Goal: Task Accomplishment & Management: Manage account settings

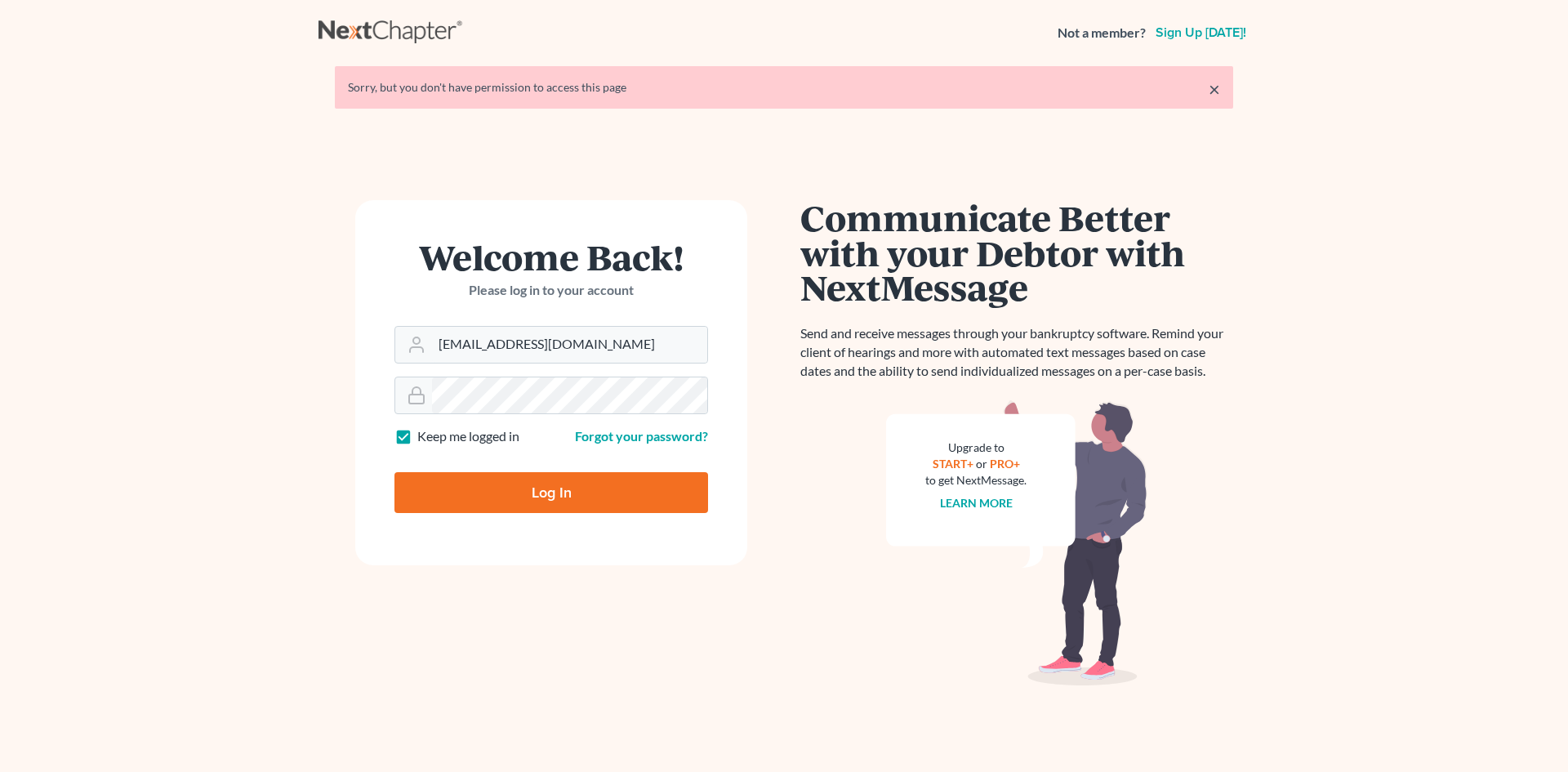
click at [531, 488] on input "Log In" at bounding box center [551, 492] width 314 height 41
type input "Thinking..."
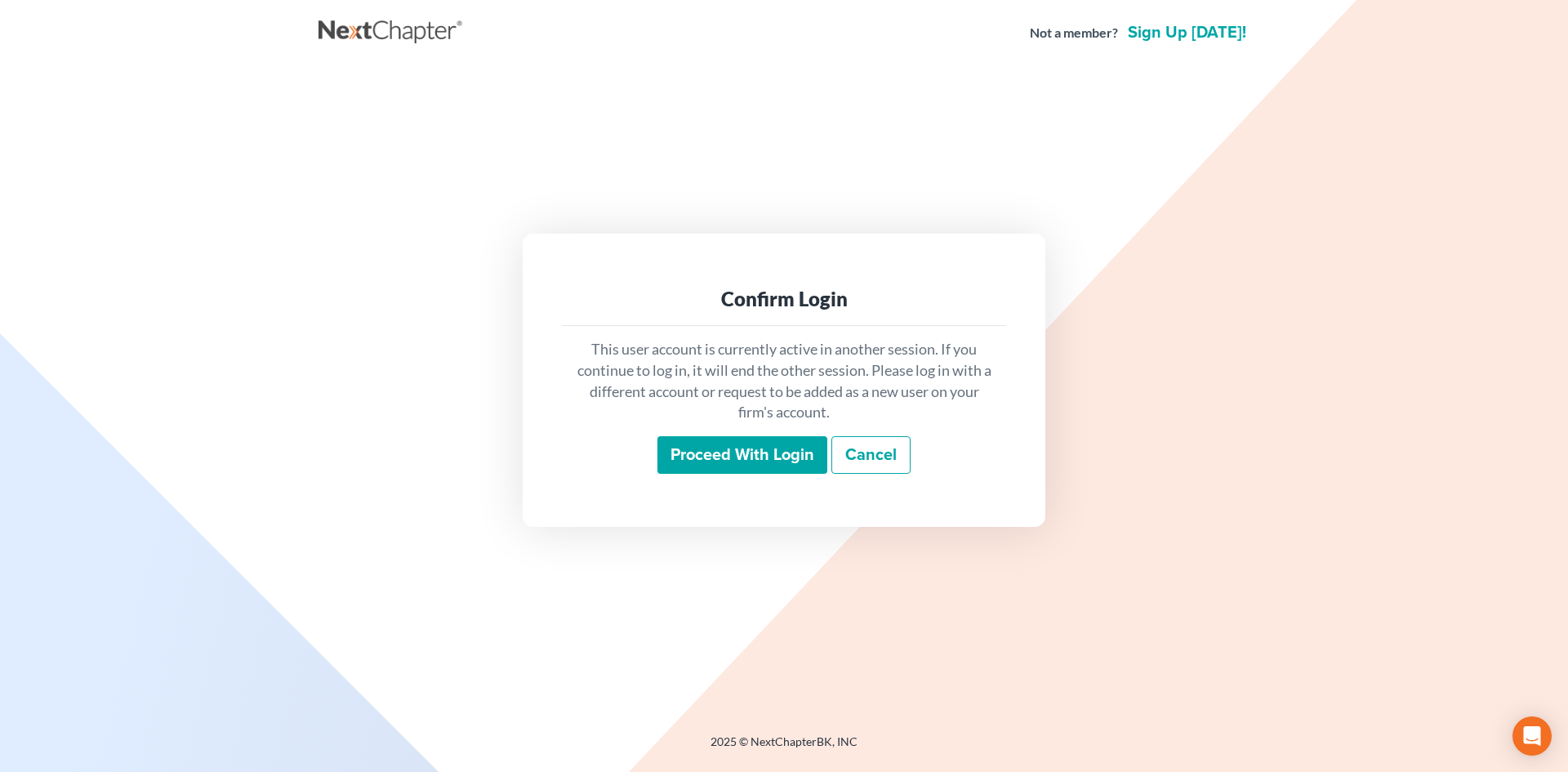
click at [701, 449] on input "Proceed with login" at bounding box center [742, 455] width 170 height 38
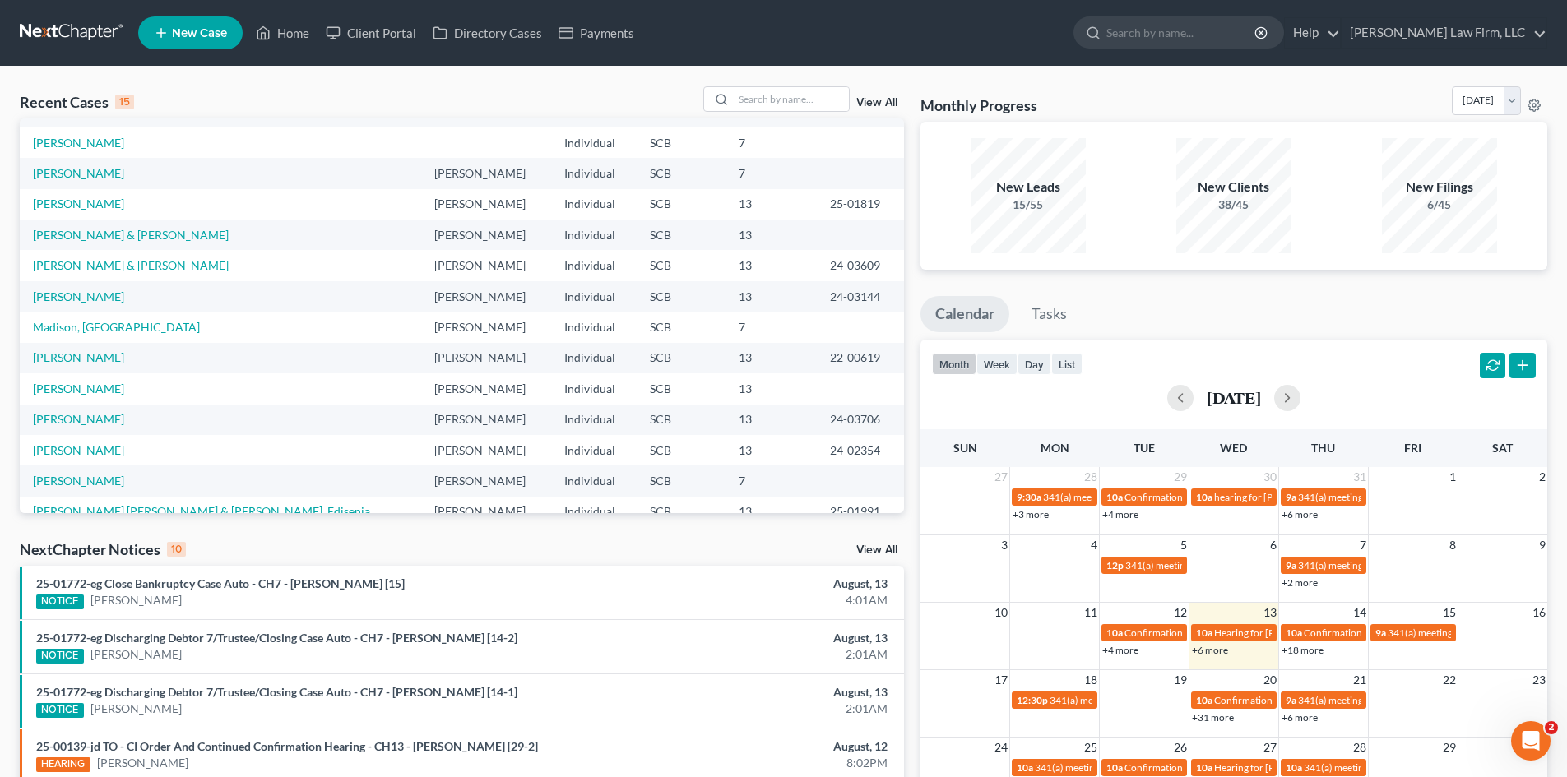
scroll to position [113, 0]
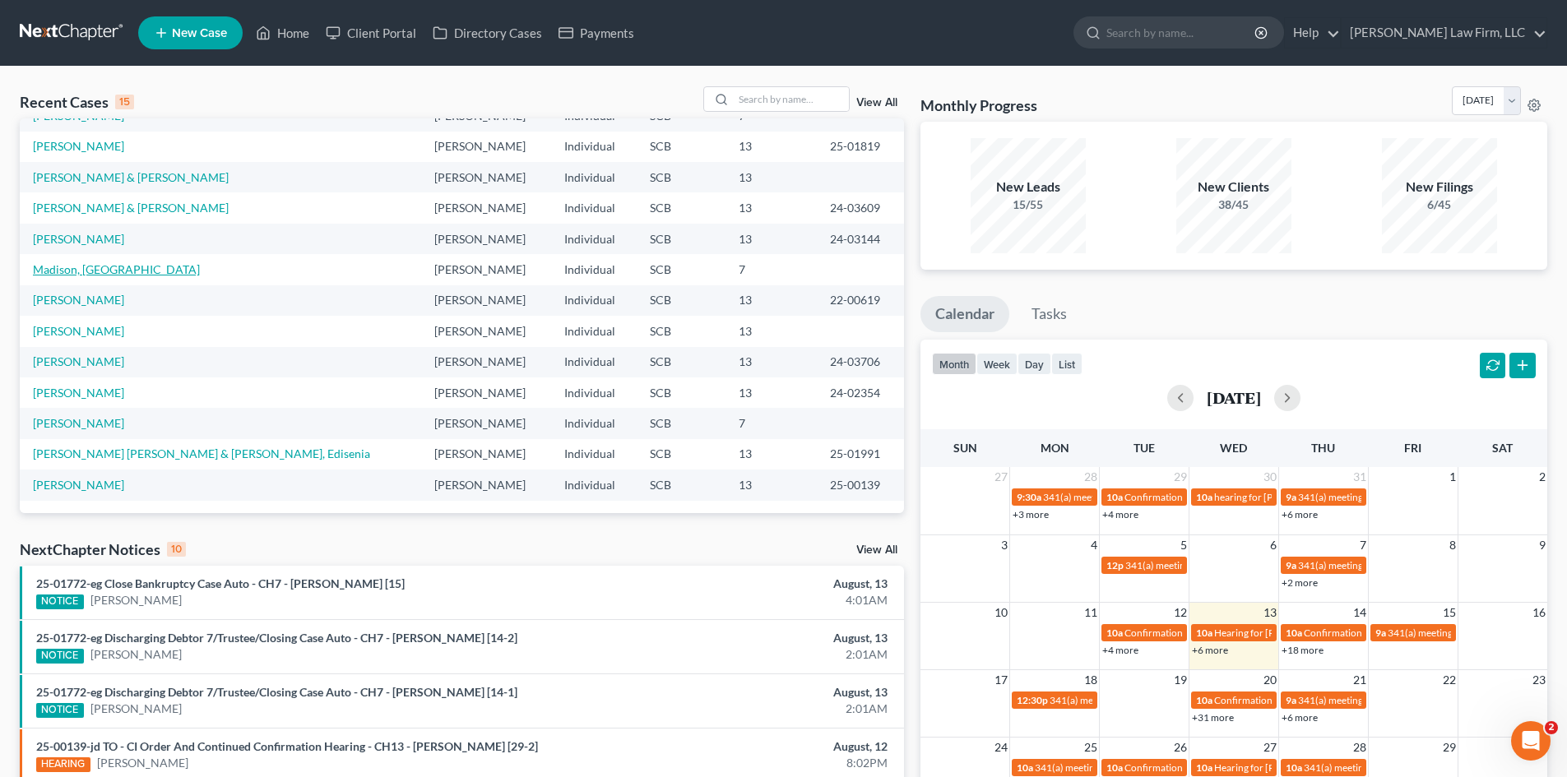
click at [95, 272] on link "Madison, [GEOGRAPHIC_DATA]" at bounding box center [116, 269] width 167 height 14
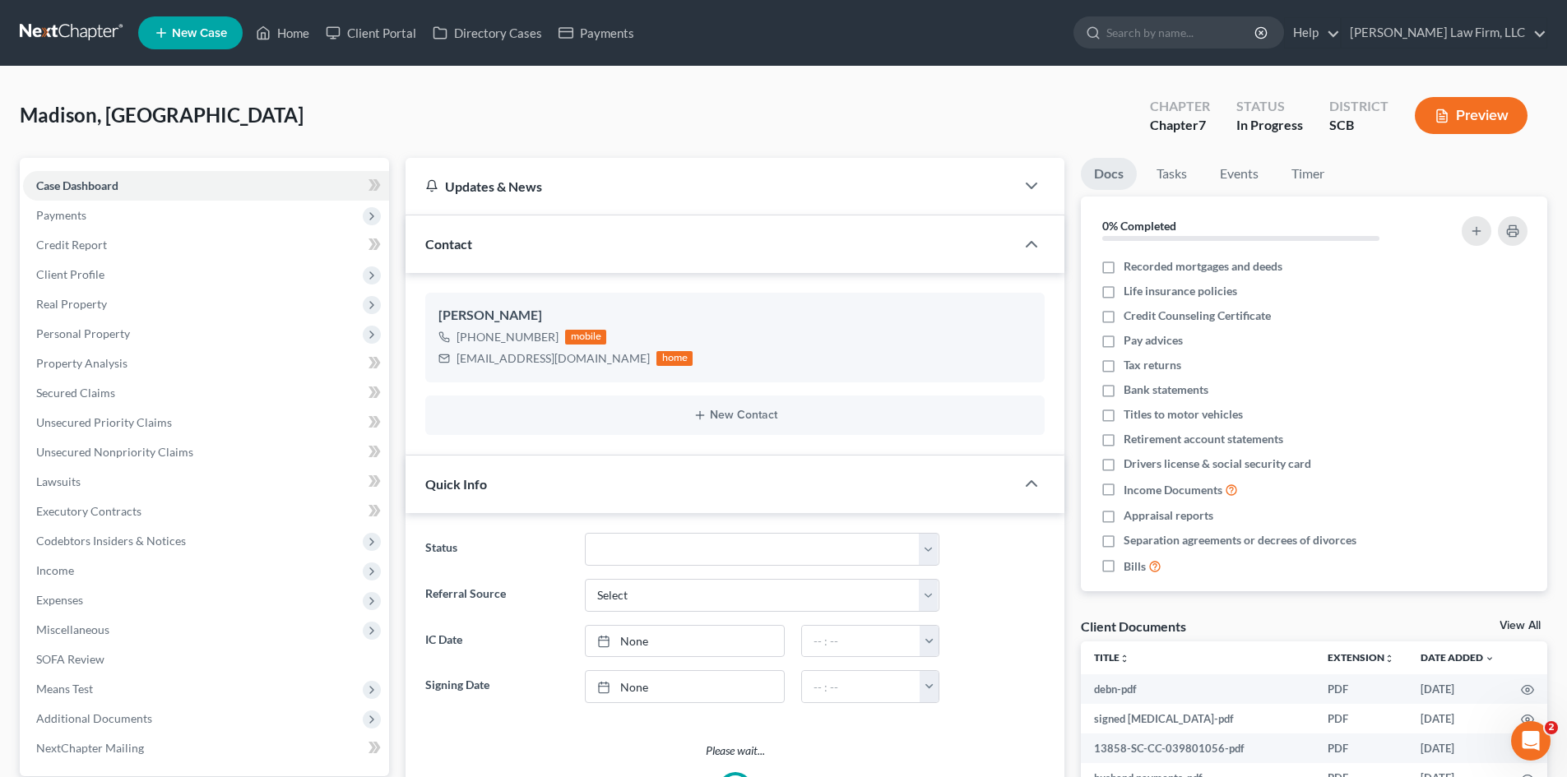
select select "0"
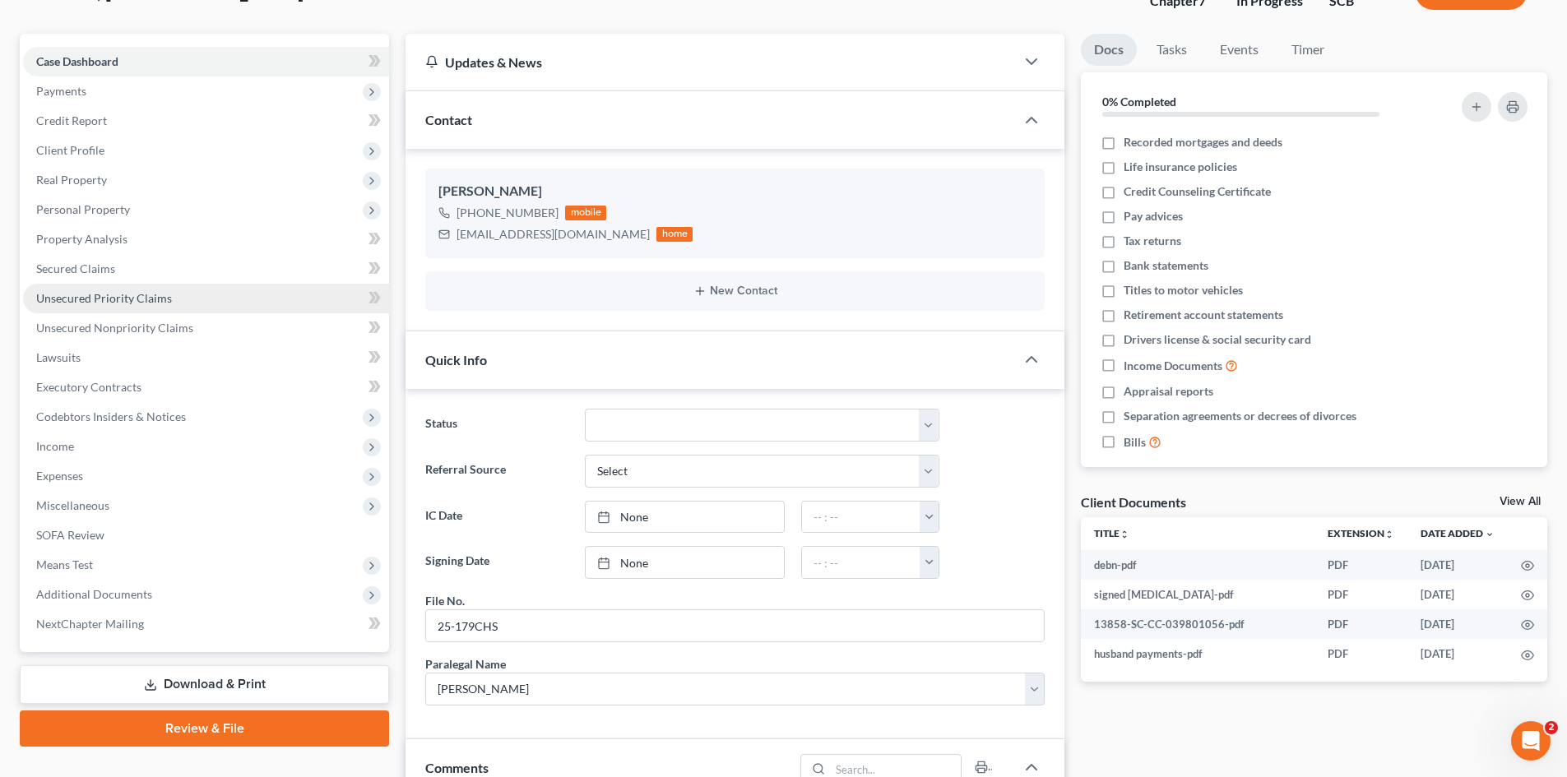
scroll to position [329, 0]
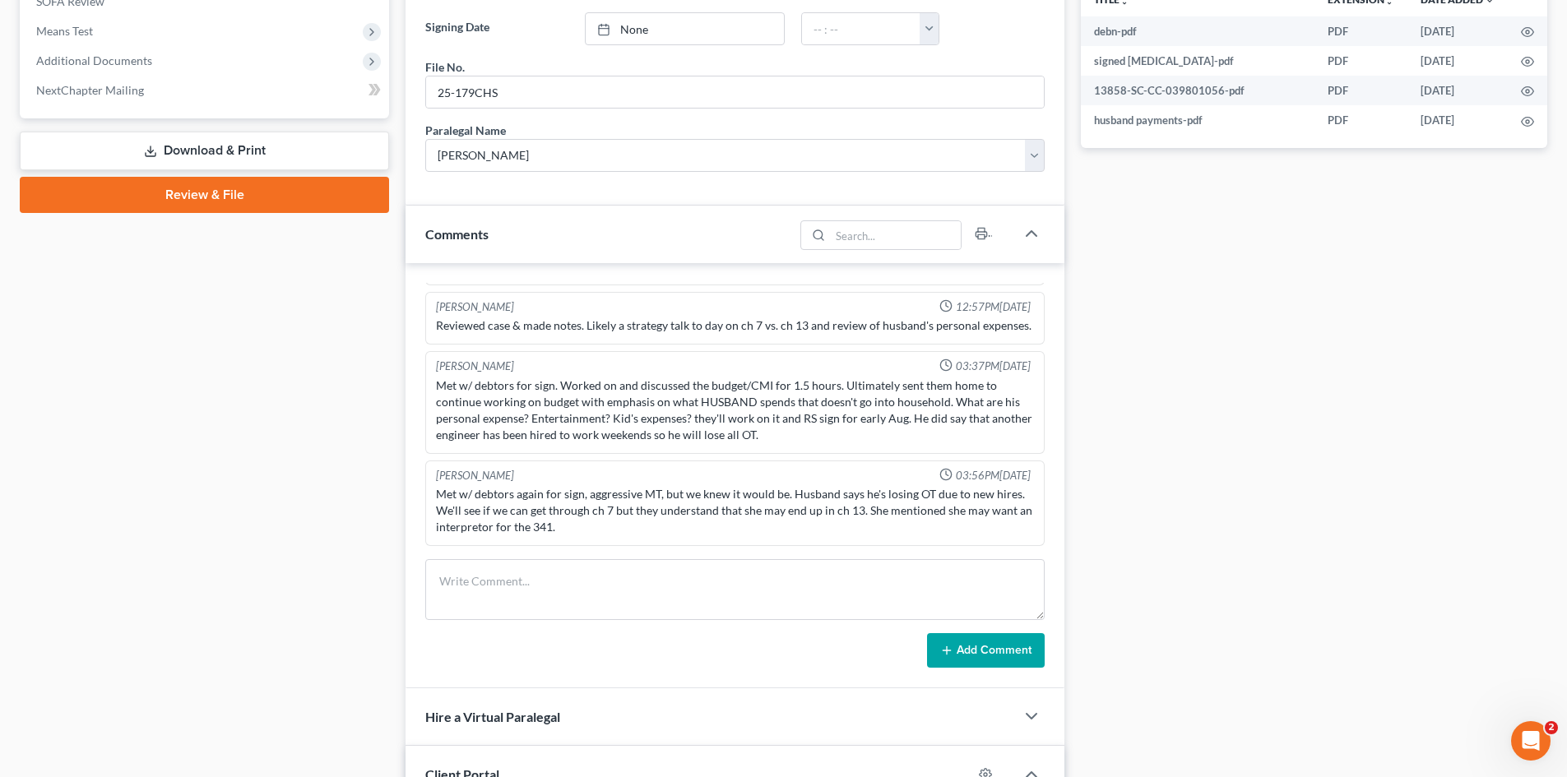
click at [153, 209] on link "Review & File" at bounding box center [204, 195] width 369 height 36
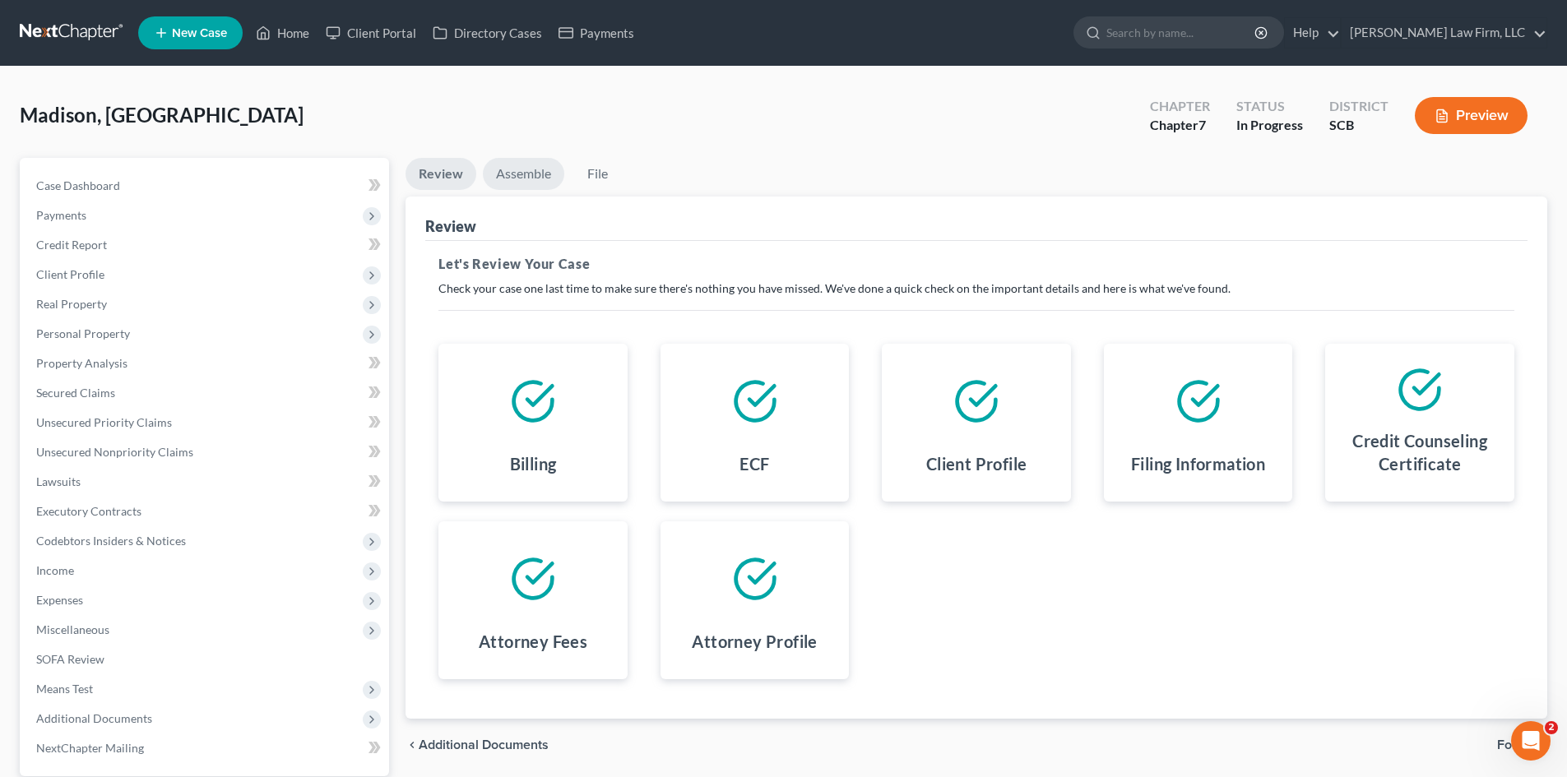
click at [543, 185] on link "Assemble" at bounding box center [523, 174] width 81 height 32
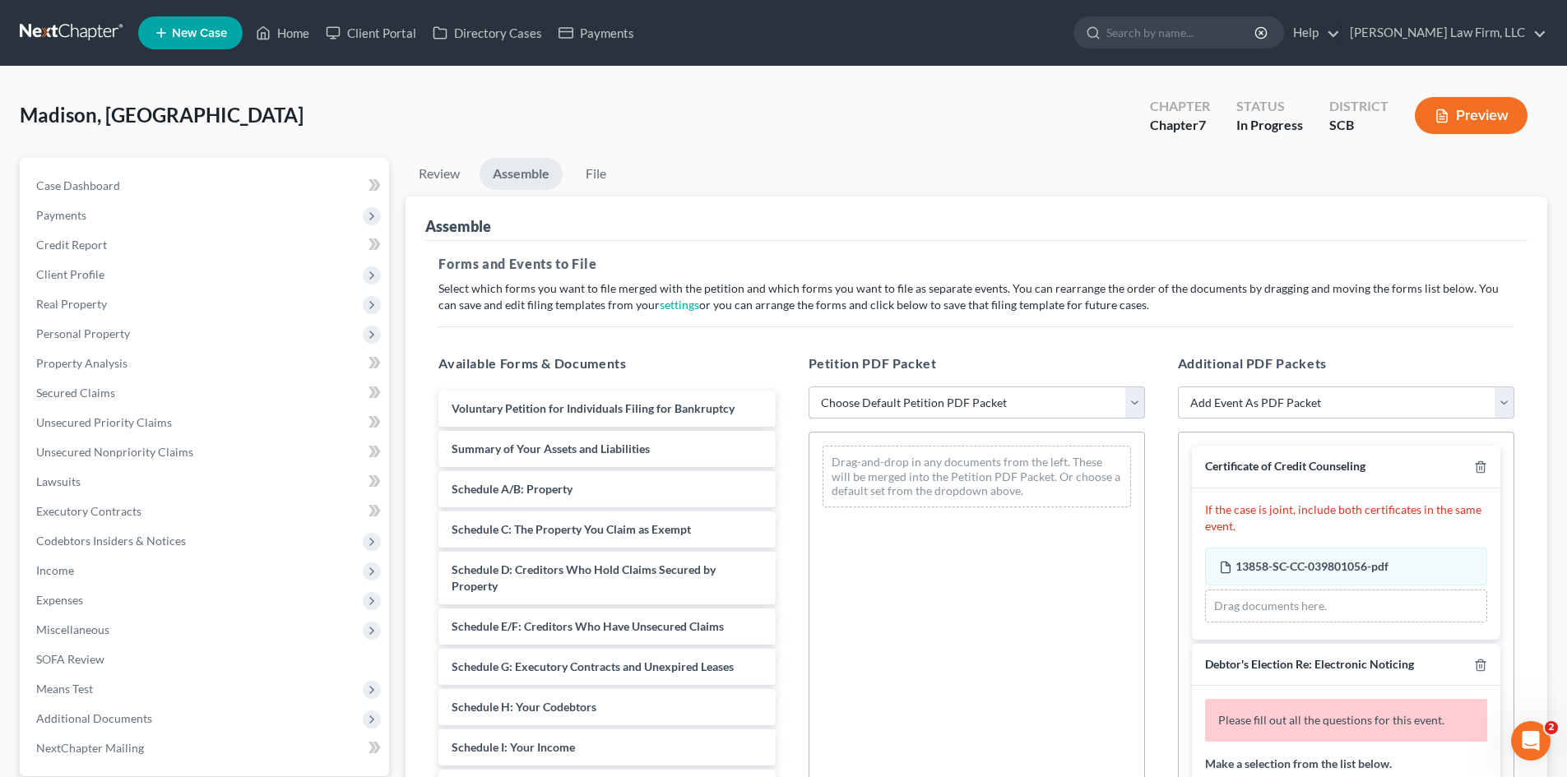
click at [902, 405] on select "Choose Default Petition PDF Packet Complete Bankruptcy Petition (all forms and …" at bounding box center [976, 403] width 336 height 33
select select "0"
click at [808, 387] on select "Choose Default Petition PDF Packet Complete Bankruptcy Petition (all forms and …" at bounding box center [976, 403] width 336 height 33
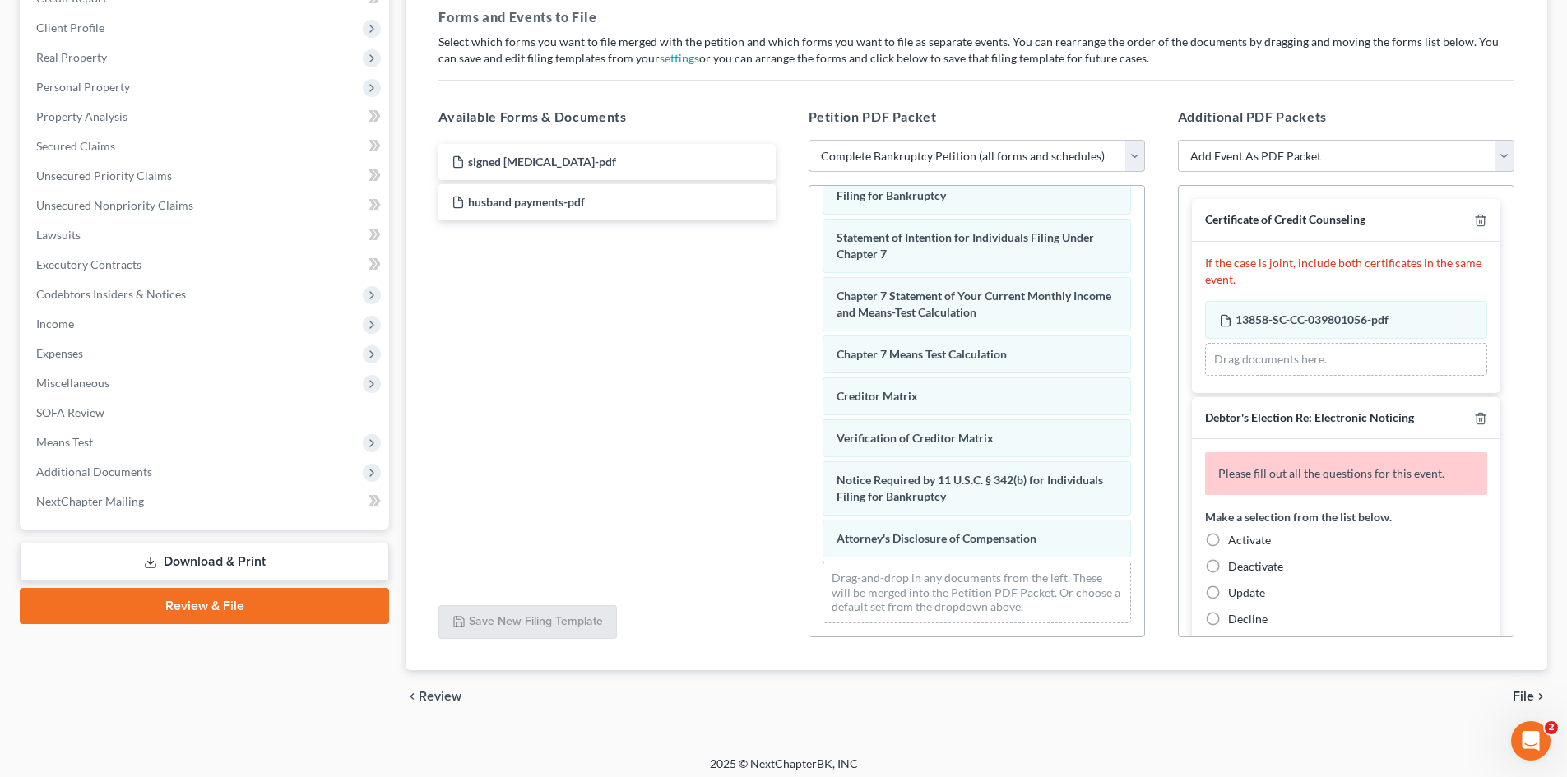
scroll to position [566, 0]
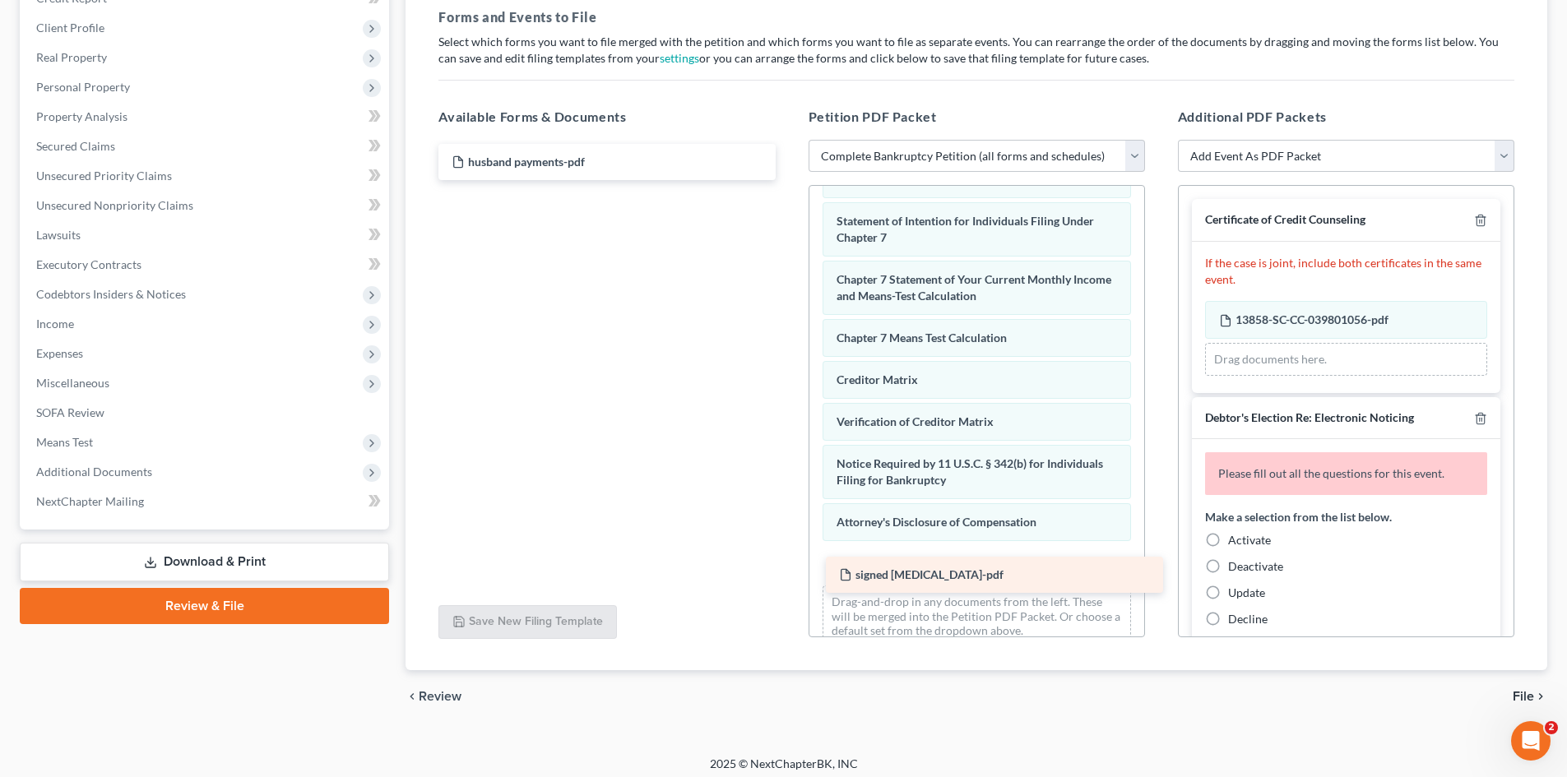
drag, startPoint x: 512, startPoint y: 166, endPoint x: 897, endPoint y: 579, distance: 564.4
click at [788, 180] on div "signed [MEDICAL_DATA]-pdf signed [MEDICAL_DATA]-pdf husband payments-pdf" at bounding box center [606, 162] width 363 height 36
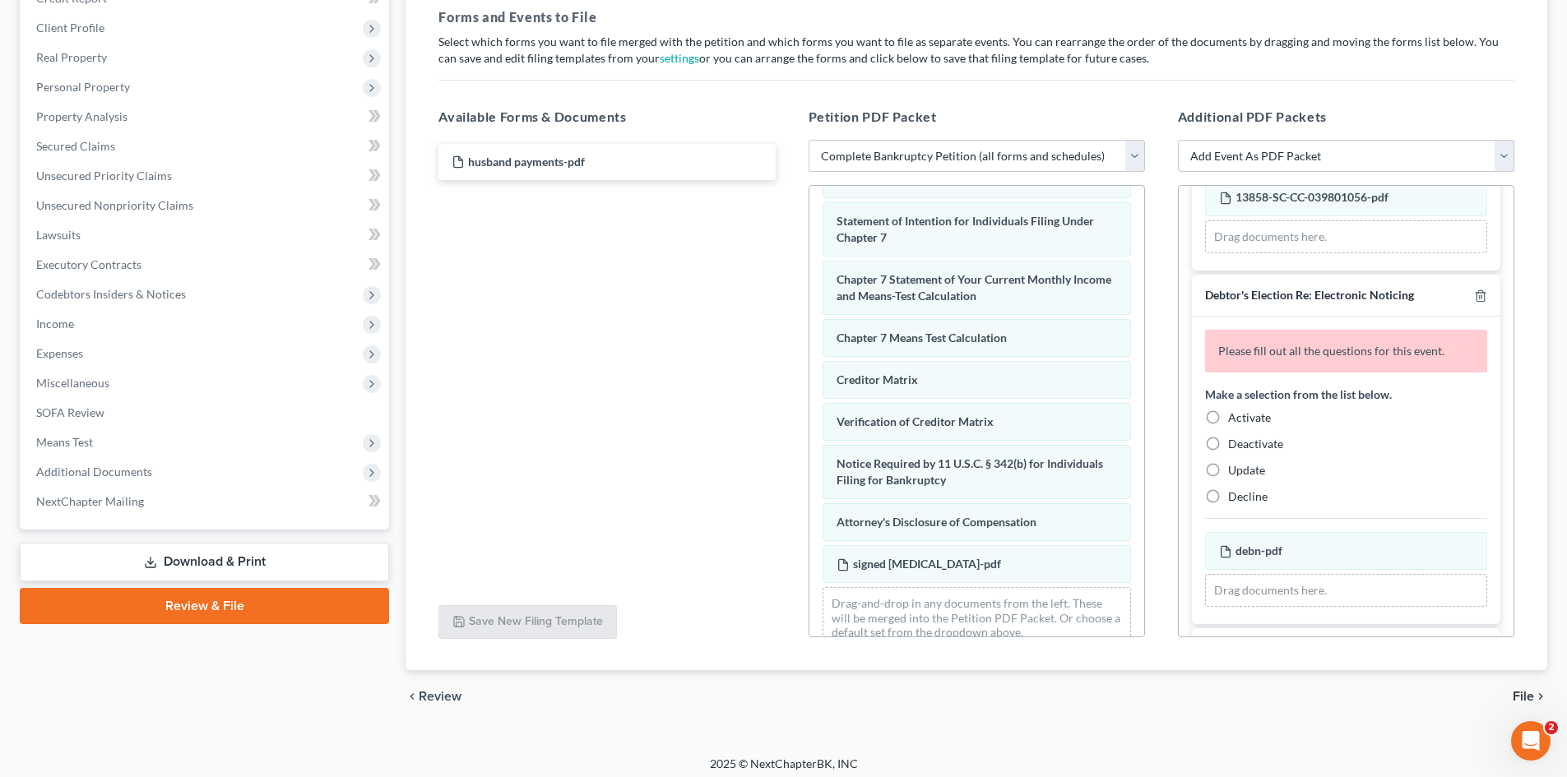
scroll to position [164, 0]
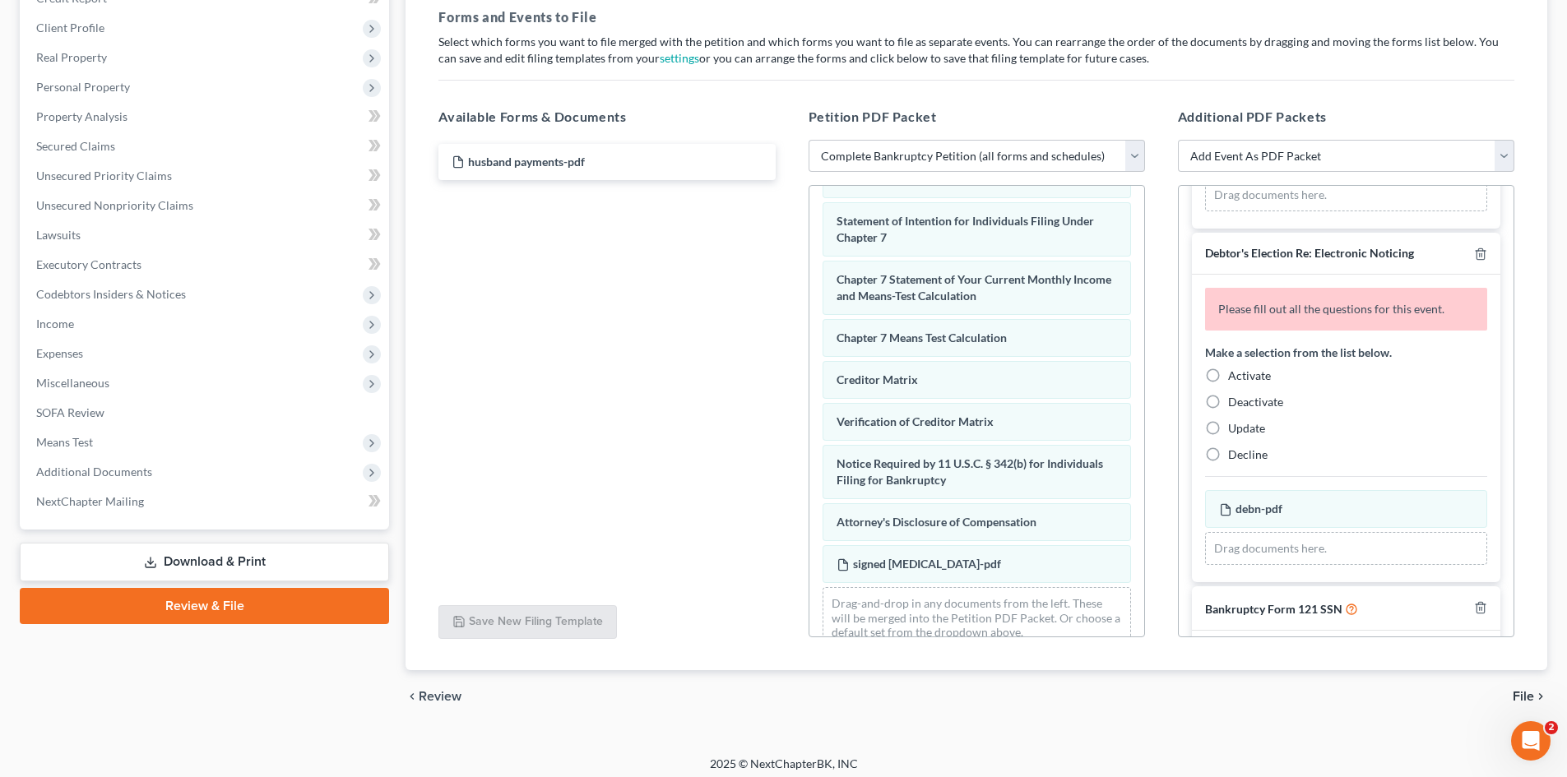
click at [1228, 381] on label "Activate" at bounding box center [1249, 376] width 43 height 16
click at [1234, 378] on input "Activate" at bounding box center [1239, 373] width 11 height 11
radio input "true"
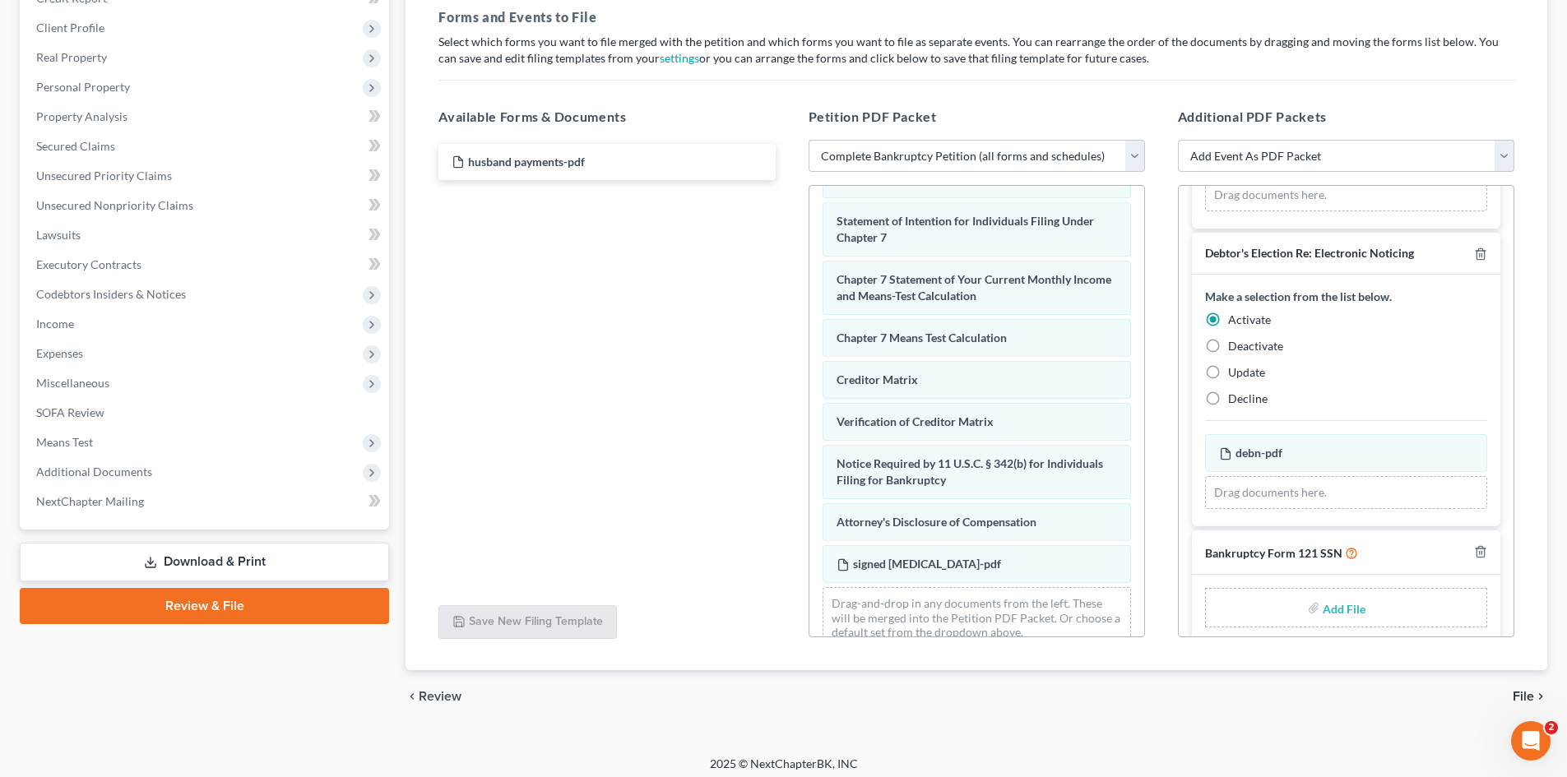
scroll to position [182, 0]
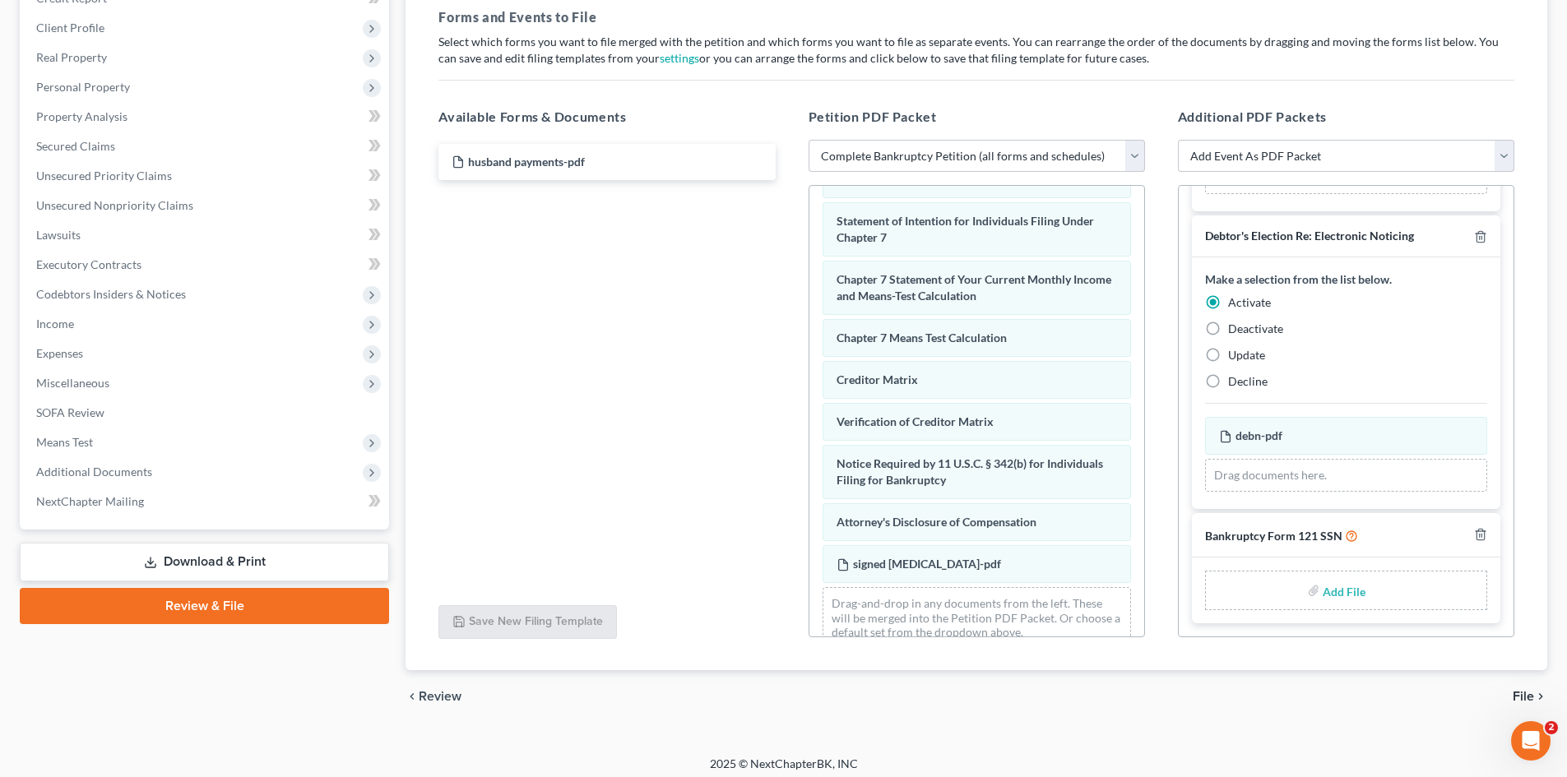
click at [1335, 593] on input "file" at bounding box center [1341, 591] width 39 height 30
type input "C:\fakepath\b121.pdf"
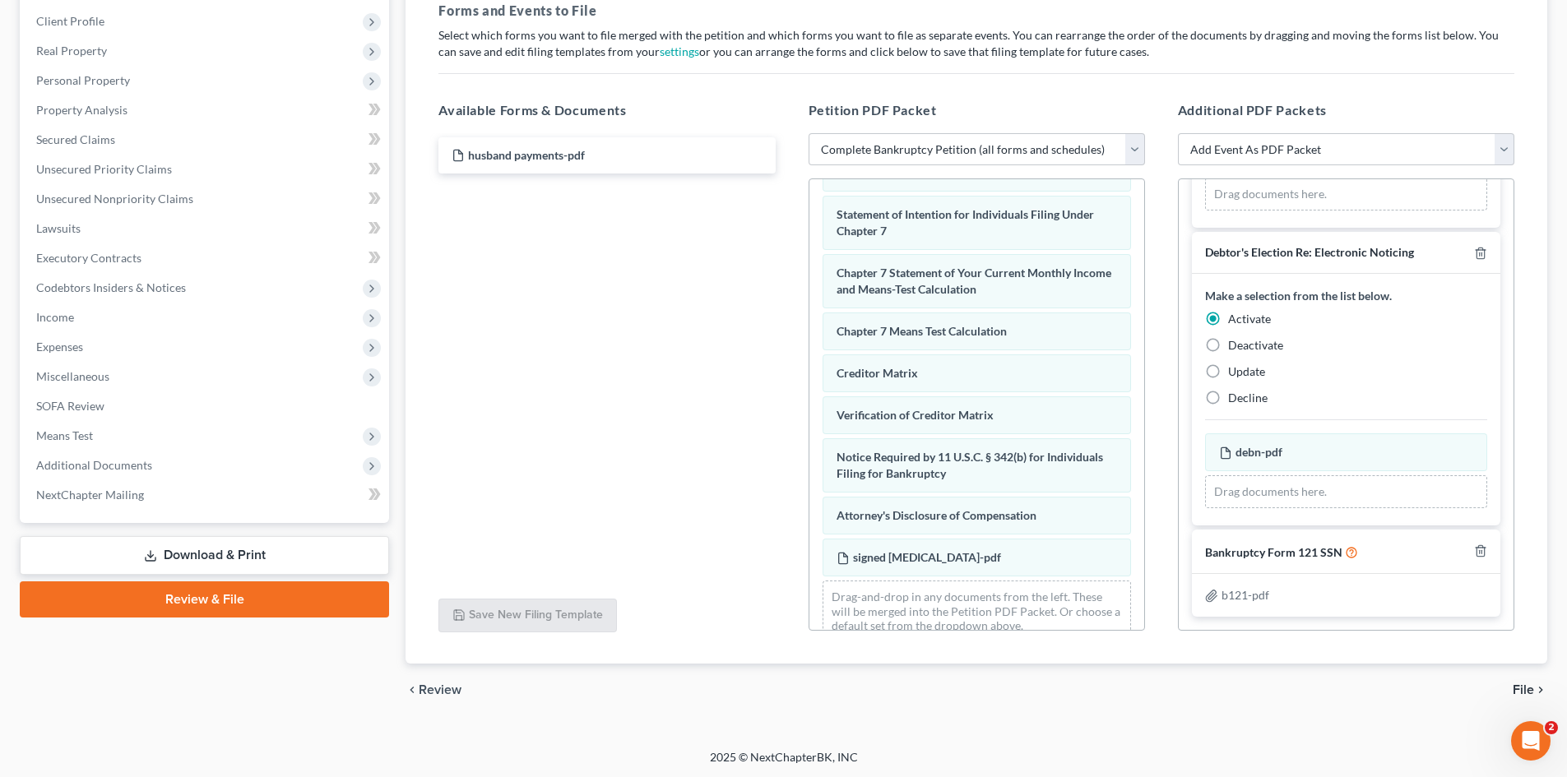
scroll to position [255, 0]
click at [1526, 688] on span "File" at bounding box center [1522, 688] width 21 height 13
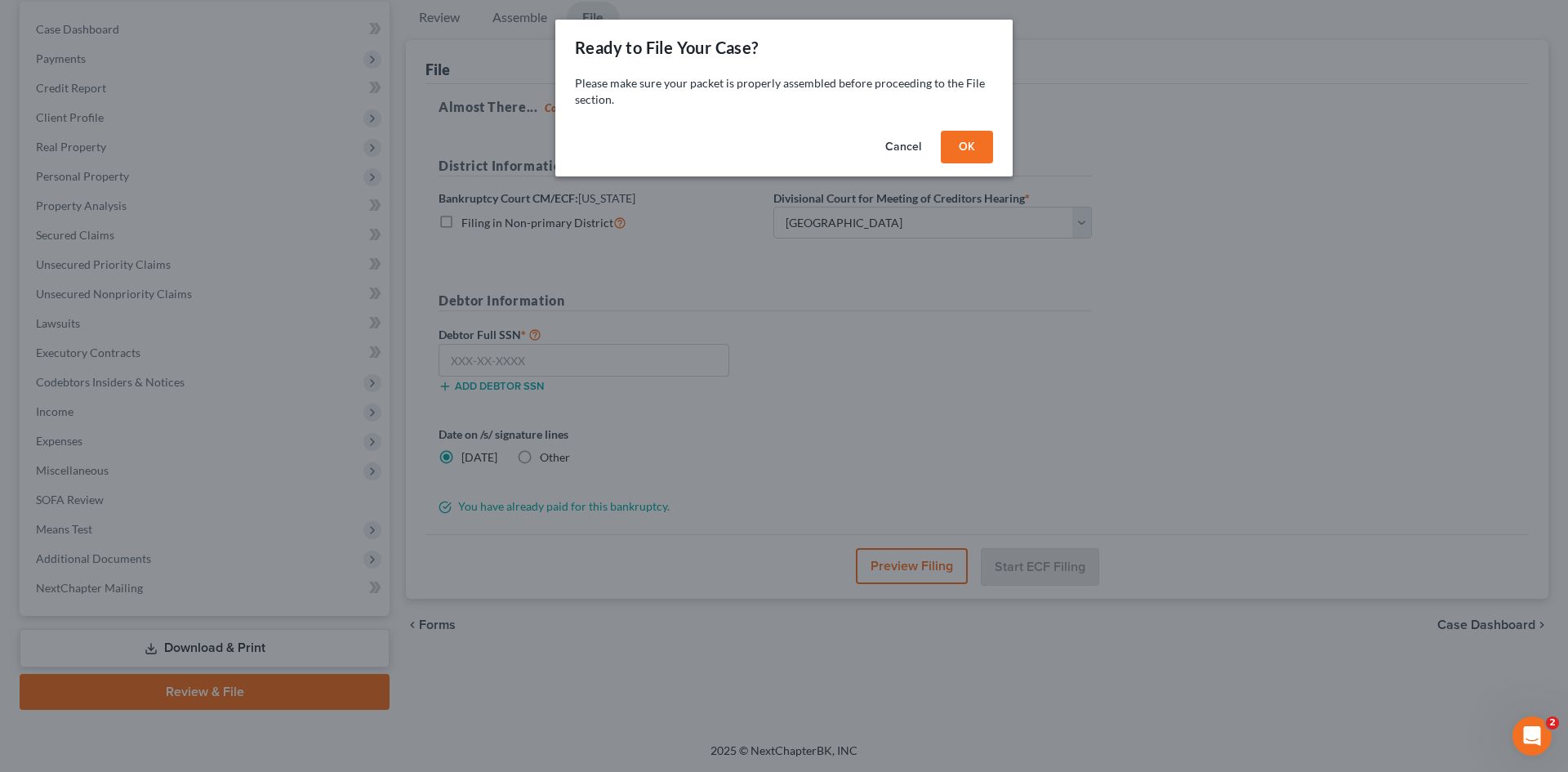
click at [952, 151] on button "OK" at bounding box center [966, 147] width 53 height 33
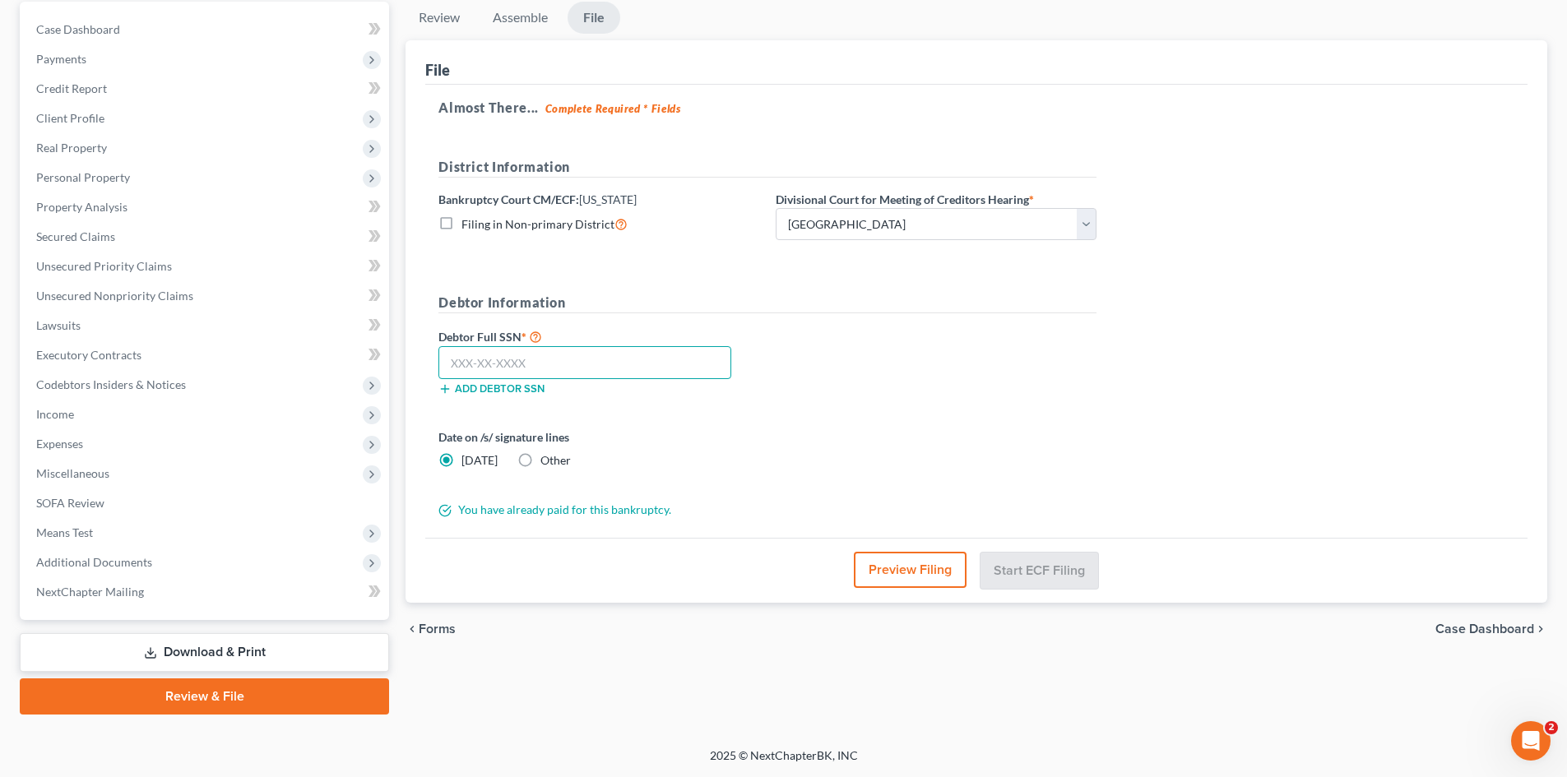
click at [595, 355] on input "text" at bounding box center [584, 362] width 293 height 33
type input "805-41-6589"
click at [540, 457] on label "Other" at bounding box center [555, 460] width 30 height 16
click at [547, 457] on input "Other" at bounding box center [552, 457] width 11 height 11
radio input "true"
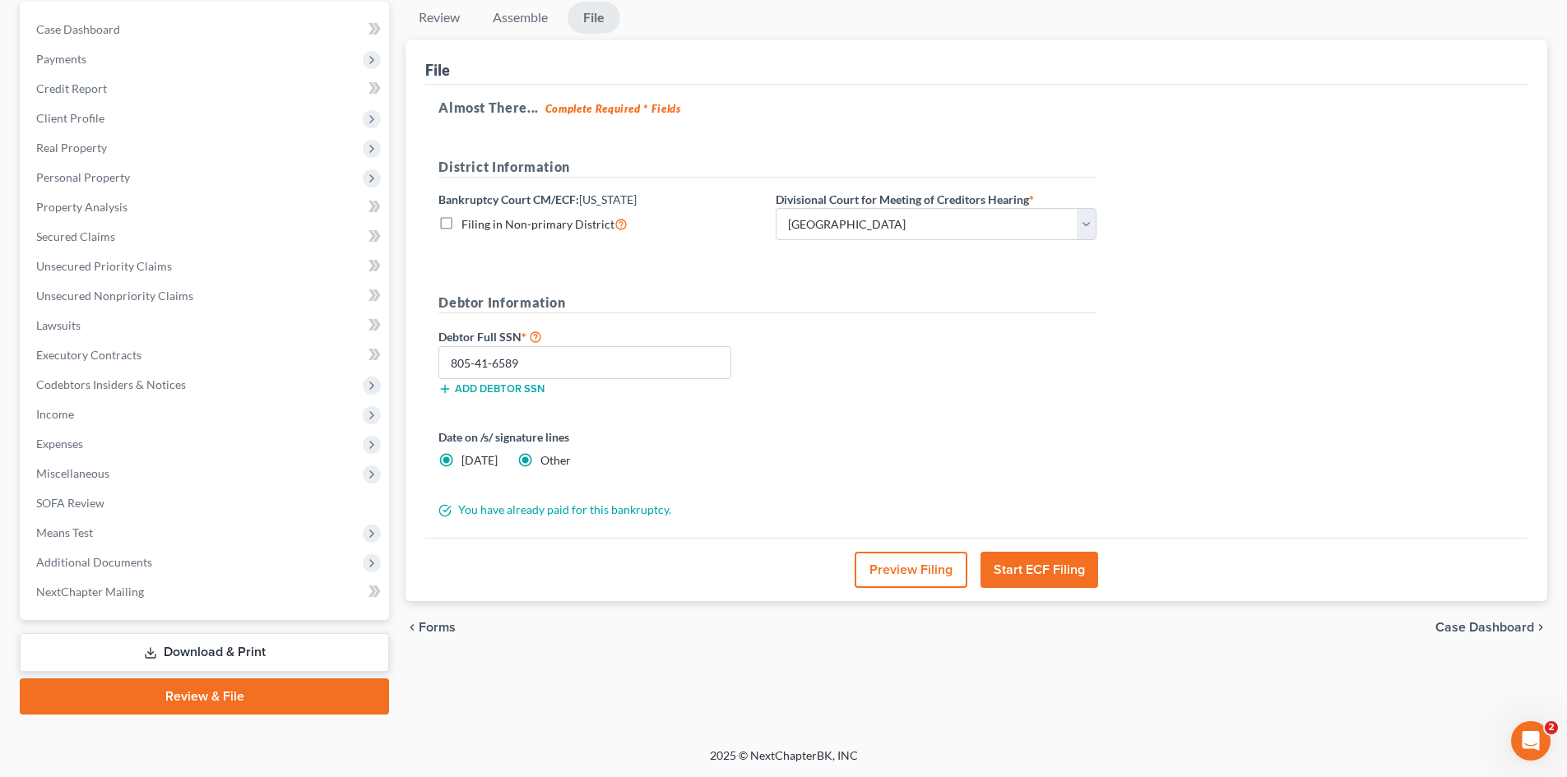
radio input "false"
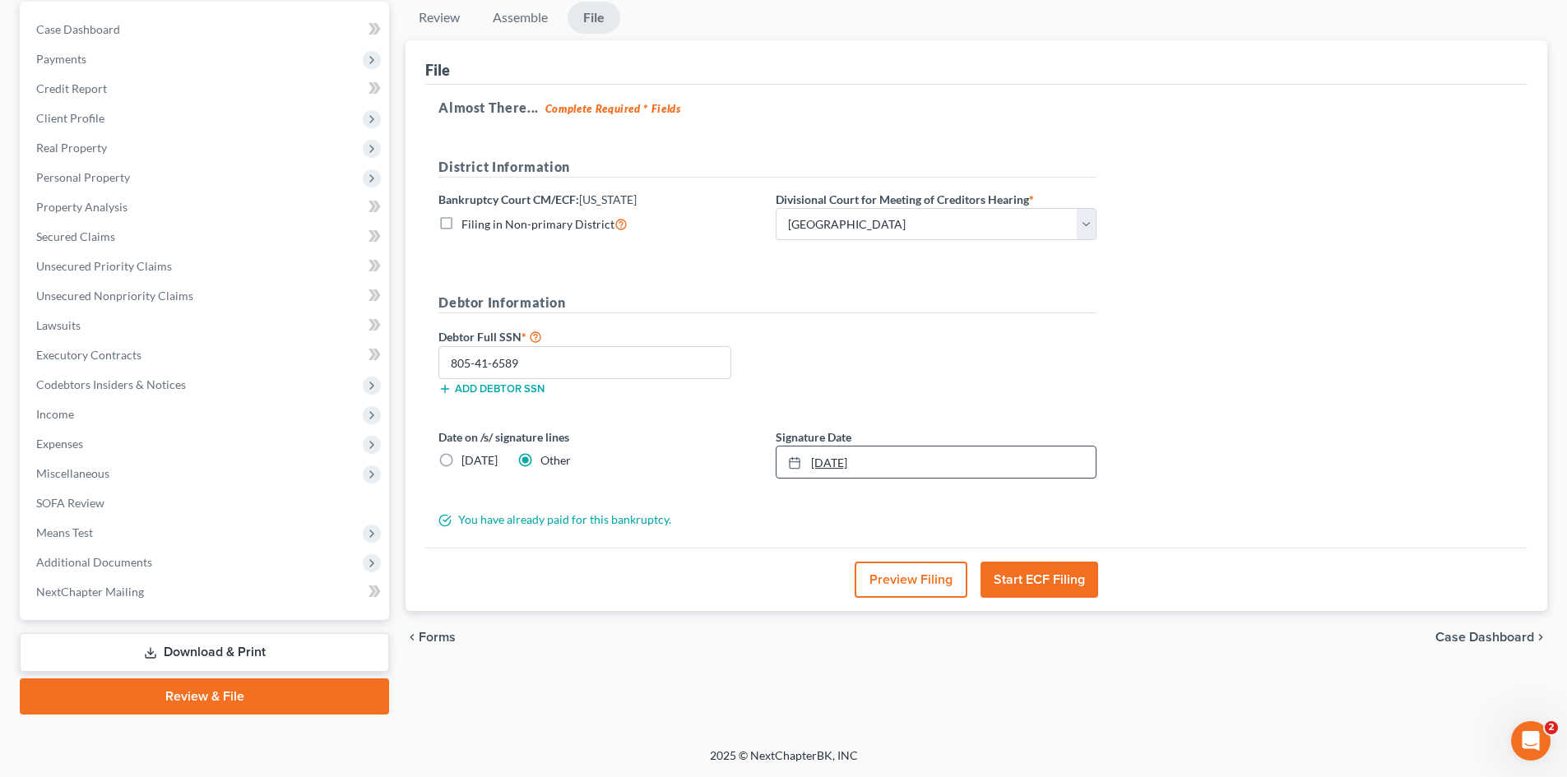
click at [841, 465] on link "[DATE]" at bounding box center [935, 462] width 319 height 31
click at [1027, 577] on button "Start ECF Filing" at bounding box center [1039, 580] width 118 height 36
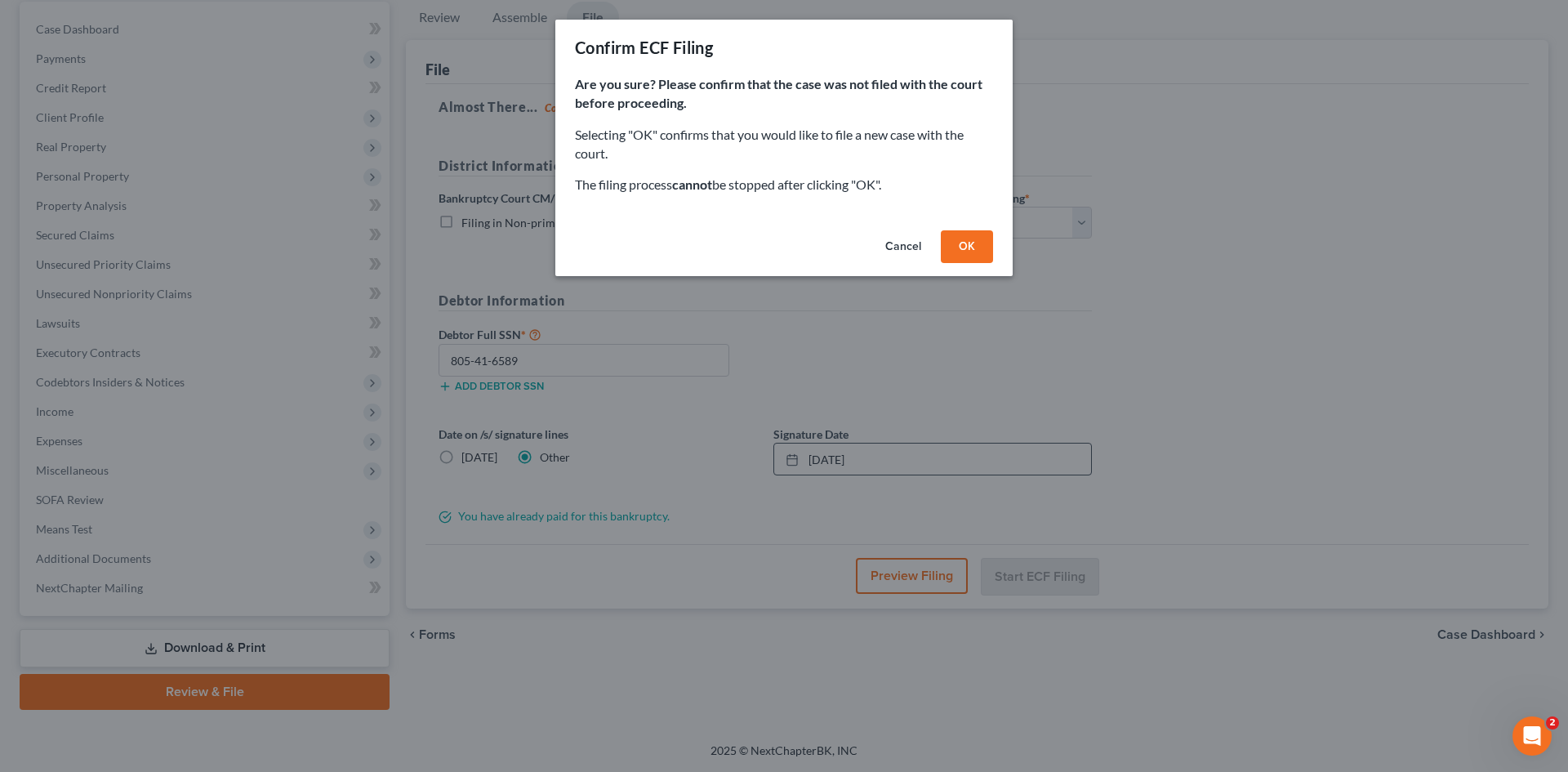
click at [949, 250] on button "OK" at bounding box center [966, 246] width 53 height 33
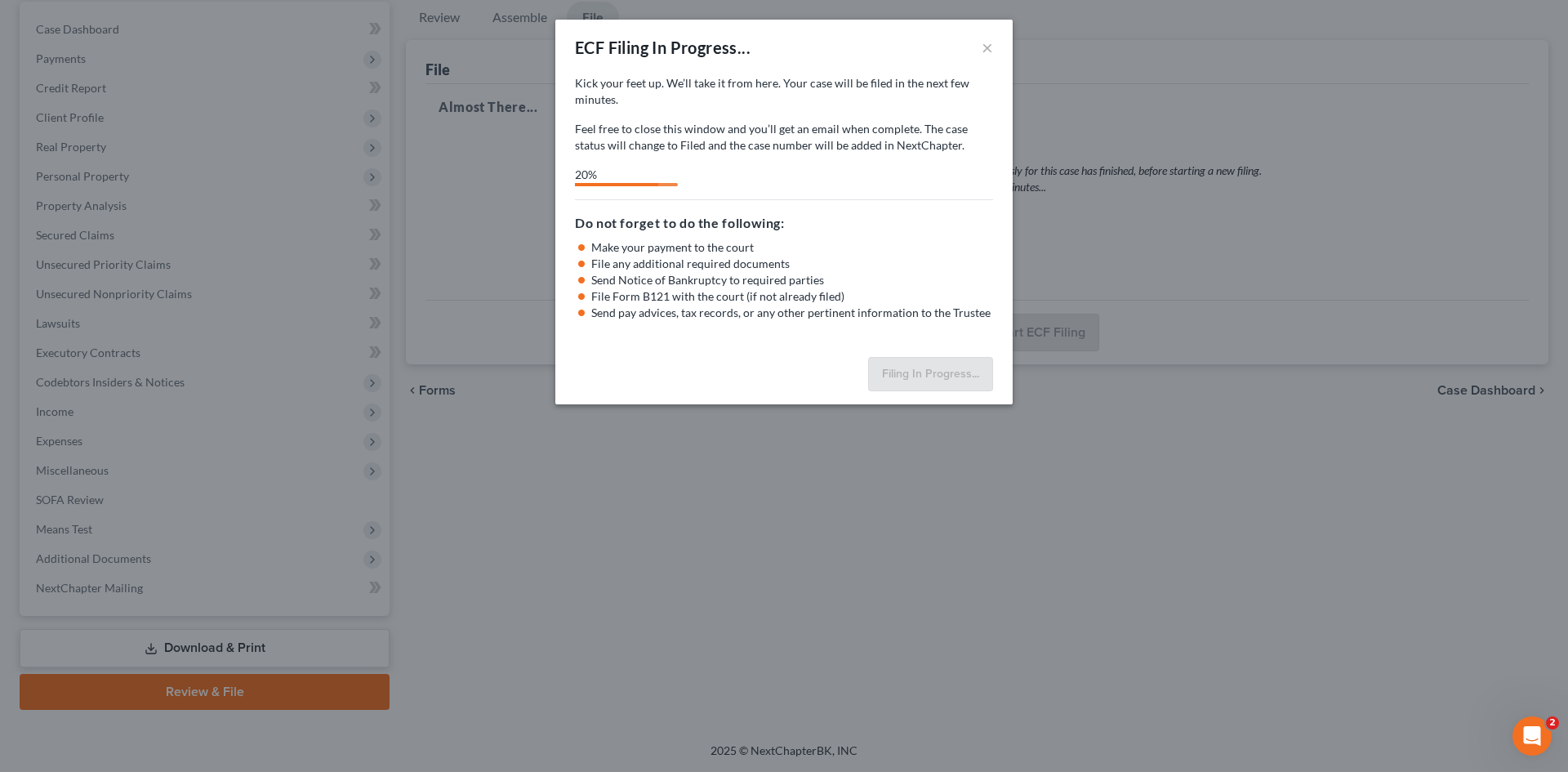
select select "0"
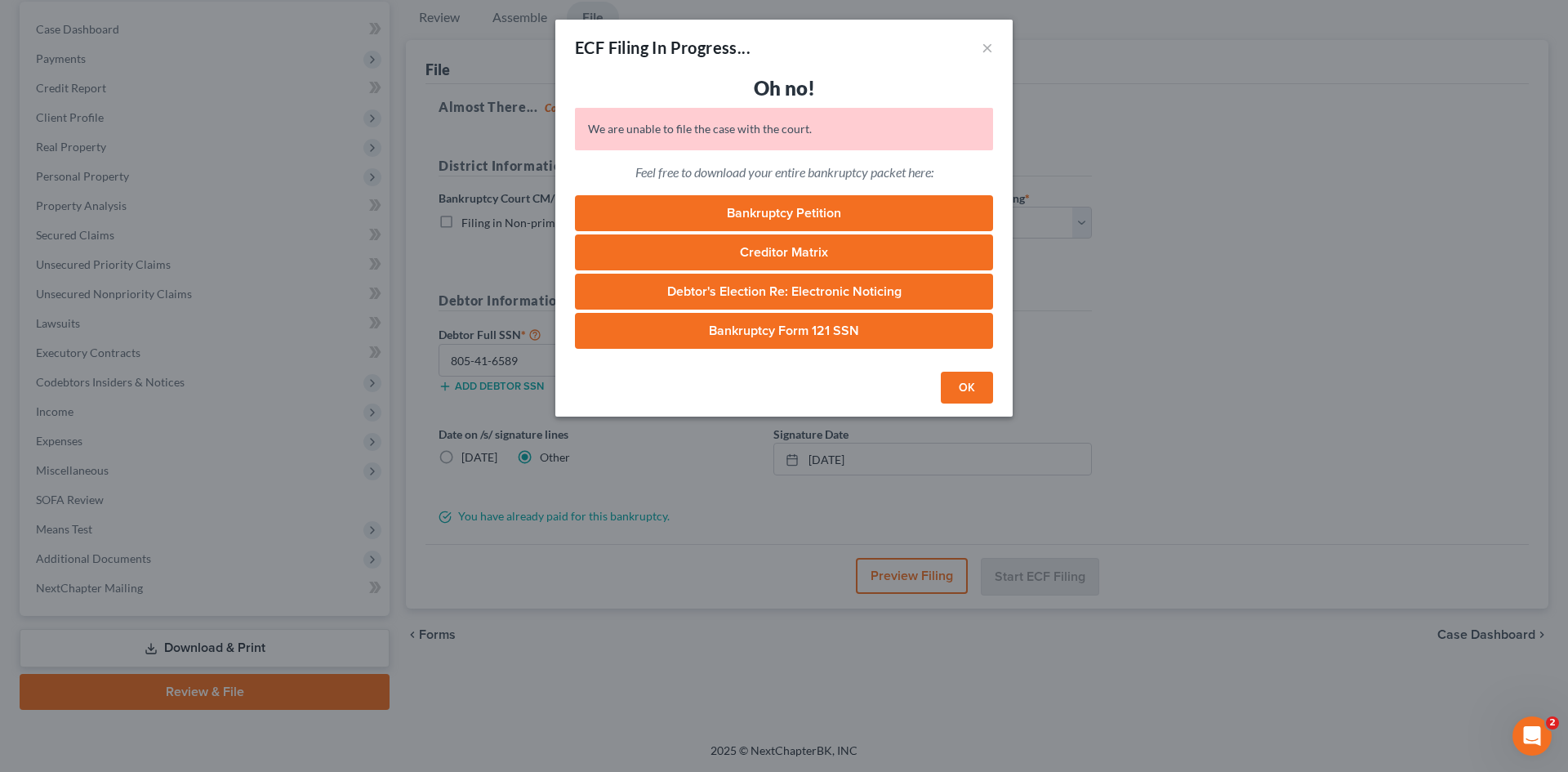
click at [1516, 737] on div "Open Intercom Messenger" at bounding box center [1532, 736] width 54 height 54
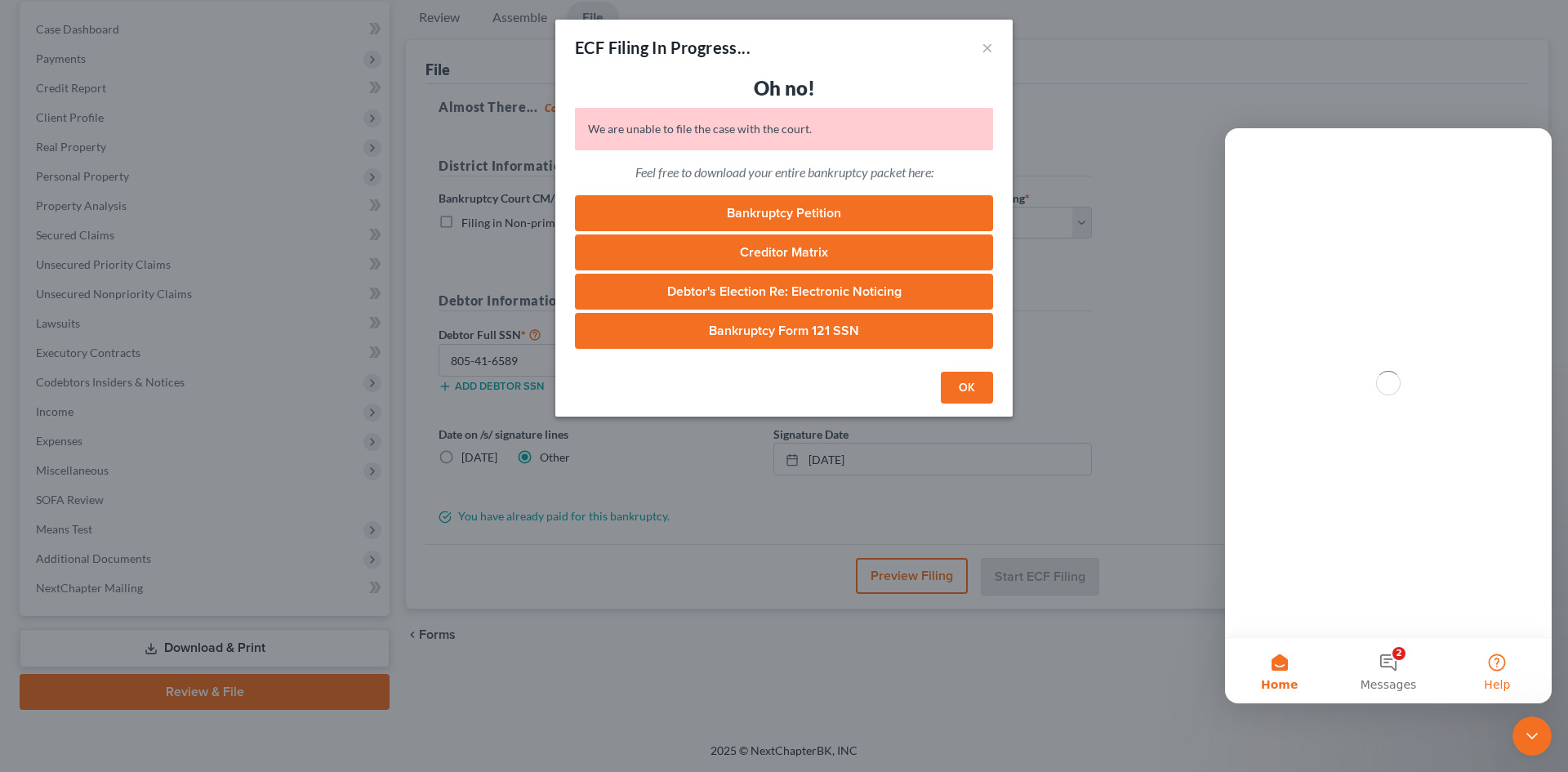
scroll to position [0, 0]
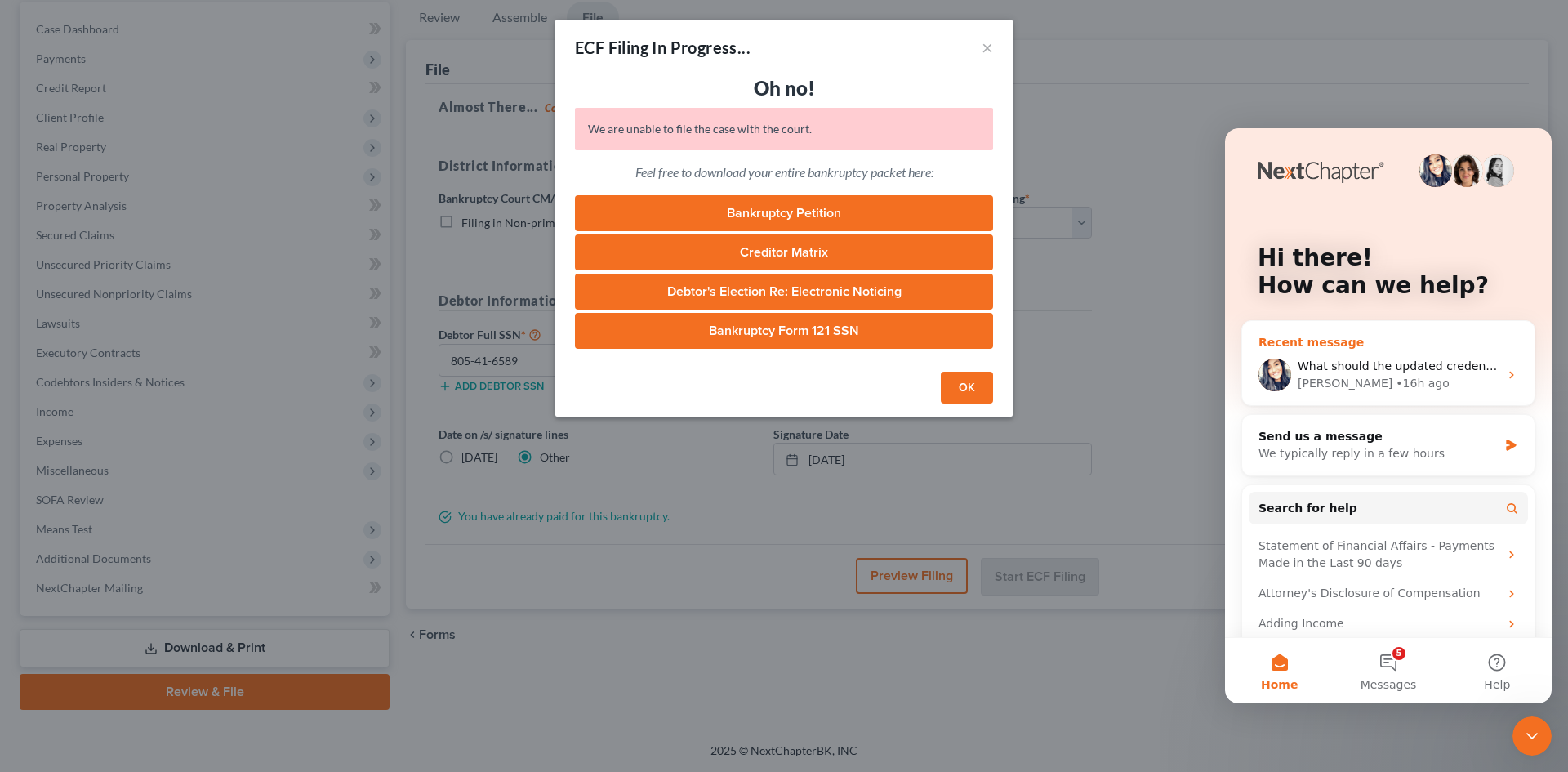
click at [1383, 378] on div "Sara • 16h ago" at bounding box center [1398, 383] width 201 height 17
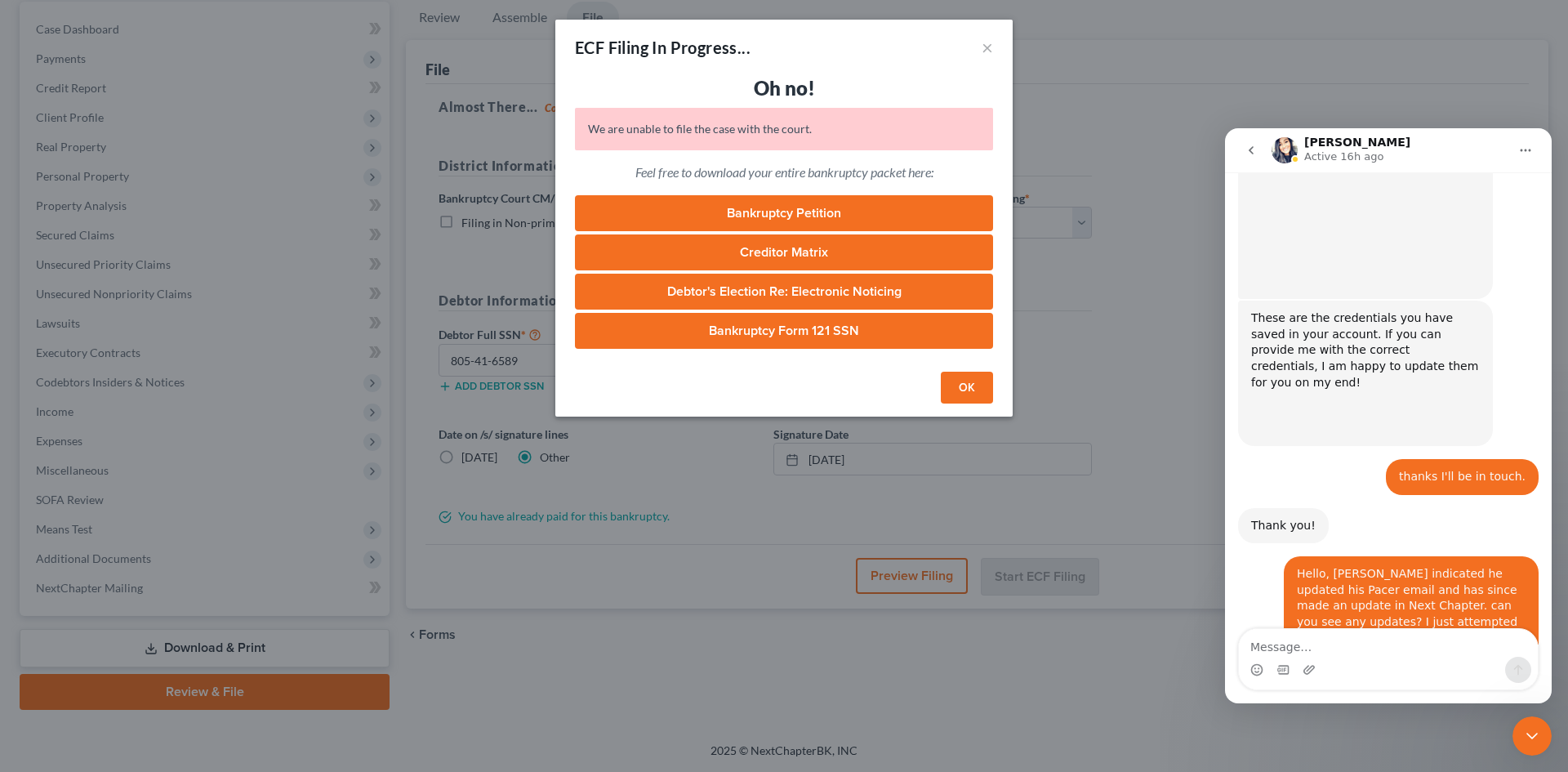
scroll to position [626, 0]
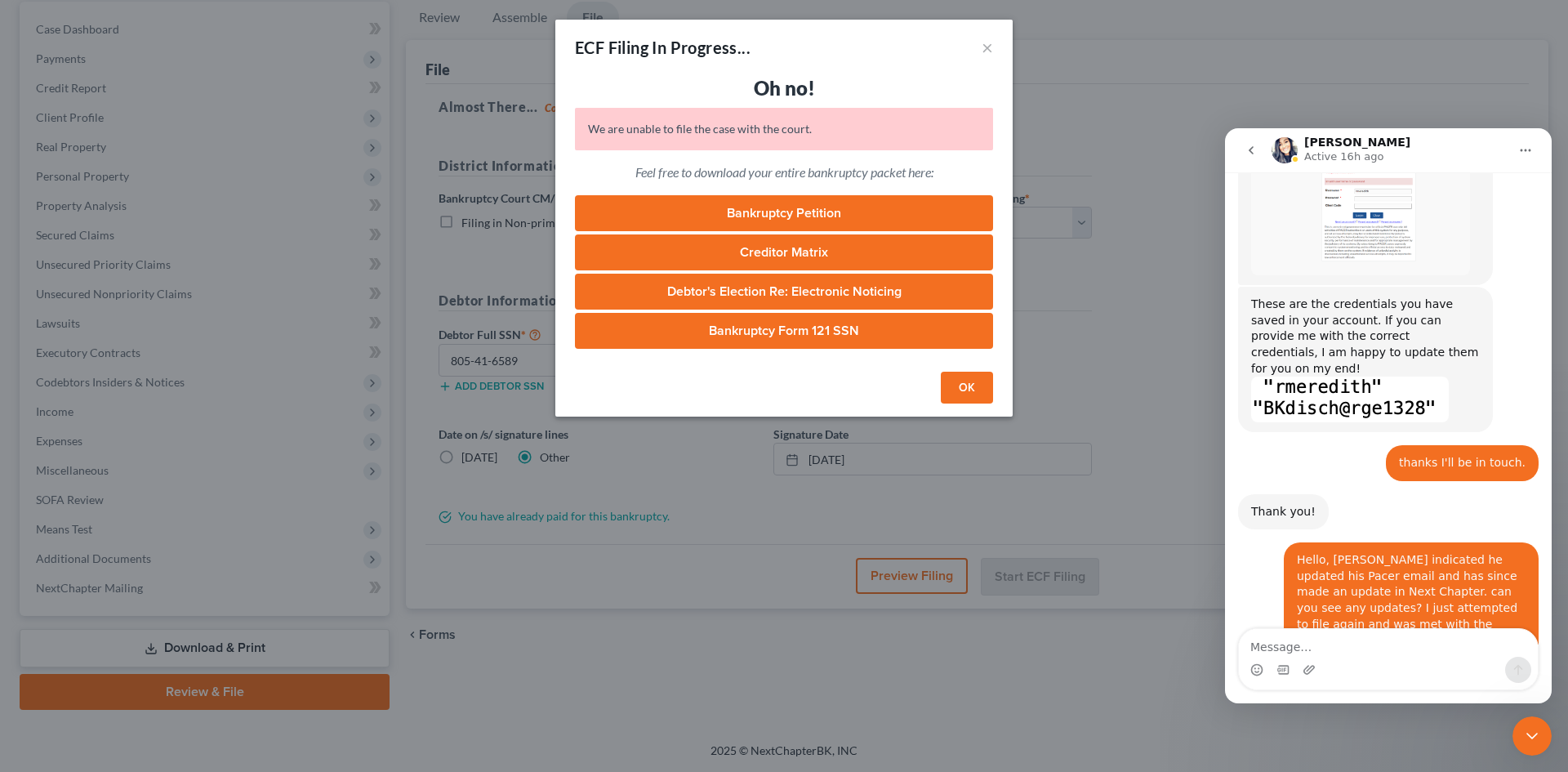
click at [1414, 656] on textarea "Message…" at bounding box center [1388, 643] width 299 height 28
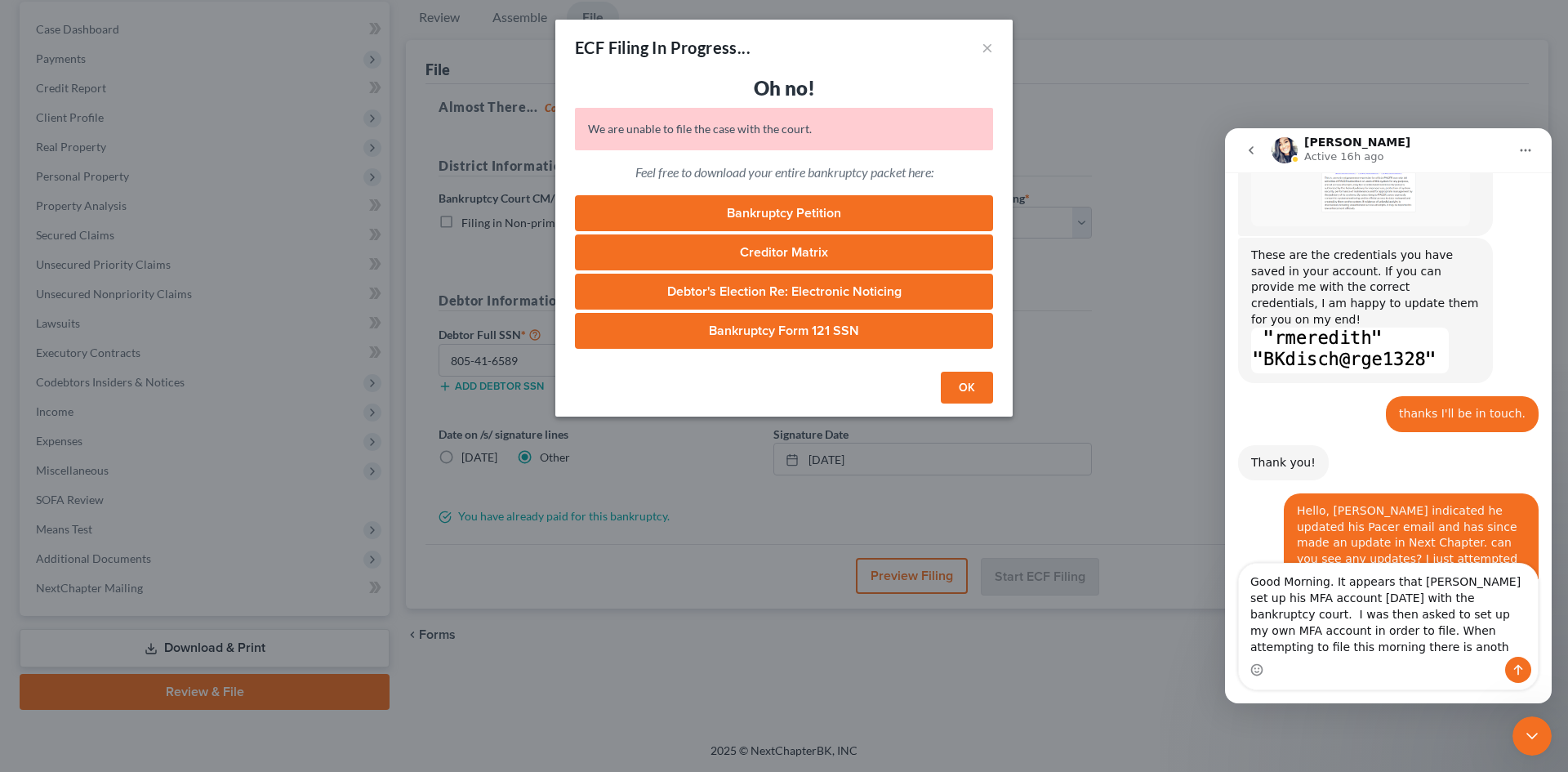
scroll to position [692, 0]
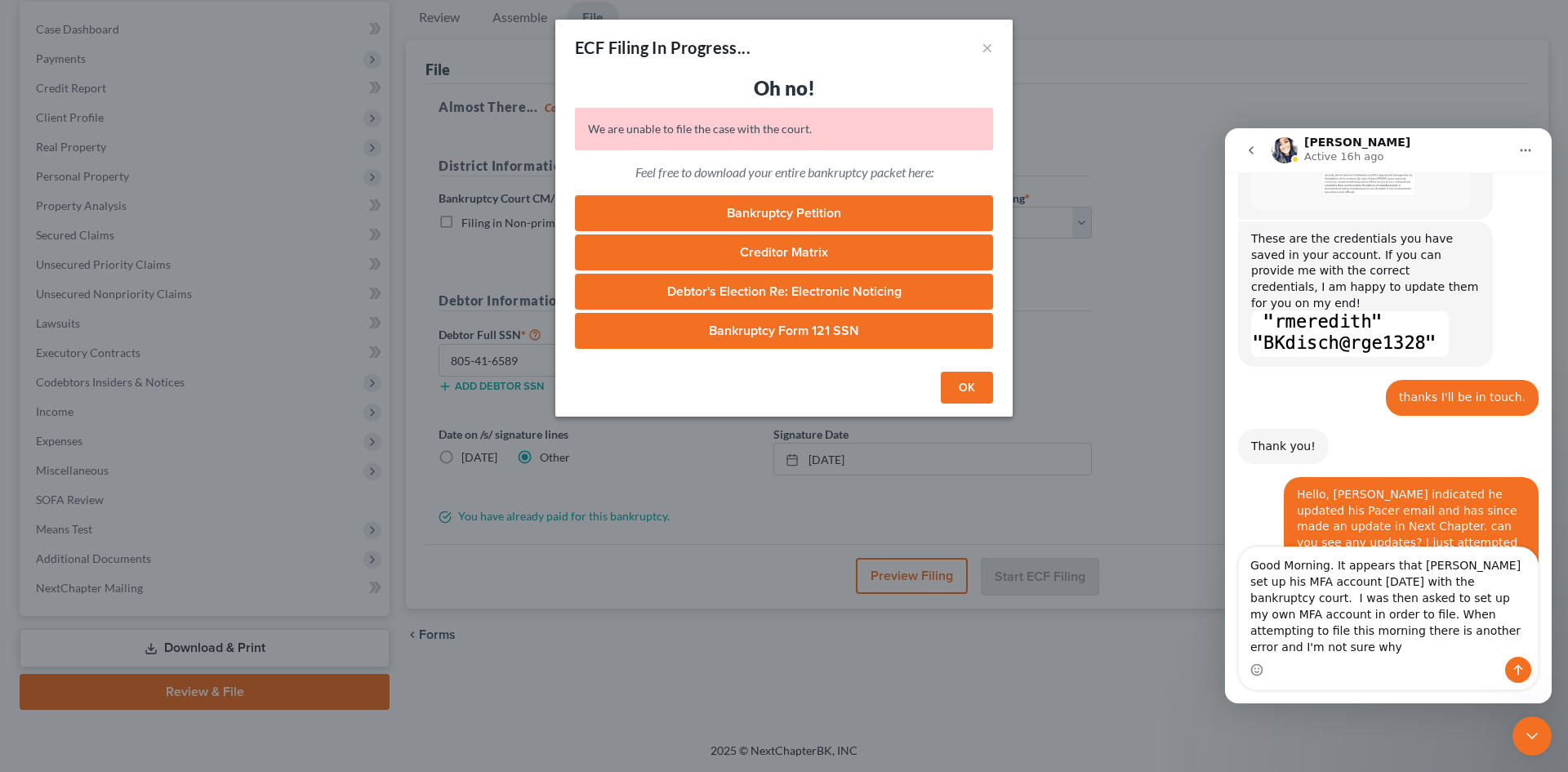
type textarea "Good Morning. It appears that [PERSON_NAME] set up his MFA account [DATE] with …"
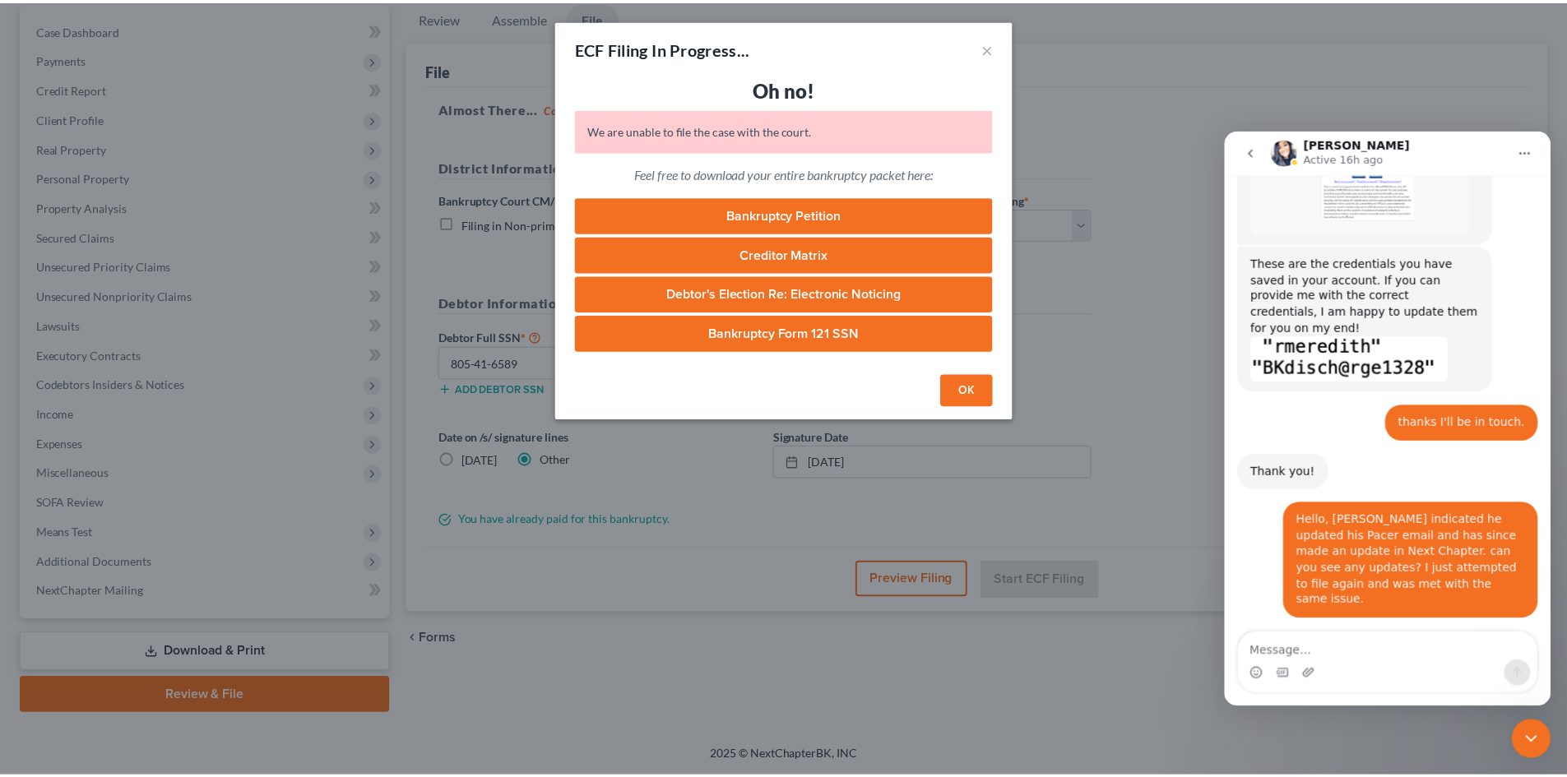
scroll to position [804, 0]
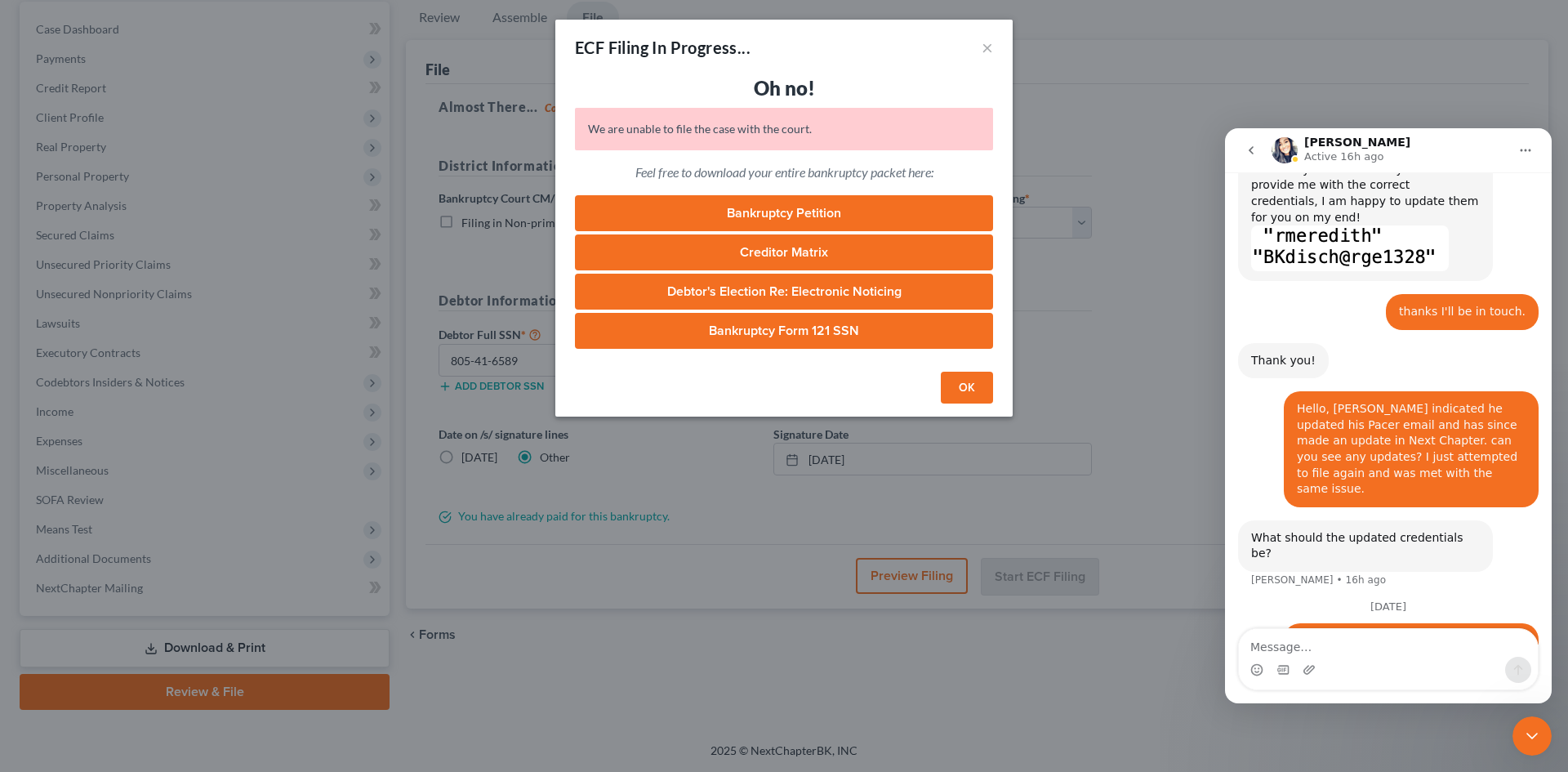
click at [962, 391] on button "OK" at bounding box center [966, 387] width 53 height 33
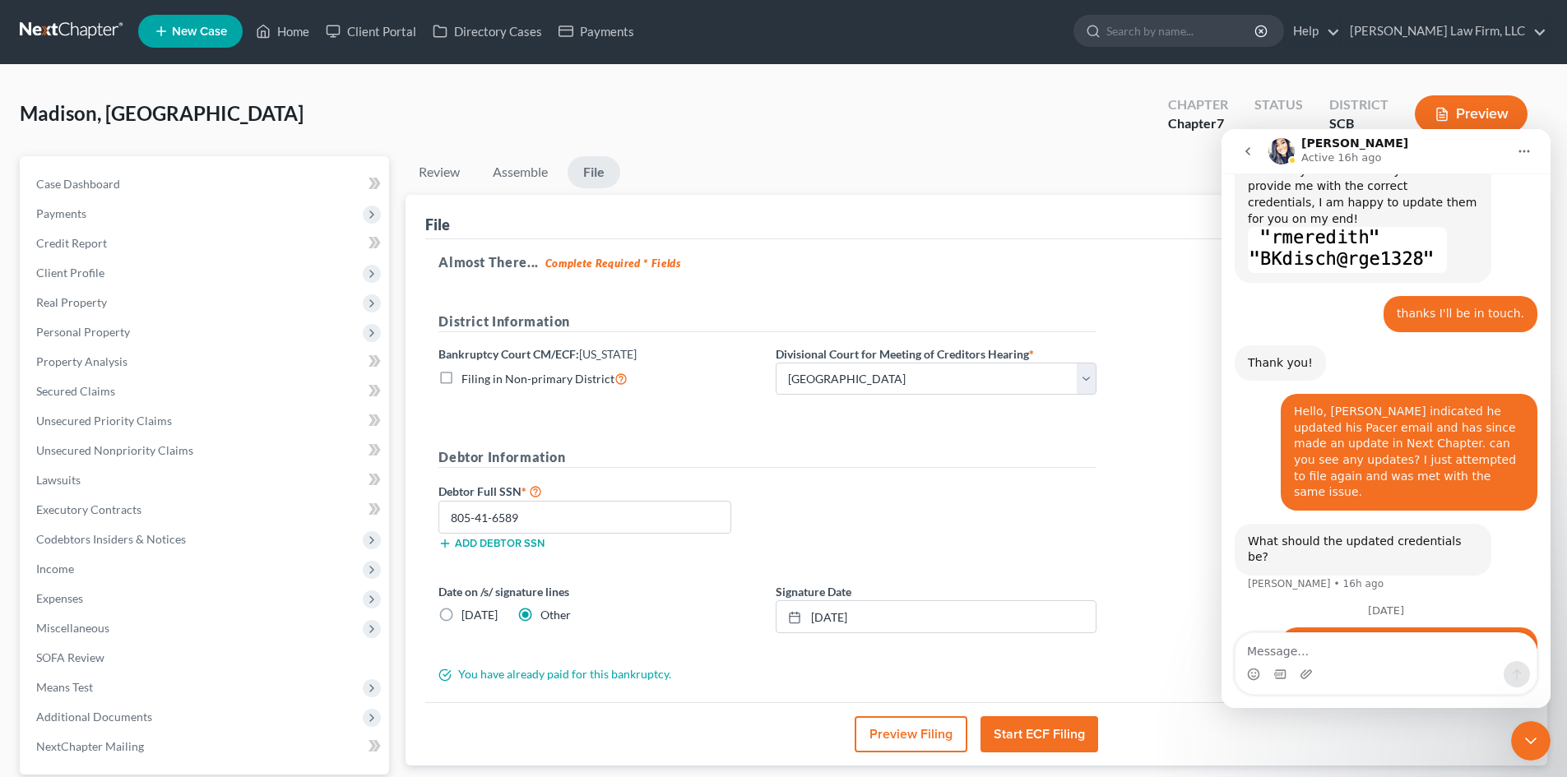
scroll to position [0, 0]
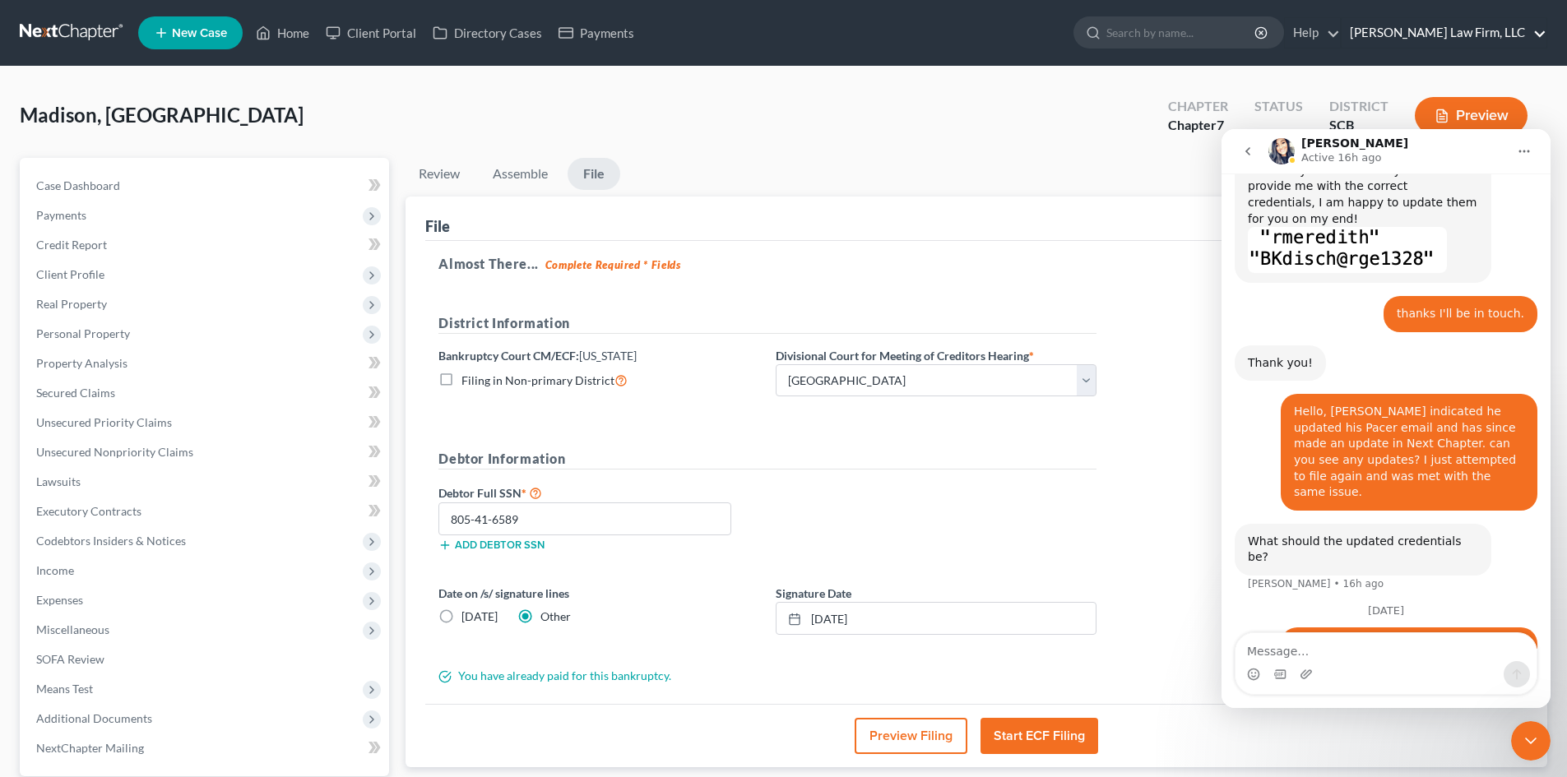
click at [1482, 43] on link "[PERSON_NAME] Law Firm, LLC" at bounding box center [1443, 33] width 205 height 30
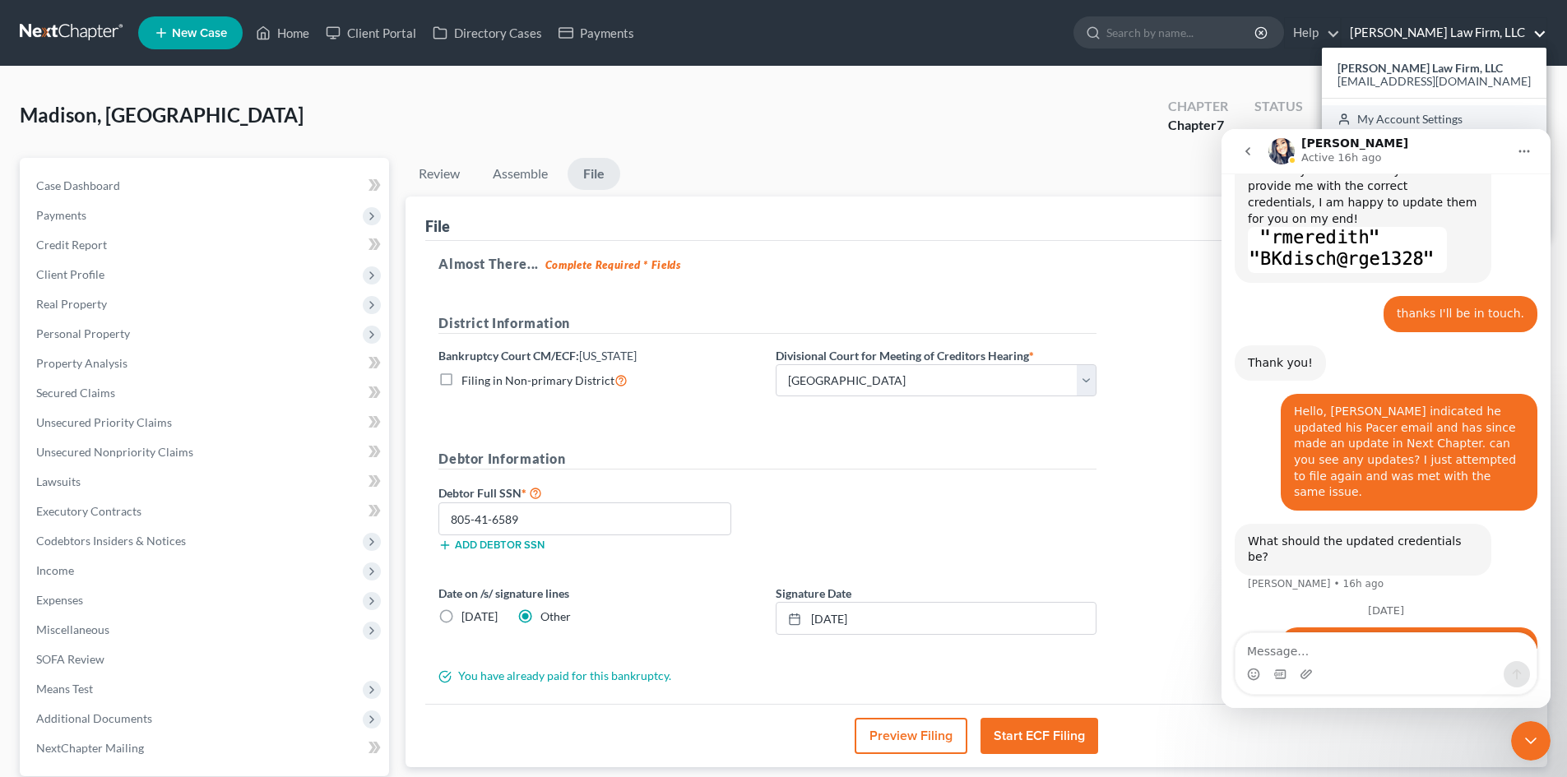
click at [1460, 124] on link "My Account Settings" at bounding box center [1434, 119] width 225 height 28
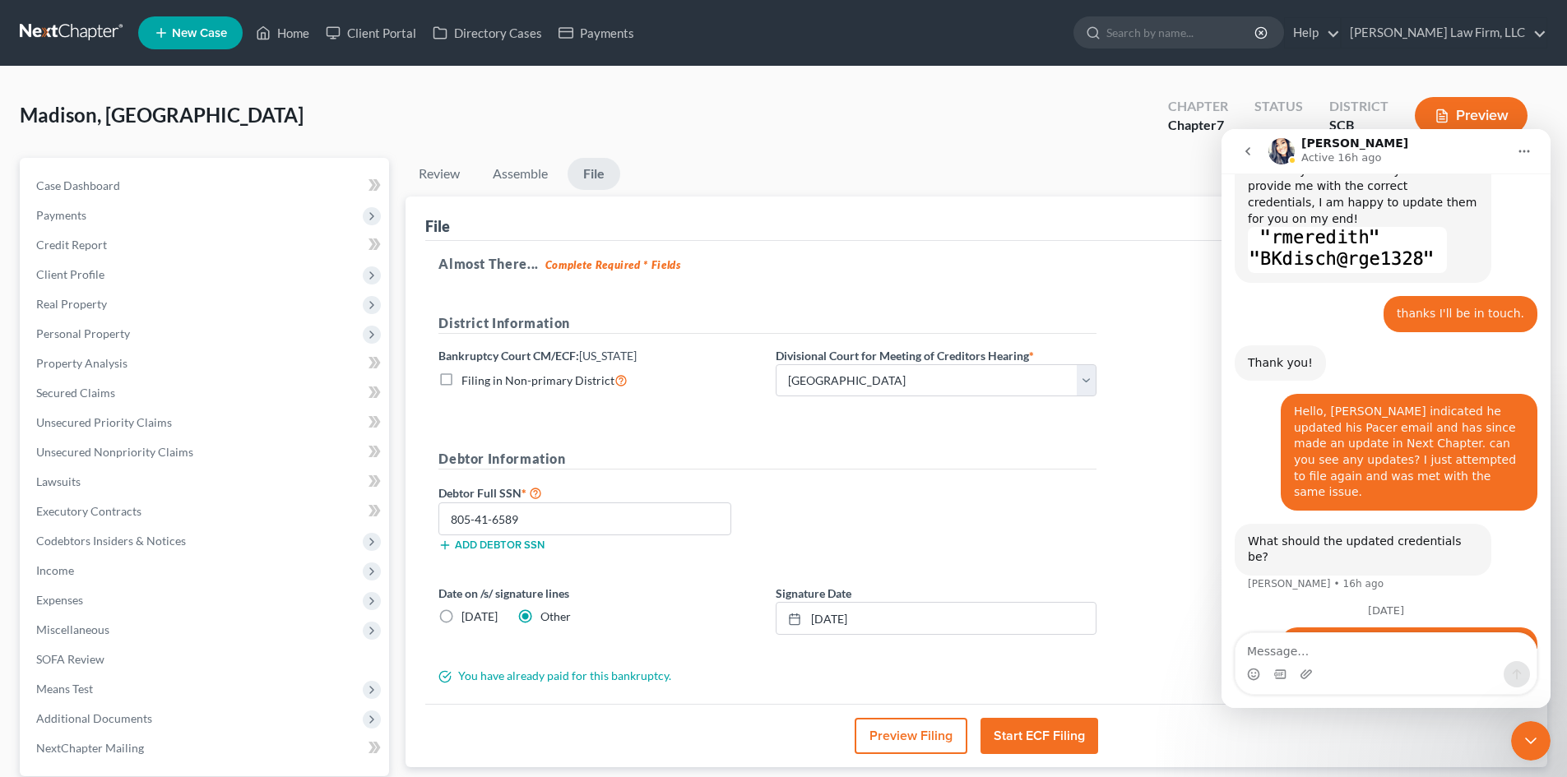
select select "24"
select select "42"
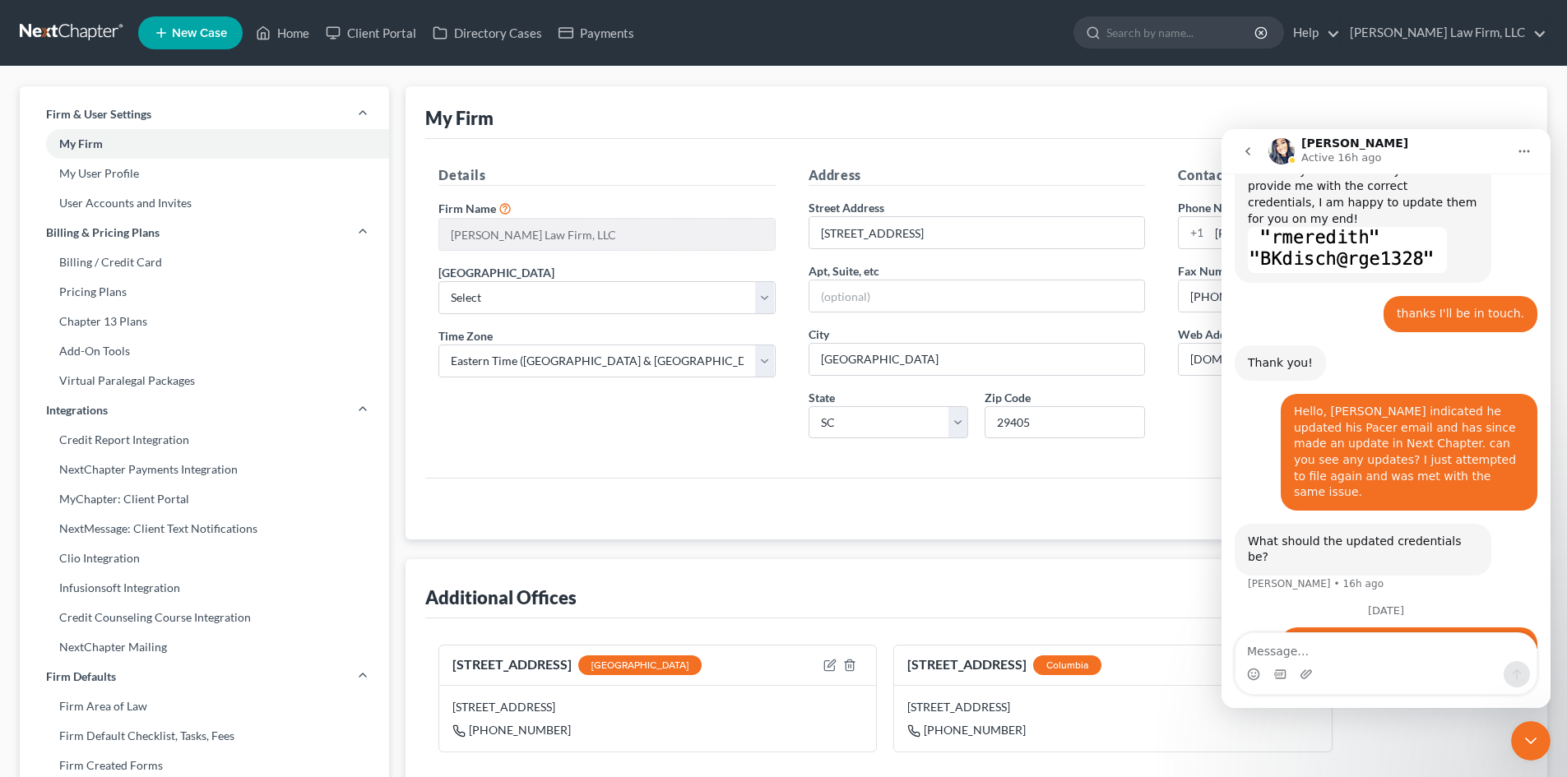
click at [1529, 739] on icon "Close Intercom Messenger" at bounding box center [1531, 741] width 20 height 20
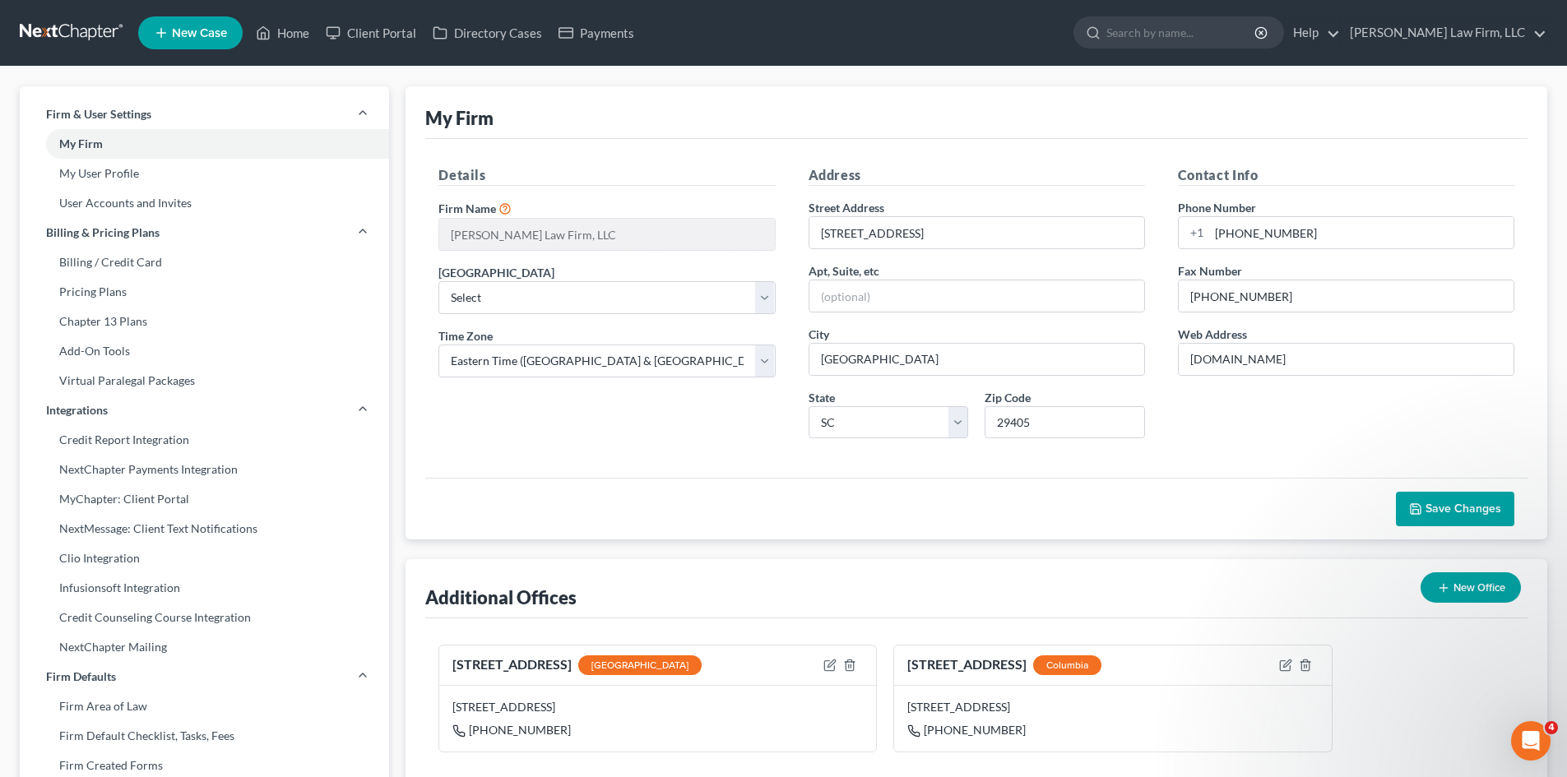
scroll to position [804, 0]
click at [64, 169] on link "My User Profile" at bounding box center [204, 174] width 369 height 30
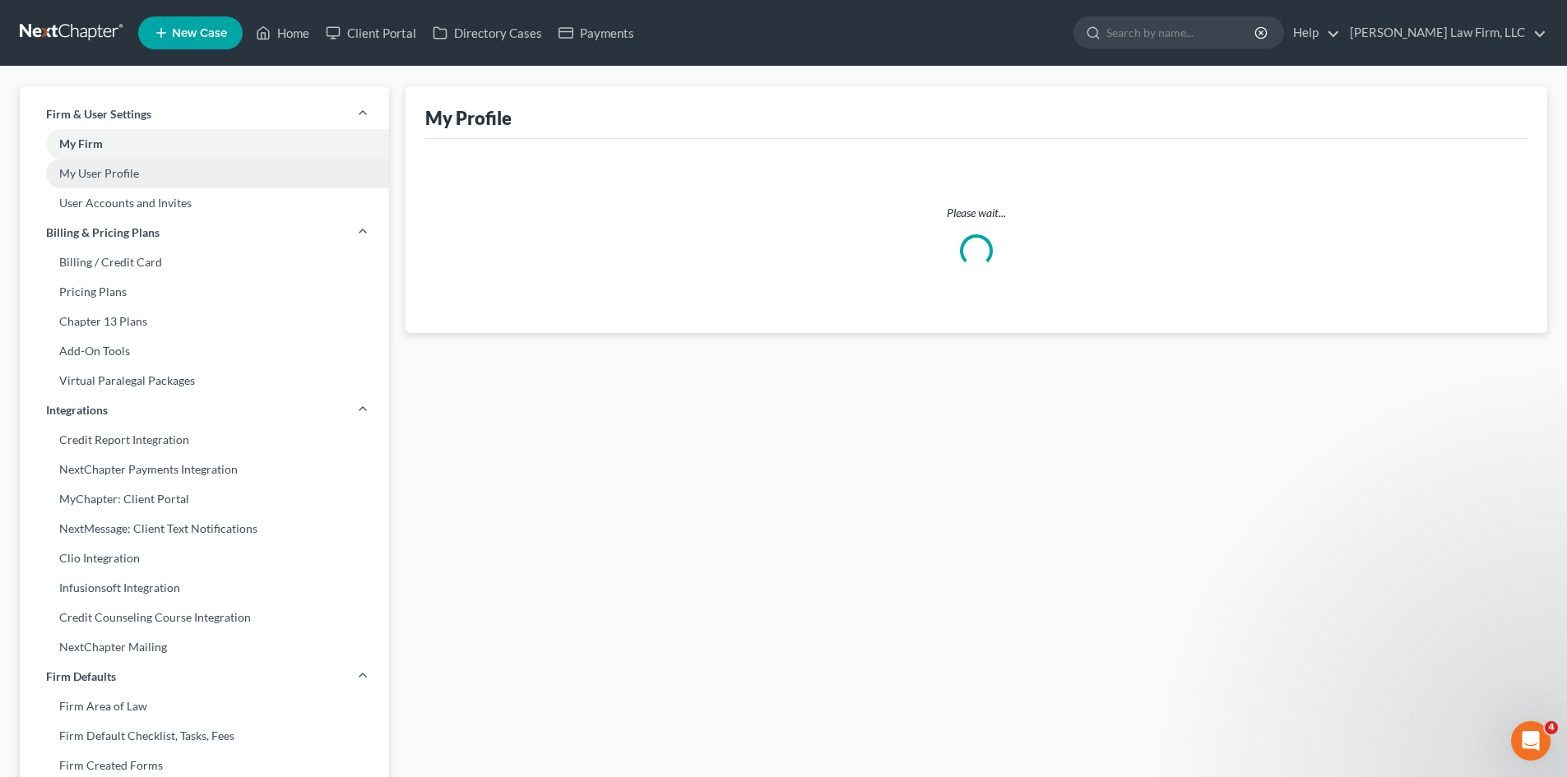
select select "42"
select select "paralegal"
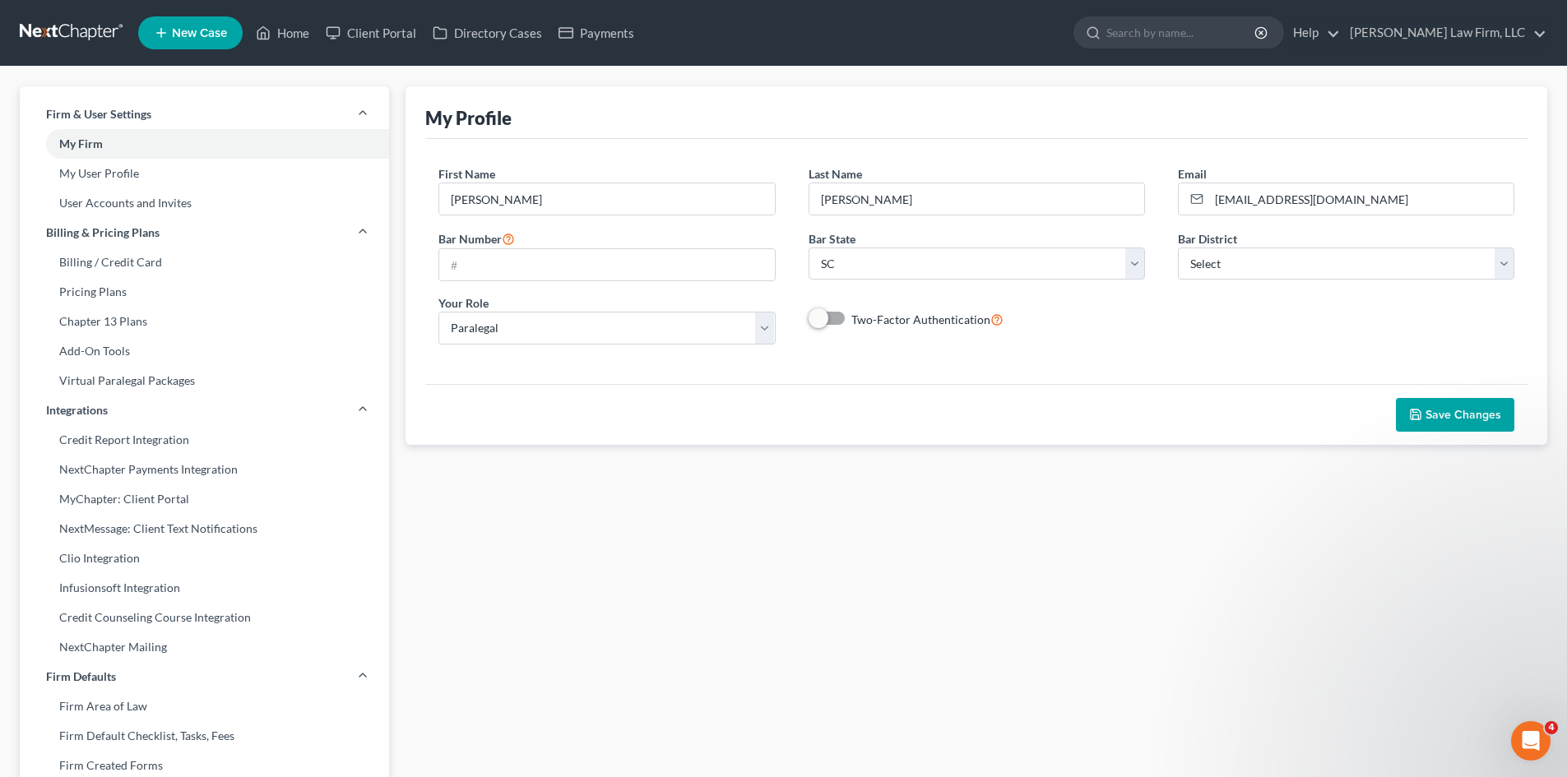
click at [851, 321] on label "Two-Factor Authentication" at bounding box center [927, 319] width 152 height 19
click at [858, 321] on input "Two-Factor Authentication" at bounding box center [863, 315] width 11 height 11
checkbox input "true"
click at [1491, 424] on button "Save Changes" at bounding box center [1455, 415] width 118 height 35
click at [285, 40] on link "Home" at bounding box center [283, 33] width 70 height 30
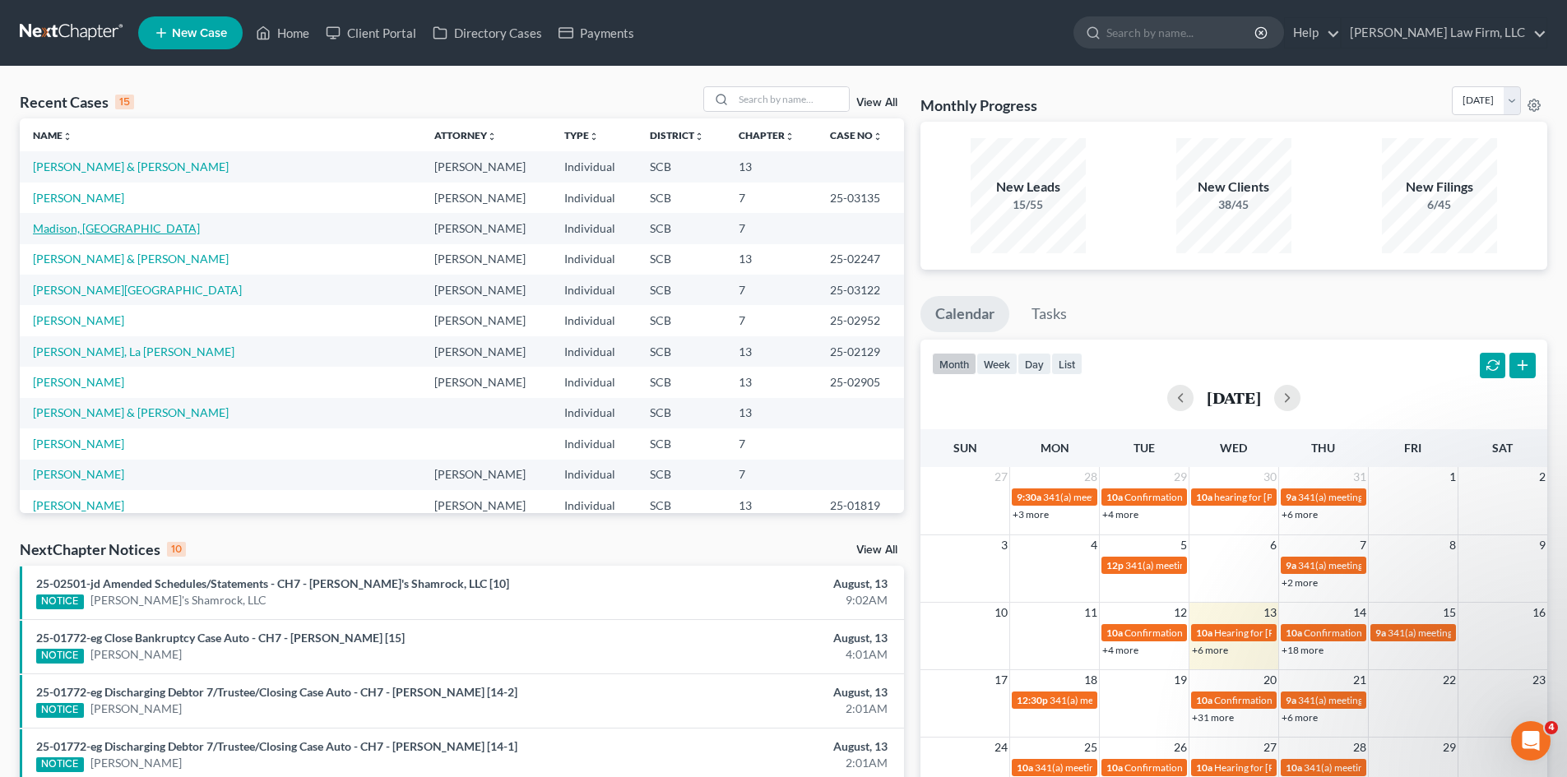
click at [90, 227] on link "Madison, [GEOGRAPHIC_DATA]" at bounding box center [116, 228] width 167 height 14
select select "0"
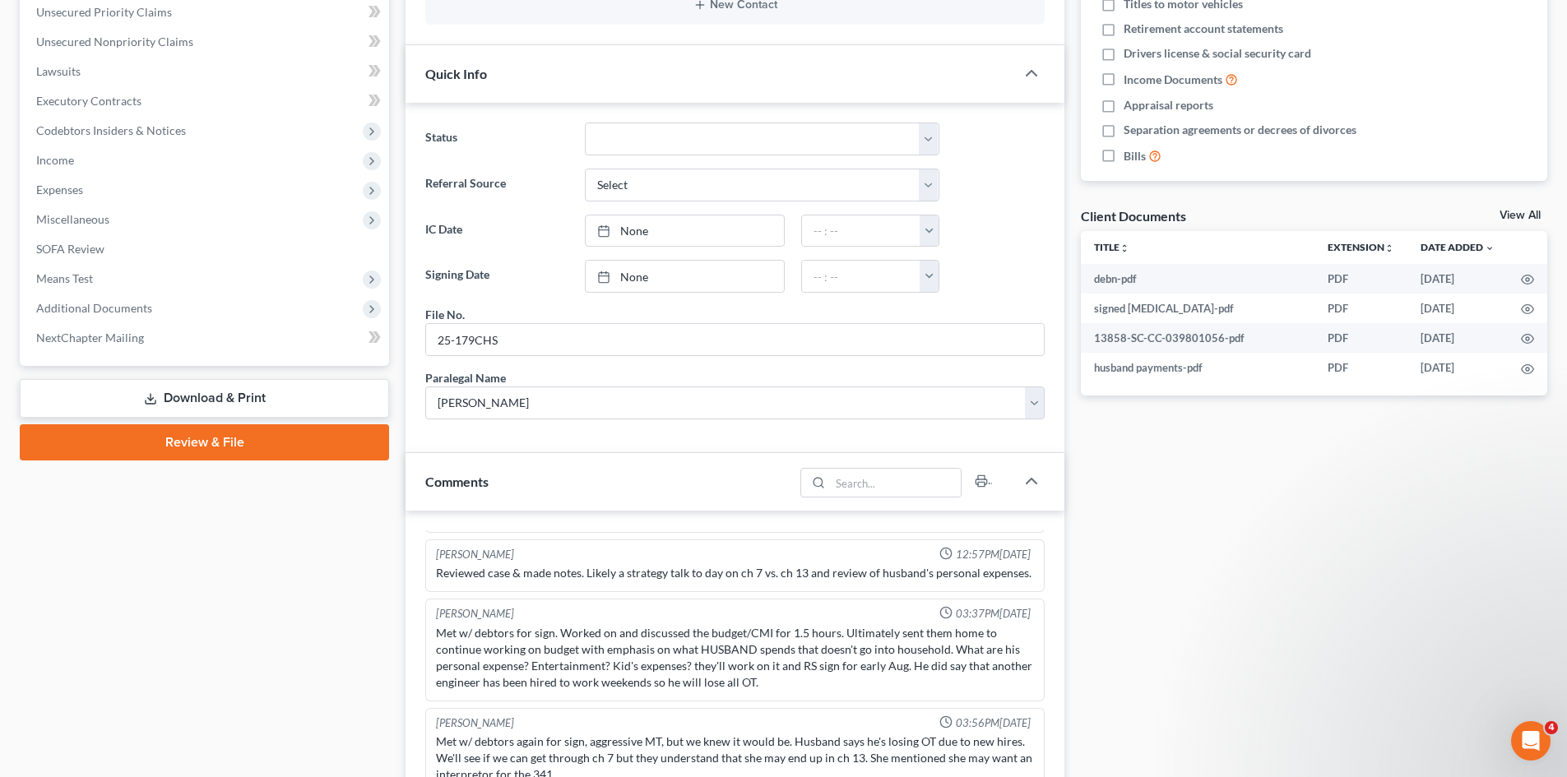
scroll to position [411, 0]
click at [127, 427] on link "Review & File" at bounding box center [204, 442] width 369 height 36
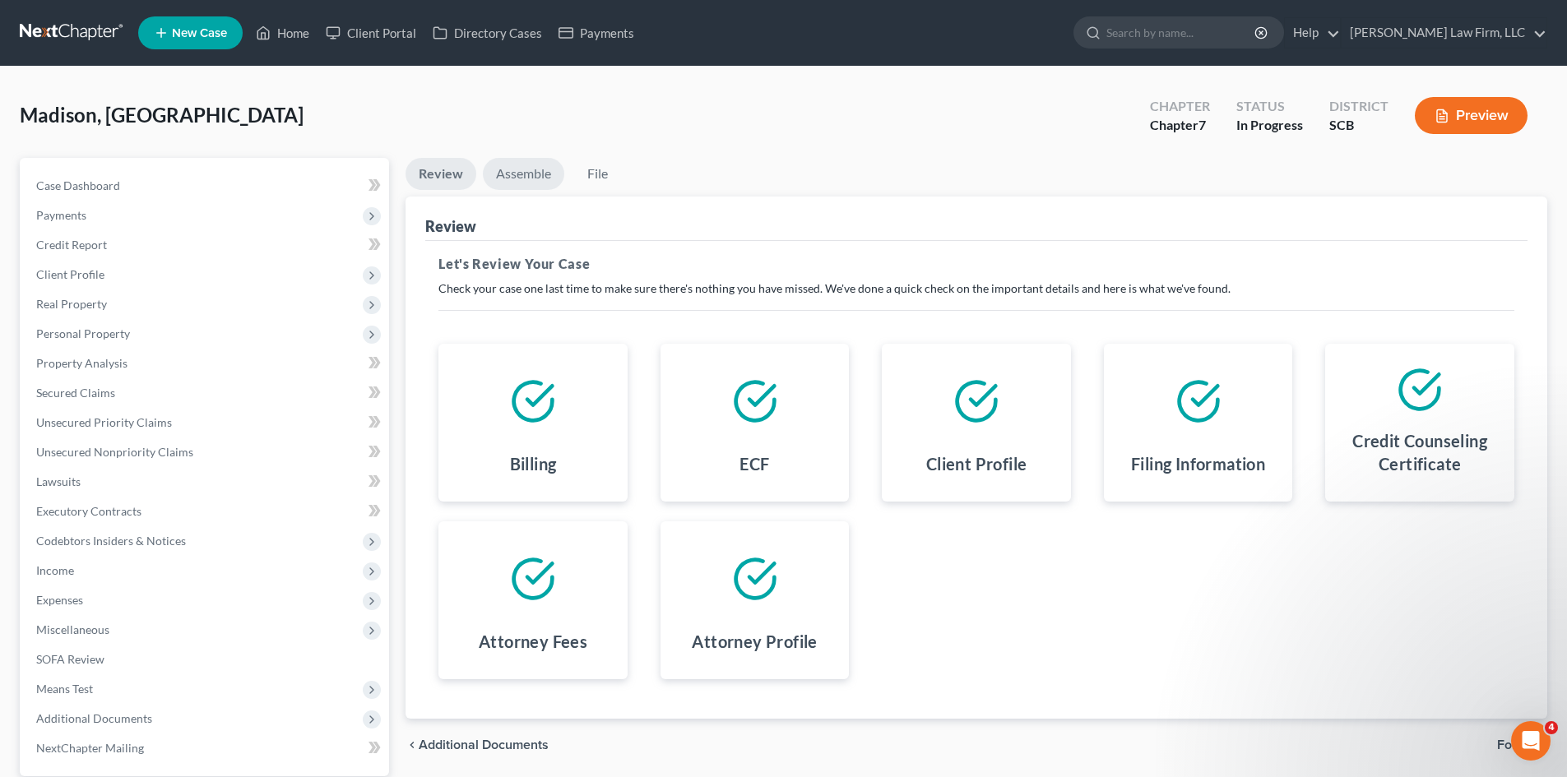
click at [502, 183] on link "Assemble" at bounding box center [523, 174] width 81 height 32
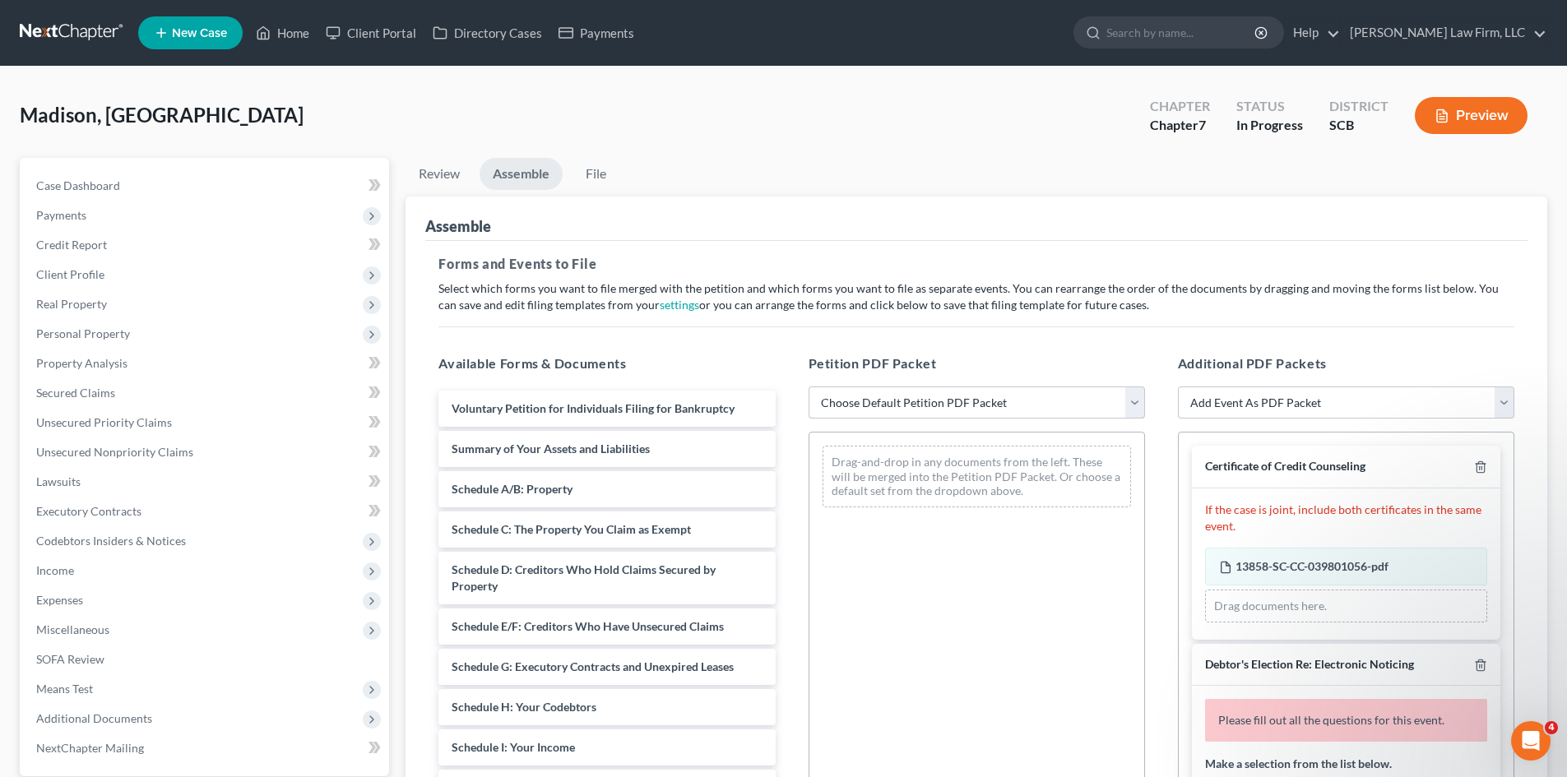
click at [896, 400] on select "Choose Default Petition PDF Packet Complete Bankruptcy Petition (all forms and …" at bounding box center [976, 403] width 336 height 33
select select "0"
click at [808, 387] on select "Choose Default Petition PDF Packet Complete Bankruptcy Petition (all forms and …" at bounding box center [976, 403] width 336 height 33
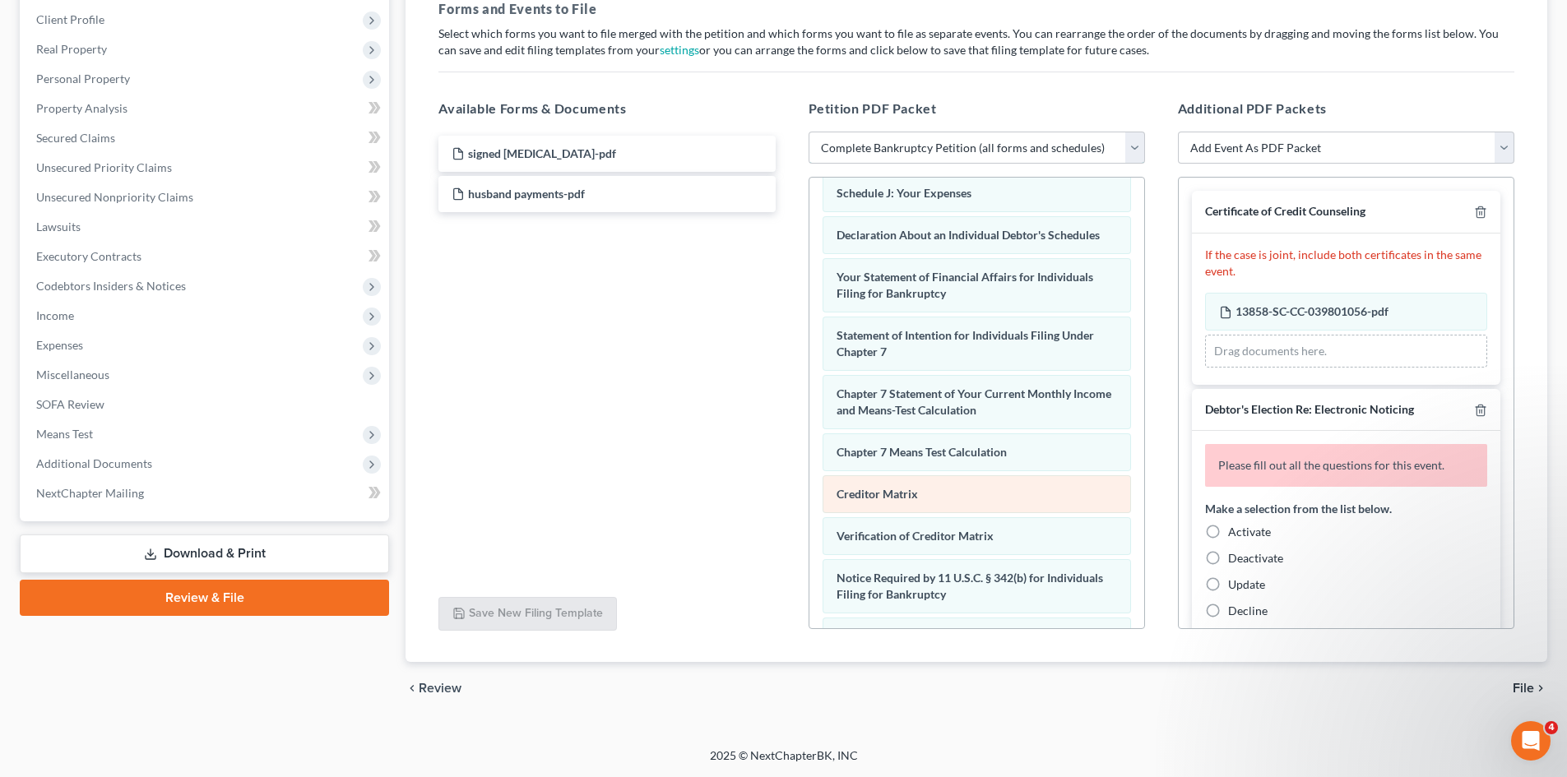
scroll to position [566, 0]
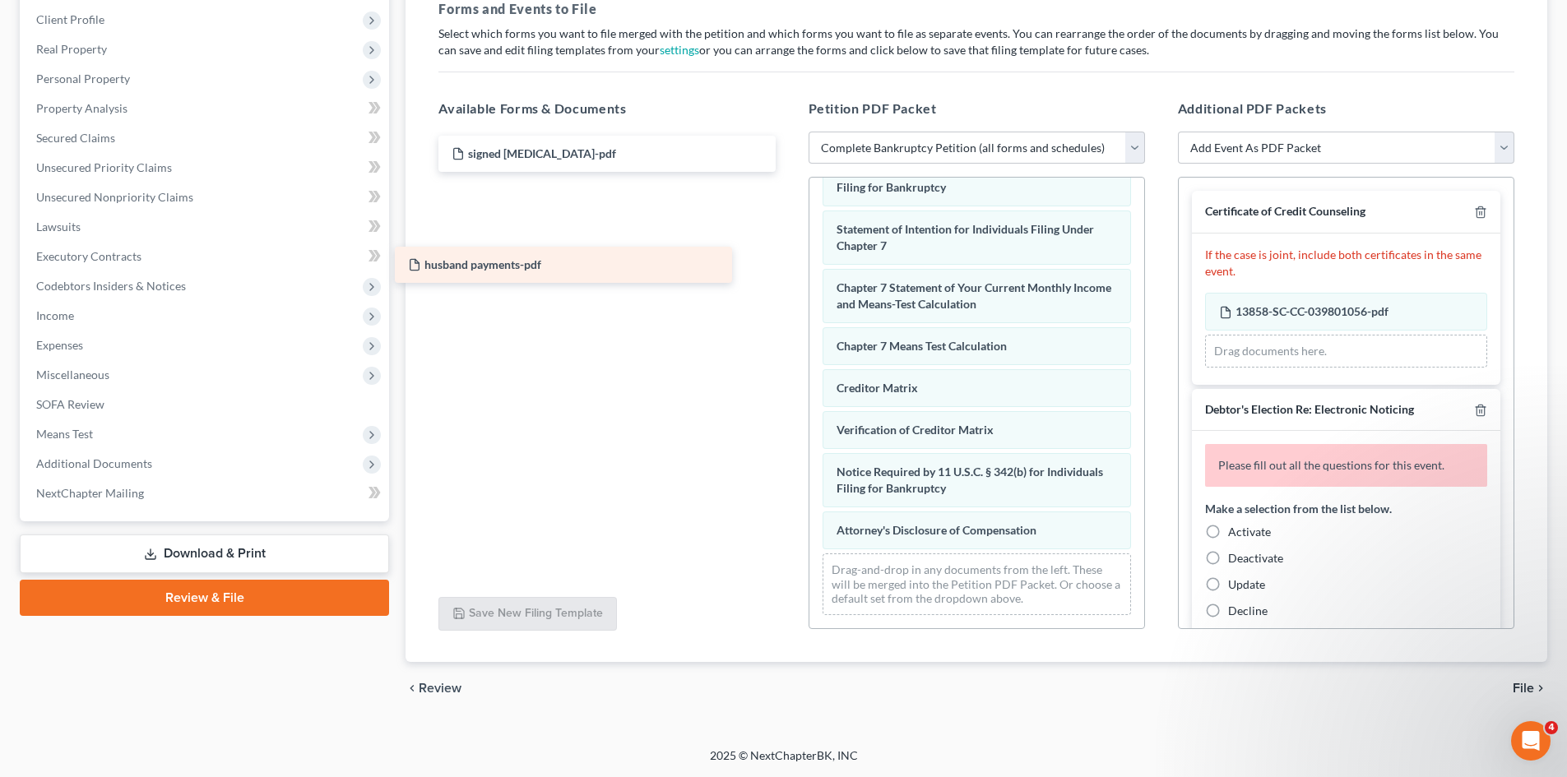
drag, startPoint x: 570, startPoint y: 197, endPoint x: 526, endPoint y: 257, distance: 75.3
click at [526, 212] on div "husband payments-pdf signed retainer-pdf husband payments-pdf husband payments-…" at bounding box center [606, 174] width 363 height 76
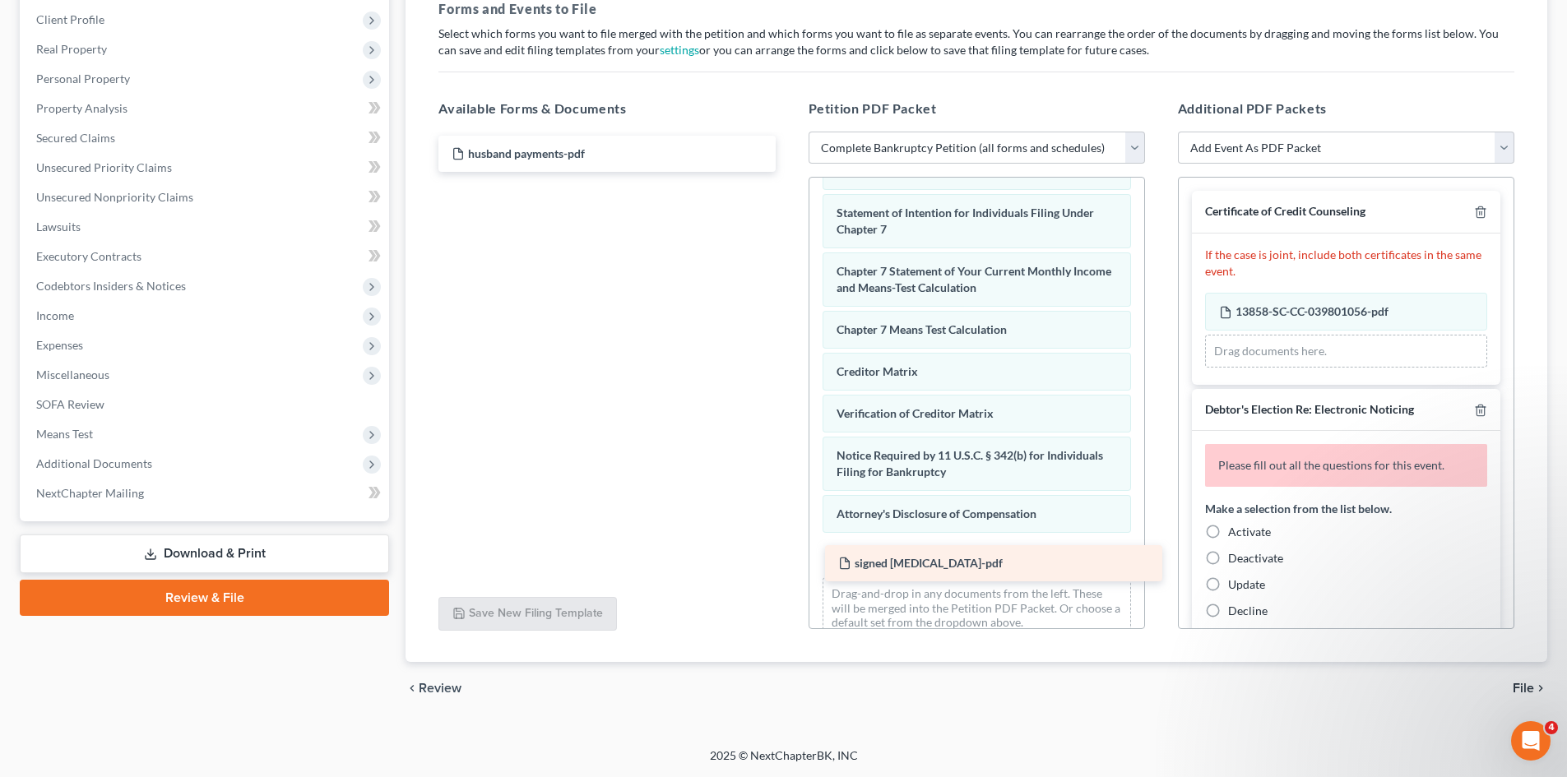
drag, startPoint x: 521, startPoint y: 153, endPoint x: 908, endPoint y: 563, distance: 563.2
click at [788, 172] on div "signed [MEDICAL_DATA]-pdf signed [MEDICAL_DATA]-pdf husband payments-pdf" at bounding box center [606, 154] width 363 height 36
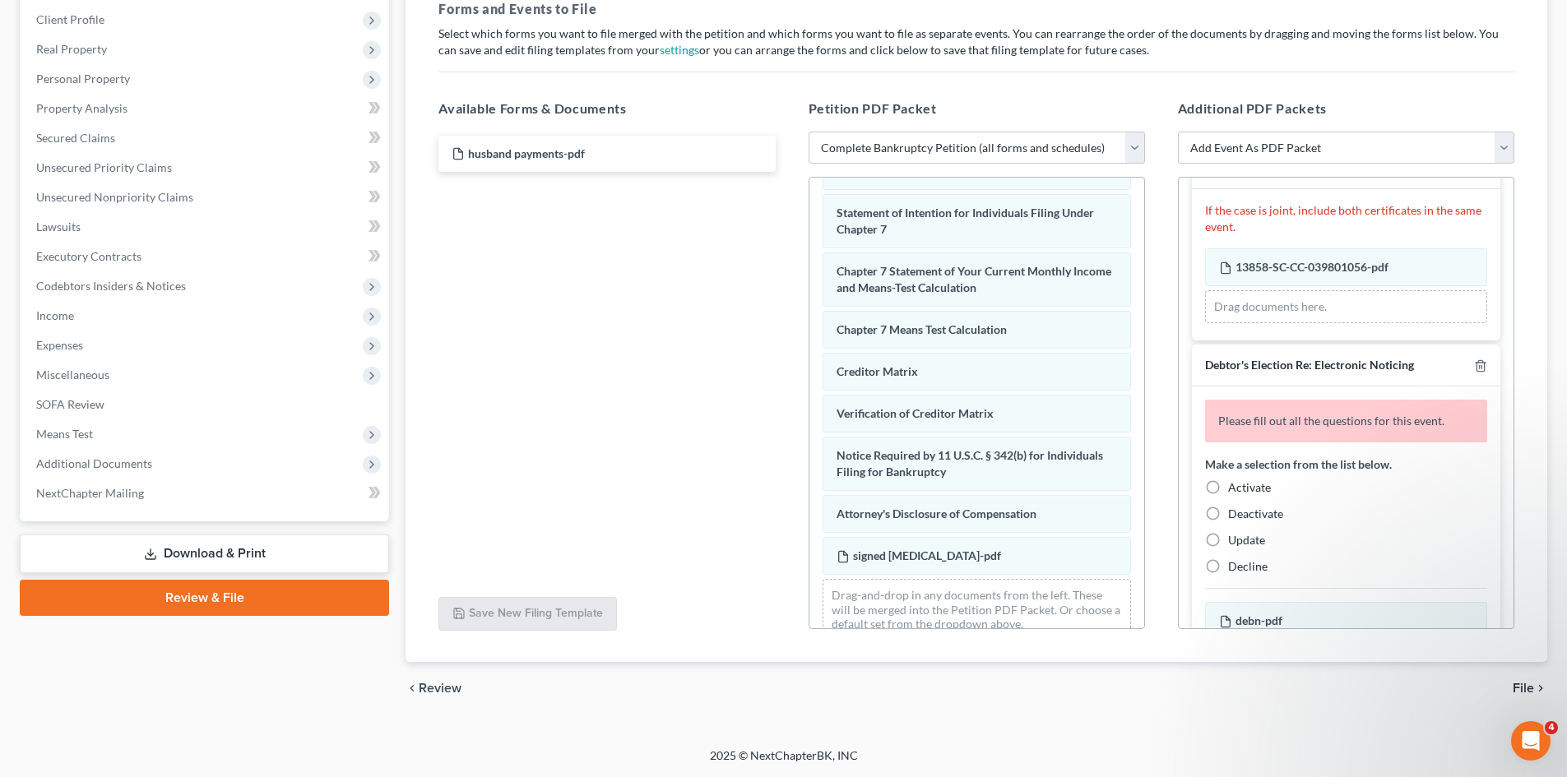
scroll to position [164, 0]
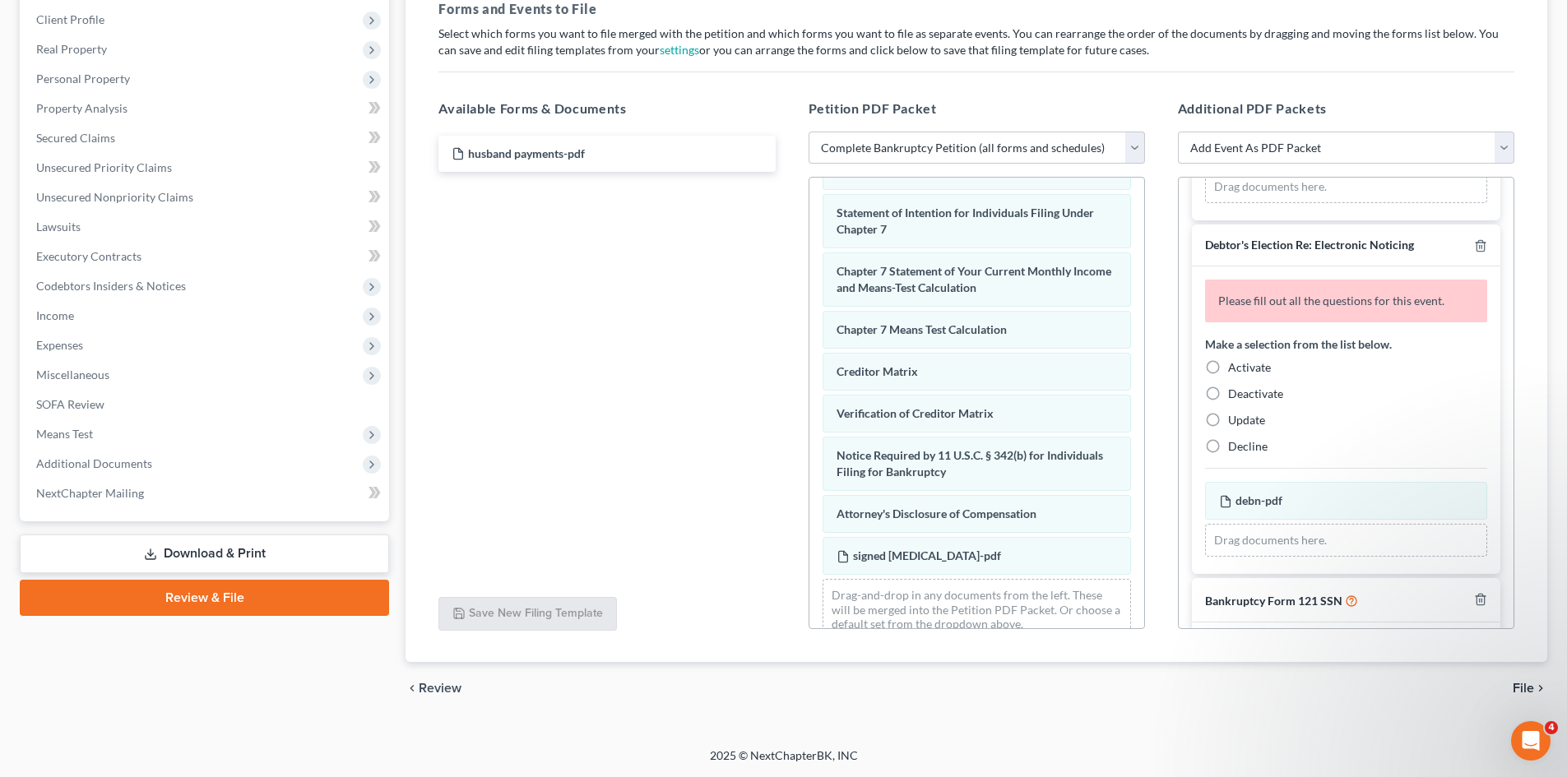
click at [1228, 367] on label "Activate" at bounding box center [1249, 367] width 43 height 16
click at [1234, 367] on input "Activate" at bounding box center [1239, 364] width 11 height 11
radio input "true"
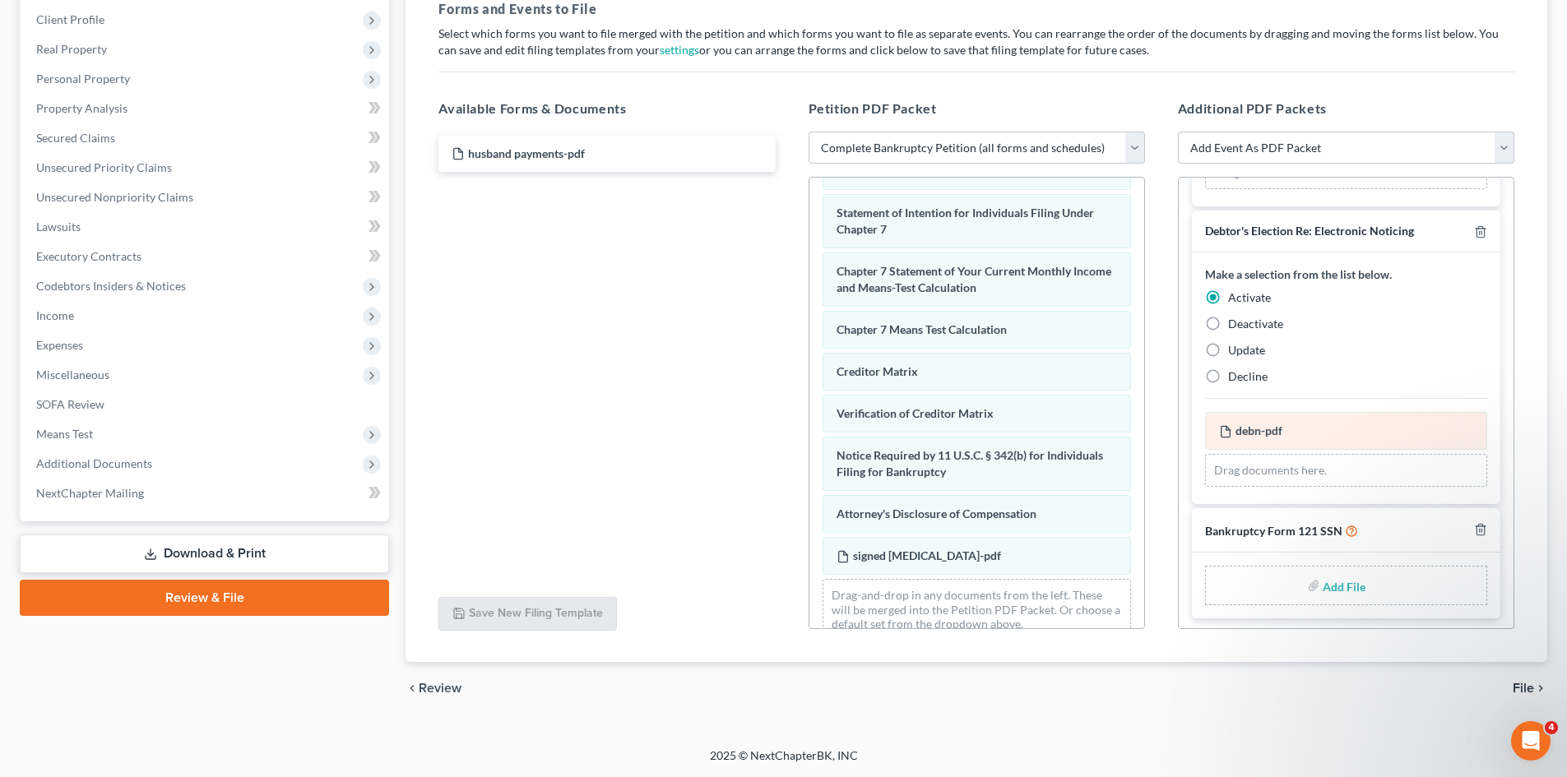
scroll to position [182, 0]
click at [1322, 584] on input "file" at bounding box center [1341, 582] width 39 height 30
type input "C:\fakepath\b121.pdf"
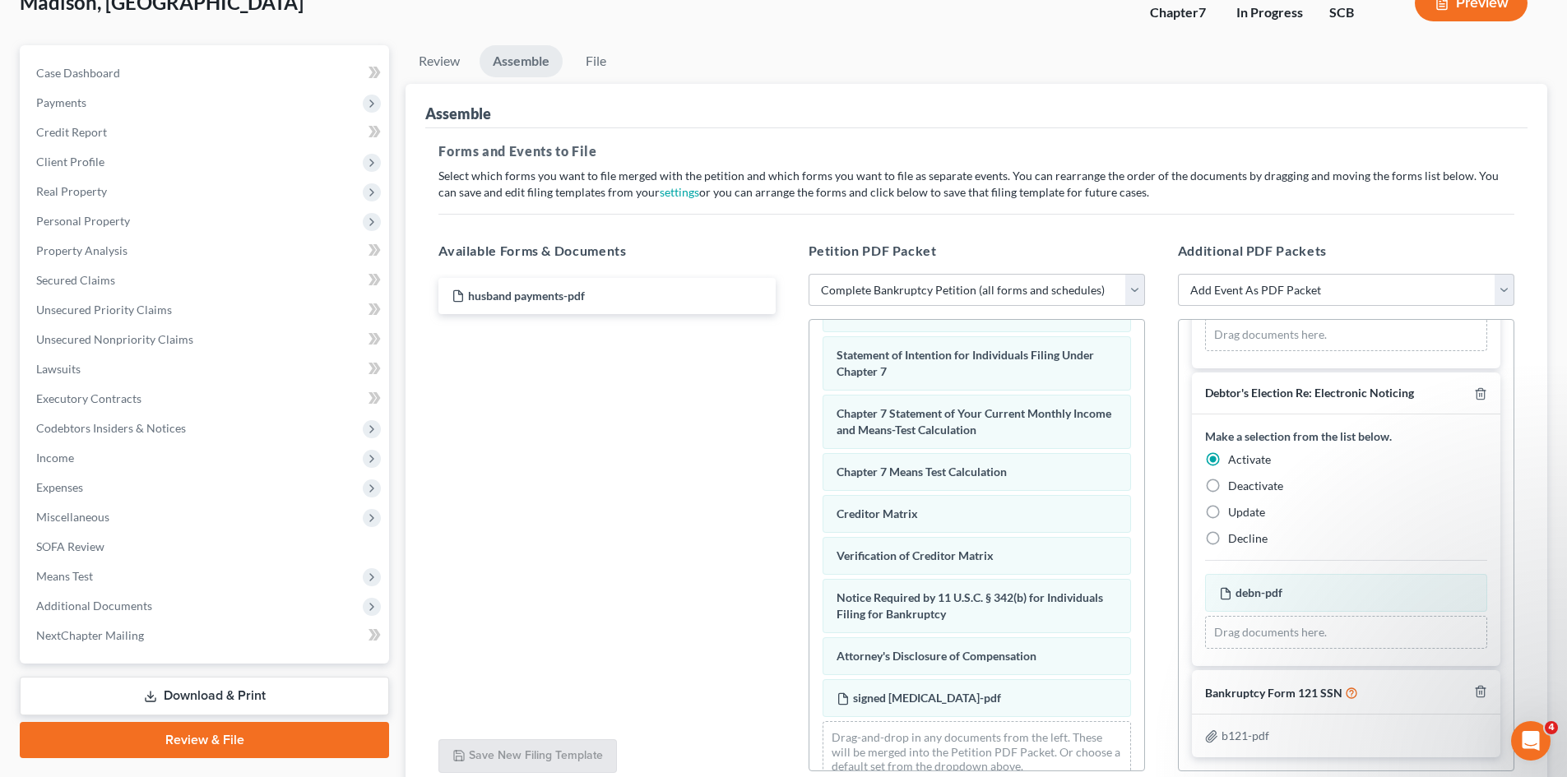
scroll to position [255, 0]
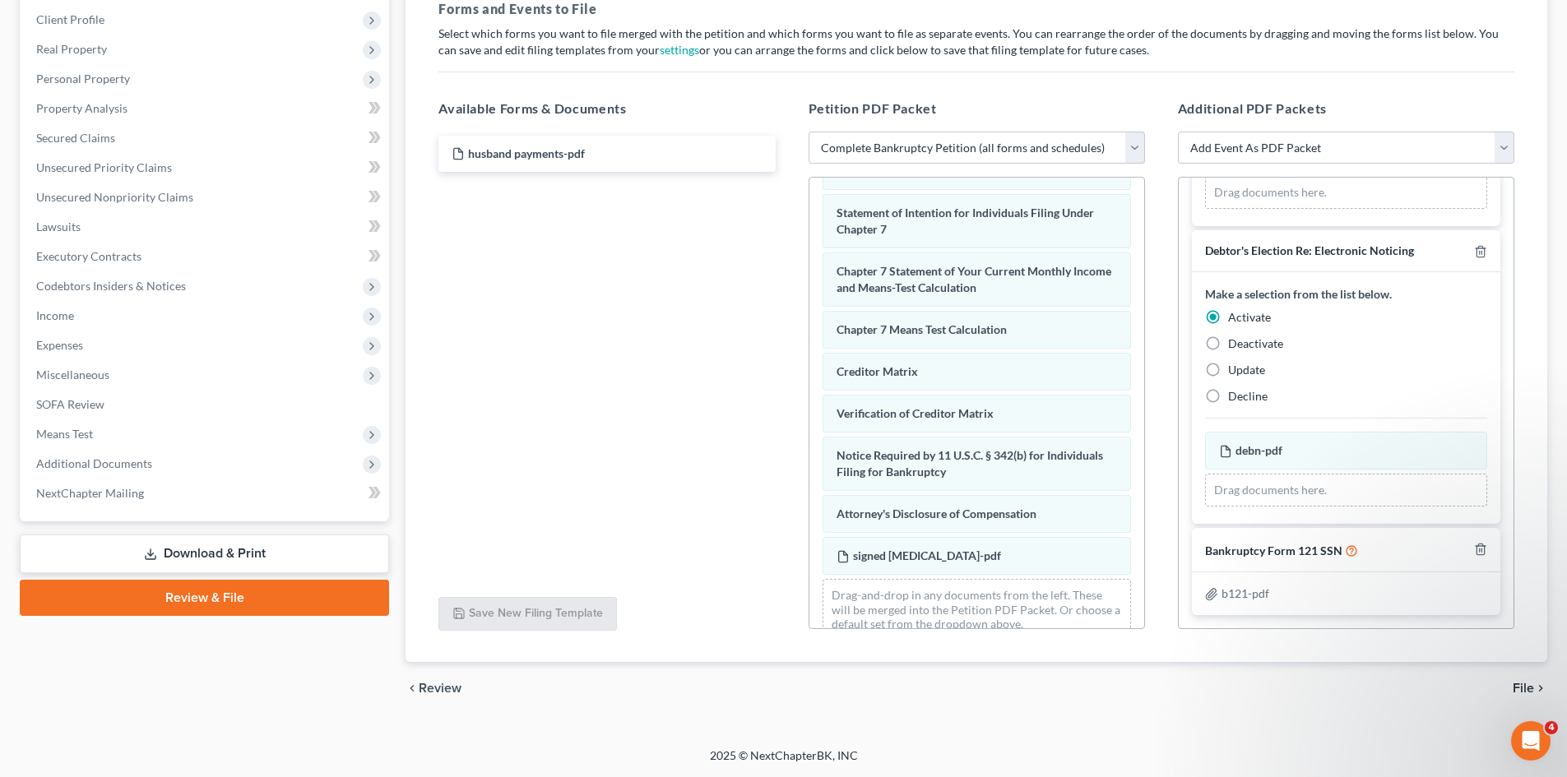
click at [1531, 688] on span "File" at bounding box center [1522, 688] width 21 height 13
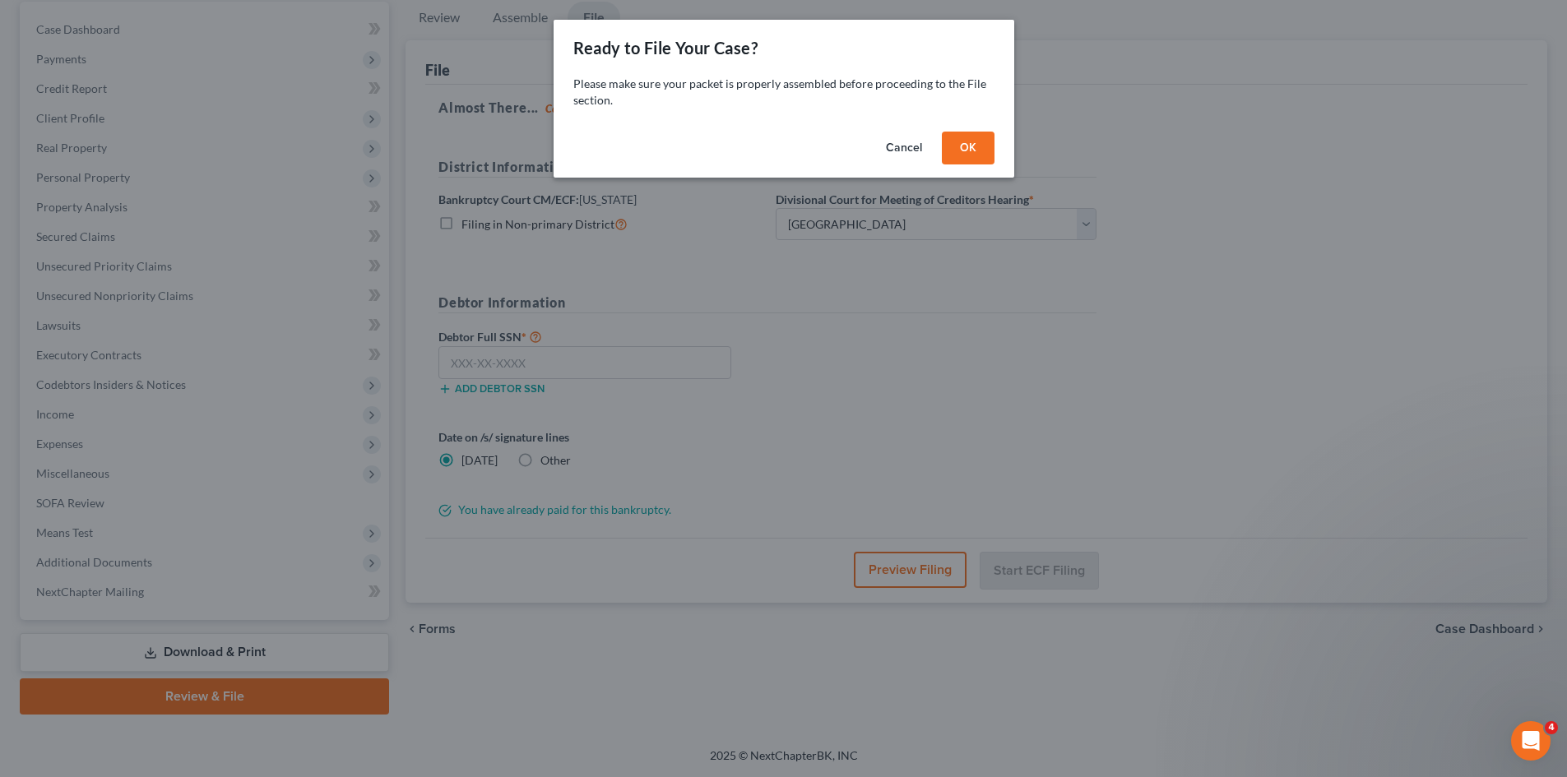
scroll to position [156, 0]
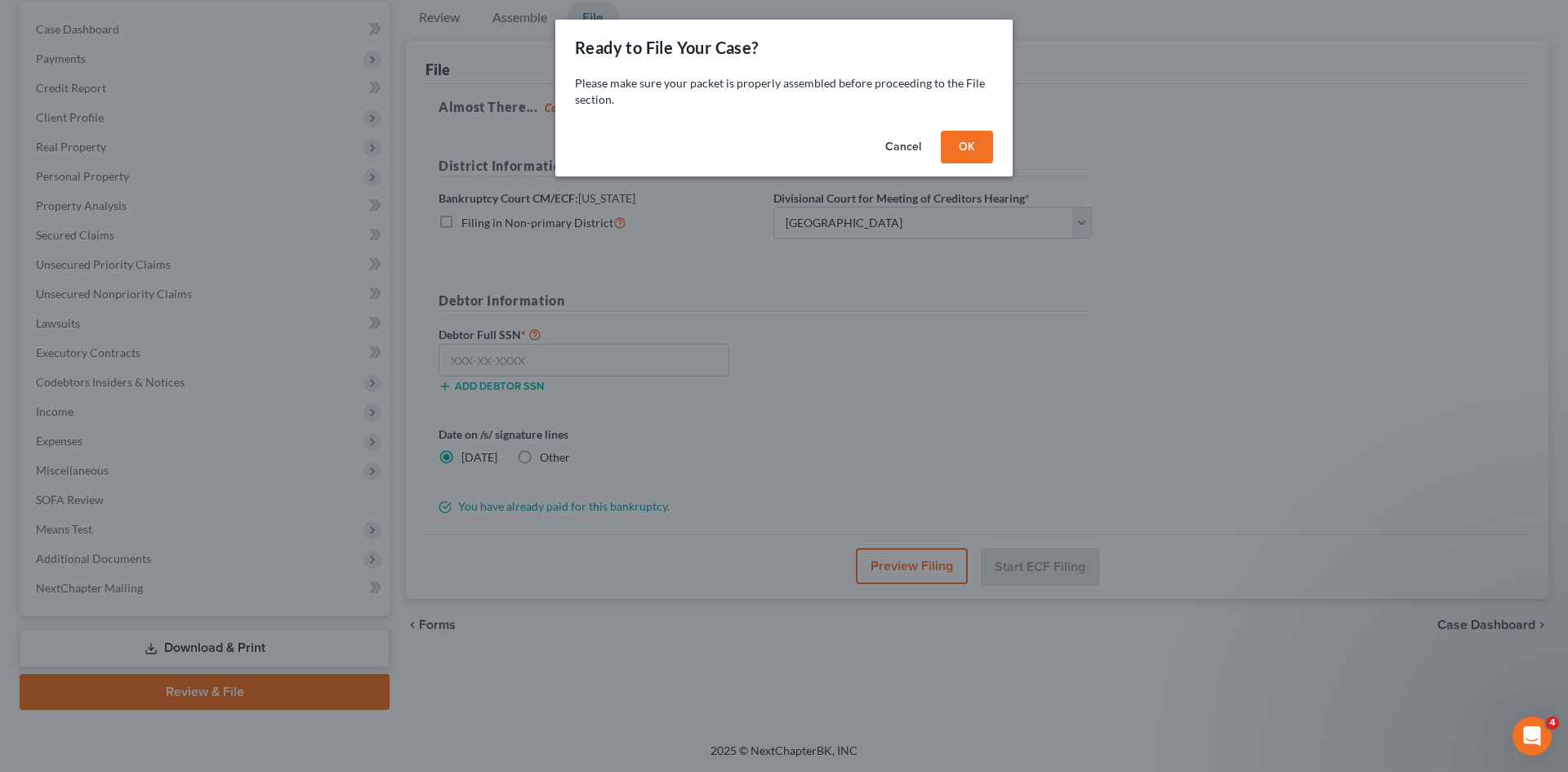
click at [979, 153] on button "OK" at bounding box center [966, 147] width 53 height 33
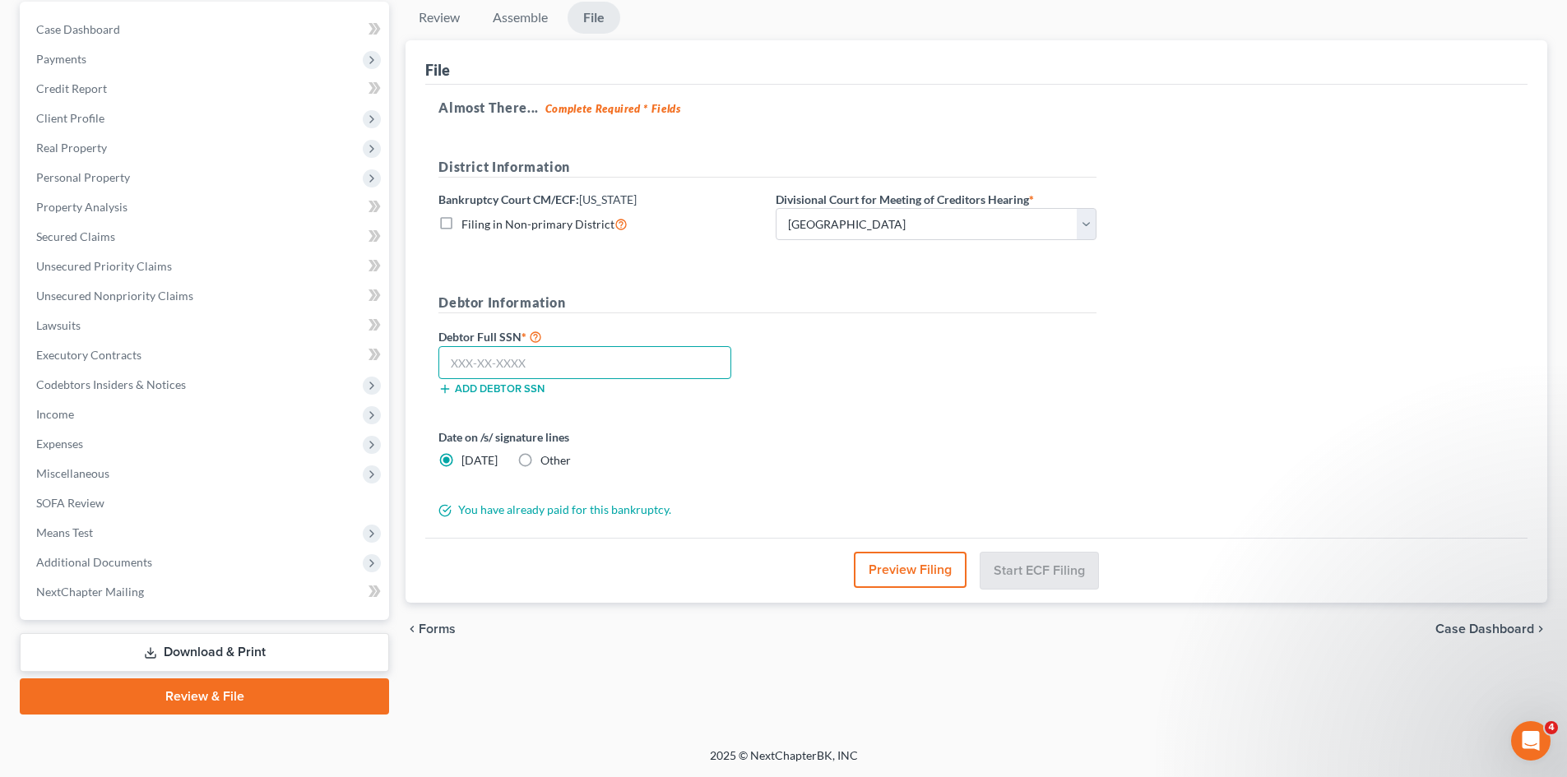
click at [540, 361] on input "text" at bounding box center [584, 362] width 293 height 33
type input "805-41-6589"
click at [540, 461] on label "Other" at bounding box center [555, 460] width 30 height 16
click at [547, 461] on input "Other" at bounding box center [552, 457] width 11 height 11
radio input "true"
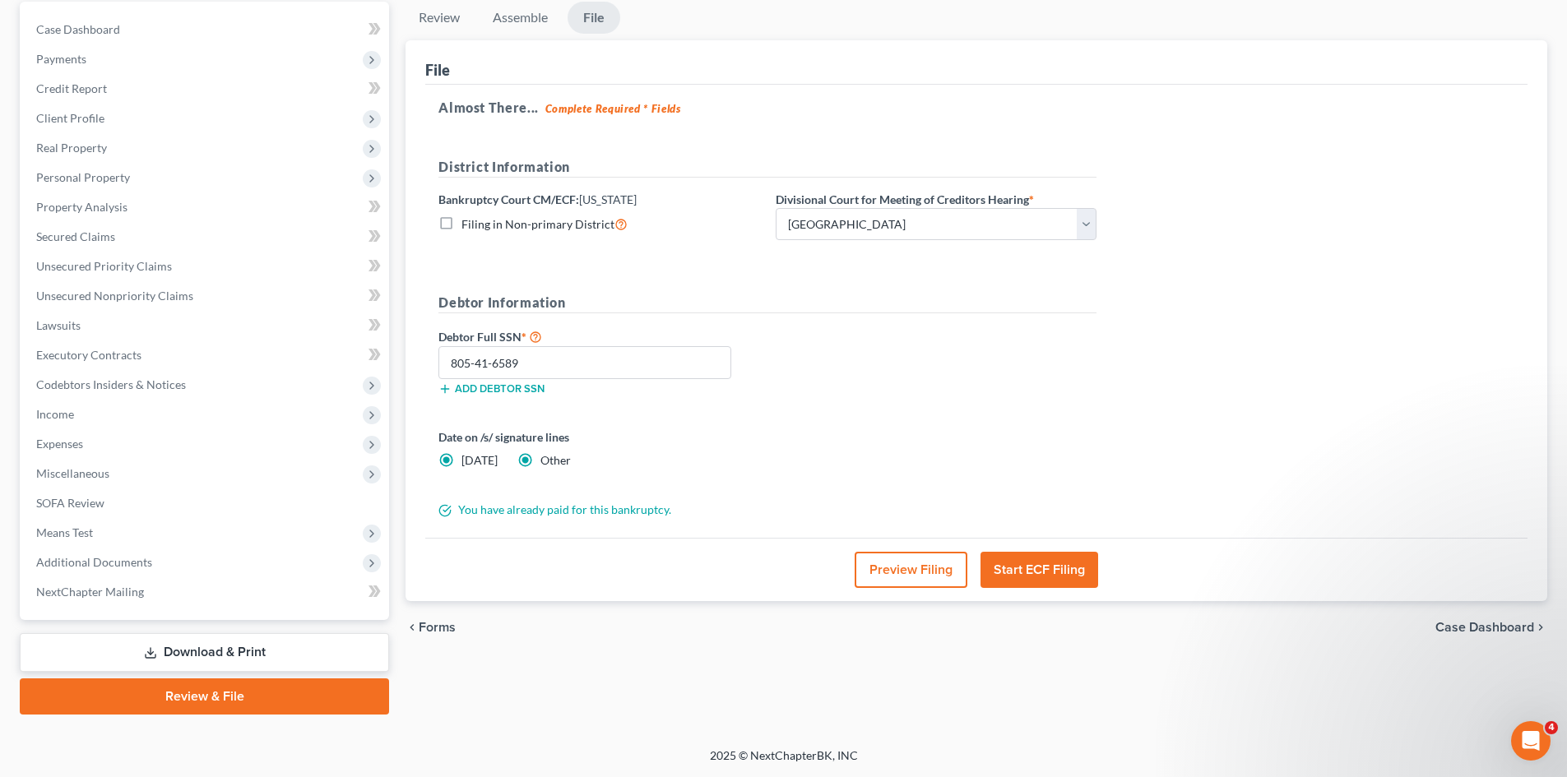
radio input "false"
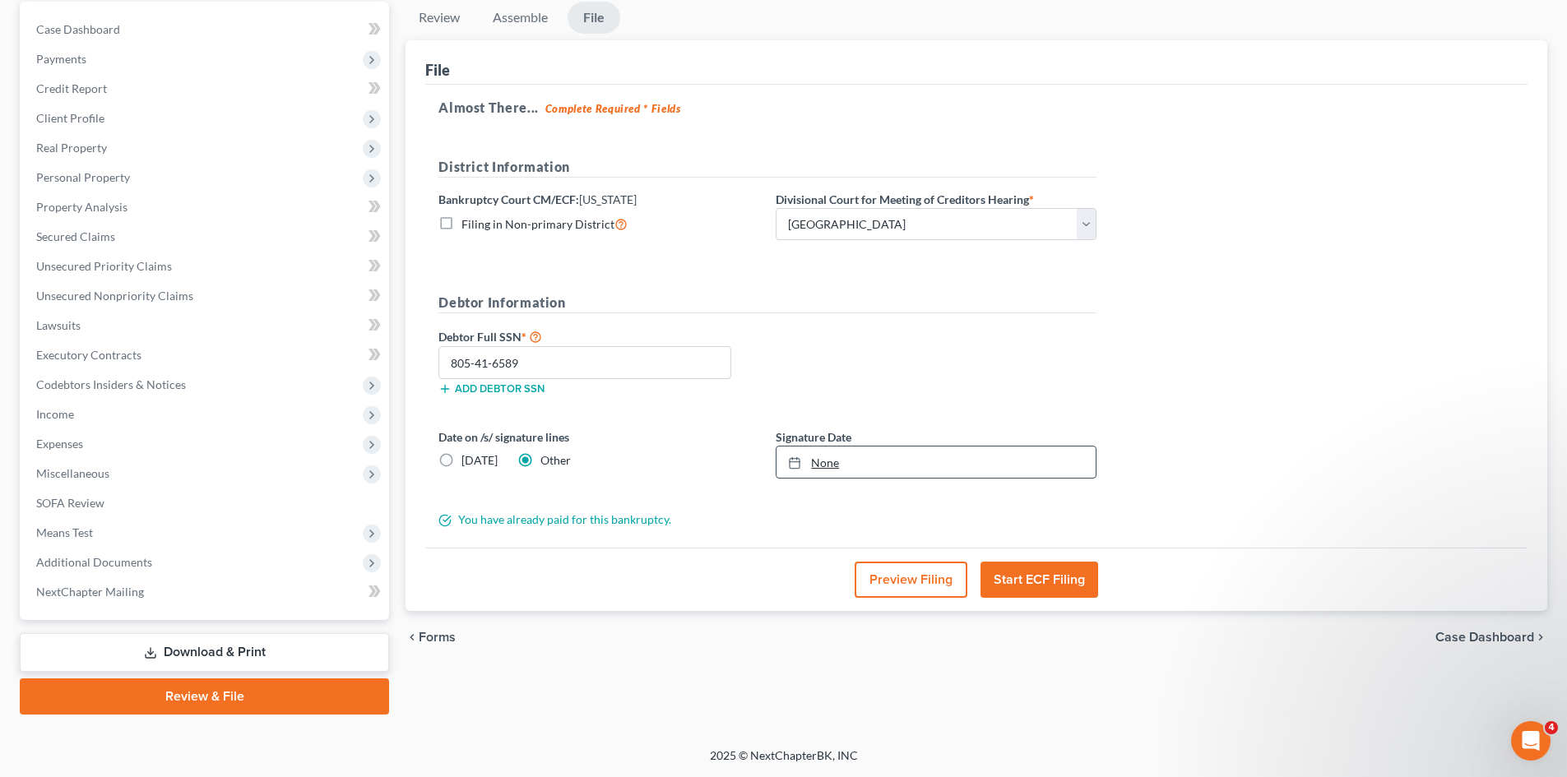
type input "[DATE]"
click at [839, 465] on link "None" at bounding box center [935, 462] width 319 height 31
click at [1075, 583] on button "Start ECF Filing" at bounding box center [1039, 580] width 118 height 36
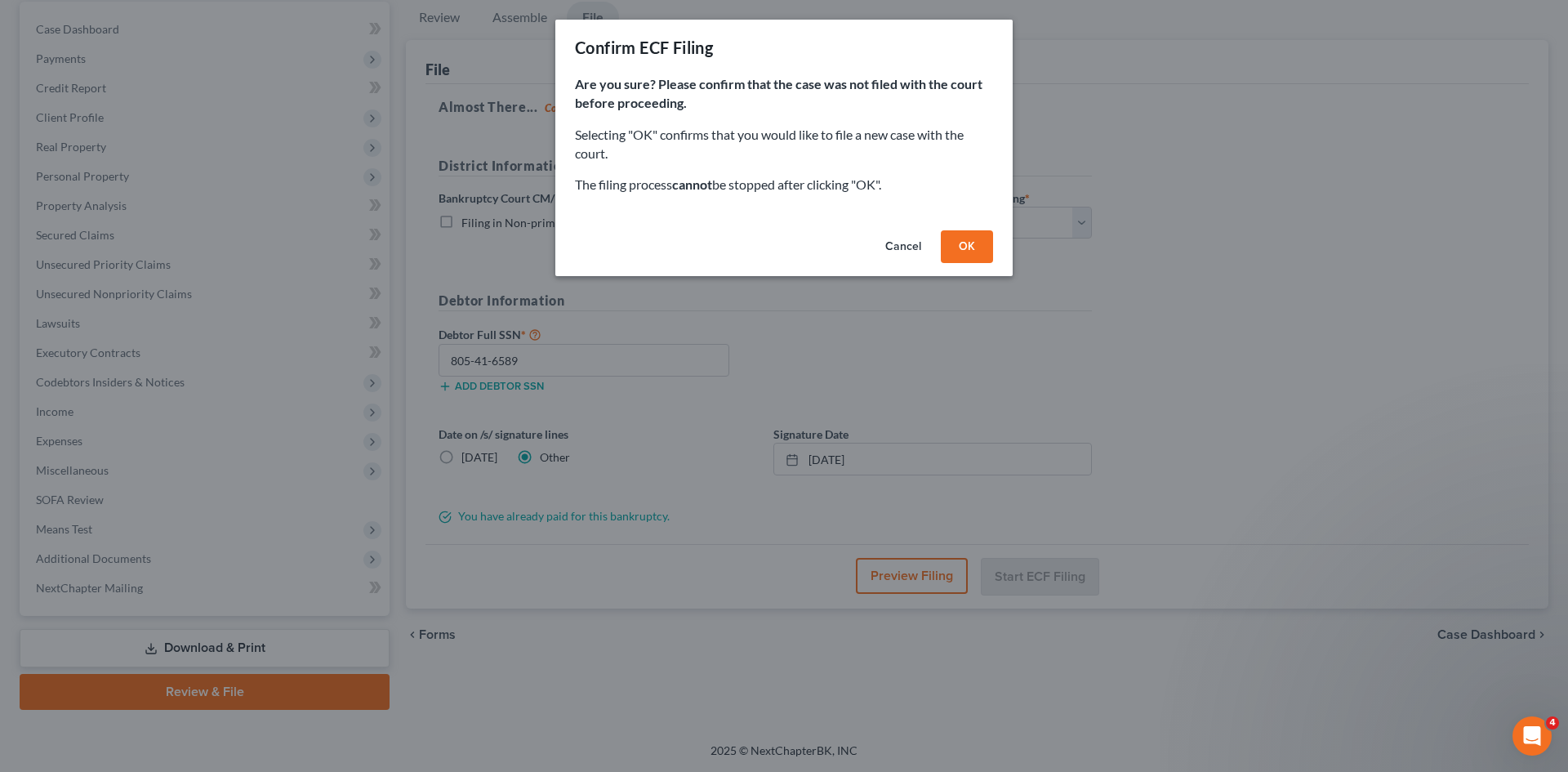
click at [959, 251] on button "OK" at bounding box center [966, 246] width 53 height 33
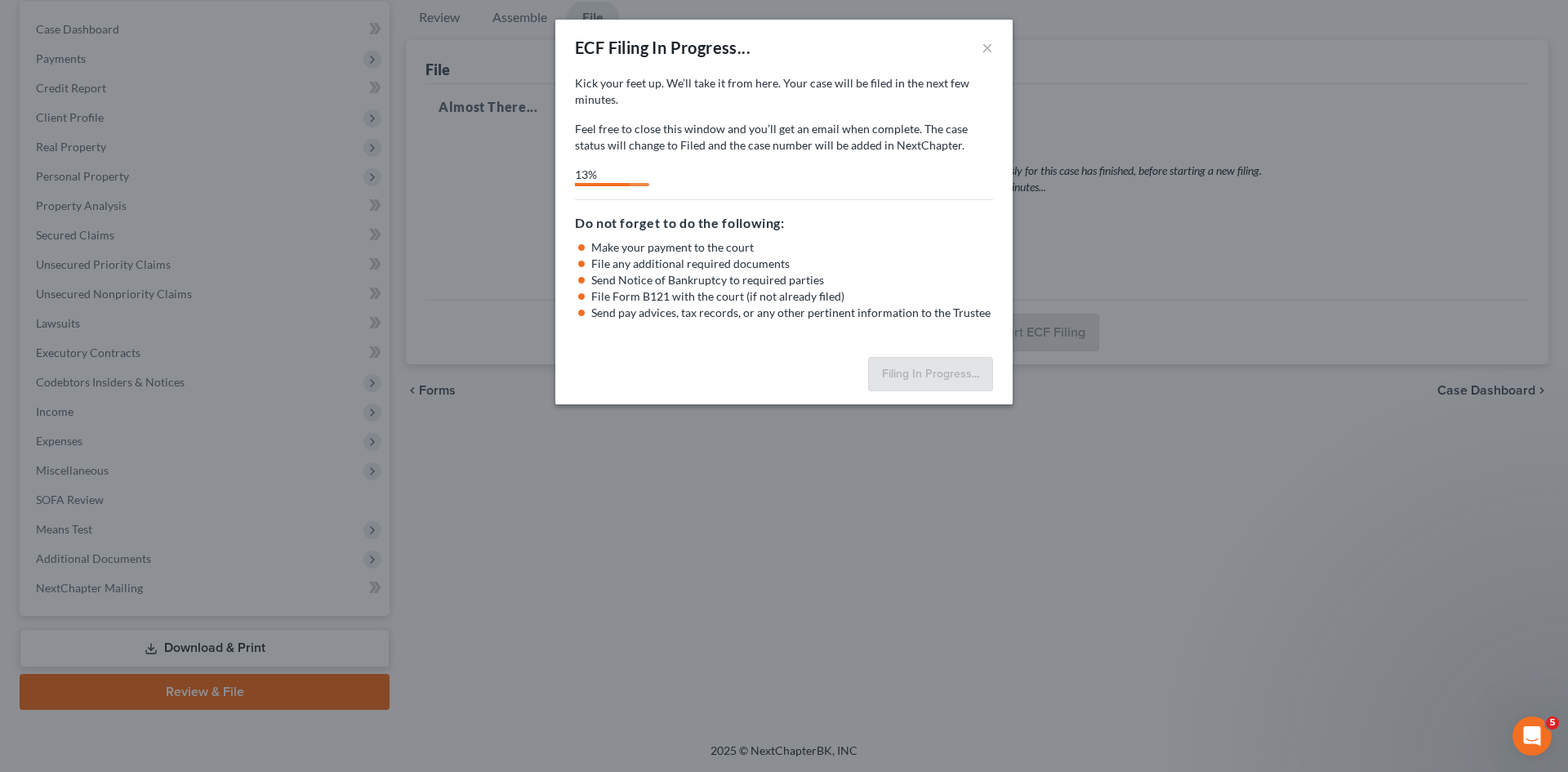
select select "0"
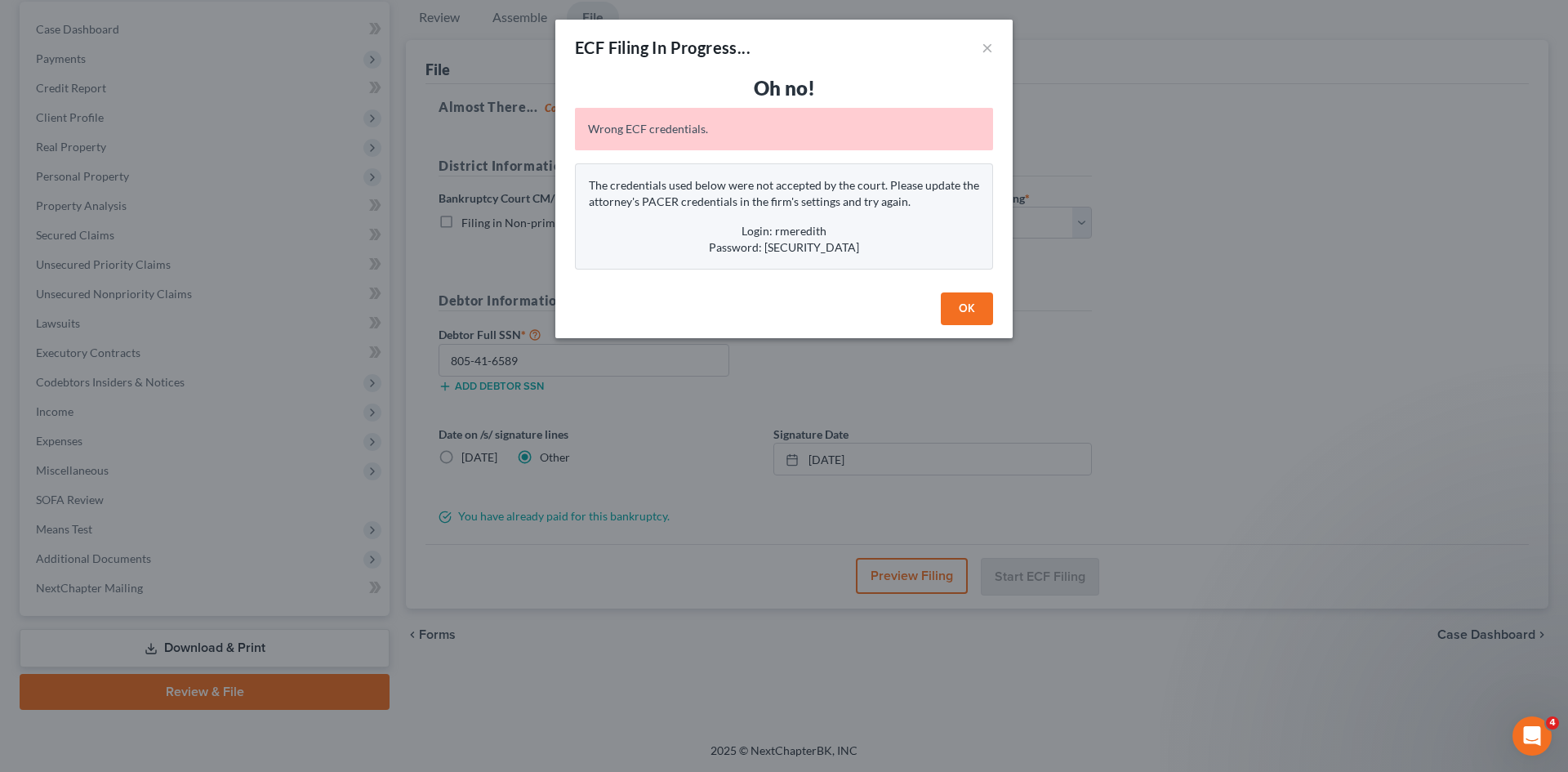
click at [963, 313] on button "OK" at bounding box center [966, 308] width 53 height 33
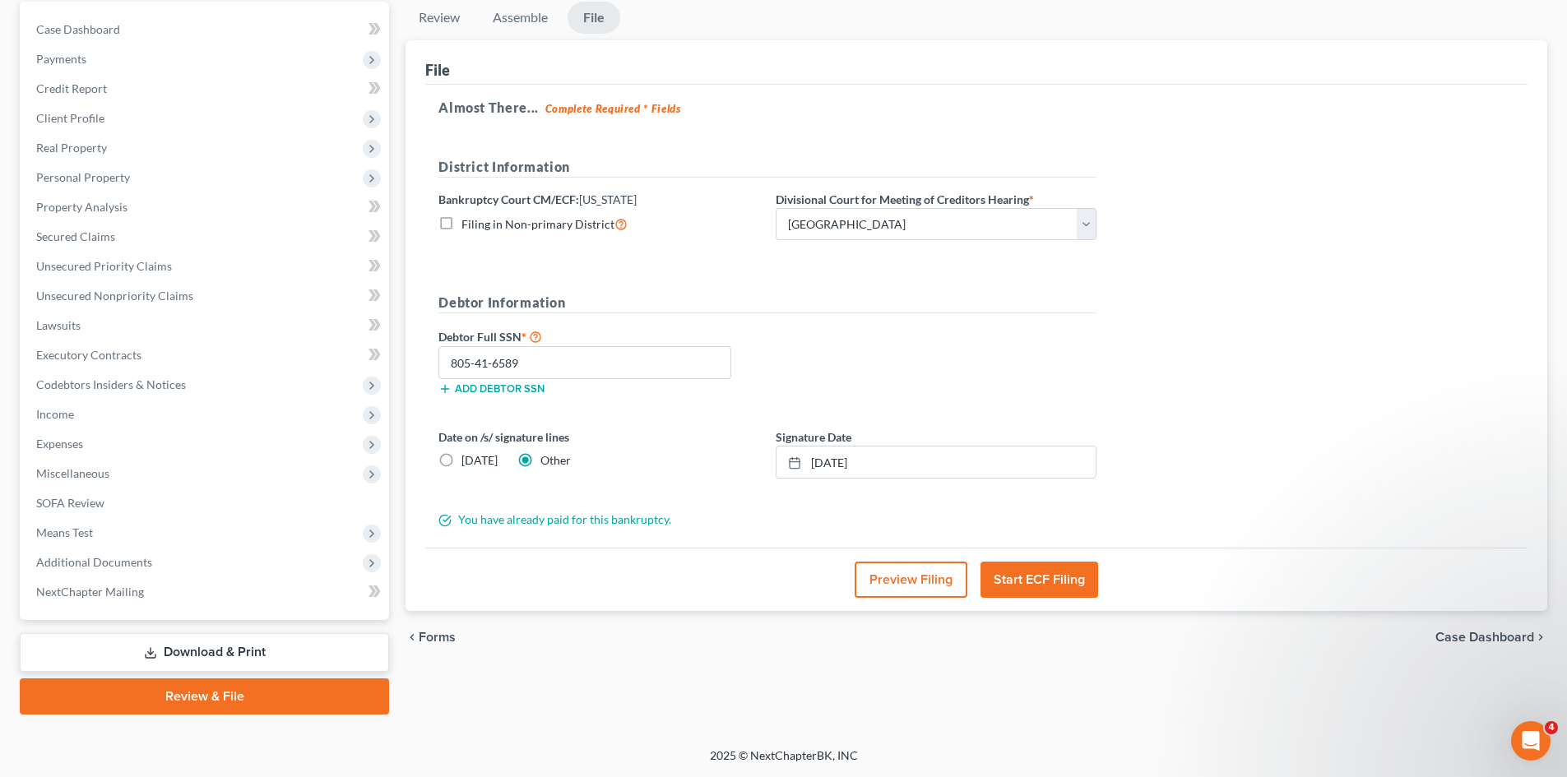
click at [1522, 754] on div "Open Intercom Messenger" at bounding box center [1530, 741] width 54 height 54
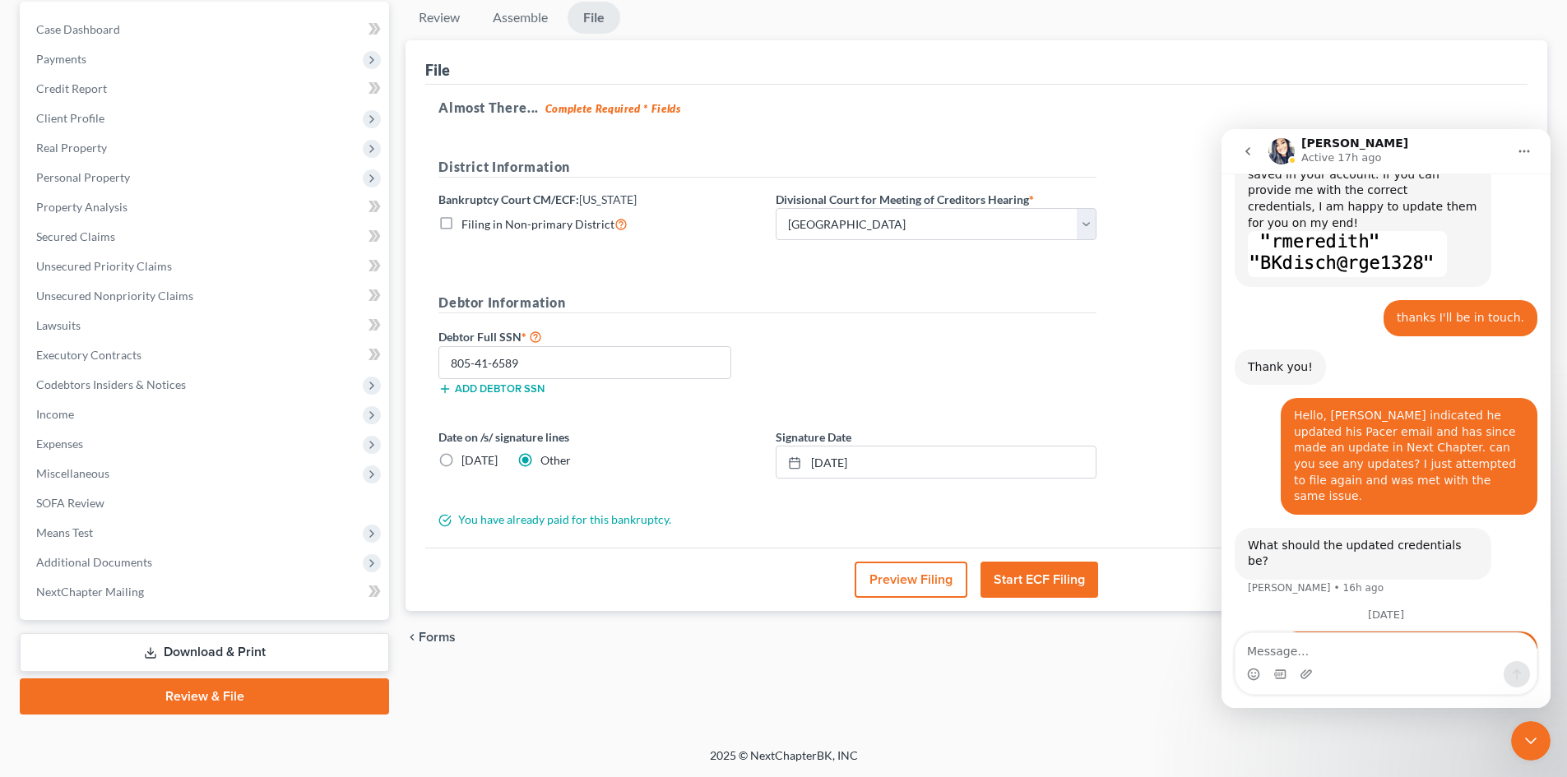
scroll to position [804, 0]
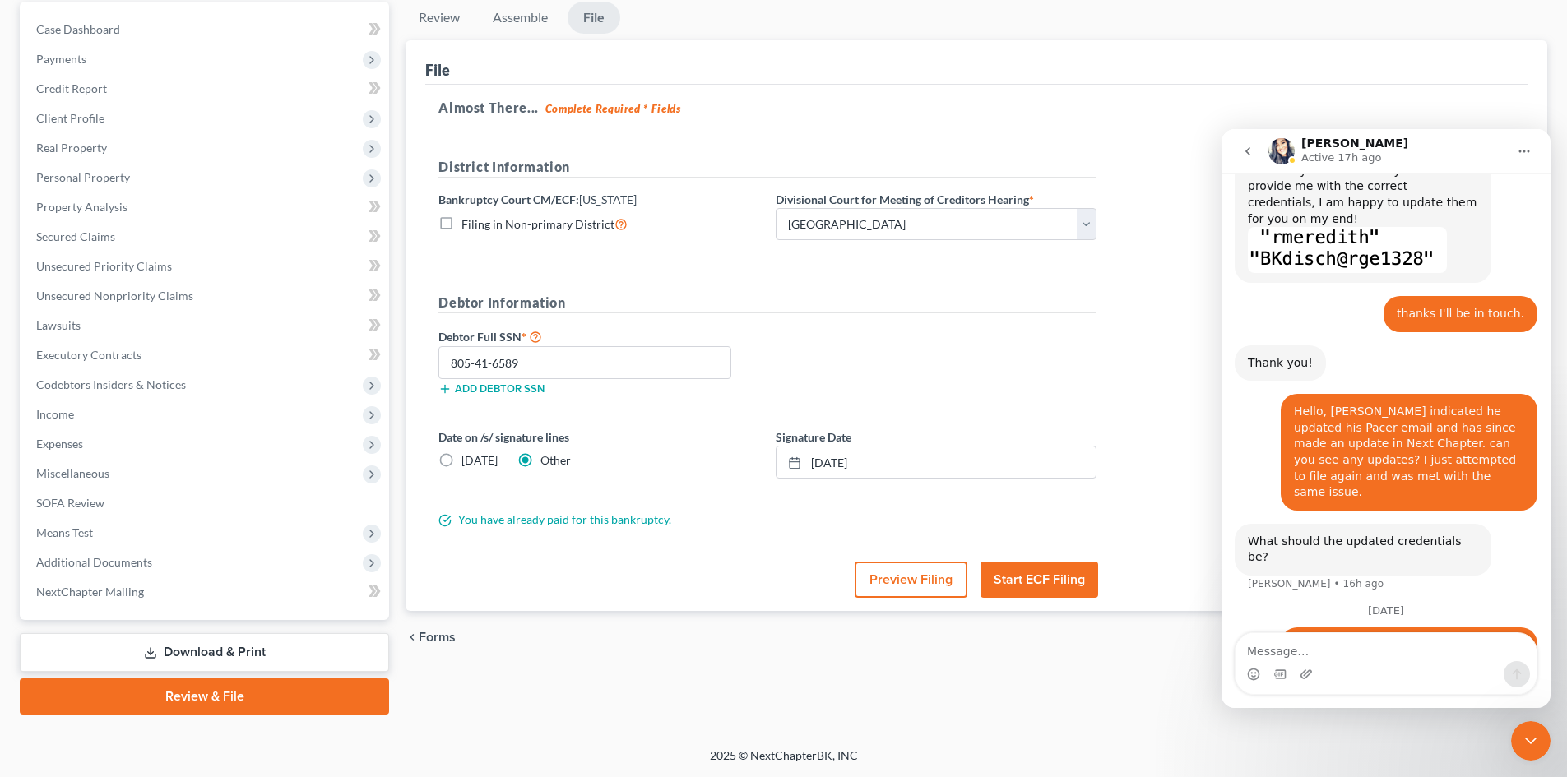
click at [1385, 663] on div "Intercom messenger" at bounding box center [1385, 674] width 301 height 26
click at [1387, 641] on textarea "Message…" at bounding box center [1385, 647] width 301 height 28
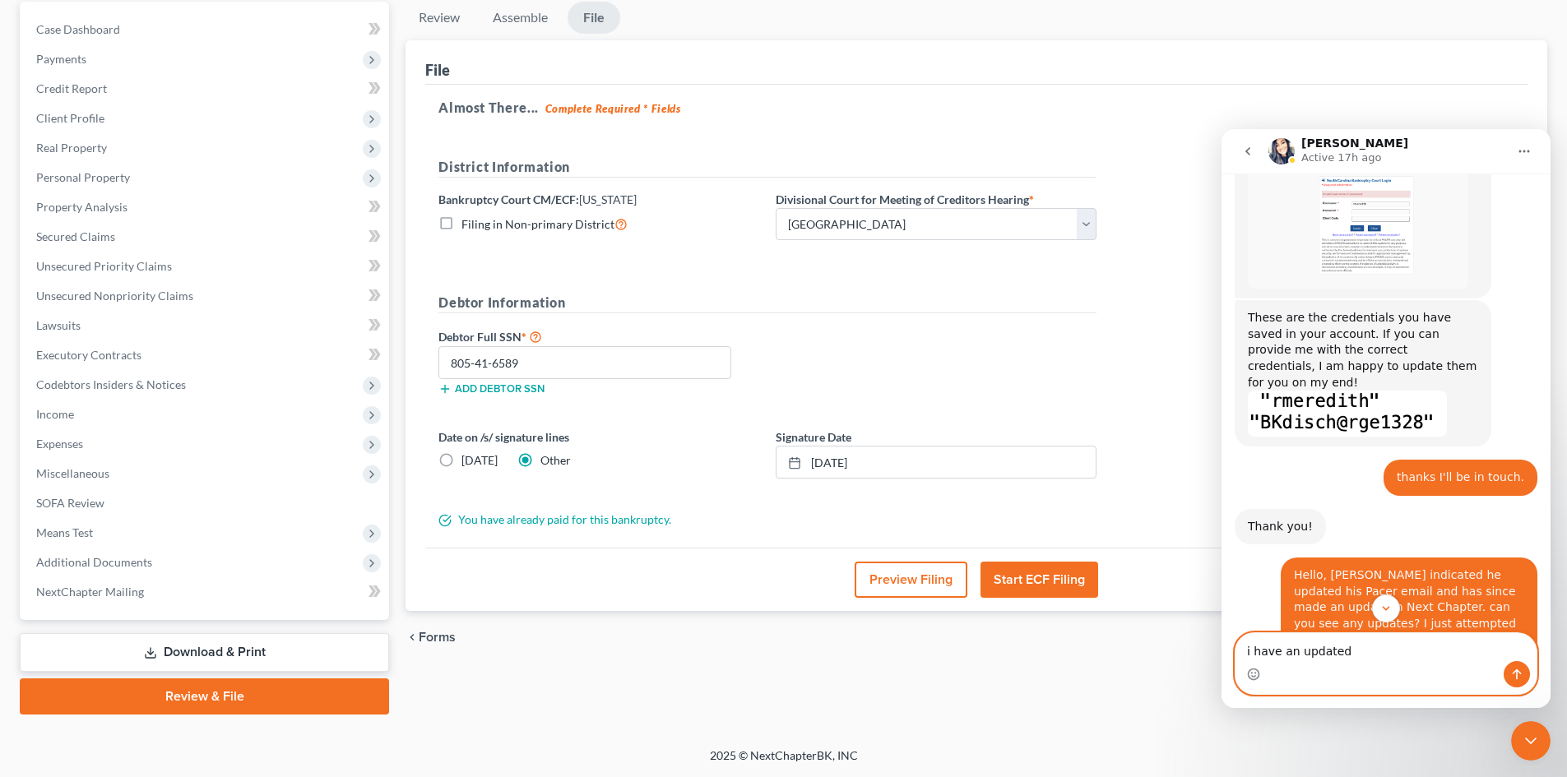
scroll to position [640, 0]
drag, startPoint x: 1343, startPoint y: 655, endPoint x: 1278, endPoint y: 655, distance: 65.0
click at [1278, 655] on textarea "i have an updated" at bounding box center [1385, 647] width 301 height 28
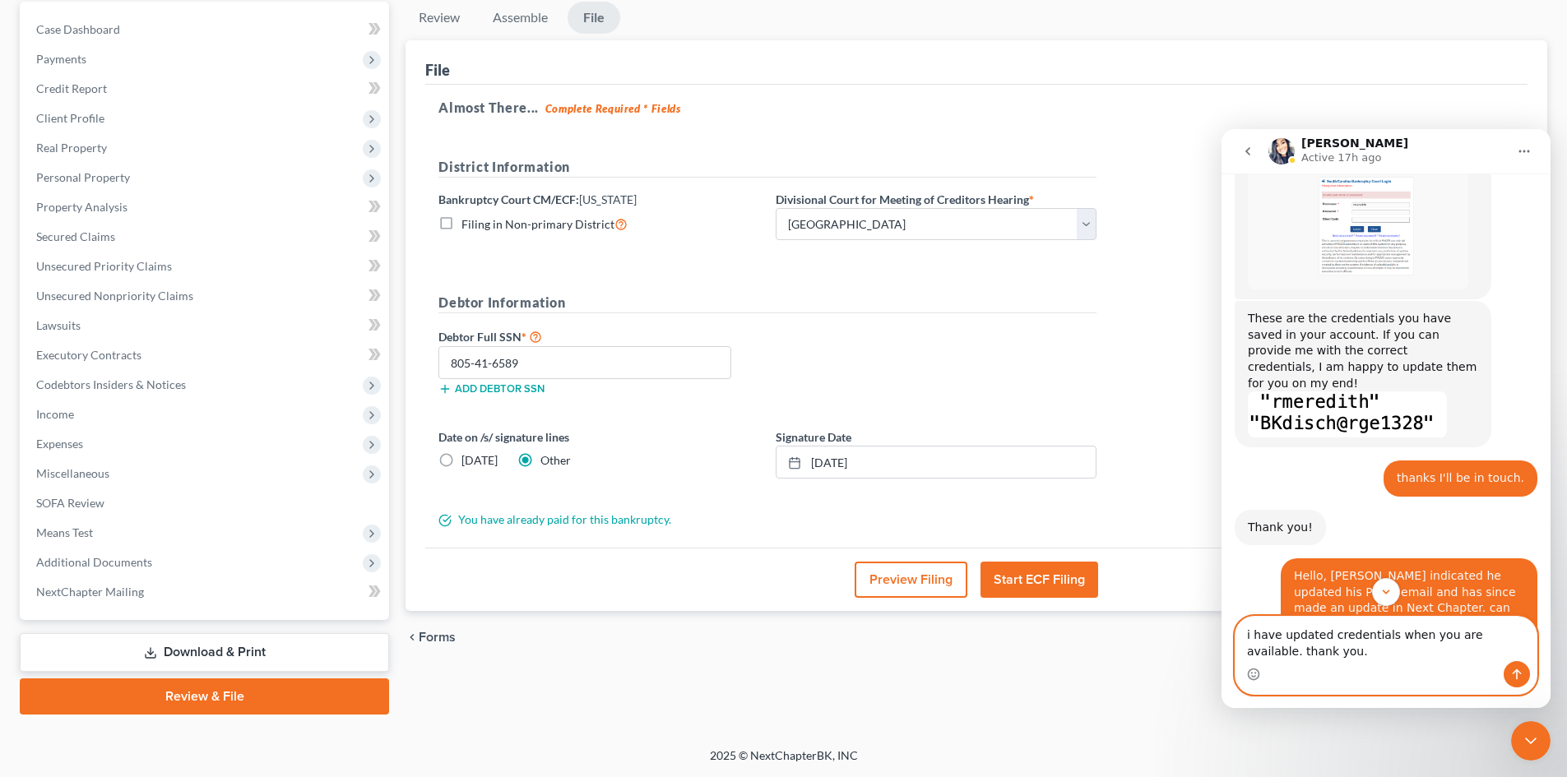
type textarea "i have updated credentials when you are available. thank you."
click at [1517, 680] on icon "Send a message…" at bounding box center [1516, 674] width 13 height 13
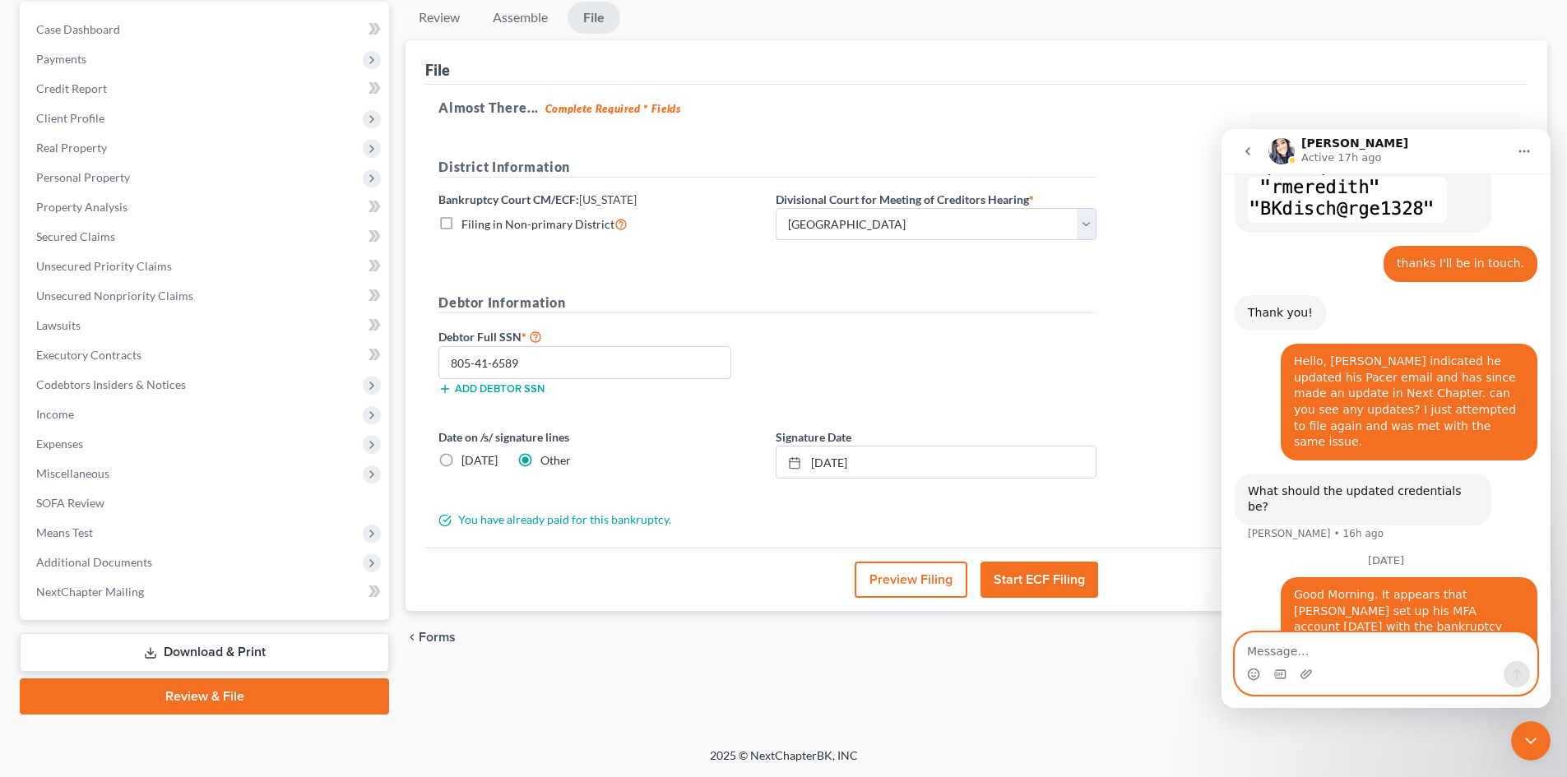
scroll to position [858, 0]
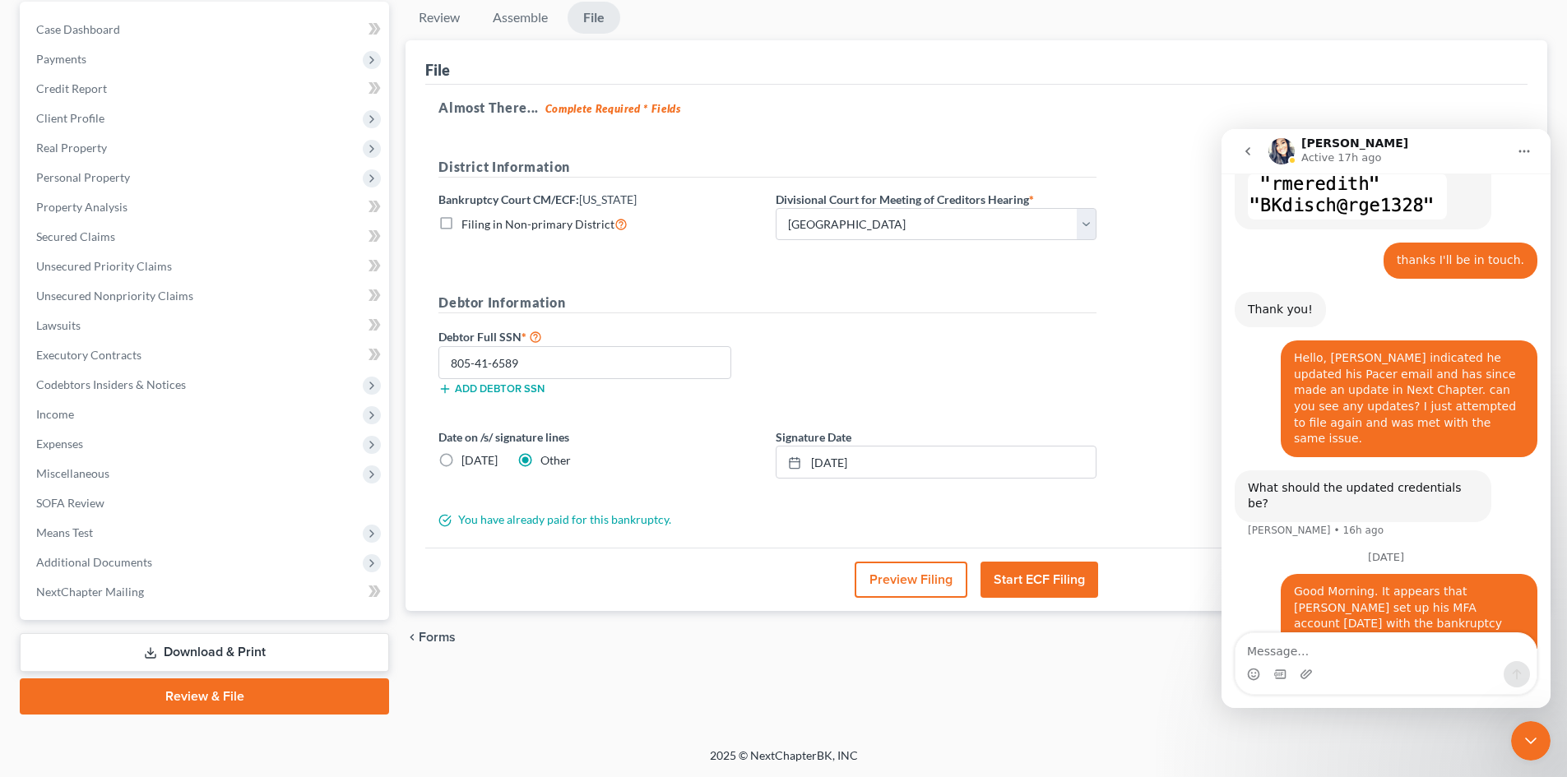
click at [1533, 742] on icon "Close Intercom Messenger" at bounding box center [1531, 741] width 12 height 7
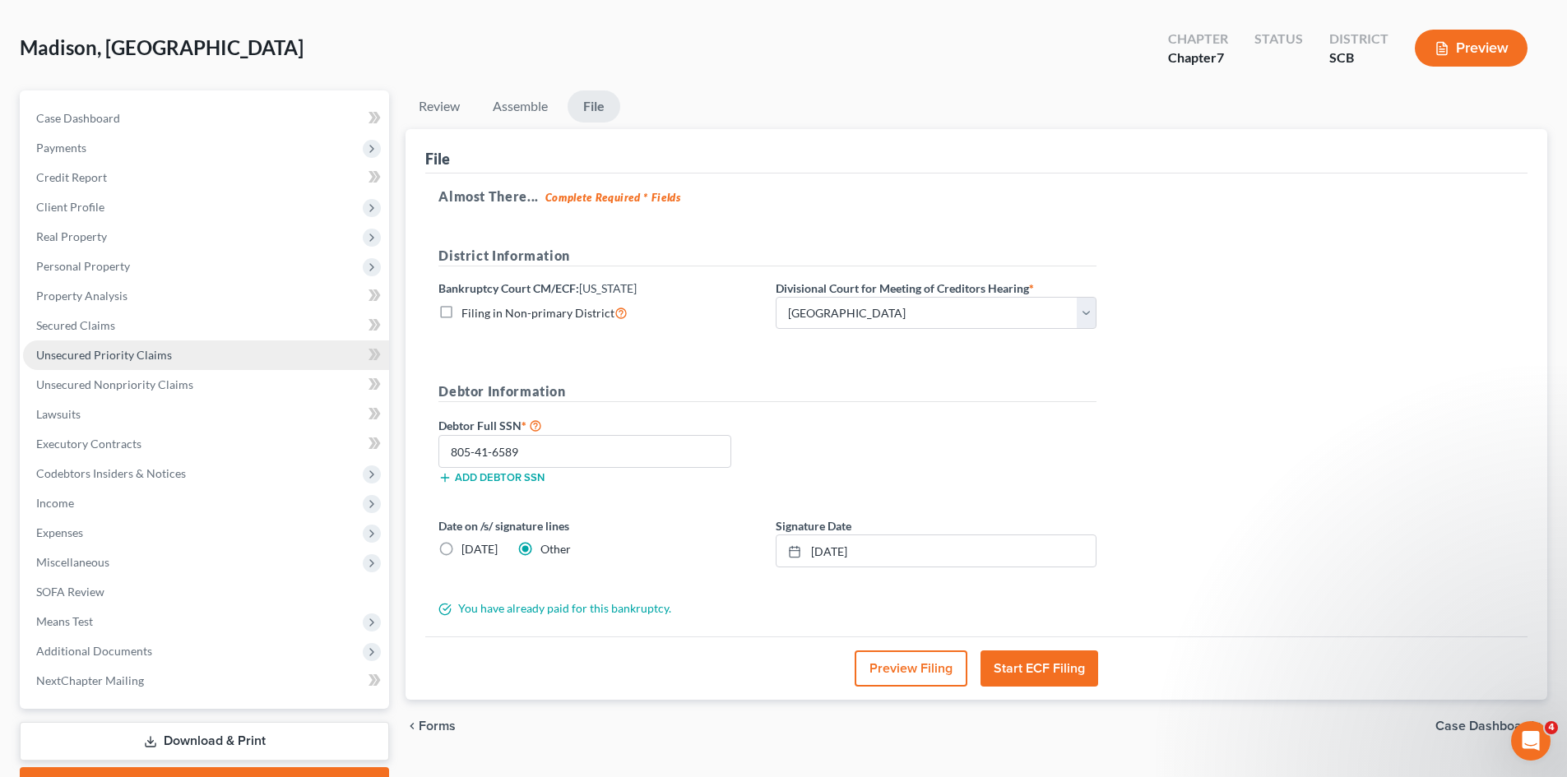
scroll to position [0, 0]
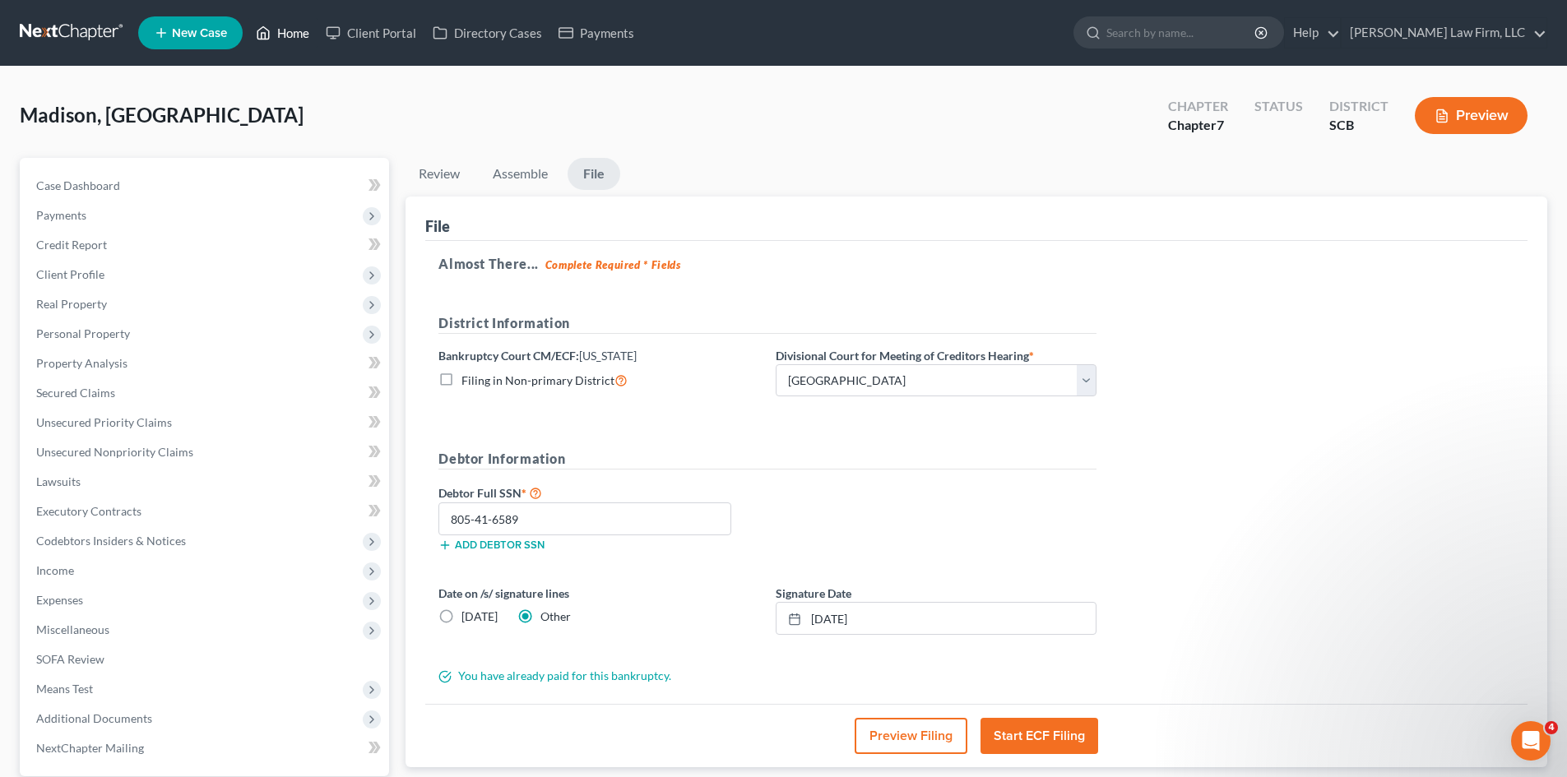
click at [284, 25] on link "Home" at bounding box center [283, 33] width 70 height 30
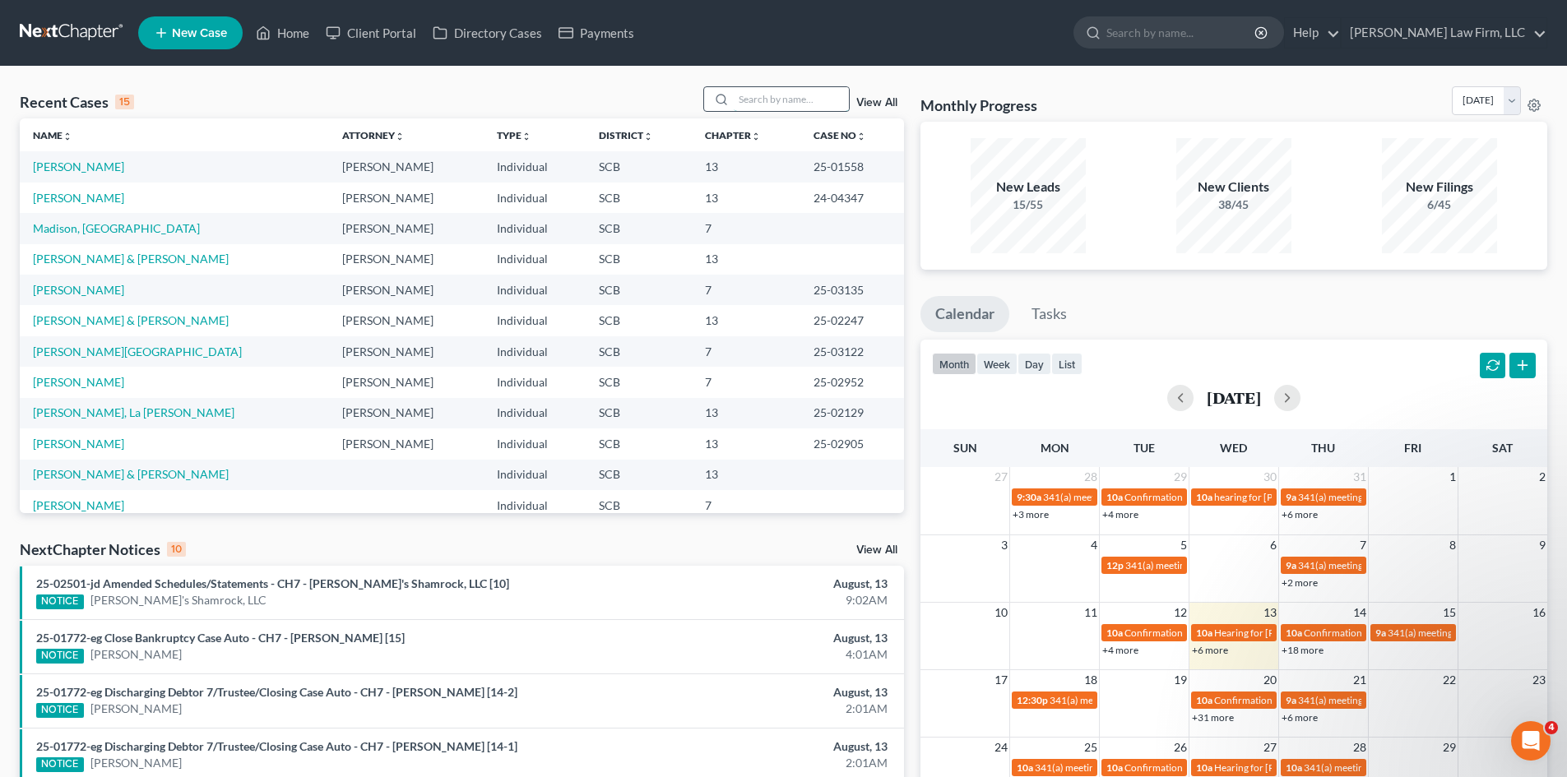
click at [753, 109] on input "search" at bounding box center [791, 99] width 115 height 24
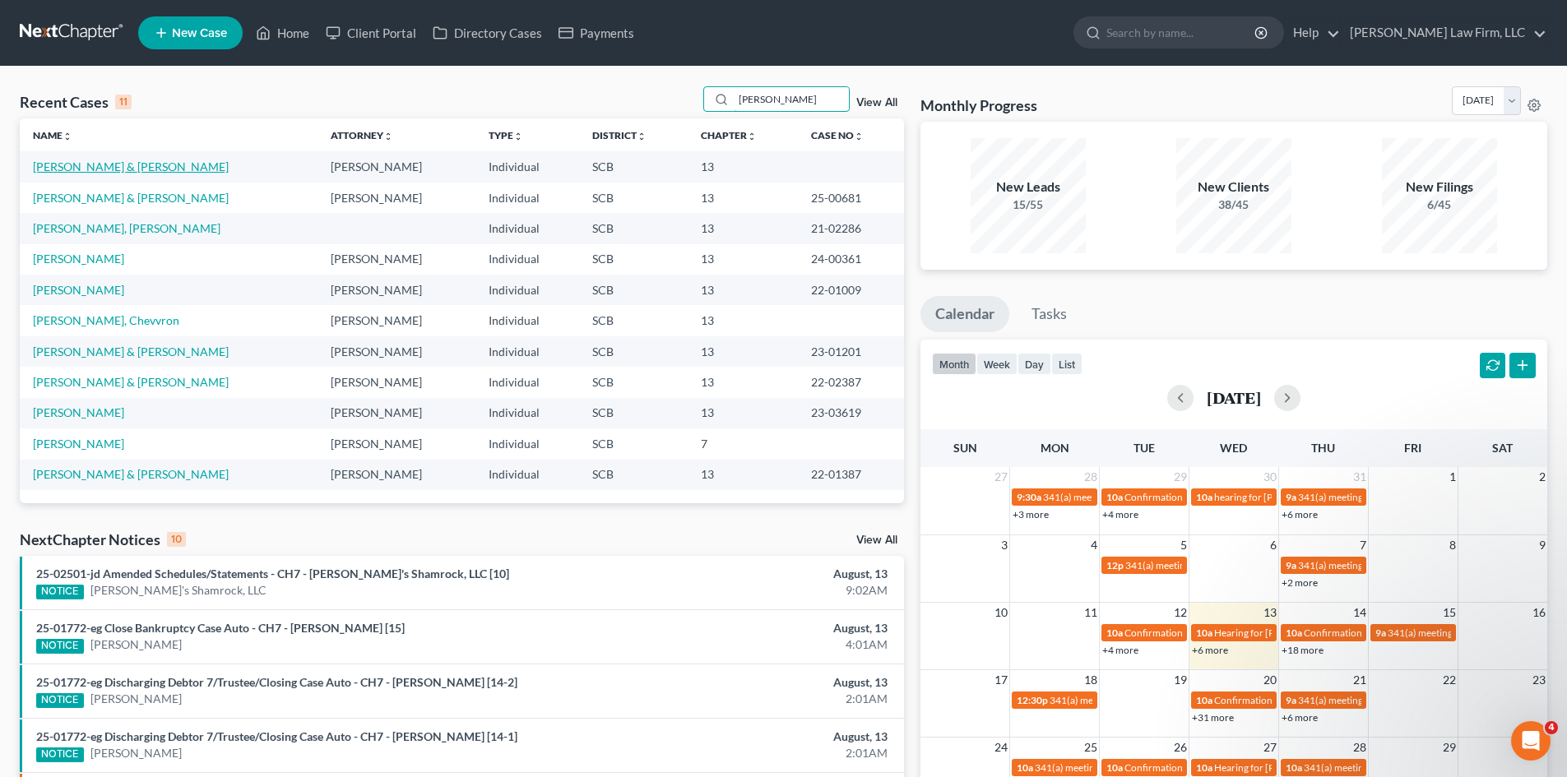
type input "richardson"
click at [90, 170] on link "Richardson, Michael & Taryn" at bounding box center [131, 167] width 196 height 14
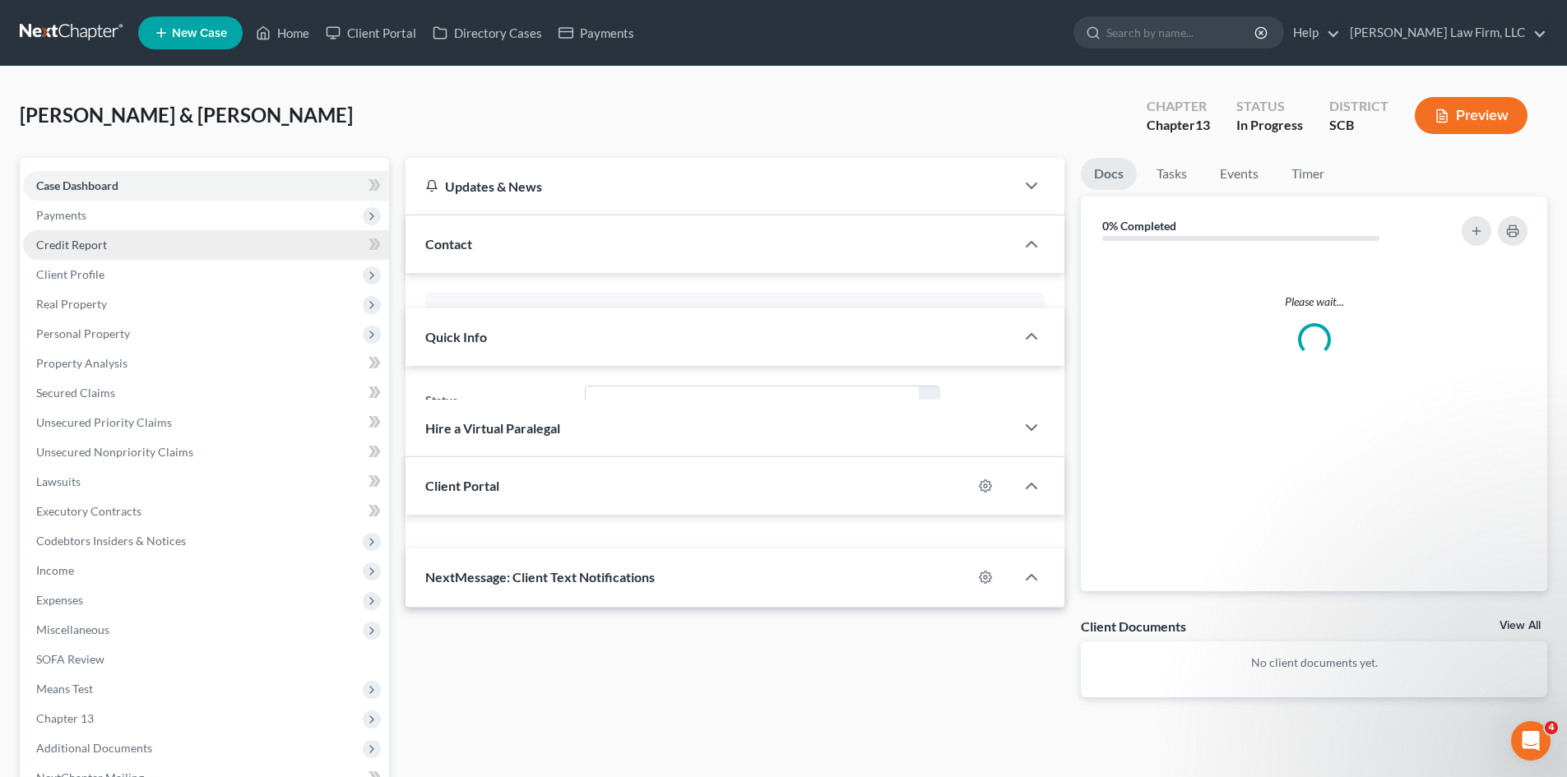
select select "0"
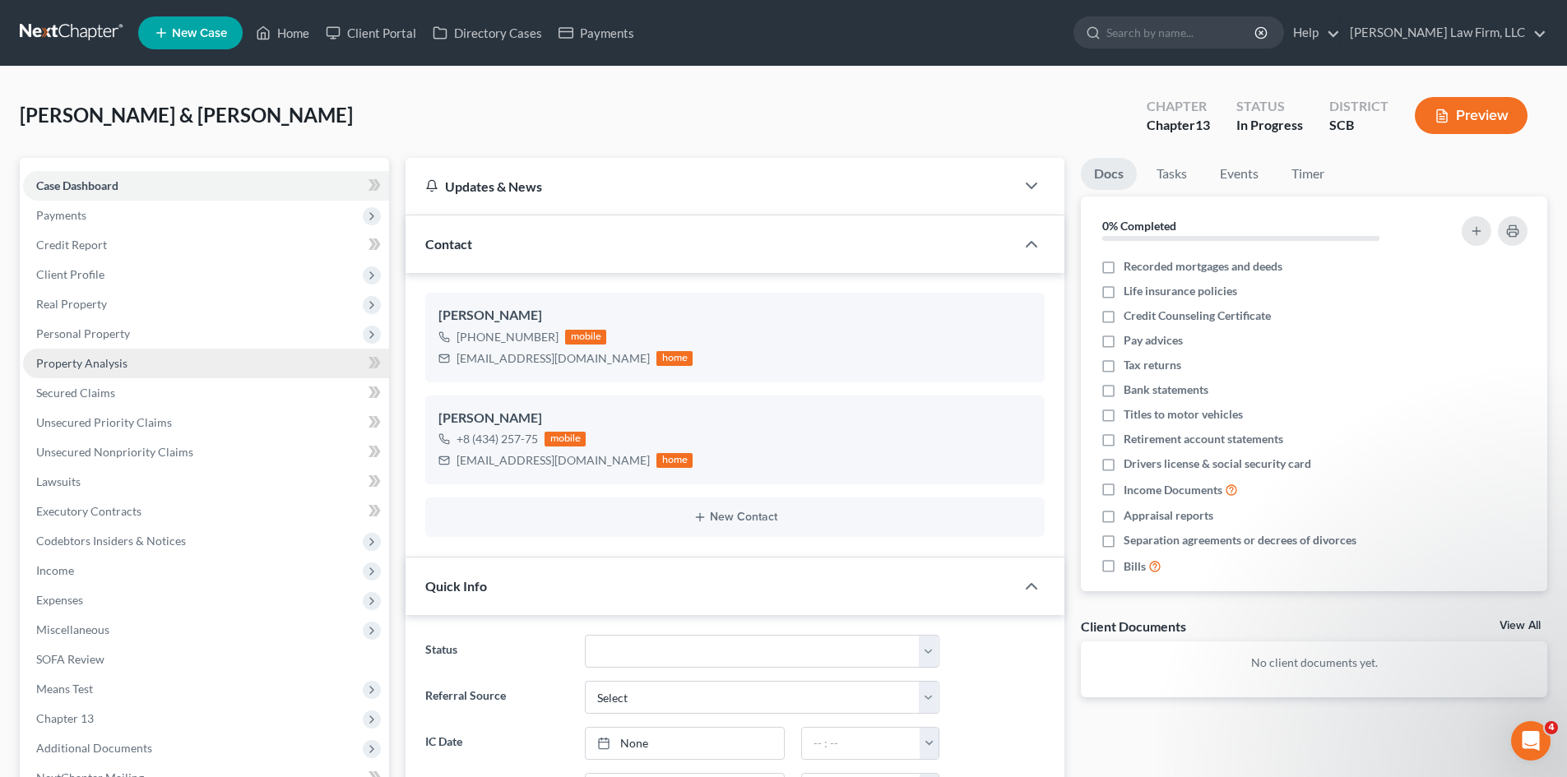
scroll to position [72, 0]
click at [87, 387] on span "Secured Claims" at bounding box center [75, 393] width 79 height 14
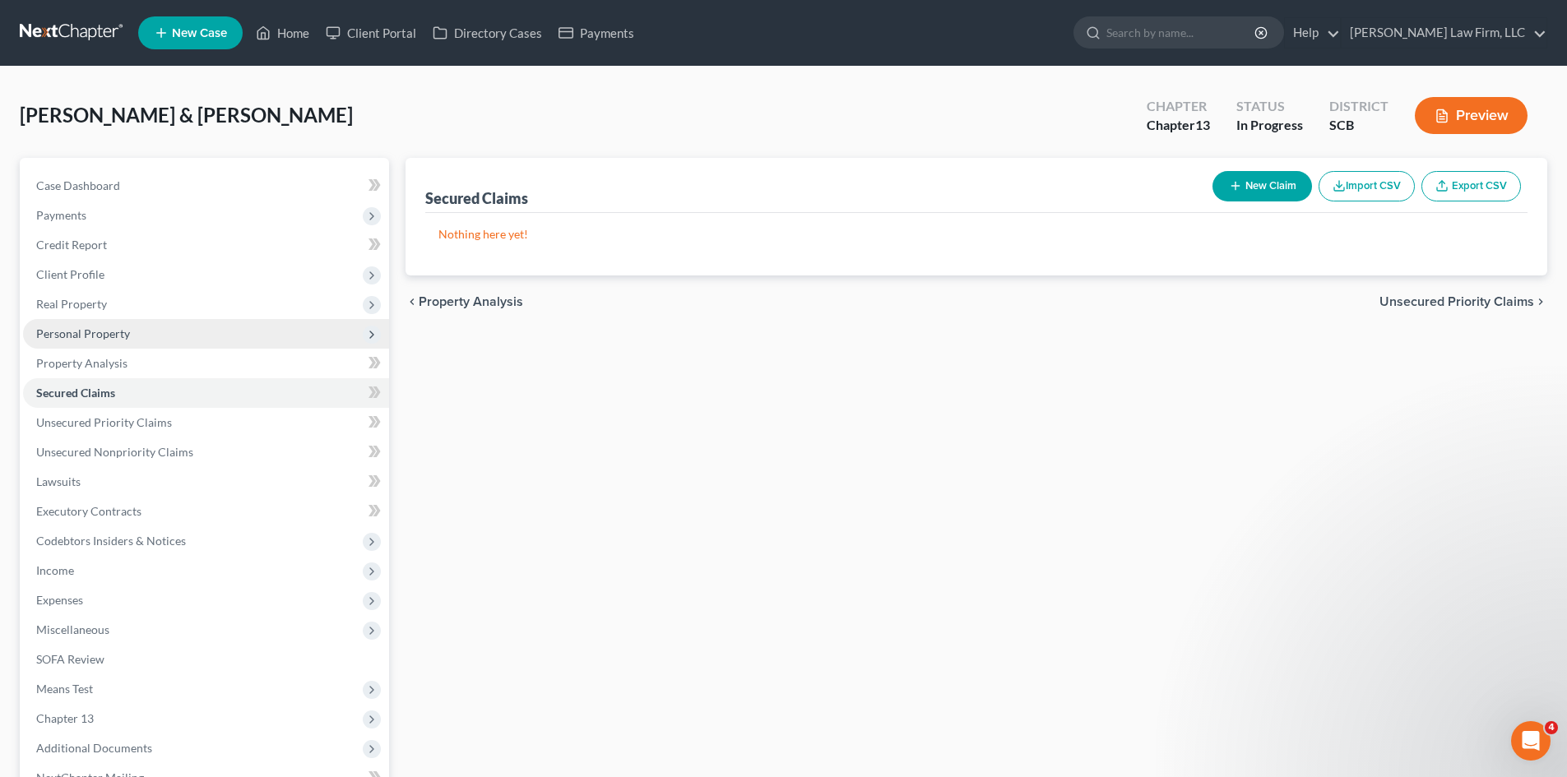
click at [91, 331] on span "Personal Property" at bounding box center [83, 333] width 94 height 14
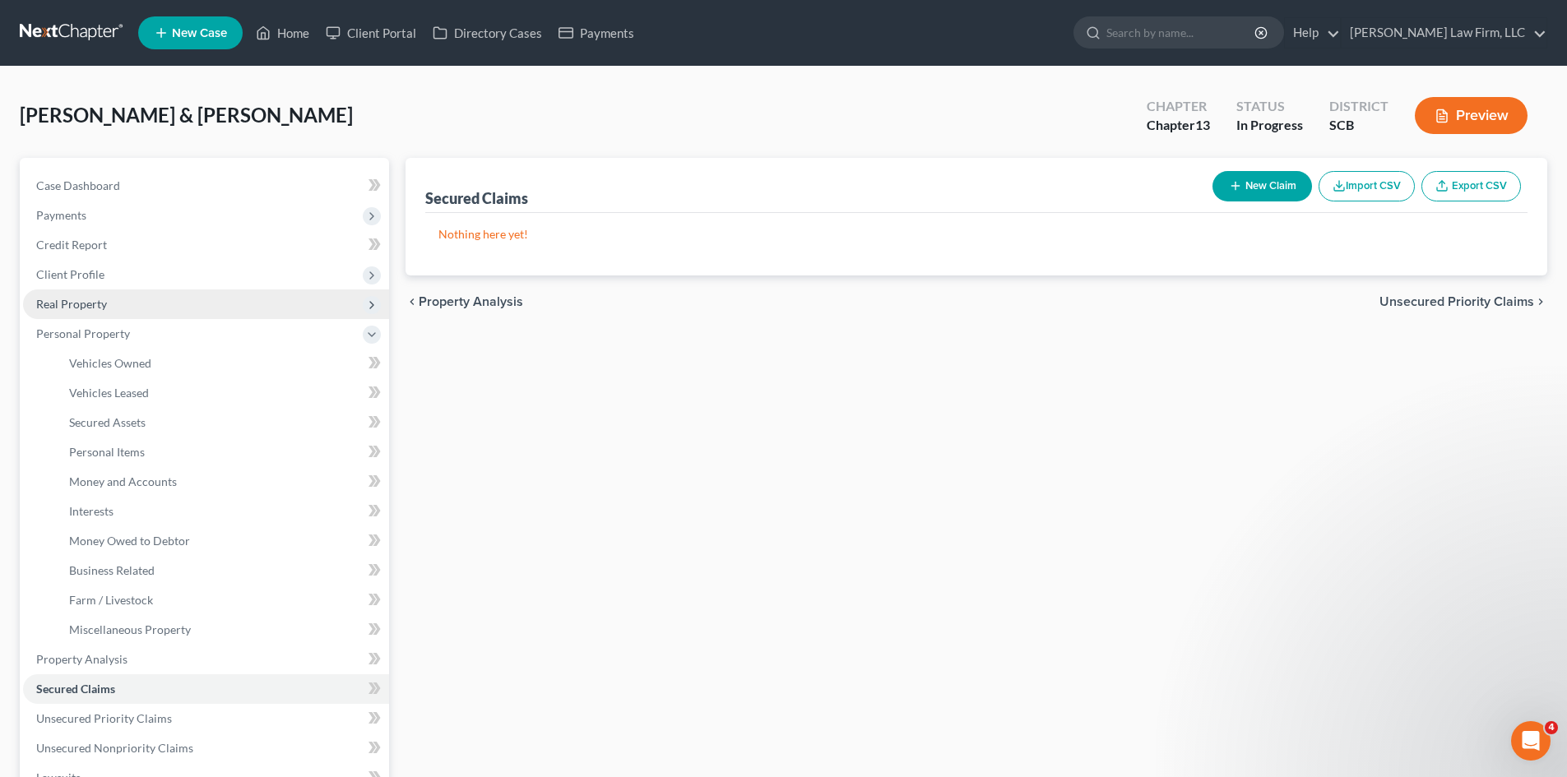
click at [88, 299] on span "Real Property" at bounding box center [71, 304] width 71 height 14
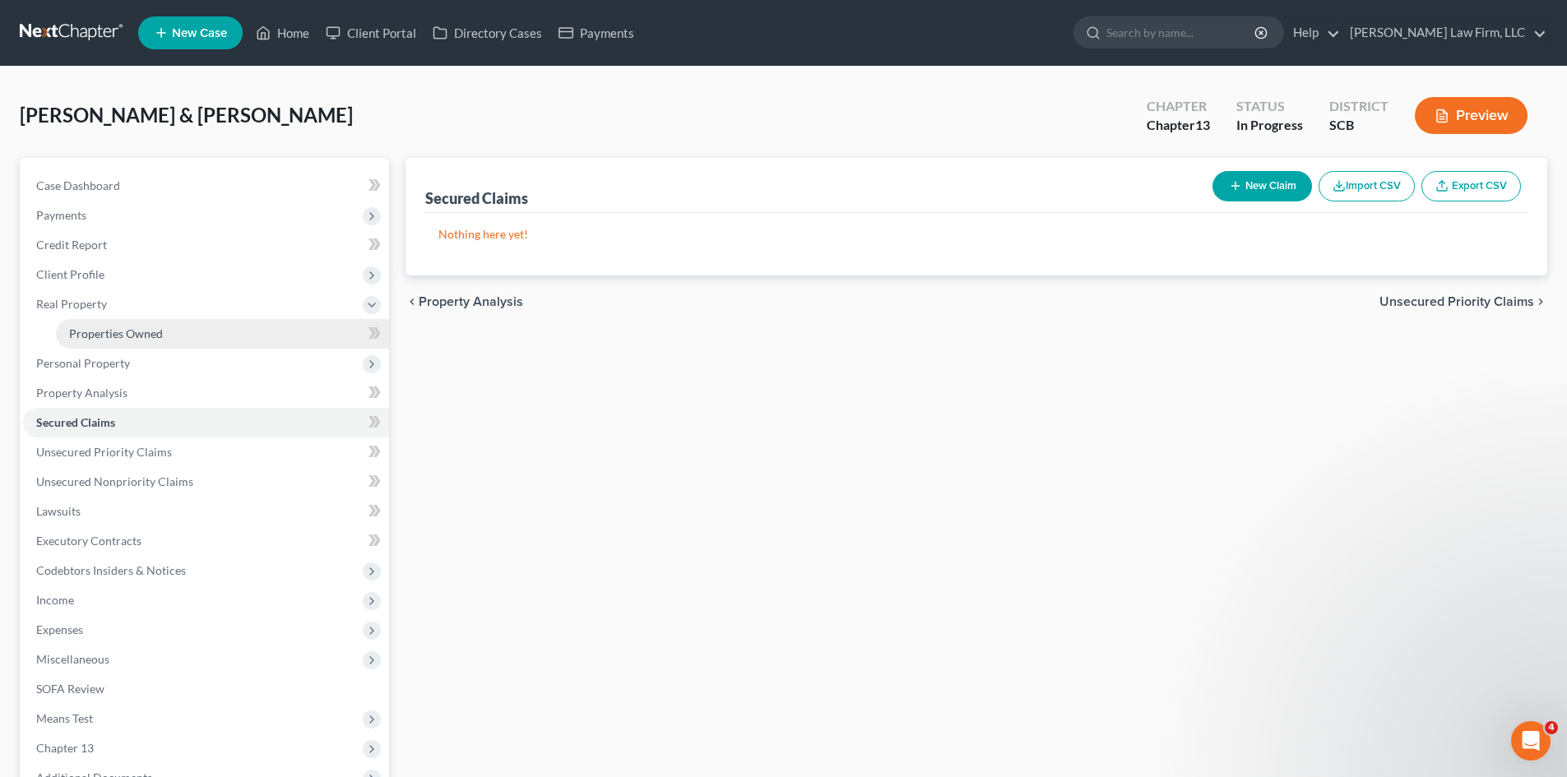
click at [91, 322] on link "Properties Owned" at bounding box center [222, 334] width 333 height 30
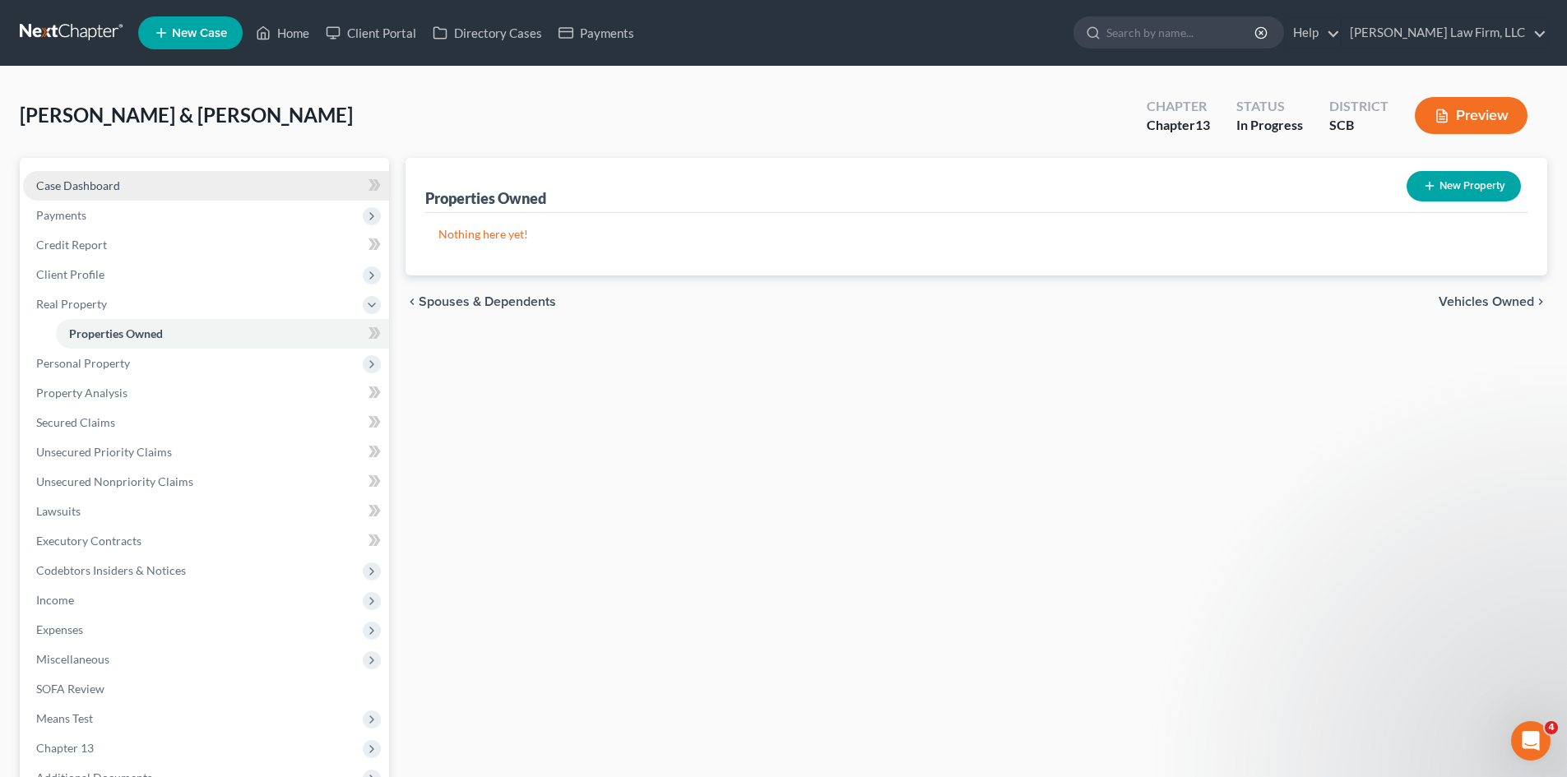
click at [76, 188] on span "Case Dashboard" at bounding box center [78, 185] width 84 height 14
select select "0"
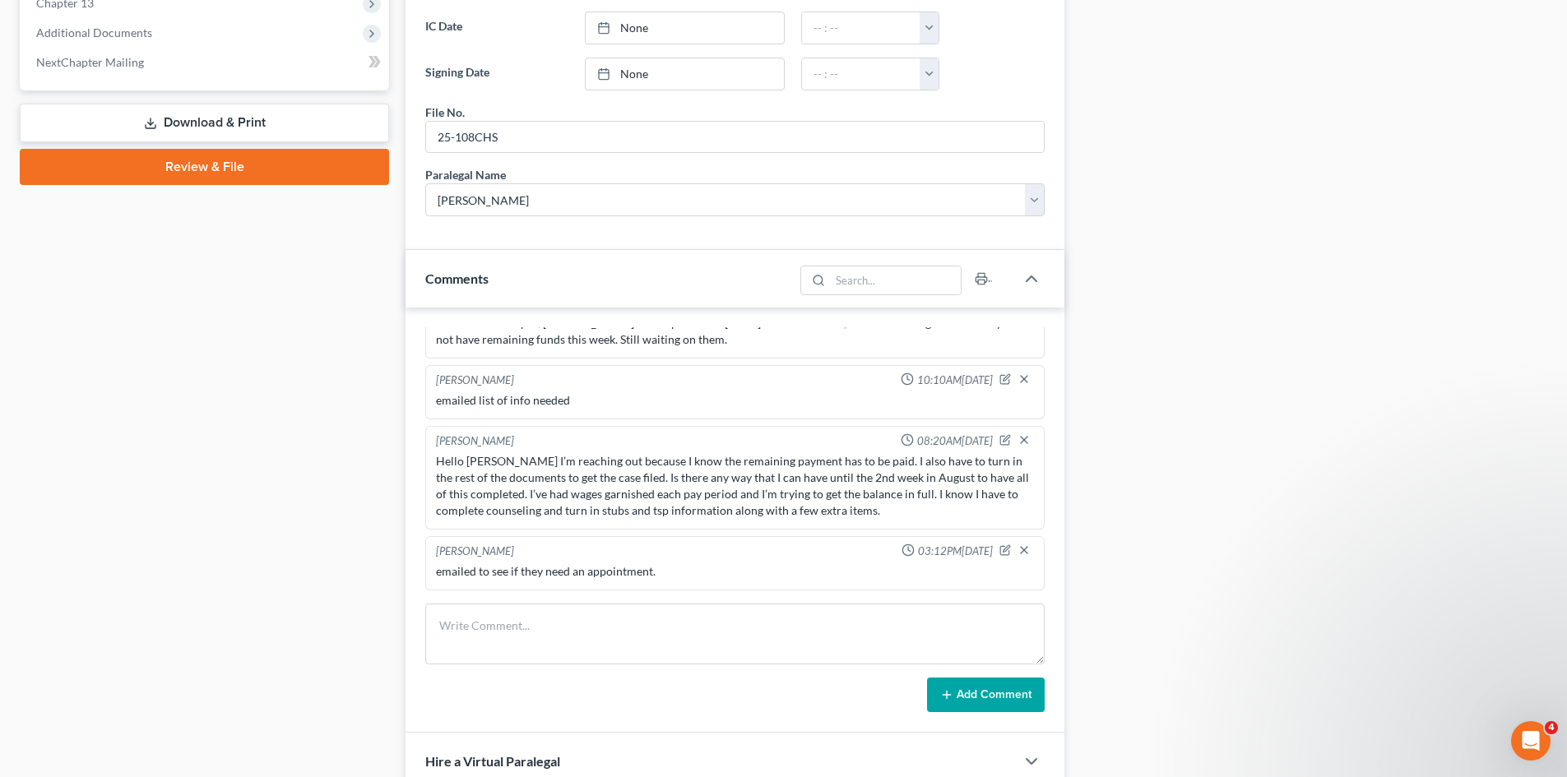
scroll to position [740, 0]
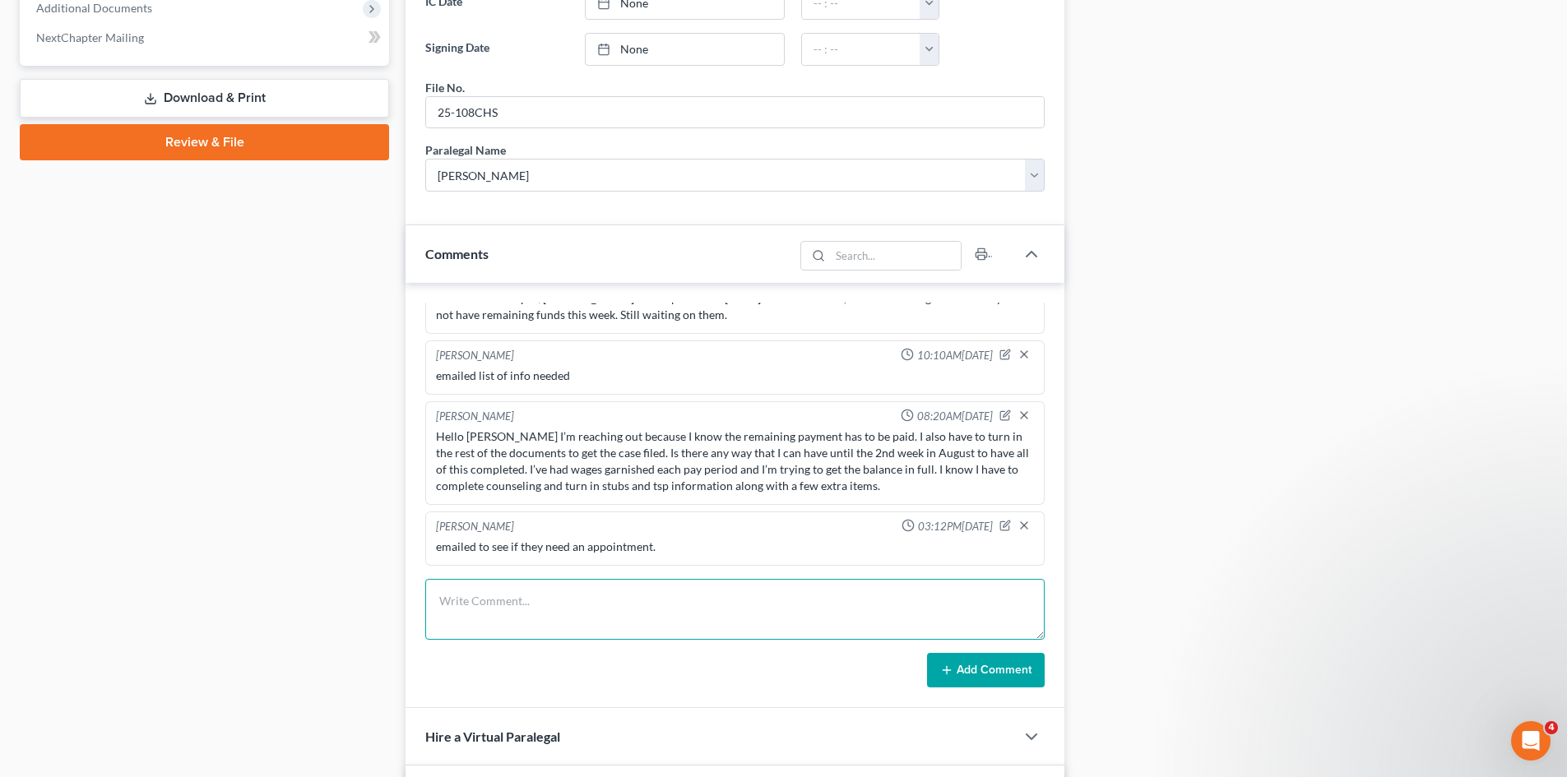
paste textarea "Hello Shawnda This is Taryn Sending you an email to check in. Things have been …"
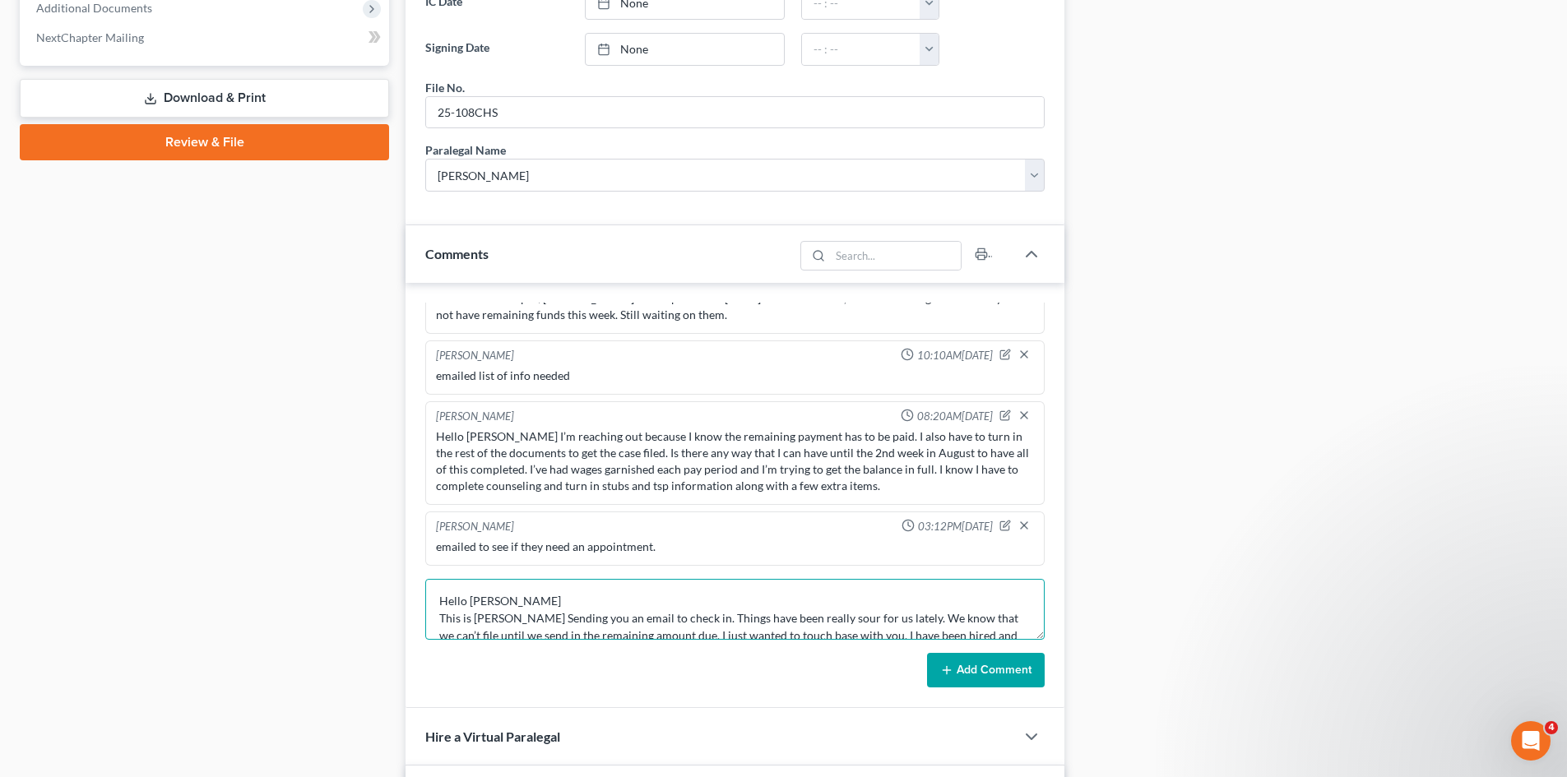
scroll to position [73, 0]
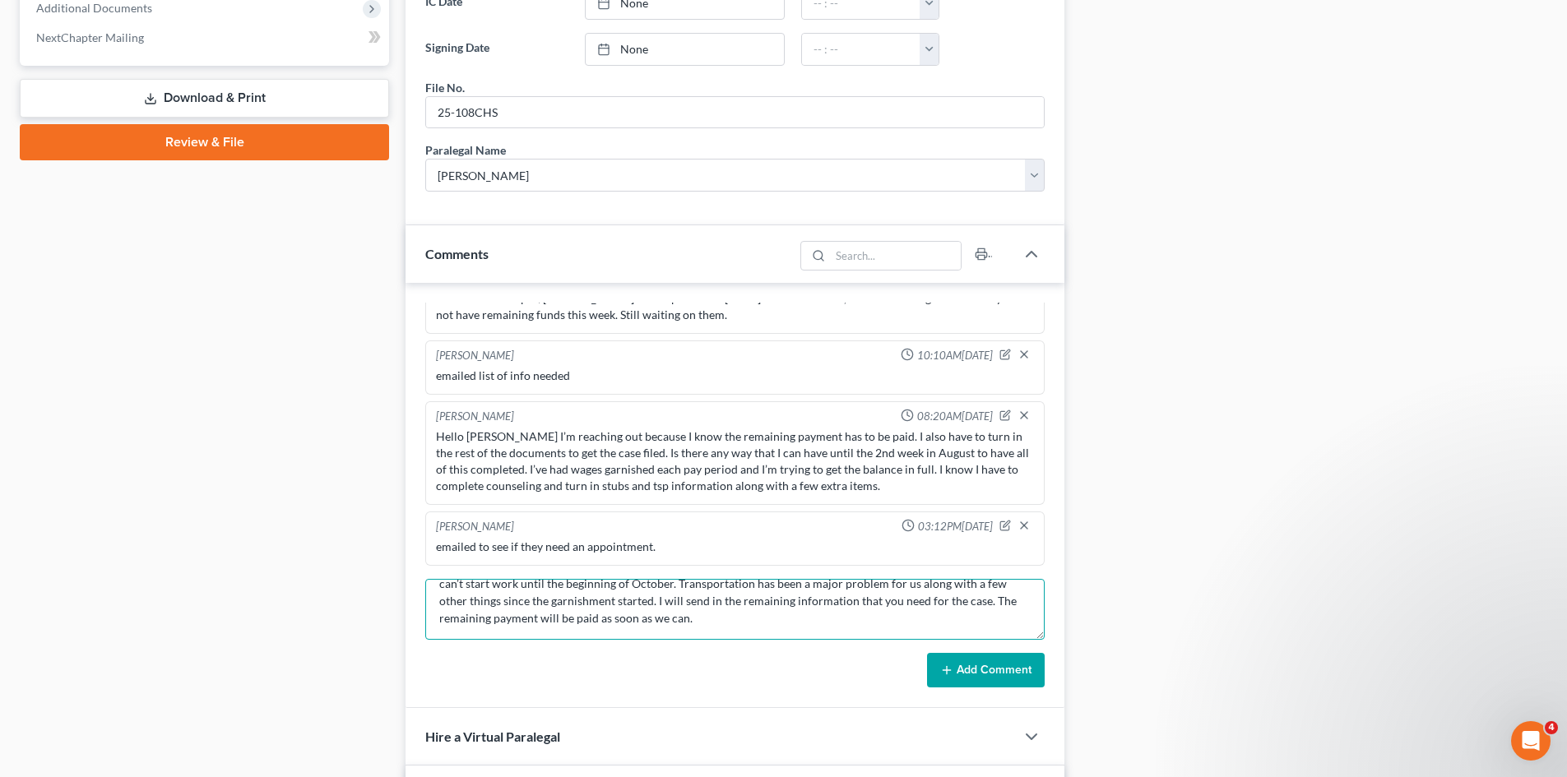
type textarea "Hello Shawnda This is Taryn Sending you an email to check in. Things have been …"
click at [998, 669] on button "Add Comment" at bounding box center [986, 670] width 118 height 35
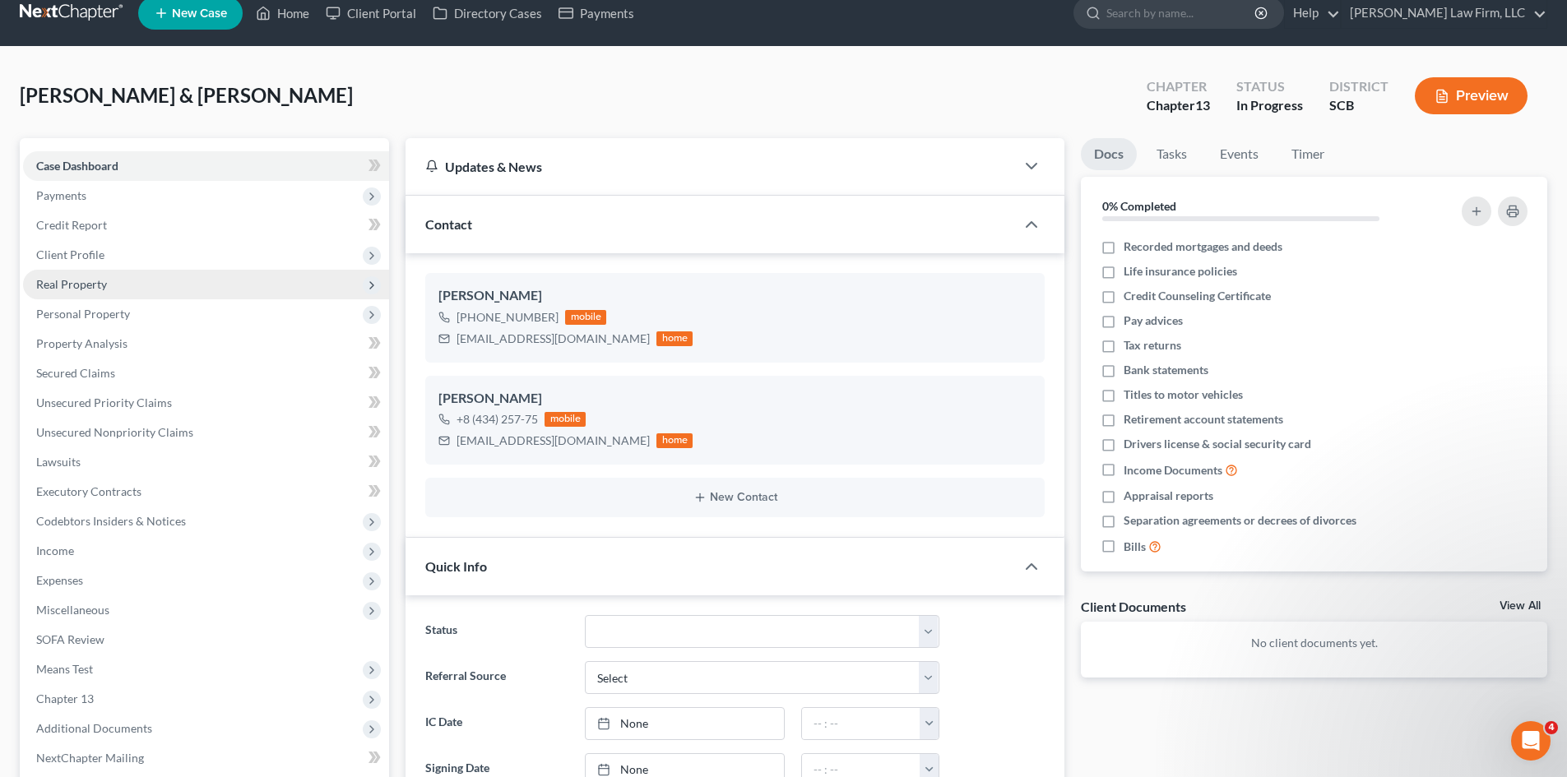
scroll to position [0, 0]
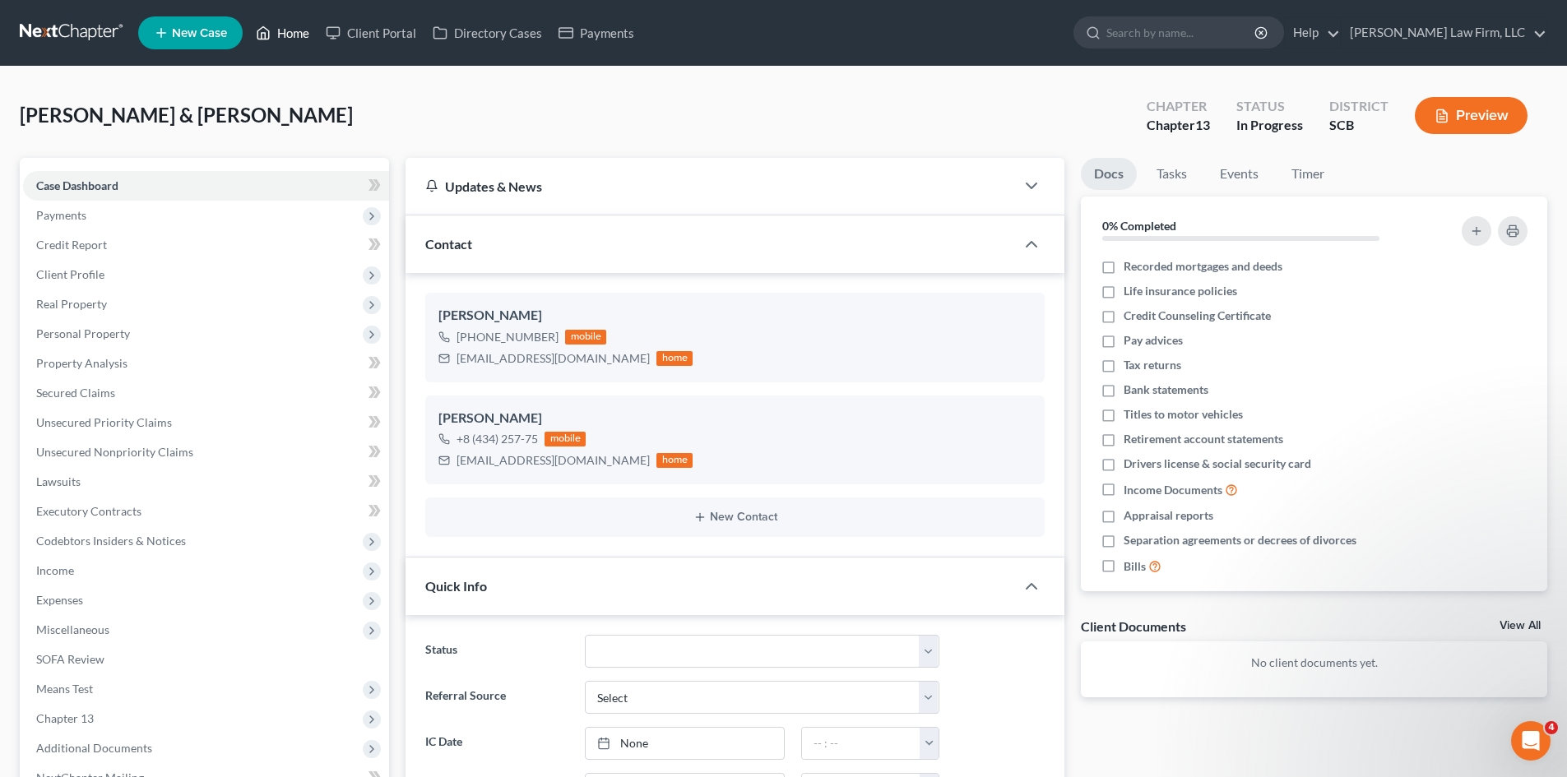
click at [296, 30] on link "Home" at bounding box center [283, 33] width 70 height 30
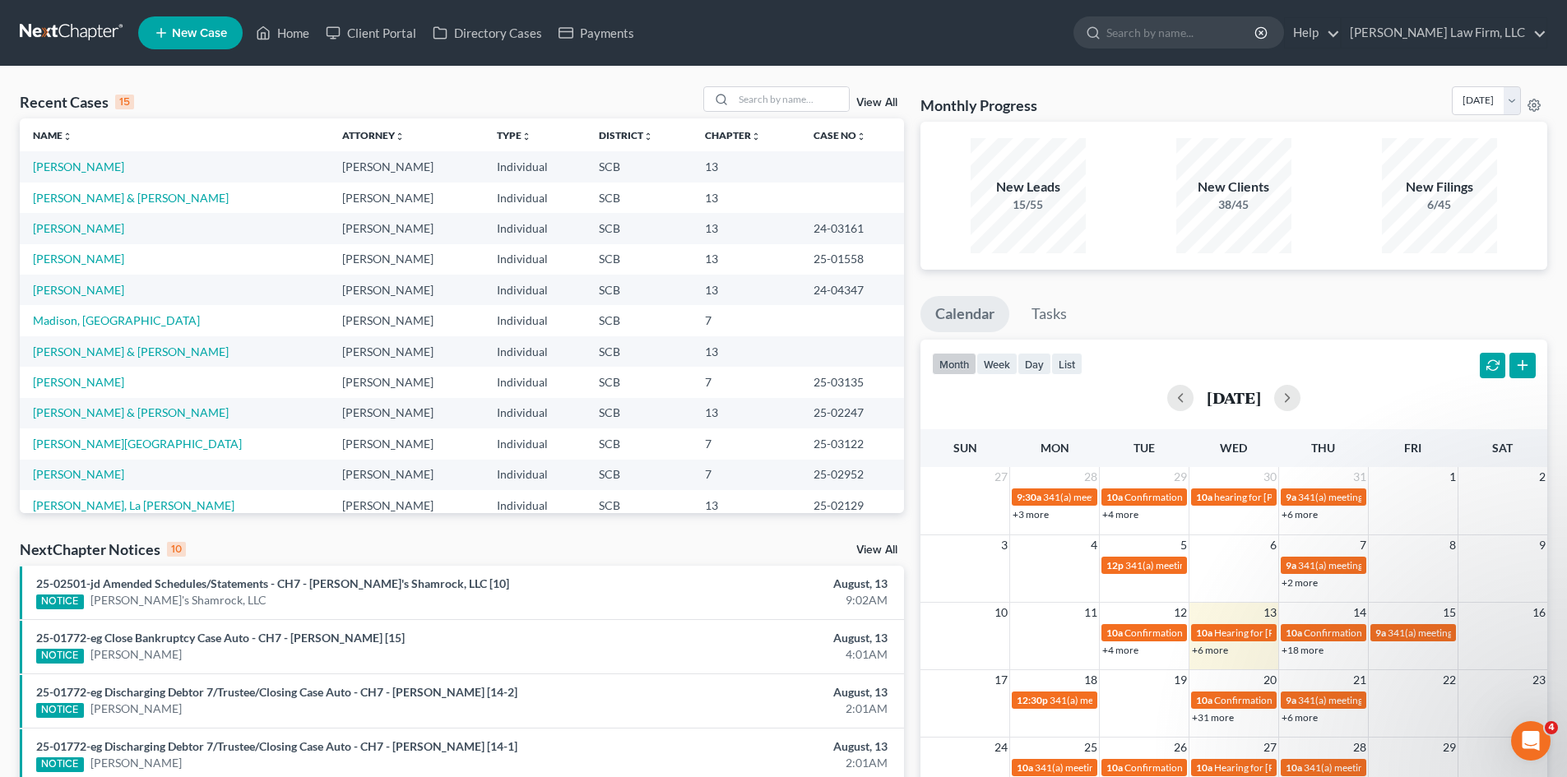
click at [1527, 740] on icon "Open Intercom Messenger" at bounding box center [1530, 741] width 27 height 27
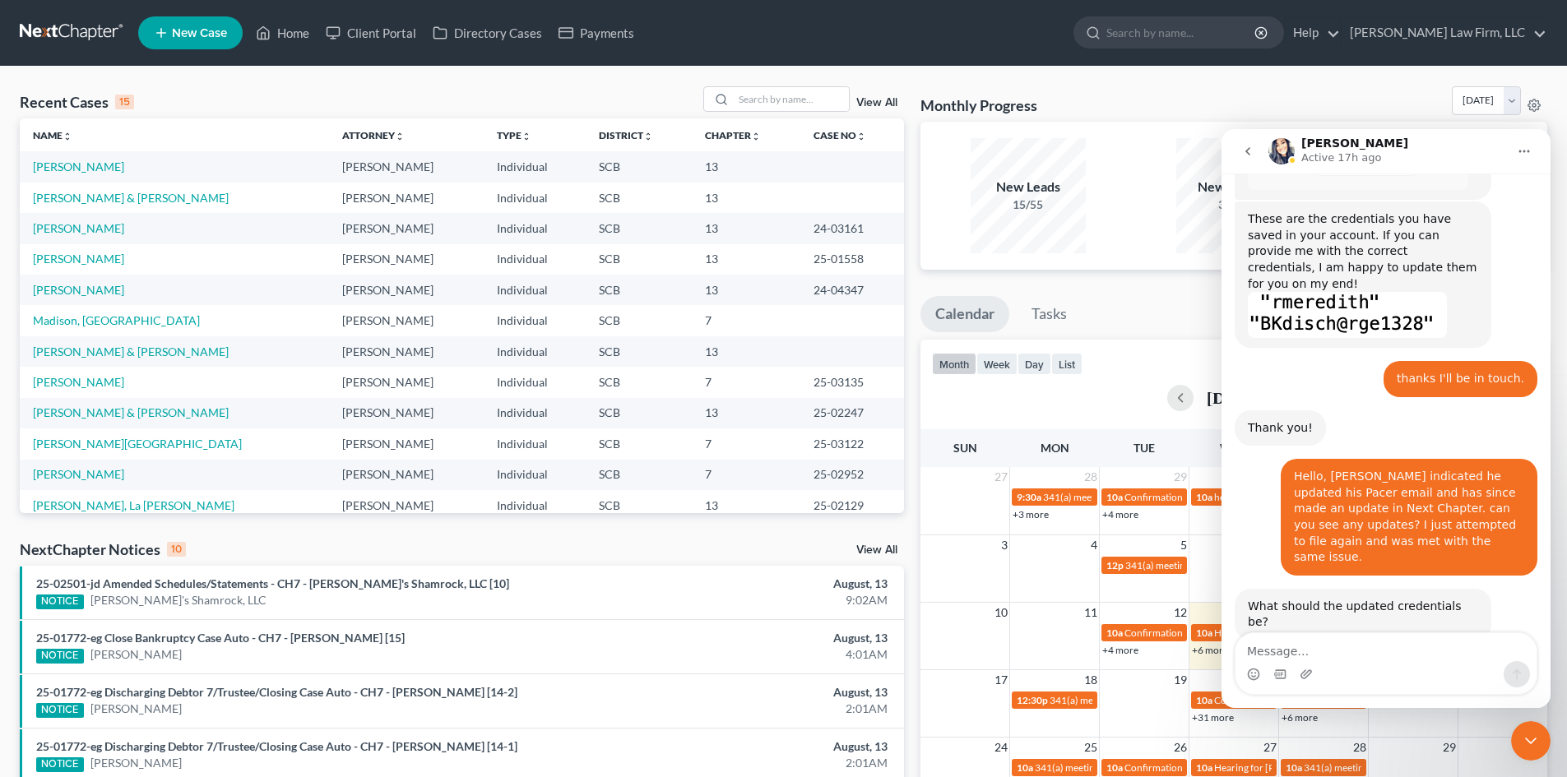
scroll to position [858, 0]
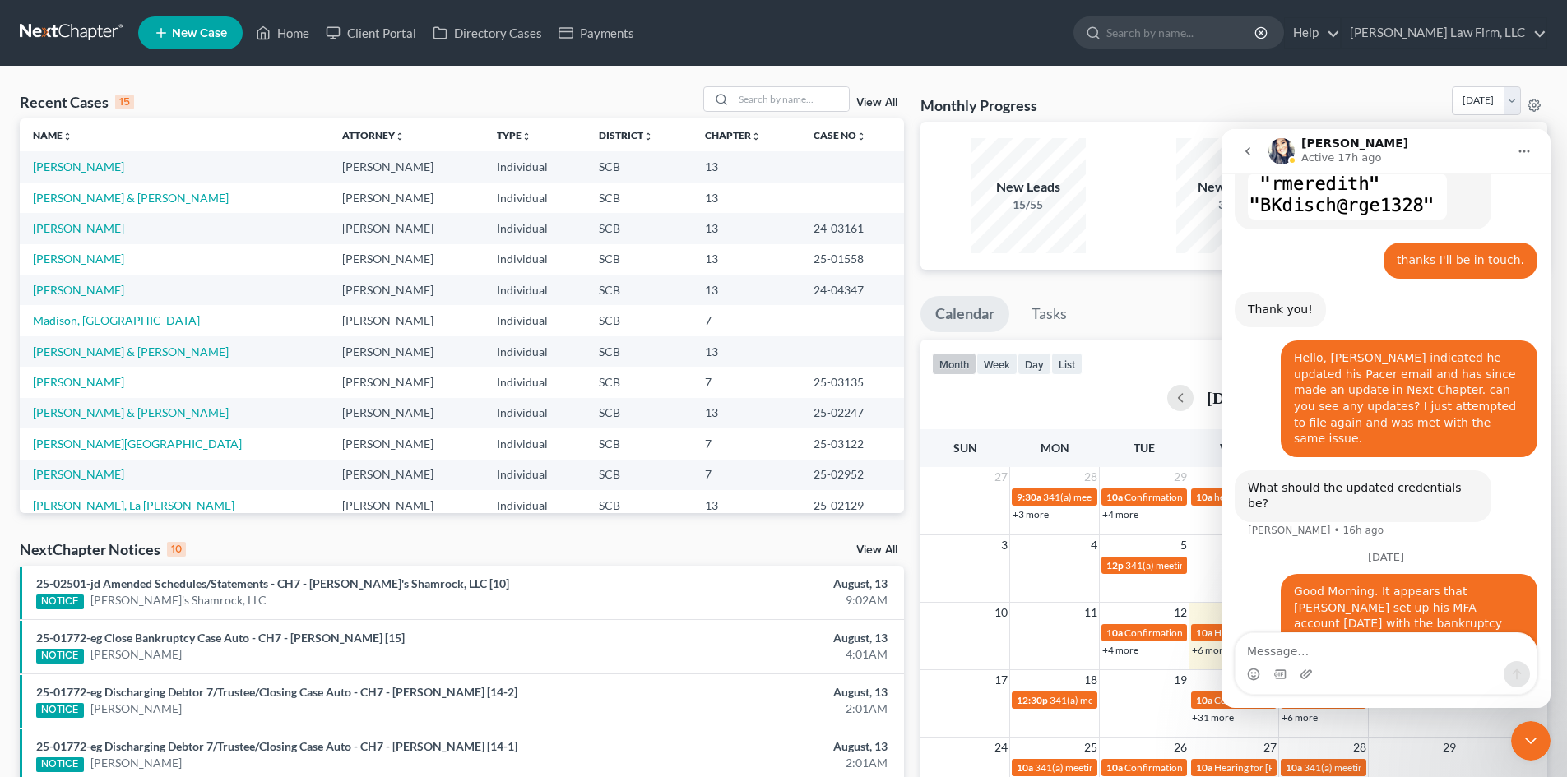
click at [1531, 746] on icon "Close Intercom Messenger" at bounding box center [1531, 741] width 20 height 20
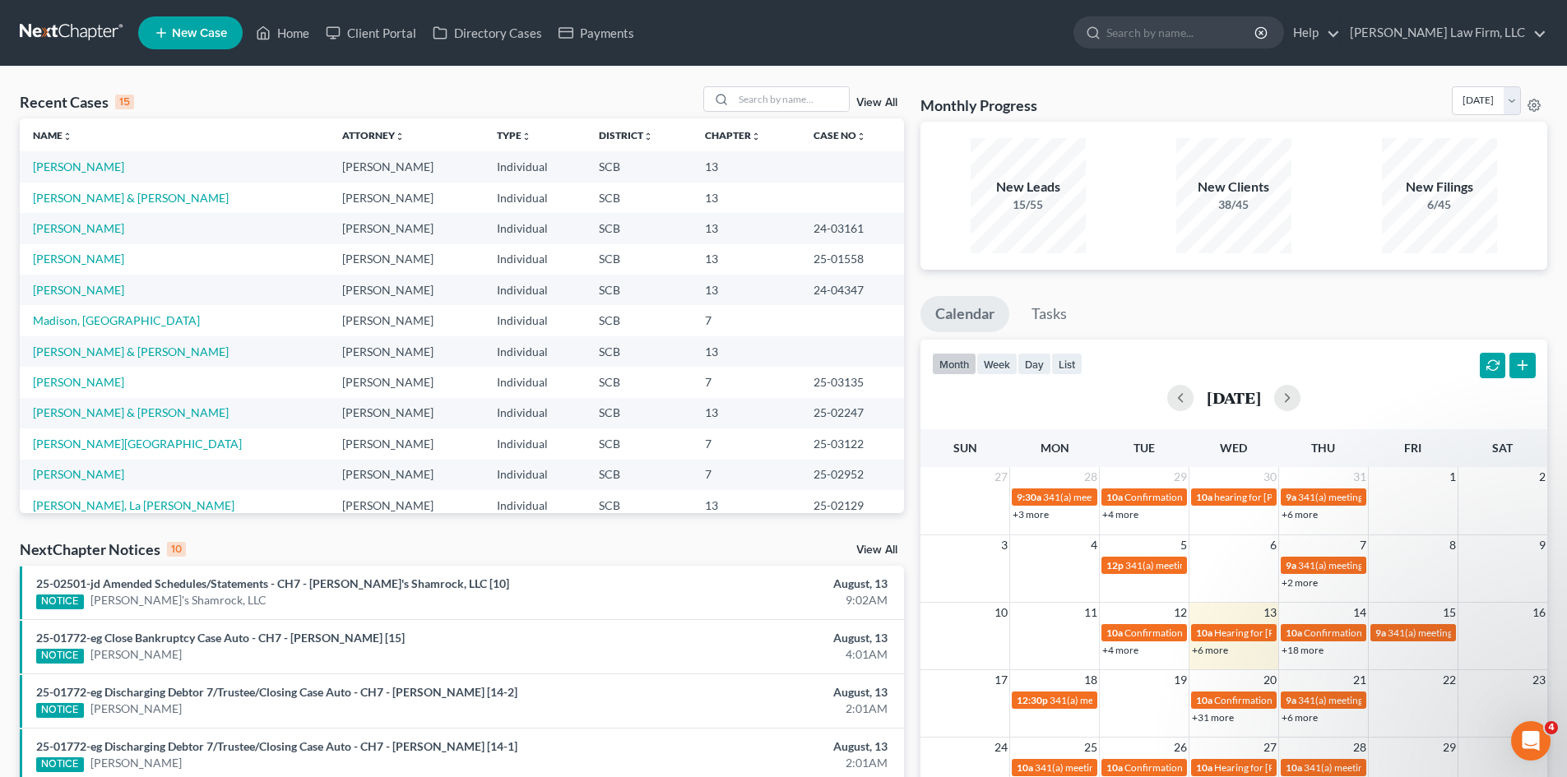
scroll to position [0, 0]
click at [1530, 743] on icon "Open Intercom Messenger" at bounding box center [1531, 740] width 12 height 13
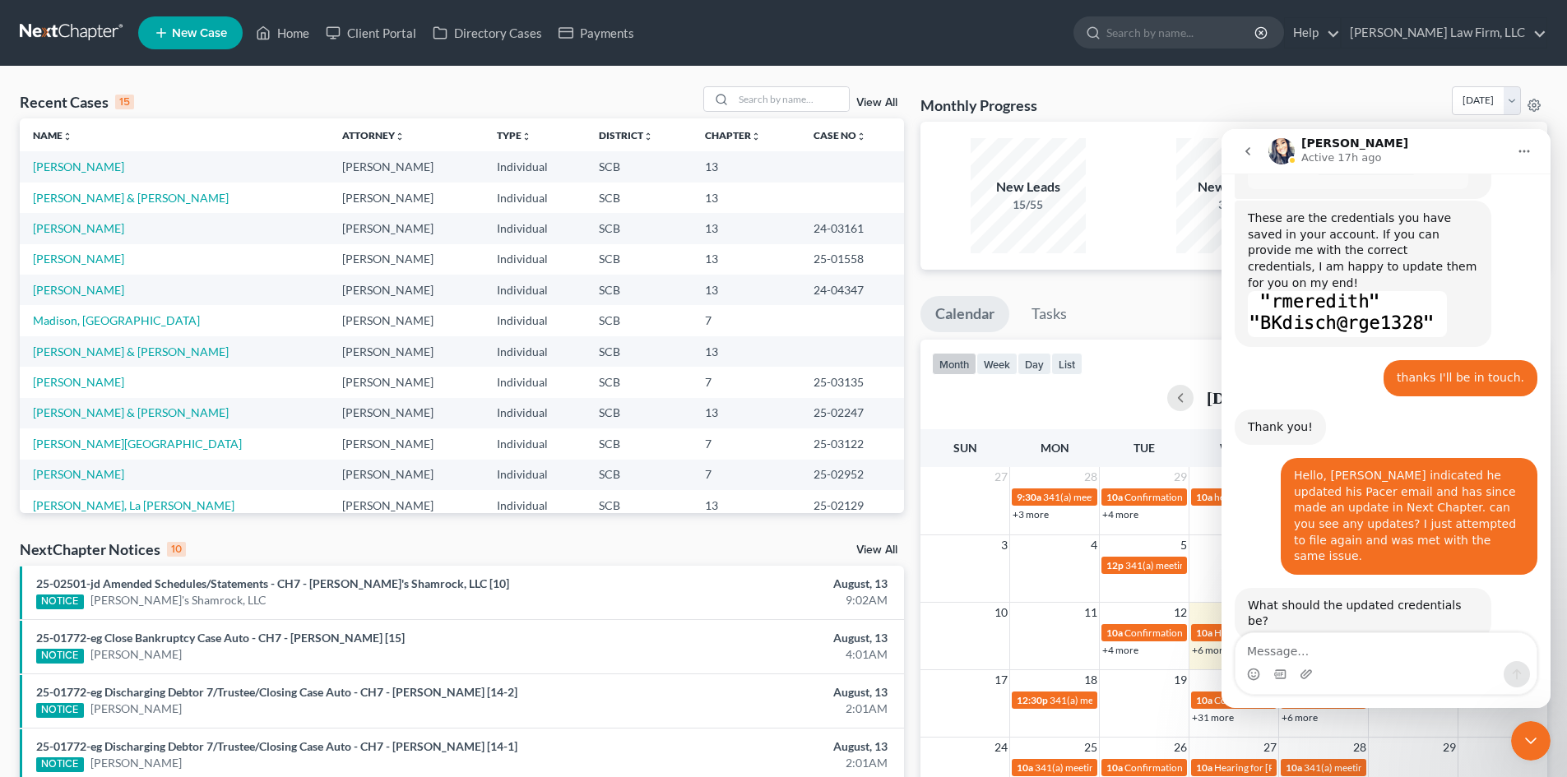
scroll to position [858, 0]
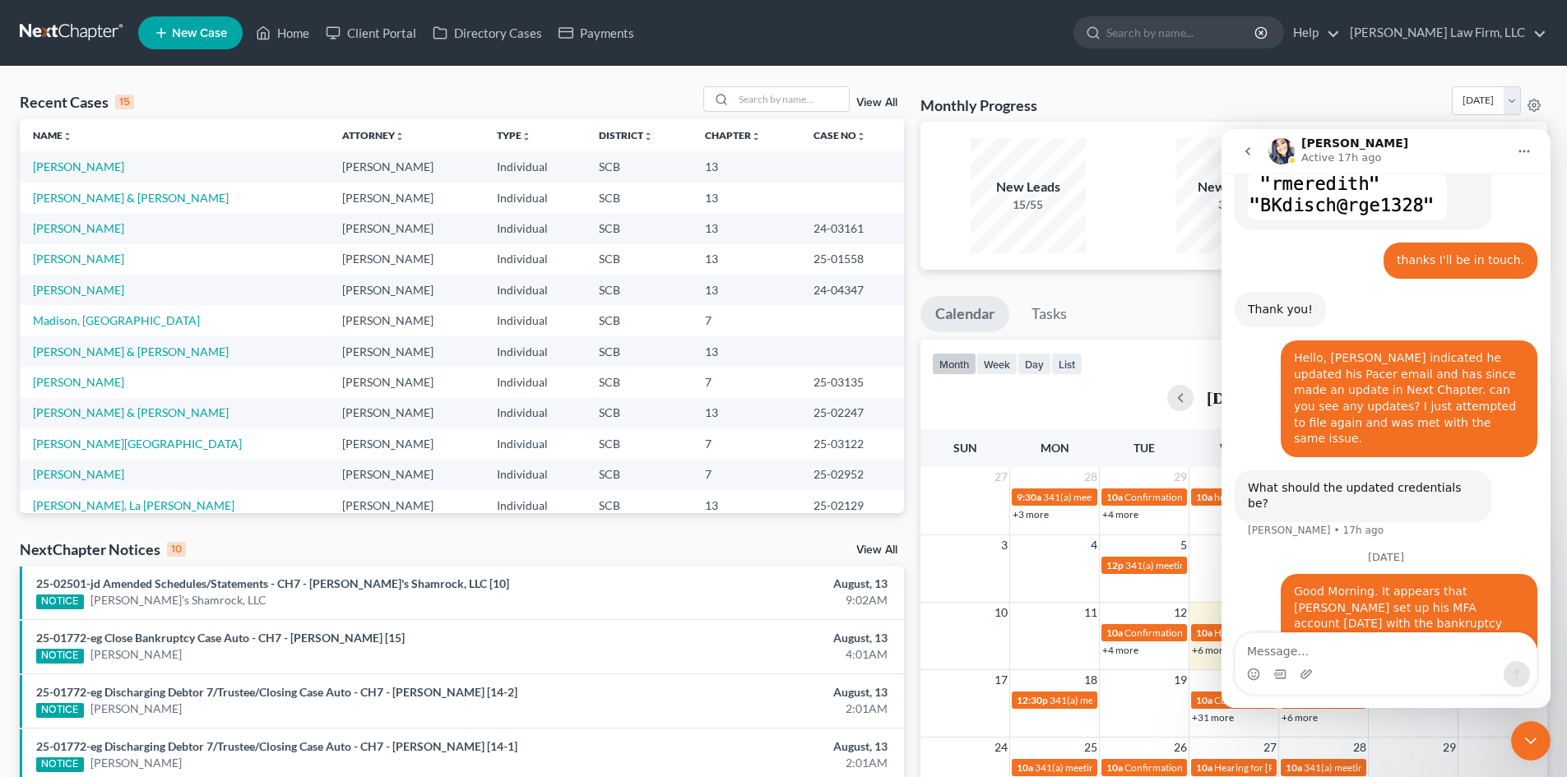
click at [1530, 744] on icon "Close Intercom Messenger" at bounding box center [1531, 741] width 20 height 20
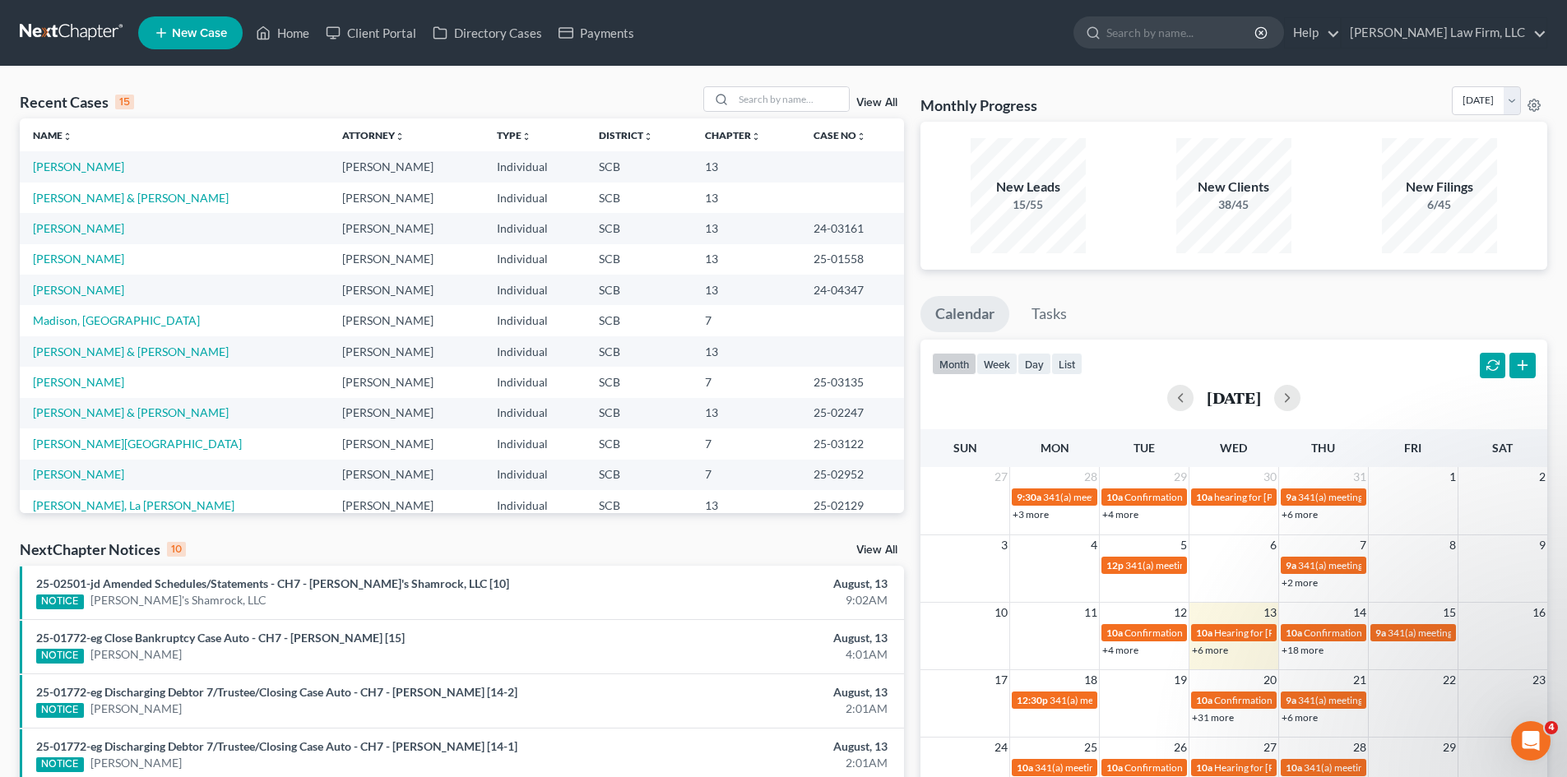
scroll to position [0, 0]
click at [745, 100] on input "search" at bounding box center [791, 99] width 115 height 24
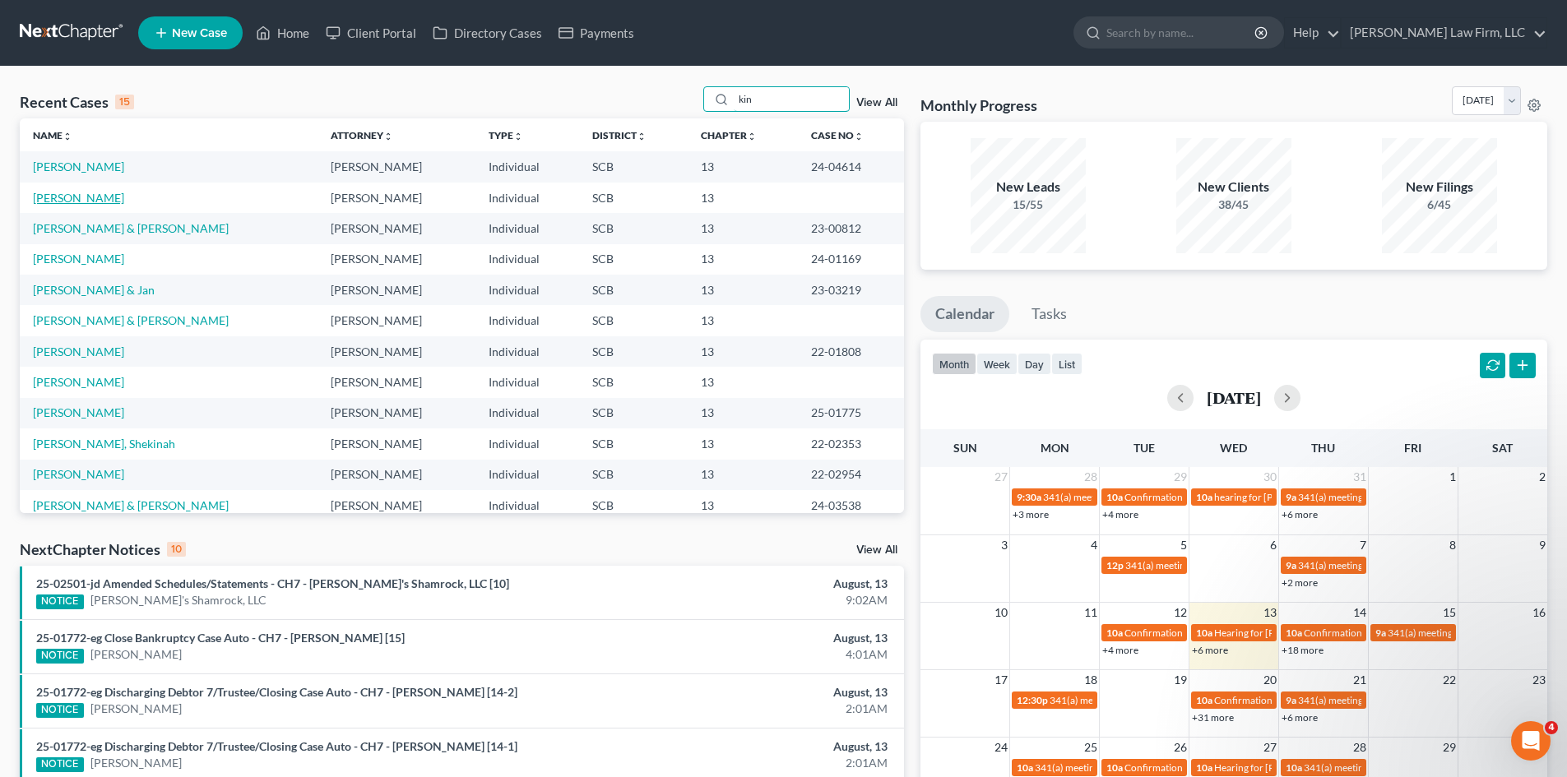
type input "kin"
click at [55, 203] on link "Kinloch, Derrick" at bounding box center [78, 198] width 91 height 14
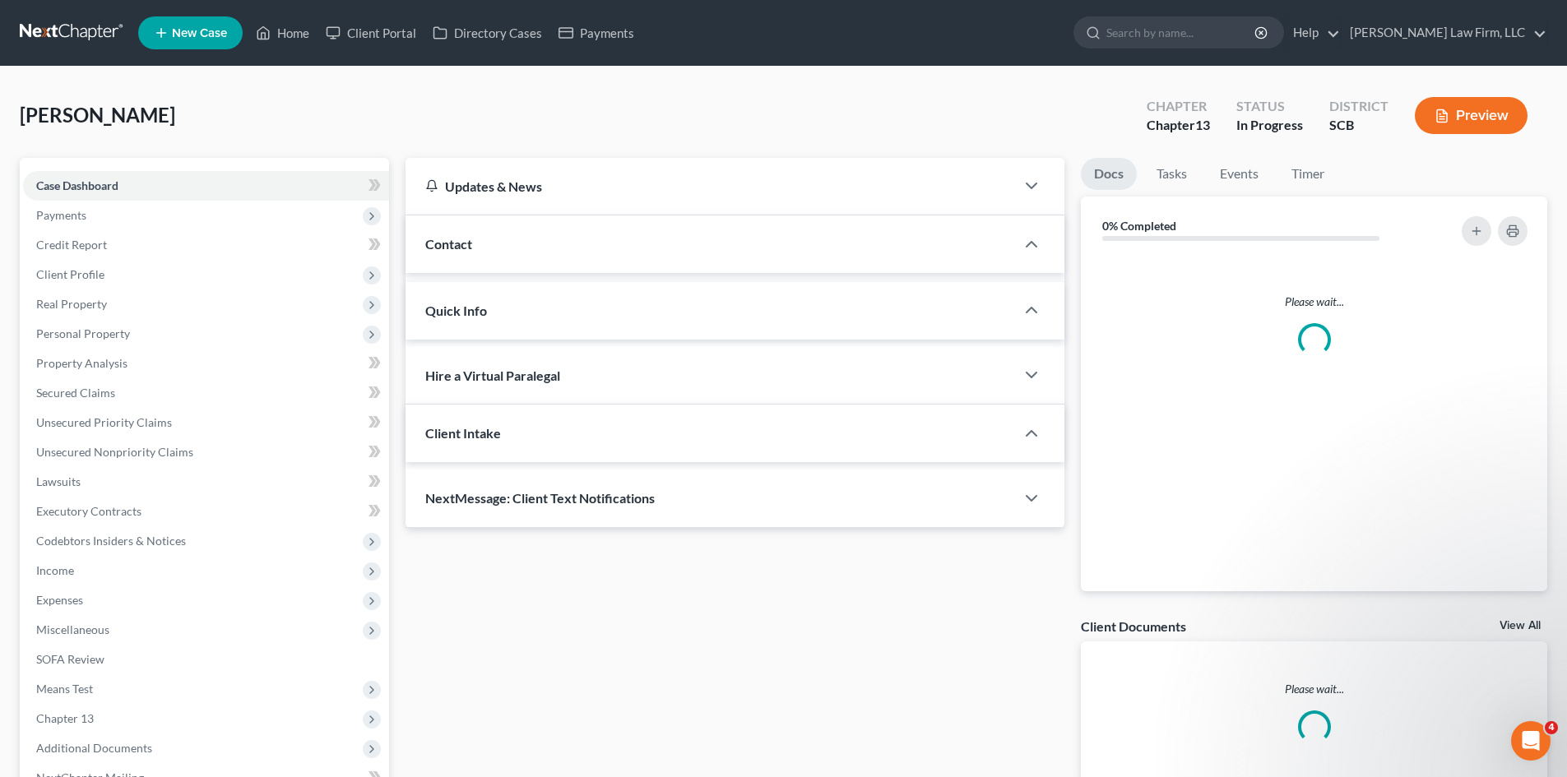
select select "0"
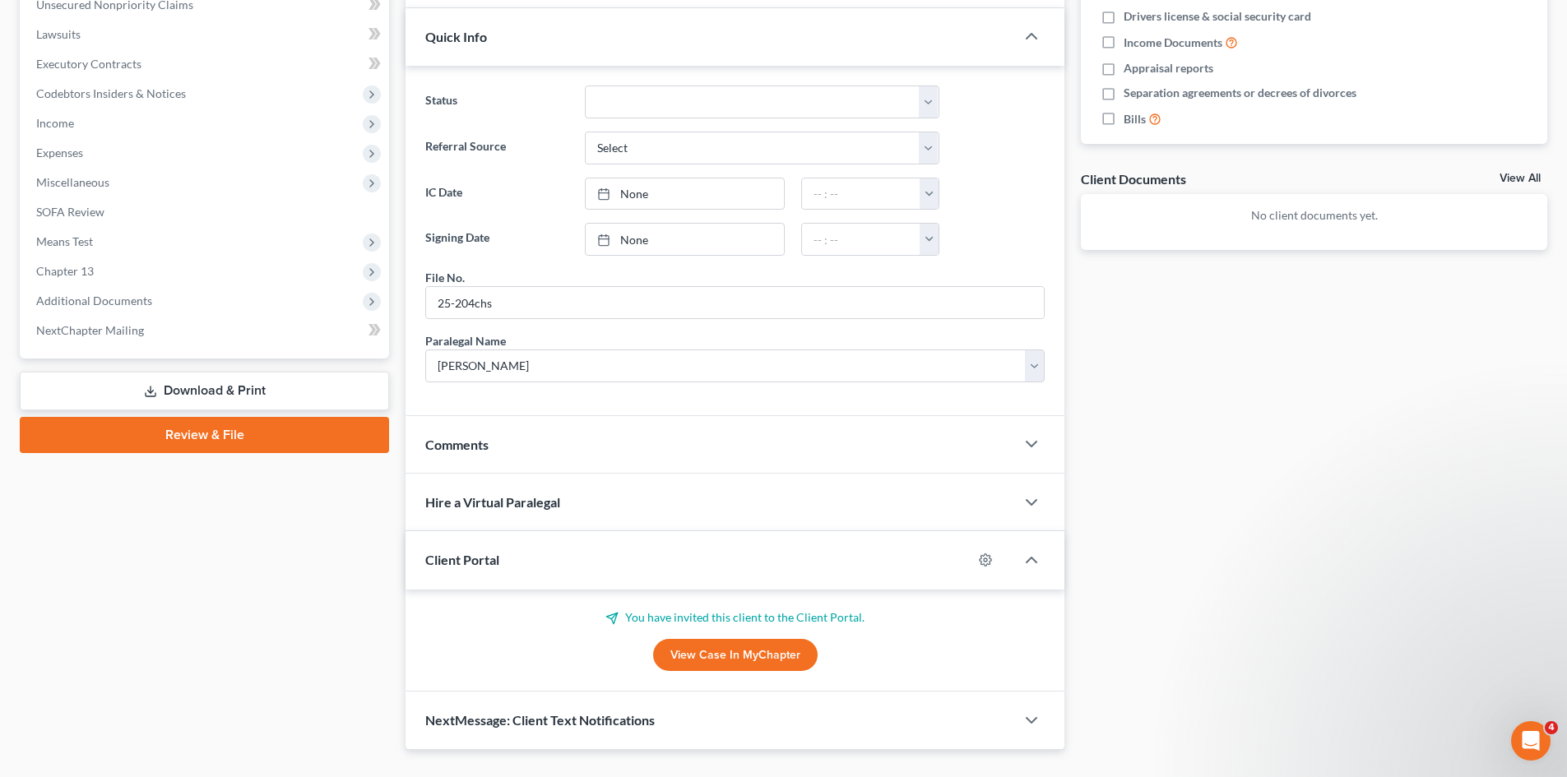
scroll to position [483, 0]
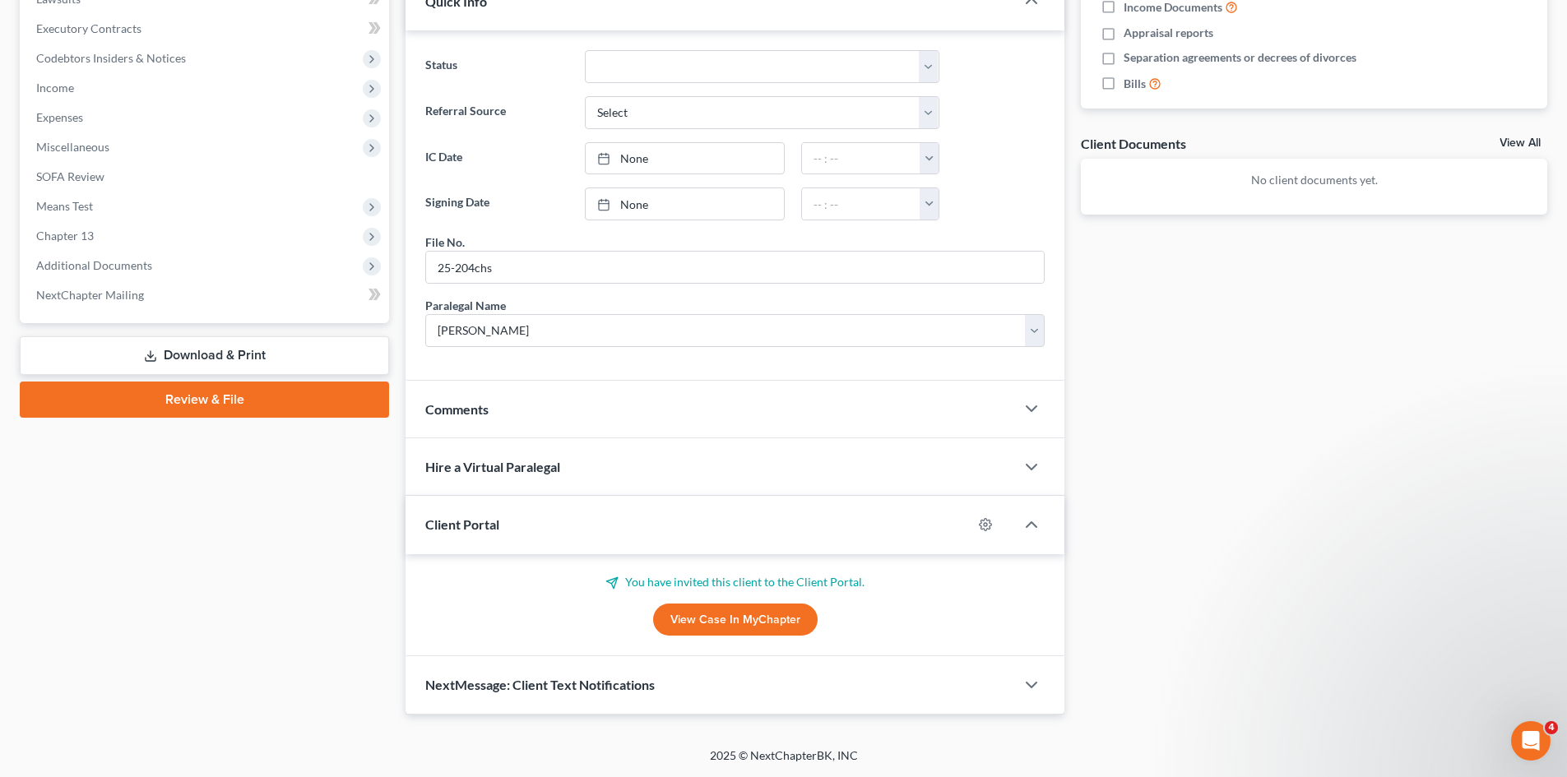
click at [774, 618] on link "View Case in MyChapter" at bounding box center [735, 620] width 164 height 33
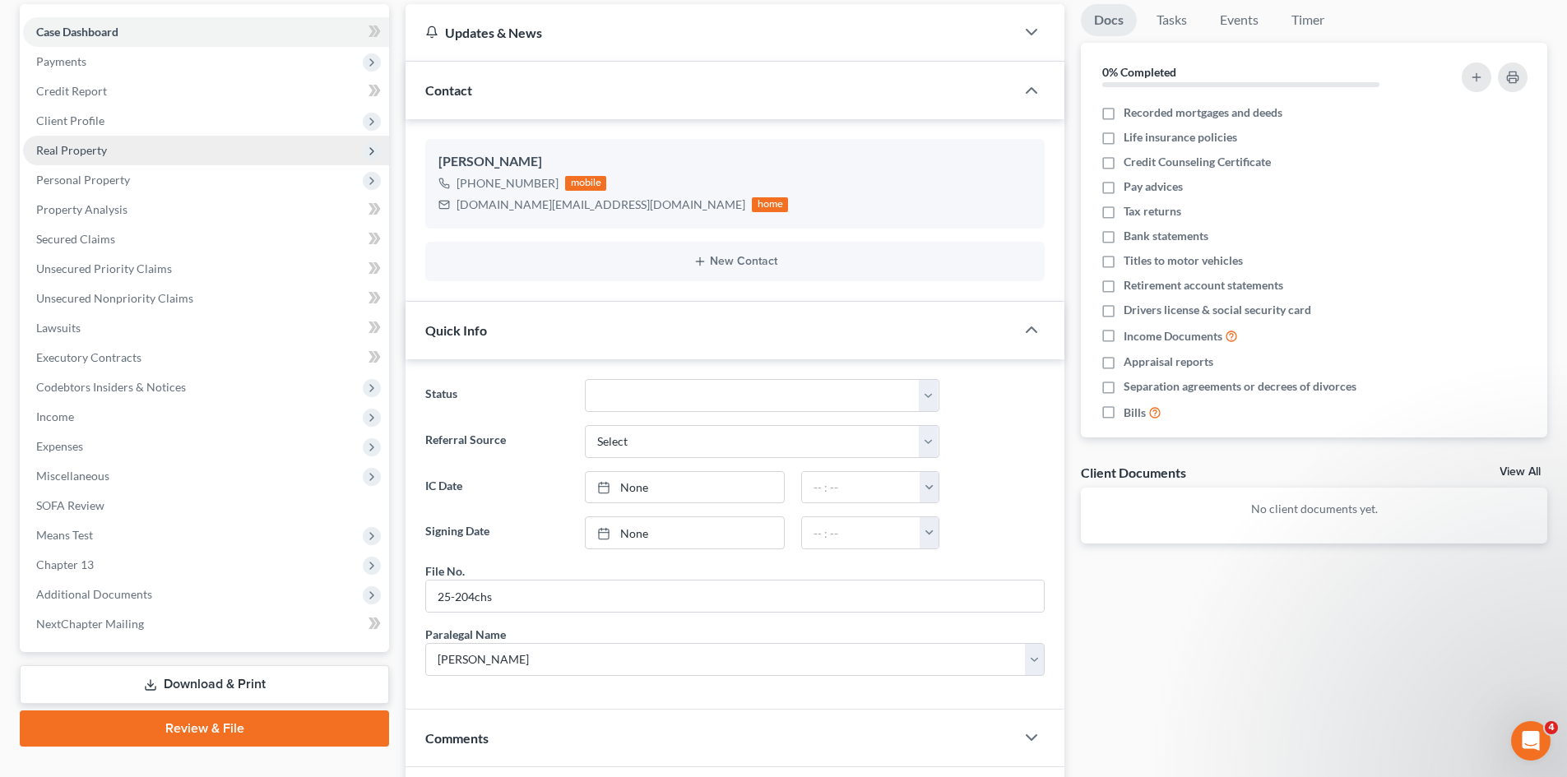
scroll to position [0, 0]
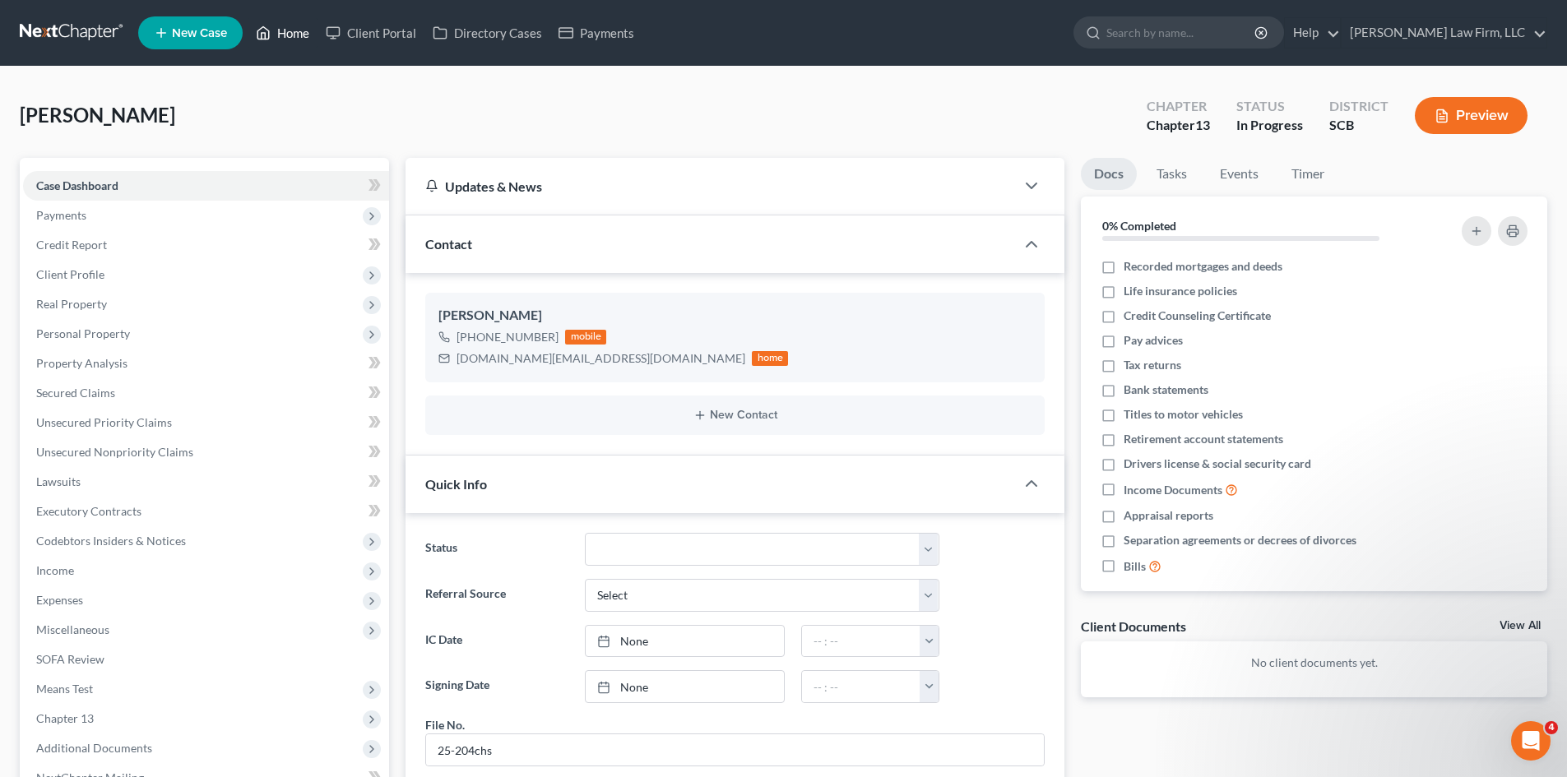
click at [294, 37] on link "Home" at bounding box center [283, 33] width 70 height 30
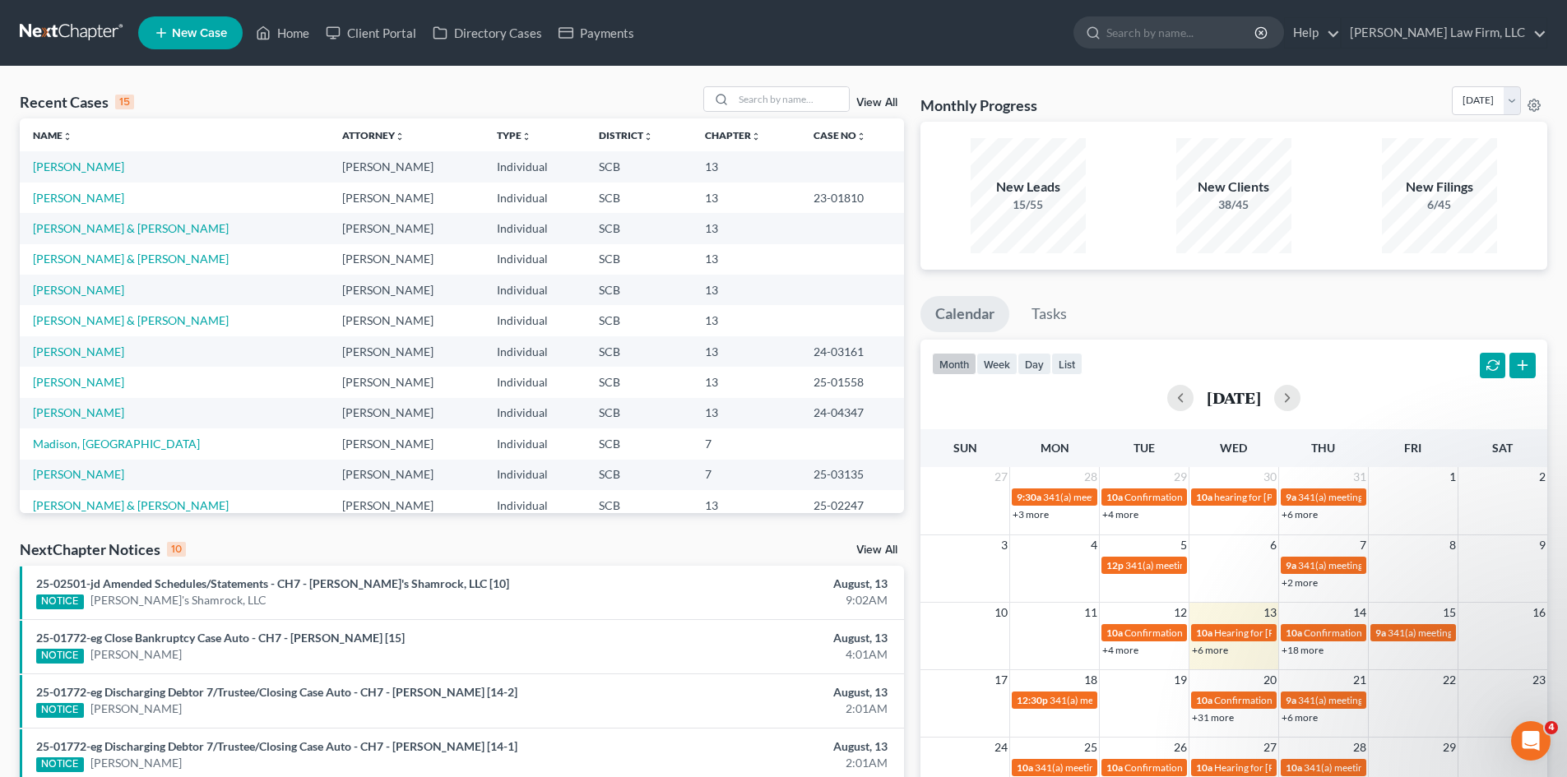
click at [1521, 744] on icon "Open Intercom Messenger" at bounding box center [1530, 741] width 27 height 27
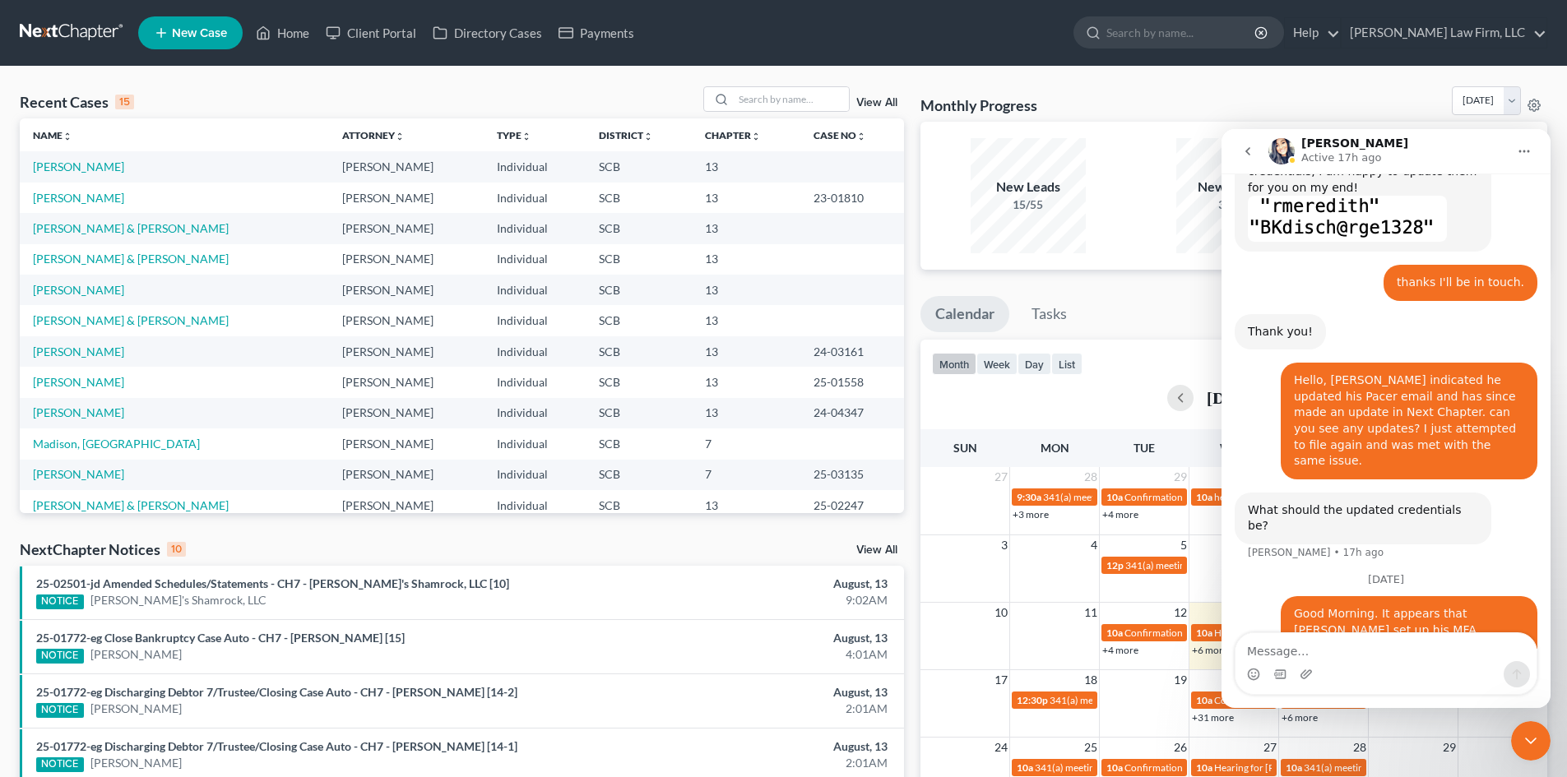
scroll to position [858, 0]
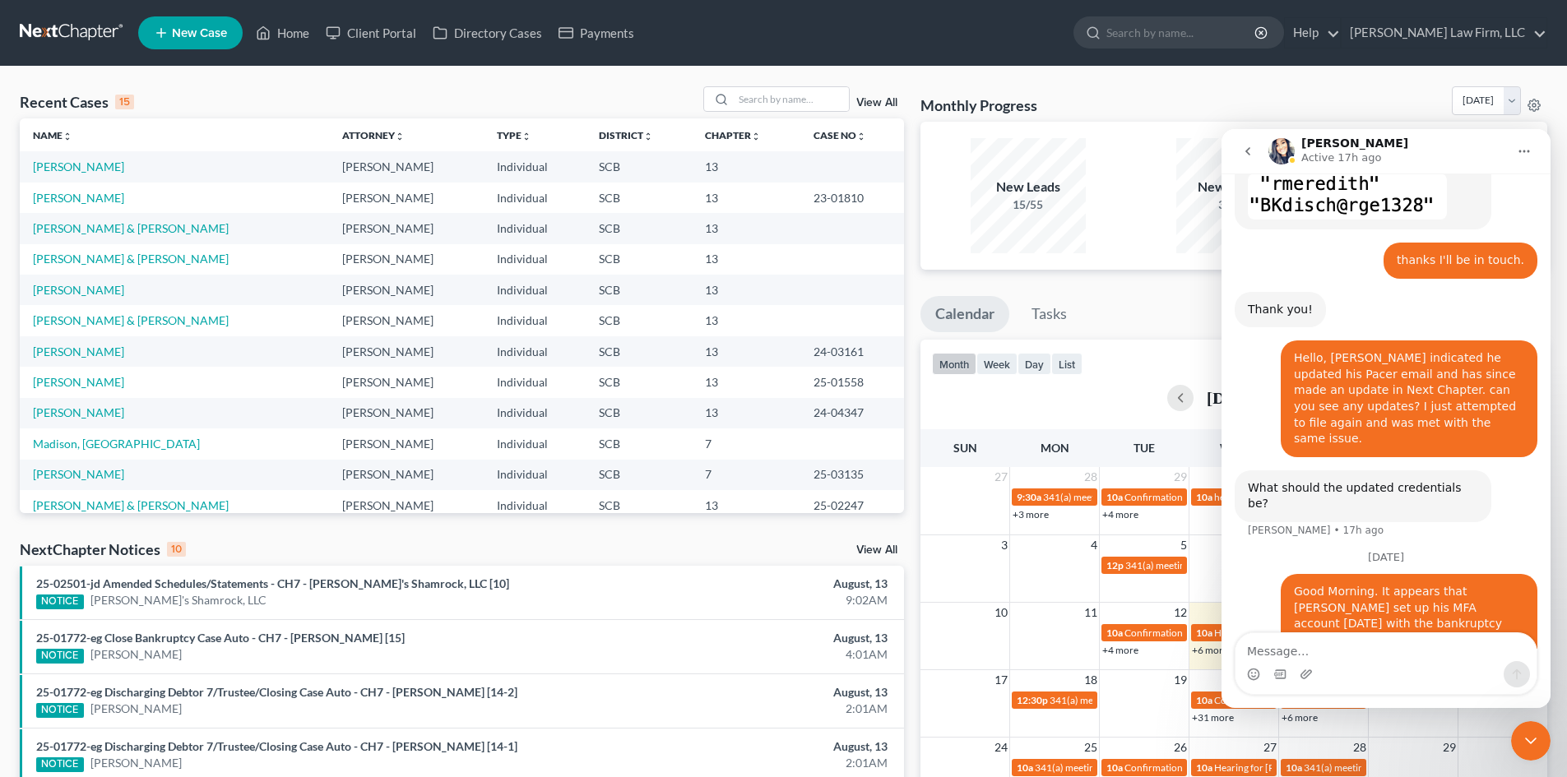
click at [1522, 735] on icon "Close Intercom Messenger" at bounding box center [1531, 741] width 20 height 20
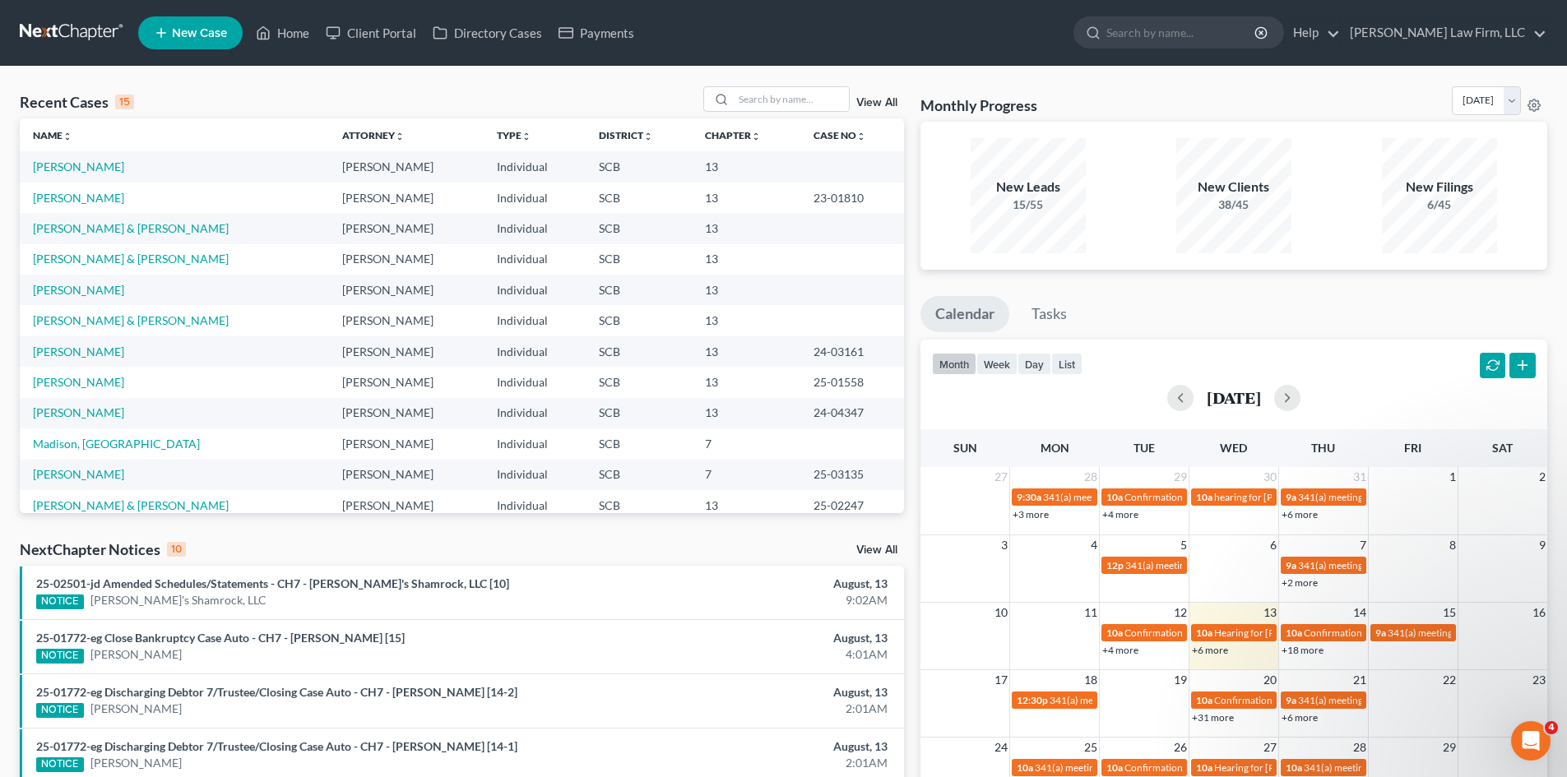
scroll to position [0, 0]
click at [1515, 740] on div "Open Intercom Messenger" at bounding box center [1530, 741] width 54 height 54
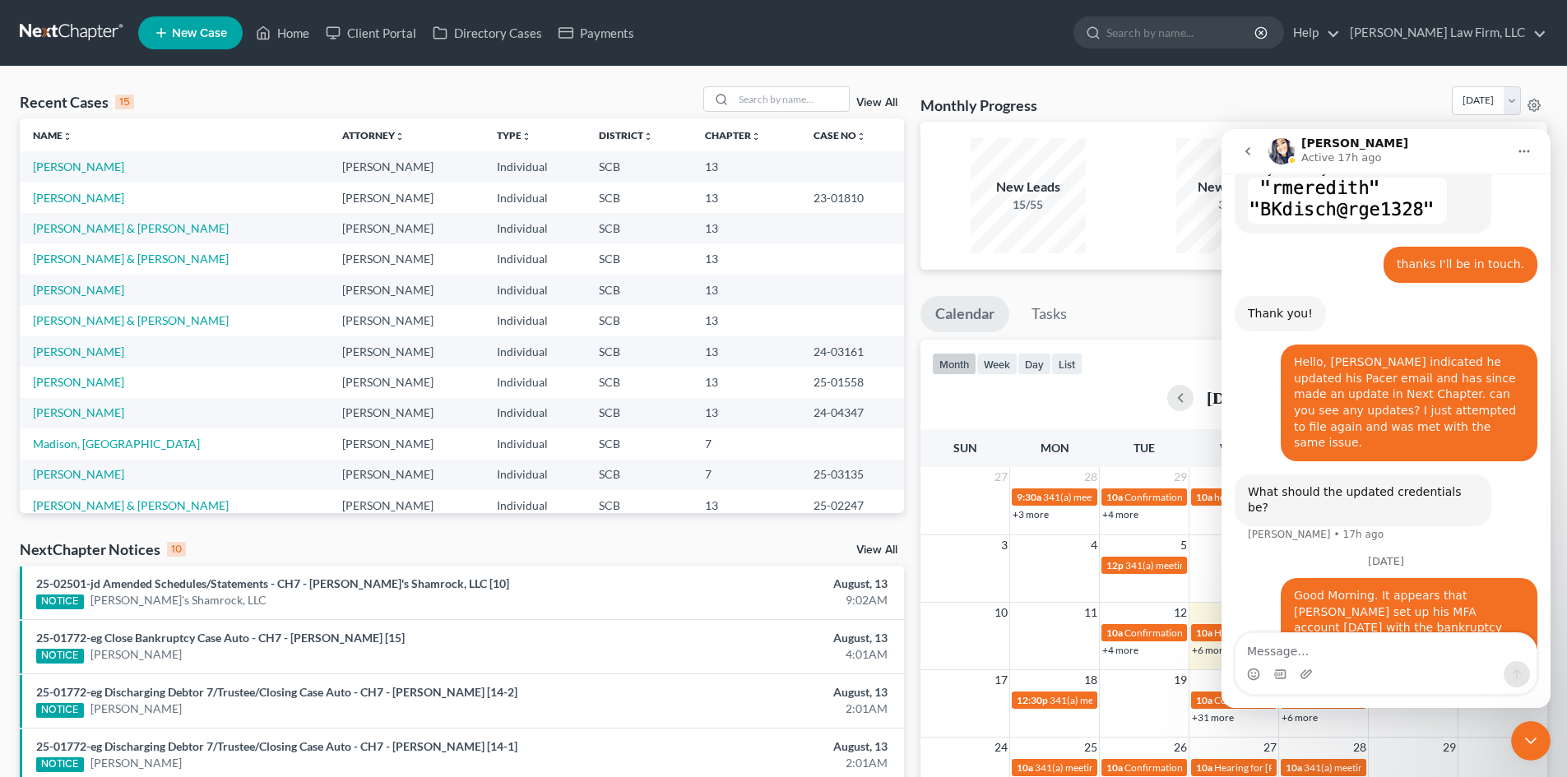
scroll to position [858, 0]
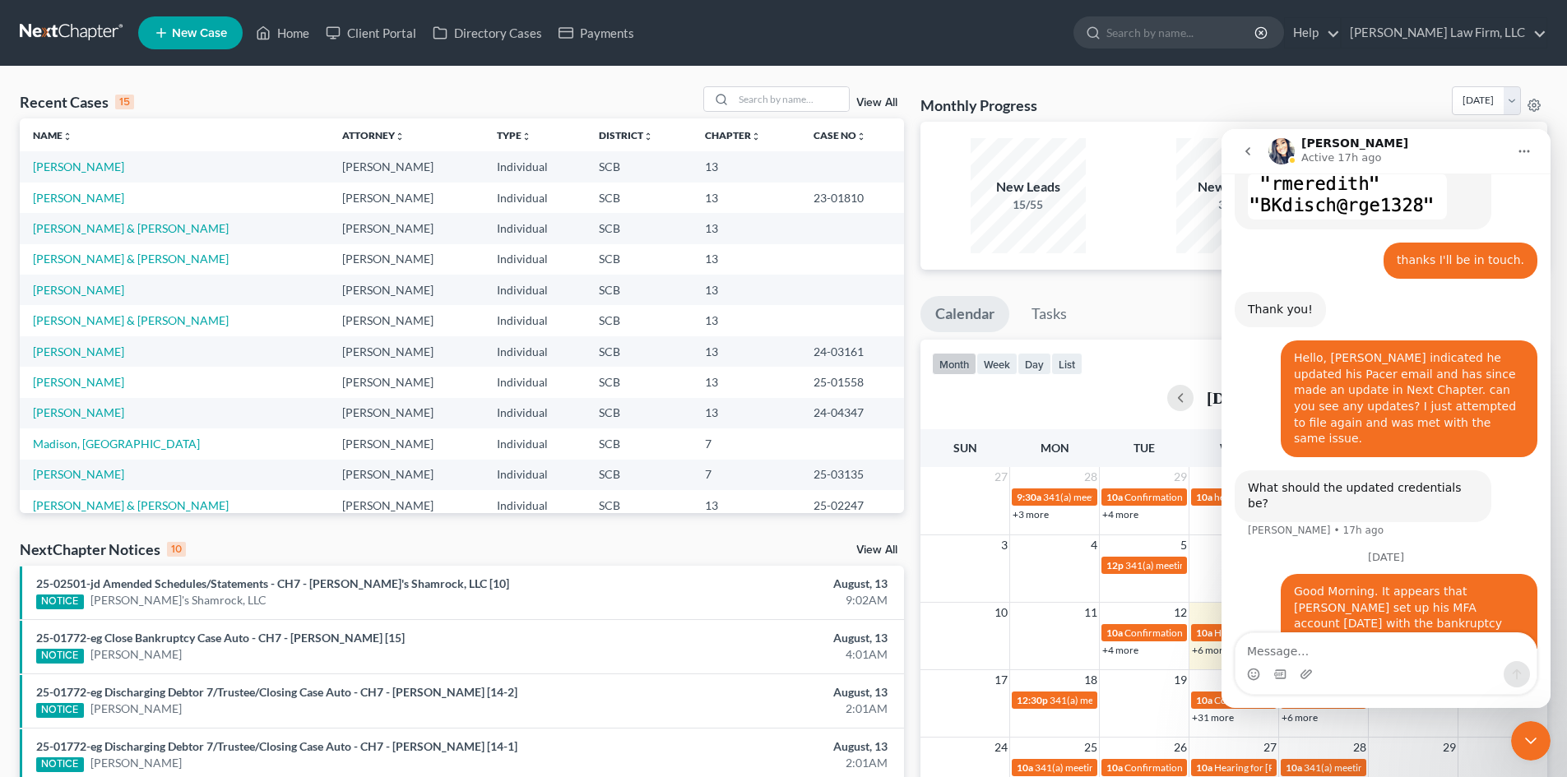
click at [1515, 740] on div "Close Intercom Messenger" at bounding box center [1530, 740] width 39 height 39
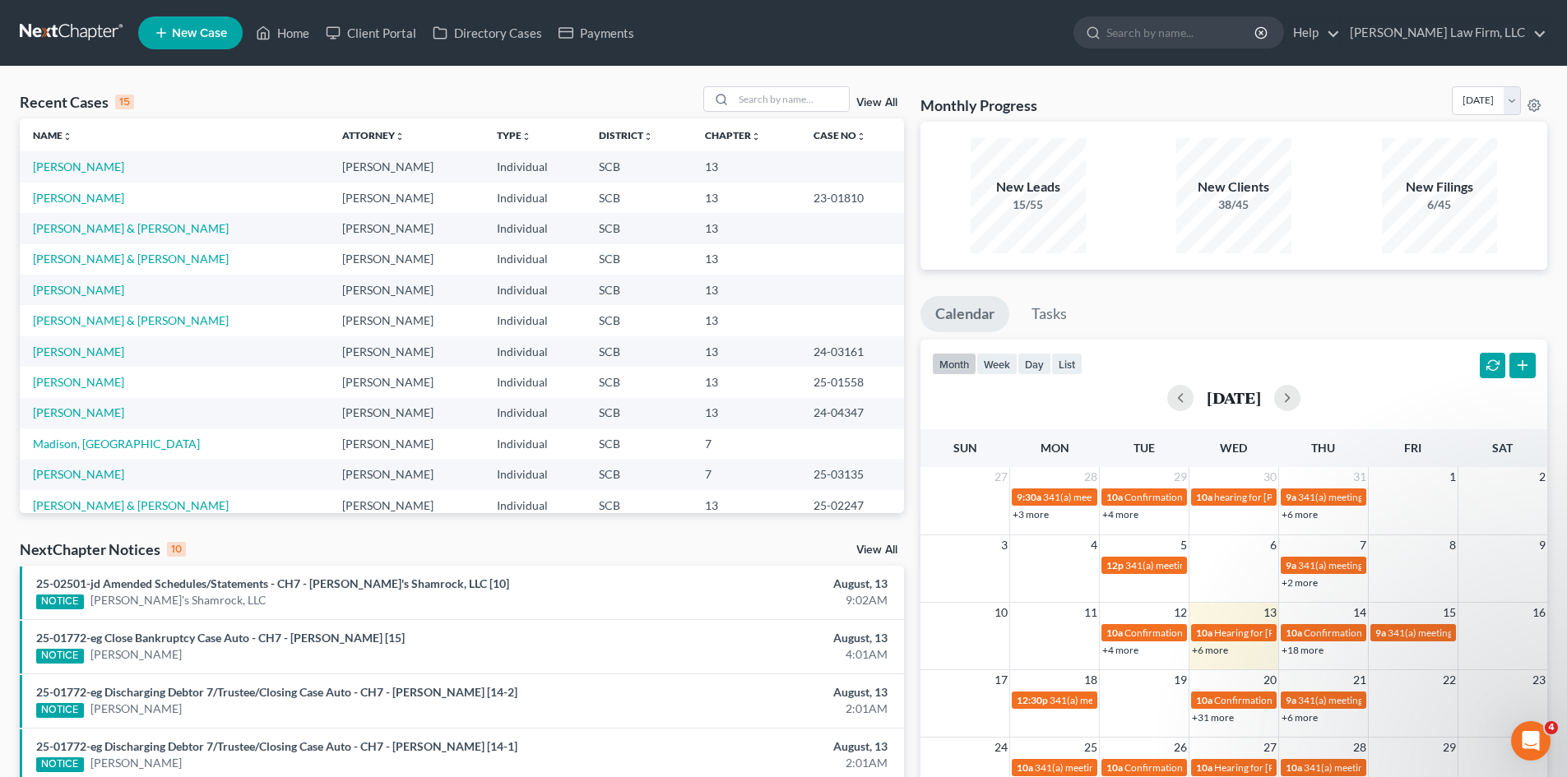
scroll to position [0, 0]
click at [1519, 744] on icon "Open Intercom Messenger" at bounding box center [1530, 741] width 27 height 27
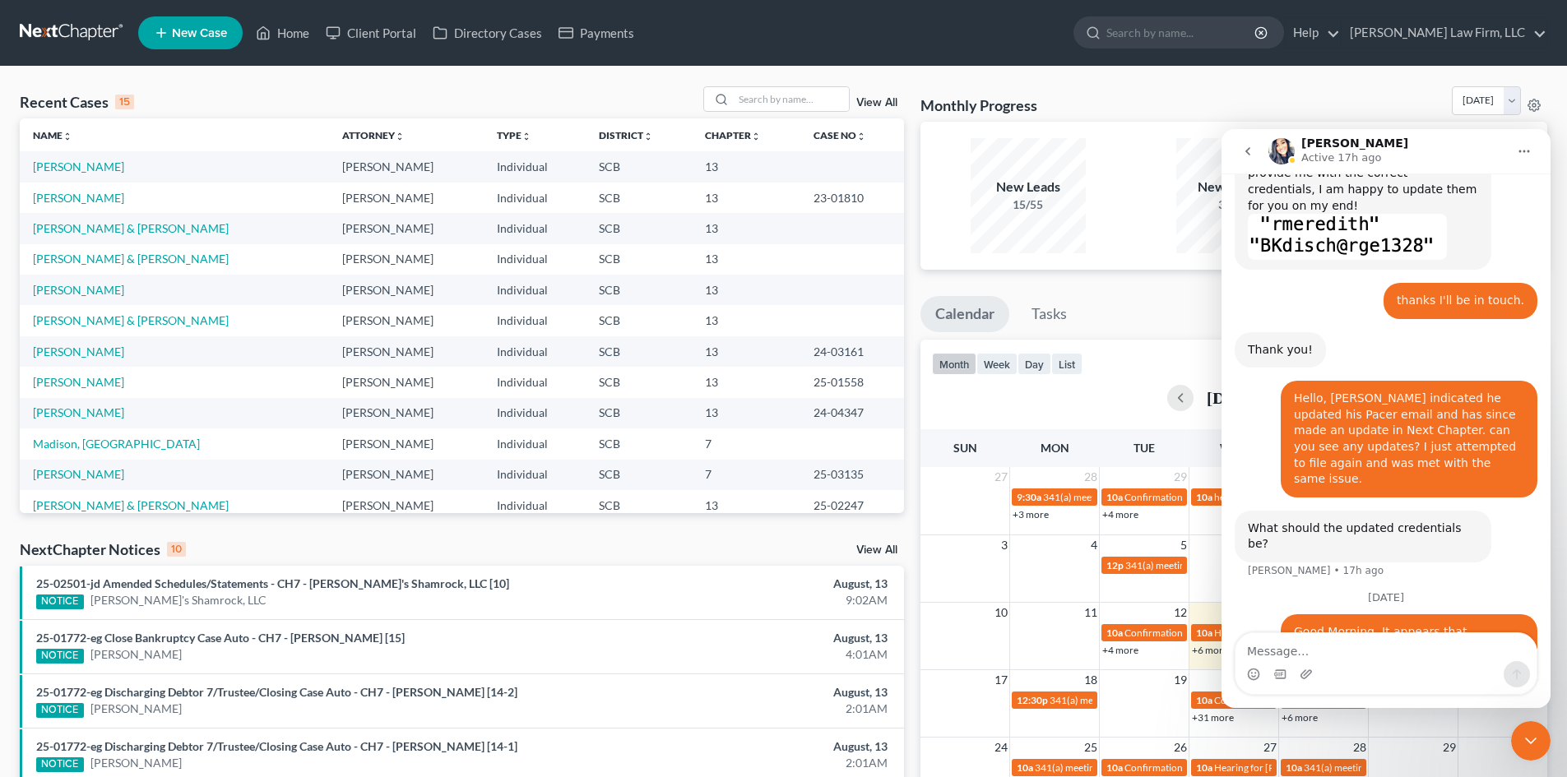
scroll to position [858, 0]
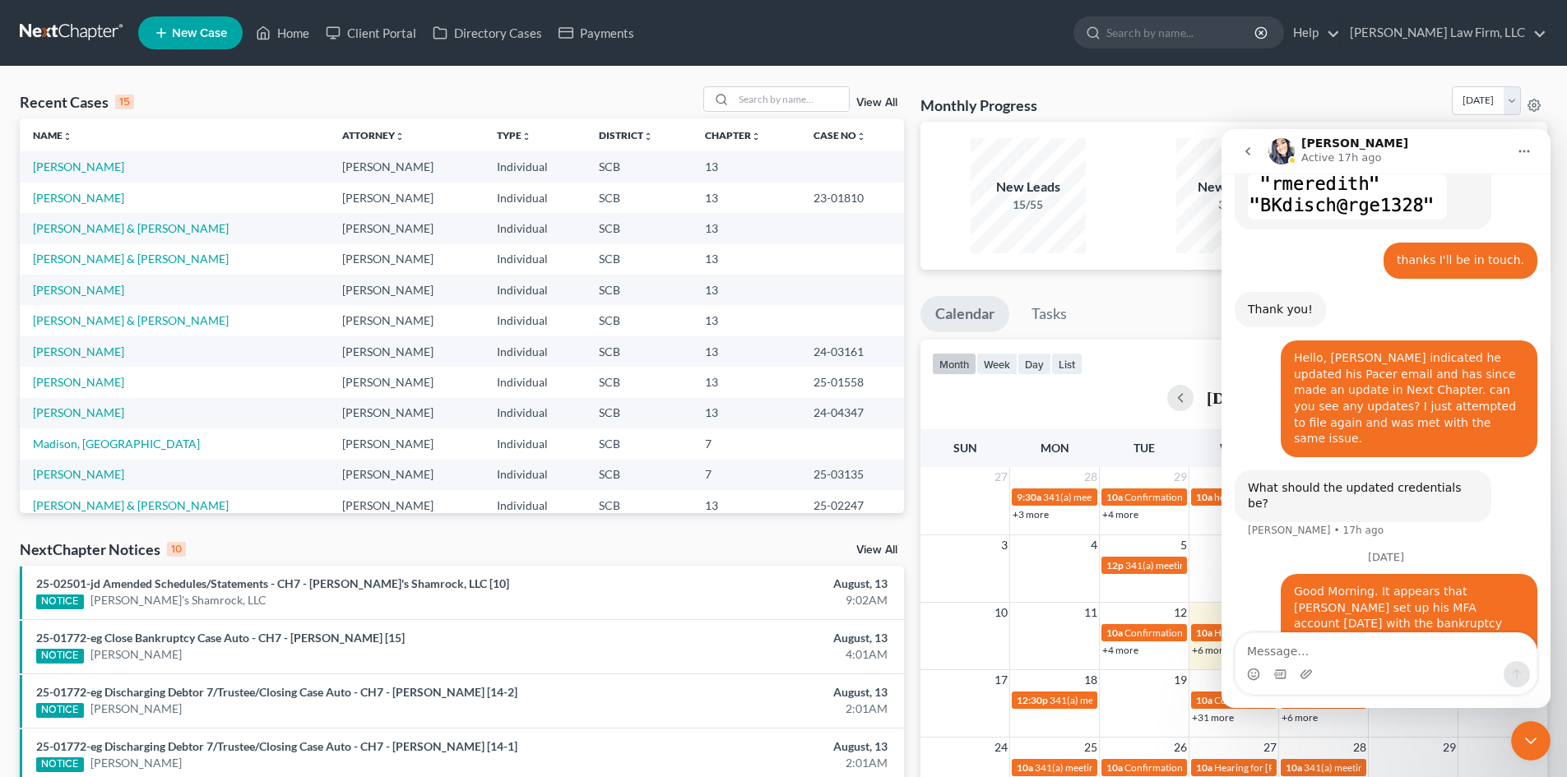
click at [1519, 744] on div "Close Intercom Messenger" at bounding box center [1530, 740] width 39 height 39
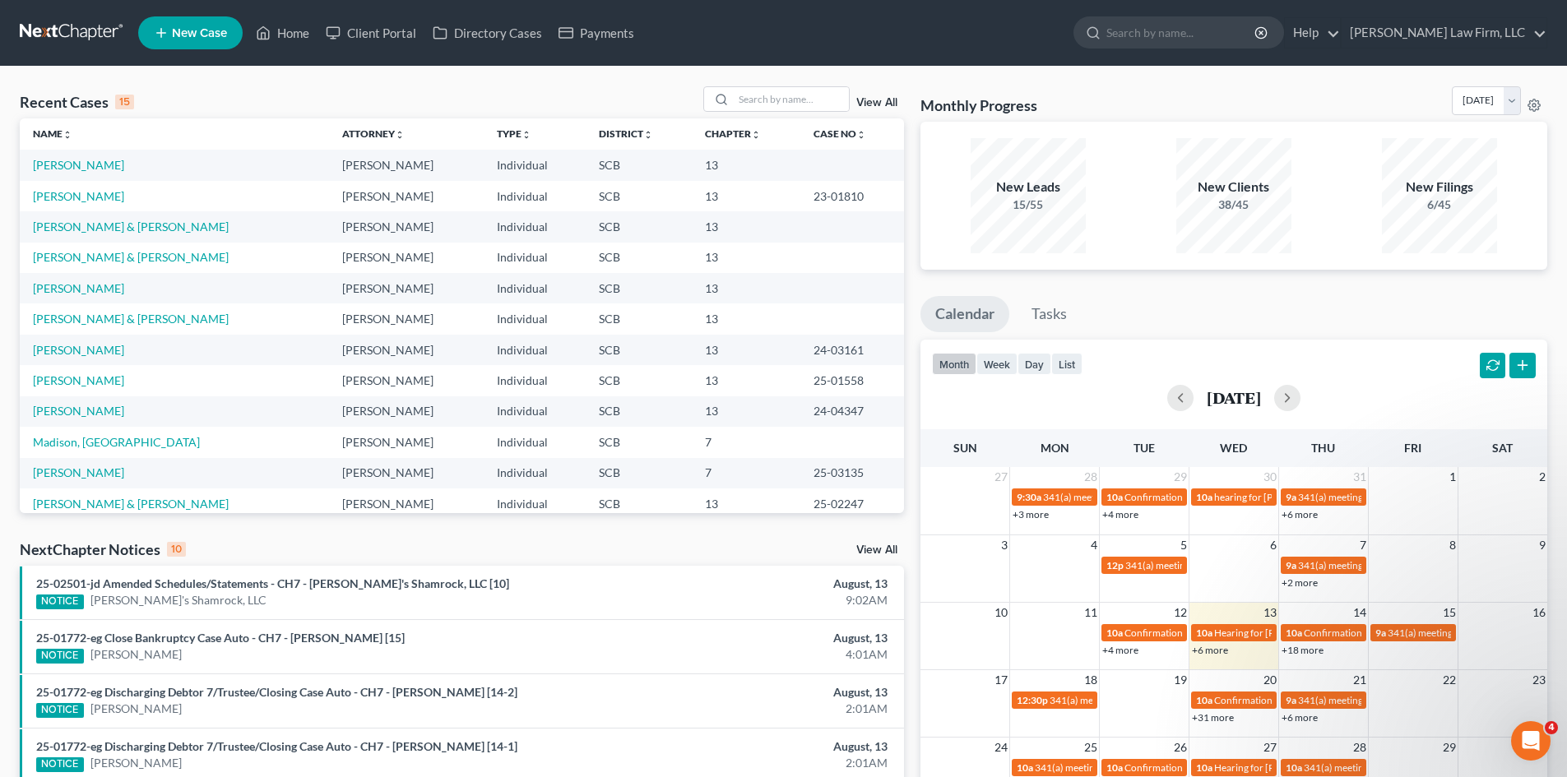
scroll to position [0, 0]
click at [795, 98] on input "search" at bounding box center [791, 99] width 115 height 24
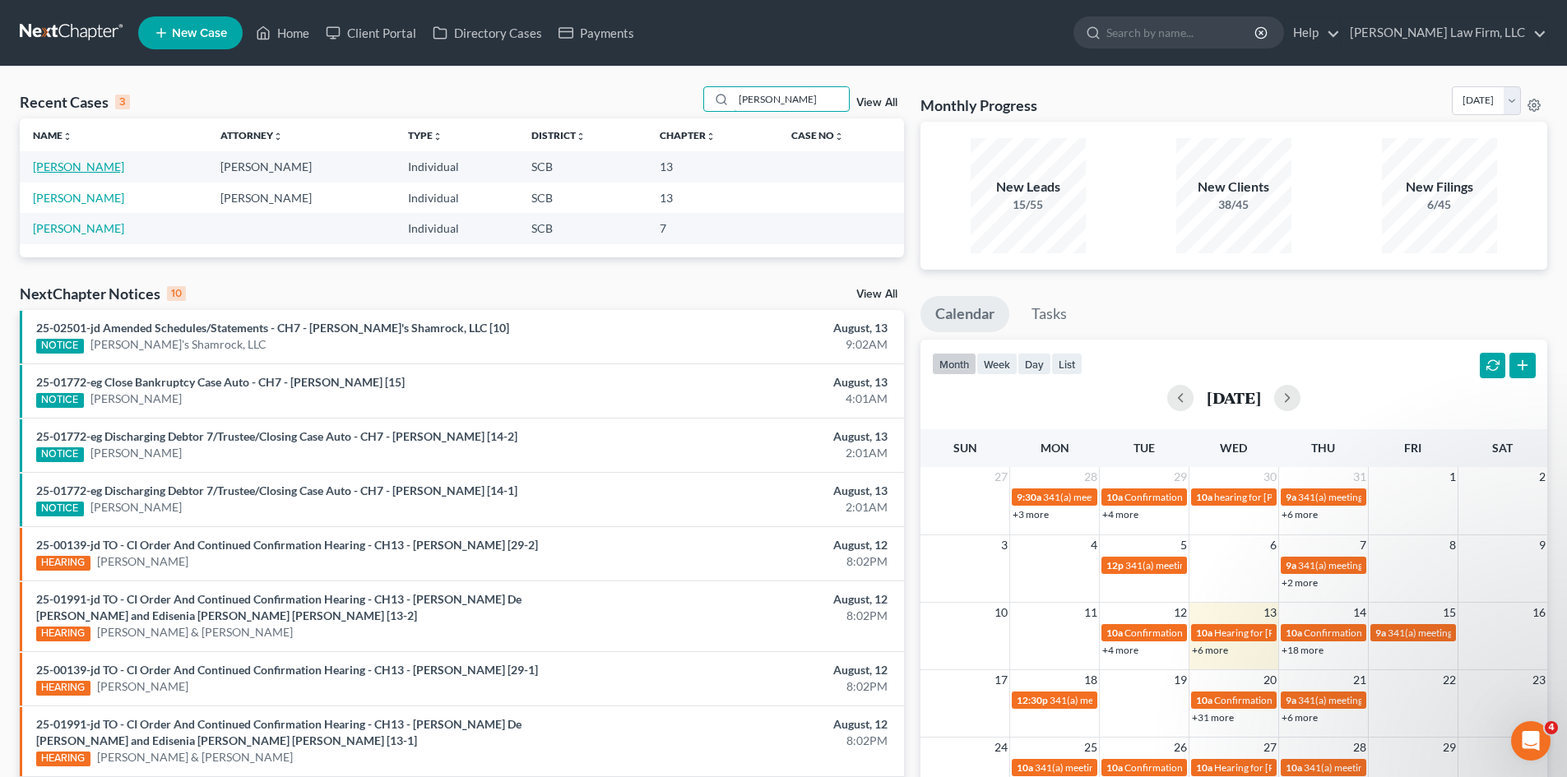
type input "singleton"
click at [96, 164] on link "Singleton, Jennifer" at bounding box center [78, 167] width 91 height 14
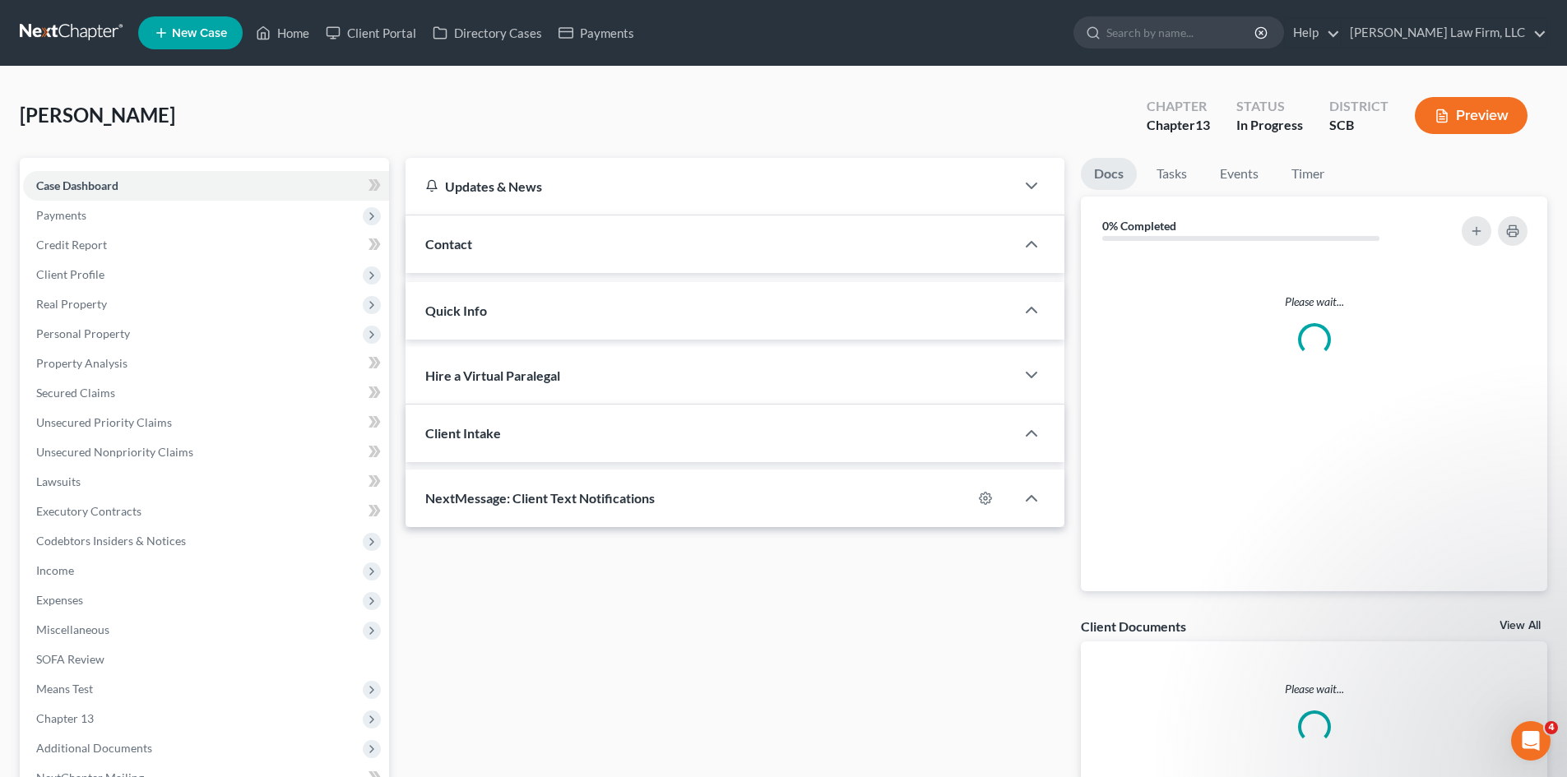
select select "0"
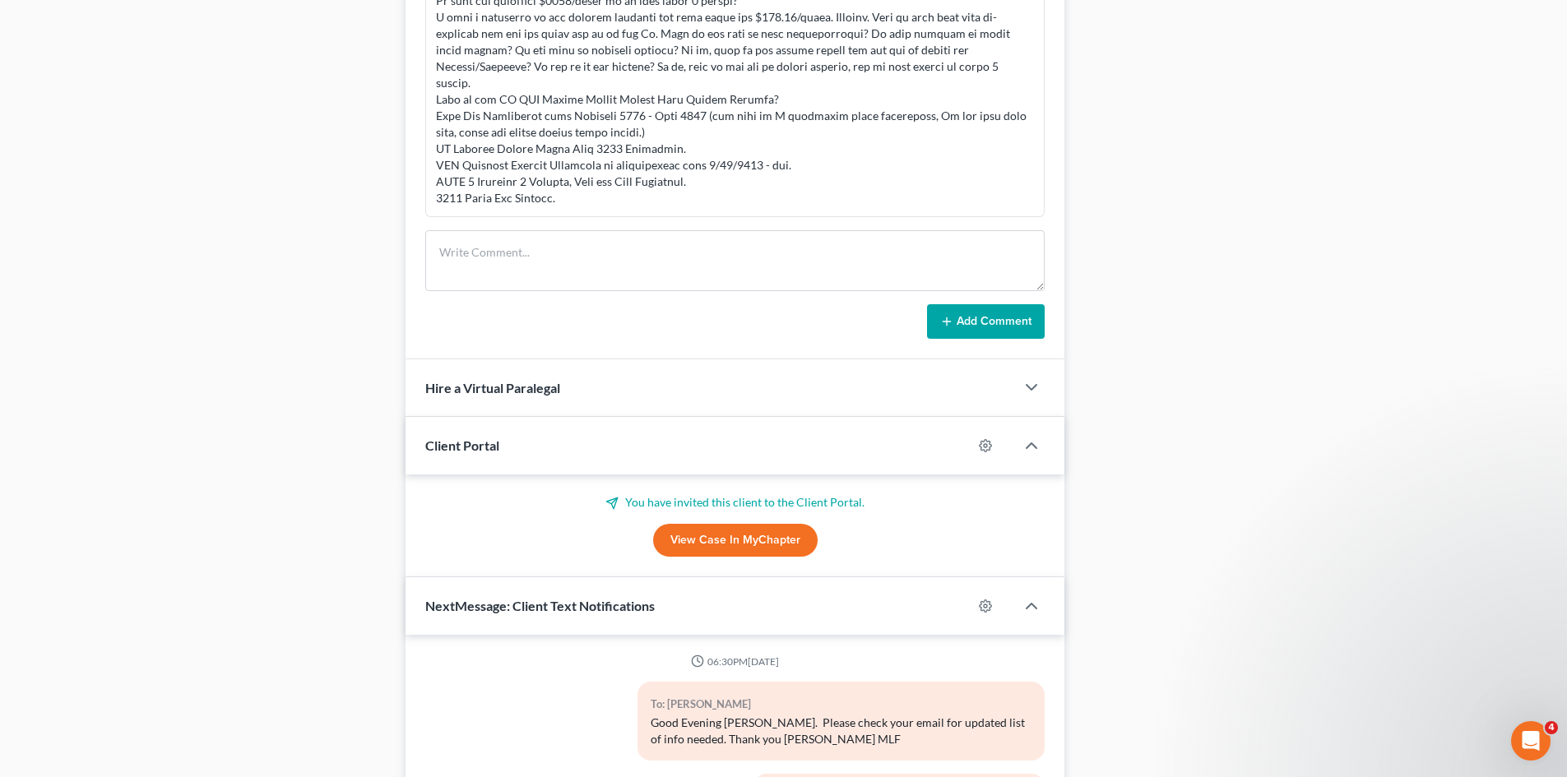
scroll to position [842, 0]
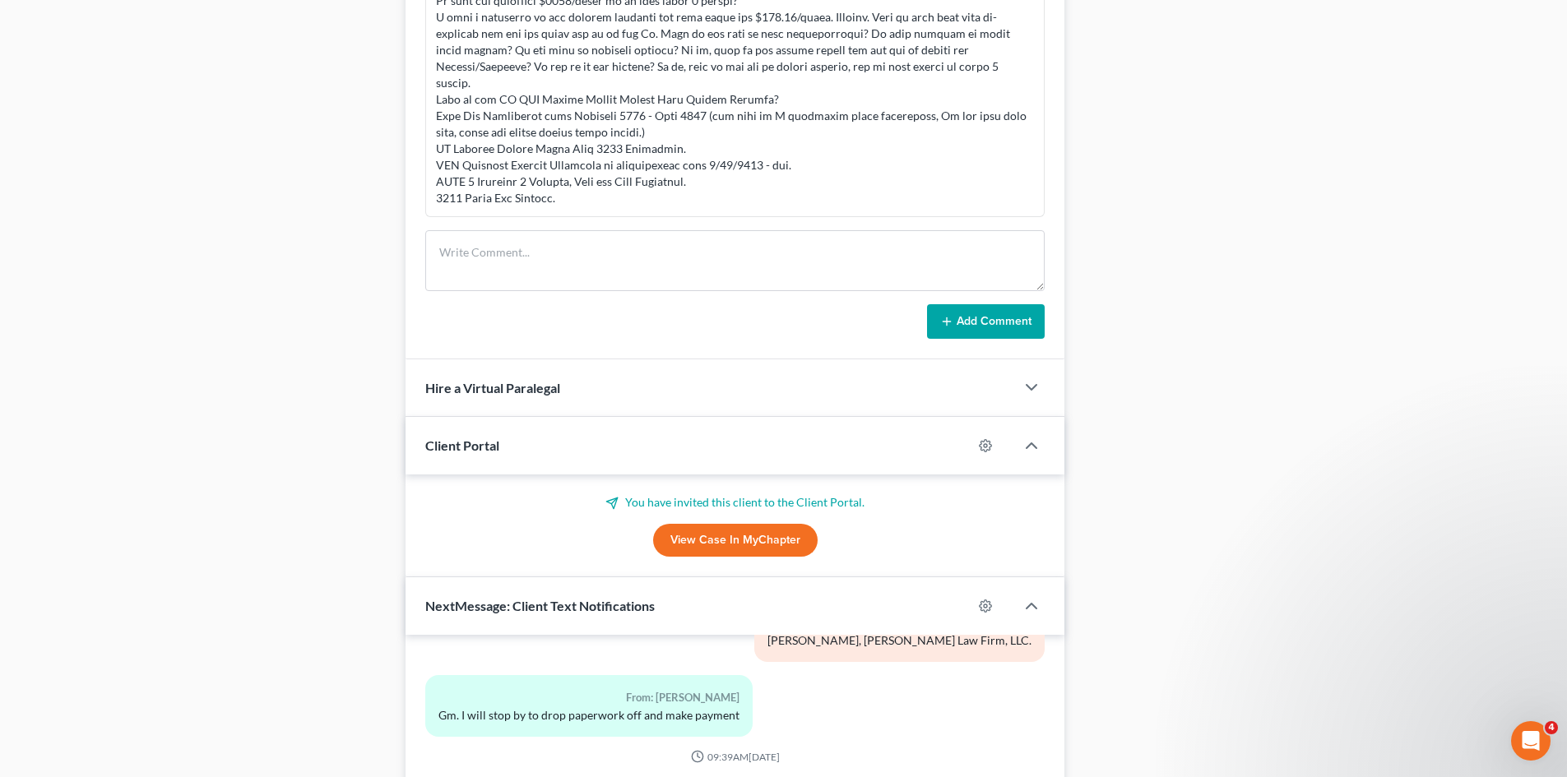
click at [715, 550] on link "View Case in MyChapter" at bounding box center [735, 540] width 164 height 33
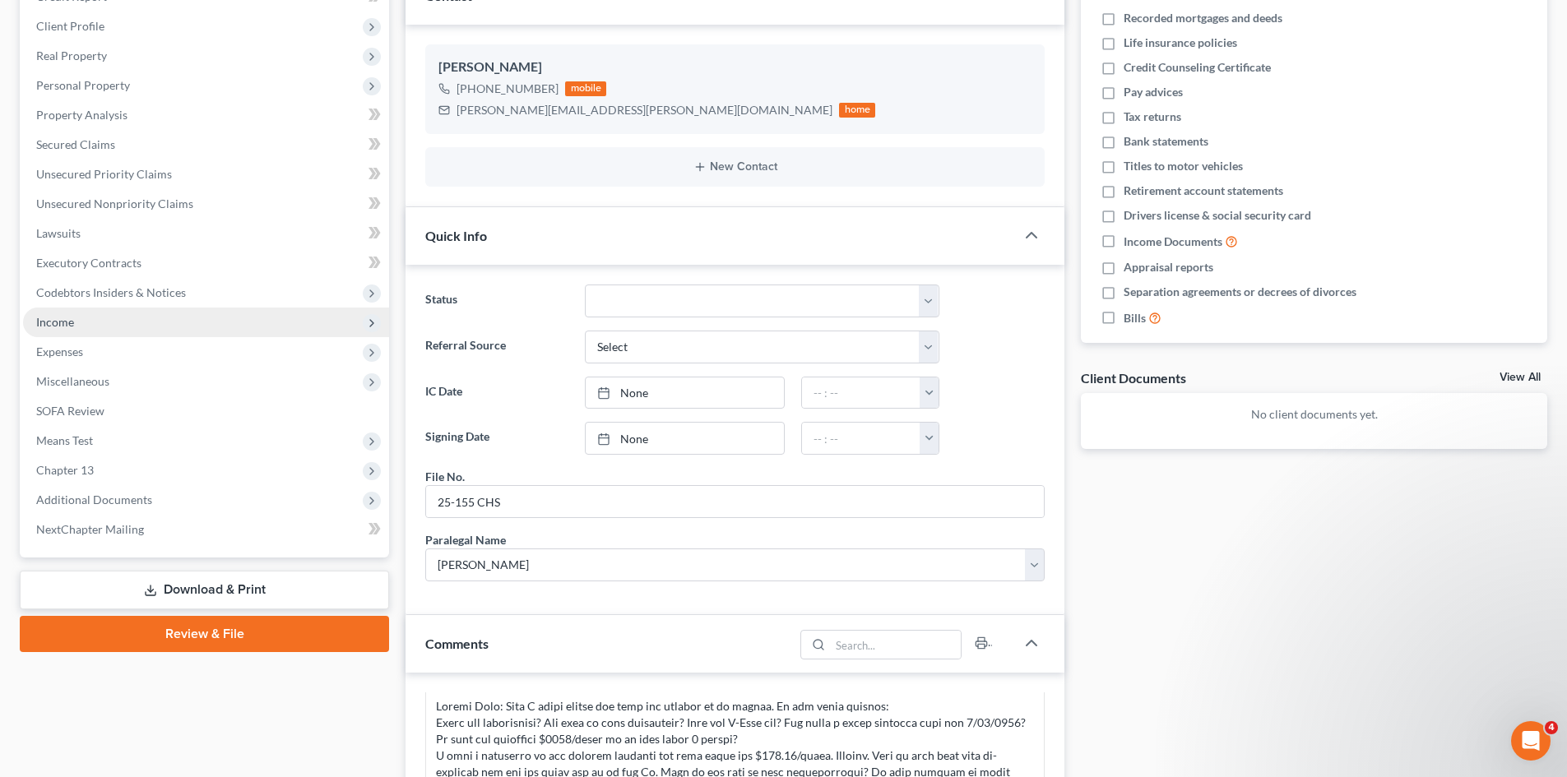
scroll to position [247, 0]
click at [79, 326] on span "Income" at bounding box center [206, 324] width 366 height 30
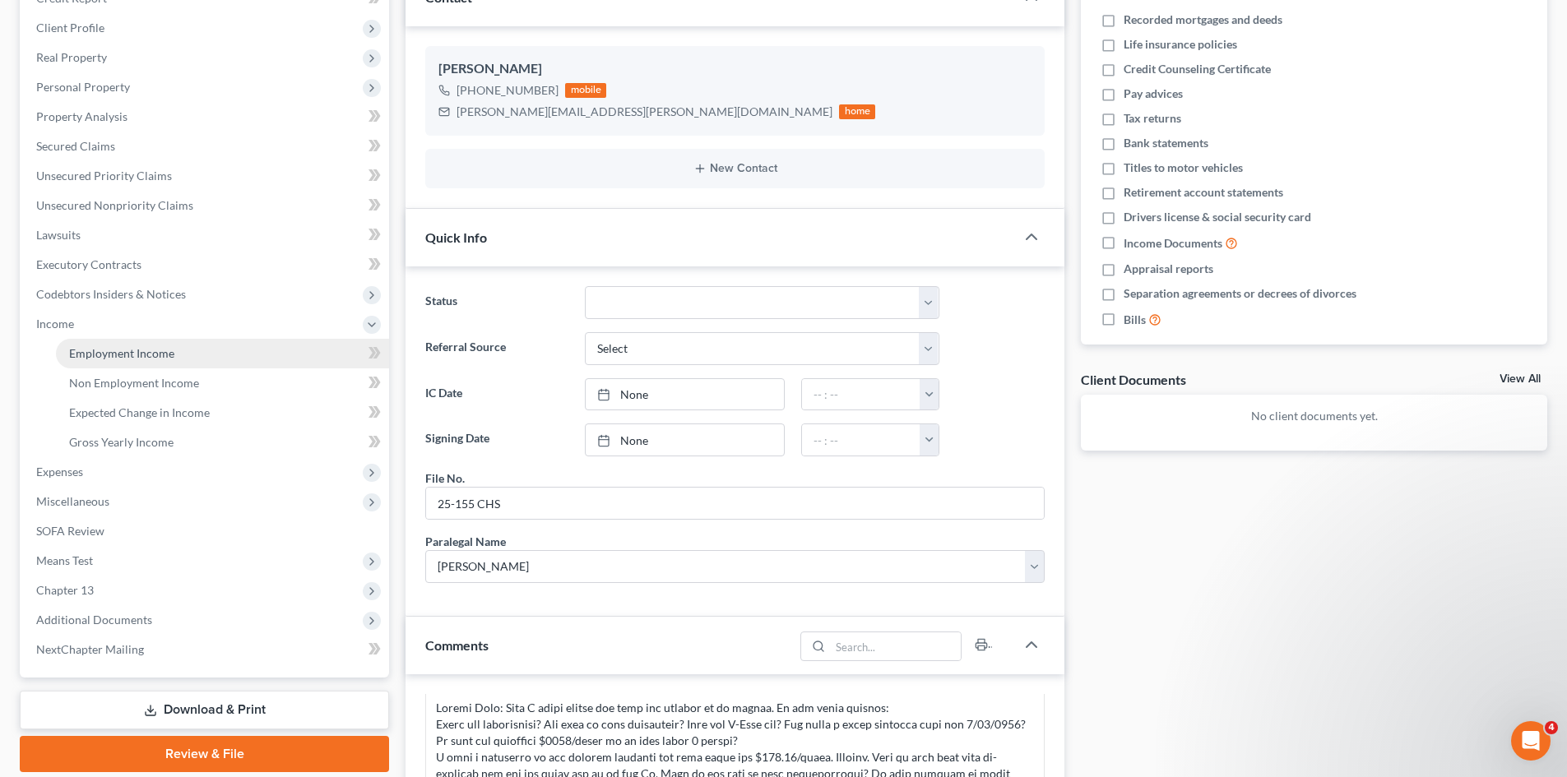
click at [78, 344] on link "Employment Income" at bounding box center [222, 354] width 333 height 30
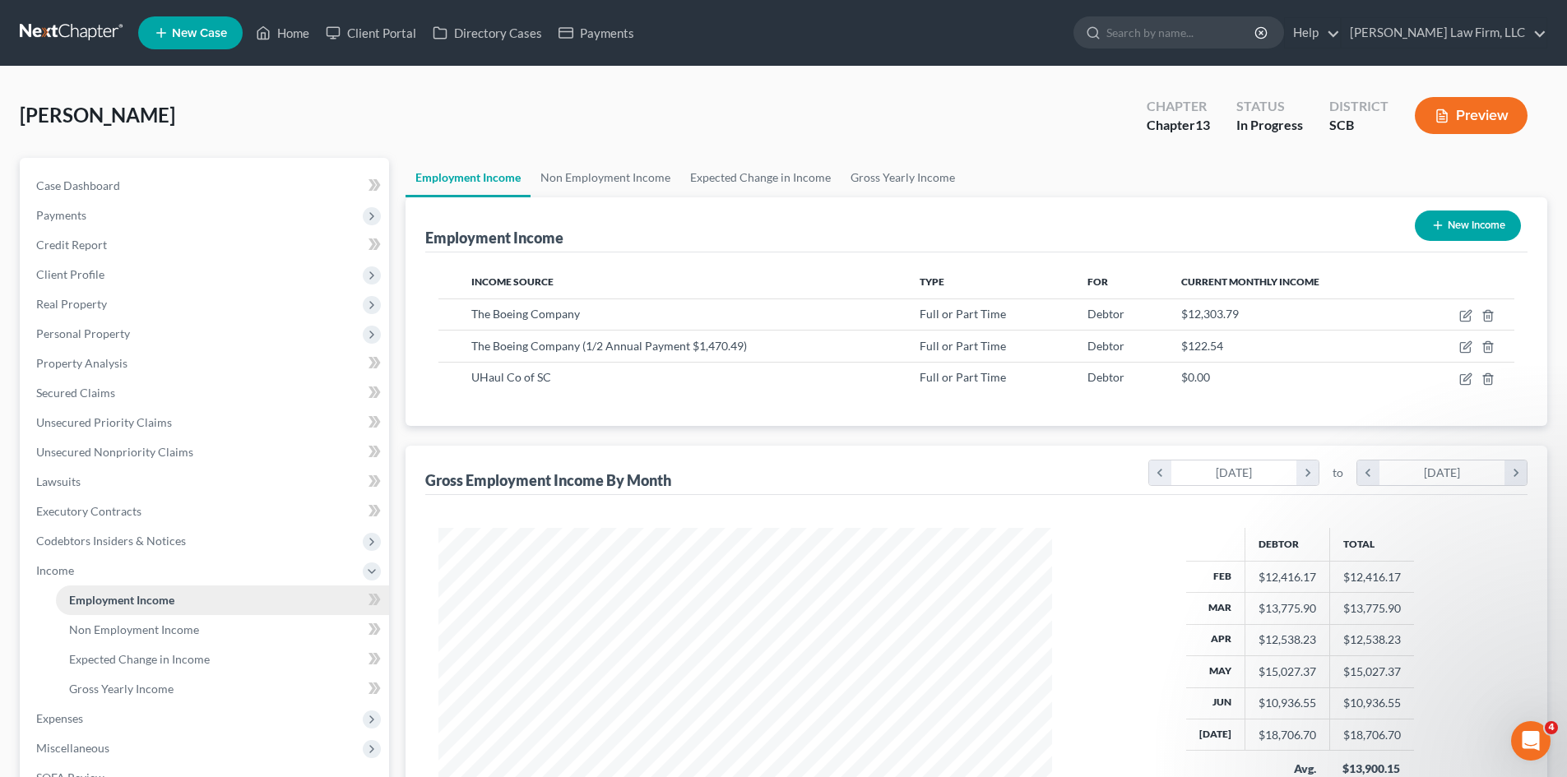
scroll to position [307, 646]
click at [70, 271] on span "Client Profile" at bounding box center [70, 274] width 68 height 14
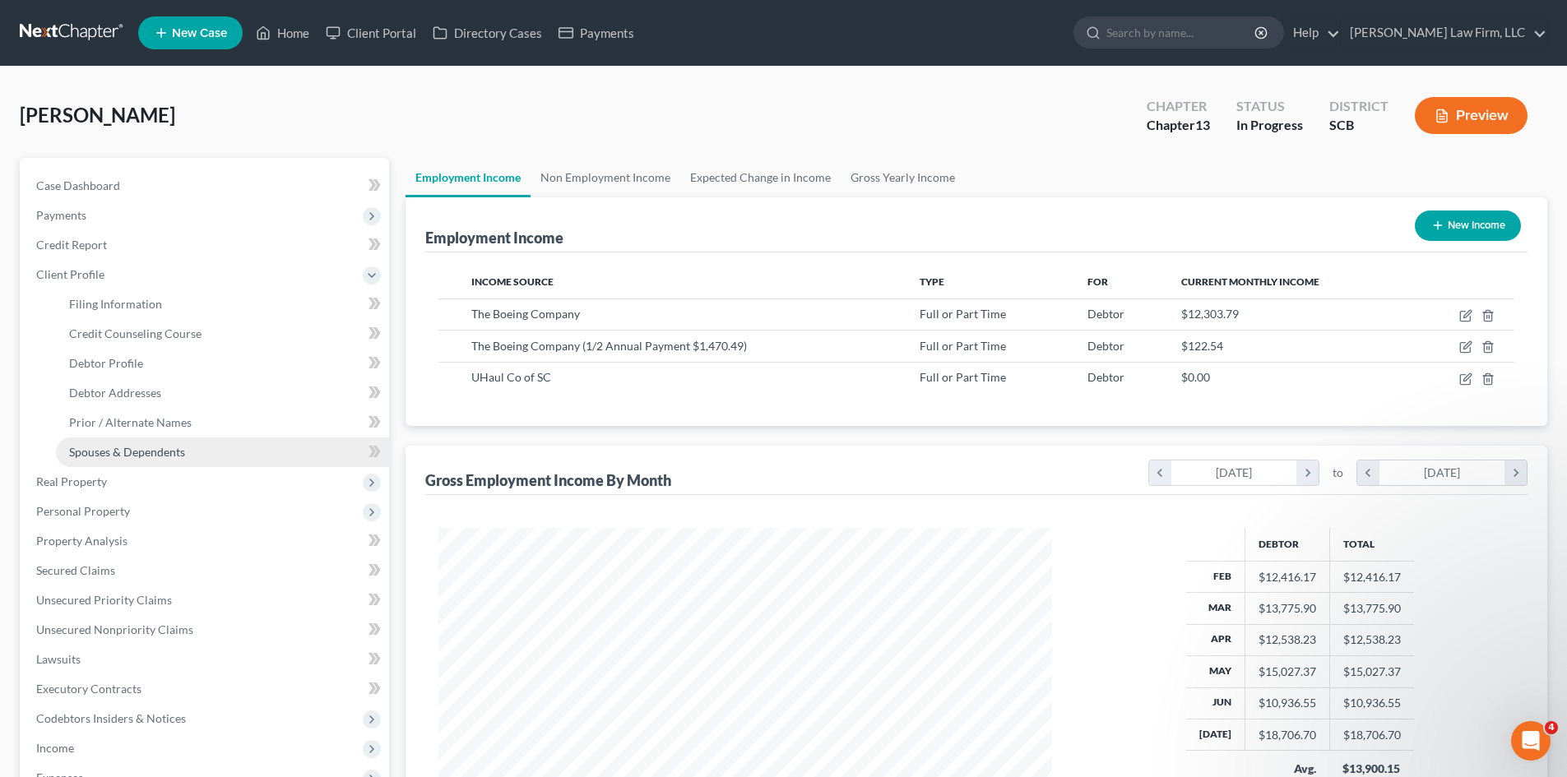
click at [115, 446] on span "Spouses & Dependents" at bounding box center [127, 452] width 116 height 14
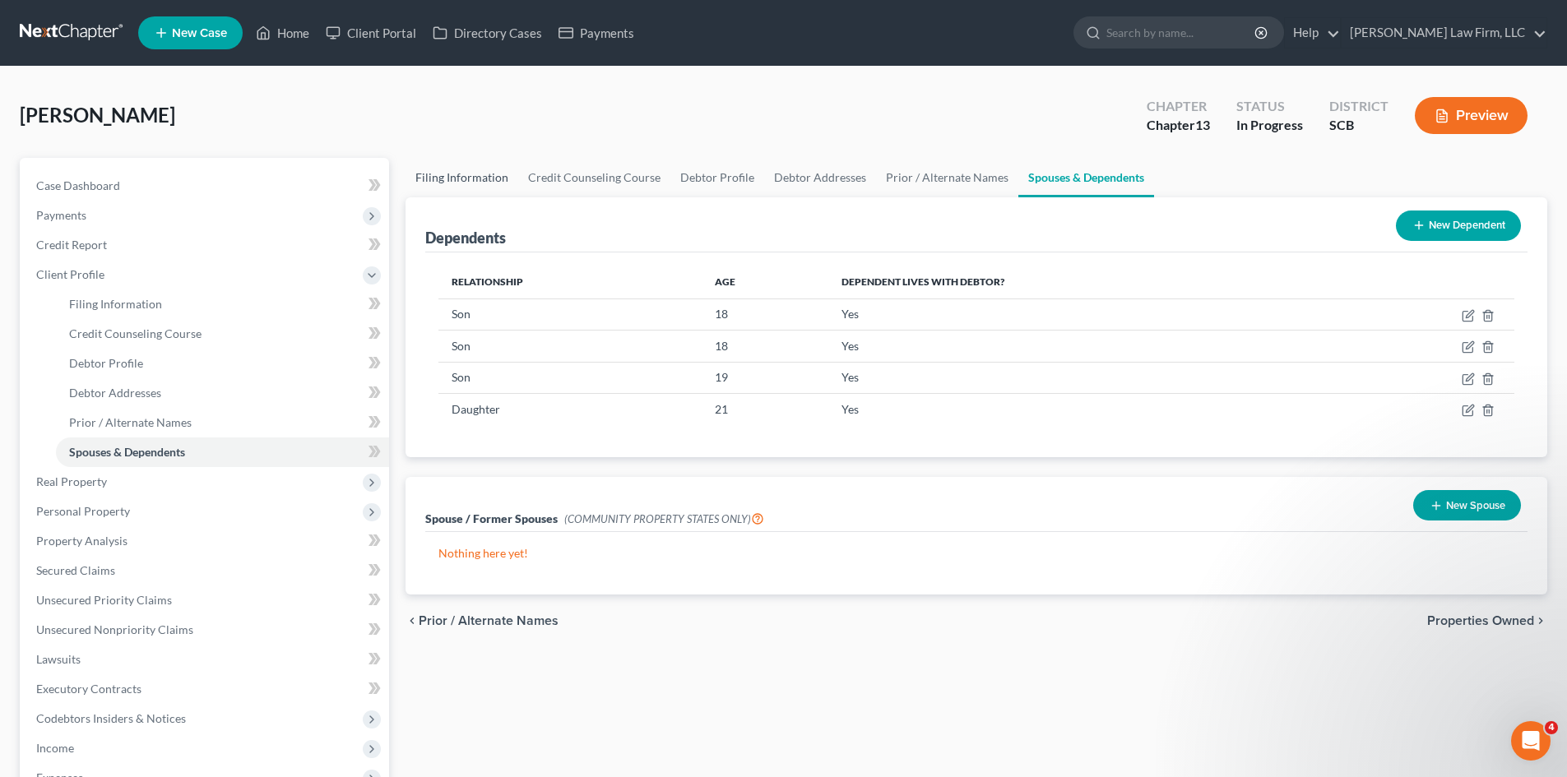
click at [493, 179] on link "Filing Information" at bounding box center [461, 177] width 113 height 39
select select "1"
select select "0"
select select "3"
select select "72"
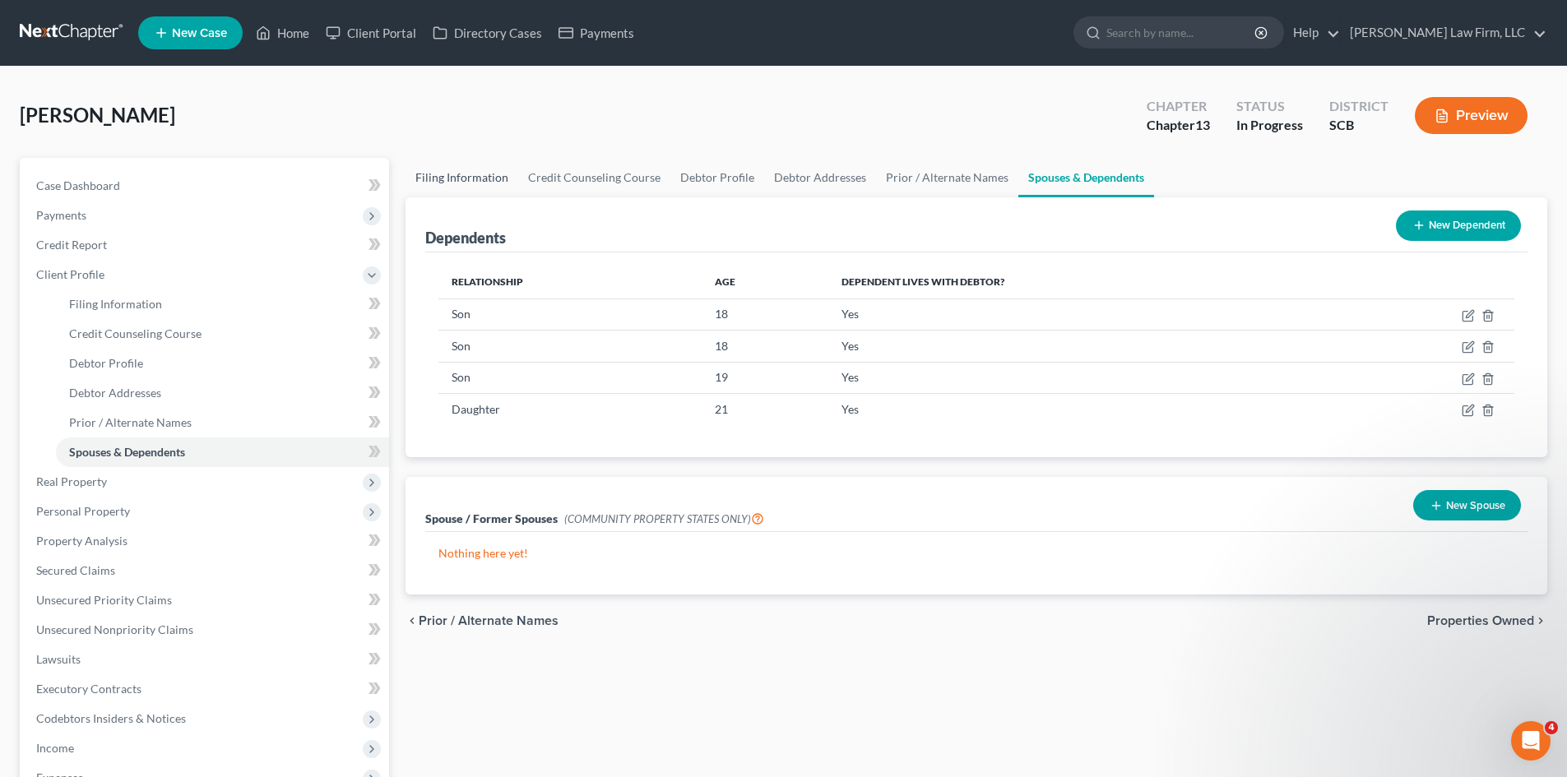
select select "42"
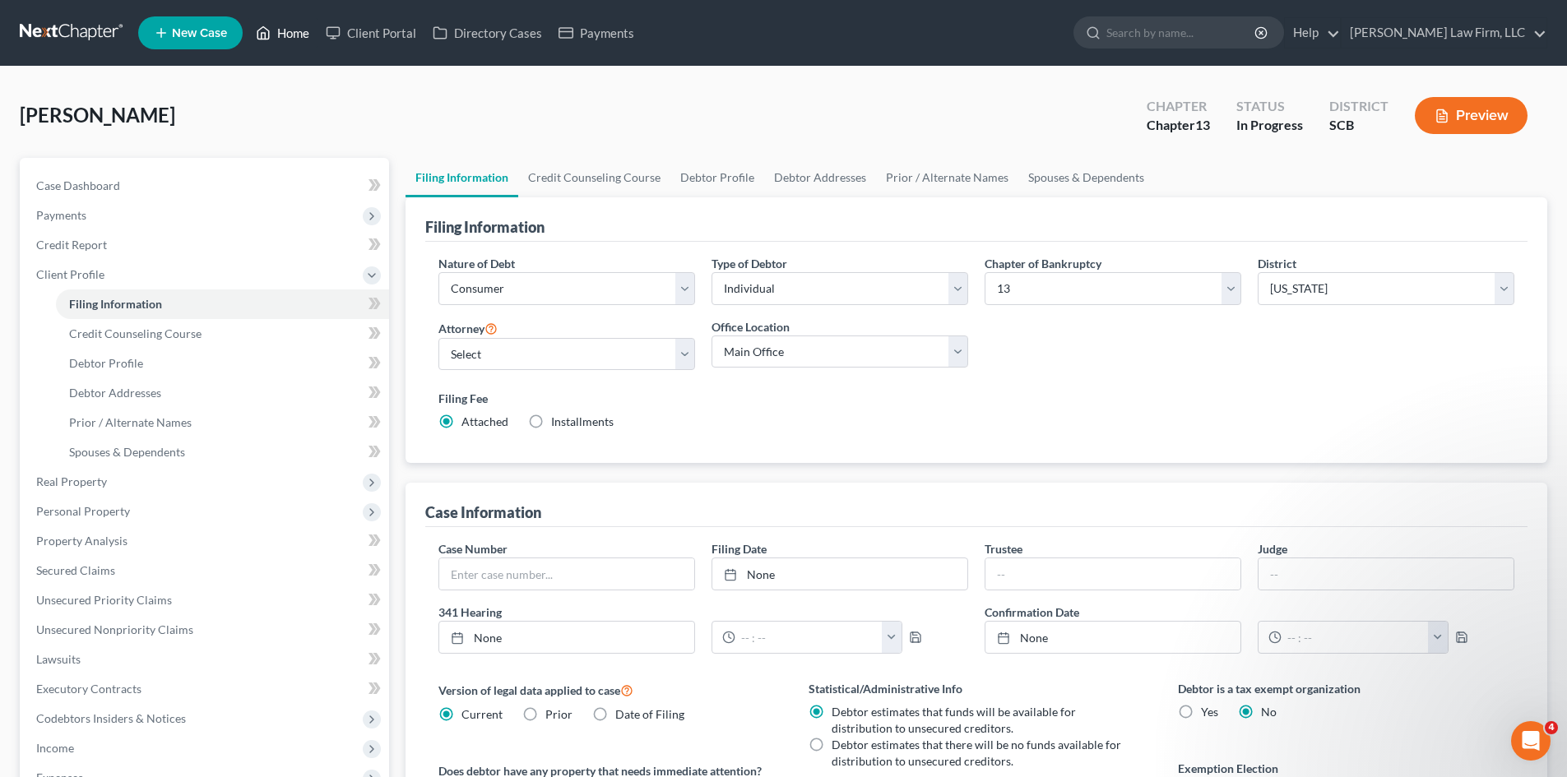
click at [298, 40] on link "Home" at bounding box center [283, 33] width 70 height 30
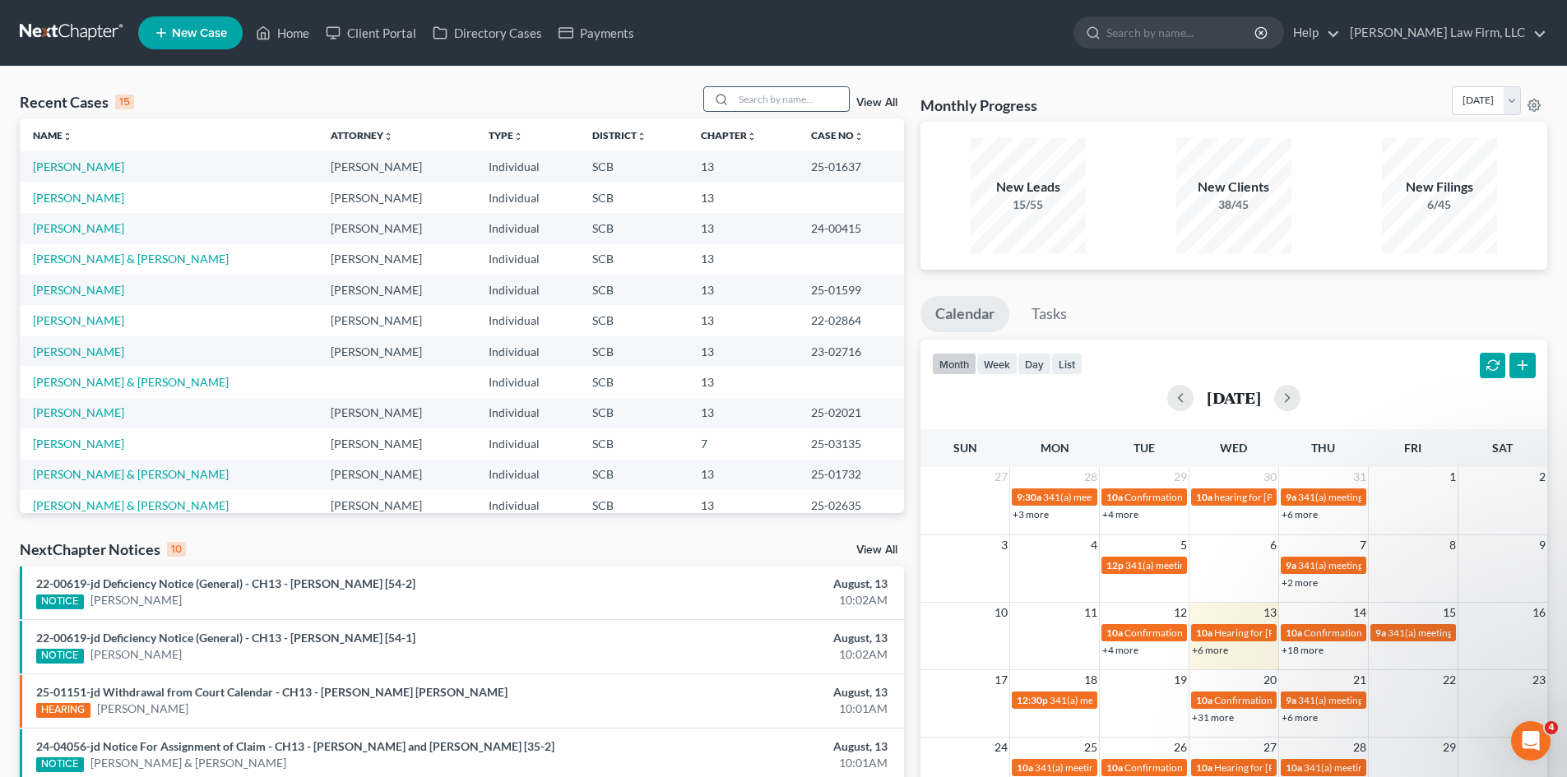
click at [771, 100] on input "search" at bounding box center [791, 99] width 115 height 24
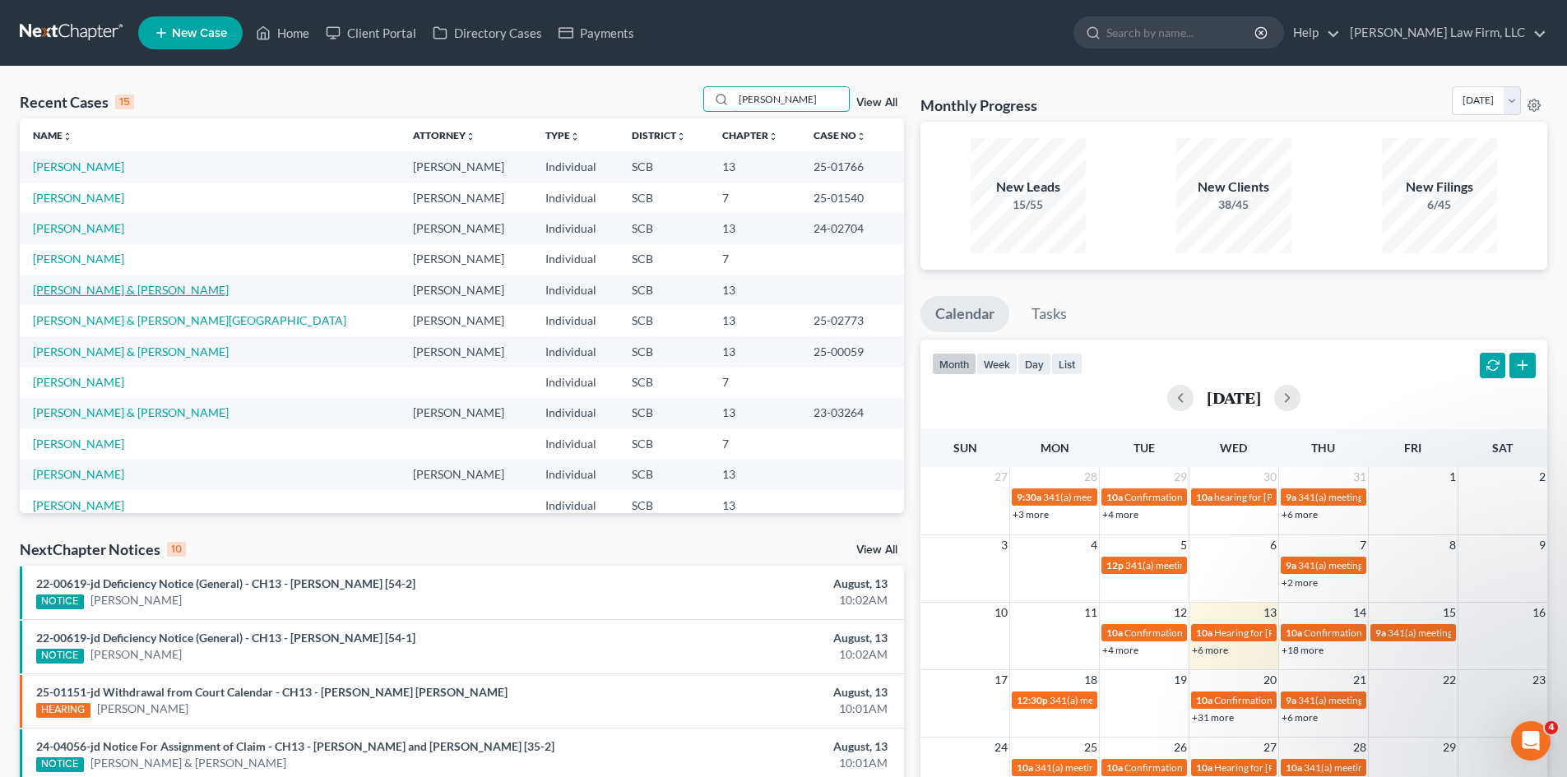
type input "smith"
click at [138, 291] on link "Smith, Matthew & Linda" at bounding box center [131, 290] width 196 height 14
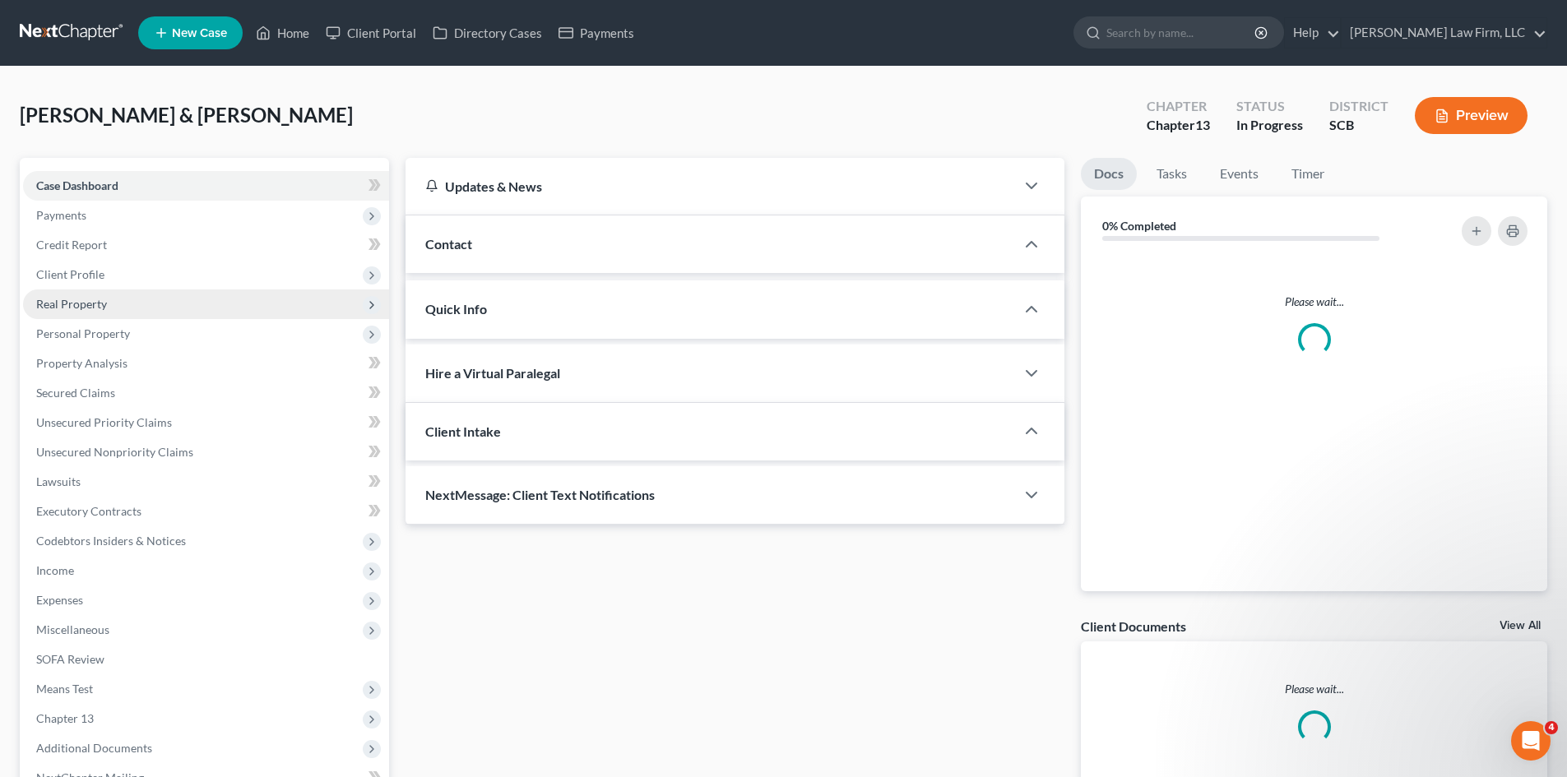
select select "0"
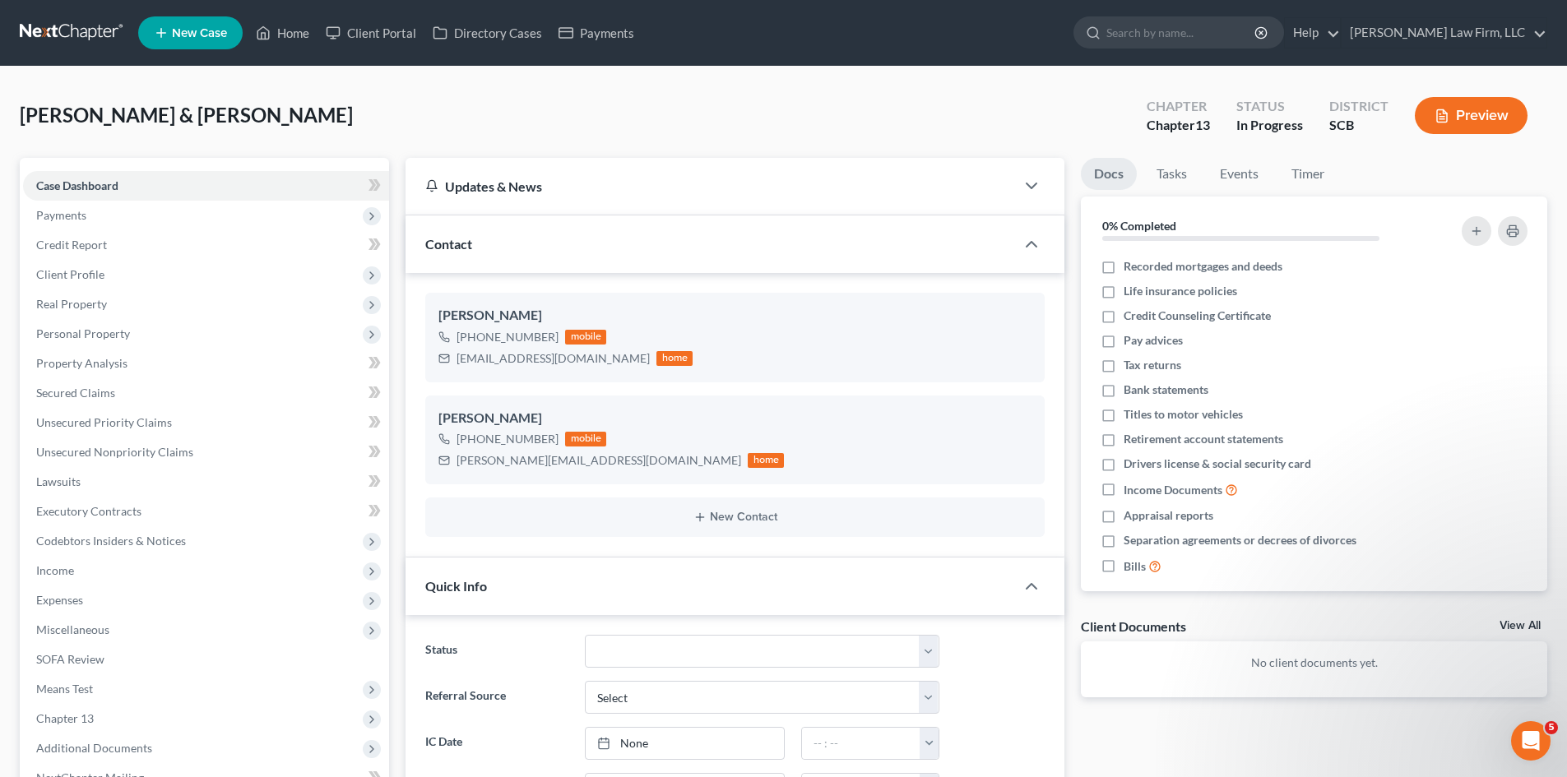
click at [1540, 748] on div "Open Intercom Messenger" at bounding box center [1530, 741] width 54 height 54
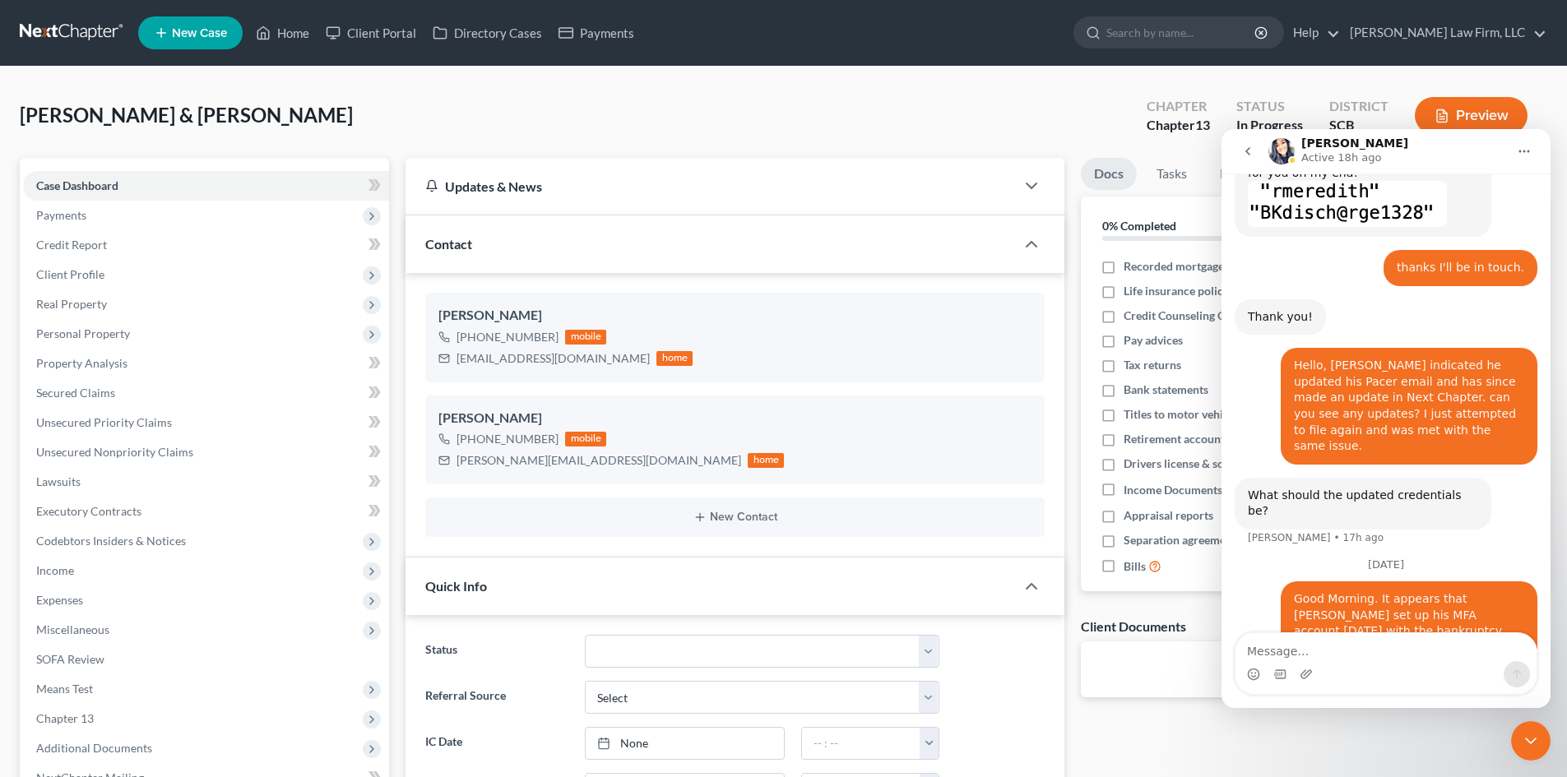
scroll to position [858, 0]
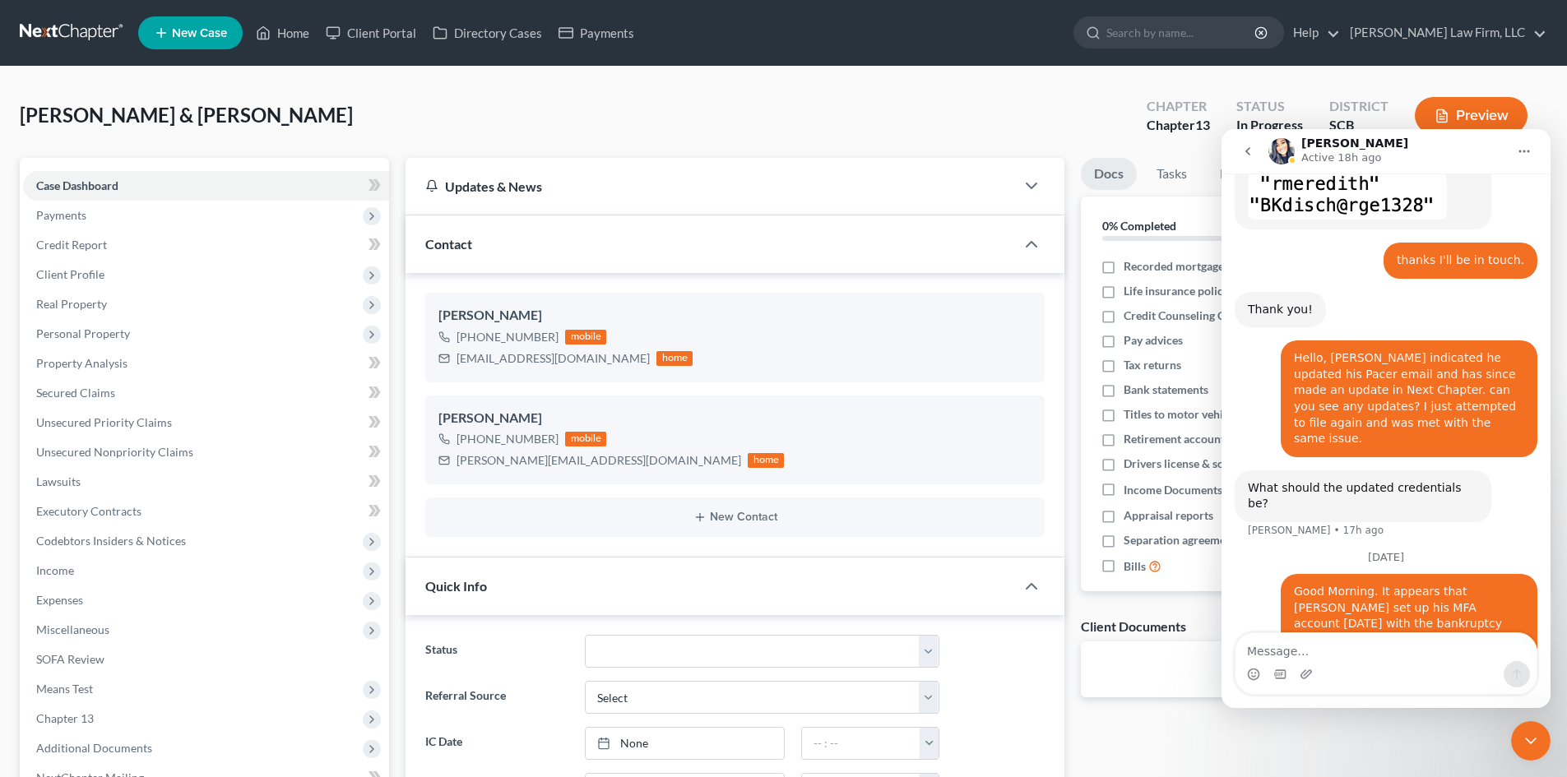
click at [1394, 674] on div "Intercom messenger" at bounding box center [1385, 674] width 301 height 26
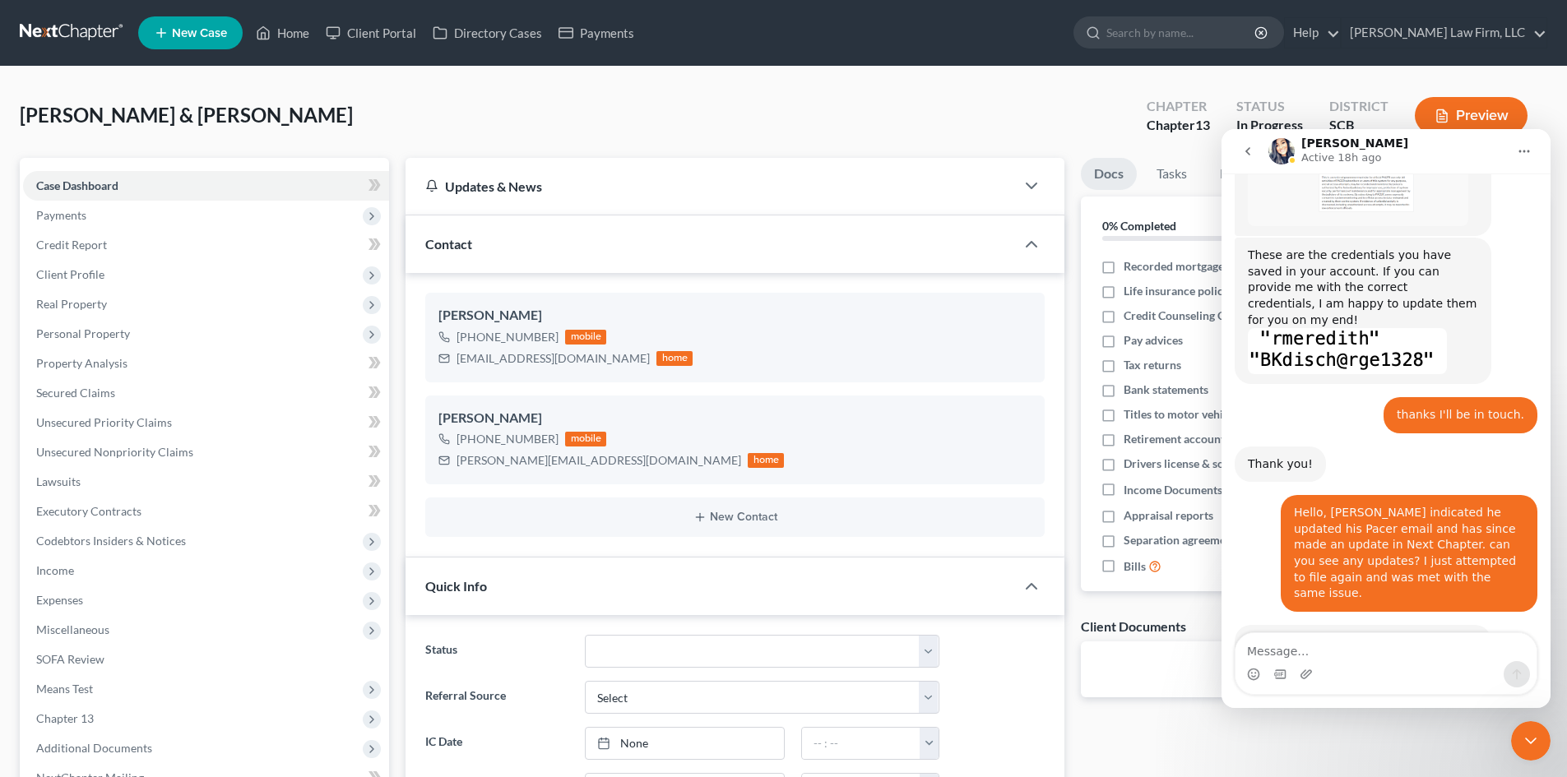
scroll to position [693, 0]
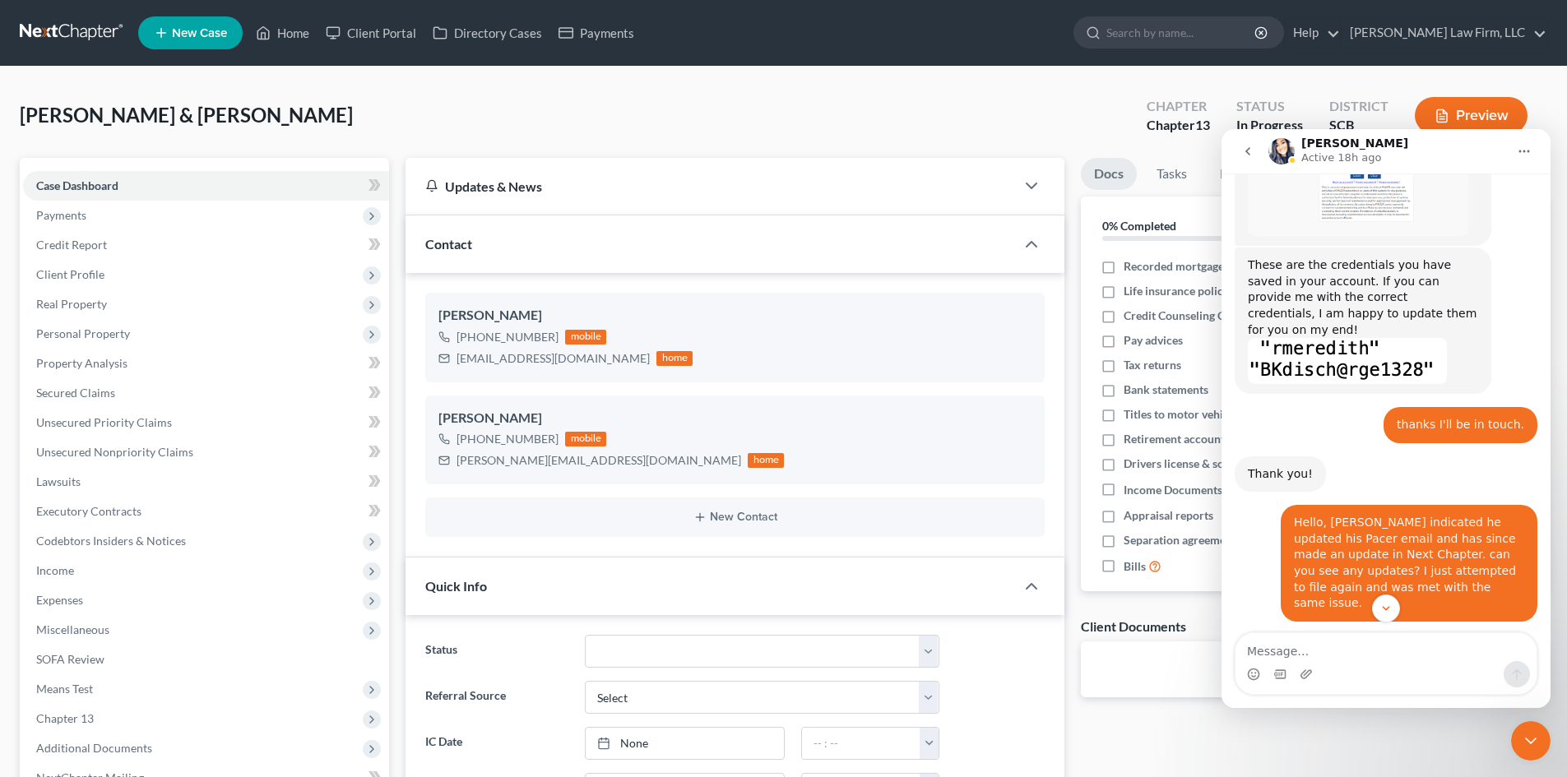
click at [1519, 743] on div "Close Intercom Messenger" at bounding box center [1530, 740] width 39 height 39
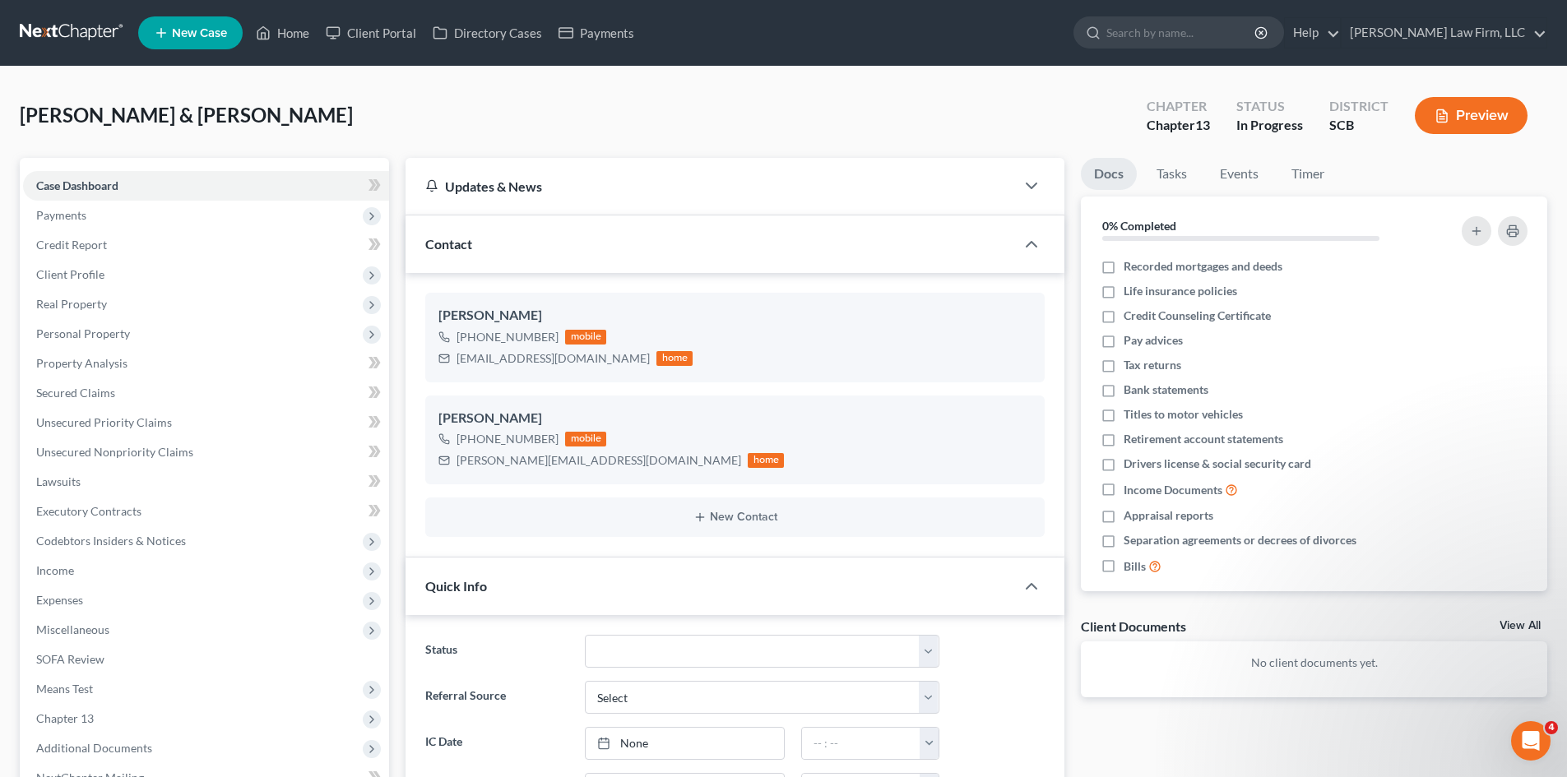
scroll to position [0, 0]
click at [78, 220] on span "Payments" at bounding box center [61, 215] width 50 height 14
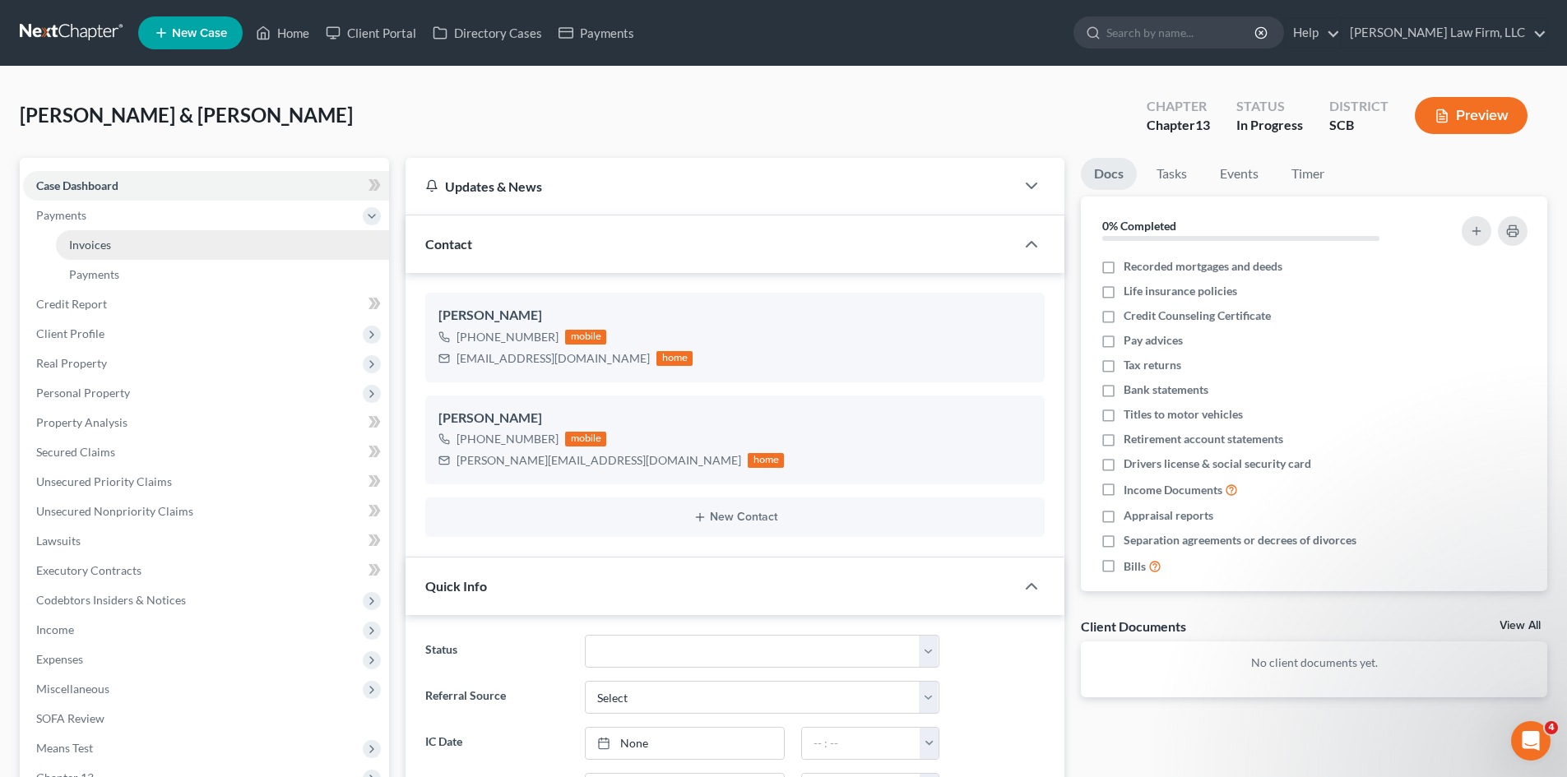
click at [79, 238] on span "Invoices" at bounding box center [90, 245] width 42 height 14
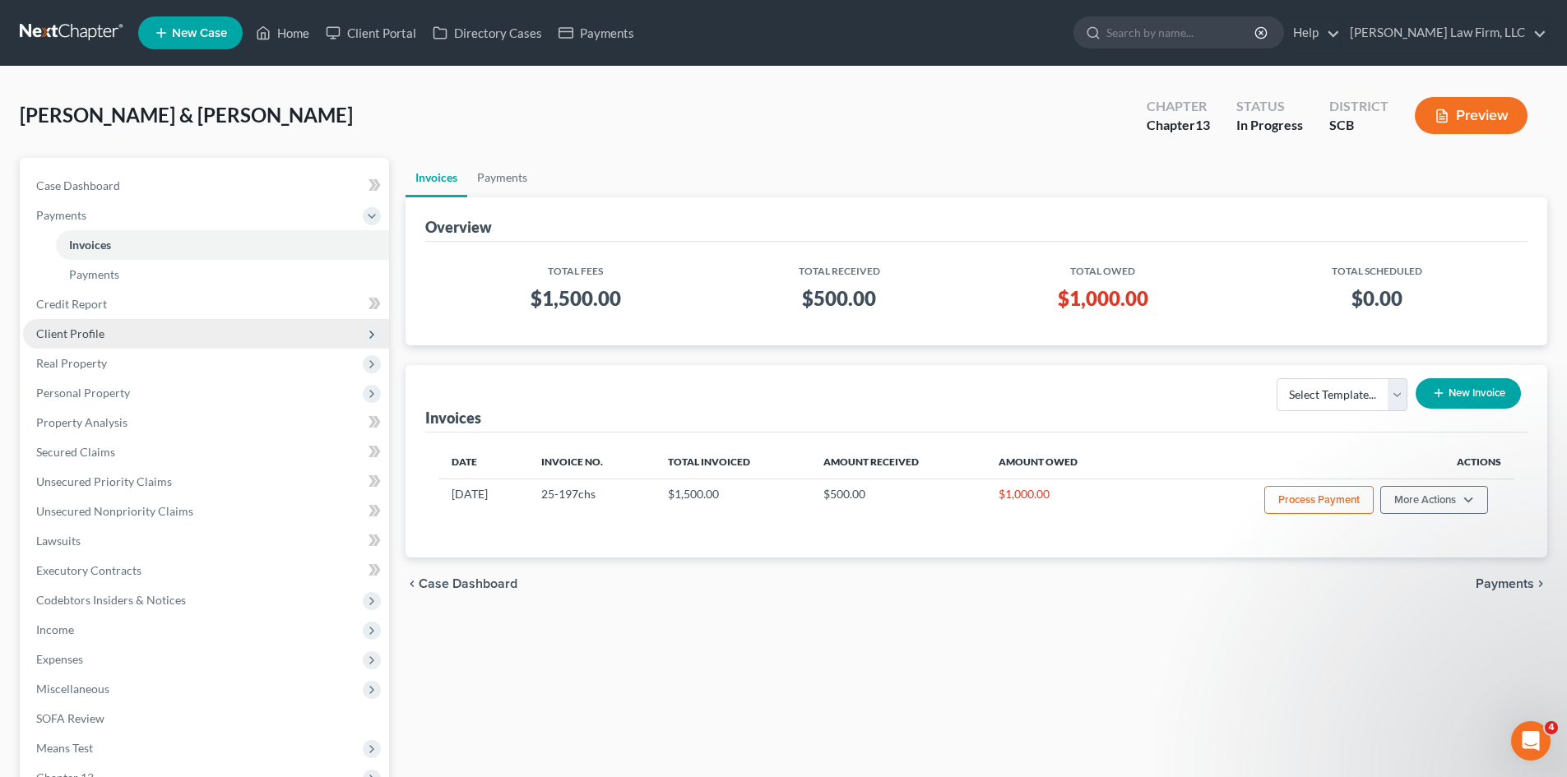
click at [72, 328] on span "Client Profile" at bounding box center [70, 333] width 68 height 14
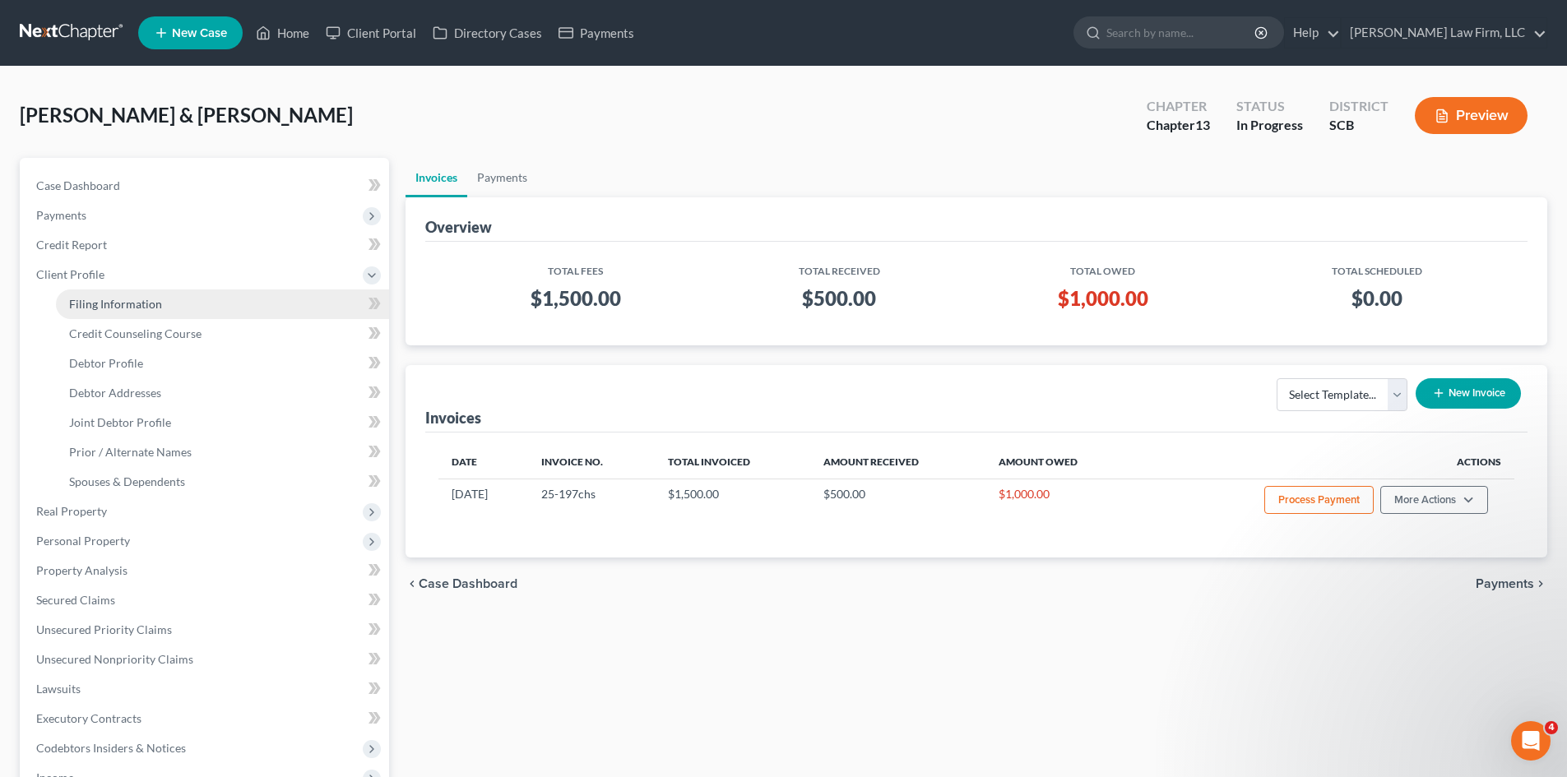
click at [89, 314] on link "Filing Information" at bounding box center [222, 304] width 333 height 30
select select "1"
select select "3"
select select "72"
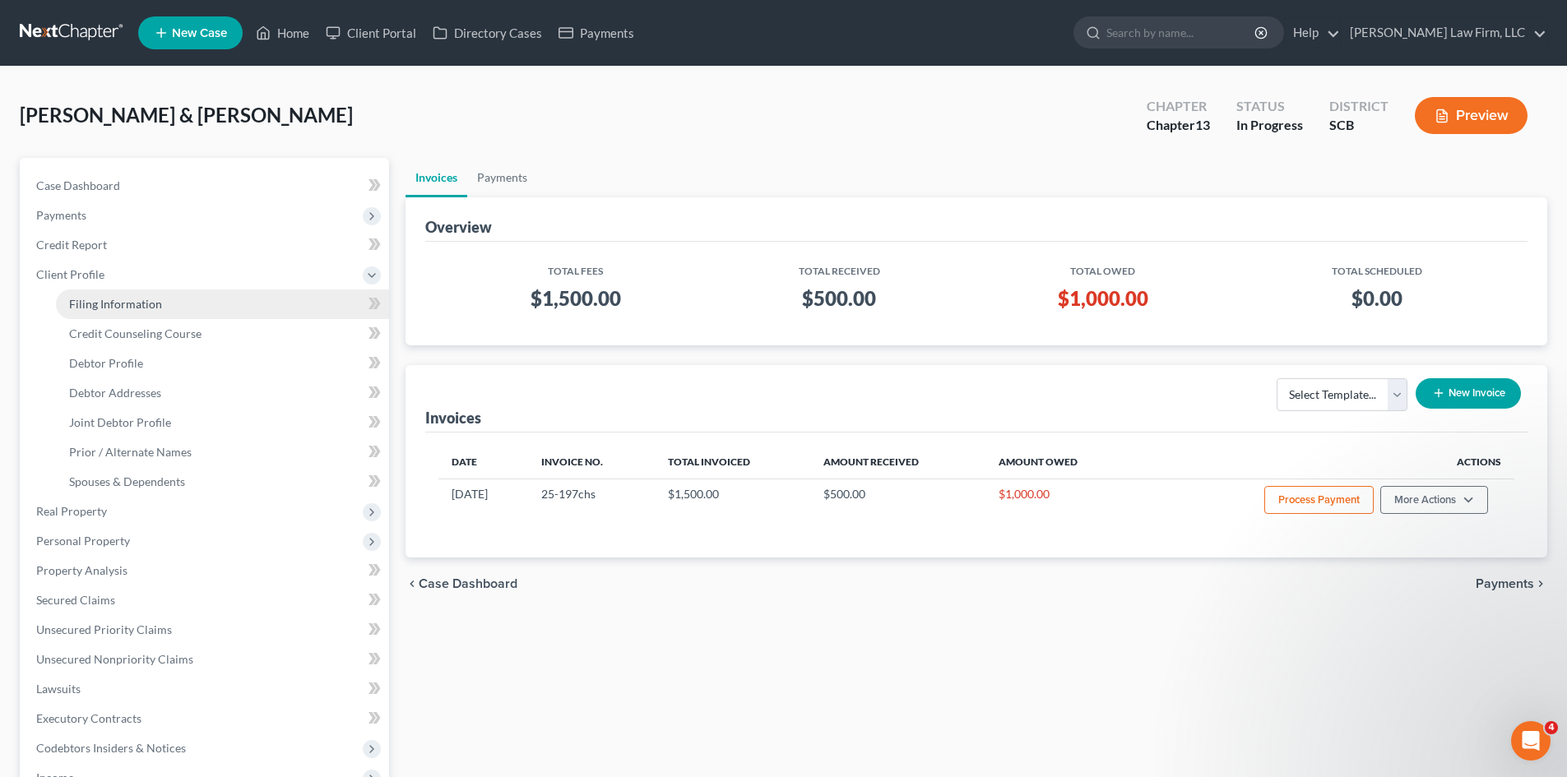
select select "1"
select select "42"
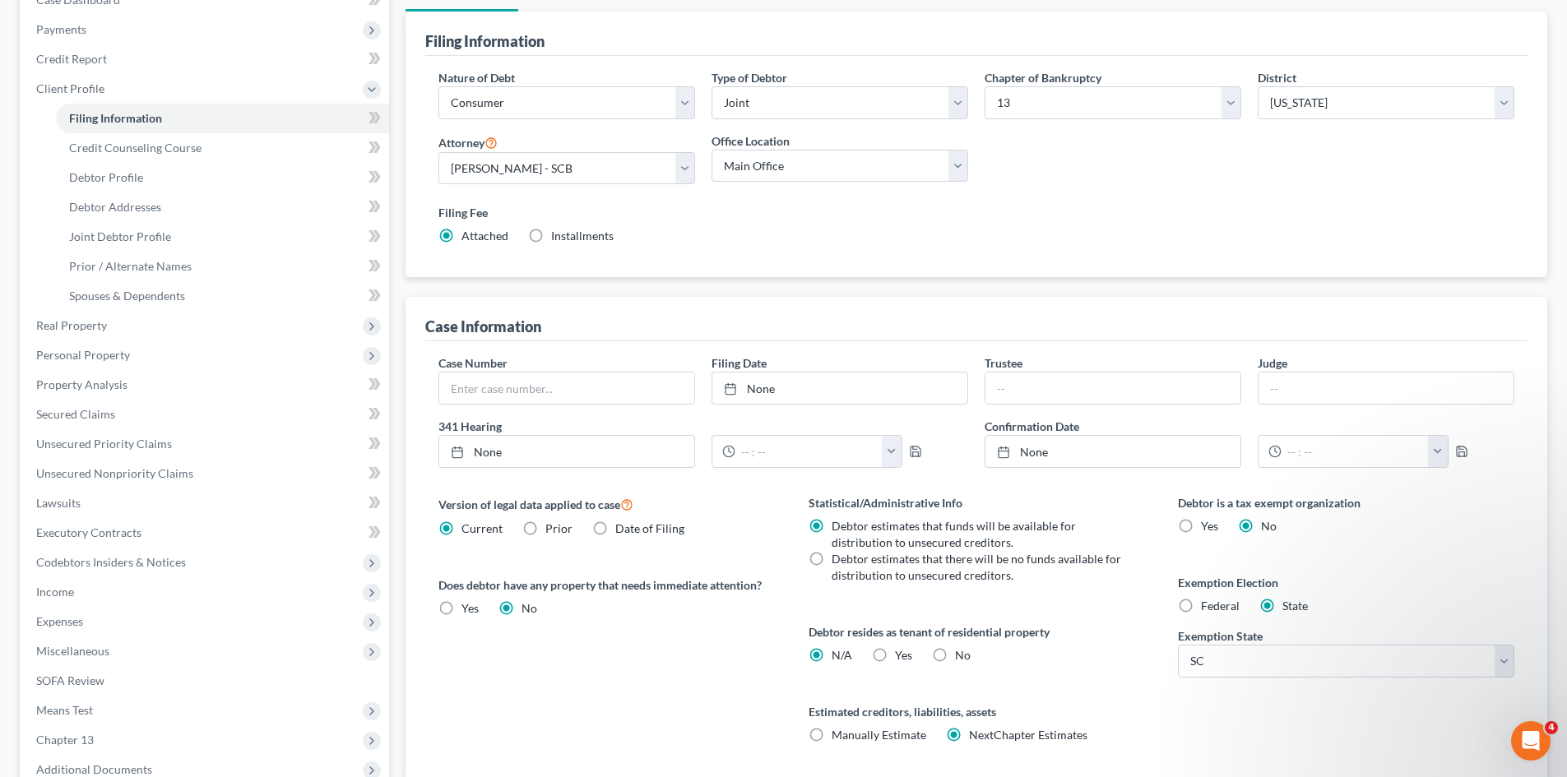
scroll to position [247, 0]
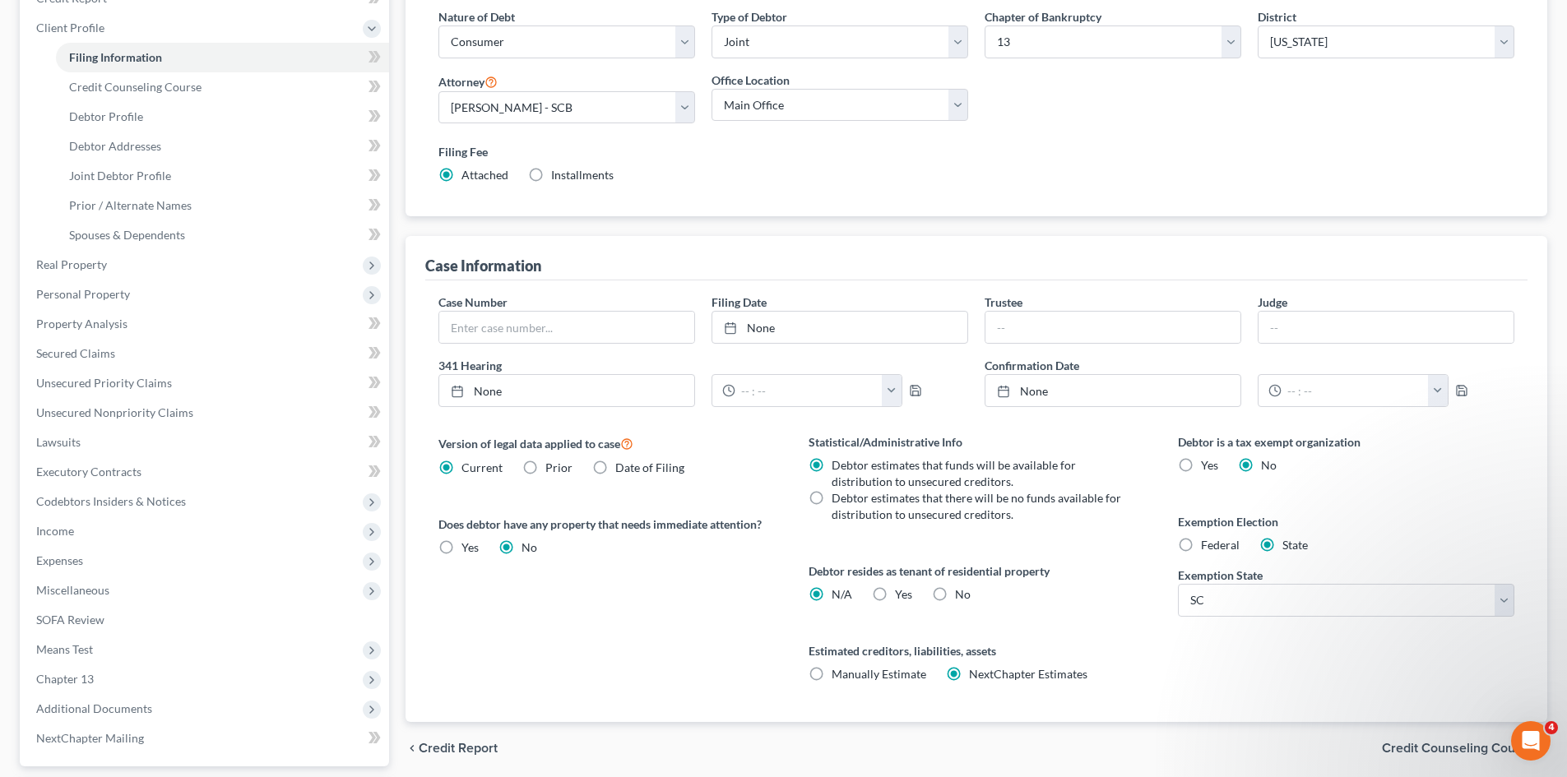
click at [955, 593] on label "No" at bounding box center [963, 594] width 16 height 16
click at [961, 593] on input "No" at bounding box center [966, 591] width 11 height 11
radio input "true"
radio input "false"
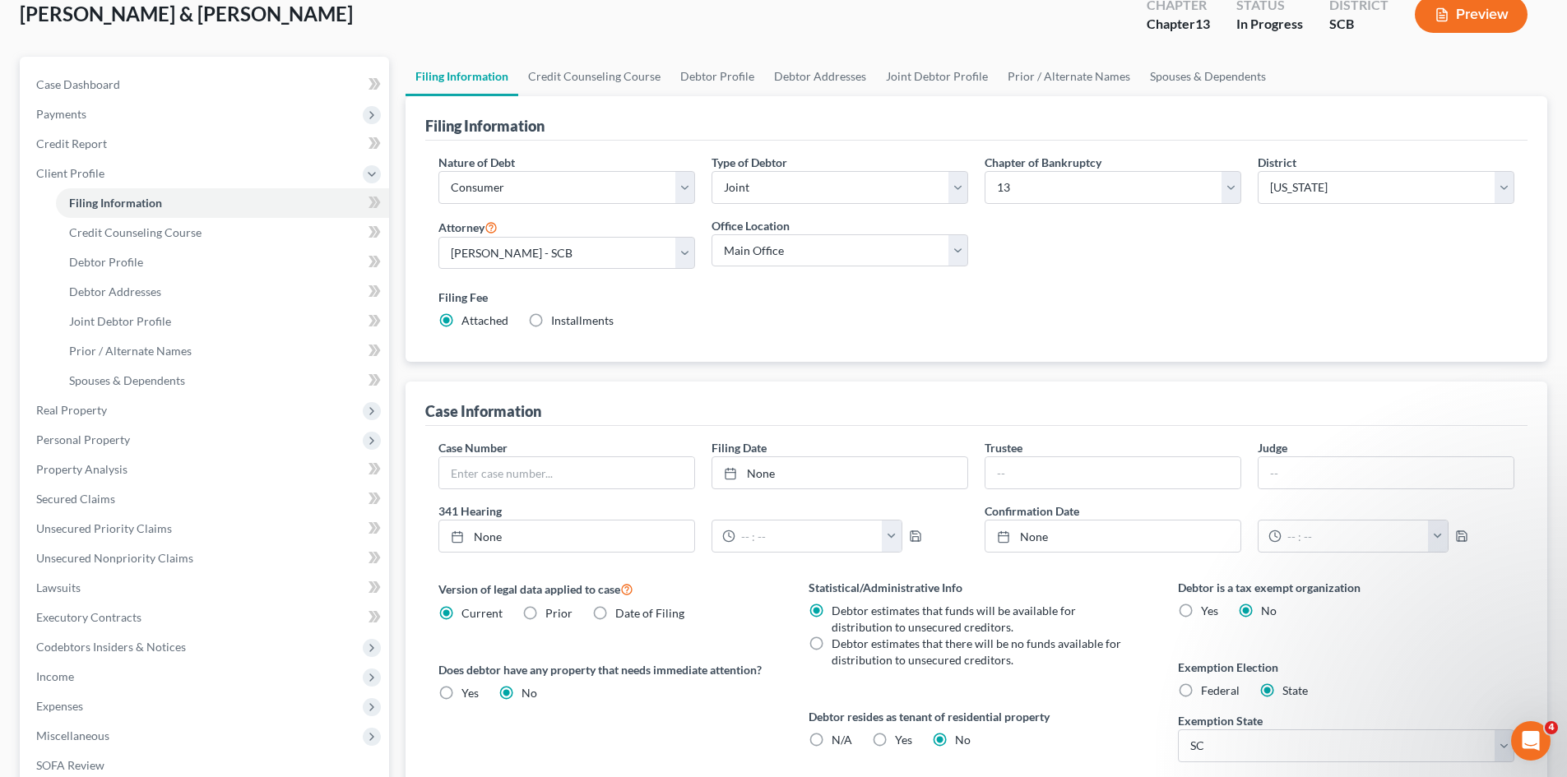
scroll to position [82, 0]
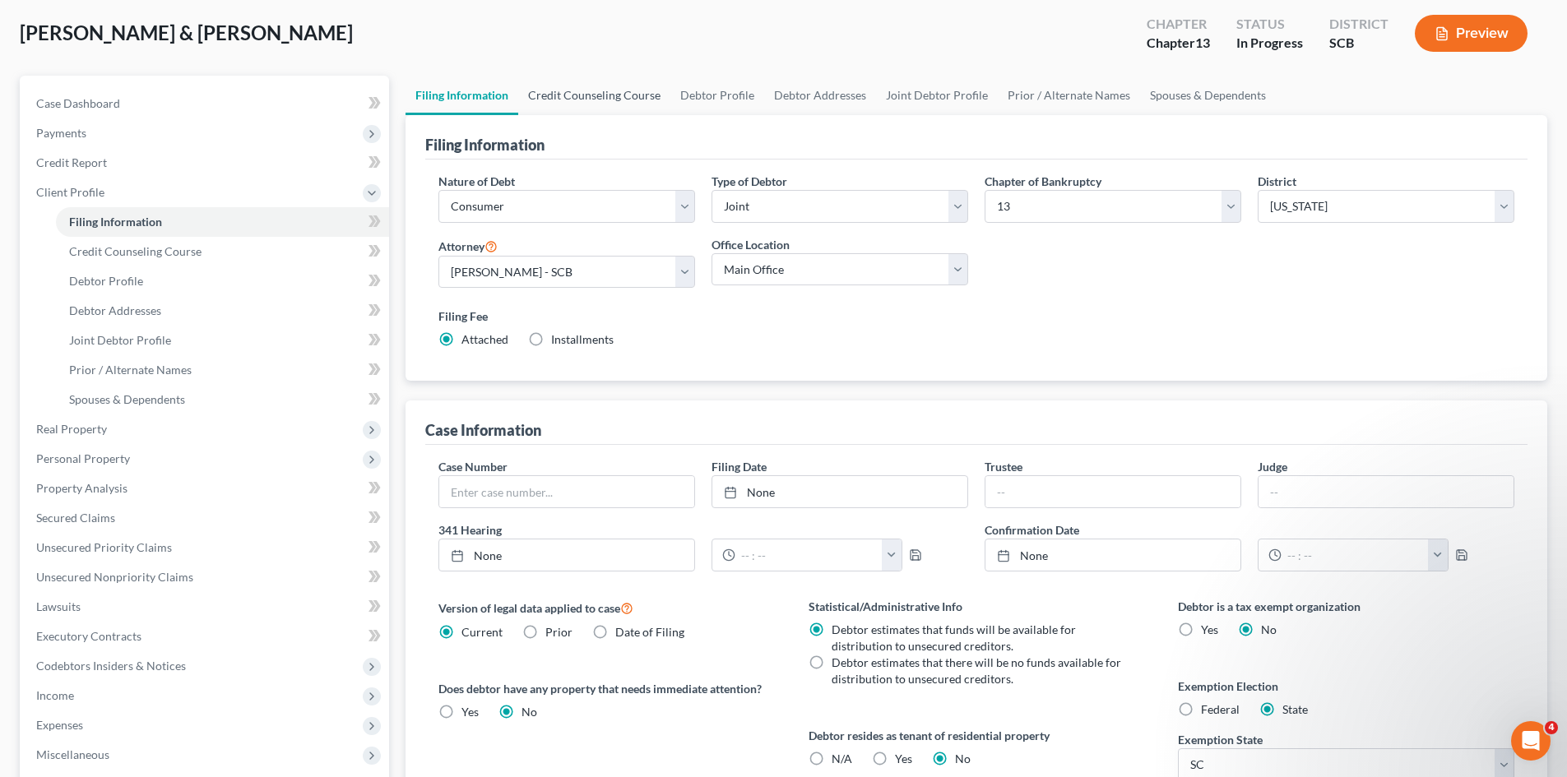
click at [600, 97] on link "Credit Counseling Course" at bounding box center [594, 95] width 152 height 39
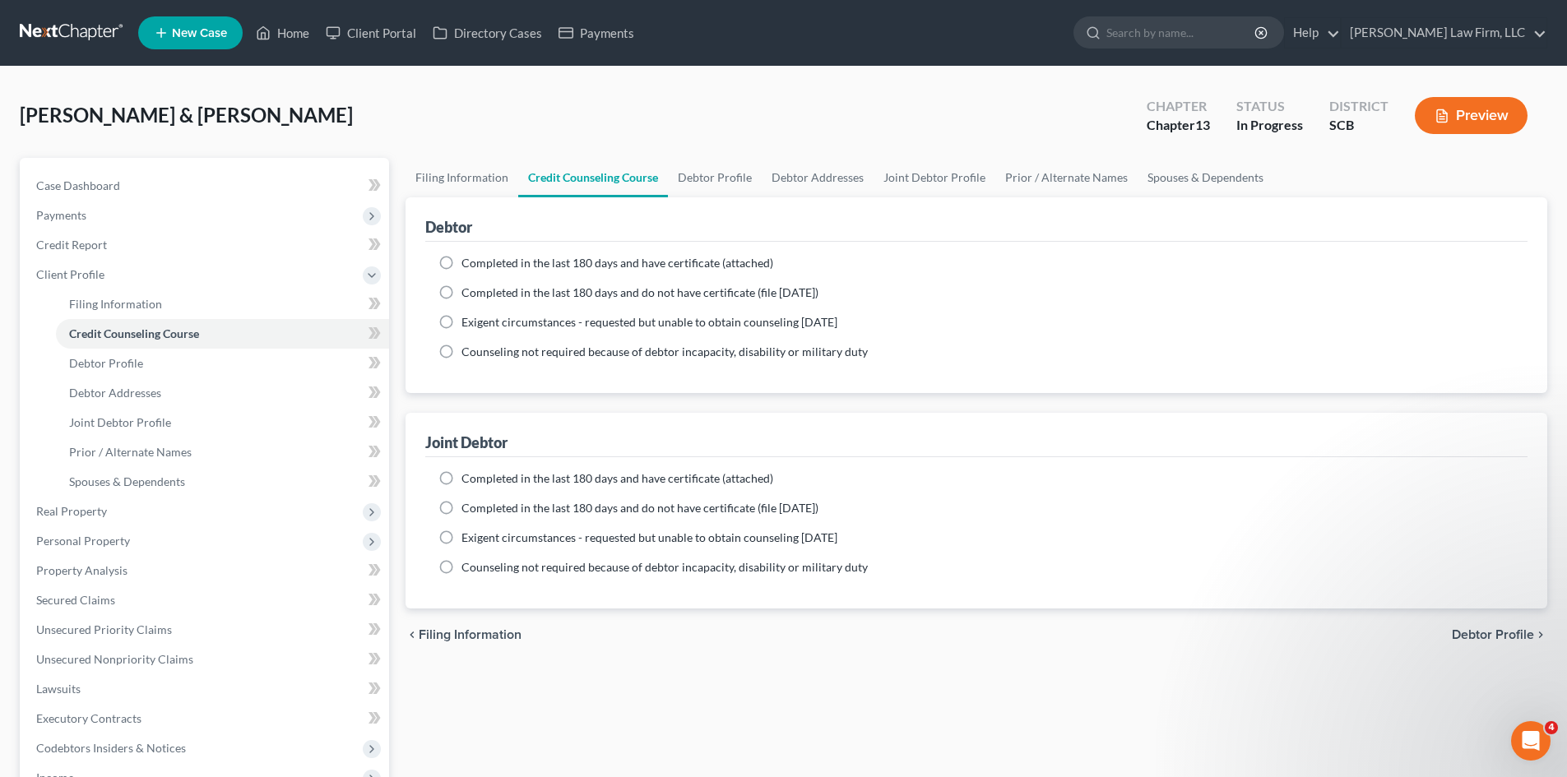
click at [461, 265] on label "Completed in the last 180 days and have certificate (attached)" at bounding box center [617, 263] width 312 height 16
click at [468, 265] on input "Completed in the last 180 days and have certificate (attached)" at bounding box center [473, 260] width 11 height 11
radio input "true"
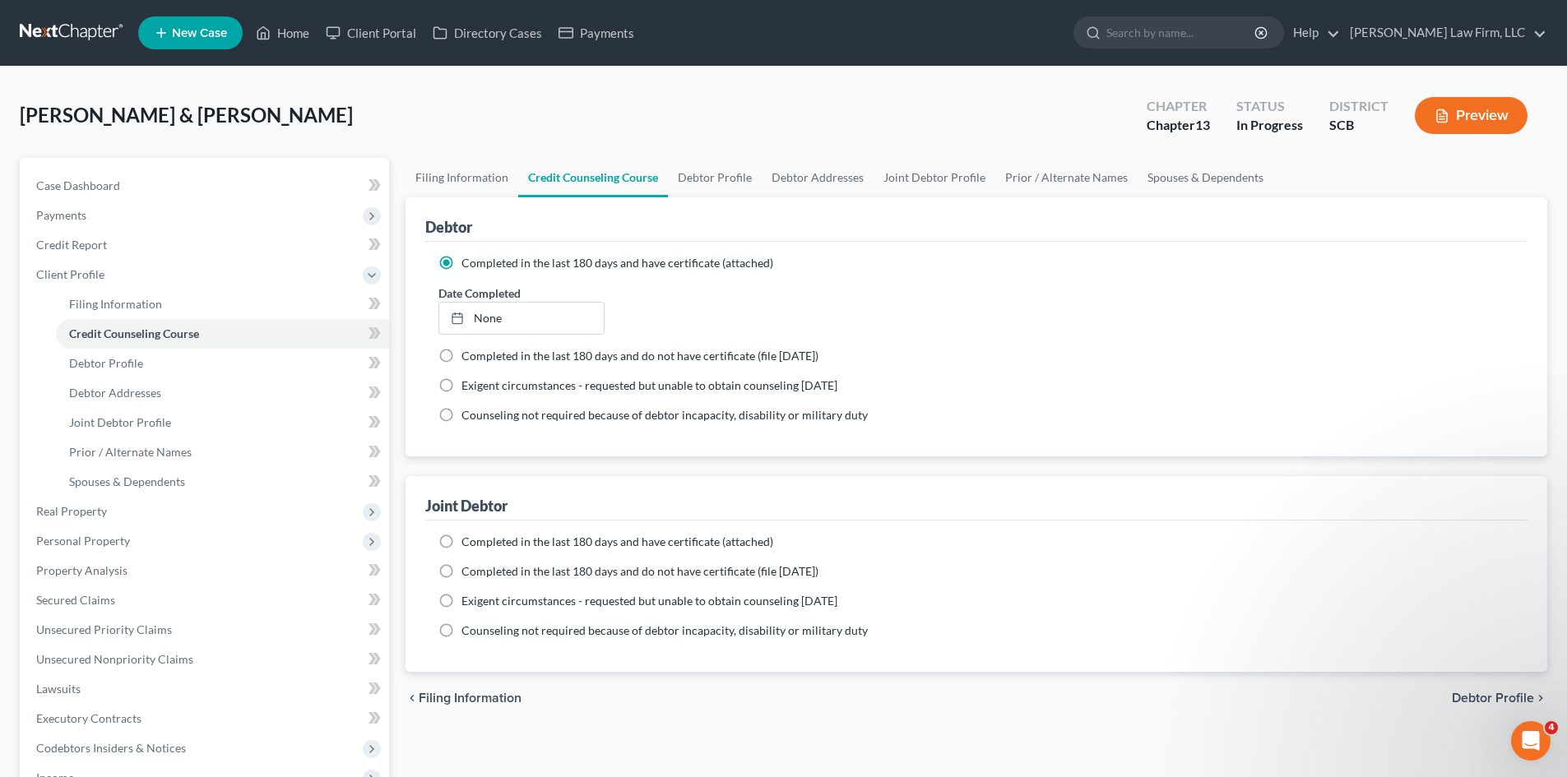
click at [461, 543] on label "Completed in the last 180 days and have certificate (attached)" at bounding box center [617, 542] width 312 height 16
click at [468, 543] on input "Completed in the last 180 days and have certificate (attached)" at bounding box center [473, 539] width 11 height 11
radio input "true"
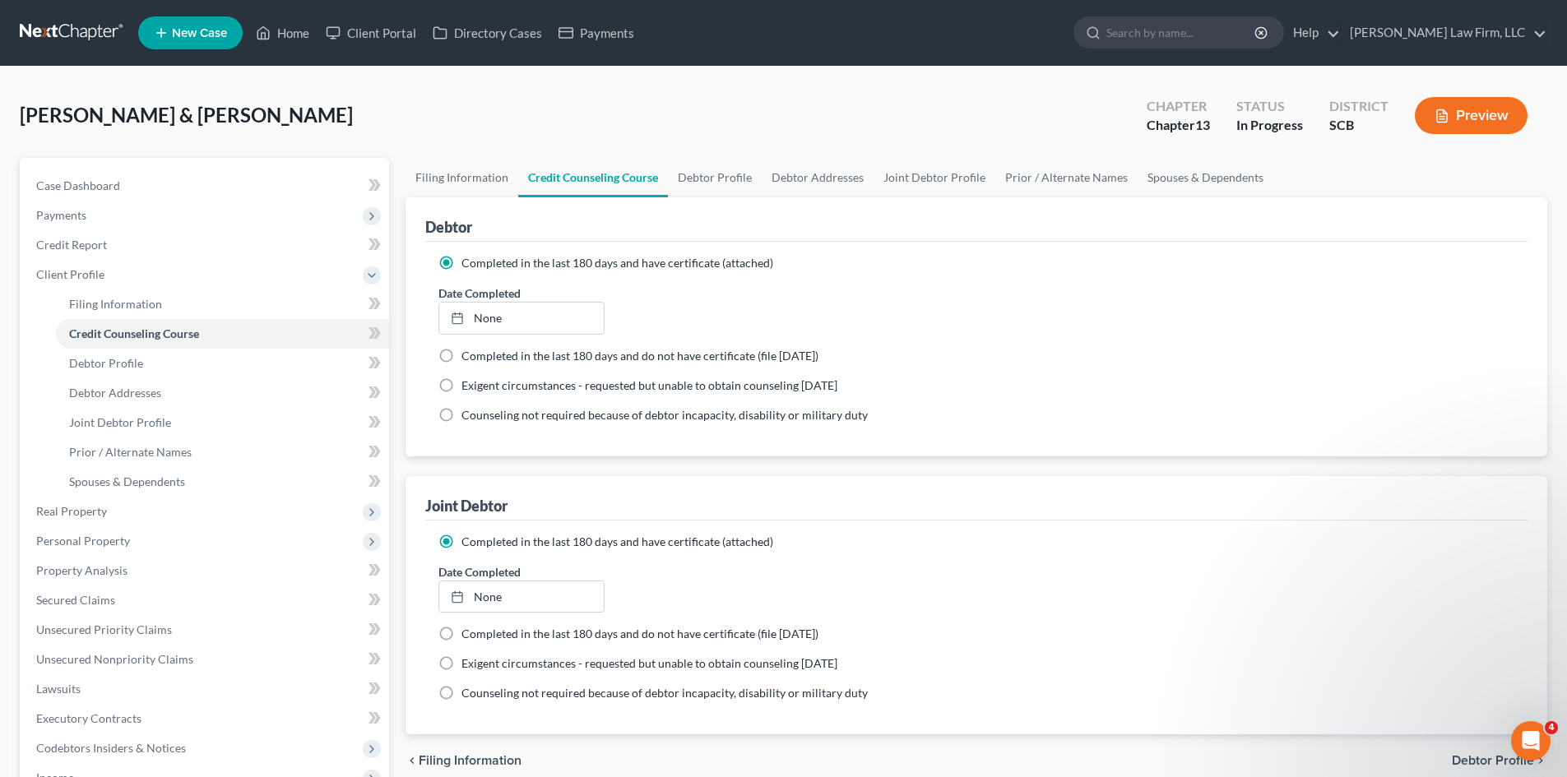
click at [1536, 754] on div "Open Intercom Messenger" at bounding box center [1530, 741] width 54 height 54
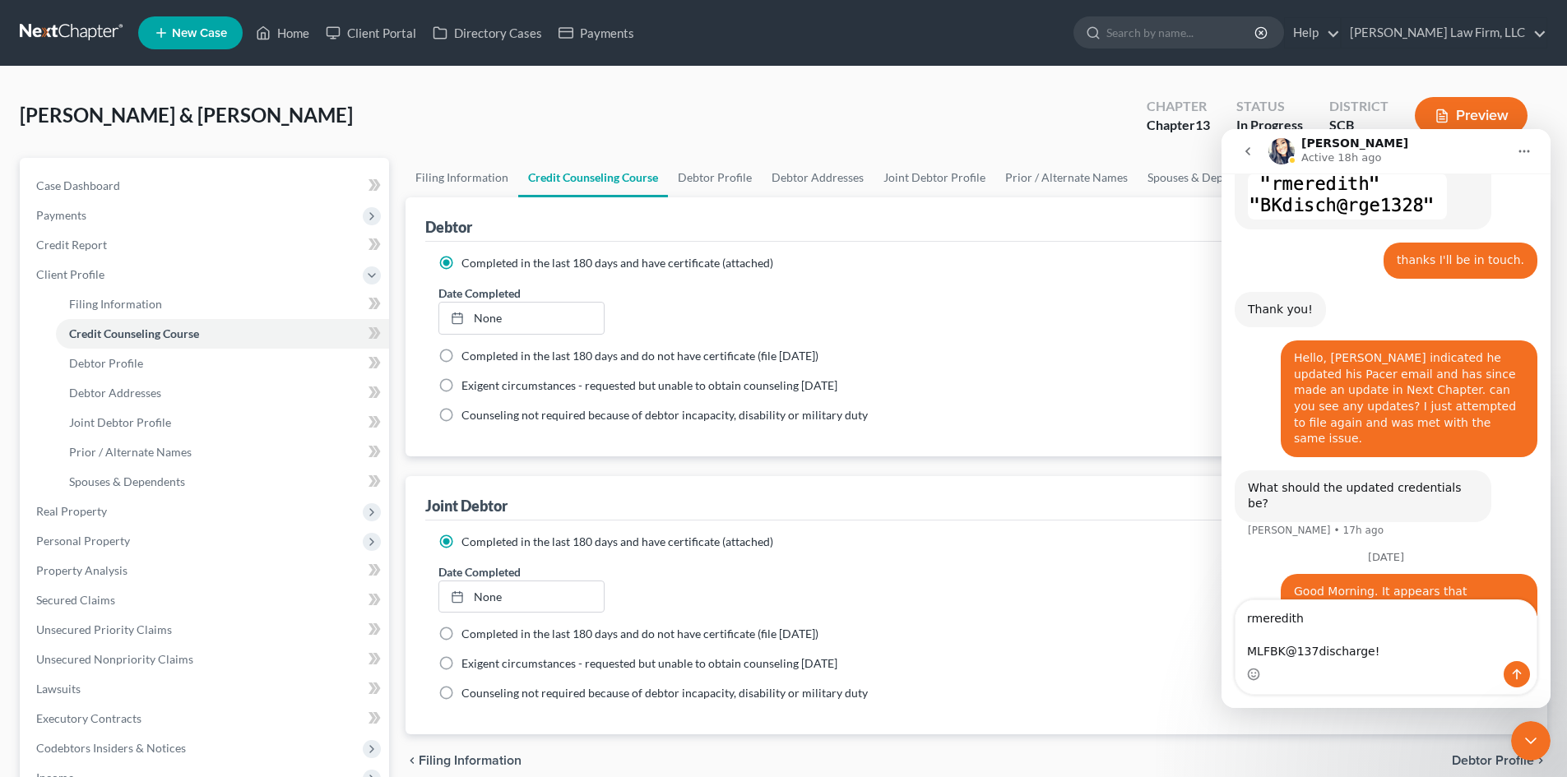
scroll to position [891, 0]
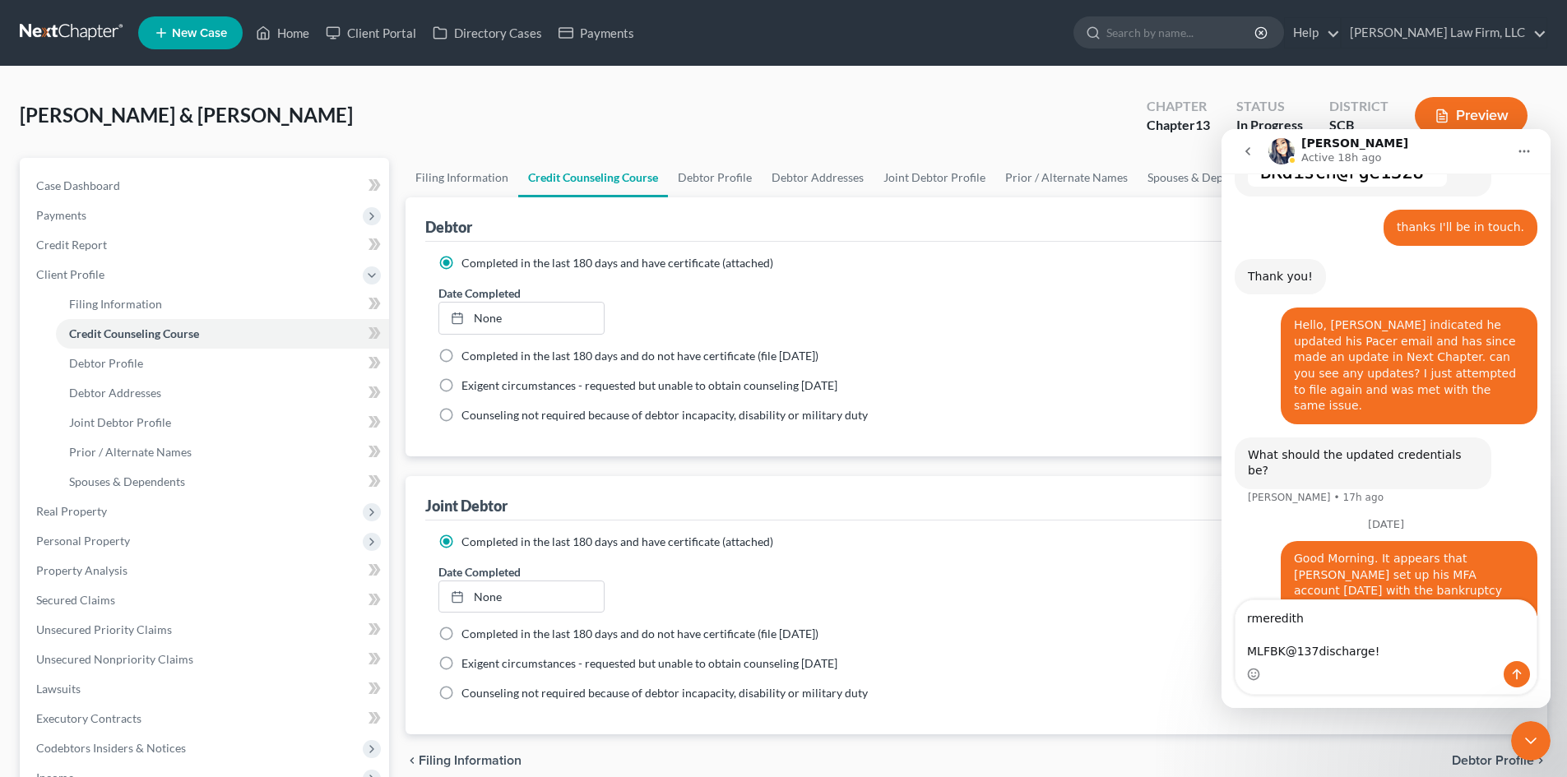
type textarea "rmeredith MLFBK@137discharge!"
click at [1508, 674] on button "Send a message…" at bounding box center [1516, 674] width 26 height 26
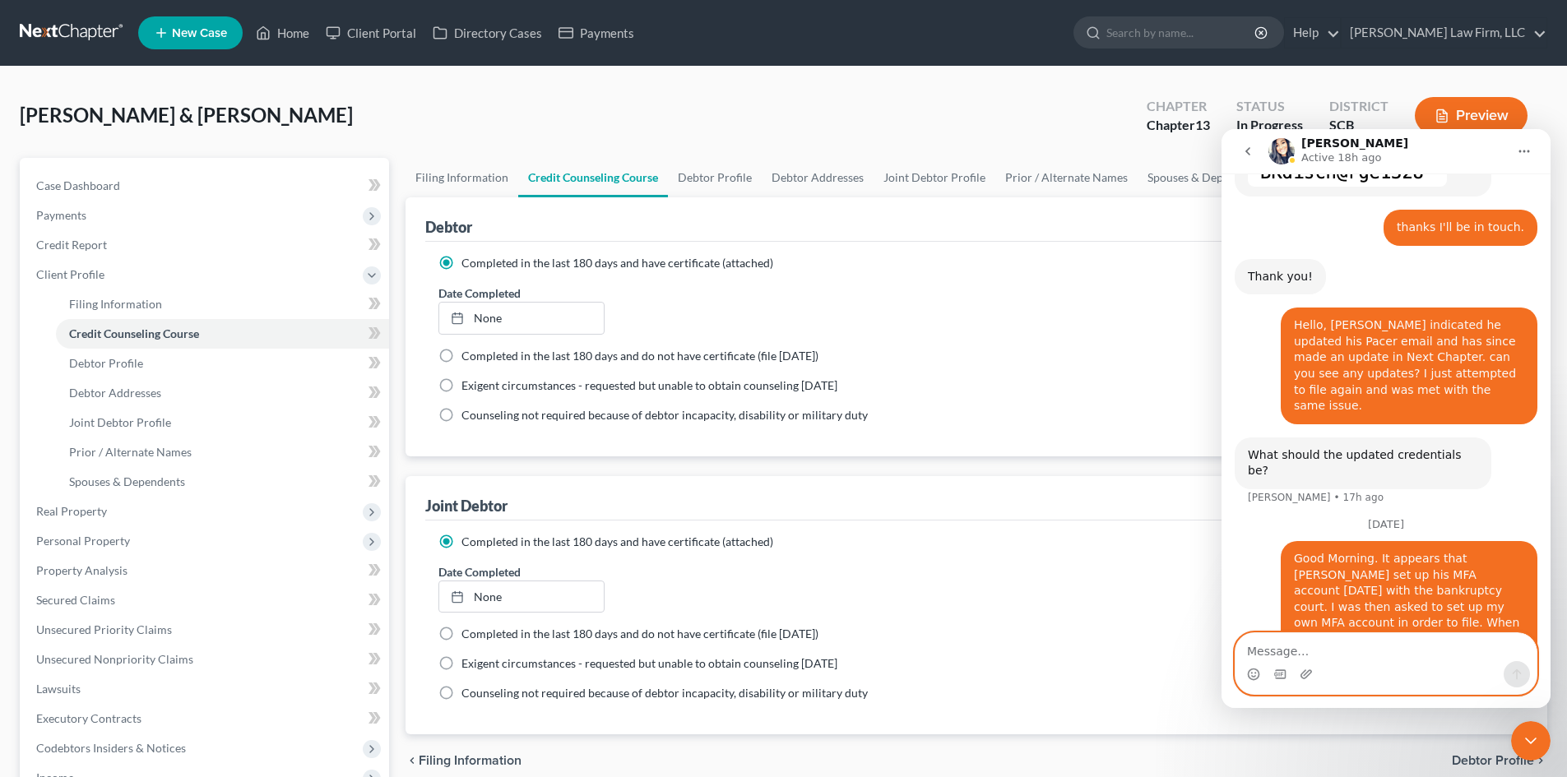
scroll to position [931, 0]
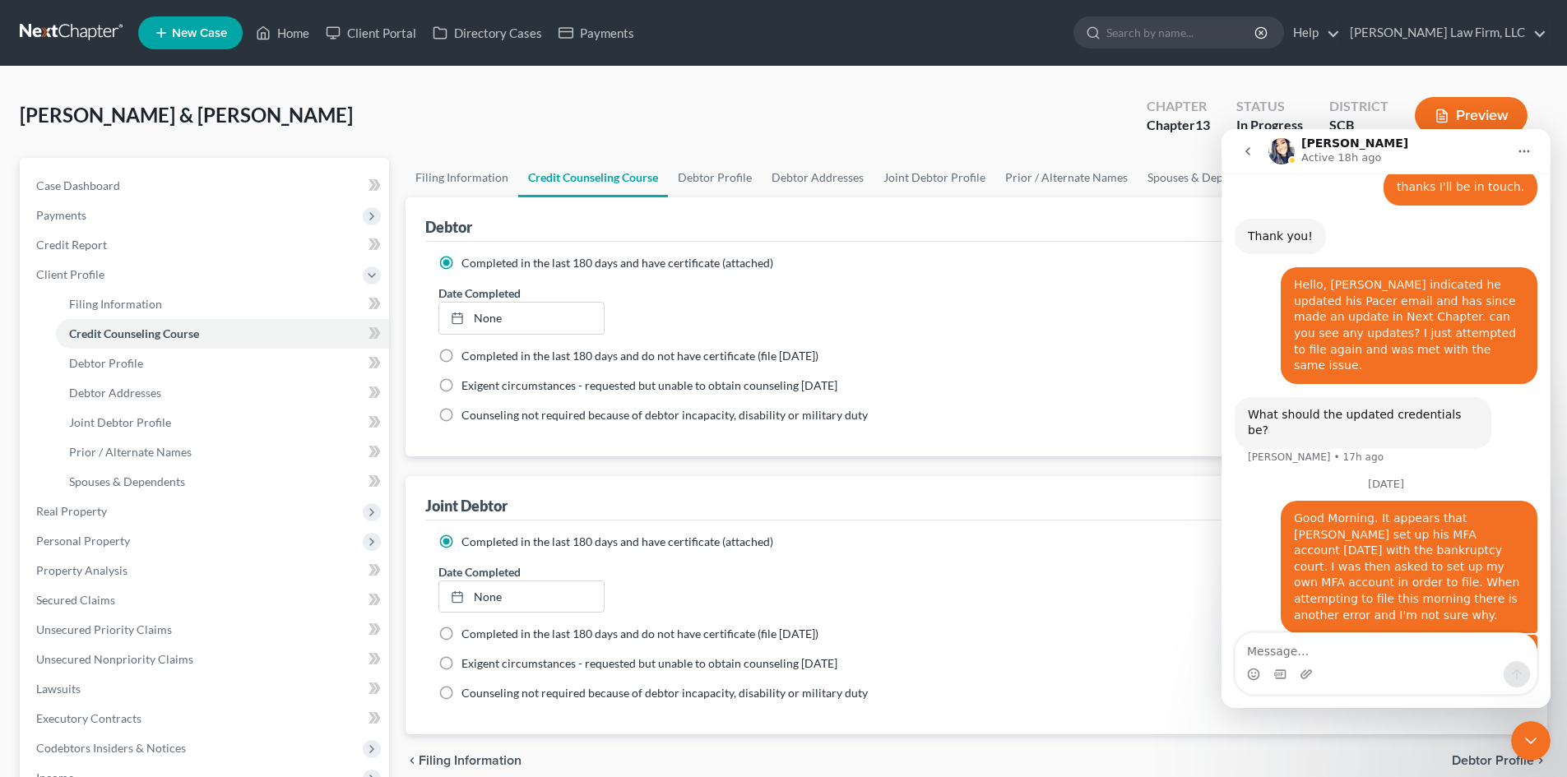
click at [1524, 745] on icon "Close Intercom Messenger" at bounding box center [1531, 741] width 20 height 20
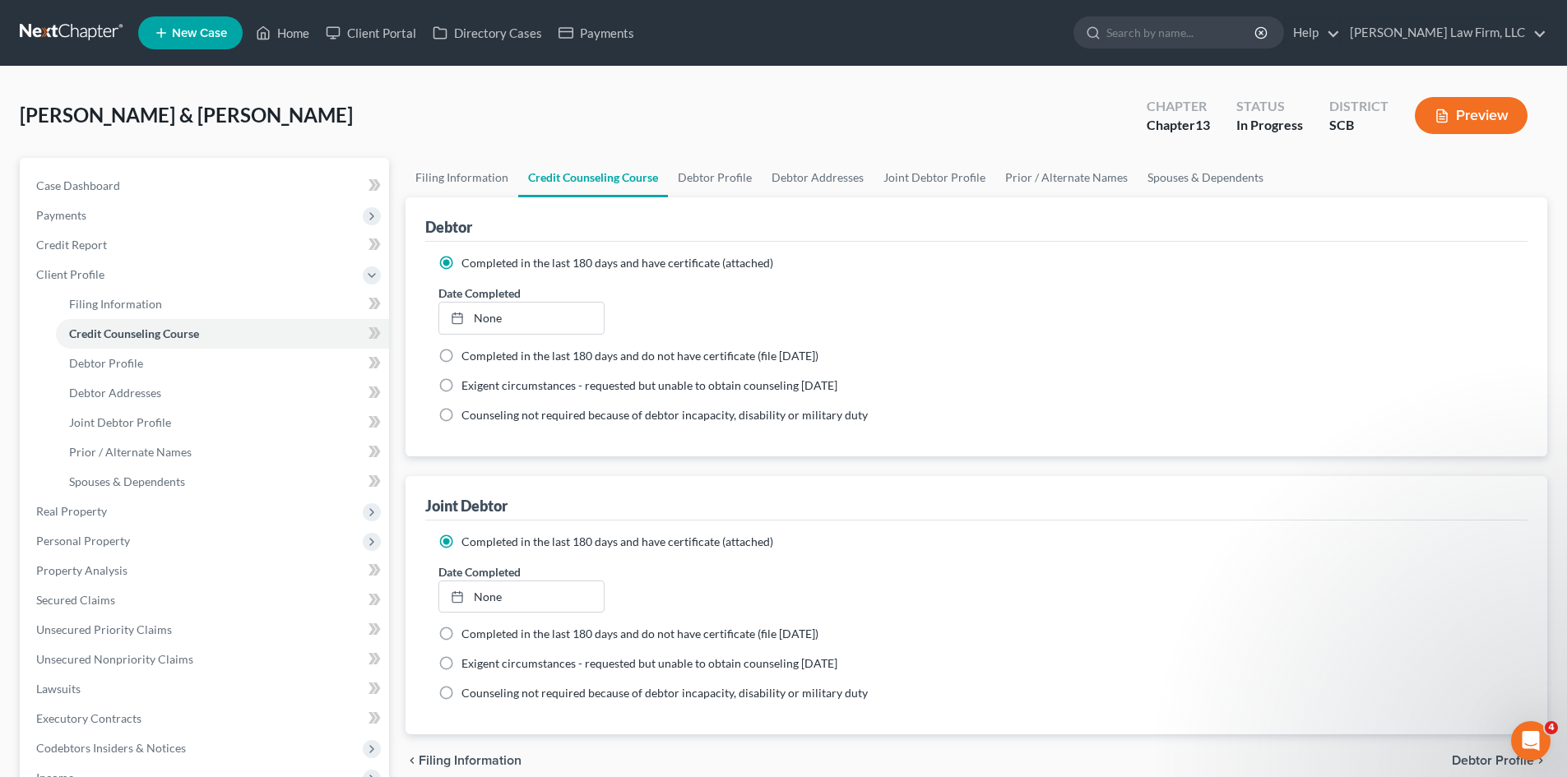
scroll to position [0, 0]
click at [1541, 742] on icon "Open Intercom Messenger" at bounding box center [1530, 741] width 27 height 27
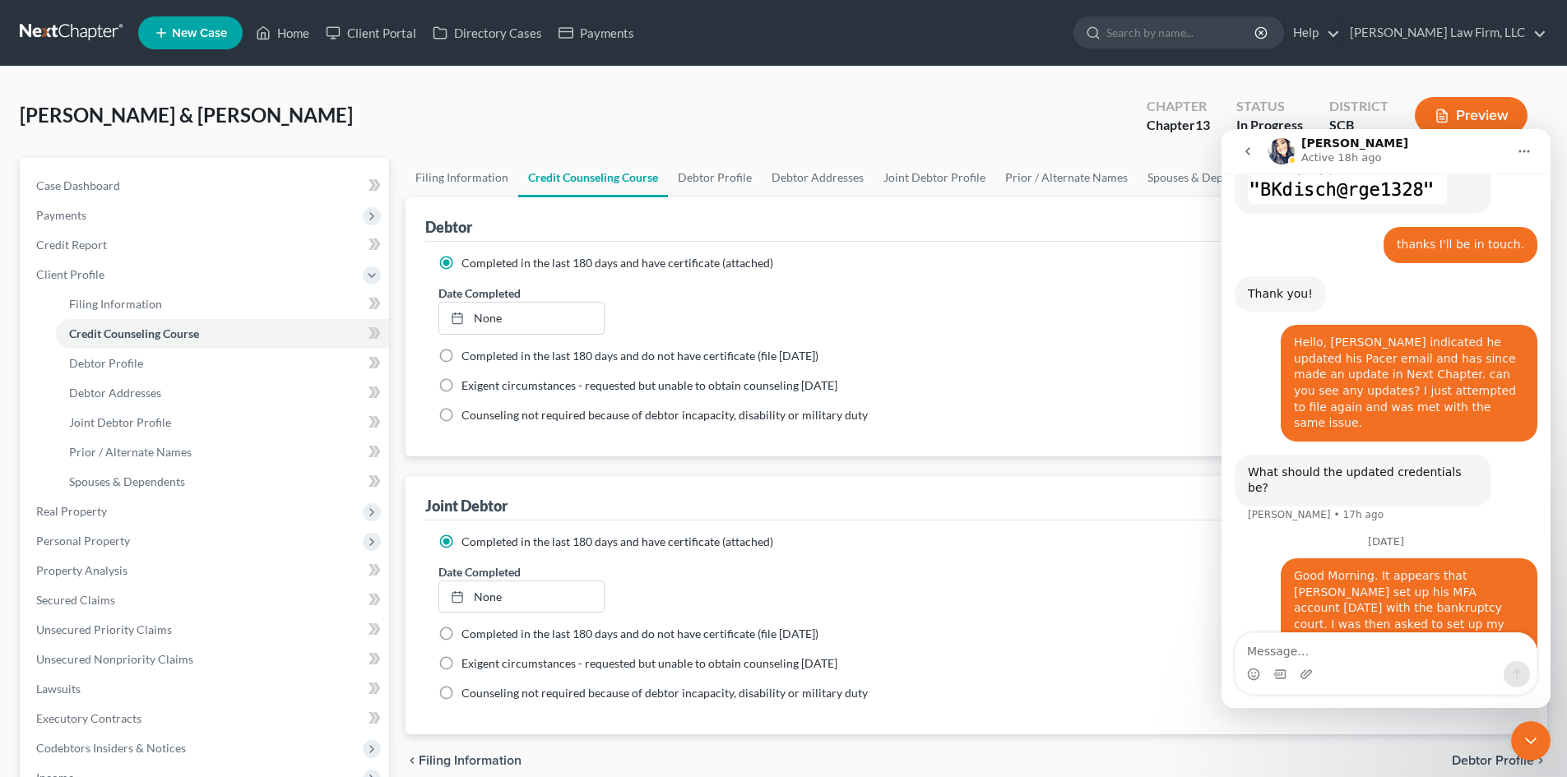
click at [1541, 742] on div "Close Intercom Messenger" at bounding box center [1530, 740] width 39 height 39
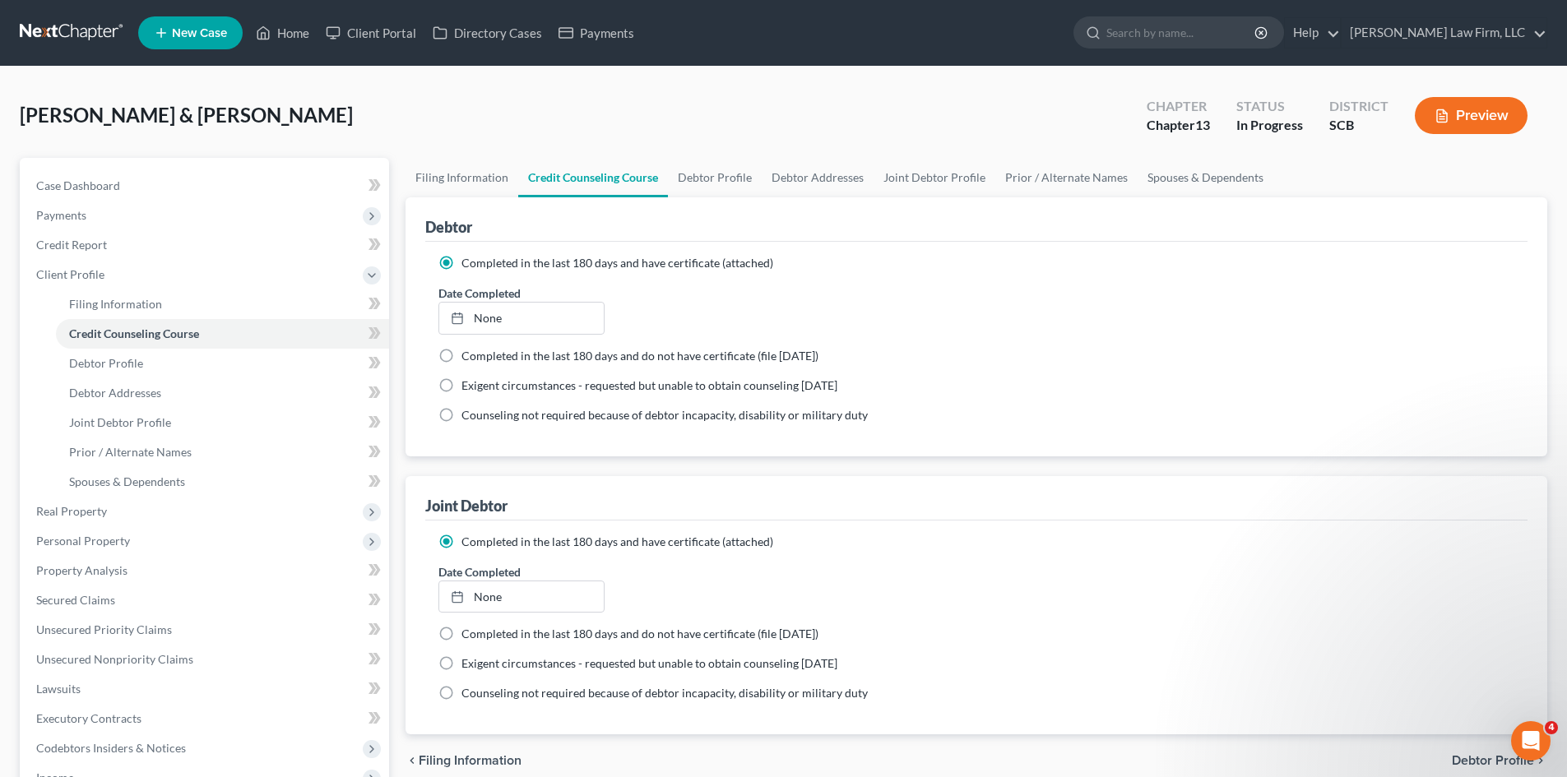
scroll to position [931, 0]
click at [483, 321] on link "None" at bounding box center [521, 318] width 164 height 31
type input "[DATE]"
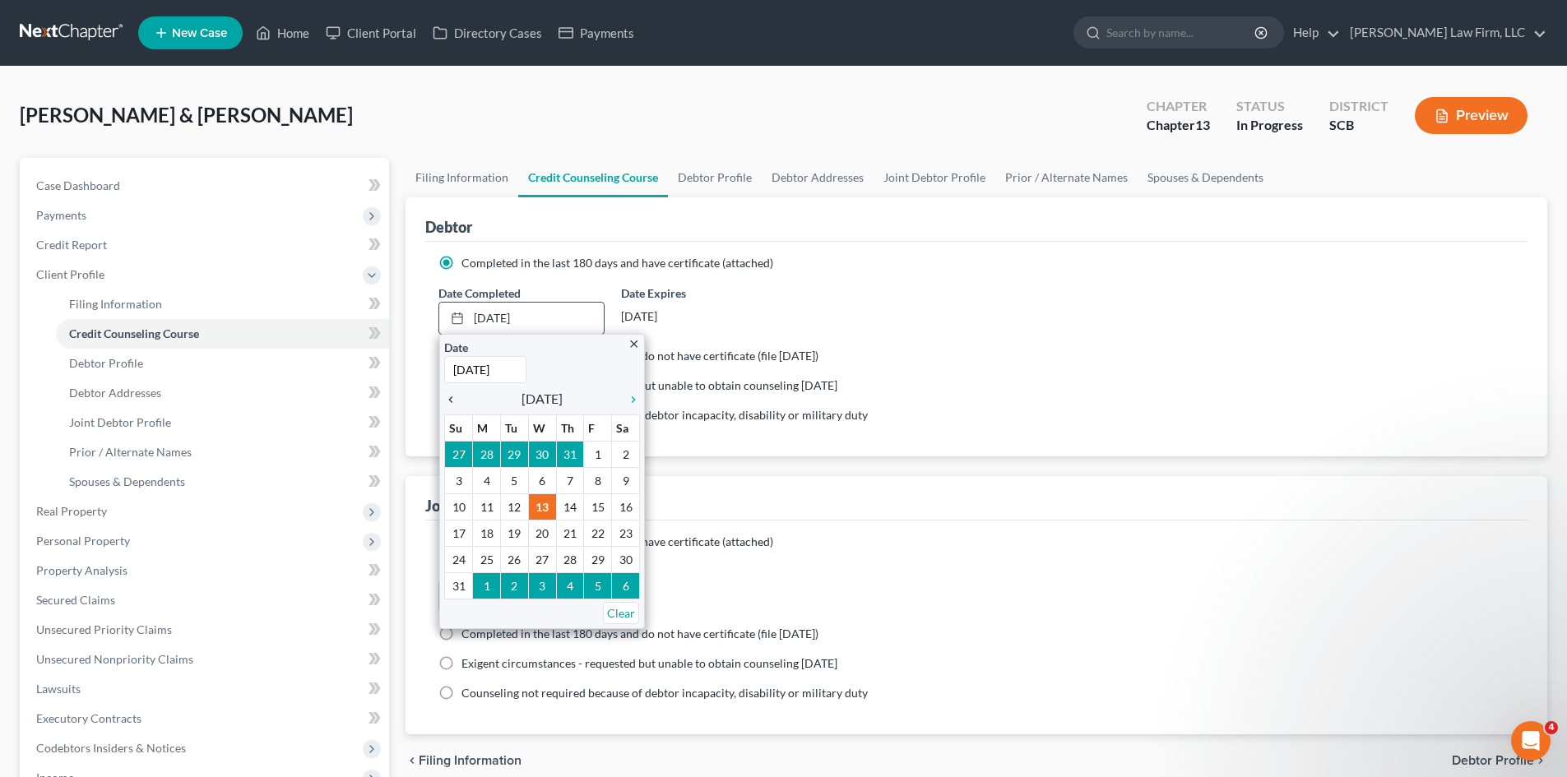
click at [454, 401] on icon "chevron_left" at bounding box center [454, 399] width 21 height 13
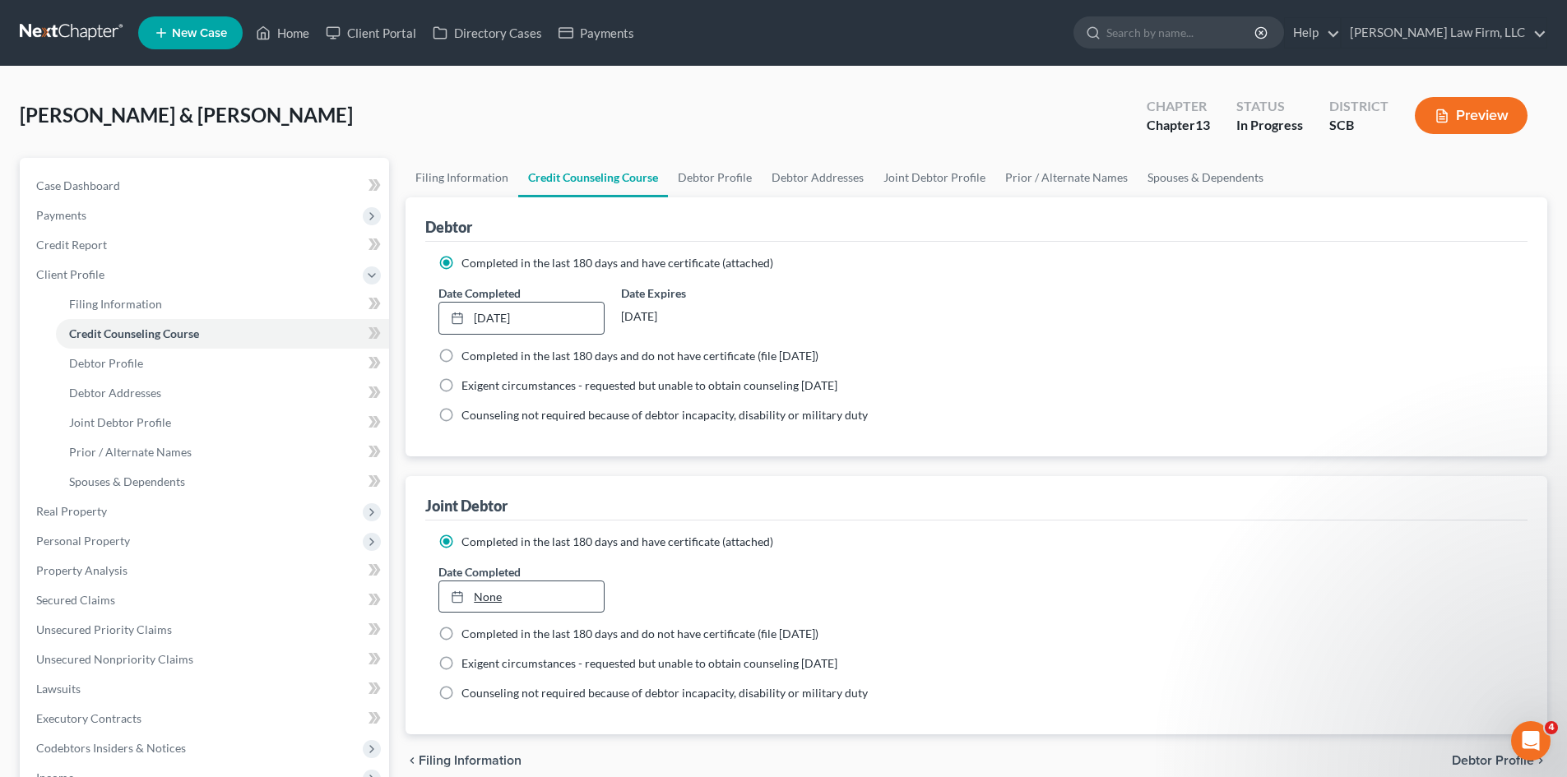
type input "[DATE]"
click at [488, 599] on link "None" at bounding box center [521, 596] width 164 height 31
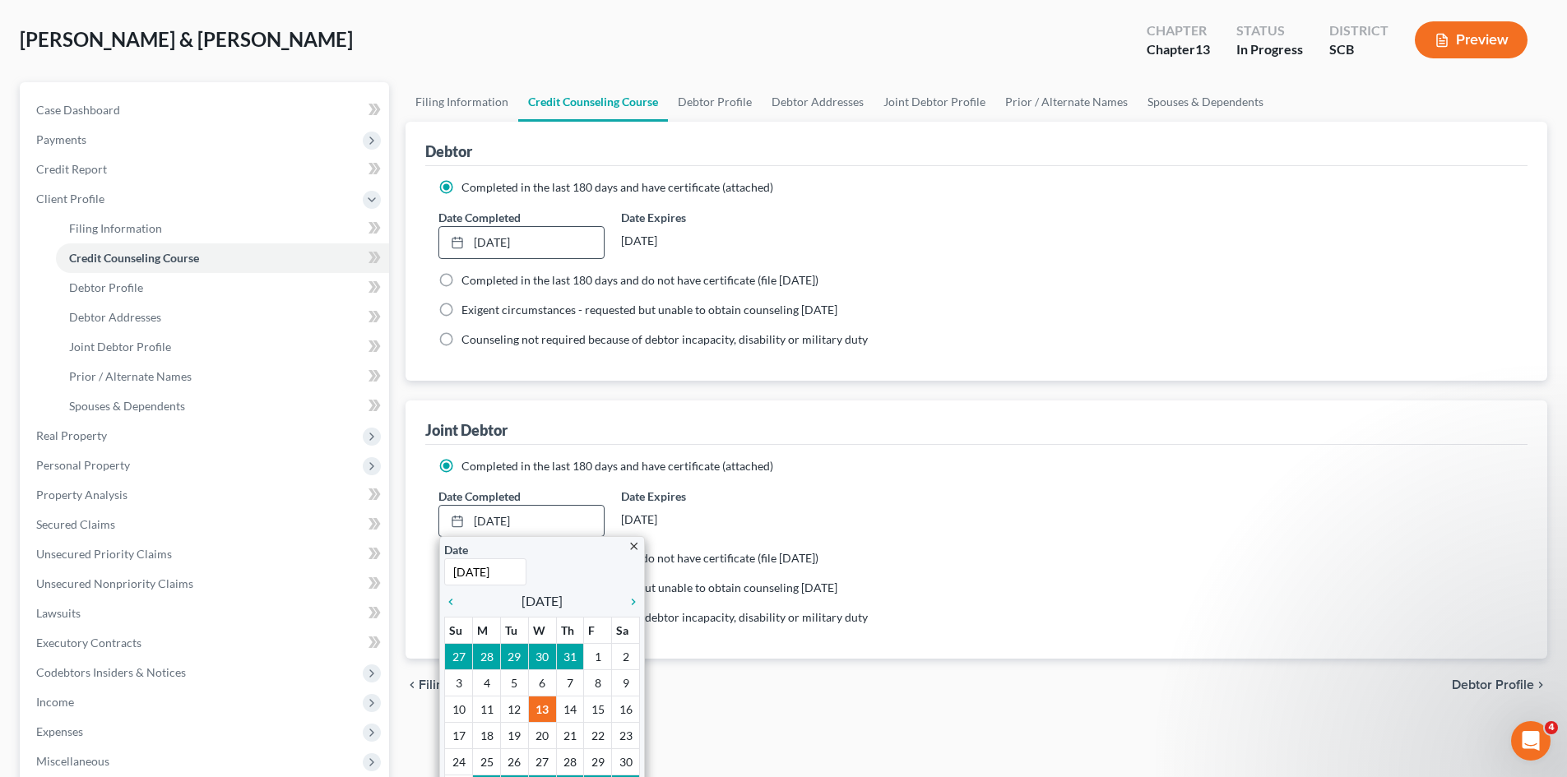
scroll to position [247, 0]
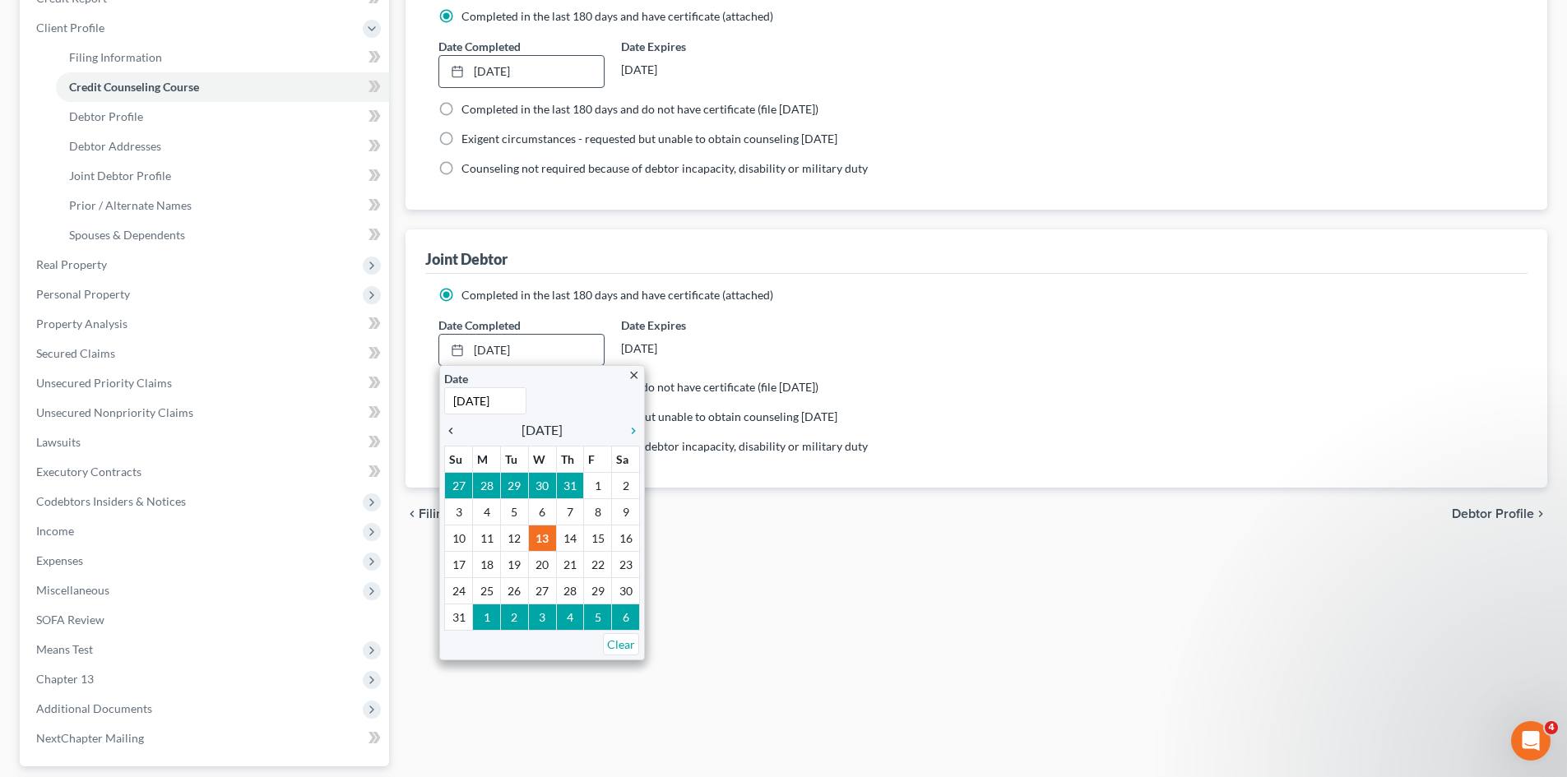
click at [457, 432] on icon "chevron_left" at bounding box center [454, 430] width 21 height 13
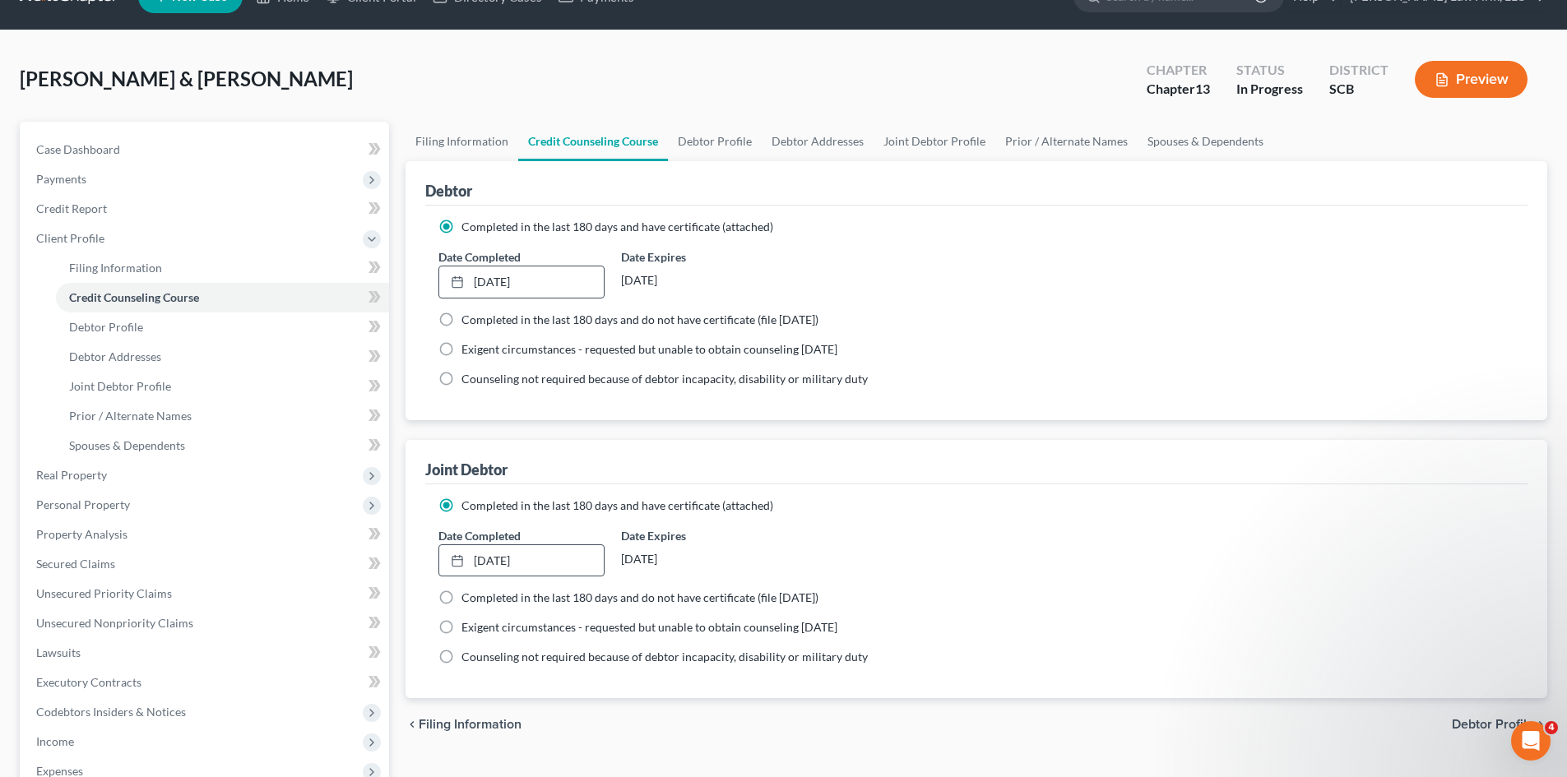
scroll to position [0, 0]
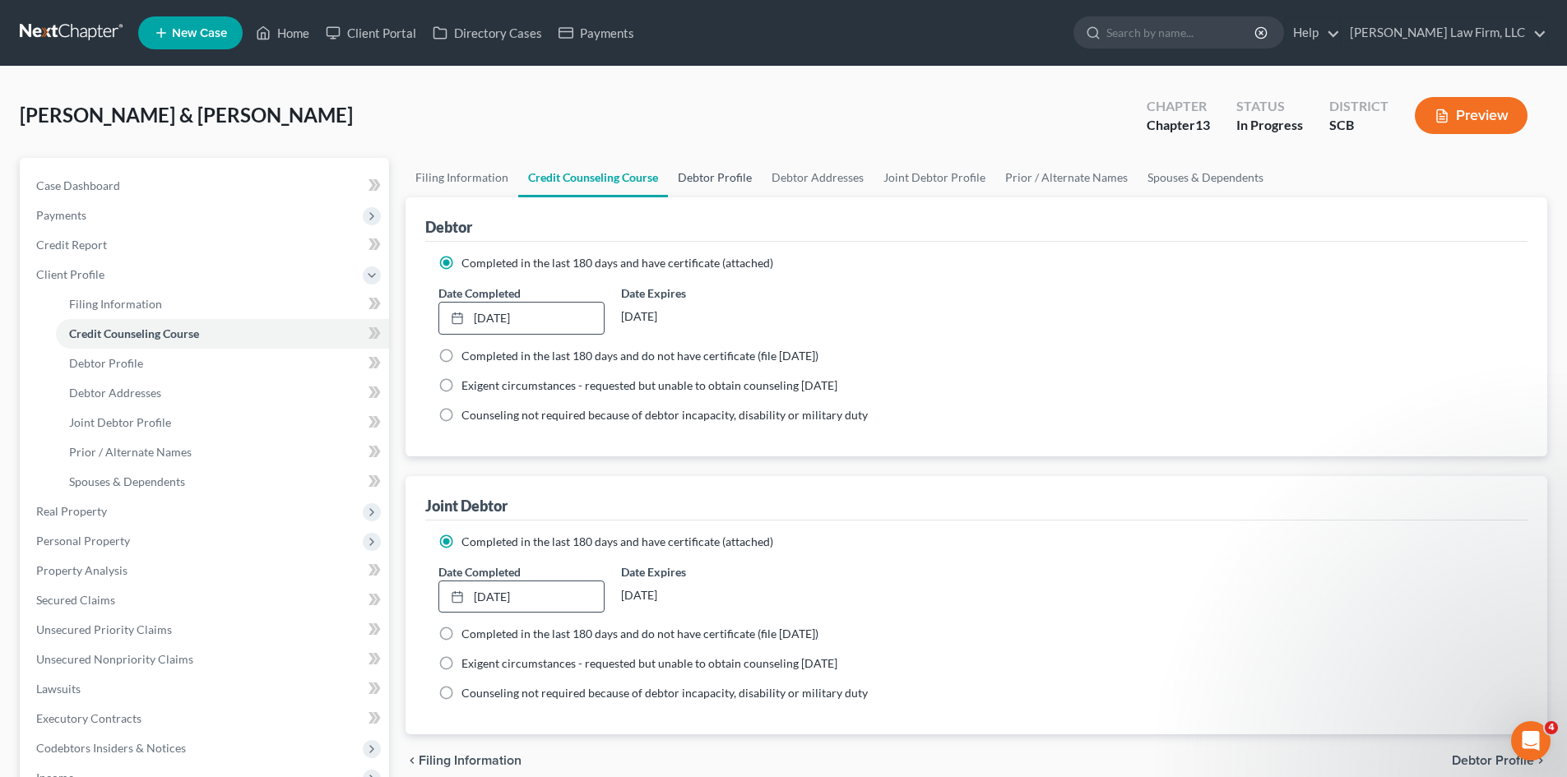
click at [707, 172] on link "Debtor Profile" at bounding box center [715, 177] width 94 height 39
select select "1"
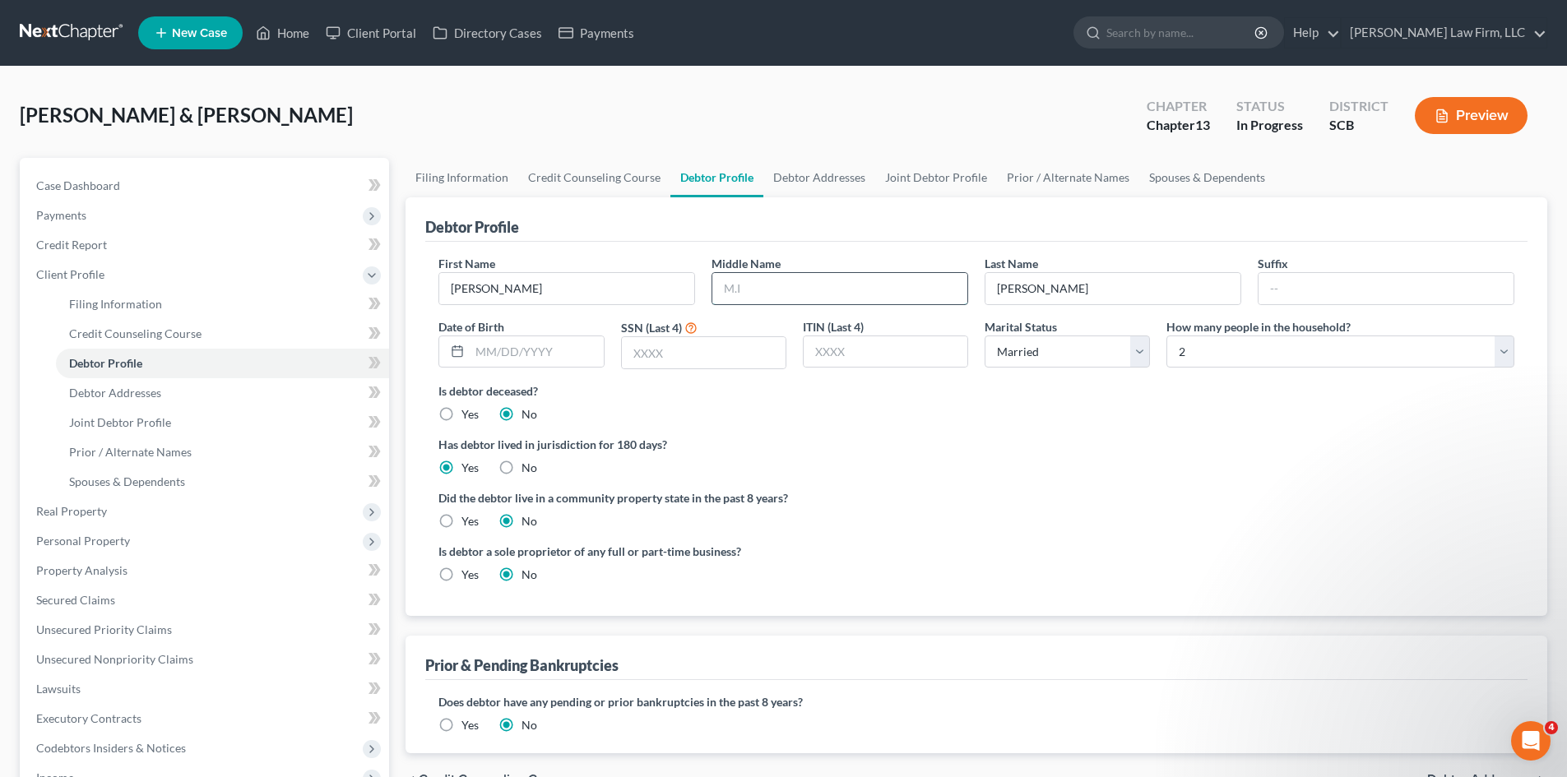
click at [822, 301] on input "text" at bounding box center [839, 288] width 255 height 31
type input "Willie"
type input "04/13/1981"
click at [718, 364] on input "text" at bounding box center [704, 352] width 164 height 31
type input "3751"
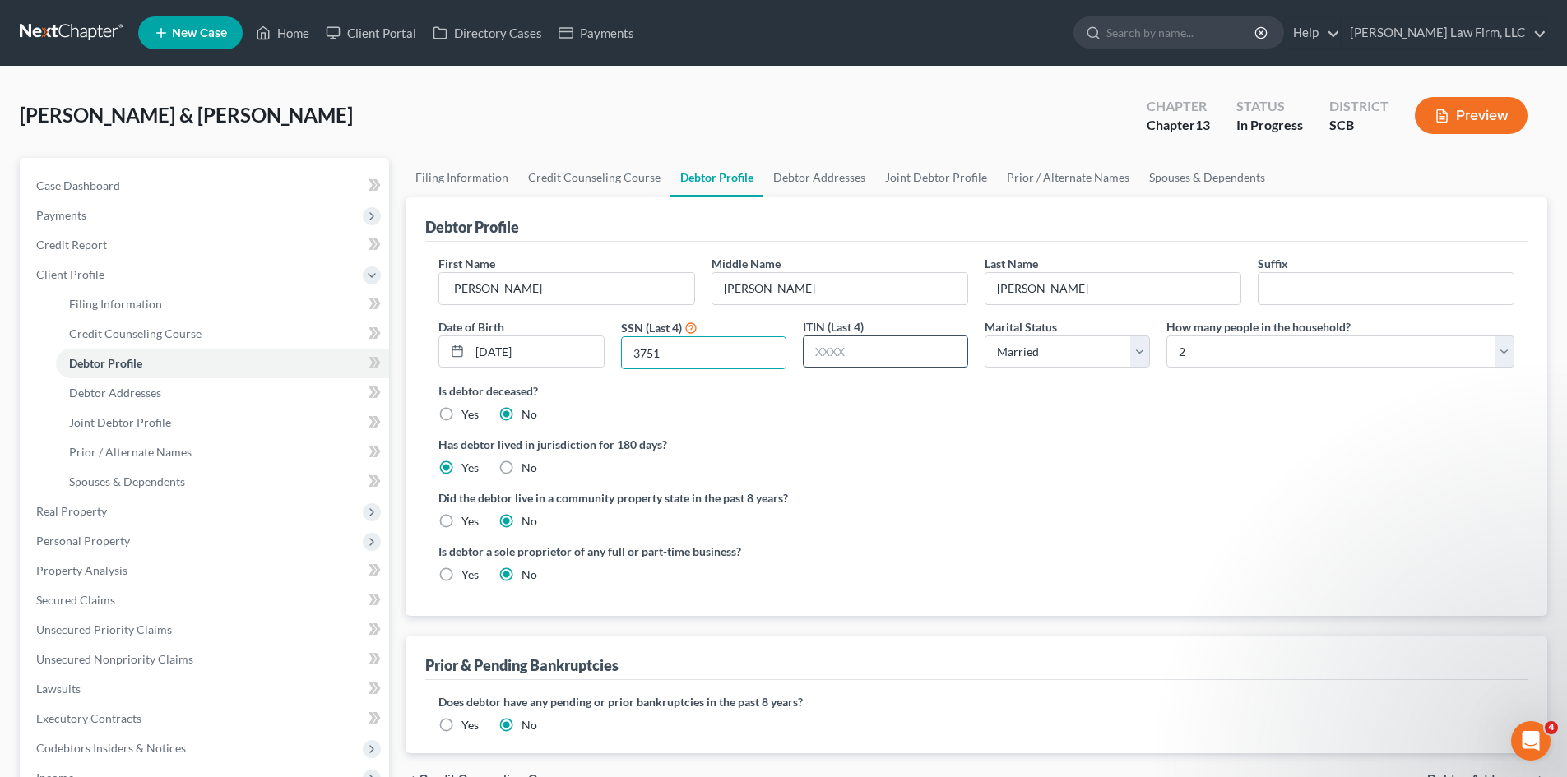
click at [849, 337] on input "text" at bounding box center [886, 351] width 164 height 31
click at [1009, 361] on select "Select Single Married Separated Divorced Widowed" at bounding box center [1066, 352] width 165 height 33
click at [984, 336] on select "Select Single Married Separated Divorced Widowed" at bounding box center [1066, 352] width 165 height 33
click at [797, 186] on link "Debtor Addresses" at bounding box center [819, 177] width 112 height 39
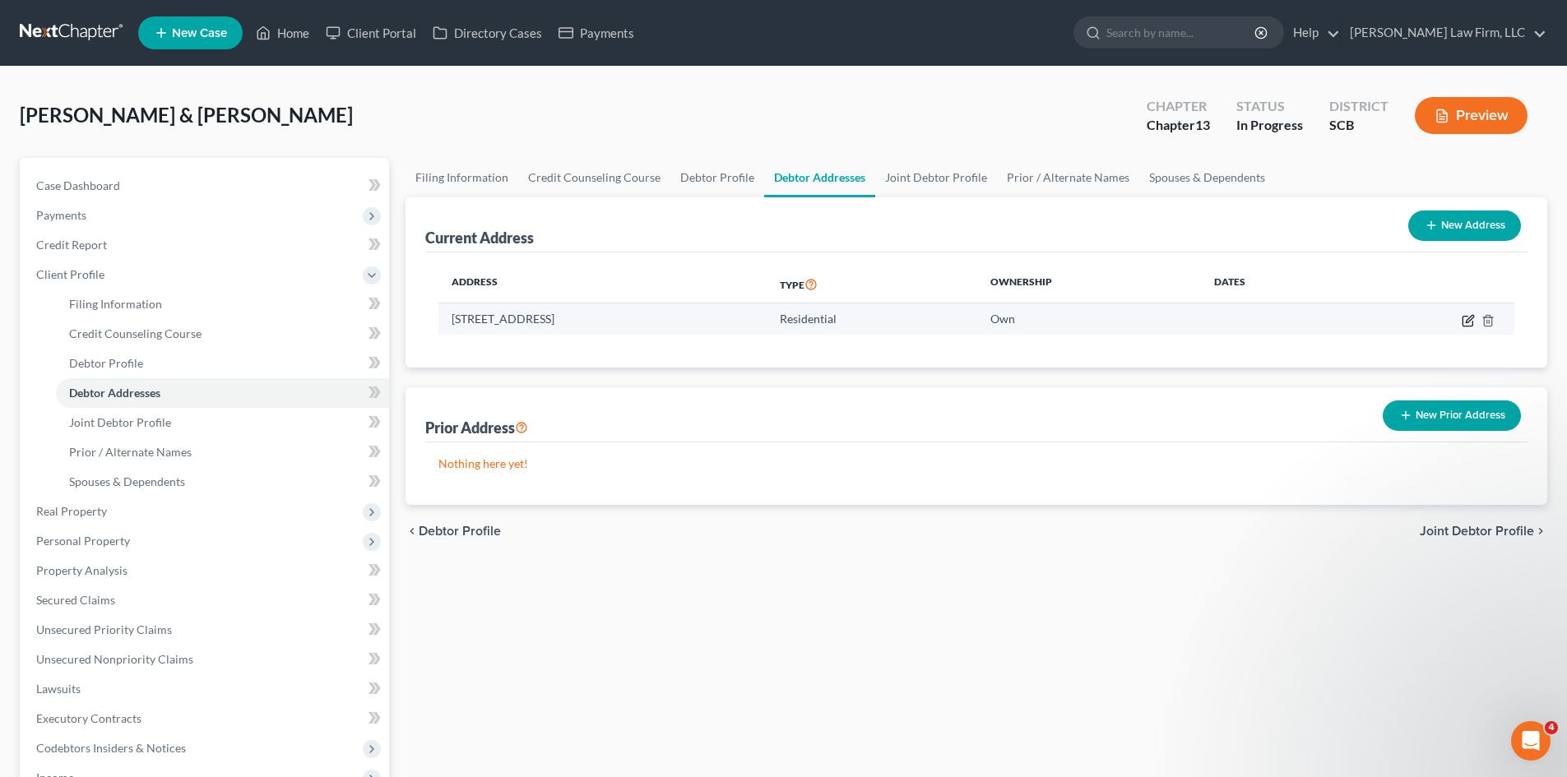
click at [1463, 323] on icon "button" at bounding box center [1467, 321] width 10 height 10
select select "42"
select select "17"
select select "0"
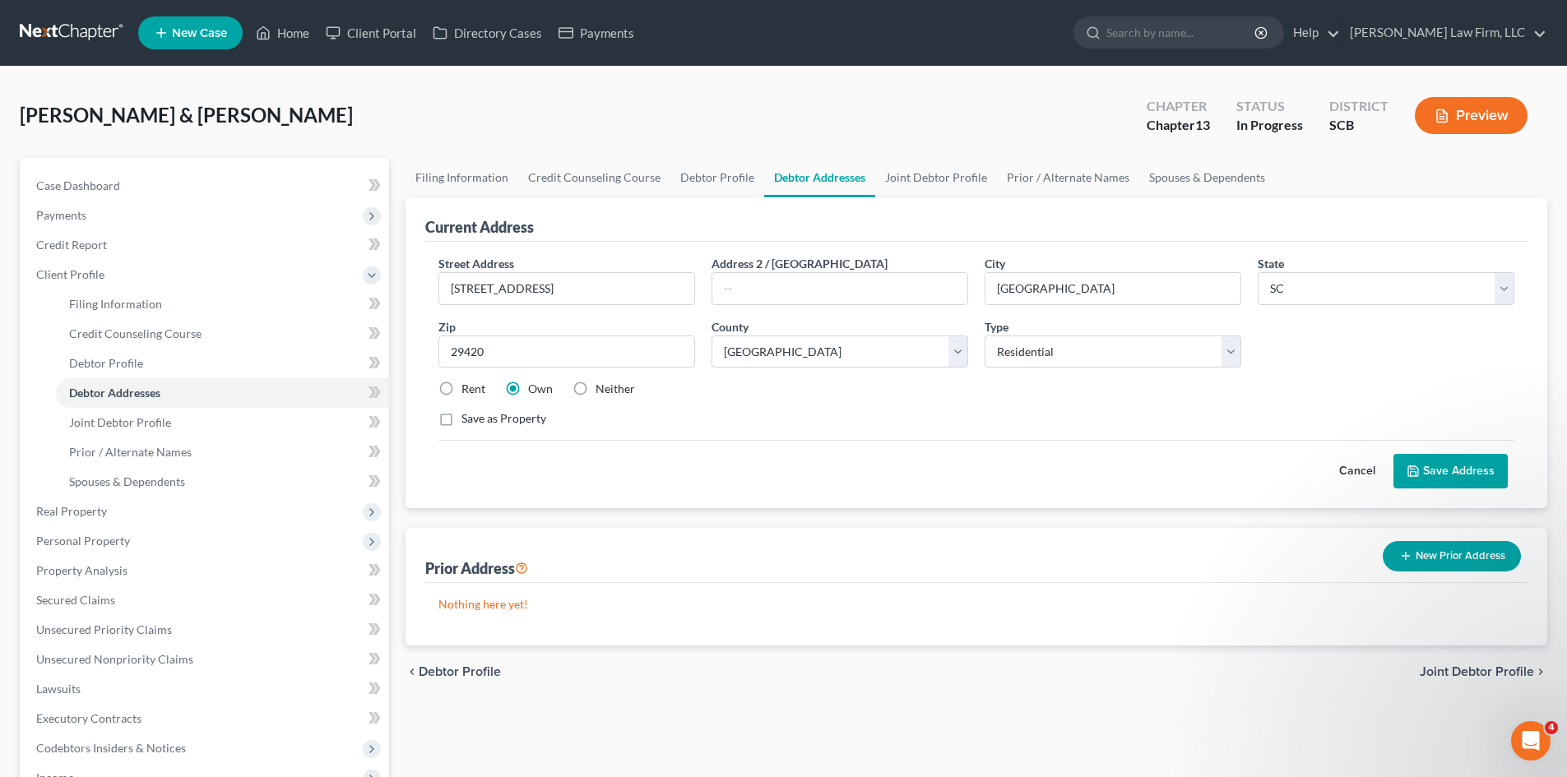
click at [1474, 468] on button "Save Address" at bounding box center [1450, 471] width 114 height 35
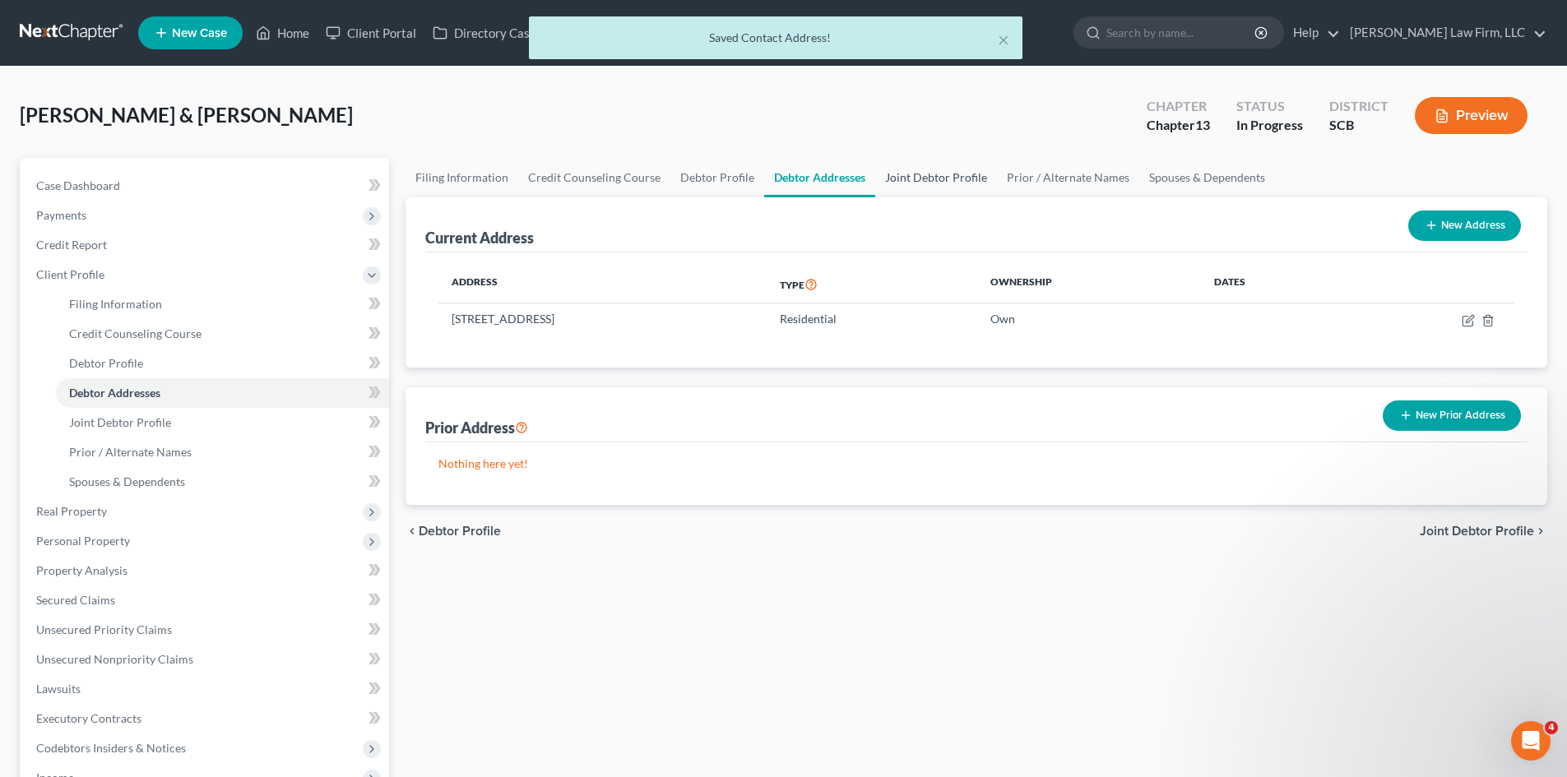
click at [901, 174] on link "Joint Debtor Profile" at bounding box center [936, 177] width 122 height 39
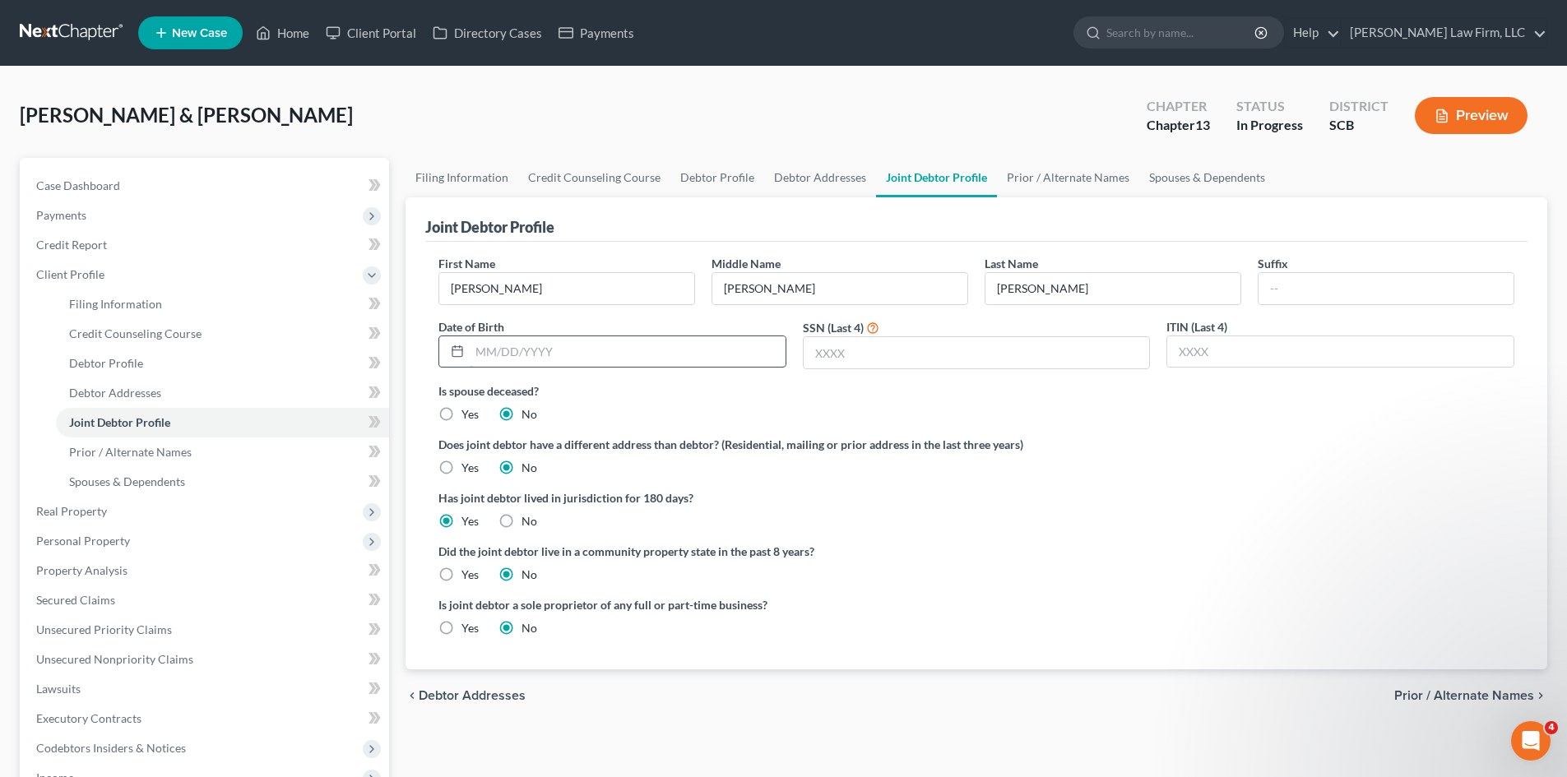
click at [703, 354] on input "text" at bounding box center [628, 351] width 316 height 31
type input "12/29/1974"
click at [845, 356] on input "text" at bounding box center [977, 352] width 346 height 31
type input "0128"
click at [1030, 204] on div "Joint Debtor Profile" at bounding box center [976, 219] width 1102 height 44
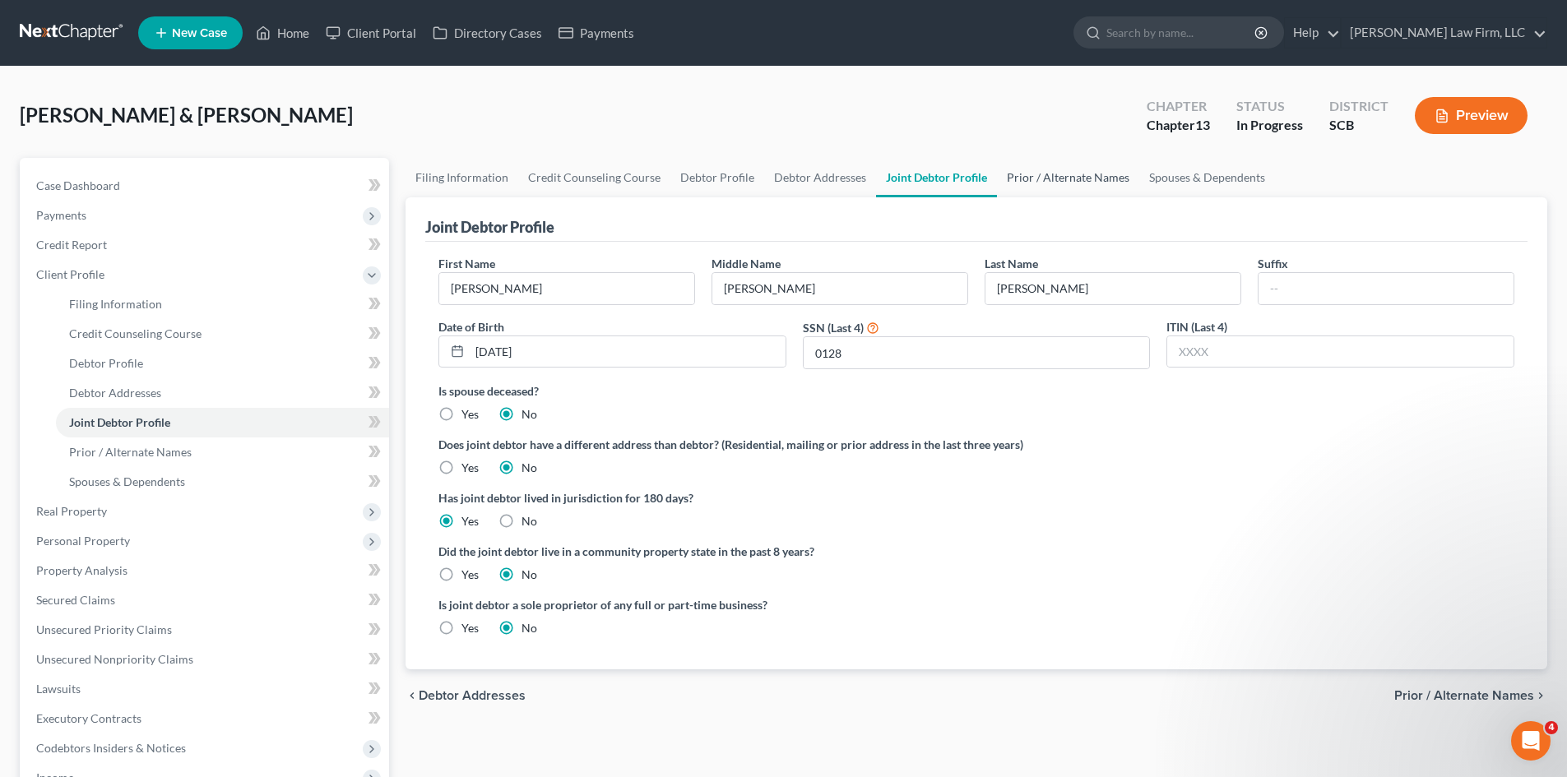
click at [1026, 188] on link "Prior / Alternate Names" at bounding box center [1068, 177] width 142 height 39
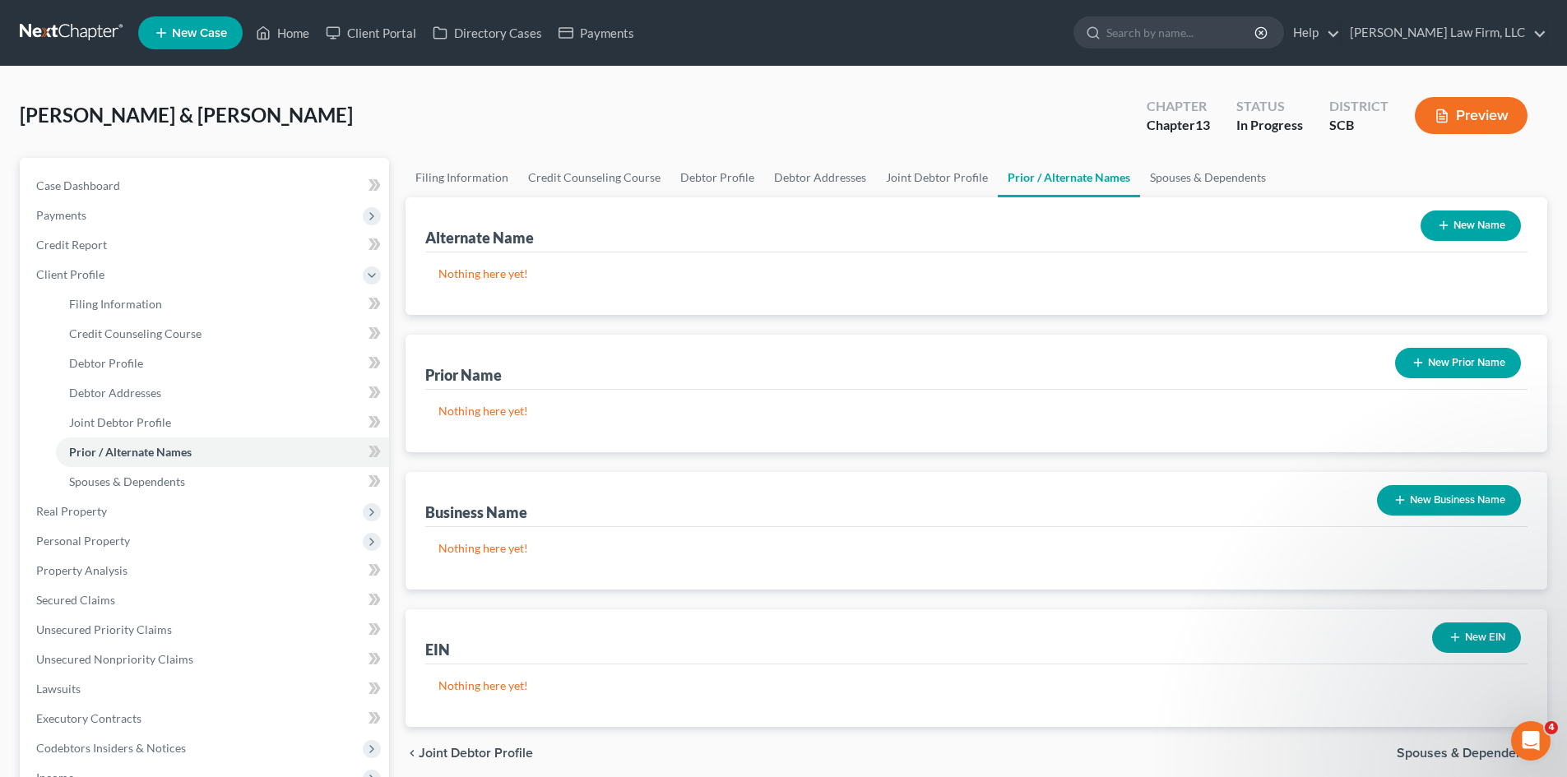
click at [1462, 213] on button "New Name" at bounding box center [1470, 226] width 100 height 30
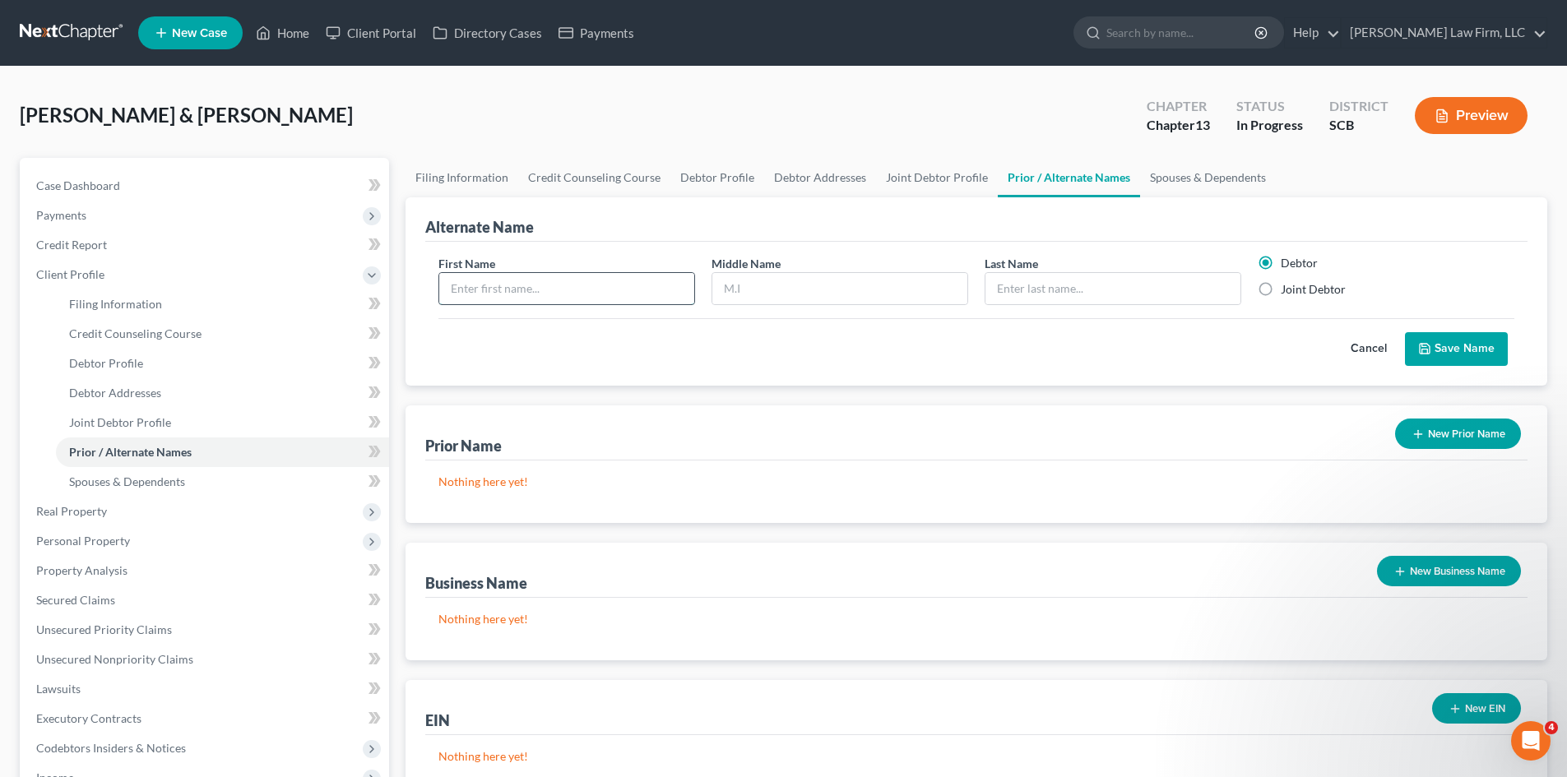
click at [512, 290] on input "text" at bounding box center [566, 288] width 255 height 31
type input "Matt"
type input "Smith"
click at [1442, 360] on button "Save Name" at bounding box center [1456, 349] width 103 height 35
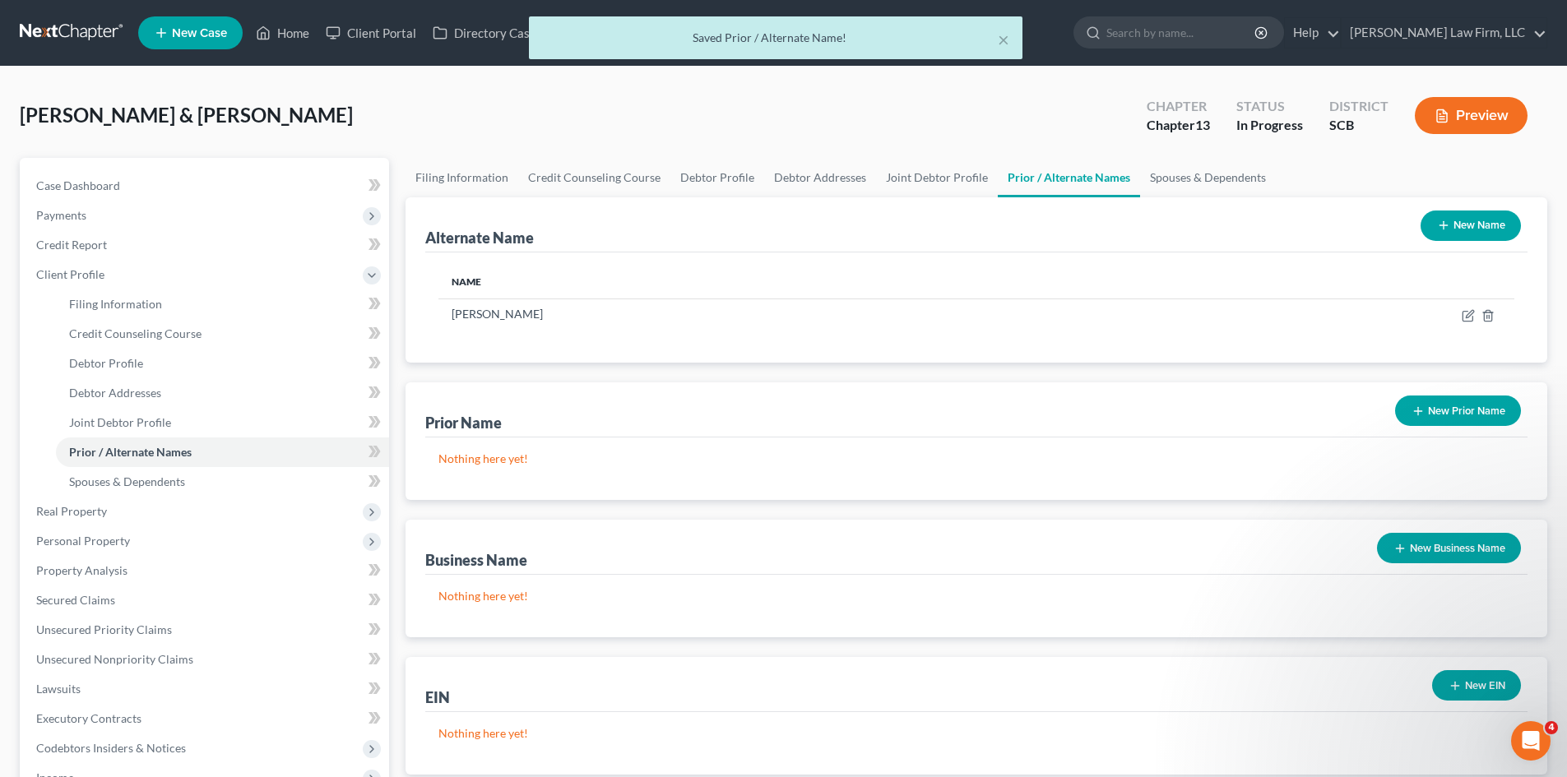
click at [1475, 222] on button "New Name" at bounding box center [1470, 226] width 100 height 30
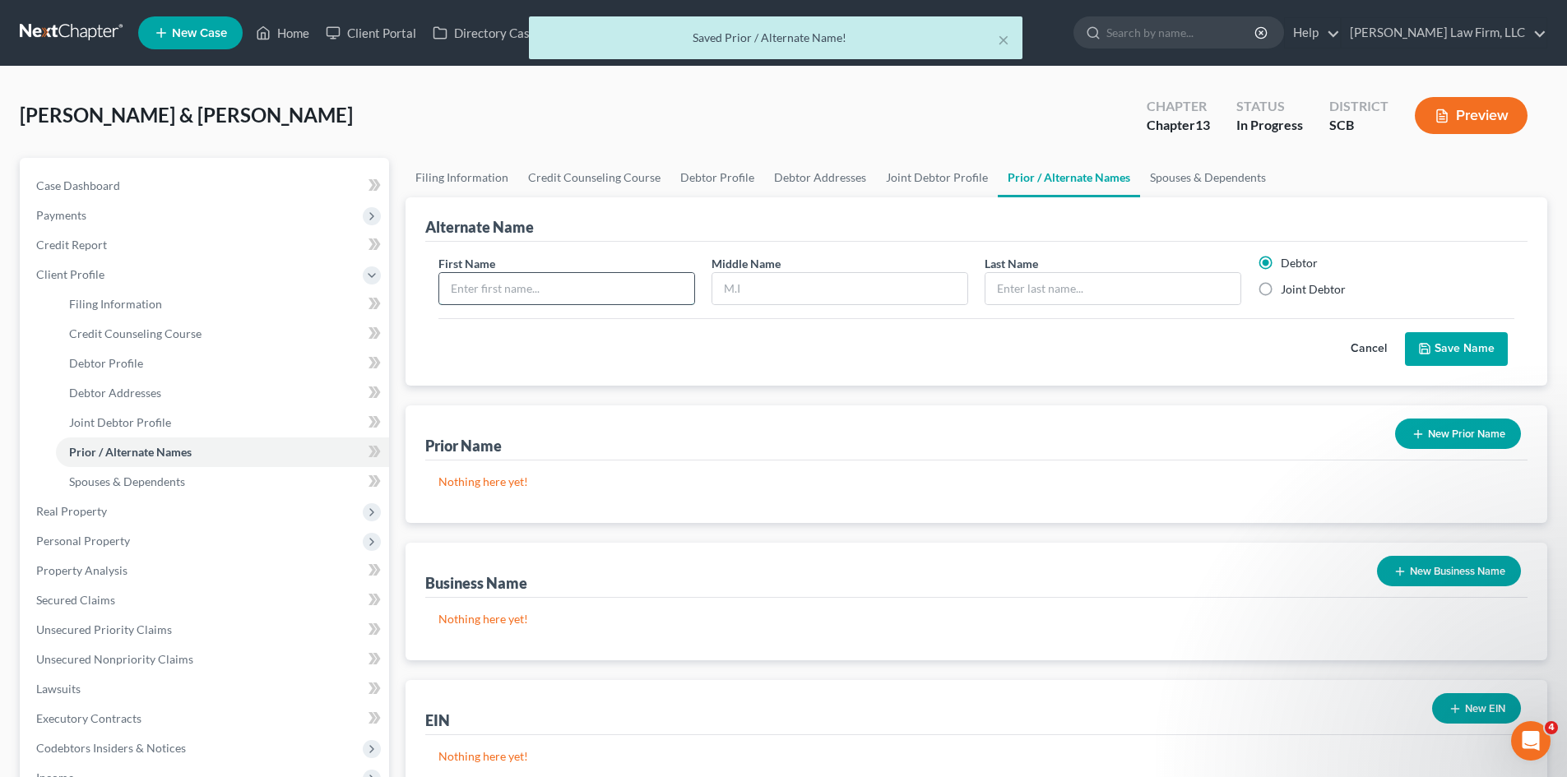
click at [641, 280] on input "text" at bounding box center [566, 288] width 255 height 31
type input "Matthew"
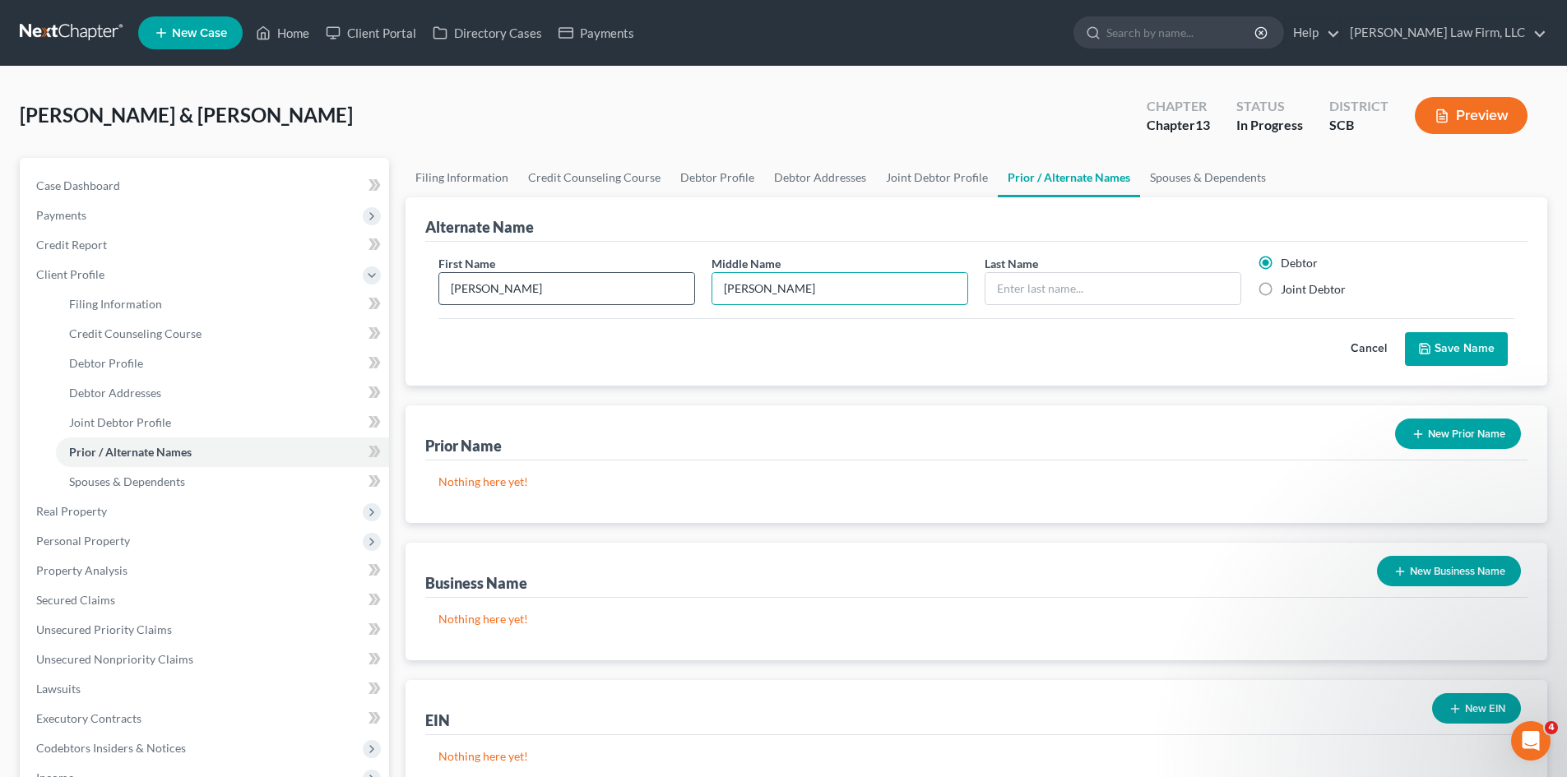
type input "Willie"
type input "Smith, Sr."
click at [1470, 347] on button "Save Name" at bounding box center [1456, 349] width 103 height 35
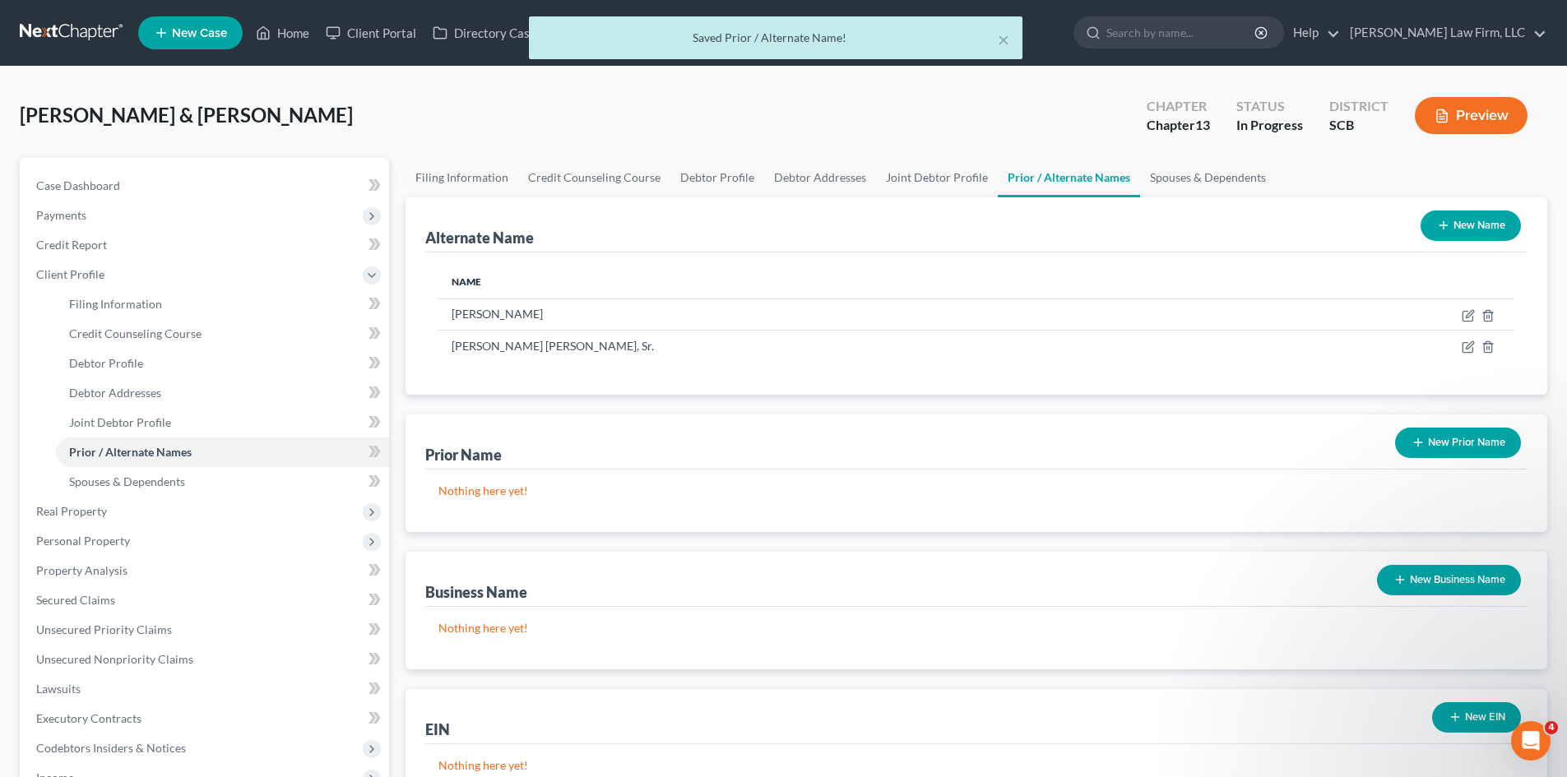
click at [1466, 221] on button "New Name" at bounding box center [1470, 226] width 100 height 30
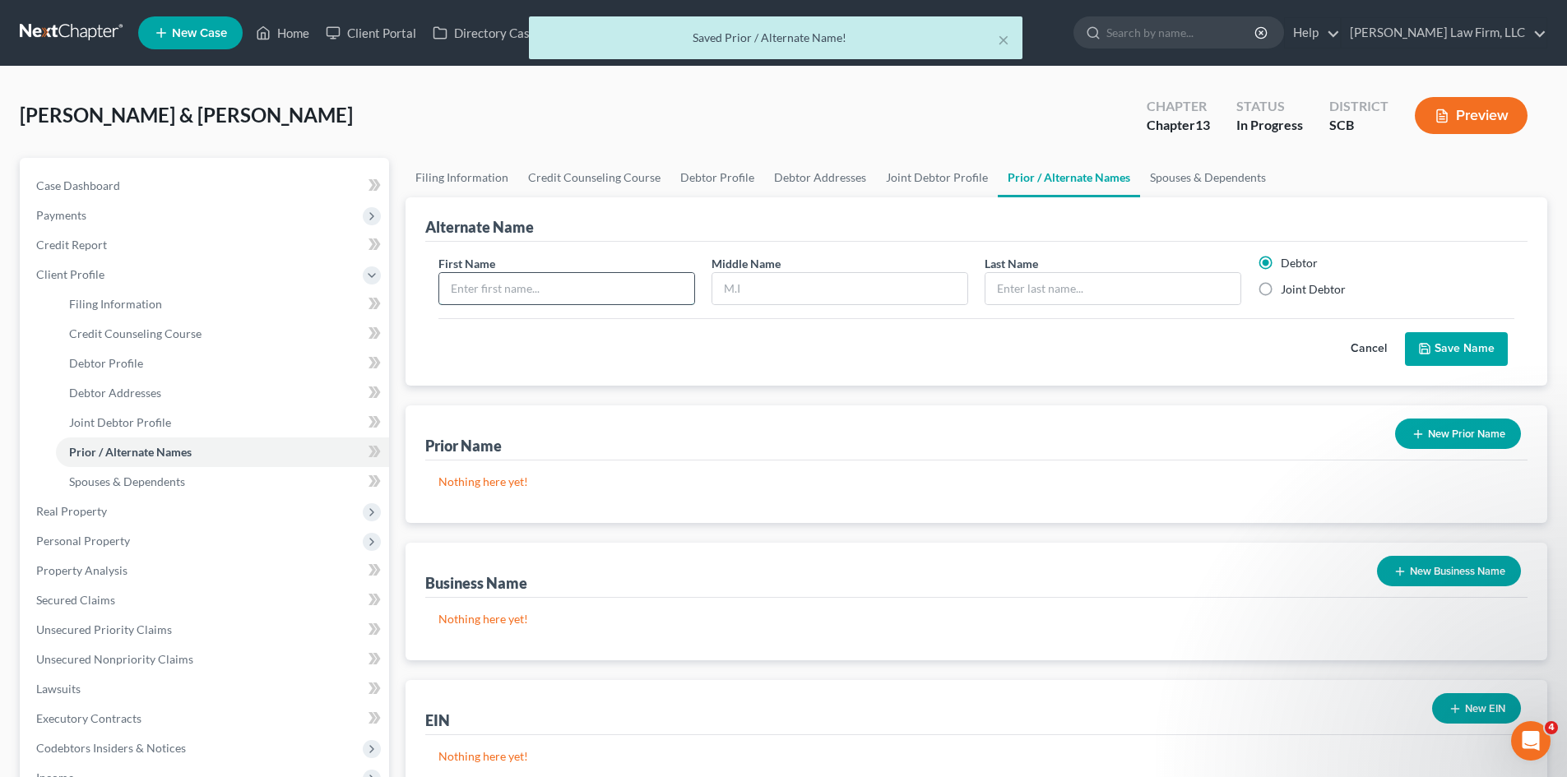
click at [651, 293] on input "text" at bounding box center [566, 288] width 255 height 31
type input "Matthew"
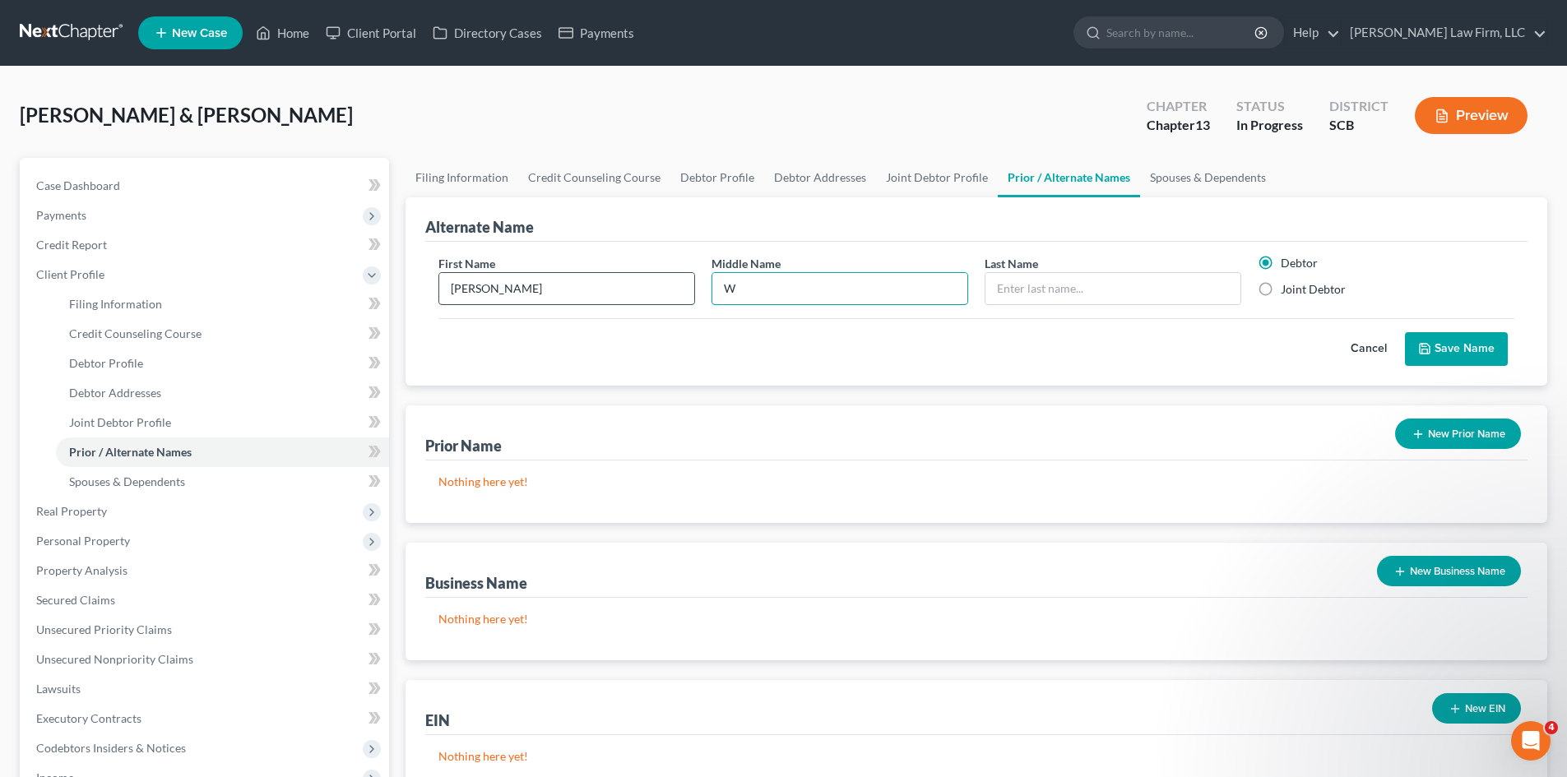
type input "W"
type input "Smith"
click at [1498, 350] on button "Save Name" at bounding box center [1456, 349] width 103 height 35
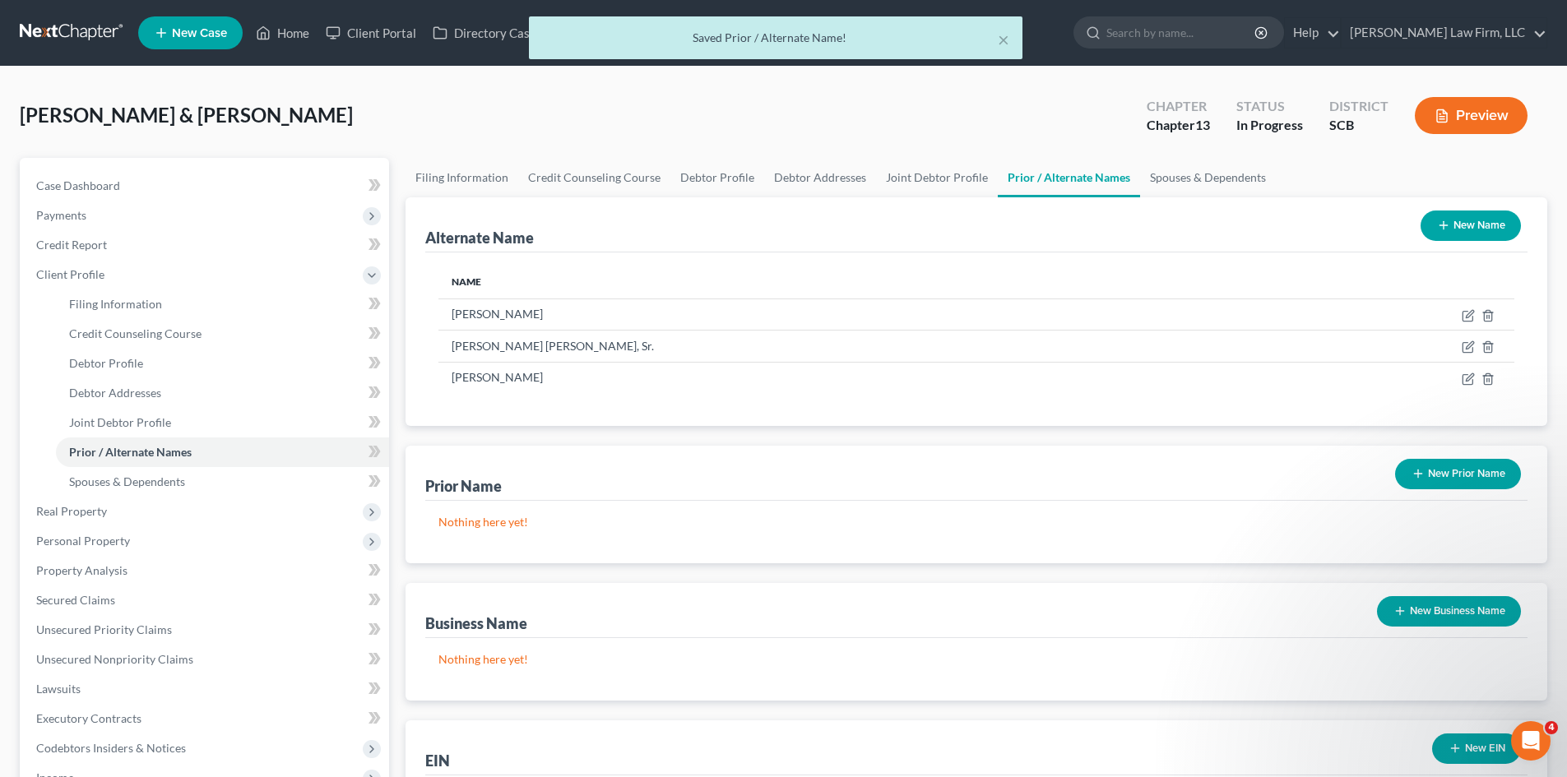
click at [1466, 215] on button "New Name" at bounding box center [1470, 226] width 100 height 30
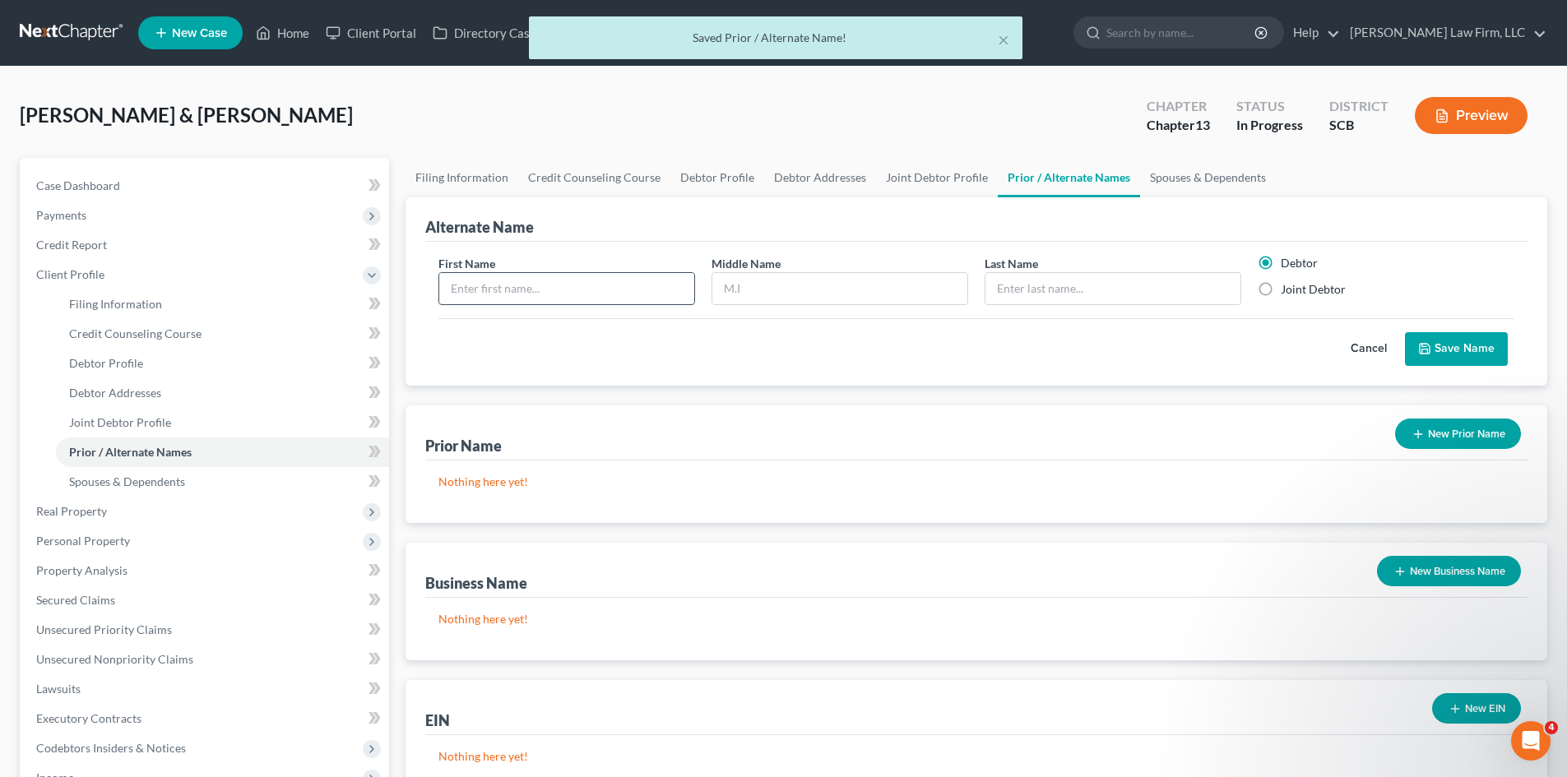
click at [597, 298] on input "text" at bounding box center [566, 288] width 255 height 31
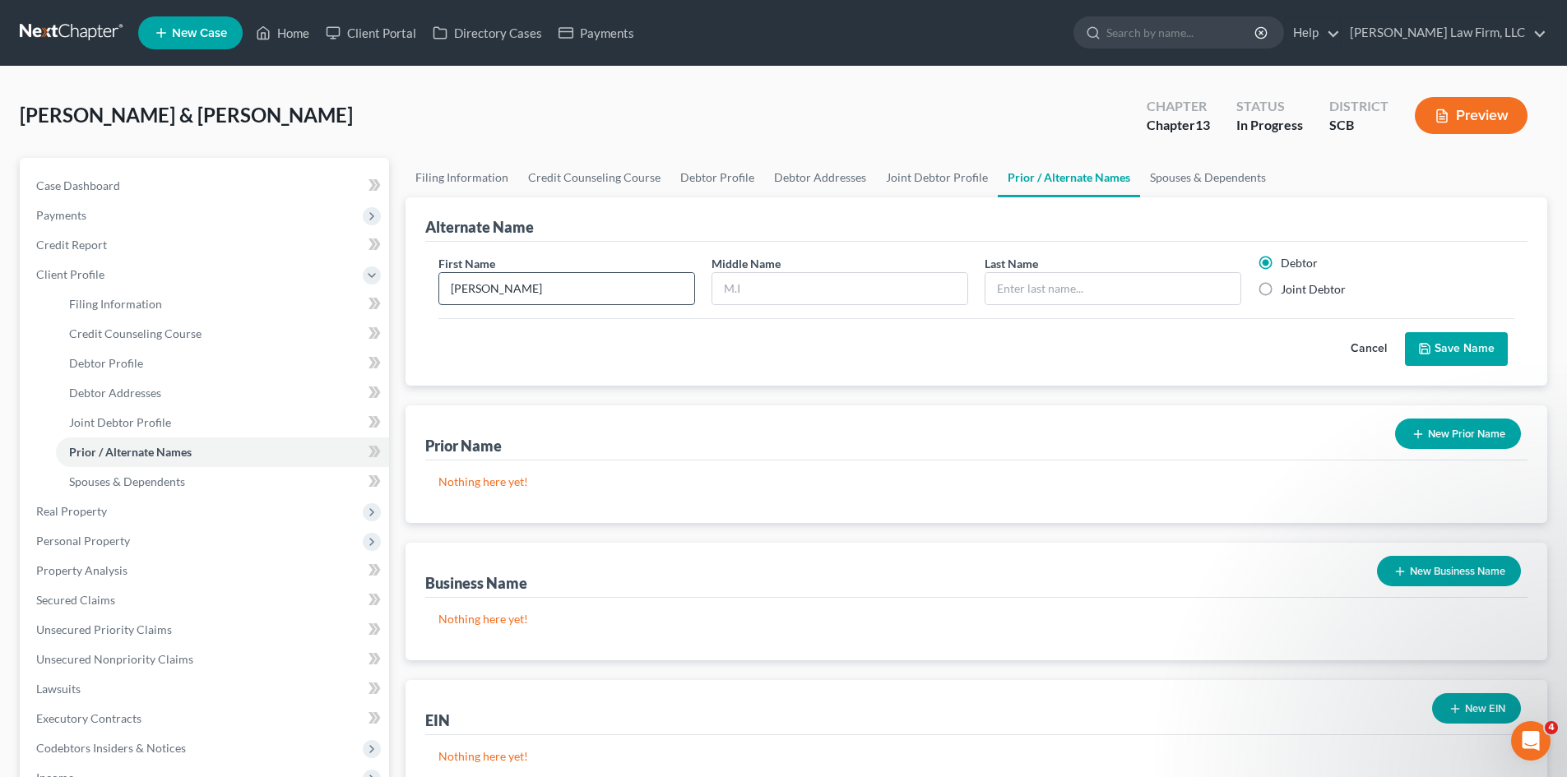
type input "Matthew"
type input "Smith"
click at [1482, 351] on button "Save Name" at bounding box center [1456, 349] width 103 height 35
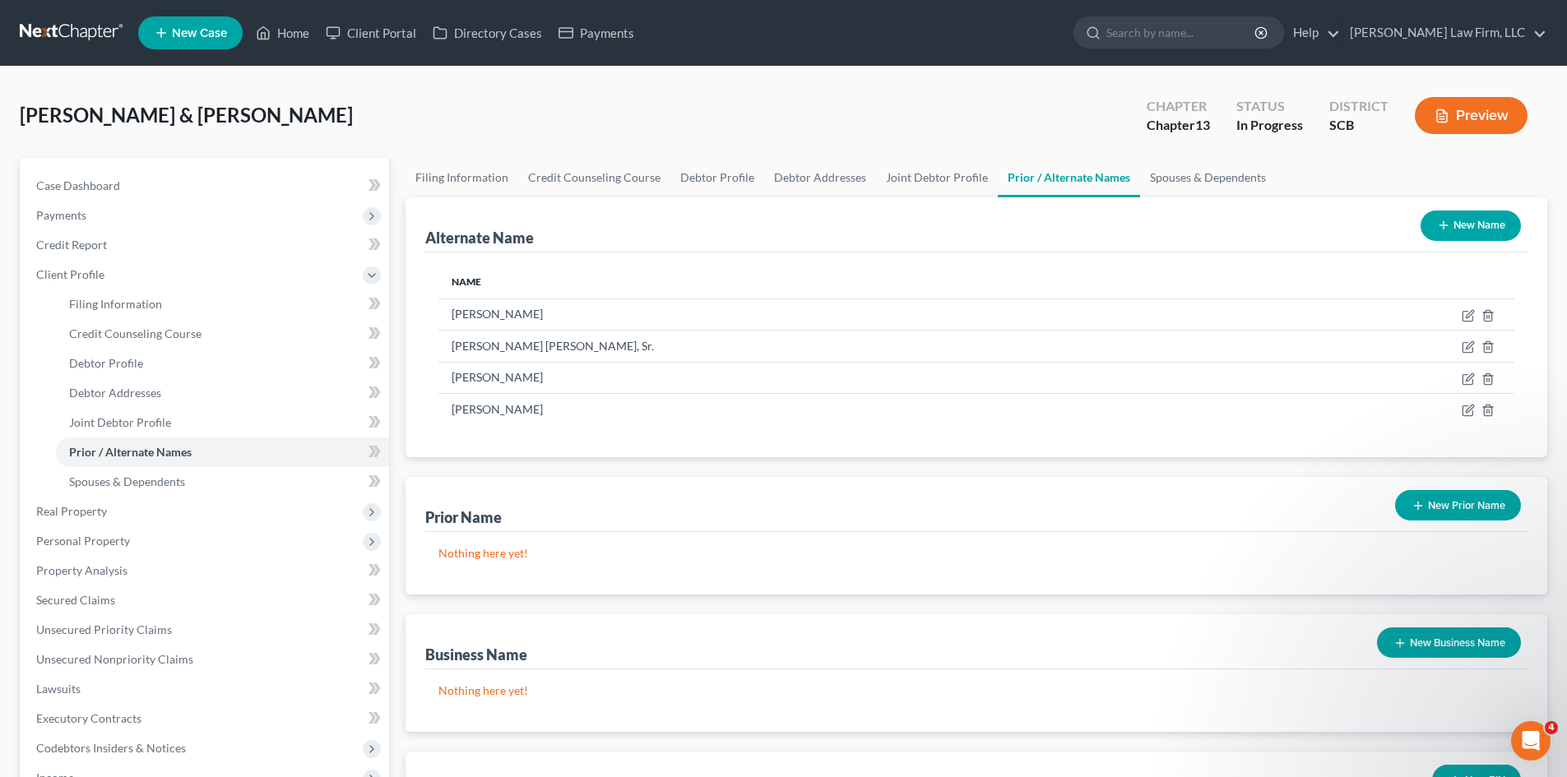
click at [1469, 234] on button "New Name" at bounding box center [1470, 226] width 100 height 30
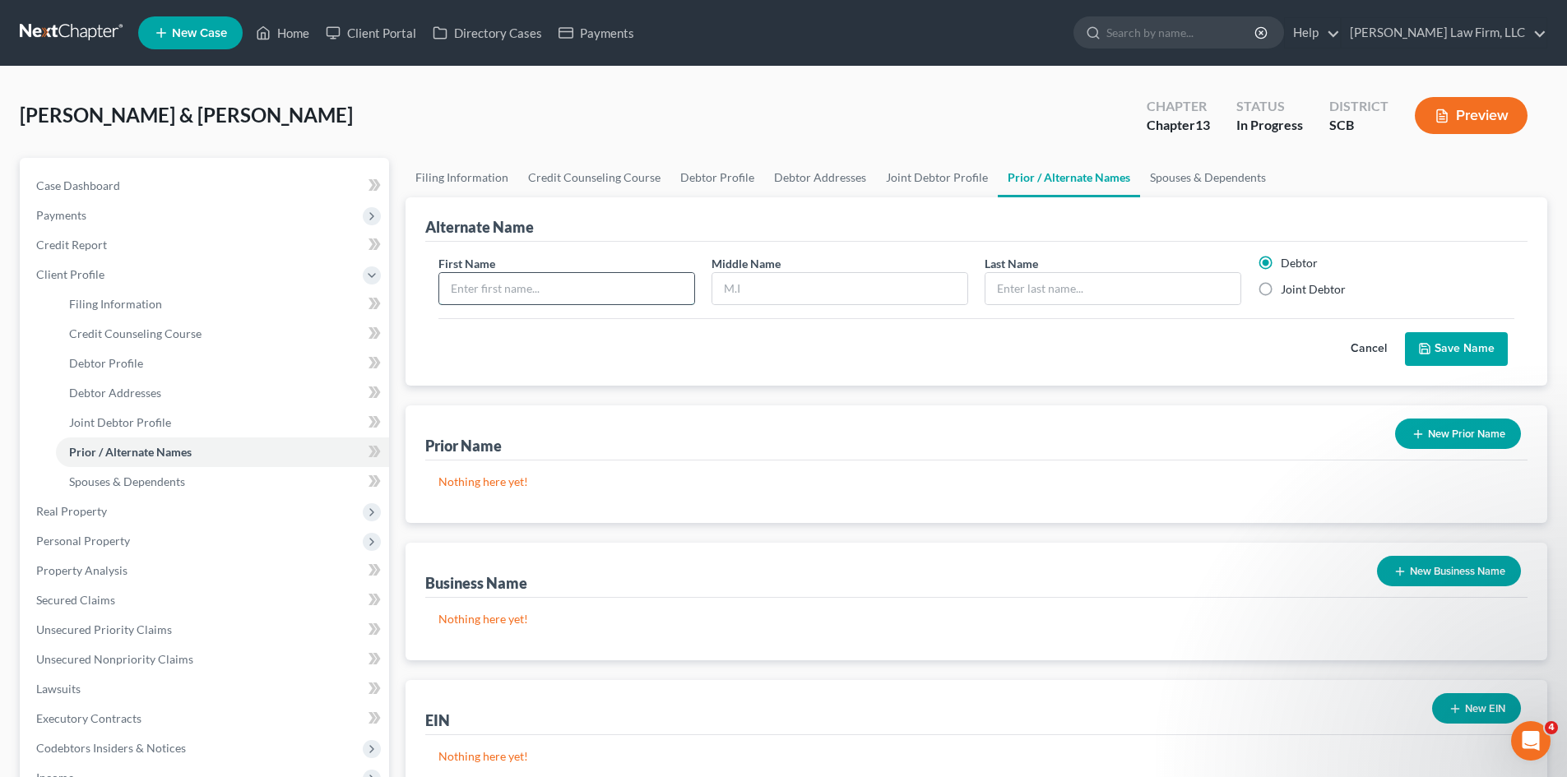
click at [584, 278] on input "text" at bounding box center [566, 288] width 255 height 31
type input "Linda"
type input "M"
type input "Smith"
click at [1281, 291] on label "Joint Debtor" at bounding box center [1313, 289] width 65 height 16
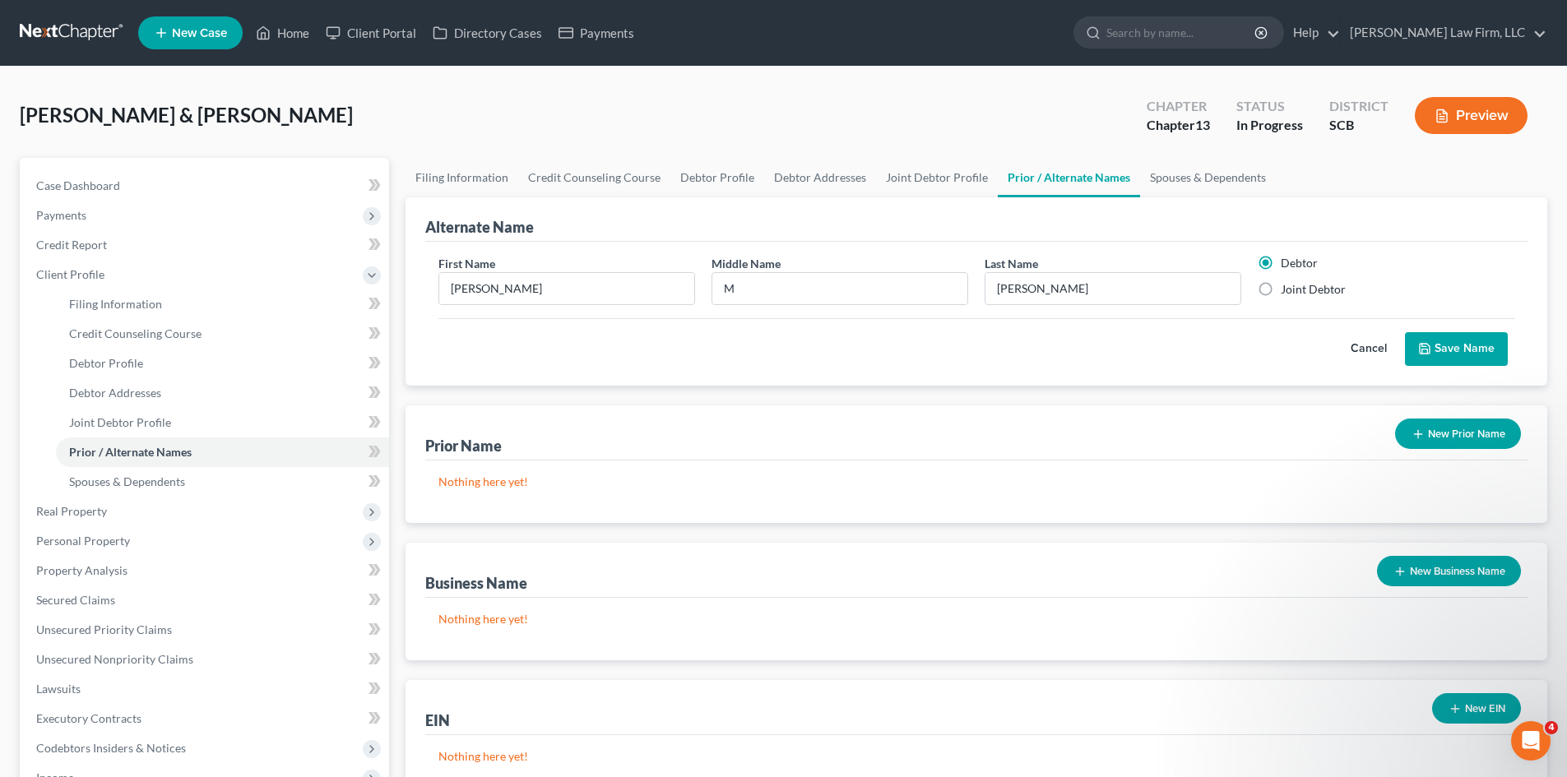
click at [1287, 291] on input "Joint Debtor" at bounding box center [1292, 286] width 11 height 11
radio input "true"
radio input "false"
click at [1445, 348] on button "Save Name" at bounding box center [1456, 349] width 103 height 35
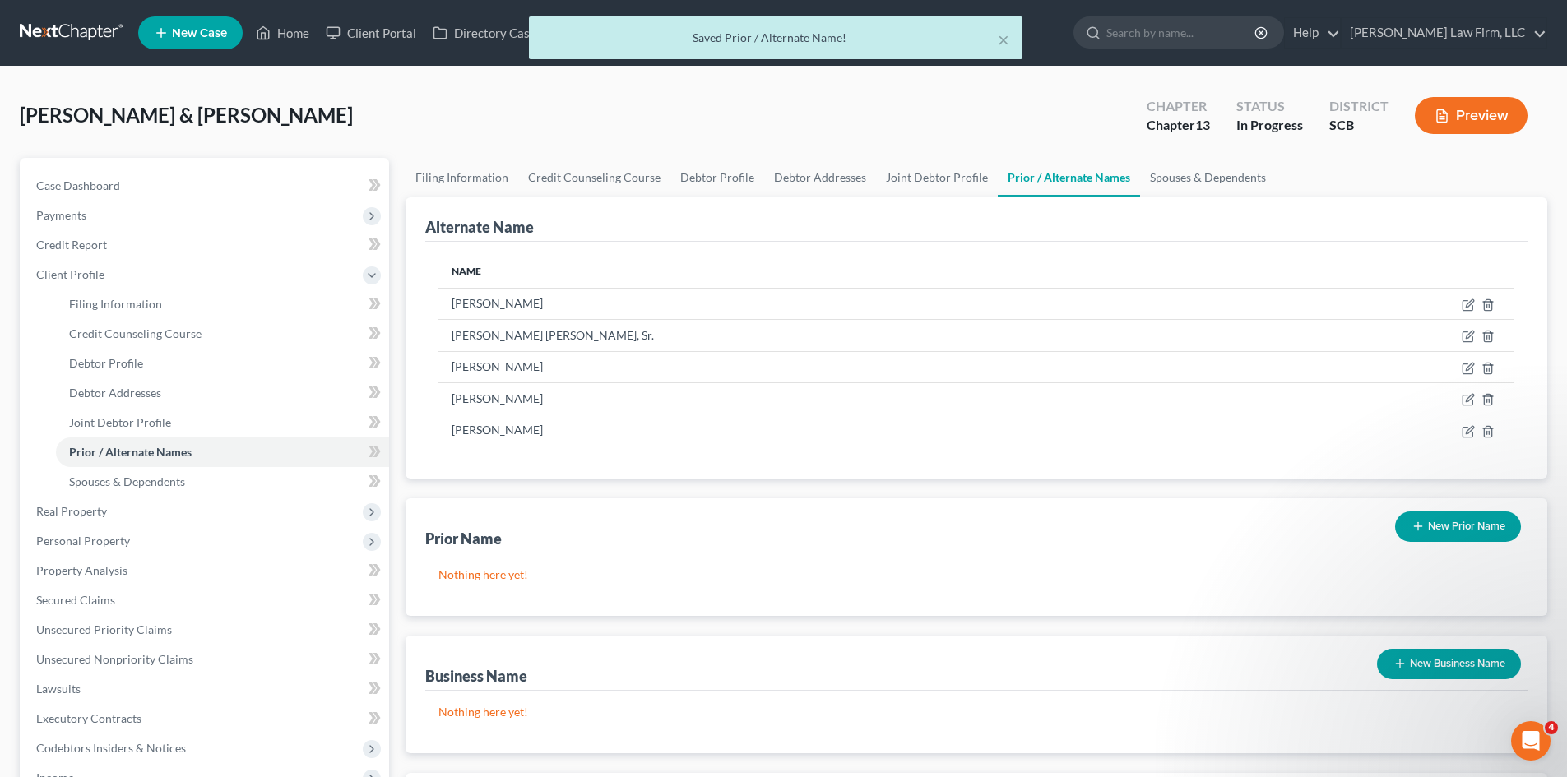
drag, startPoint x: 1478, startPoint y: 516, endPoint x: 1443, endPoint y: 518, distance: 34.6
click at [1477, 517] on button "New Prior Name" at bounding box center [1458, 527] width 126 height 30
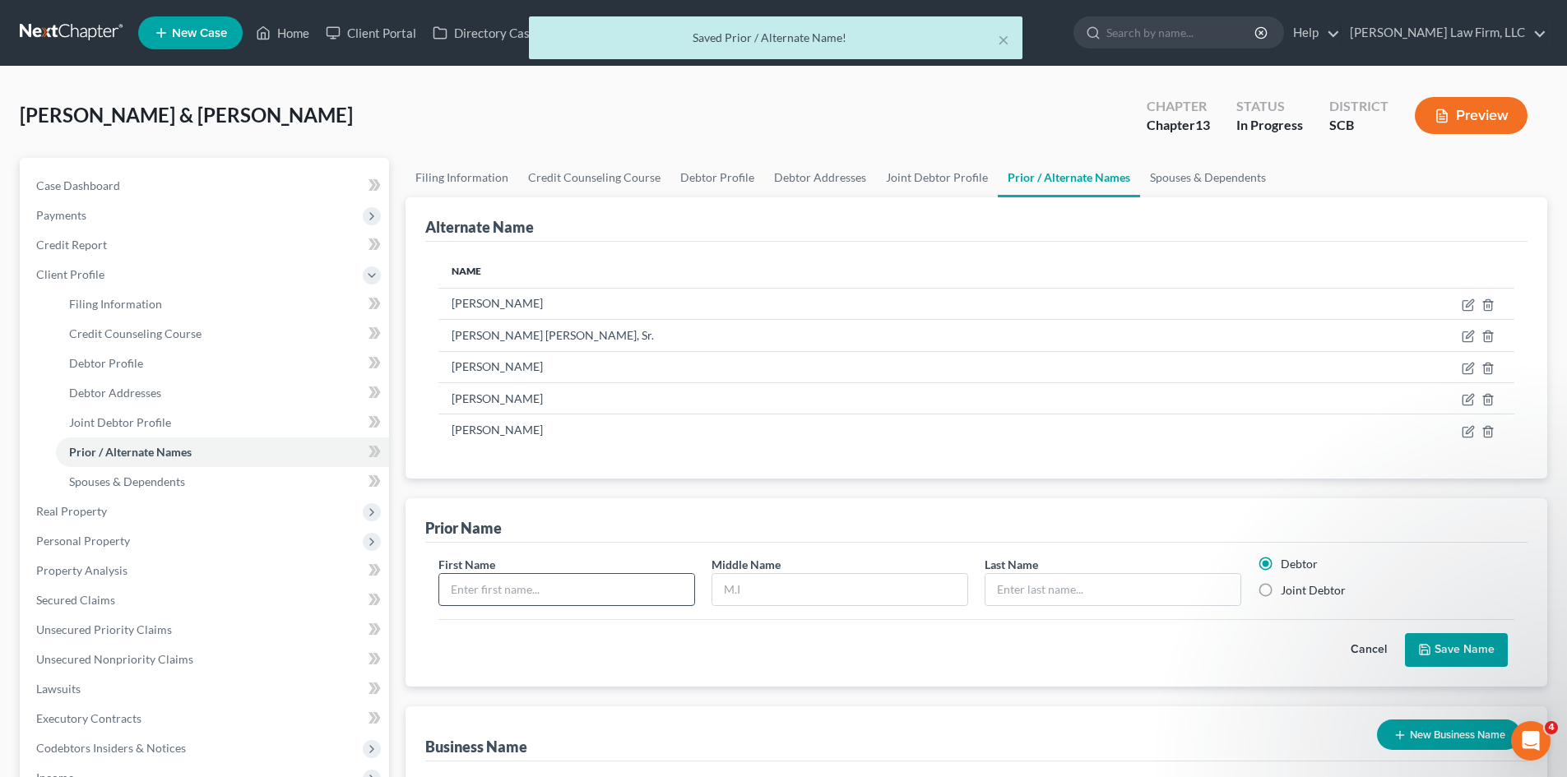
click at [588, 595] on input "text" at bounding box center [566, 589] width 255 height 31
type input "Linda"
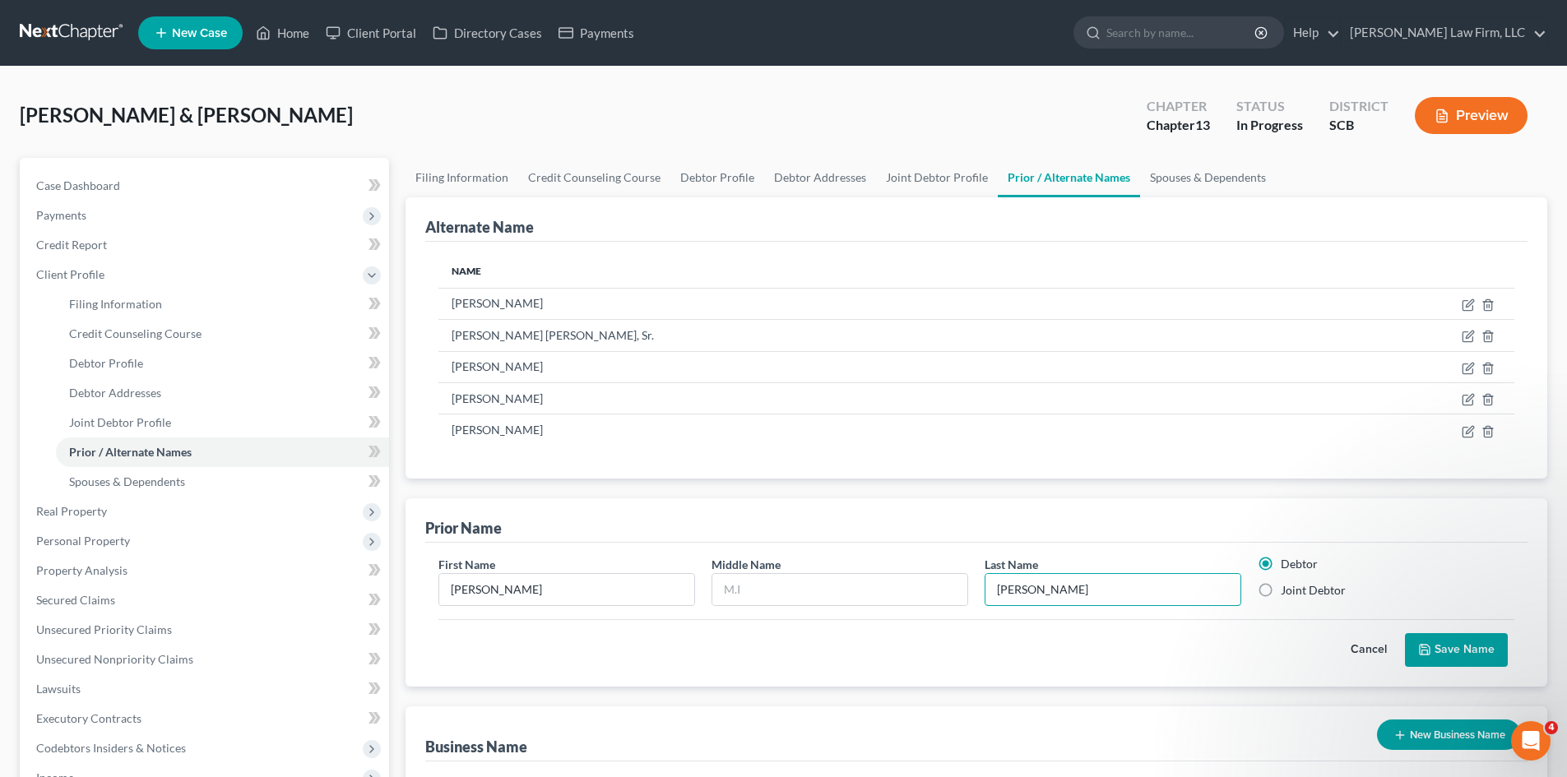
type input "Smith"
drag, startPoint x: 1276, startPoint y: 594, endPoint x: 1358, endPoint y: 614, distance: 84.8
click at [1281, 594] on label "Joint Debtor" at bounding box center [1313, 590] width 65 height 16
click at [1287, 593] on input "Joint Debtor" at bounding box center [1292, 587] width 11 height 11
radio input "true"
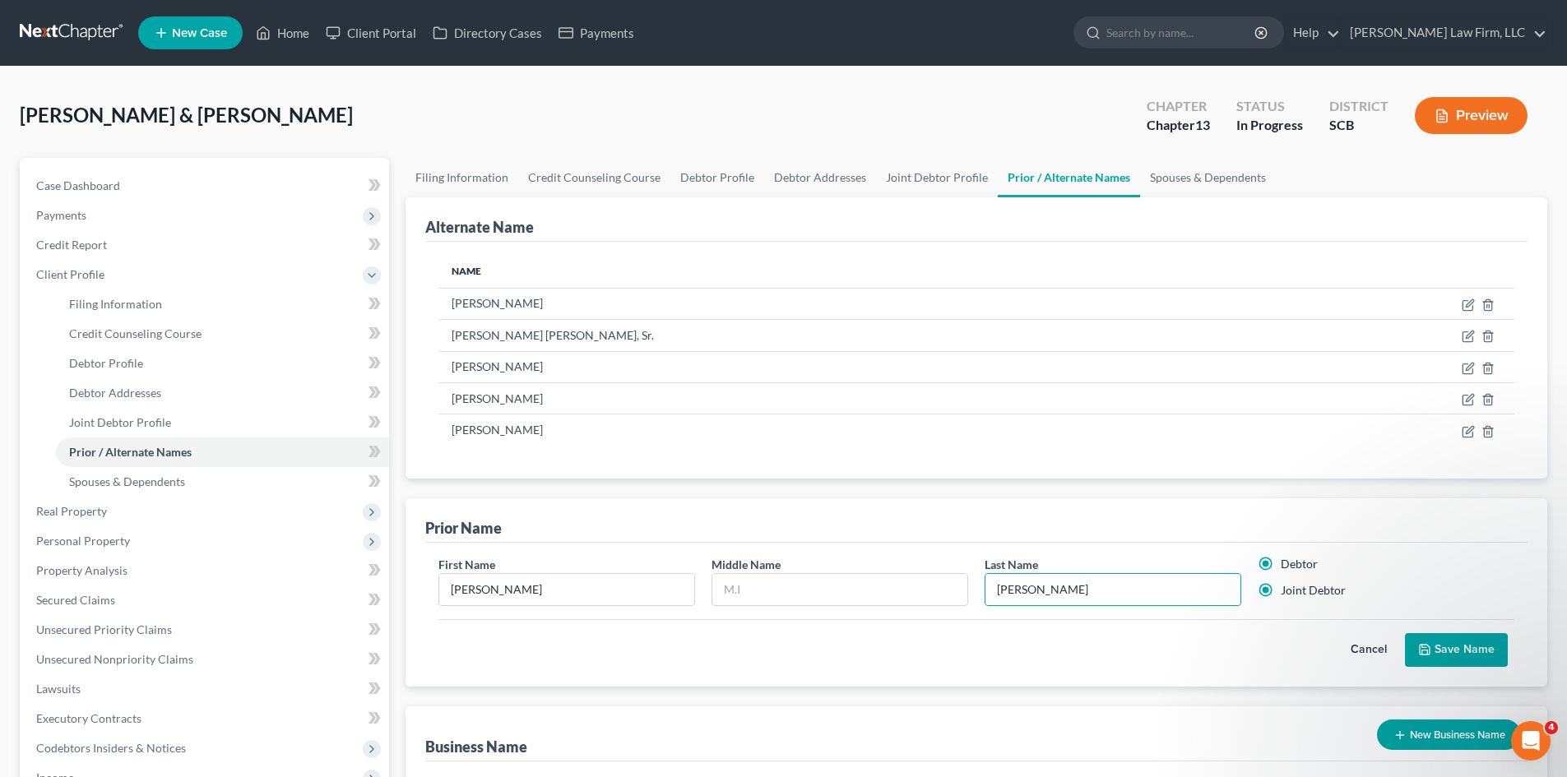
radio input "false"
click at [1429, 641] on button "Save Name" at bounding box center [1456, 650] width 103 height 35
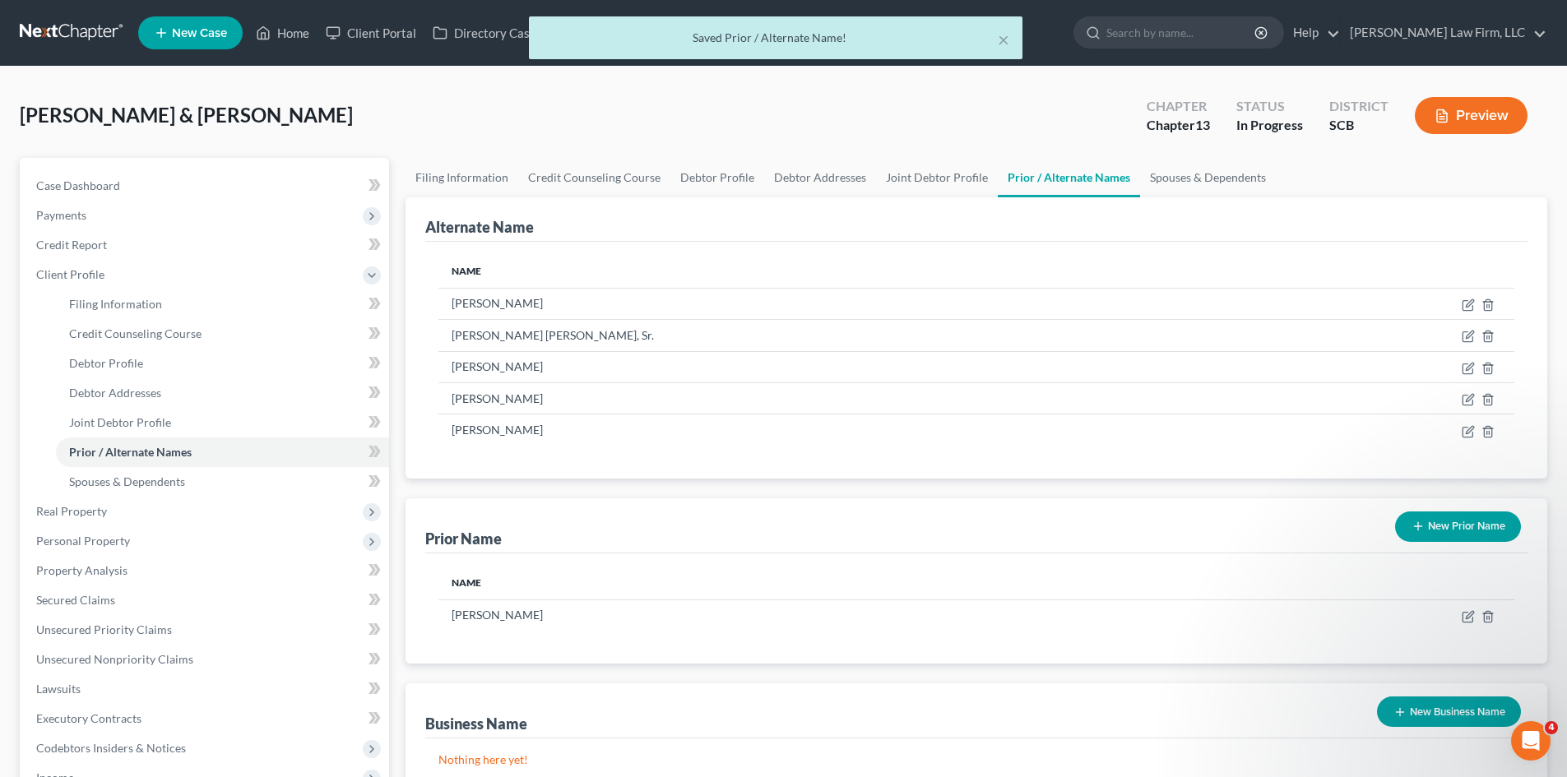
drag, startPoint x: 1460, startPoint y: 532, endPoint x: 1381, endPoint y: 535, distance: 79.0
click at [1457, 534] on button "New Prior Name" at bounding box center [1458, 527] width 126 height 30
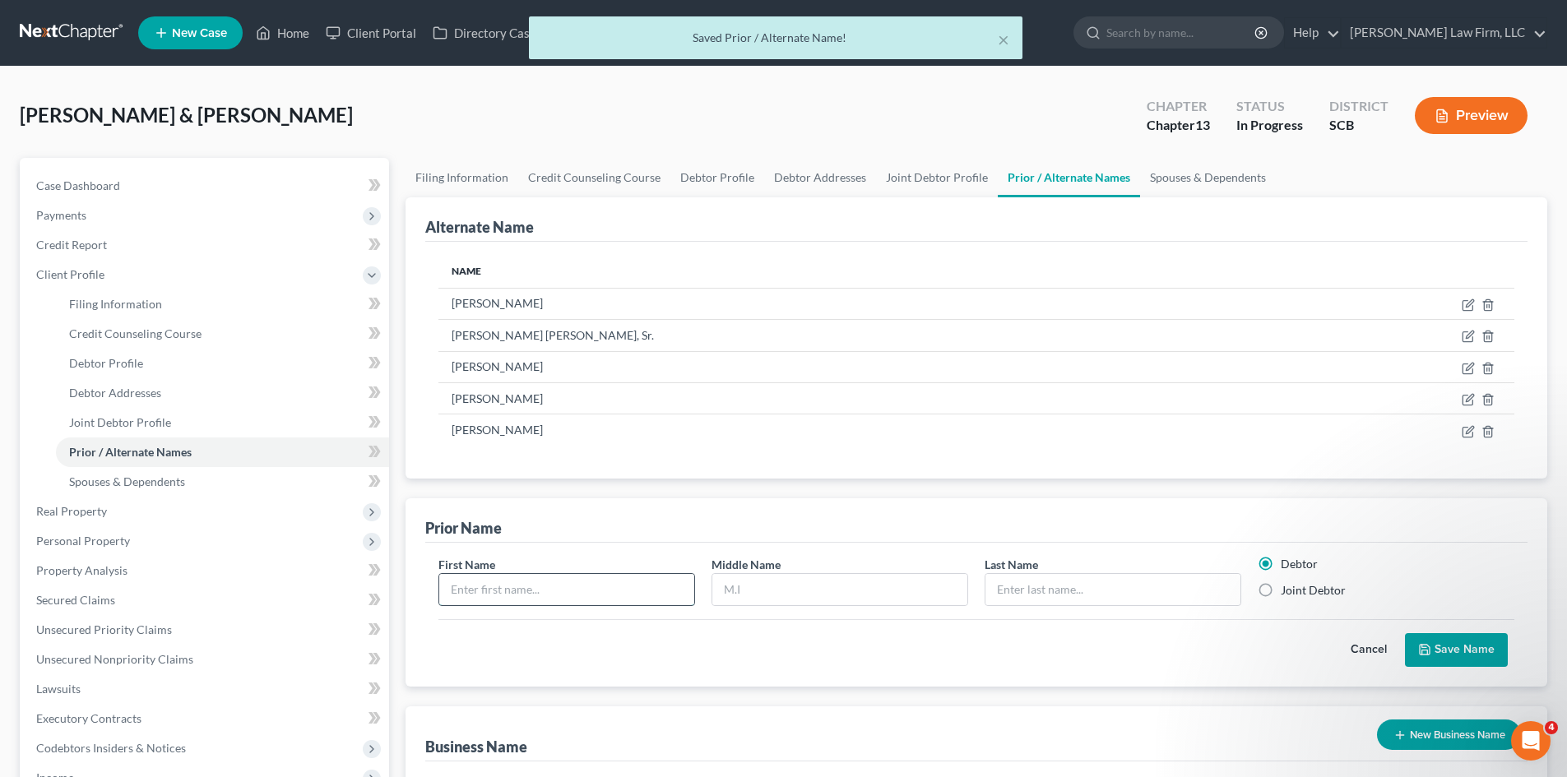
click at [563, 598] on input "text" at bounding box center [566, 589] width 255 height 31
type input "Linda"
type input "Marie"
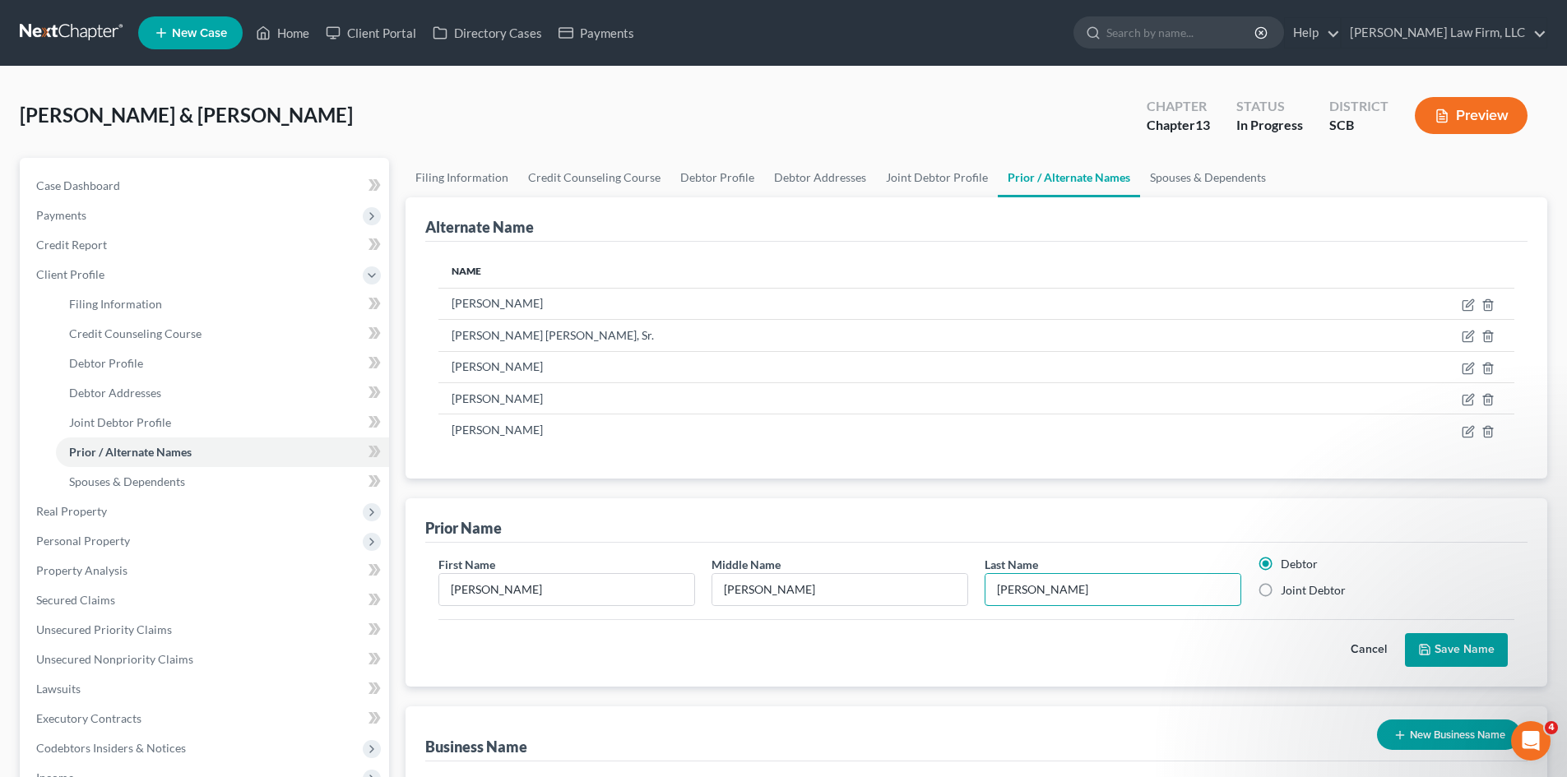
type input "Williams"
click at [1281, 593] on label "Joint Debtor" at bounding box center [1313, 590] width 65 height 16
click at [1287, 593] on input "Joint Debtor" at bounding box center [1292, 587] width 11 height 11
radio input "true"
radio input "false"
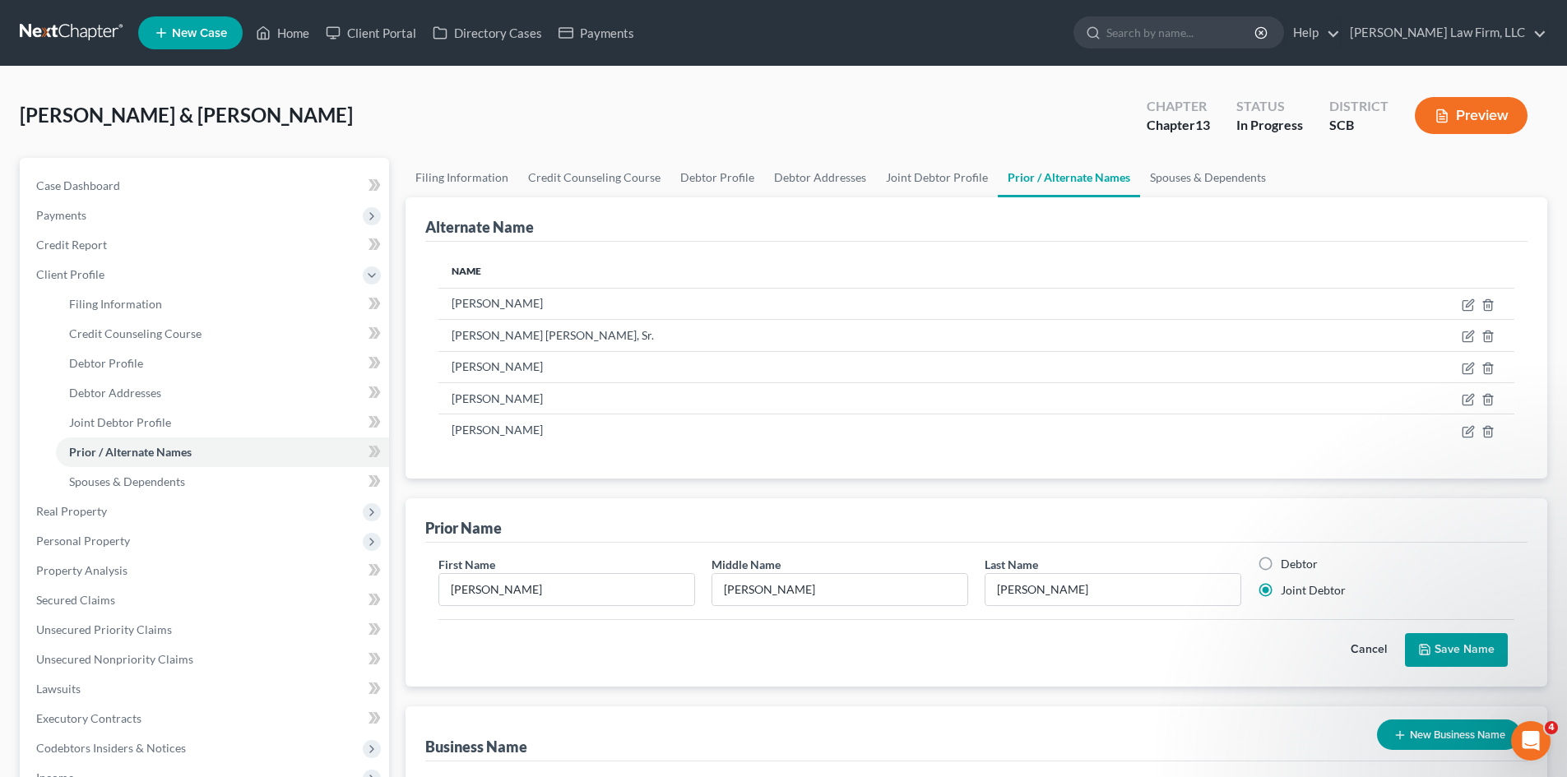
click at [1452, 647] on button "Save Name" at bounding box center [1456, 650] width 103 height 35
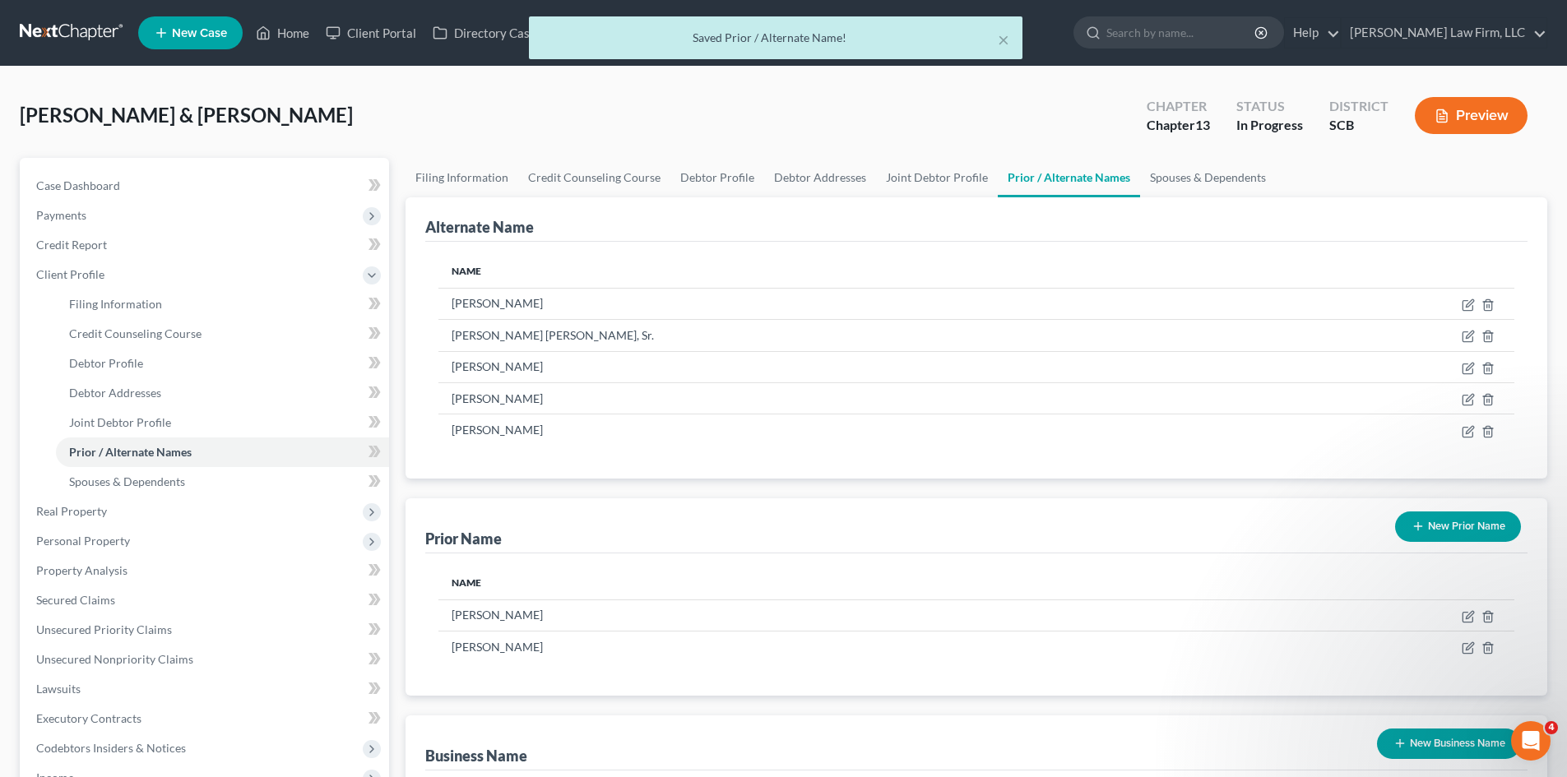
click at [1433, 515] on button "New Prior Name" at bounding box center [1458, 527] width 126 height 30
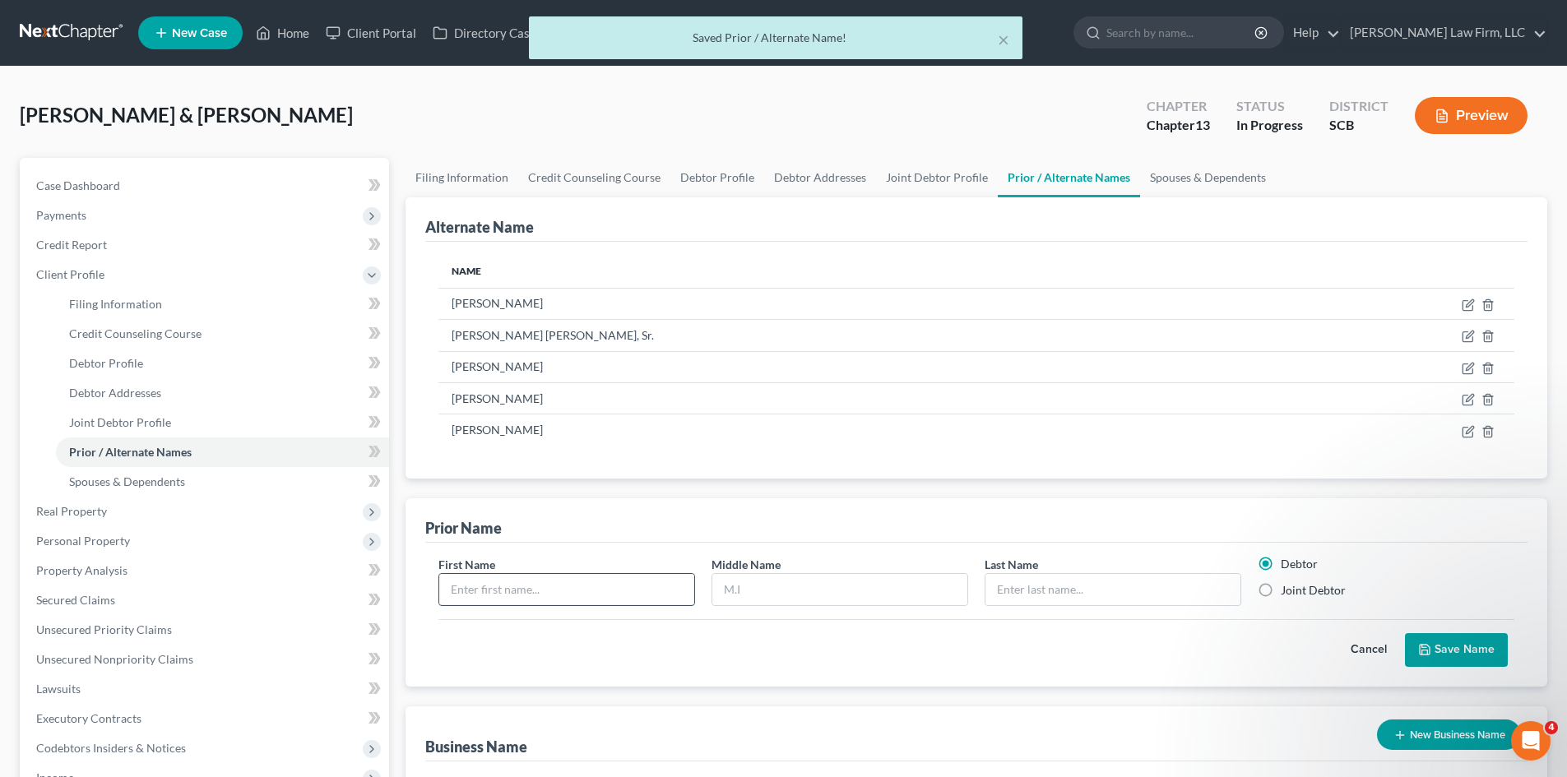
click at [549, 593] on input "text" at bounding box center [566, 589] width 255 height 31
type input "Linda"
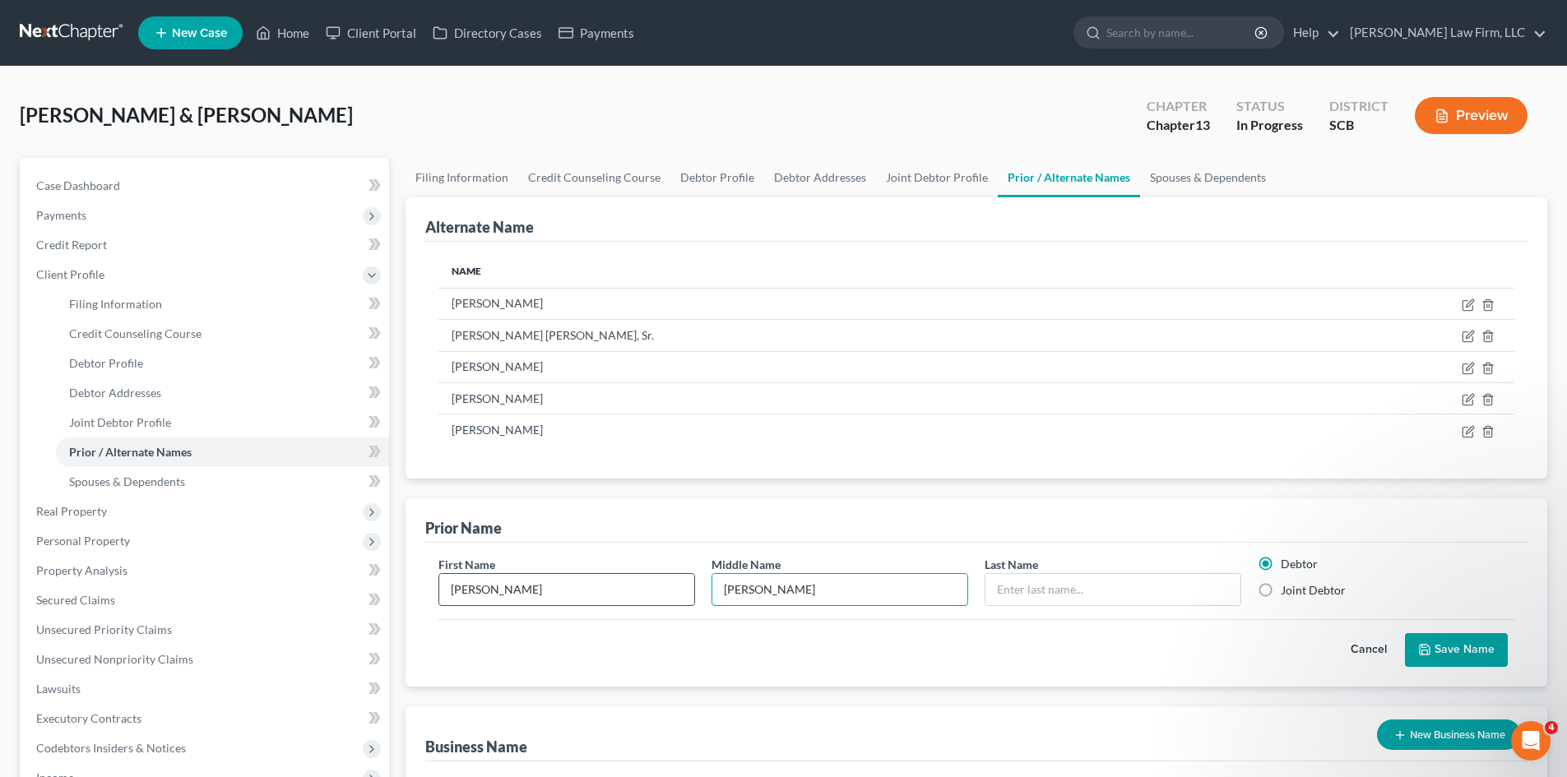
type input "Marie"
type input "S"
type input "Wil;iams"
drag, startPoint x: 760, startPoint y: 590, endPoint x: 729, endPoint y: 596, distance: 31.9
click at [729, 596] on input "Marie" at bounding box center [839, 589] width 255 height 31
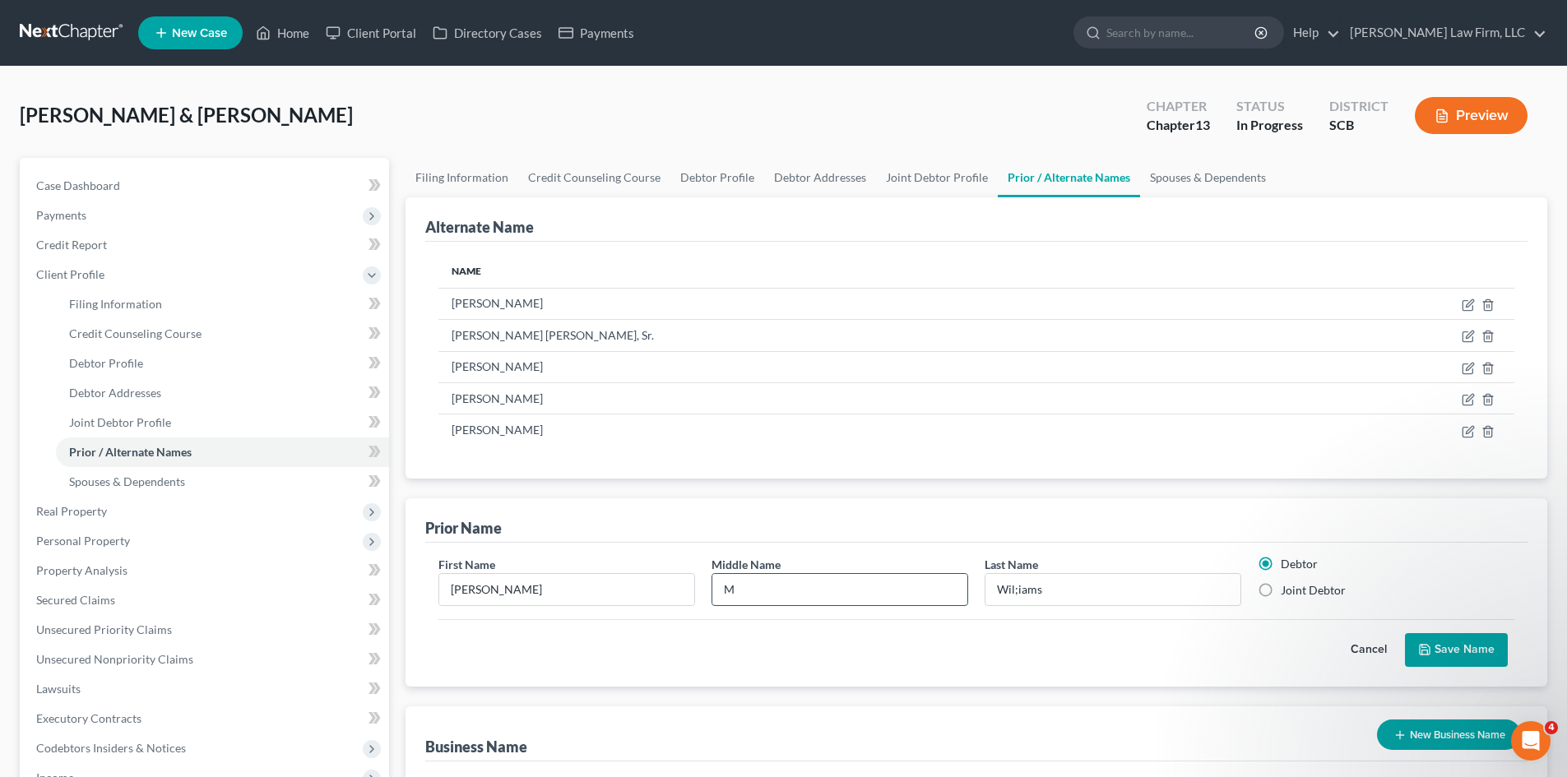
type input "M"
type input "Williams"
click at [1281, 586] on label "Joint Debtor" at bounding box center [1313, 590] width 65 height 16
click at [1287, 586] on input "Joint Debtor" at bounding box center [1292, 587] width 11 height 11
radio input "true"
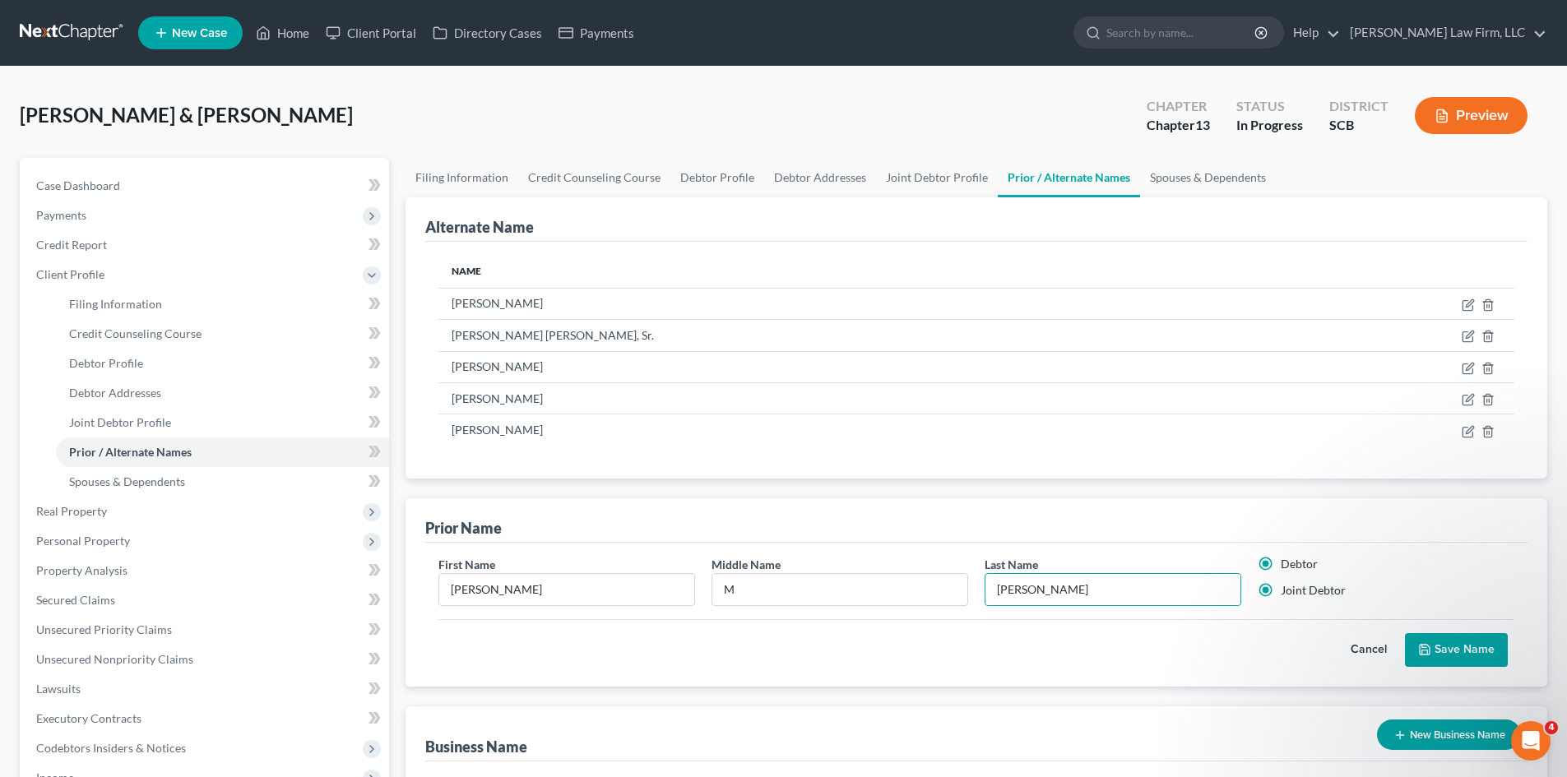
radio input "false"
click at [1470, 648] on button "Save Name" at bounding box center [1456, 650] width 103 height 35
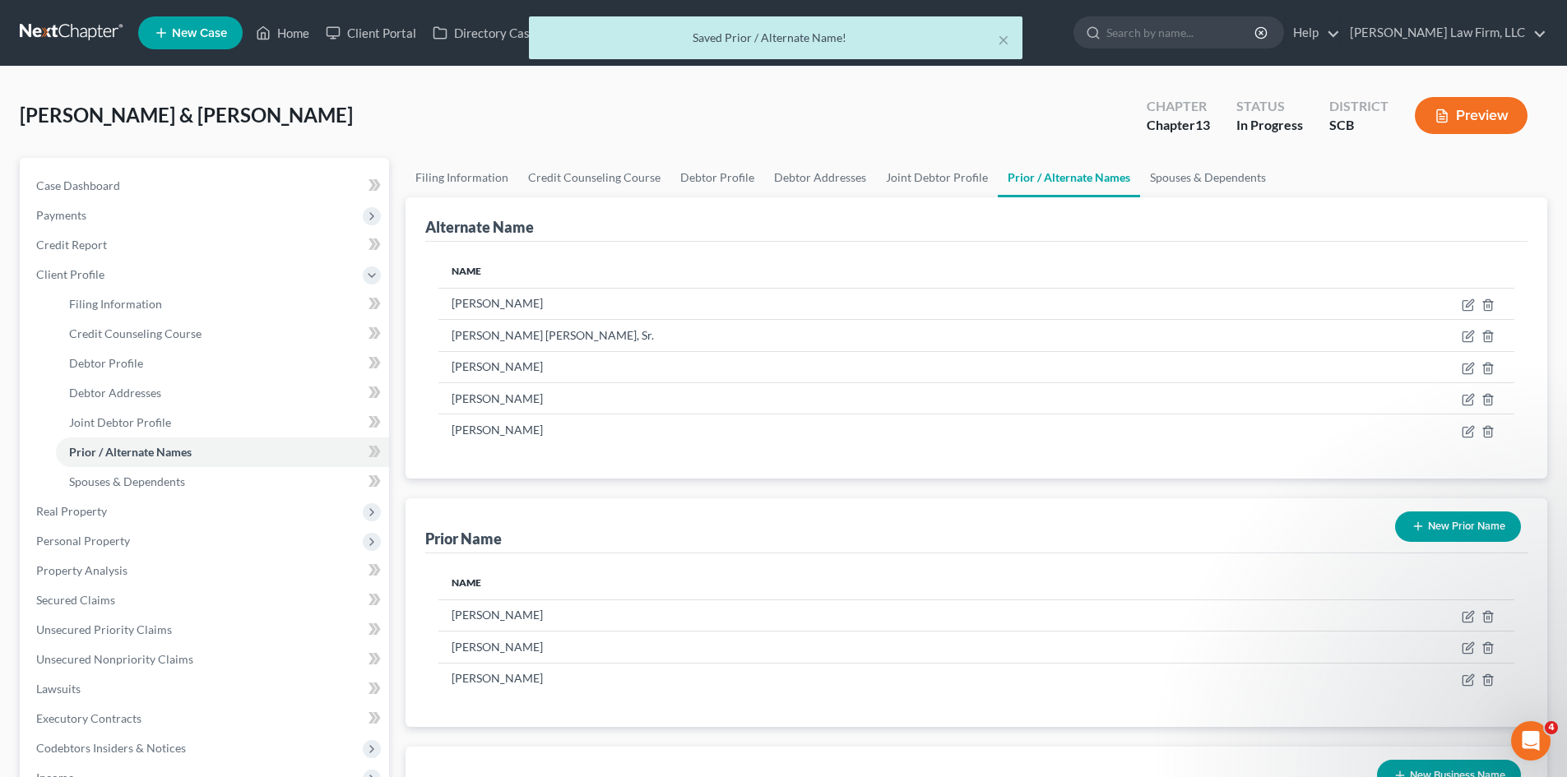
click at [1470, 535] on button "New Prior Name" at bounding box center [1458, 527] width 126 height 30
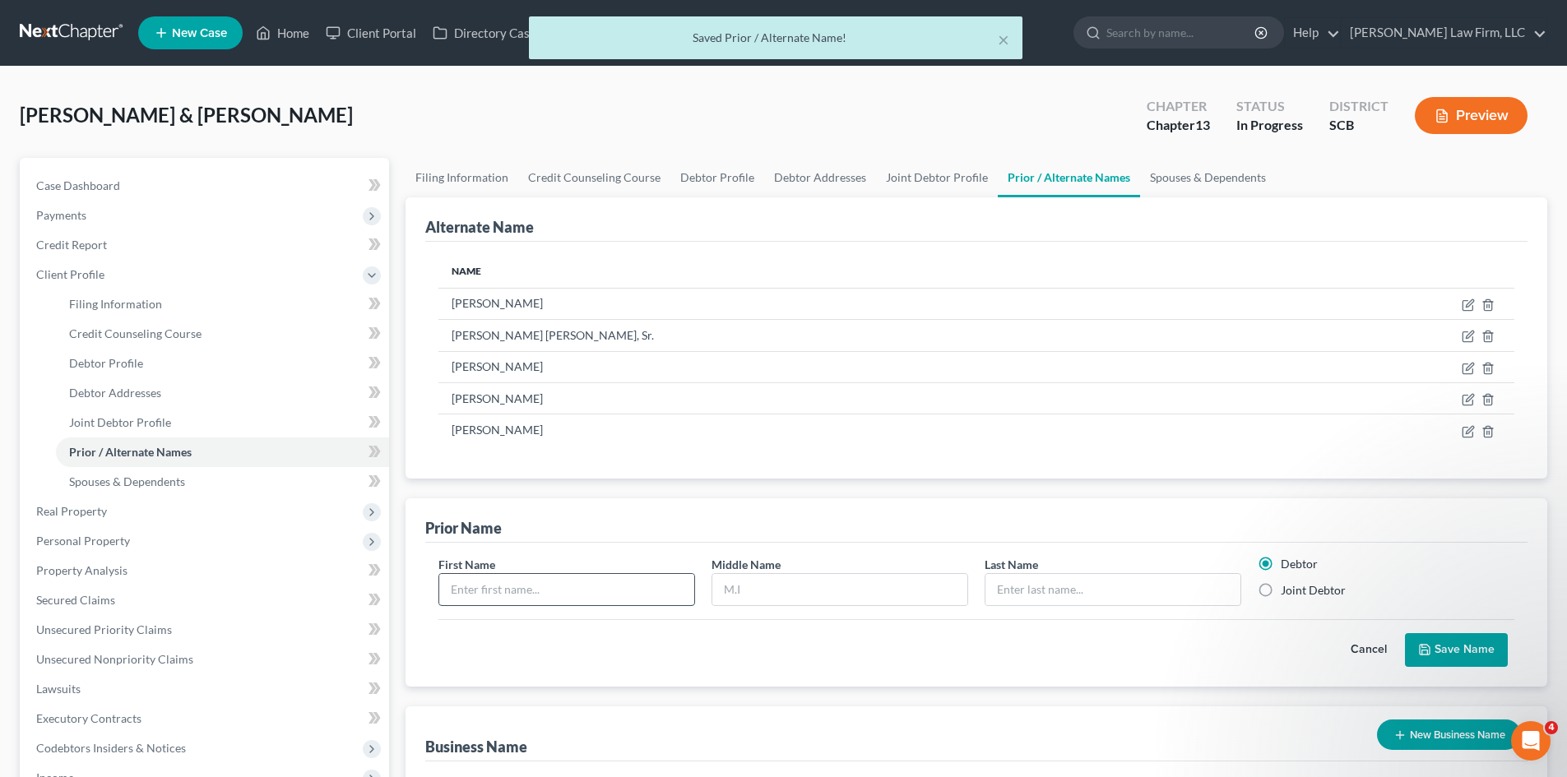
click at [567, 600] on input "text" at bounding box center [566, 589] width 255 height 31
type input "Linda"
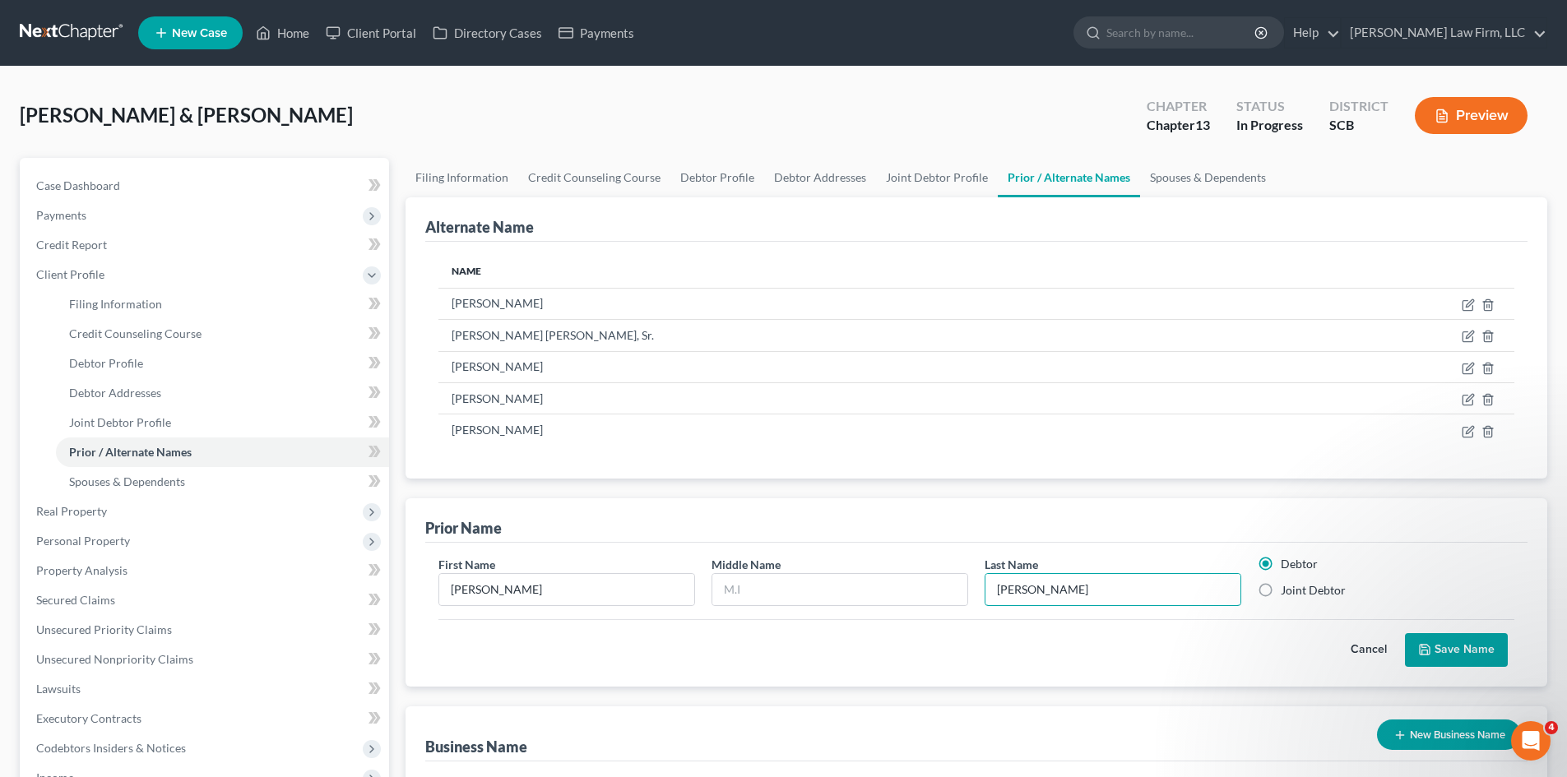
type input "Williams"
click at [1281, 593] on label "Joint Debtor" at bounding box center [1313, 590] width 65 height 16
click at [1287, 593] on input "Joint Debtor" at bounding box center [1292, 587] width 11 height 11
radio input "true"
radio input "false"
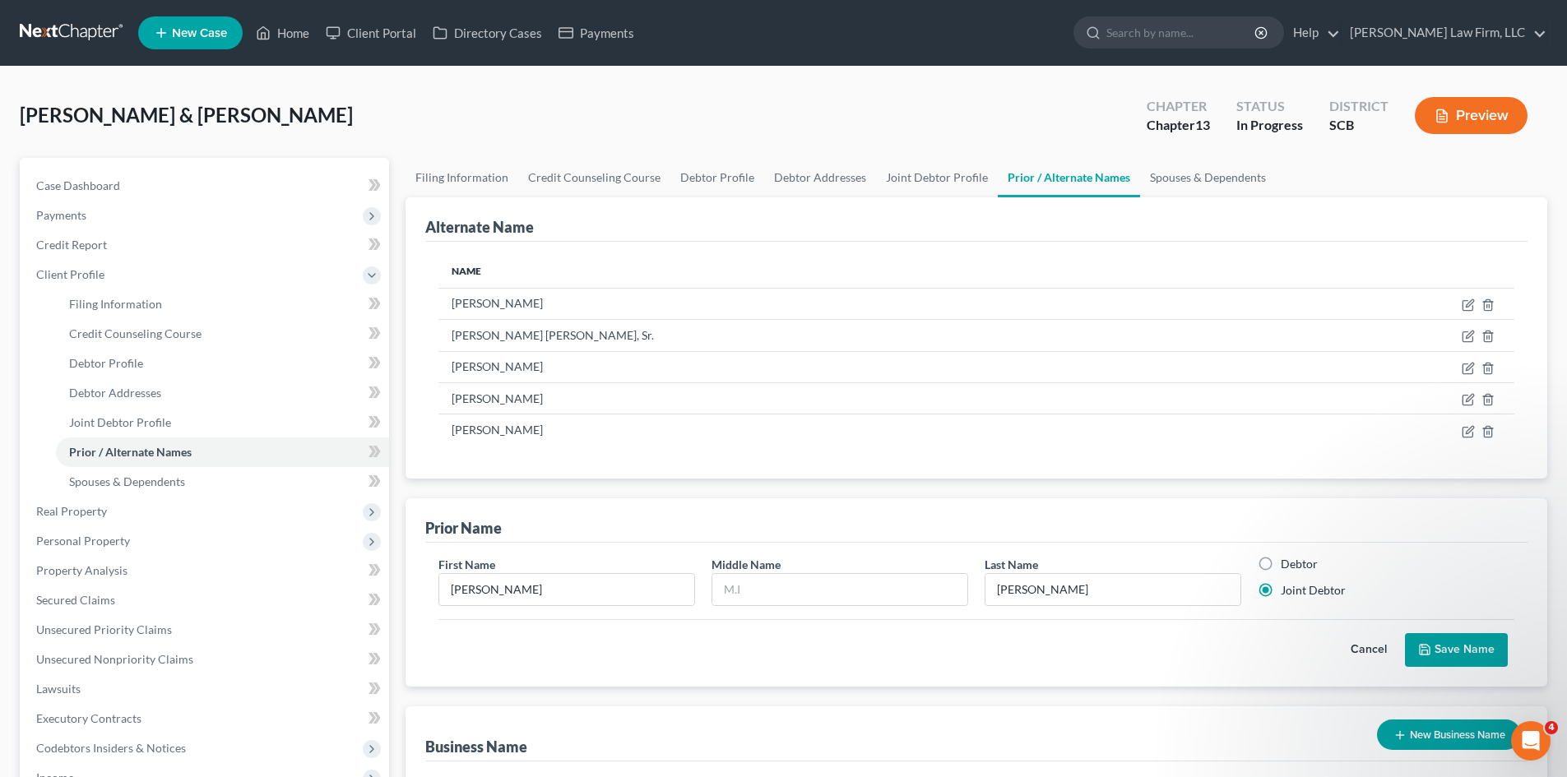
click at [1433, 649] on button "Save Name" at bounding box center [1456, 650] width 103 height 35
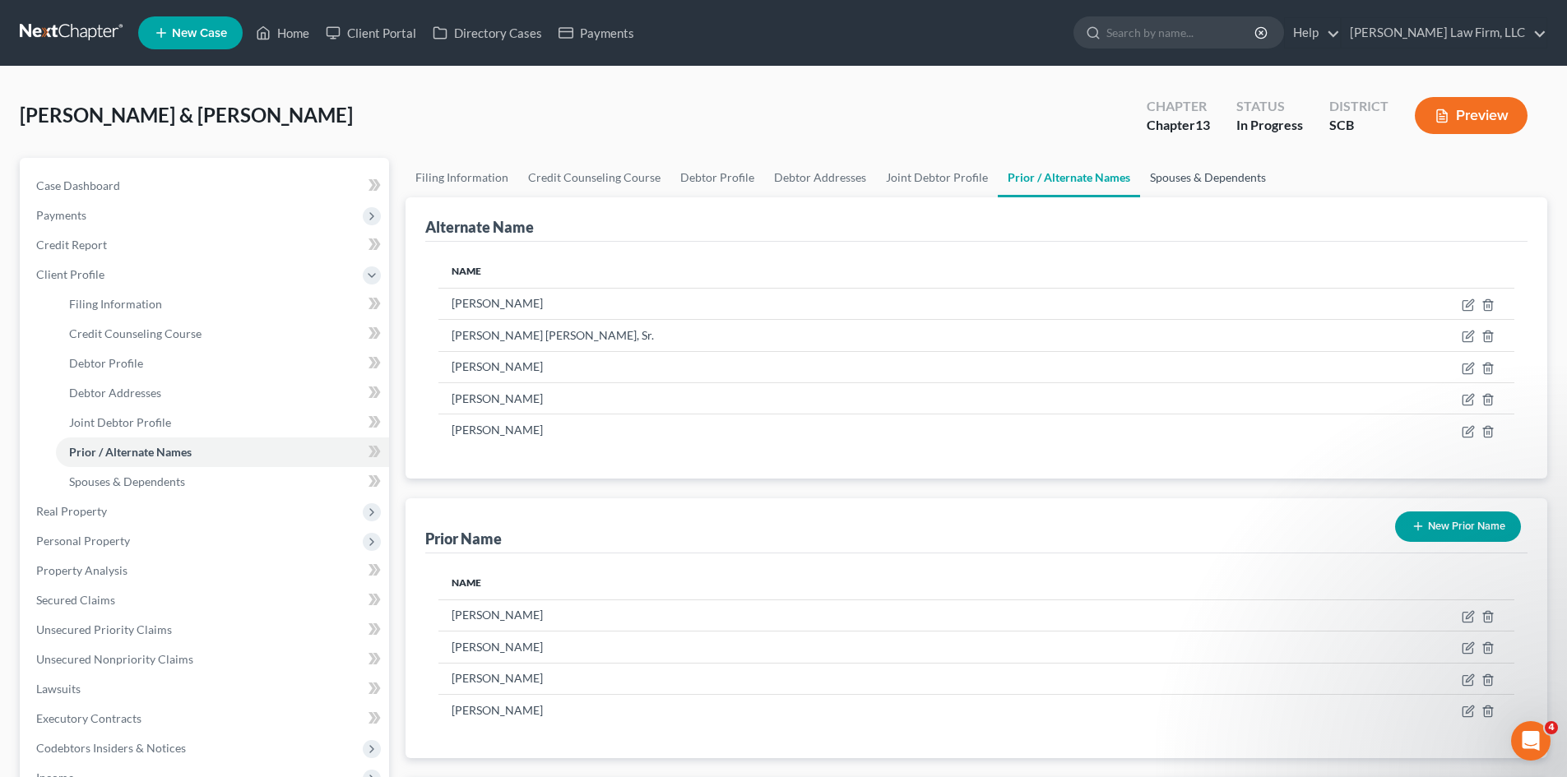
click at [1240, 175] on link "Spouses & Dependents" at bounding box center [1208, 177] width 136 height 39
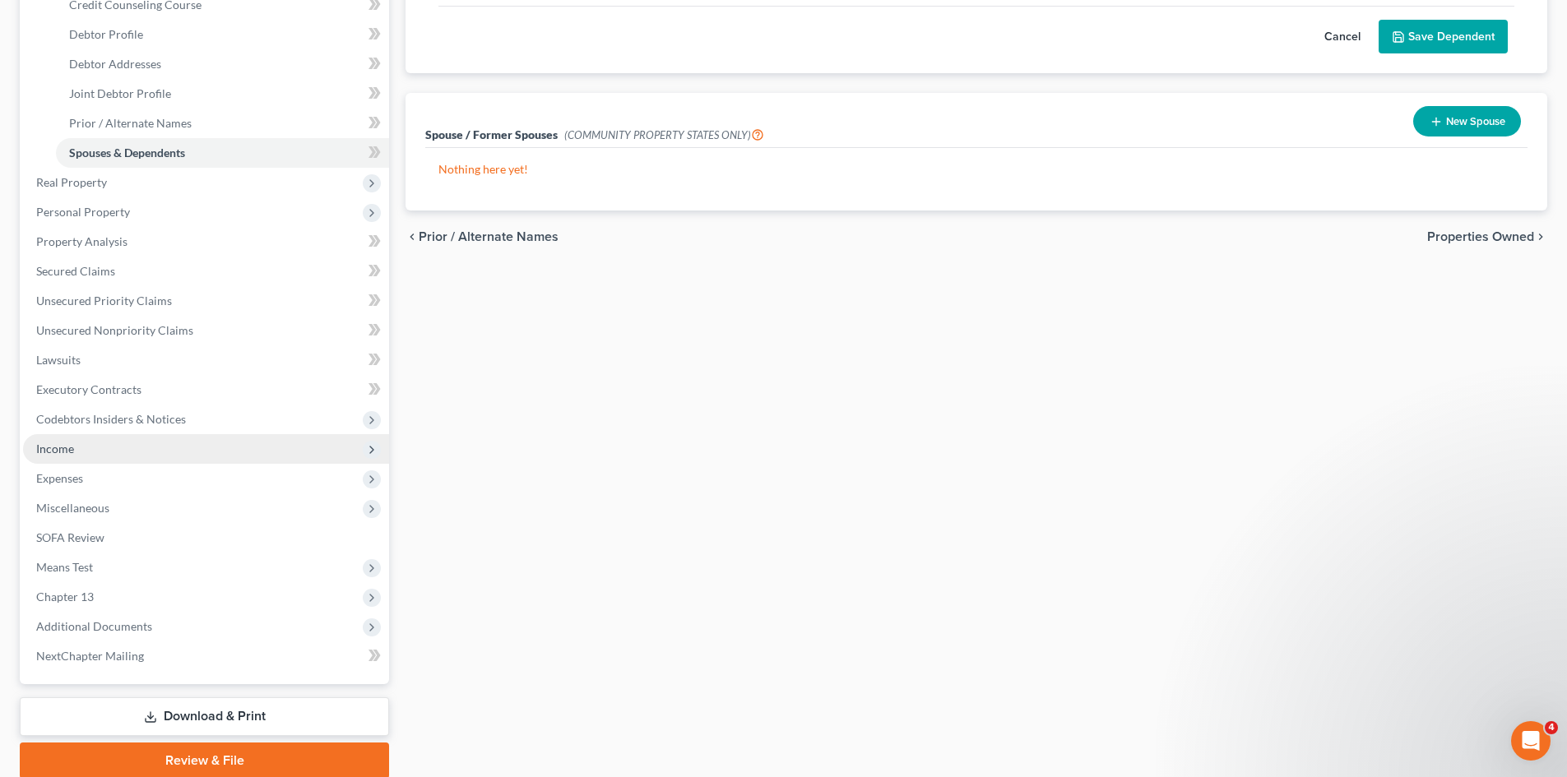
click at [75, 448] on span "Income" at bounding box center [206, 449] width 366 height 30
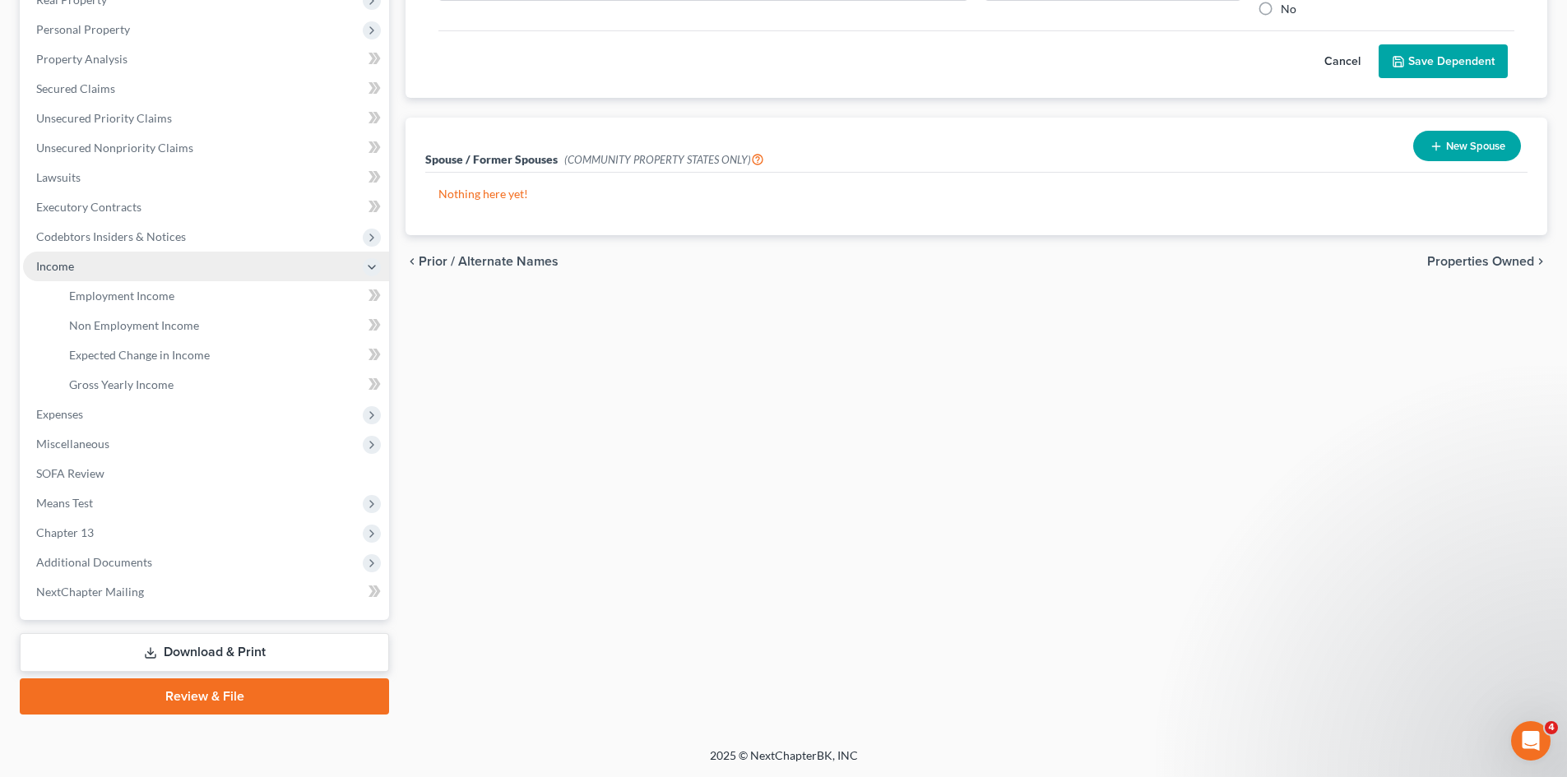
scroll to position [304, 0]
click at [154, 356] on span "Expected Change in Income" at bounding box center [139, 355] width 141 height 14
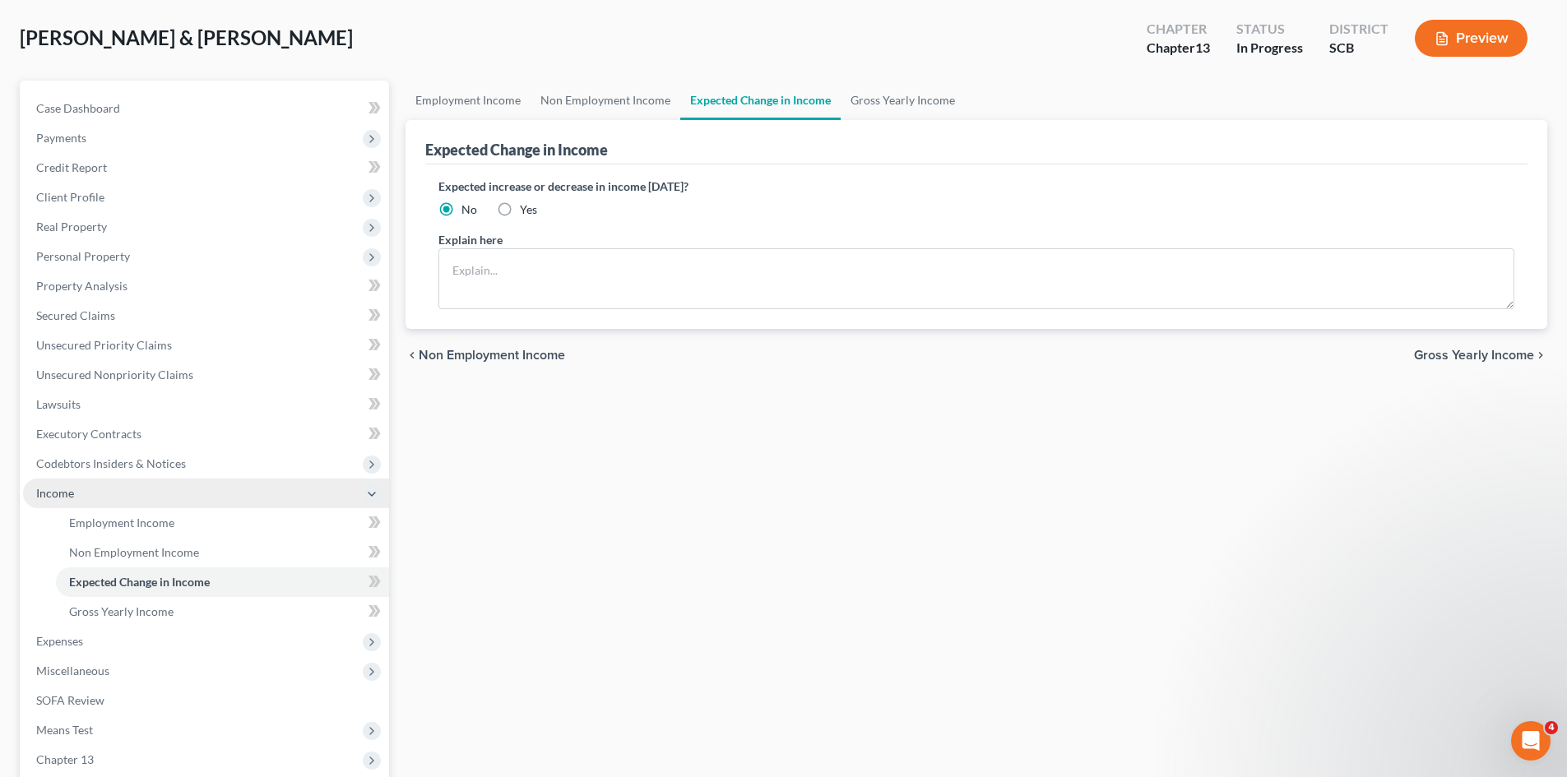
scroll to position [247, 0]
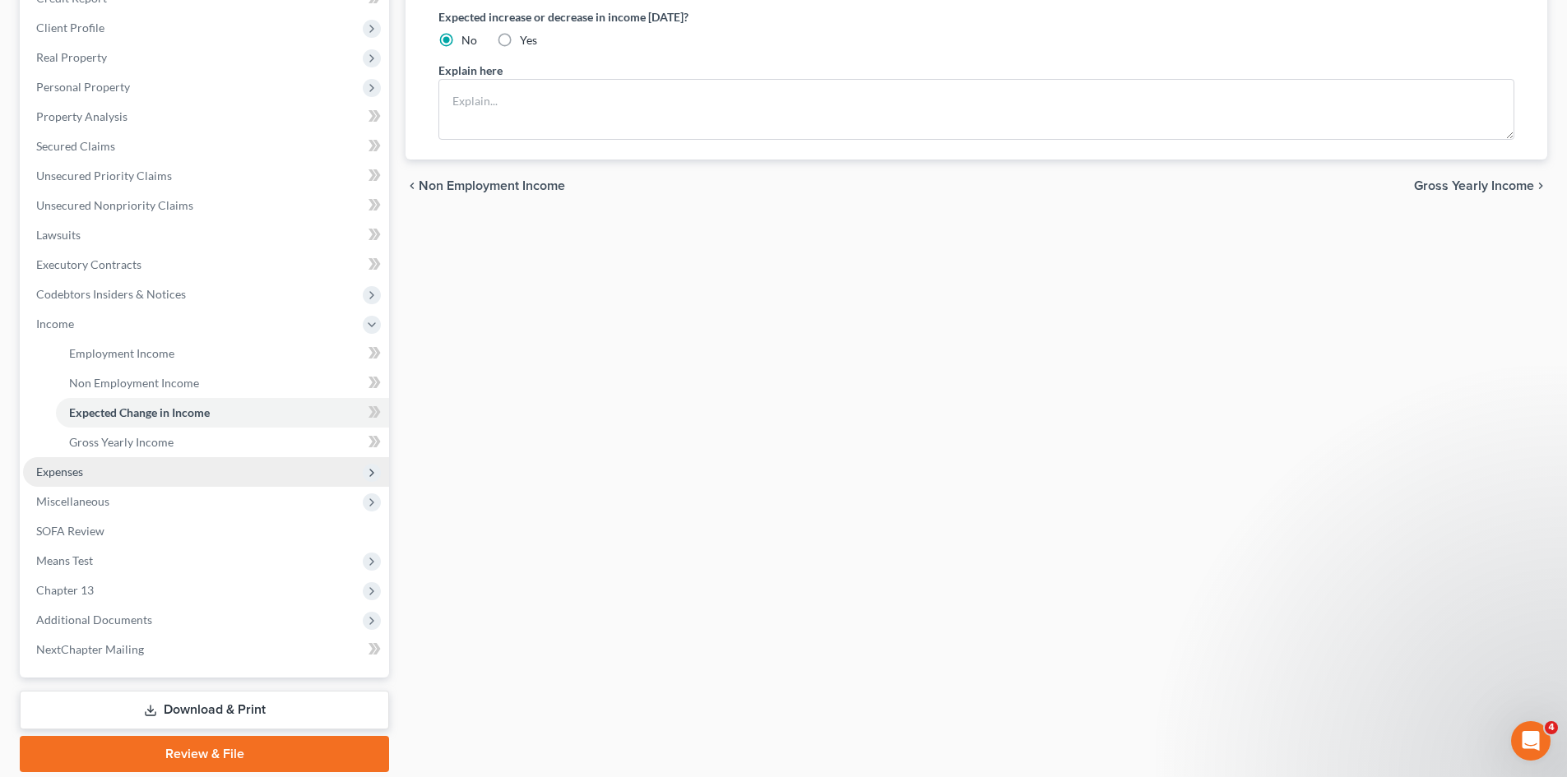
click at [67, 474] on span "Expenses" at bounding box center [59, 472] width 47 height 14
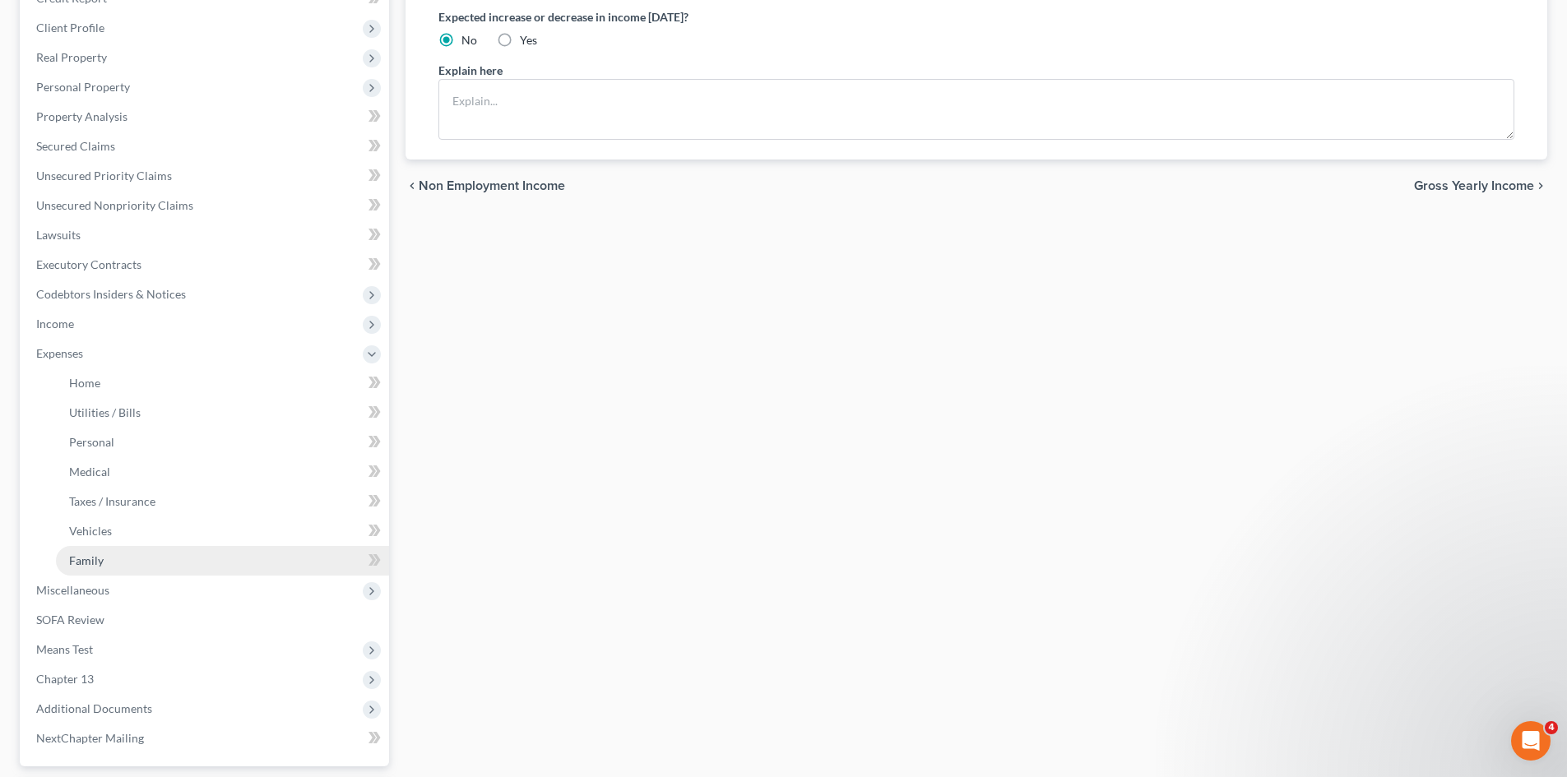
click at [89, 553] on span "Family" at bounding box center [86, 560] width 35 height 14
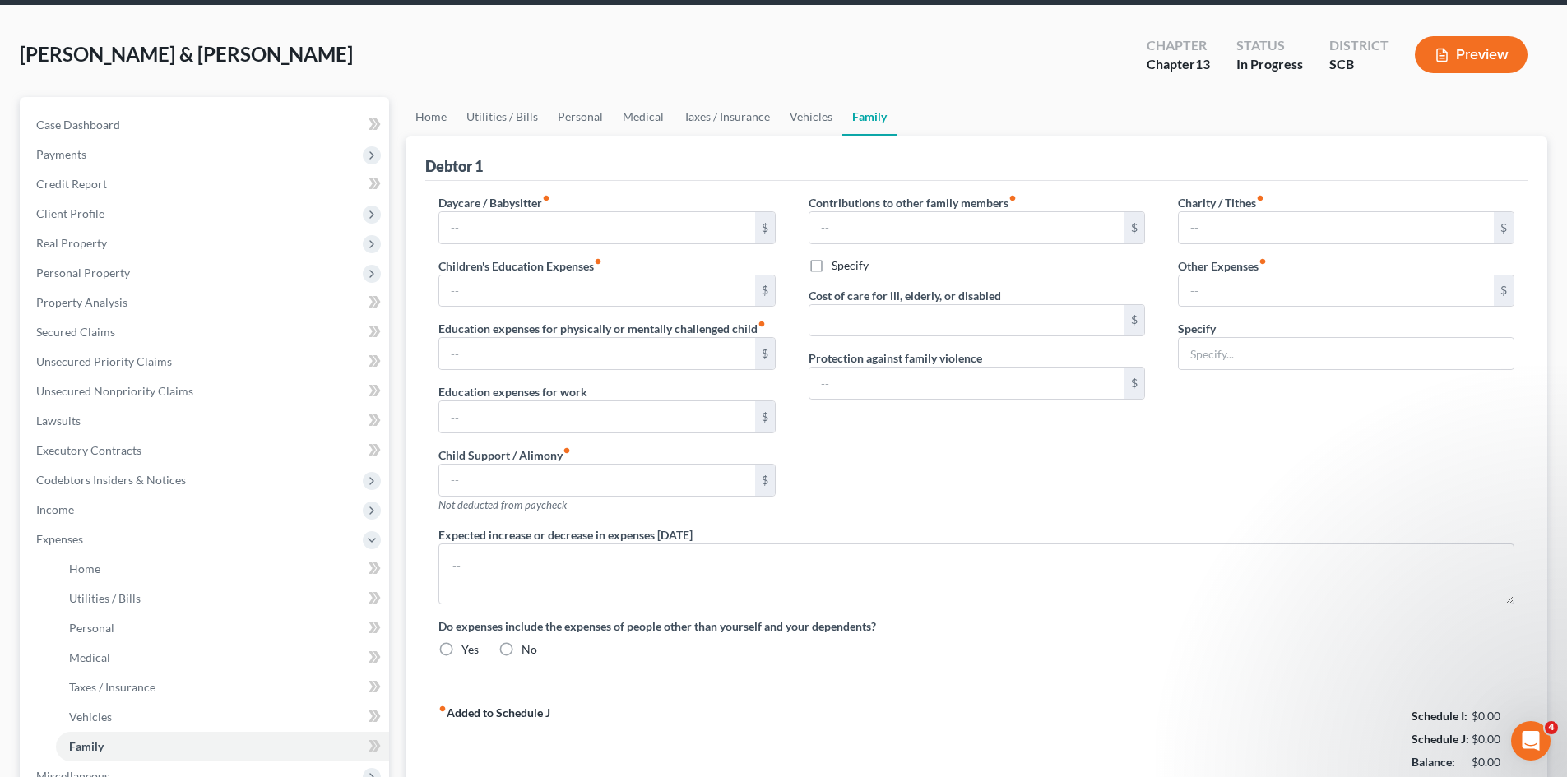
type input "0.00"
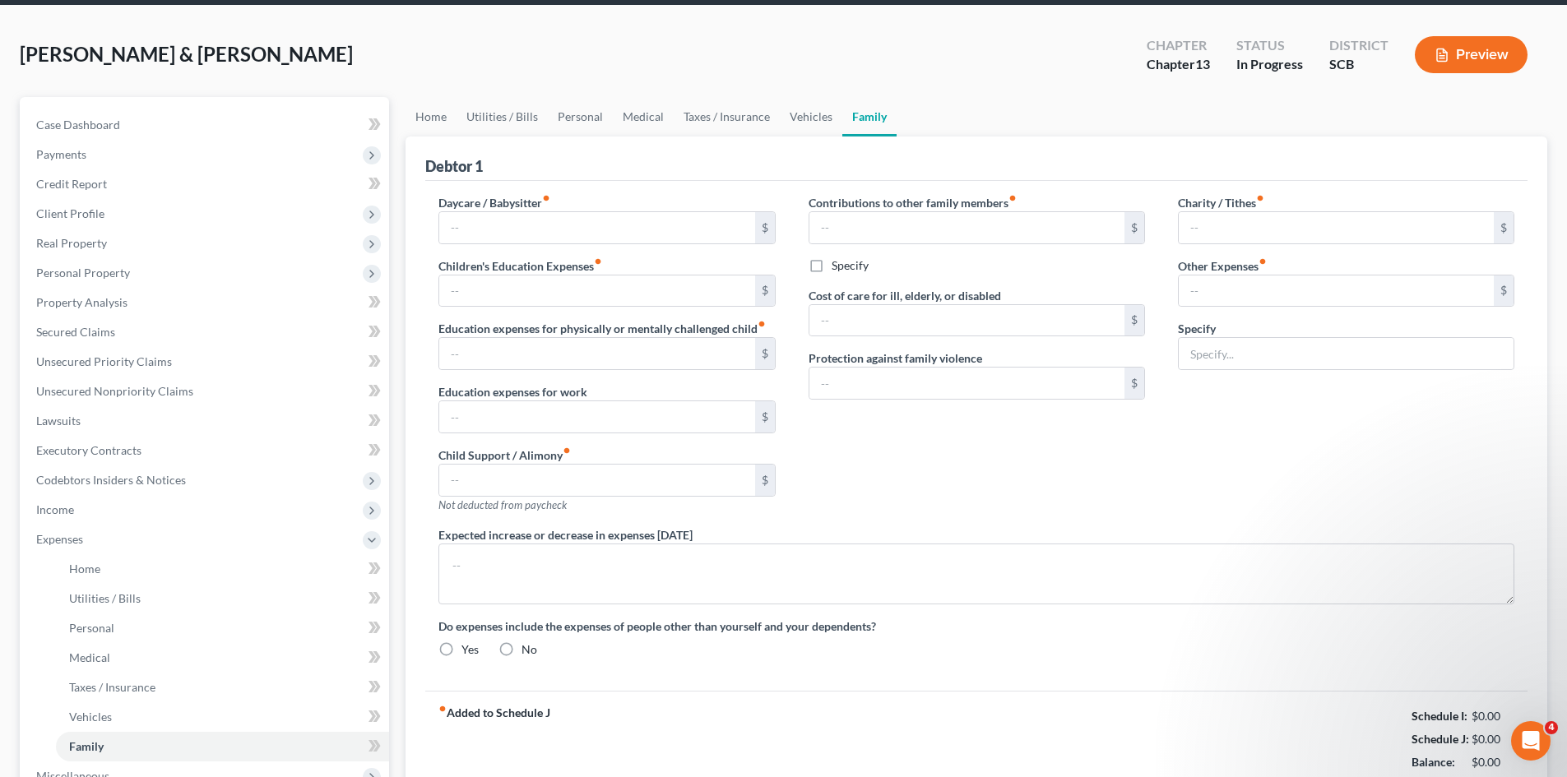
type input "0.00"
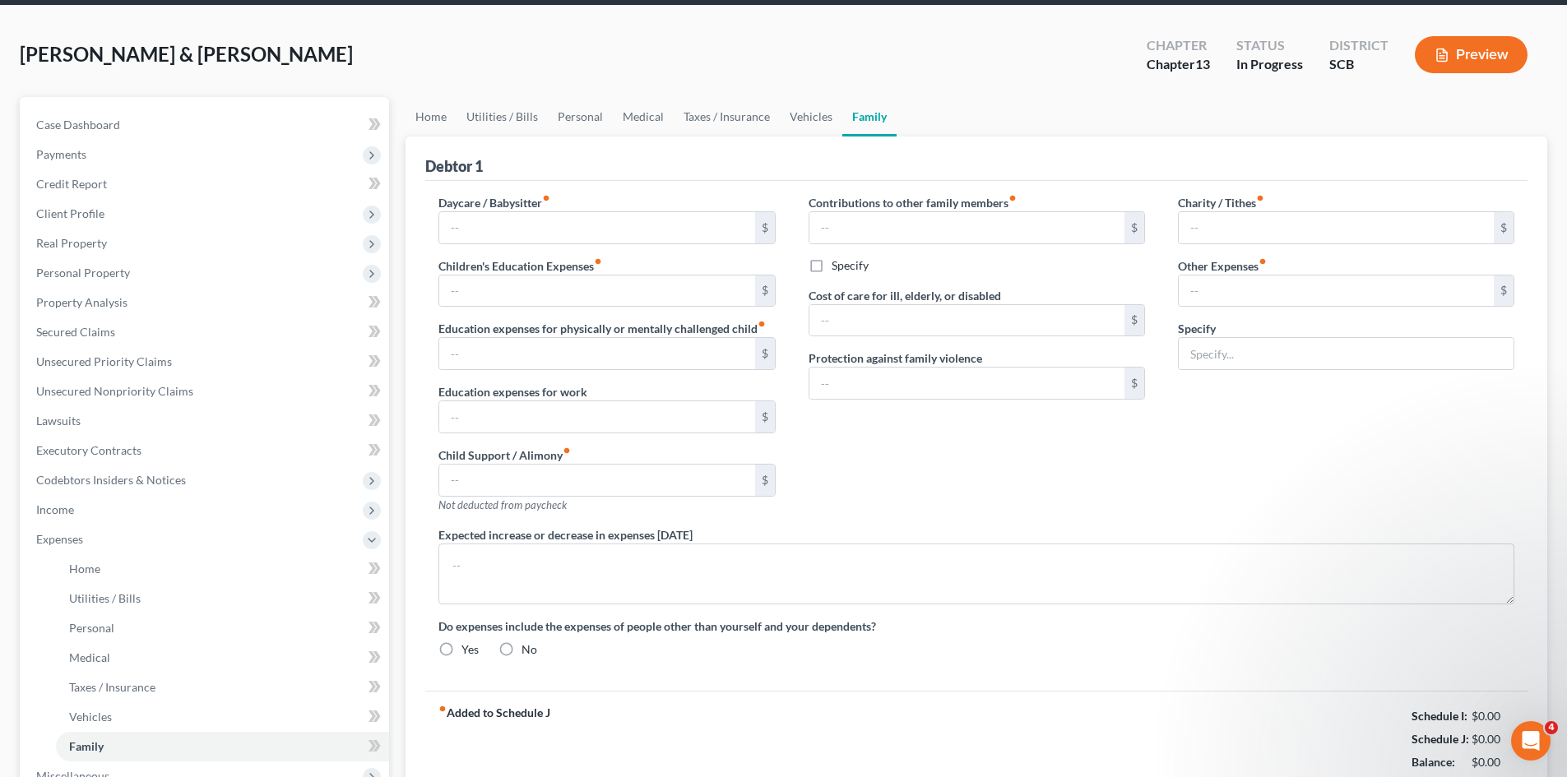
radio input "true"
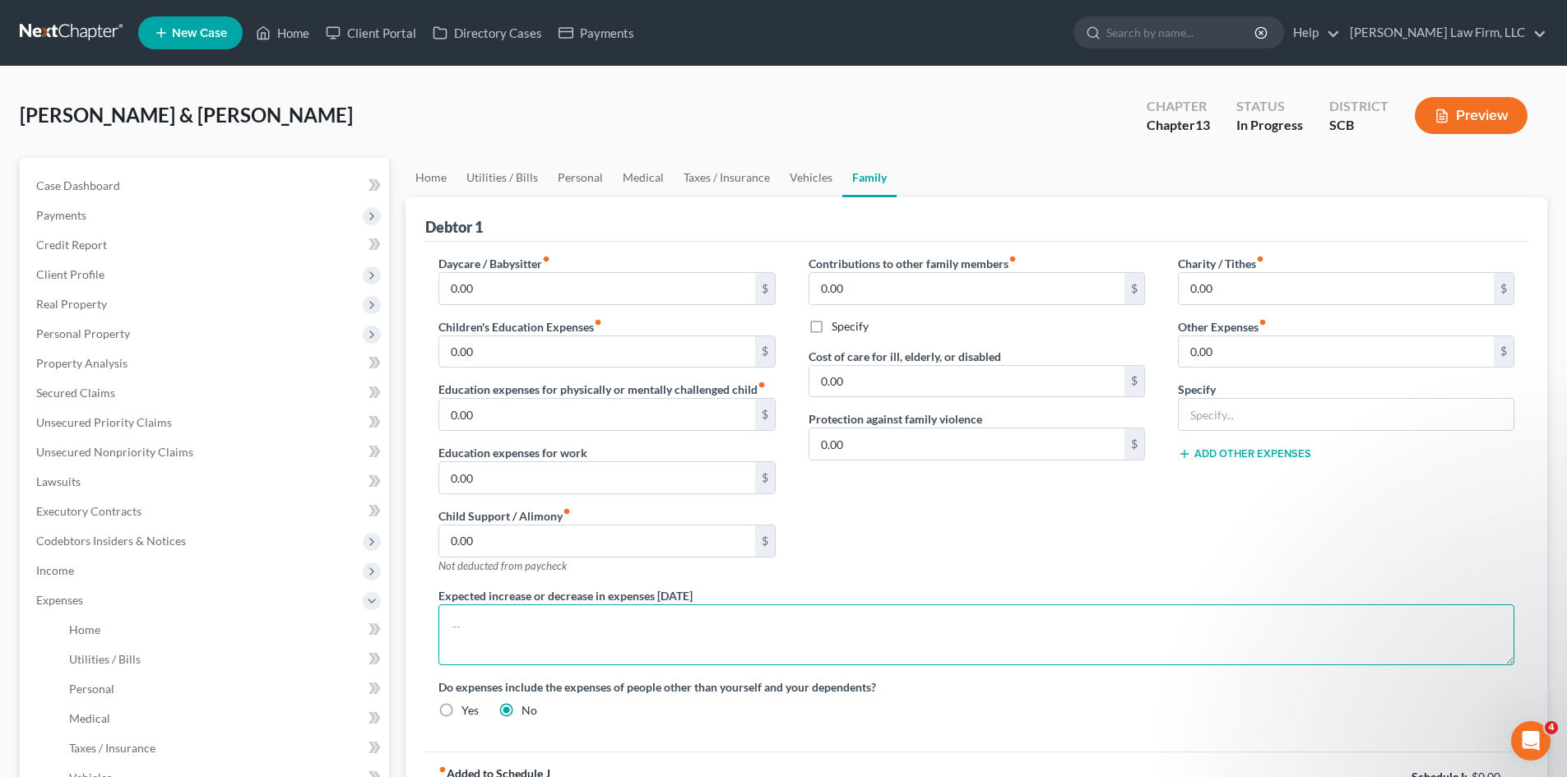
click at [556, 618] on textarea at bounding box center [976, 634] width 1076 height 61
type textarea "The debtor's 23 year old daughter resides in the home with them."
click at [423, 176] on link "Home" at bounding box center [430, 177] width 51 height 39
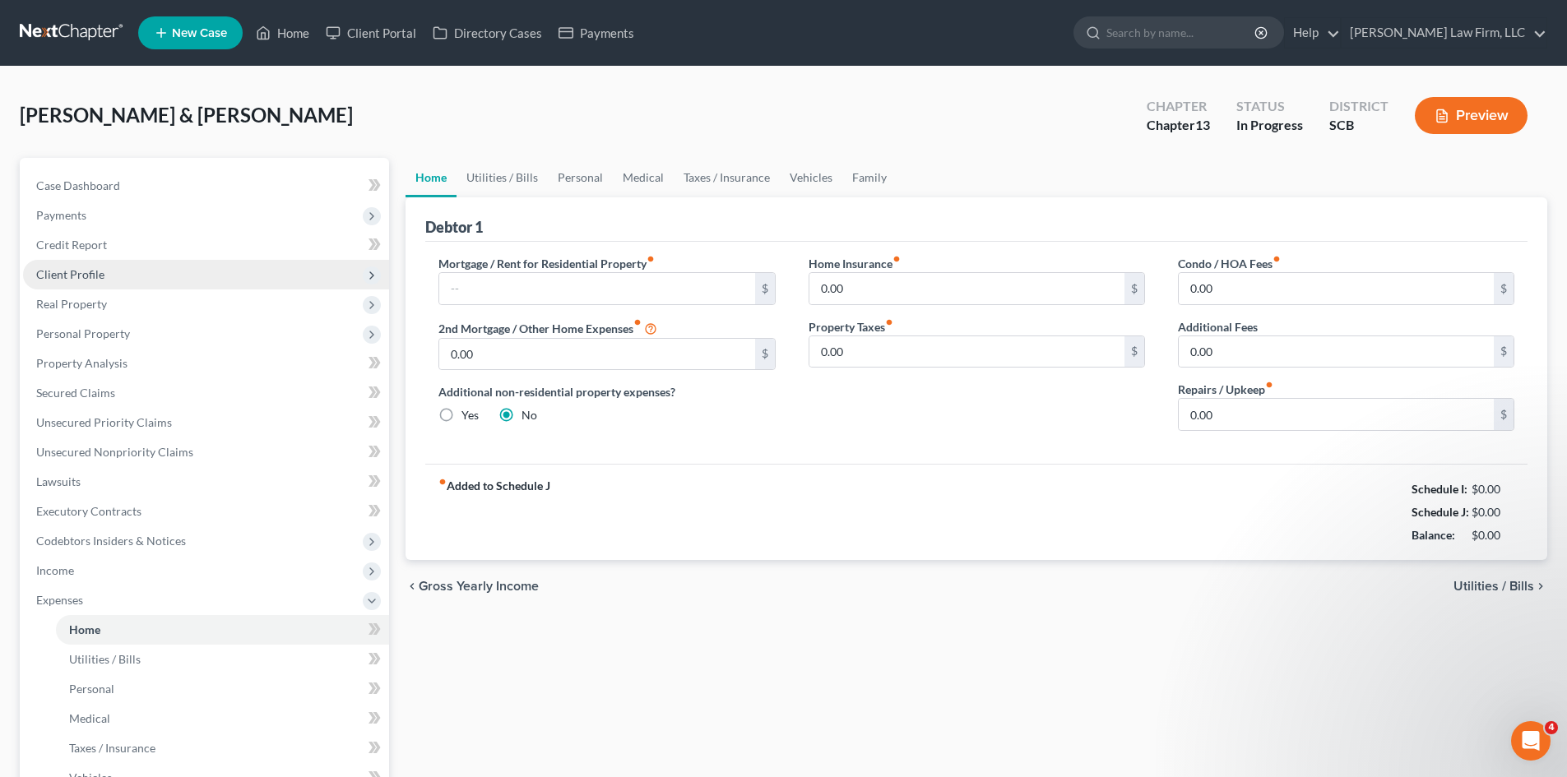
click at [58, 277] on span "Client Profile" at bounding box center [70, 274] width 68 height 14
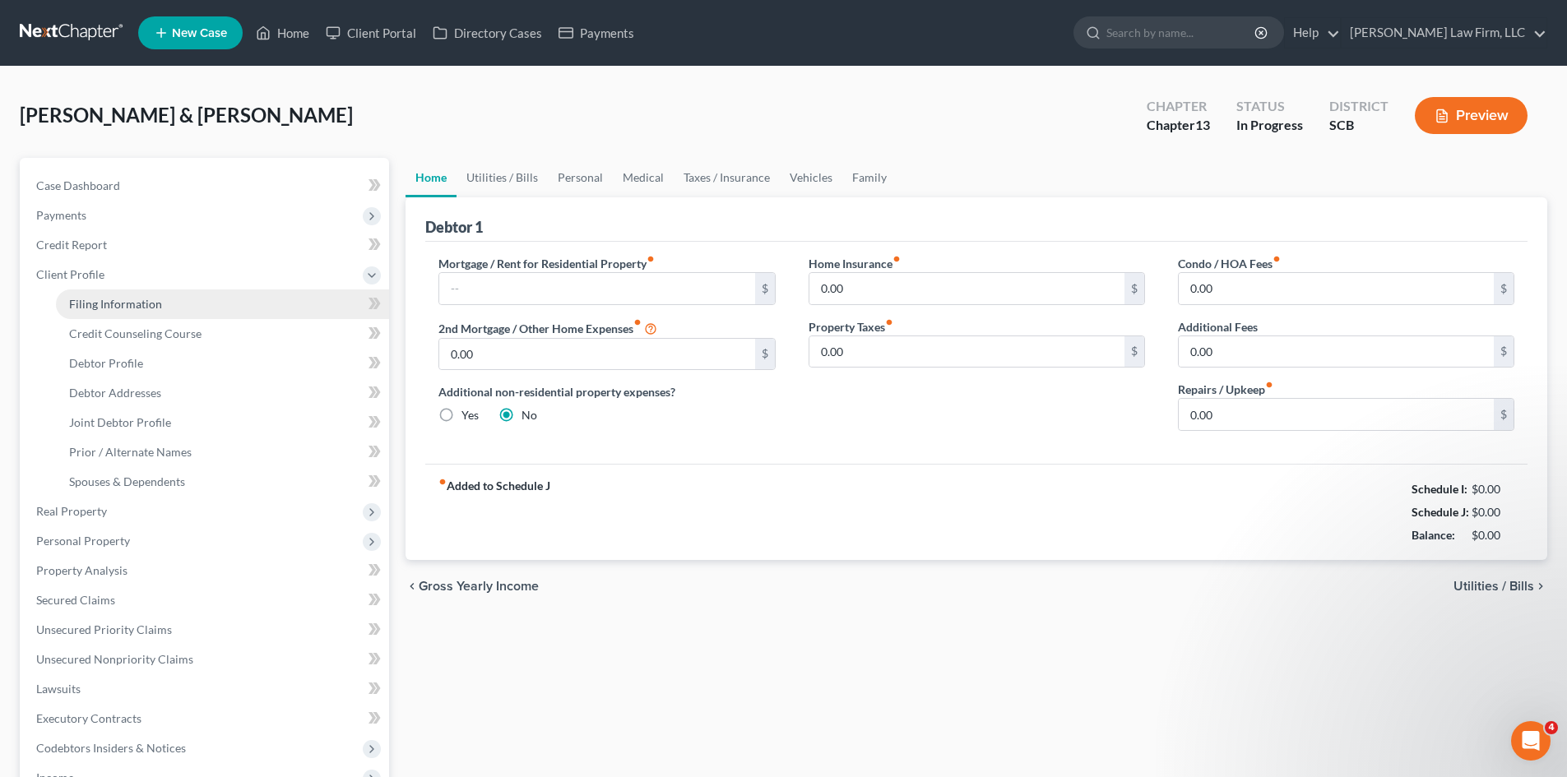
click at [94, 307] on span "Filing Information" at bounding box center [115, 304] width 93 height 14
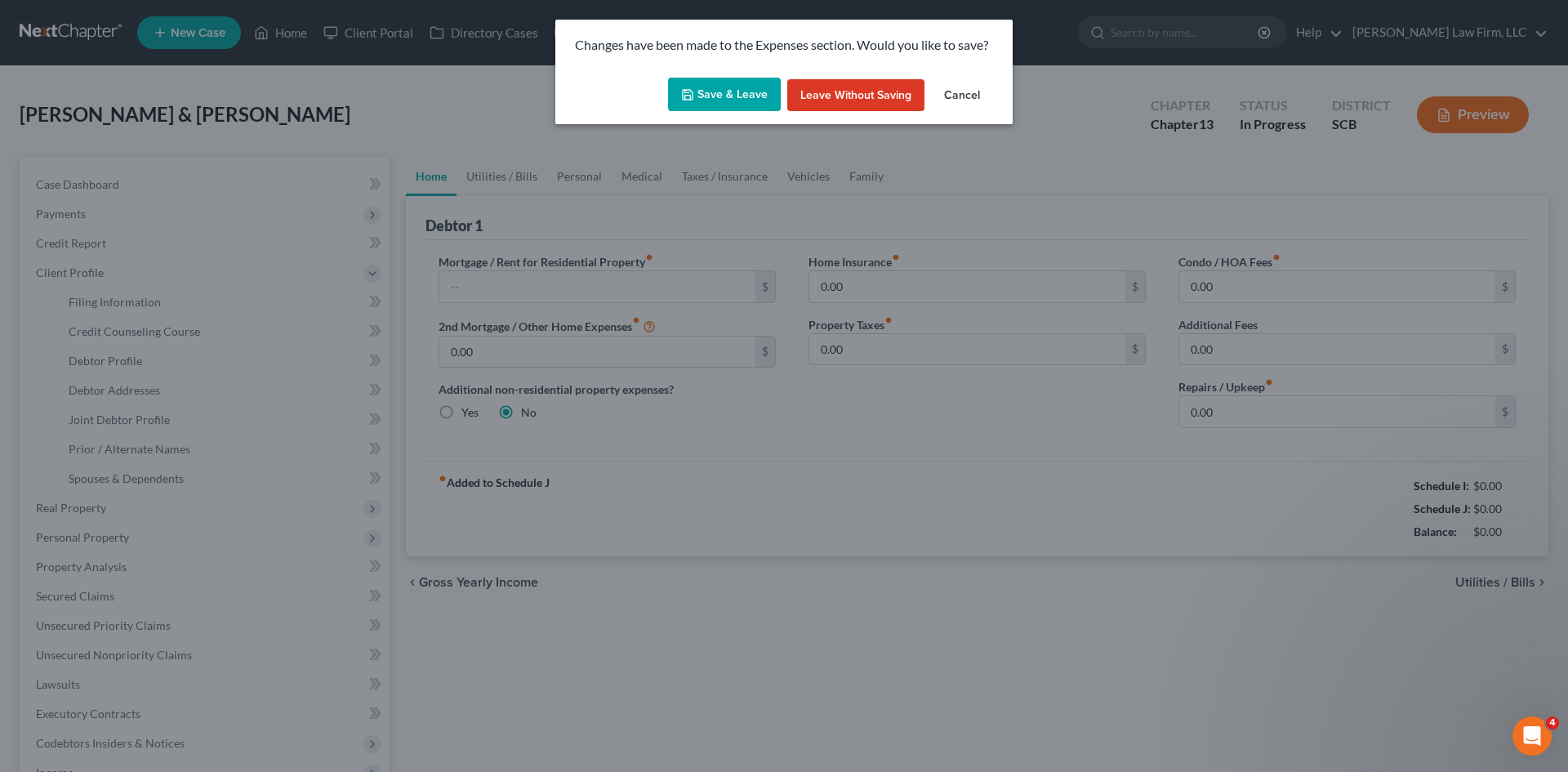
click at [749, 103] on button "Save & Leave" at bounding box center [724, 94] width 112 height 35
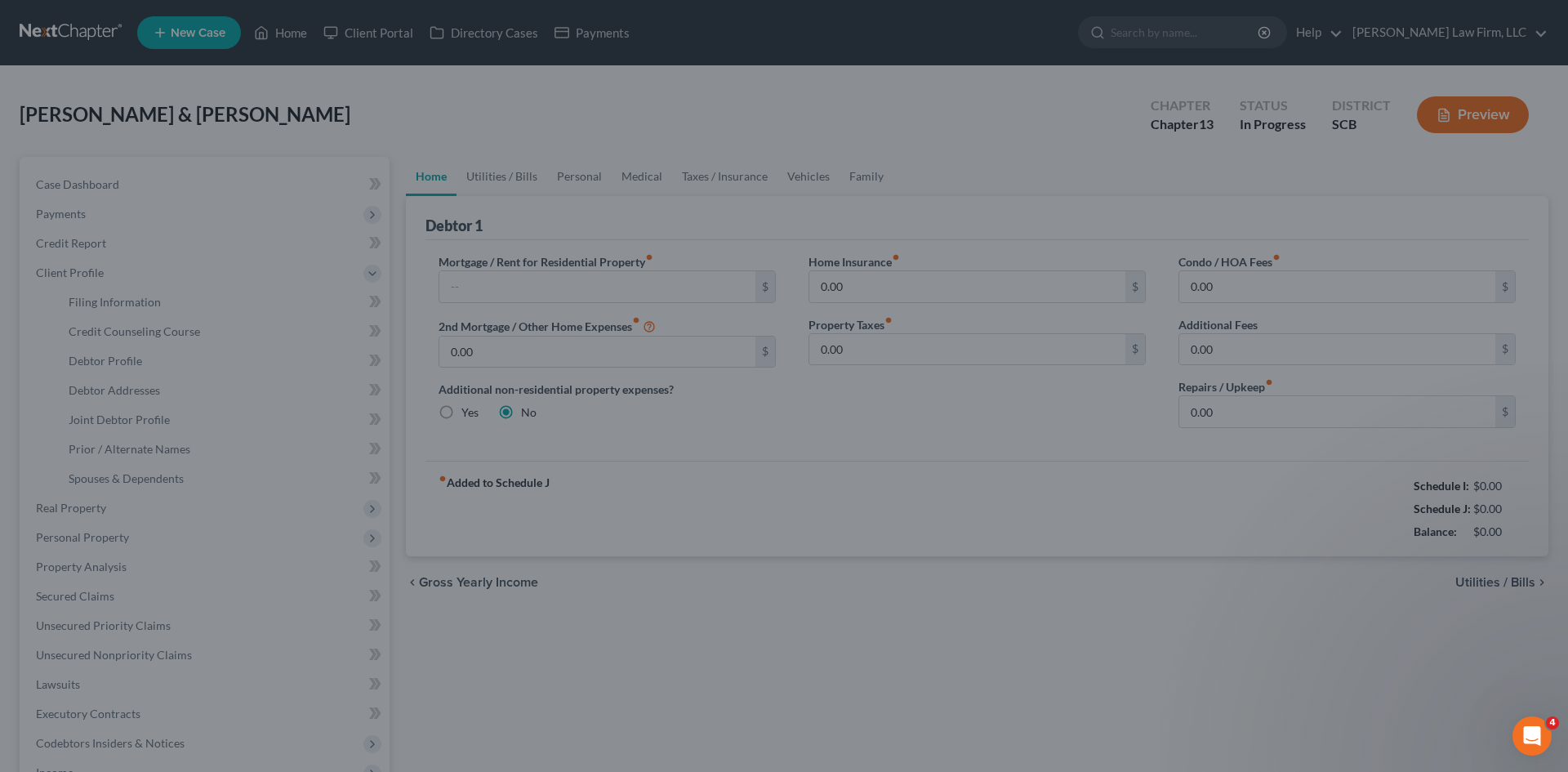
select select "1"
select select "3"
select select "72"
select select "1"
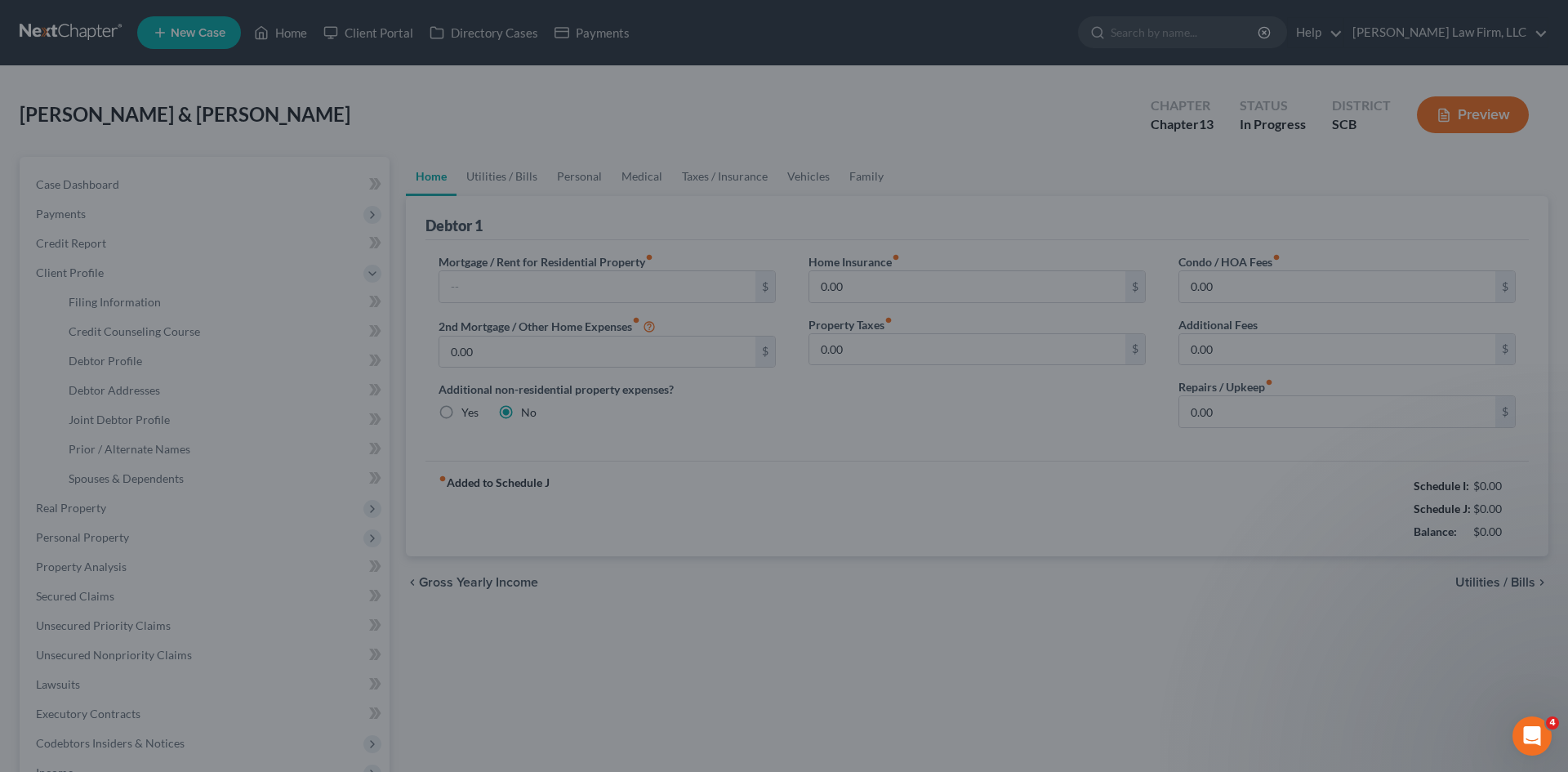
select select "42"
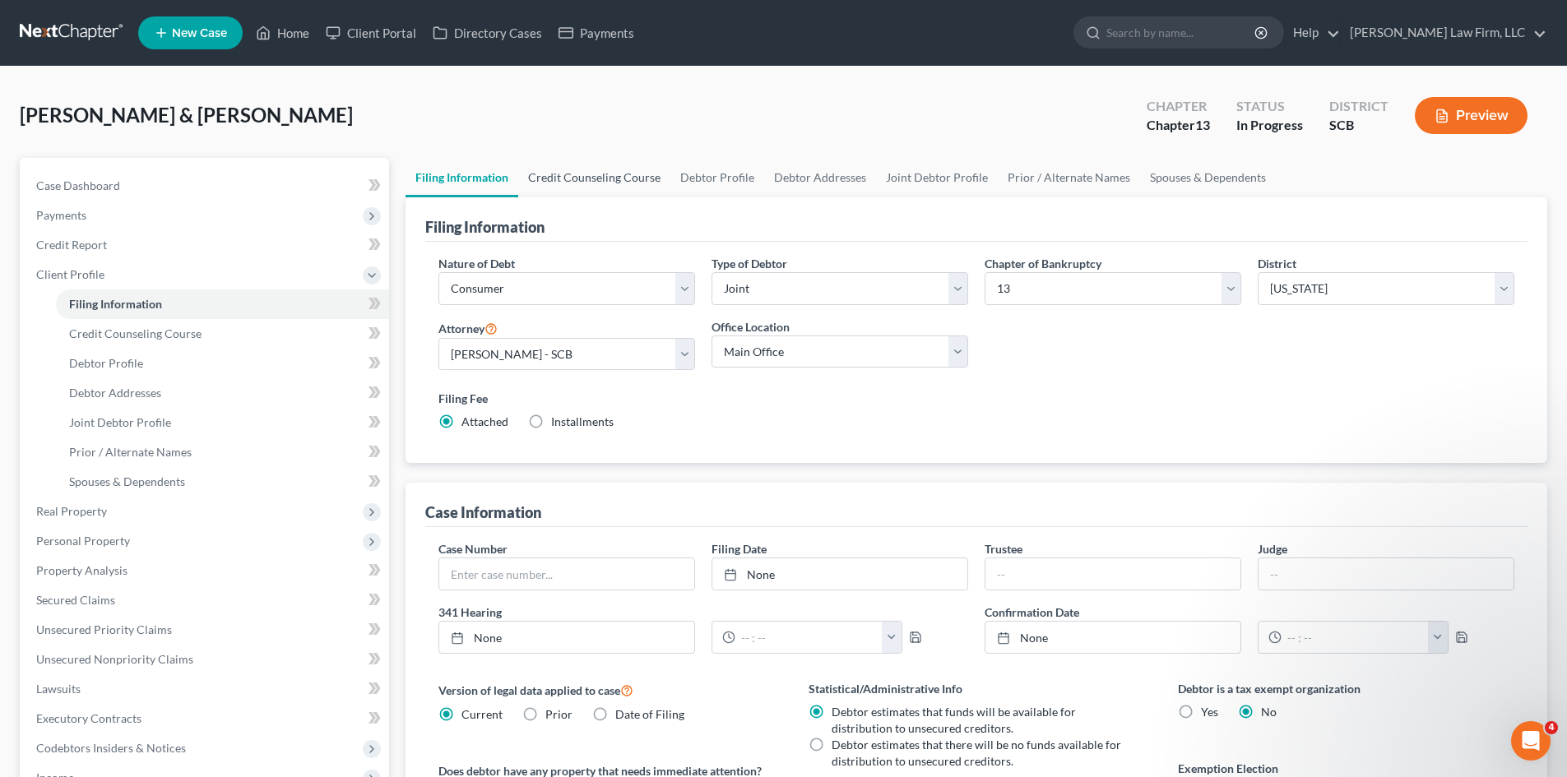
click at [604, 176] on link "Credit Counseling Course" at bounding box center [594, 177] width 152 height 39
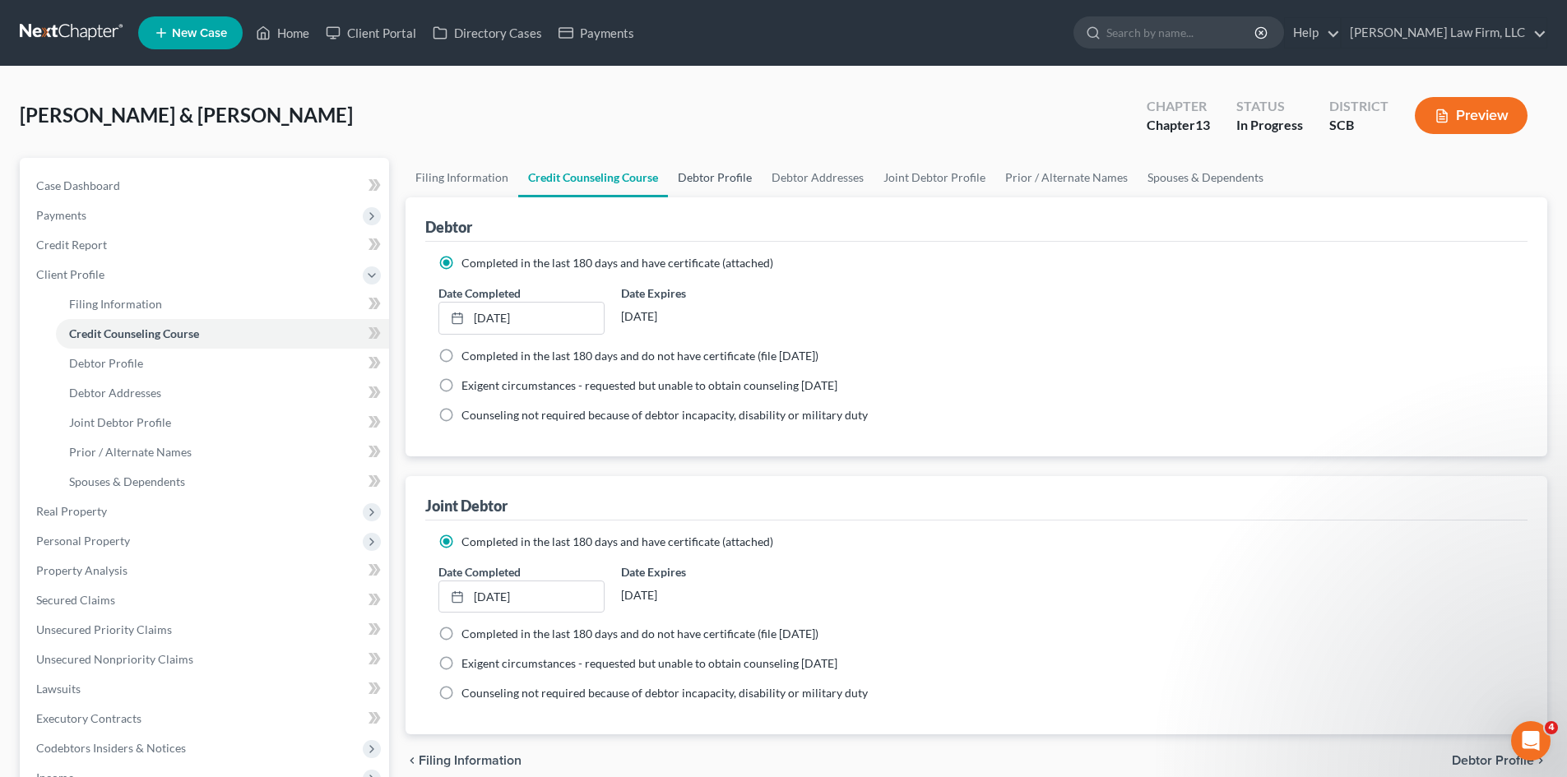
click at [683, 176] on link "Debtor Profile" at bounding box center [715, 177] width 94 height 39
select select "1"
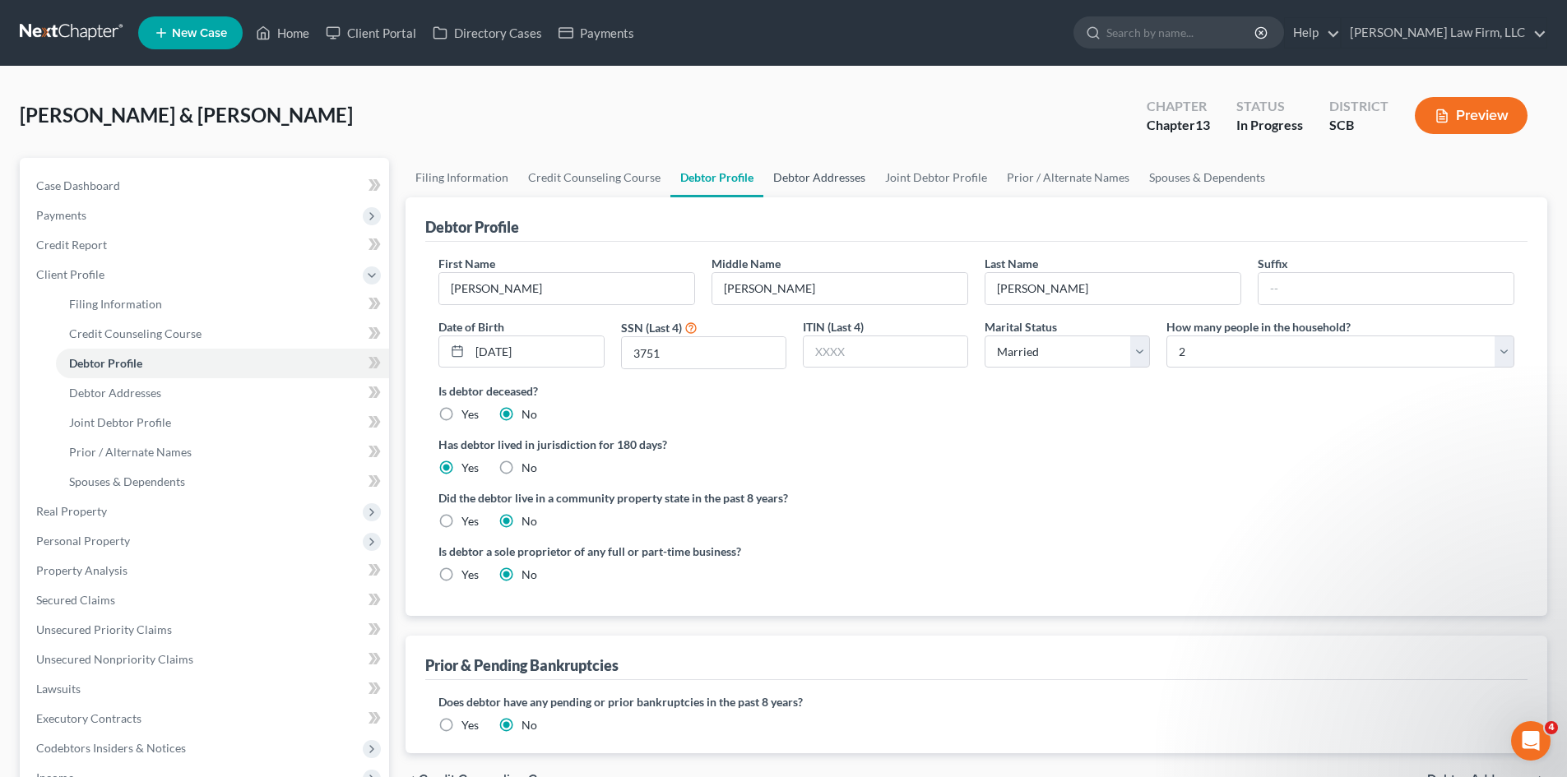
click at [774, 178] on link "Debtor Addresses" at bounding box center [819, 177] width 112 height 39
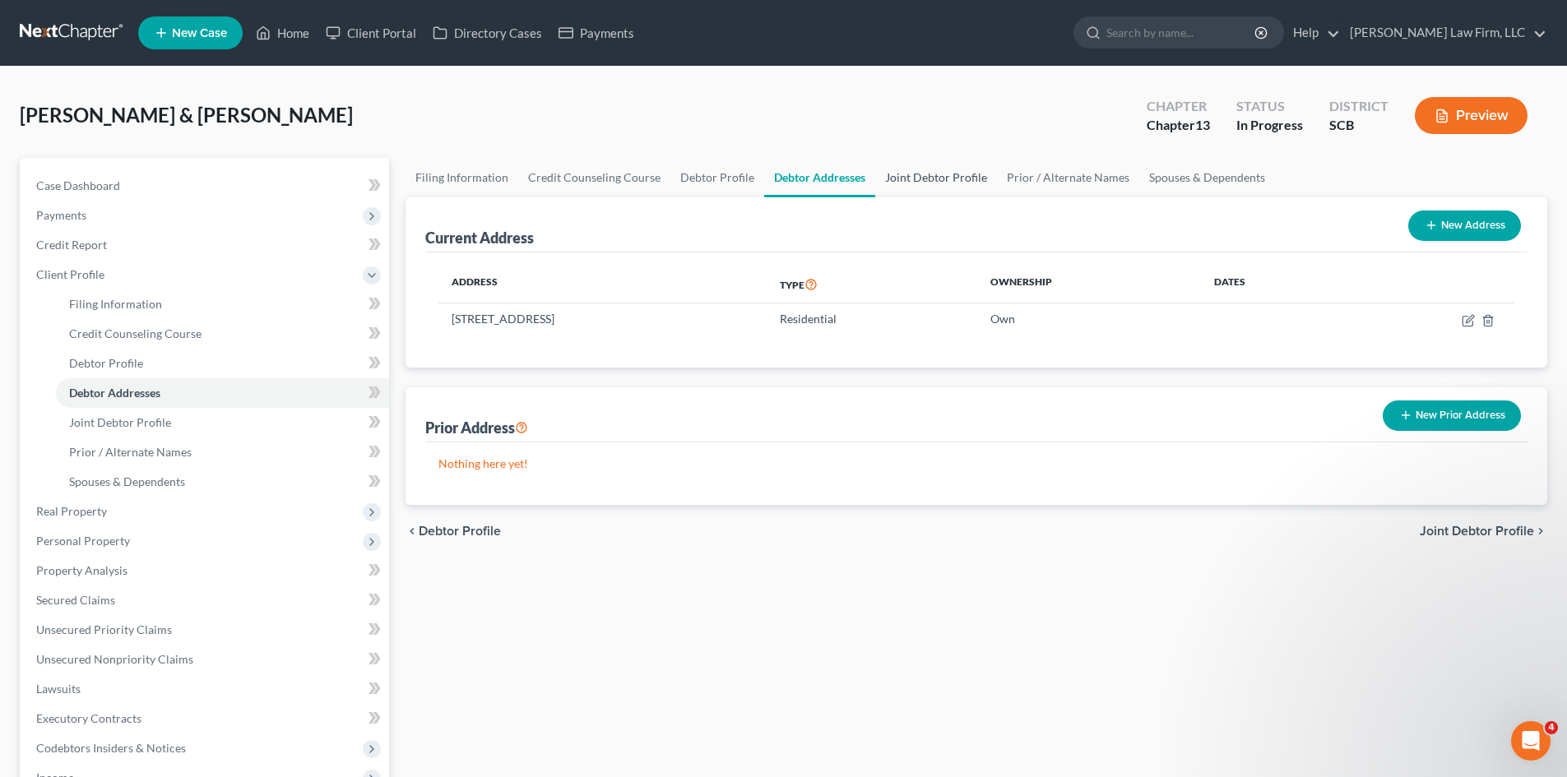
click at [911, 179] on link "Joint Debtor Profile" at bounding box center [936, 177] width 122 height 39
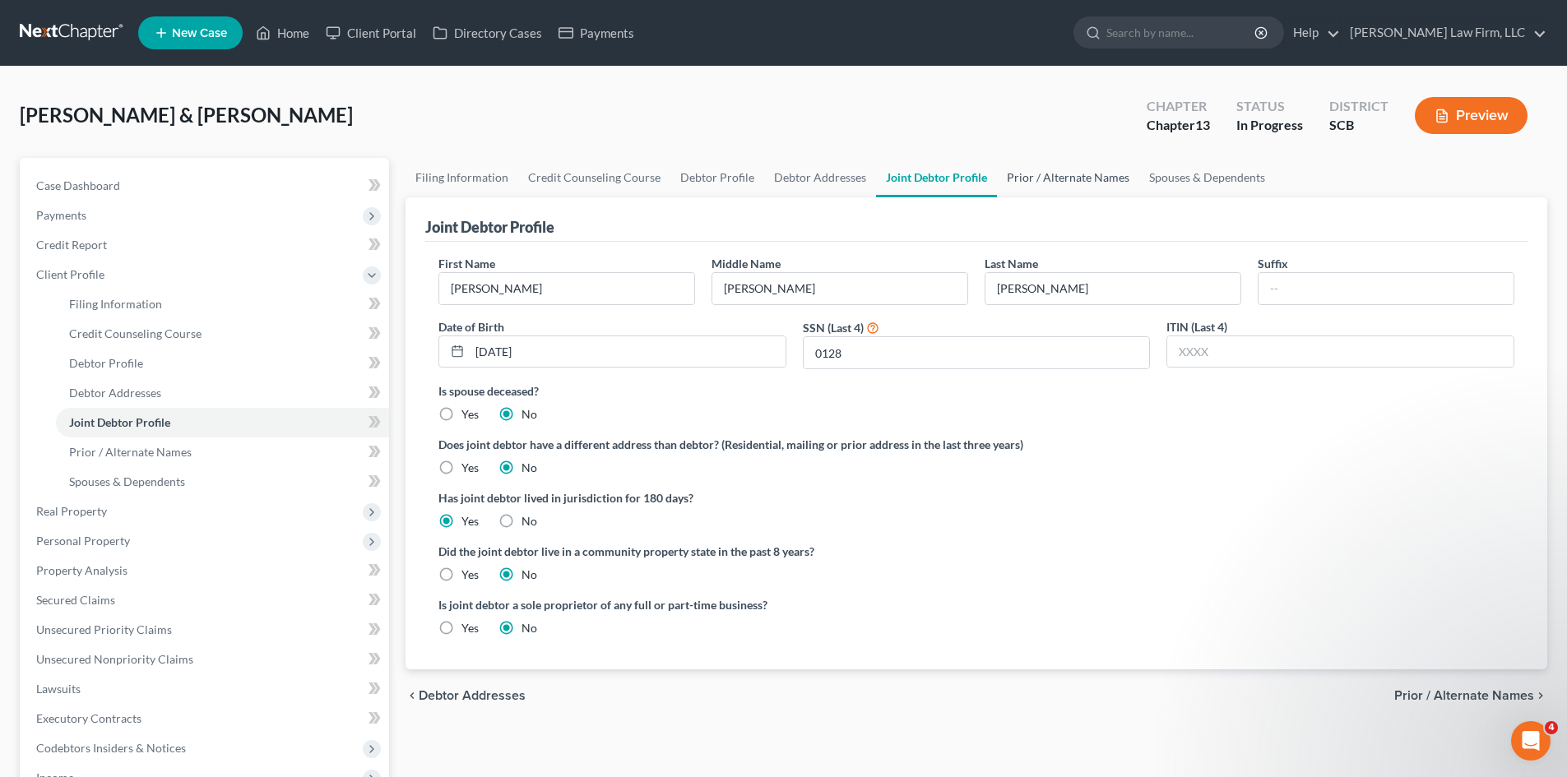
click at [1005, 180] on link "Prior / Alternate Names" at bounding box center [1068, 177] width 142 height 39
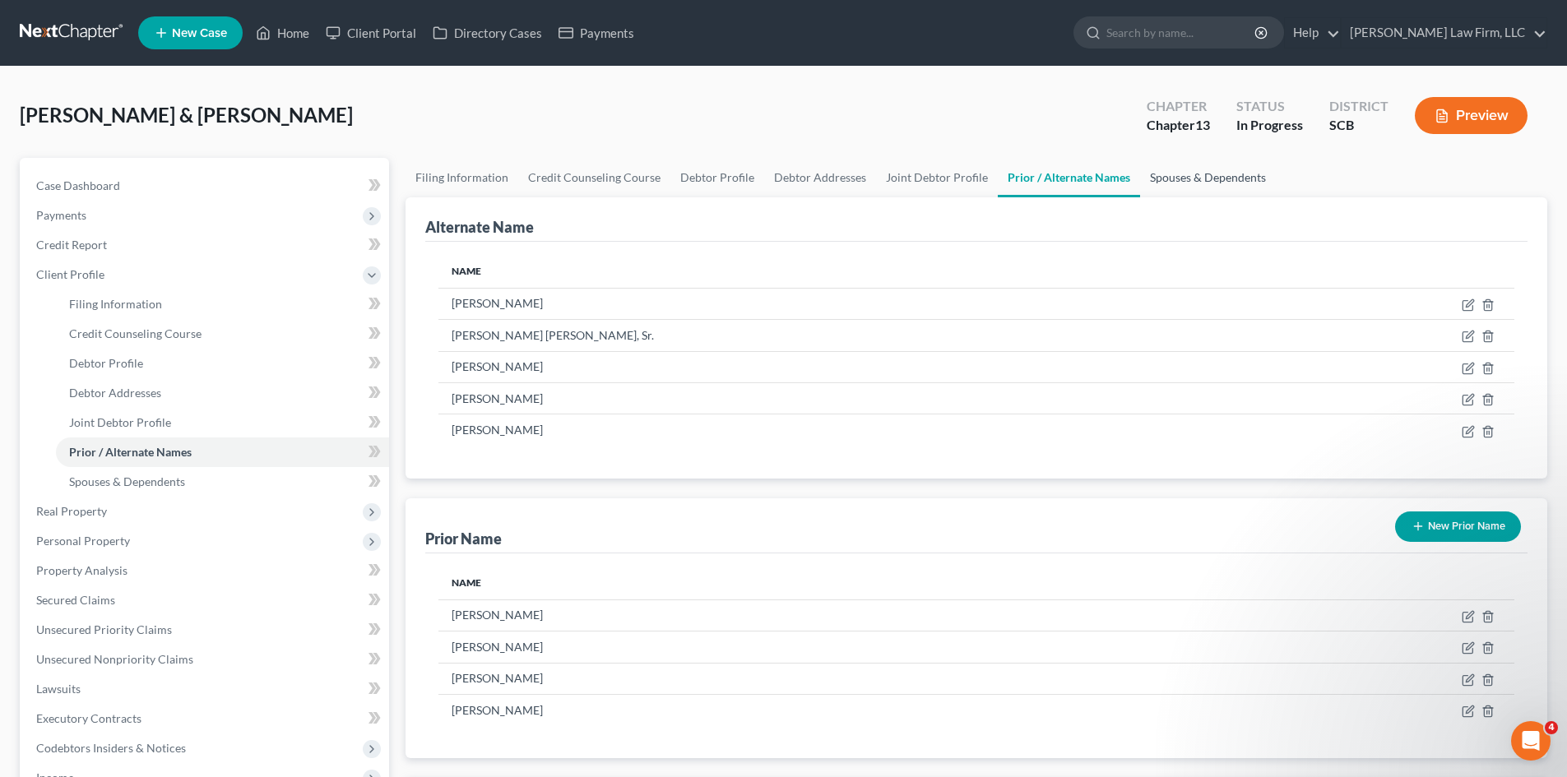
click at [1155, 178] on link "Spouses & Dependents" at bounding box center [1208, 177] width 136 height 39
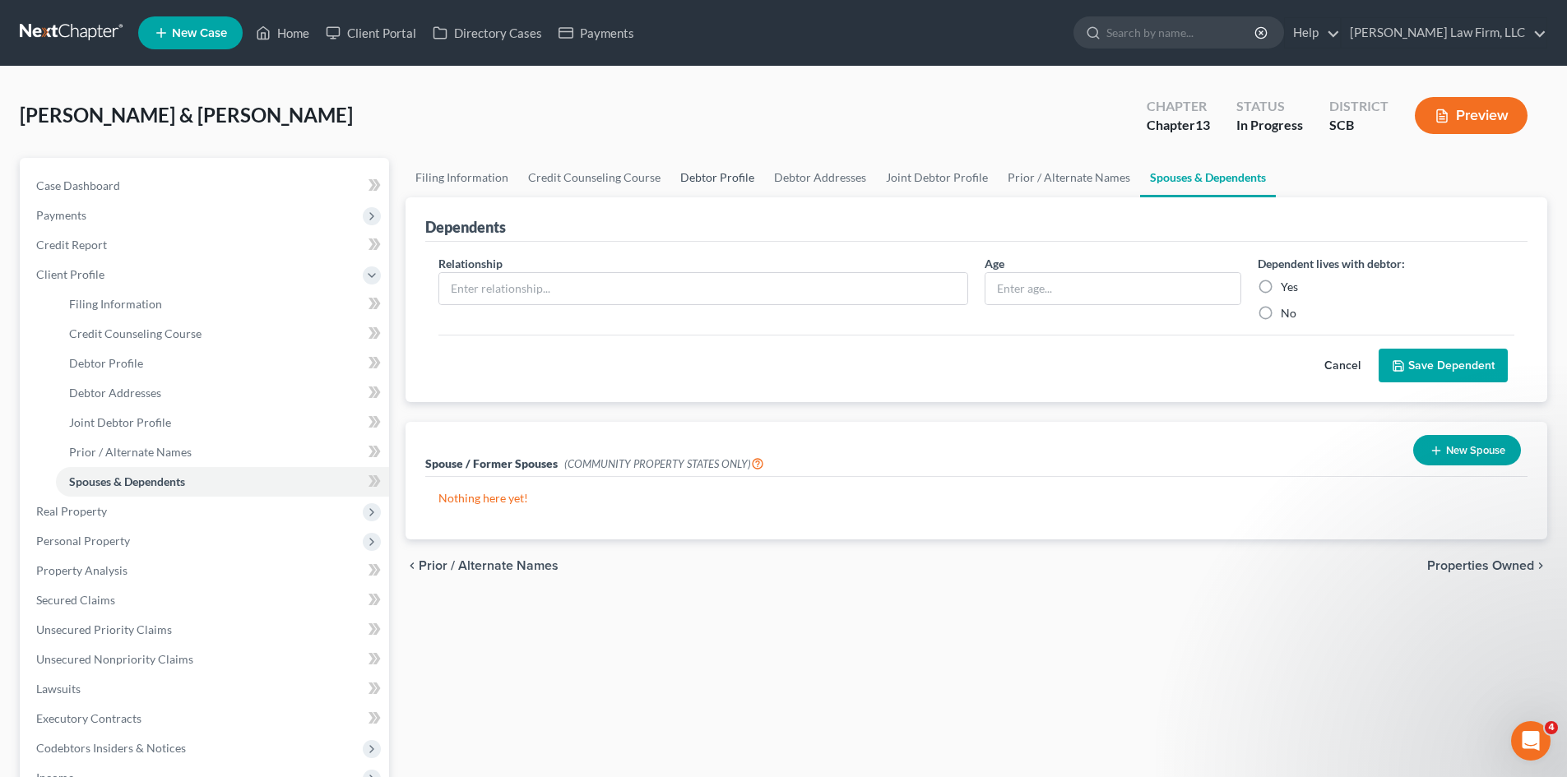
click at [719, 179] on link "Debtor Profile" at bounding box center [717, 177] width 94 height 39
select select "1"
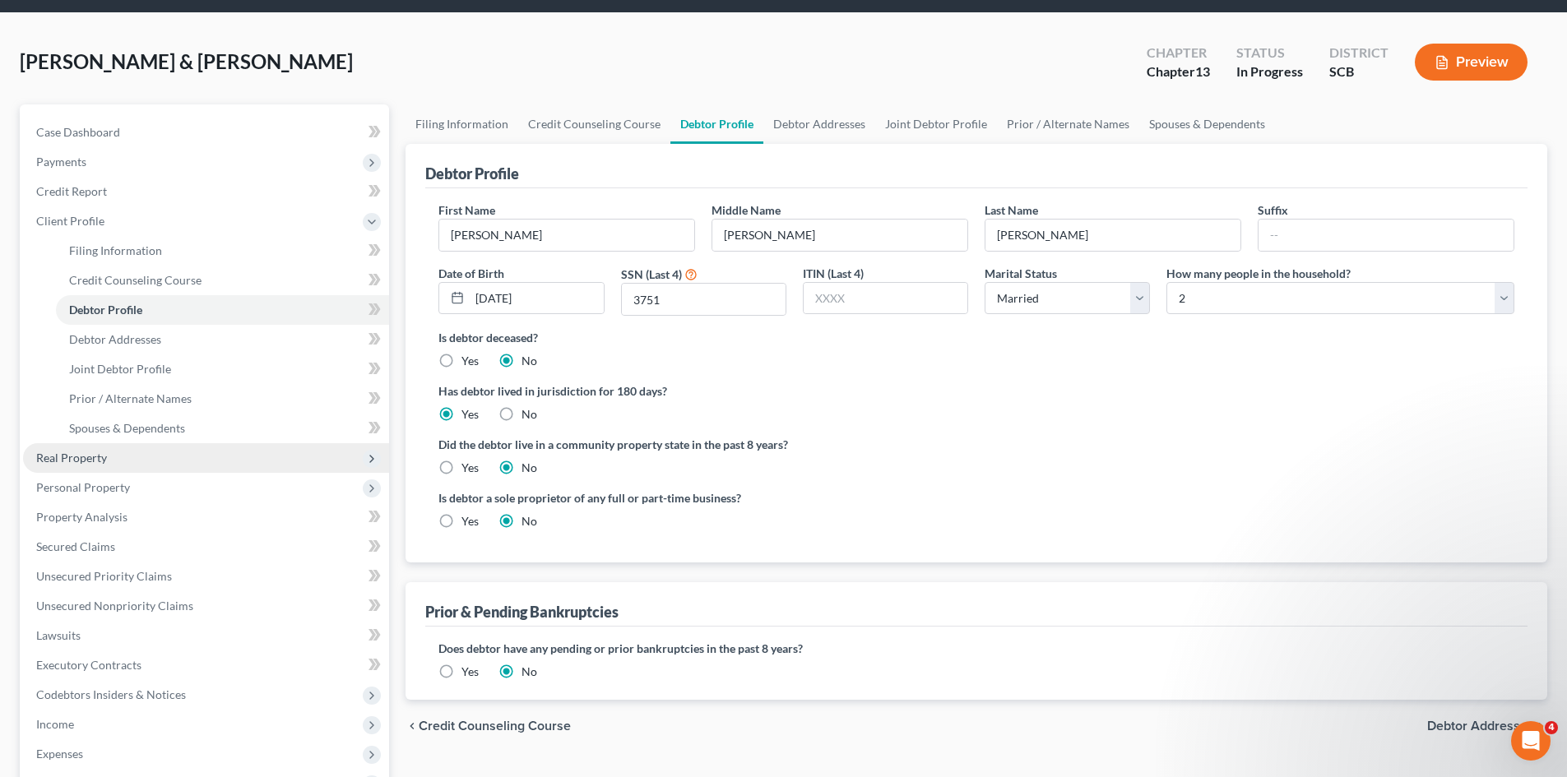
scroll to position [82, 0]
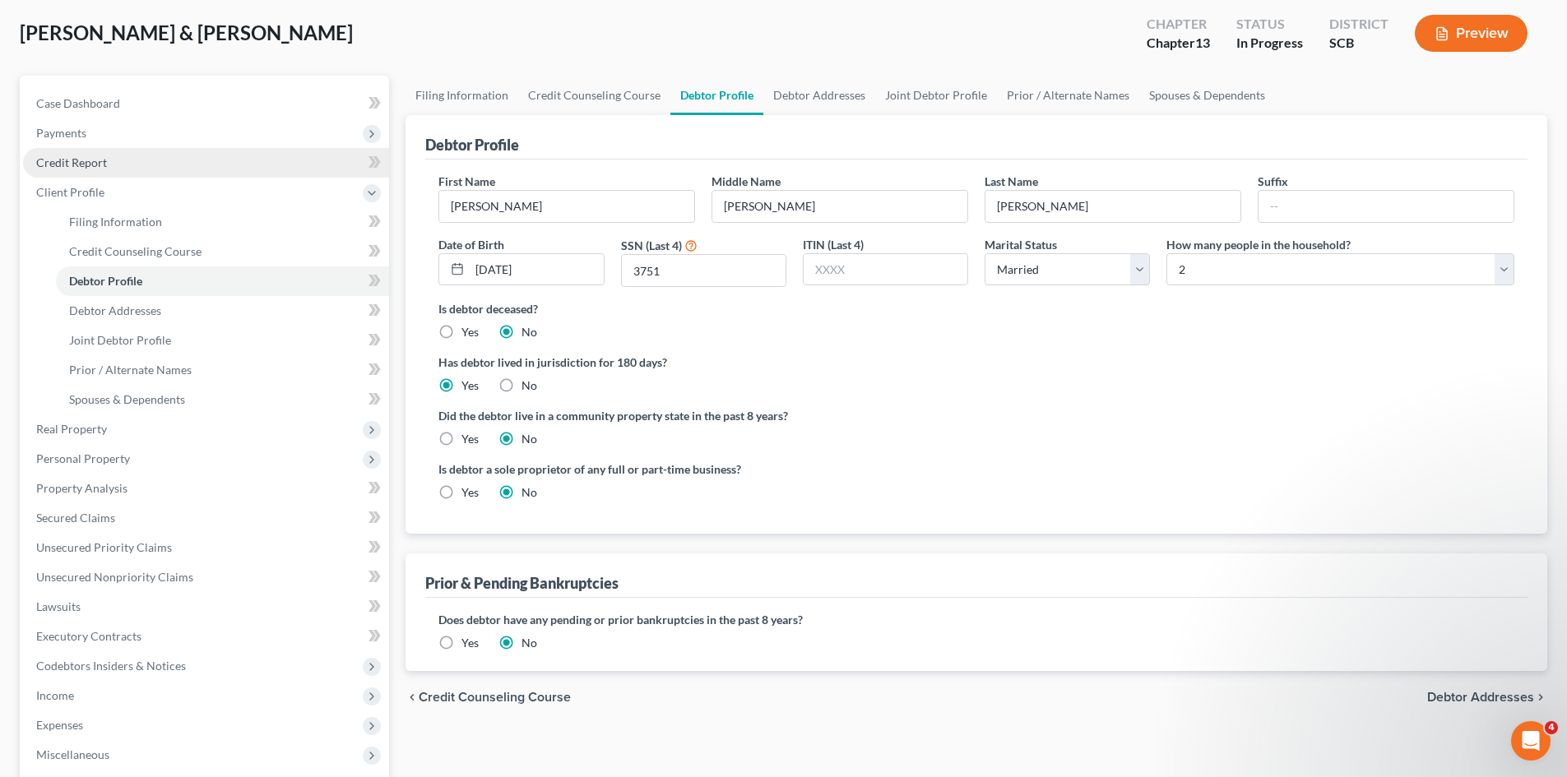
click at [80, 165] on span "Credit Report" at bounding box center [71, 162] width 71 height 14
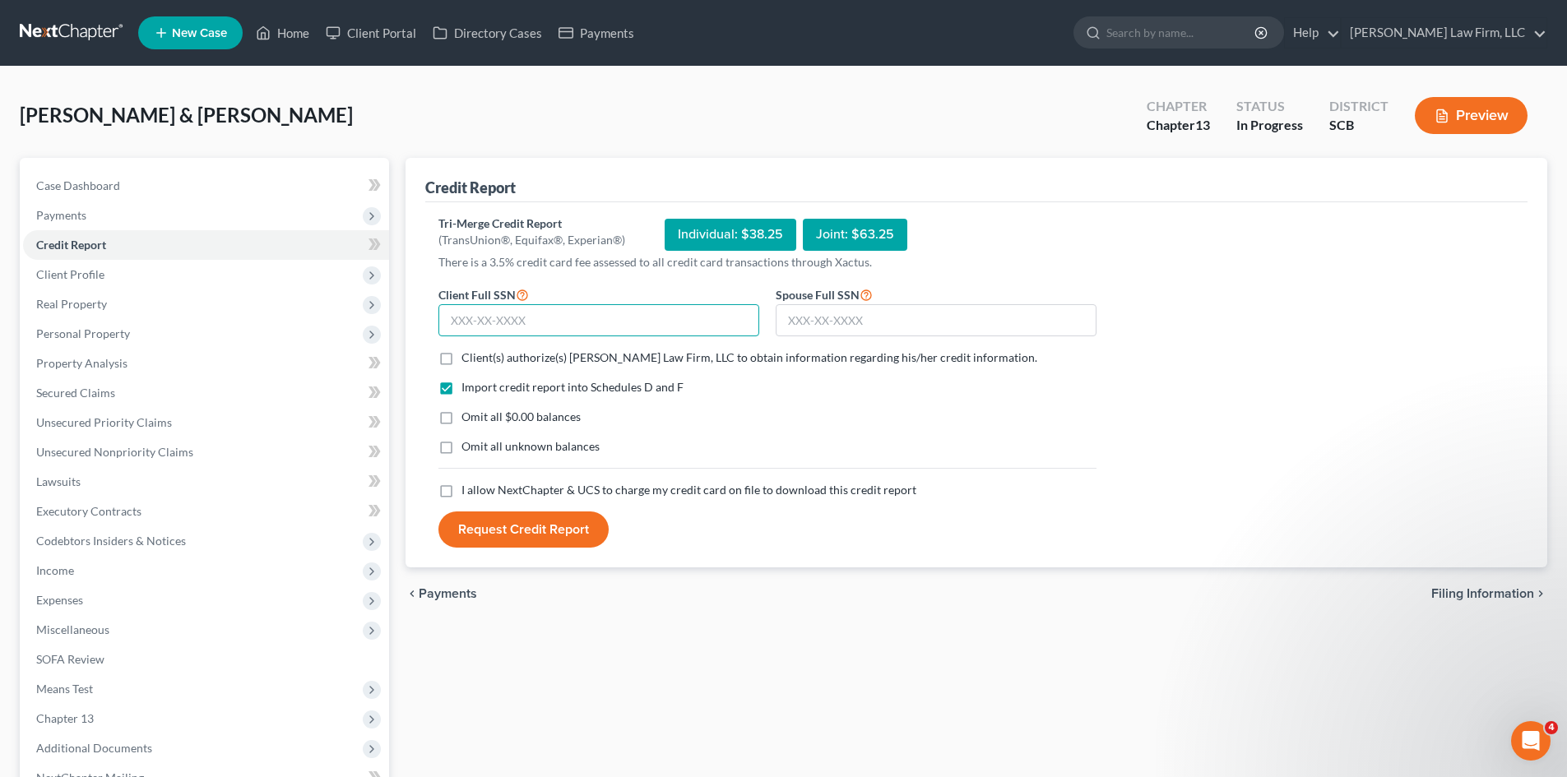
click at [632, 312] on input "text" at bounding box center [598, 320] width 321 height 33
click at [1544, 743] on div "Open Intercom Messenger" at bounding box center [1530, 741] width 54 height 54
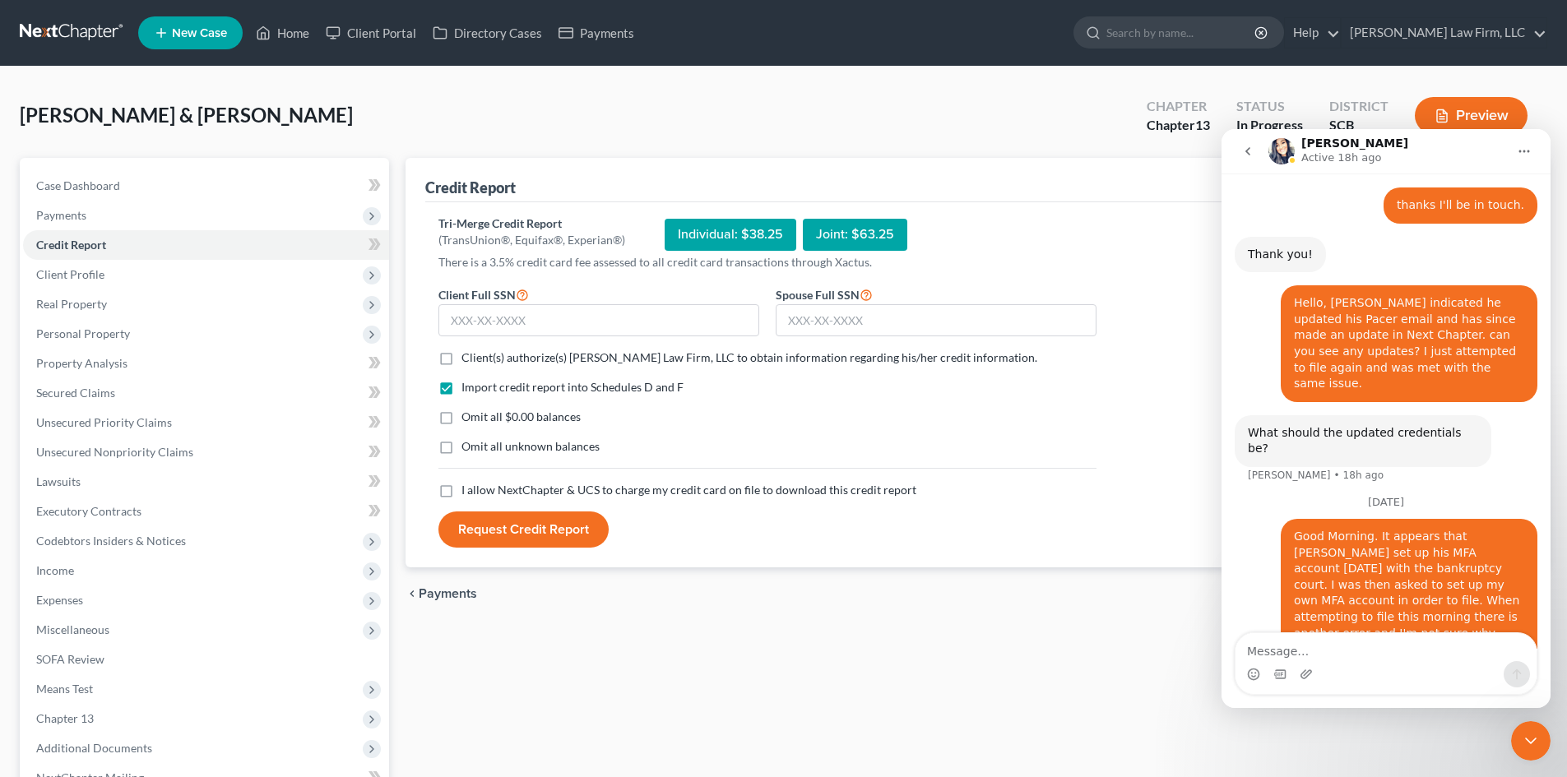
scroll to position [931, 0]
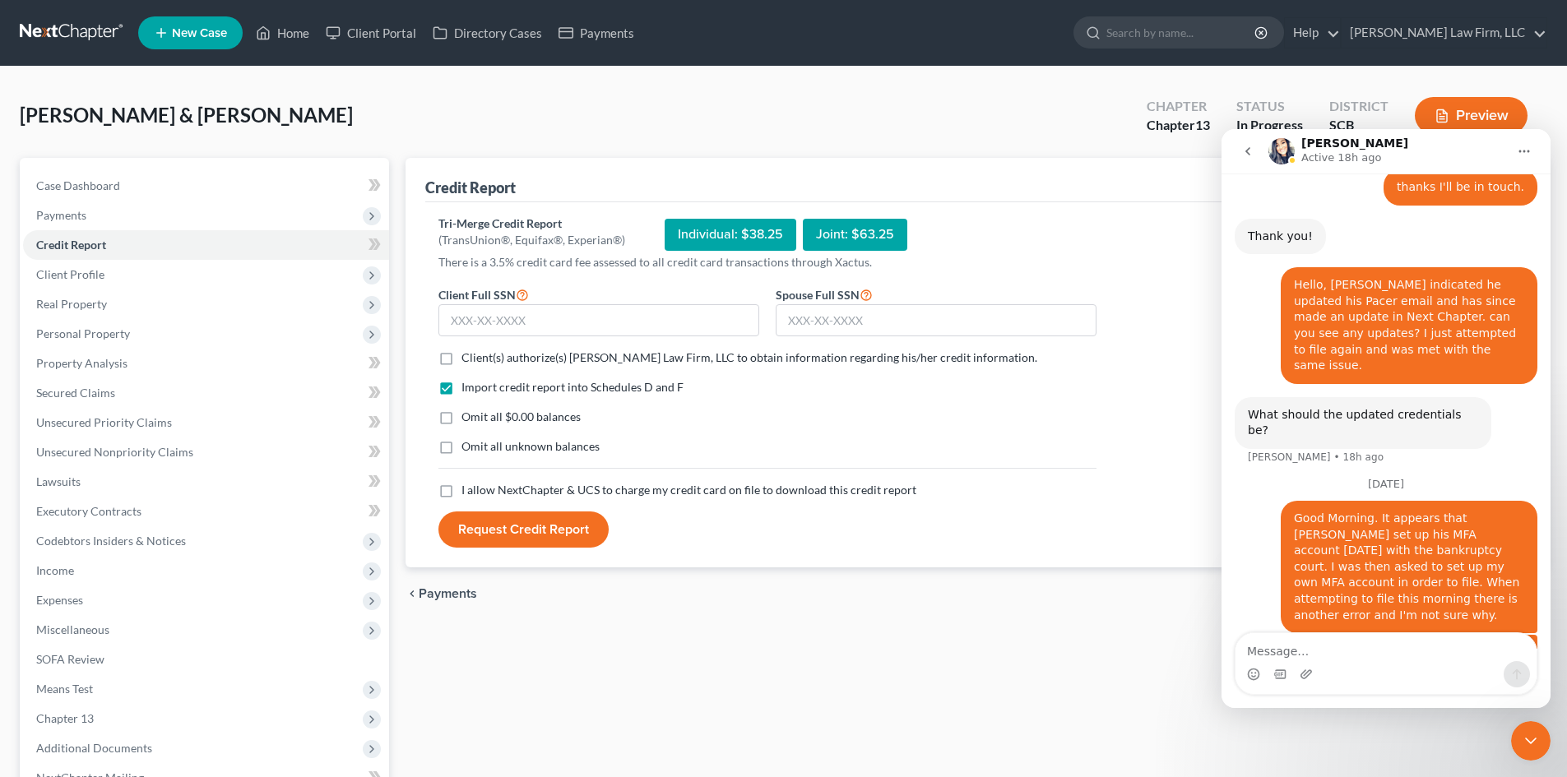
click at [1554, 751] on div "Credit Report Tri-Merge Credit Report (TransUnion®, Equifax®, Experian®) Indivi…" at bounding box center [976, 529] width 1158 height 743
click at [1542, 749] on div "Close Intercom Messenger" at bounding box center [1530, 740] width 39 height 39
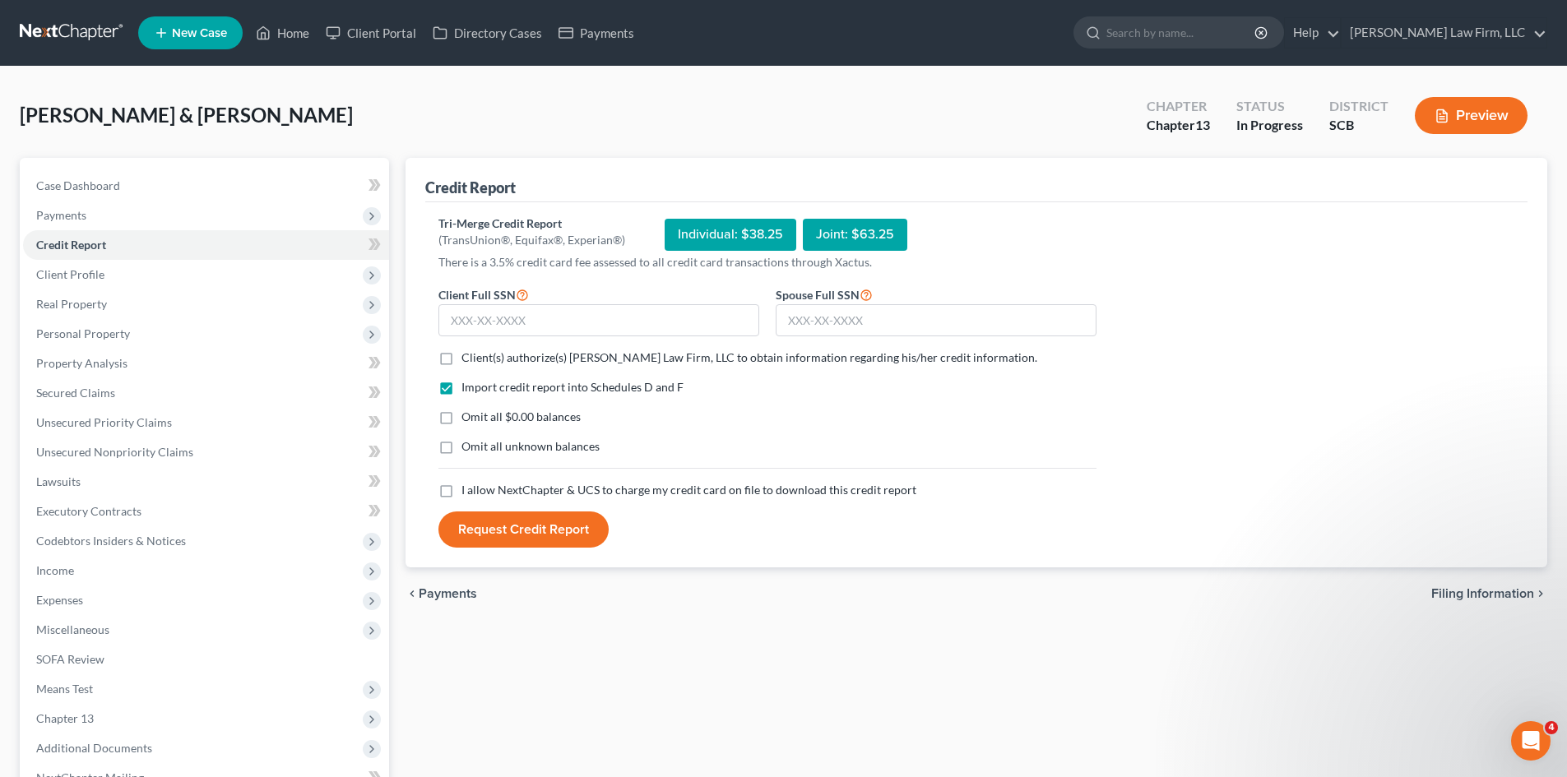
scroll to position [0, 0]
click at [470, 303] on label "Client Full SSN *" at bounding box center [483, 295] width 90 height 20
click at [482, 322] on input "text" at bounding box center [598, 320] width 321 height 33
type input "248-47-3751"
click at [827, 314] on input "text" at bounding box center [936, 320] width 321 height 33
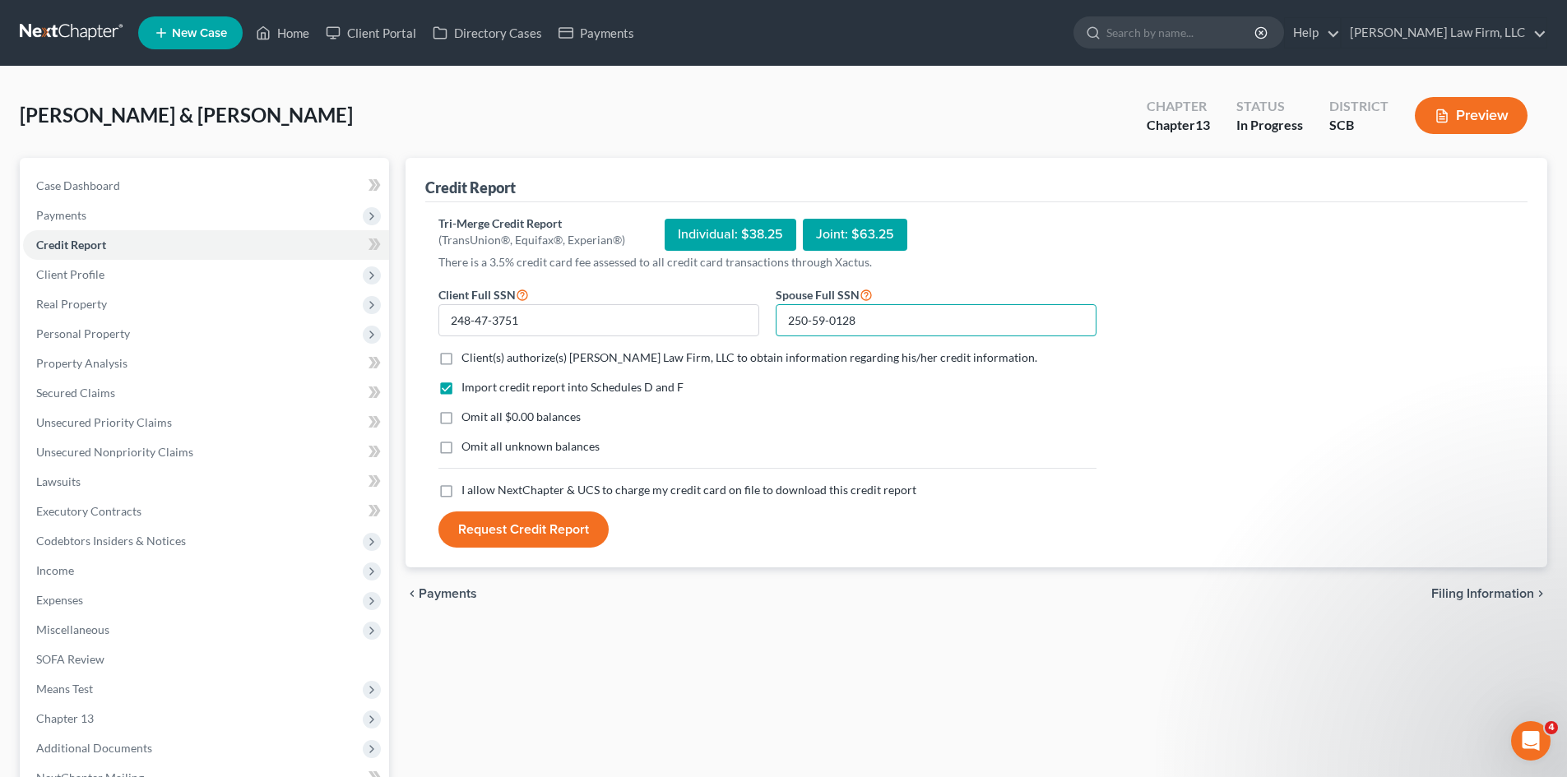
type input "250-59-0128"
click at [461, 360] on label "Client(s) authorize(s) Meredith Law Firm, LLC to obtain information regarding h…" at bounding box center [749, 358] width 576 height 16
click at [468, 360] on input "Client(s) authorize(s) Meredith Law Firm, LLC to obtain information regarding h…" at bounding box center [473, 355] width 11 height 11
checkbox input "true"
click at [461, 419] on label "Omit all $0.00 balances" at bounding box center [520, 417] width 119 height 16
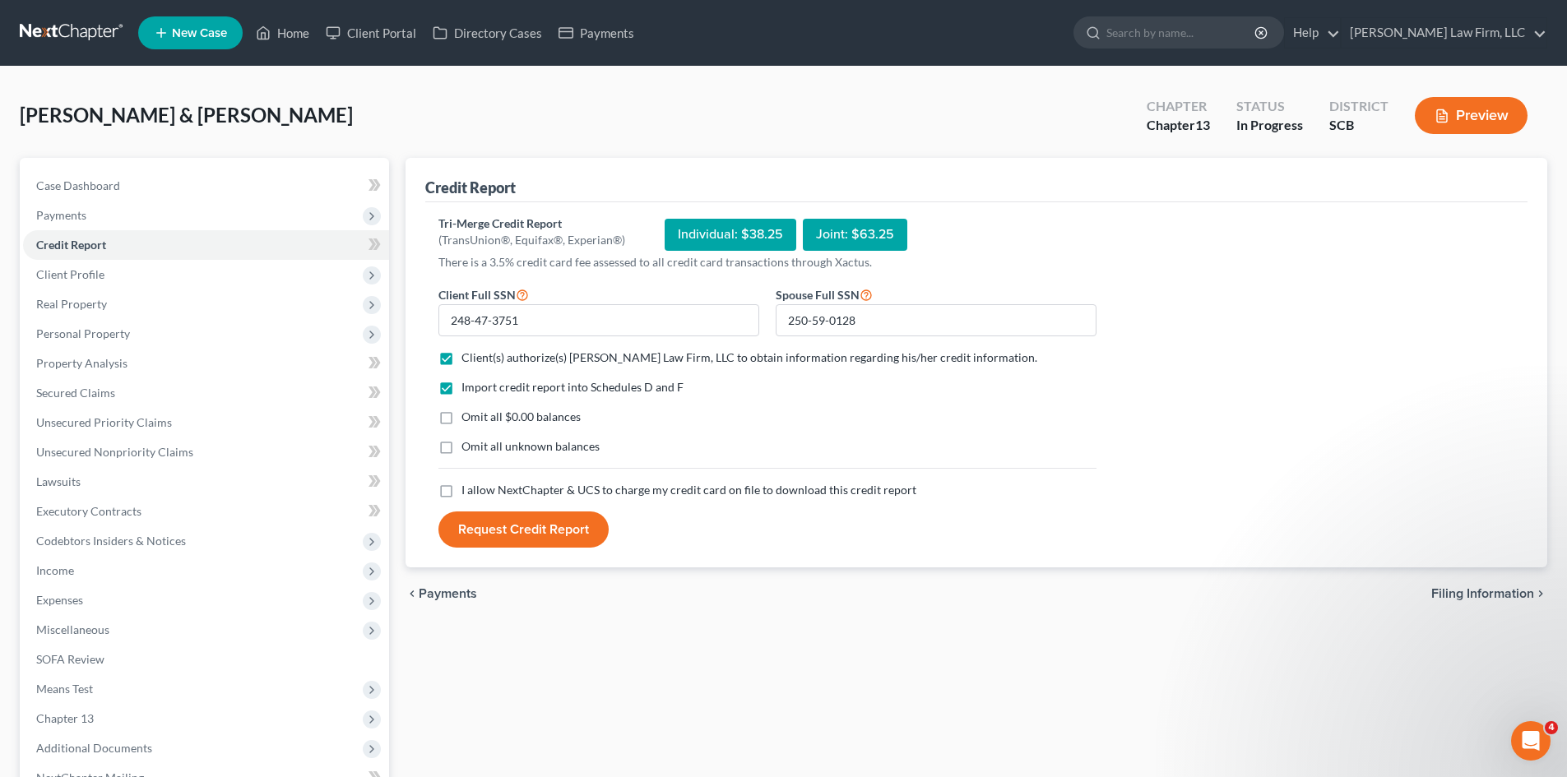
click at [468, 419] on input "Omit all $0.00 balances" at bounding box center [473, 414] width 11 height 11
checkbox input "true"
click at [461, 491] on label "I allow NextChapter & UCS to charge my credit card on file to download this cre…" at bounding box center [688, 490] width 455 height 16
click at [468, 491] on input "I allow NextChapter & UCS to charge my credit card on file to download this cre…" at bounding box center [473, 487] width 11 height 11
checkbox input "true"
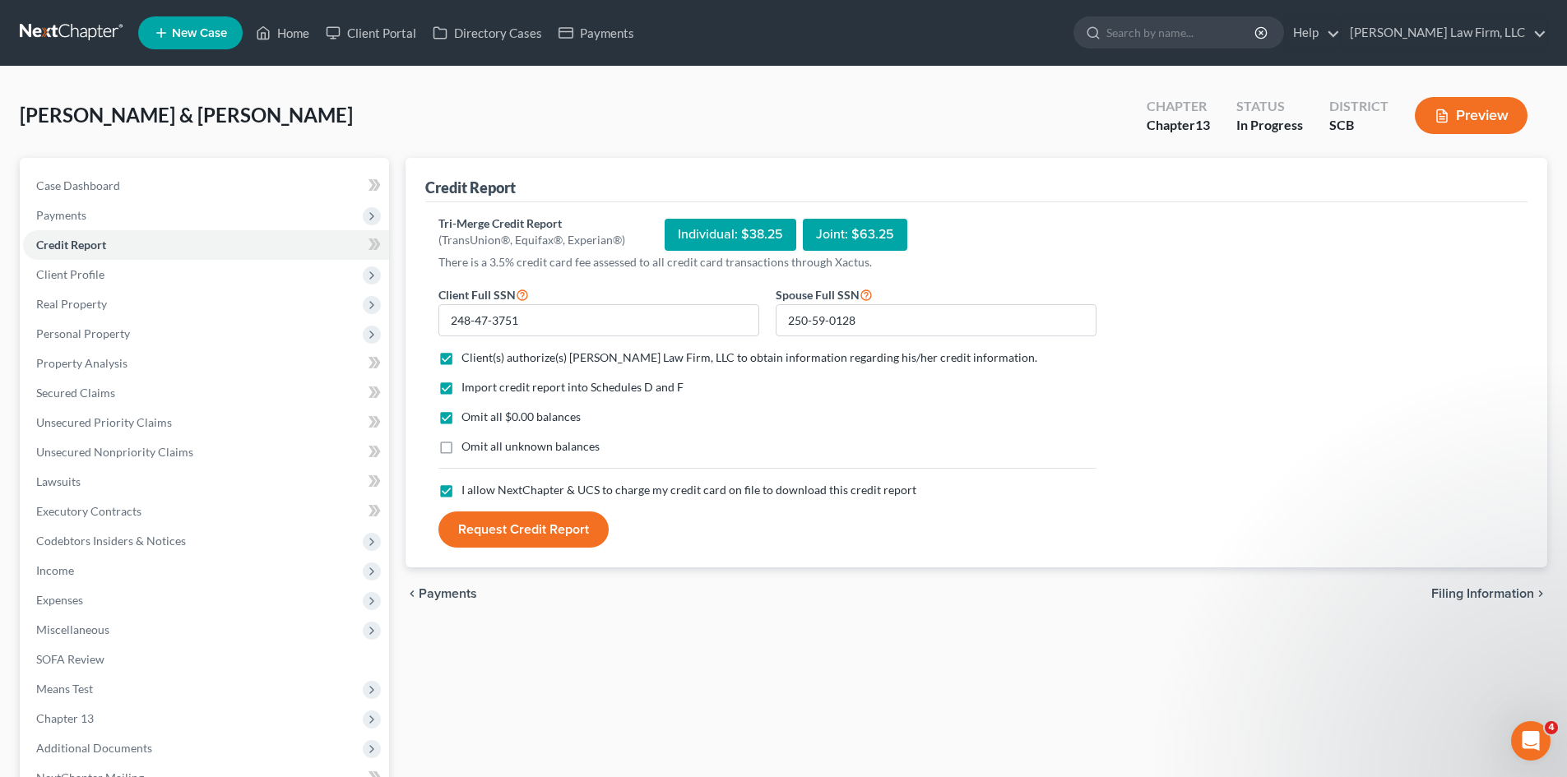
click at [466, 520] on button "Request Credit Report" at bounding box center [523, 530] width 170 height 36
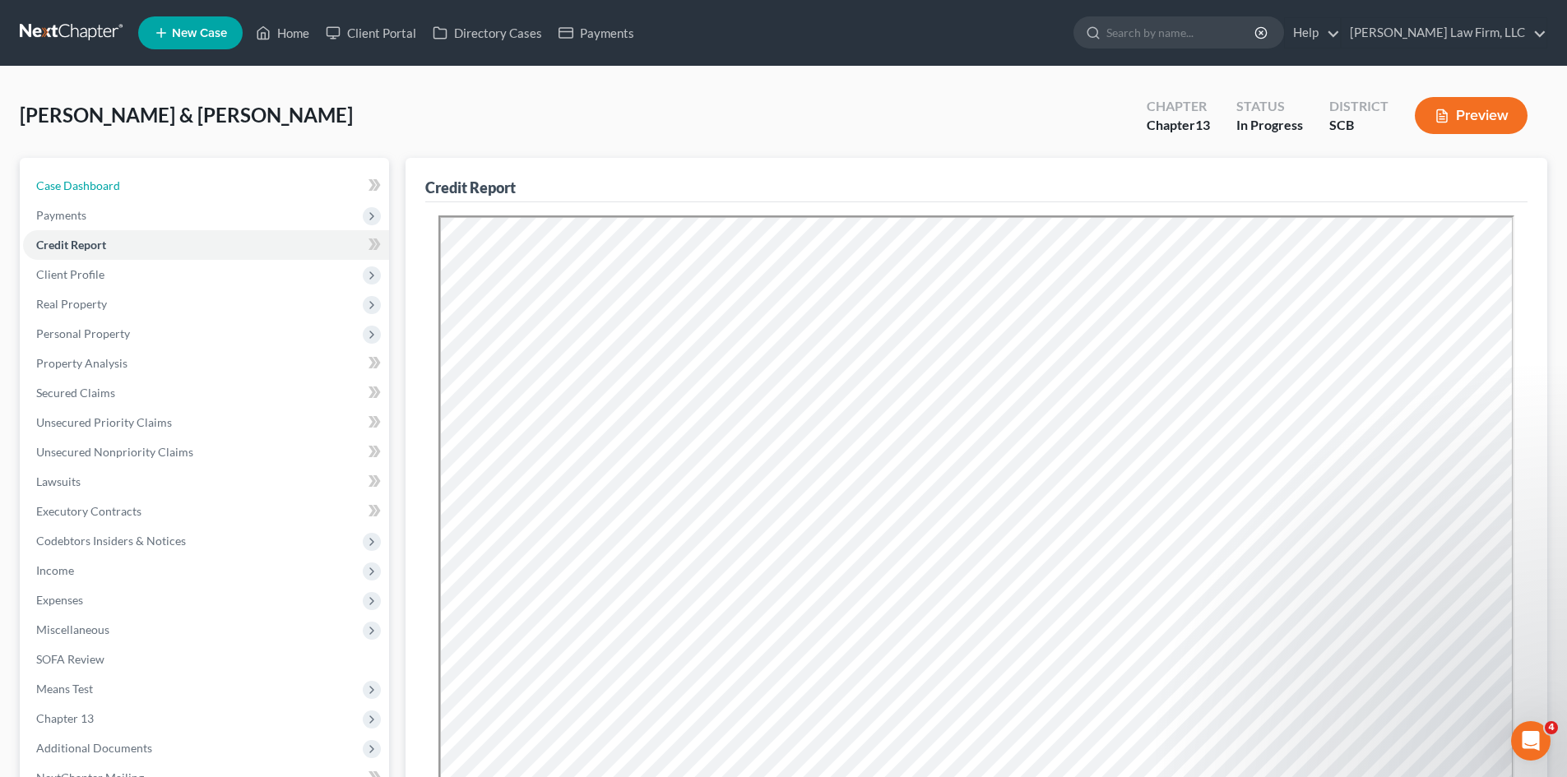
drag, startPoint x: 86, startPoint y: 189, endPoint x: 164, endPoint y: 153, distance: 86.1
click at [86, 189] on span "Case Dashboard" at bounding box center [78, 185] width 84 height 14
select select "0"
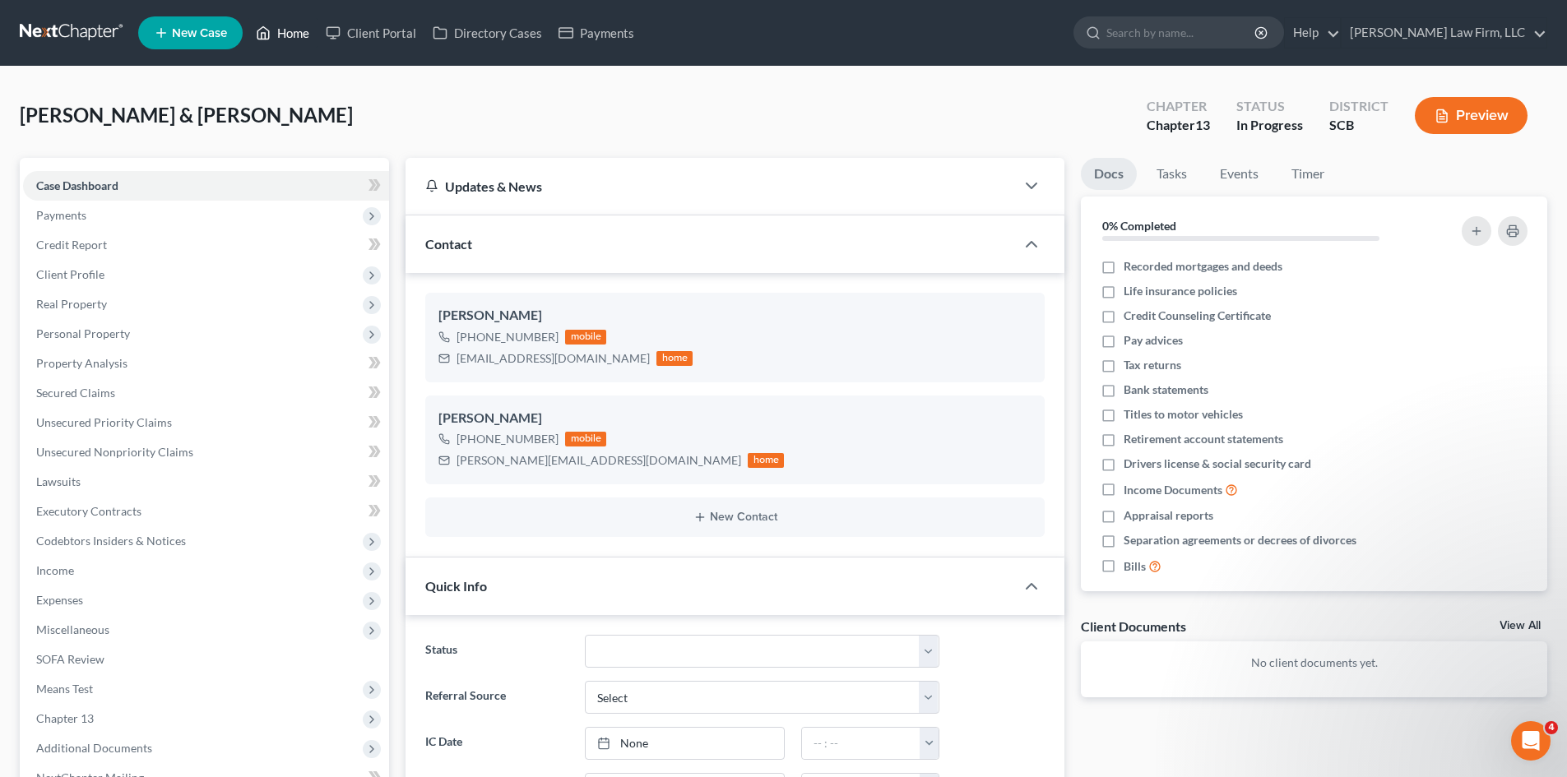
click at [299, 39] on link "Home" at bounding box center [283, 33] width 70 height 30
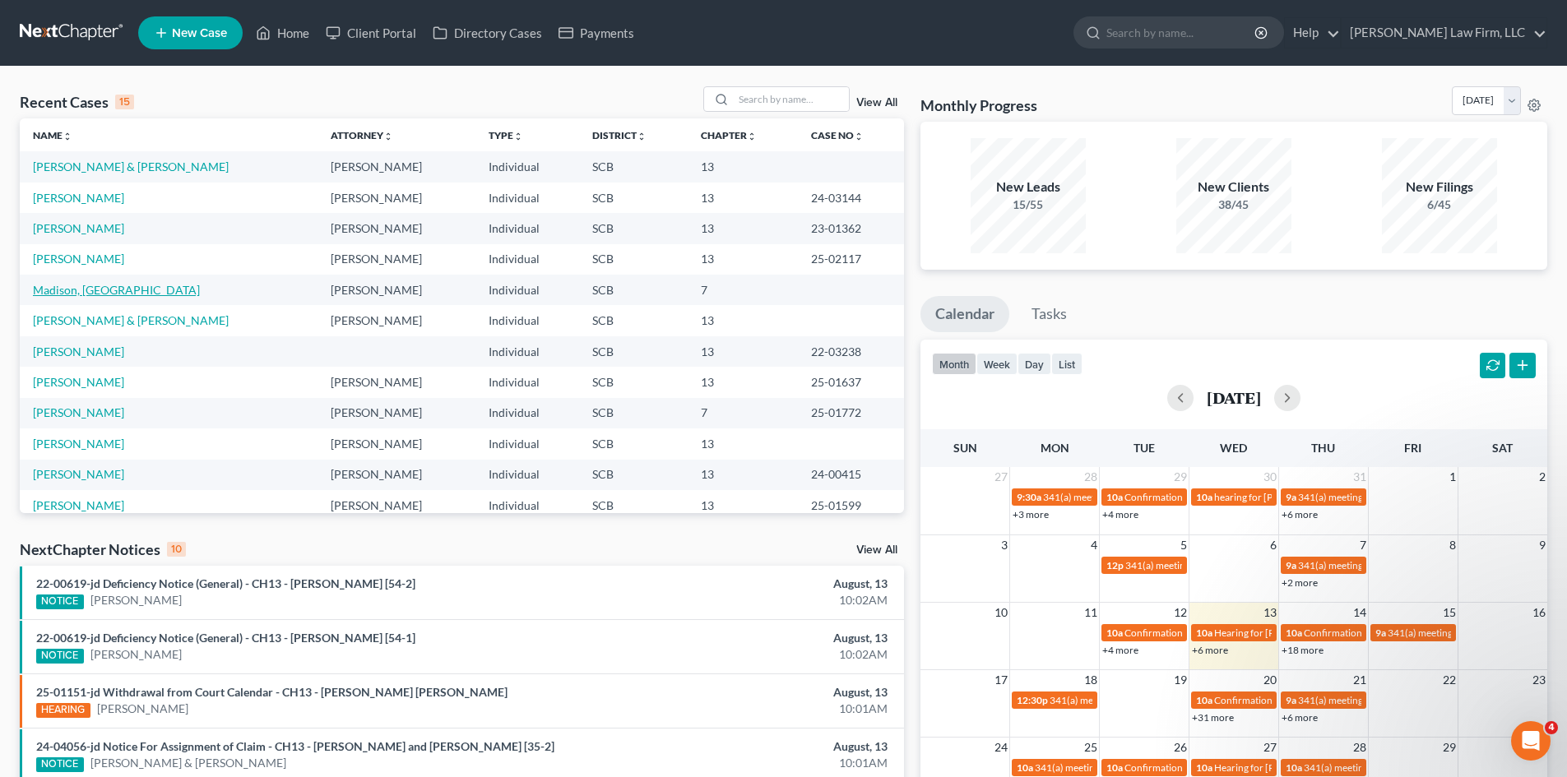
click at [97, 289] on link "Madison, [GEOGRAPHIC_DATA]" at bounding box center [116, 290] width 167 height 14
select select "3"
select select "0"
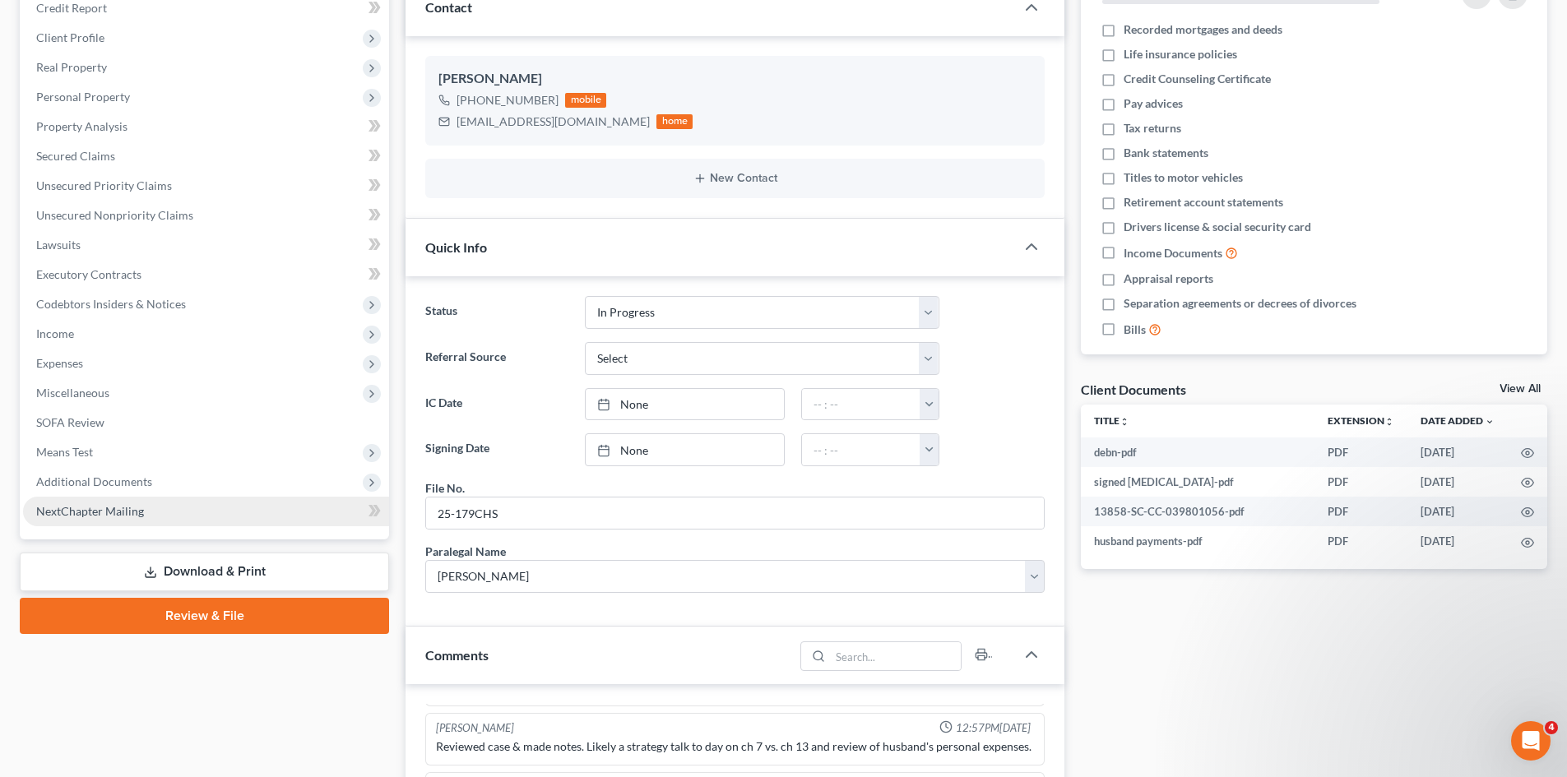
scroll to position [247, 0]
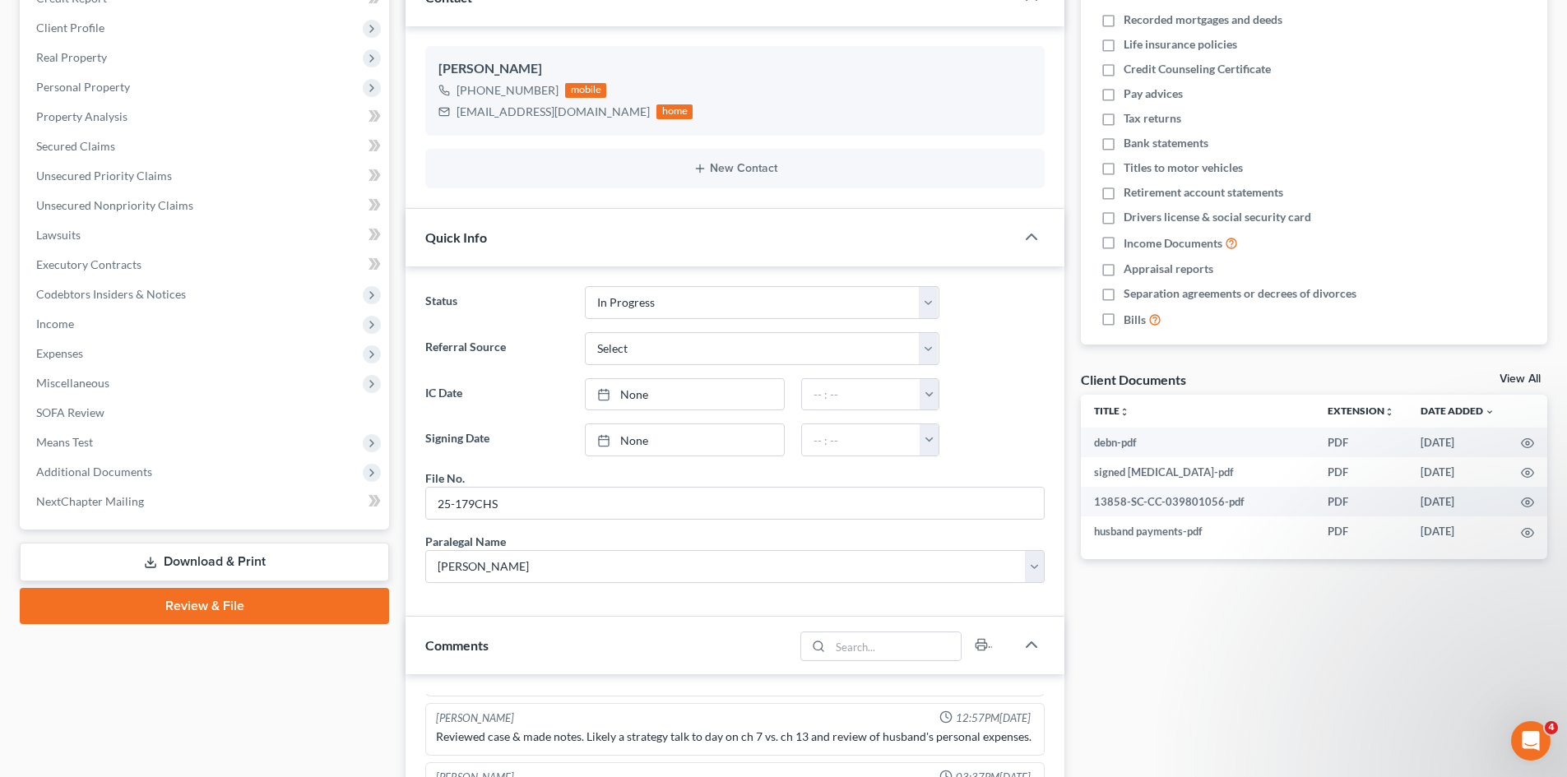
click at [161, 554] on link "Download & Print" at bounding box center [204, 562] width 369 height 39
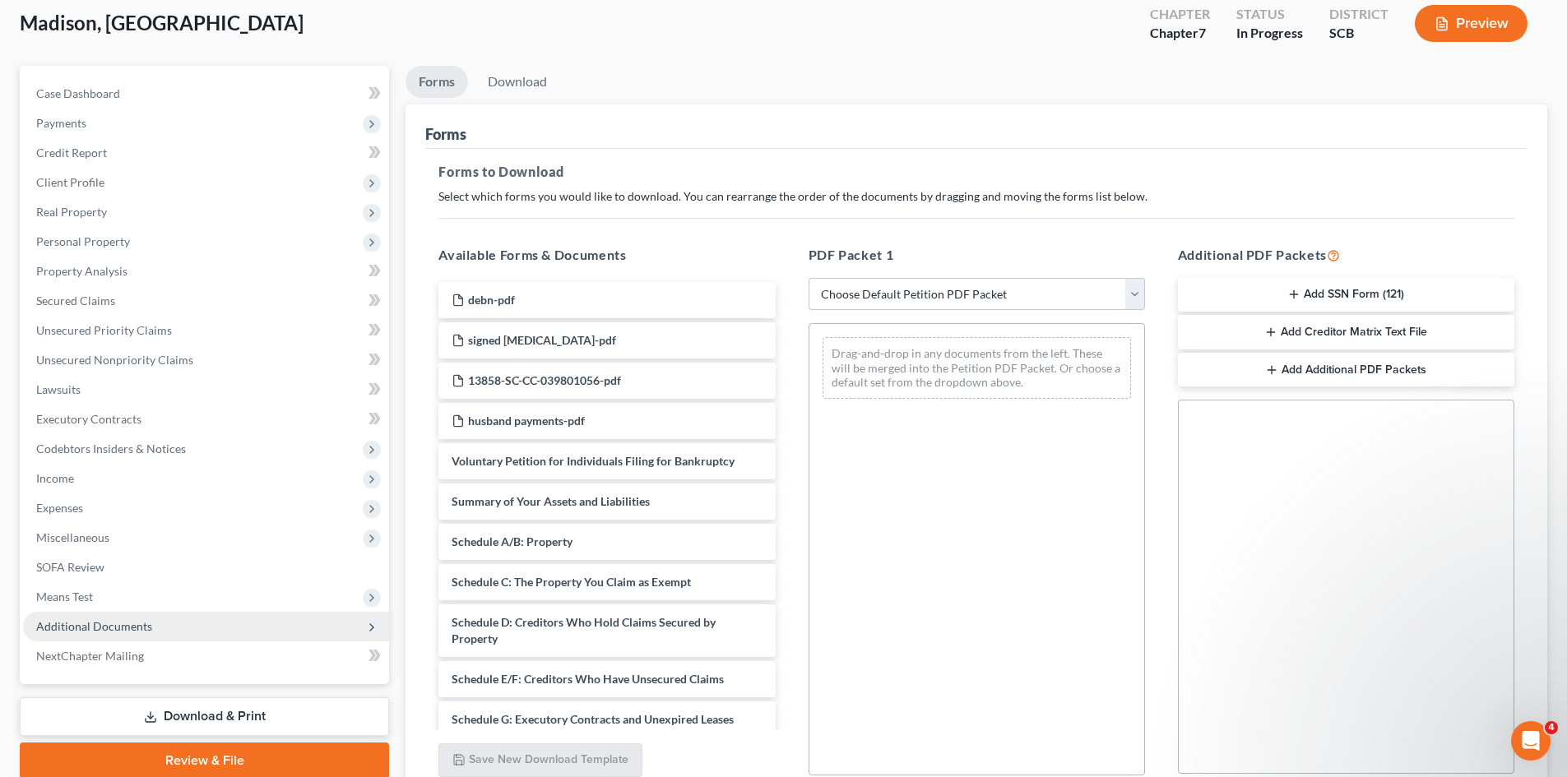
scroll to position [239, 0]
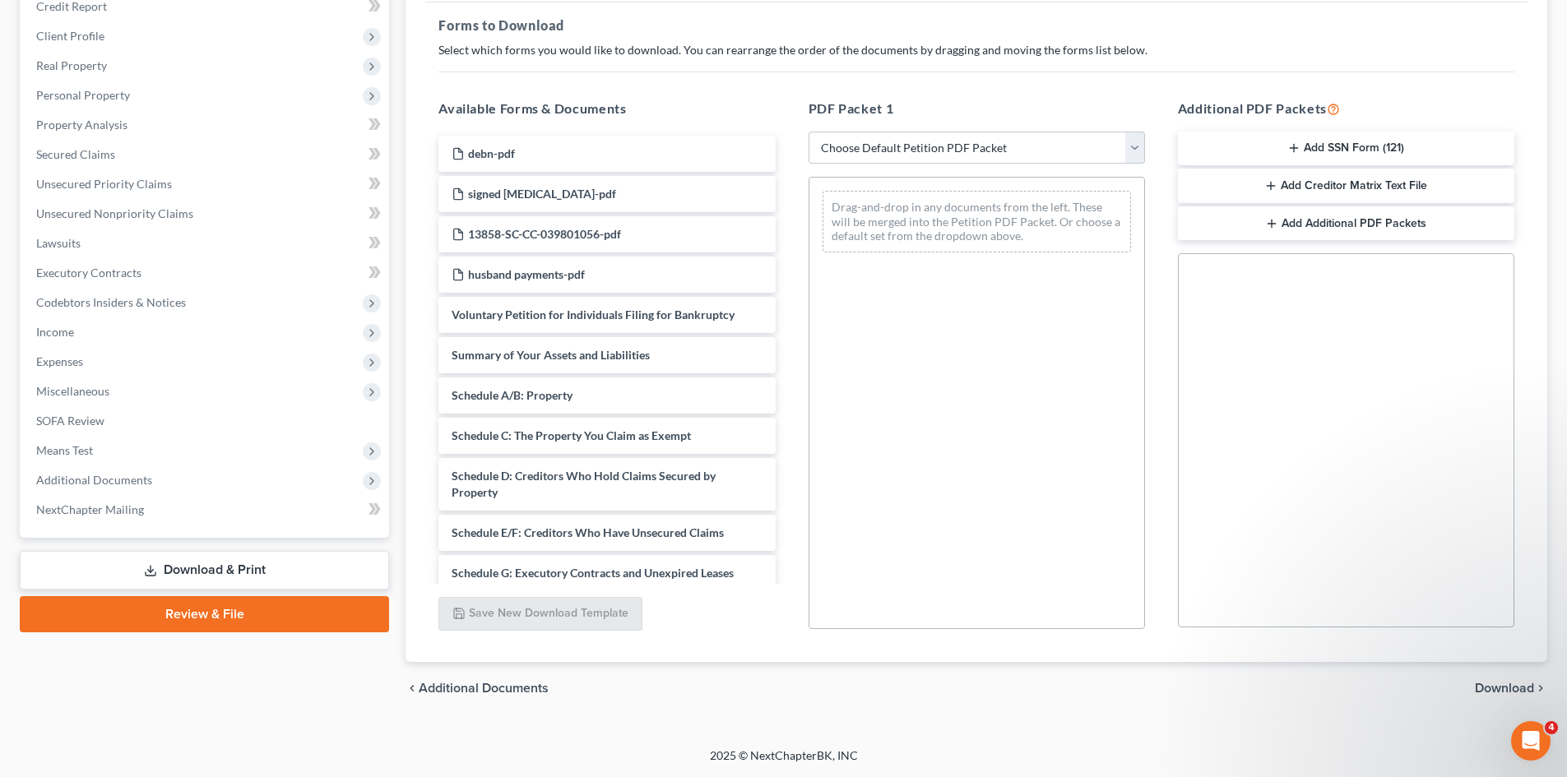
click at [141, 612] on link "Review & File" at bounding box center [204, 614] width 369 height 36
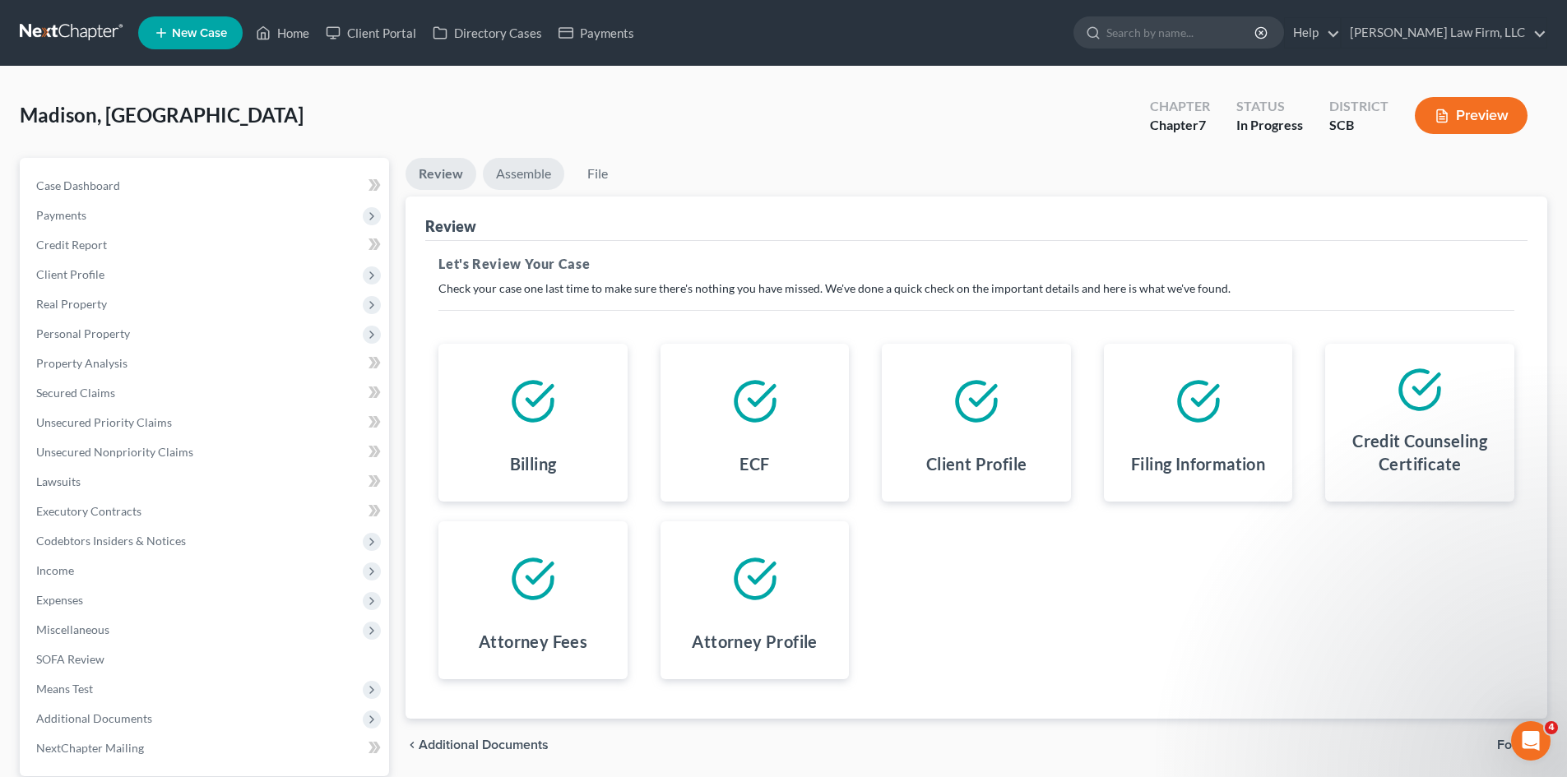
click at [535, 187] on link "Assemble" at bounding box center [523, 174] width 81 height 32
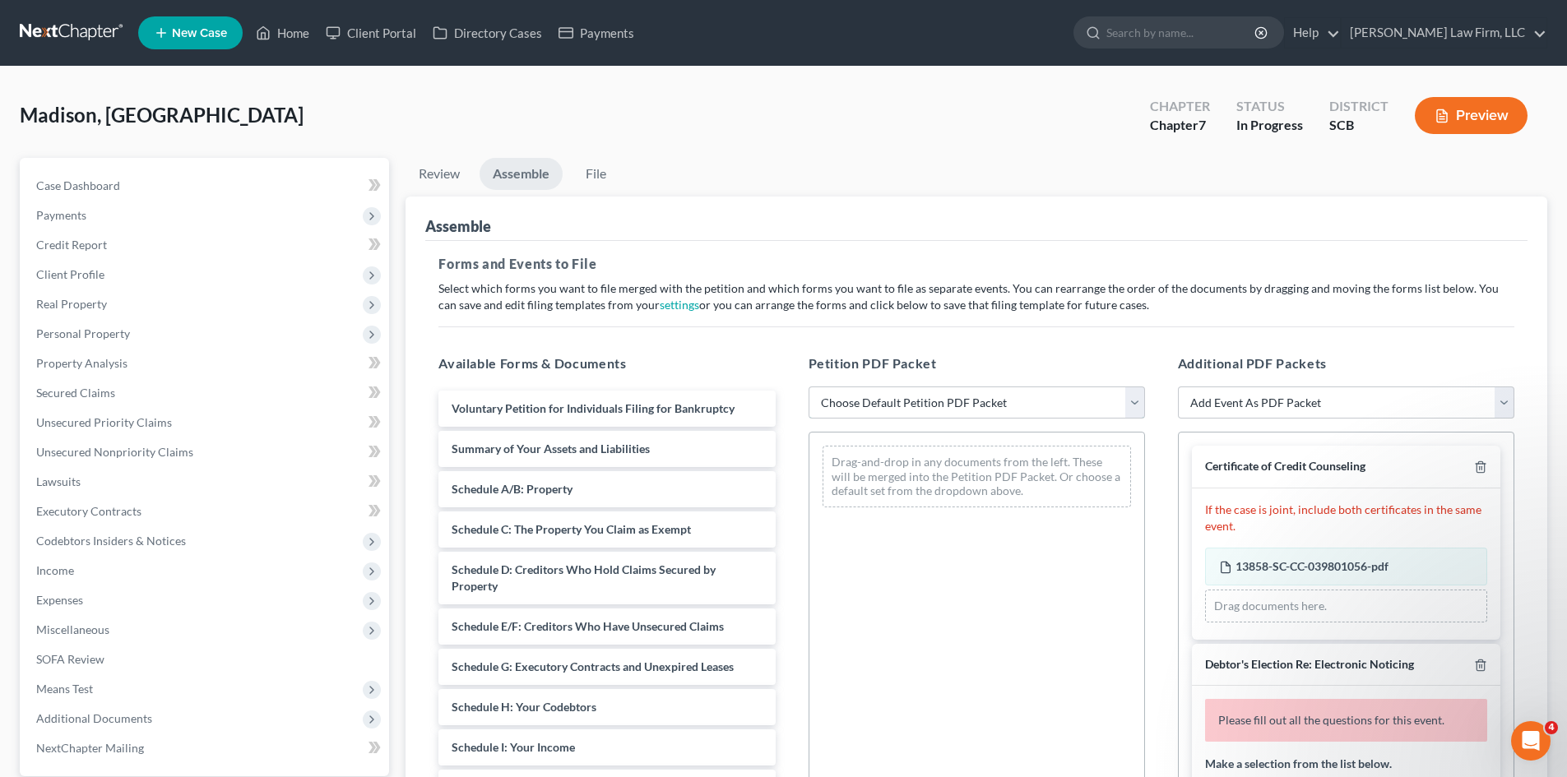
click at [987, 403] on select "Choose Default Petition PDF Packet Complete Bankruptcy Petition (all forms and …" at bounding box center [976, 403] width 336 height 33
select select "0"
click at [808, 387] on select "Choose Default Petition PDF Packet Complete Bankruptcy Petition (all forms and …" at bounding box center [976, 403] width 336 height 33
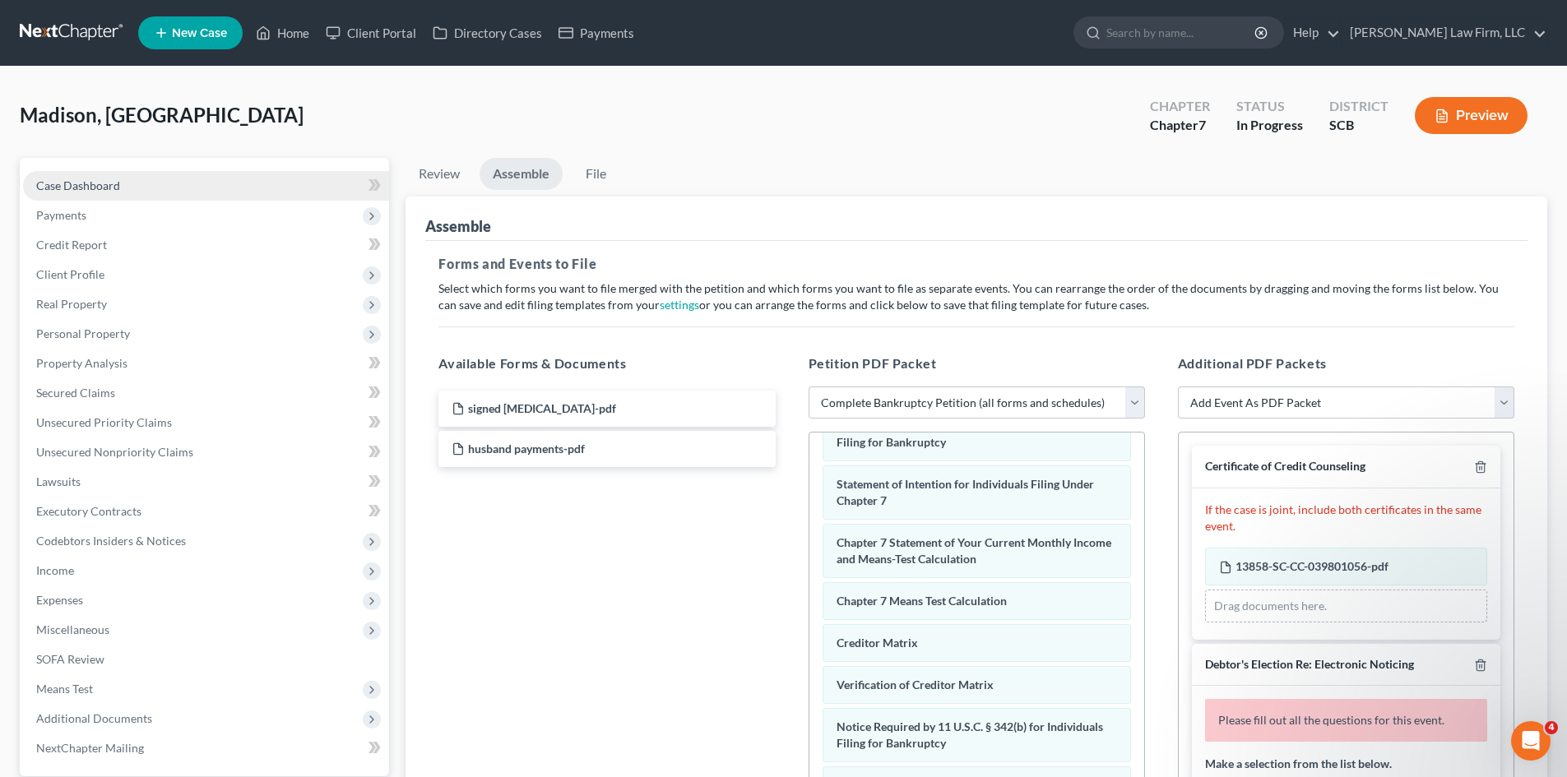
click at [77, 185] on span "Case Dashboard" at bounding box center [78, 185] width 84 height 14
select select "0"
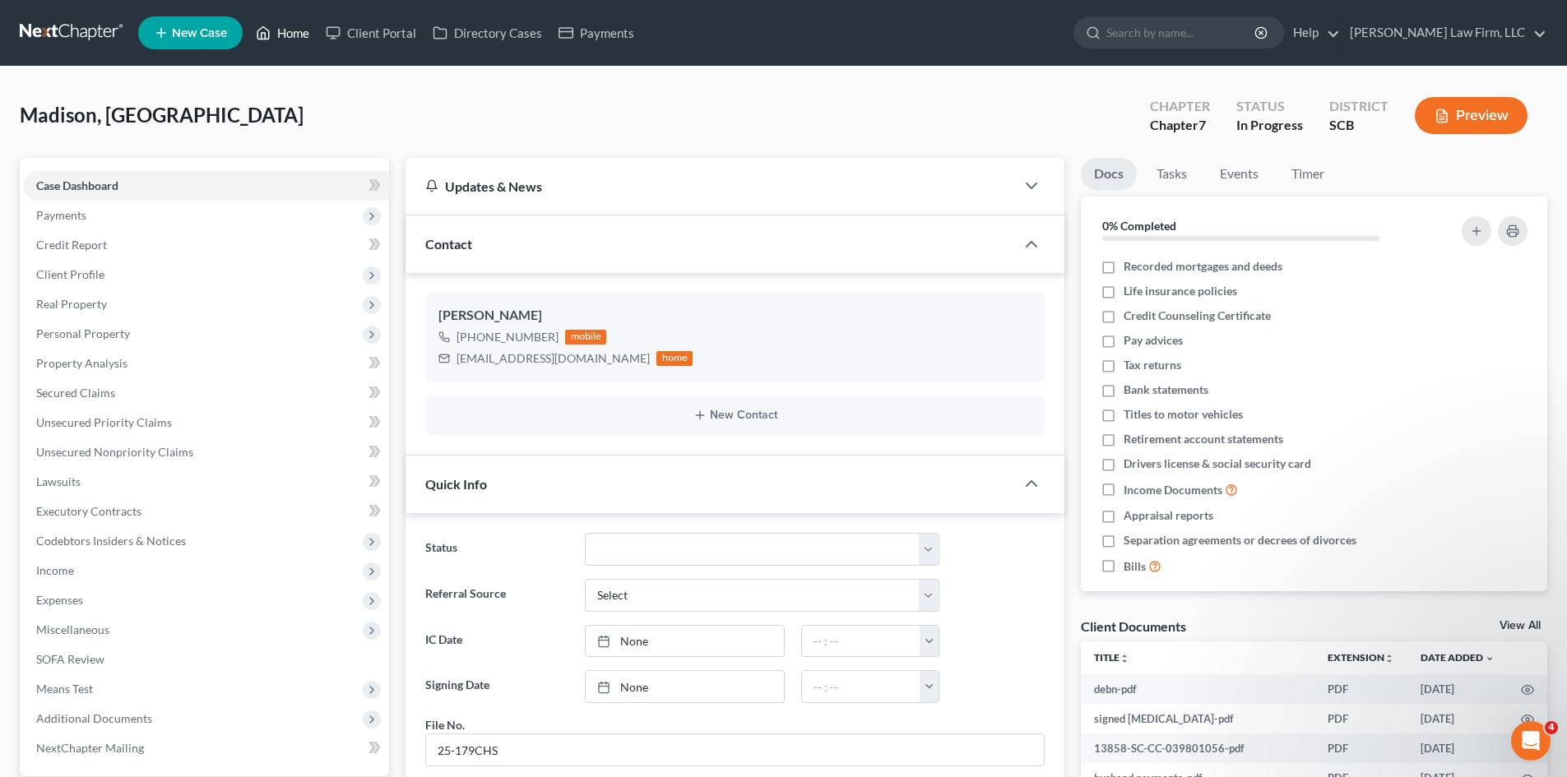
click at [286, 38] on link "Home" at bounding box center [283, 33] width 70 height 30
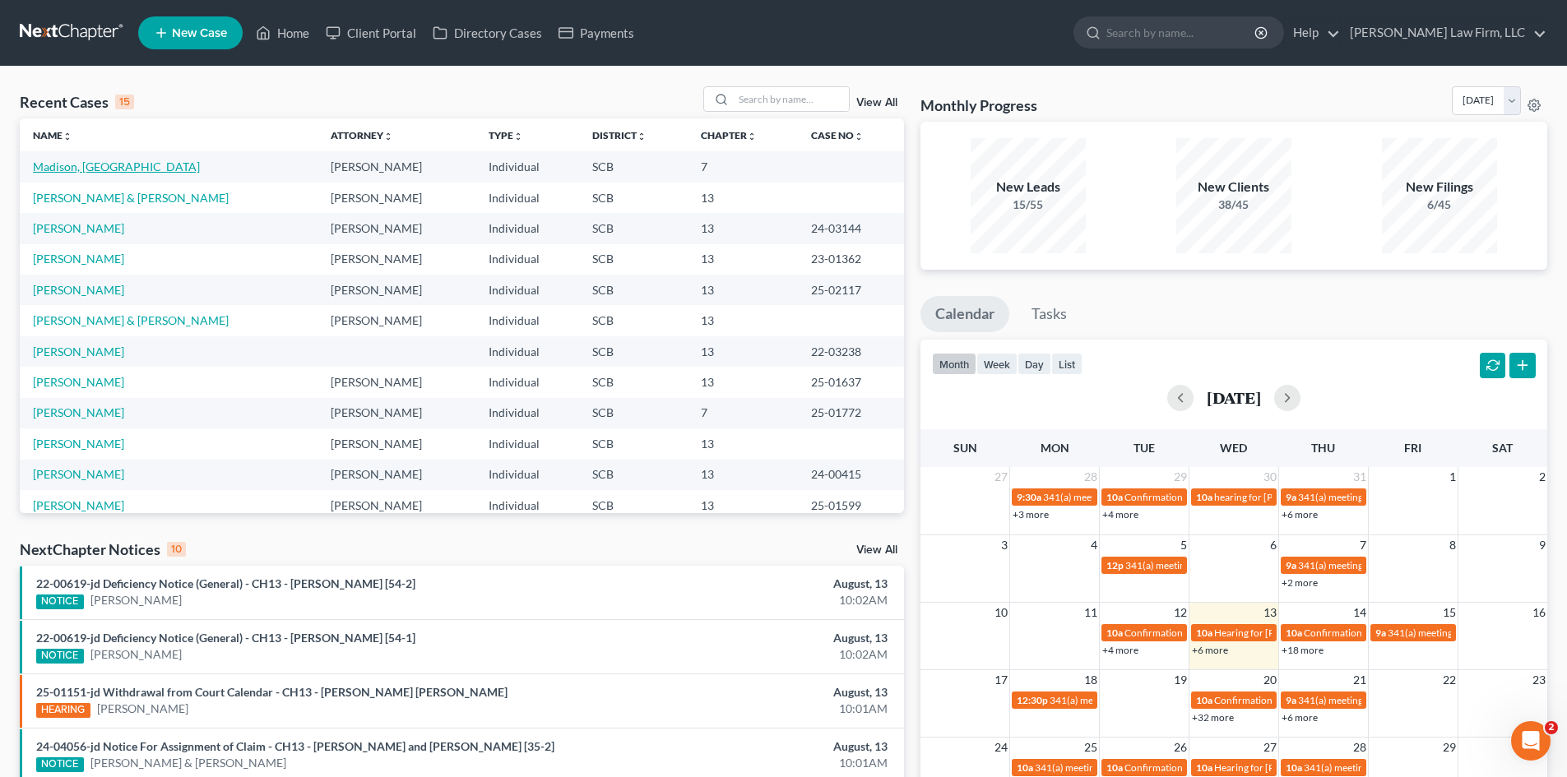
click at [95, 169] on link "Madison, Ronajen" at bounding box center [116, 167] width 167 height 14
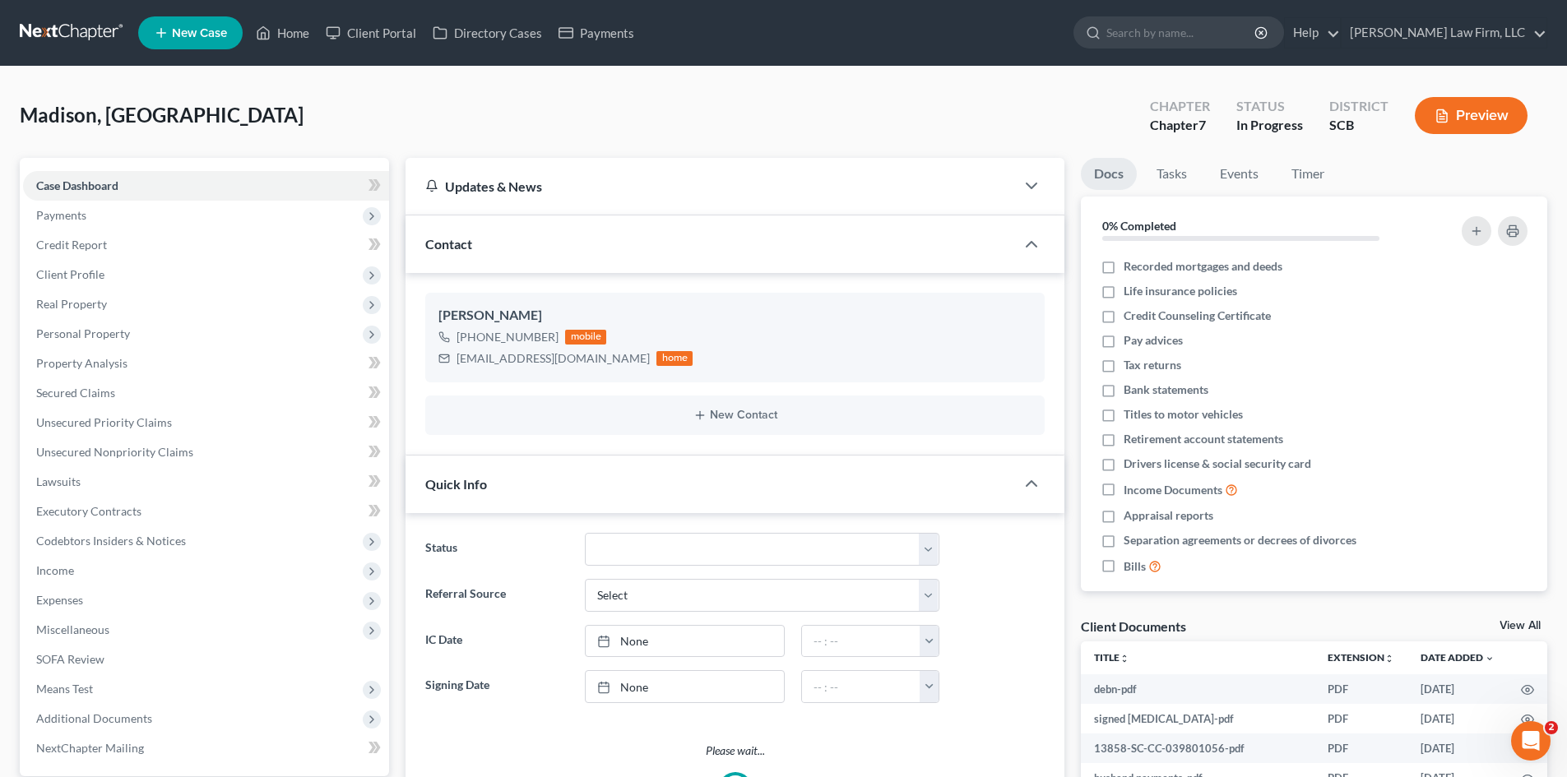
select select "0"
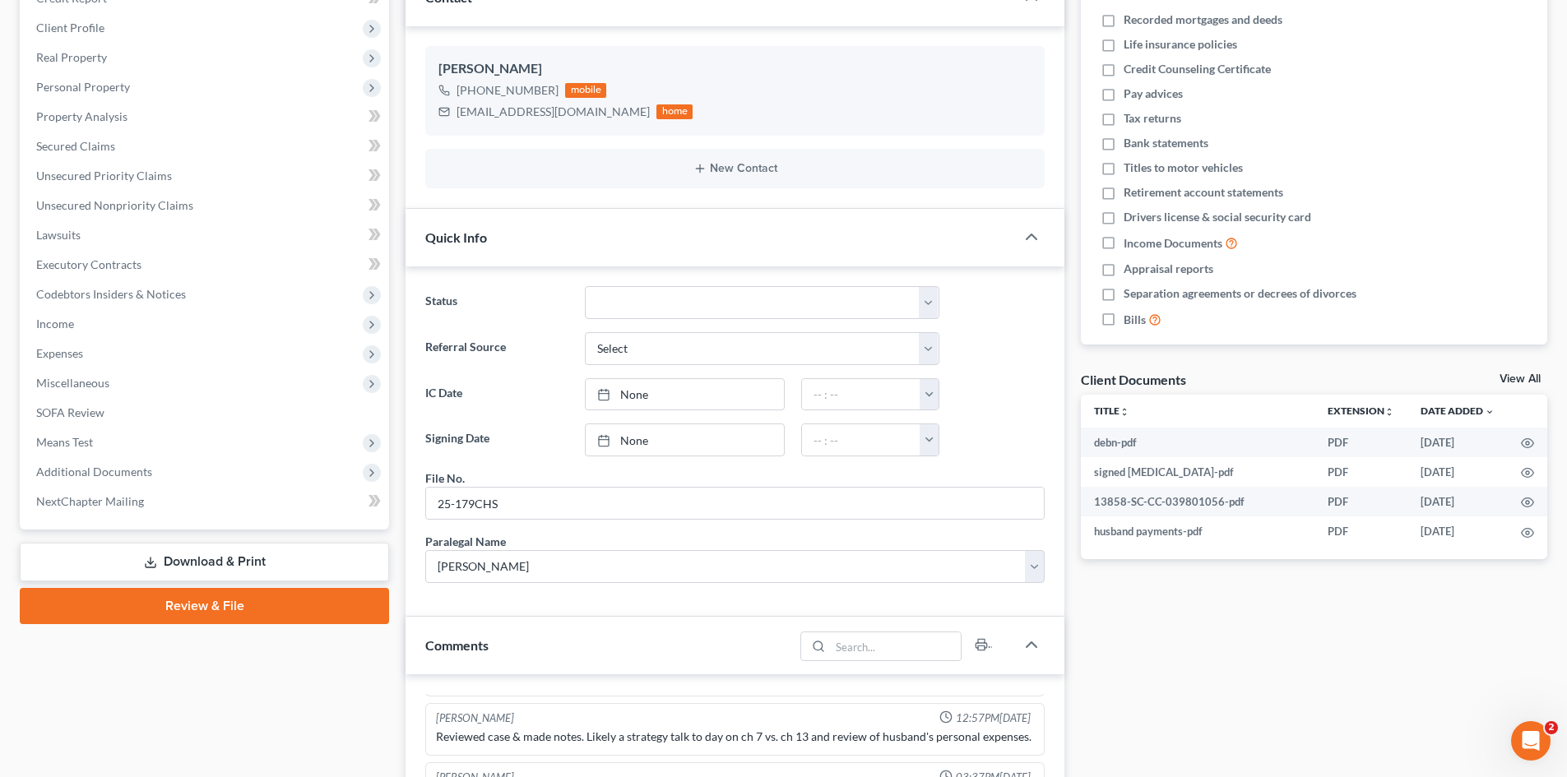
scroll to position [245, 0]
click at [183, 614] on link "Review & File" at bounding box center [204, 606] width 369 height 36
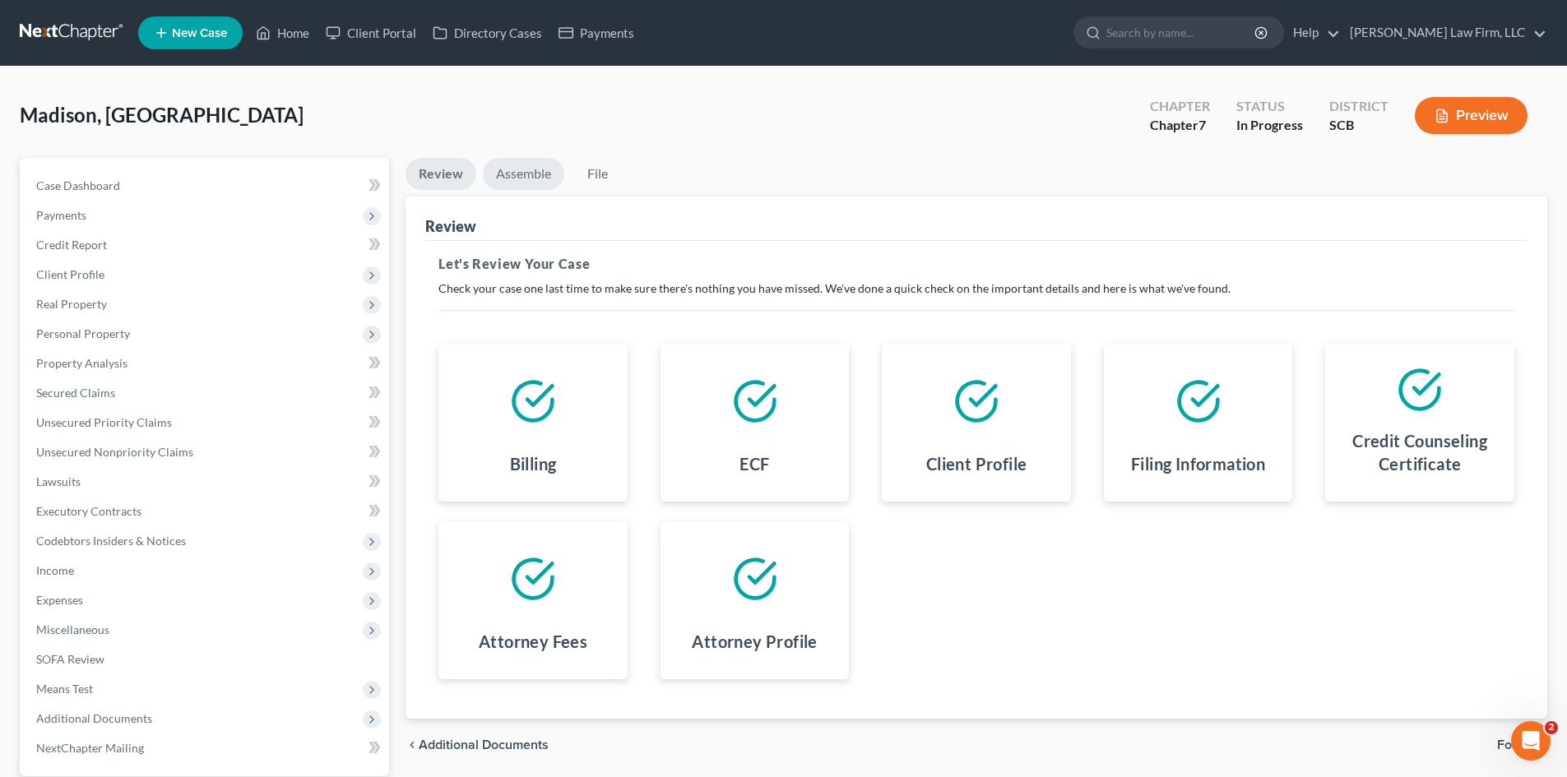
click at [538, 188] on link "Assemble" at bounding box center [523, 174] width 81 height 32
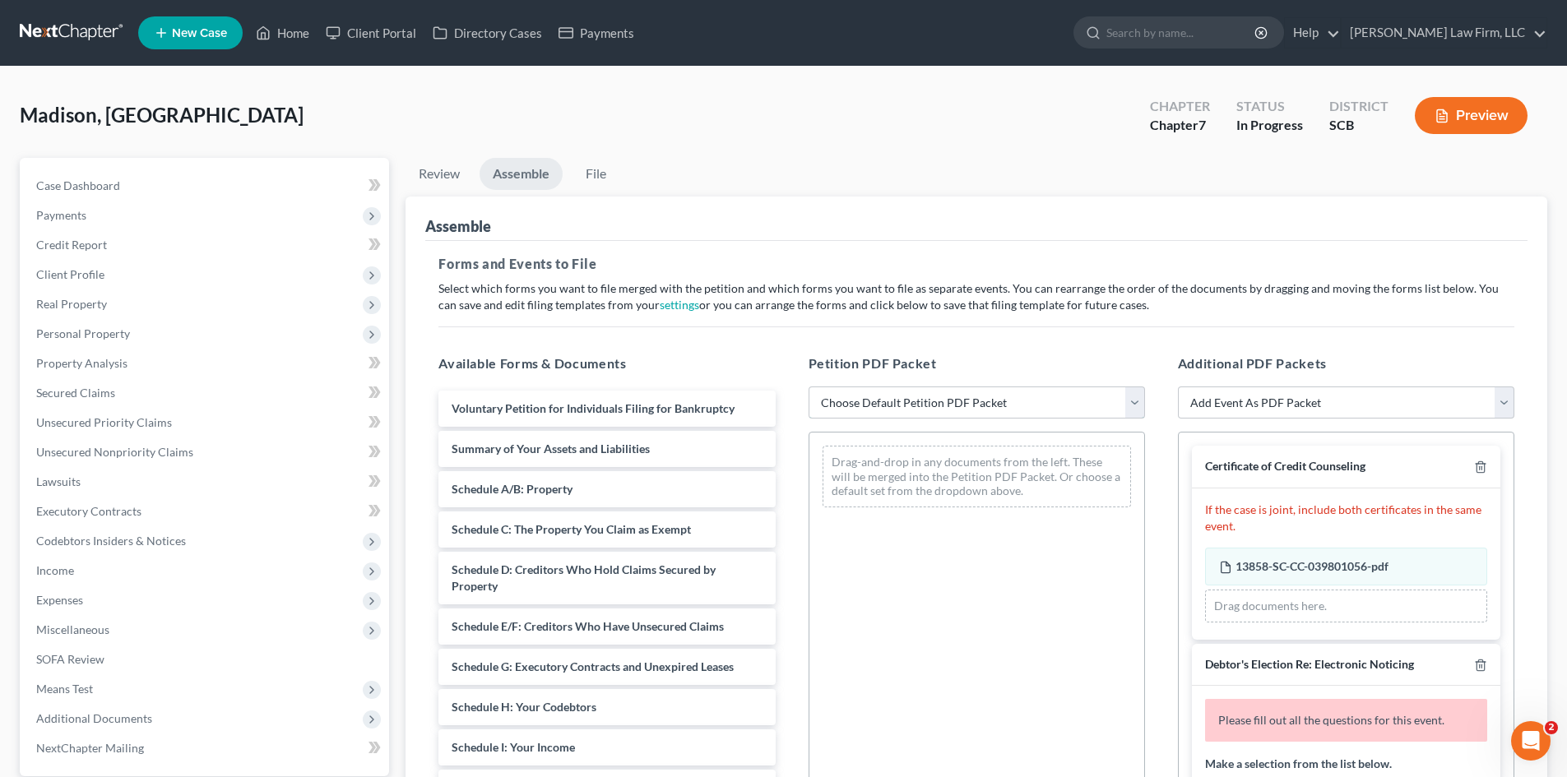
click at [835, 402] on select "Choose Default Petition PDF Packet Complete Bankruptcy Petition (all forms and …" at bounding box center [976, 403] width 336 height 33
select select "0"
click at [808, 387] on select "Choose Default Petition PDF Packet Complete Bankruptcy Petition (all forms and …" at bounding box center [976, 403] width 336 height 33
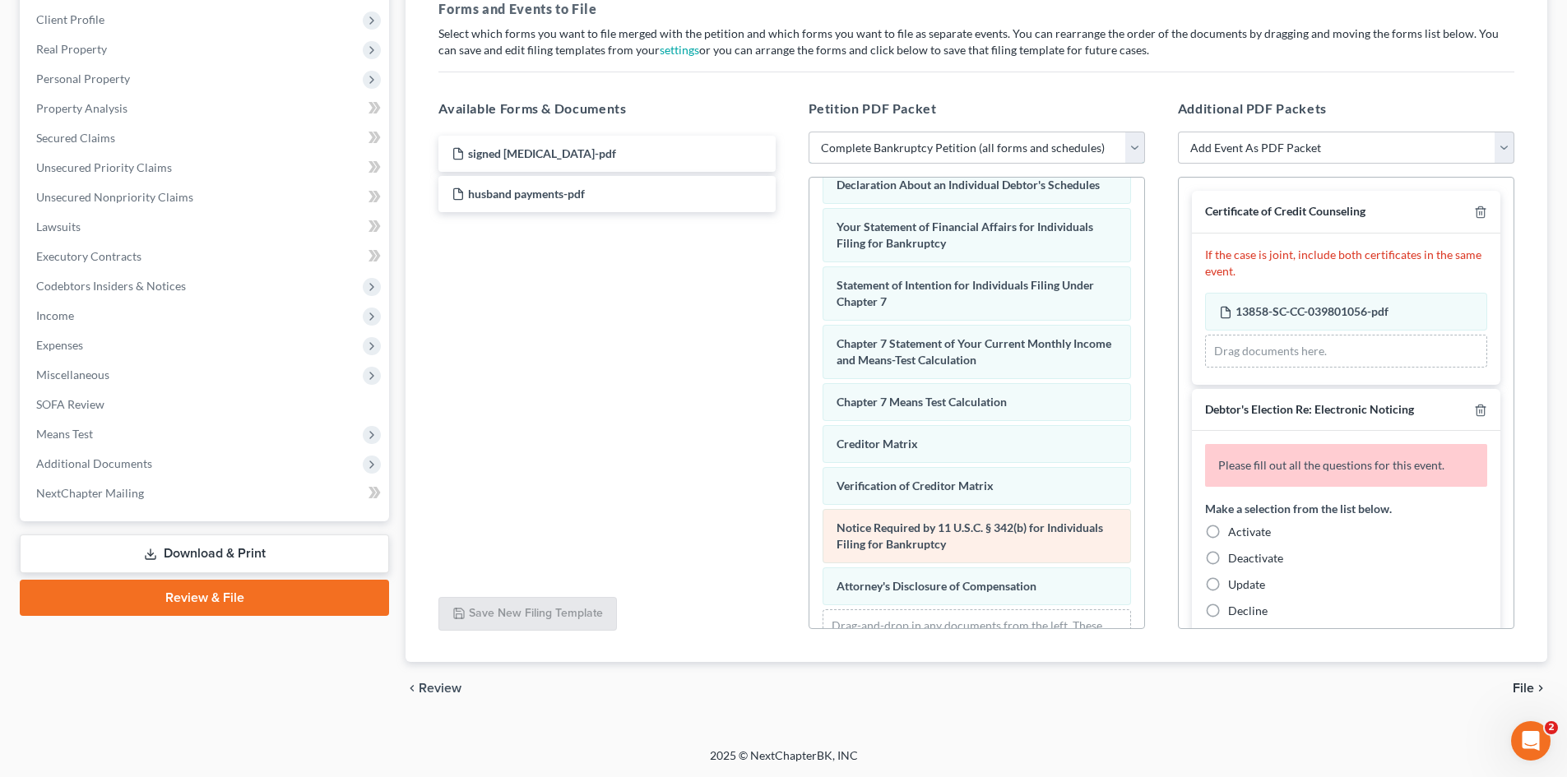
scroll to position [566, 0]
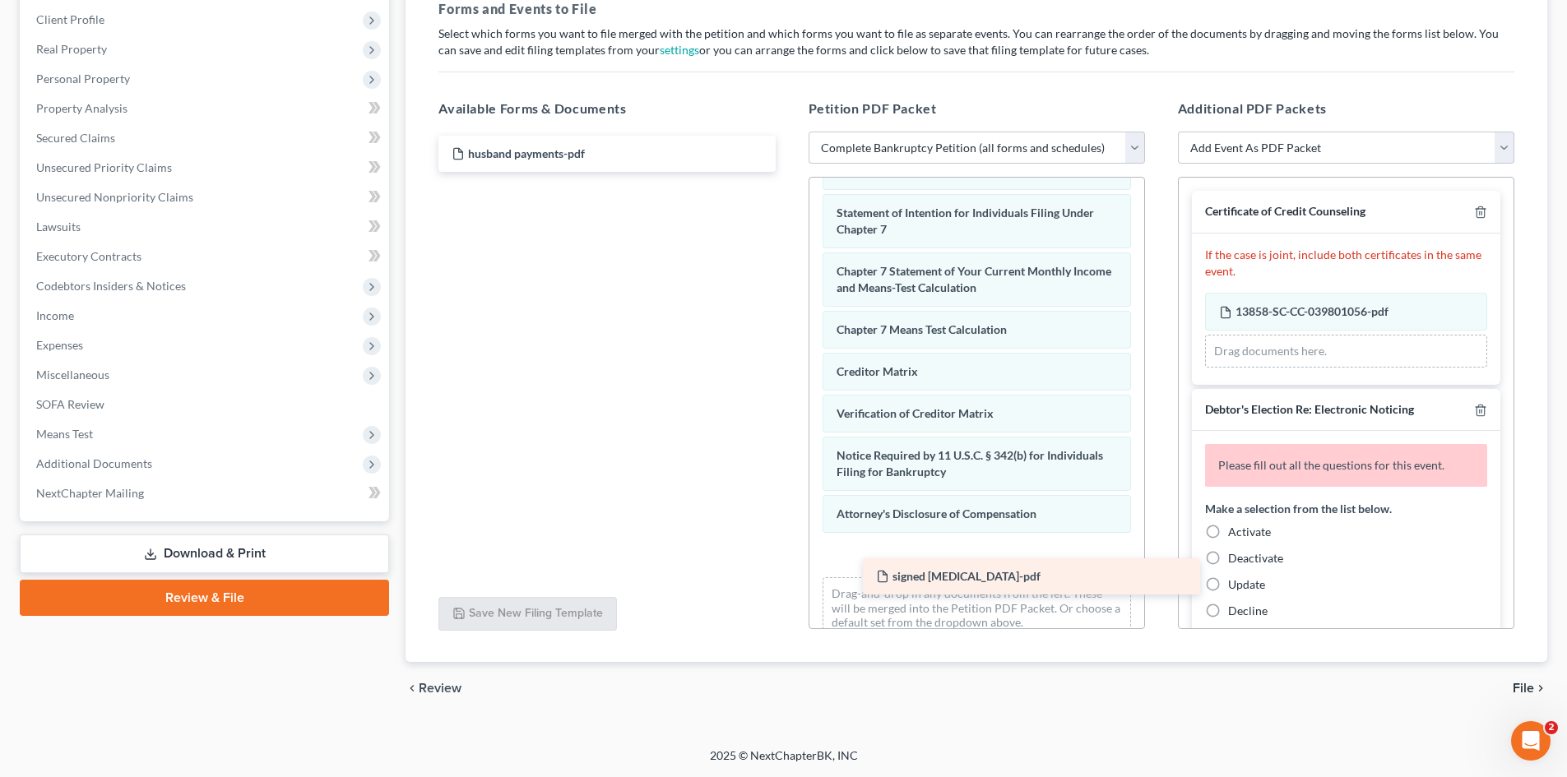
drag, startPoint x: 518, startPoint y: 148, endPoint x: 898, endPoint y: 568, distance: 566.6
click at [788, 172] on div "signed [MEDICAL_DATA]-pdf signed [MEDICAL_DATA]-pdf husband payments-pdf" at bounding box center [606, 154] width 363 height 36
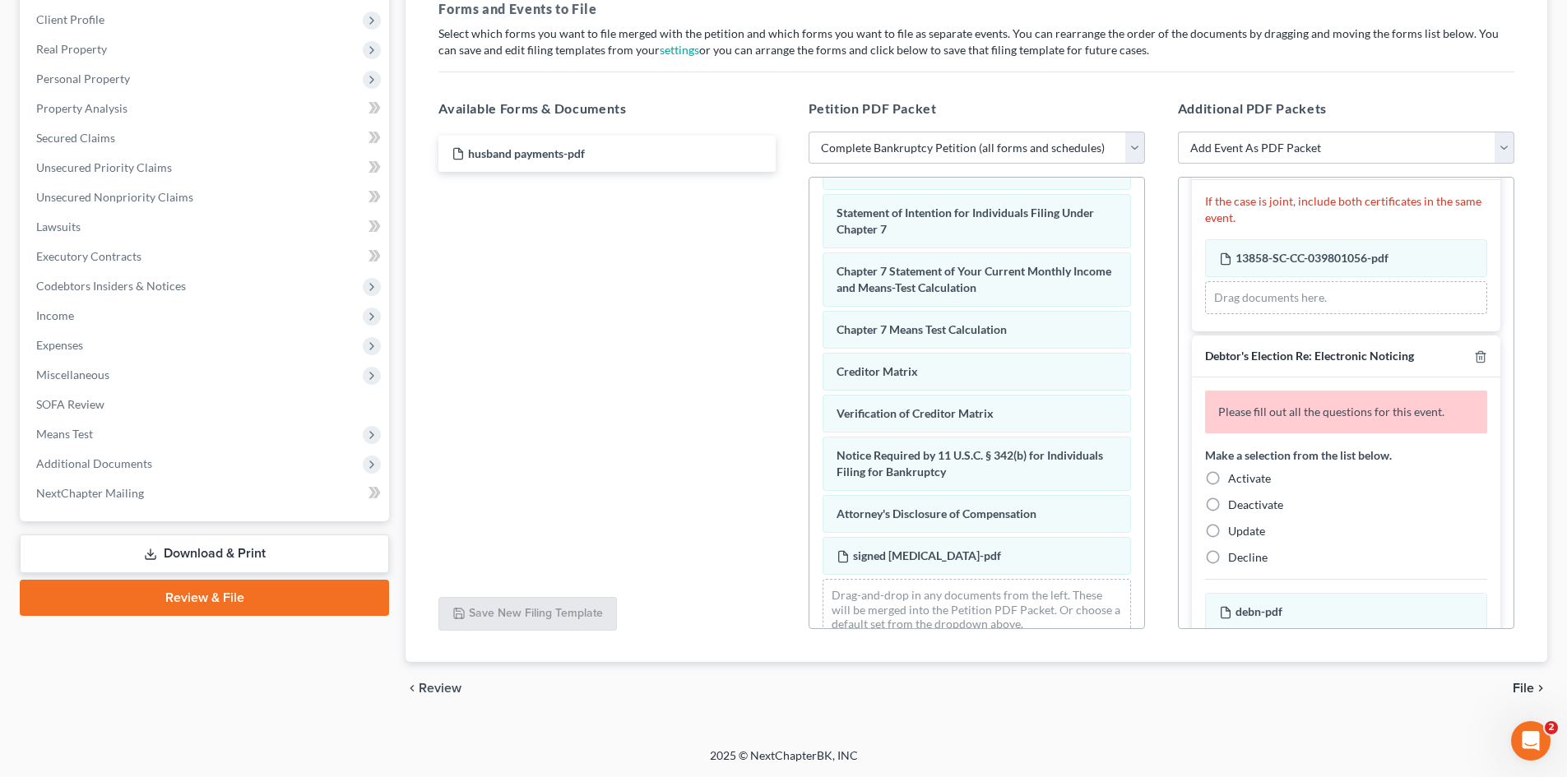
scroll to position [82, 0]
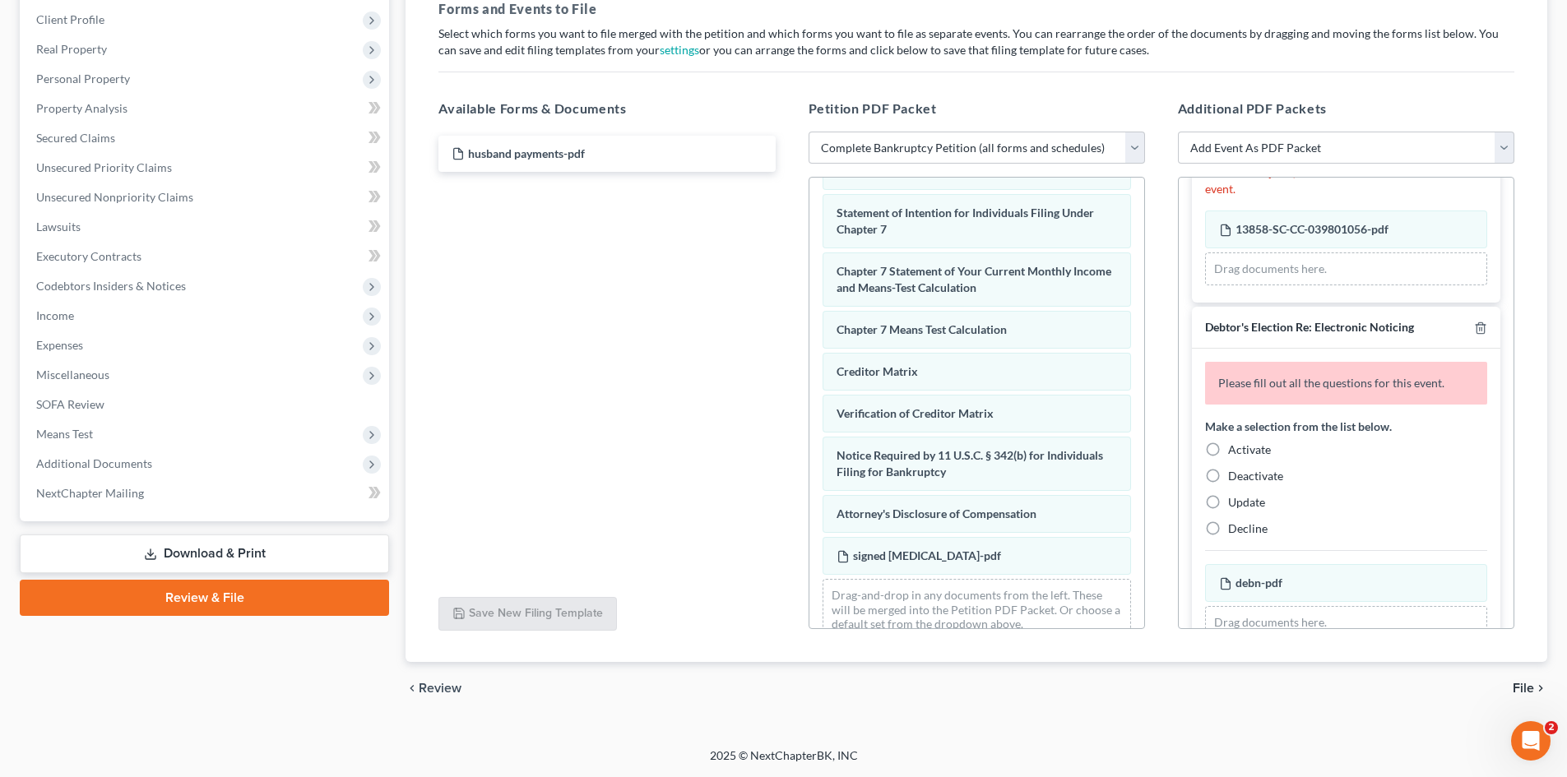
click at [1228, 452] on label "Activate" at bounding box center [1249, 450] width 43 height 16
click at [1234, 452] on input "Activate" at bounding box center [1239, 447] width 11 height 11
radio input "true"
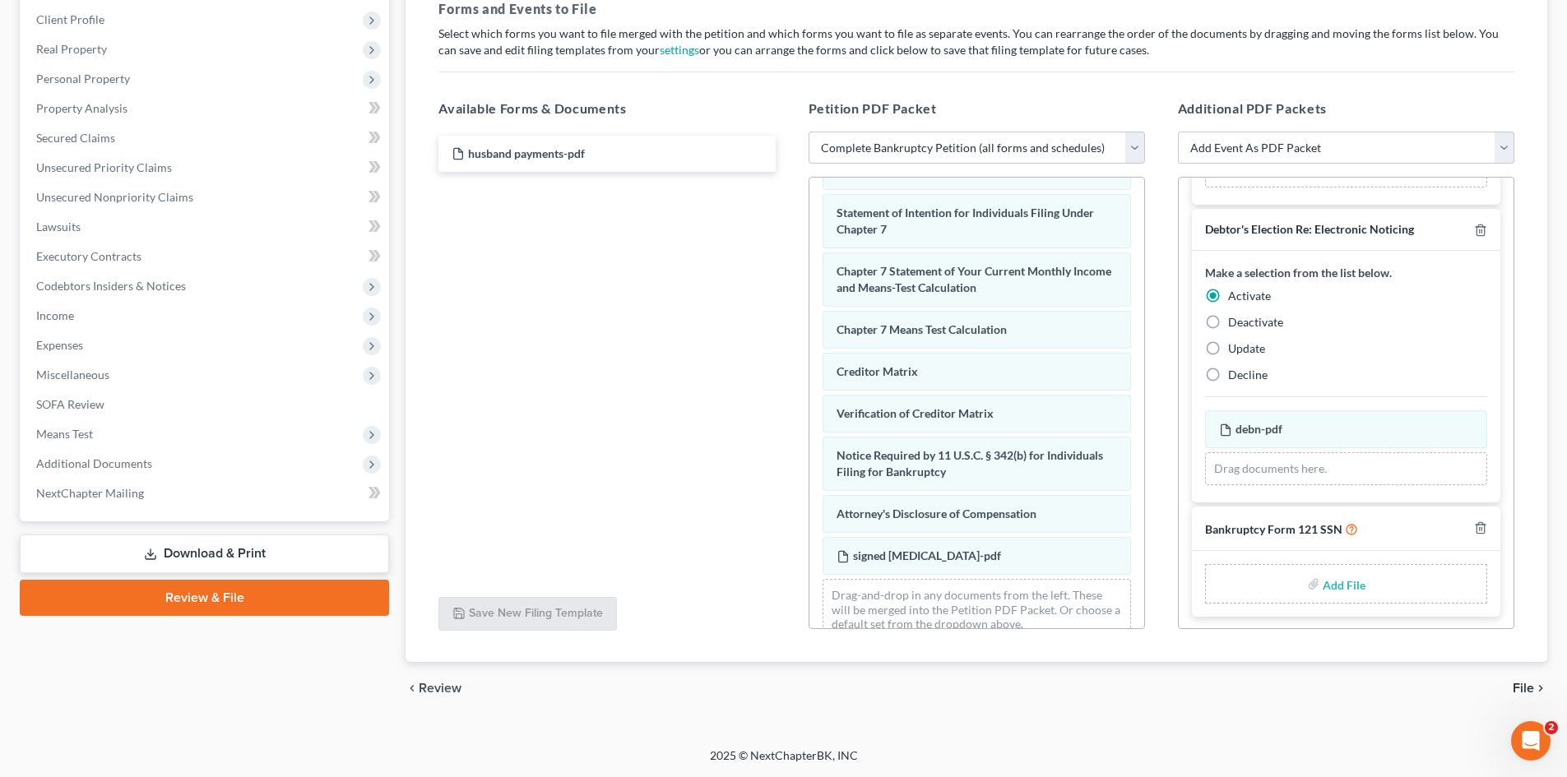
scroll to position [182, 0]
click at [1331, 581] on input "file" at bounding box center [1341, 582] width 39 height 30
type input "C:\fakepath\b121.pdf"
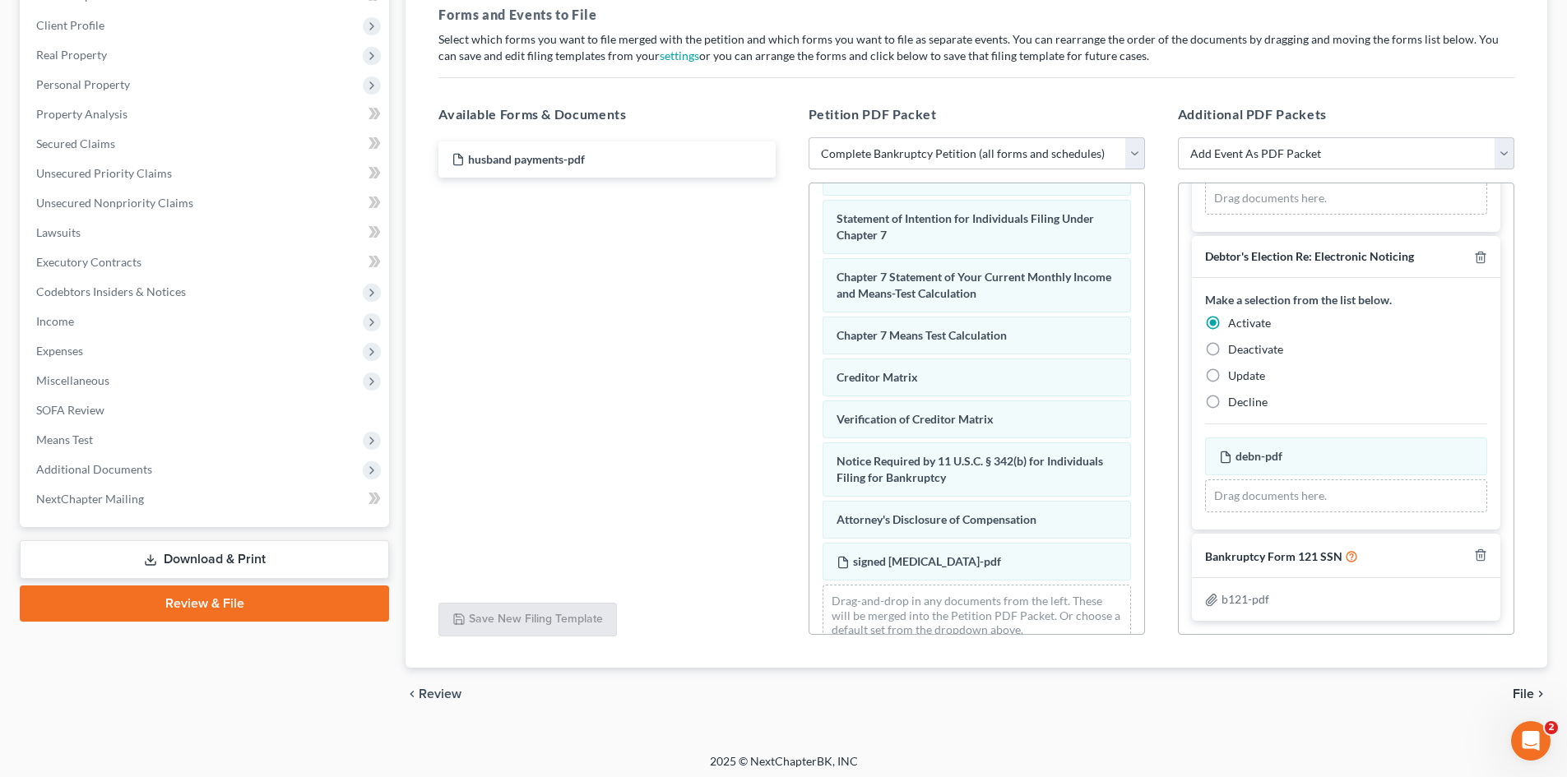
scroll to position [255, 0]
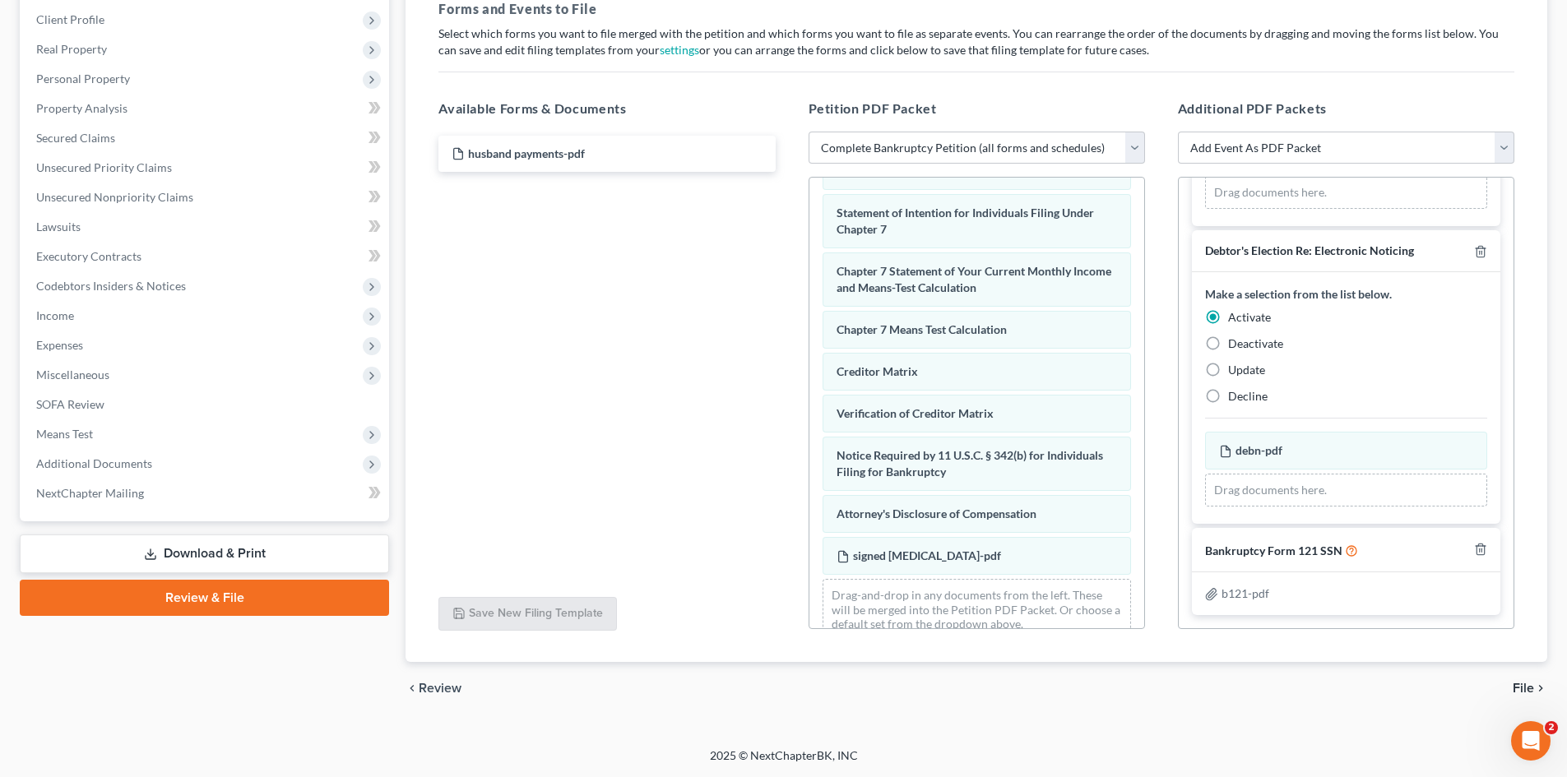
click at [1527, 683] on span "File" at bounding box center [1522, 688] width 21 height 13
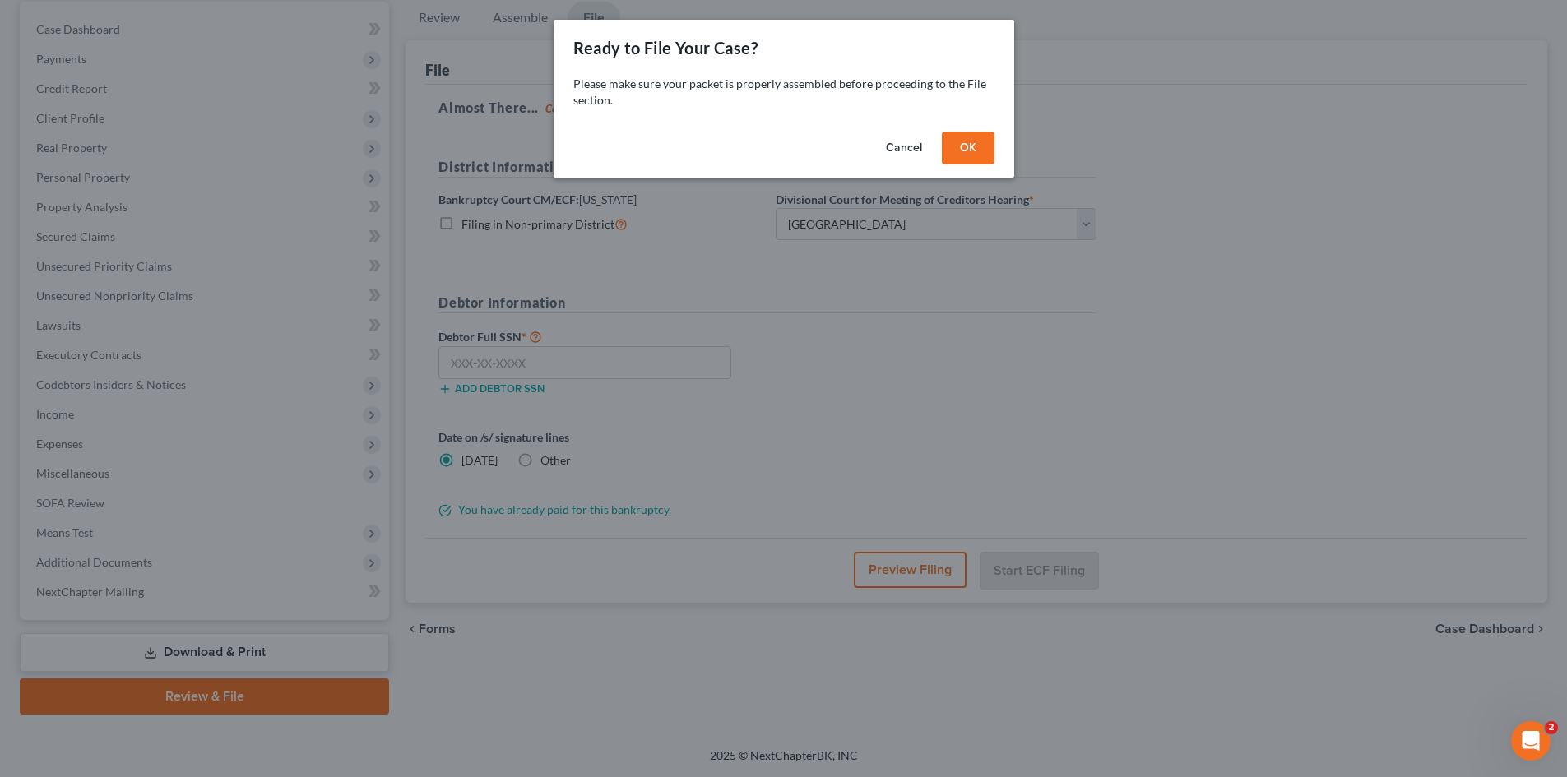
scroll to position [156, 0]
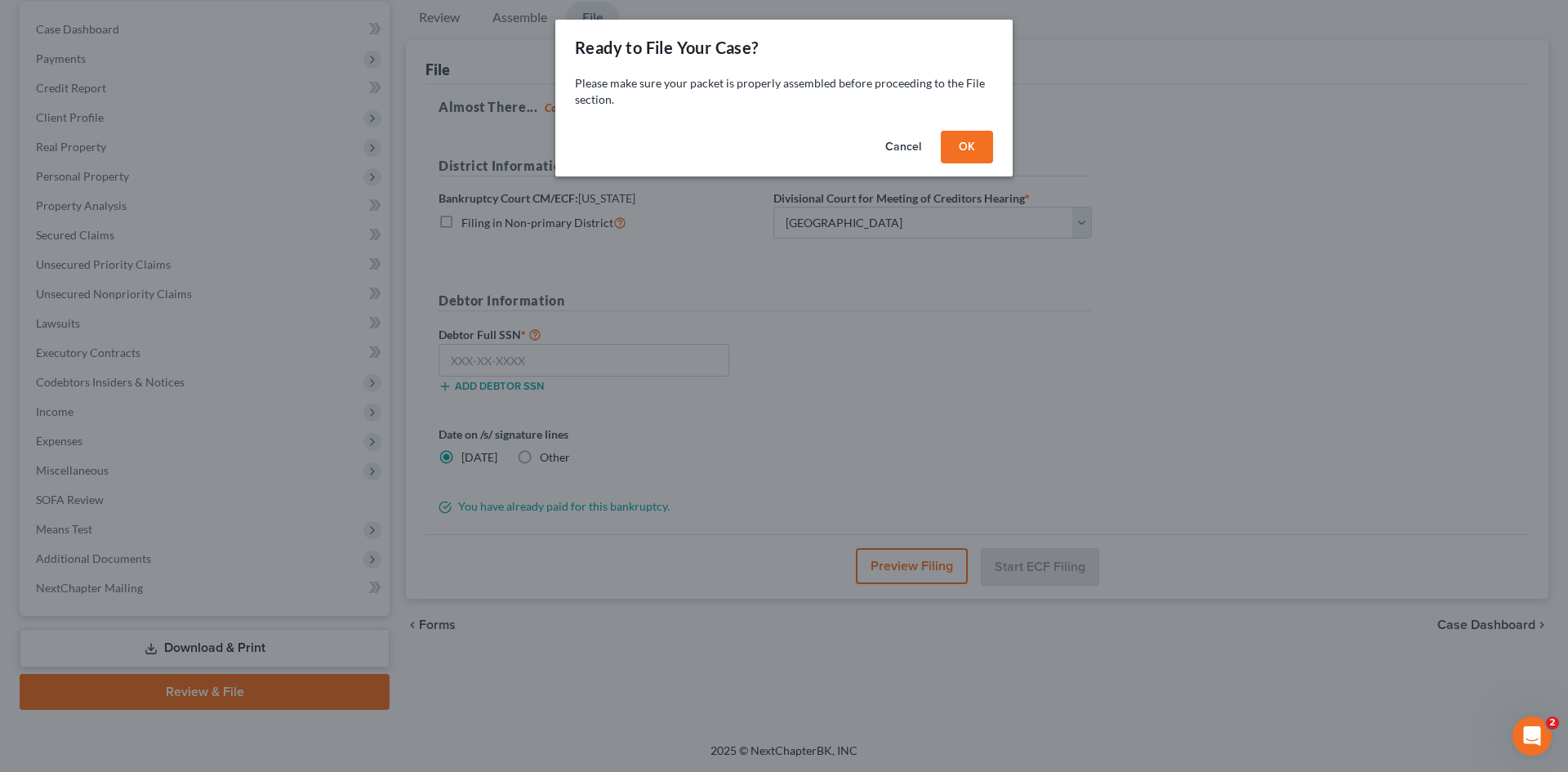
click at [968, 148] on button "OK" at bounding box center [966, 147] width 53 height 33
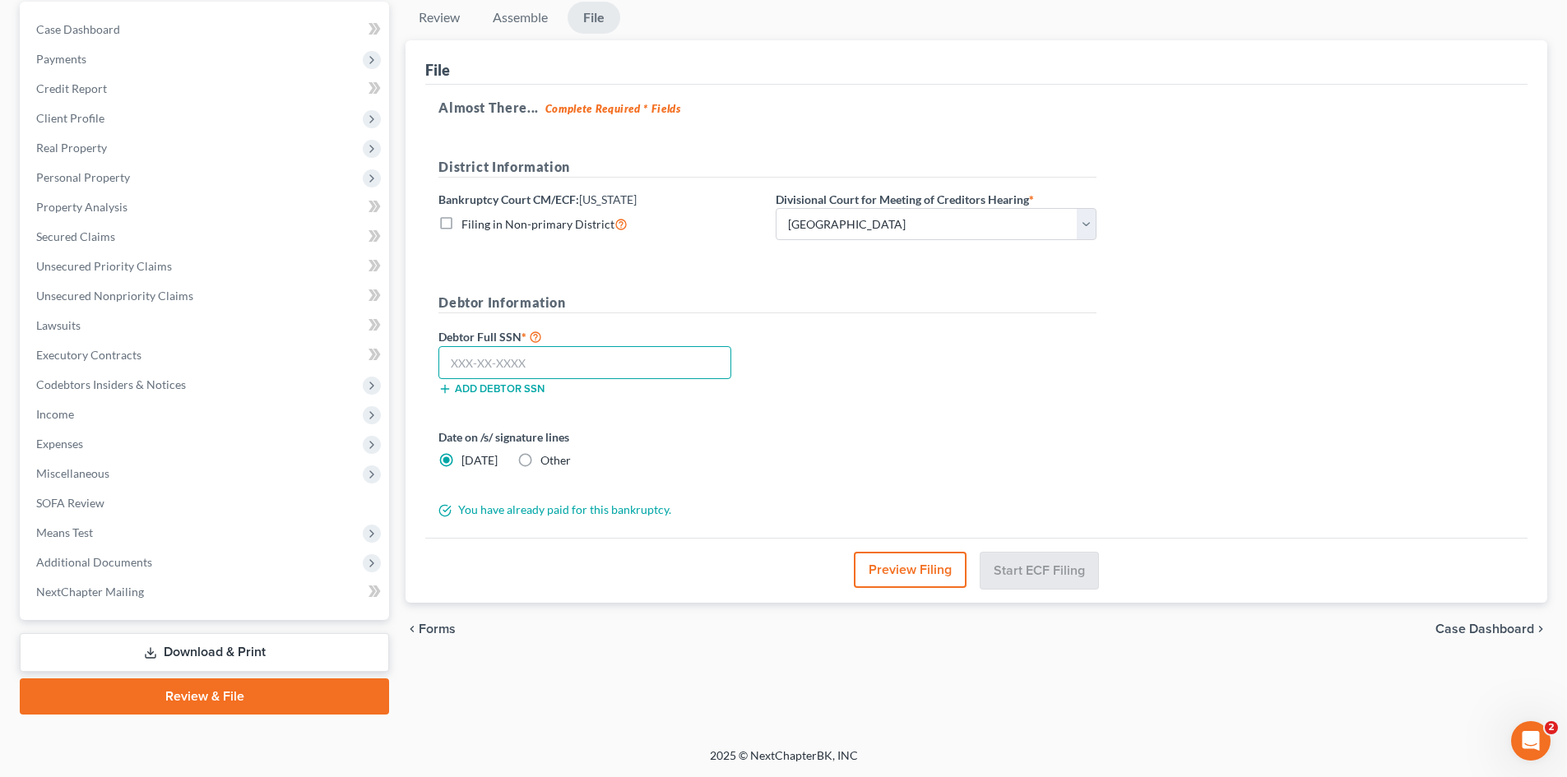
click at [570, 360] on input "text" at bounding box center [584, 362] width 293 height 33
type input "805-41-6589"
click at [540, 454] on label "Other" at bounding box center [555, 460] width 30 height 16
click at [547, 454] on input "Other" at bounding box center [552, 457] width 11 height 11
radio input "true"
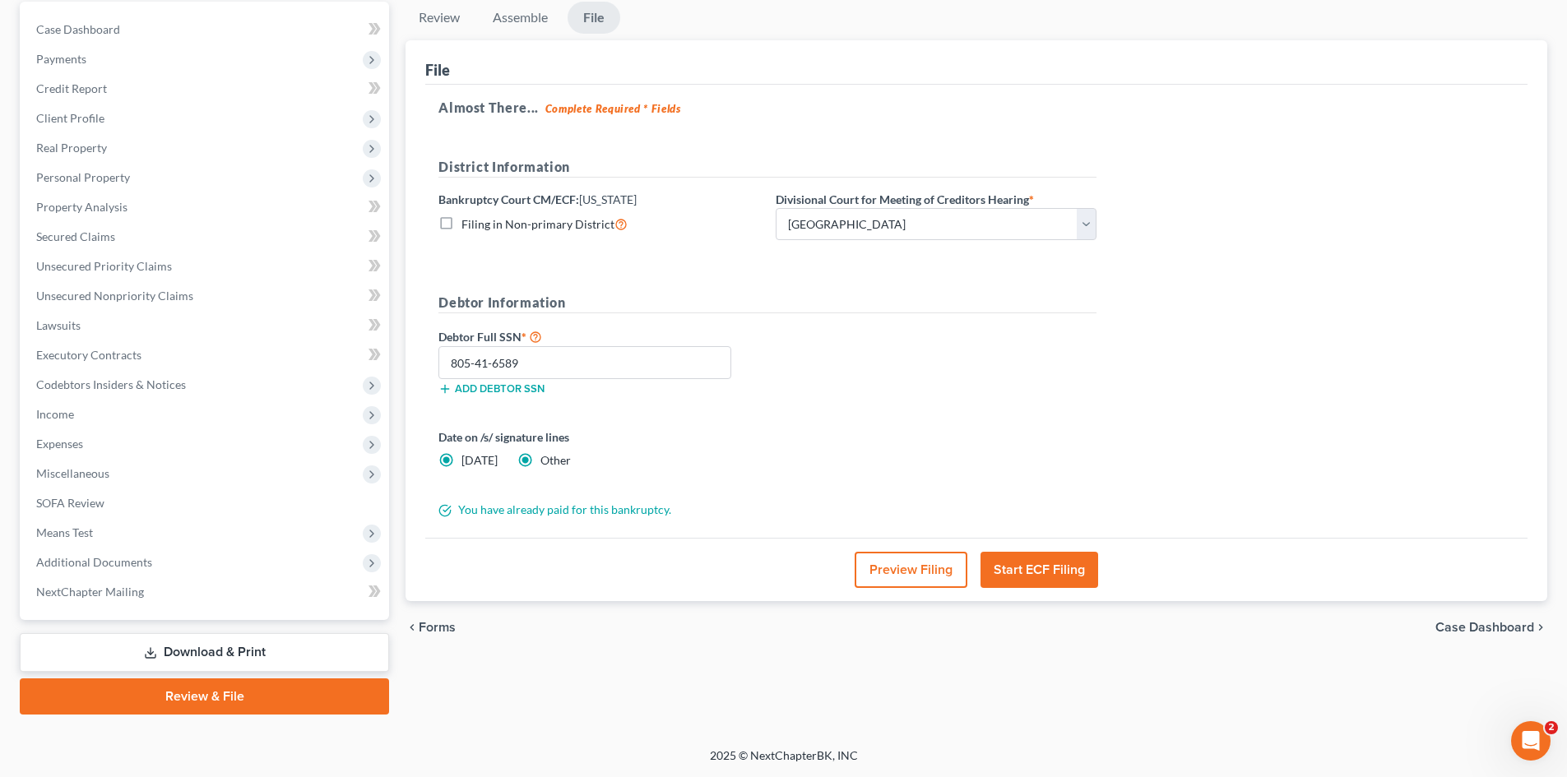
radio input "false"
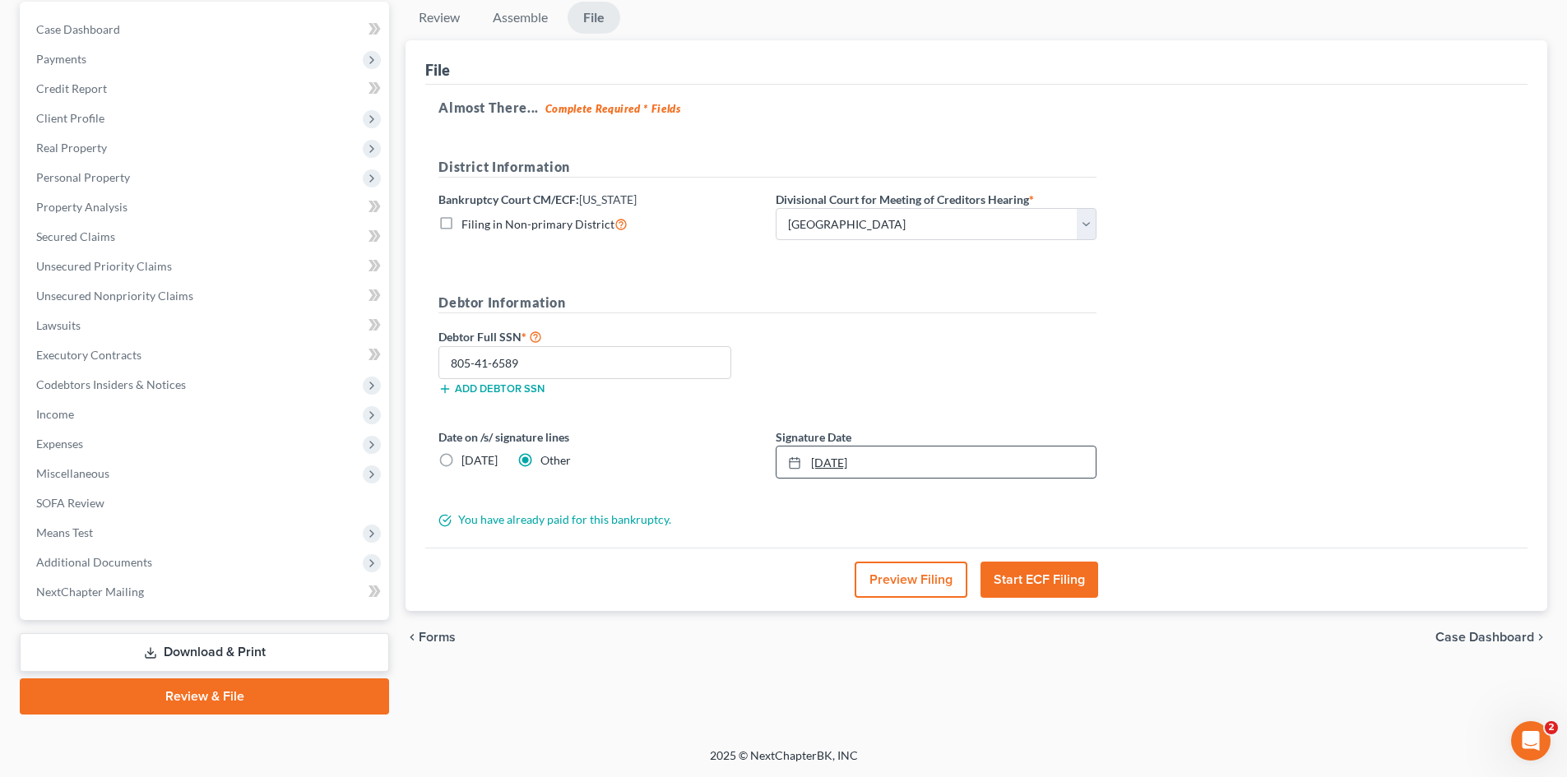
click at [830, 456] on link "[DATE]" at bounding box center [935, 462] width 319 height 31
click at [1052, 597] on button "Start ECF Filing" at bounding box center [1039, 580] width 118 height 36
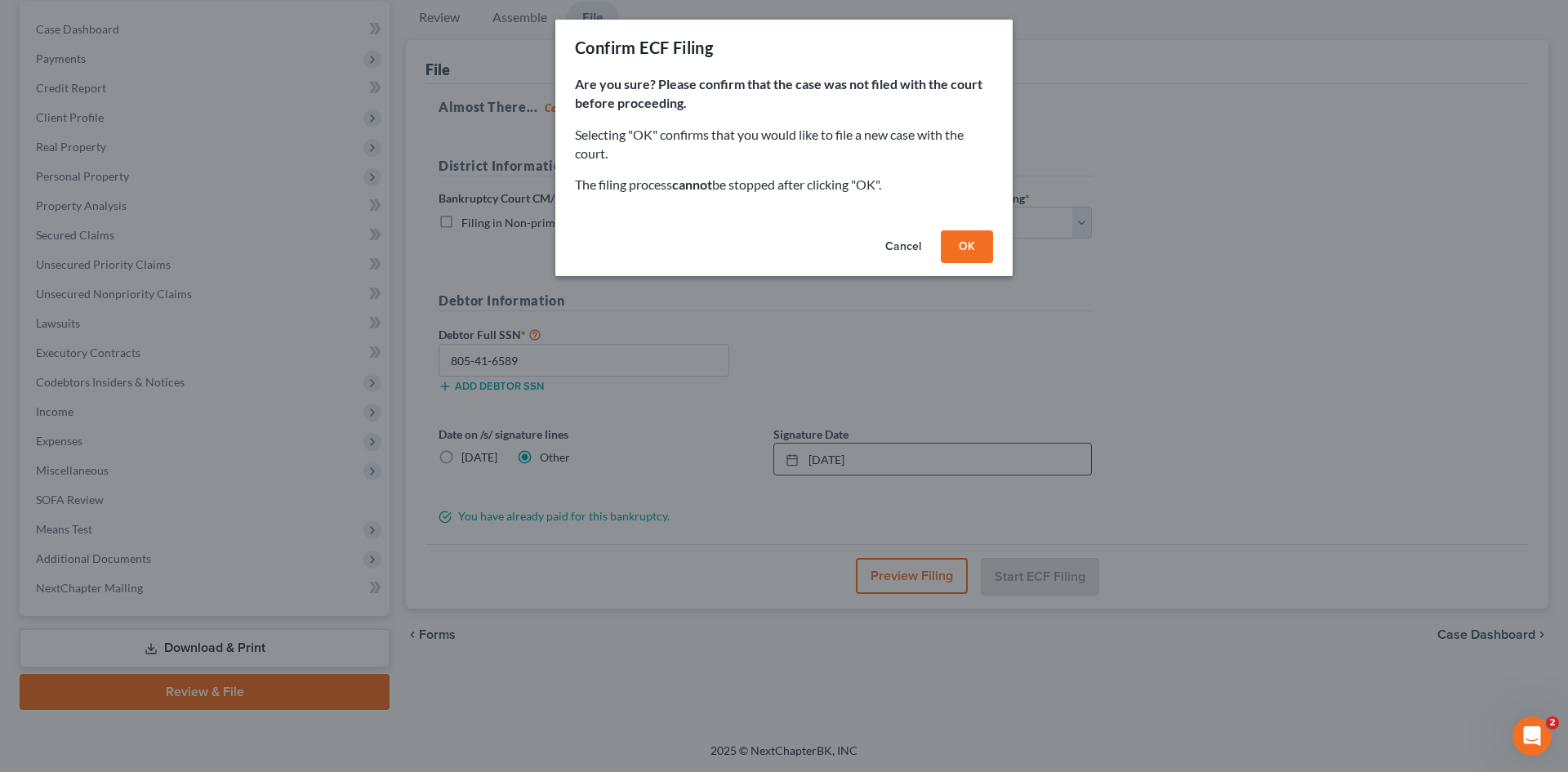
click at [968, 257] on button "OK" at bounding box center [966, 246] width 53 height 33
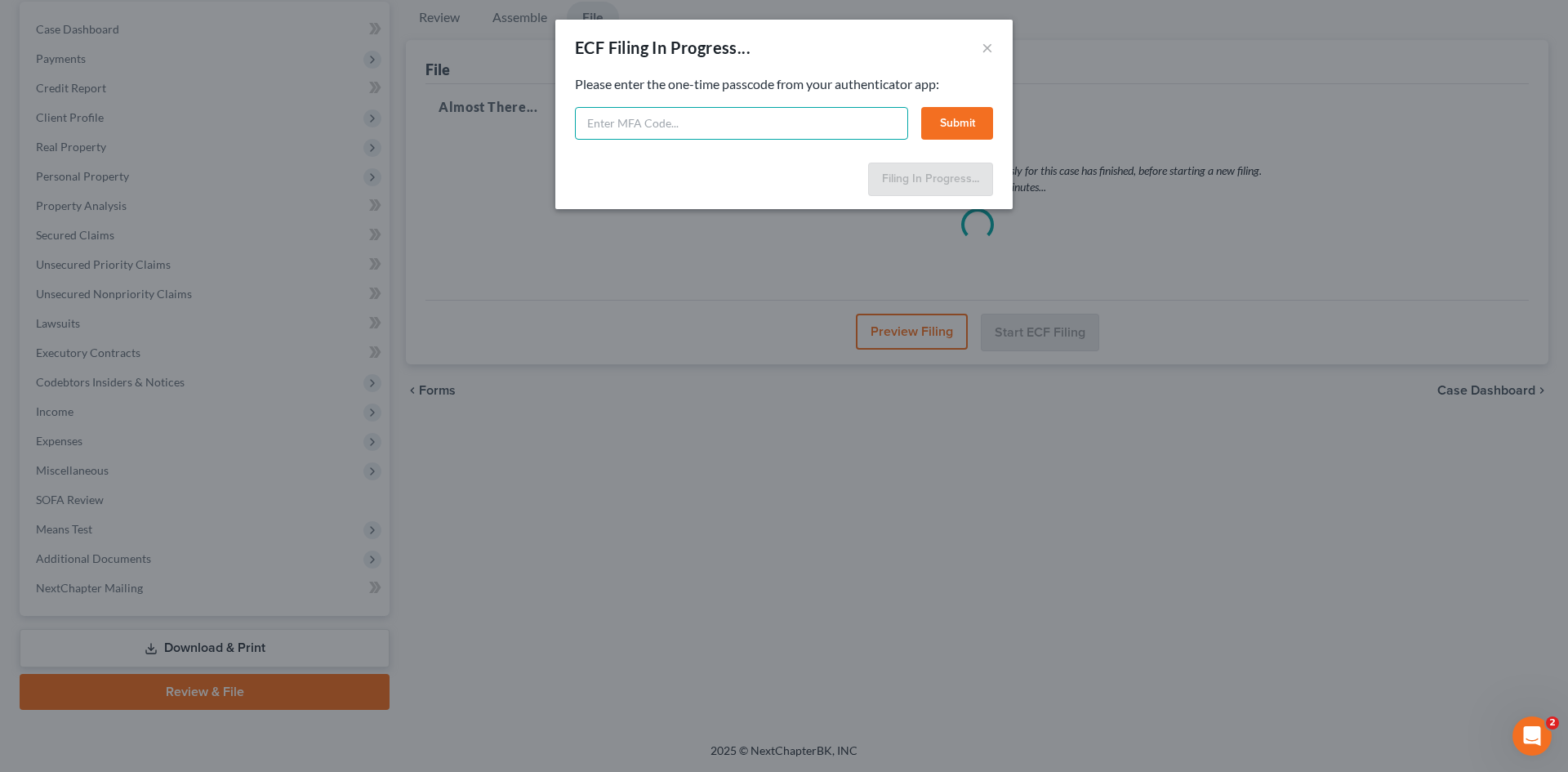
click at [749, 119] on input "text" at bounding box center [742, 123] width 334 height 33
type input "588745"
click at [935, 117] on button "Submit" at bounding box center [957, 123] width 71 height 33
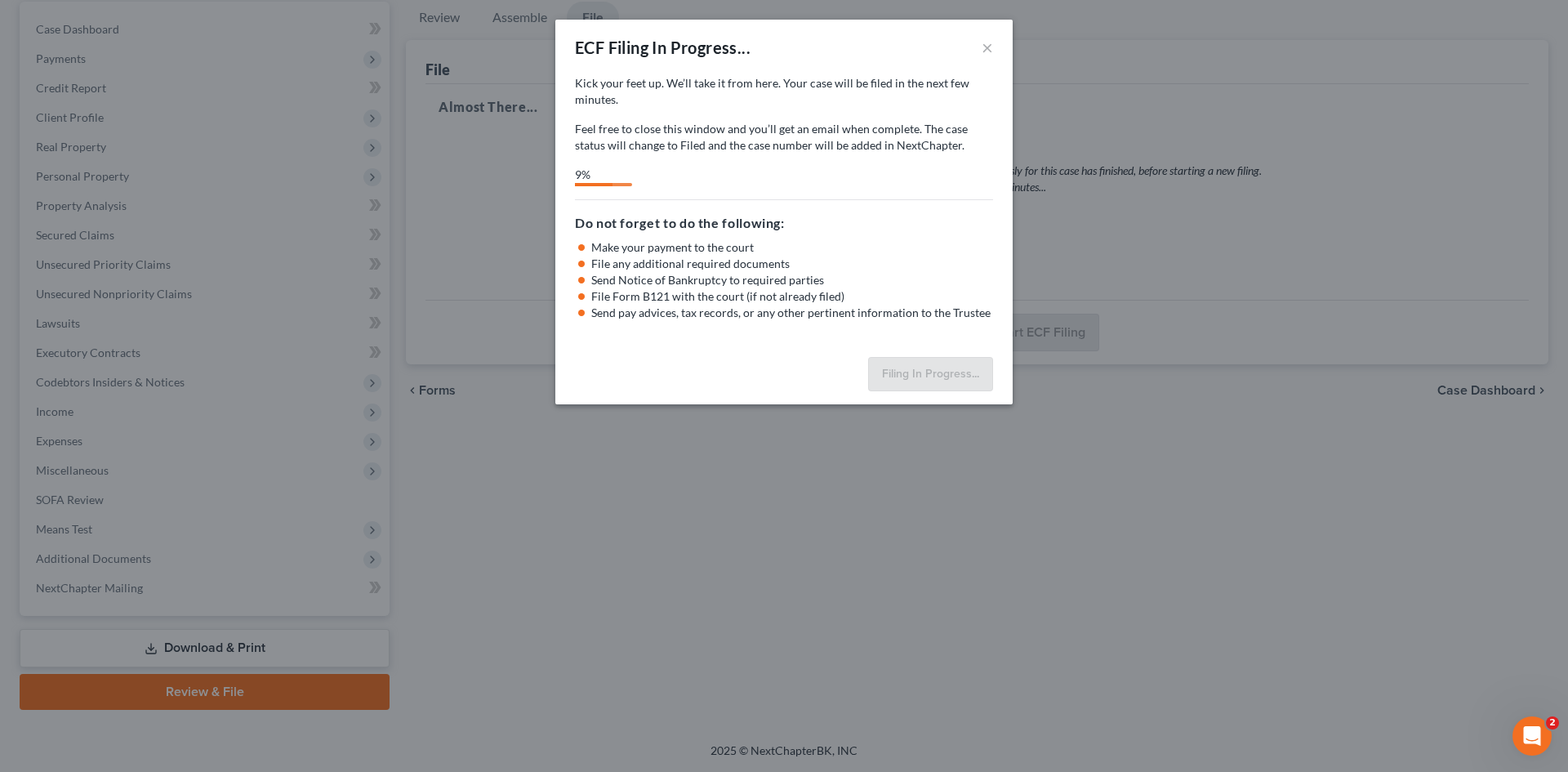
select select "0"
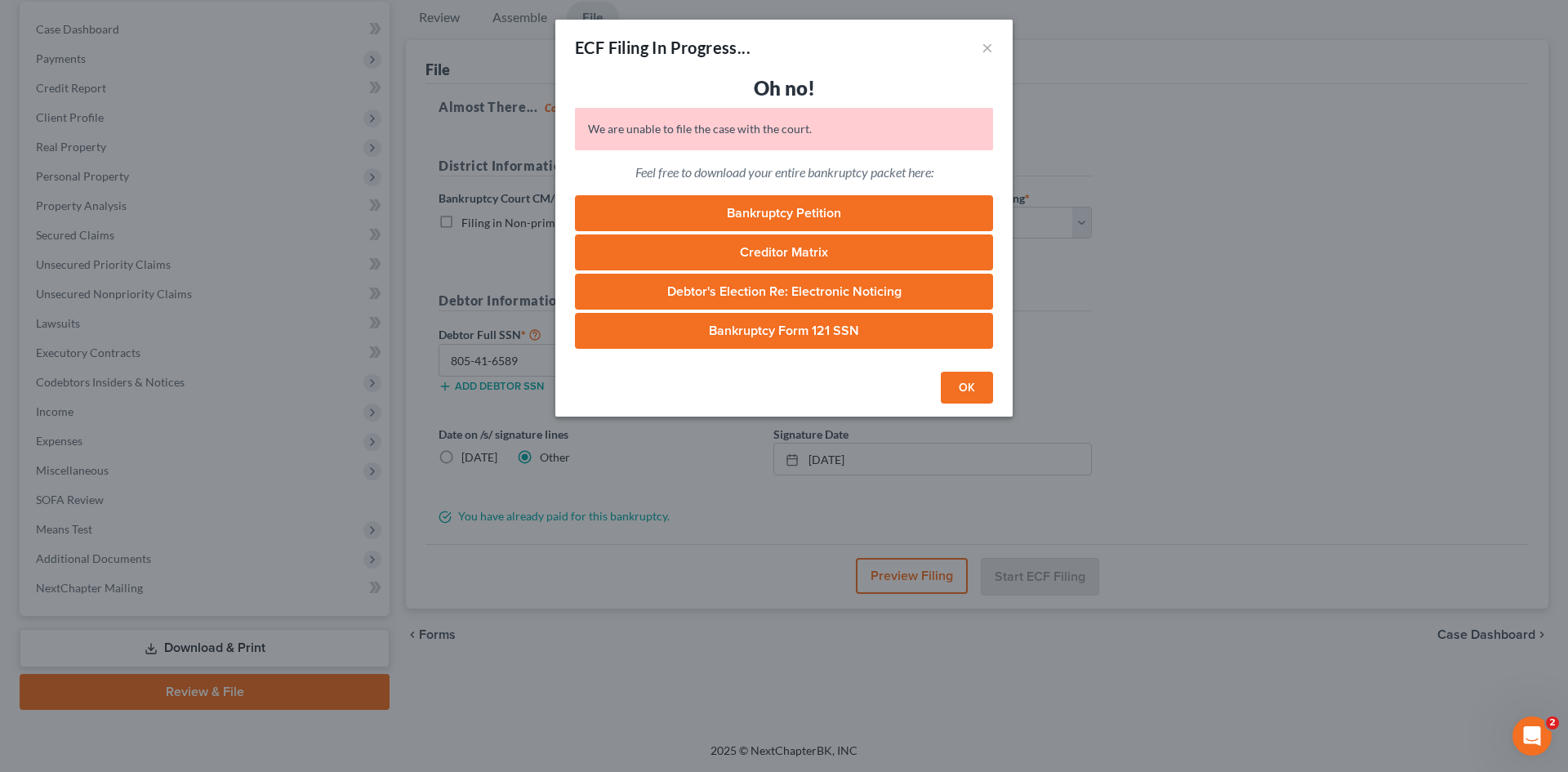
click at [951, 393] on button "OK" at bounding box center [966, 387] width 53 height 33
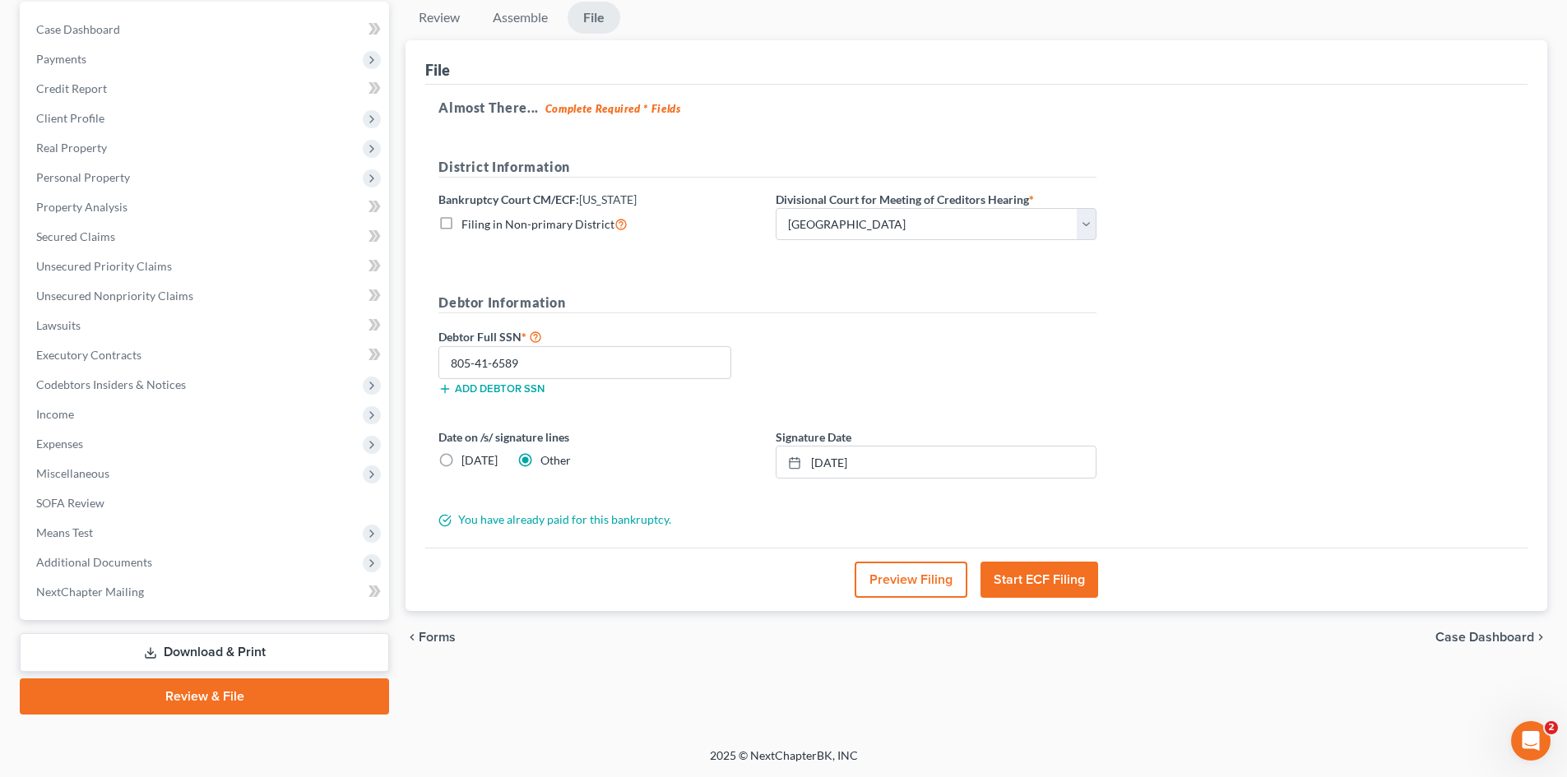
scroll to position [74, 0]
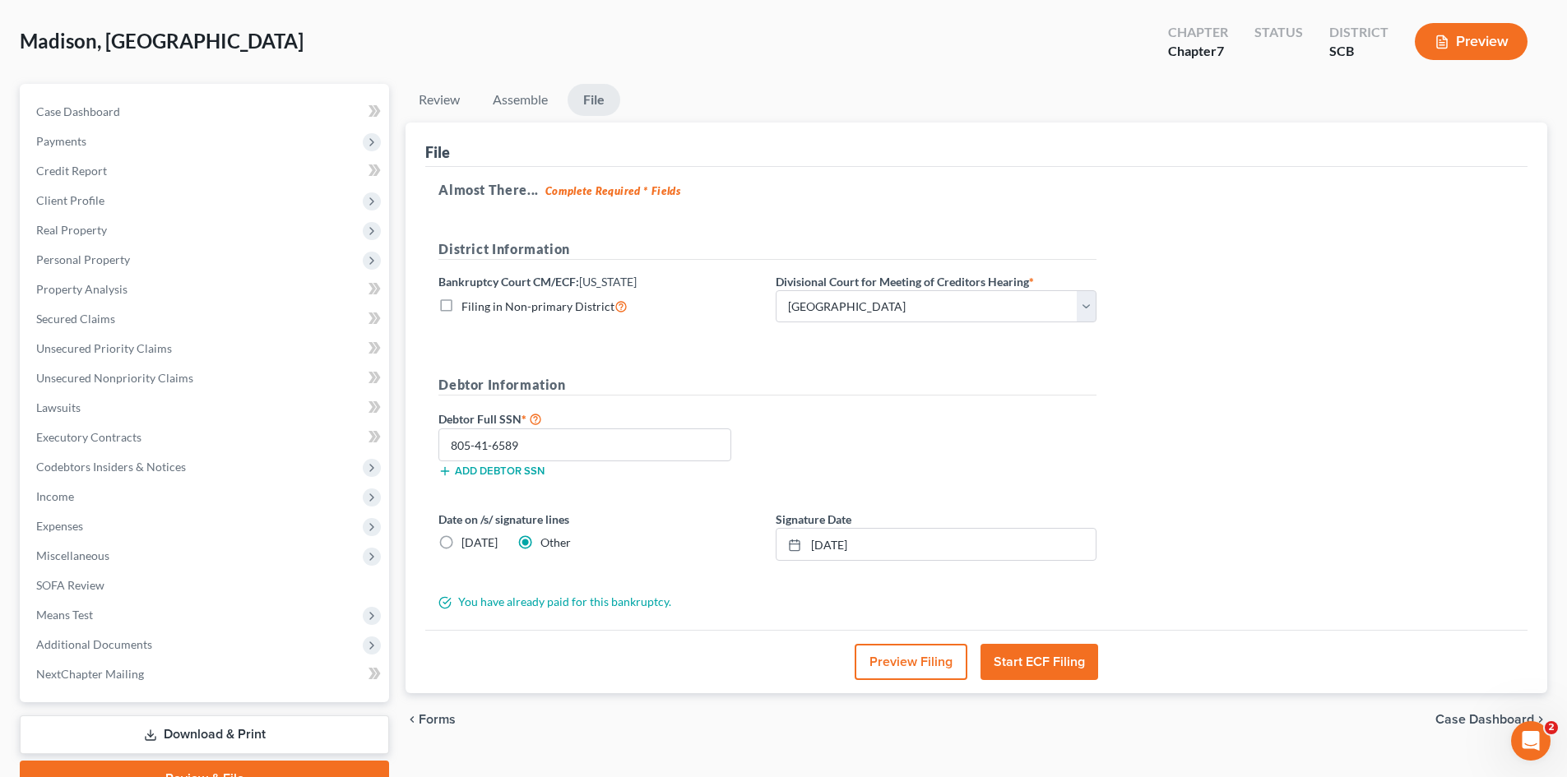
click at [1532, 729] on div "Open Intercom Messenger" at bounding box center [1530, 741] width 54 height 54
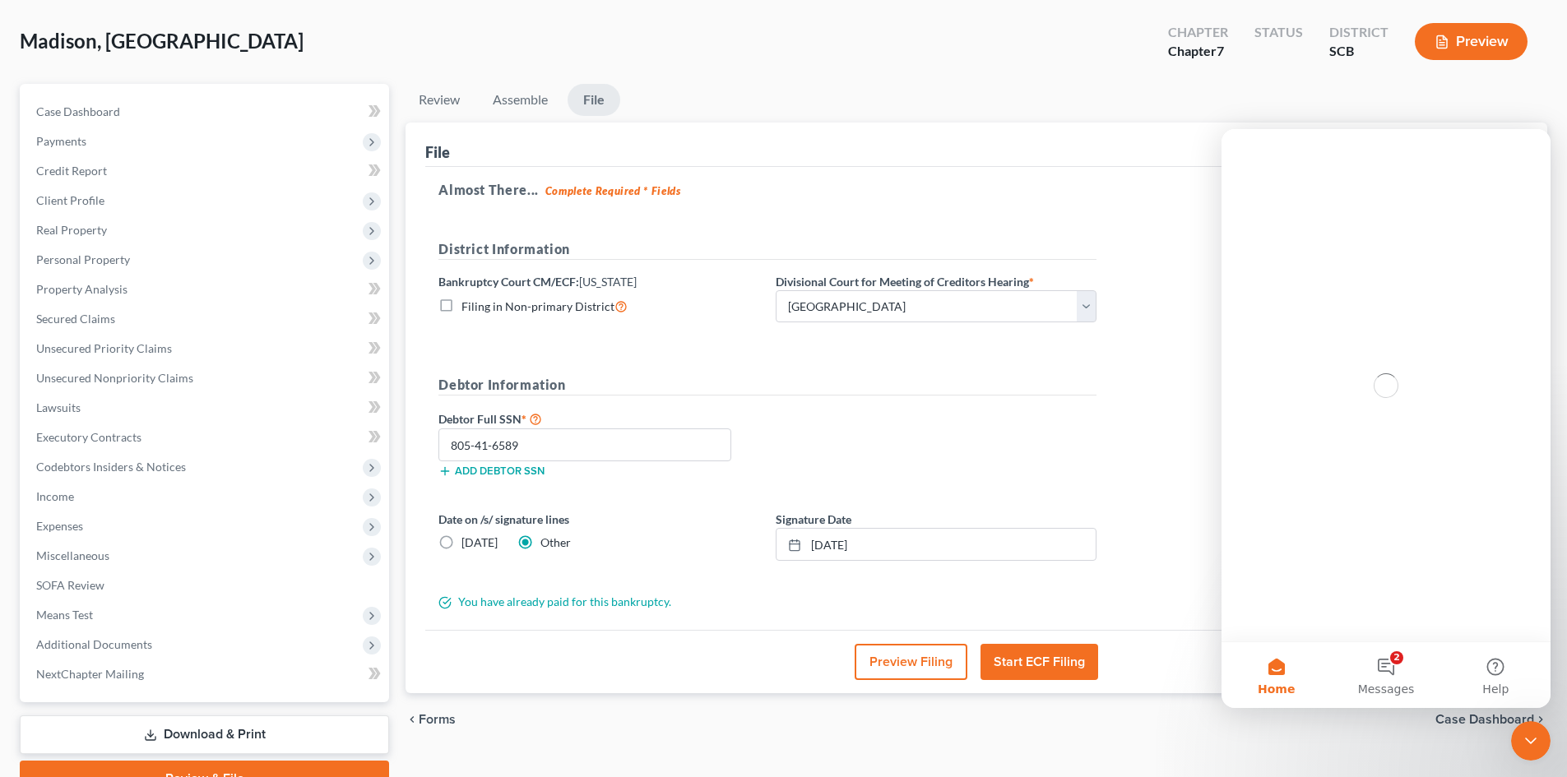
scroll to position [0, 0]
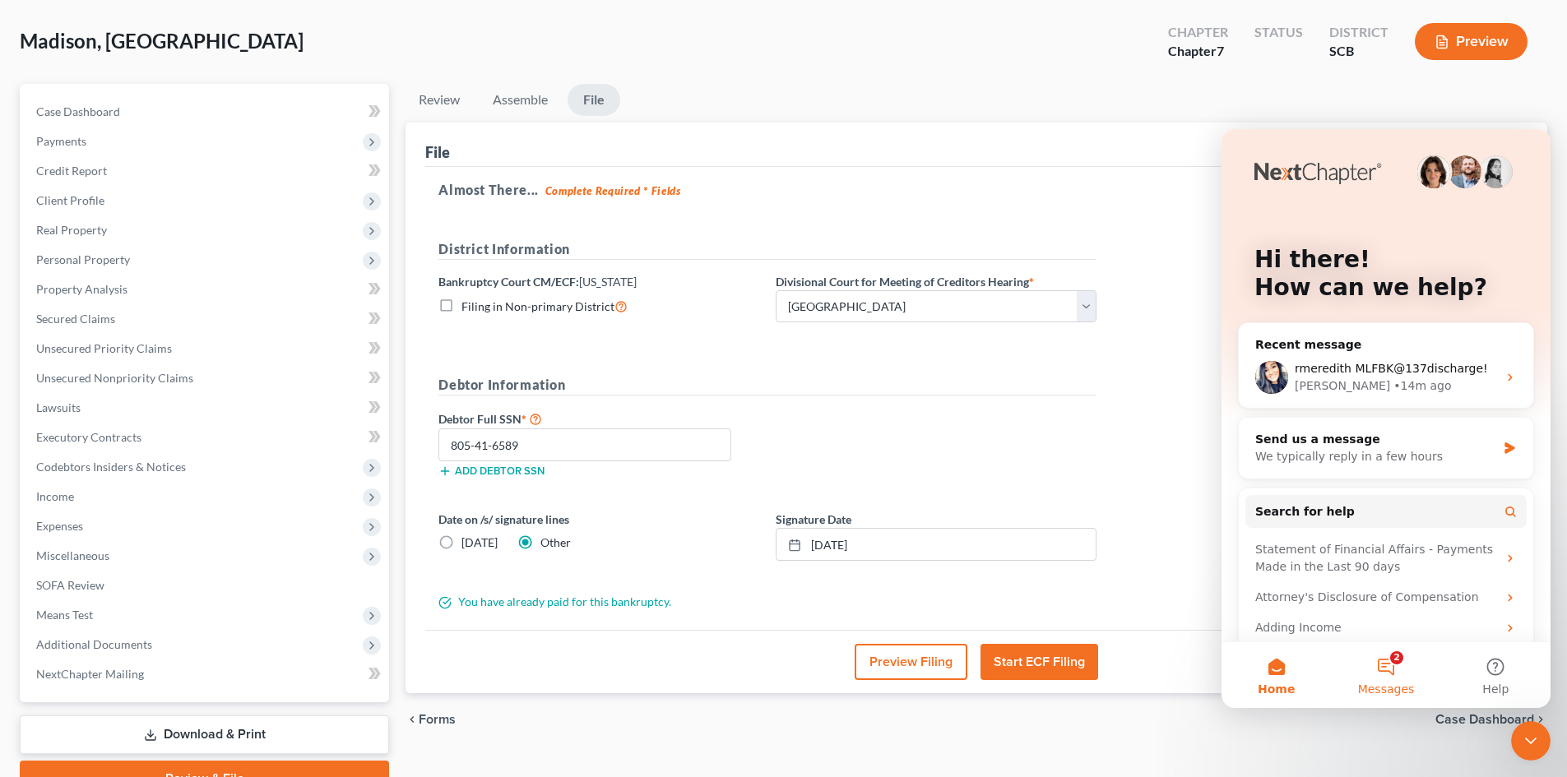
click at [1395, 652] on button "2 Messages" at bounding box center [1385, 675] width 109 height 66
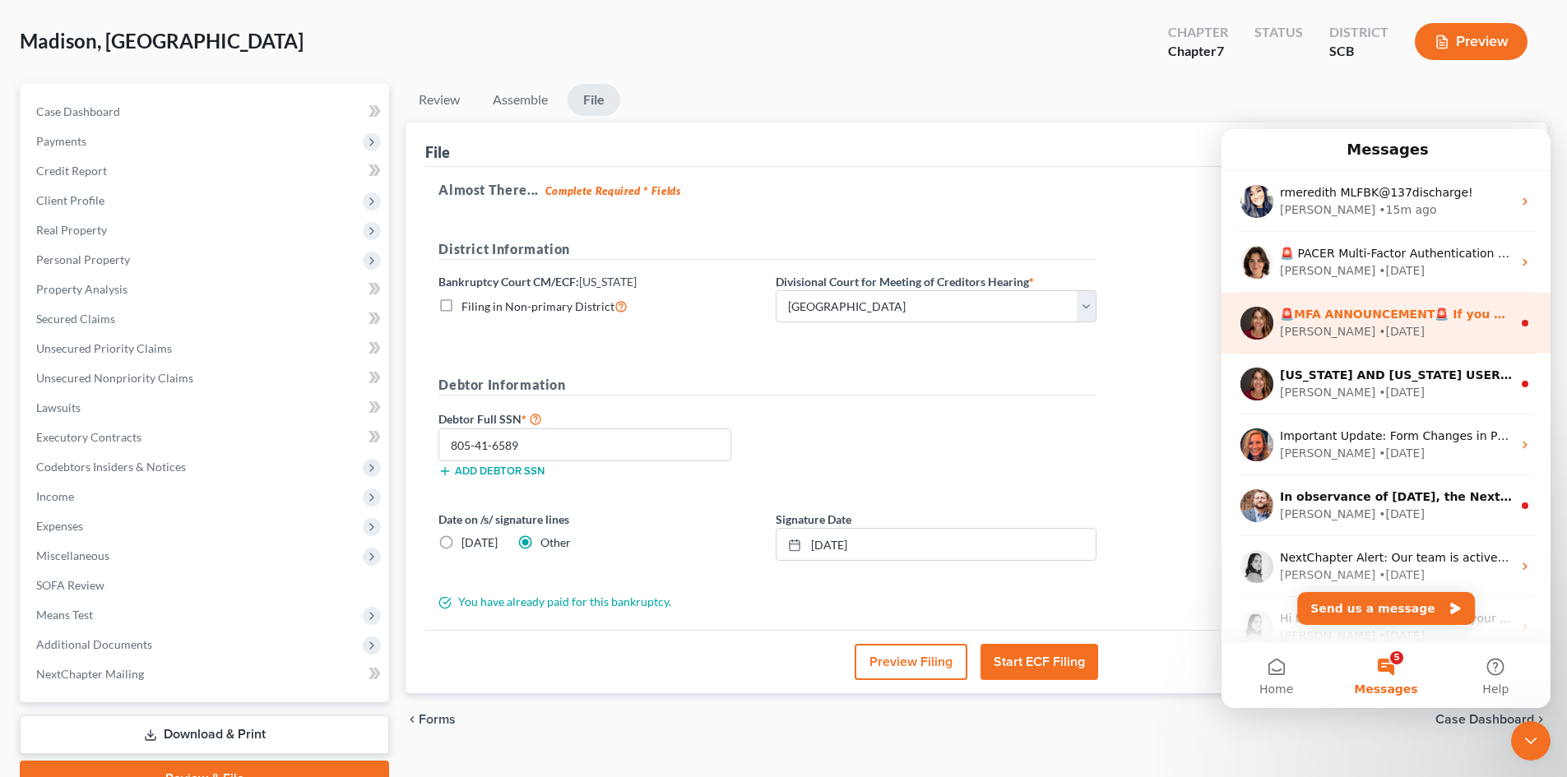
click at [1424, 323] on div "Katie • 1w ago" at bounding box center [1396, 331] width 232 height 17
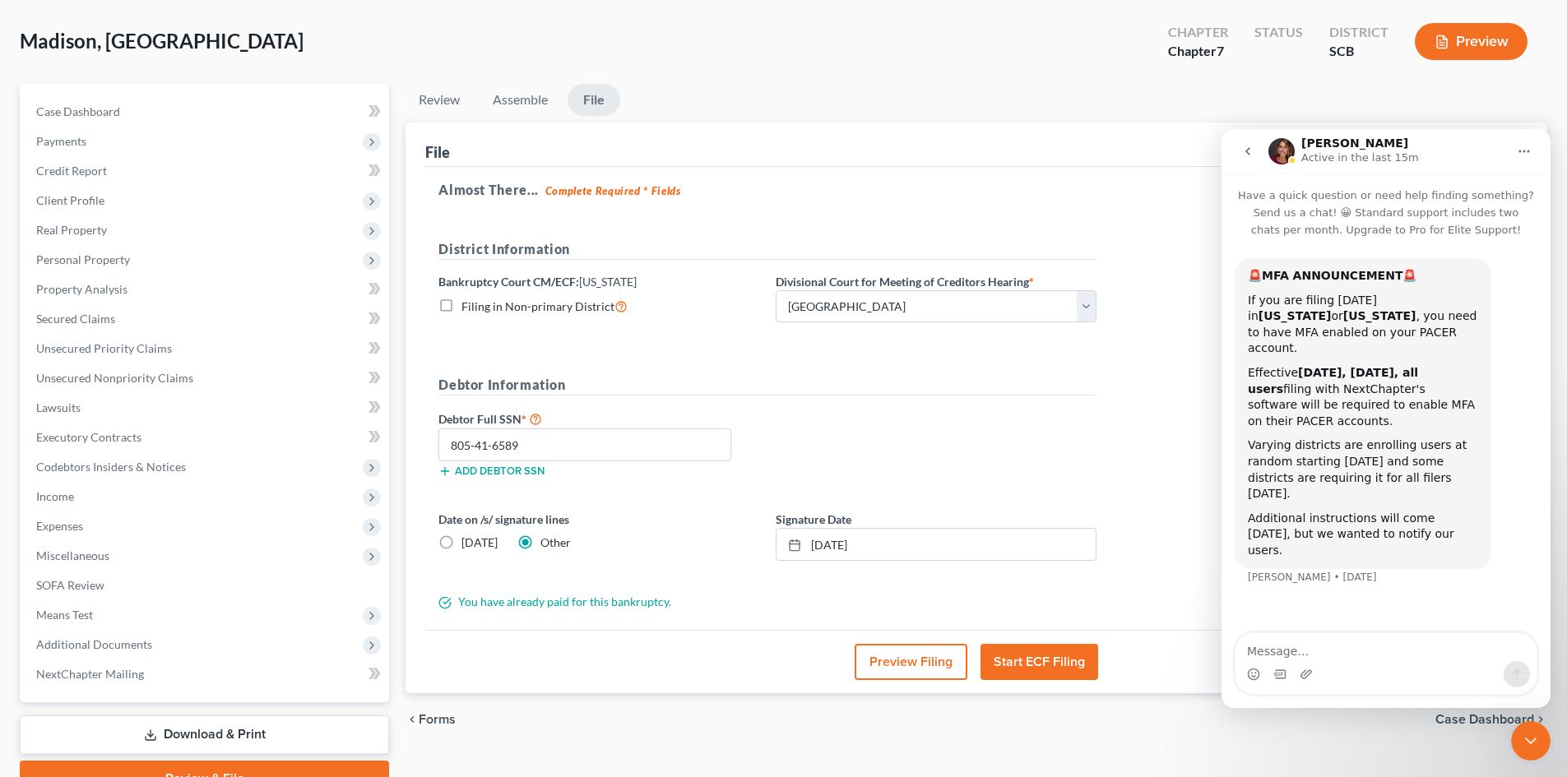
click at [1250, 151] on icon "go back" at bounding box center [1247, 151] width 13 height 13
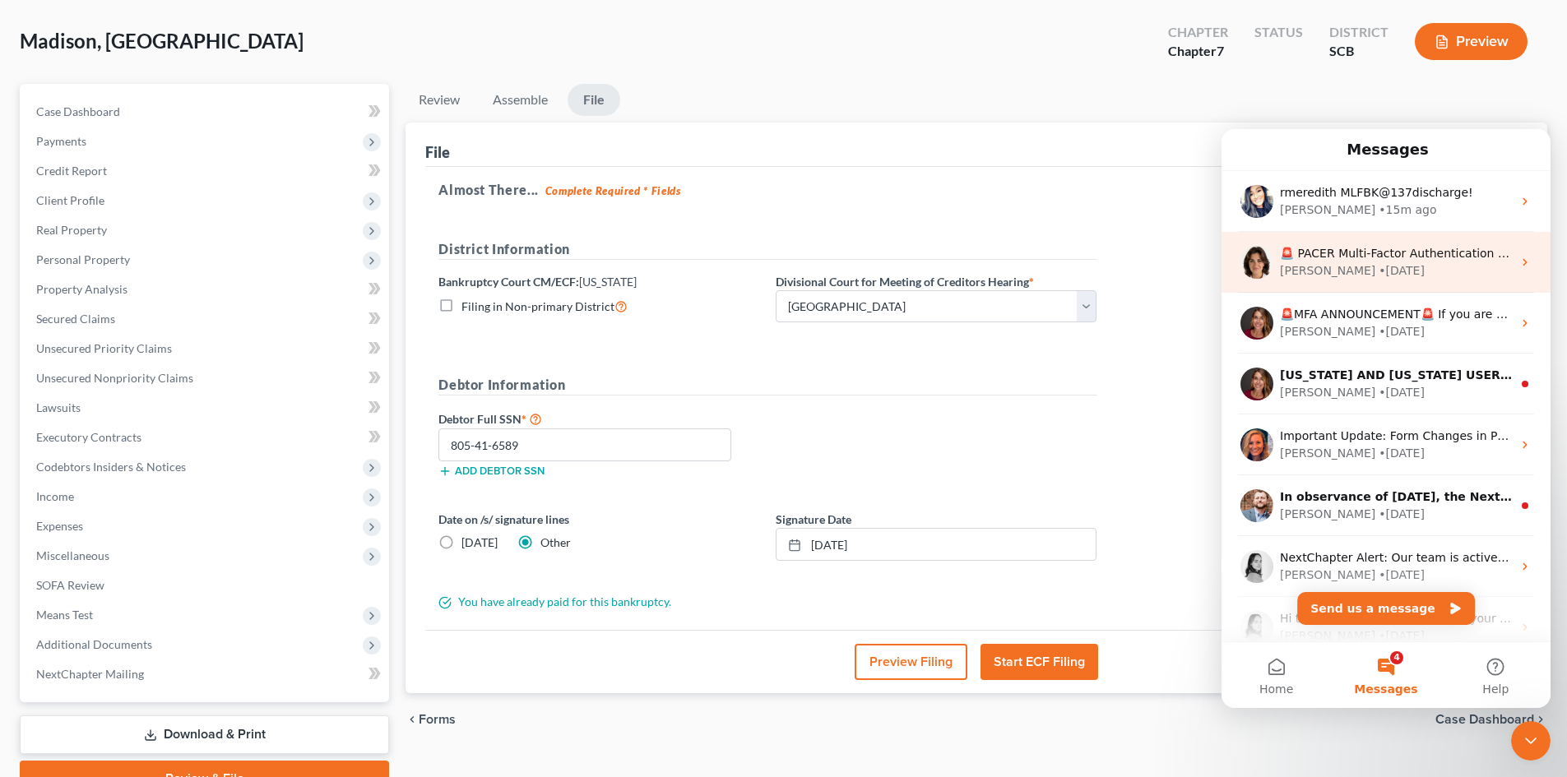
click at [1373, 269] on div "Emma • 1w ago" at bounding box center [1396, 270] width 232 height 17
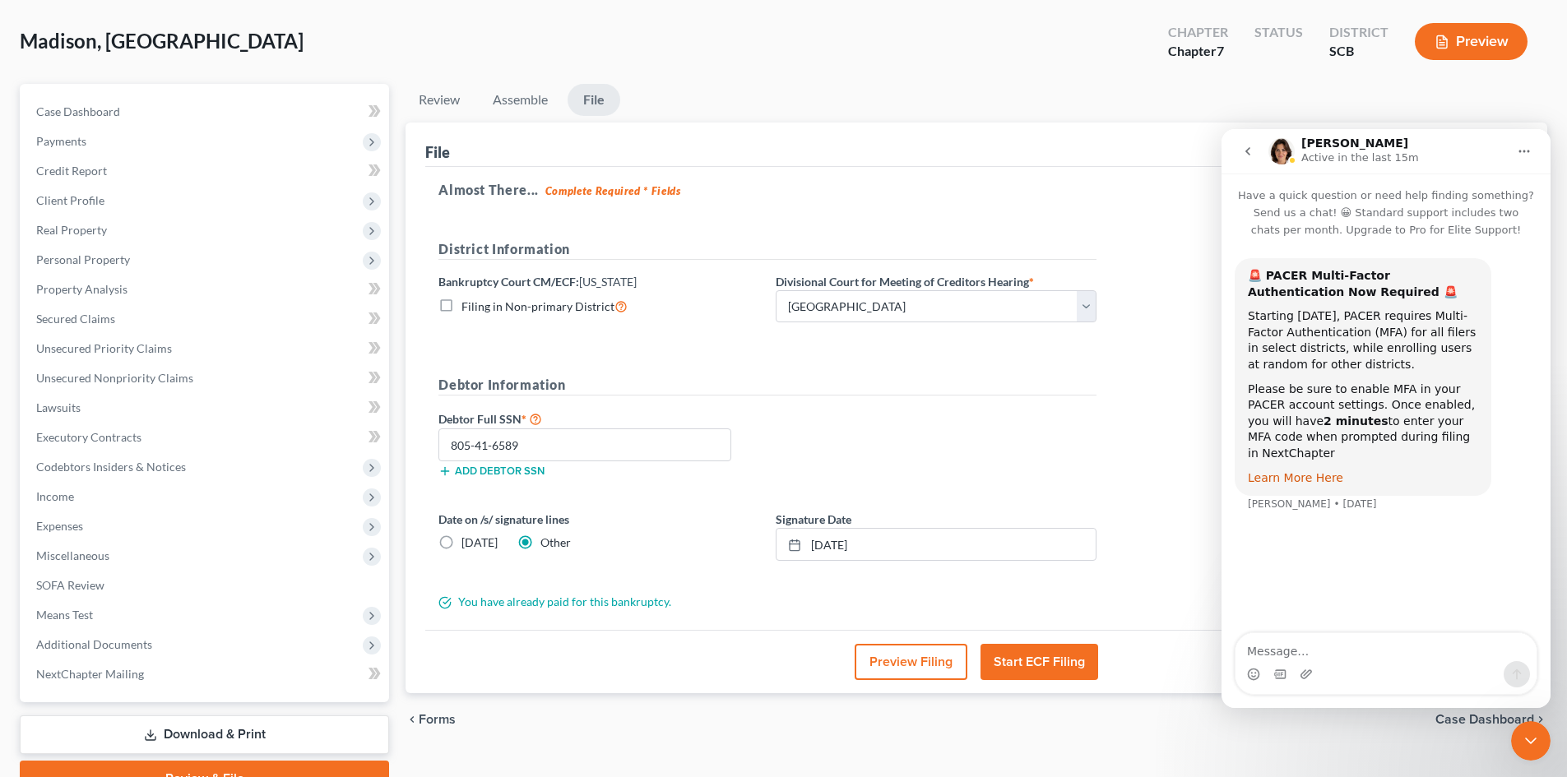
click at [1308, 471] on link "Learn More Here" at bounding box center [1295, 477] width 95 height 13
drag, startPoint x: 1529, startPoint y: 735, endPoint x: 1521, endPoint y: 731, distance: 9.2
click at [1529, 736] on icon "Close Intercom Messenger" at bounding box center [1531, 741] width 20 height 20
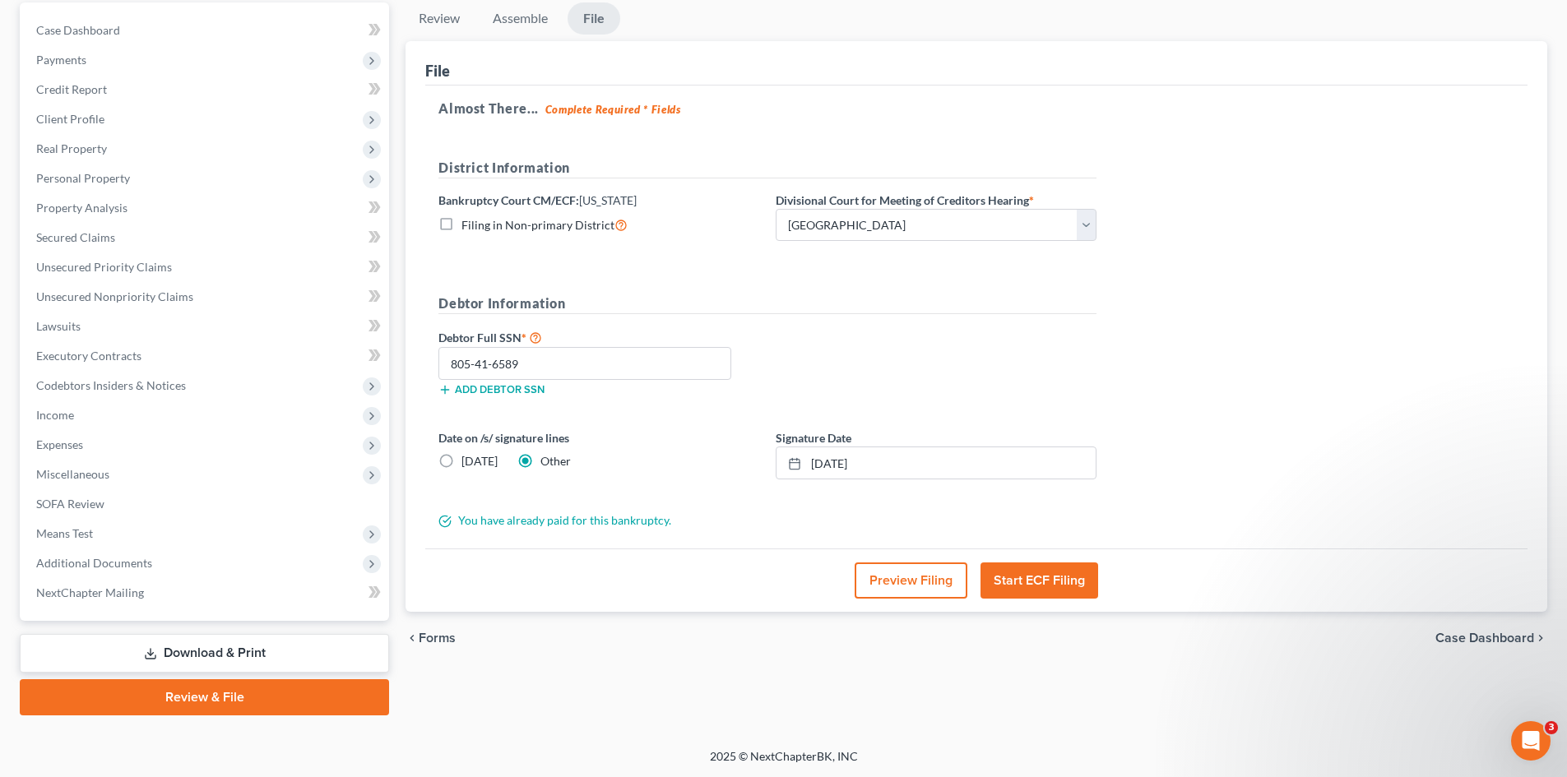
scroll to position [156, 0]
click at [524, 25] on link "Assemble" at bounding box center [519, 18] width 81 height 32
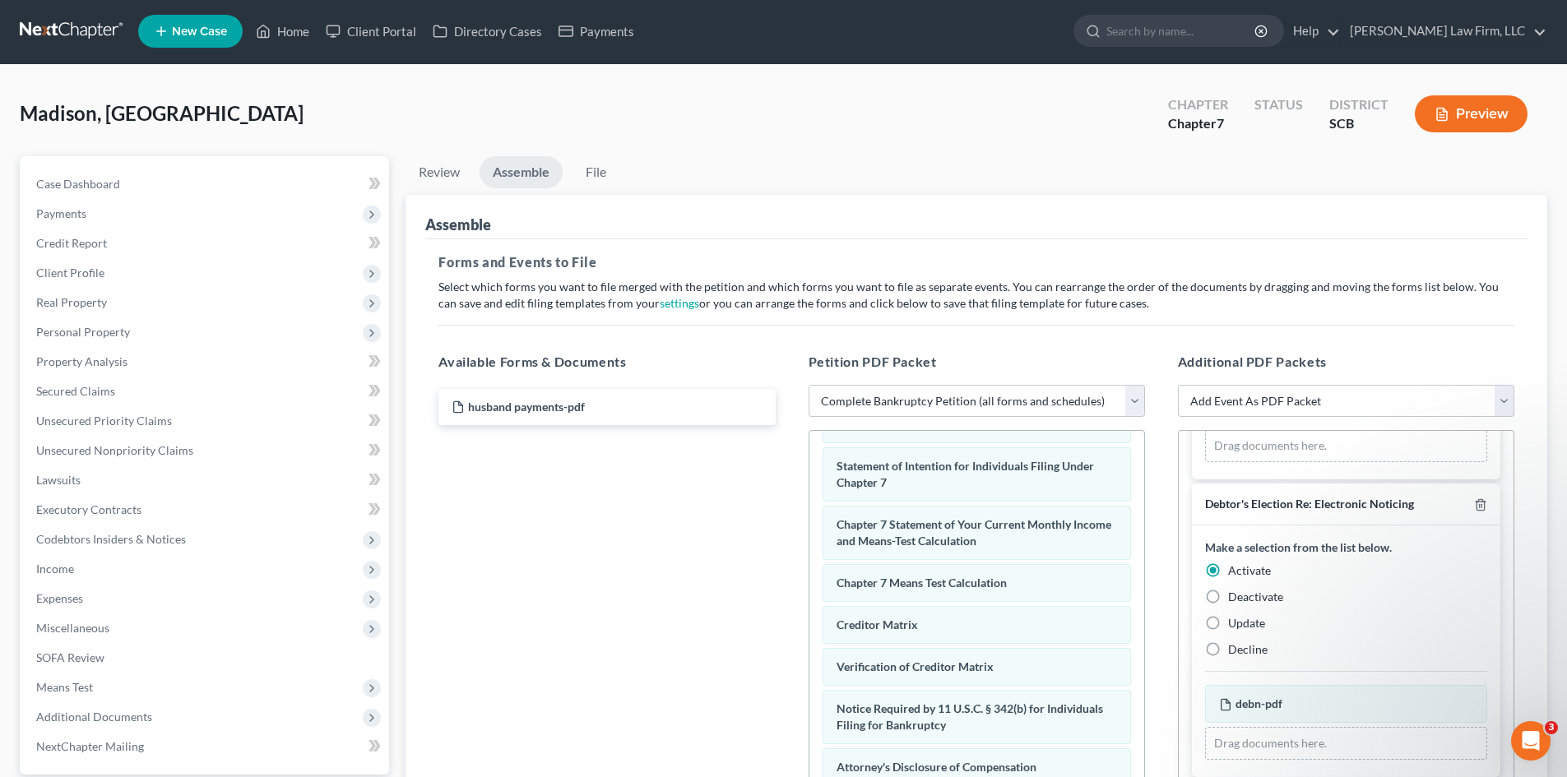
scroll to position [0, 0]
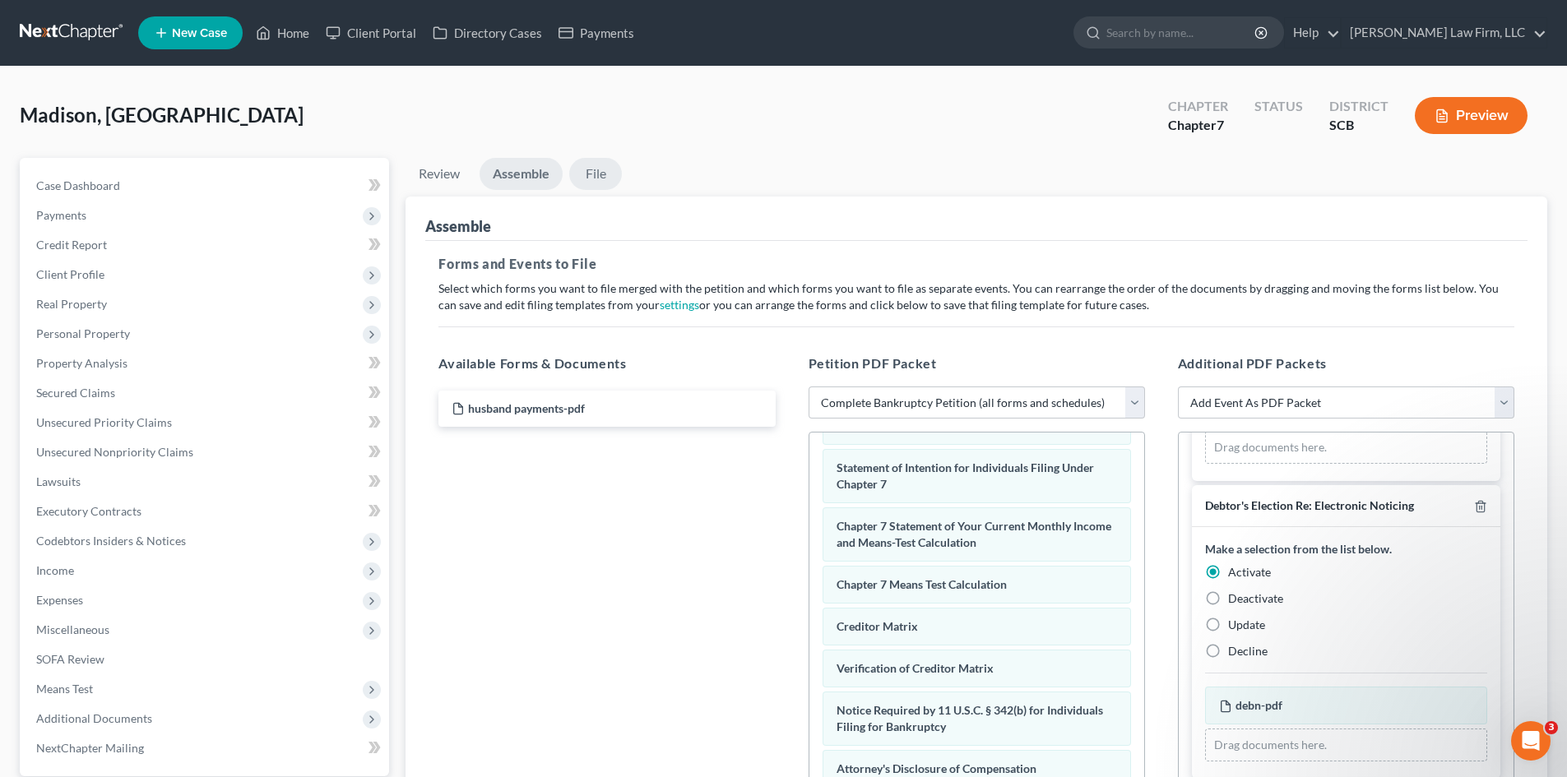
click at [603, 176] on link "File" at bounding box center [595, 174] width 53 height 32
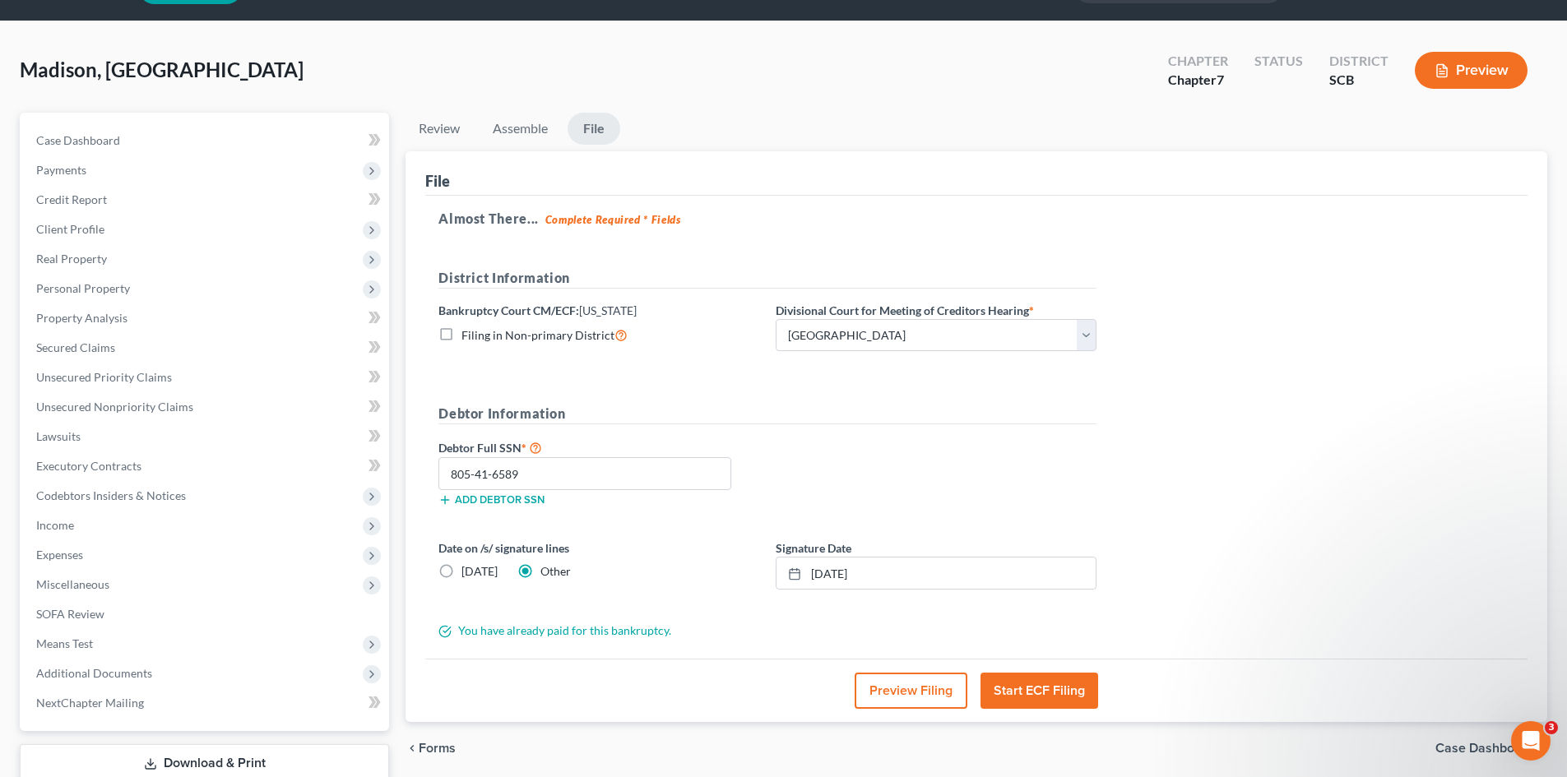
scroll to position [156, 0]
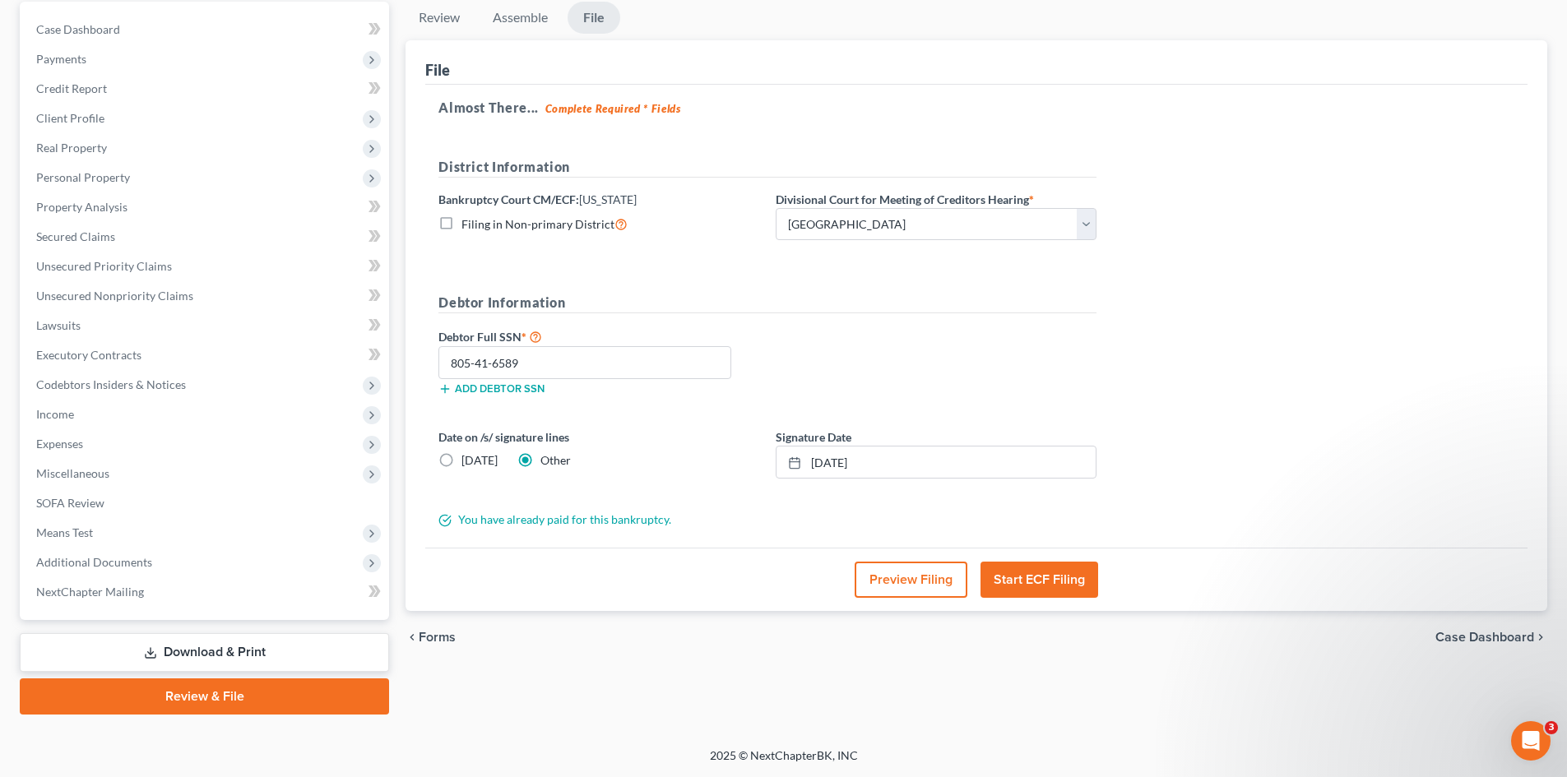
click at [1048, 584] on button "Start ECF Filing" at bounding box center [1039, 580] width 118 height 36
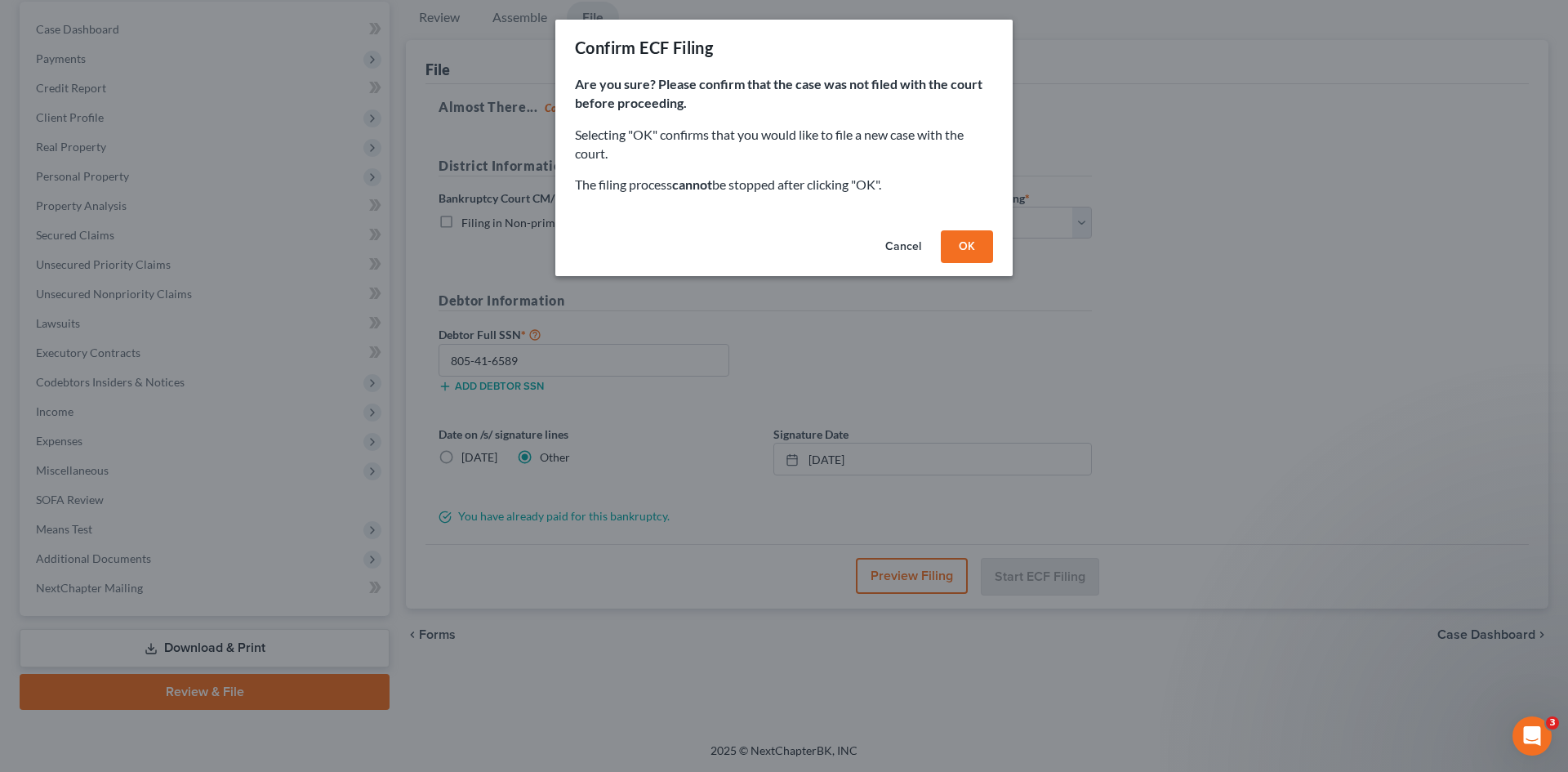
click at [969, 251] on button "OK" at bounding box center [966, 246] width 53 height 33
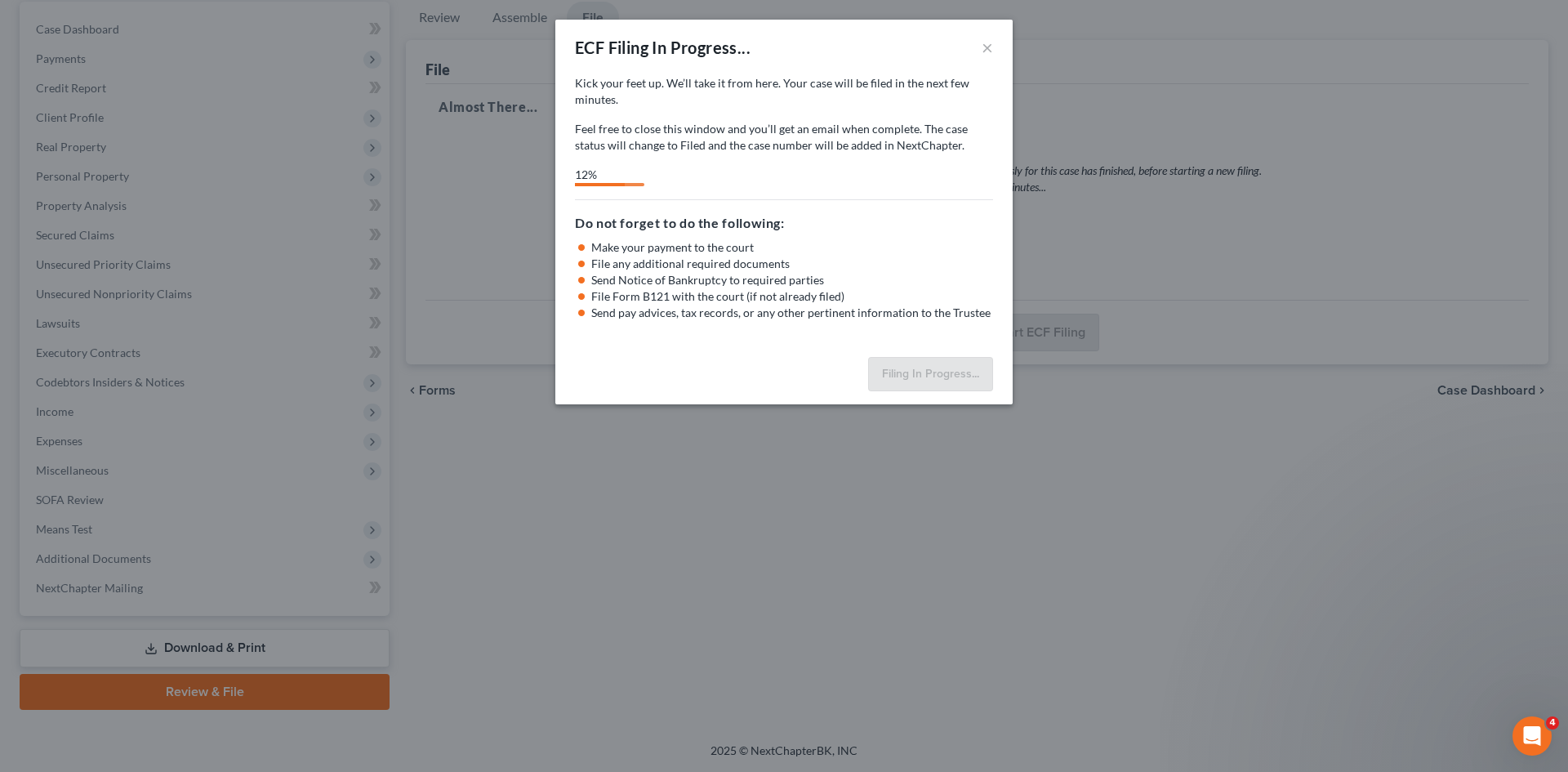
select select "0"
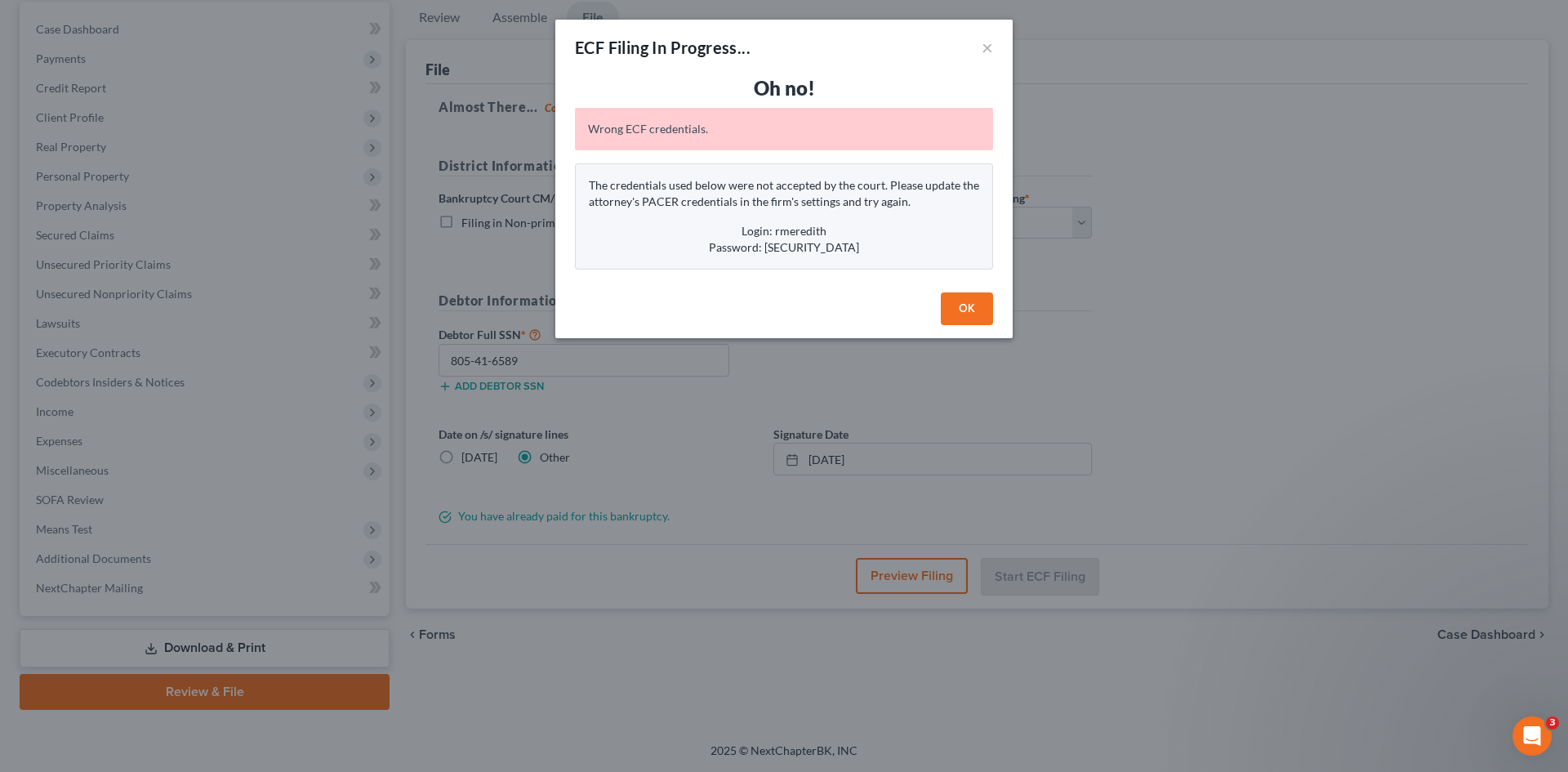
click at [588, 128] on div "Wrong ECF credentials." at bounding box center [784, 129] width 418 height 43
drag, startPoint x: 590, startPoint y: 187, endPoint x: 877, endPoint y: 255, distance: 294.9
click at [877, 255] on div "The credentials used below were not accepted by the court. Please update the at…" at bounding box center [784, 216] width 418 height 106
copy div "The credentials used below were not accepted by the court. Please update the at…"
click at [982, 311] on button "OK" at bounding box center [966, 308] width 53 height 33
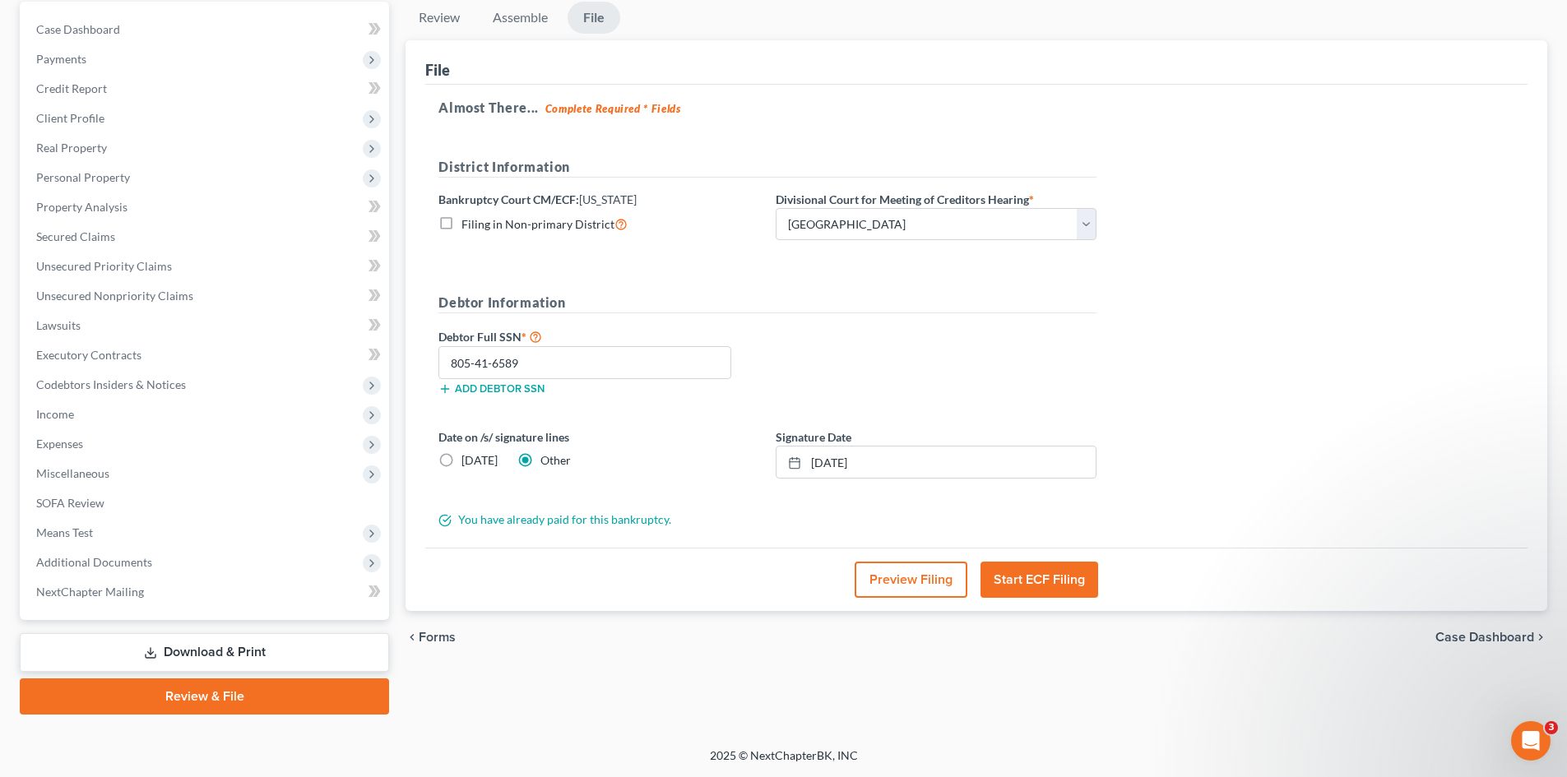
click at [1522, 737] on icon "Open Intercom Messenger" at bounding box center [1530, 741] width 27 height 27
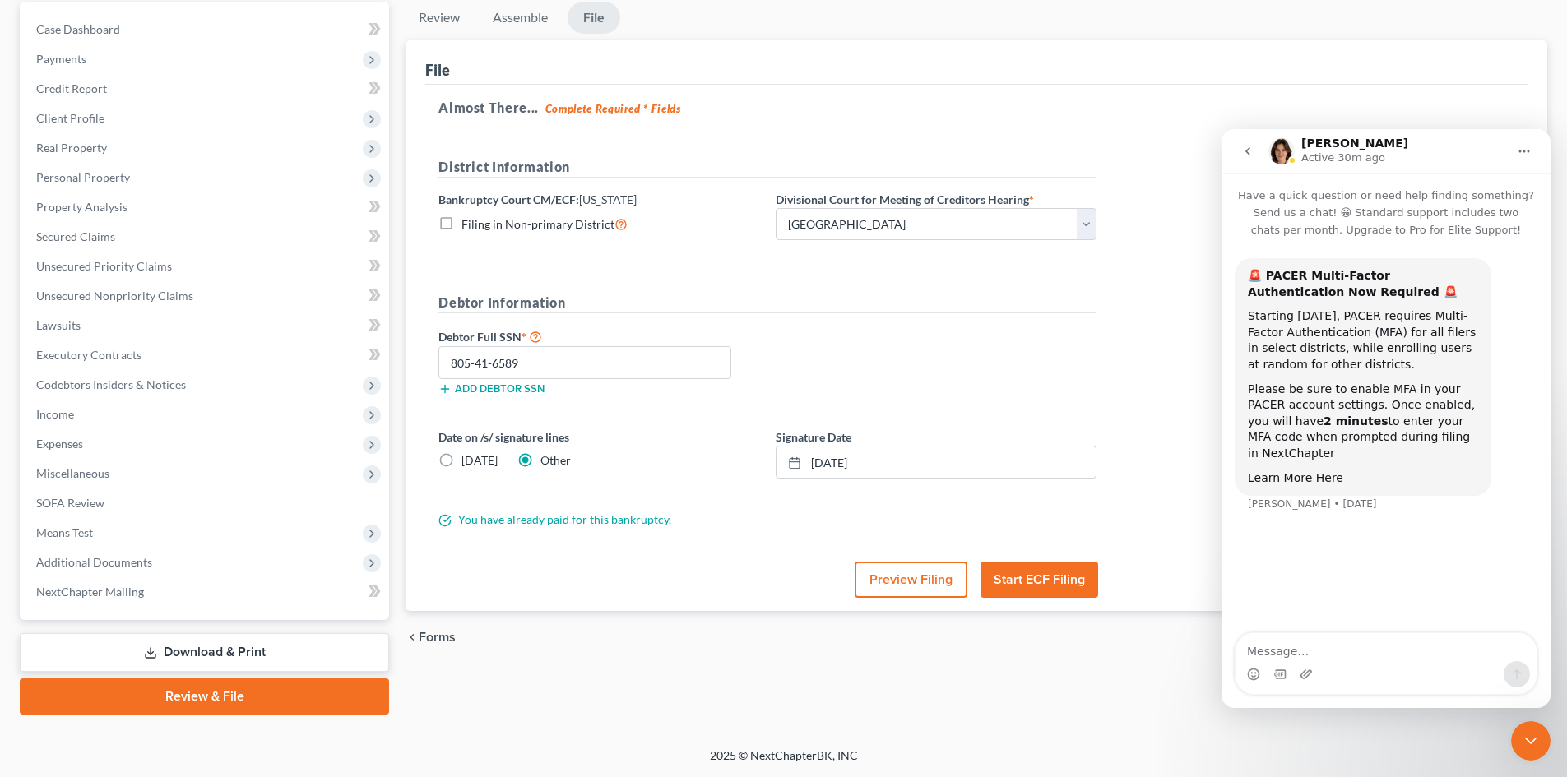
click at [1524, 742] on icon "Close Intercom Messenger" at bounding box center [1531, 741] width 20 height 20
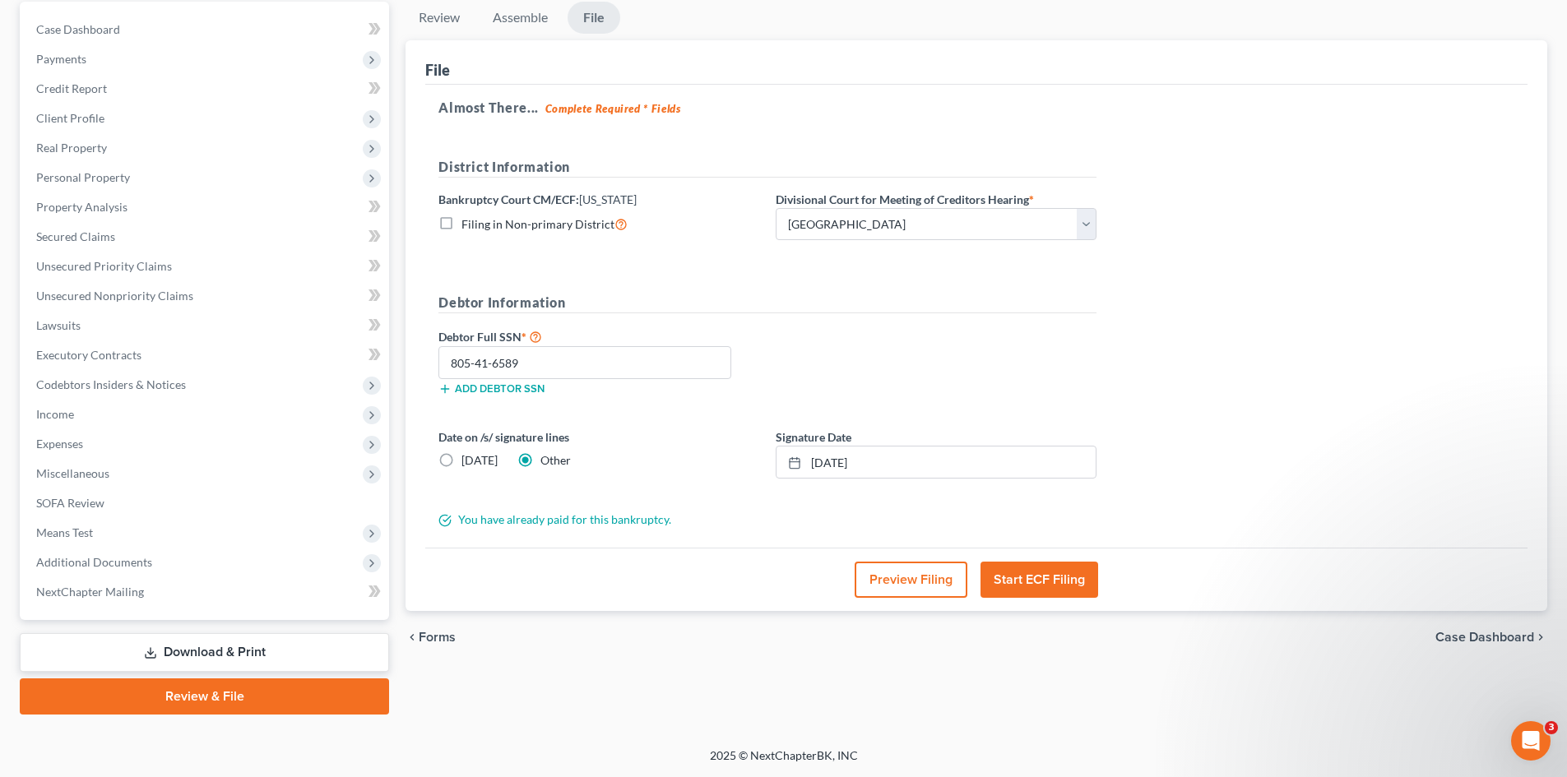
scroll to position [0, 0]
click at [1524, 742] on icon "Open Intercom Messenger" at bounding box center [1530, 741] width 27 height 27
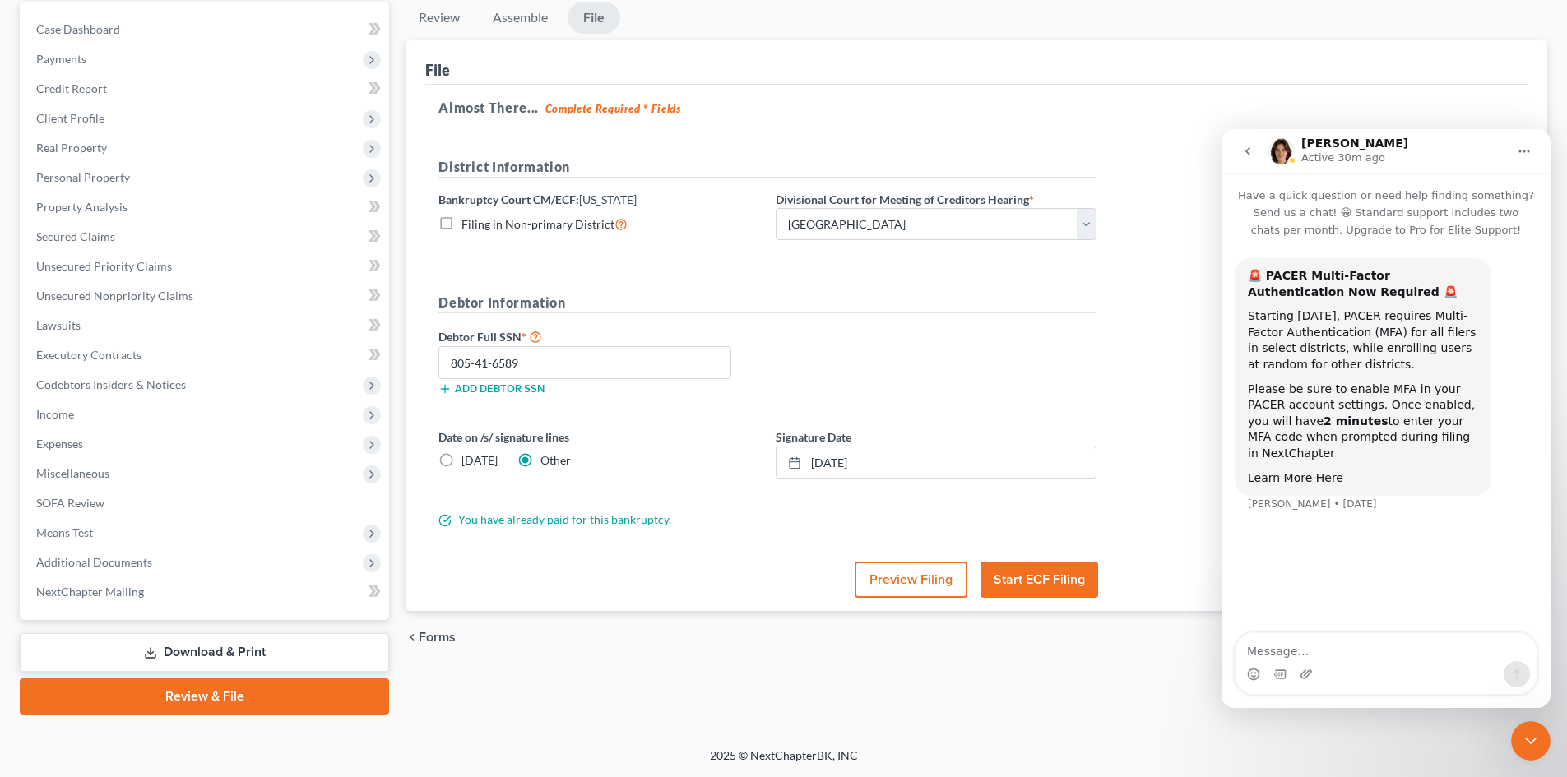
click at [1247, 156] on icon "go back" at bounding box center [1247, 151] width 13 height 13
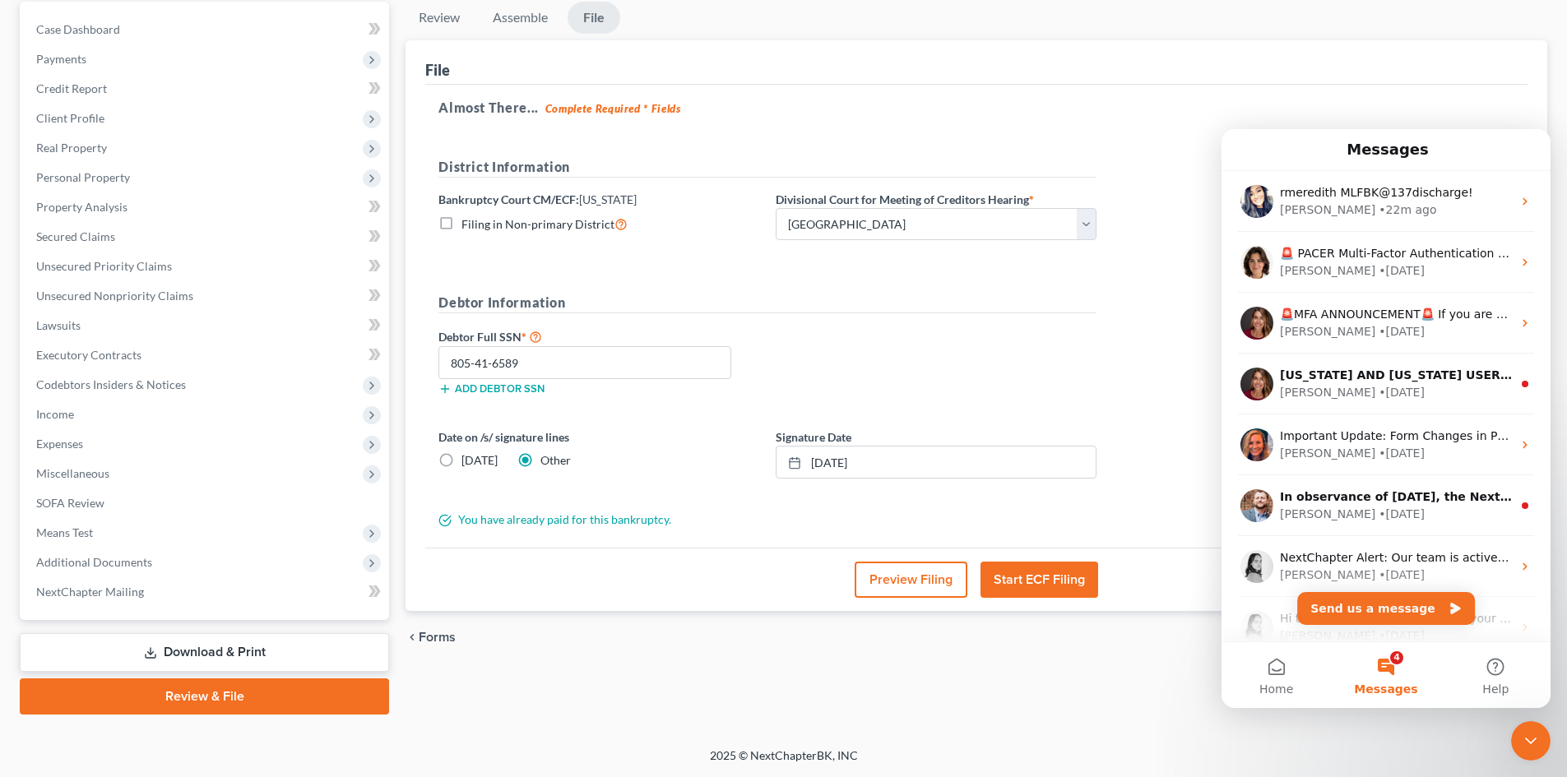
click at [1388, 677] on button "4 Messages" at bounding box center [1385, 675] width 109 height 66
click at [1521, 742] on div "Close Intercom Messenger" at bounding box center [1530, 740] width 39 height 39
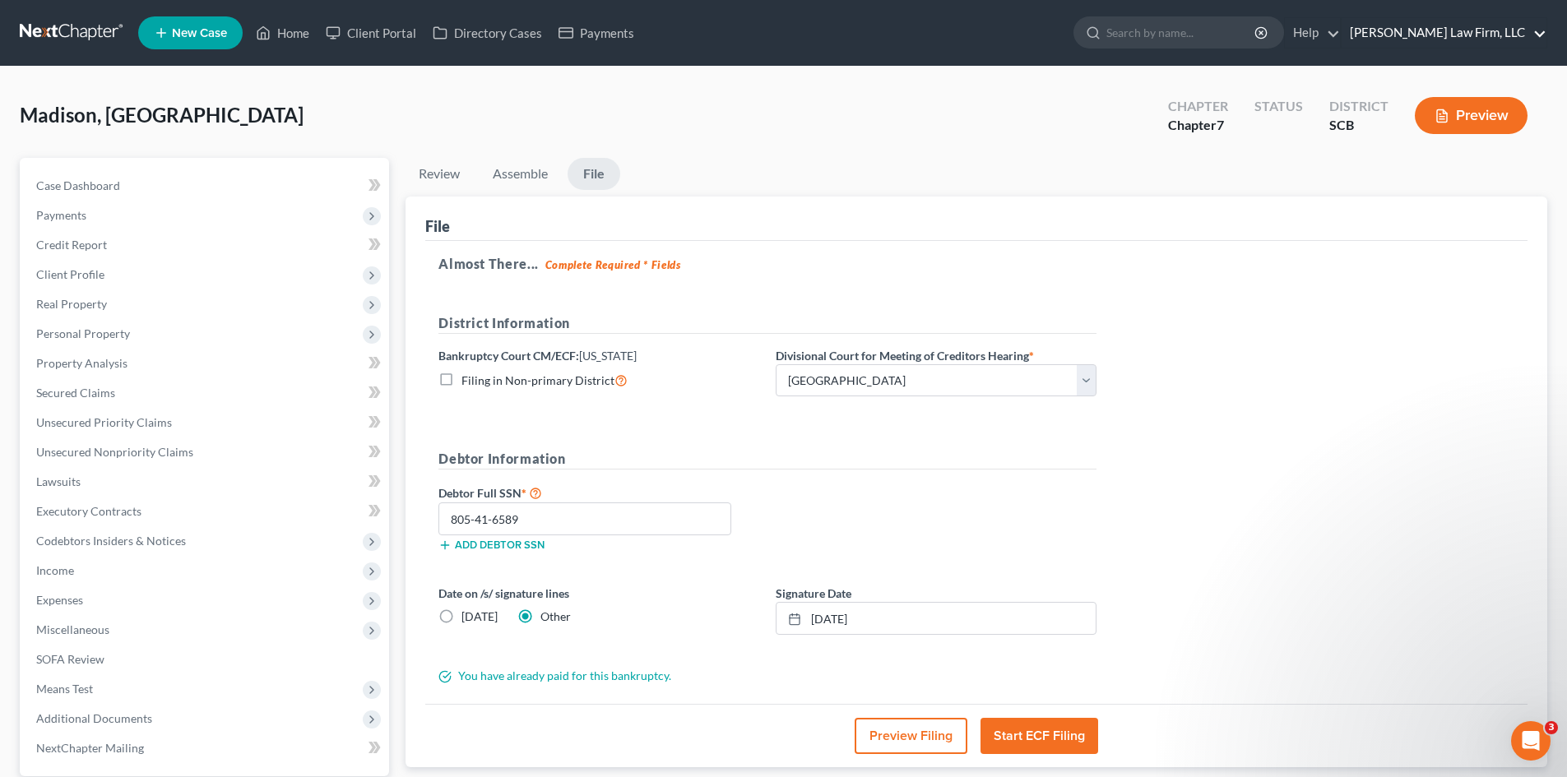
click at [1400, 35] on link "[PERSON_NAME] Law Firm, LLC" at bounding box center [1443, 33] width 205 height 30
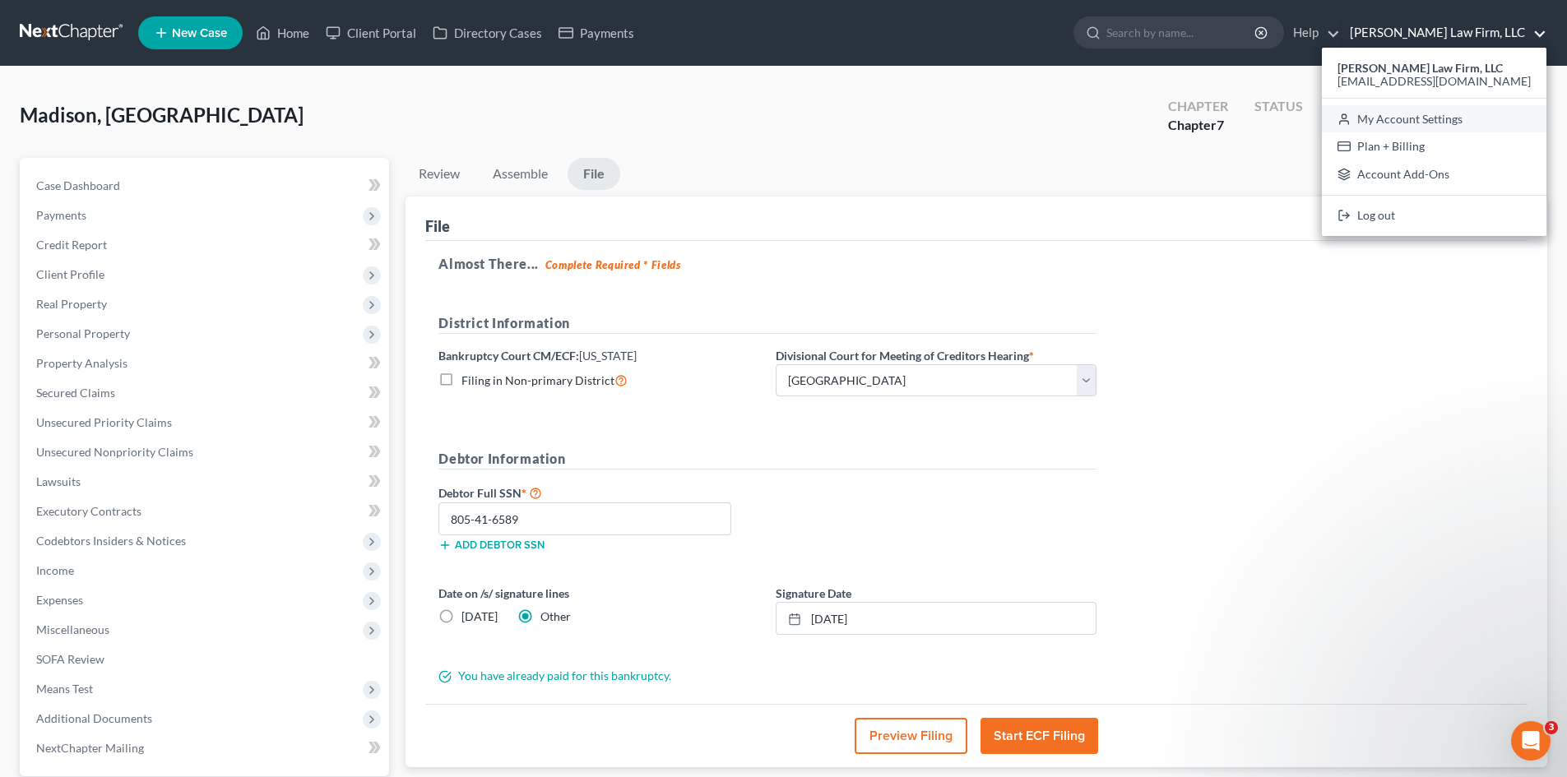
click at [1420, 118] on link "My Account Settings" at bounding box center [1434, 119] width 225 height 28
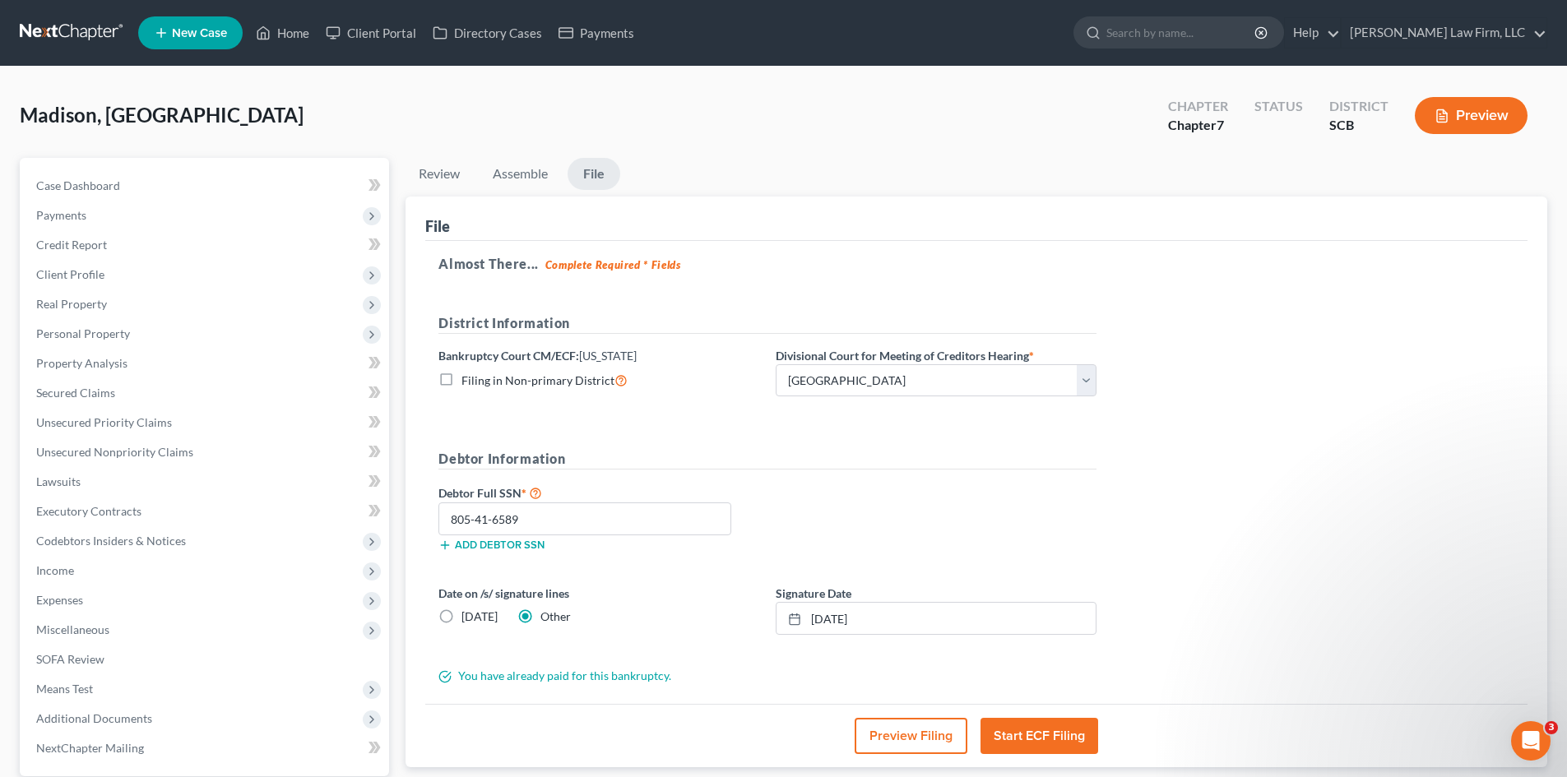
select select "24"
select select "42"
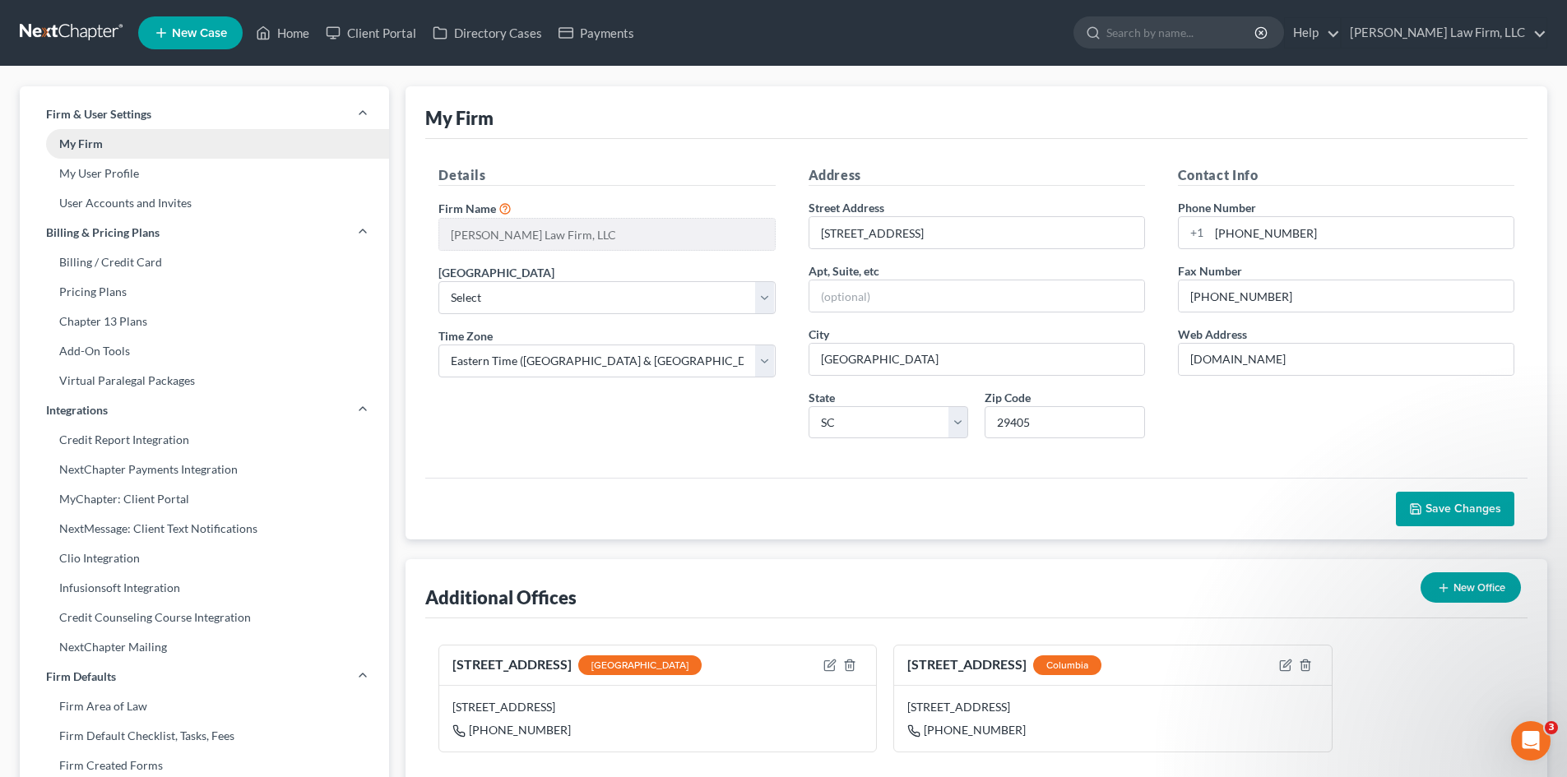
click at [100, 146] on link "My Firm" at bounding box center [204, 144] width 369 height 30
click at [100, 165] on link "My User Profile" at bounding box center [204, 174] width 369 height 30
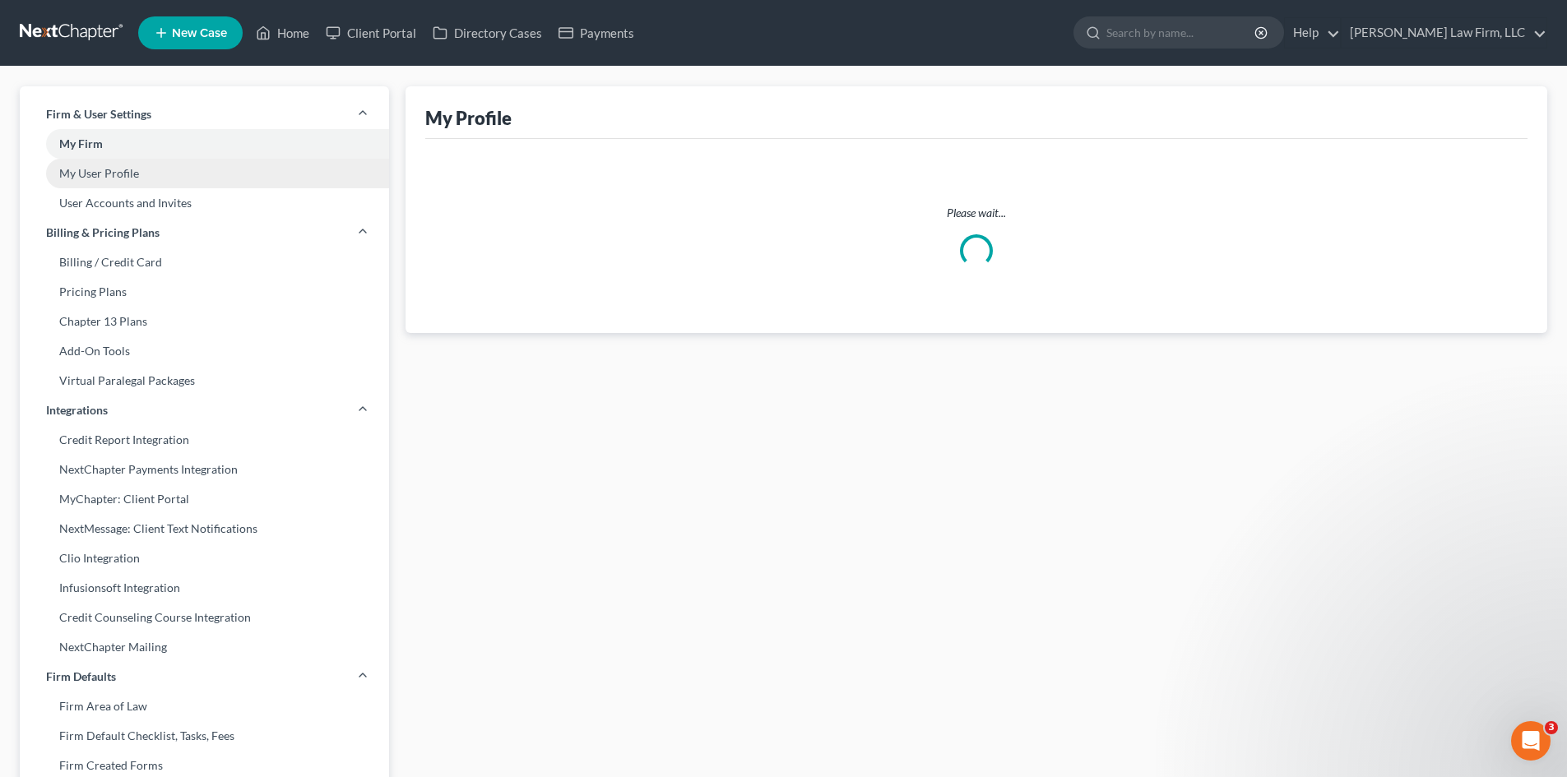
select select "42"
select select "paralegal"
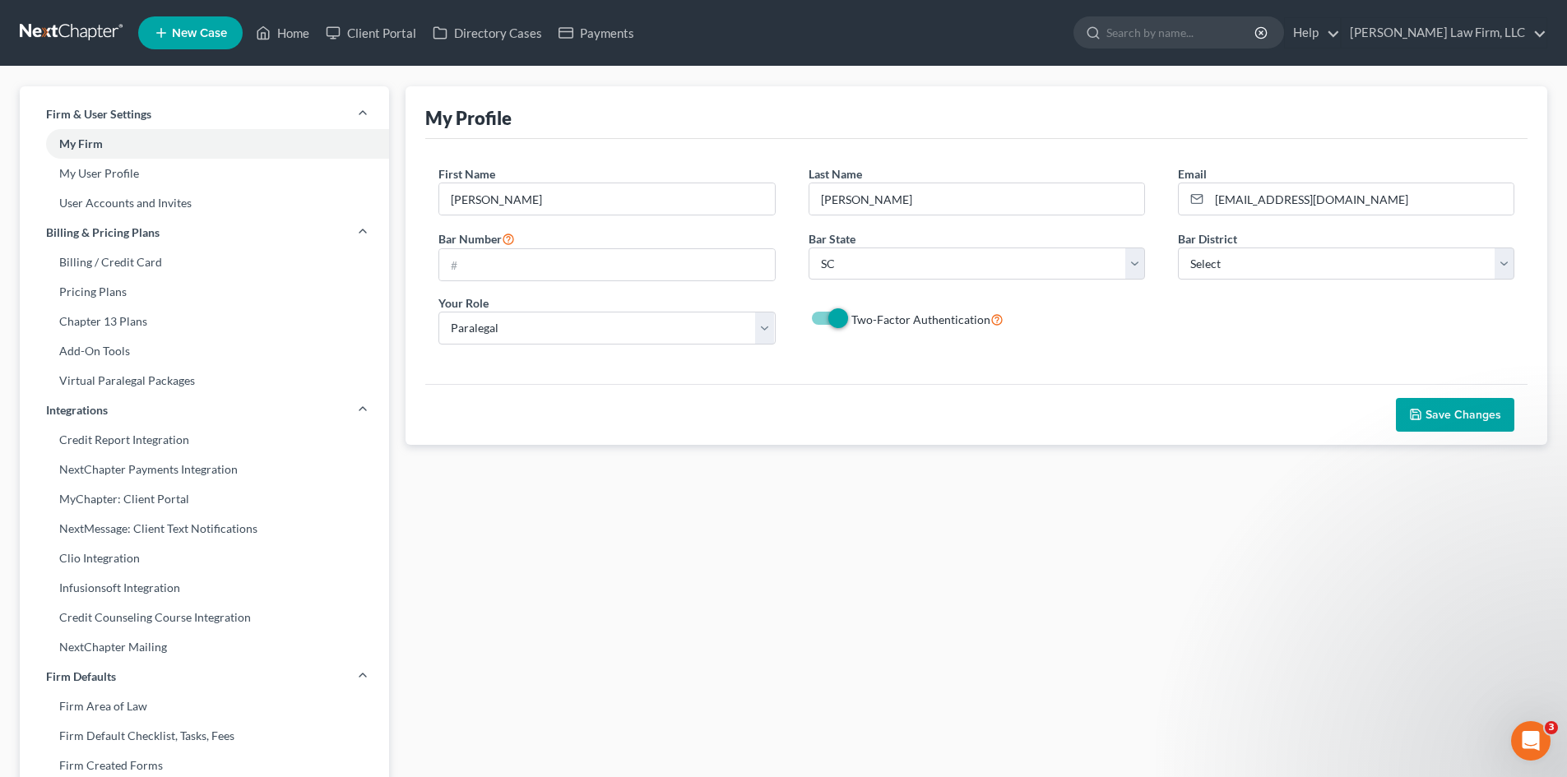
click at [851, 319] on label "Two-Factor Authentication" at bounding box center [927, 319] width 152 height 19
click at [858, 319] on input "Two-Factor Authentication" at bounding box center [863, 315] width 11 height 11
checkbox input "false"
click at [1425, 414] on span "Save Changes" at bounding box center [1455, 415] width 92 height 14
click at [287, 39] on link "Home" at bounding box center [283, 33] width 70 height 30
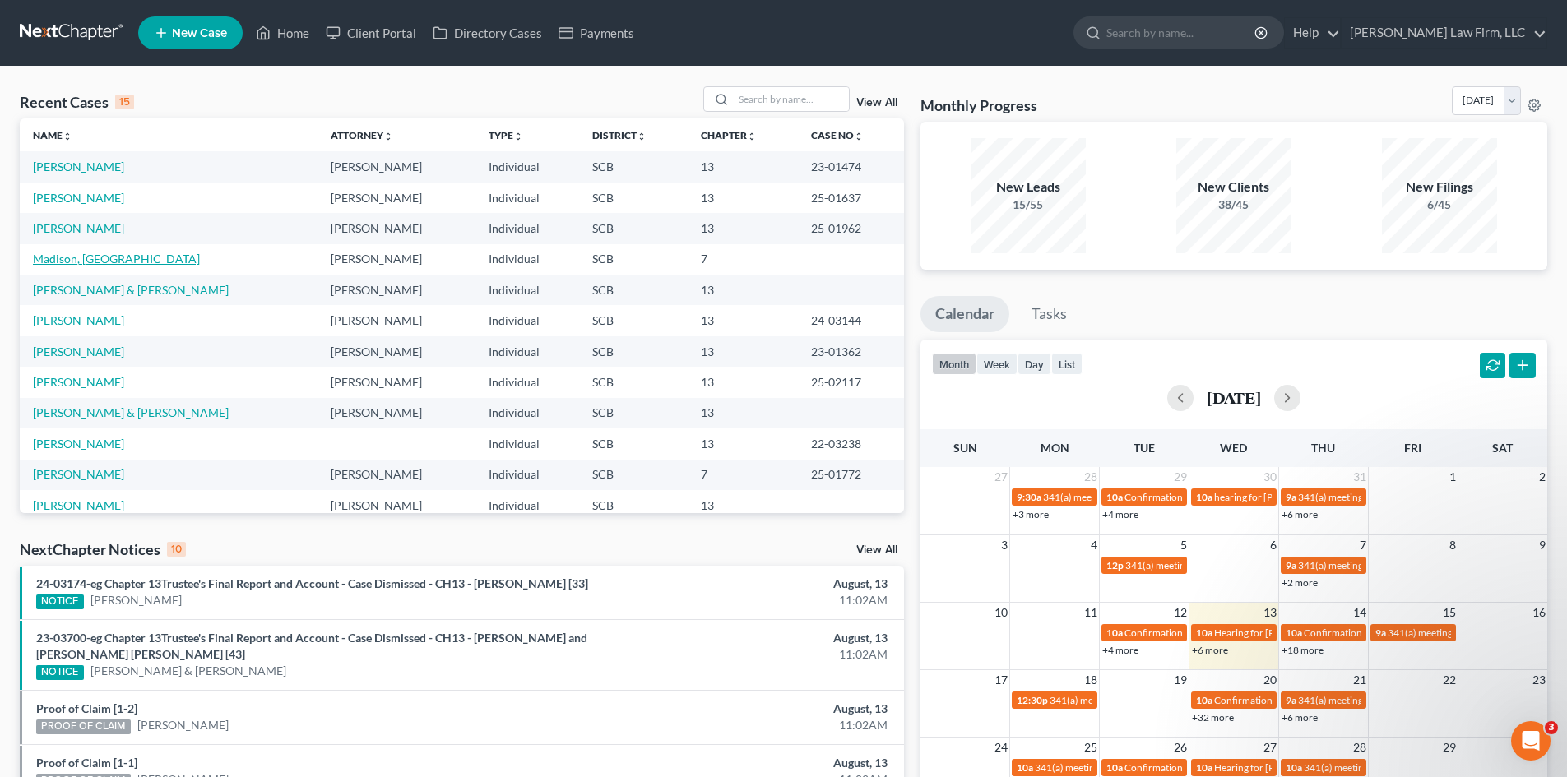
click at [63, 260] on link "Madison, [GEOGRAPHIC_DATA]" at bounding box center [116, 259] width 167 height 14
select select "3"
select select "0"
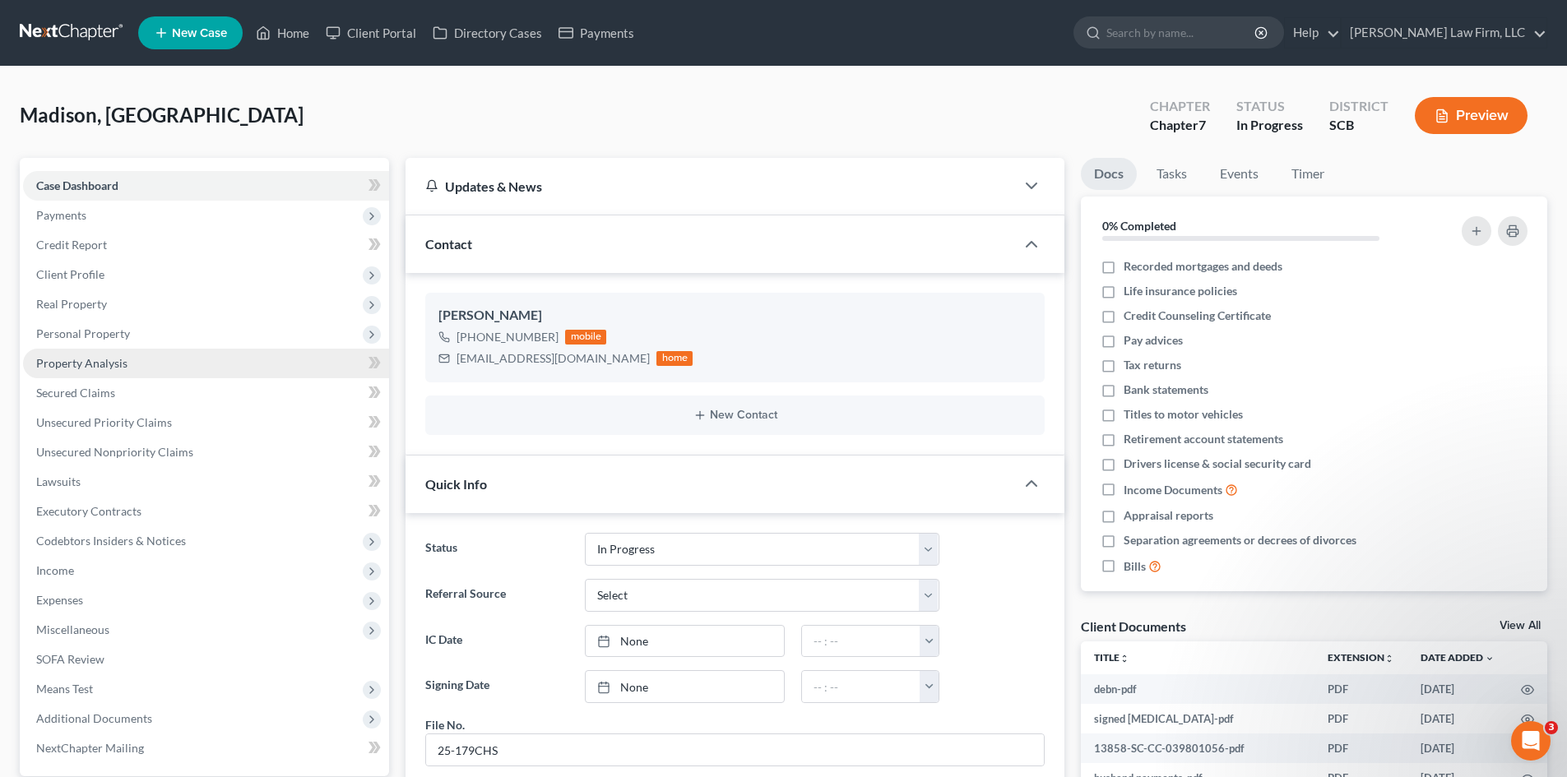
scroll to position [245, 0]
click at [75, 277] on span "Client Profile" at bounding box center [70, 274] width 68 height 14
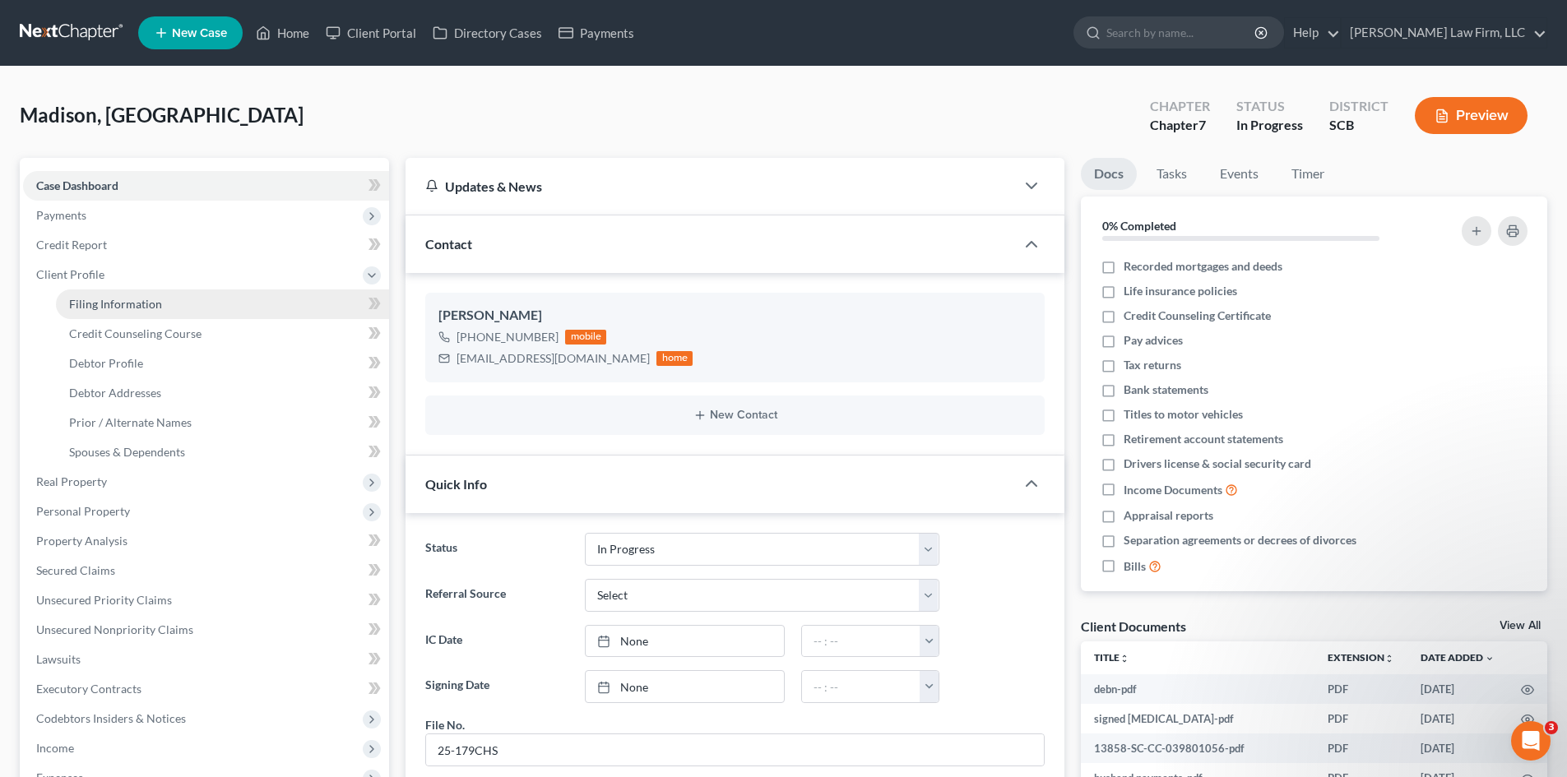
click at [104, 304] on span "Filing Information" at bounding box center [115, 304] width 93 height 14
select select "1"
select select "0"
select select "72"
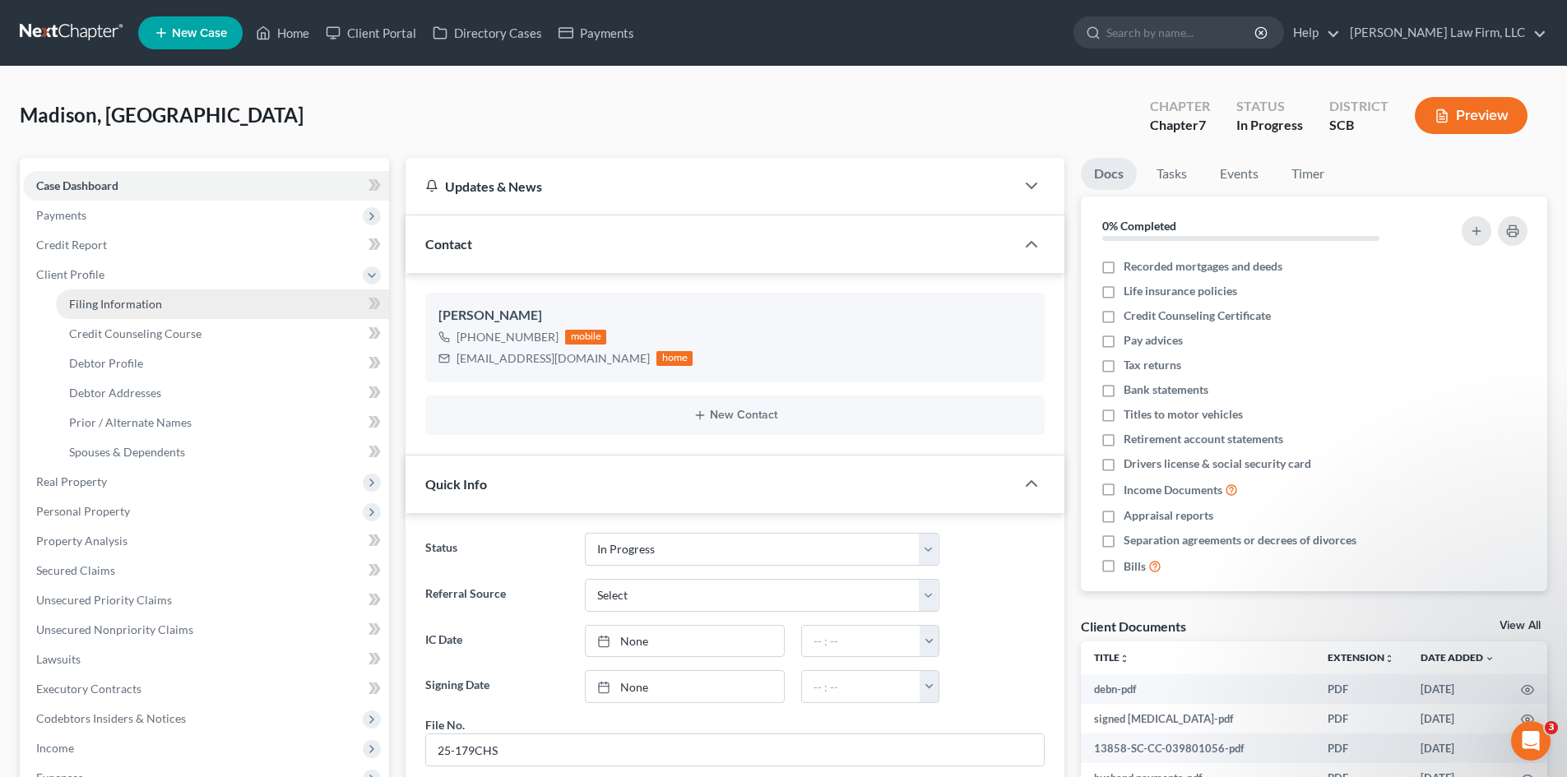
select select "42"
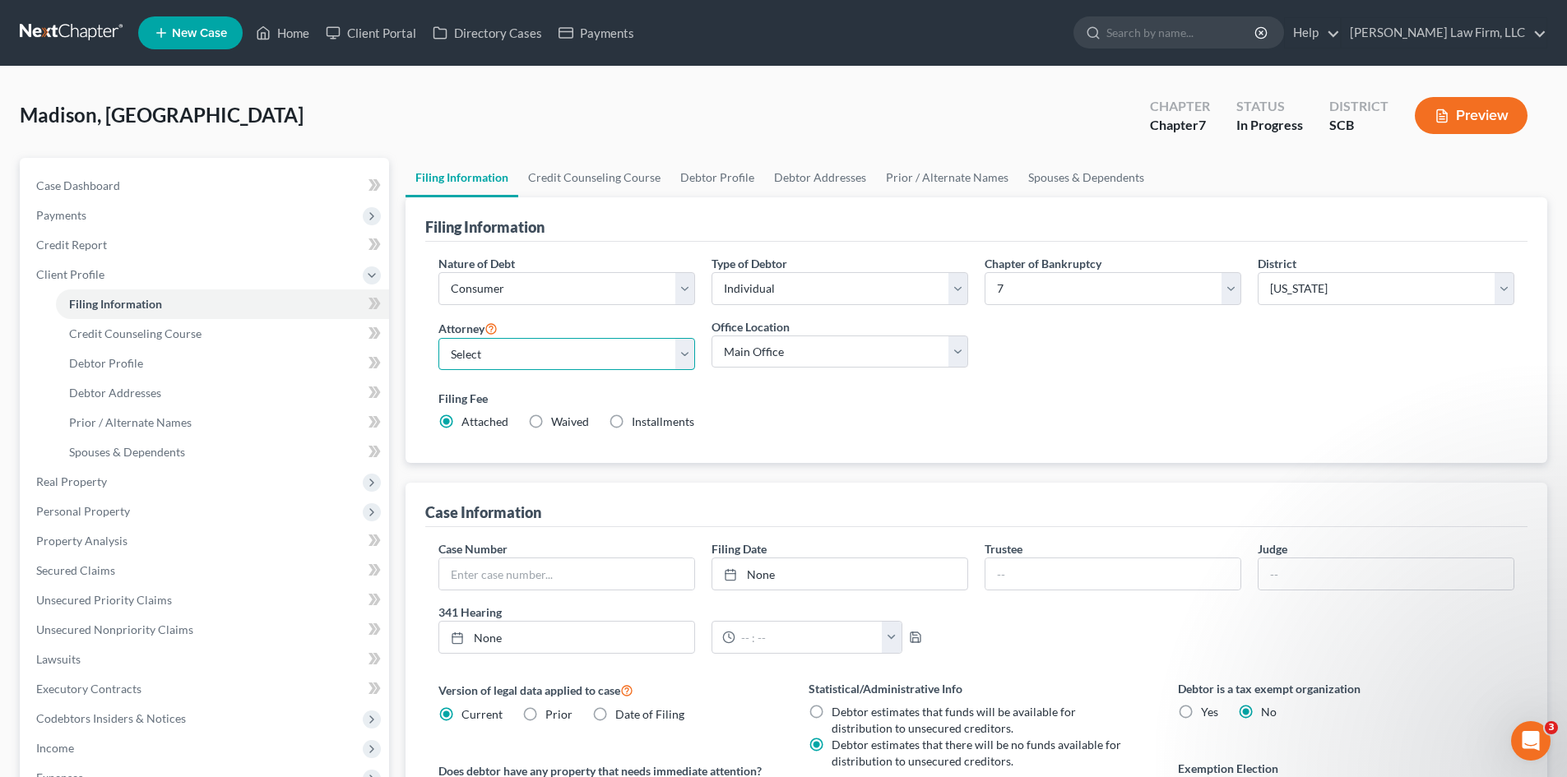
click at [594, 364] on select "Select Robert Meredith, Jr. - SCB Elizabeth Heilig - SCB" at bounding box center [566, 354] width 257 height 33
select select "1"
click at [438, 338] on select "Select Robert Meredith, Jr. - SCB Elizabeth Heilig - SCB" at bounding box center [566, 354] width 257 height 33
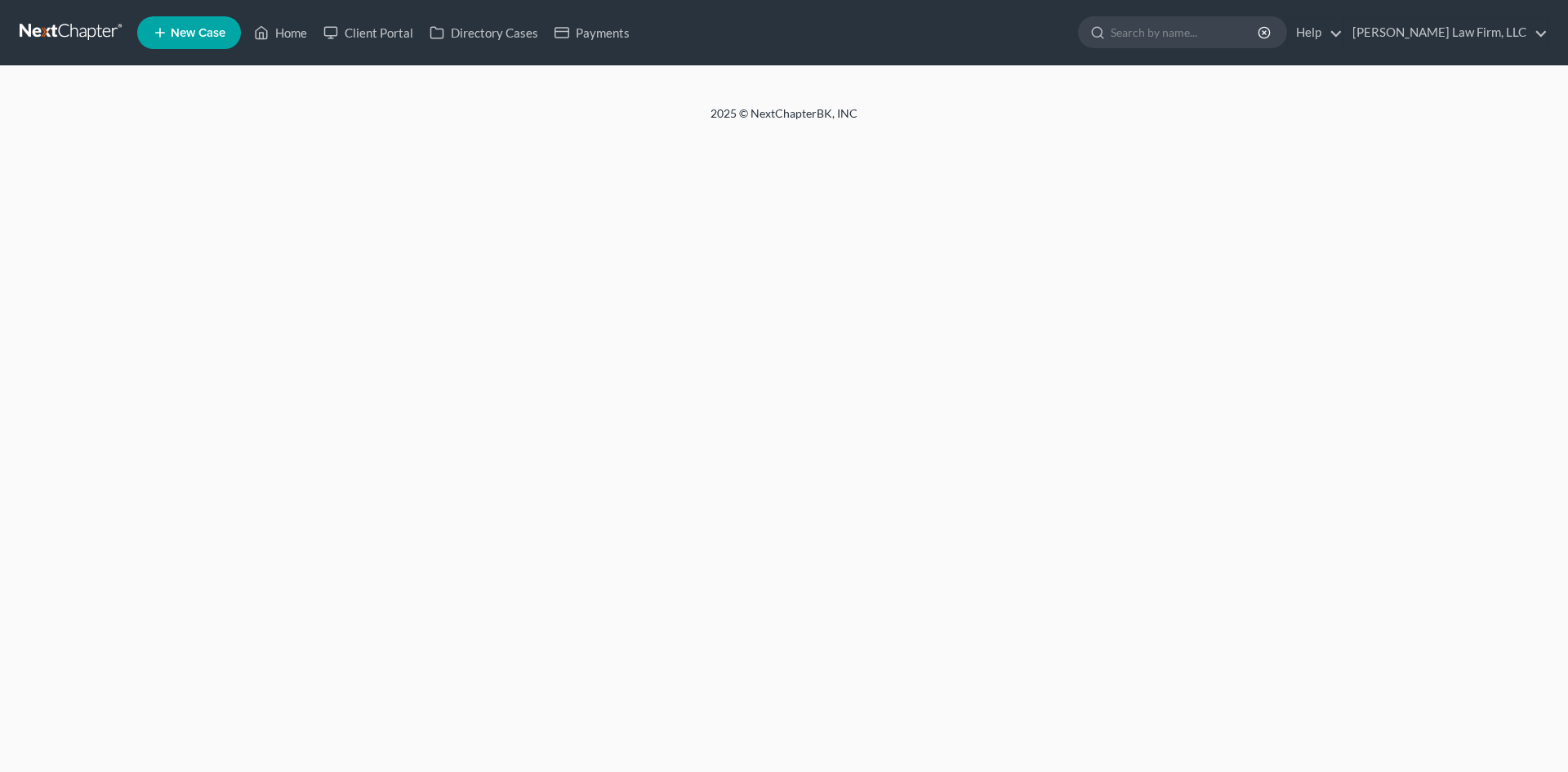
select select "1"
select select "0"
select select "42"
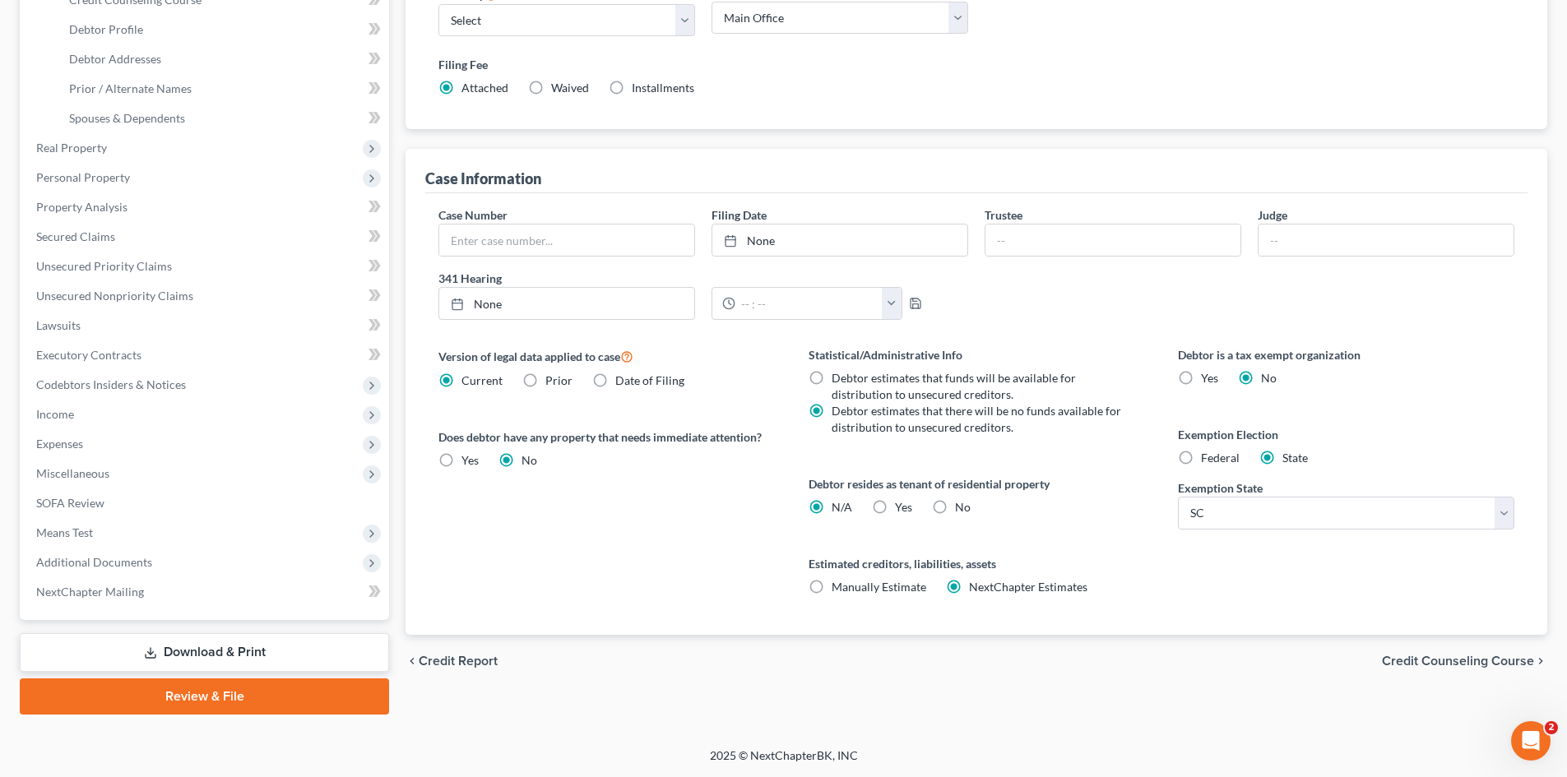
click at [130, 696] on link "Review & File" at bounding box center [204, 696] width 369 height 36
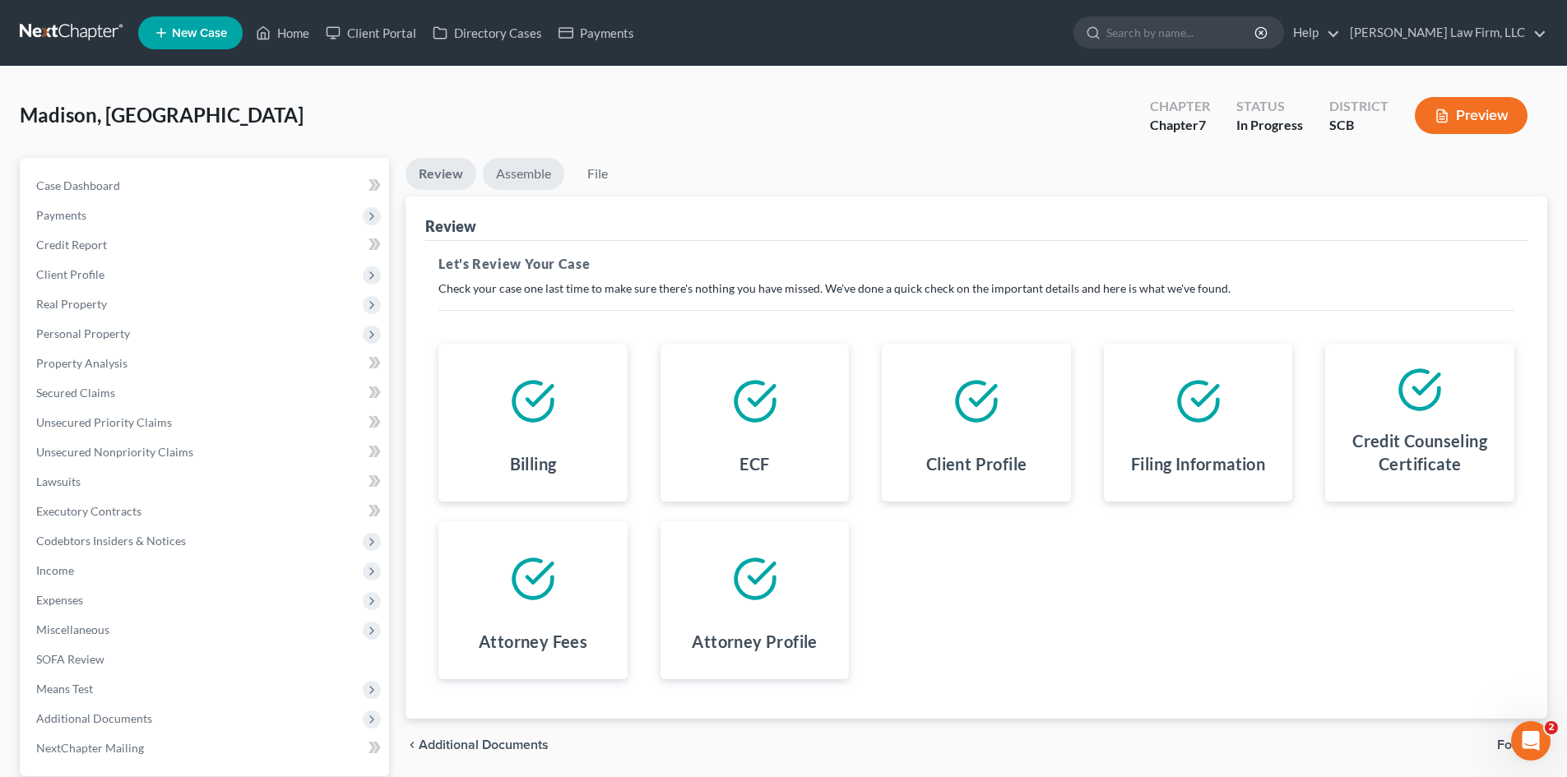
click at [505, 180] on link "Assemble" at bounding box center [523, 174] width 81 height 32
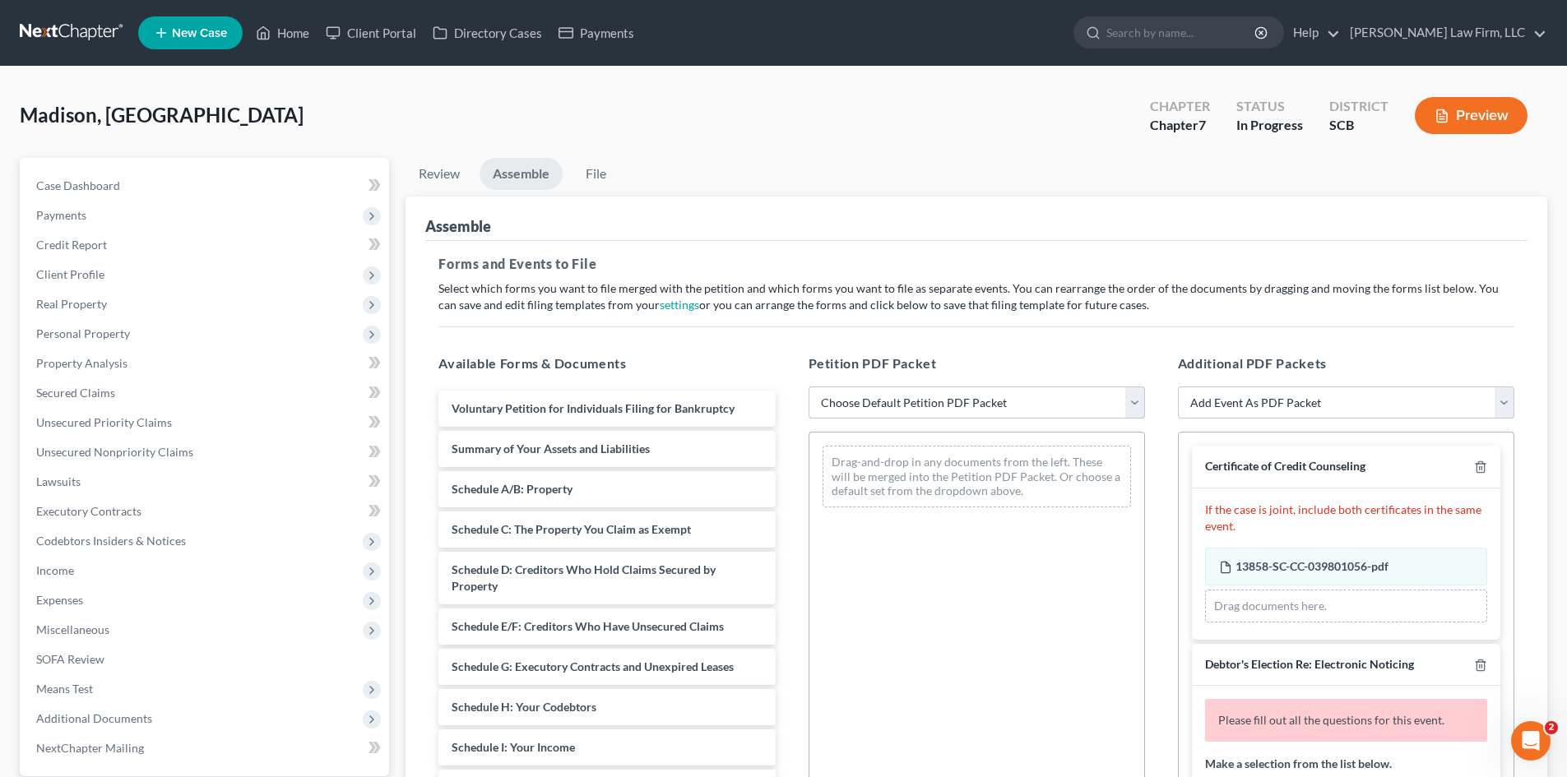
click at [904, 400] on select "Choose Default Petition PDF Packet Complete Bankruptcy Petition (all forms and …" at bounding box center [976, 403] width 336 height 33
select select "0"
click at [808, 387] on select "Choose Default Petition PDF Packet Complete Bankruptcy Petition (all forms and …" at bounding box center [976, 403] width 336 height 33
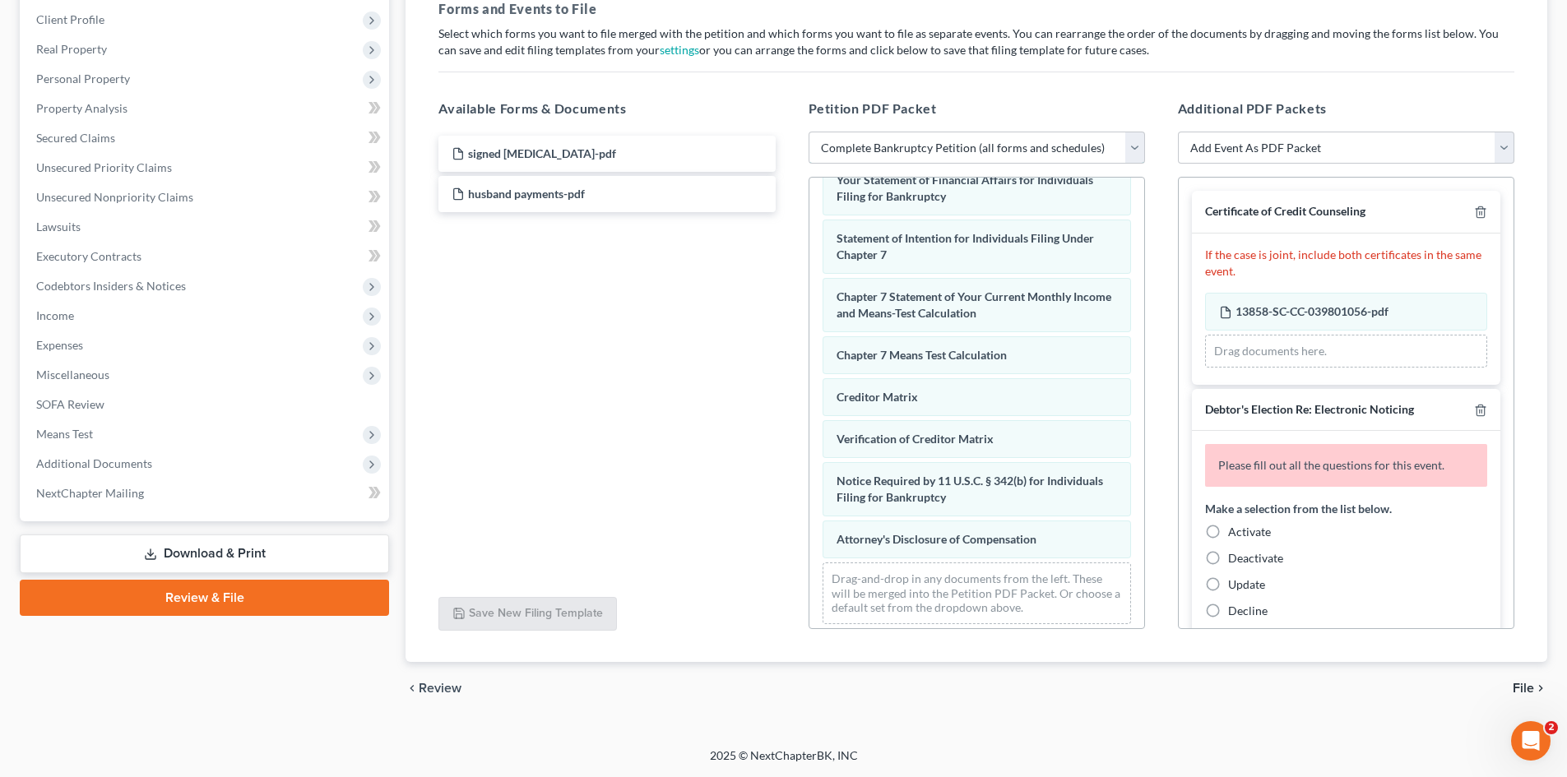
scroll to position [566, 0]
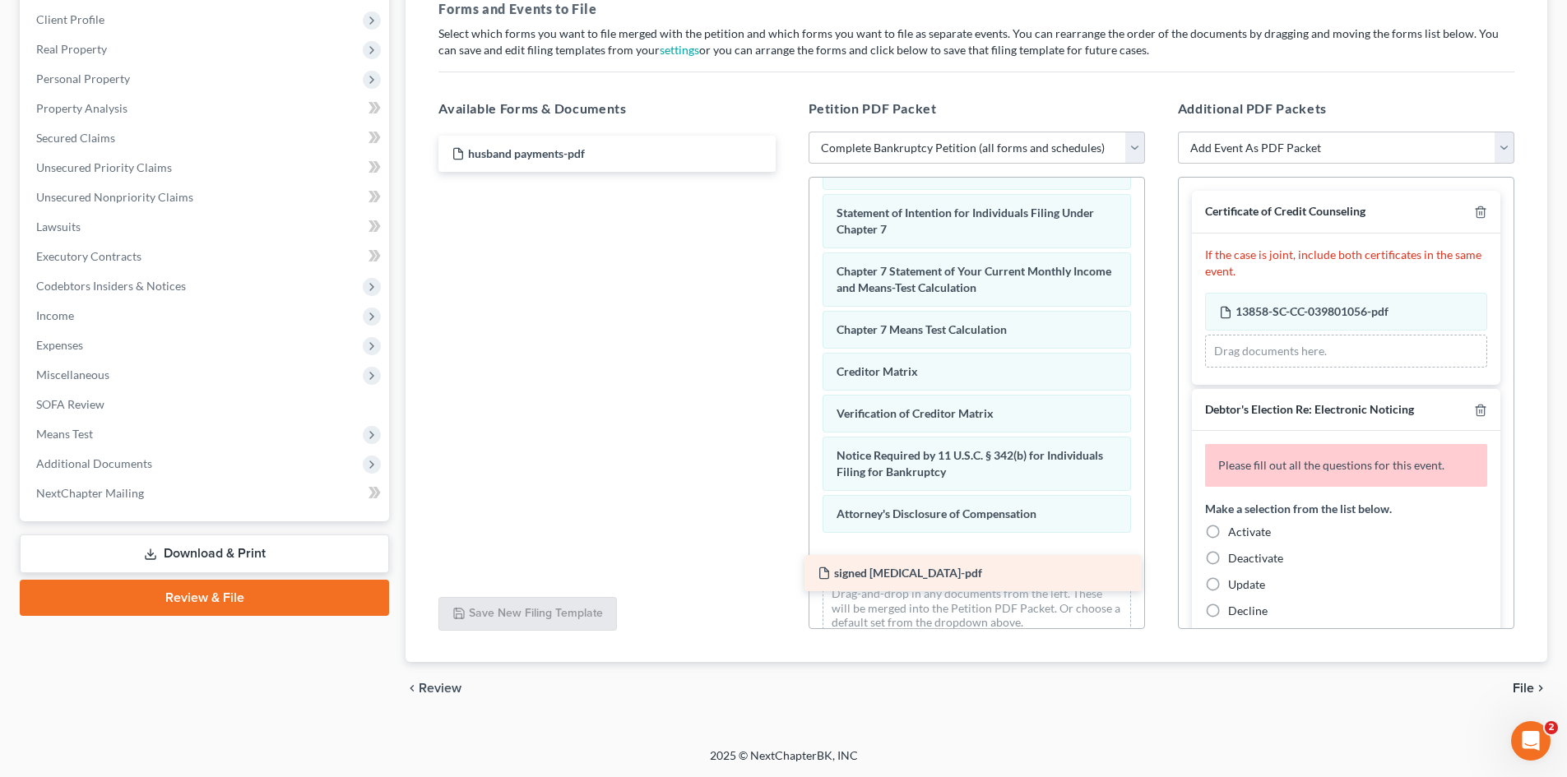
drag, startPoint x: 520, startPoint y: 147, endPoint x: 886, endPoint y: 567, distance: 556.7
click at [788, 172] on div "signed [MEDICAL_DATA]-pdf signed [MEDICAL_DATA]-pdf husband payments-pdf" at bounding box center [606, 154] width 363 height 36
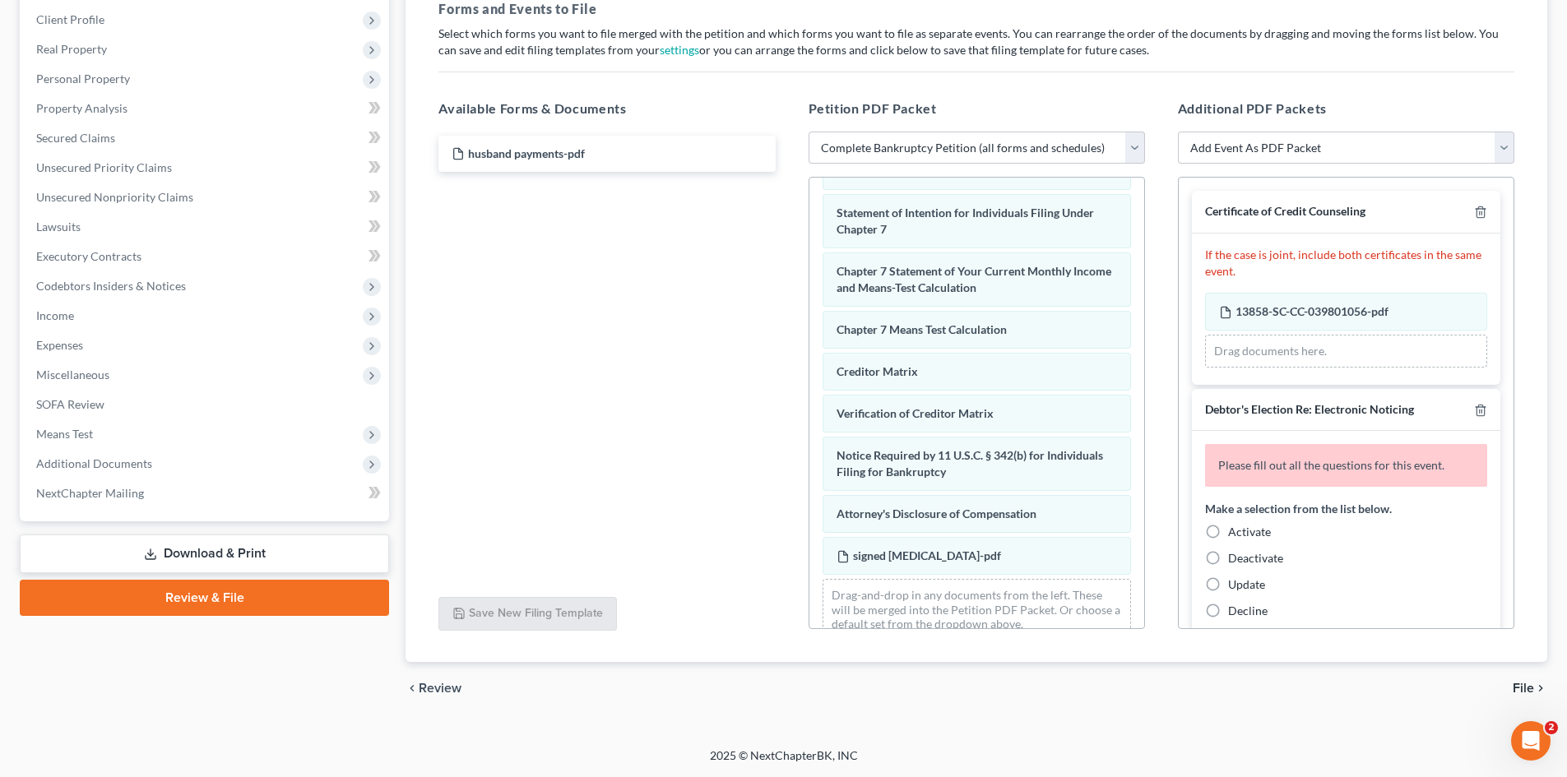
click at [1228, 533] on label "Activate" at bounding box center [1249, 532] width 43 height 16
click at [1234, 533] on input "Activate" at bounding box center [1239, 529] width 11 height 11
radio input "true"
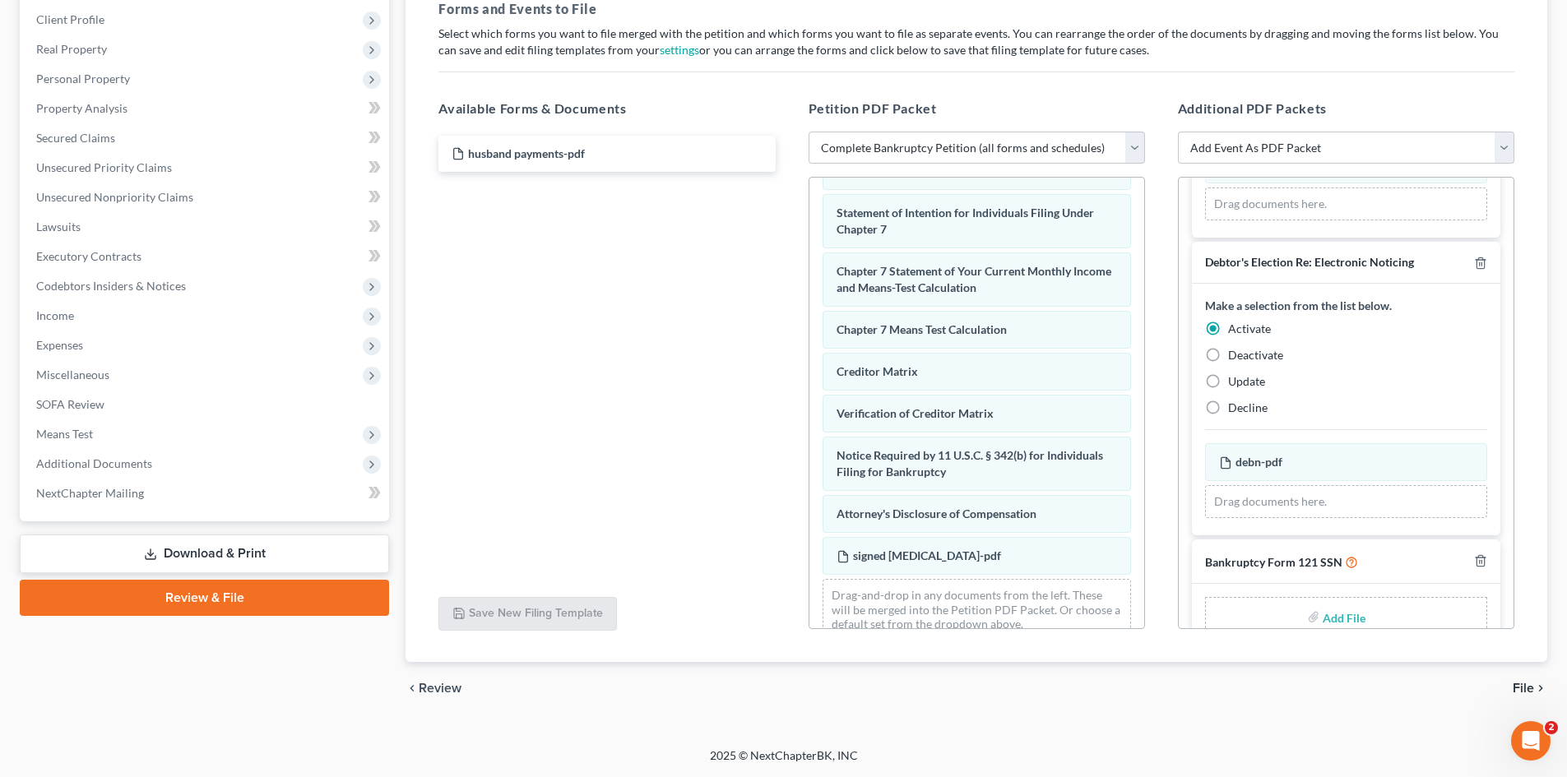
scroll to position [182, 0]
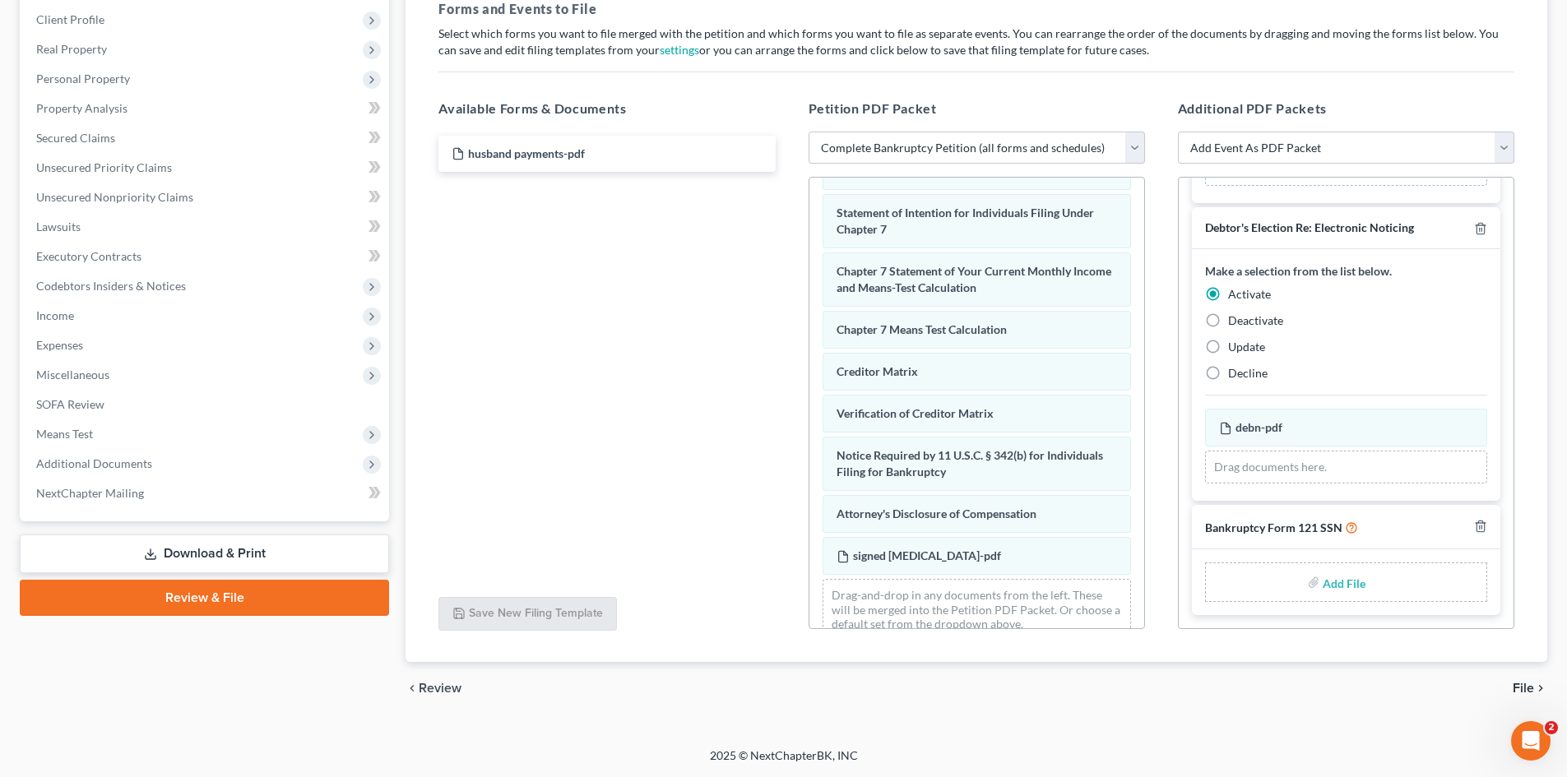
click at [1351, 590] on input "file" at bounding box center [1341, 582] width 39 height 30
type input "C:\fakepath\b121.pdf"
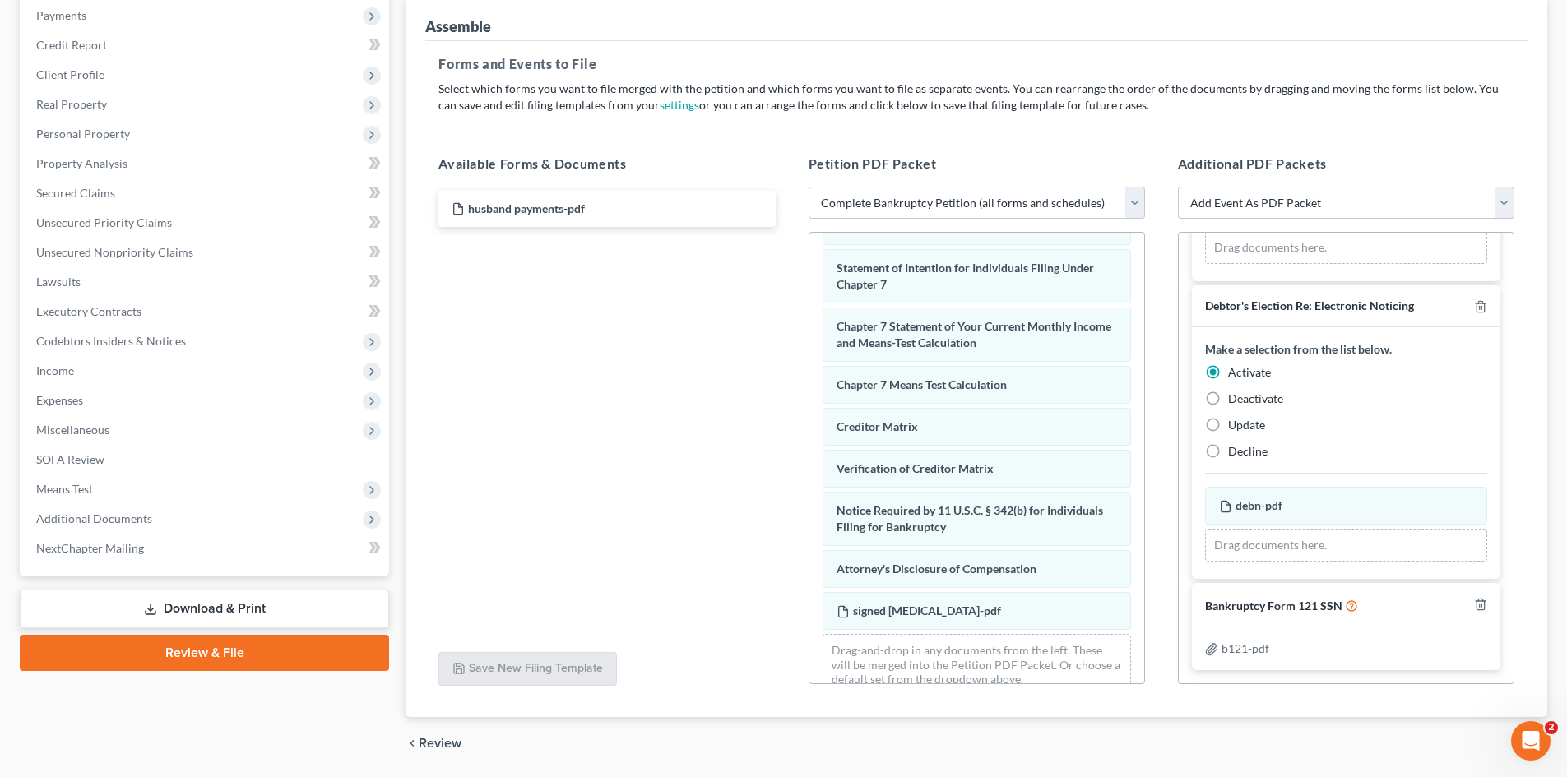
scroll to position [0, 0]
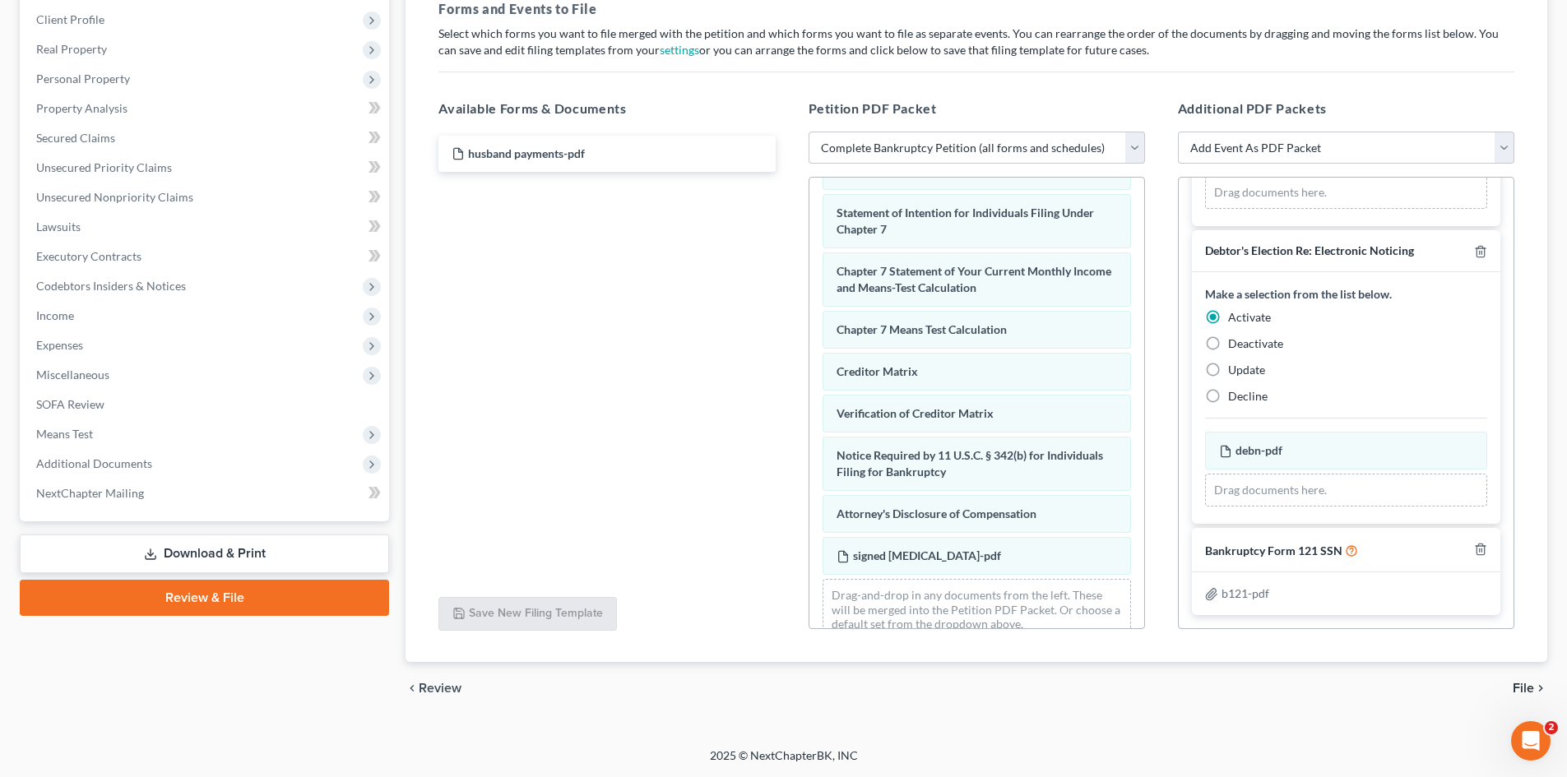
click at [1528, 682] on span "File" at bounding box center [1522, 688] width 21 height 13
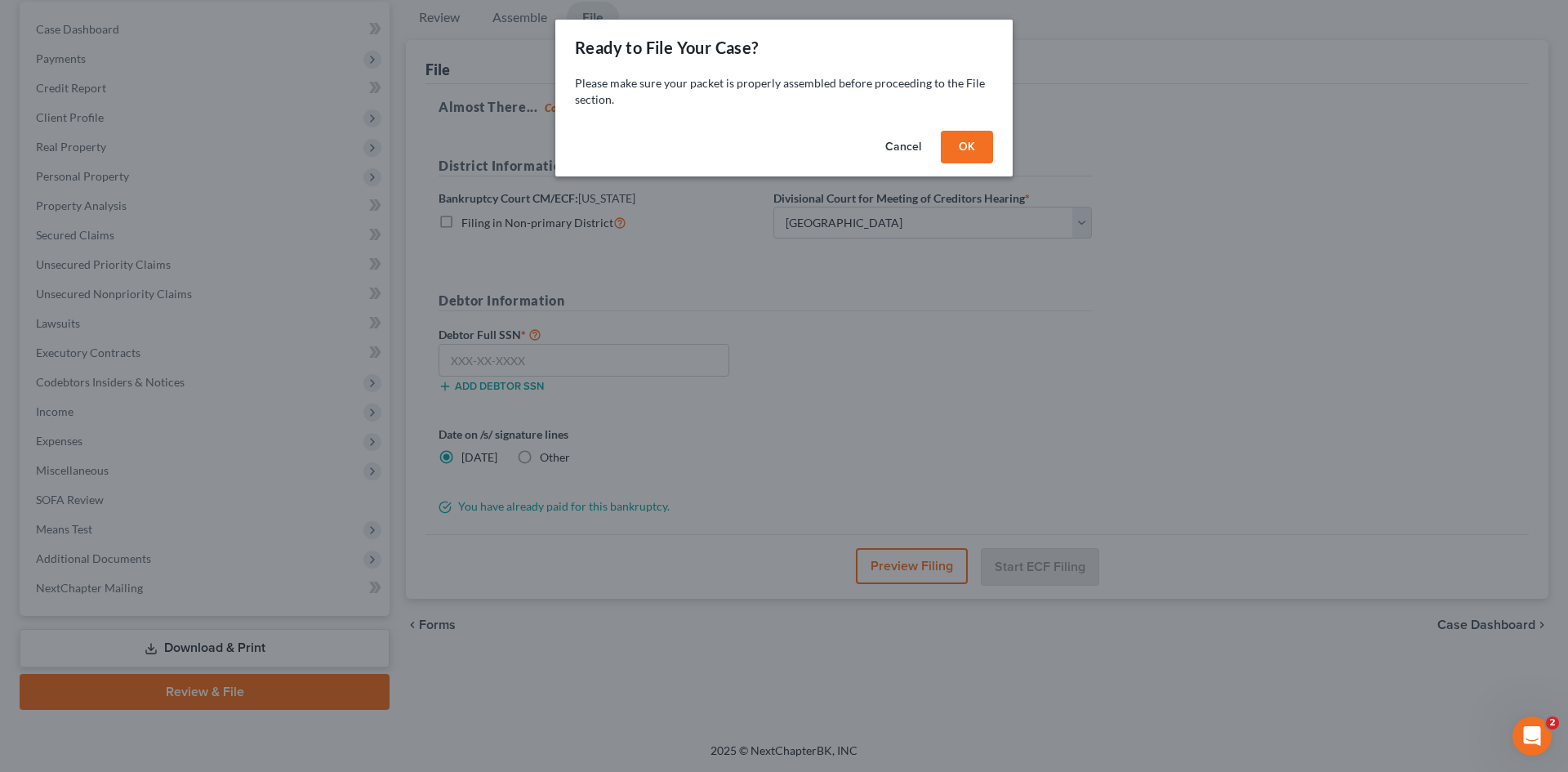
click at [969, 152] on button "OK" at bounding box center [966, 147] width 53 height 33
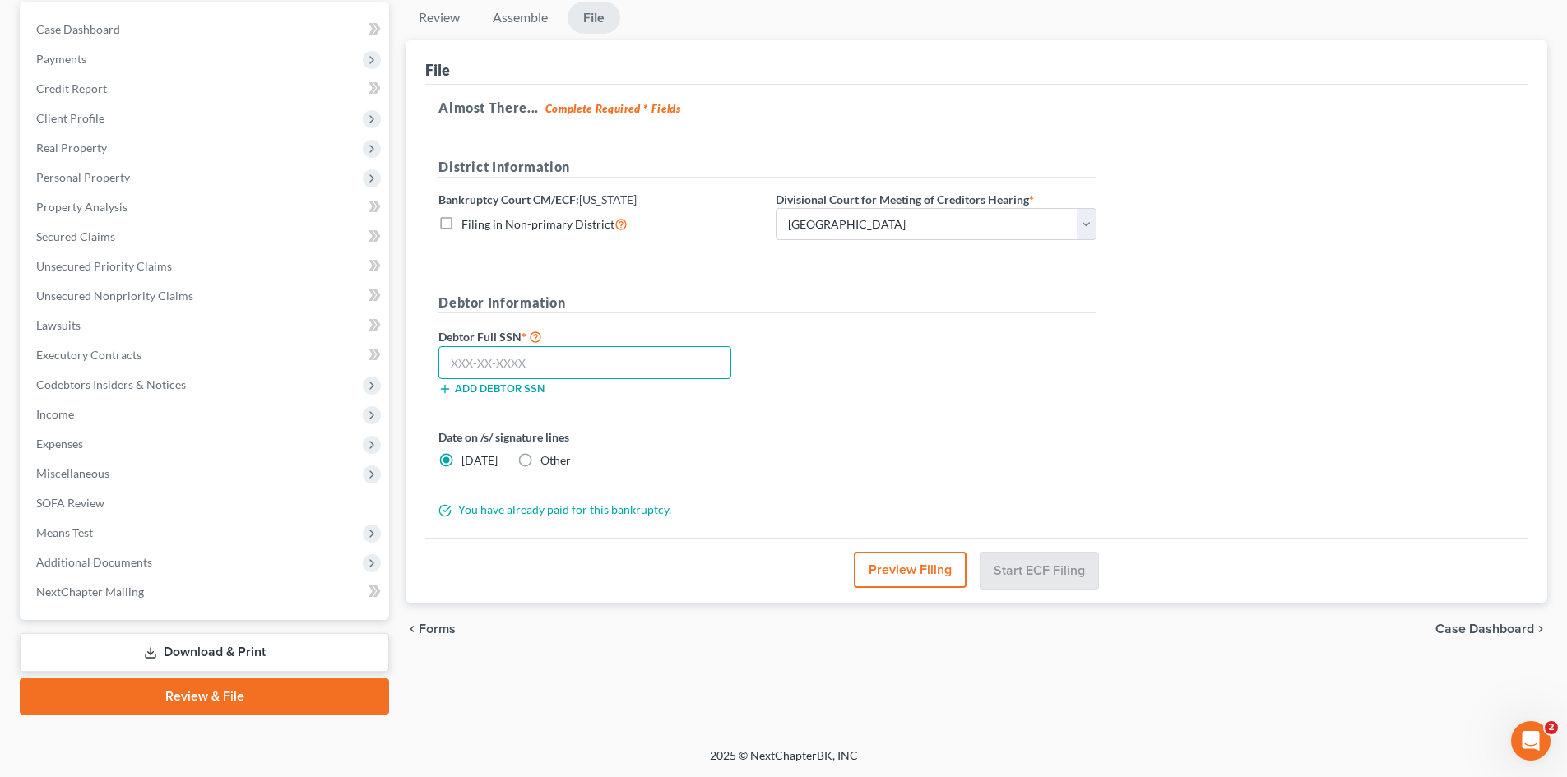
click at [632, 355] on input "text" at bounding box center [584, 362] width 293 height 33
type input "805-41-6589"
click at [540, 456] on label "Other" at bounding box center [555, 460] width 30 height 16
click at [547, 456] on input "Other" at bounding box center [552, 457] width 11 height 11
radio input "true"
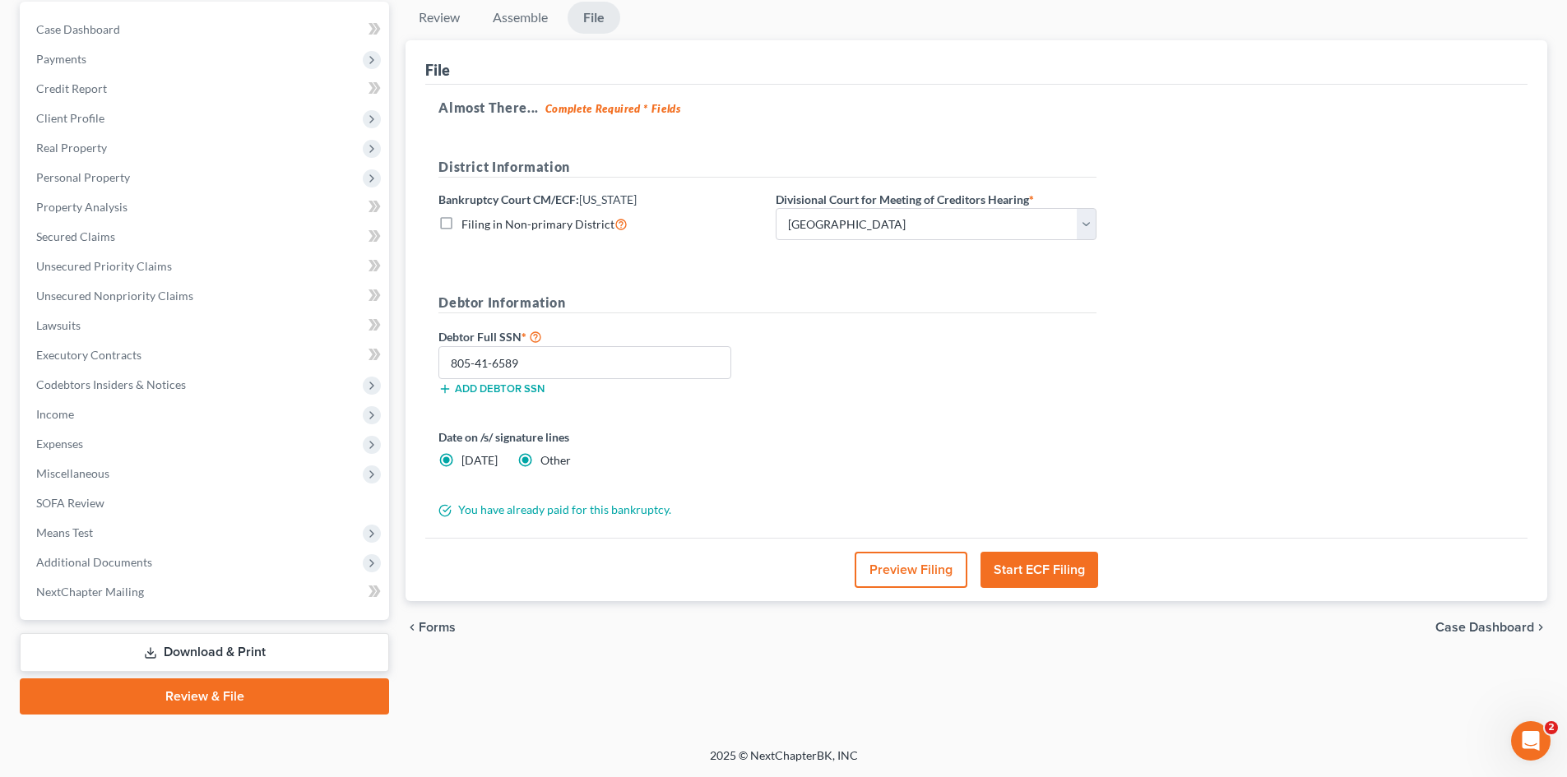
radio input "false"
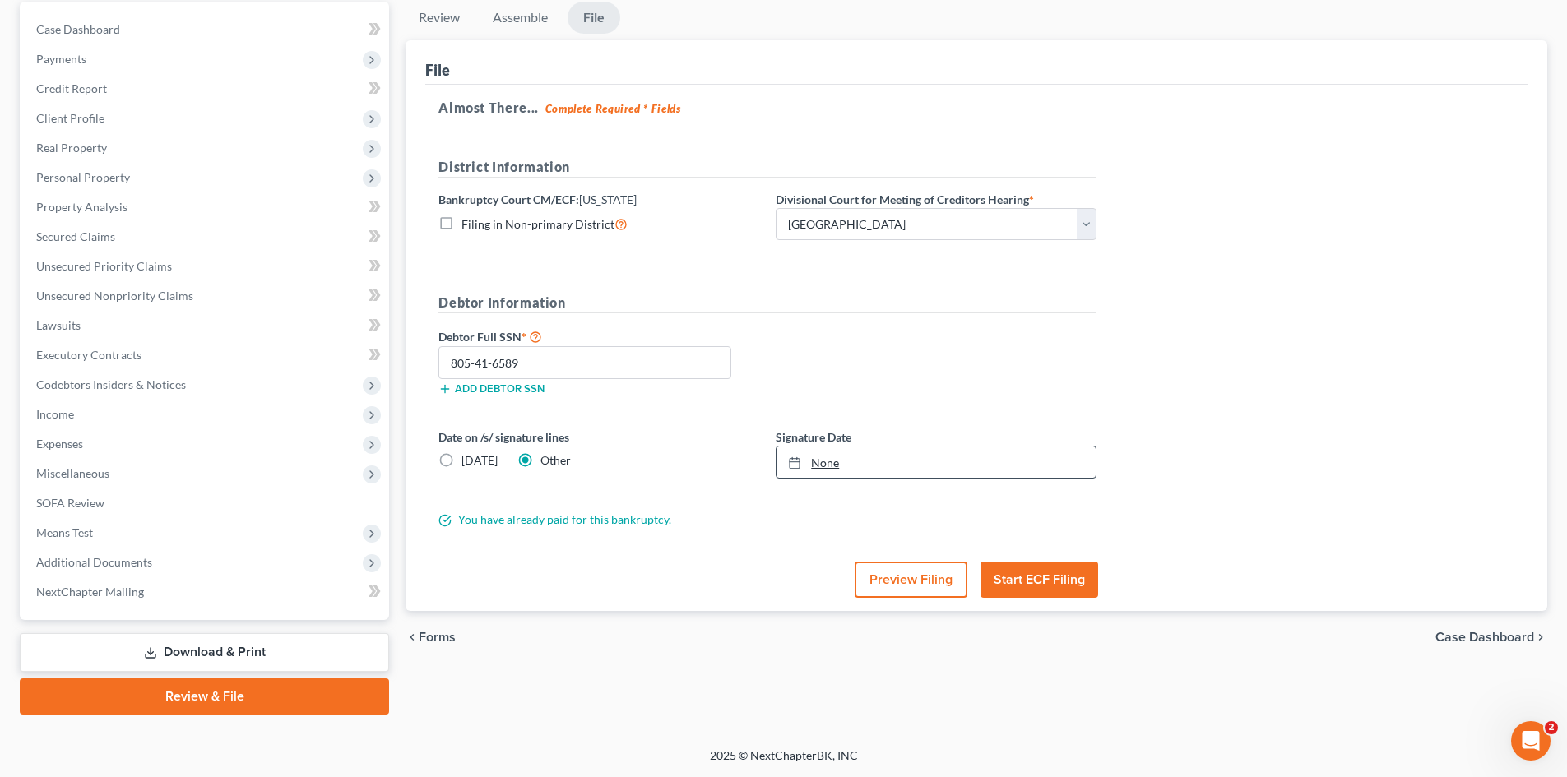
click at [839, 469] on link "None" at bounding box center [935, 462] width 319 height 31
type input "[DATE]"
click at [1075, 573] on button "Start ECF Filing" at bounding box center [1039, 580] width 118 height 36
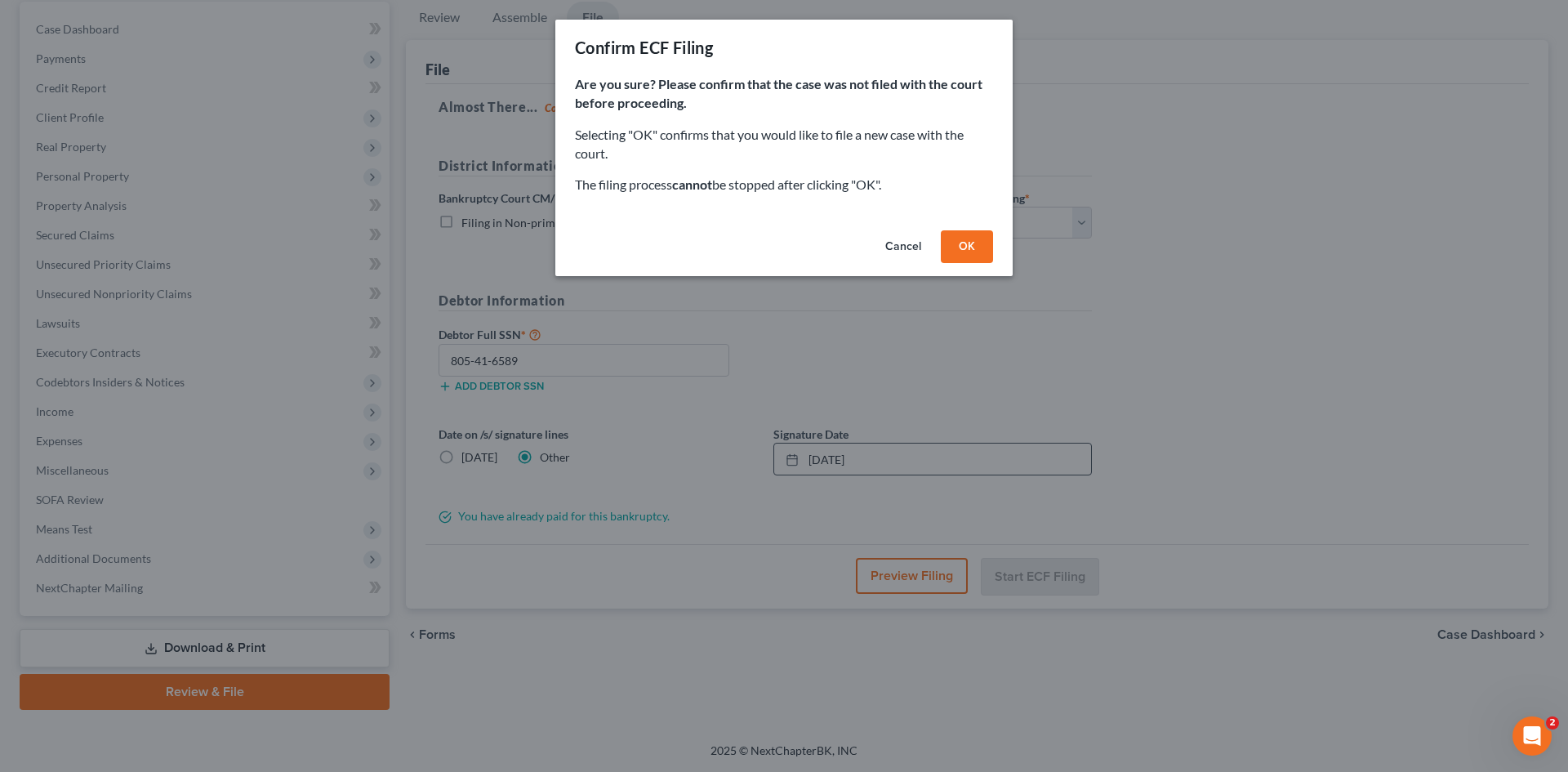
click at [972, 249] on button "OK" at bounding box center [966, 246] width 53 height 33
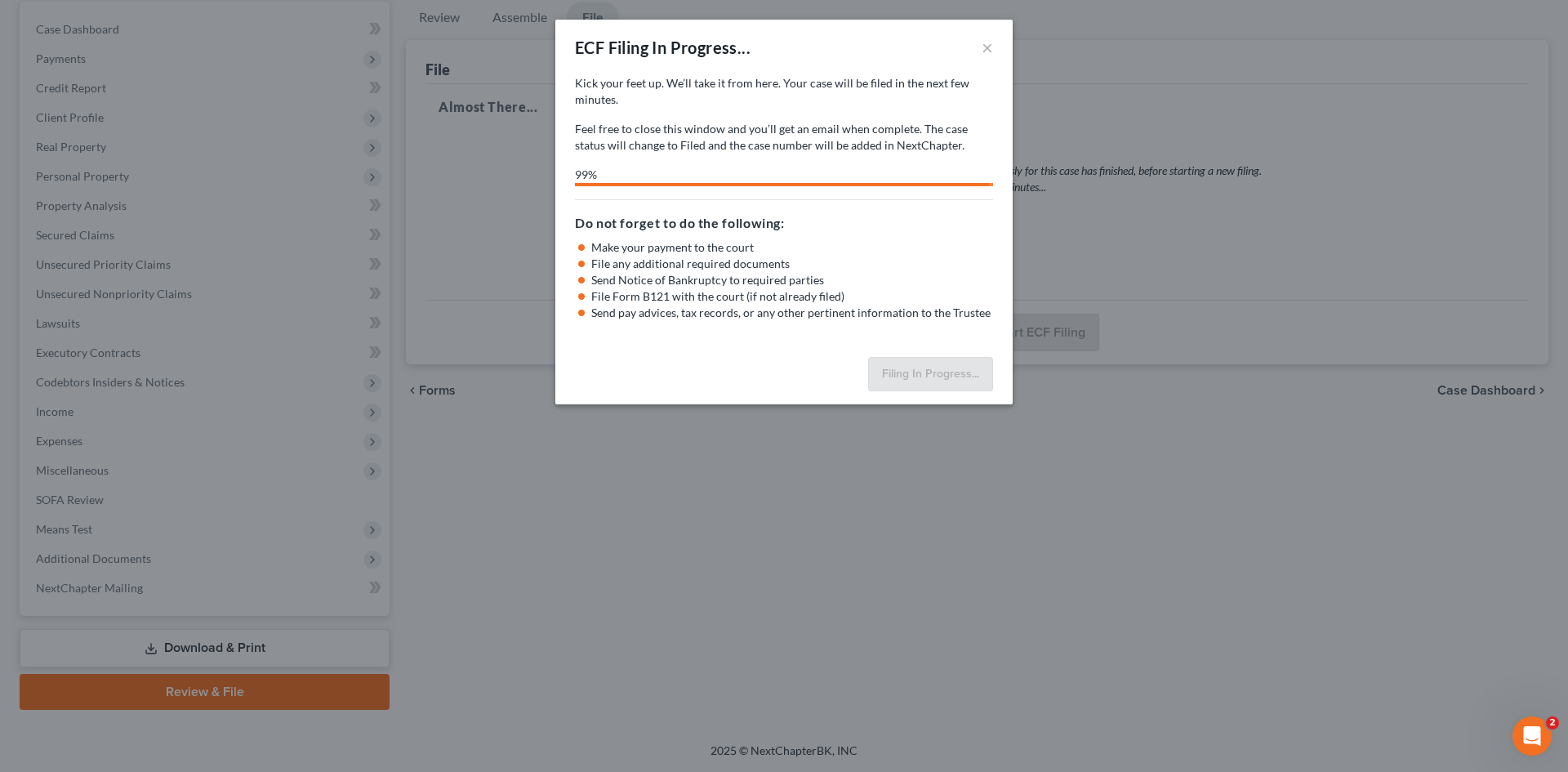
select select "0"
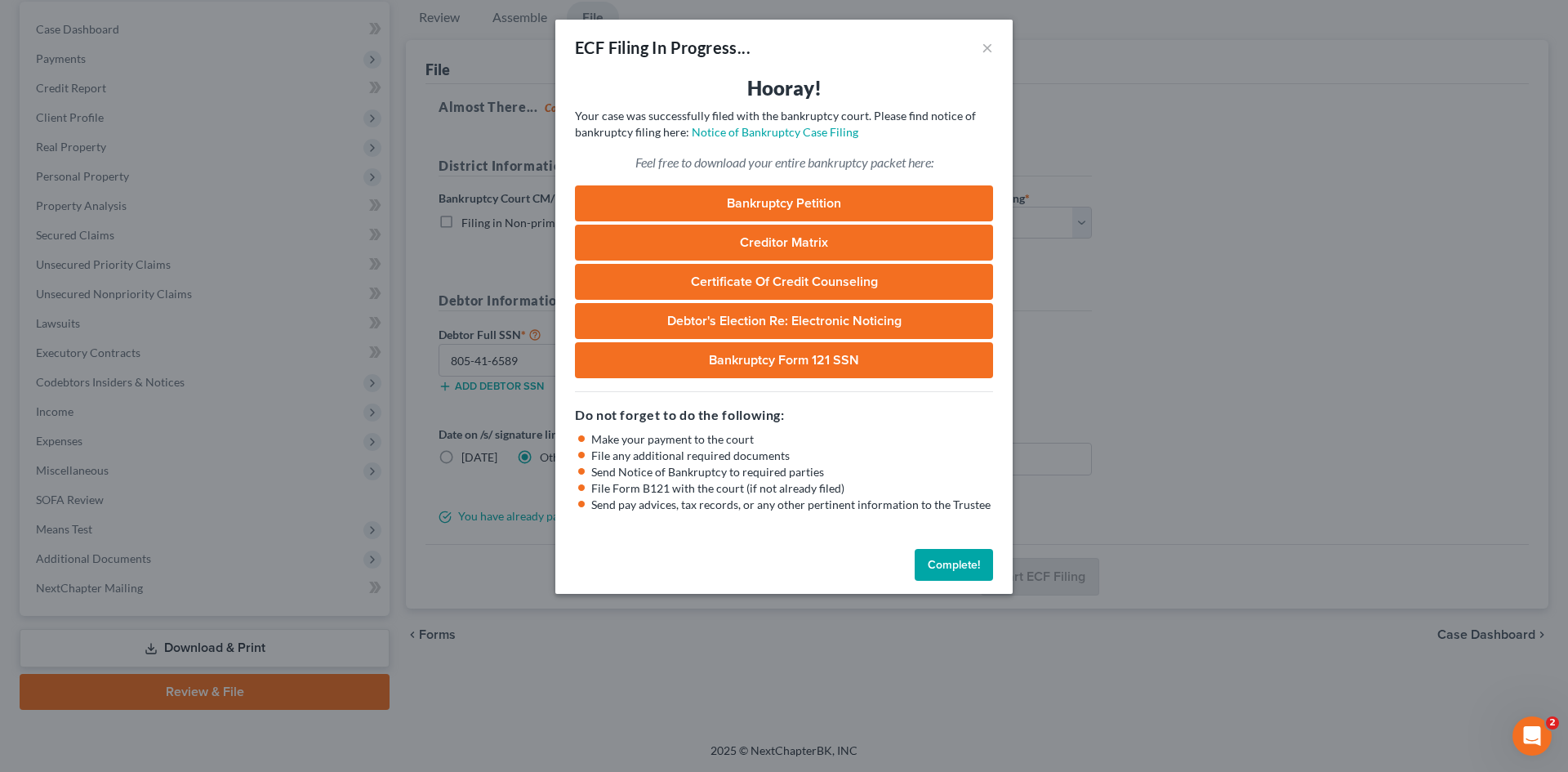
click at [933, 564] on button "Complete!" at bounding box center [953, 565] width 78 height 33
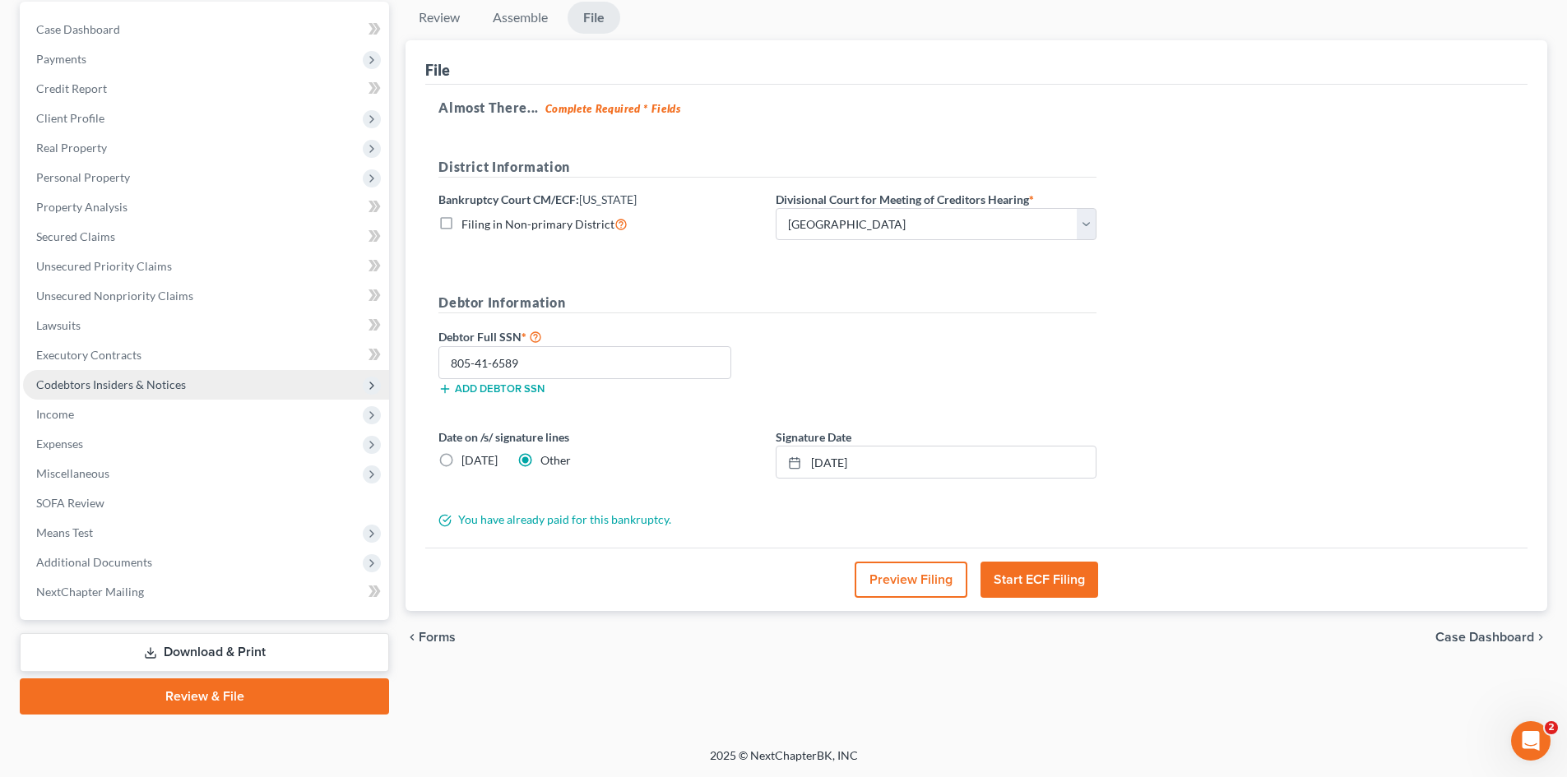
scroll to position [0, 0]
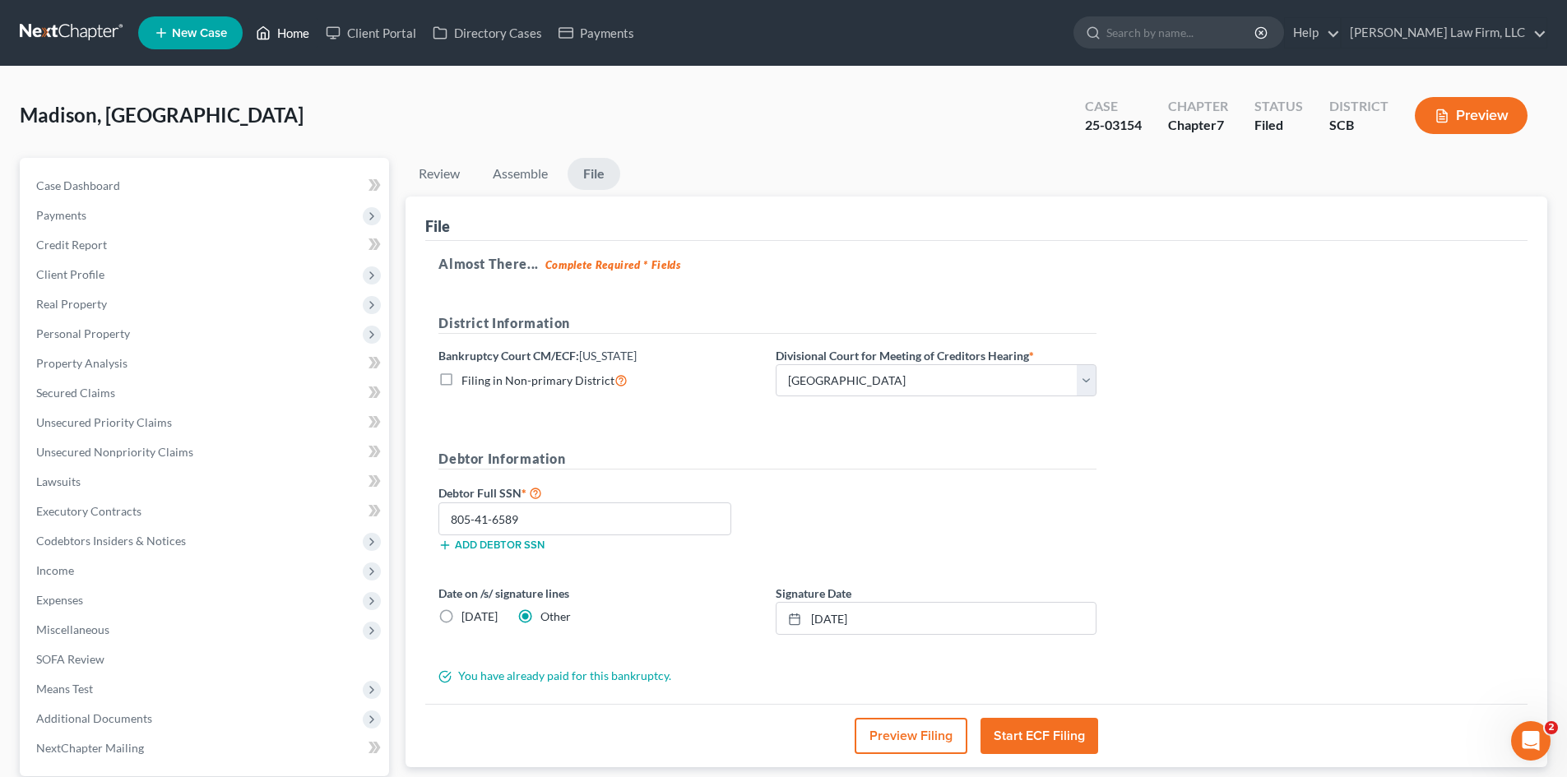
click at [301, 35] on link "Home" at bounding box center [283, 33] width 70 height 30
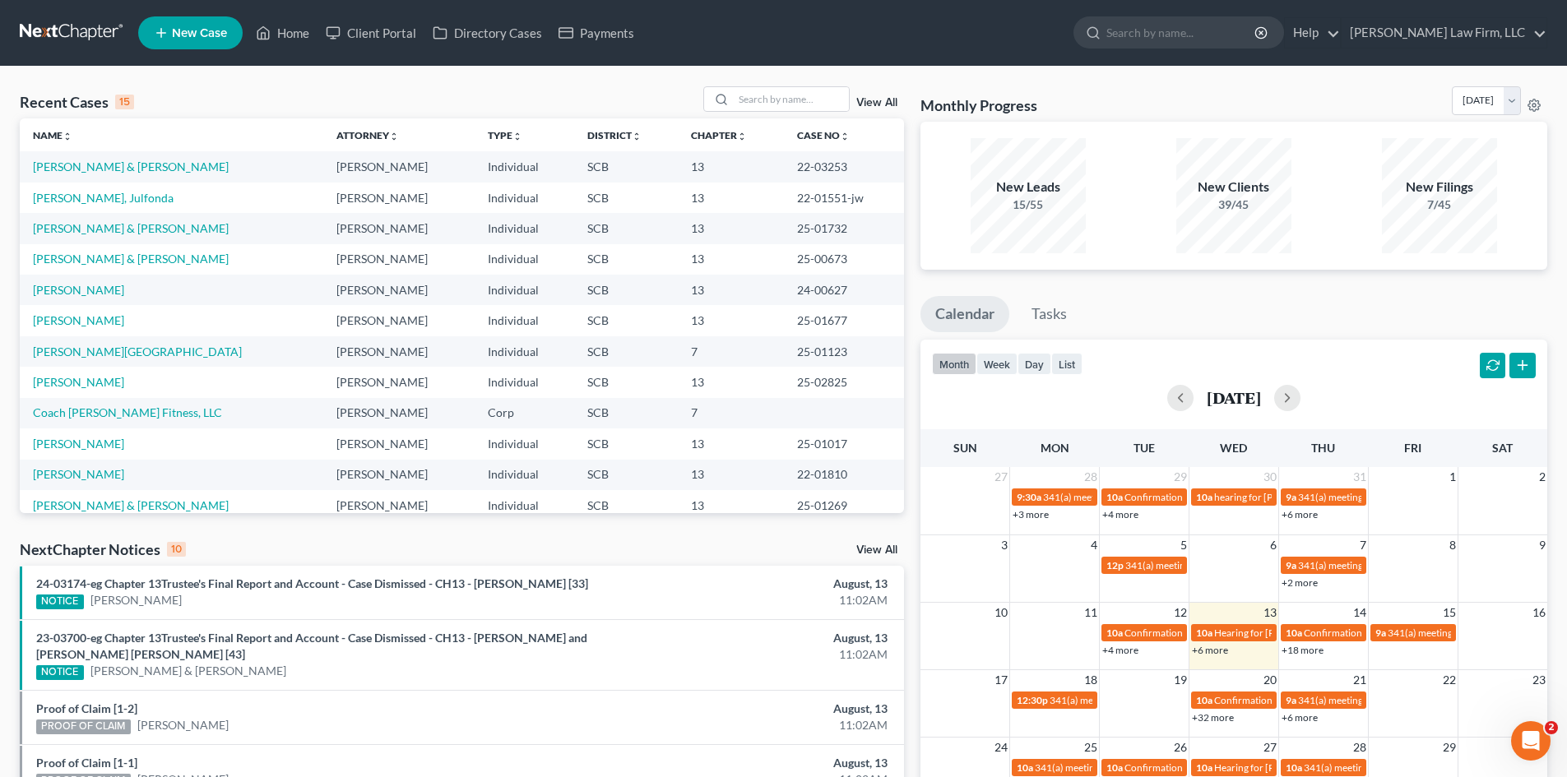
click at [1516, 748] on div "Open Intercom Messenger" at bounding box center [1530, 741] width 54 height 54
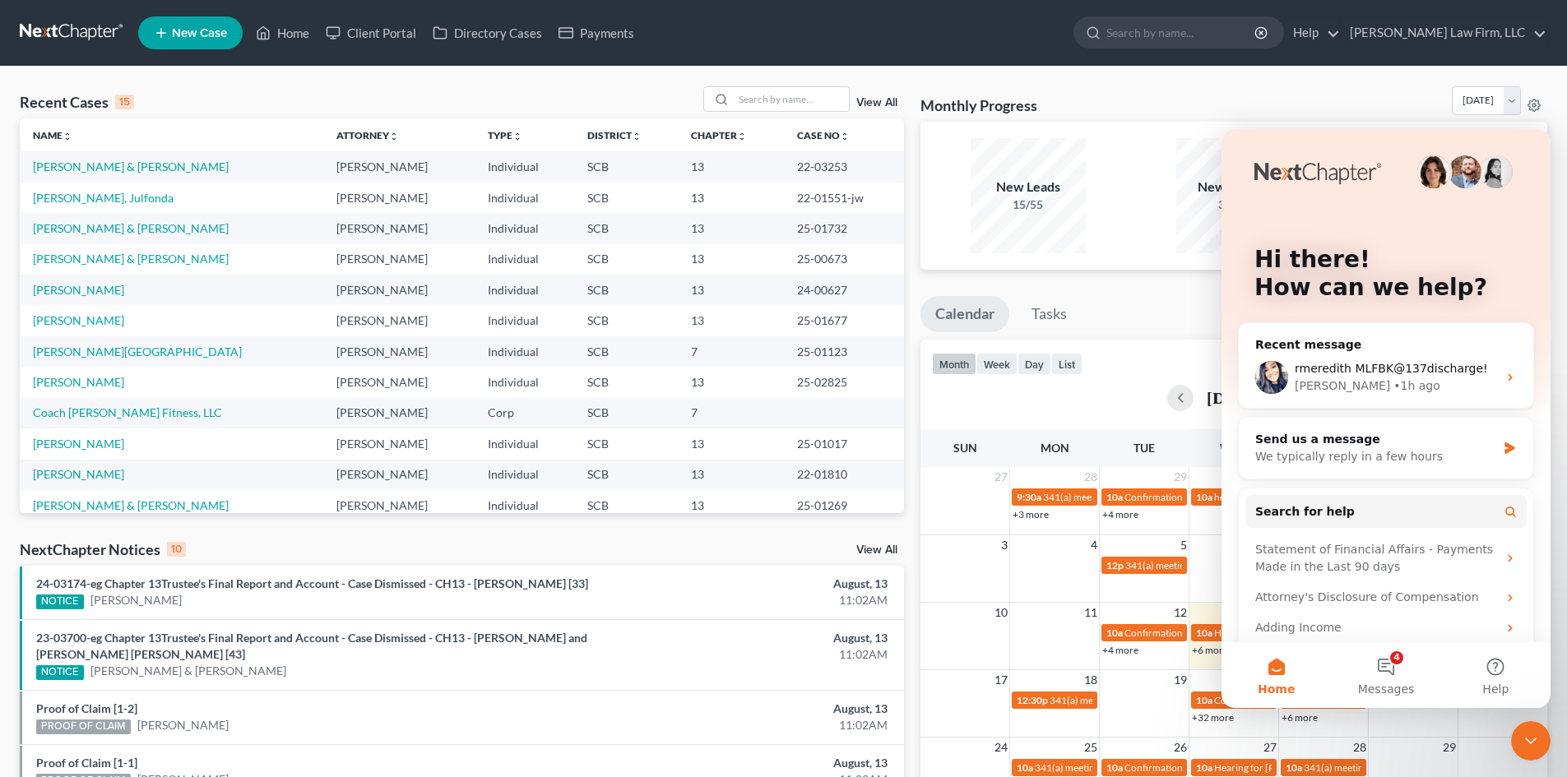
click at [1516, 752] on div "Close Intercom Messenger" at bounding box center [1530, 740] width 39 height 39
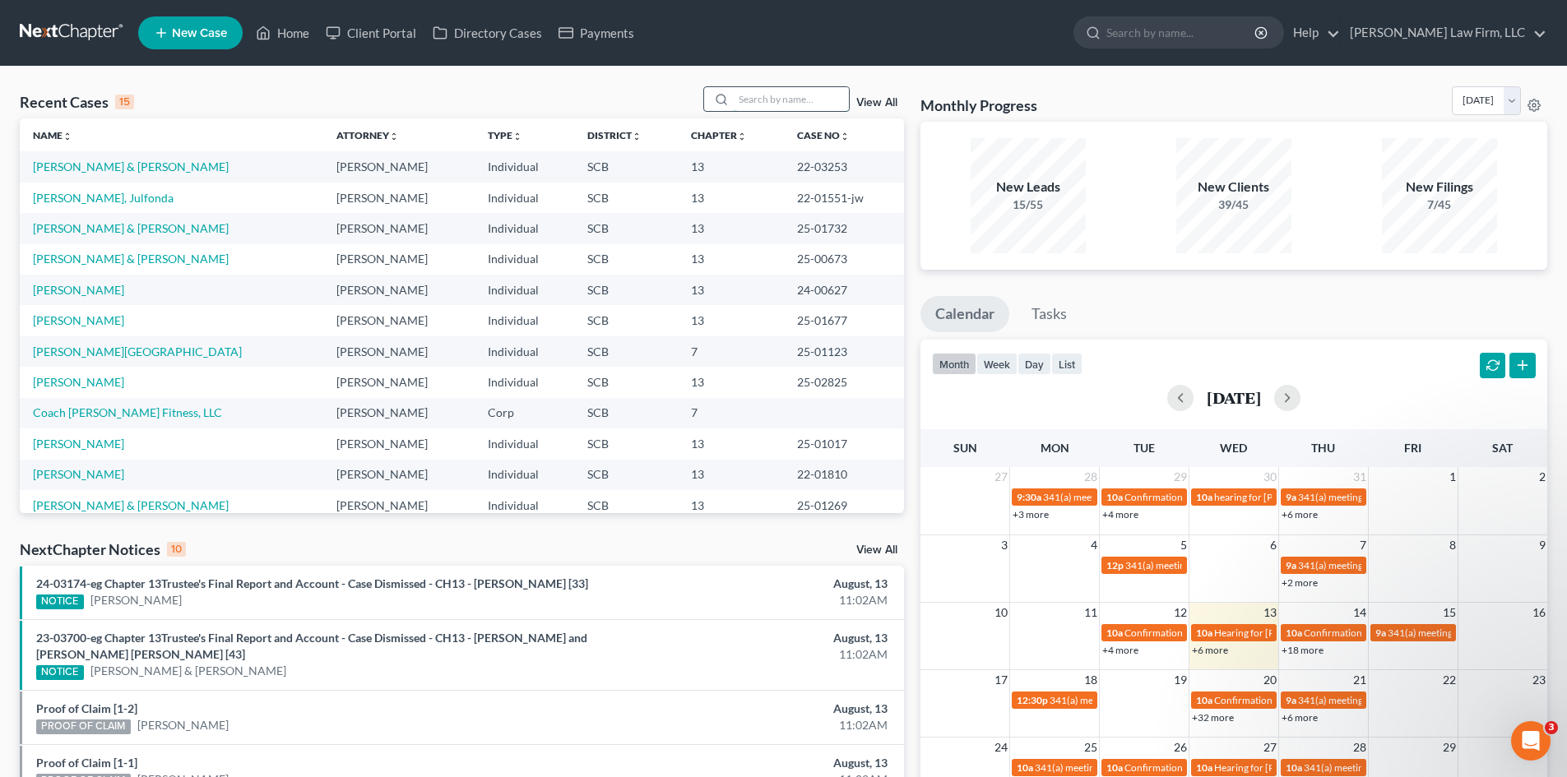
click at [768, 109] on input "search" at bounding box center [791, 99] width 115 height 24
click at [151, 412] on link "Coach [PERSON_NAME] Fitness, LLC" at bounding box center [127, 412] width 189 height 14
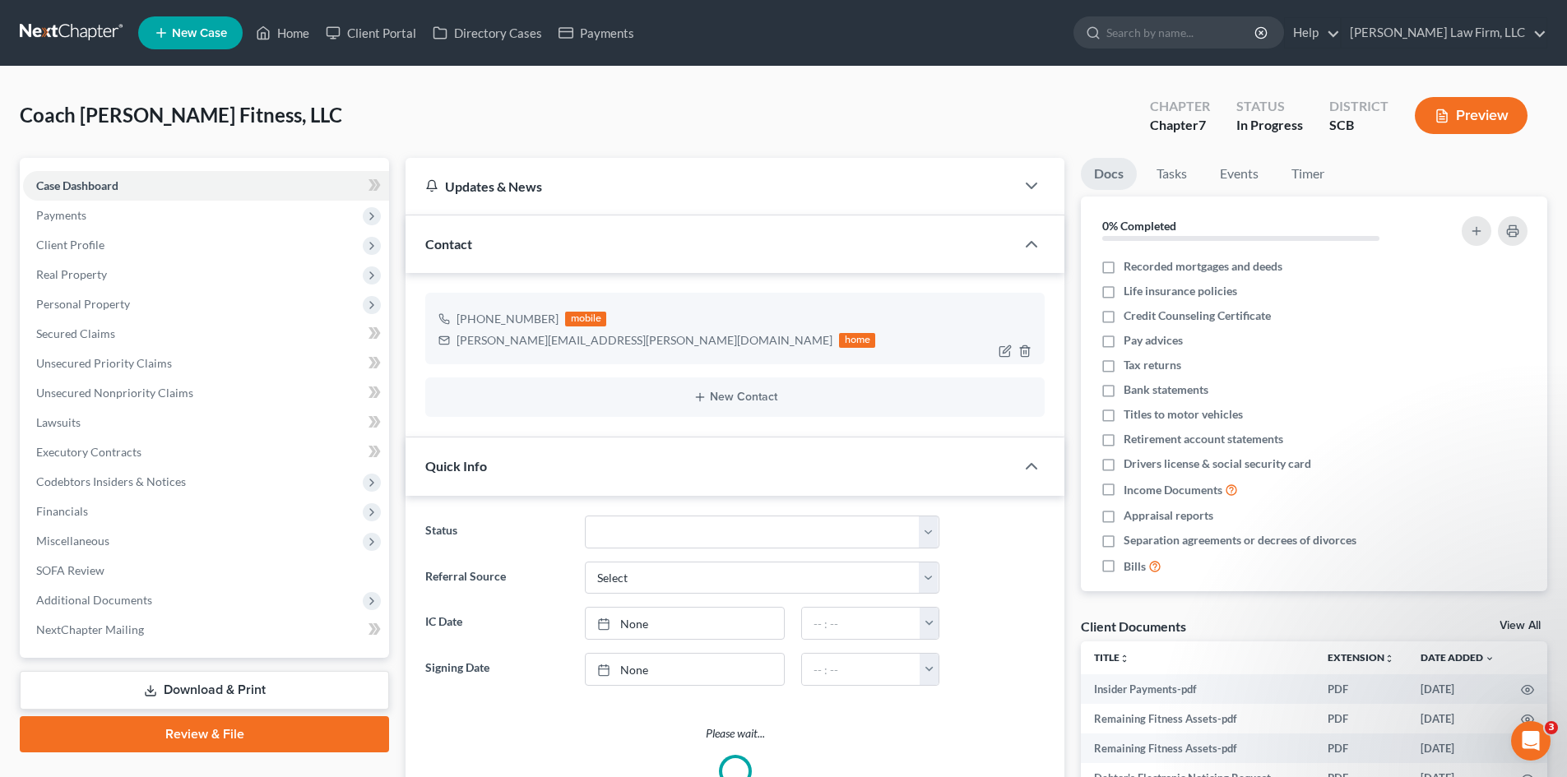
select select "0"
drag, startPoint x: 474, startPoint y: 323, endPoint x: 553, endPoint y: 322, distance: 79.8
click at [553, 322] on div "[PHONE_NUMBER] mobile" at bounding box center [656, 318] width 437 height 21
copy div "[PHONE_NUMBER]"
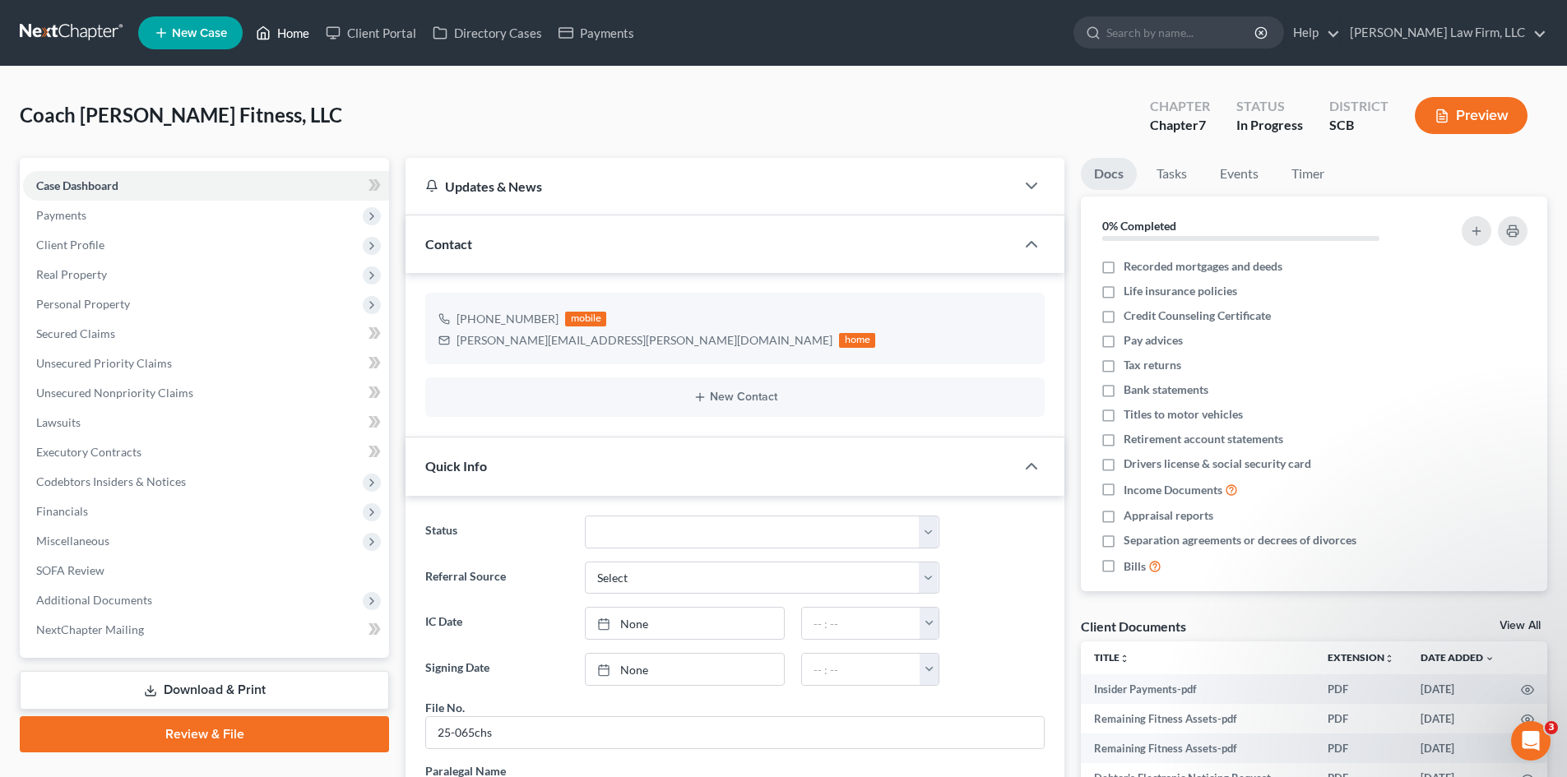
click at [312, 31] on link "Home" at bounding box center [283, 33] width 70 height 30
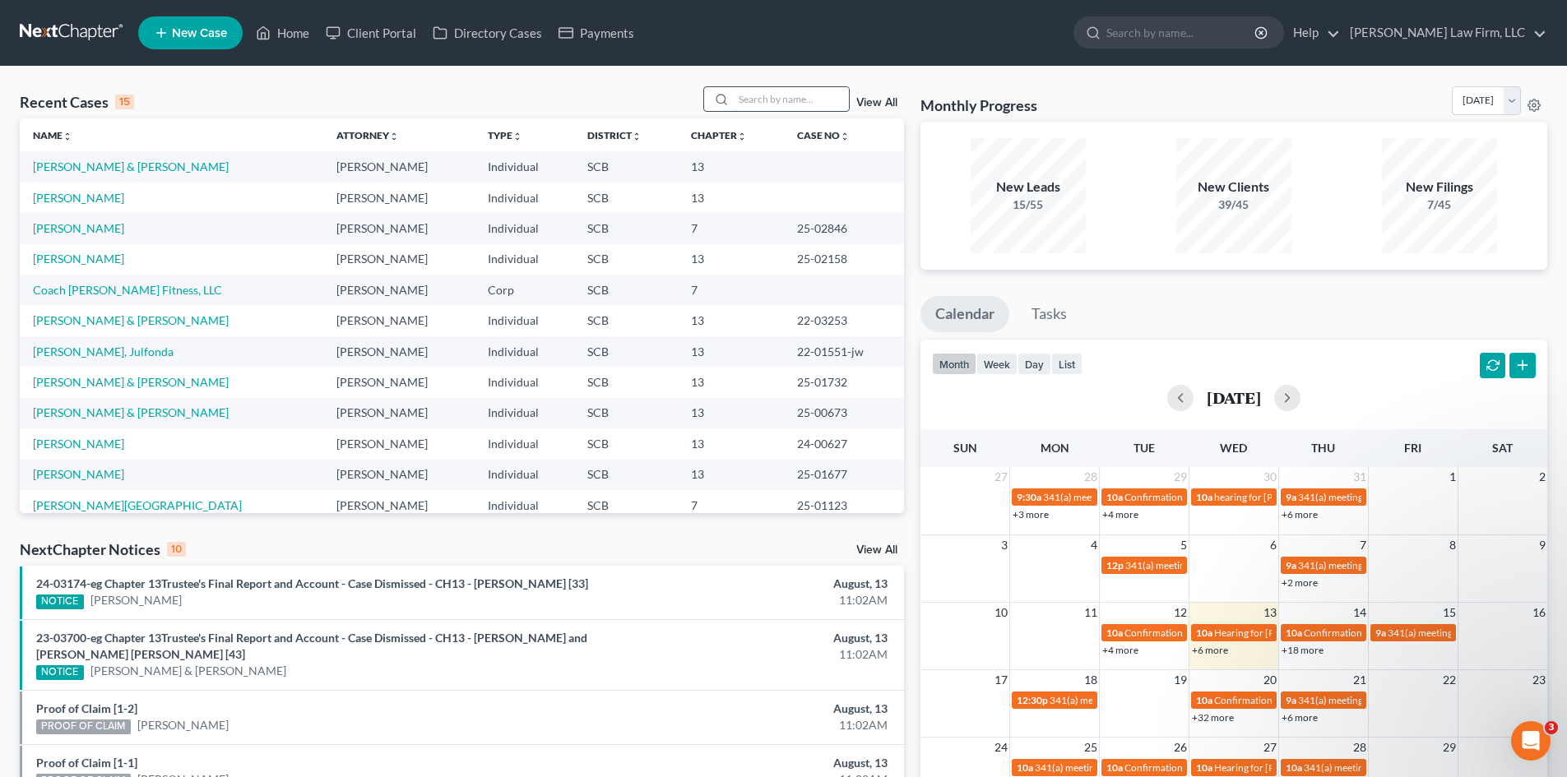
click at [762, 104] on input "search" at bounding box center [791, 99] width 115 height 24
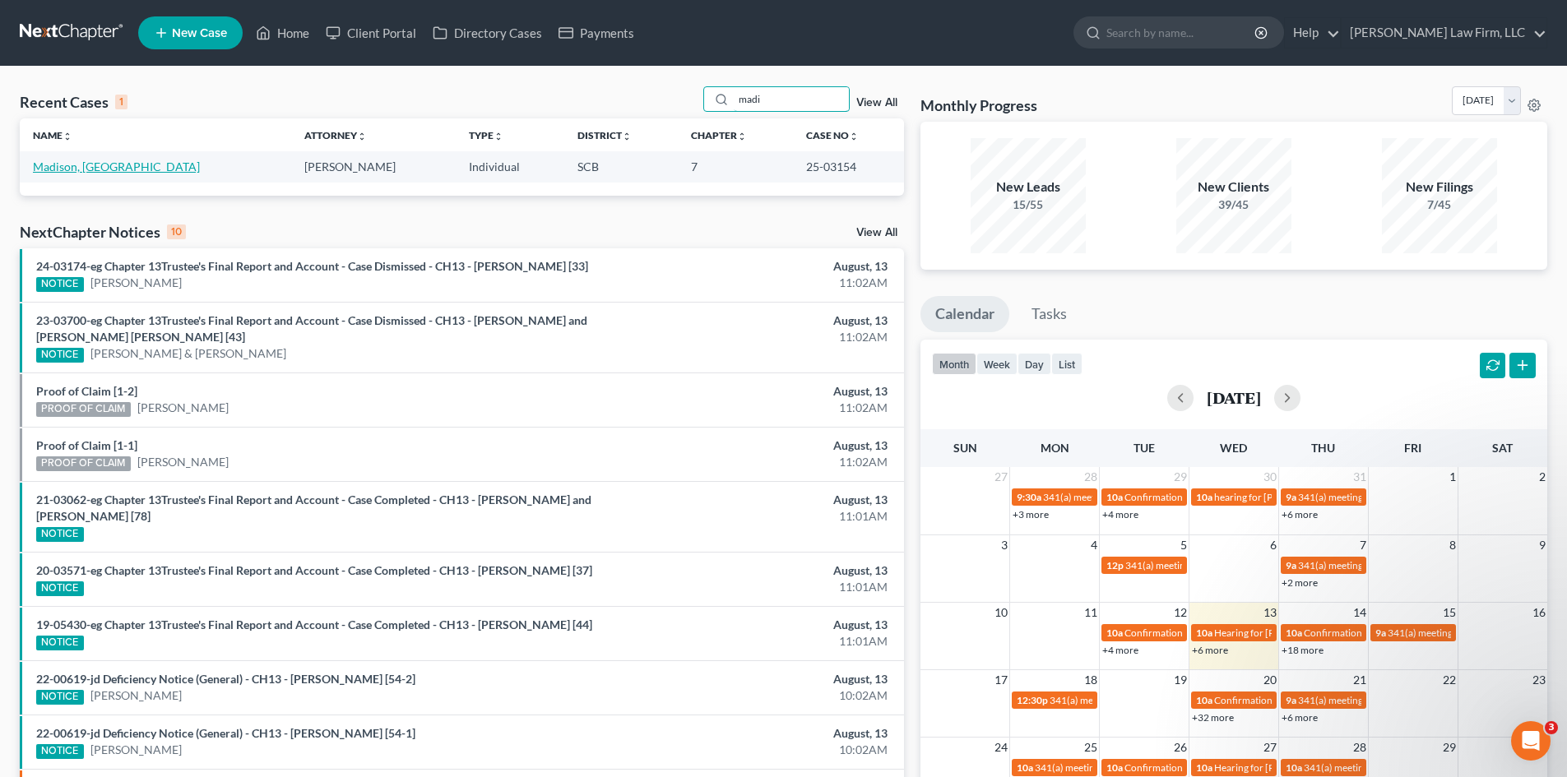
type input "madi"
click at [102, 170] on link "Madison, [GEOGRAPHIC_DATA]" at bounding box center [116, 167] width 167 height 14
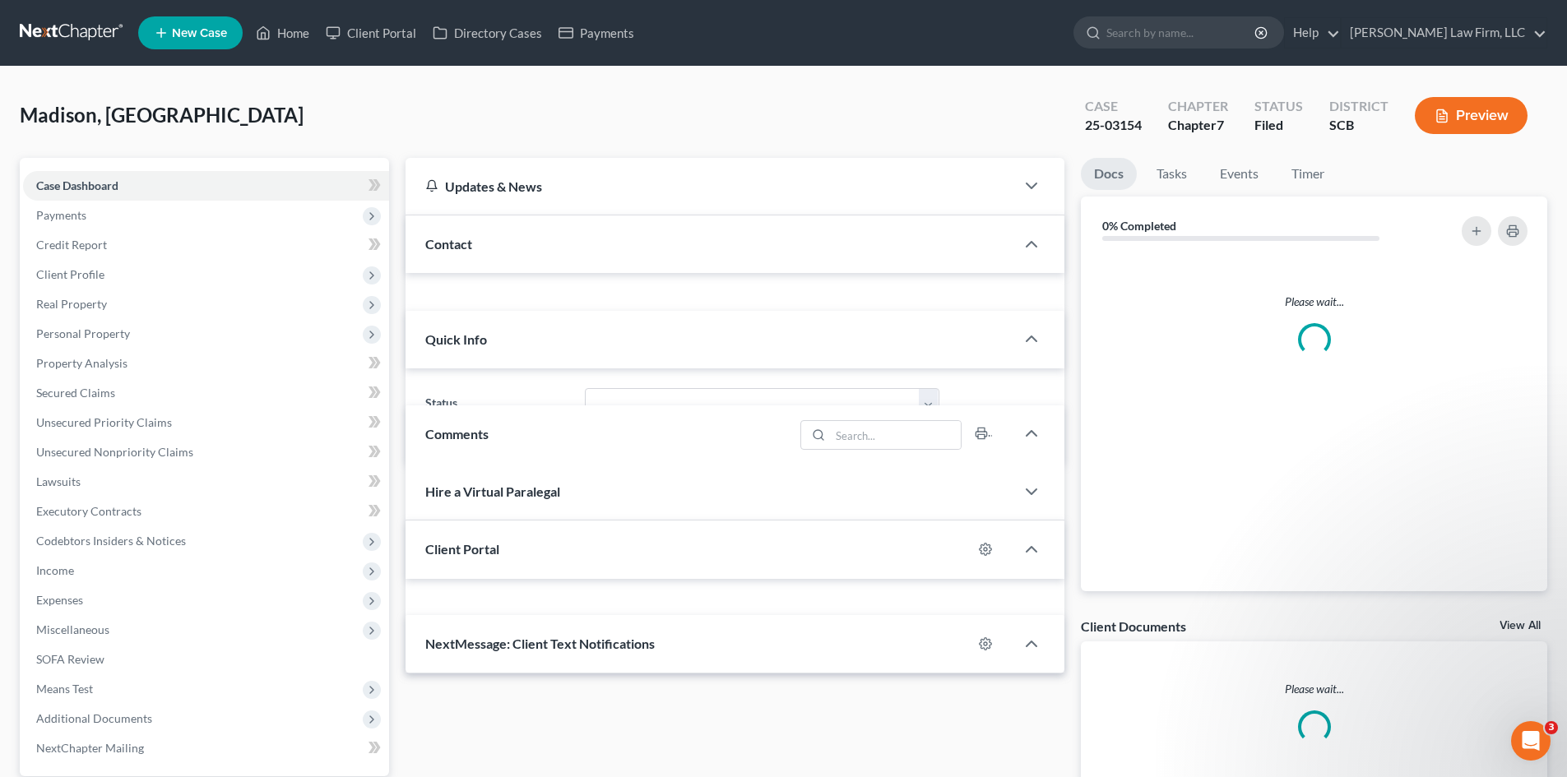
select select "0"
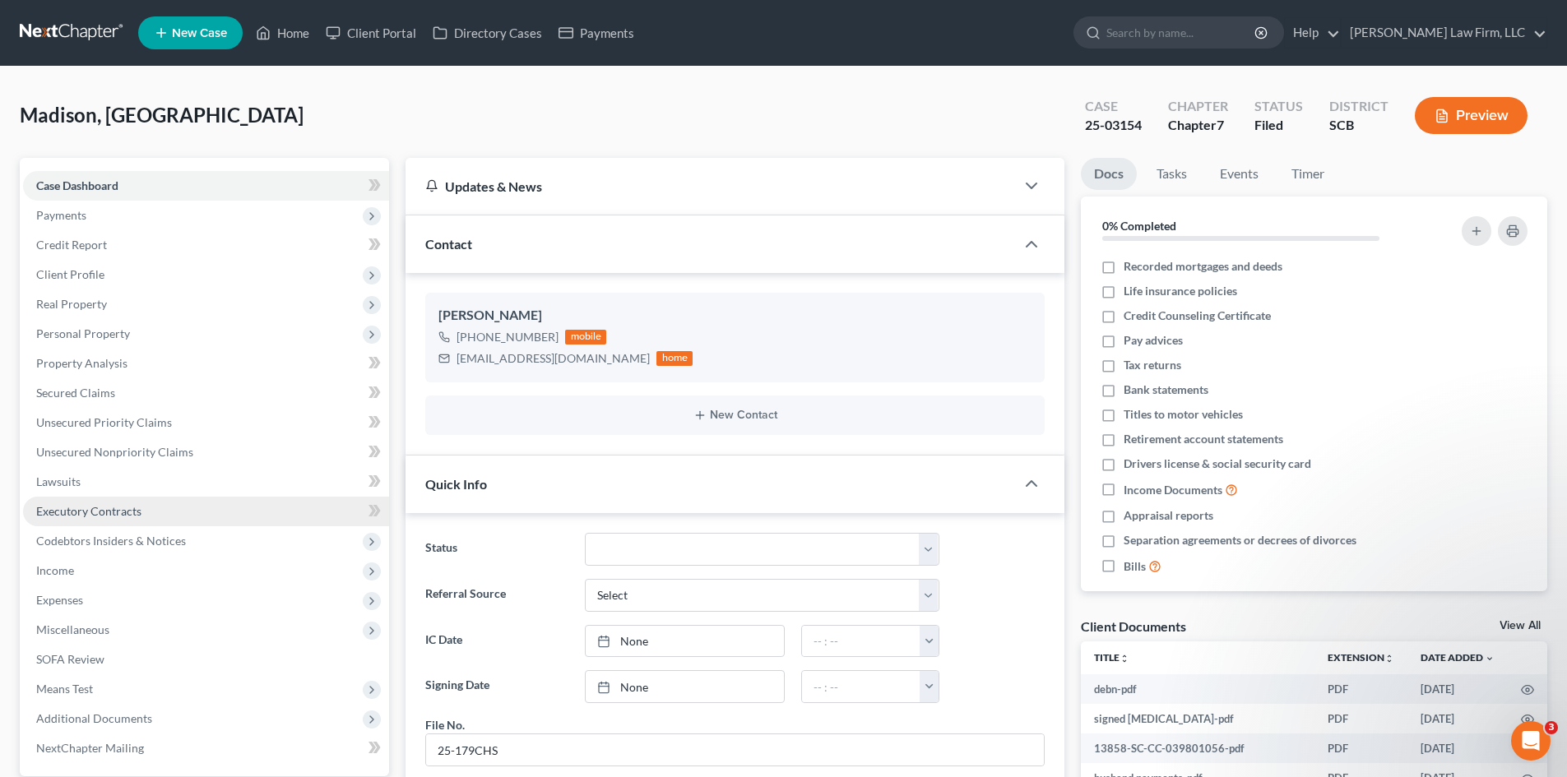
click at [88, 513] on span "Executory Contracts" at bounding box center [88, 511] width 105 height 14
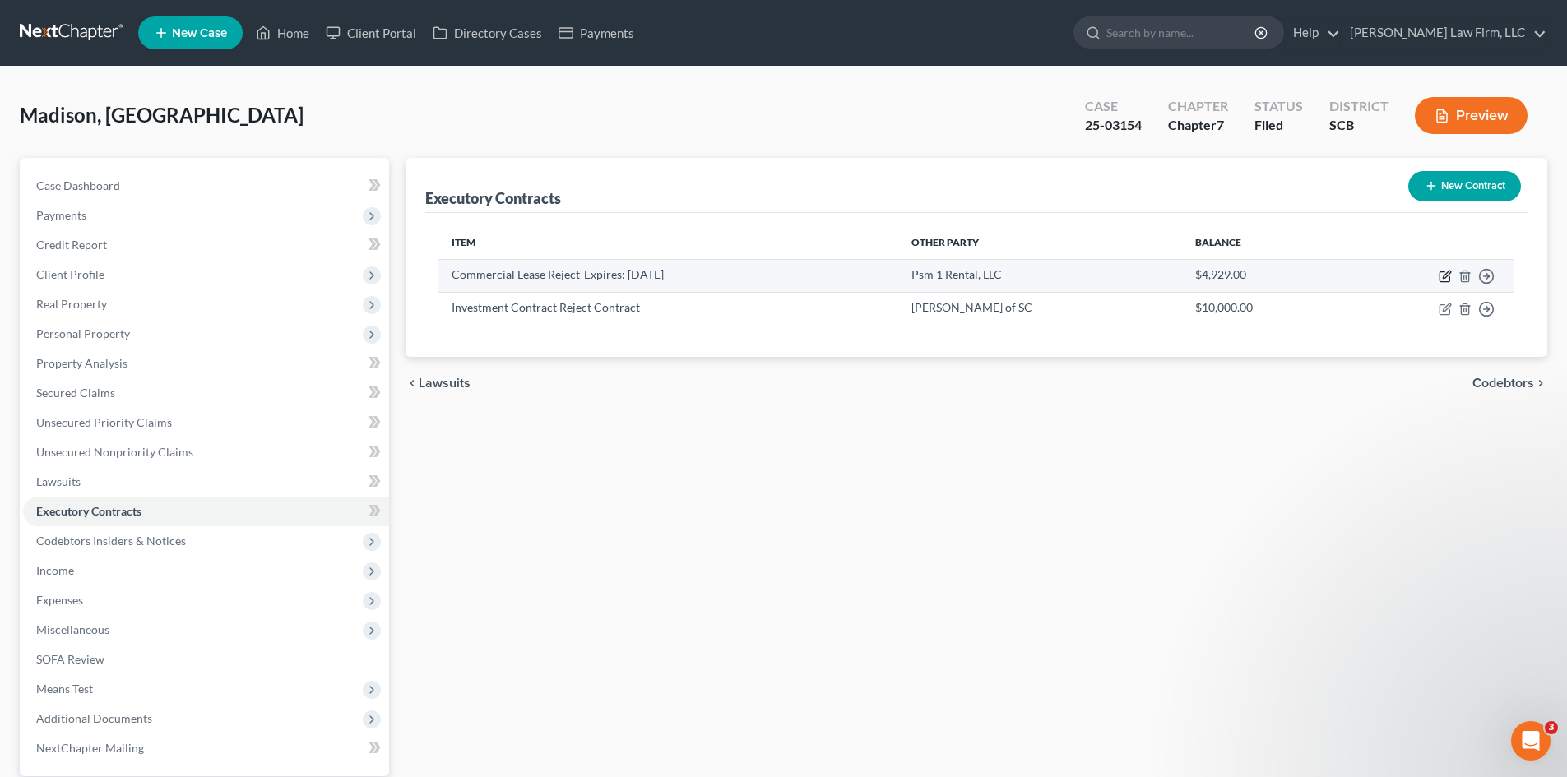
click at [1443, 276] on icon "button" at bounding box center [1446, 274] width 7 height 7
select select "3"
select select "42"
select select "3"
select select "2"
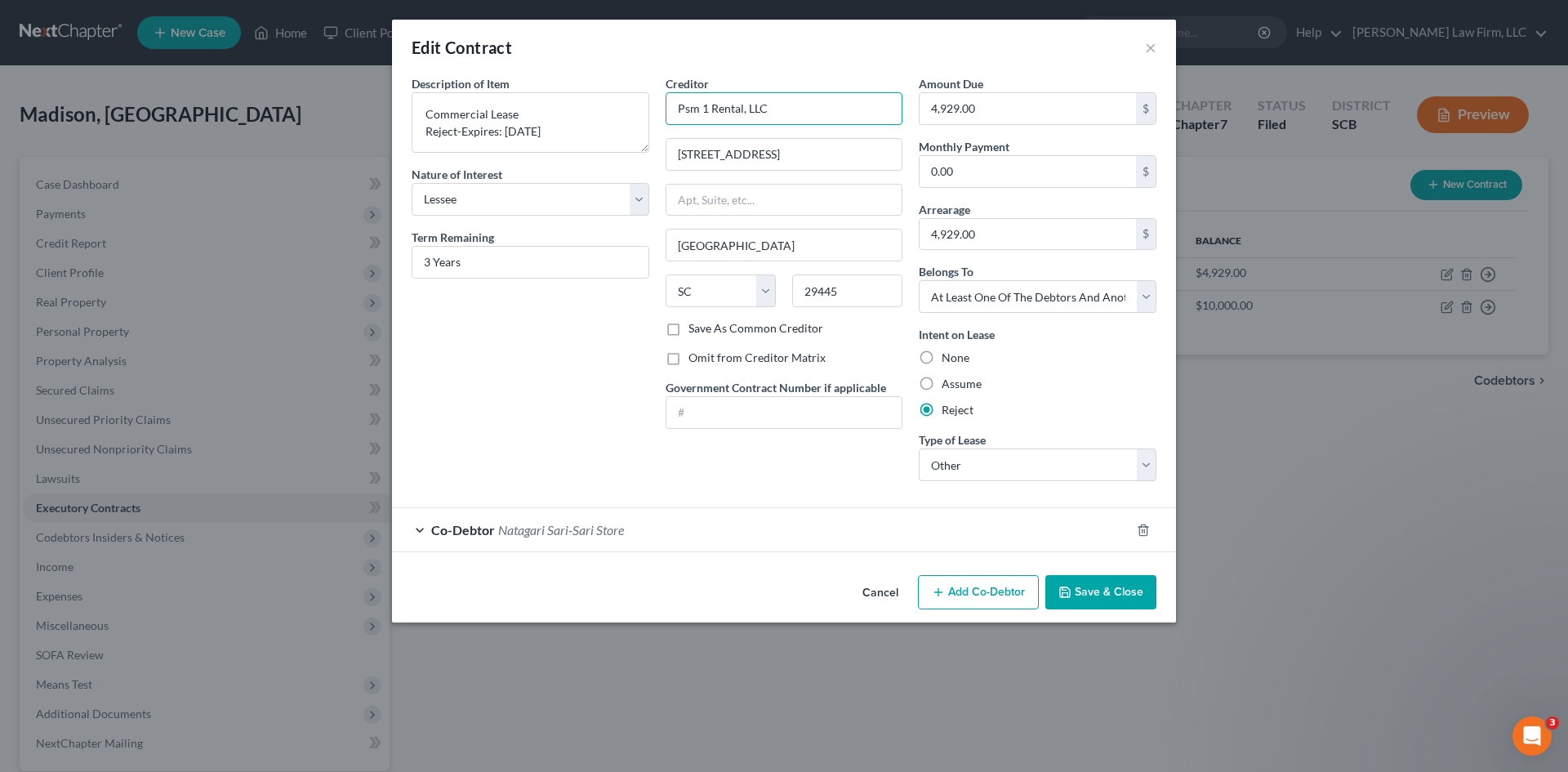
drag, startPoint x: 800, startPoint y: 108, endPoint x: 650, endPoint y: 122, distance: 150.7
click at [671, 122] on input "Psm 1 Rental, LLC" at bounding box center [784, 108] width 237 height 33
drag, startPoint x: 780, startPoint y: 157, endPoint x: 669, endPoint y: 166, distance: 111.4
click at [669, 165] on input "[STREET_ADDRESS]" at bounding box center [784, 154] width 236 height 31
click at [1069, 605] on button "Save & Close" at bounding box center [1101, 592] width 111 height 35
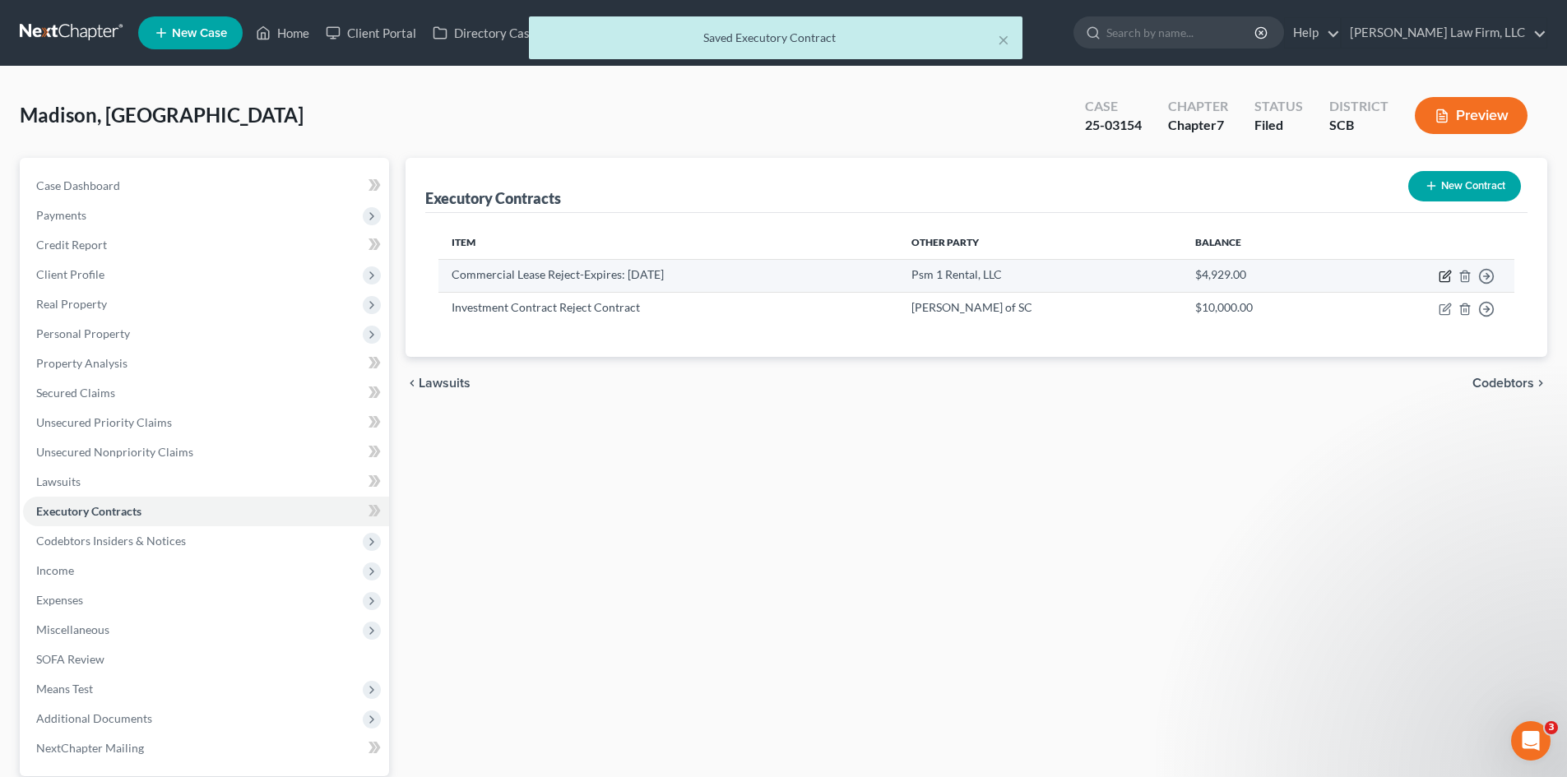
click at [1447, 279] on icon "button" at bounding box center [1444, 276] width 13 height 13
select select "3"
select select "42"
select select "3"
select select "2"
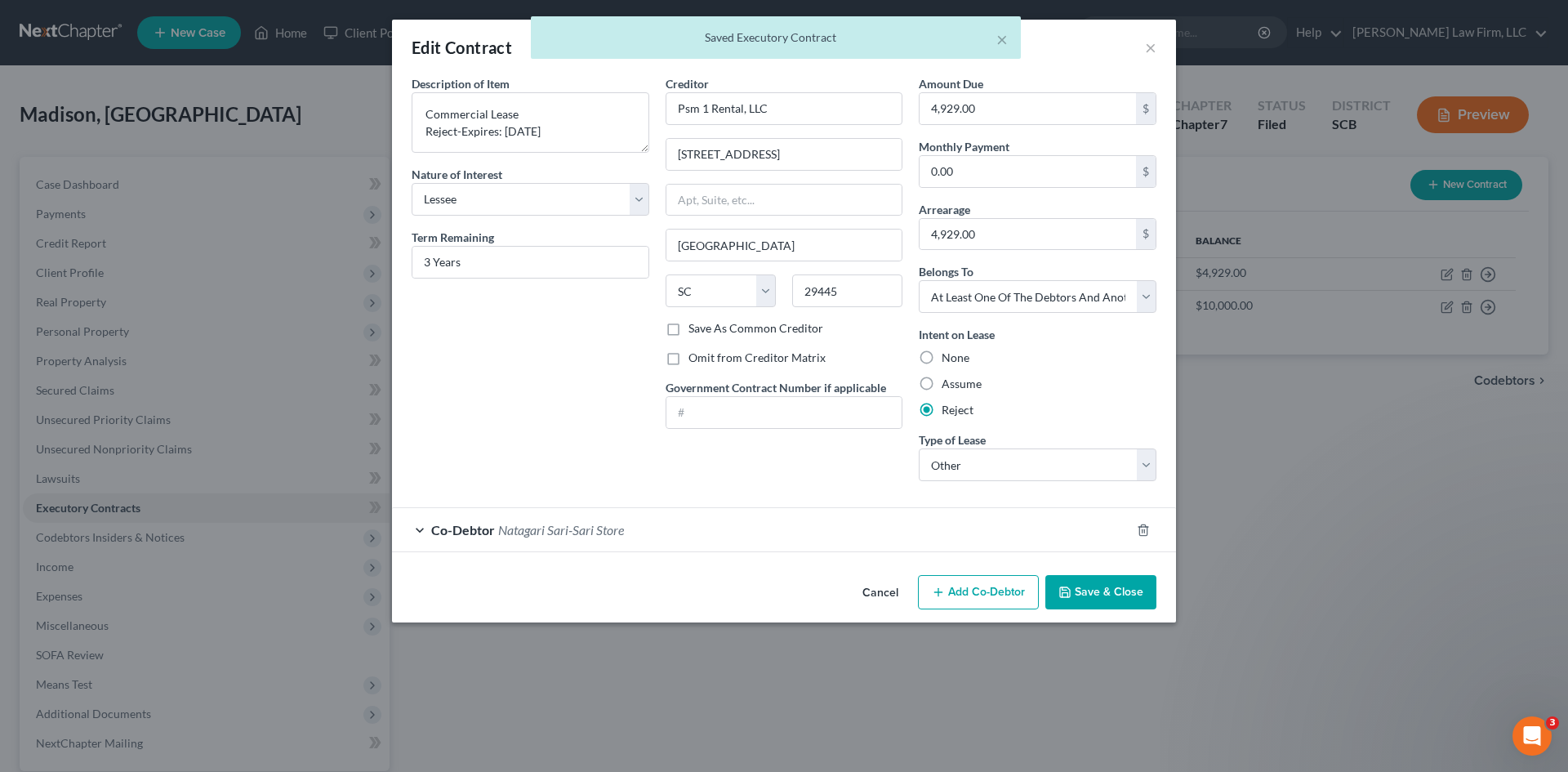
click at [885, 596] on button "Cancel" at bounding box center [880, 593] width 63 height 33
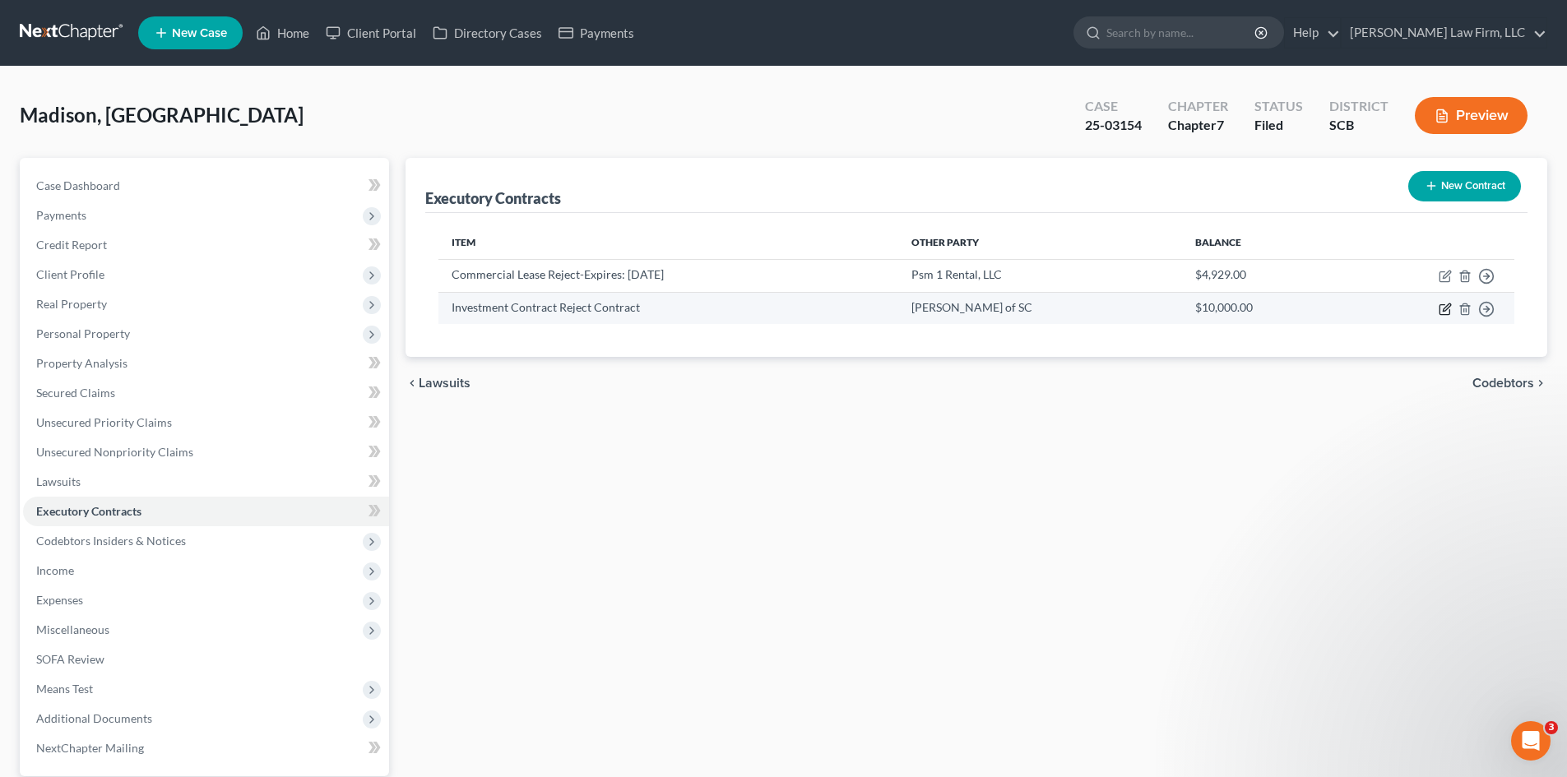
click at [1441, 311] on icon "button" at bounding box center [1444, 309] width 13 height 13
select select "0"
select select "42"
select select "3"
select select "2"
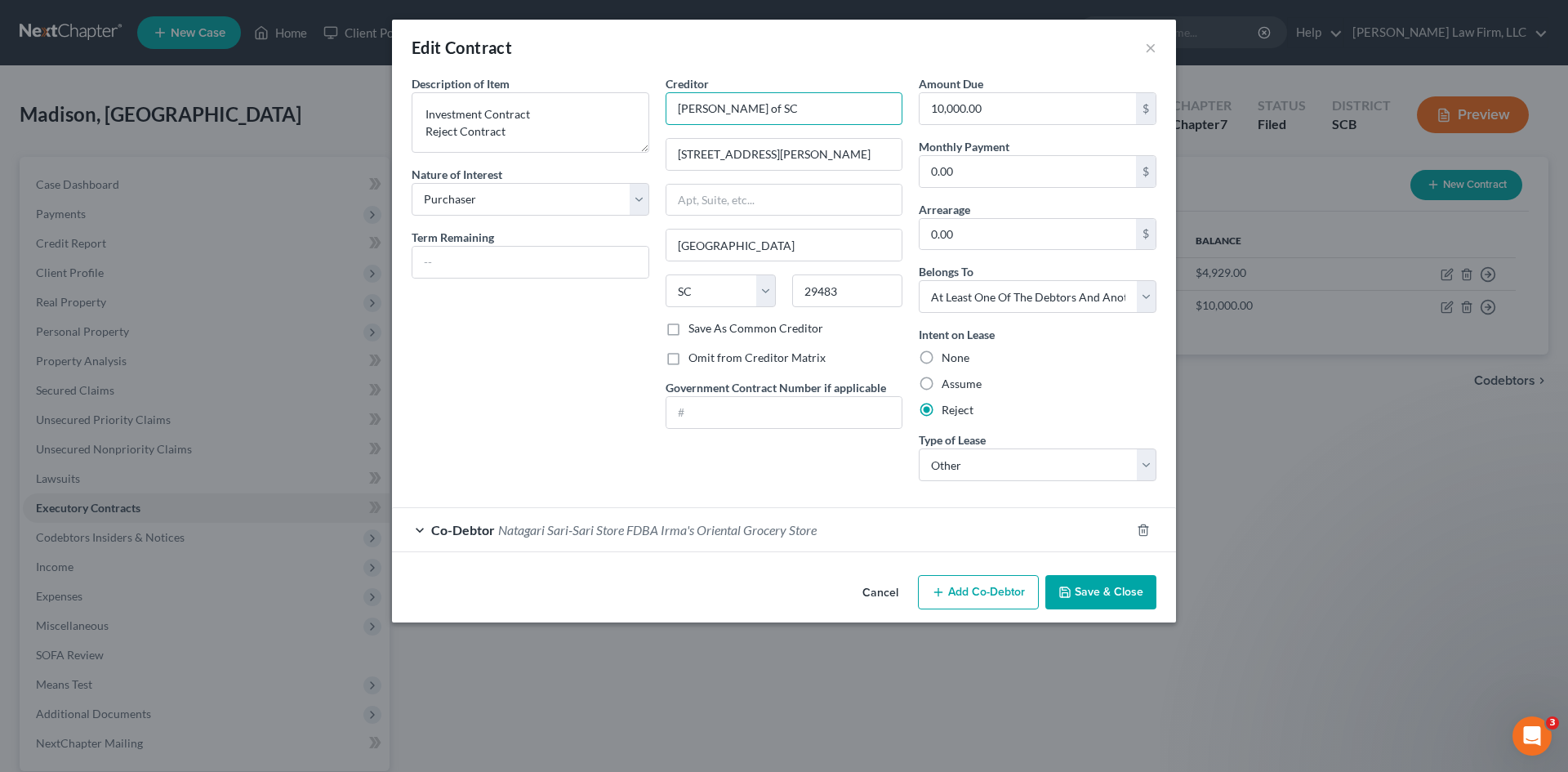
drag, startPoint x: 853, startPoint y: 117, endPoint x: 677, endPoint y: 131, distance: 176.6
click at [677, 131] on div "Creditor * [PERSON_NAME] of SC [GEOGRAPHIC_DATA][PERSON_NAME] [GEOGRAPHIC_DATA]…" at bounding box center [784, 198] width 237 height 245
drag, startPoint x: 813, startPoint y: 160, endPoint x: 678, endPoint y: 178, distance: 136.2
click at [678, 178] on div "Creditor * [PERSON_NAME] of SC [GEOGRAPHIC_DATA][PERSON_NAME] [GEOGRAPHIC_DATA]…" at bounding box center [784, 198] width 237 height 245
click at [1152, 602] on button "Save & Close" at bounding box center [1101, 592] width 111 height 35
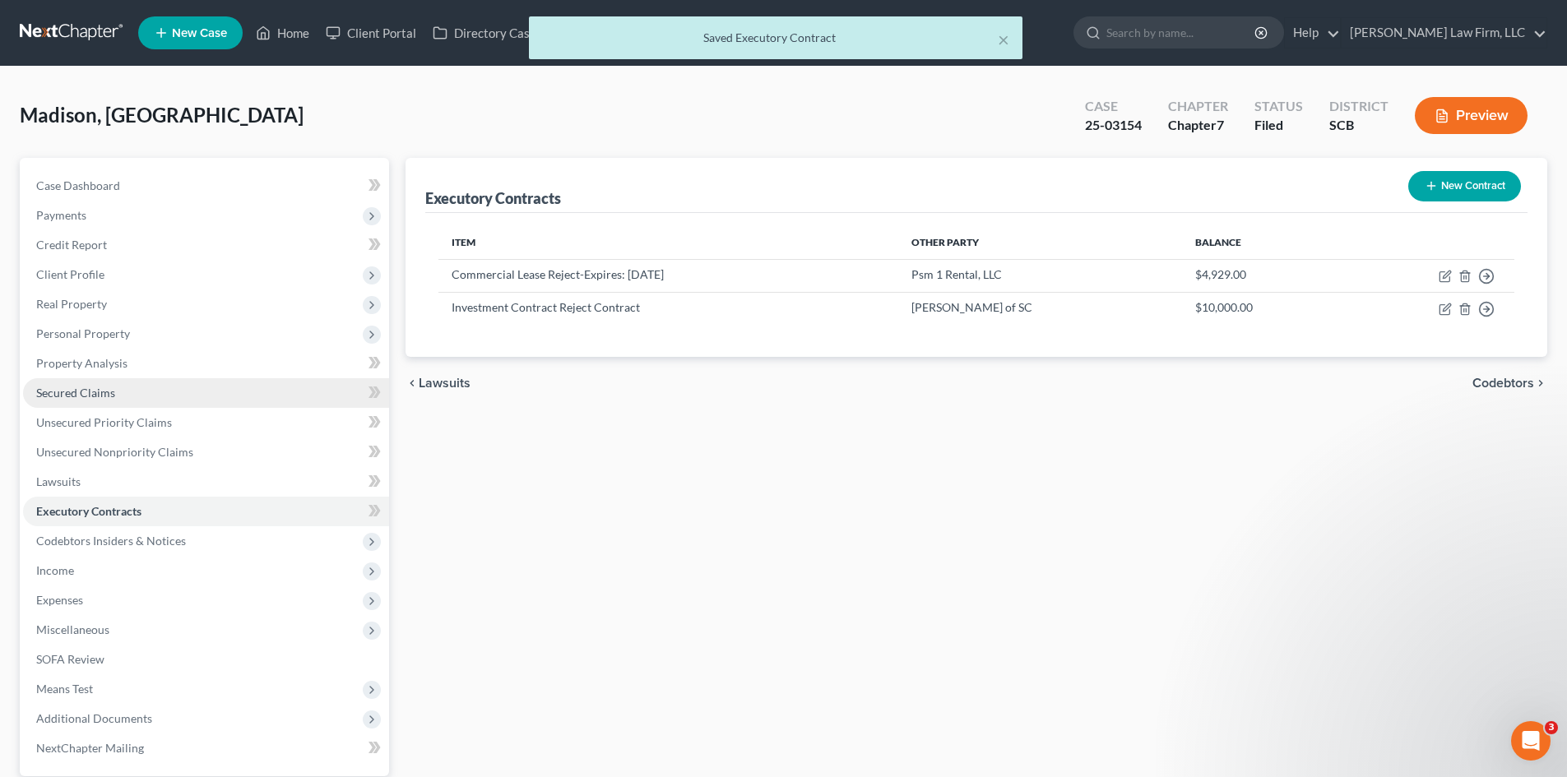
click at [89, 400] on link "Secured Claims" at bounding box center [206, 393] width 366 height 30
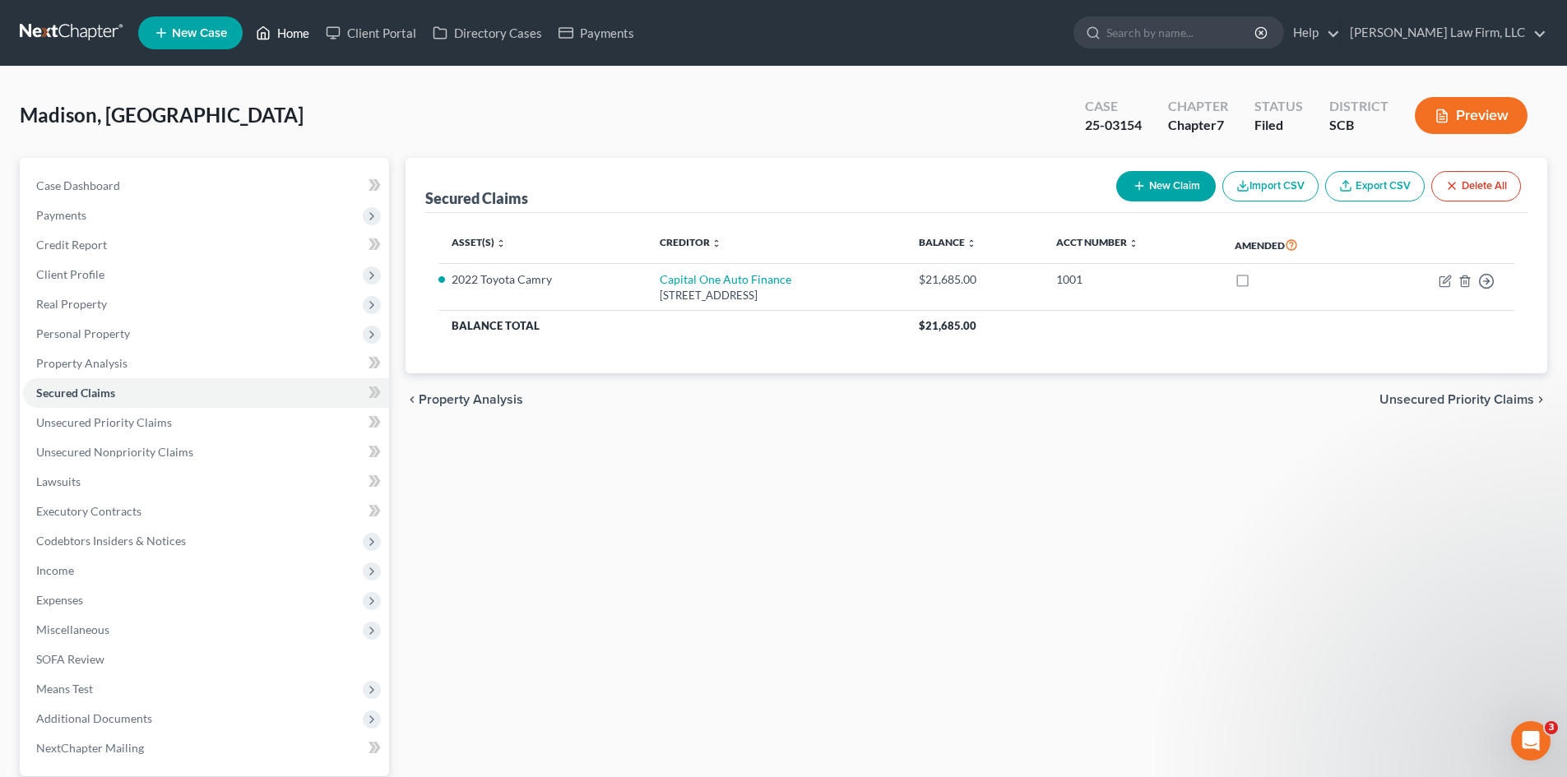
click at [307, 33] on link "Home" at bounding box center [283, 33] width 70 height 30
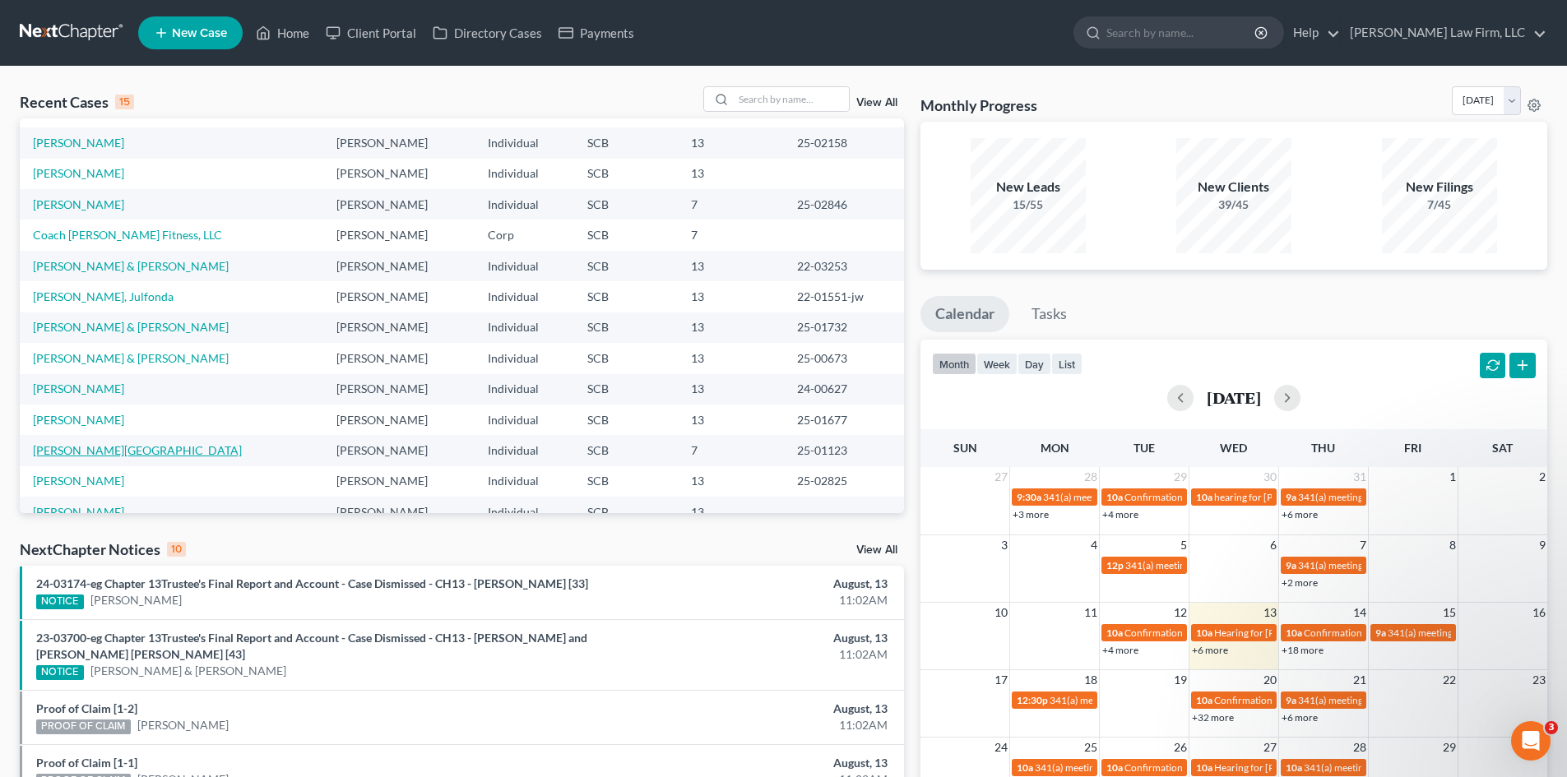
scroll to position [113, 0]
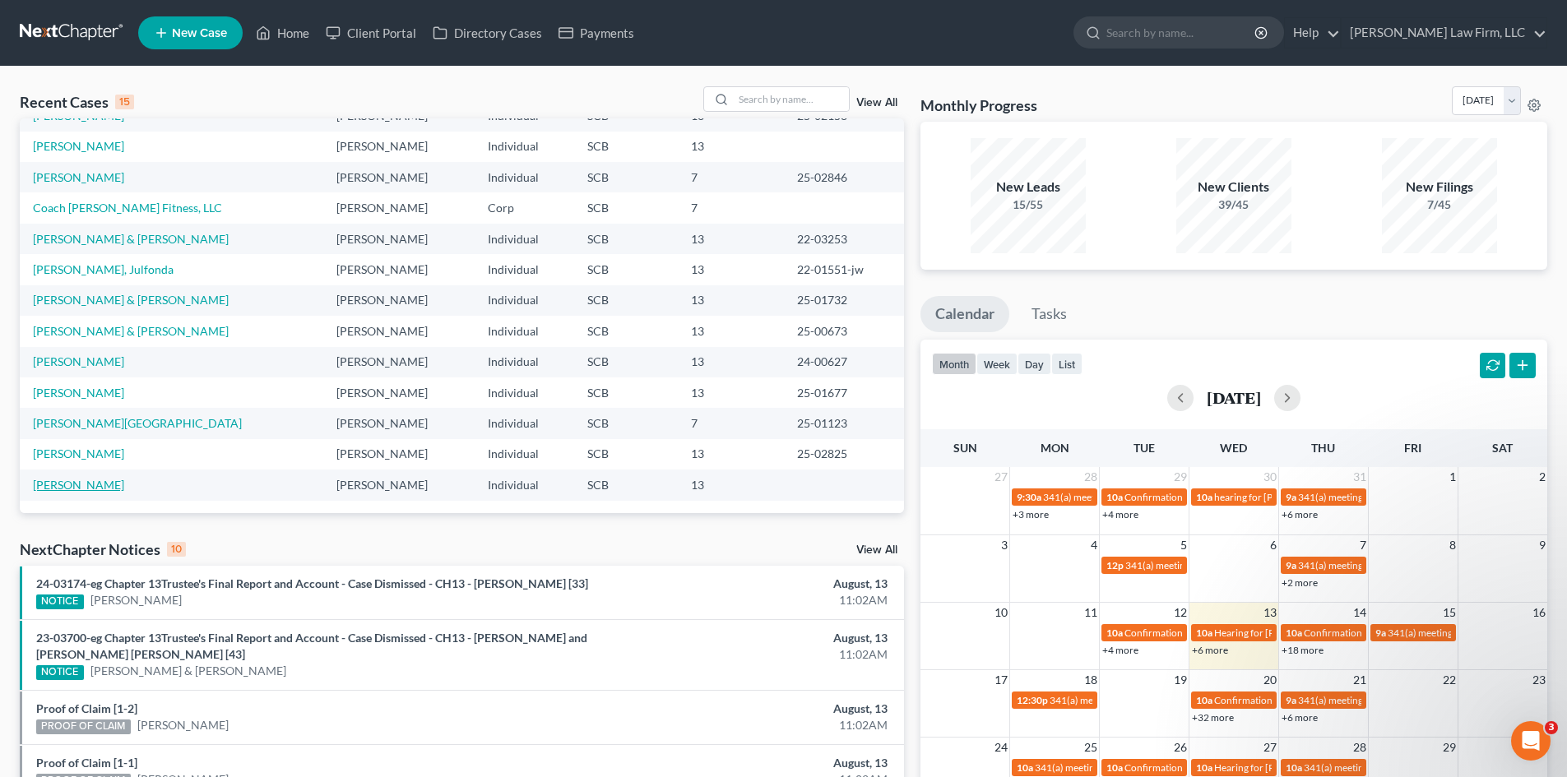
click at [49, 486] on link "[PERSON_NAME]" at bounding box center [78, 485] width 91 height 14
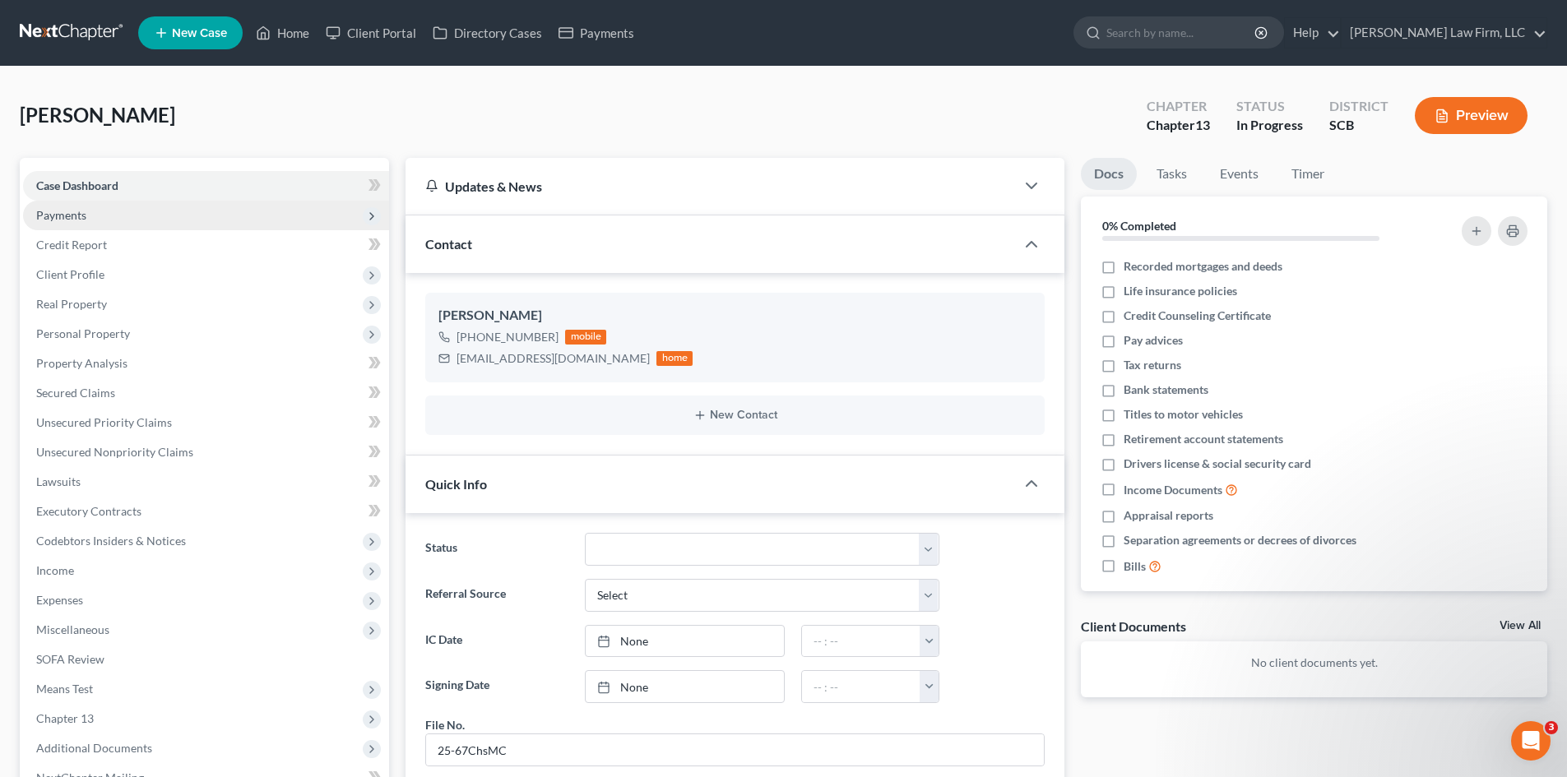
click at [45, 220] on span "Payments" at bounding box center [61, 215] width 50 height 14
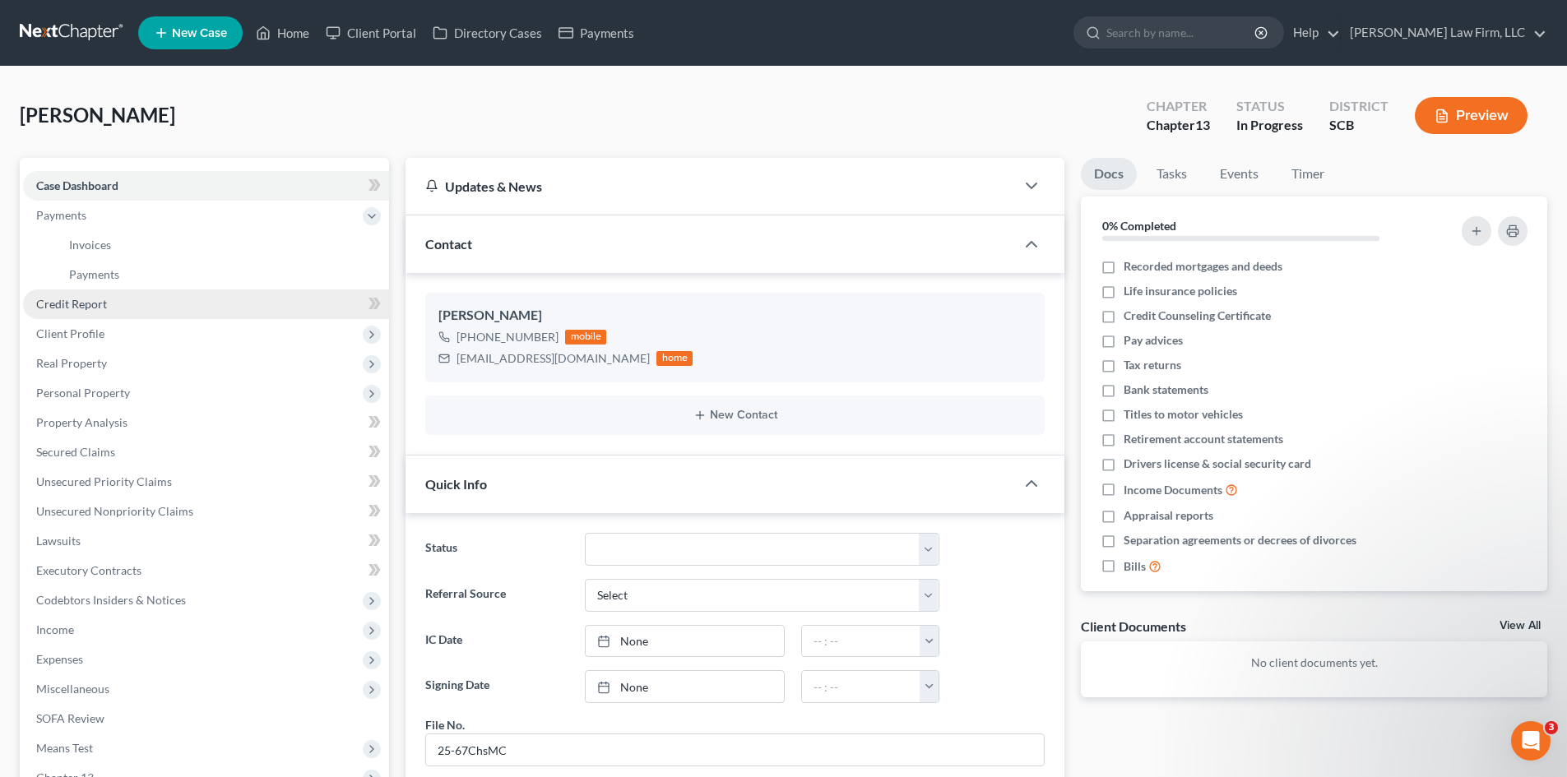
click at [58, 297] on span "Credit Report" at bounding box center [71, 304] width 71 height 14
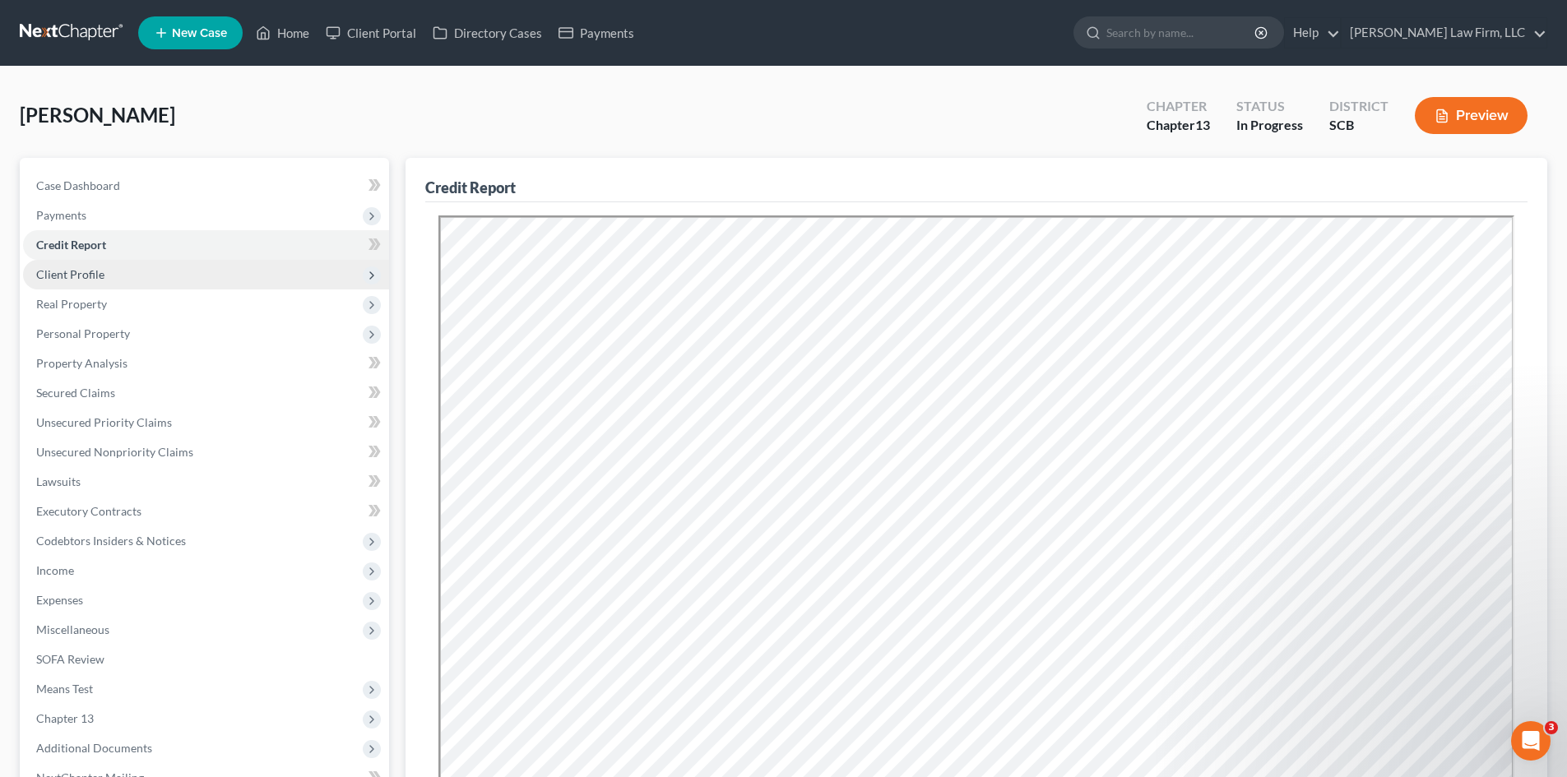
click at [71, 271] on span "Client Profile" at bounding box center [70, 274] width 68 height 14
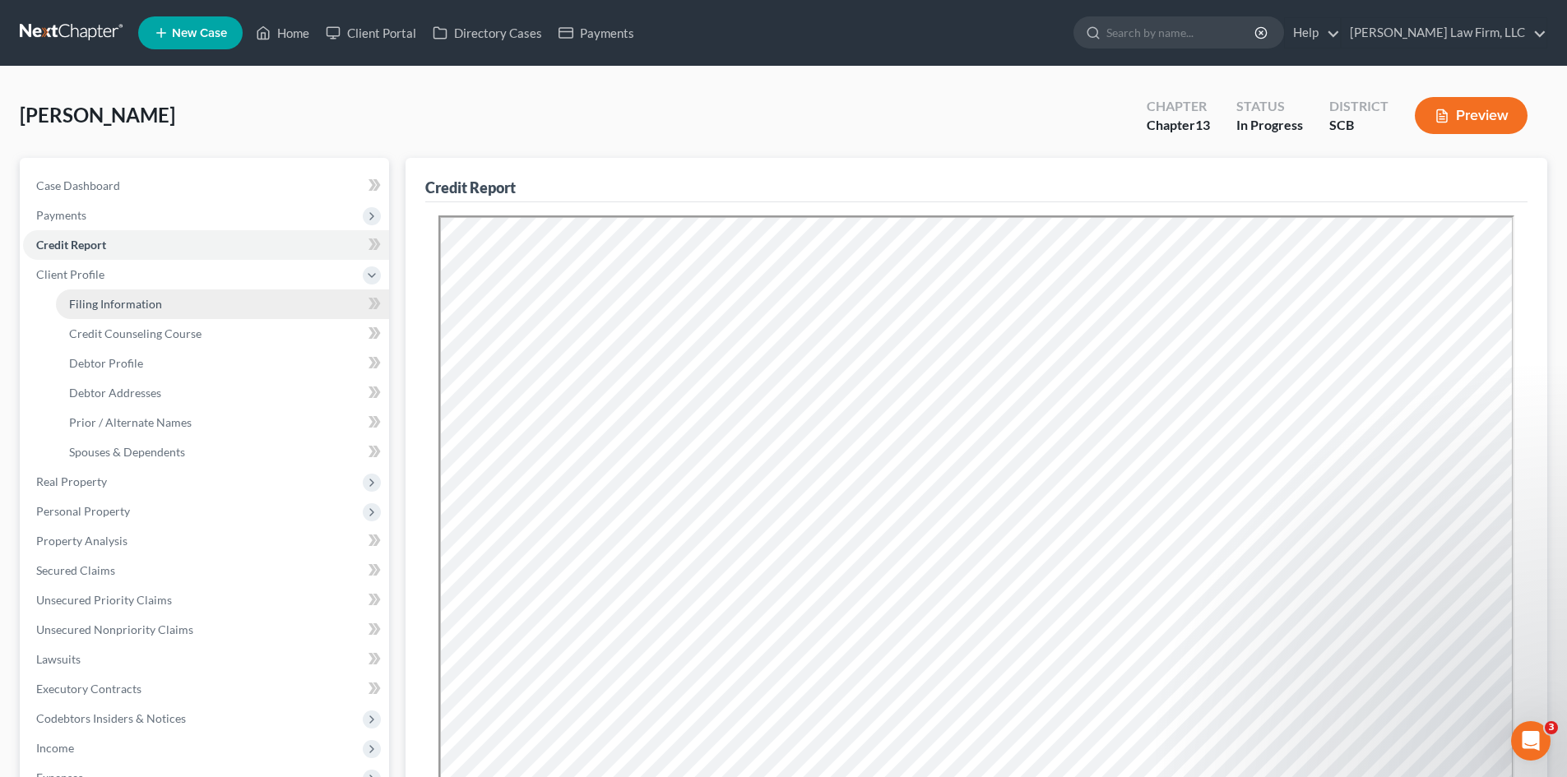
click at [173, 299] on link "Filing Information" at bounding box center [222, 304] width 333 height 30
select select "1"
select select "0"
select select "3"
select select "72"
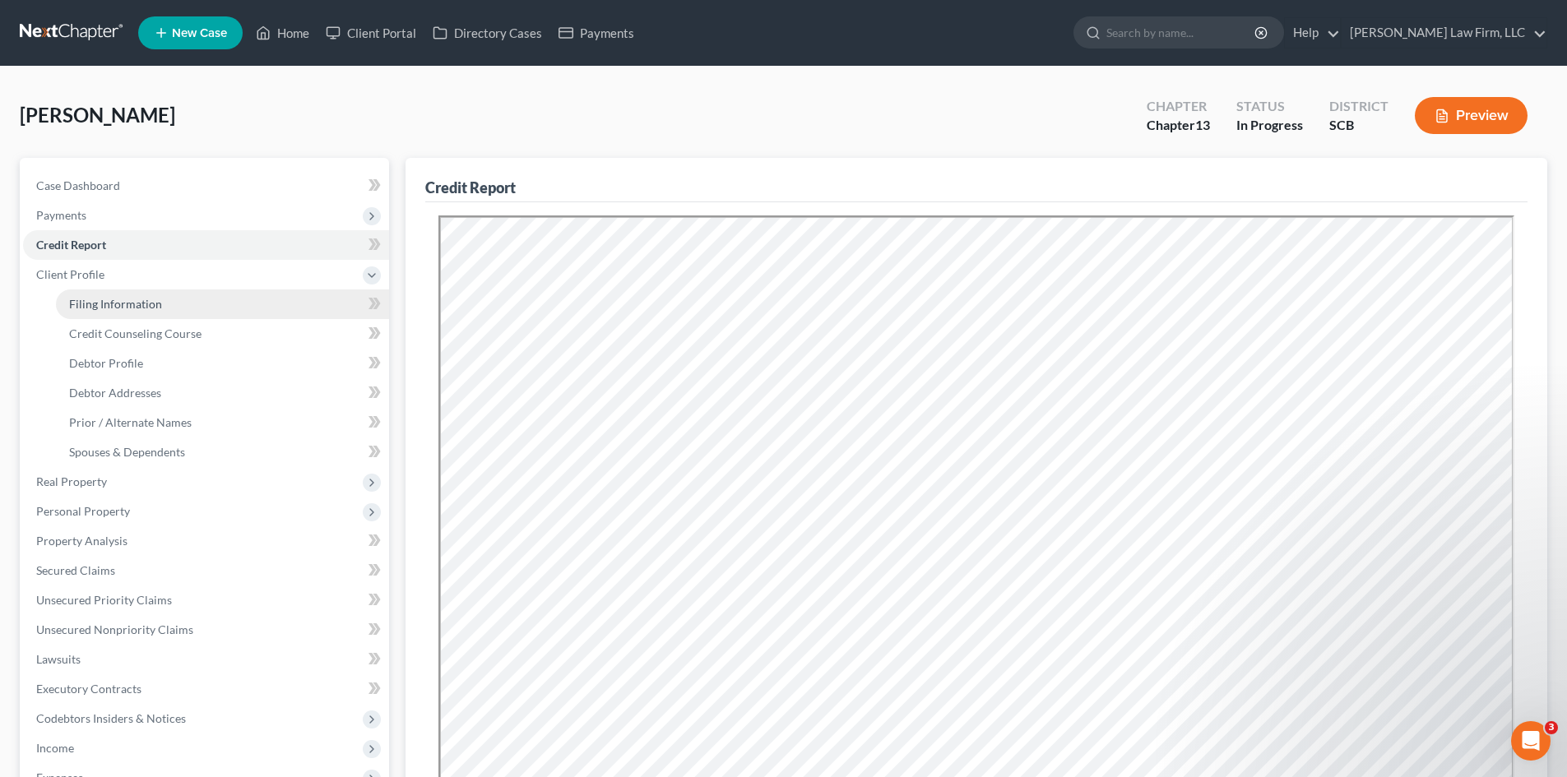
select select "0"
select select "42"
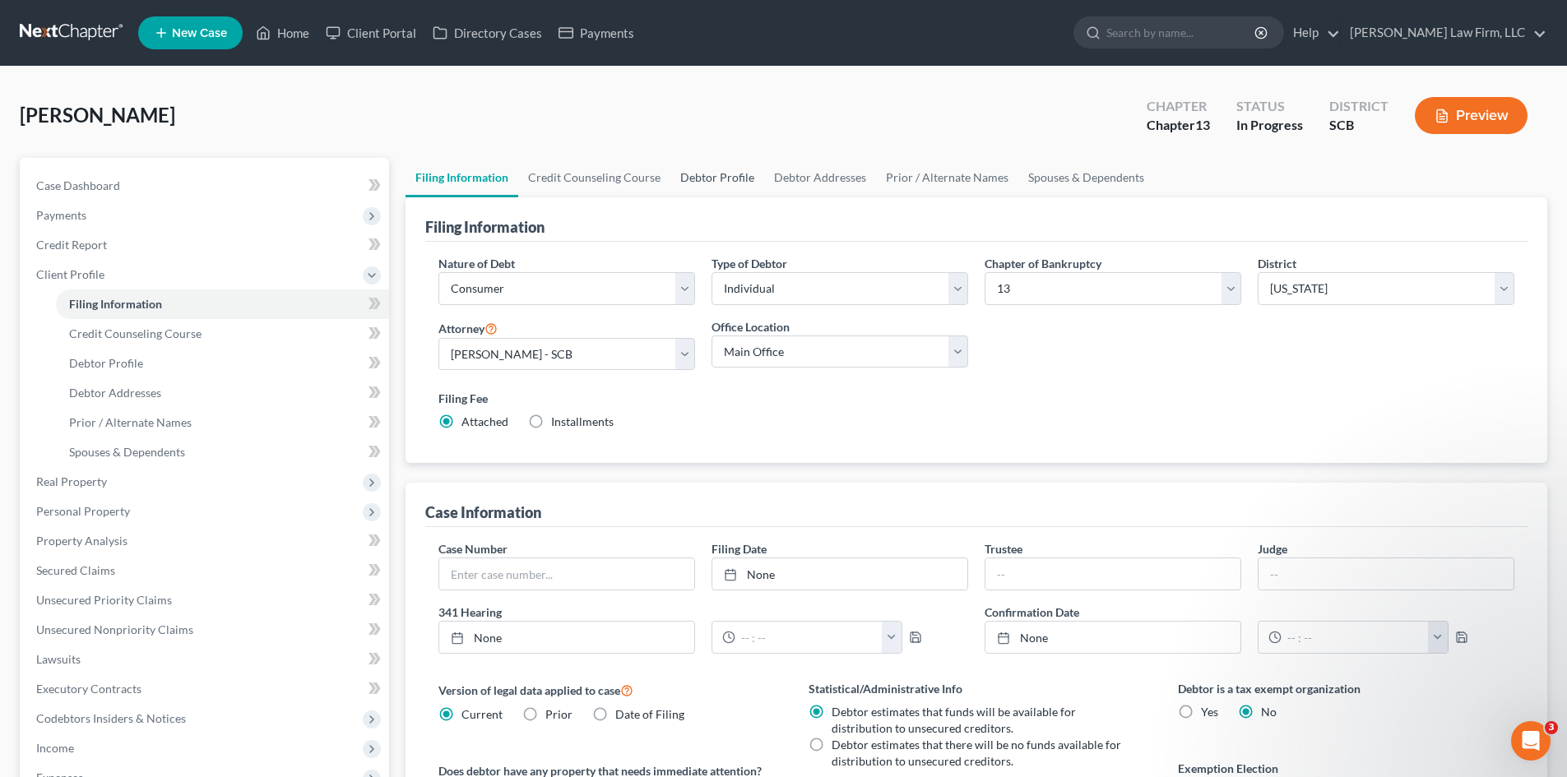
click at [733, 188] on link "Debtor Profile" at bounding box center [717, 177] width 94 height 39
select select "0"
select select "1"
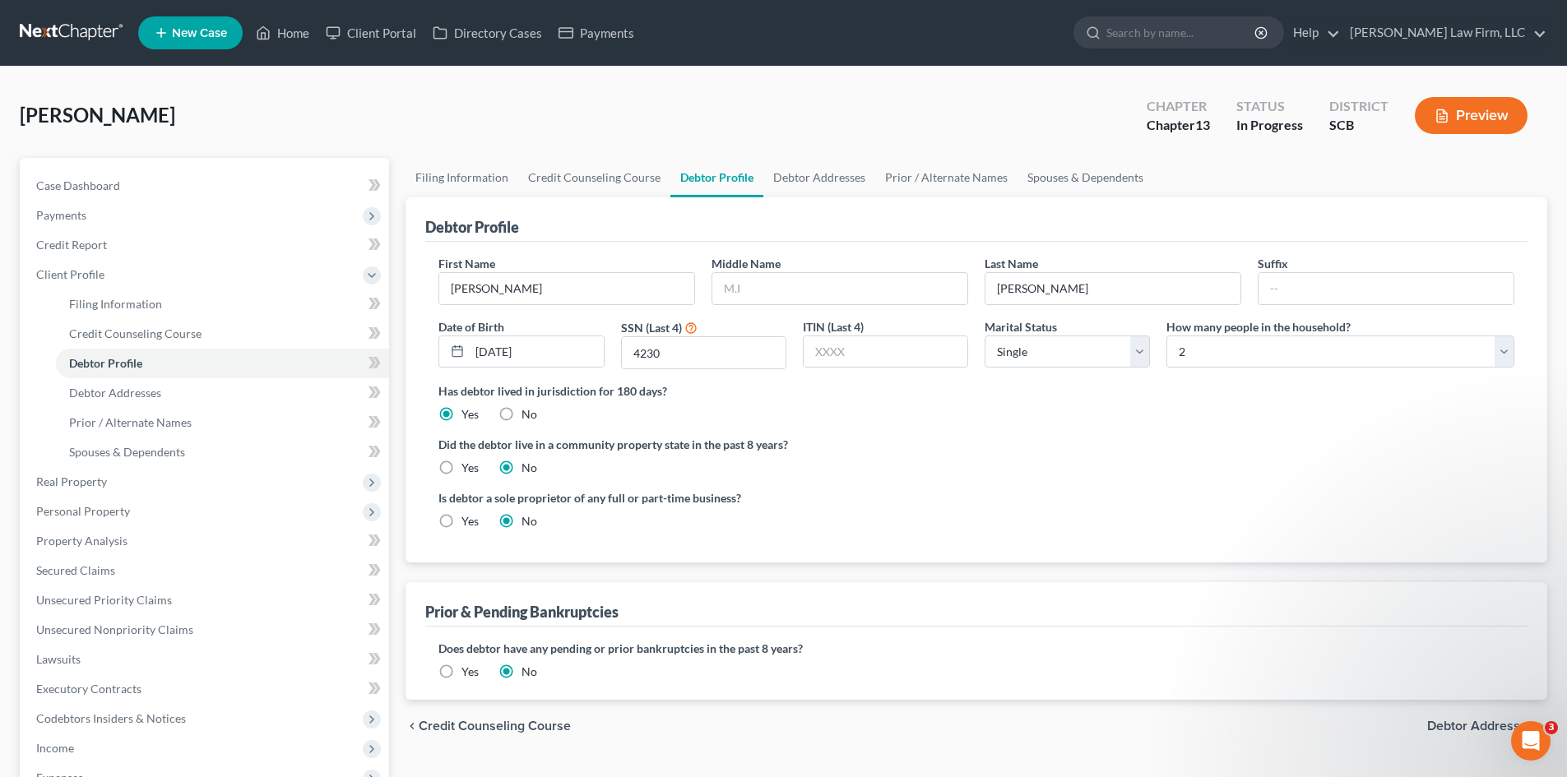
radio input "true"
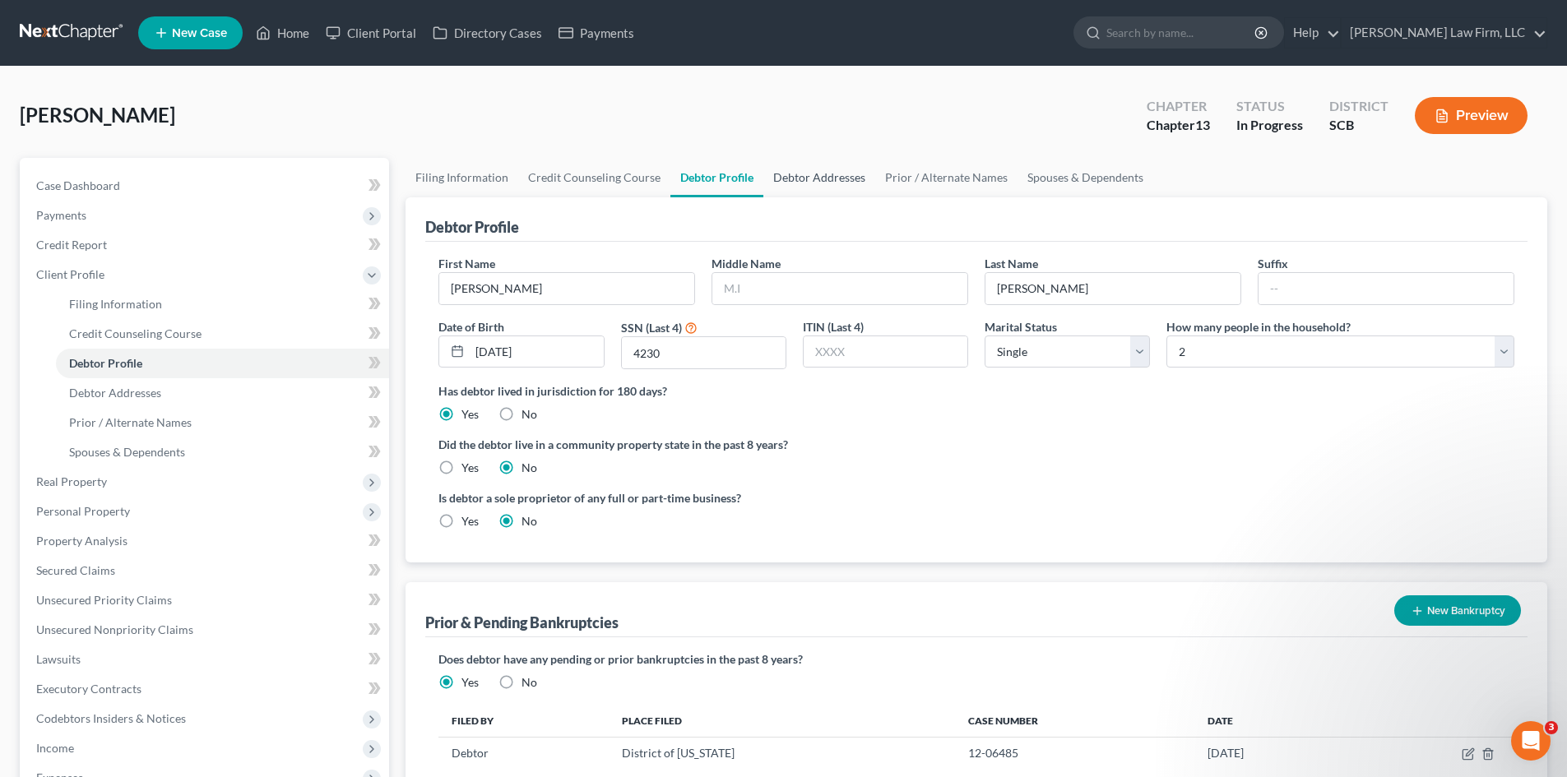
click at [783, 183] on link "Debtor Addresses" at bounding box center [819, 177] width 112 height 39
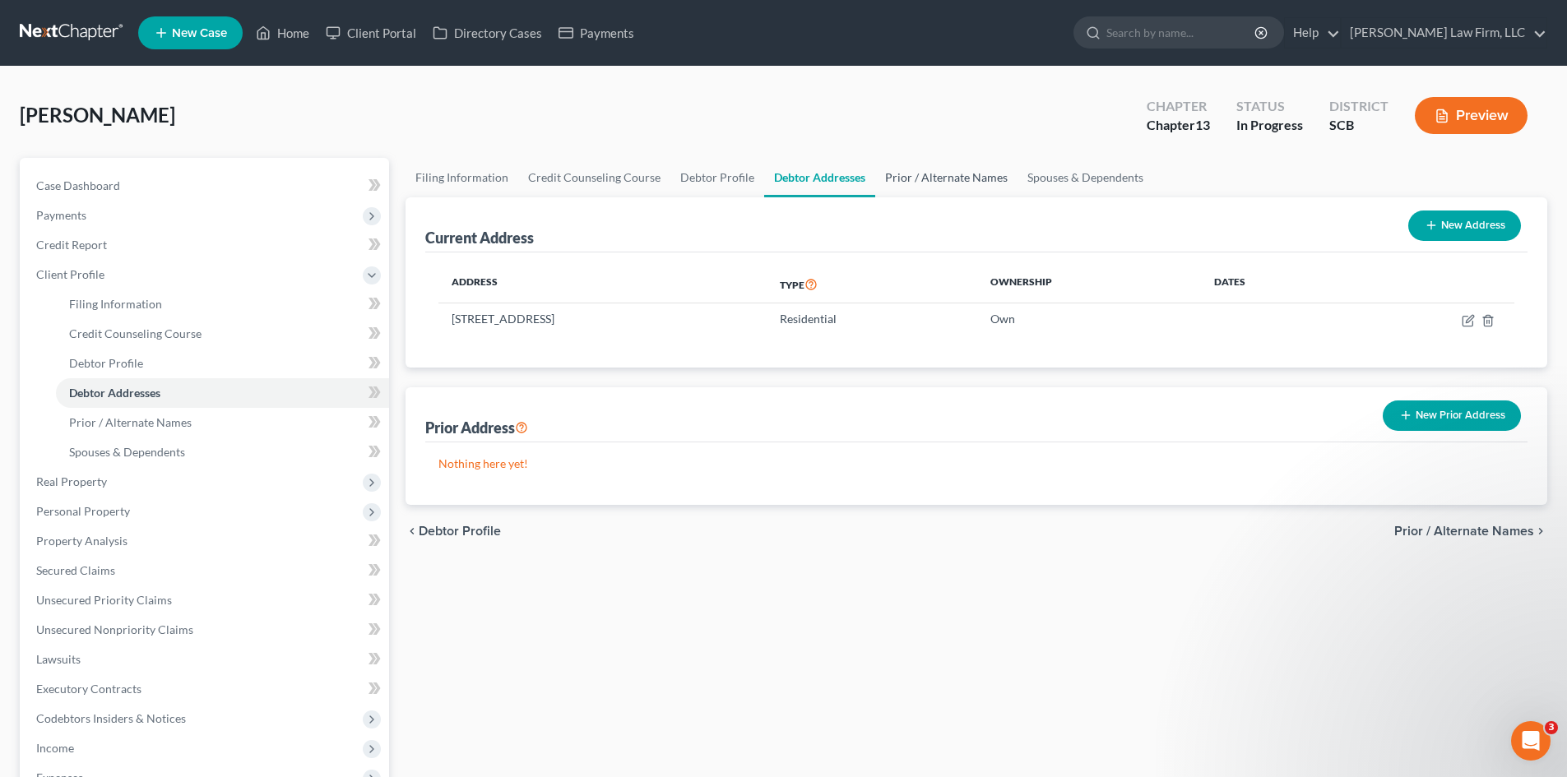
click at [875, 180] on link "Prior / Alternate Names" at bounding box center [946, 177] width 142 height 39
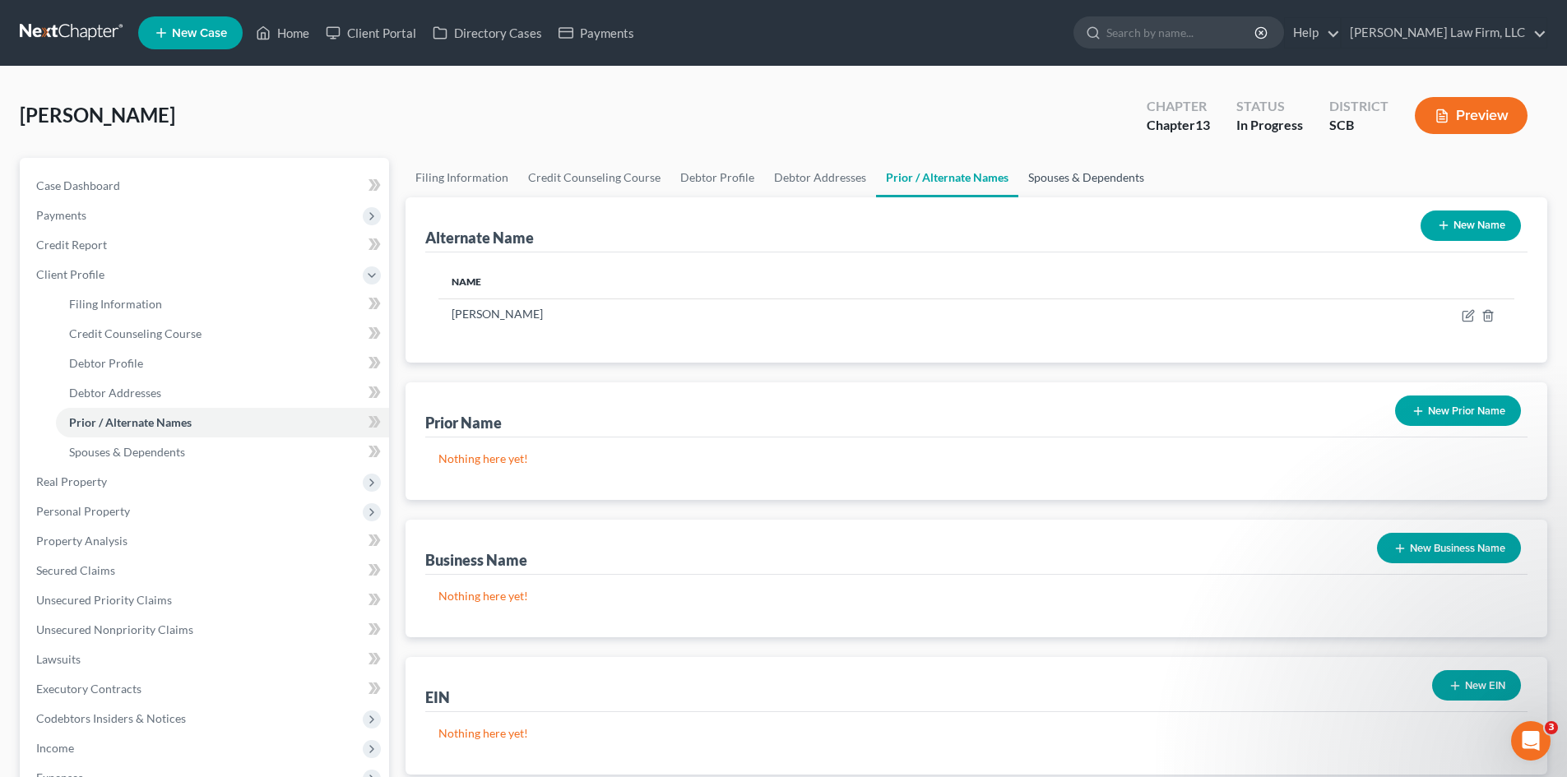
click at [1041, 177] on link "Spouses & Dependents" at bounding box center [1086, 177] width 136 height 39
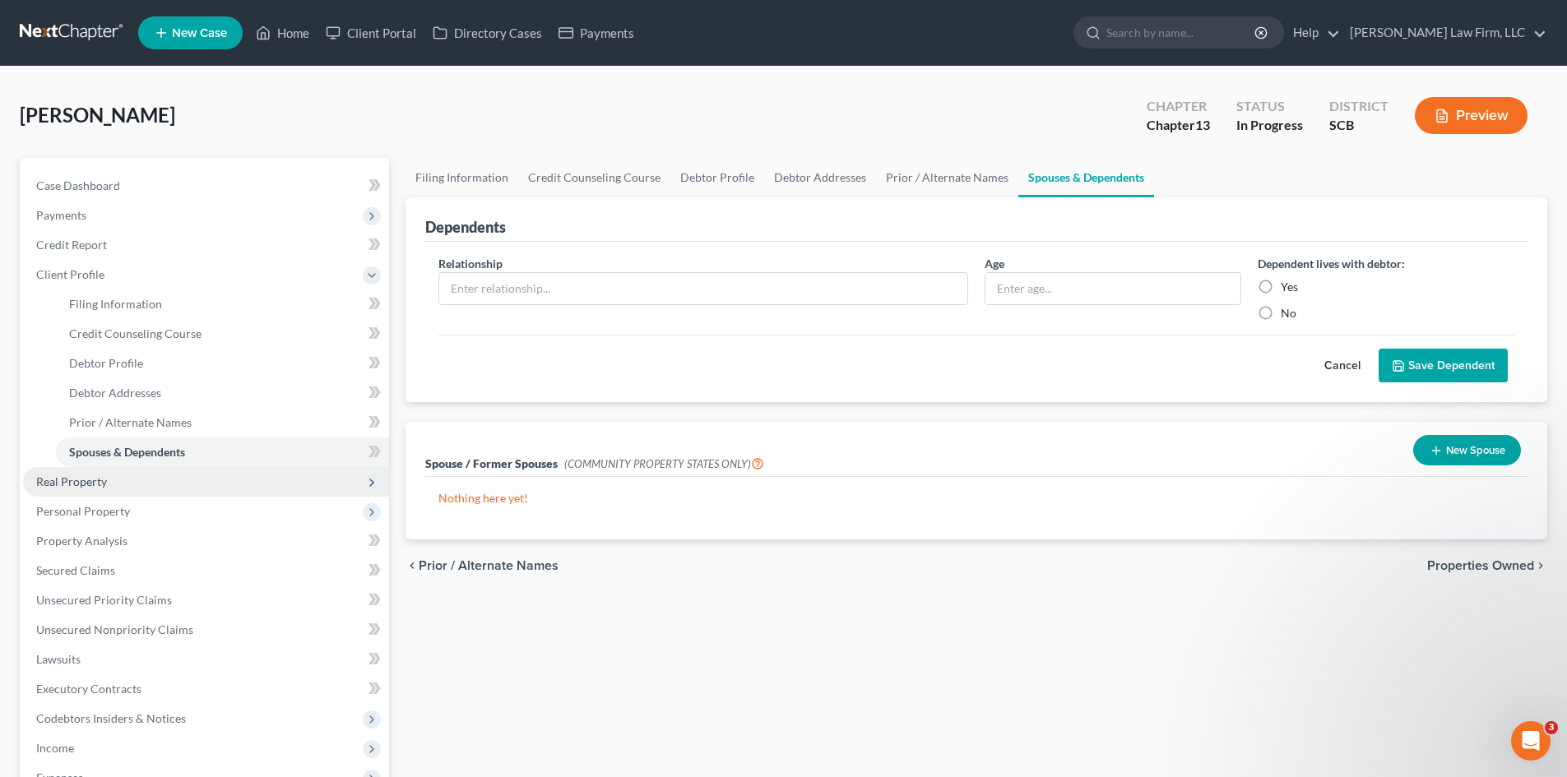
click at [77, 472] on span "Real Property" at bounding box center [206, 482] width 366 height 30
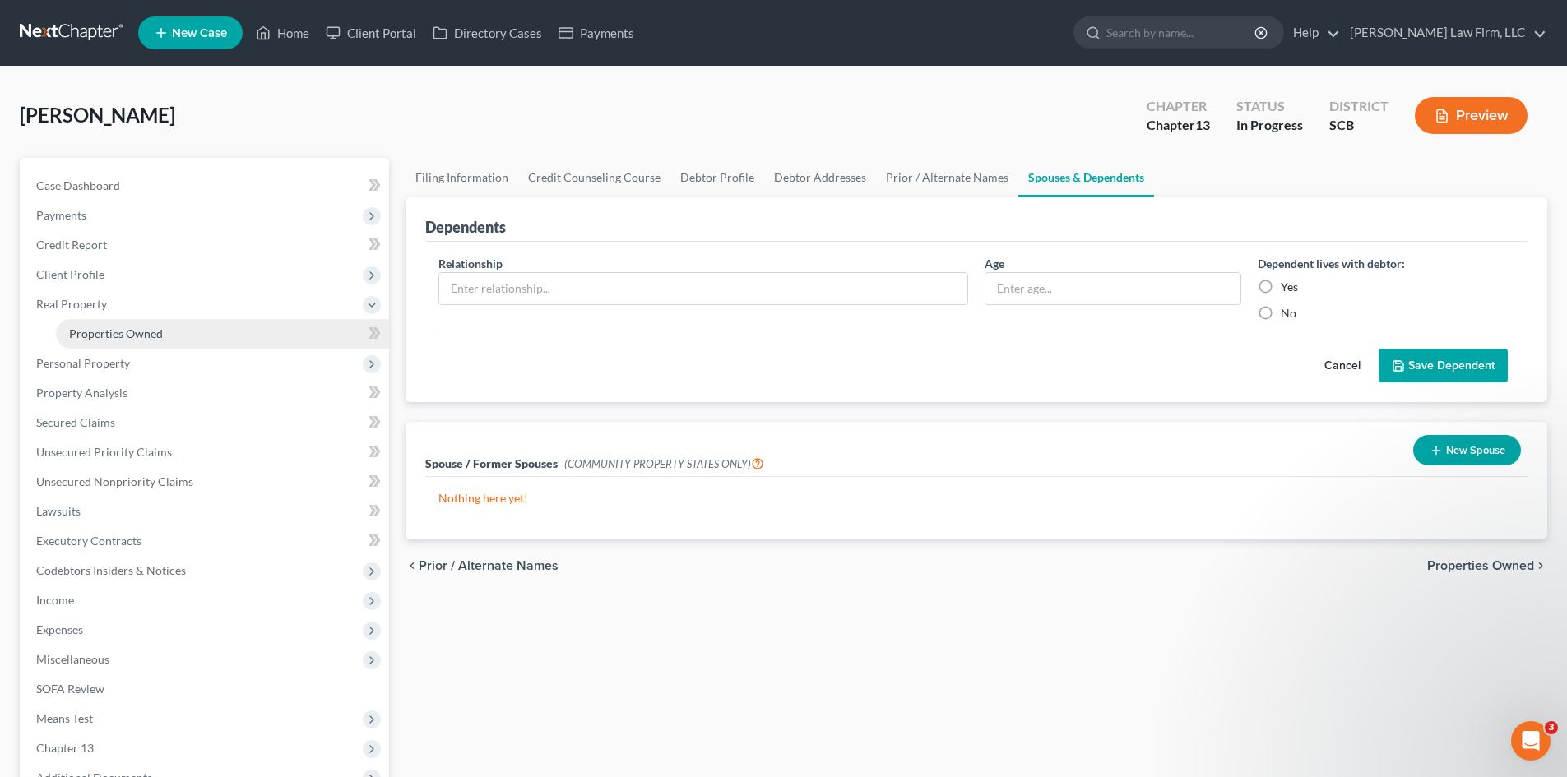
click at [100, 331] on span "Properties Owned" at bounding box center [116, 333] width 94 height 14
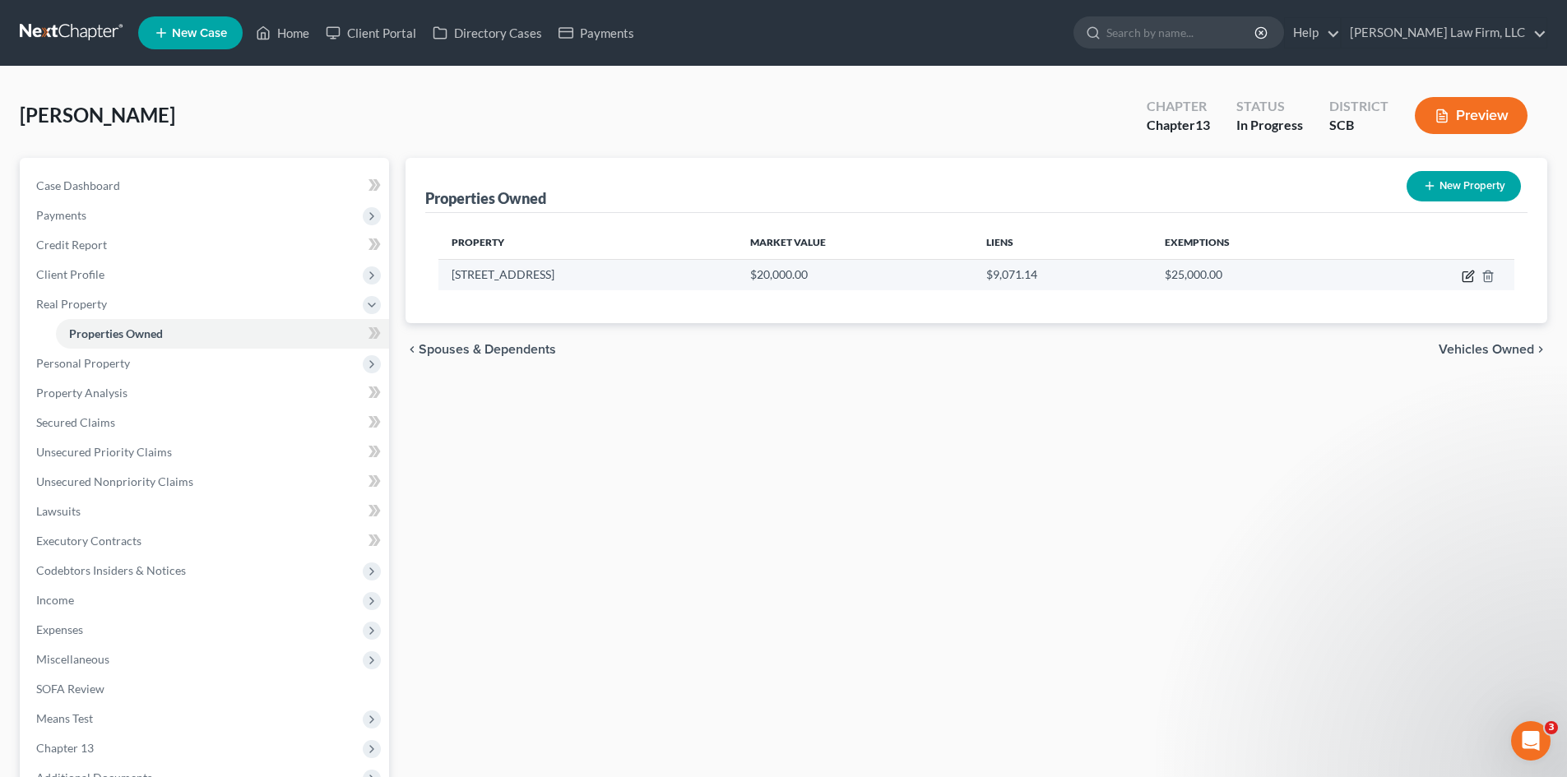
click at [1464, 280] on icon "button" at bounding box center [1467, 276] width 13 height 13
select select "42"
select select "14"
select select "0"
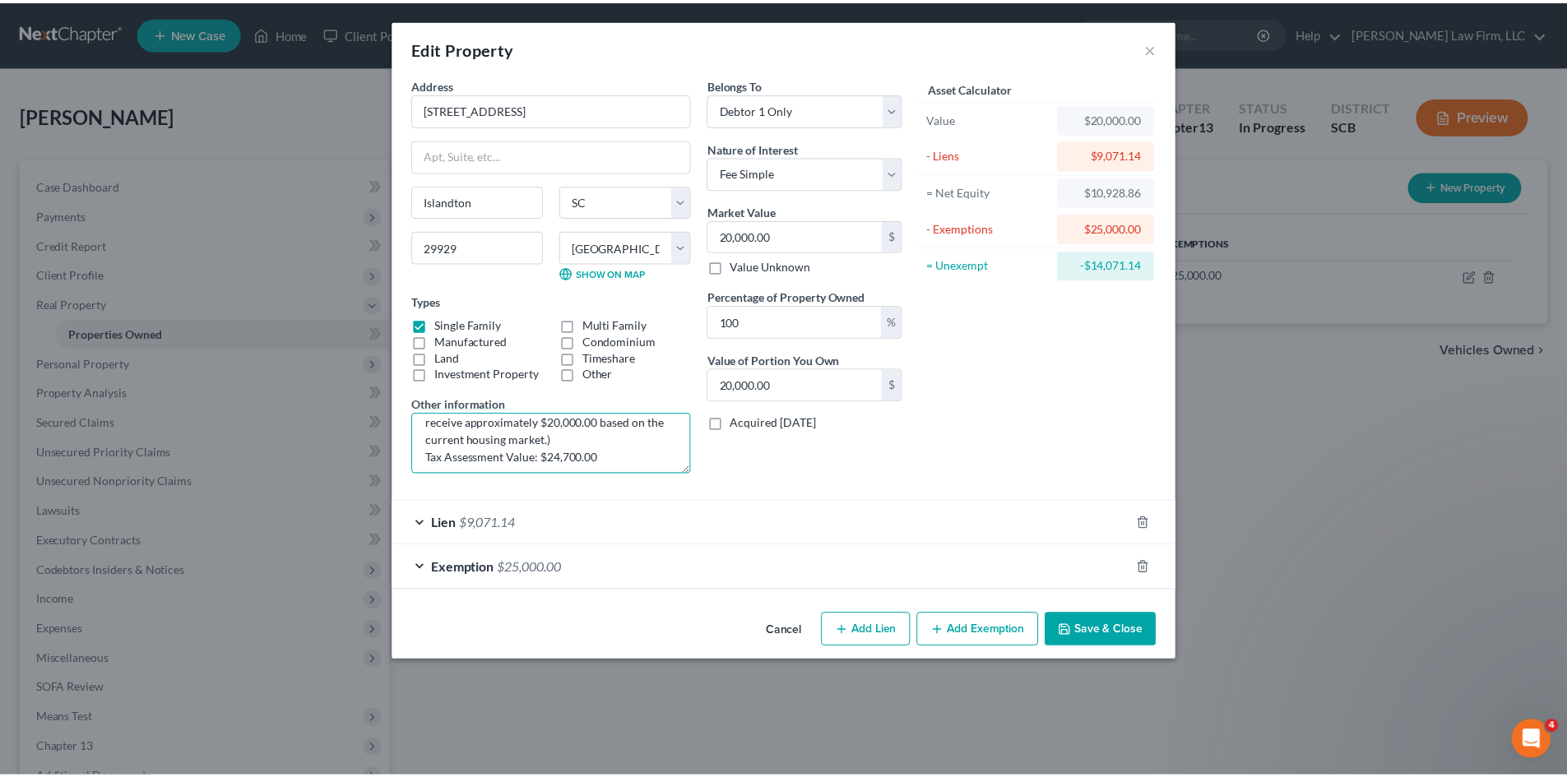
scroll to position [121, 0]
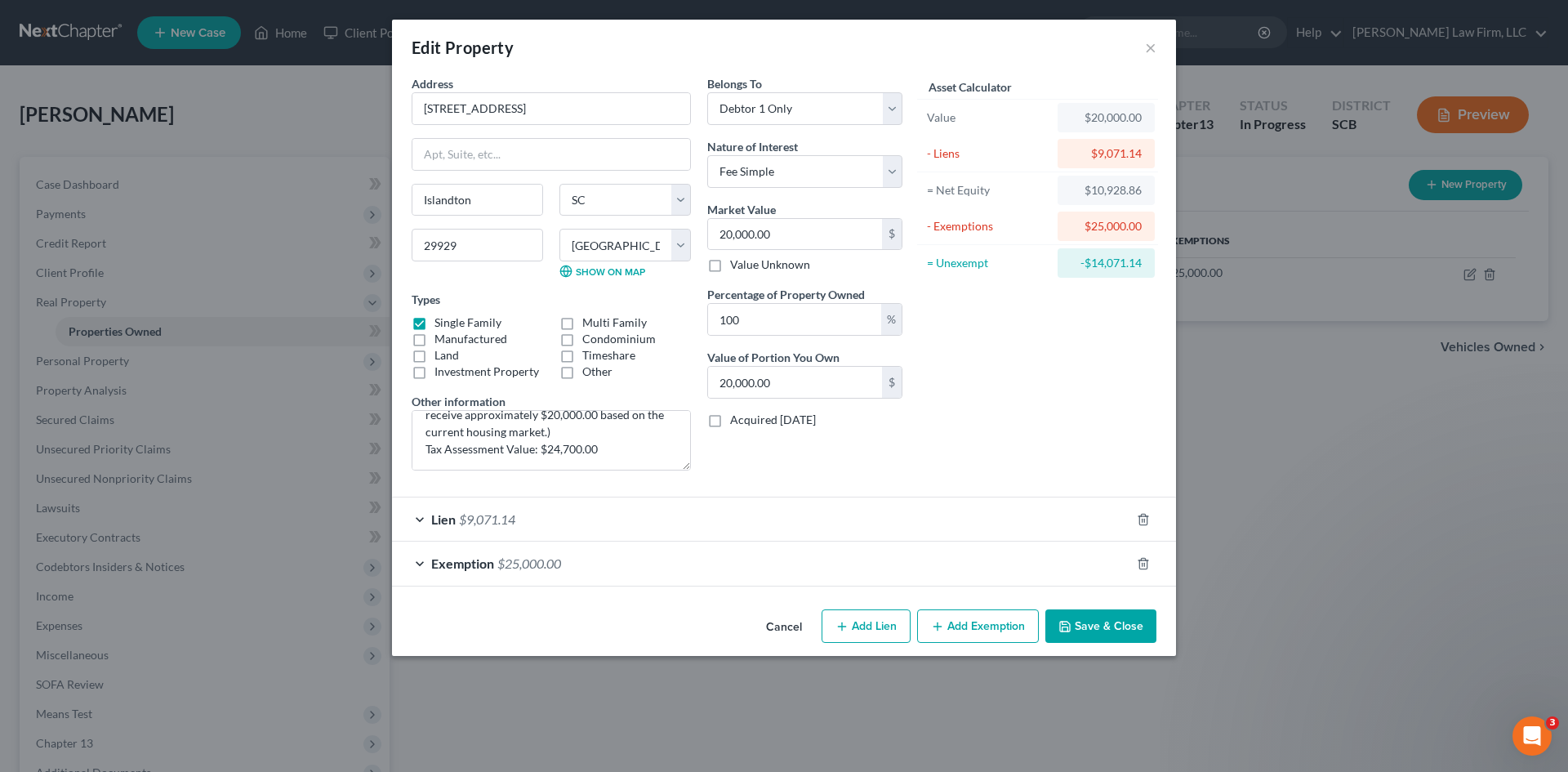
click at [1101, 624] on button "Save & Close" at bounding box center [1101, 627] width 111 height 35
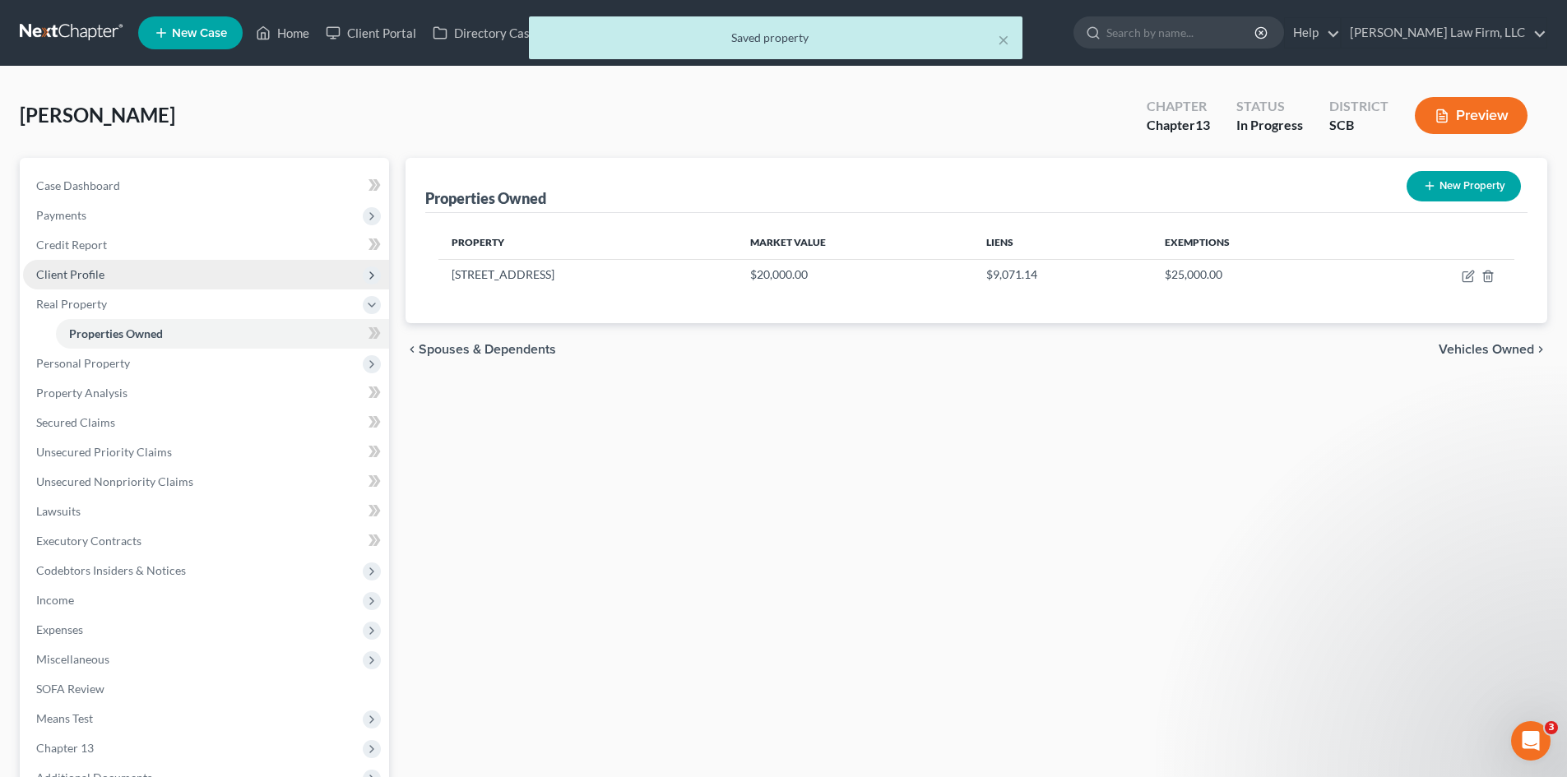
click at [88, 273] on span "Client Profile" at bounding box center [70, 274] width 68 height 14
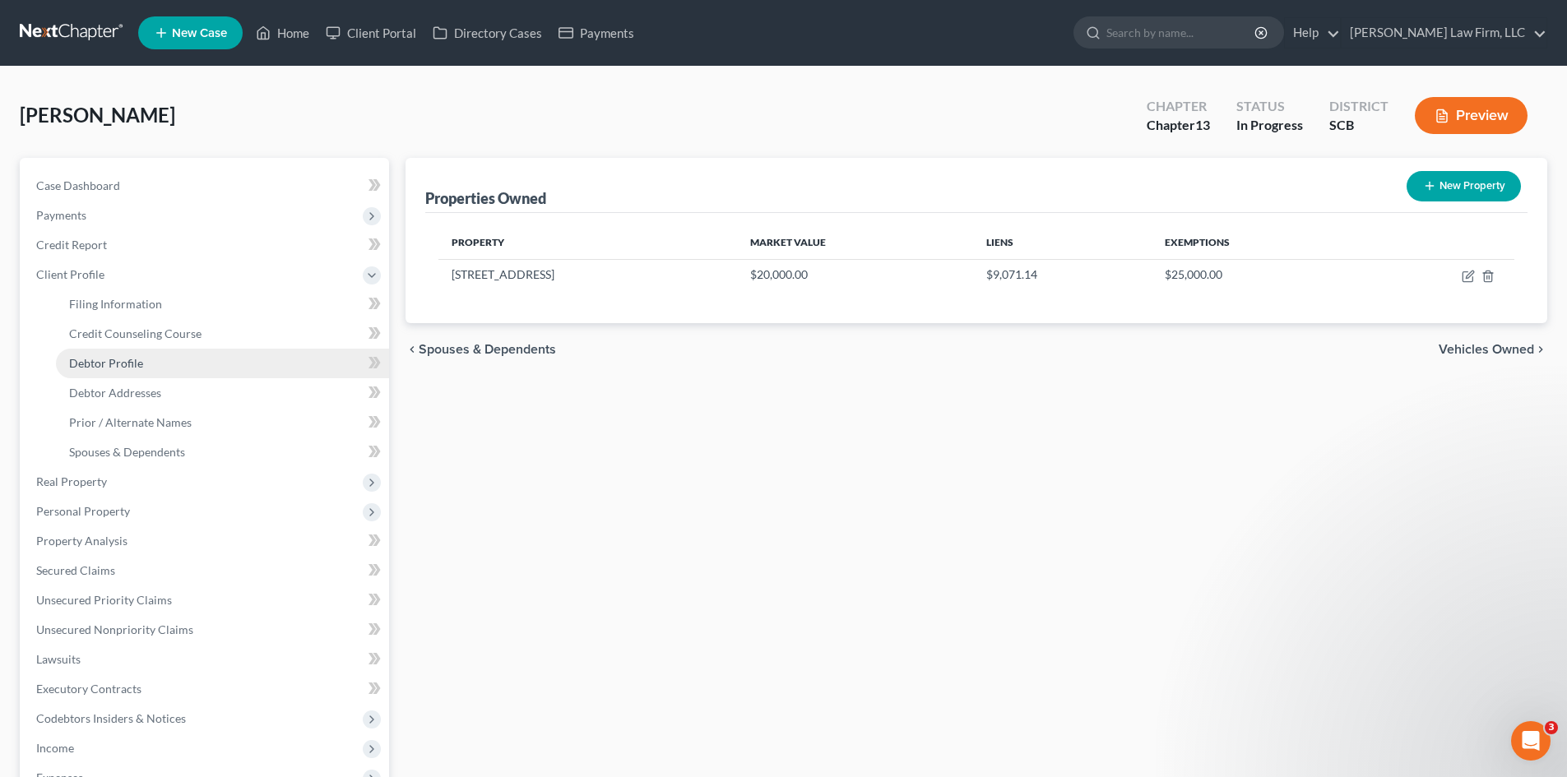
click at [106, 354] on link "Debtor Profile" at bounding box center [222, 364] width 333 height 30
select select "0"
select select "1"
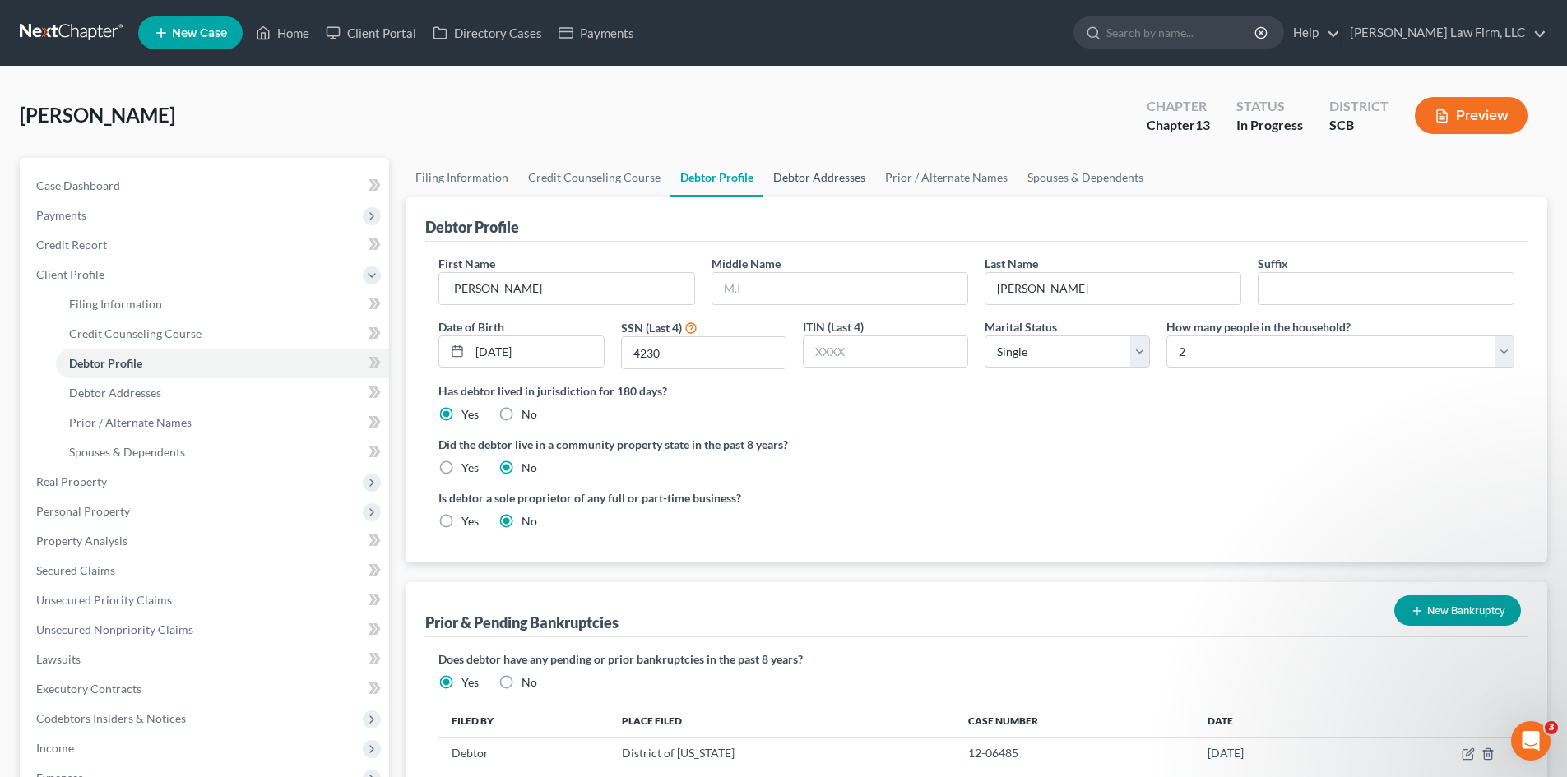
click at [792, 178] on link "Debtor Addresses" at bounding box center [819, 177] width 112 height 39
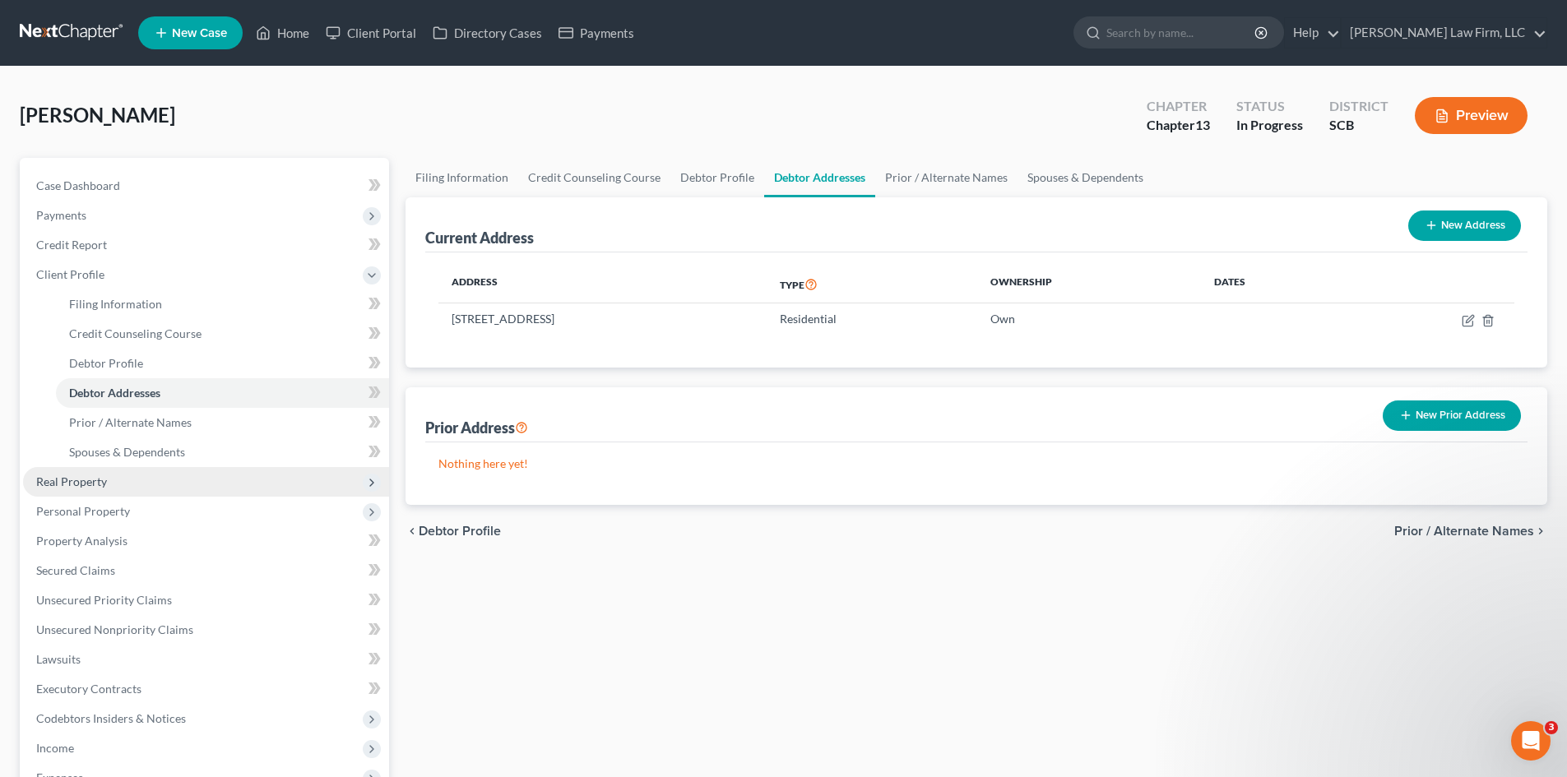
click at [90, 480] on span "Real Property" at bounding box center [71, 482] width 71 height 14
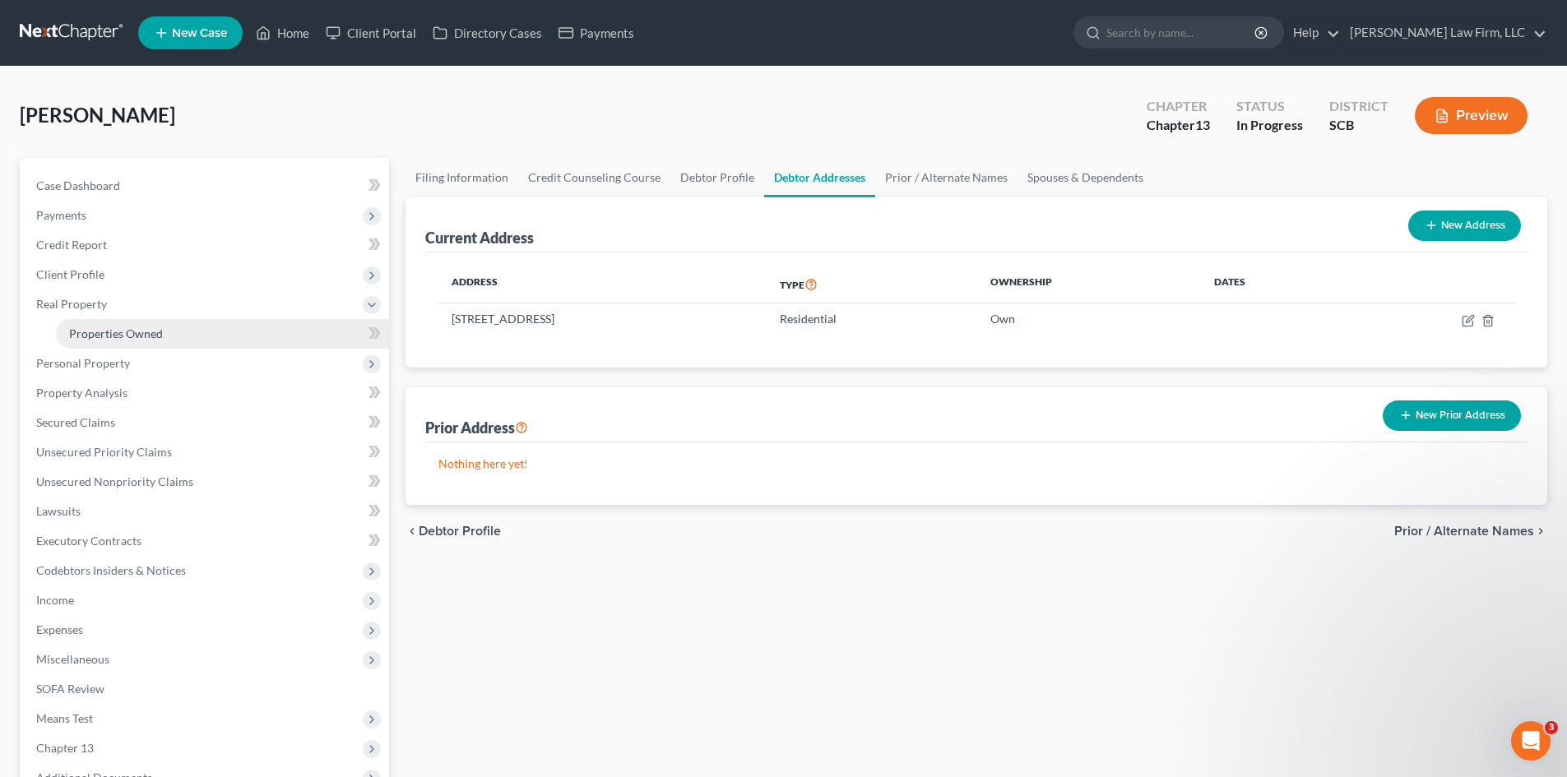
click at [117, 337] on span "Properties Owned" at bounding box center [116, 333] width 94 height 14
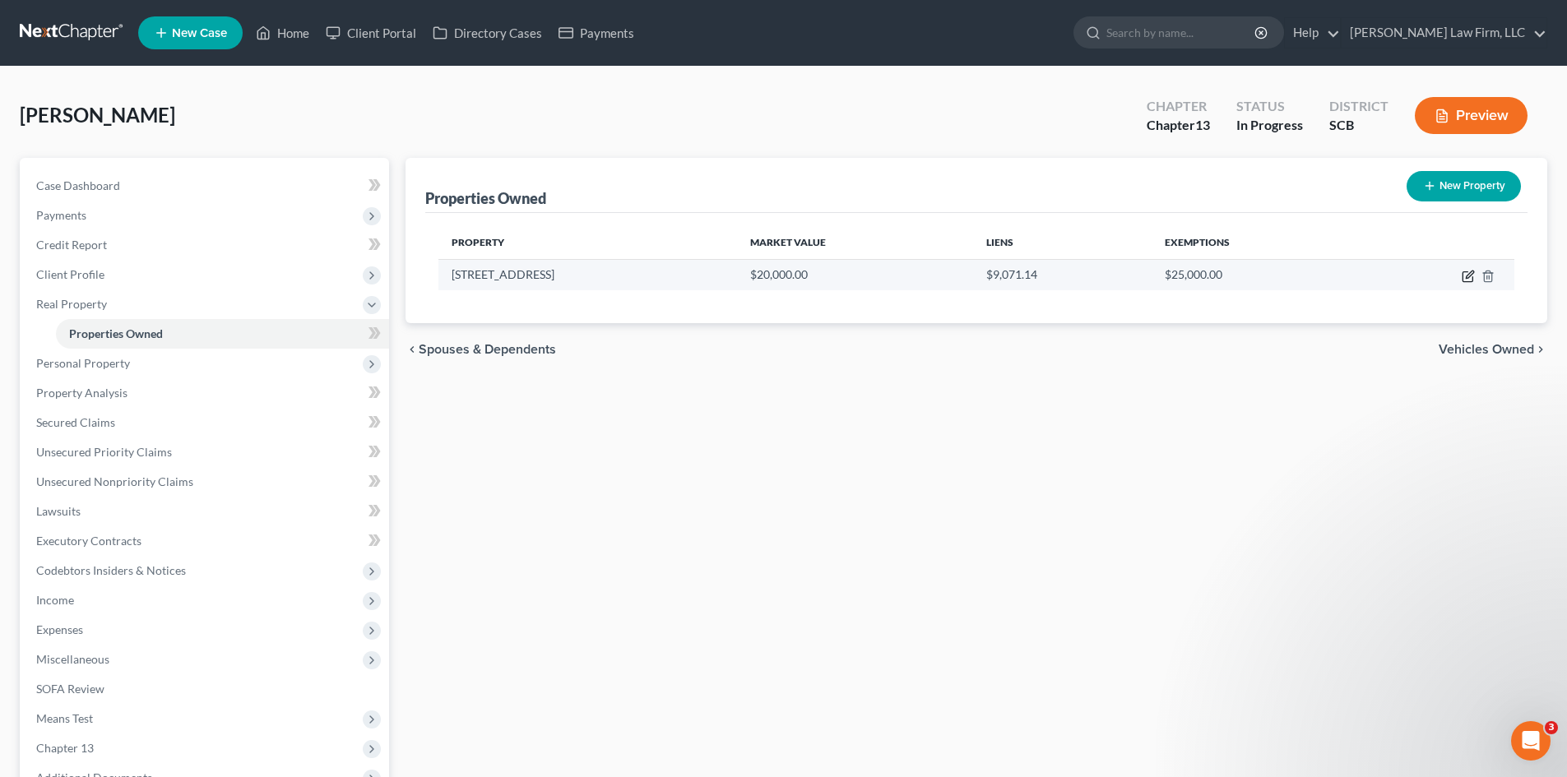
click at [1469, 276] on icon "button" at bounding box center [1469, 274] width 7 height 7
select select "42"
select select "14"
select select "0"
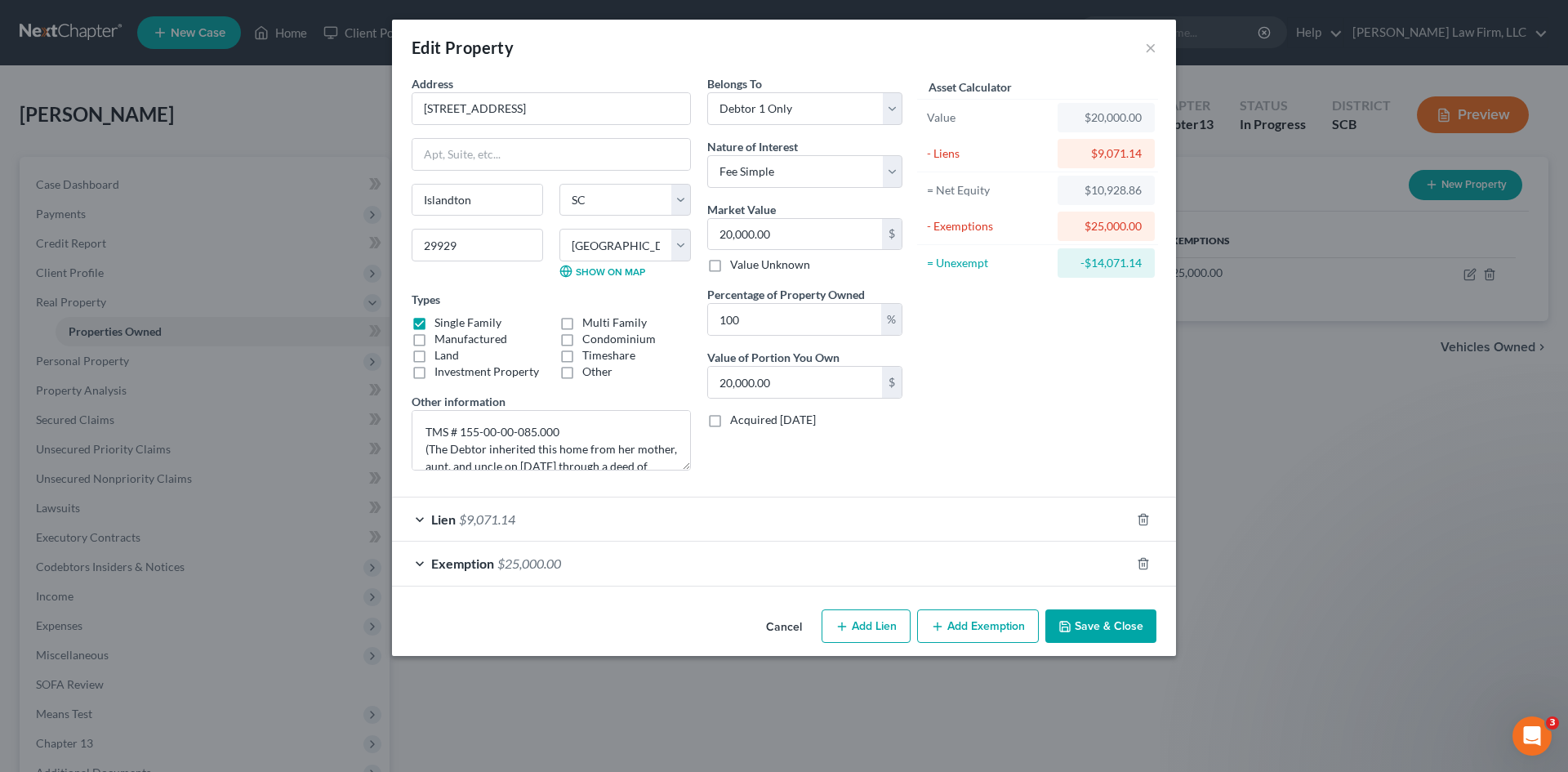
click at [1109, 633] on button "Save & Close" at bounding box center [1101, 627] width 111 height 35
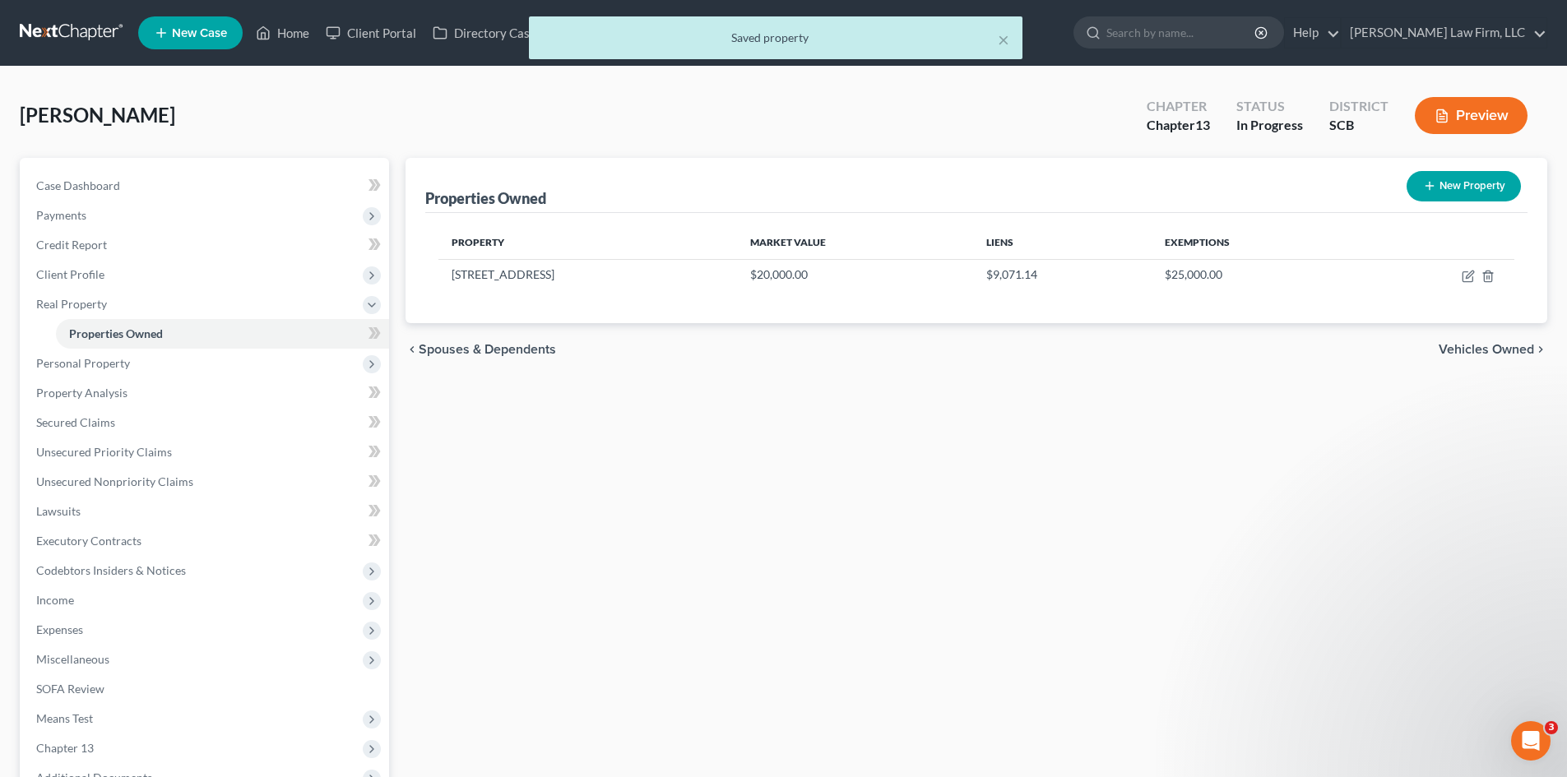
click at [1466, 349] on span "Vehicles Owned" at bounding box center [1485, 349] width 95 height 13
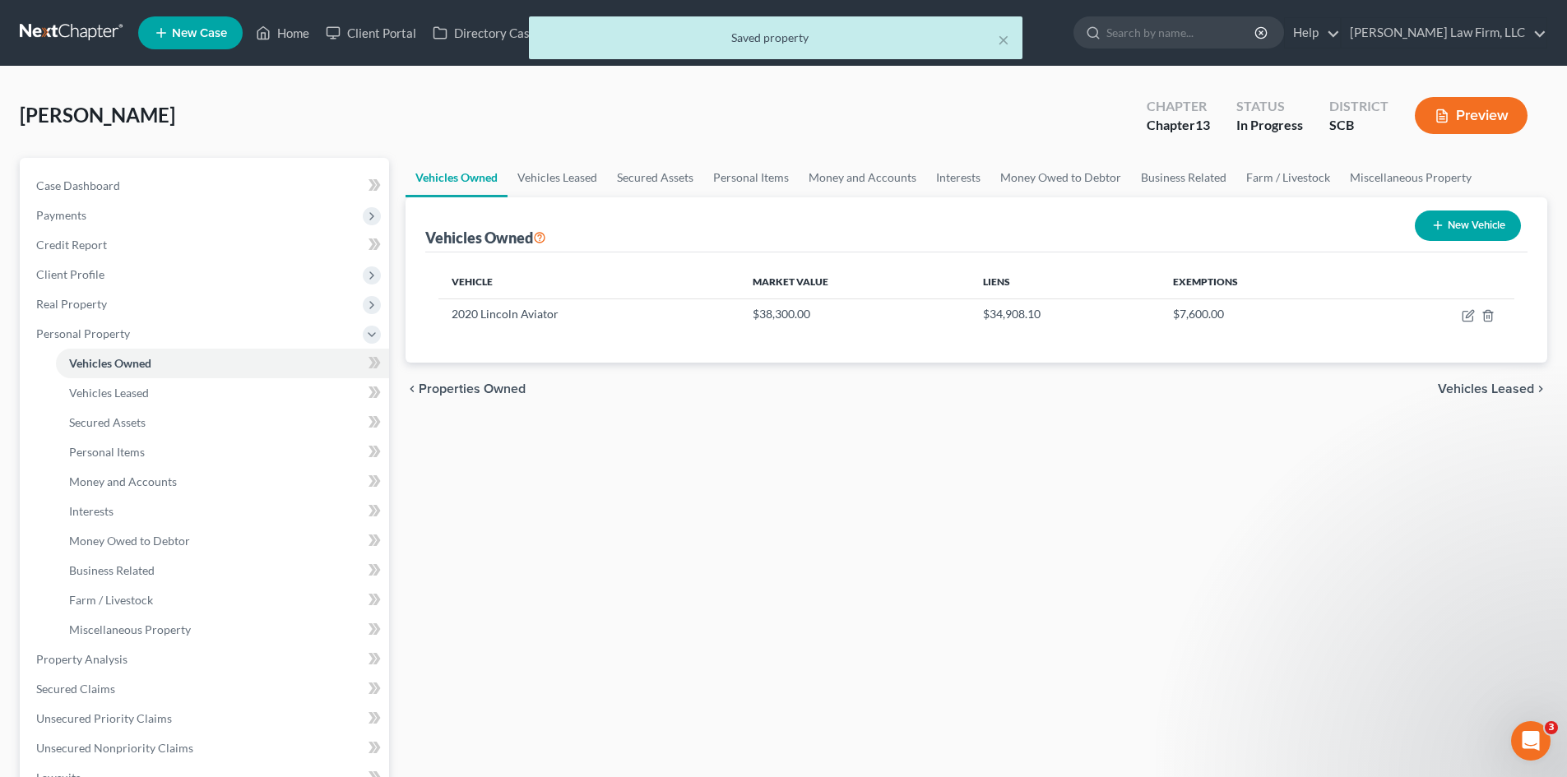
click at [1476, 389] on span "Vehicles Leased" at bounding box center [1486, 388] width 96 height 13
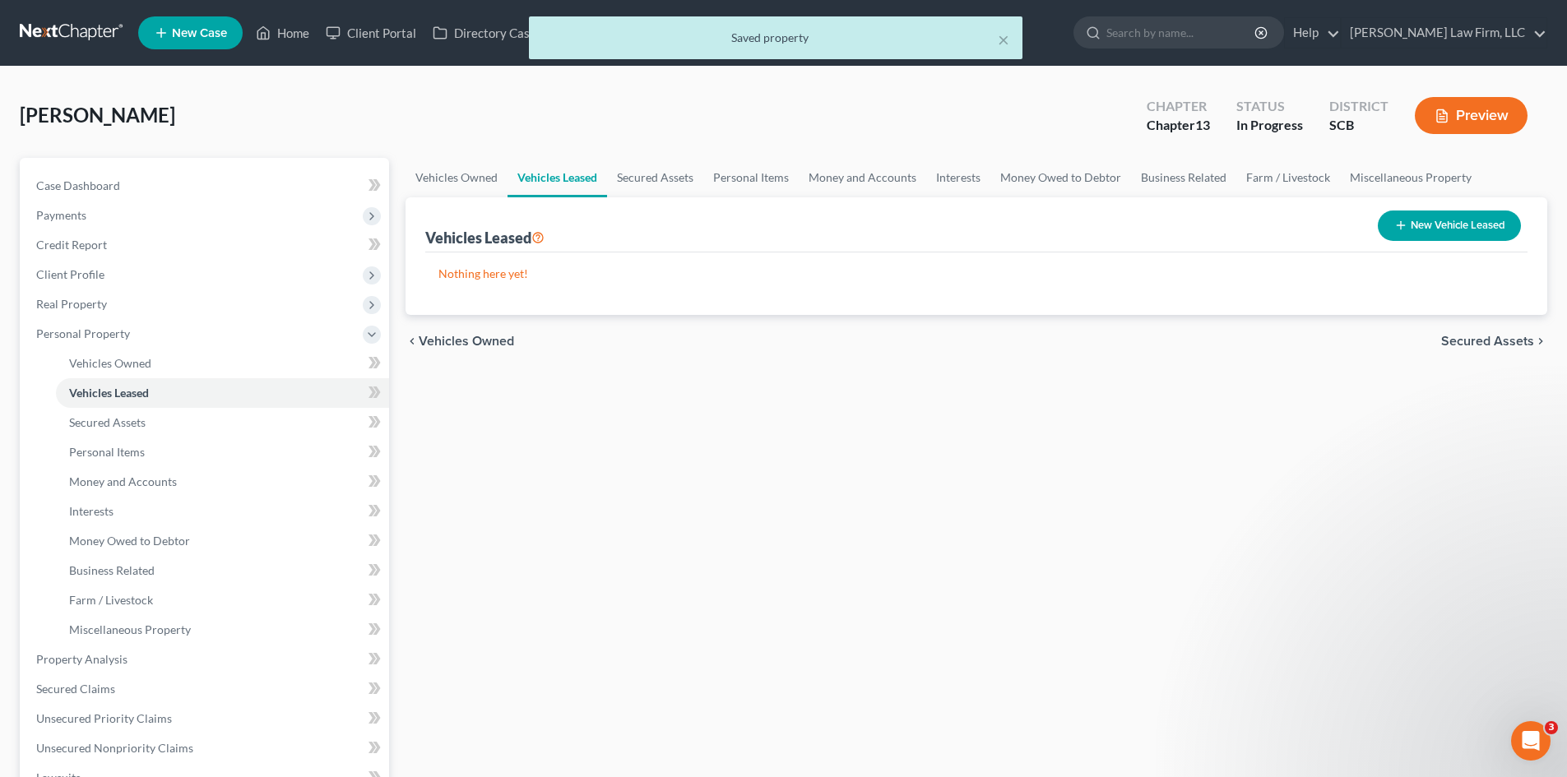
click at [1474, 350] on div "chevron_left Vehicles Owned Secured Assets chevron_right" at bounding box center [976, 341] width 1142 height 53
click at [1473, 345] on span "Secured Assets" at bounding box center [1487, 341] width 93 height 13
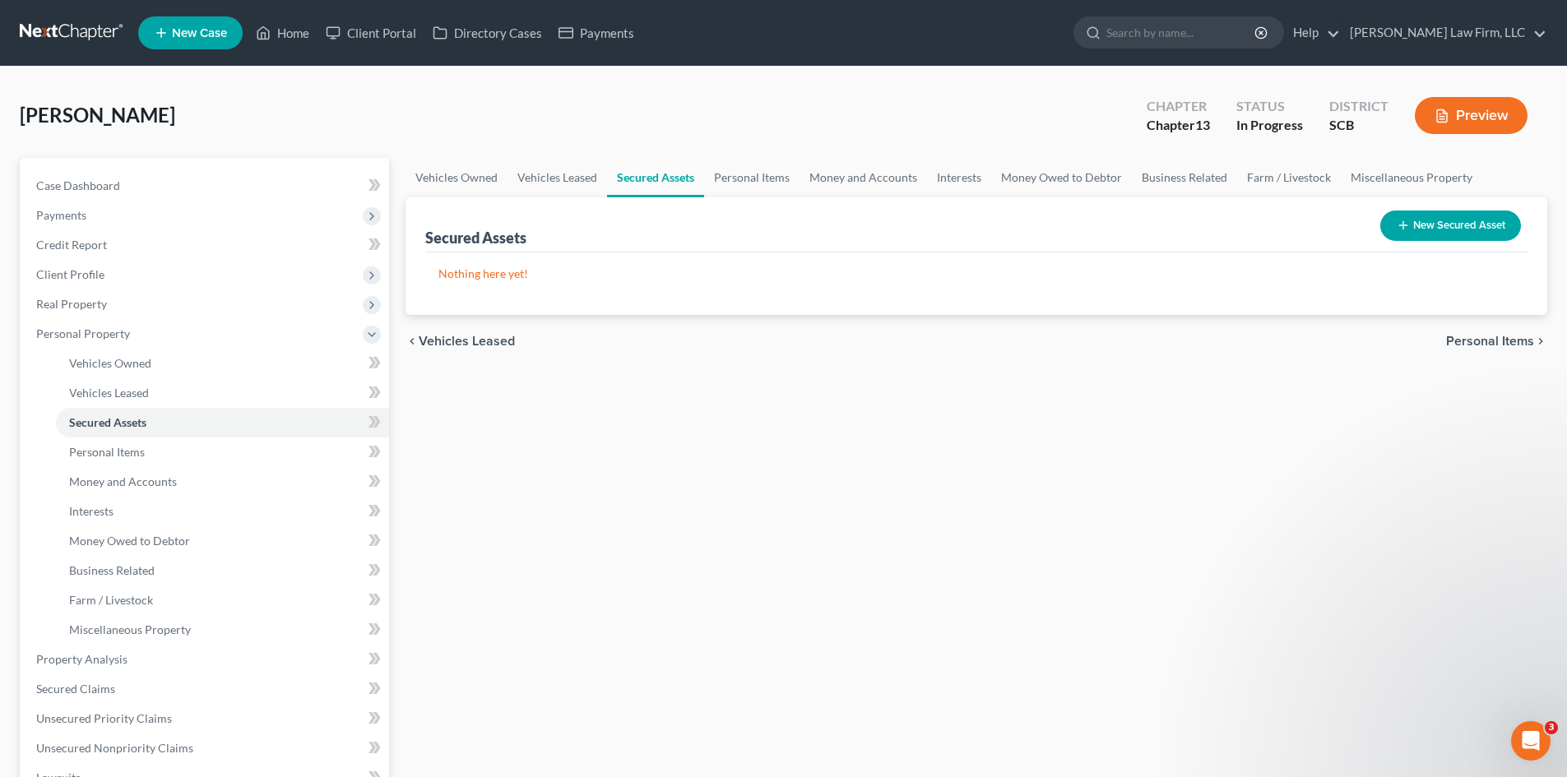
click at [1473, 345] on span "Personal Items" at bounding box center [1490, 341] width 88 height 13
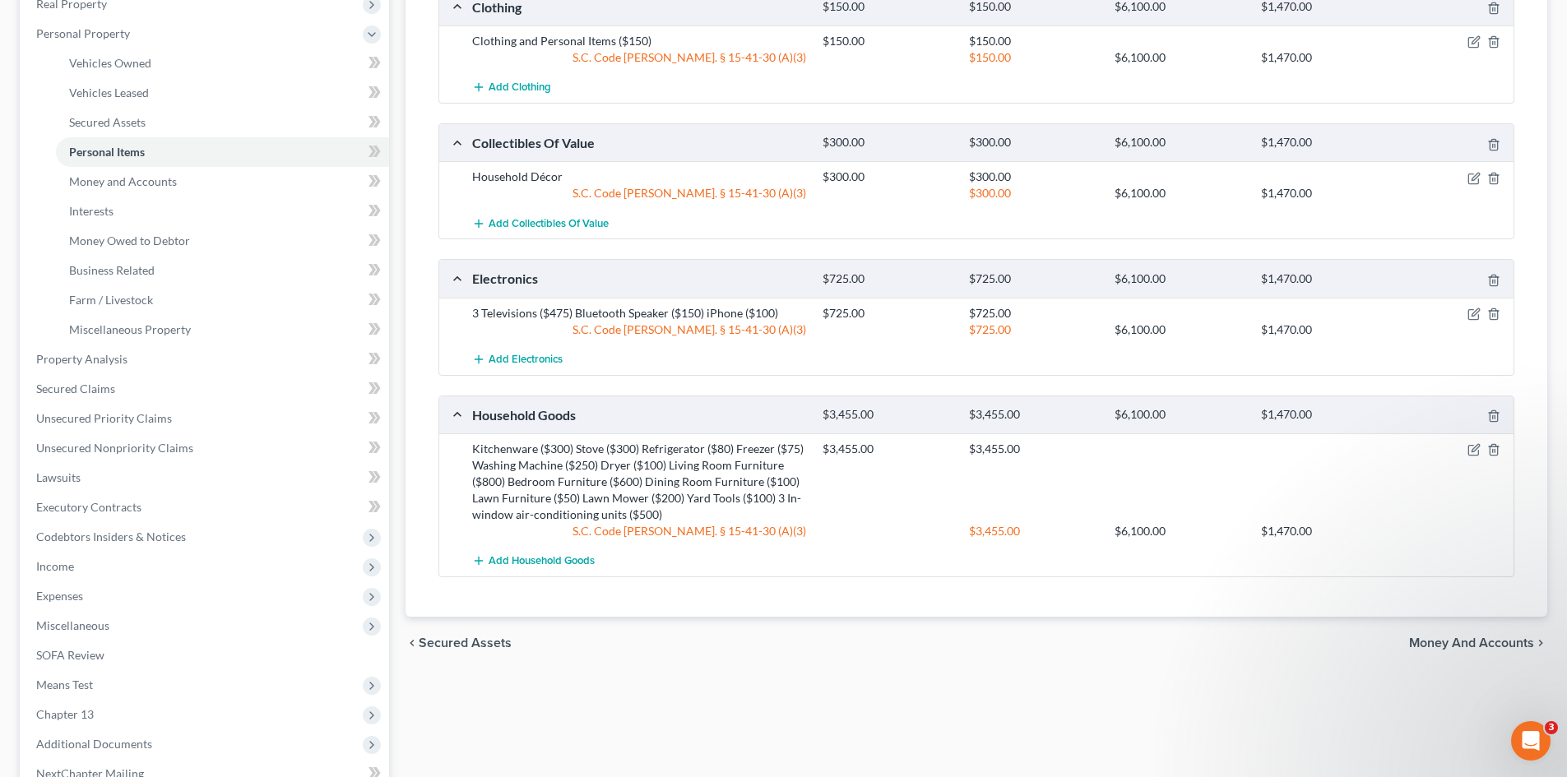
scroll to position [329, 0]
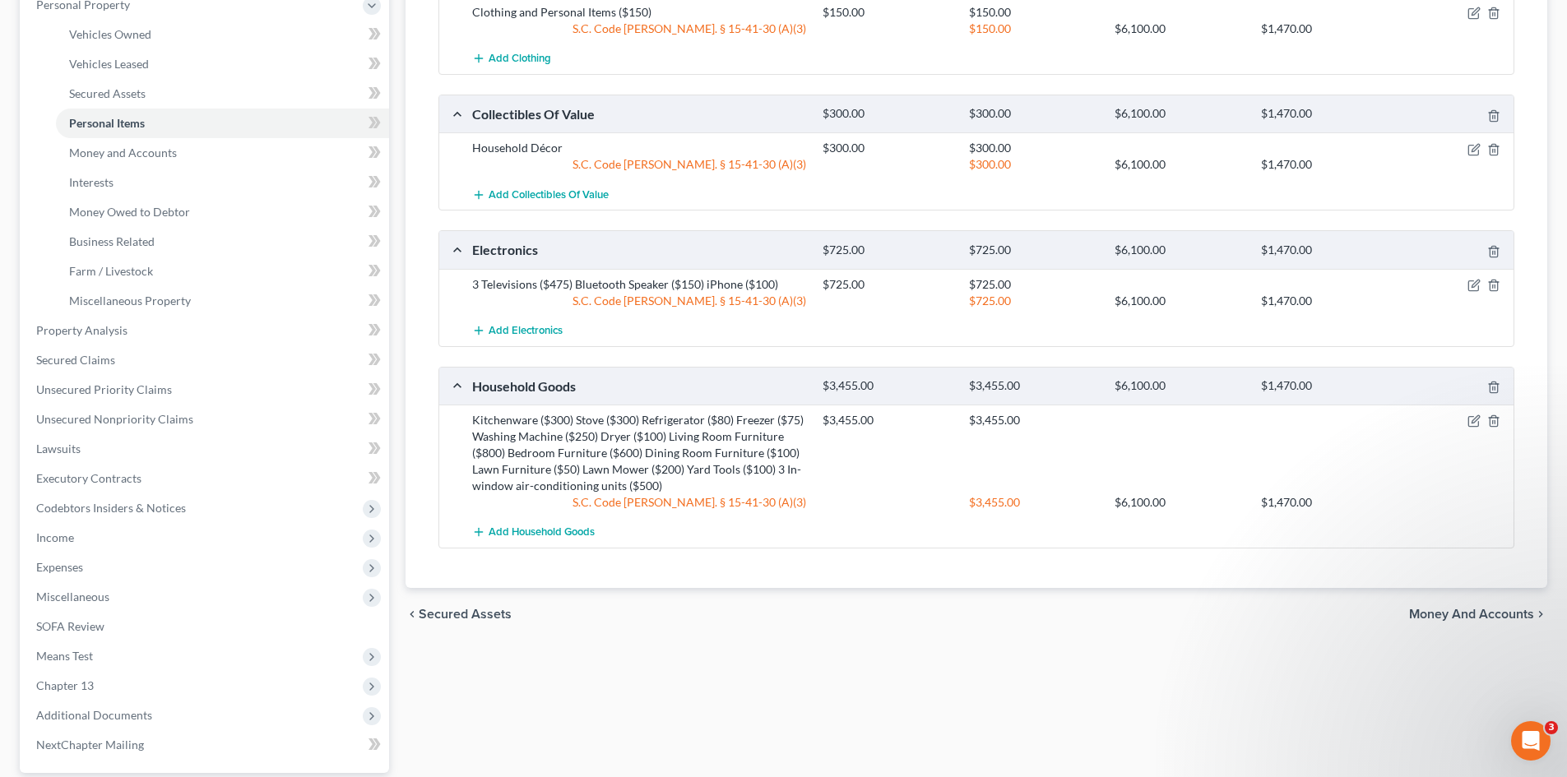
click at [1425, 614] on span "Money and Accounts" at bounding box center [1471, 614] width 125 height 13
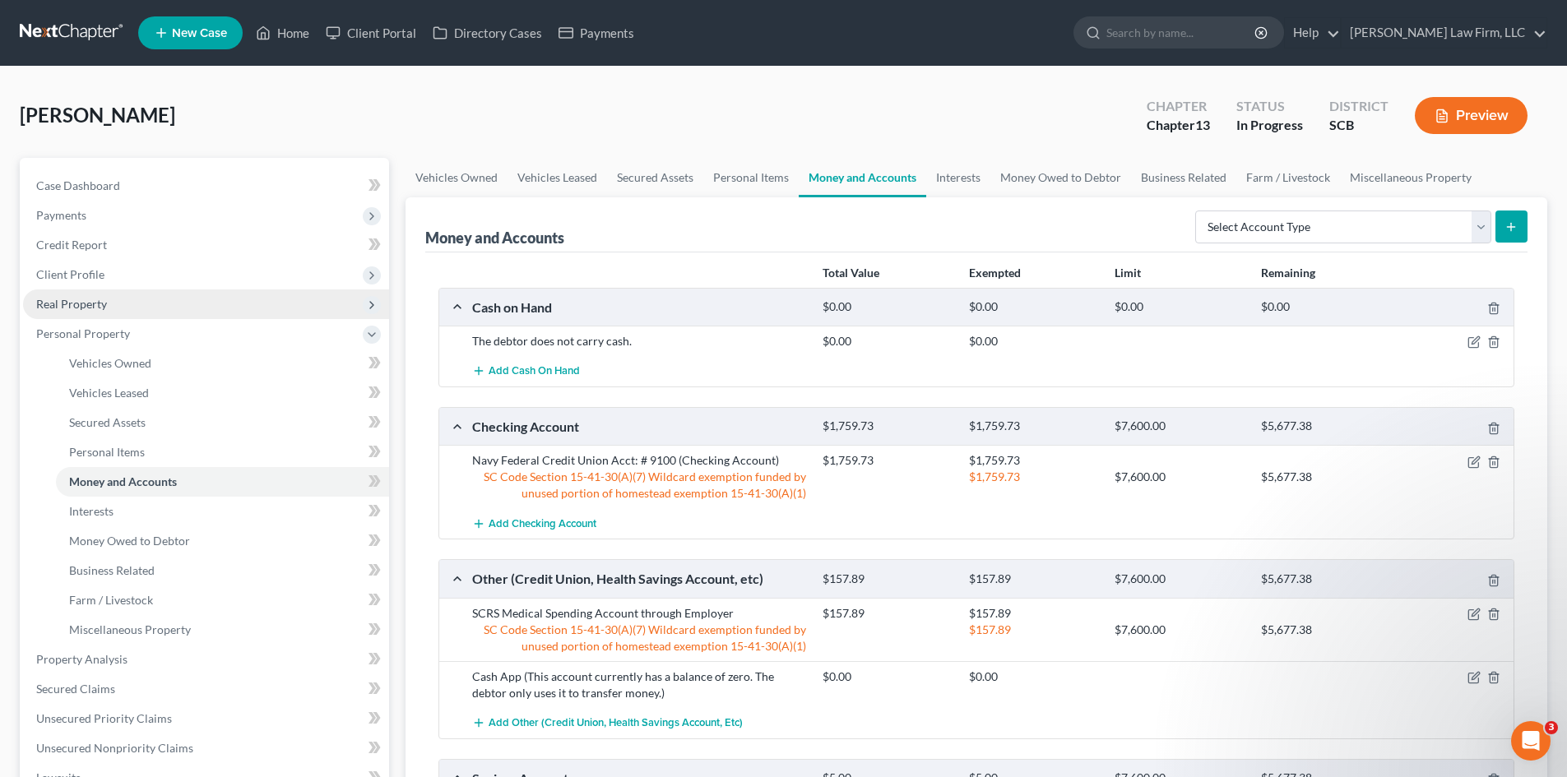
click at [100, 302] on span "Real Property" at bounding box center [71, 304] width 71 height 14
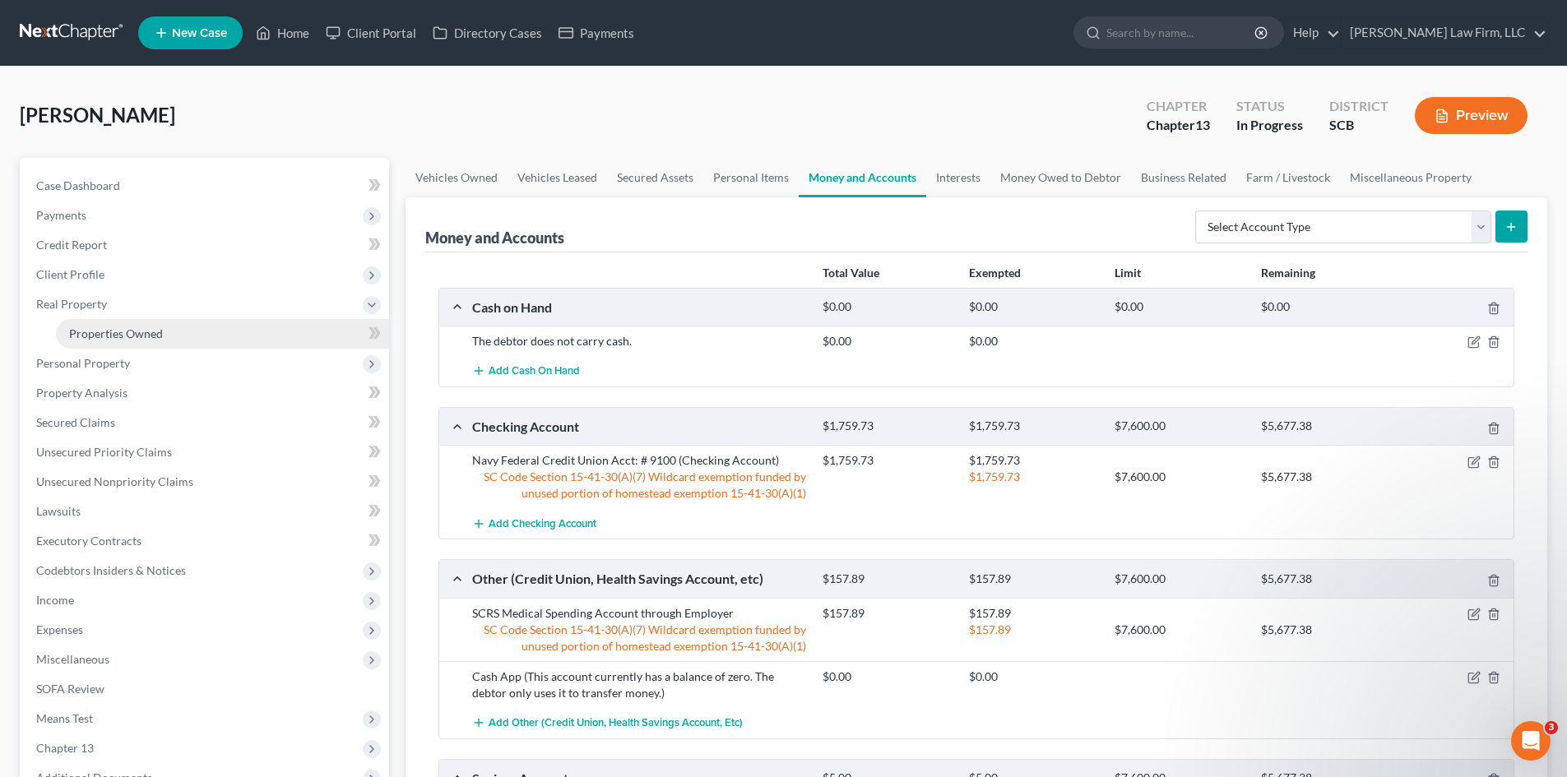
click at [123, 327] on span "Properties Owned" at bounding box center [116, 333] width 94 height 14
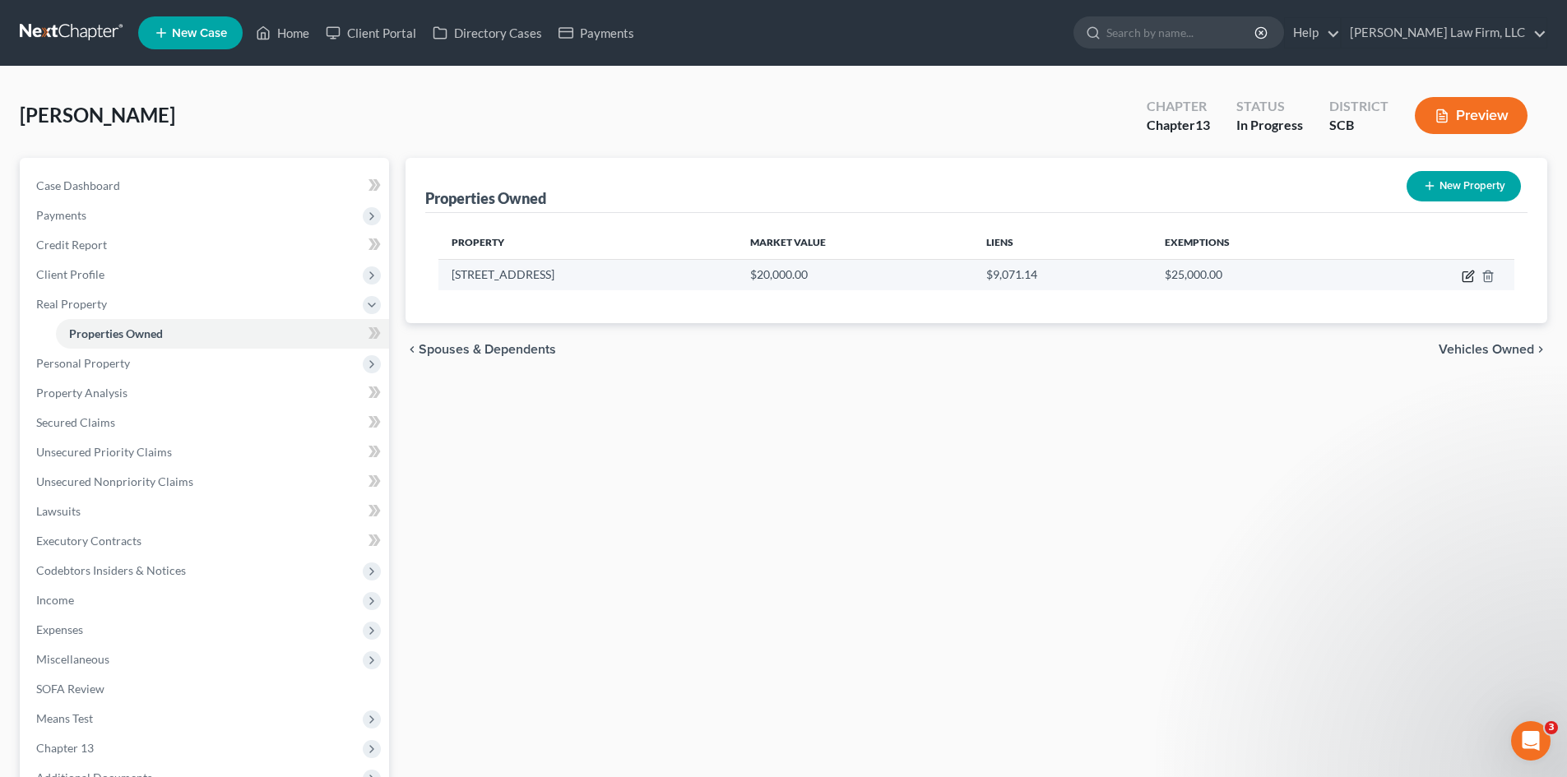
click at [1468, 278] on icon "button" at bounding box center [1469, 274] width 7 height 7
select select "42"
select select "14"
select select "0"
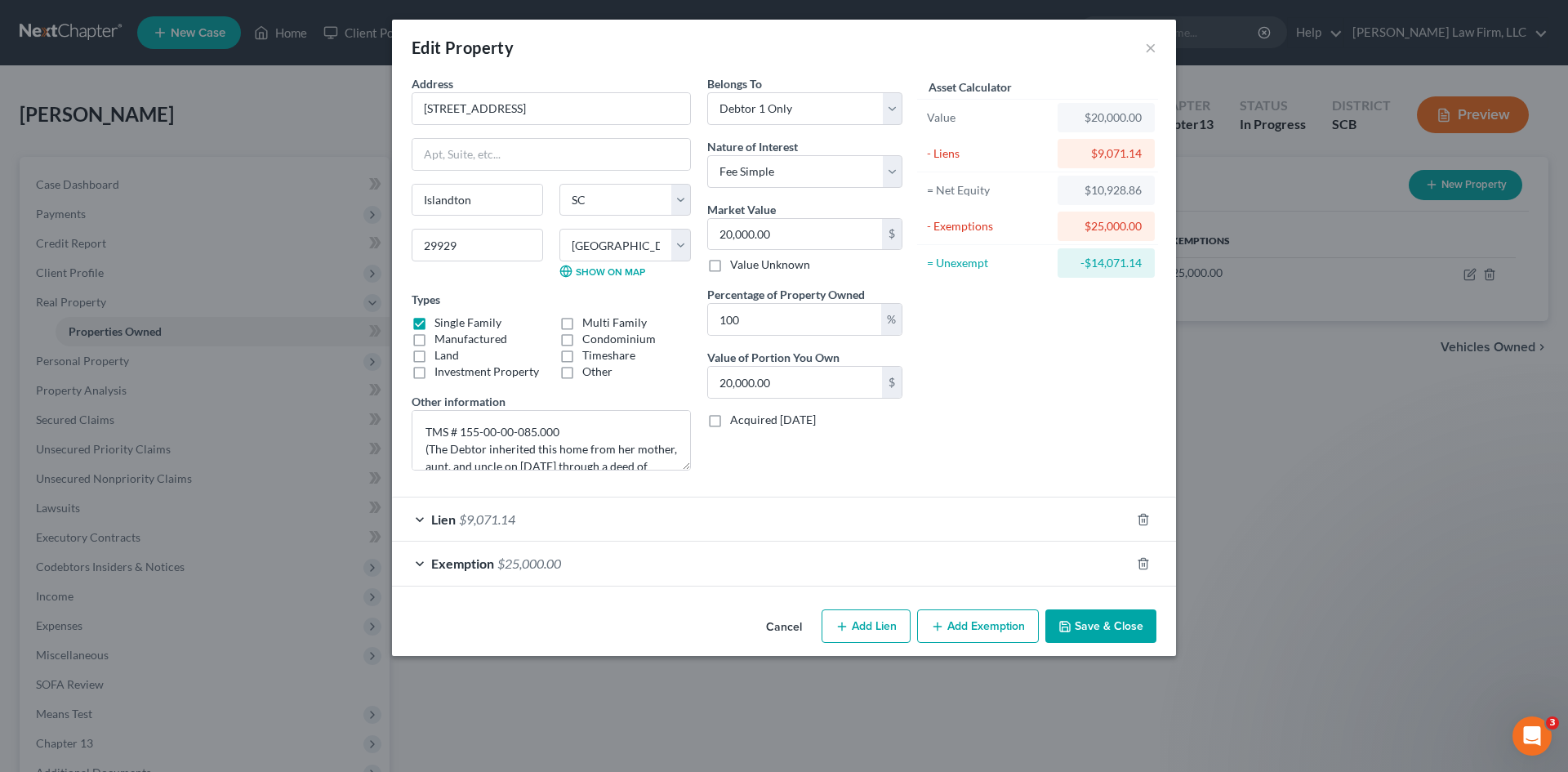
click at [1115, 627] on button "Save & Close" at bounding box center [1101, 627] width 111 height 35
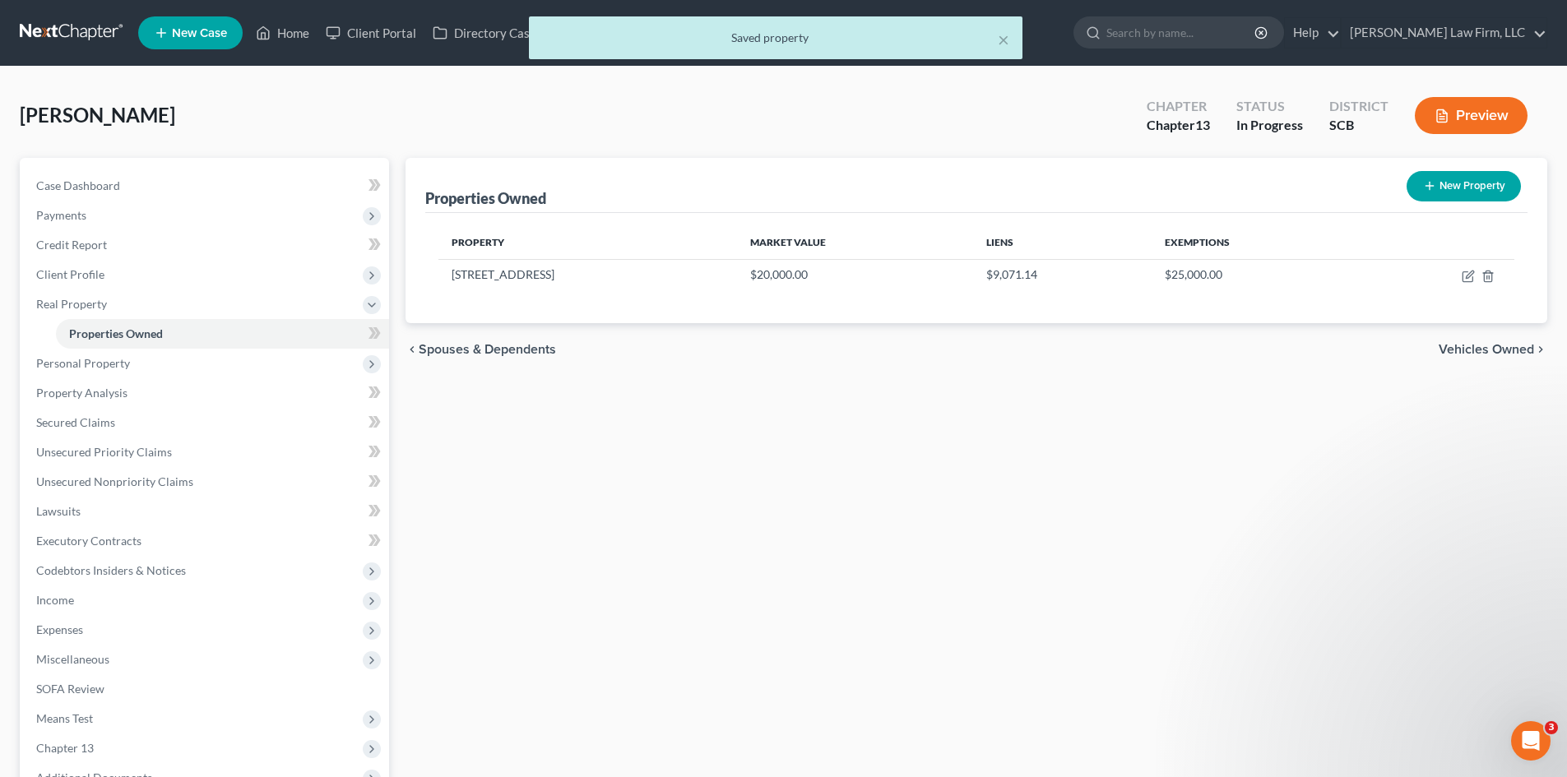
click at [1470, 344] on span "Vehicles Owned" at bounding box center [1485, 349] width 95 height 13
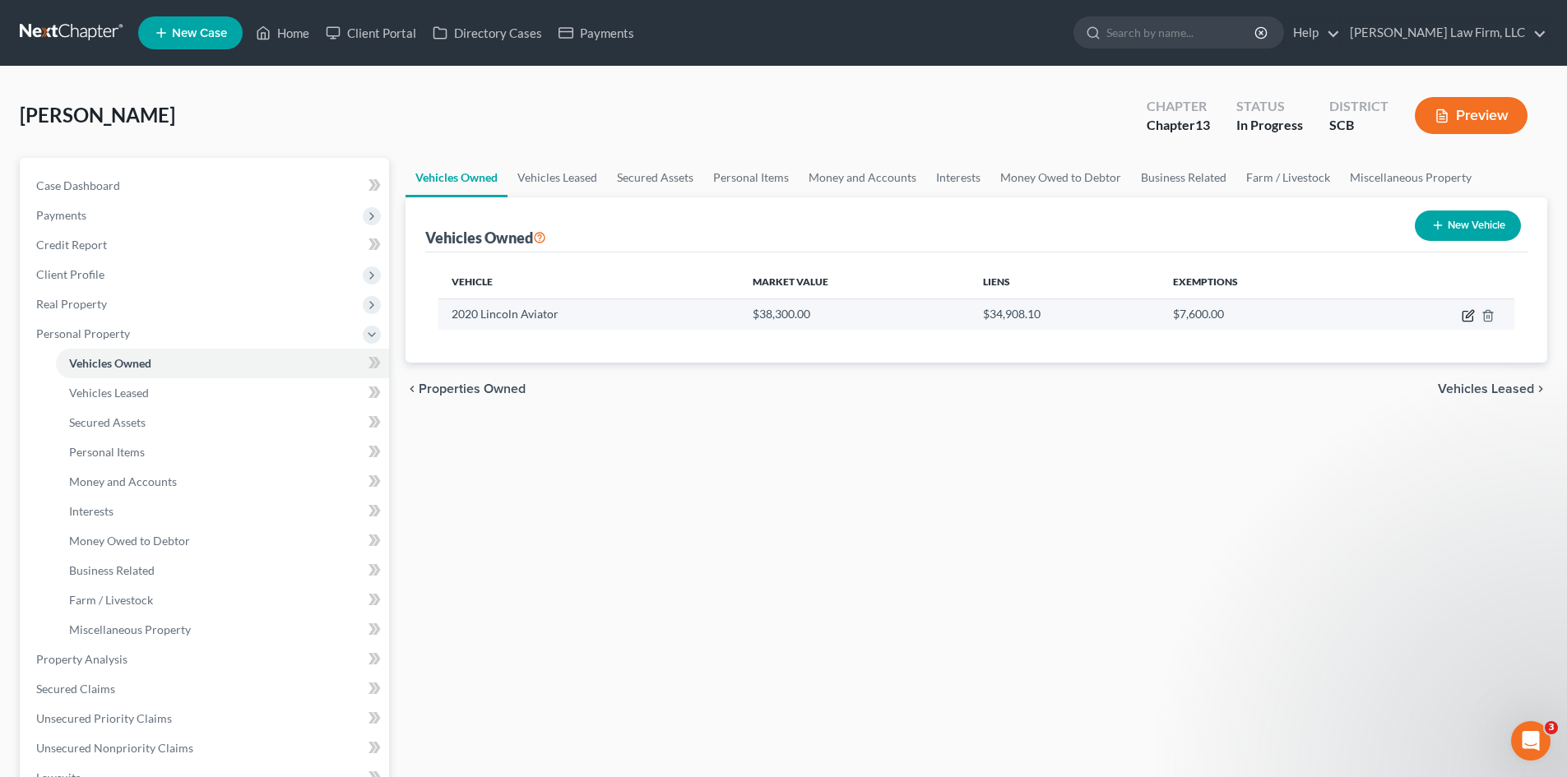
click at [1468, 322] on icon "button" at bounding box center [1467, 317] width 10 height 10
select select "0"
select select "6"
select select "2"
select select "0"
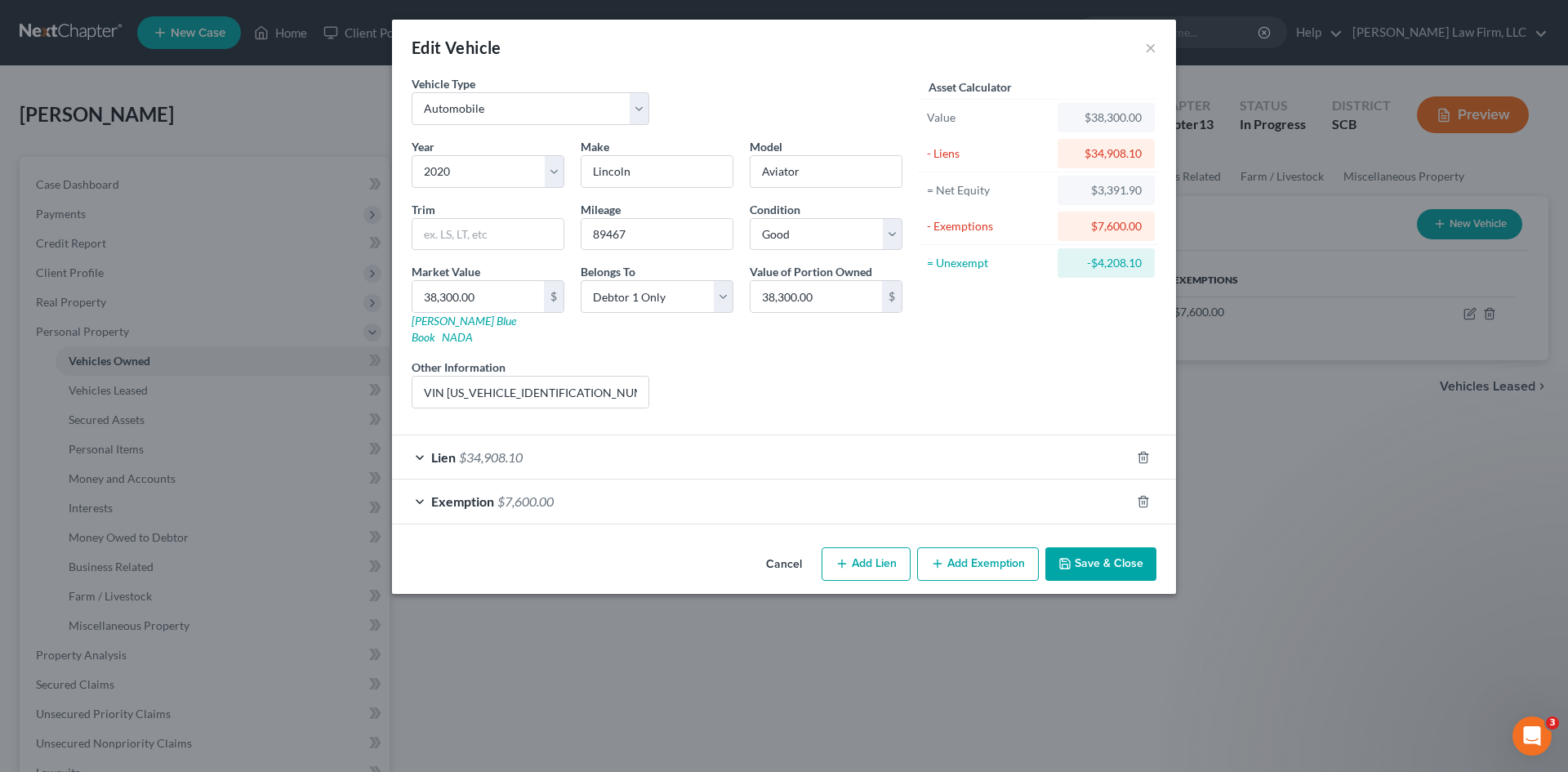
click at [1118, 547] on button "Save & Close" at bounding box center [1101, 564] width 111 height 35
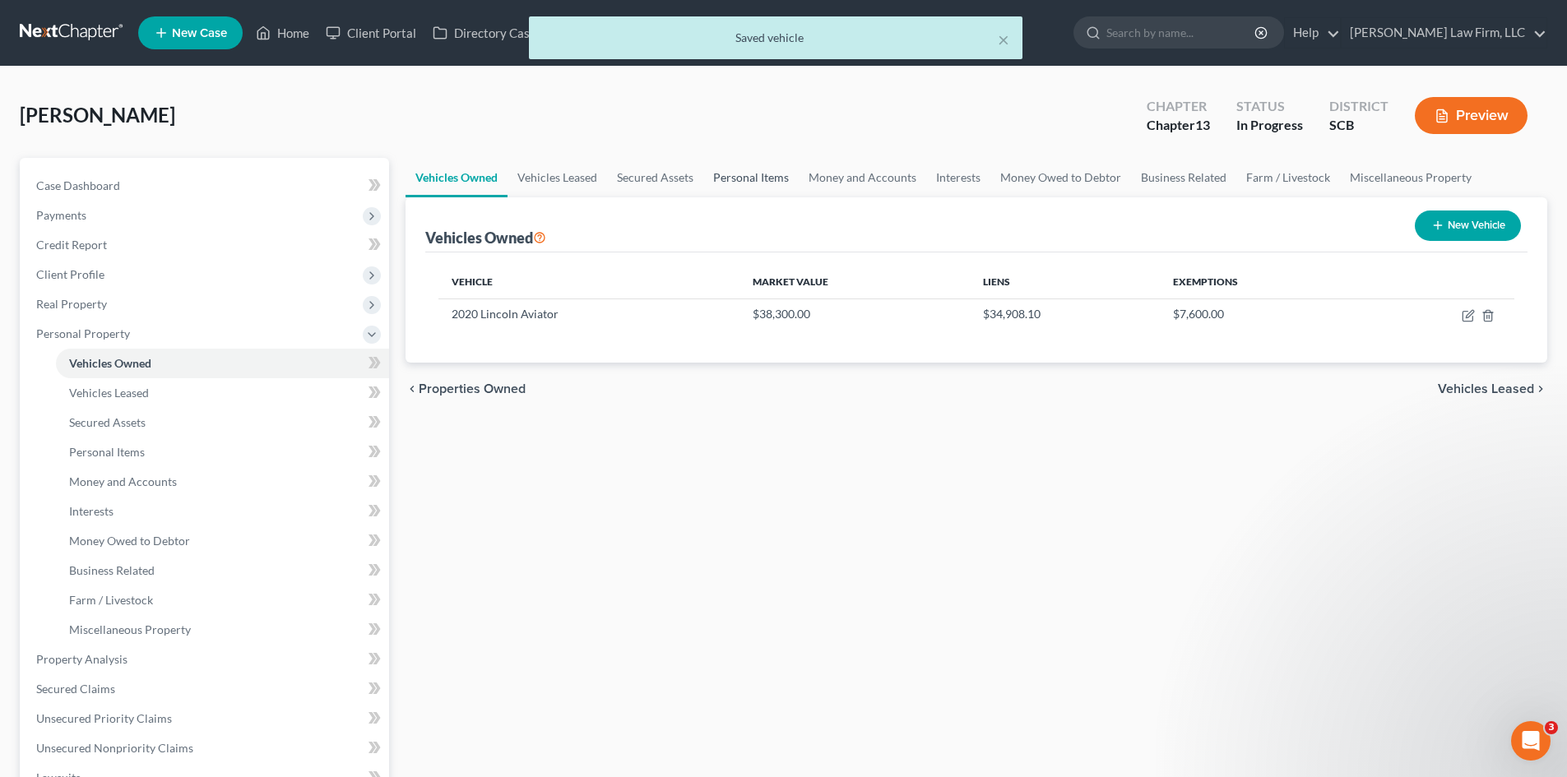
click at [740, 184] on link "Personal Items" at bounding box center [750, 177] width 95 height 39
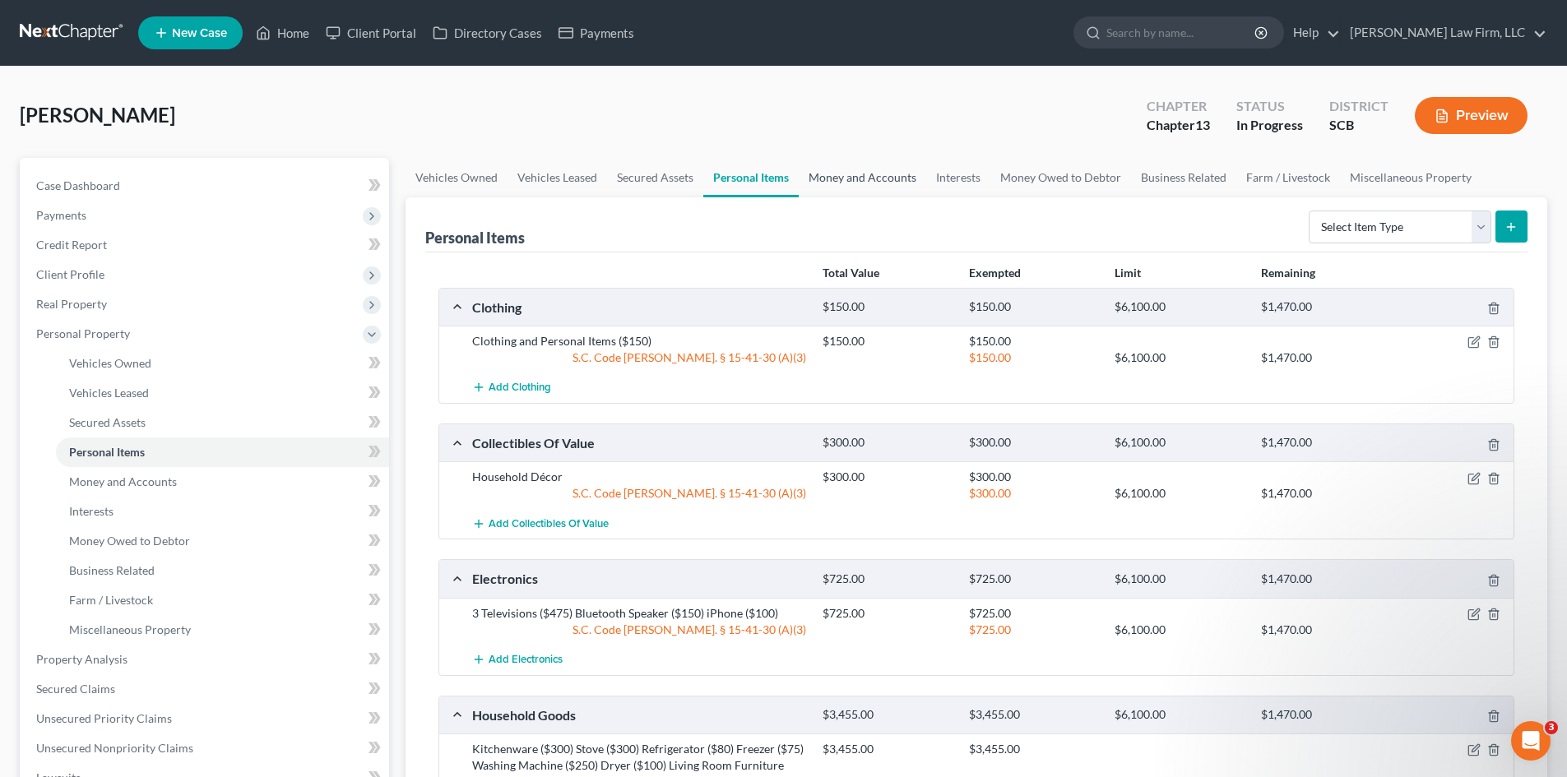
click at [823, 172] on link "Money and Accounts" at bounding box center [862, 177] width 127 height 39
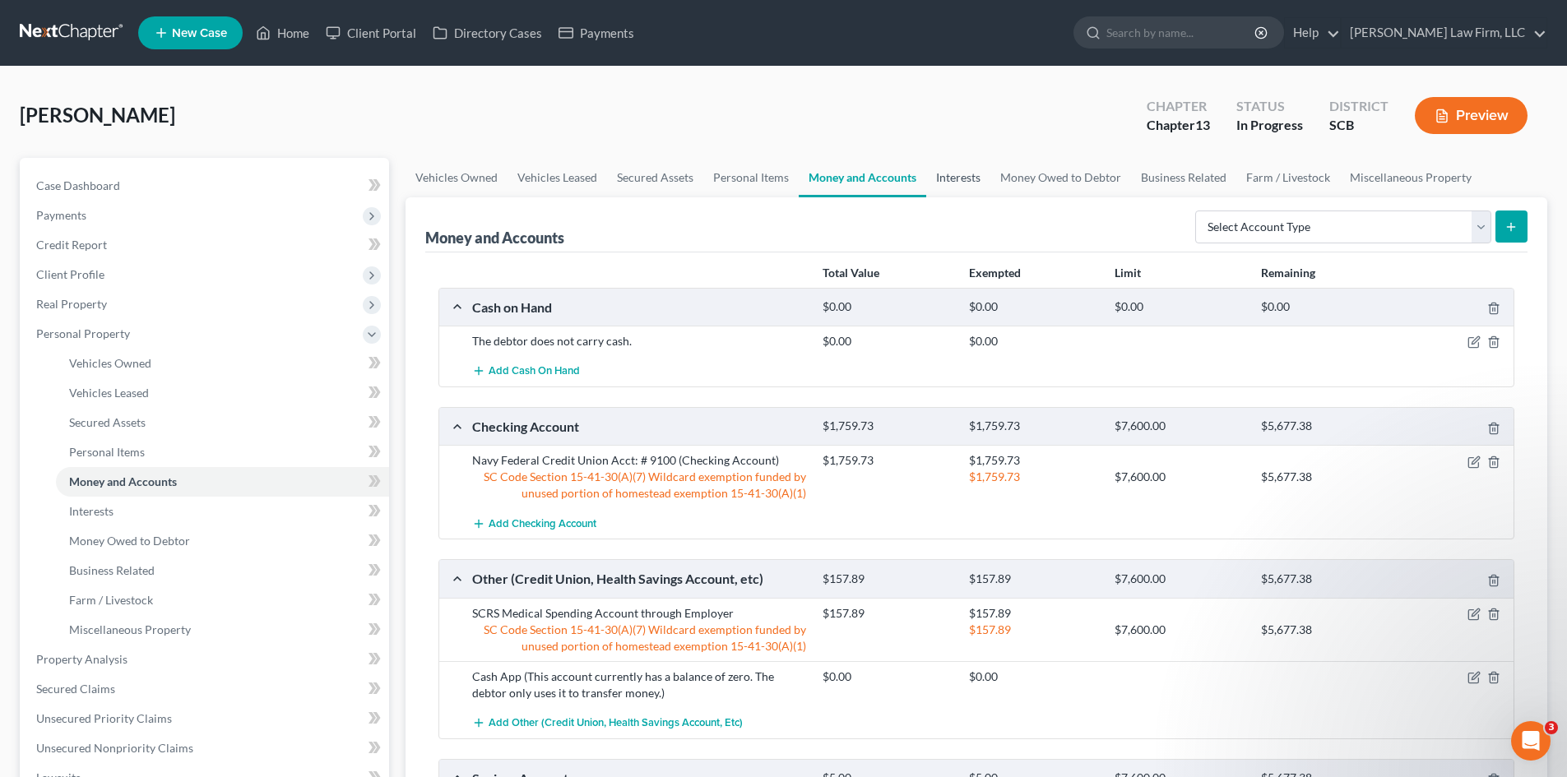
click at [951, 178] on link "Interests" at bounding box center [958, 177] width 64 height 39
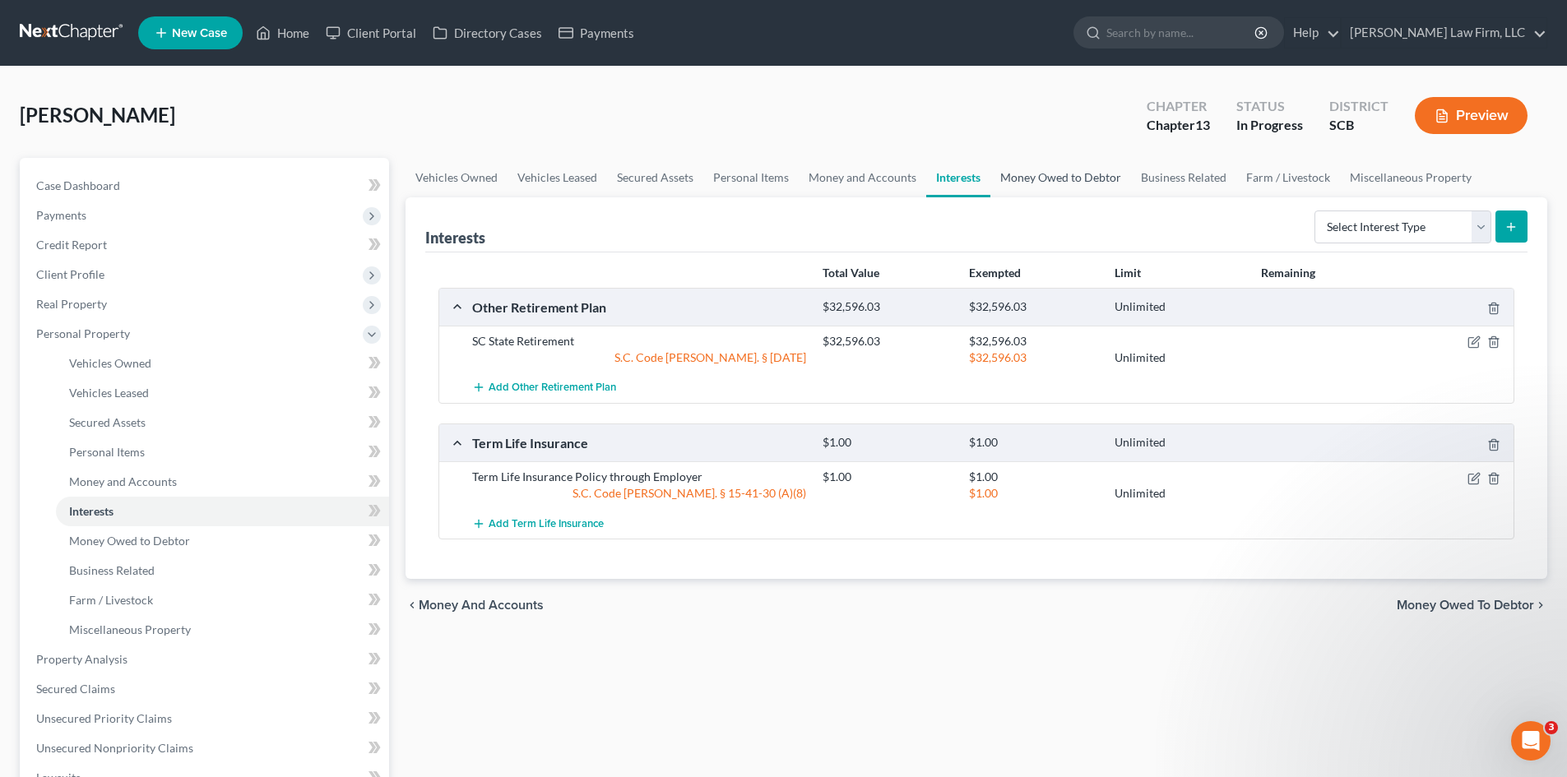
click at [1082, 183] on link "Money Owed to Debtor" at bounding box center [1060, 177] width 141 height 39
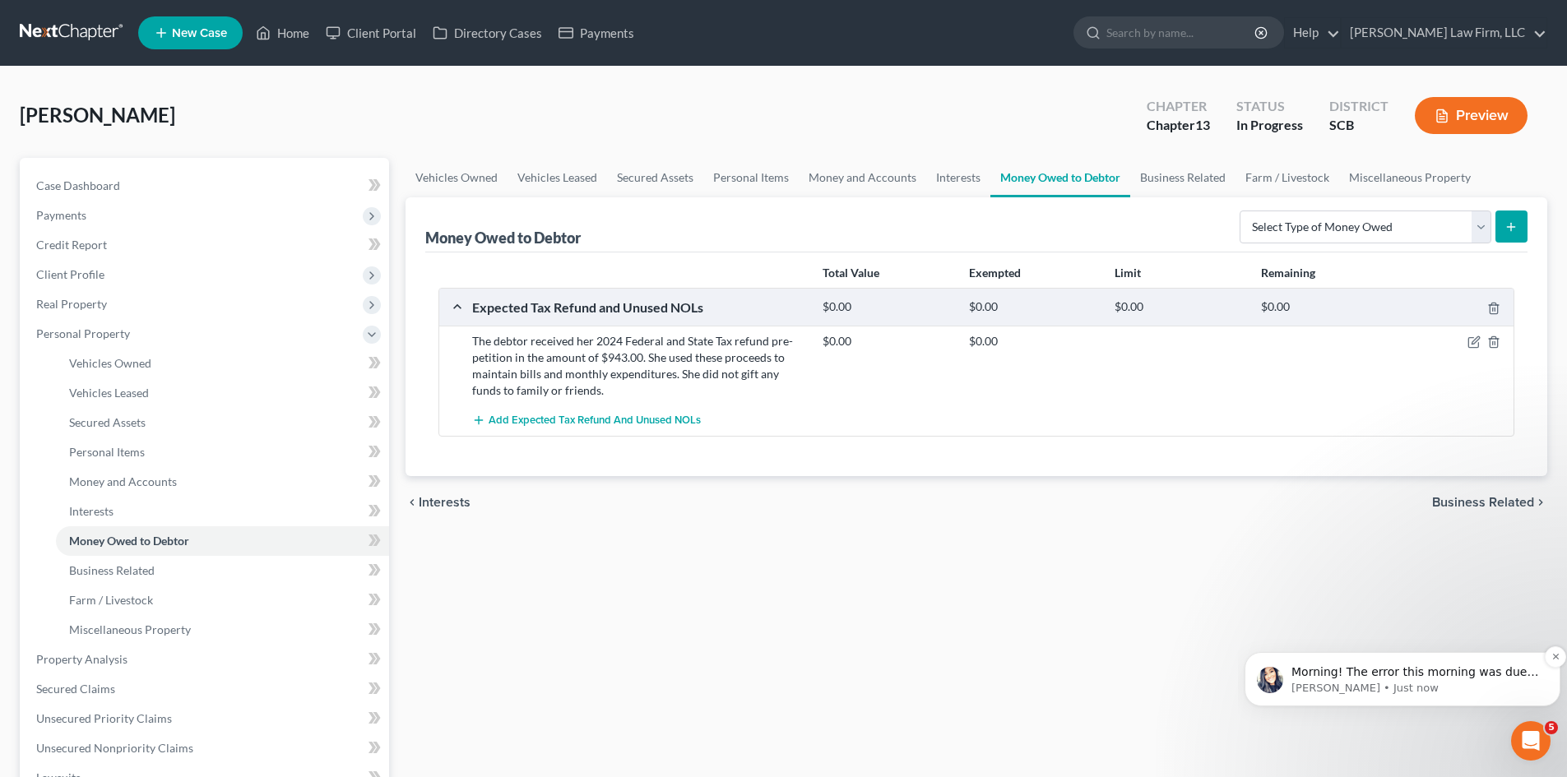
click at [1383, 677] on p "Morning! The error this morning was due to wrong ECF credentials. I do see that…" at bounding box center [1415, 673] width 248 height 16
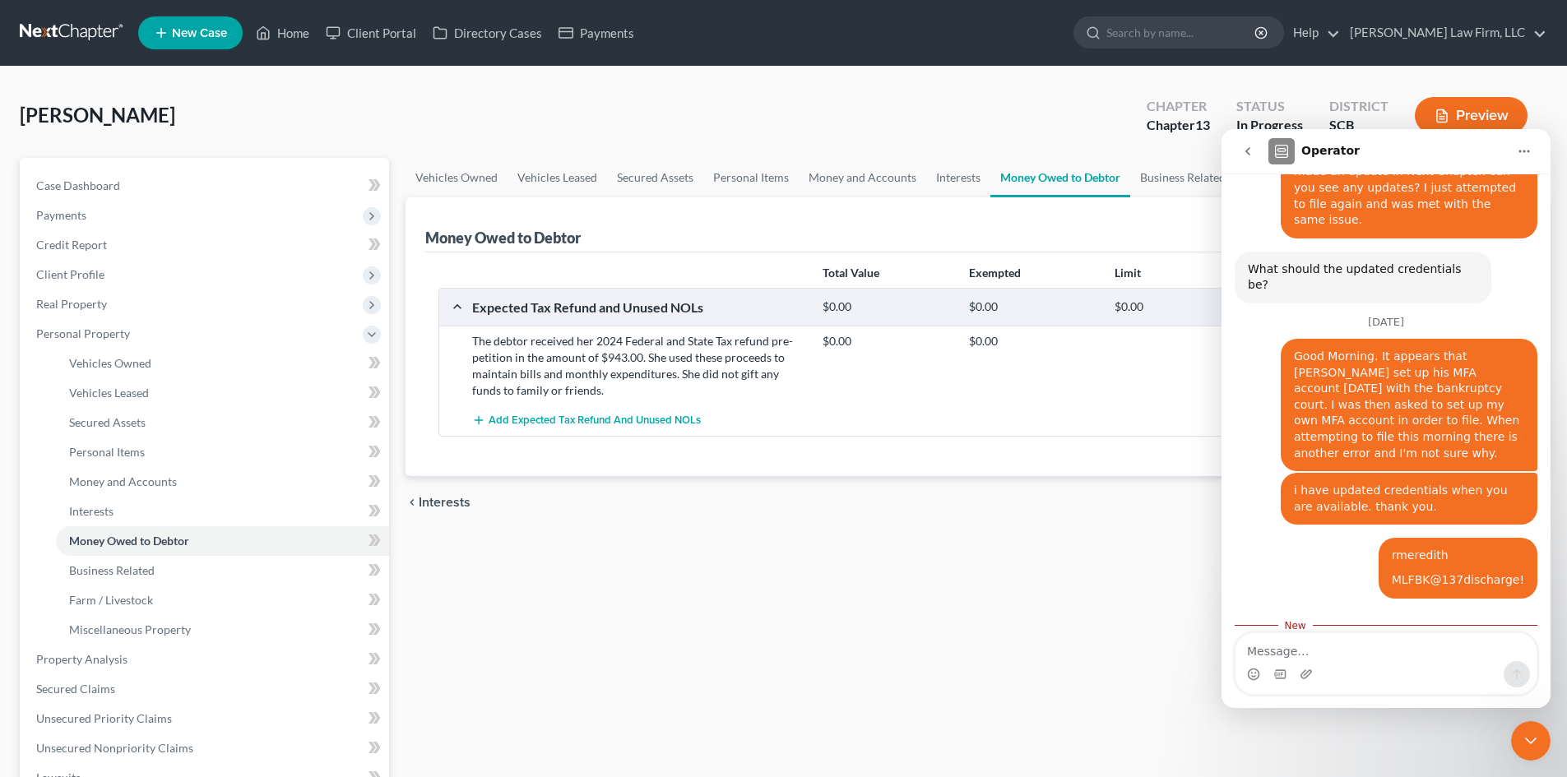
scroll to position [1088, 0]
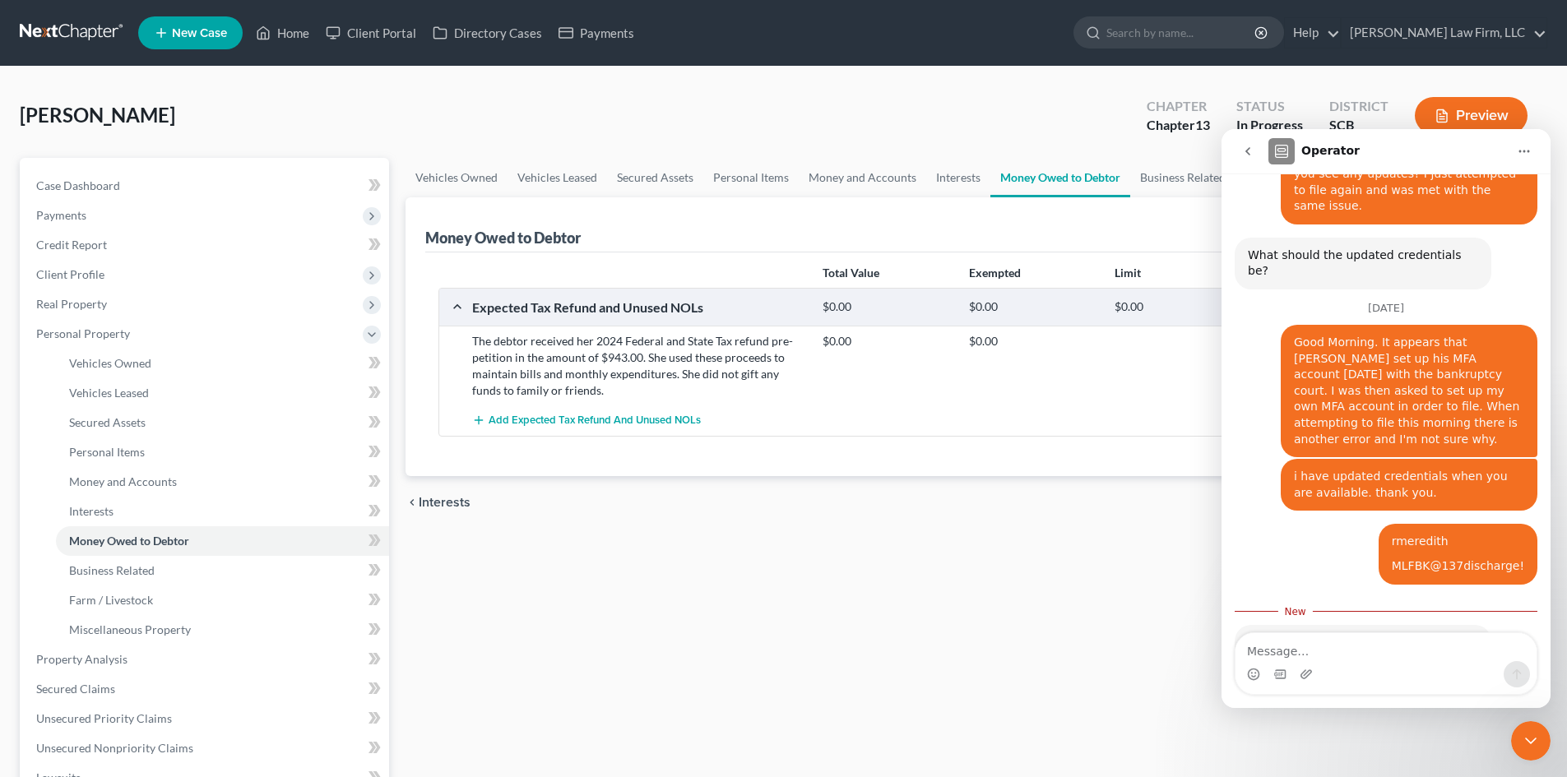
click at [1381, 663] on div "Intercom messenger" at bounding box center [1385, 674] width 301 height 26
drag, startPoint x: 1378, startPoint y: 671, endPoint x: 1392, endPoint y: 640, distance: 33.9
click at [1380, 670] on div "Intercom messenger" at bounding box center [1385, 674] width 301 height 26
click at [1390, 641] on textarea "Message…" at bounding box center [1385, 647] width 301 height 28
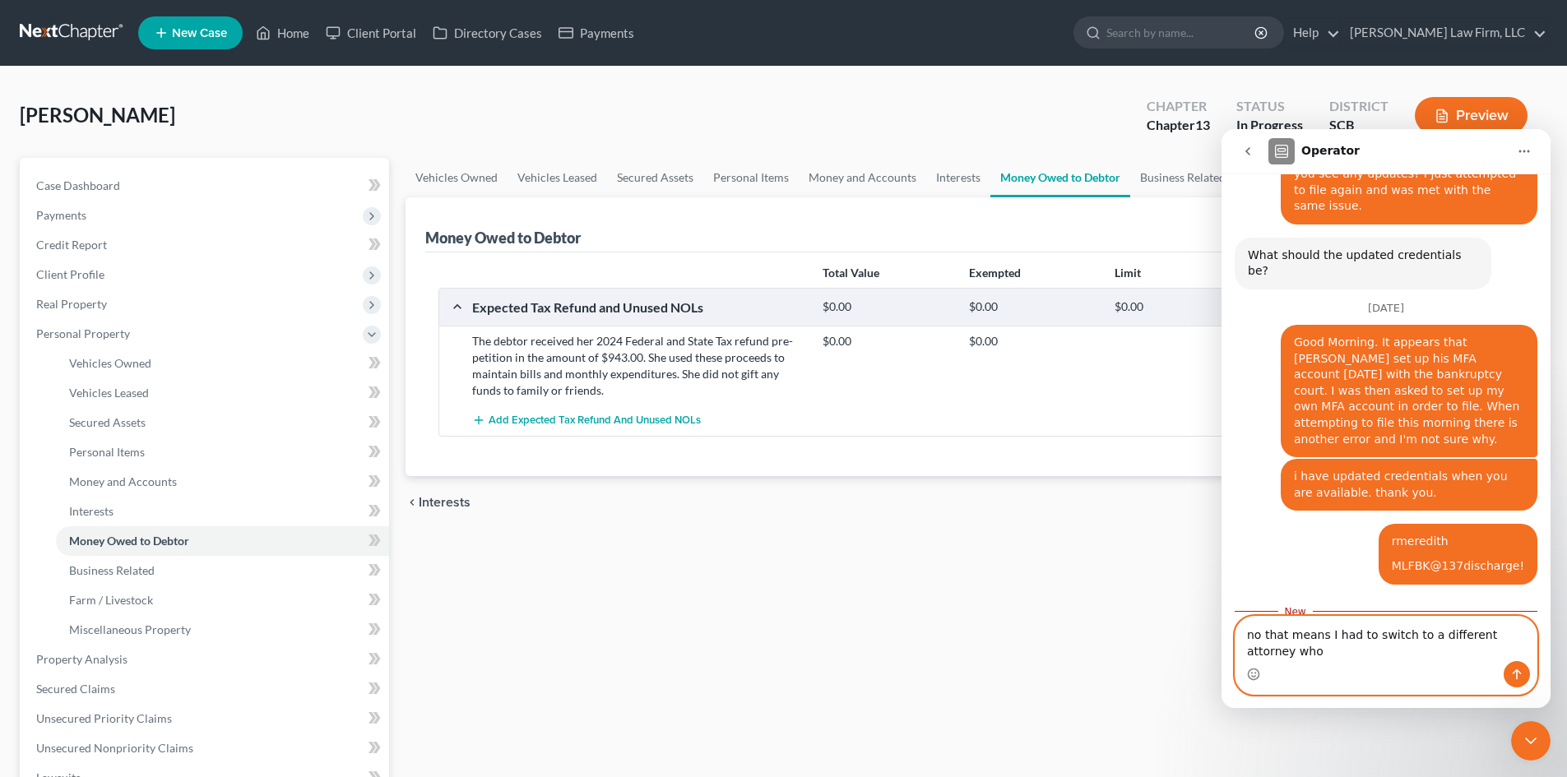
scroll to position [1105, 0]
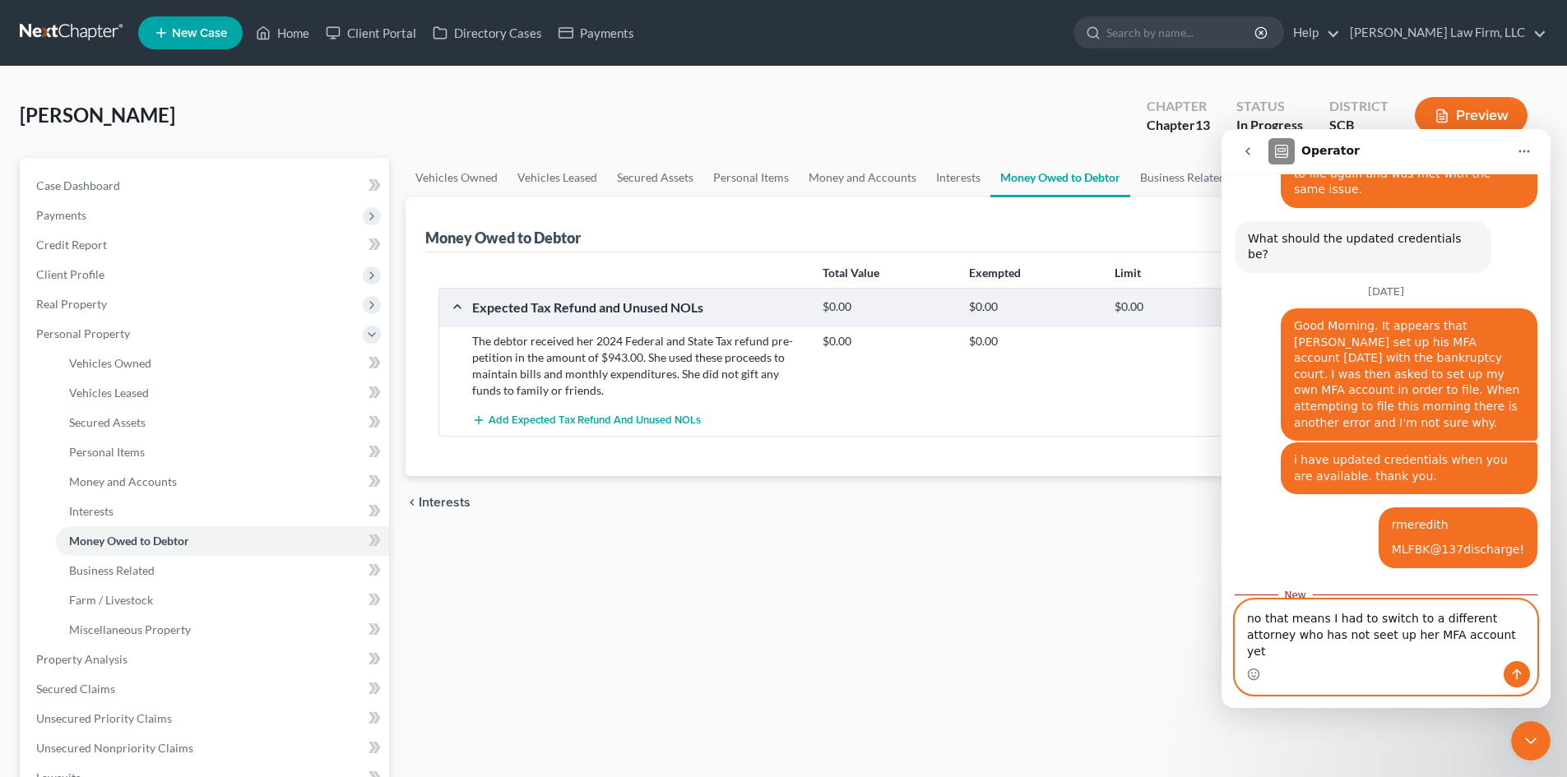
type textarea "no that means I had to switch to a different attorney who has not seet up her M…"
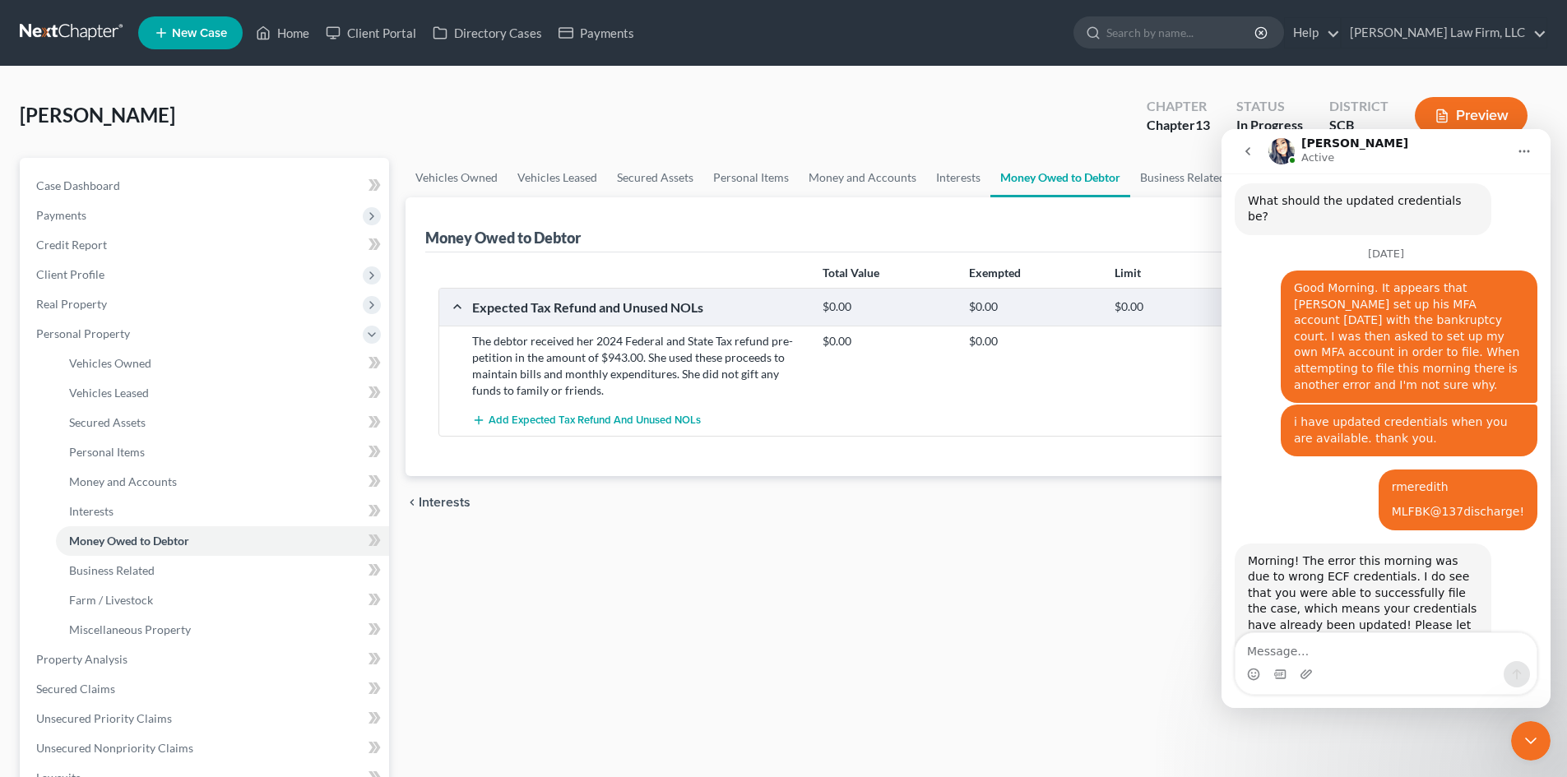
click at [1529, 741] on icon "Close Intercom Messenger" at bounding box center [1531, 741] width 12 height 7
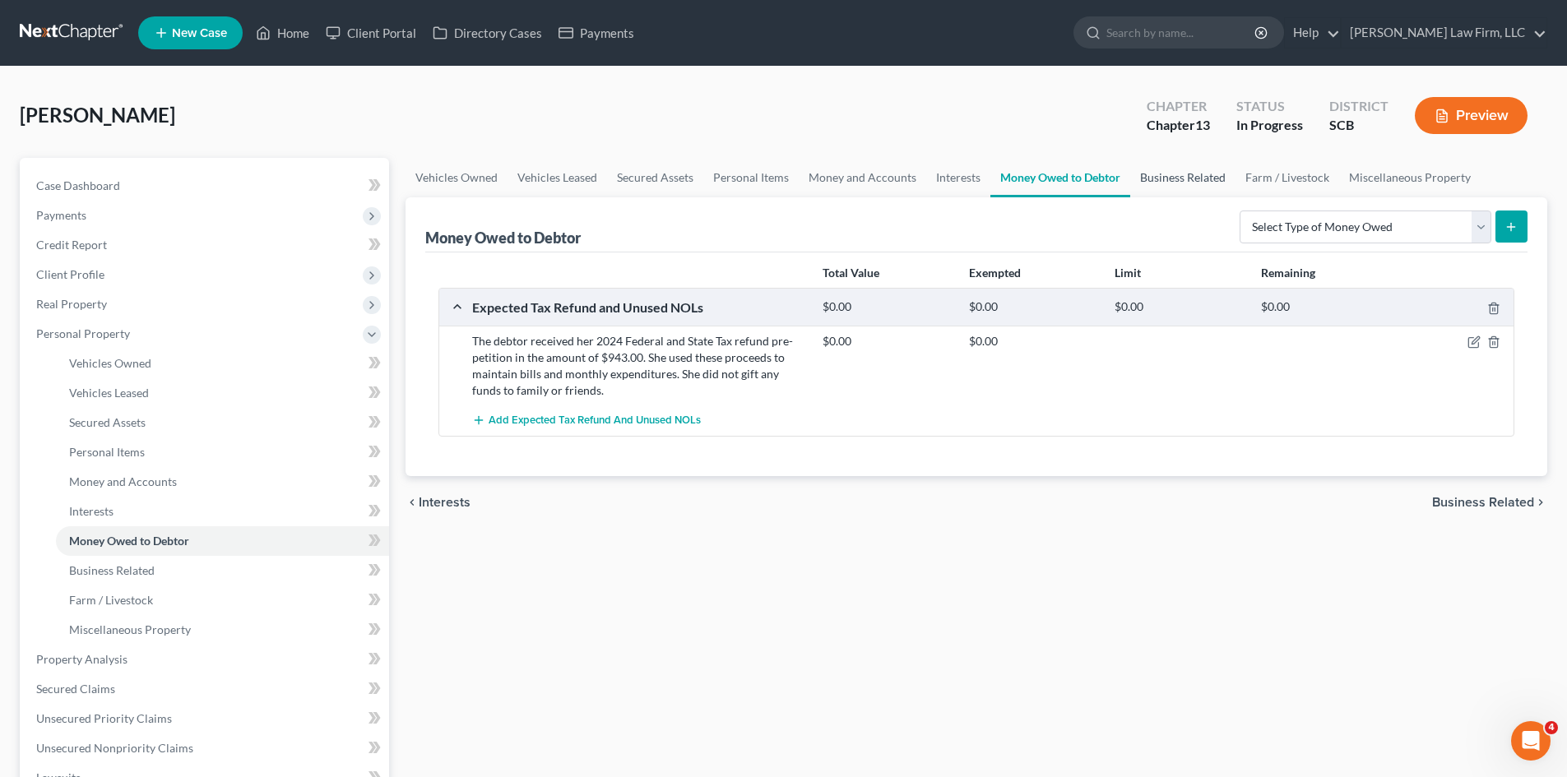
click at [1149, 169] on link "Business Related" at bounding box center [1182, 177] width 105 height 39
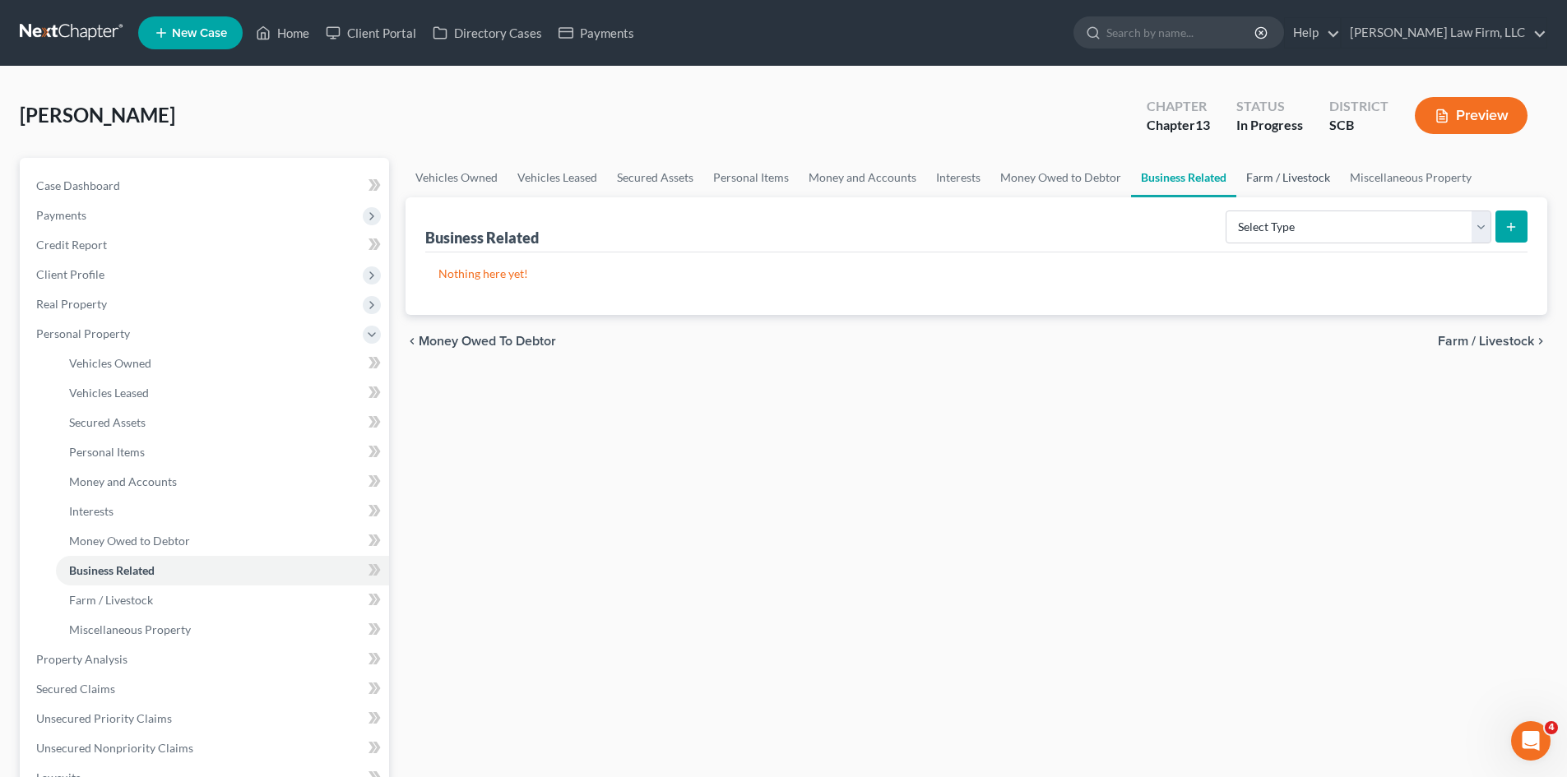
click at [1243, 176] on link "Farm / Livestock" at bounding box center [1288, 177] width 104 height 39
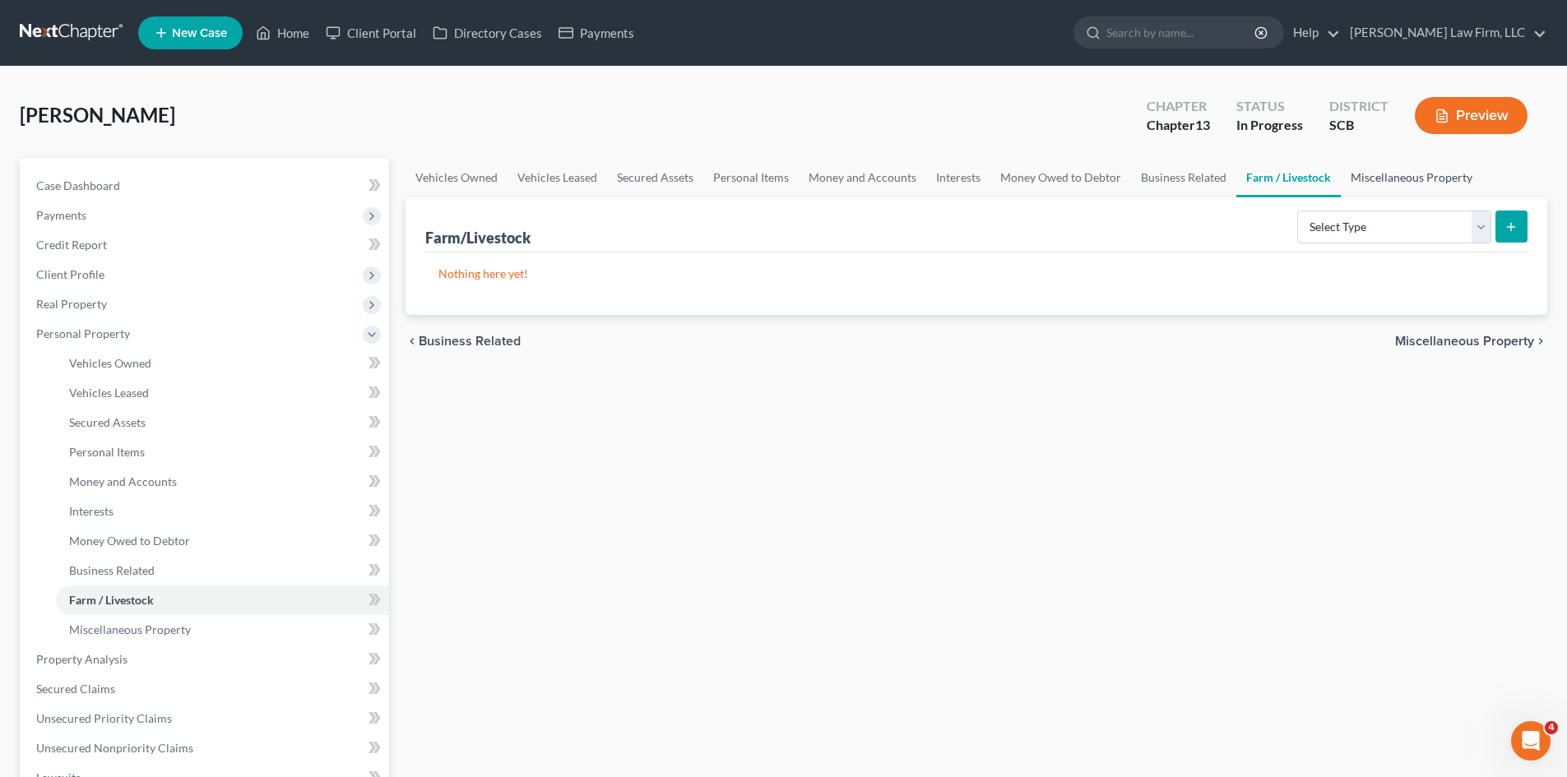
click at [1377, 183] on link "Miscellaneous Property" at bounding box center [1411, 177] width 141 height 39
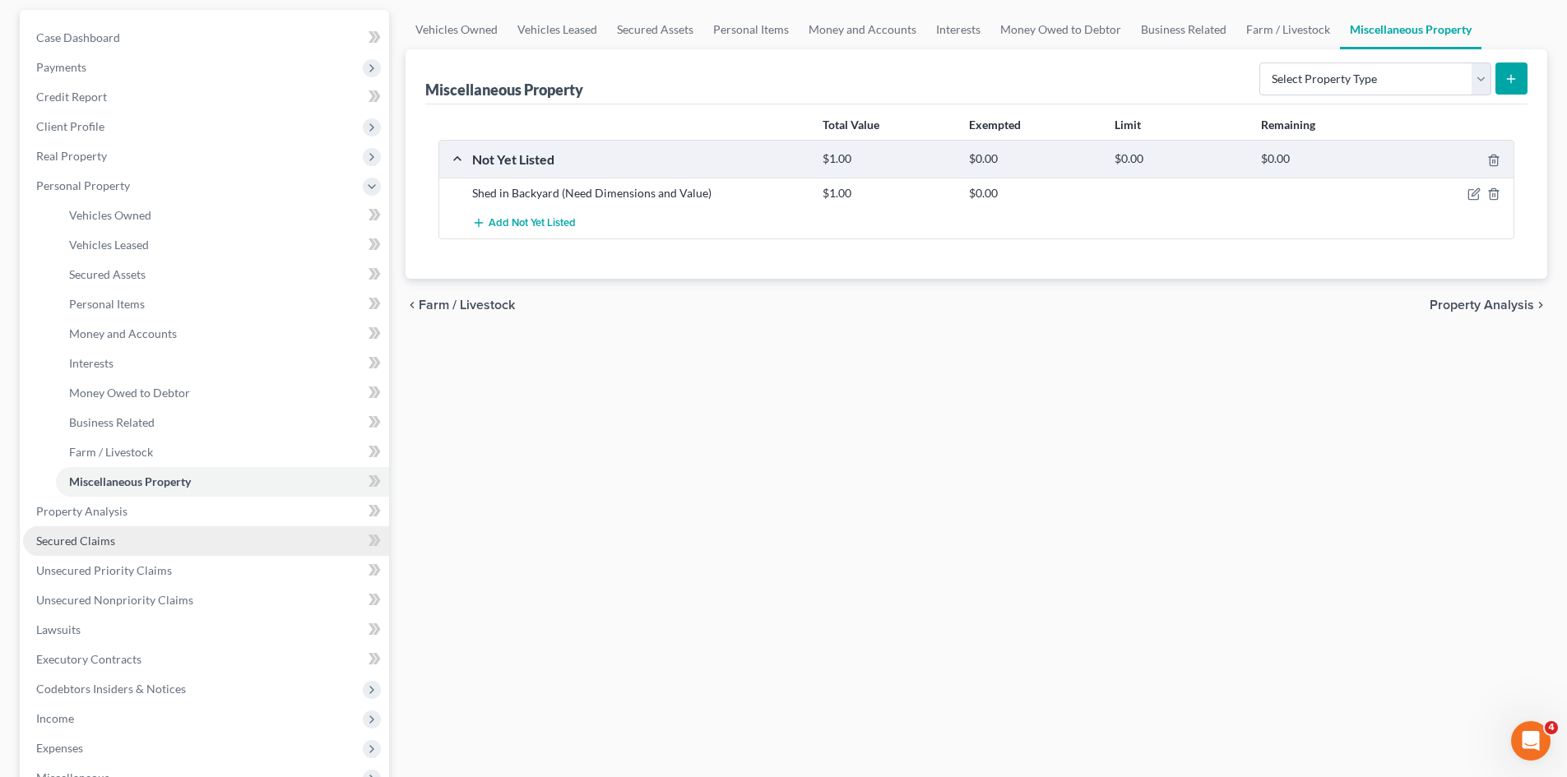
scroll to position [164, 0]
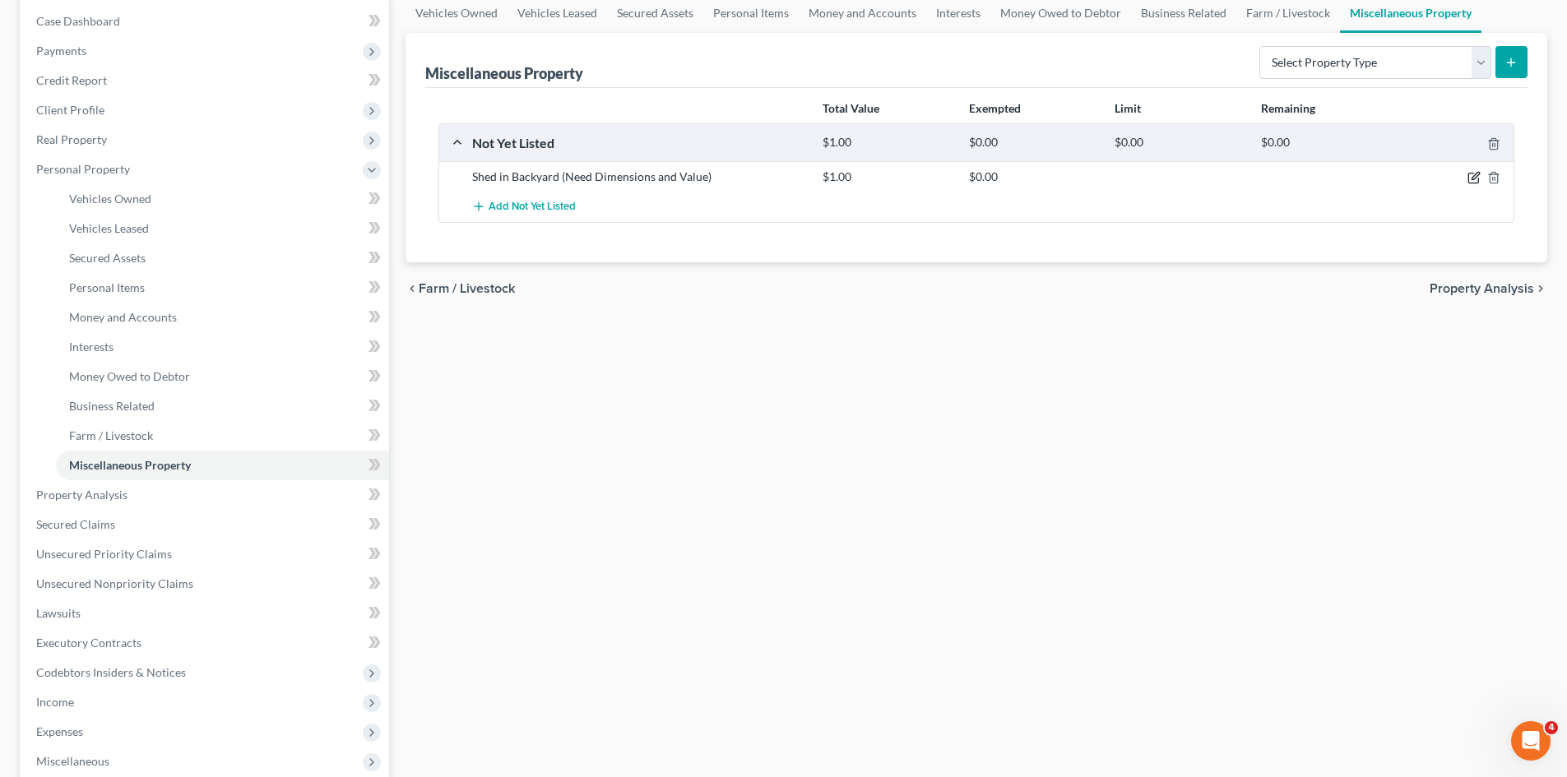
click at [1473, 181] on icon "button" at bounding box center [1473, 177] width 13 height 13
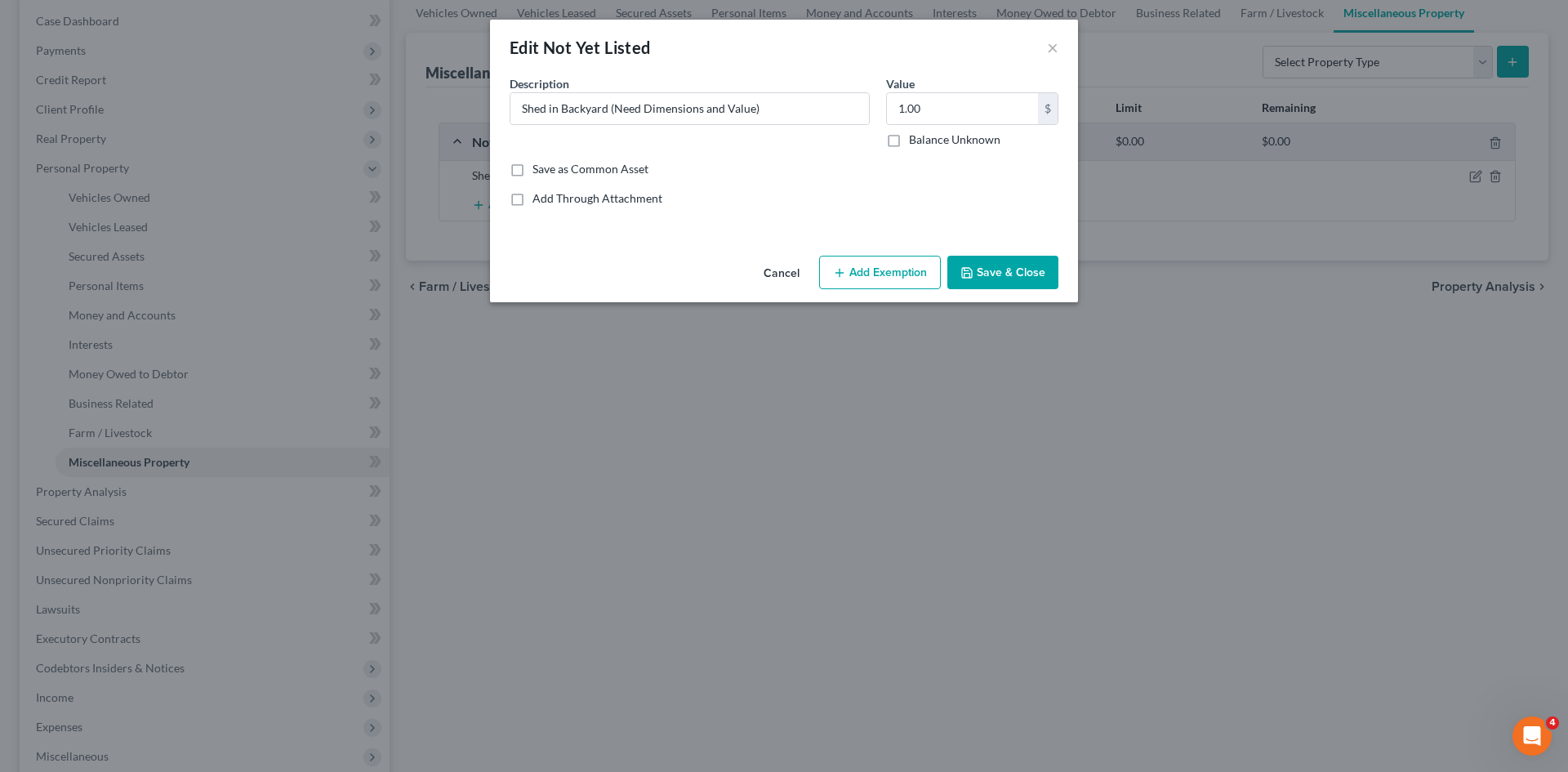
click at [996, 272] on button "Save & Close" at bounding box center [1003, 272] width 111 height 35
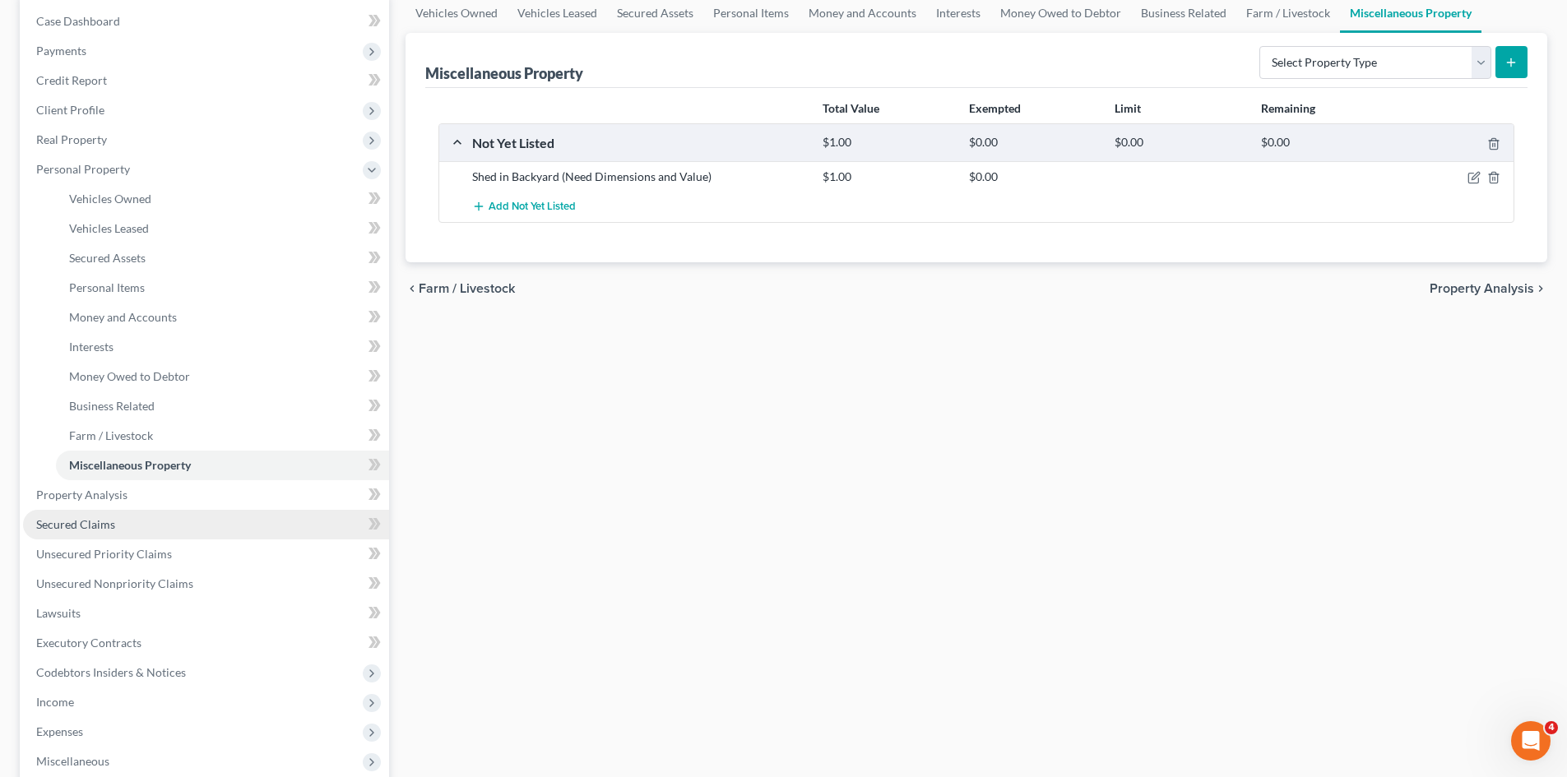
click at [125, 521] on link "Secured Claims" at bounding box center [206, 525] width 366 height 30
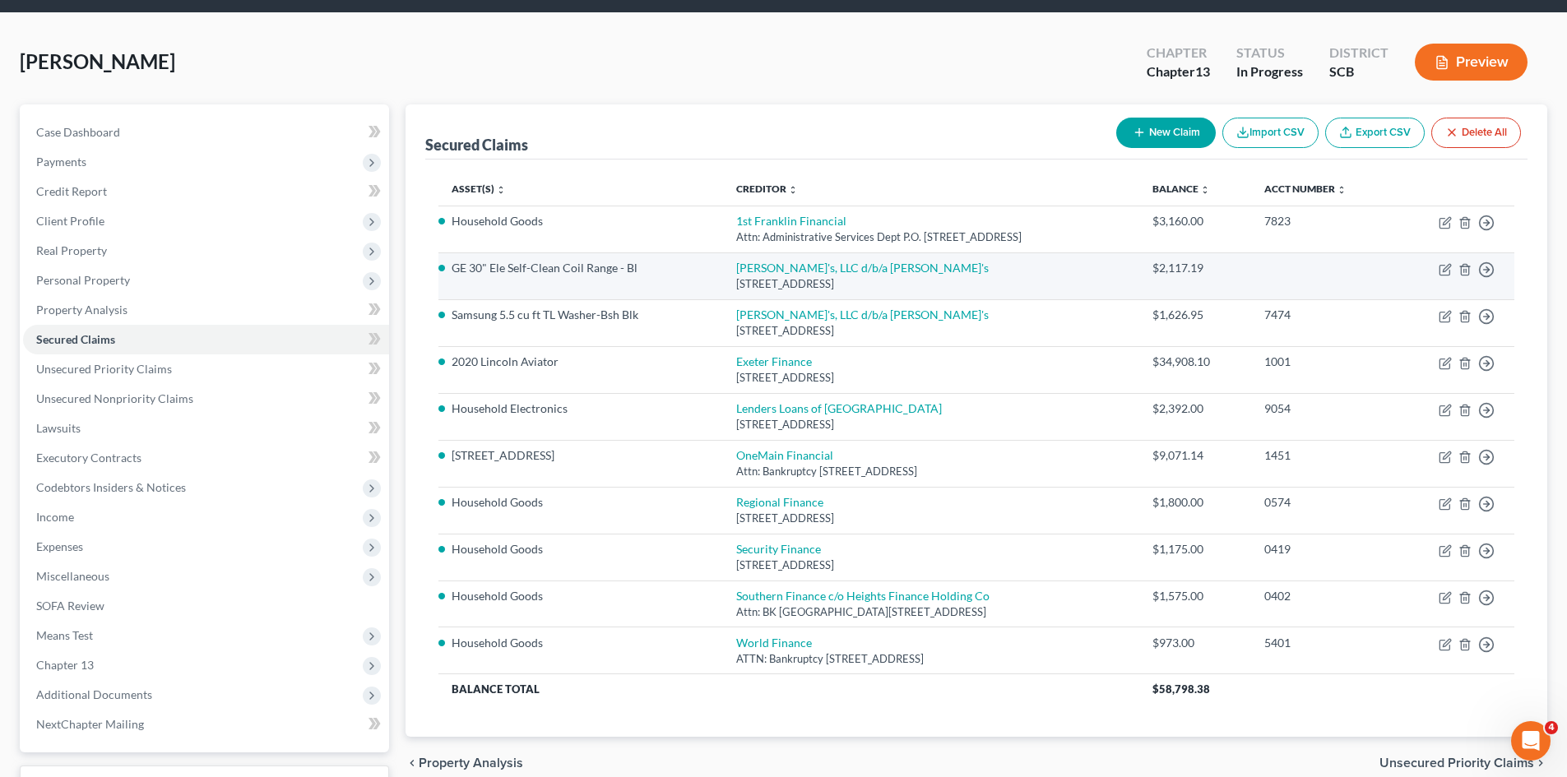
scroll to position [82, 0]
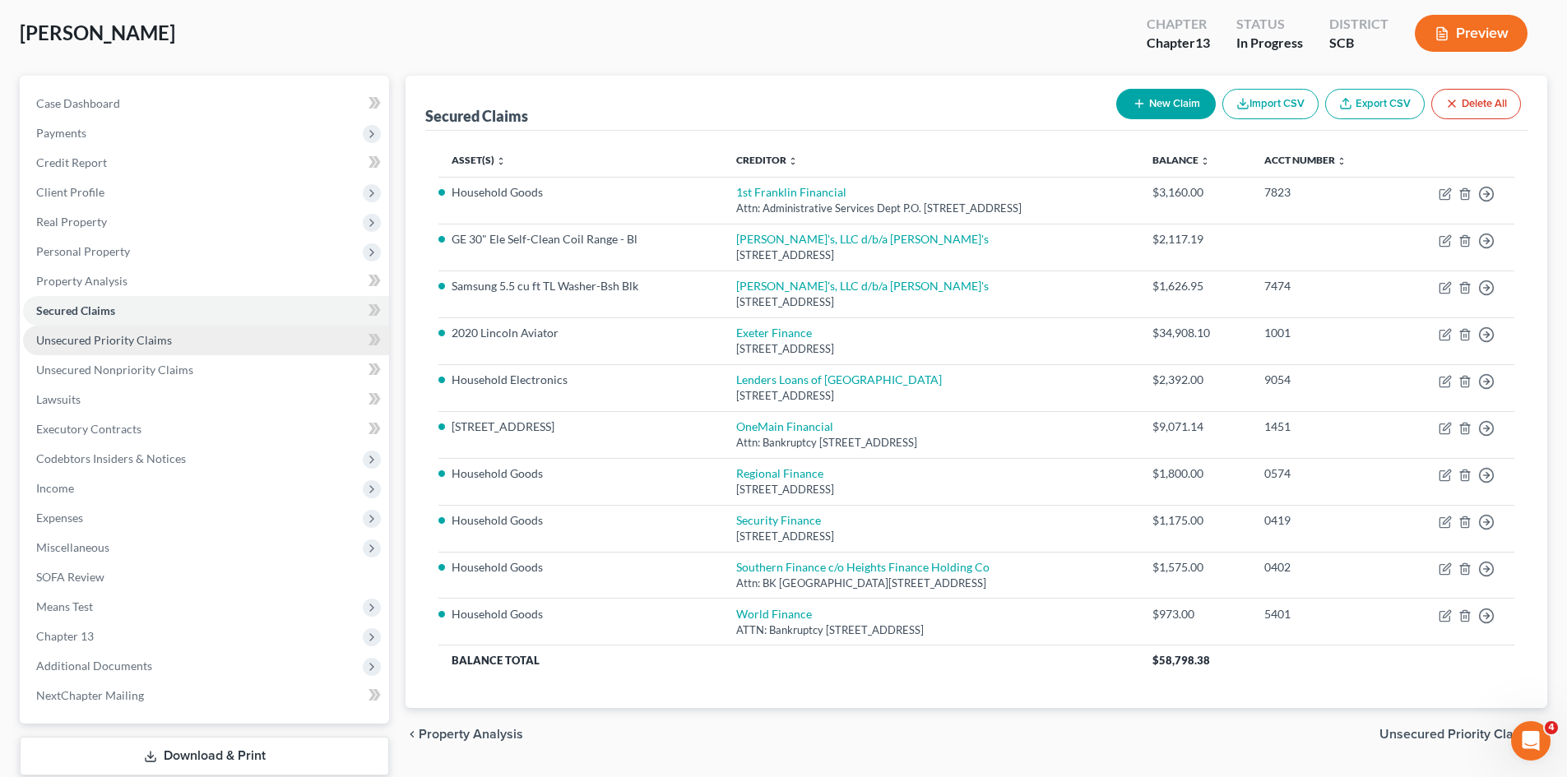
click at [109, 336] on span "Unsecured Priority Claims" at bounding box center [104, 340] width 136 height 14
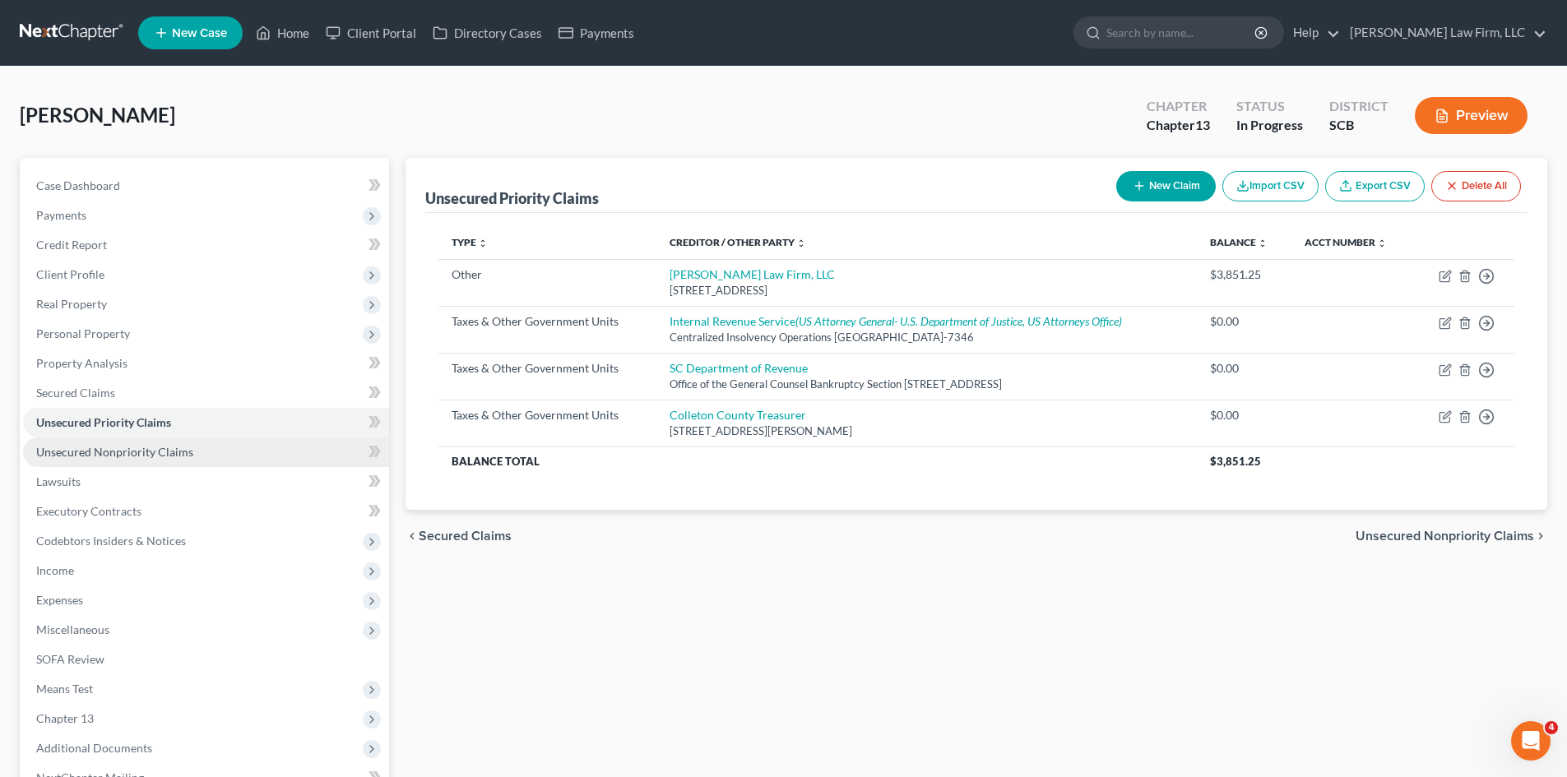
click at [70, 456] on span "Unsecured Nonpriority Claims" at bounding box center [114, 452] width 157 height 14
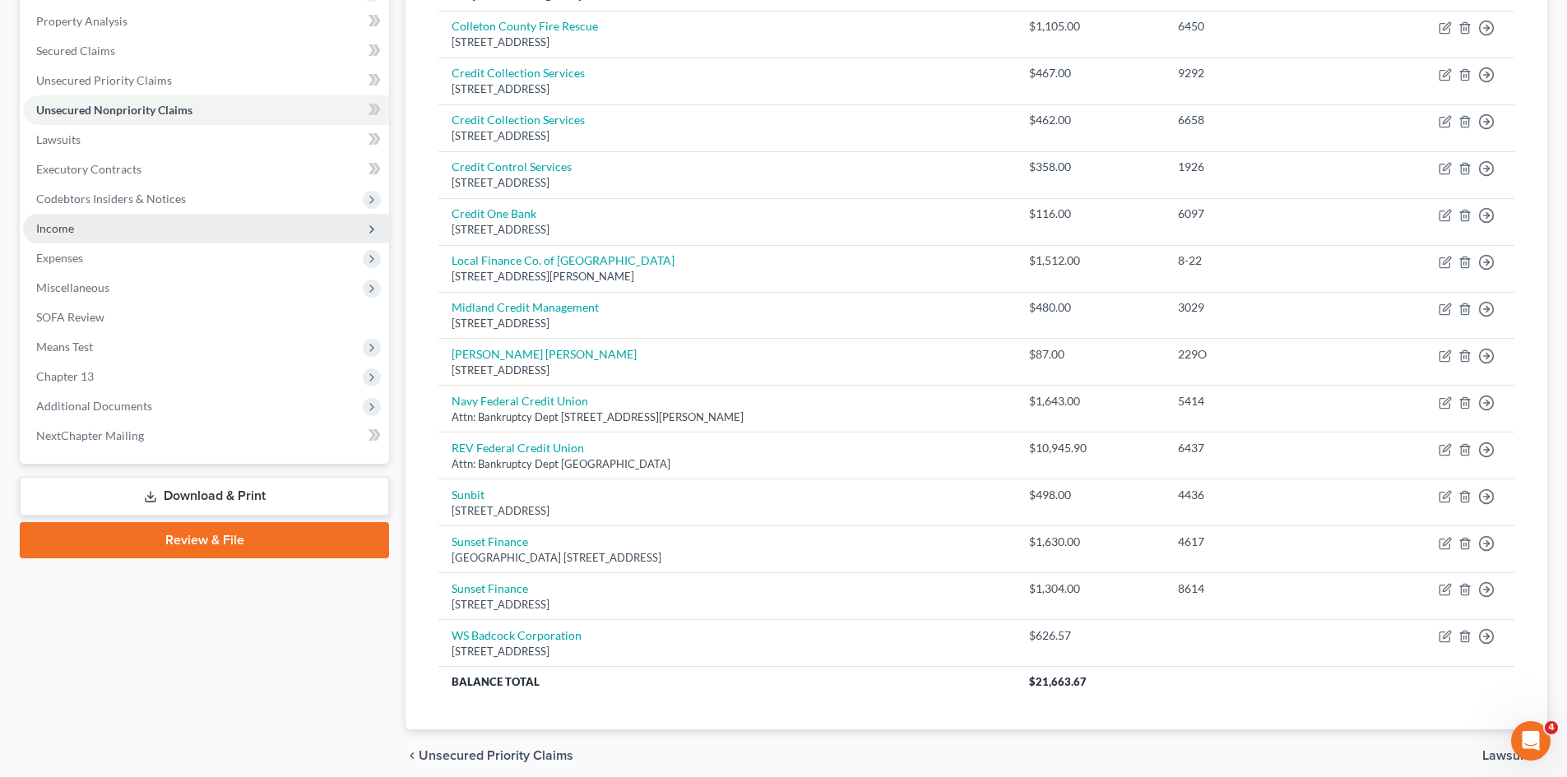
scroll to position [245, 0]
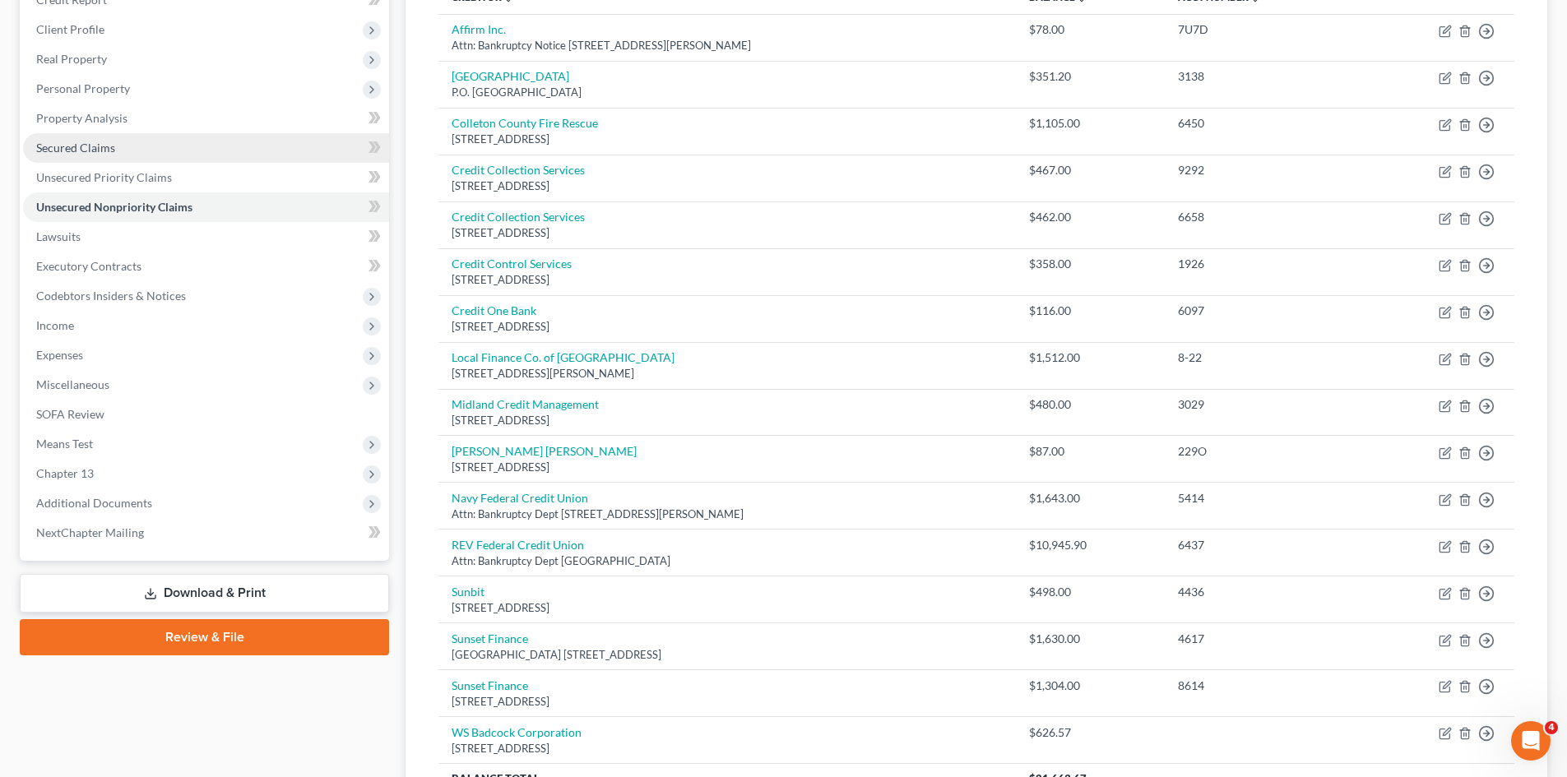
click at [95, 154] on span "Secured Claims" at bounding box center [75, 148] width 79 height 14
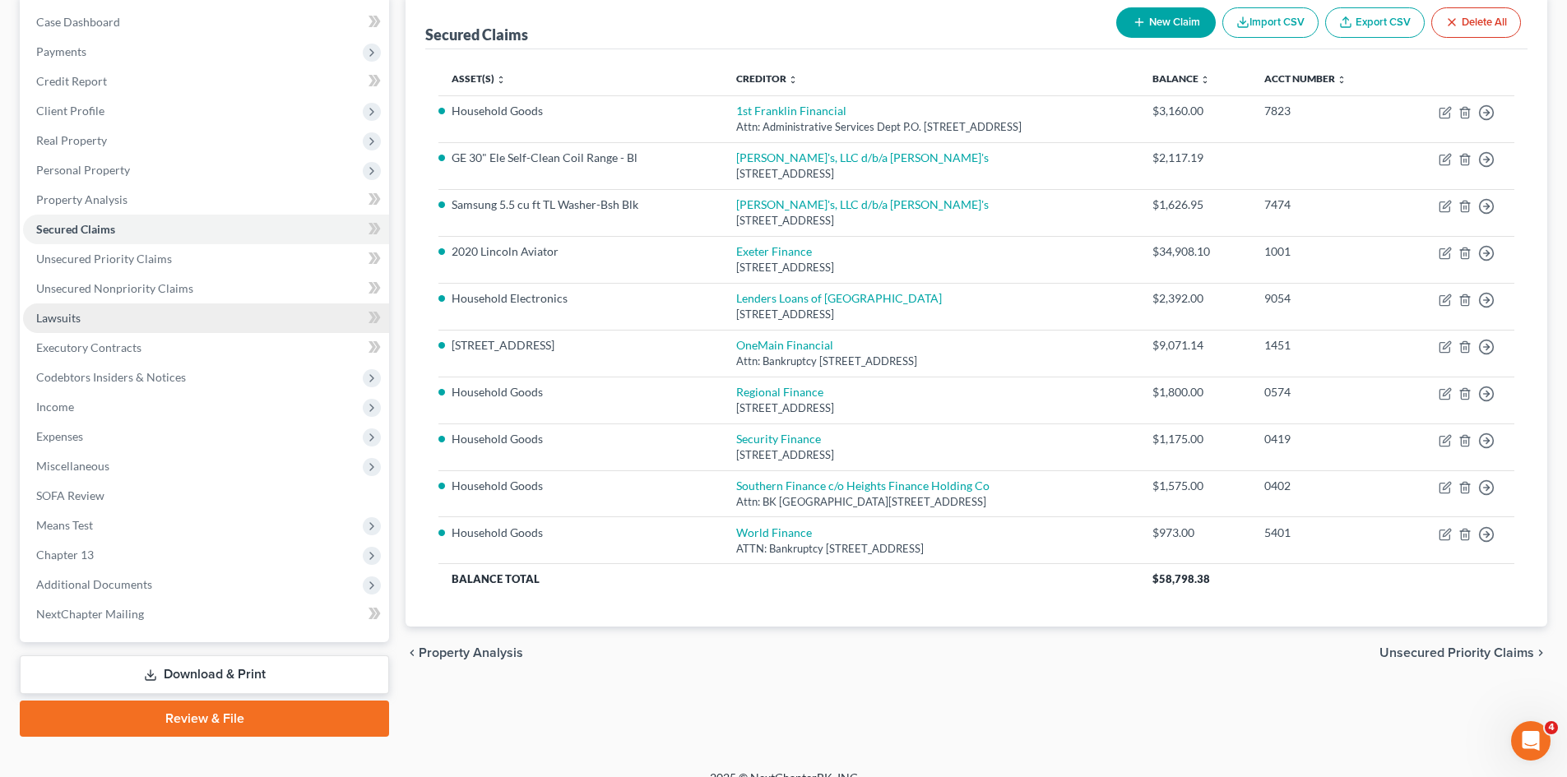
scroll to position [164, 0]
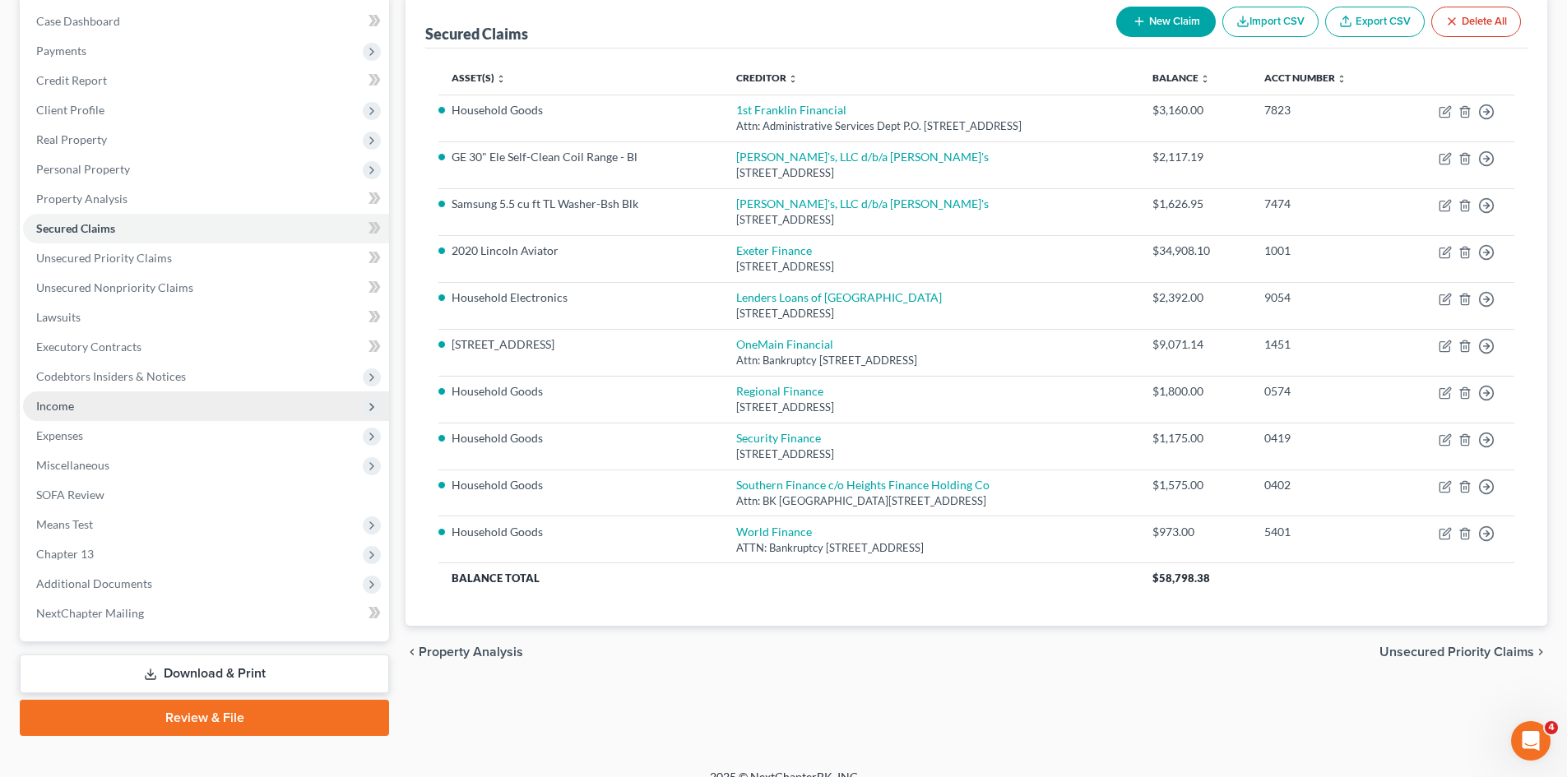
click at [53, 409] on span "Income" at bounding box center [55, 406] width 38 height 14
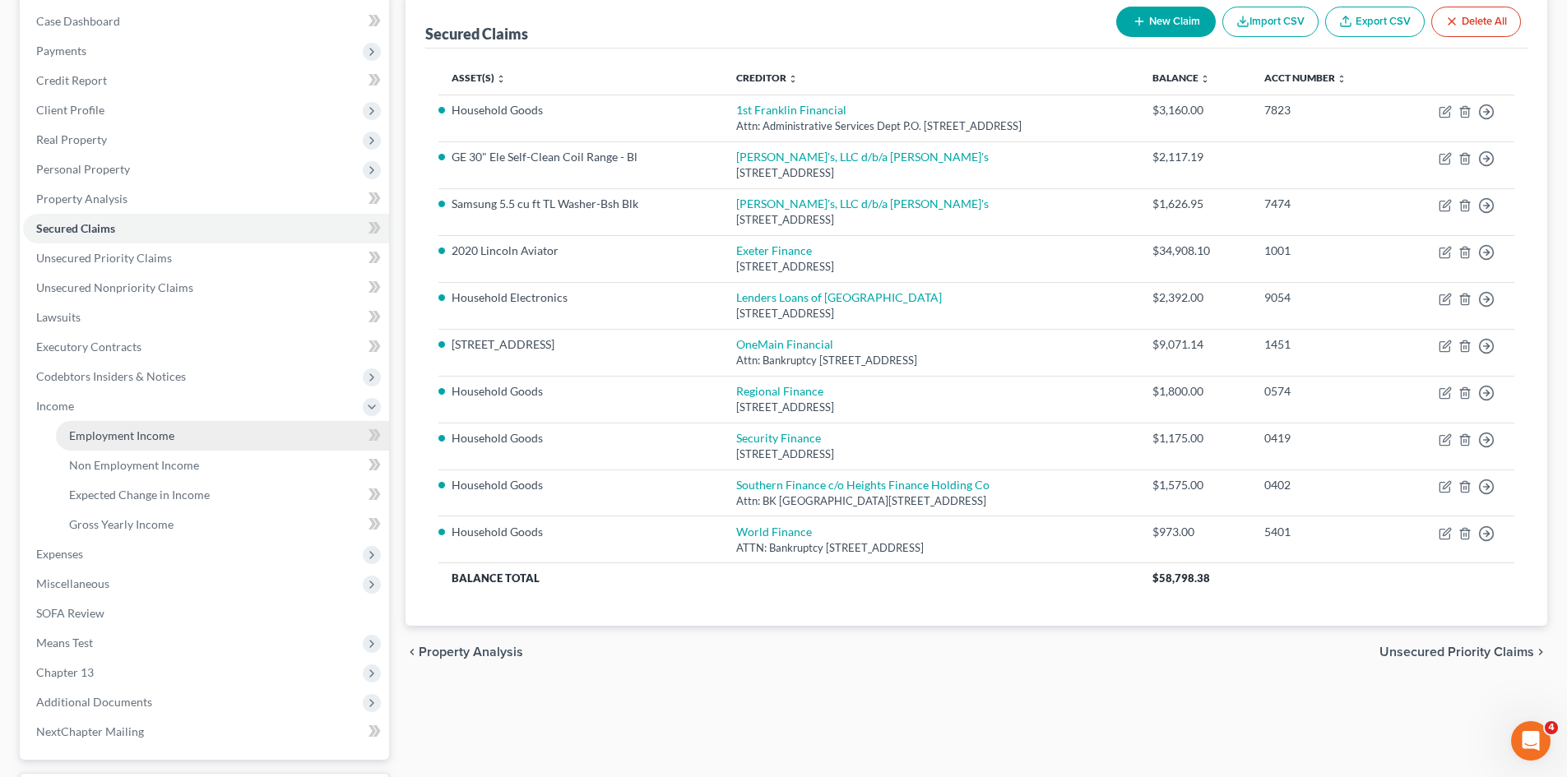
click at [72, 429] on span "Employment Income" at bounding box center [121, 435] width 105 height 14
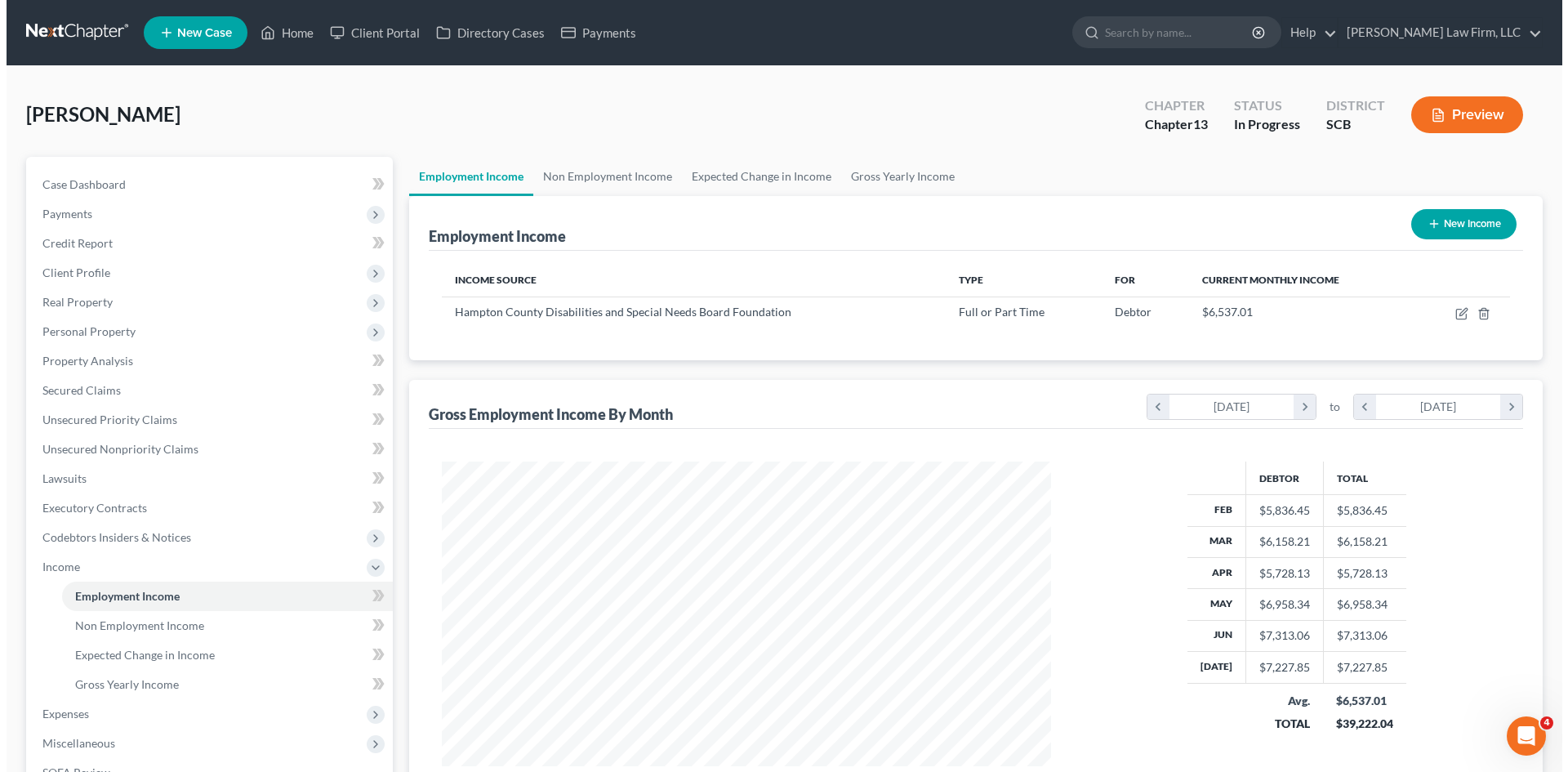
scroll to position [305, 641]
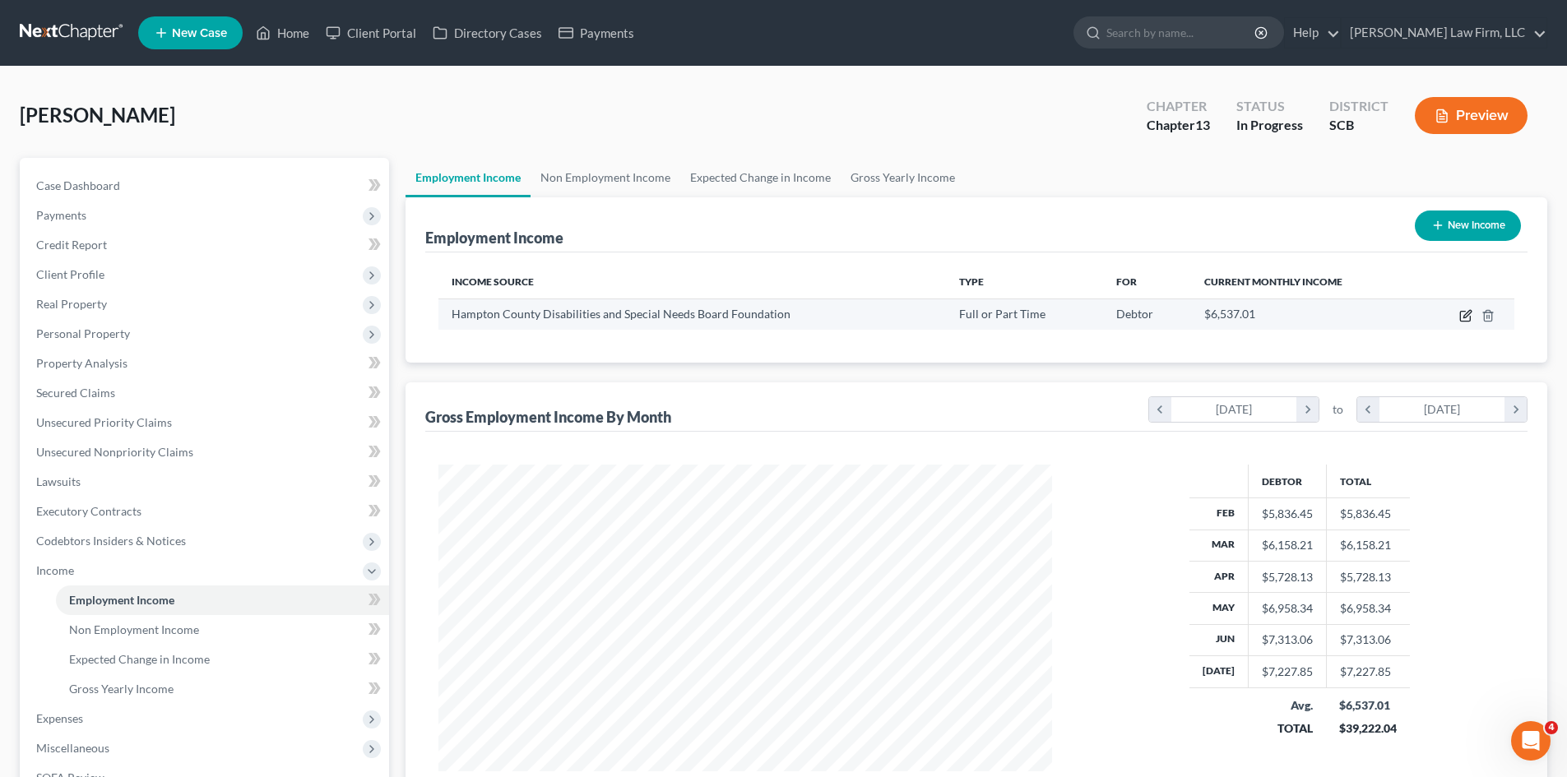
click at [1461, 317] on icon "button" at bounding box center [1465, 315] width 13 height 13
select select "0"
select select "42"
select select "1"
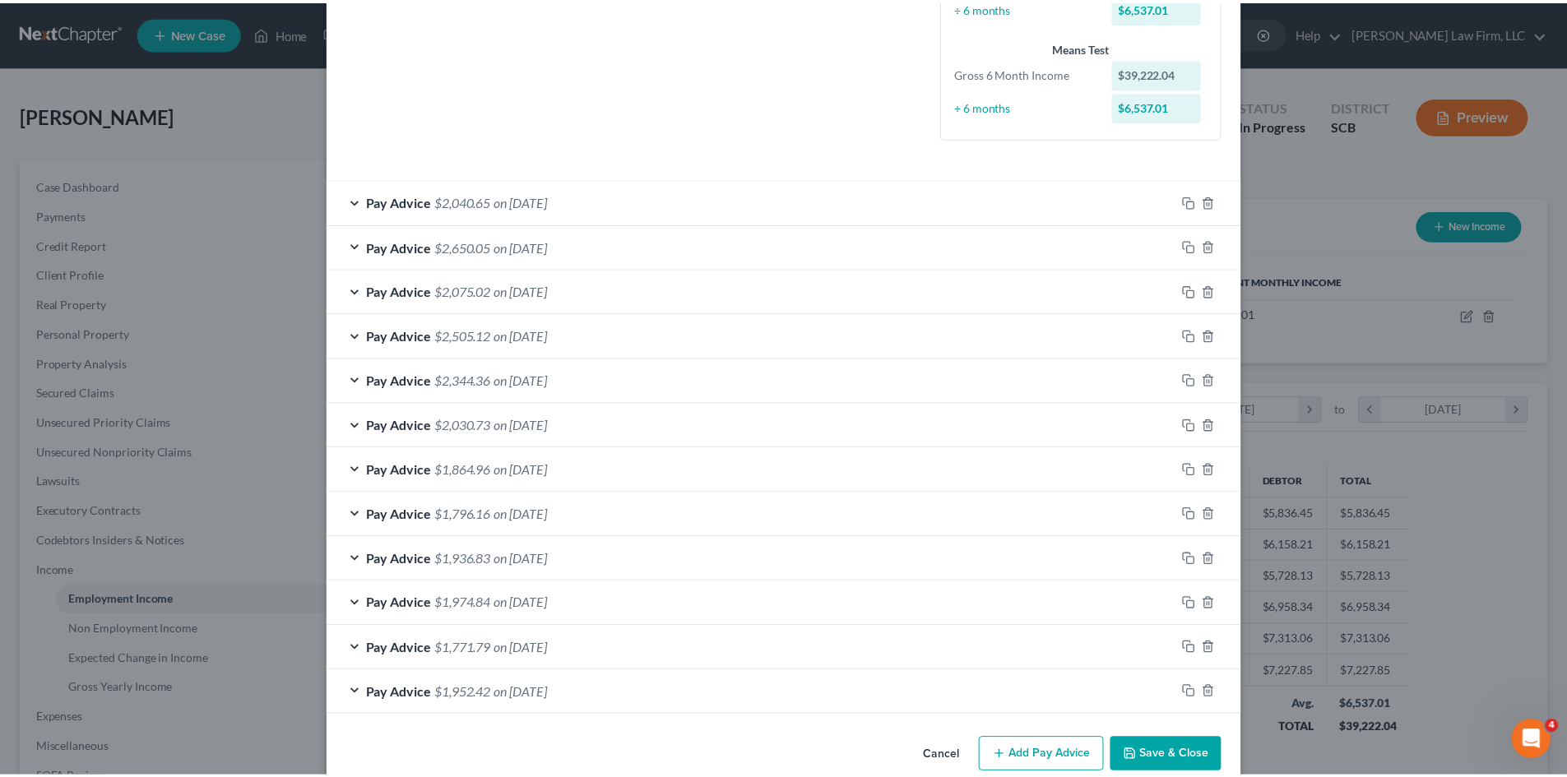
scroll to position [435, 0]
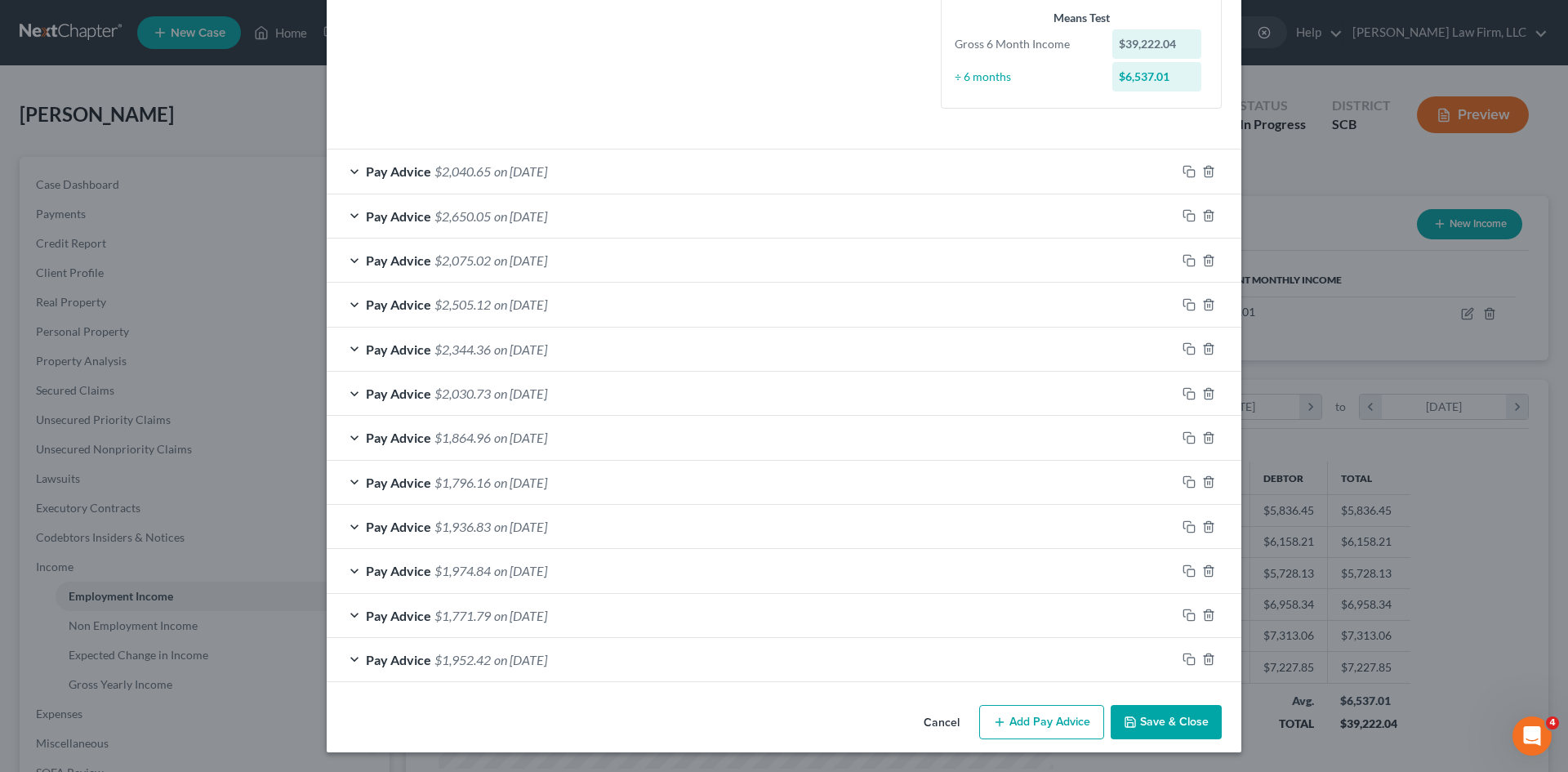
click at [1154, 710] on button "Save & Close" at bounding box center [1166, 722] width 111 height 35
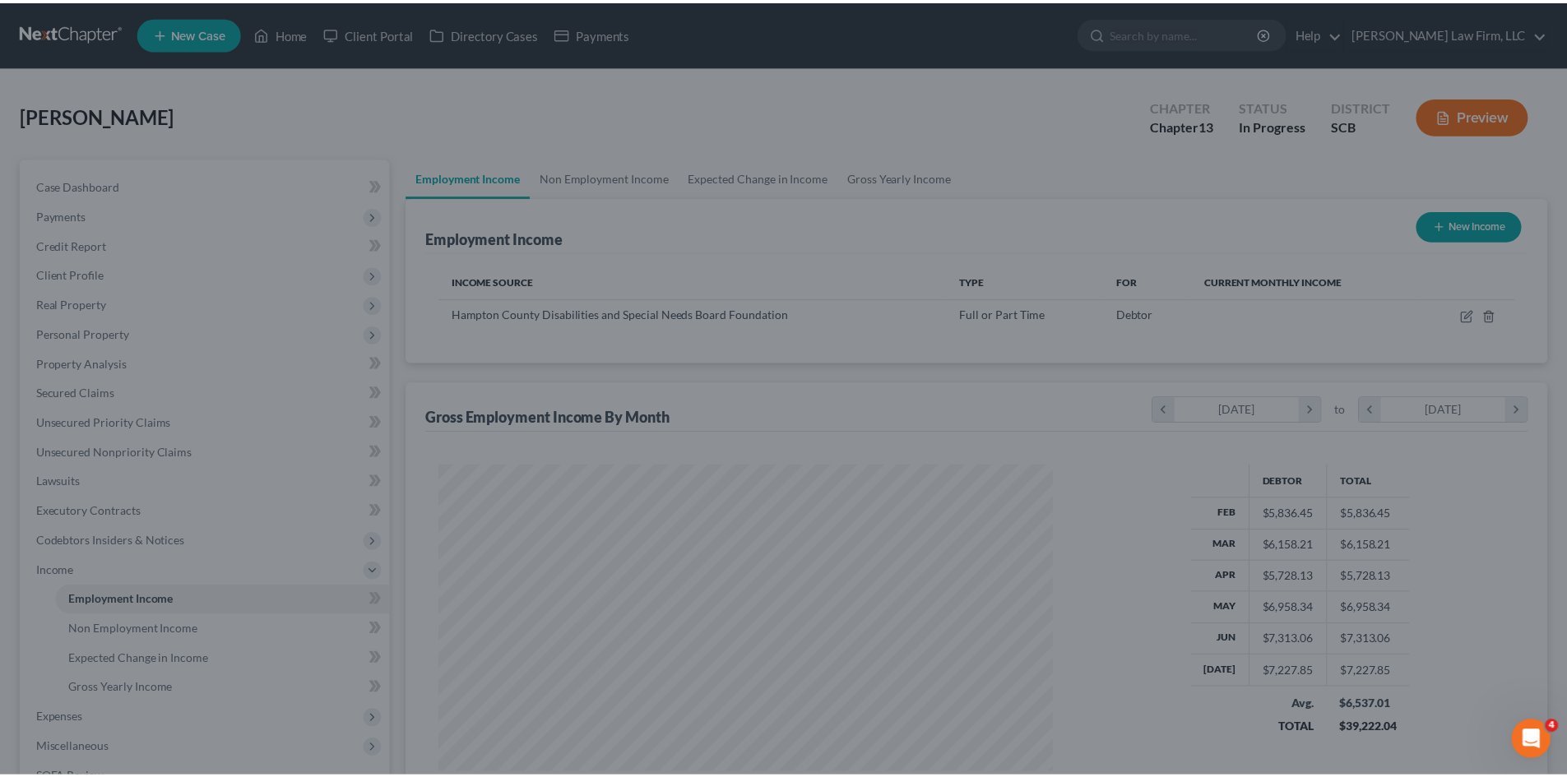
scroll to position [822110, 821770]
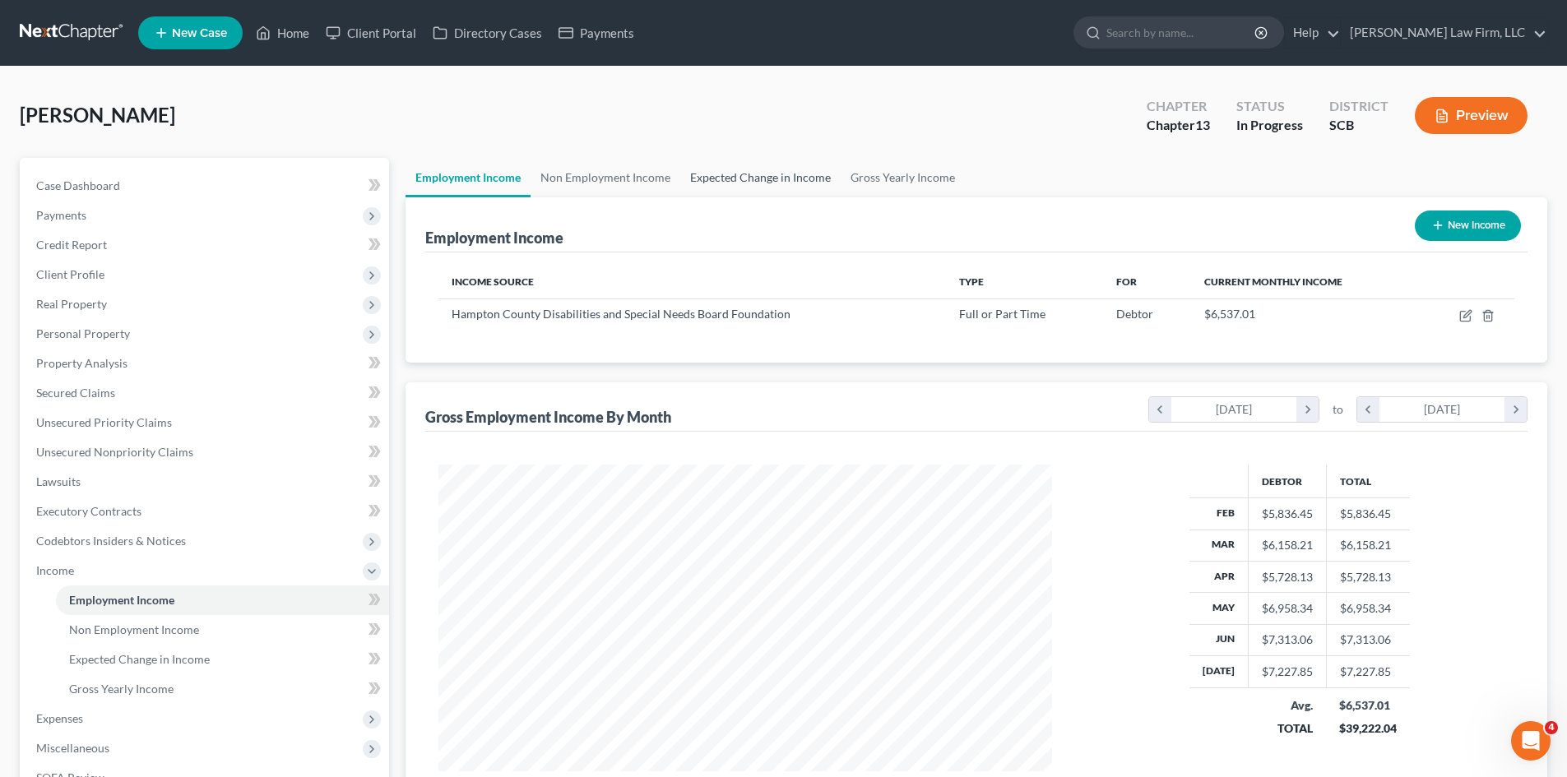
click at [766, 196] on link "Expected Change in Income" at bounding box center [760, 177] width 160 height 39
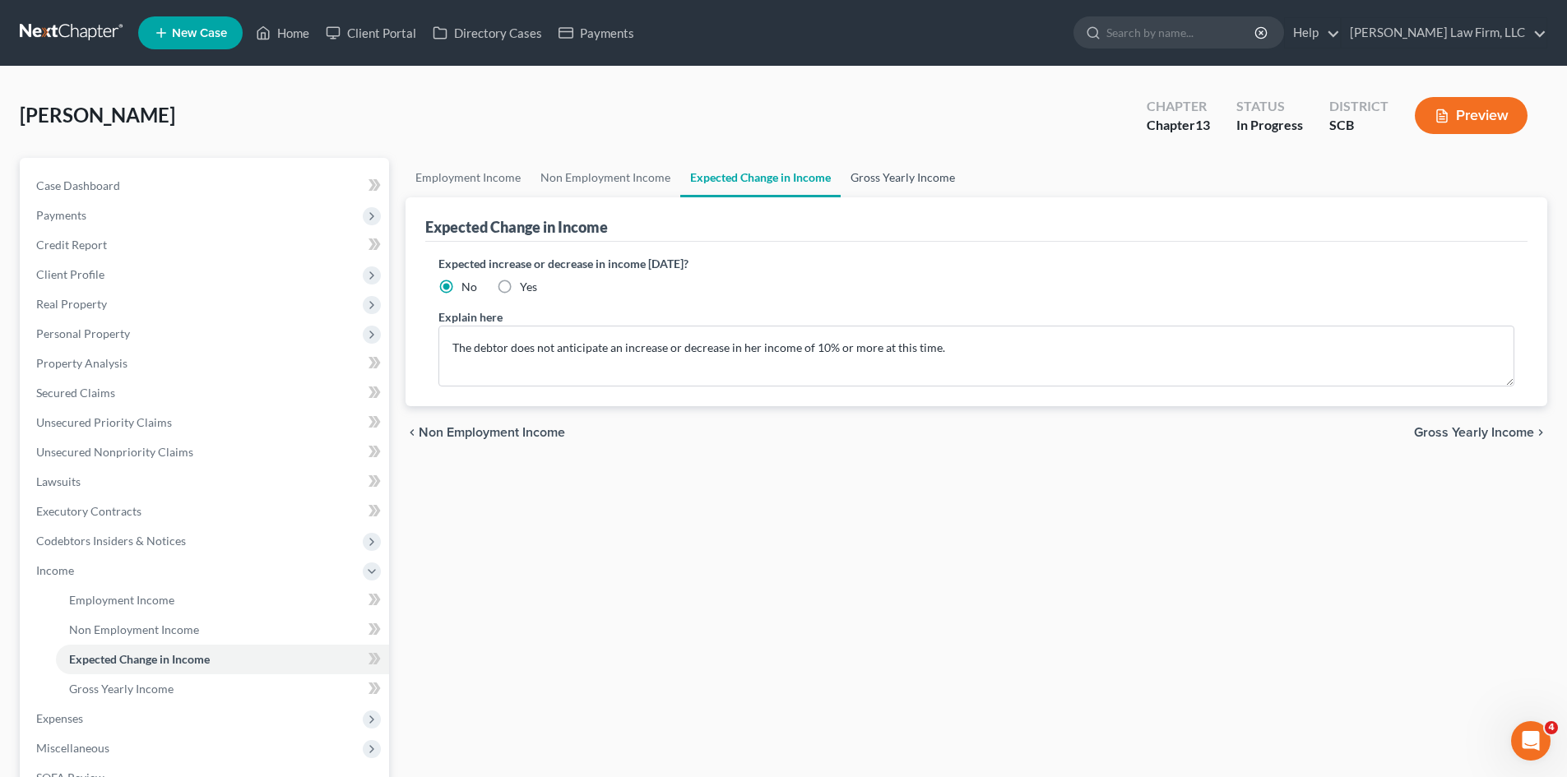
click at [879, 177] on link "Gross Yearly Income" at bounding box center [903, 177] width 124 height 39
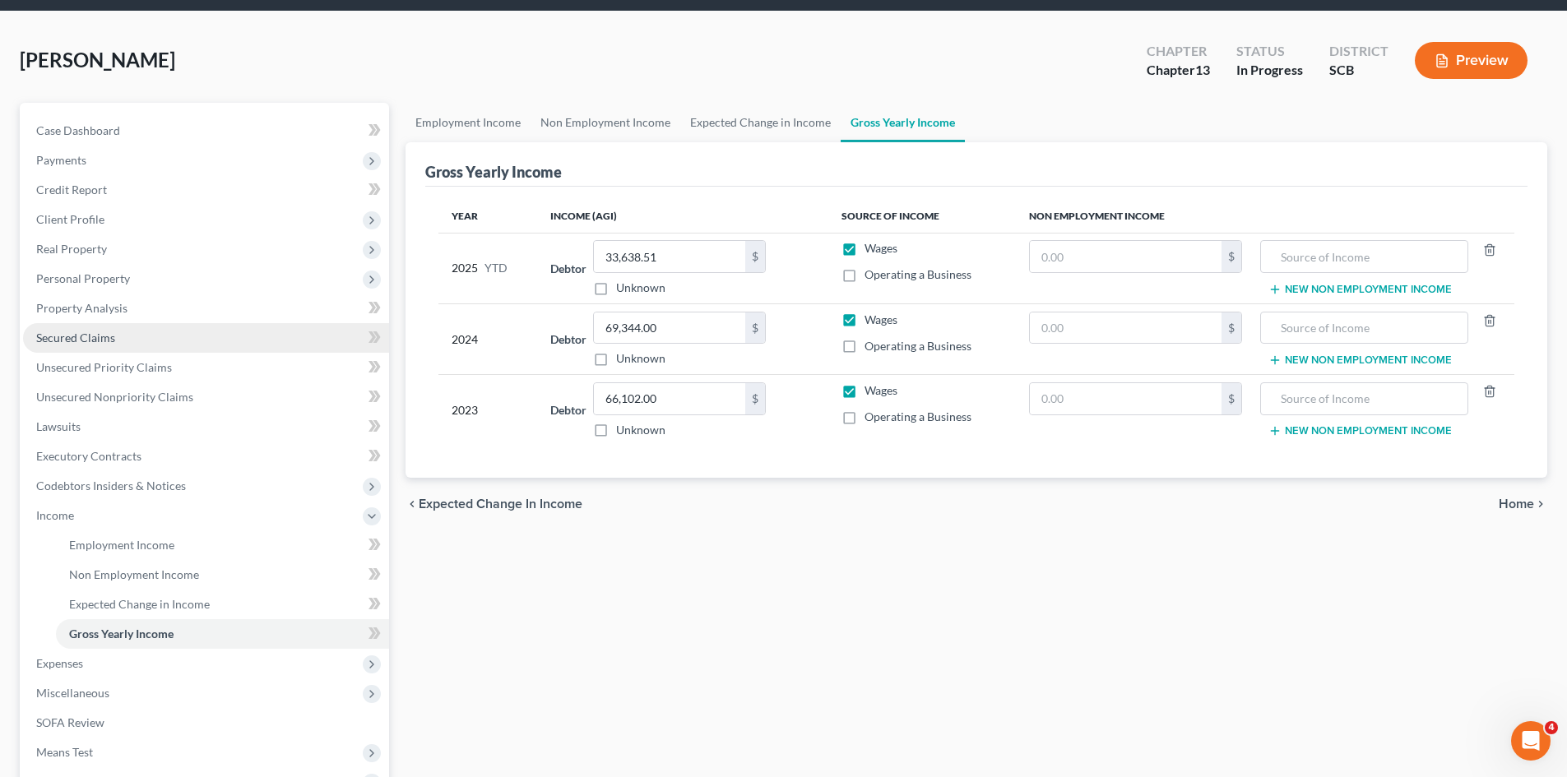
scroll to position [164, 0]
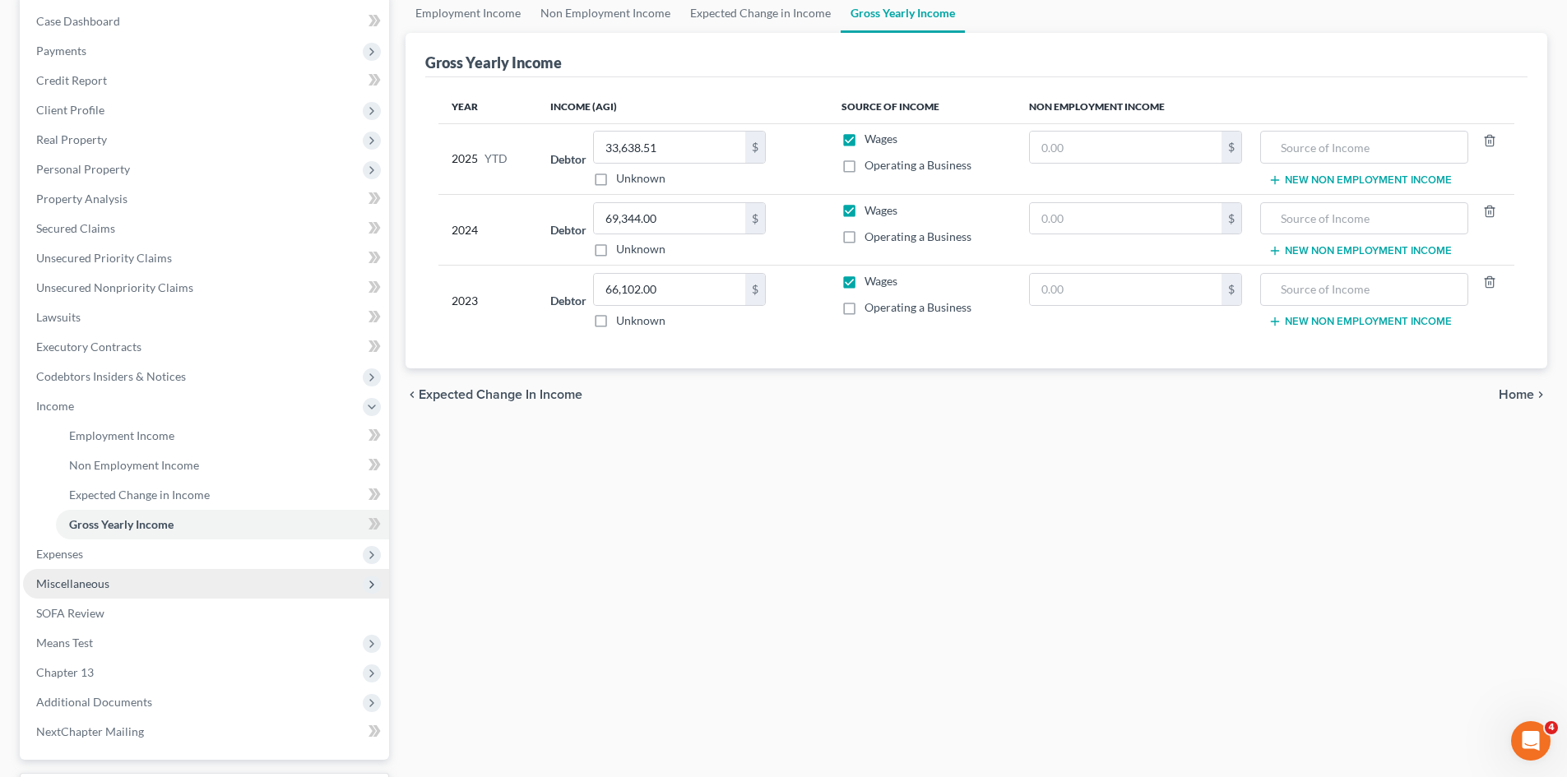
click at [99, 586] on span "Miscellaneous" at bounding box center [72, 584] width 73 height 14
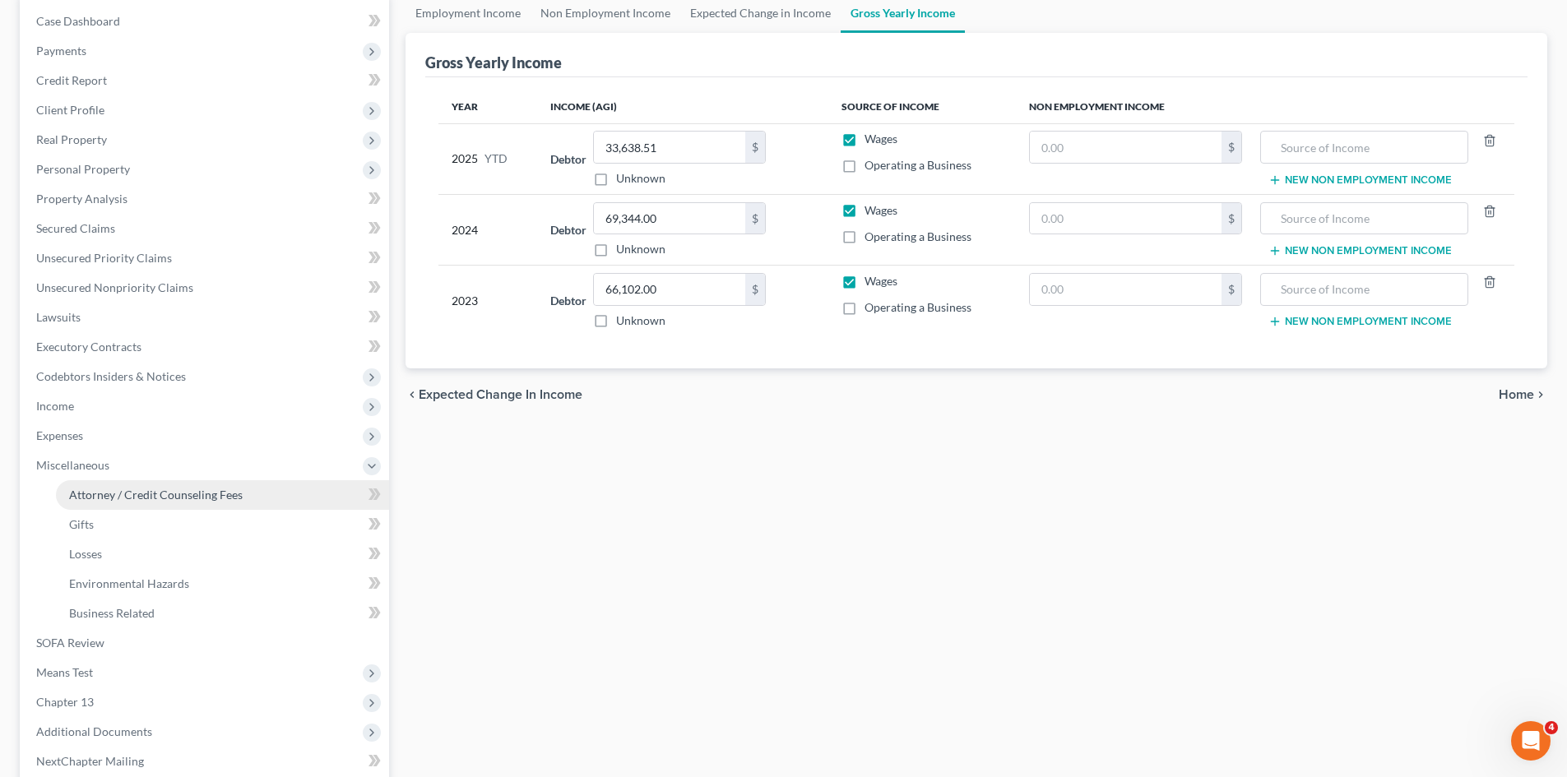
click at [116, 507] on link "Attorney / Credit Counseling Fees" at bounding box center [222, 495] width 333 height 30
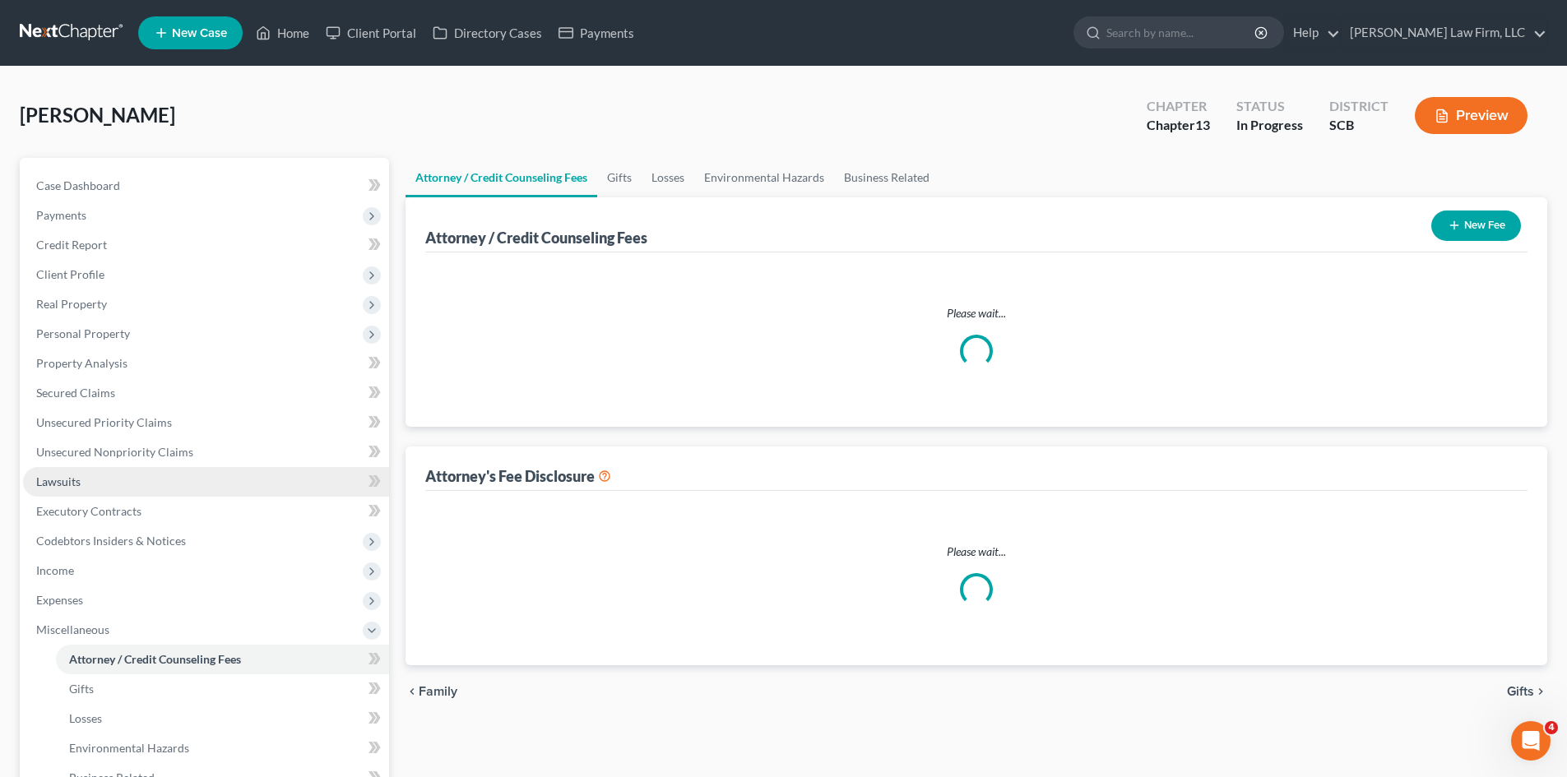
select select "0"
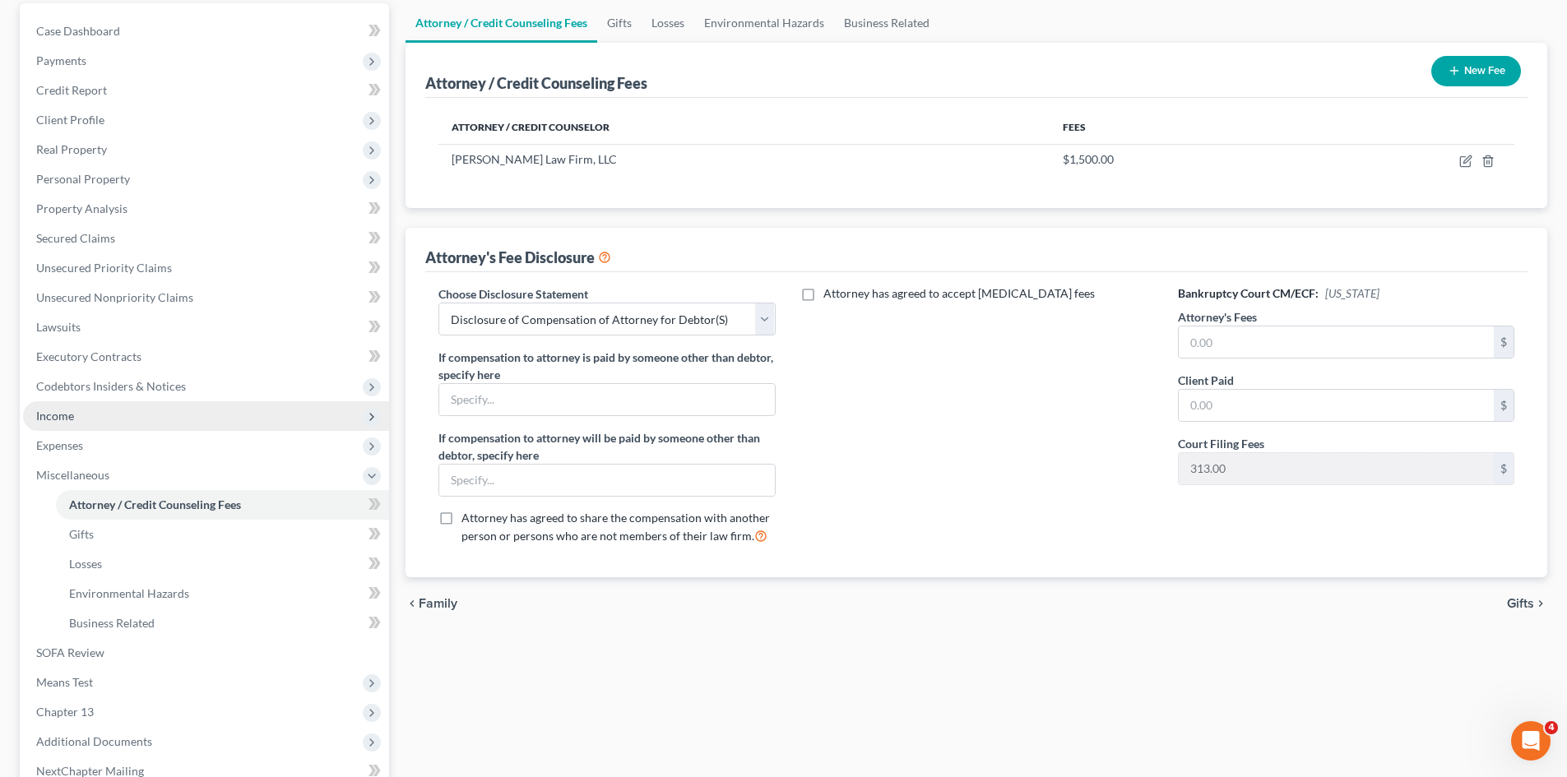
scroll to position [164, 0]
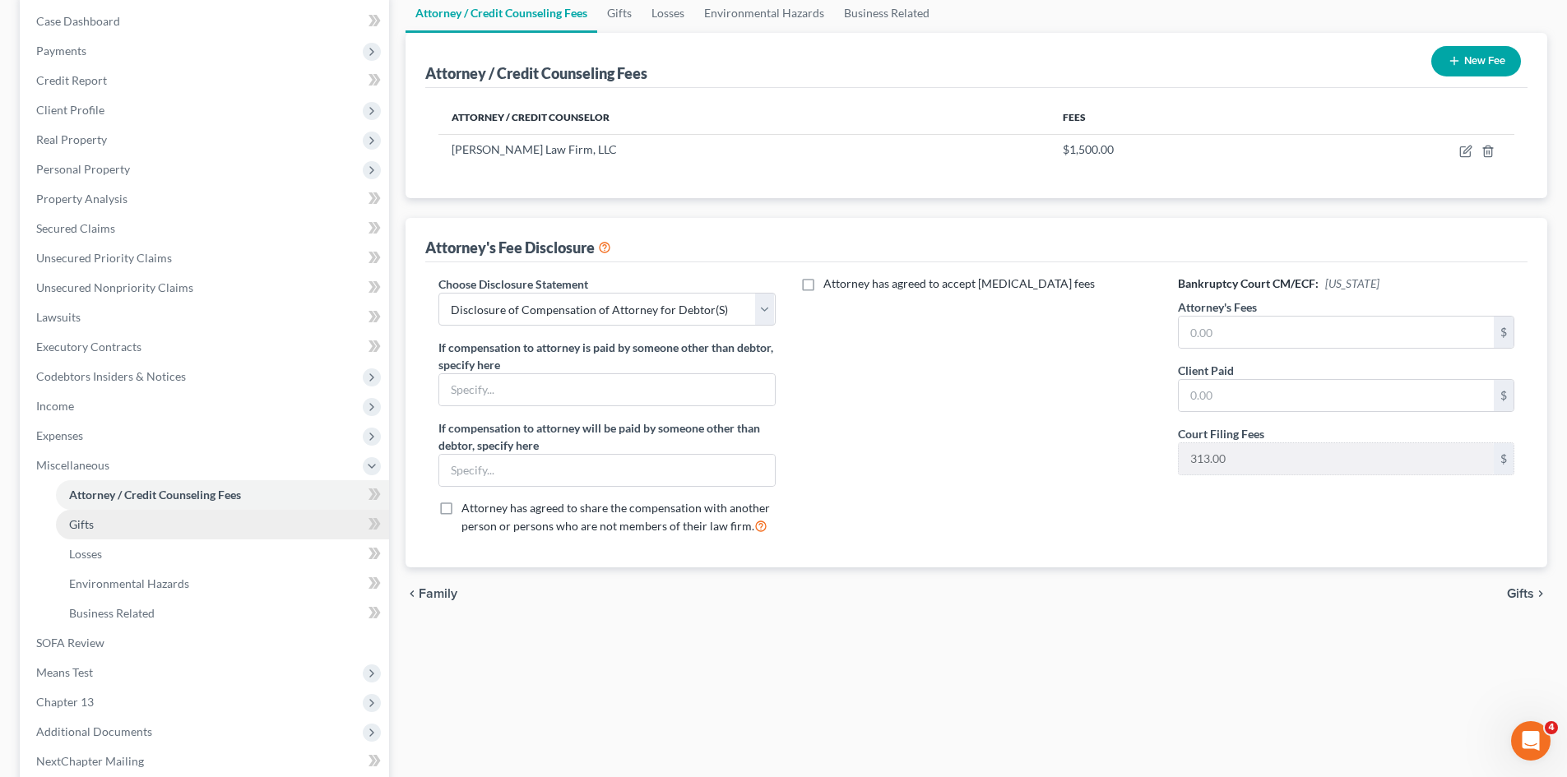
click at [90, 526] on span "Gifts" at bounding box center [81, 524] width 25 height 14
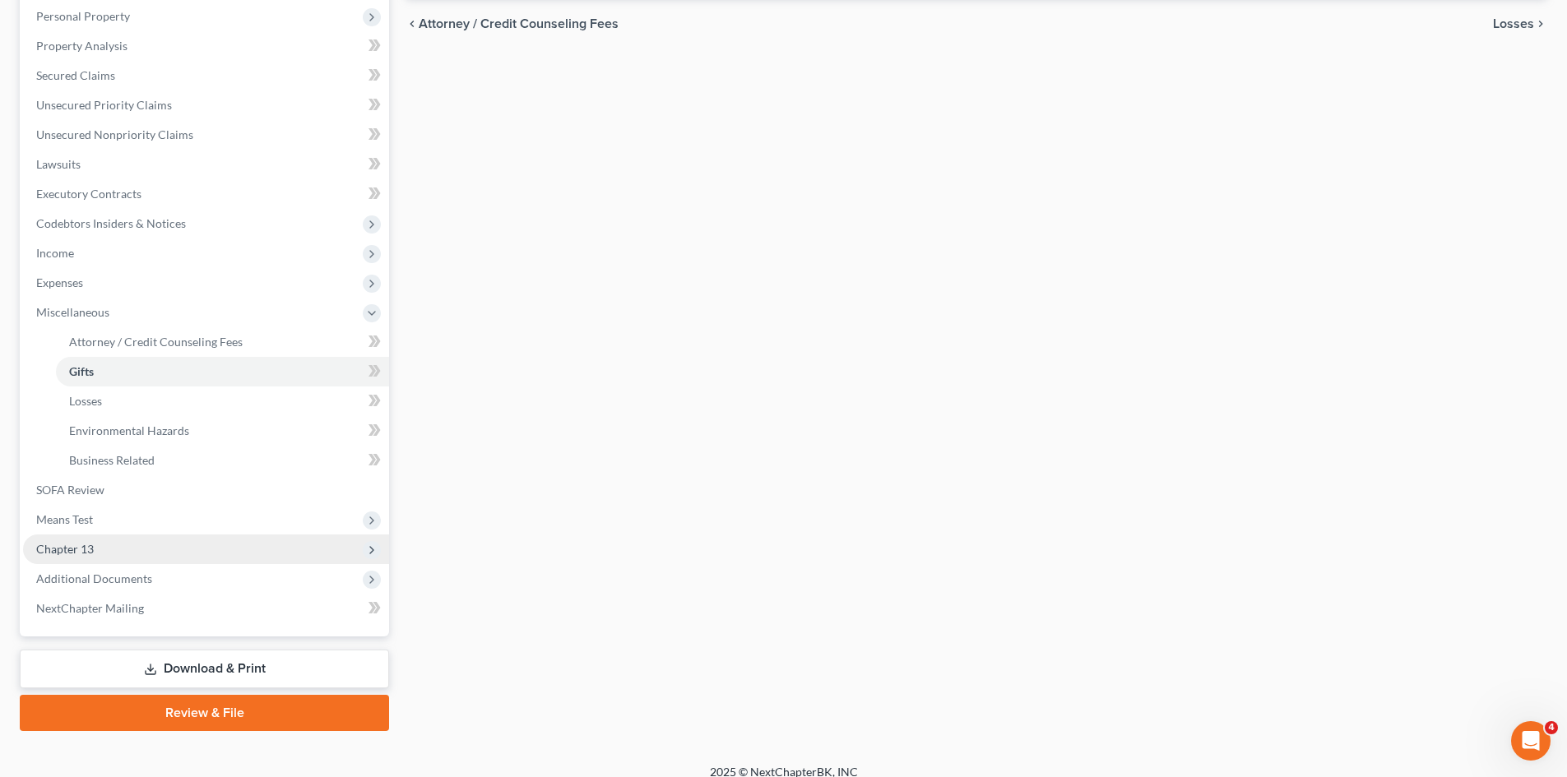
scroll to position [329, 0]
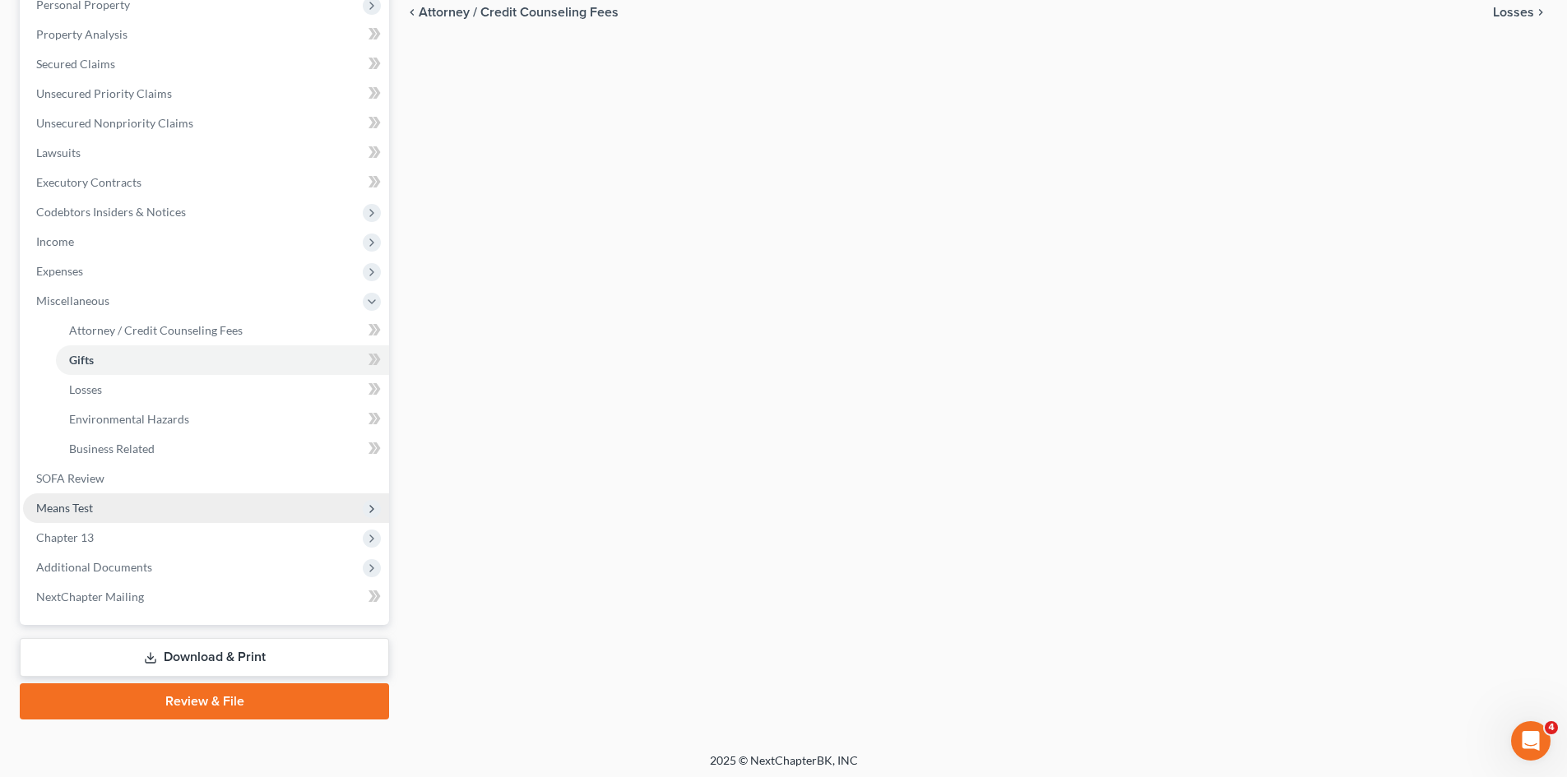
click at [69, 507] on span "Means Test" at bounding box center [64, 508] width 57 height 14
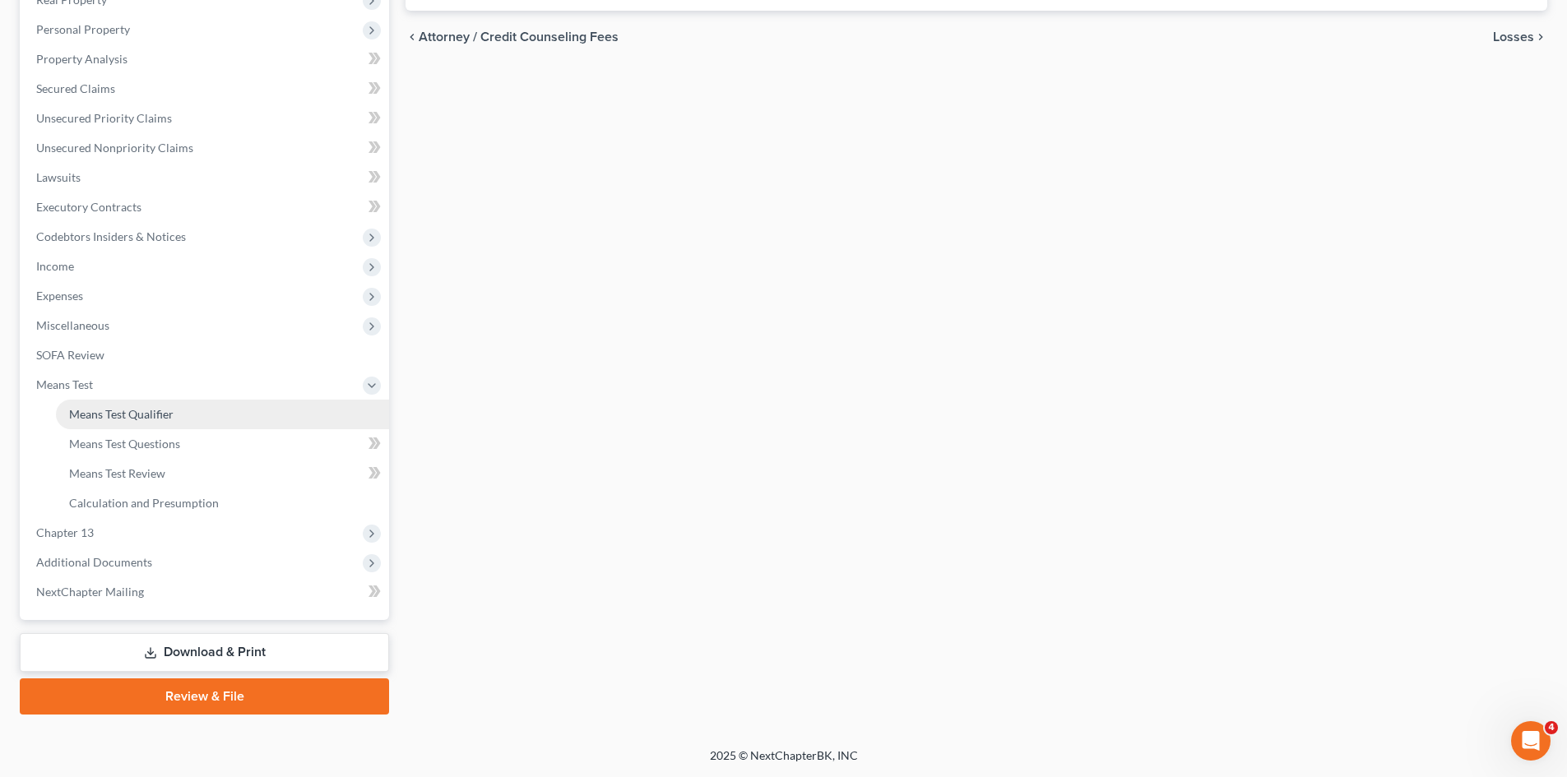
click at [107, 420] on span "Means Test Qualifier" at bounding box center [121, 414] width 104 height 14
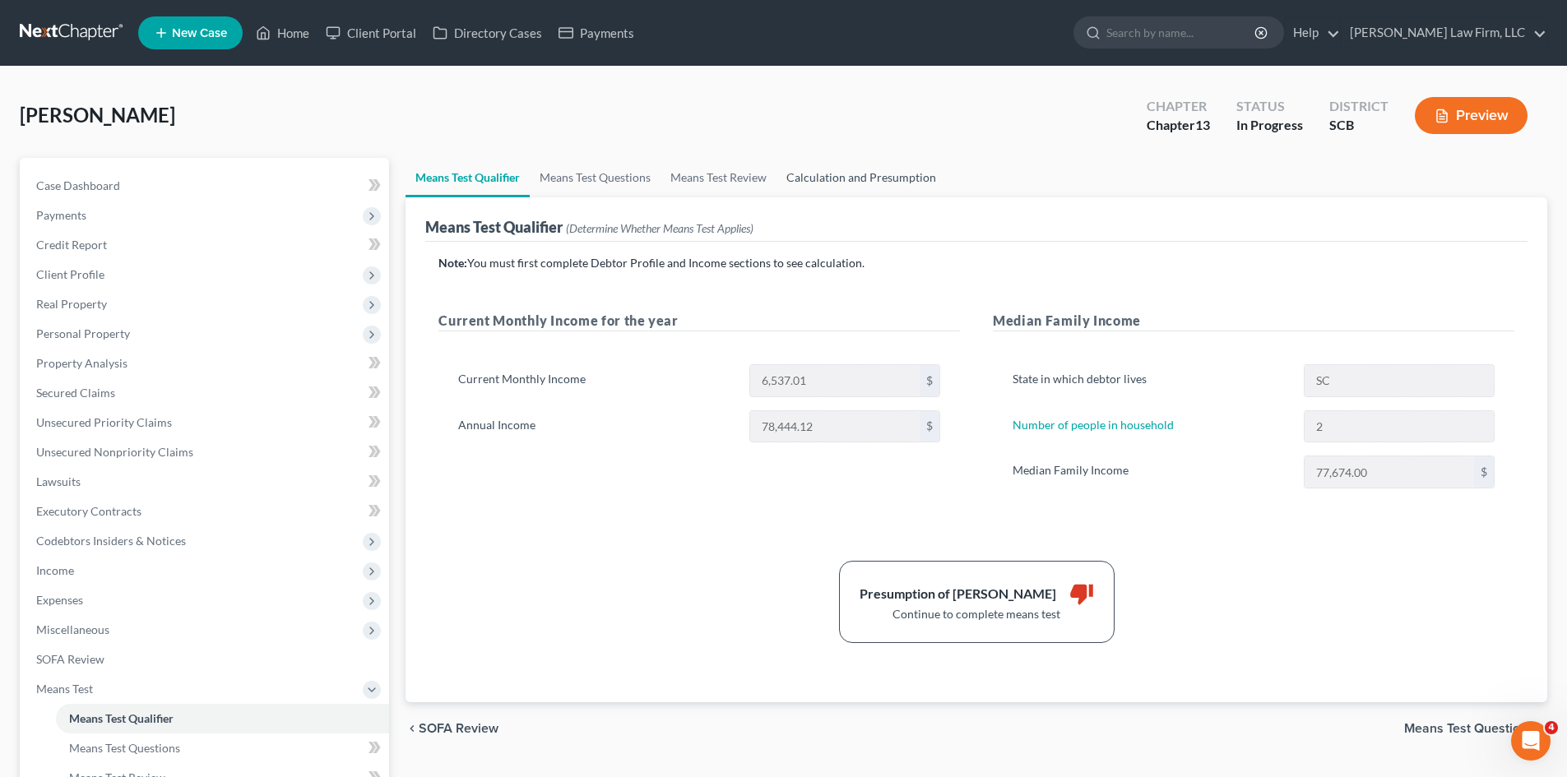
click at [874, 173] on link "Calculation and Presumption" at bounding box center [860, 177] width 169 height 39
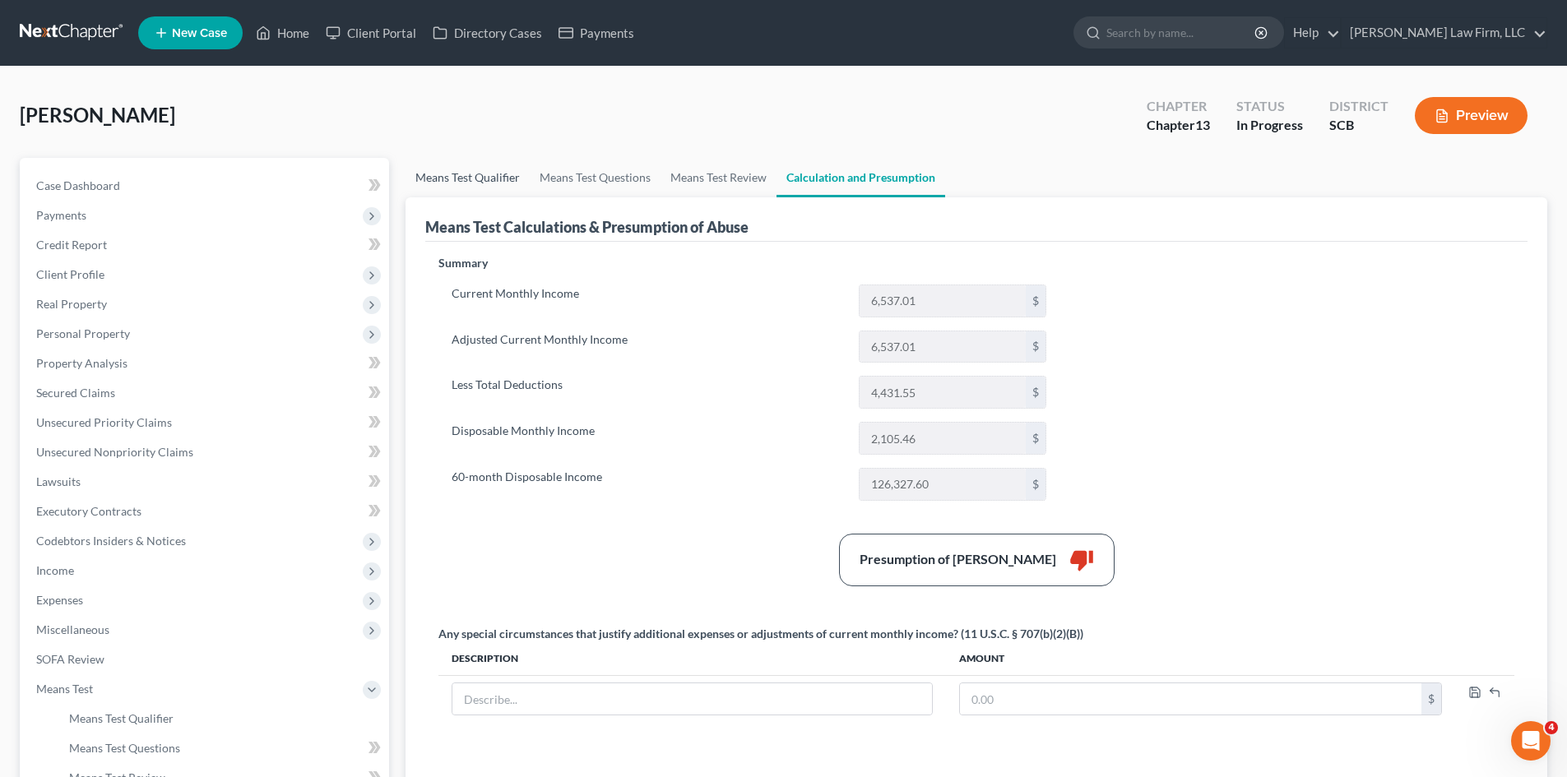
click at [479, 188] on link "Means Test Qualifier" at bounding box center [467, 177] width 124 height 39
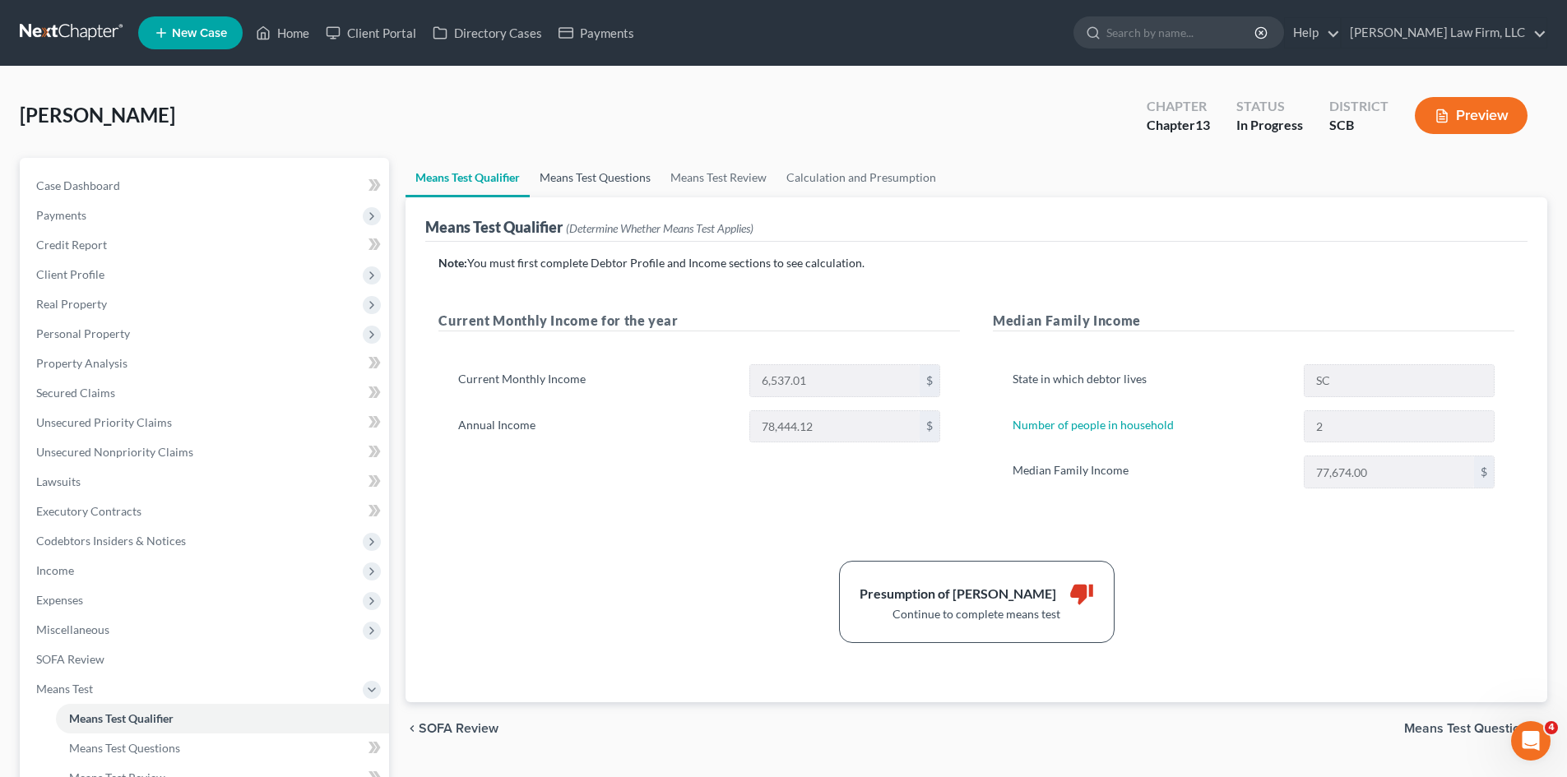
click at [580, 173] on link "Means Test Questions" at bounding box center [595, 177] width 131 height 39
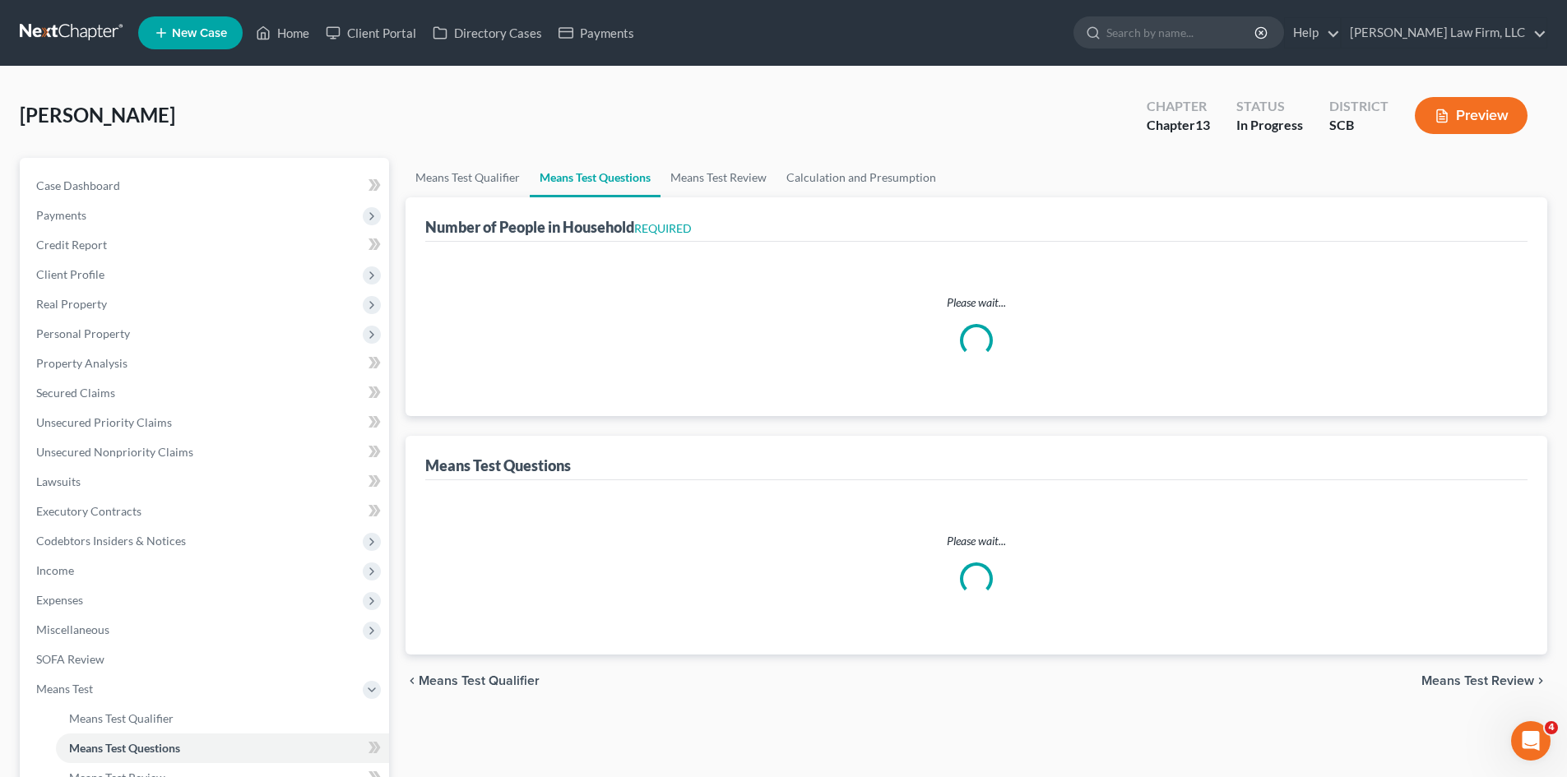
select select "1"
select select "60"
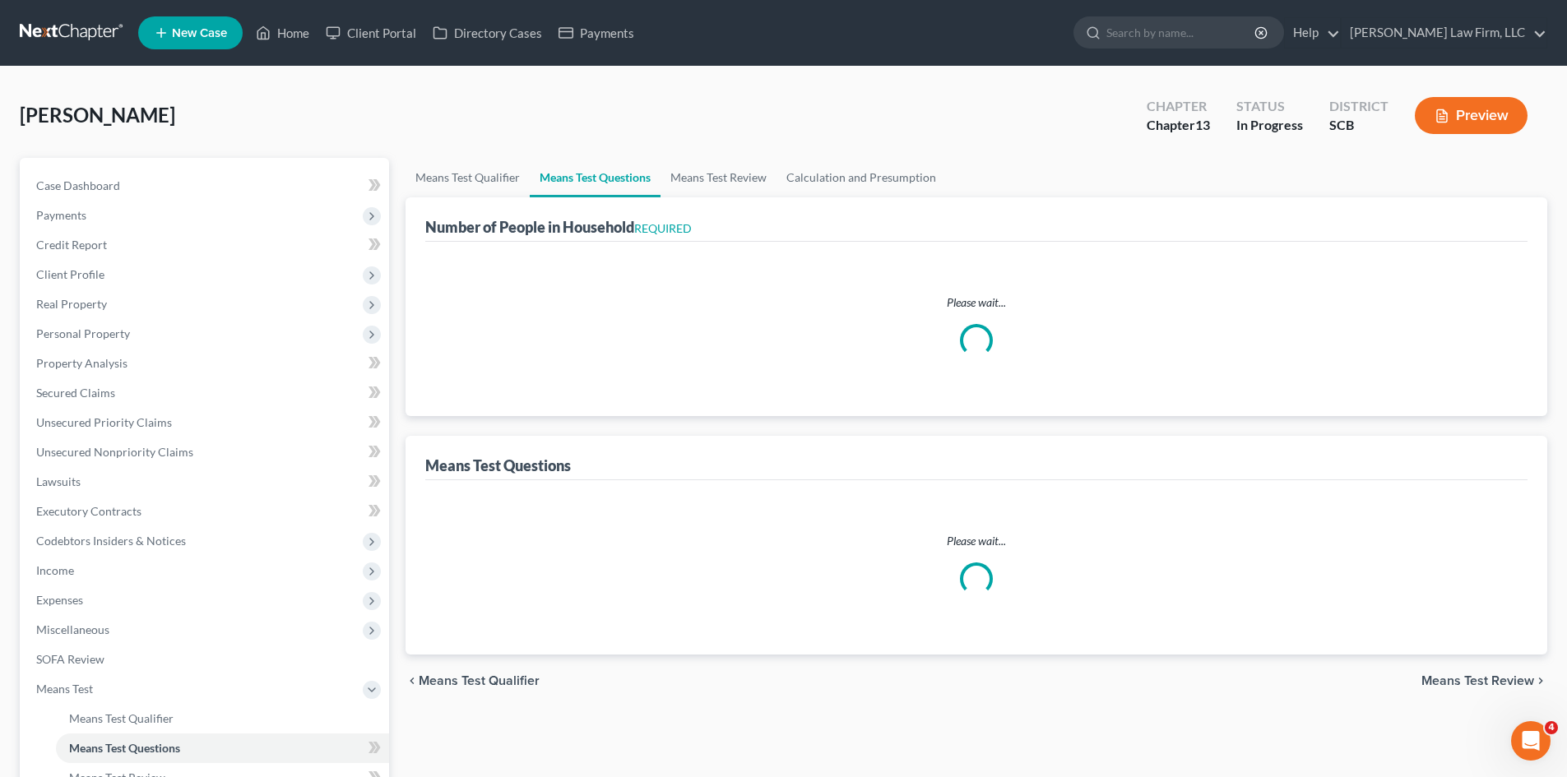
select select "60"
select select "0"
select select "60"
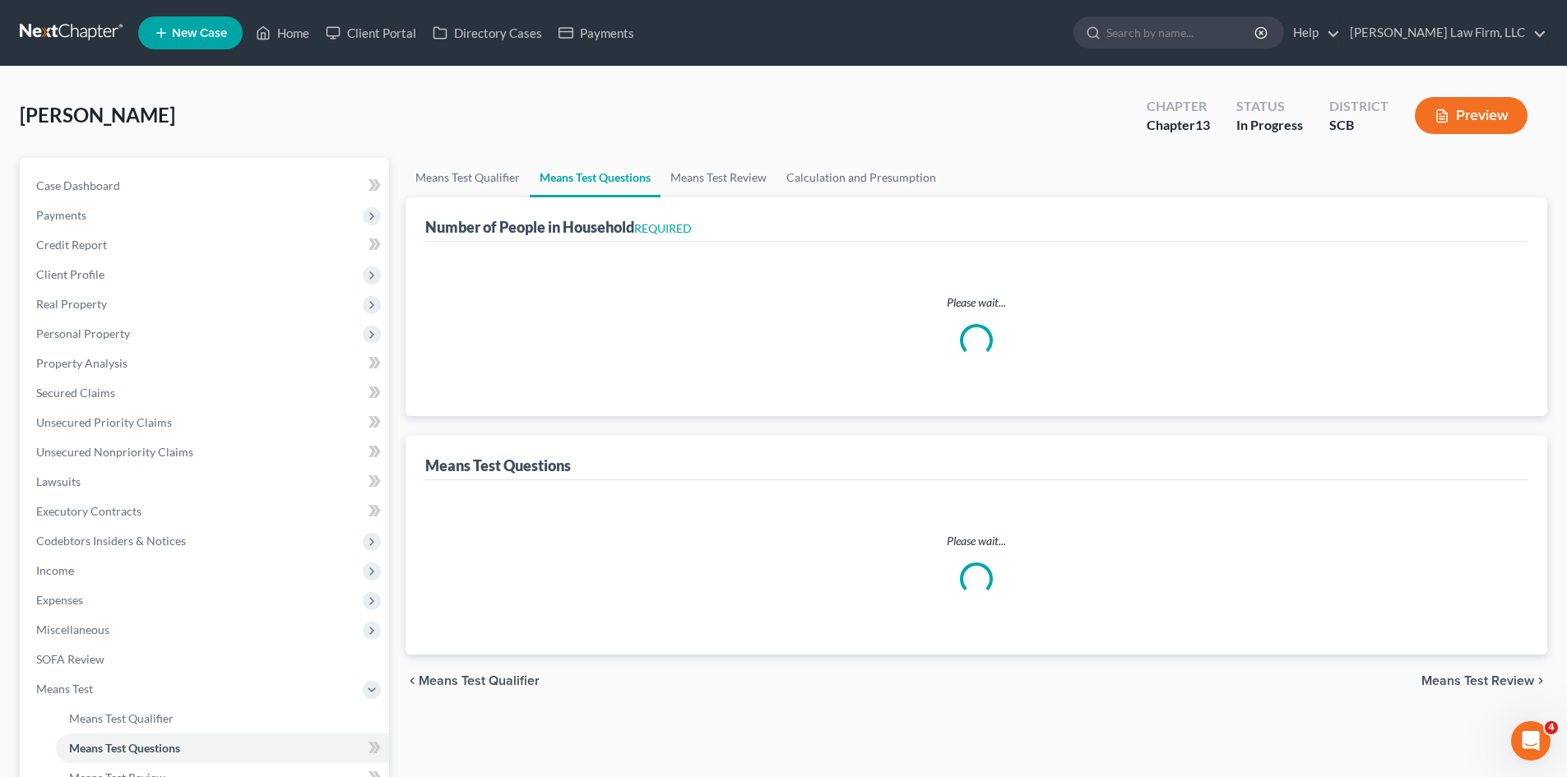
select select "60"
select select "1"
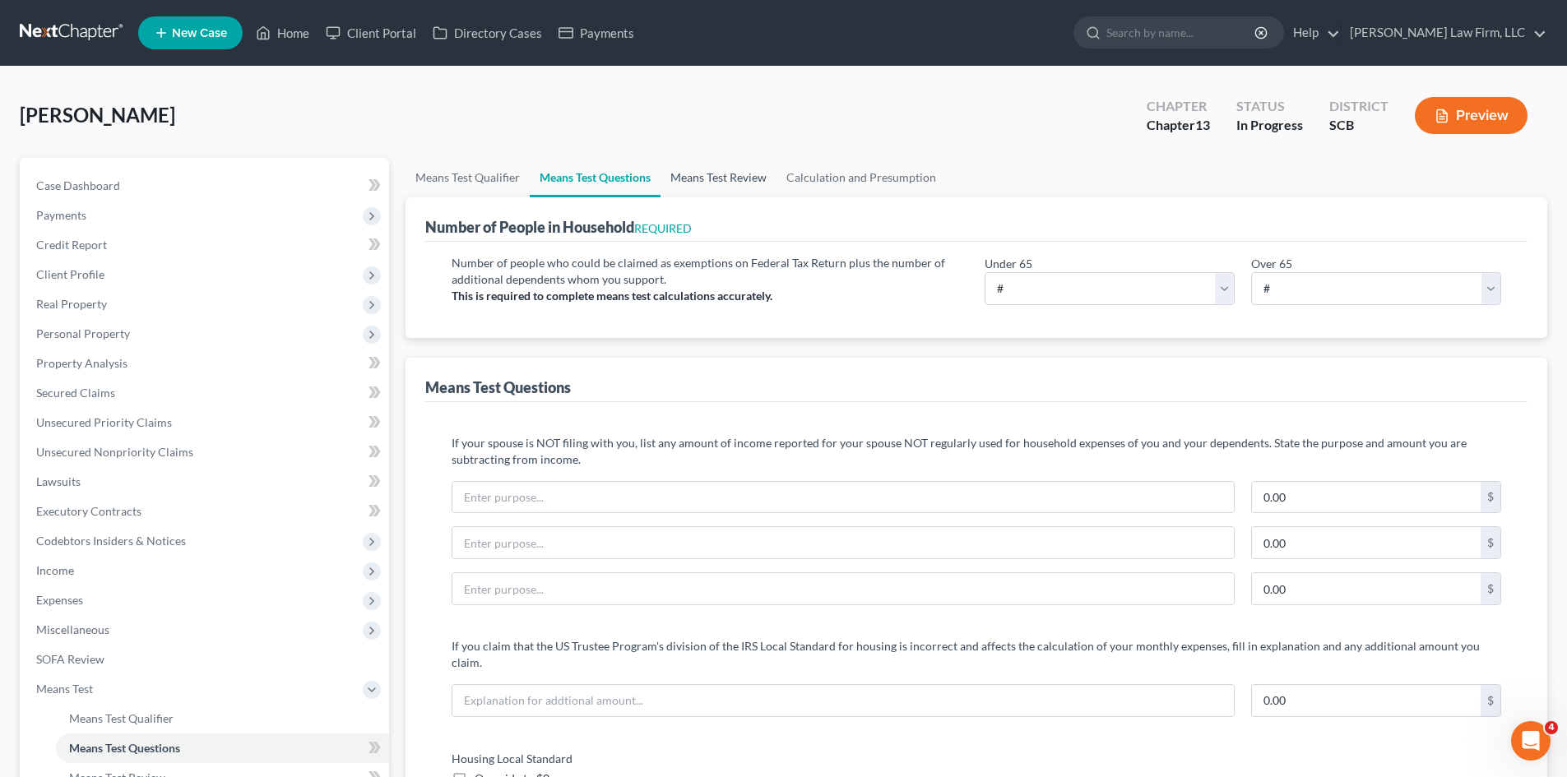
click at [670, 172] on link "Means Test Review" at bounding box center [718, 177] width 116 height 39
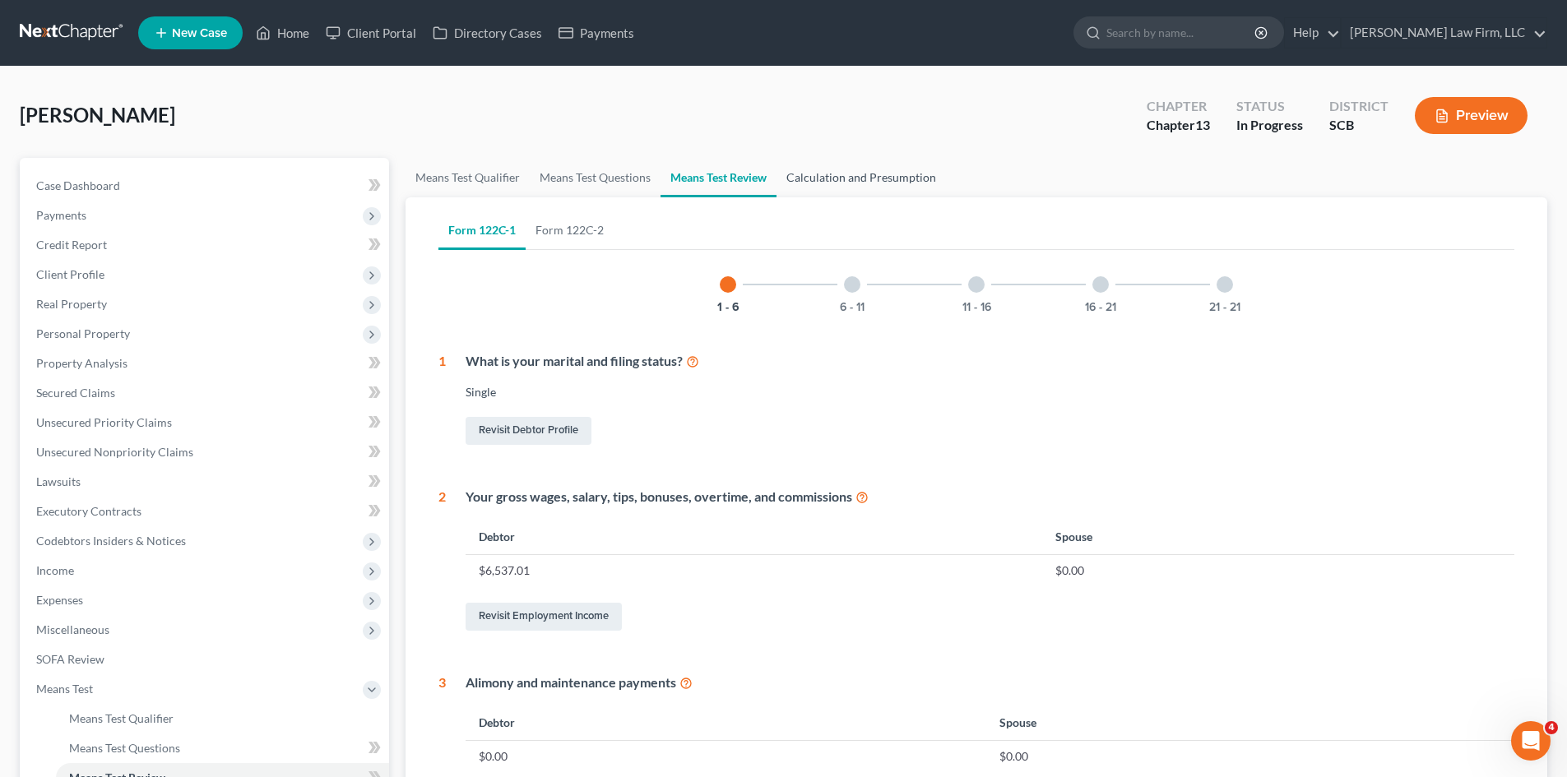
click at [820, 174] on link "Calculation and Presumption" at bounding box center [860, 177] width 169 height 39
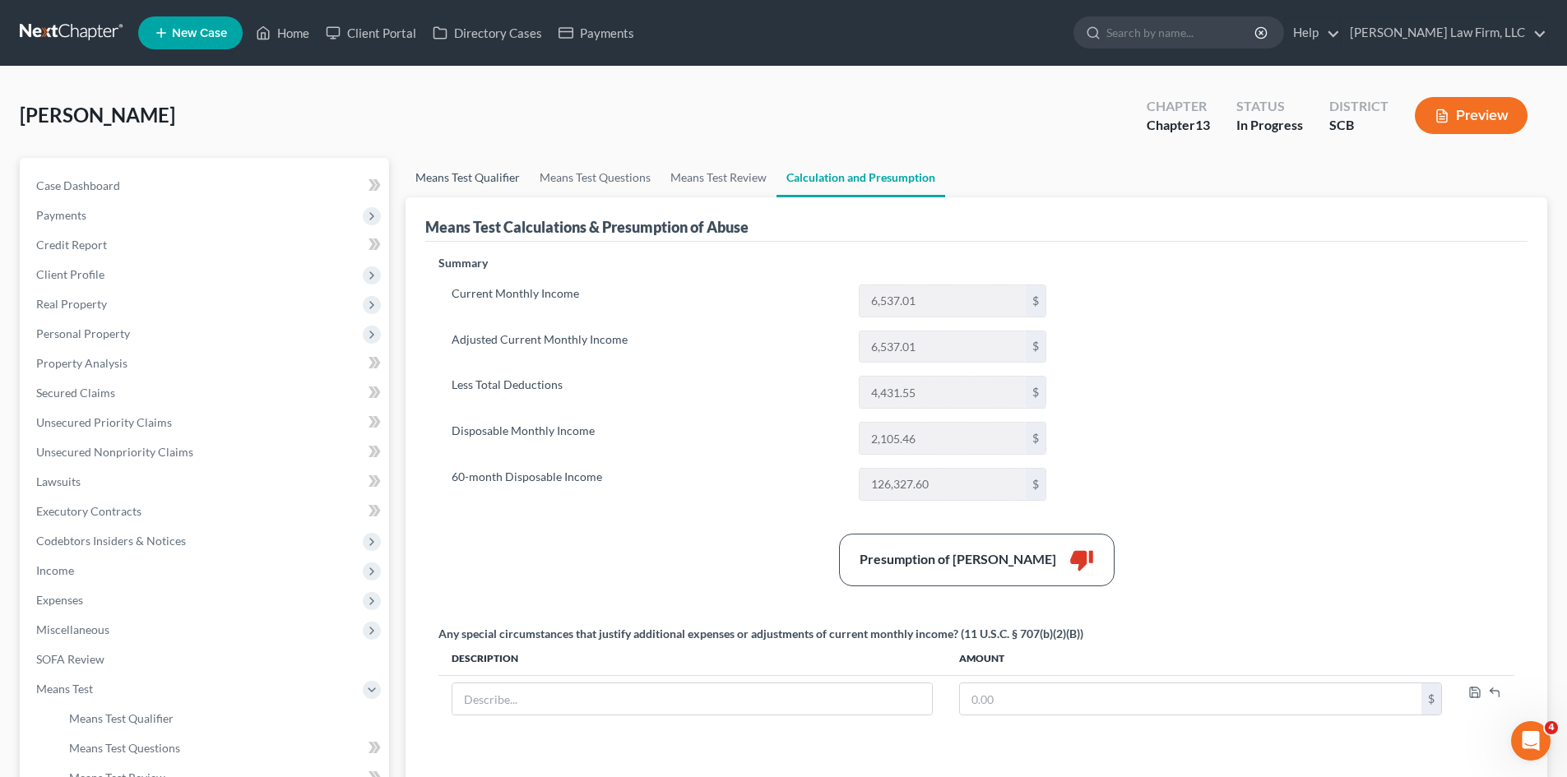
click at [456, 161] on link "Means Test Qualifier" at bounding box center [467, 177] width 124 height 39
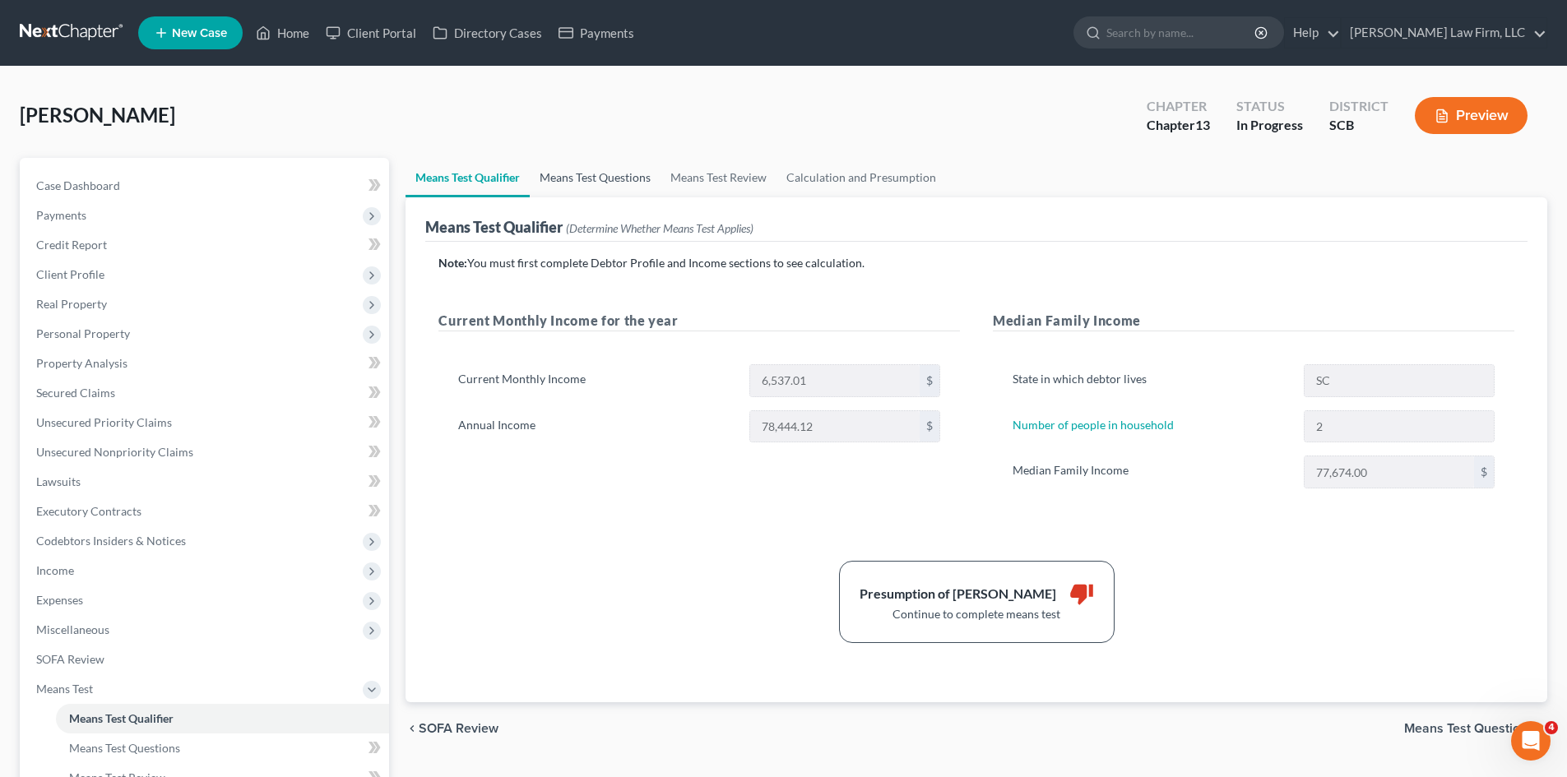
click at [617, 169] on link "Means Test Questions" at bounding box center [595, 177] width 131 height 39
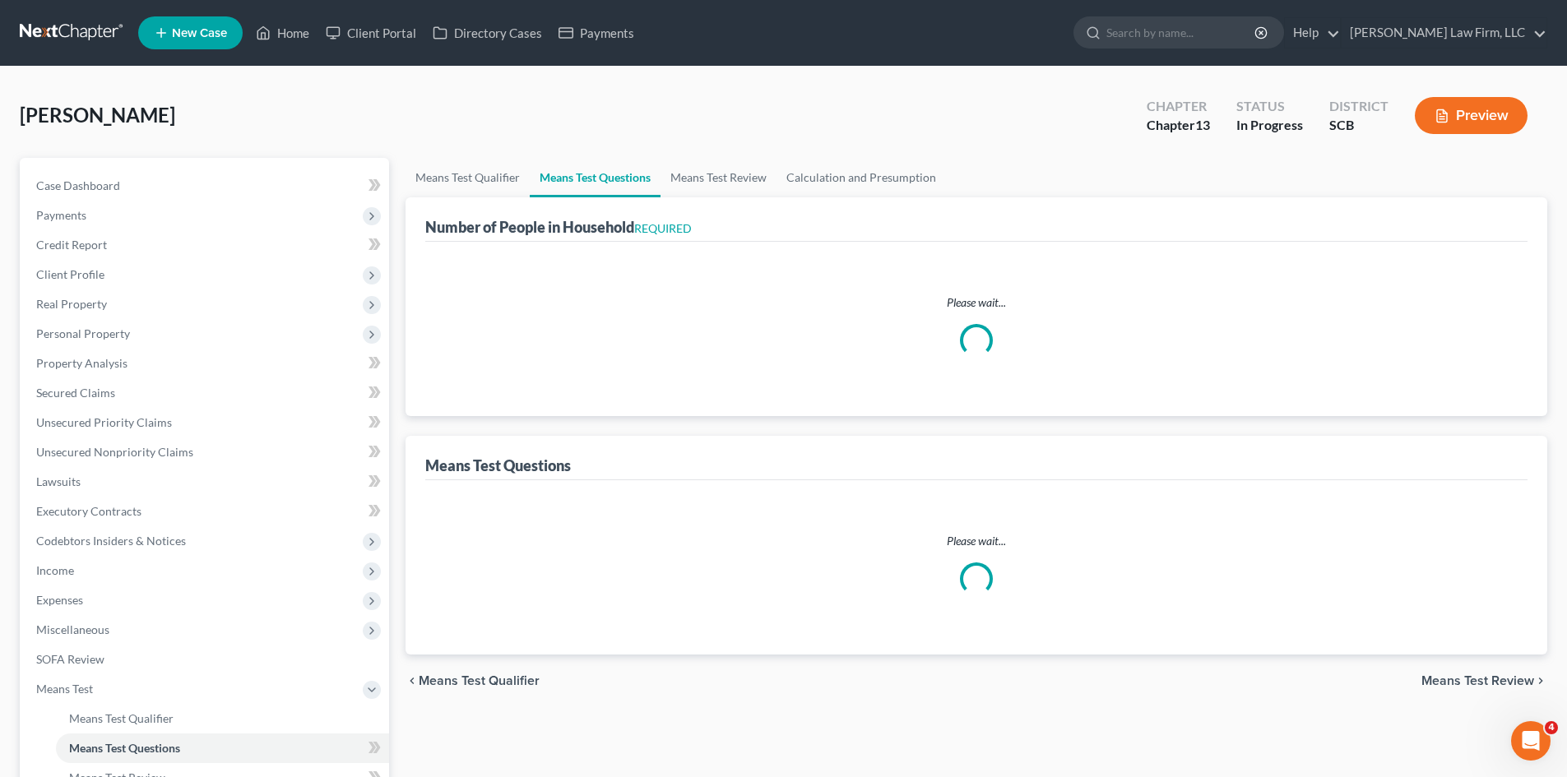
select select "1"
select select "60"
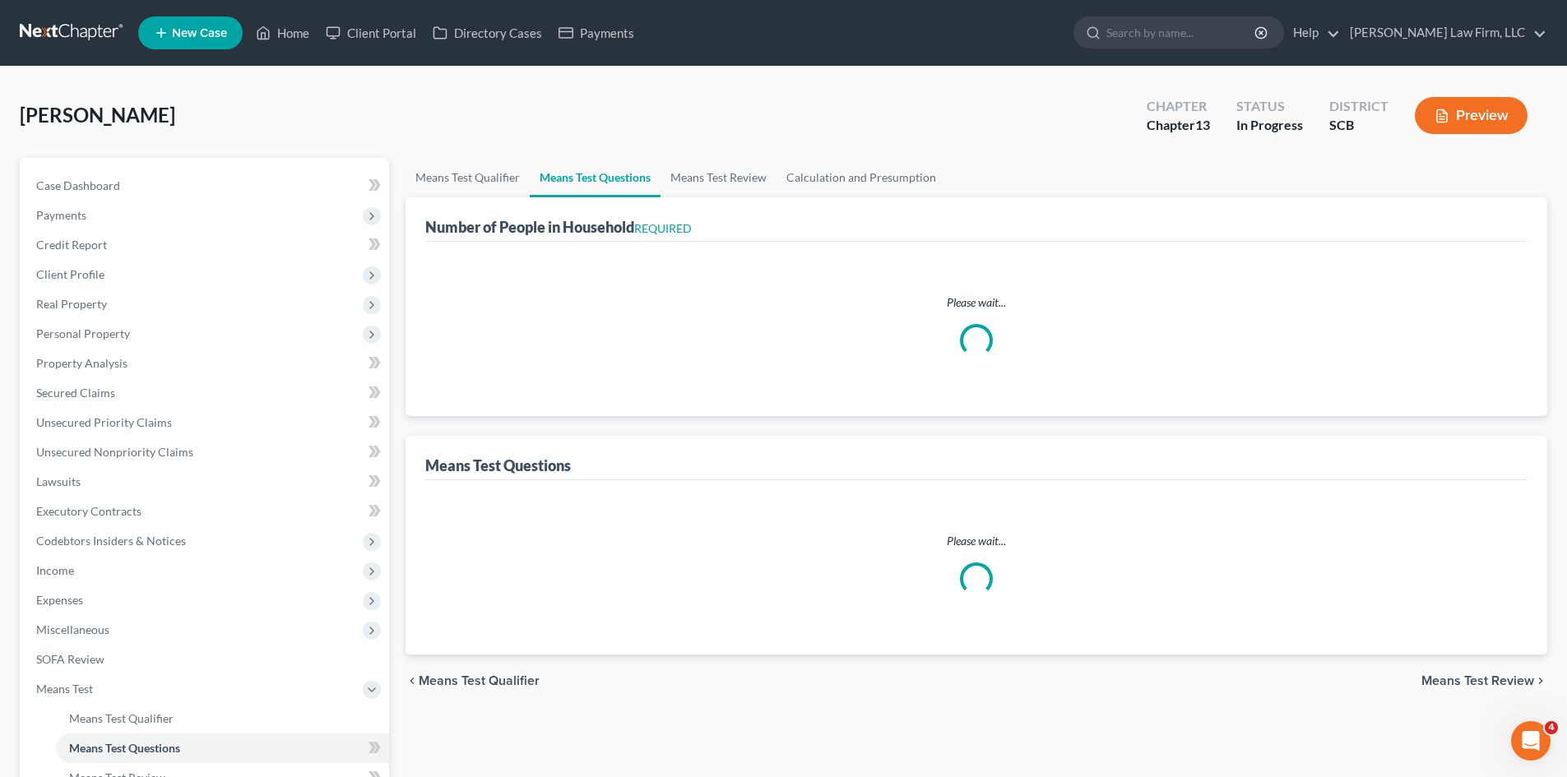
select select "60"
select select "0"
select select "60"
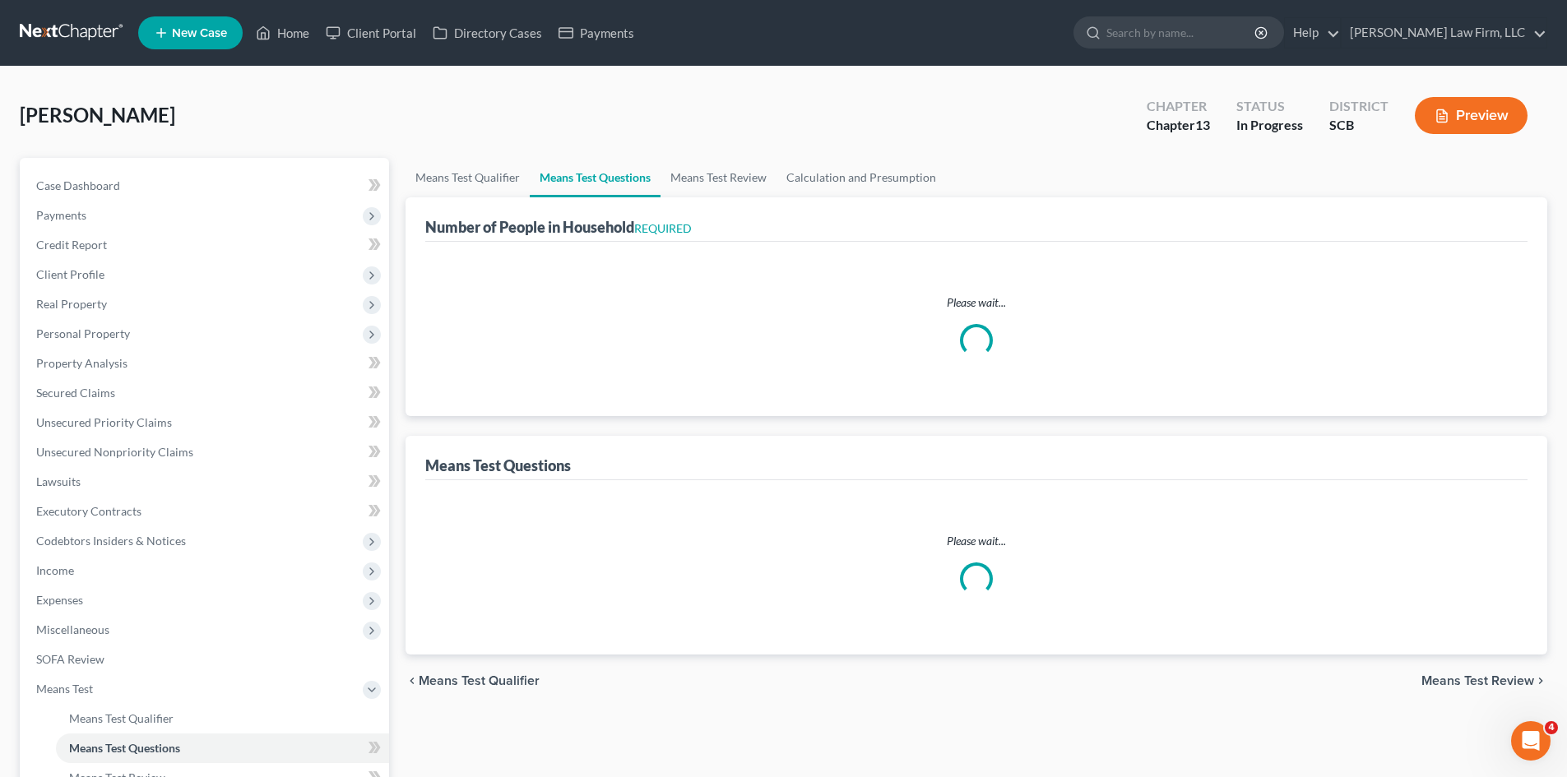
select select "60"
select select "1"
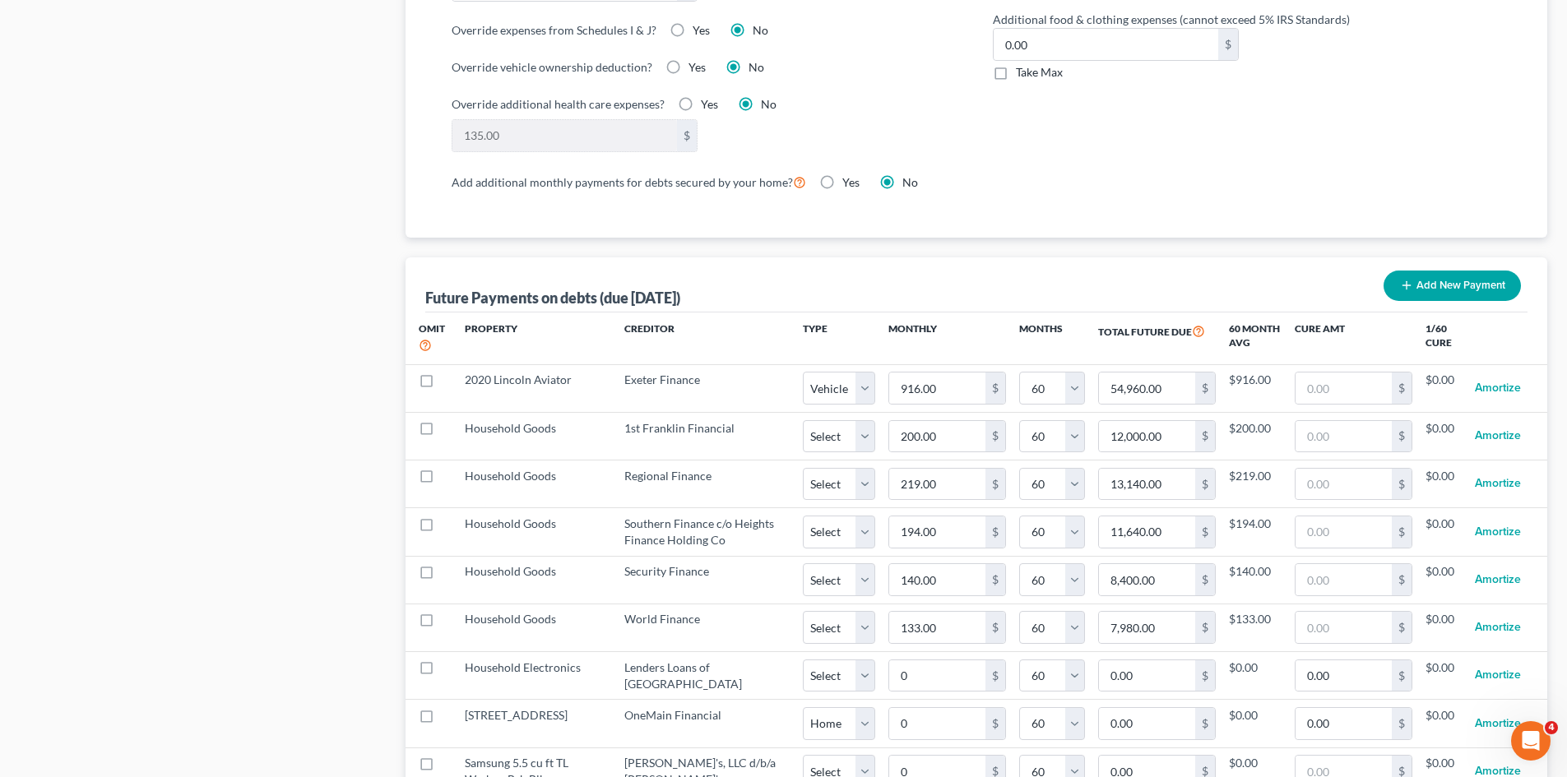
scroll to position [1398, 0]
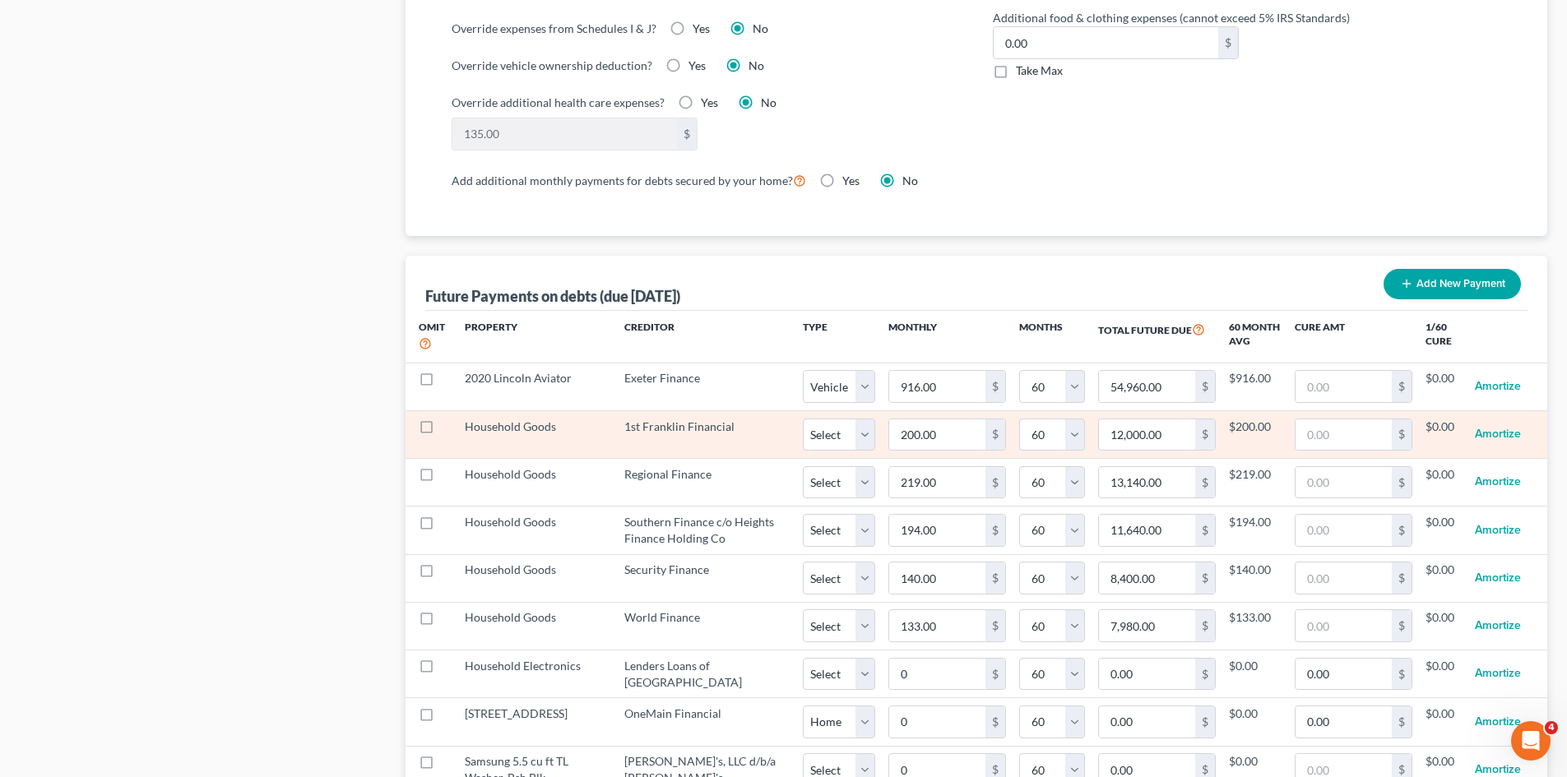
click at [442, 431] on label at bounding box center [442, 431] width 0 height 0
click at [448, 419] on input "checkbox" at bounding box center [453, 424] width 11 height 11
checkbox input "true"
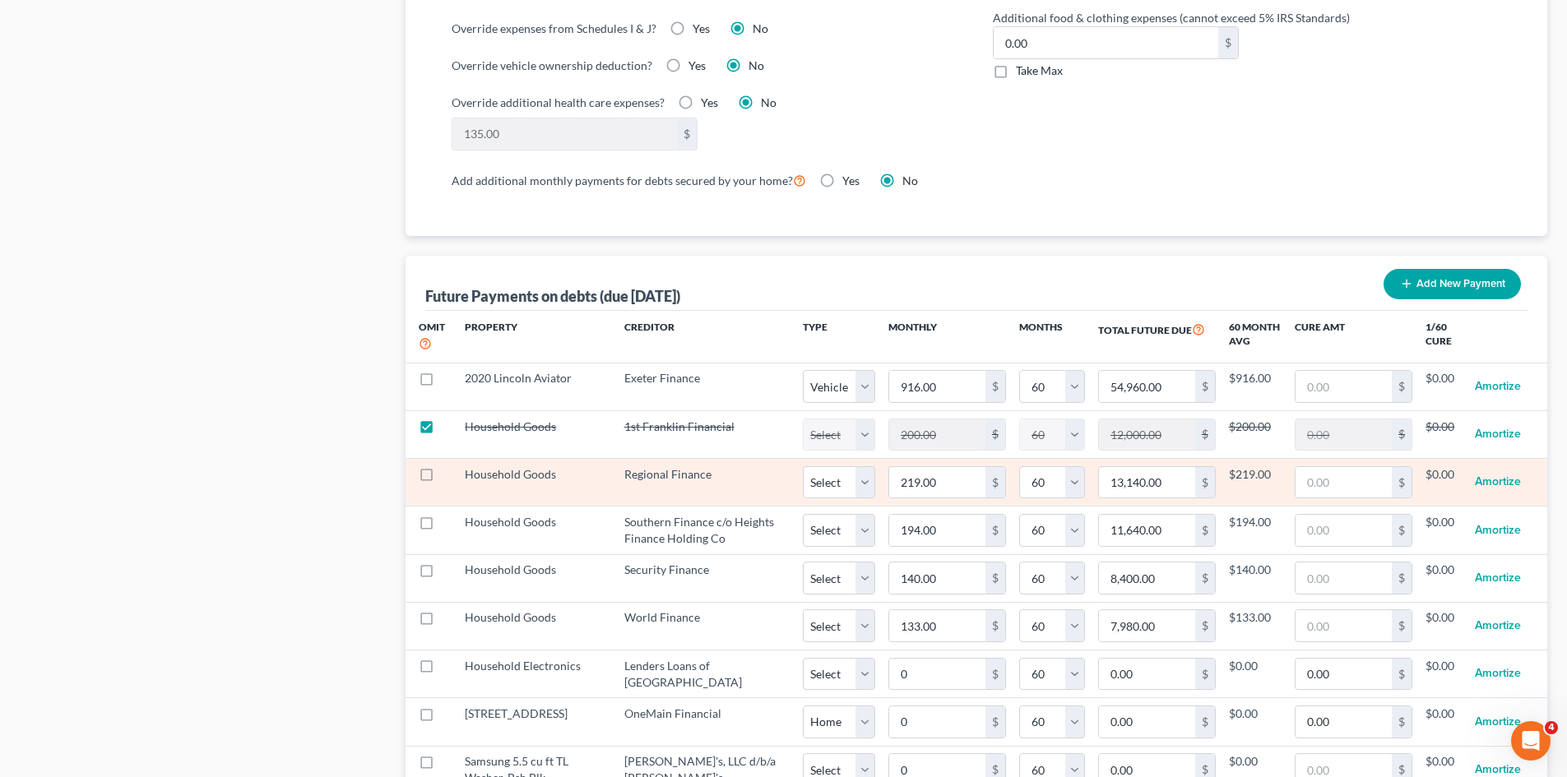
click at [442, 479] on label at bounding box center [442, 479] width 0 height 0
click at [448, 466] on input "checkbox" at bounding box center [453, 471] width 11 height 11
checkbox input "true"
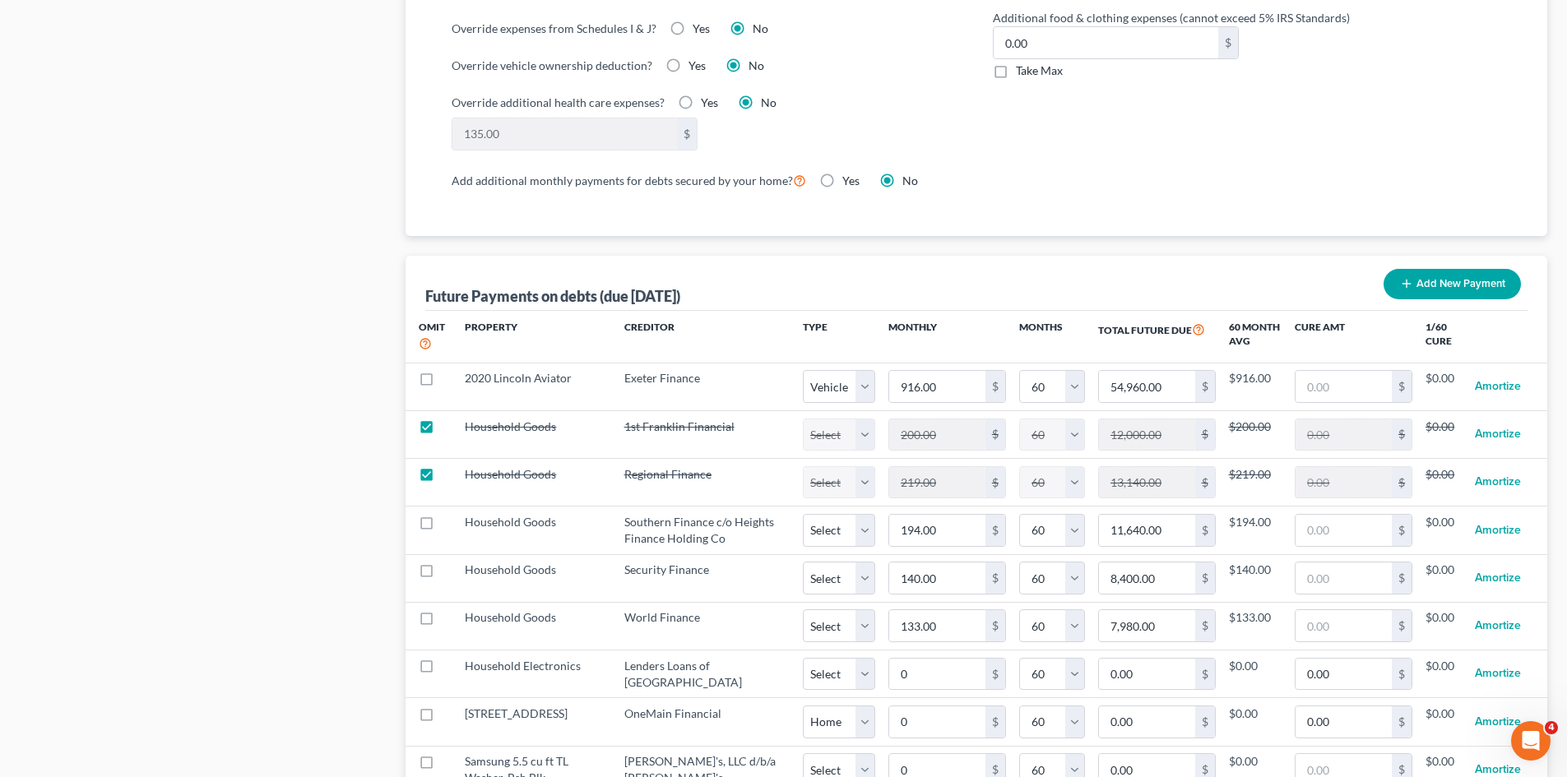
select select "60"
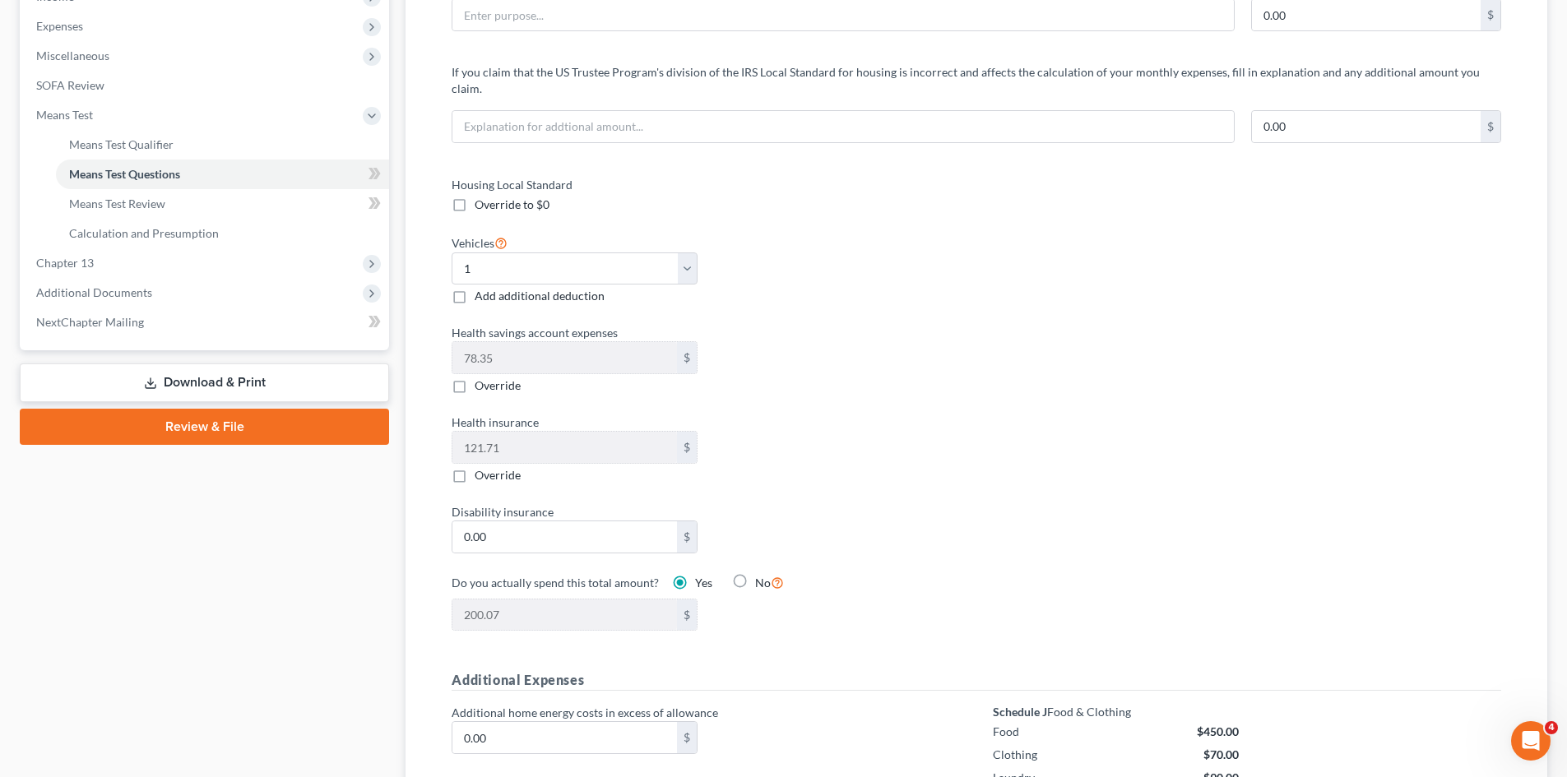
select select "60"
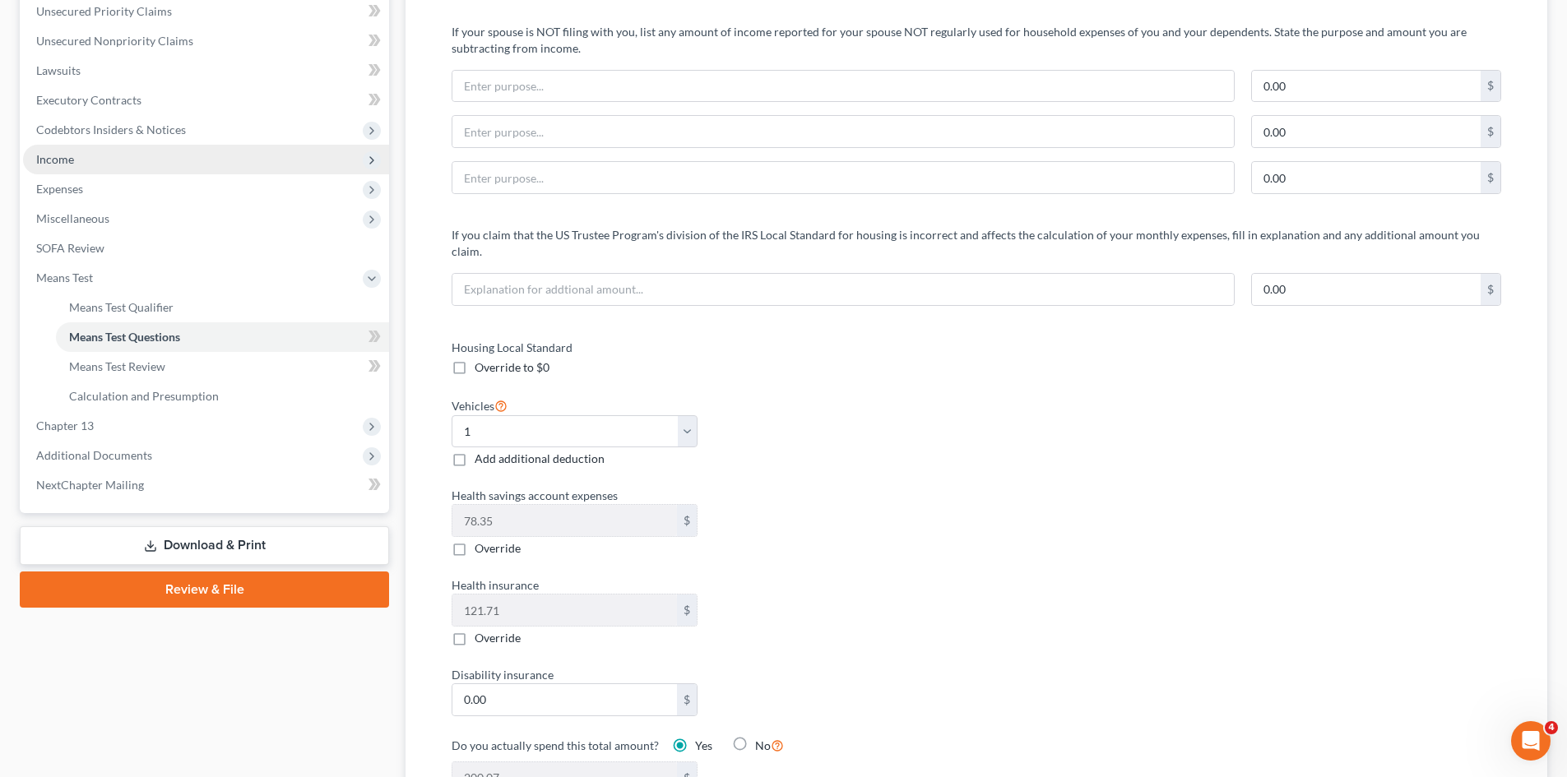
click at [67, 163] on span "Income" at bounding box center [55, 159] width 38 height 14
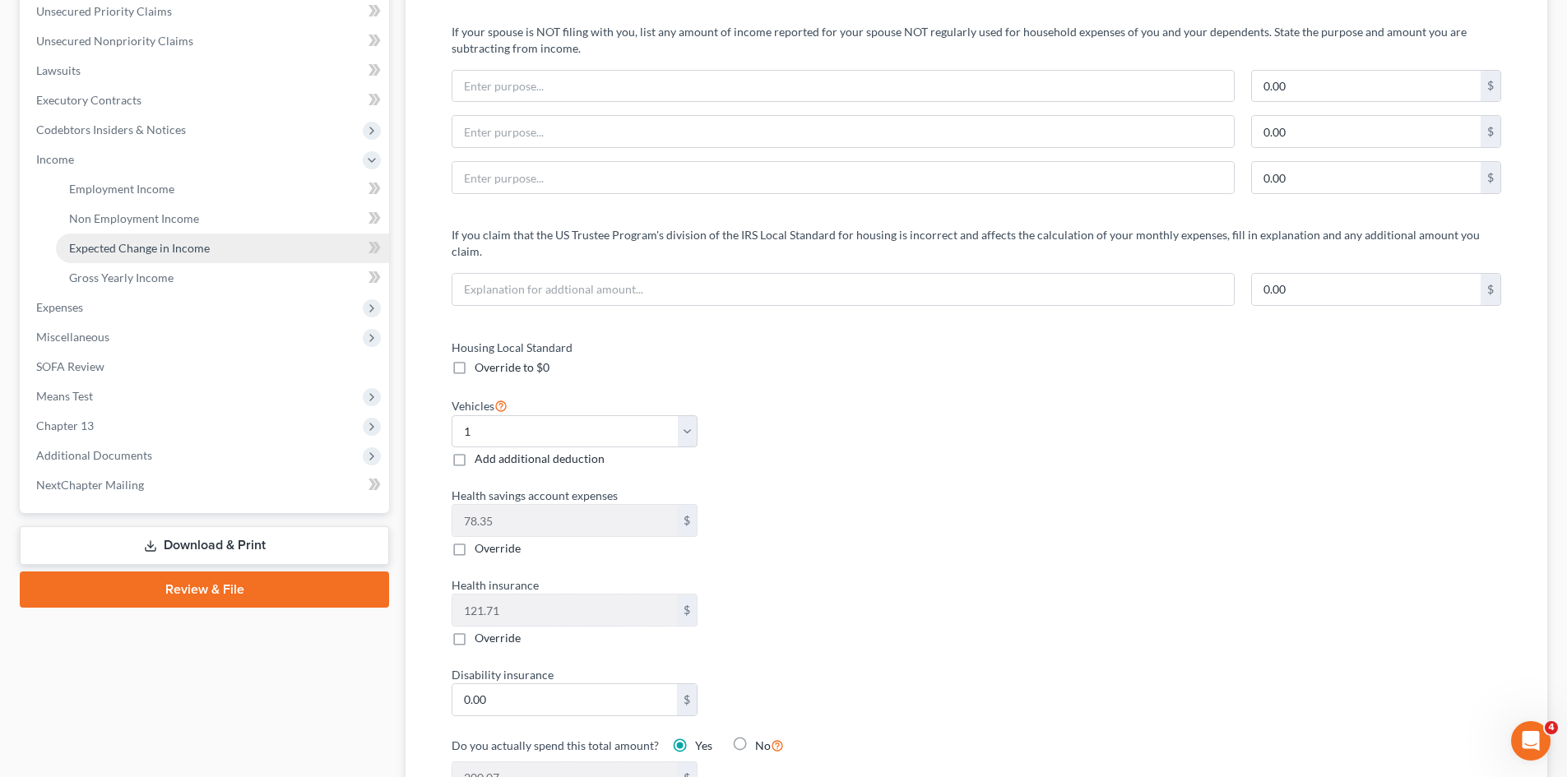
click at [116, 247] on span "Expected Change in Income" at bounding box center [139, 248] width 141 height 14
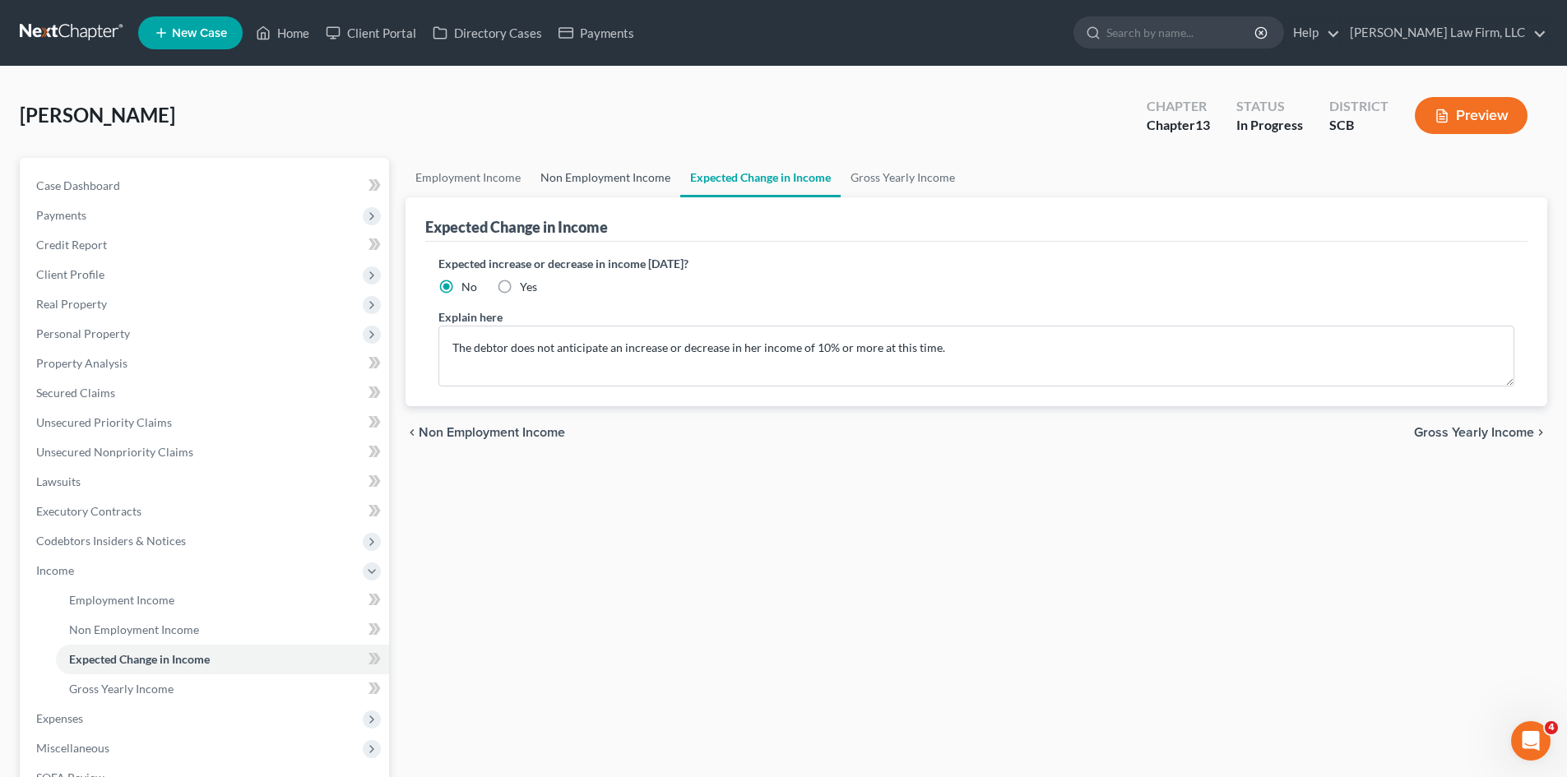
click at [648, 181] on link "Non Employment Income" at bounding box center [605, 177] width 150 height 39
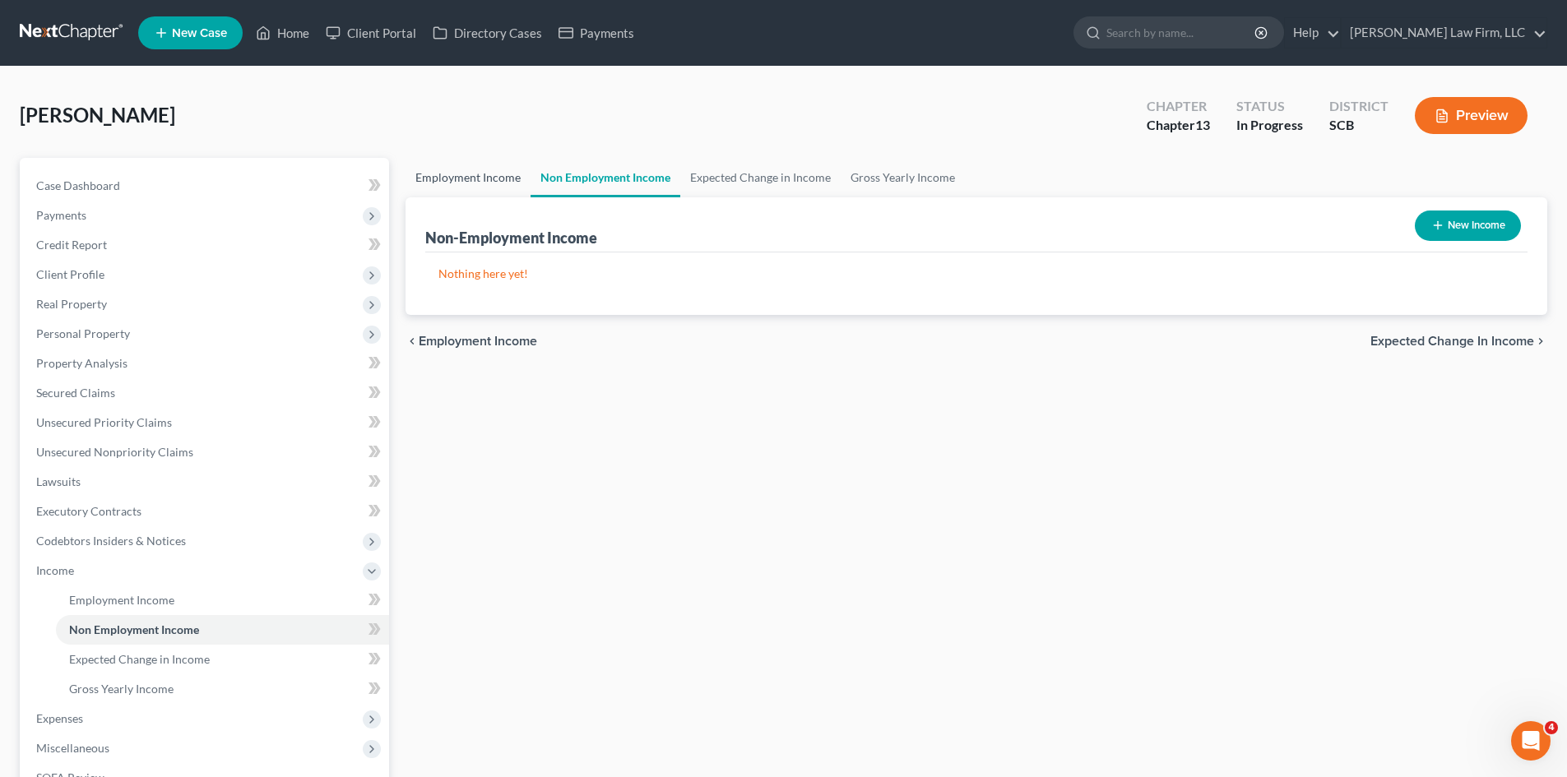
click at [484, 189] on link "Employment Income" at bounding box center [467, 177] width 125 height 39
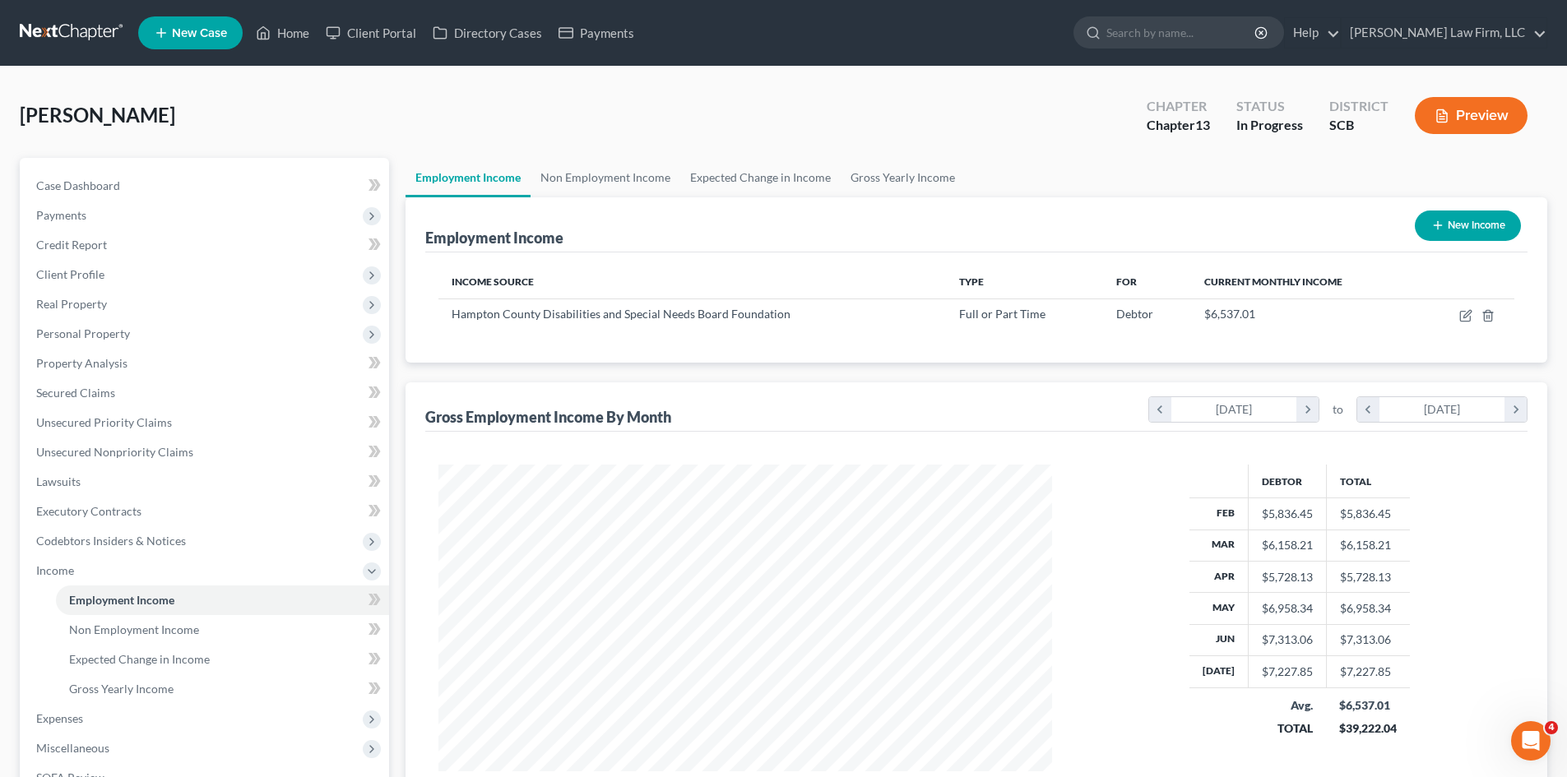
scroll to position [307, 646]
click at [956, 179] on link "Gross Yearly Income" at bounding box center [903, 177] width 124 height 39
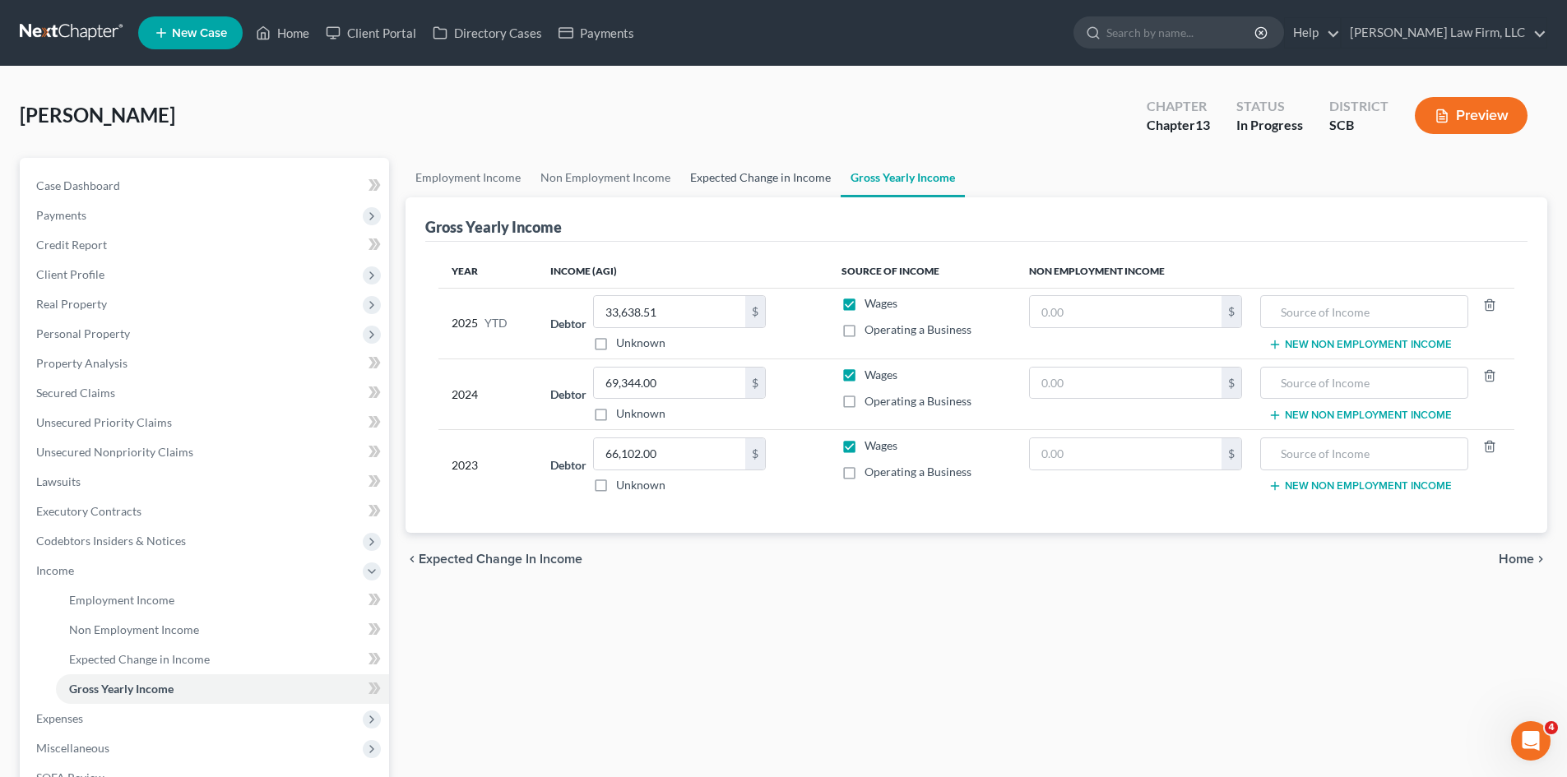
click at [780, 183] on link "Expected Change in Income" at bounding box center [760, 177] width 160 height 39
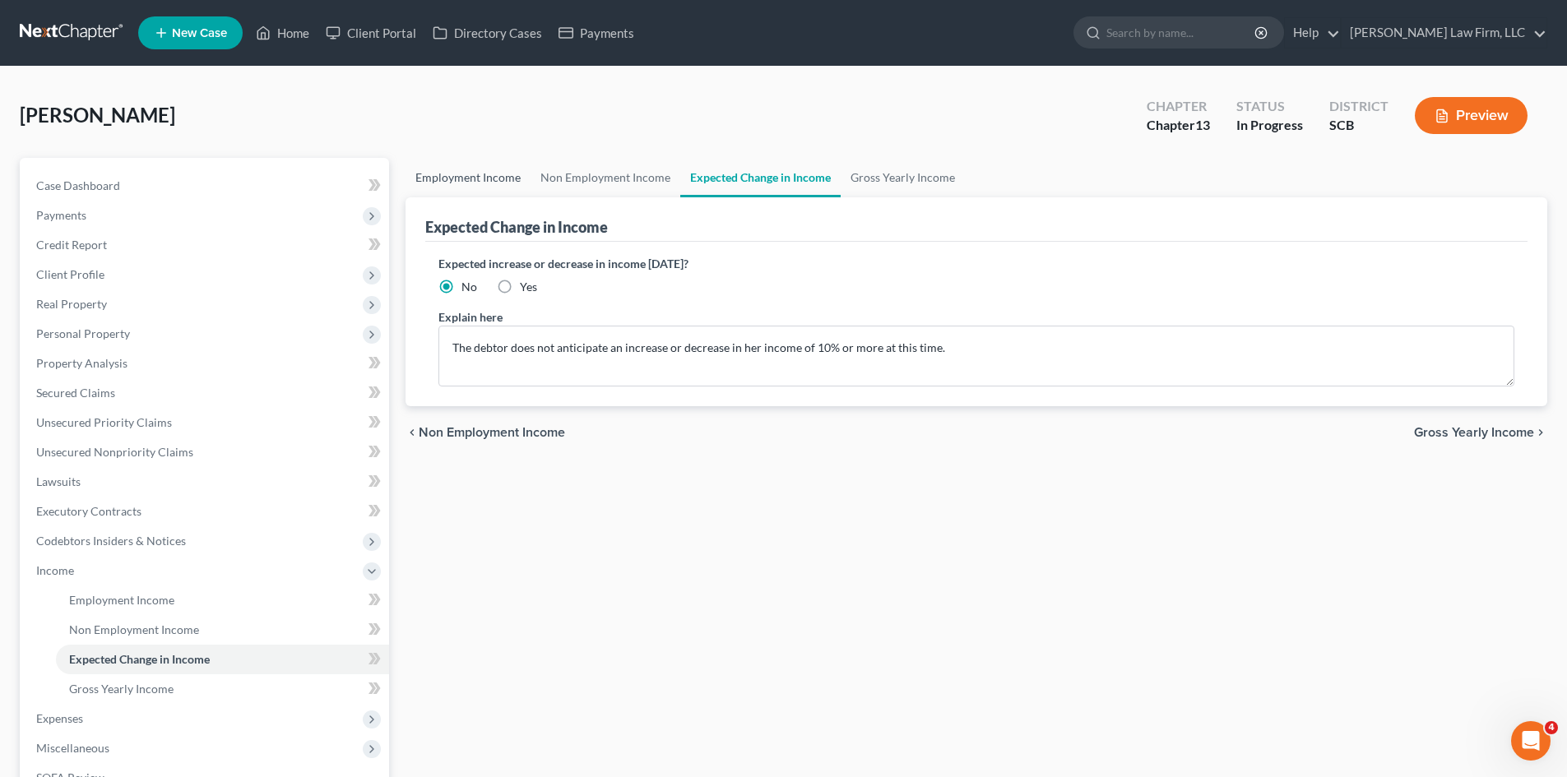
click at [452, 167] on link "Employment Income" at bounding box center [467, 177] width 125 height 39
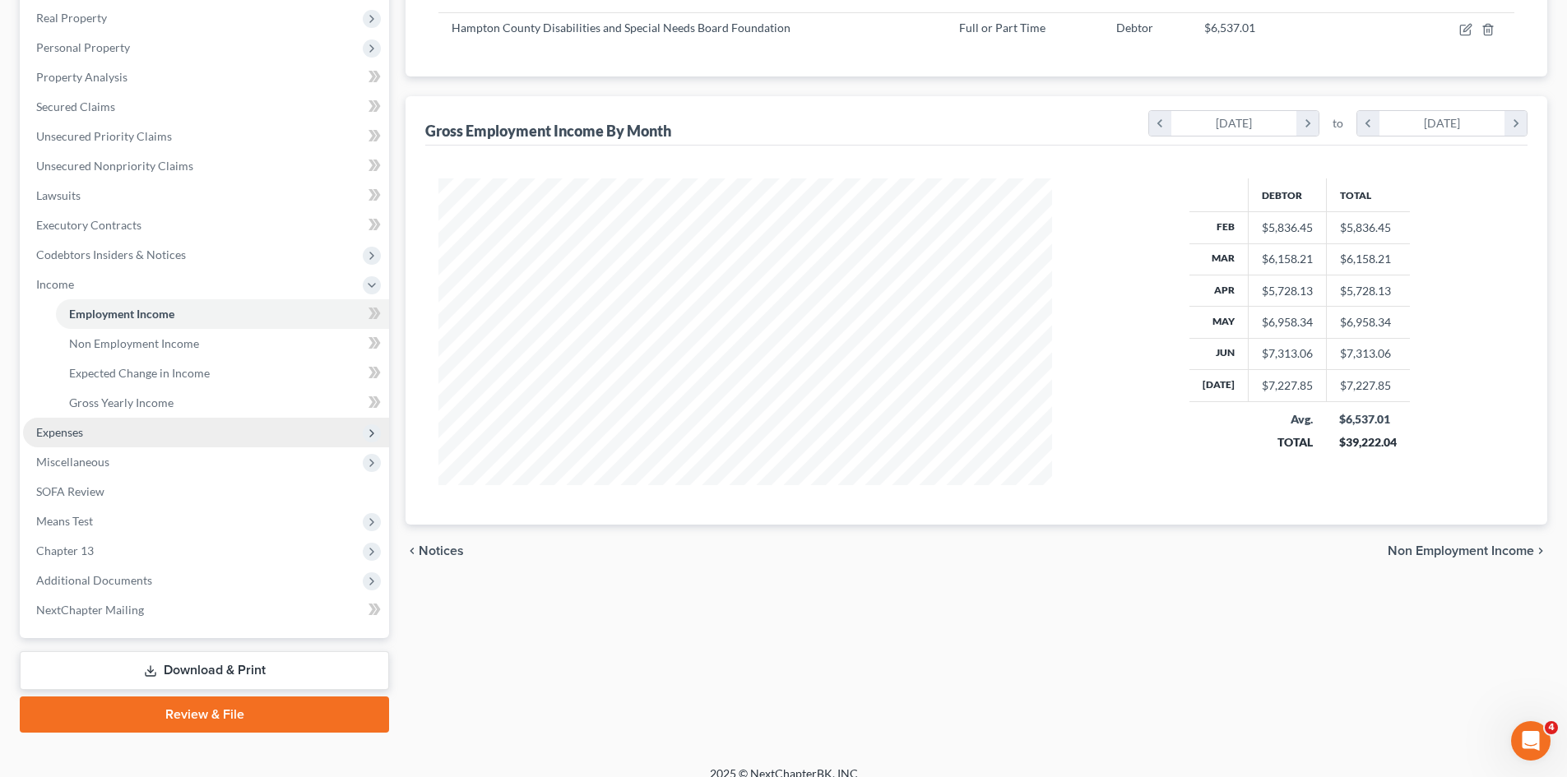
scroll to position [304, 0]
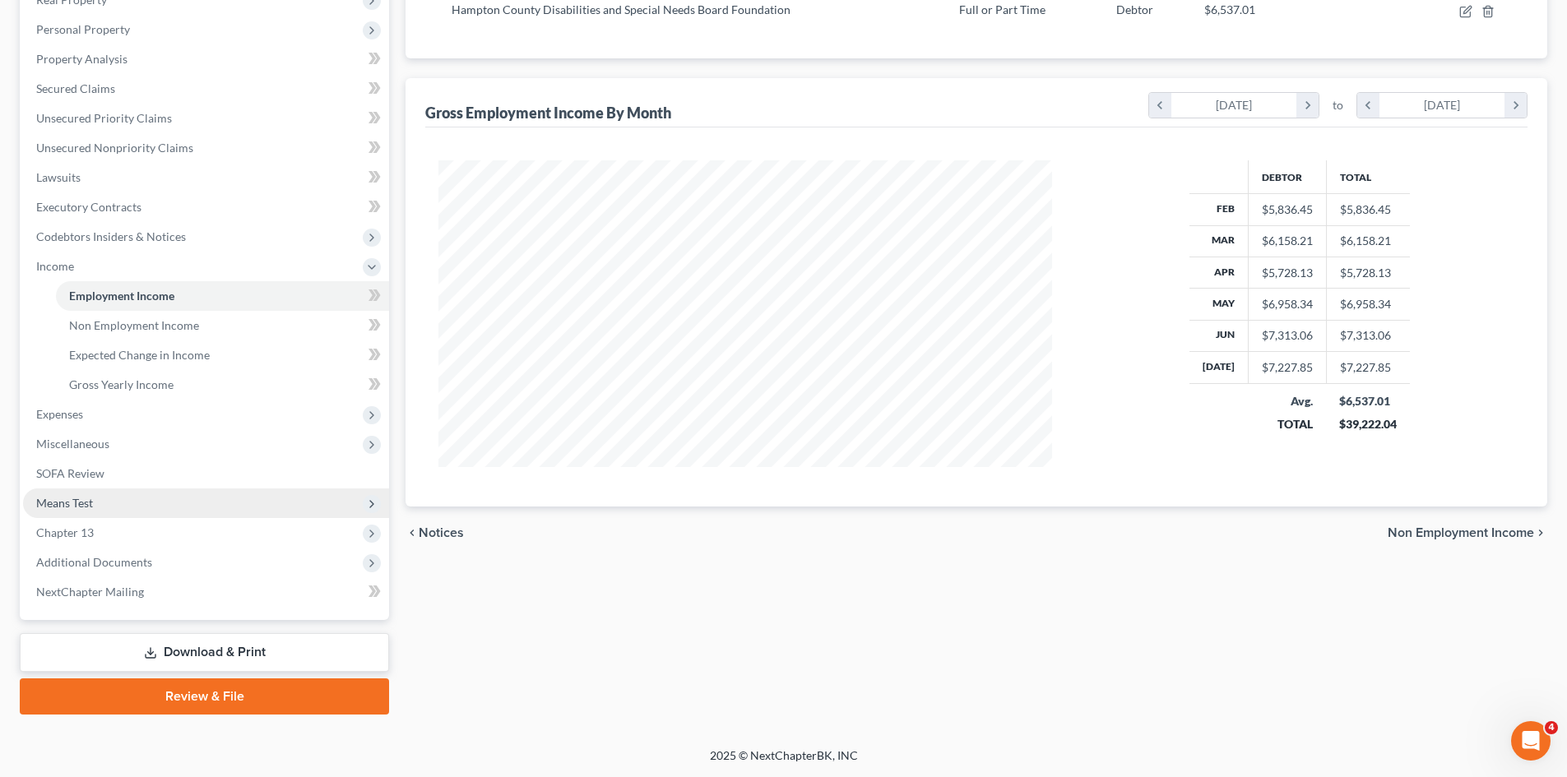
click at [60, 505] on span "Means Test" at bounding box center [64, 503] width 57 height 14
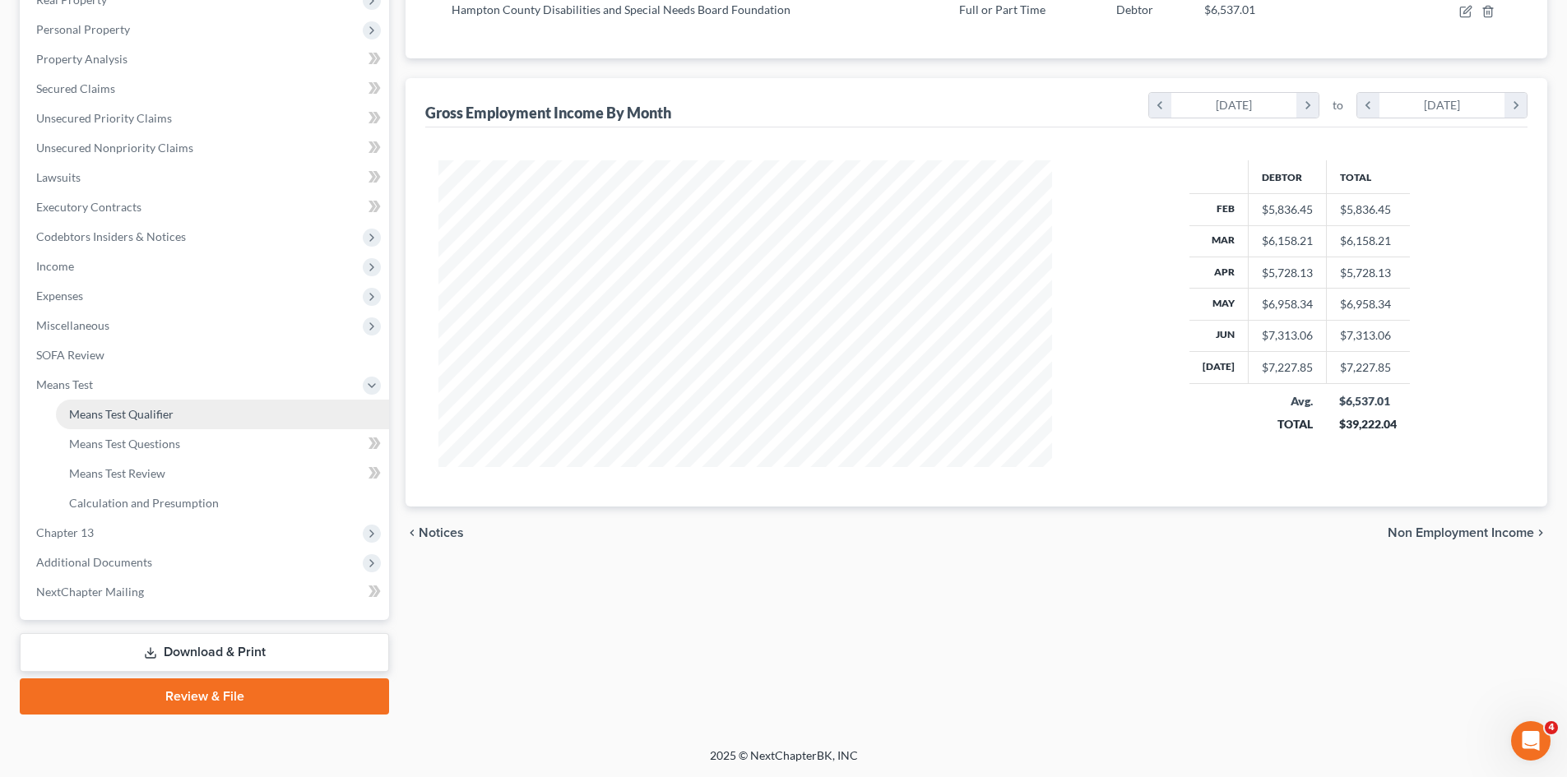
click at [164, 411] on span "Means Test Qualifier" at bounding box center [121, 414] width 104 height 14
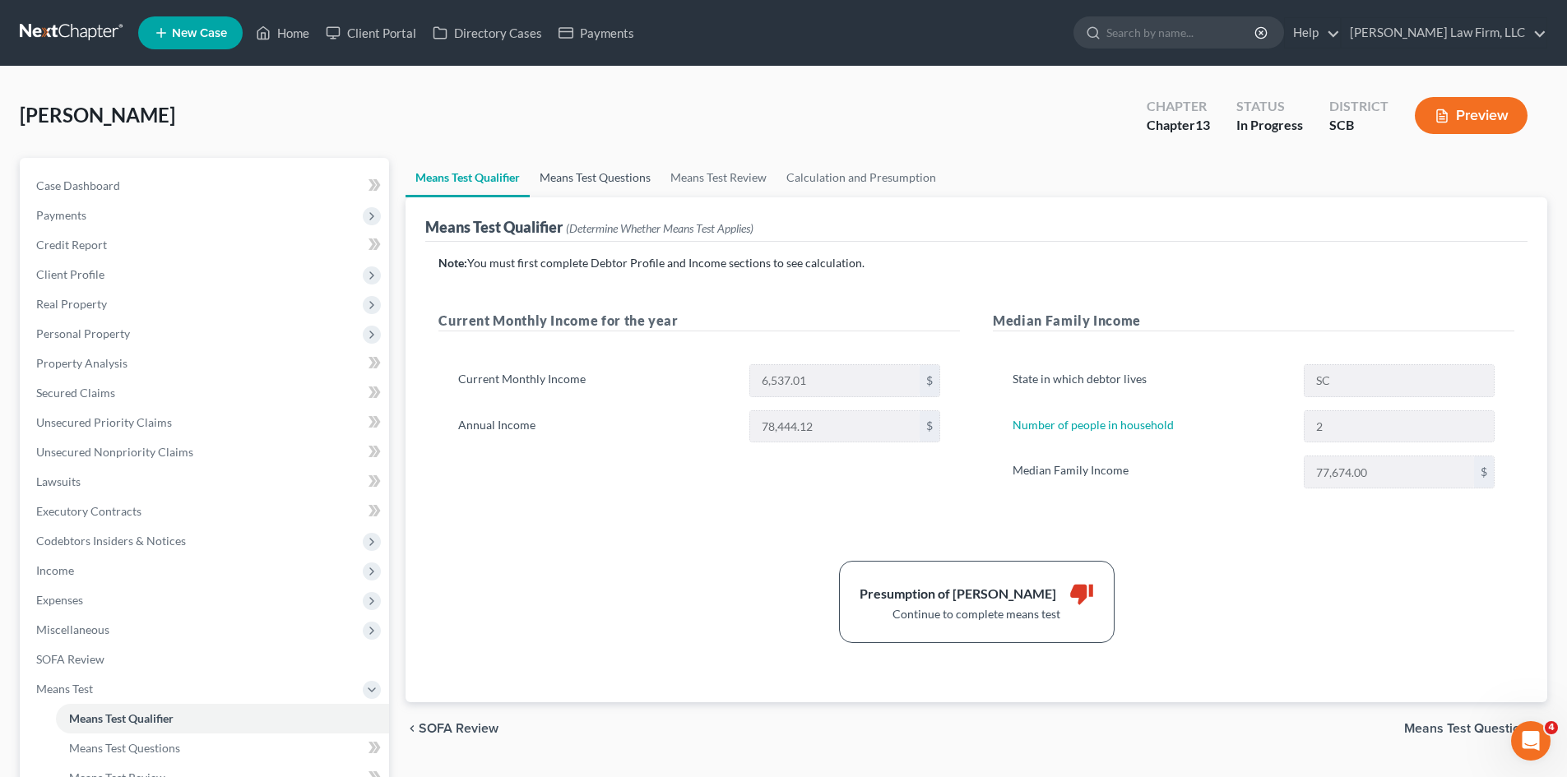
click at [609, 172] on link "Means Test Questions" at bounding box center [595, 177] width 131 height 39
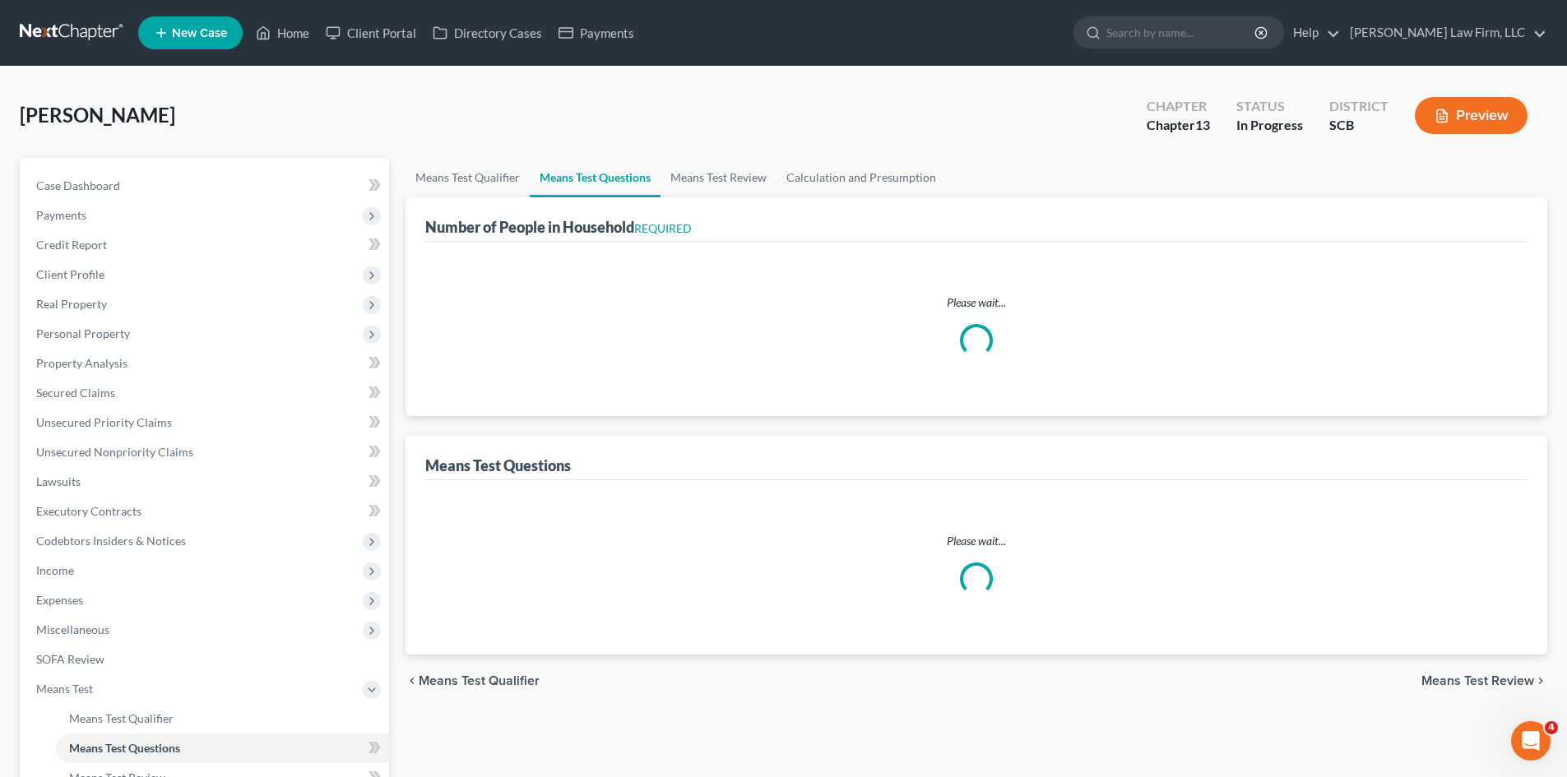
select select "1"
select select "60"
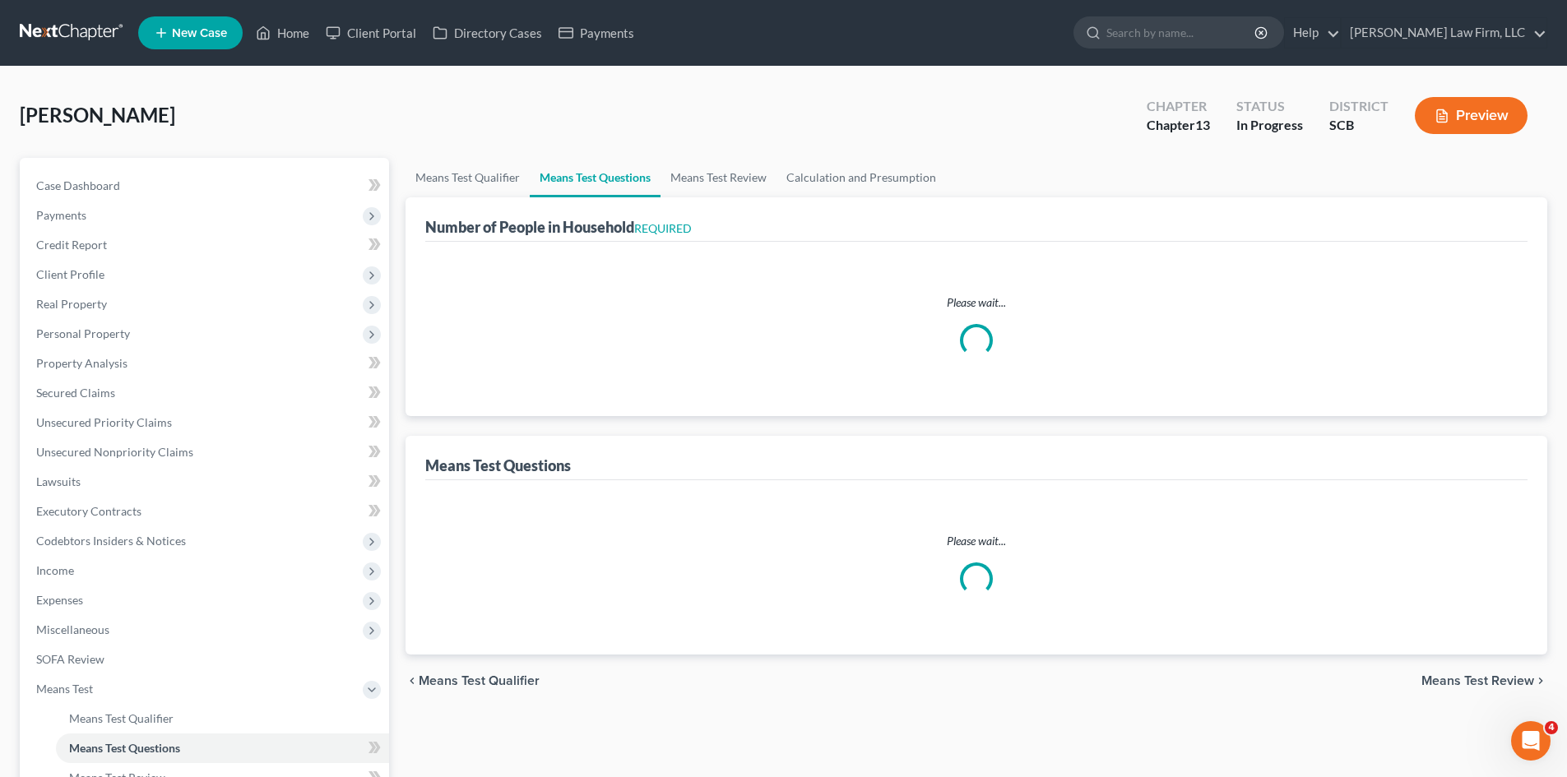
select select "60"
select select "0"
select select "60"
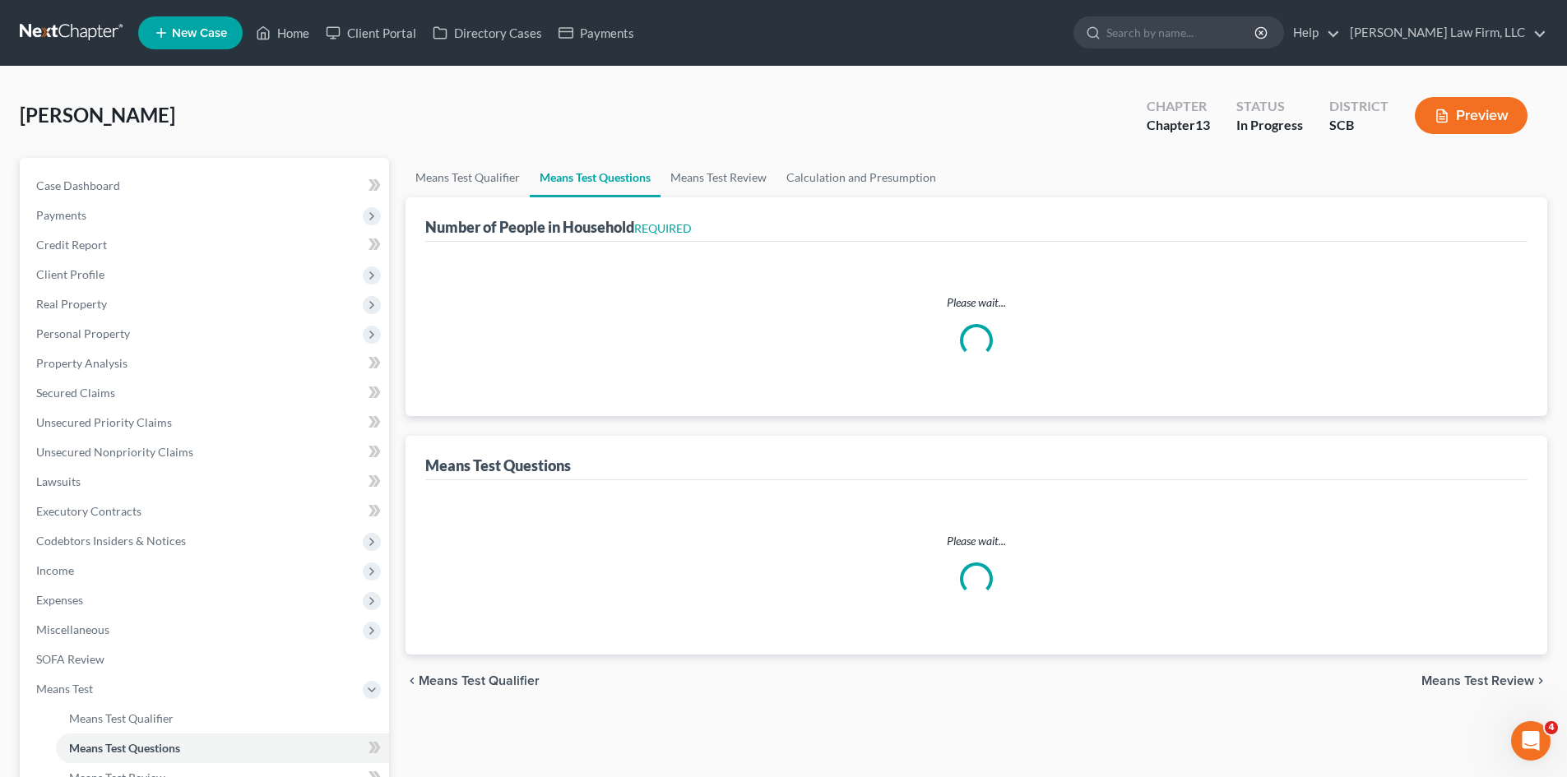
select select "60"
select select "1"
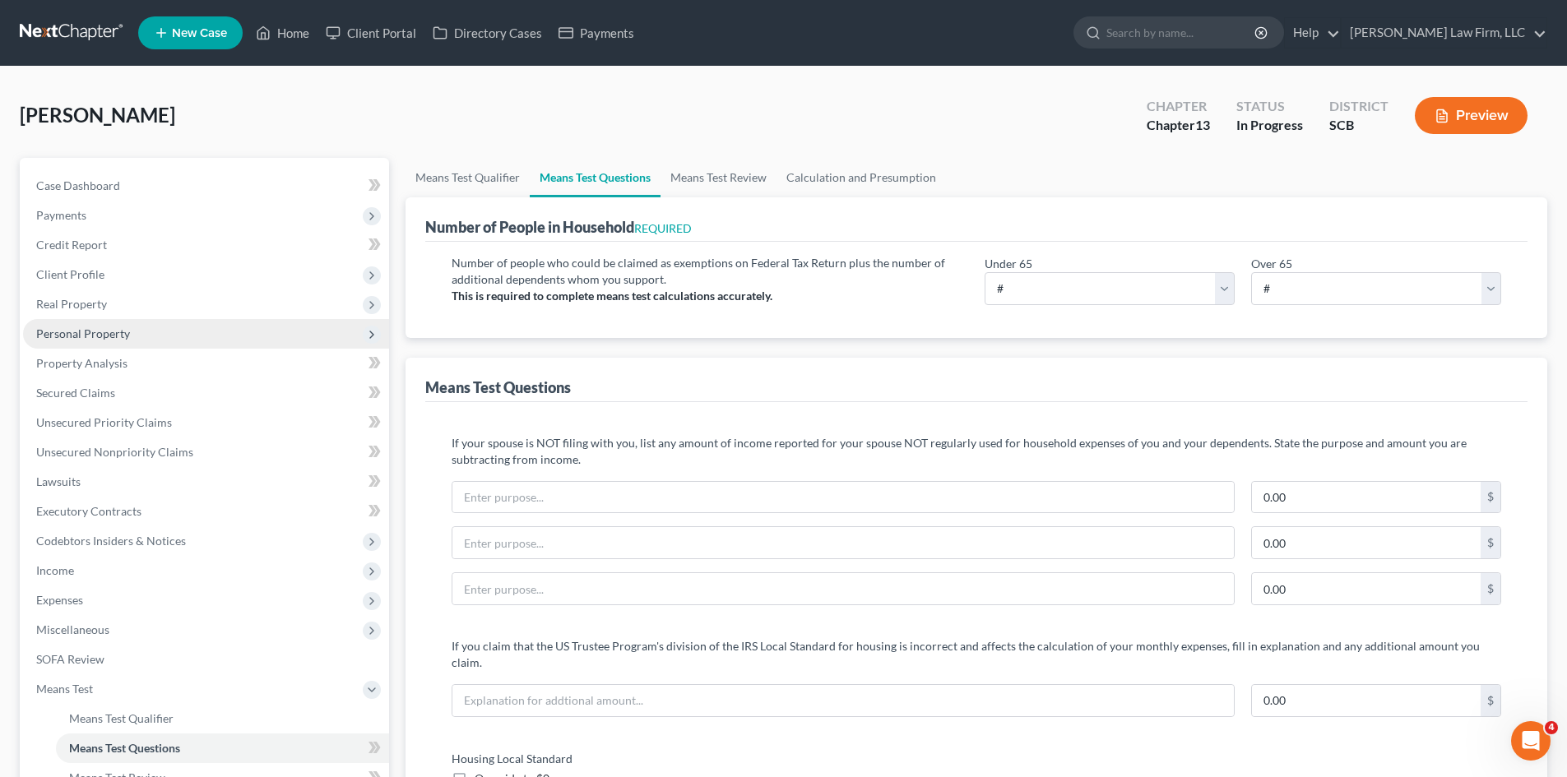
click at [96, 331] on span "Personal Property" at bounding box center [83, 333] width 94 height 14
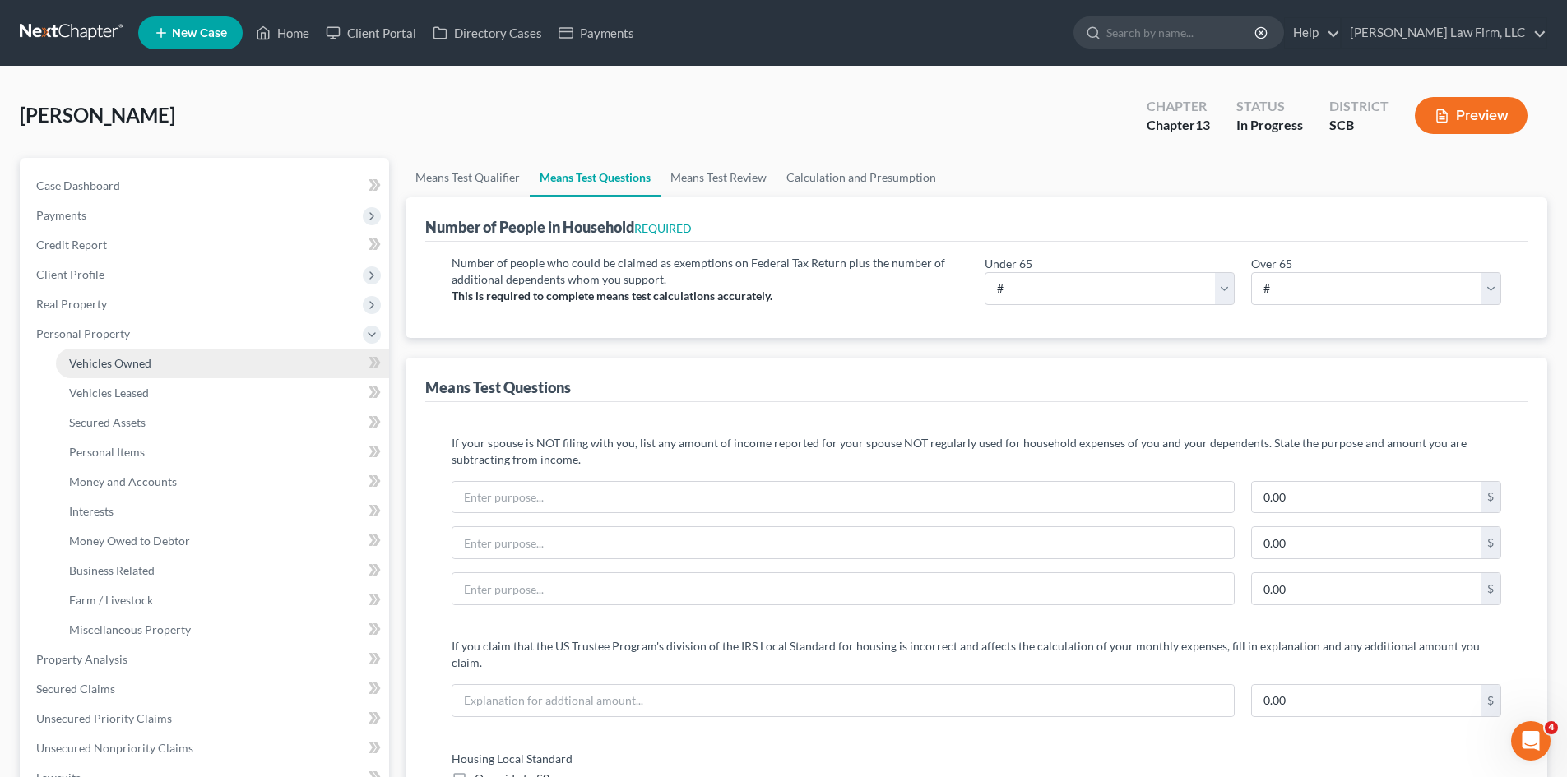
click at [92, 359] on span "Vehicles Owned" at bounding box center [110, 363] width 82 height 14
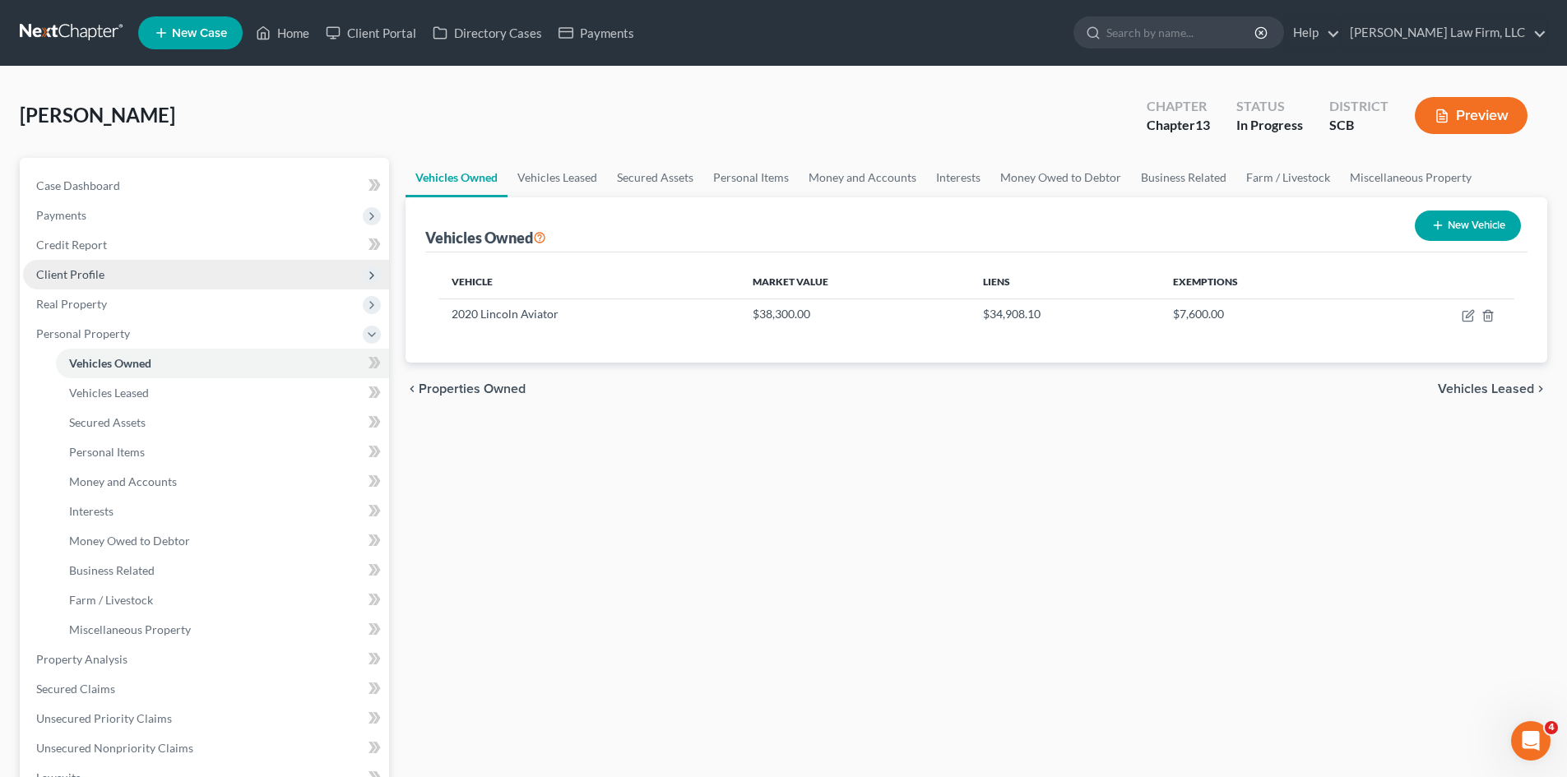
click at [99, 282] on span "Client Profile" at bounding box center [206, 275] width 366 height 30
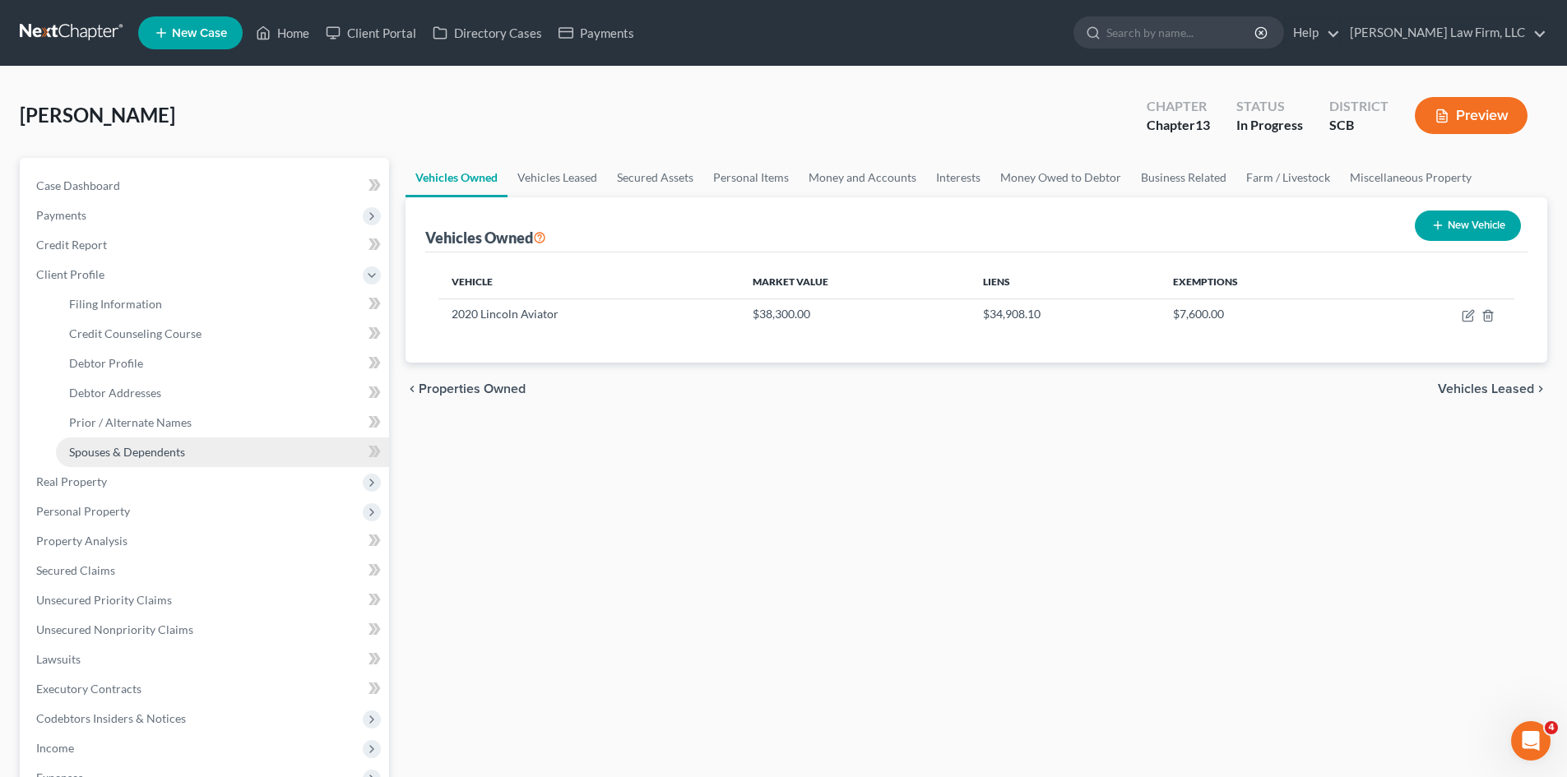
click at [109, 447] on span "Spouses & Dependents" at bounding box center [127, 452] width 116 height 14
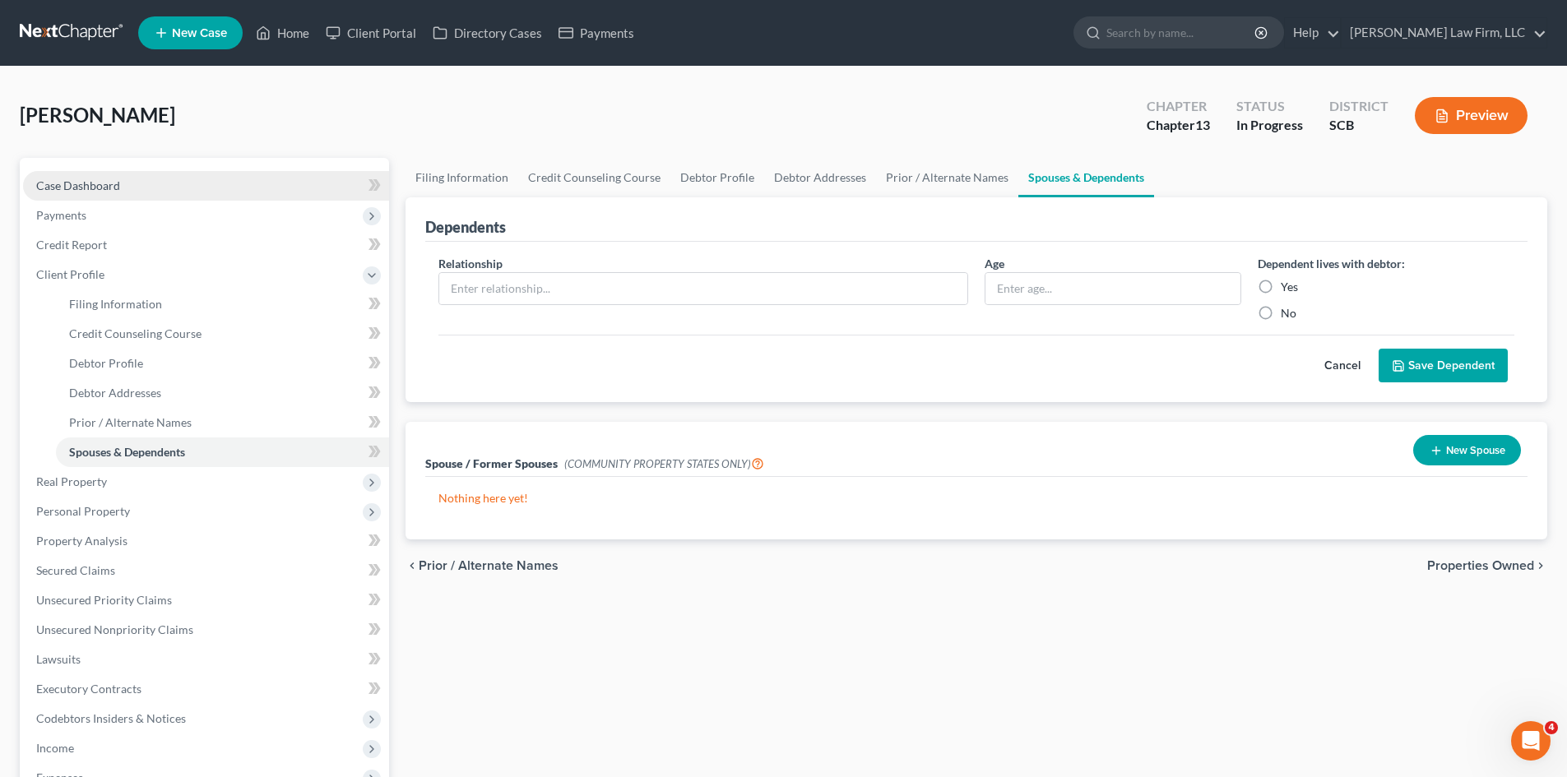
click at [104, 182] on span "Case Dashboard" at bounding box center [78, 185] width 84 height 14
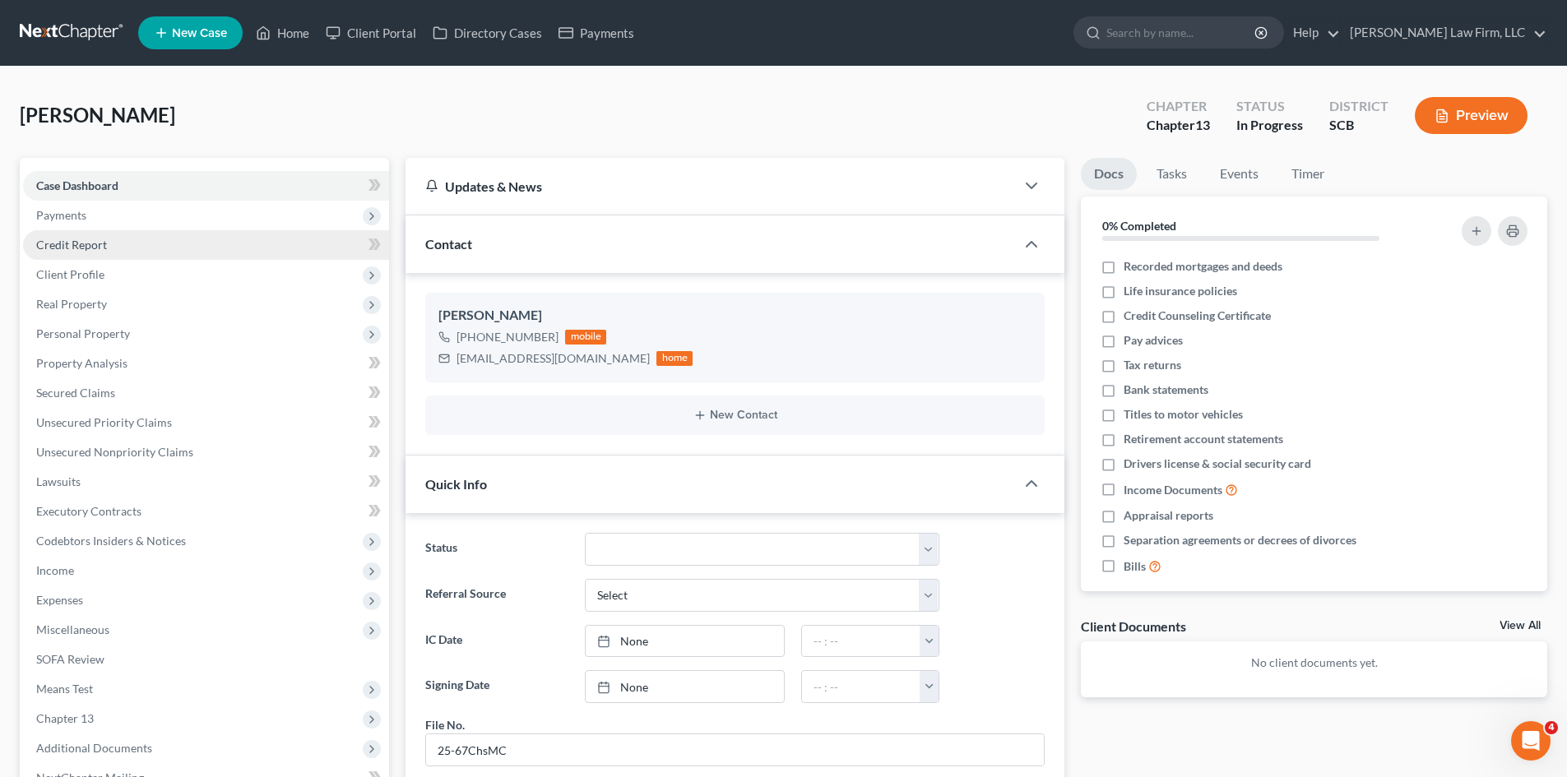
scroll to position [710, 0]
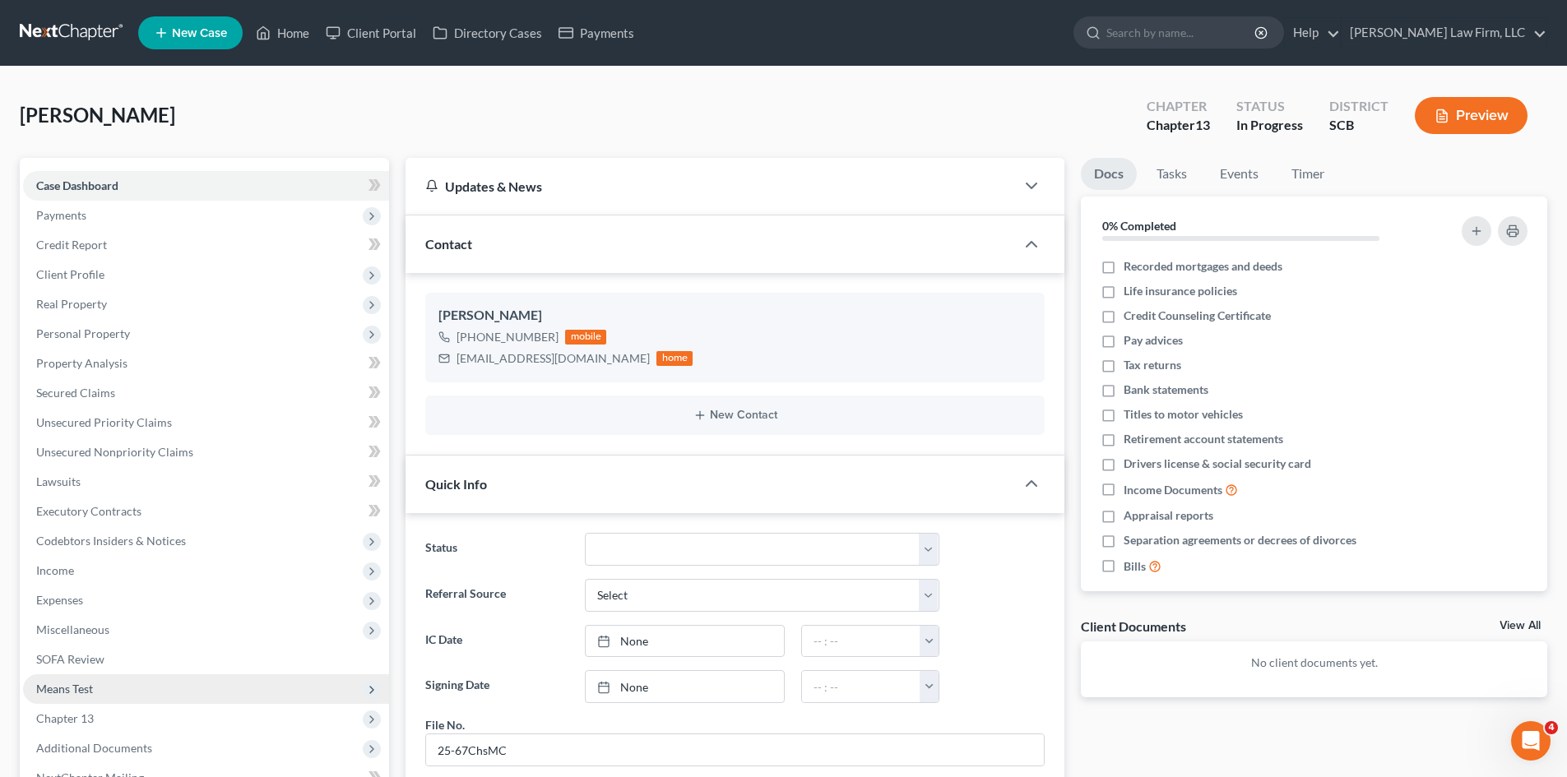
click at [81, 683] on span "Means Test" at bounding box center [64, 689] width 57 height 14
drag, startPoint x: 90, startPoint y: 709, endPoint x: 560, endPoint y: 520, distance: 506.3
click at [90, 709] on link "Means Test Qualifier" at bounding box center [222, 719] width 333 height 30
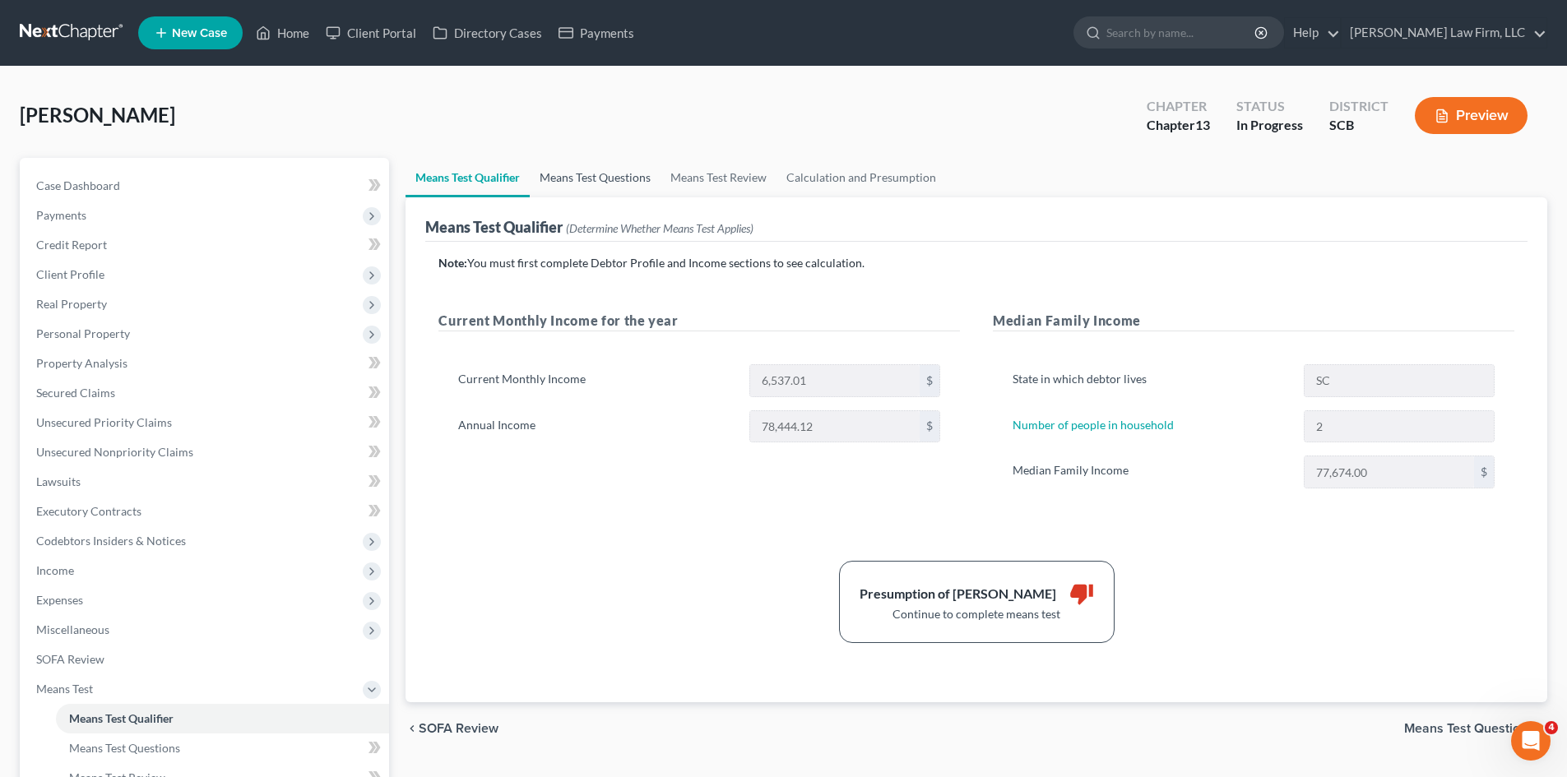
click at [581, 188] on link "Means Test Questions" at bounding box center [595, 177] width 131 height 39
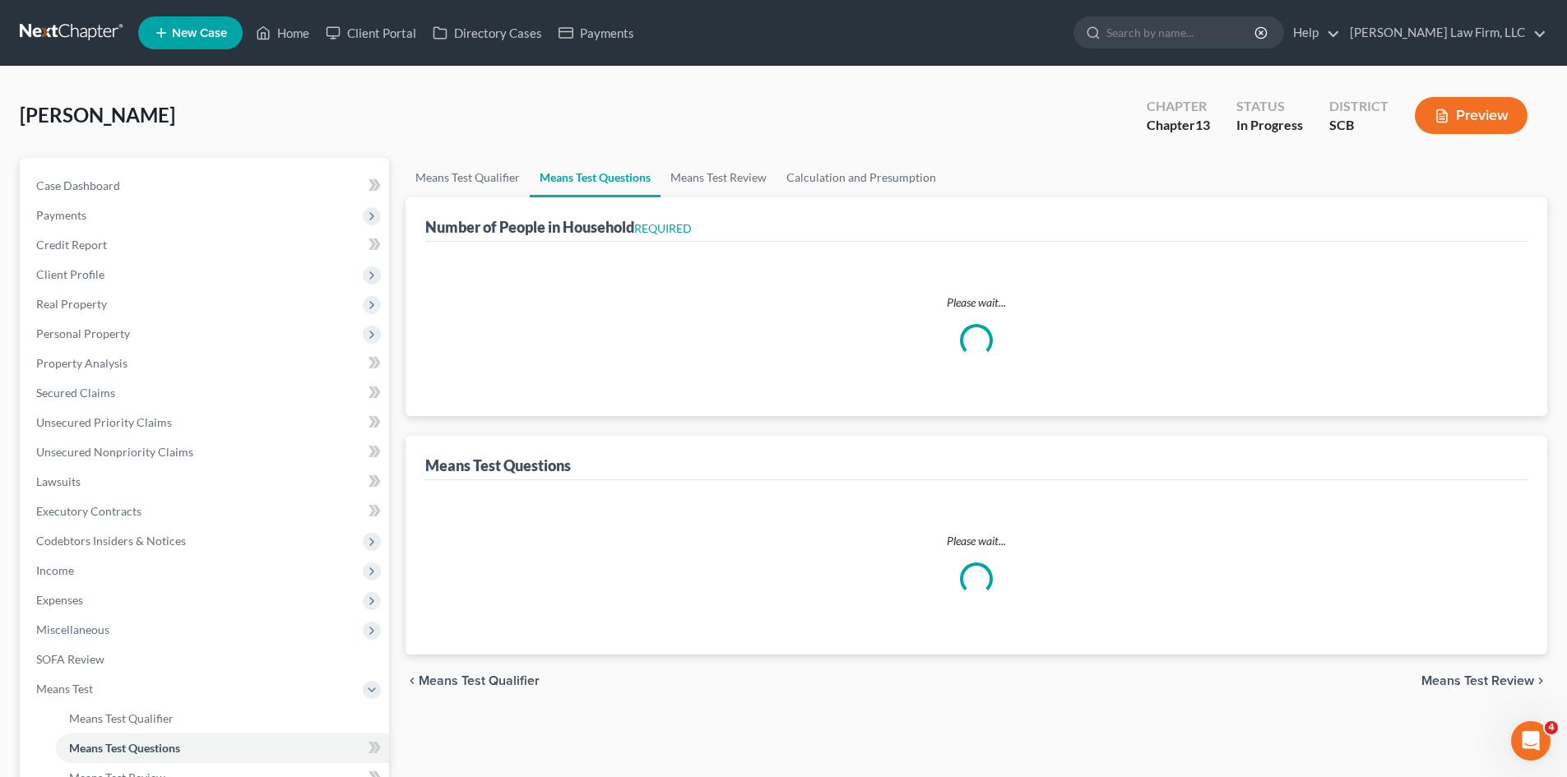
select select "1"
select select "60"
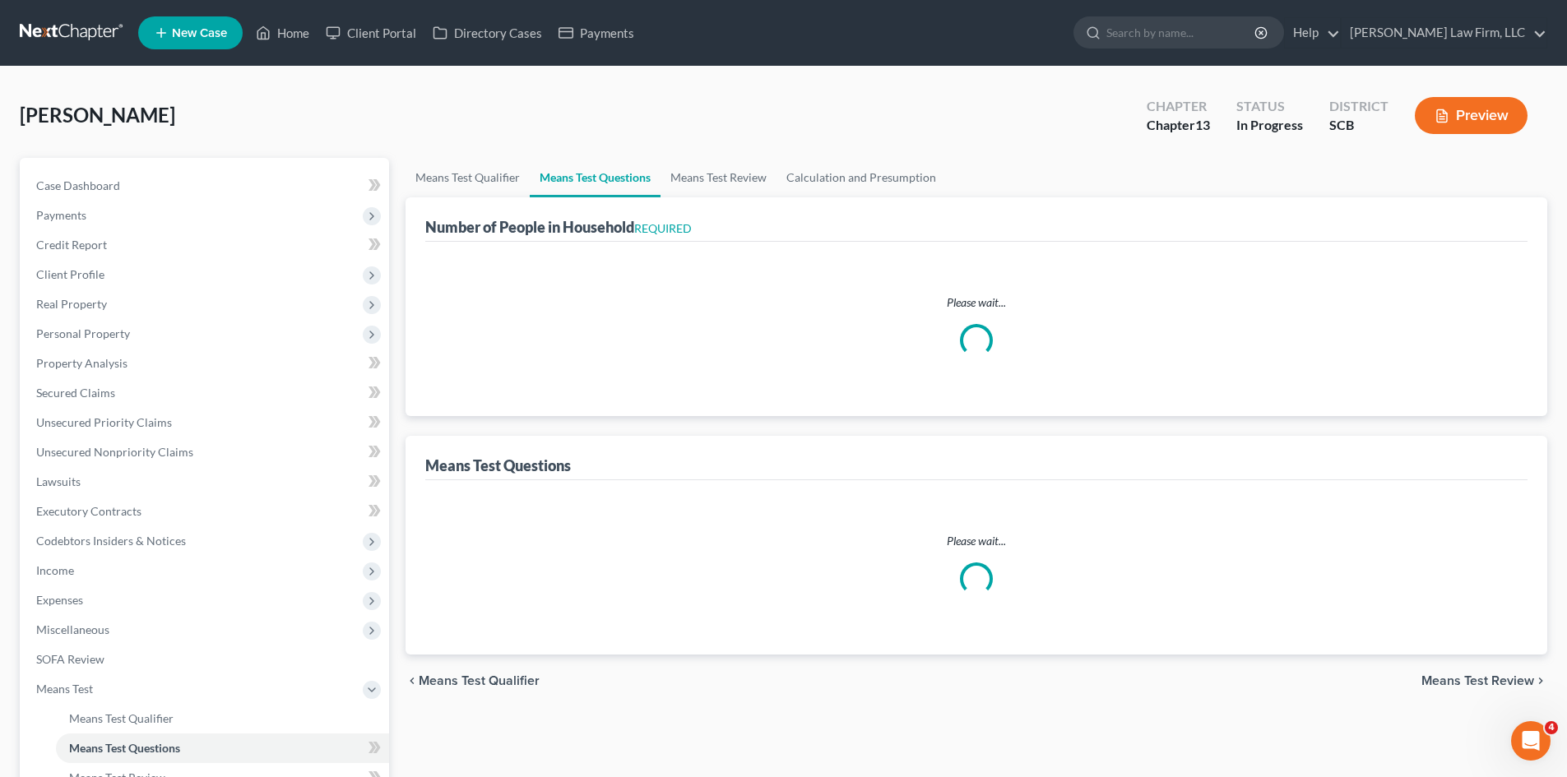
select select "60"
select select "0"
select select "60"
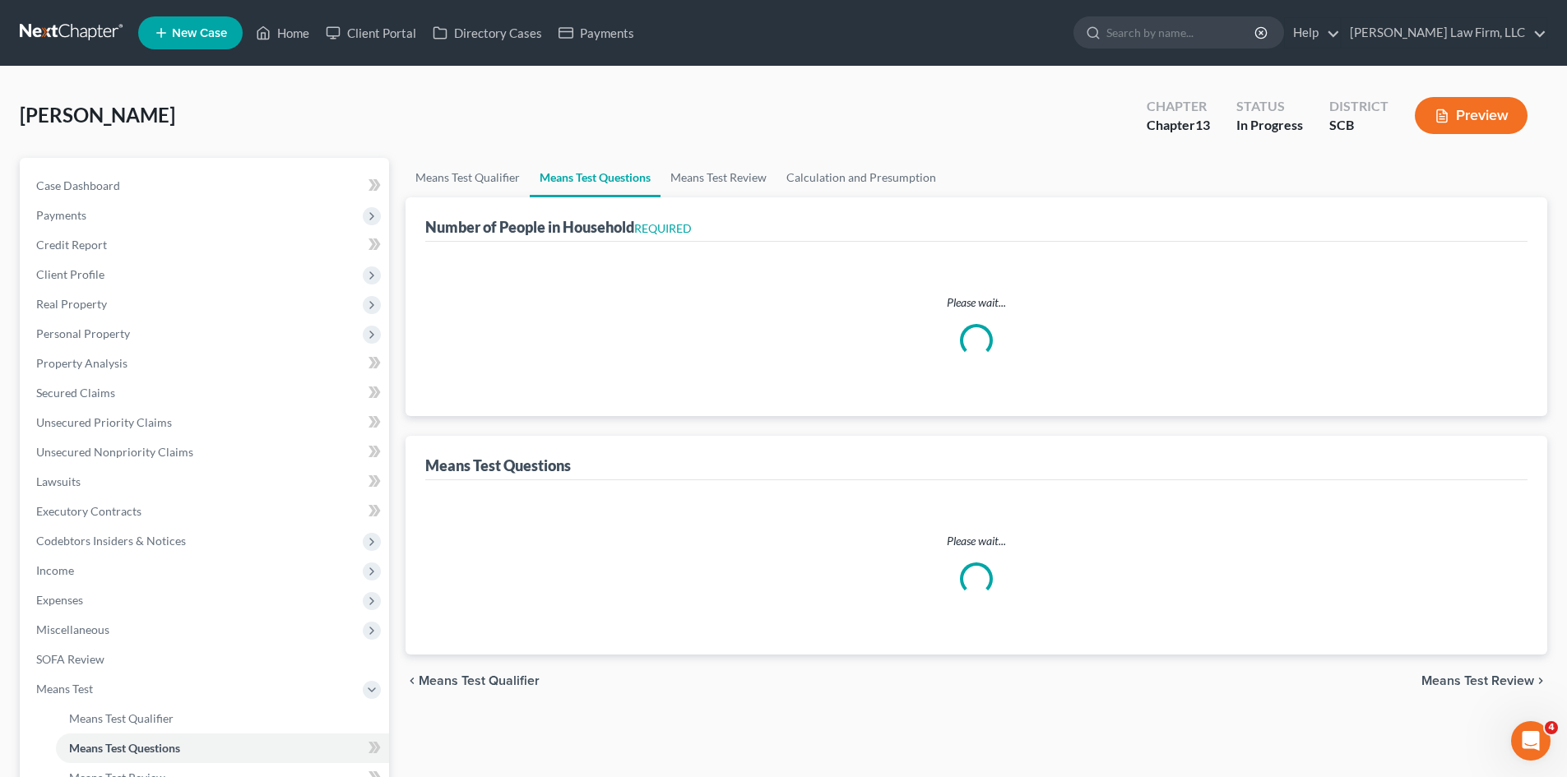
select select "60"
select select "1"
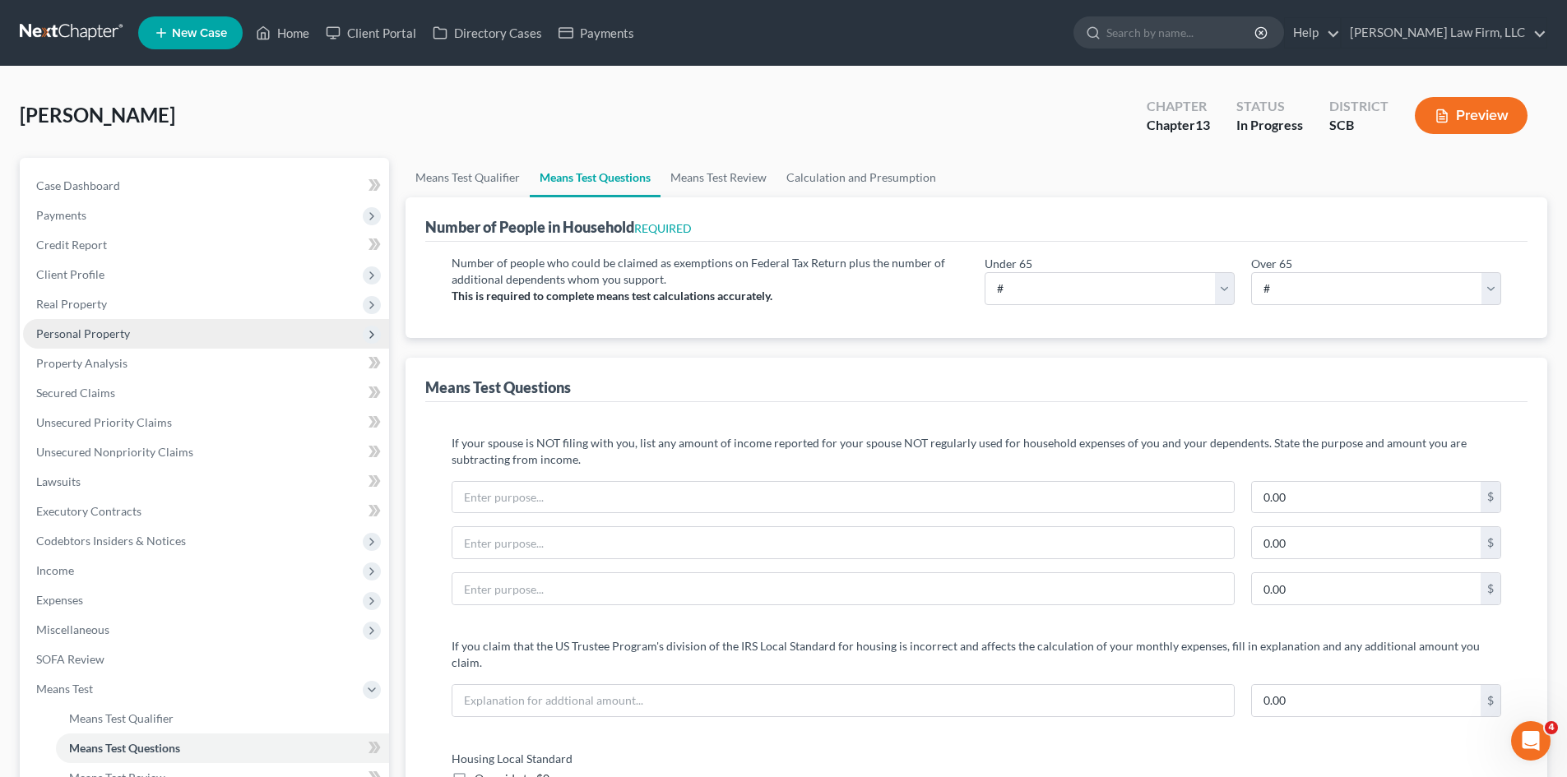
click at [96, 336] on span "Personal Property" at bounding box center [83, 333] width 94 height 14
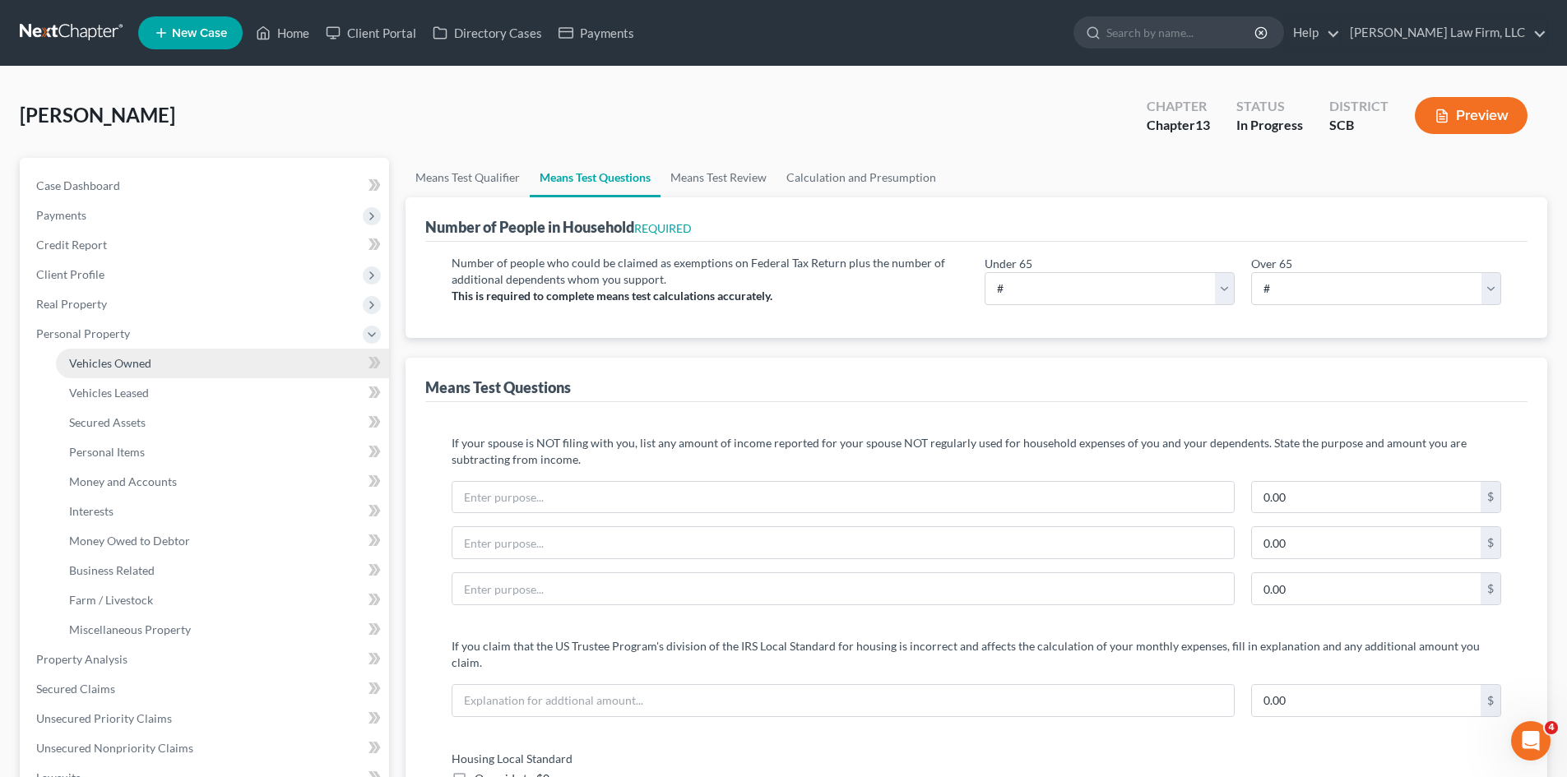
click at [106, 356] on span "Vehicles Owned" at bounding box center [110, 363] width 82 height 14
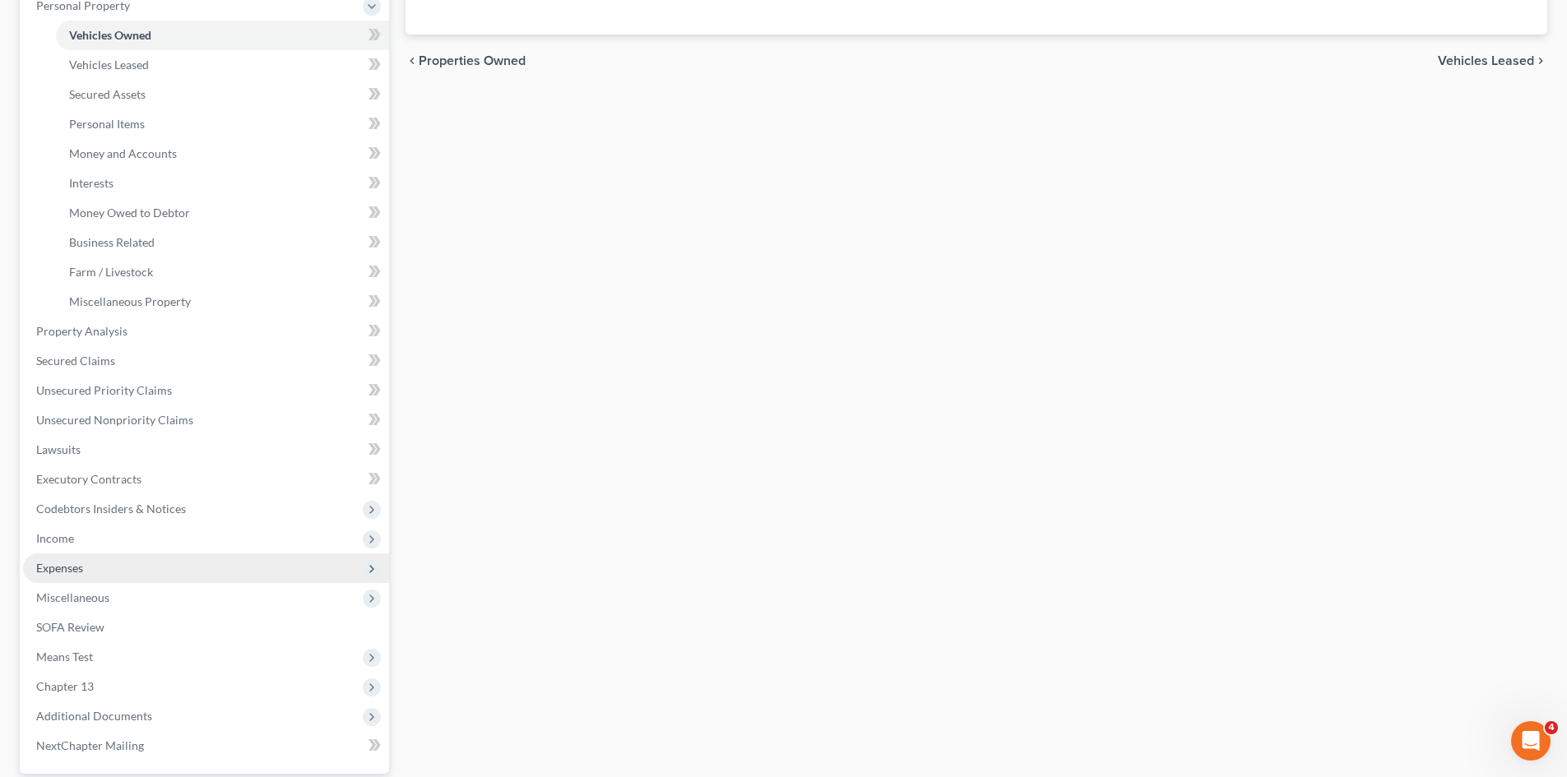
scroll to position [329, 0]
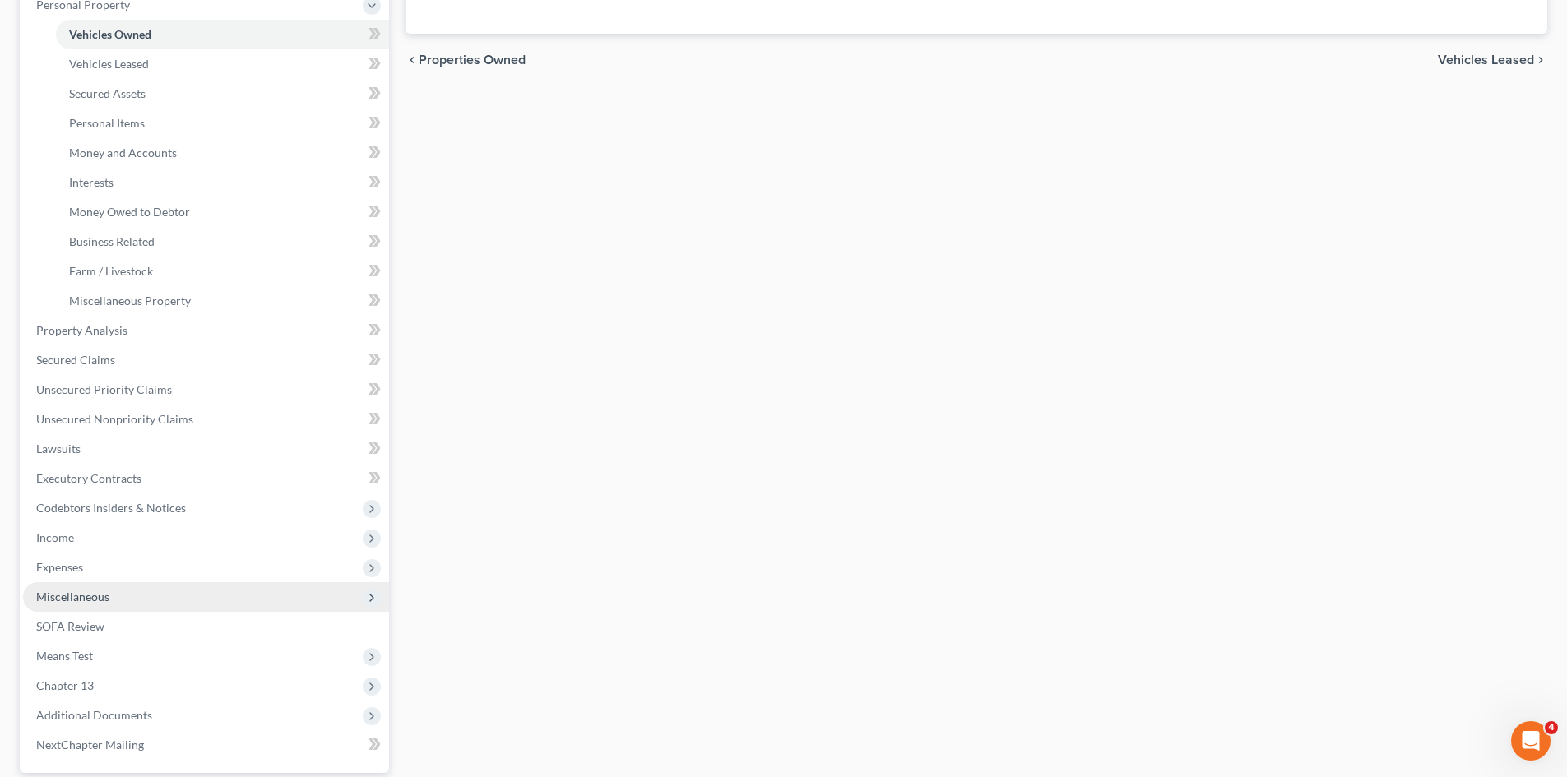
click at [64, 594] on span "Miscellaneous" at bounding box center [72, 597] width 73 height 14
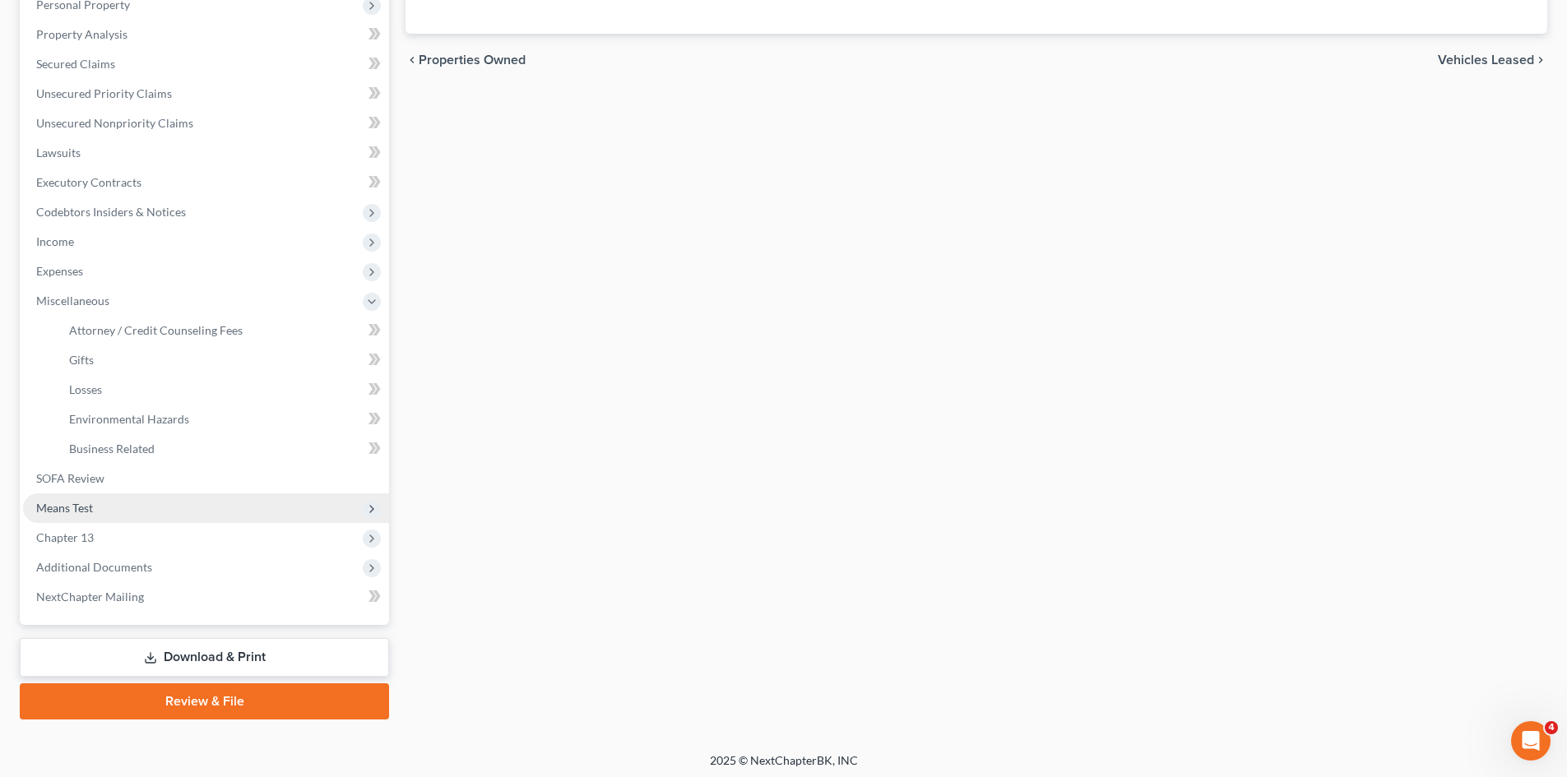
click at [74, 512] on span "Means Test" at bounding box center [64, 508] width 57 height 14
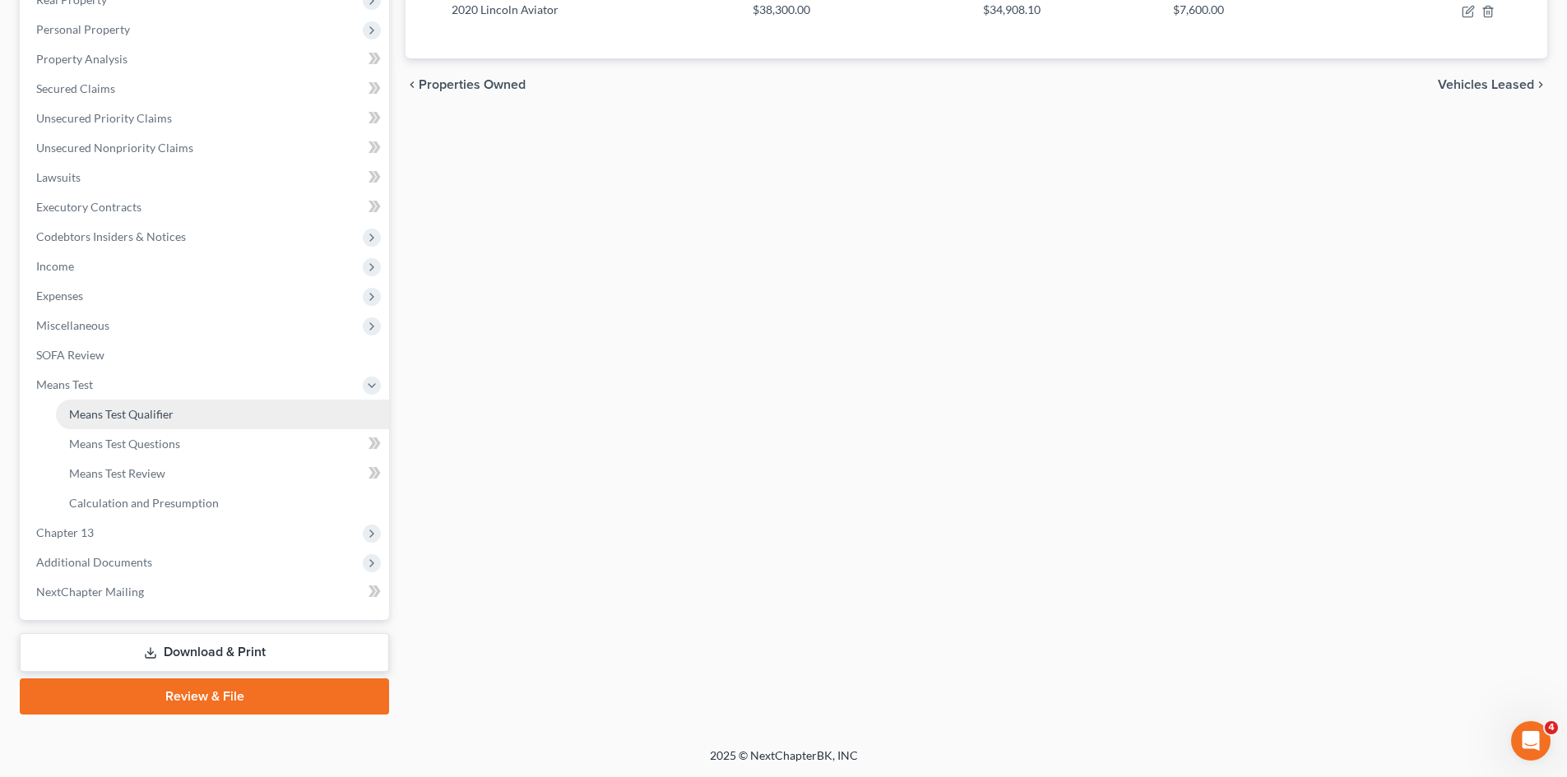
click at [141, 409] on span "Means Test Qualifier" at bounding box center [121, 414] width 104 height 14
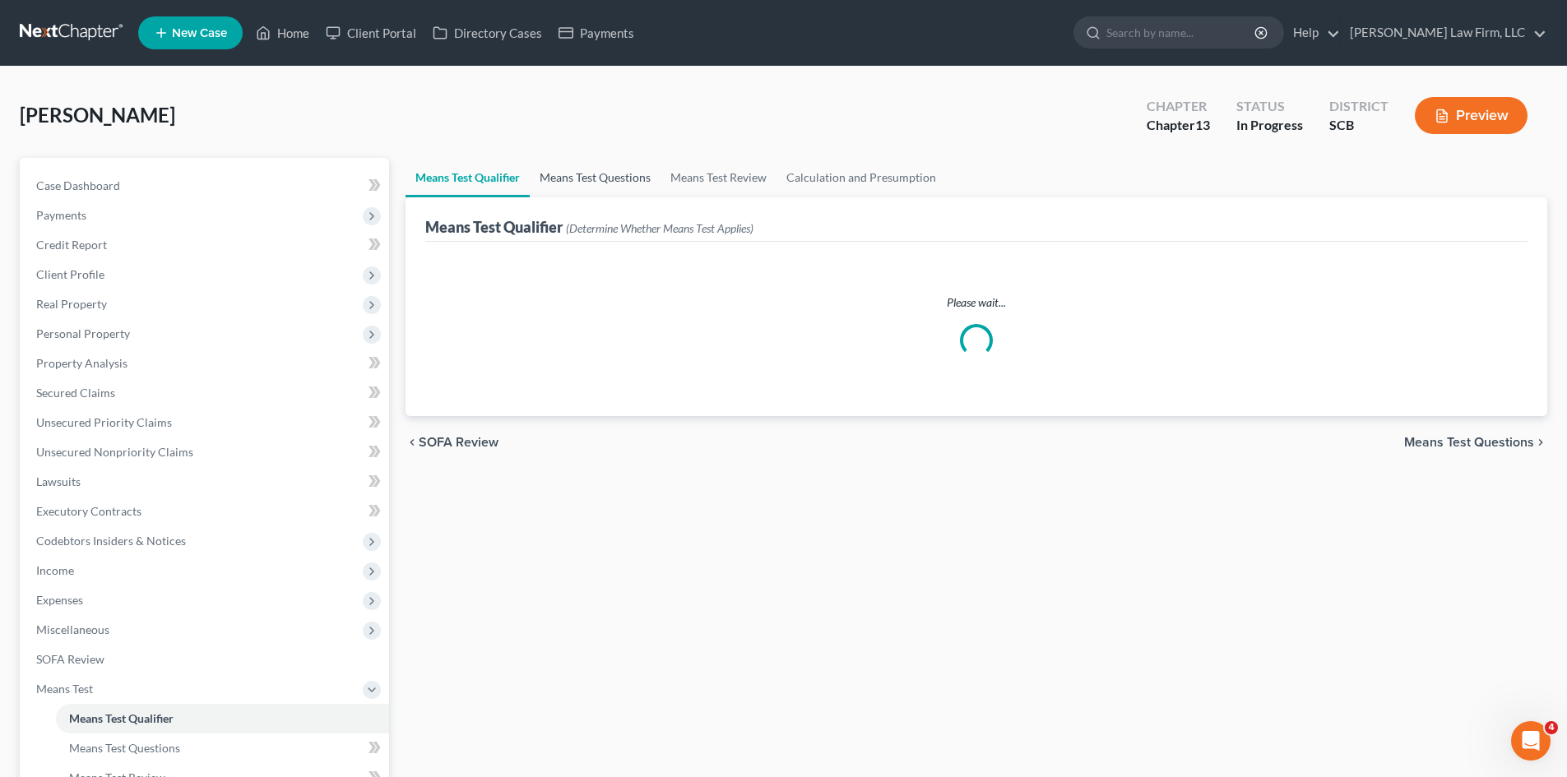
click at [589, 181] on link "Means Test Questions" at bounding box center [595, 177] width 131 height 39
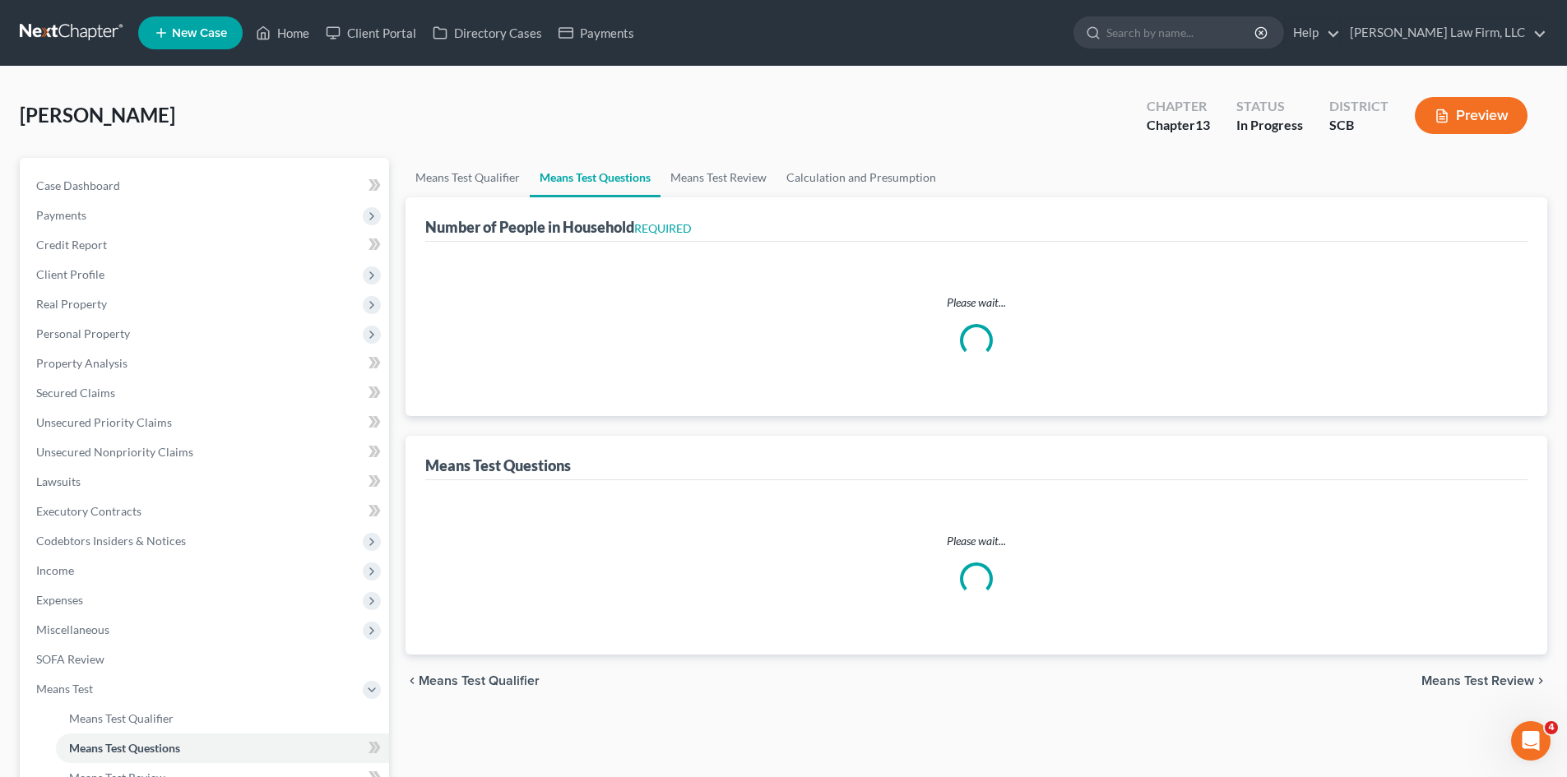
select select "1"
select select "60"
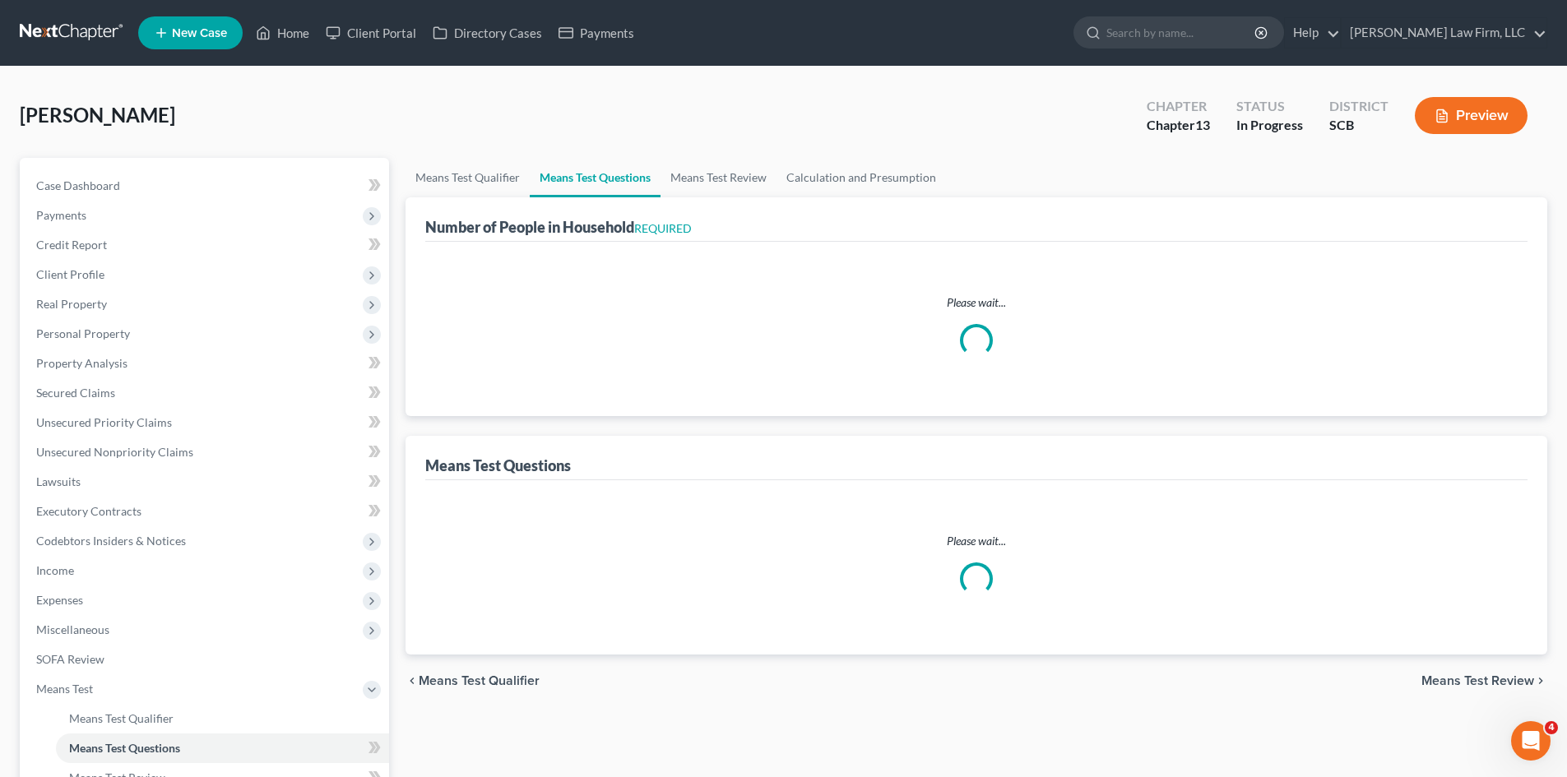
select select "60"
select select "0"
select select "60"
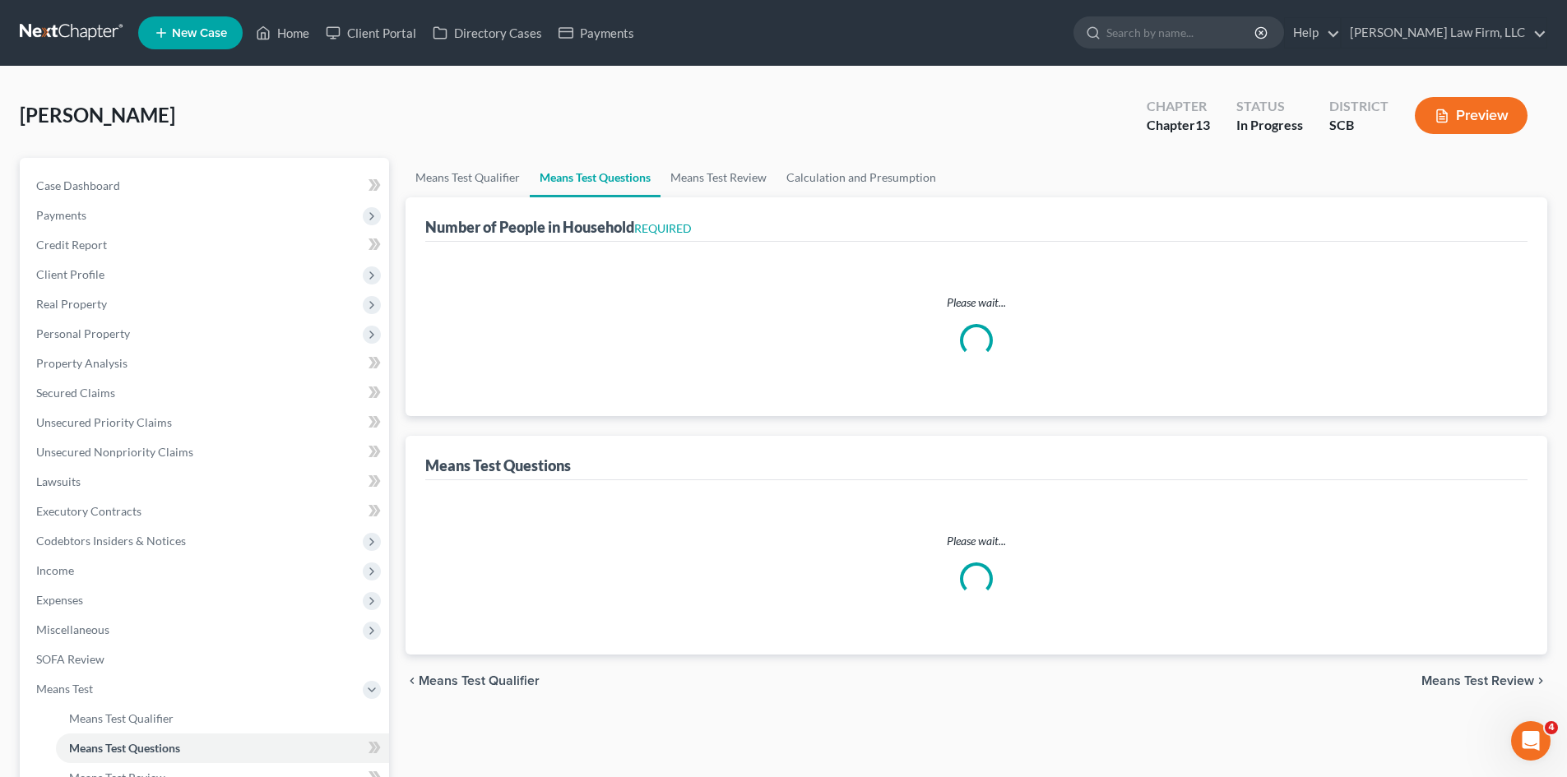
select select "60"
select select "1"
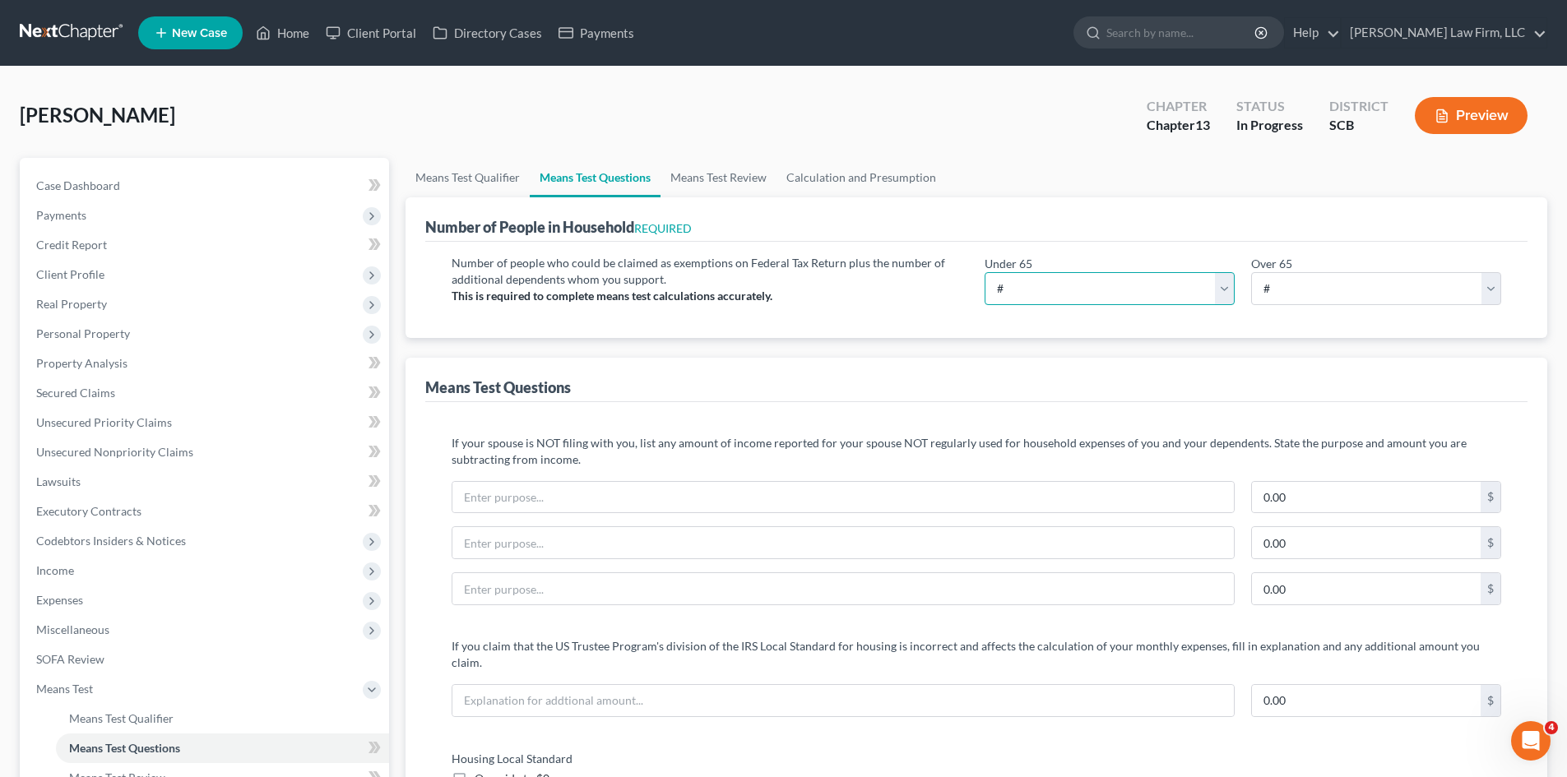
click at [1019, 289] on select "# 0 1 2 3 4 5 6 7 8 9 10" at bounding box center [1109, 288] width 250 height 33
select select "2"
click at [984, 272] on select "# 0 1 2 3 4 5 6 7 8 9 10" at bounding box center [1109, 288] width 250 height 33
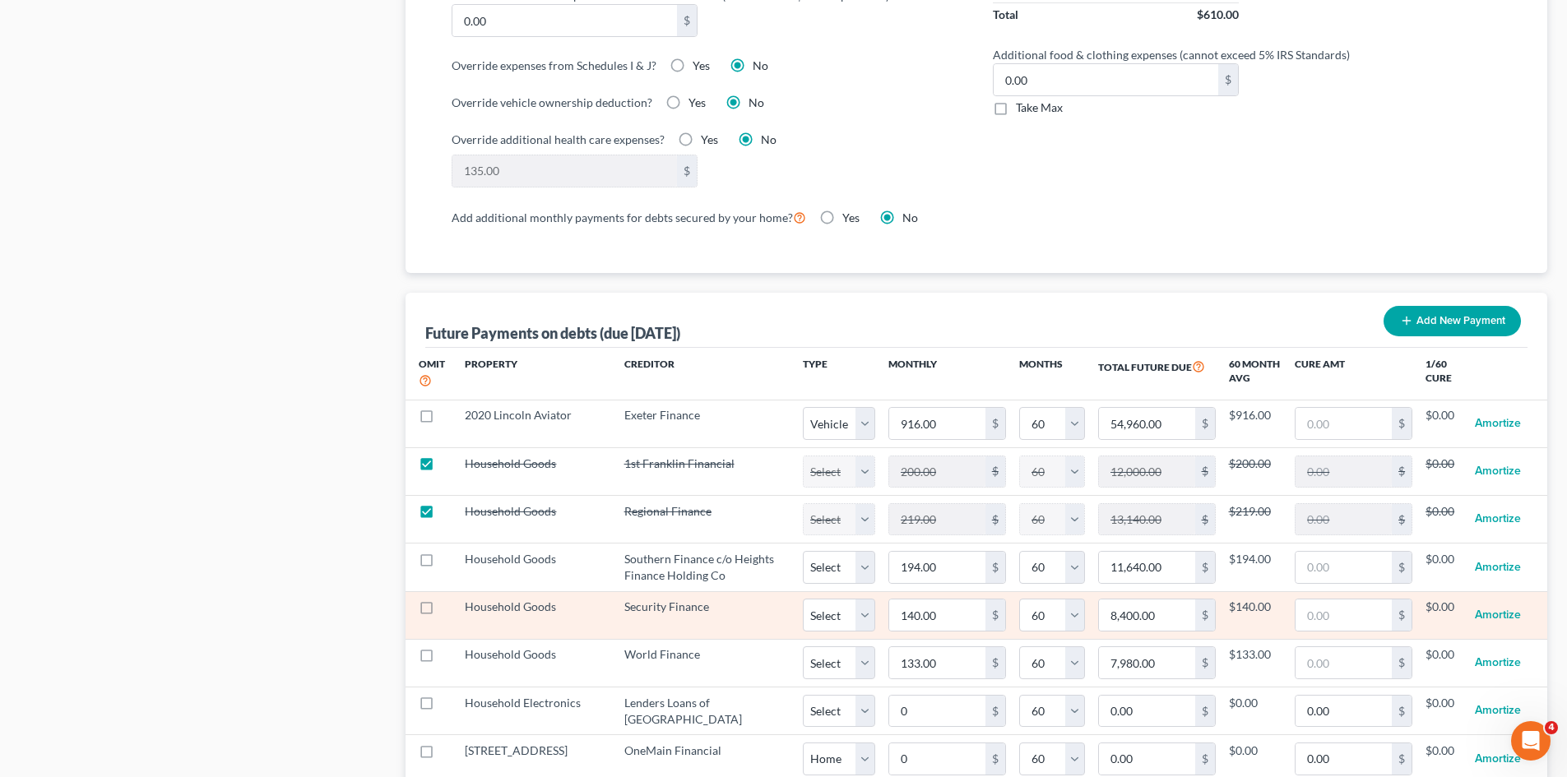
scroll to position [1398, 0]
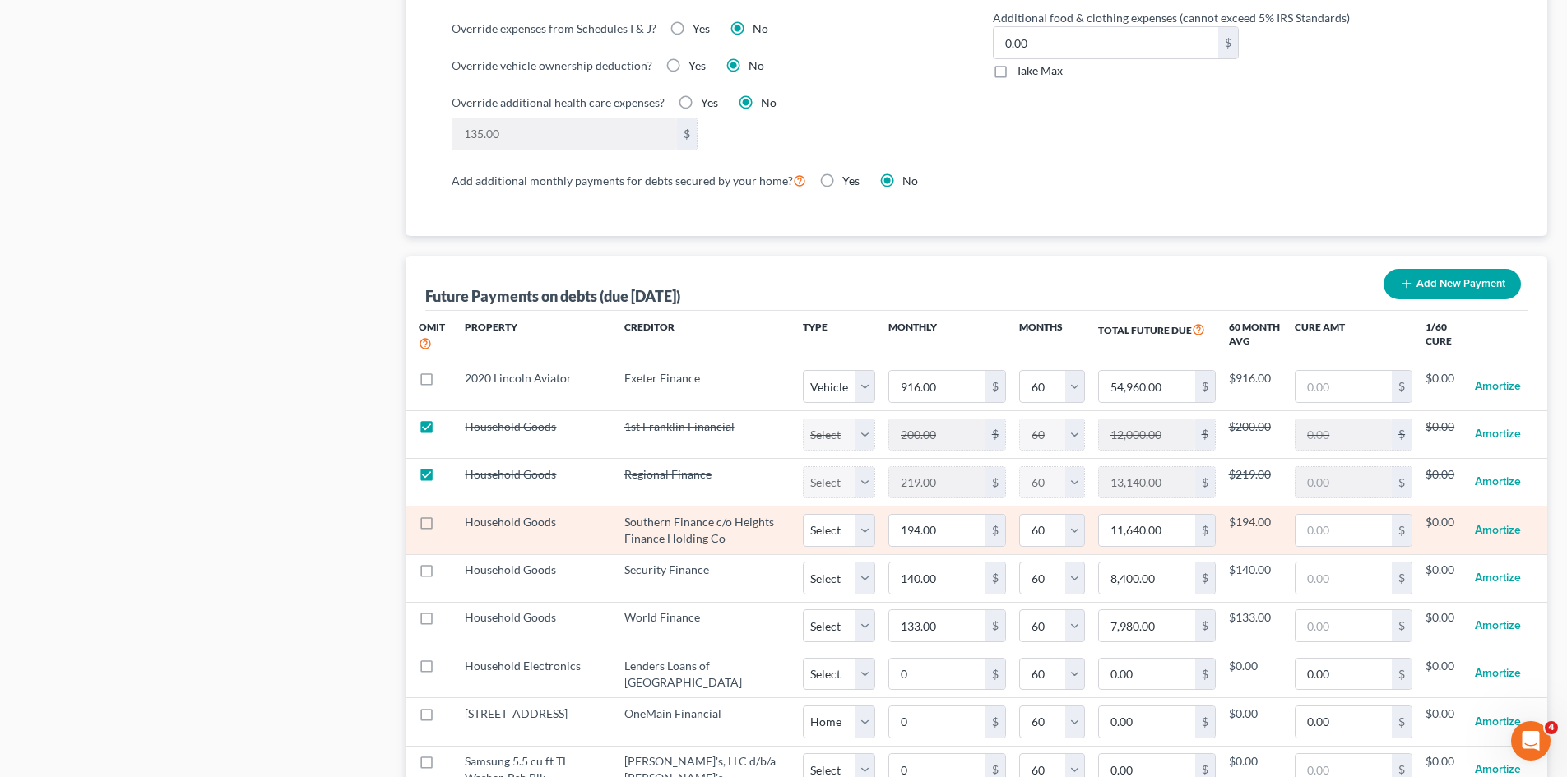
click at [442, 526] on label at bounding box center [442, 526] width 0 height 0
click at [448, 514] on input "checkbox" at bounding box center [453, 519] width 11 height 11
checkbox input "true"
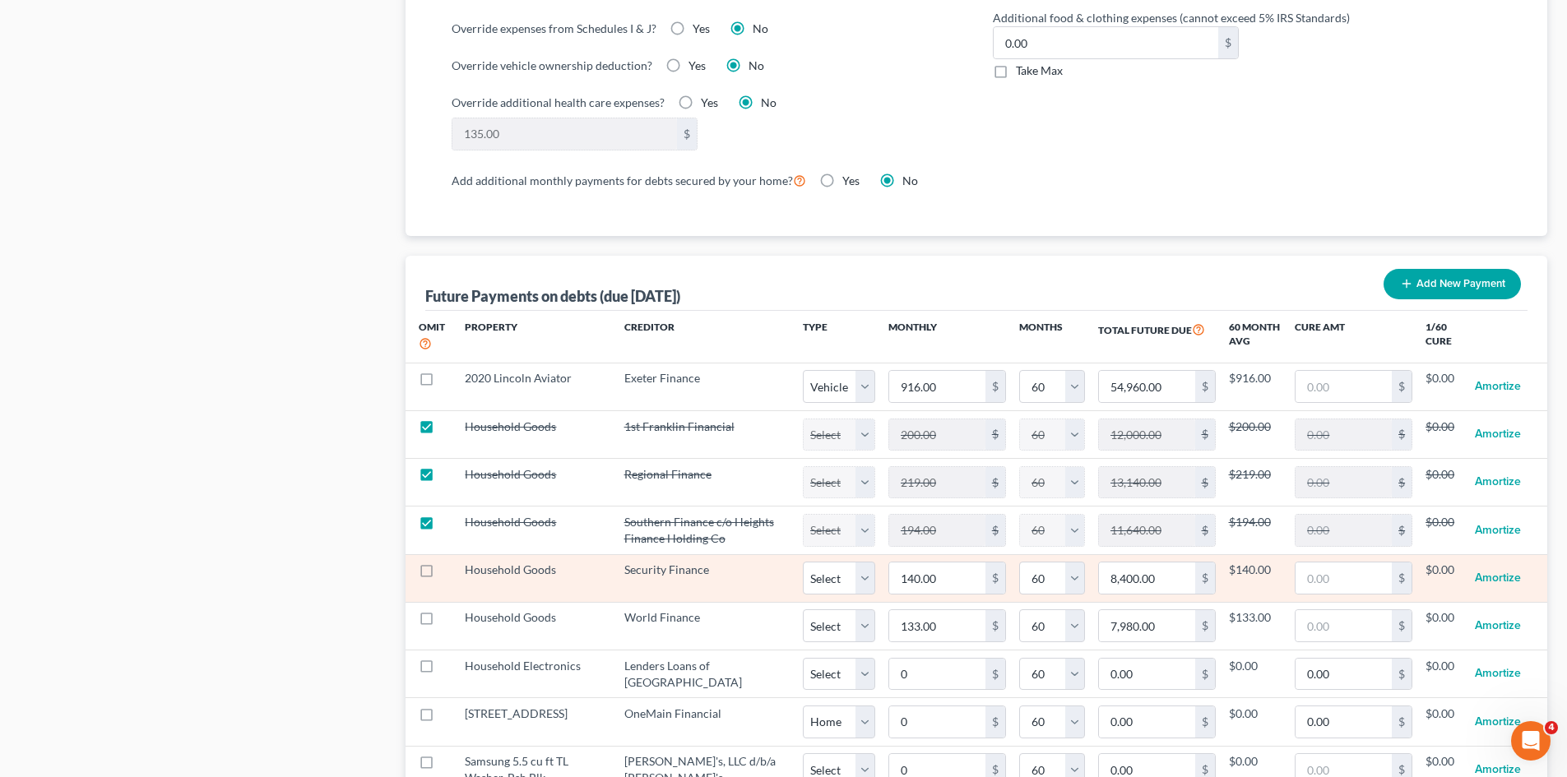
click at [442, 574] on label at bounding box center [442, 574] width 0 height 0
click at [448, 562] on input "checkbox" at bounding box center [453, 567] width 11 height 11
checkbox input "true"
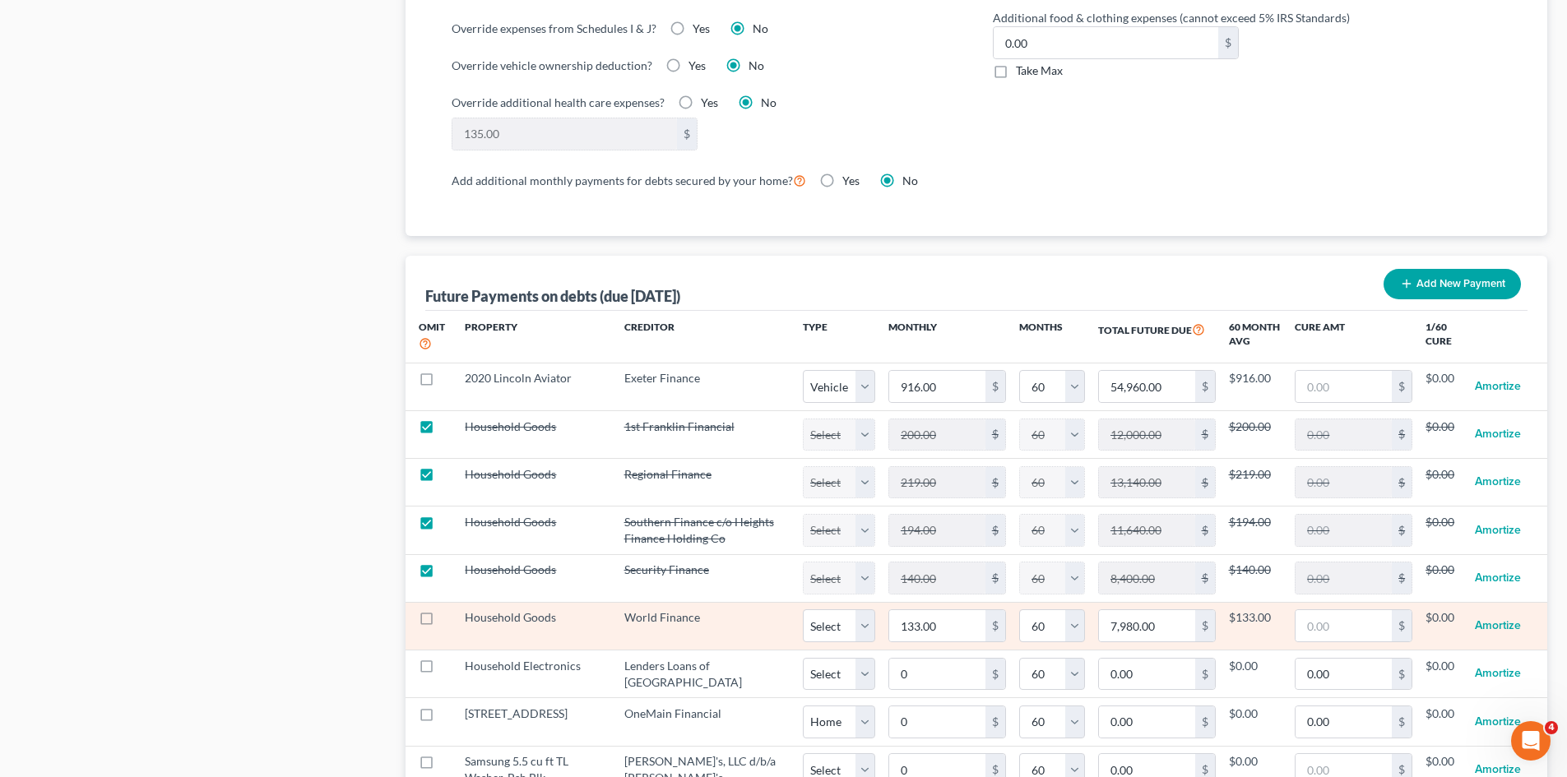
select select "60"
drag, startPoint x: 426, startPoint y: 597, endPoint x: 433, endPoint y: 615, distance: 19.5
click at [442, 622] on label at bounding box center [442, 622] width 0 height 0
click at [448, 609] on input "checkbox" at bounding box center [453, 614] width 11 height 11
checkbox input "true"
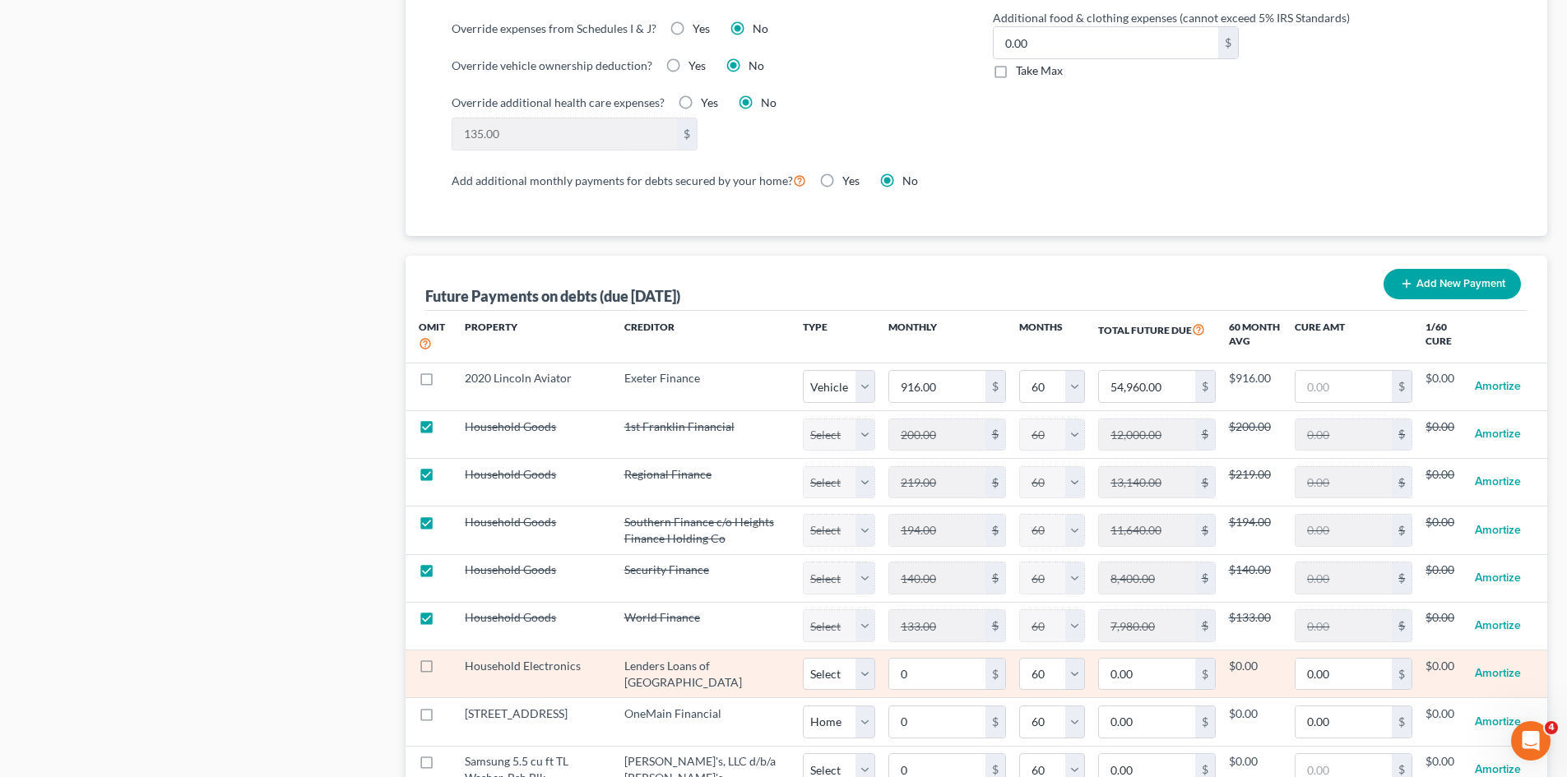
select select "60"
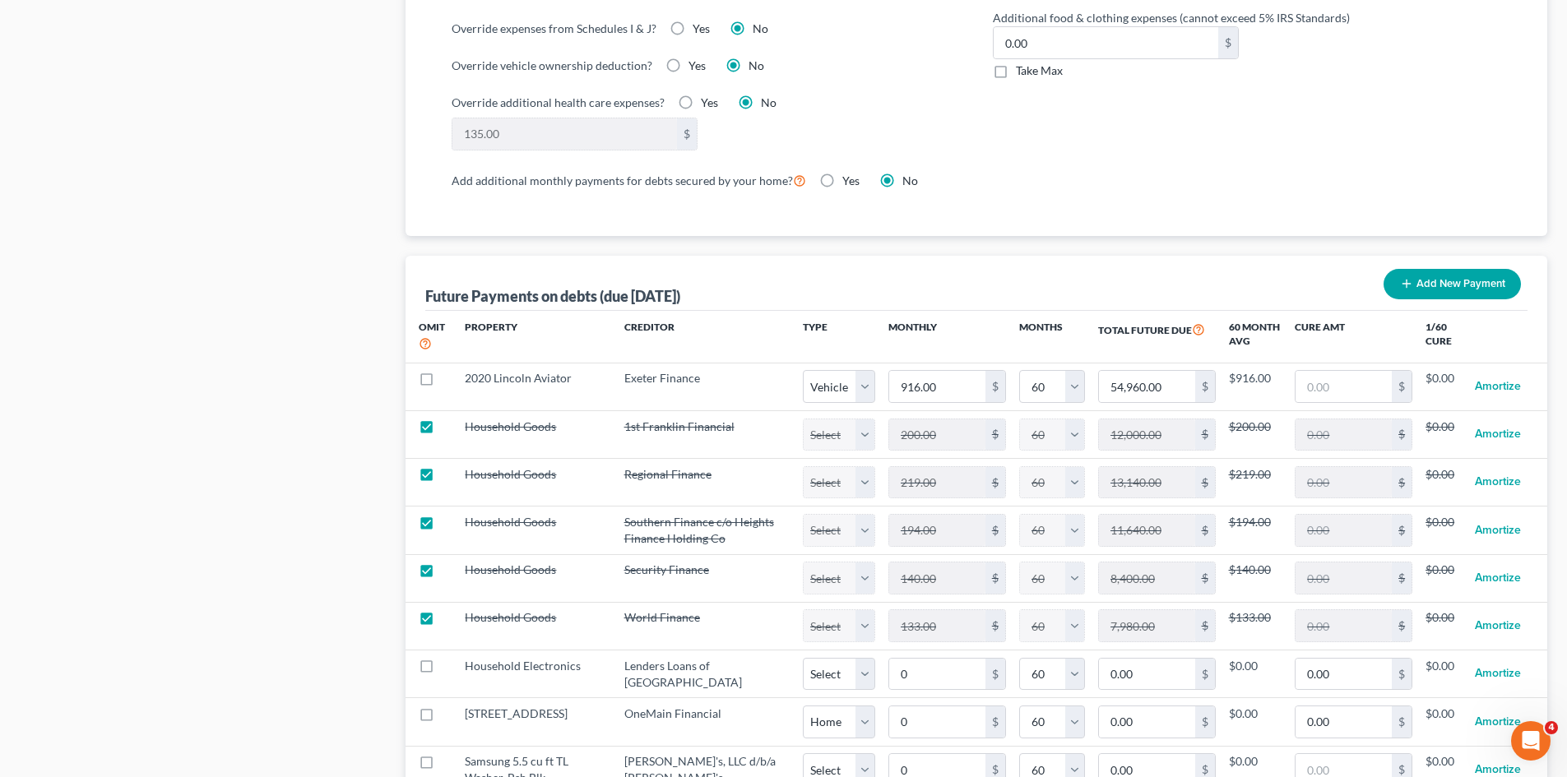
click at [442, 670] on label at bounding box center [442, 670] width 0 height 0
click at [448, 658] on input "checkbox" at bounding box center [453, 663] width 11 height 11
checkbox input "true"
select select "60"
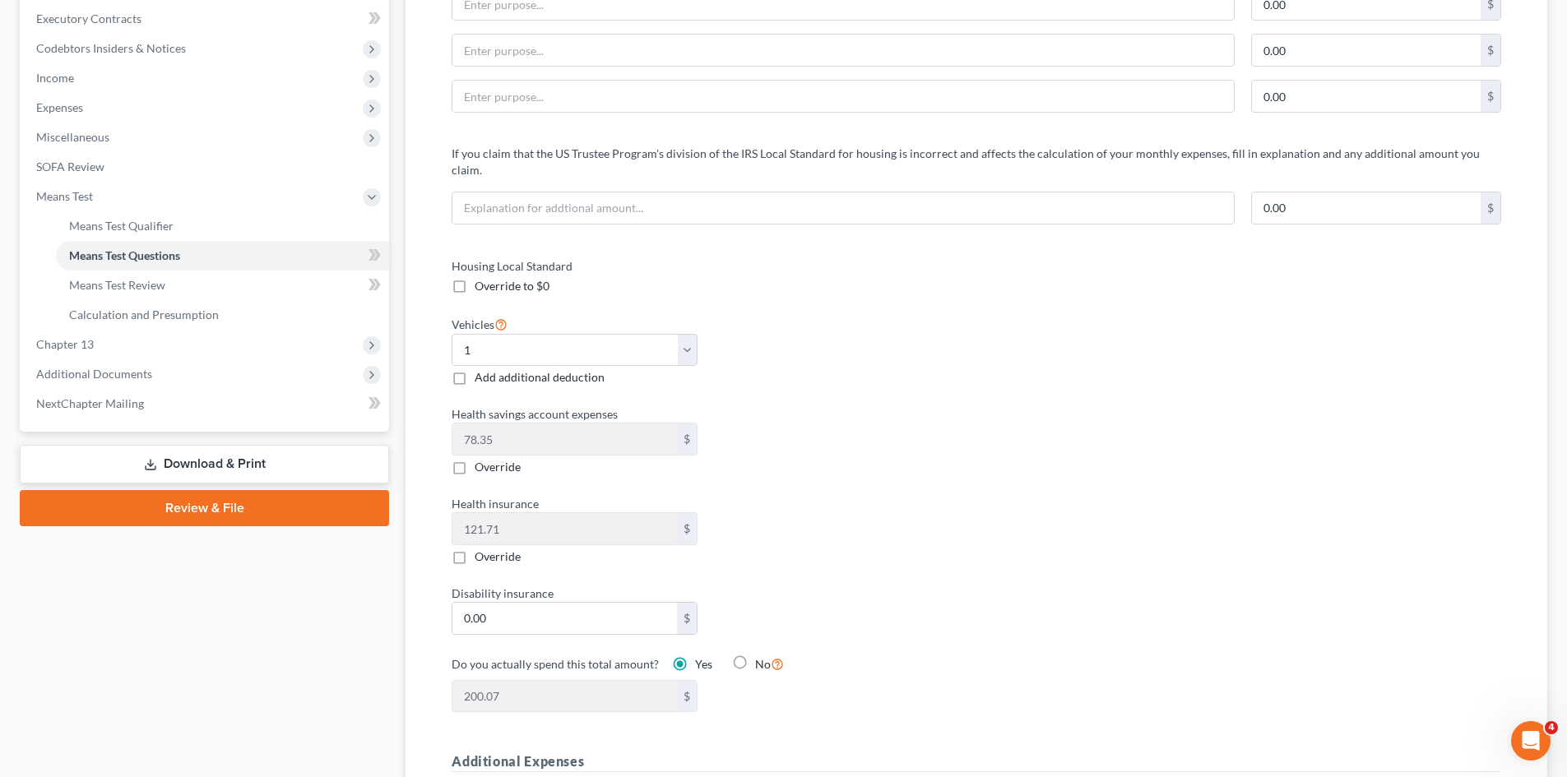
scroll to position [247, 0]
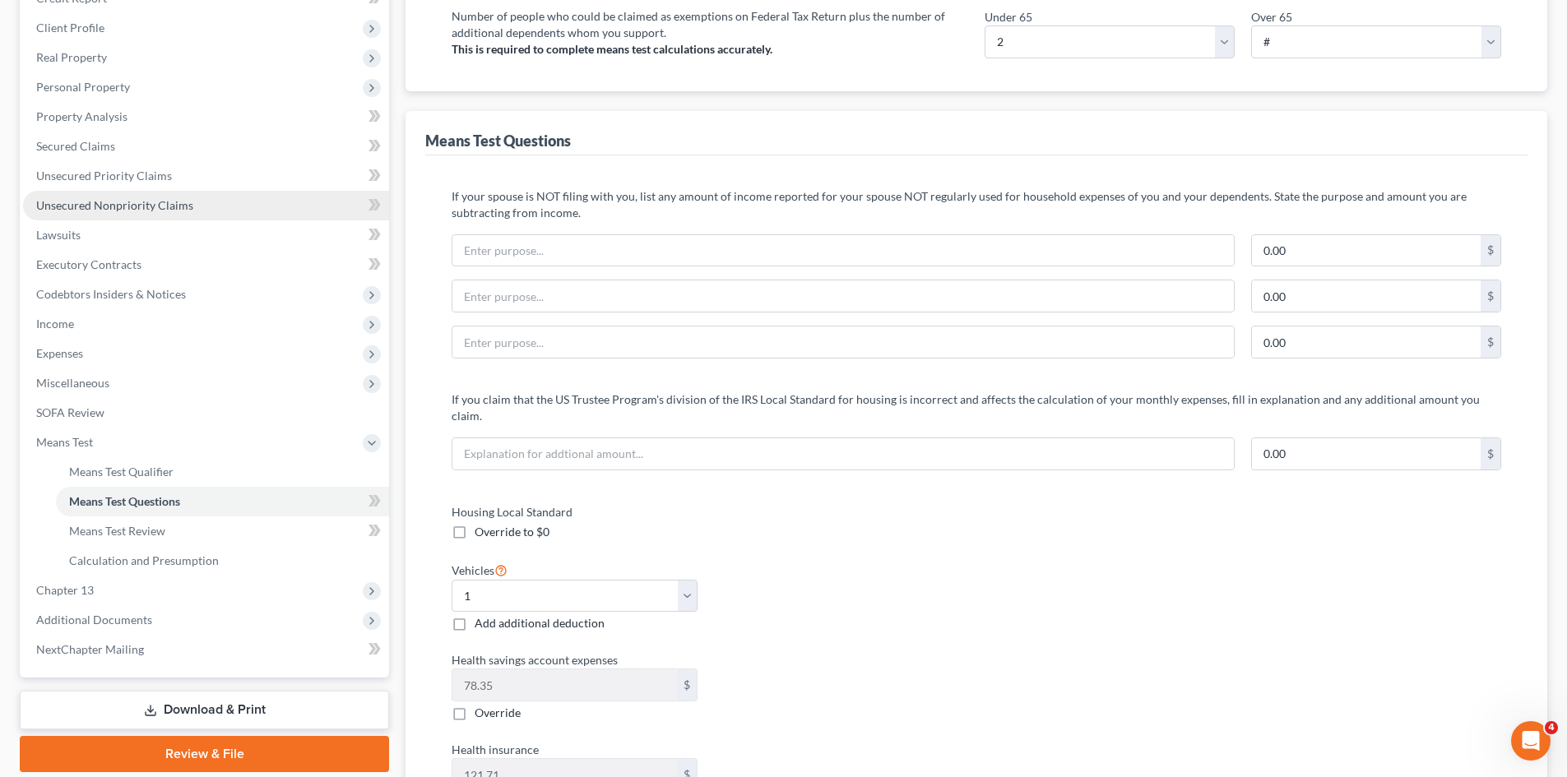
click at [116, 208] on span "Unsecured Nonpriority Claims" at bounding box center [114, 205] width 157 height 14
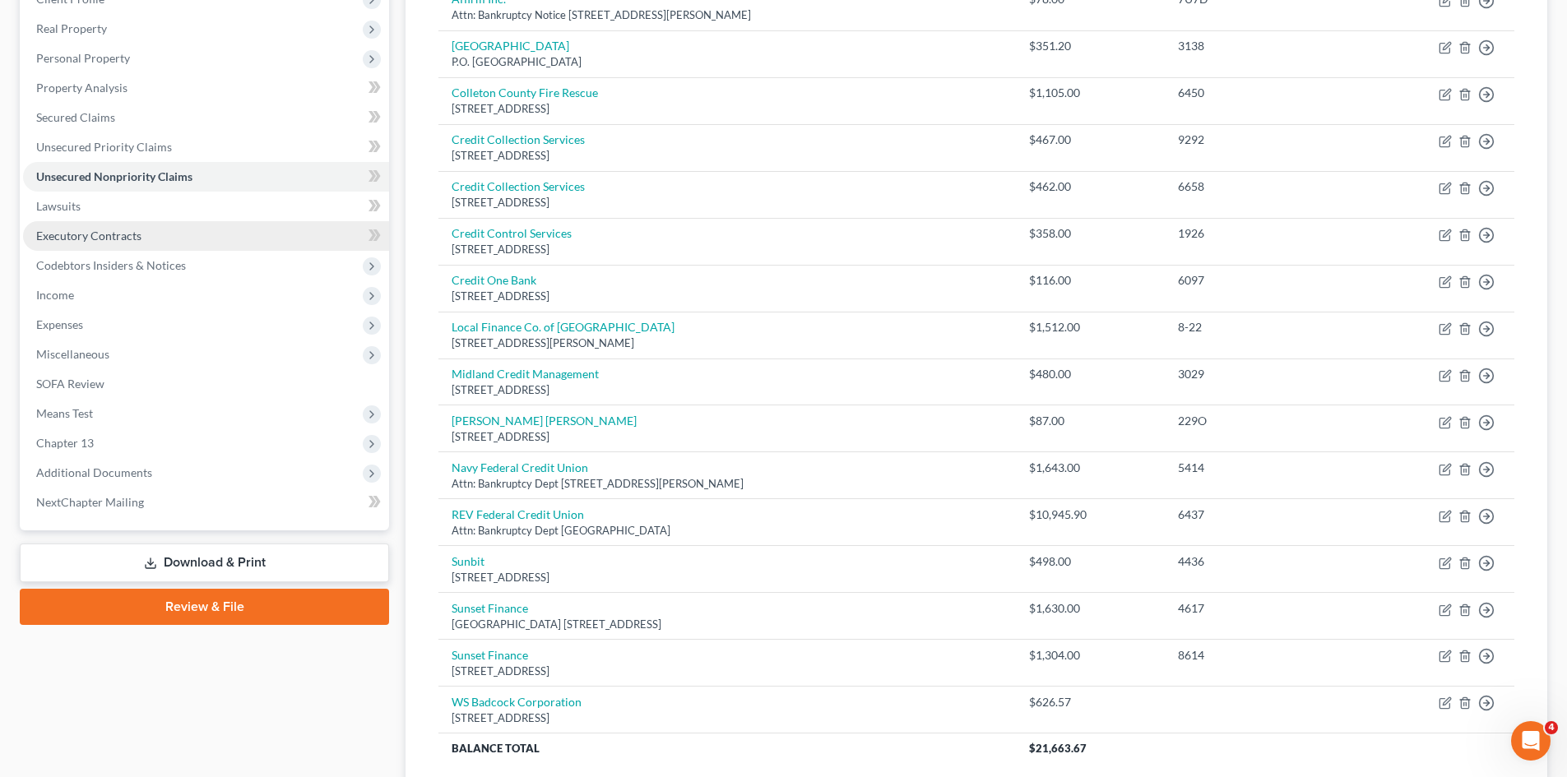
scroll to position [247, 0]
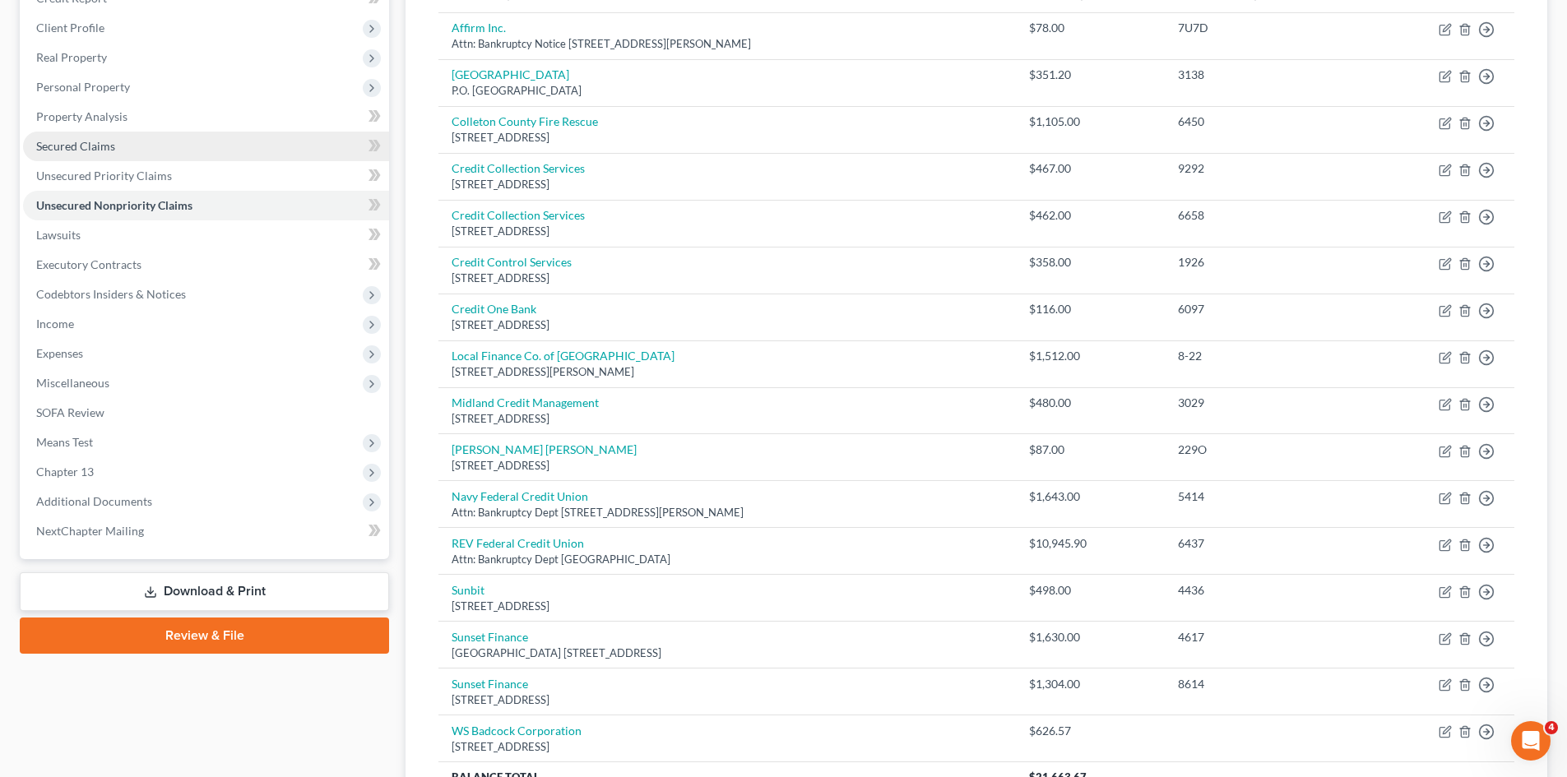
click at [111, 153] on link "Secured Claims" at bounding box center [206, 147] width 366 height 30
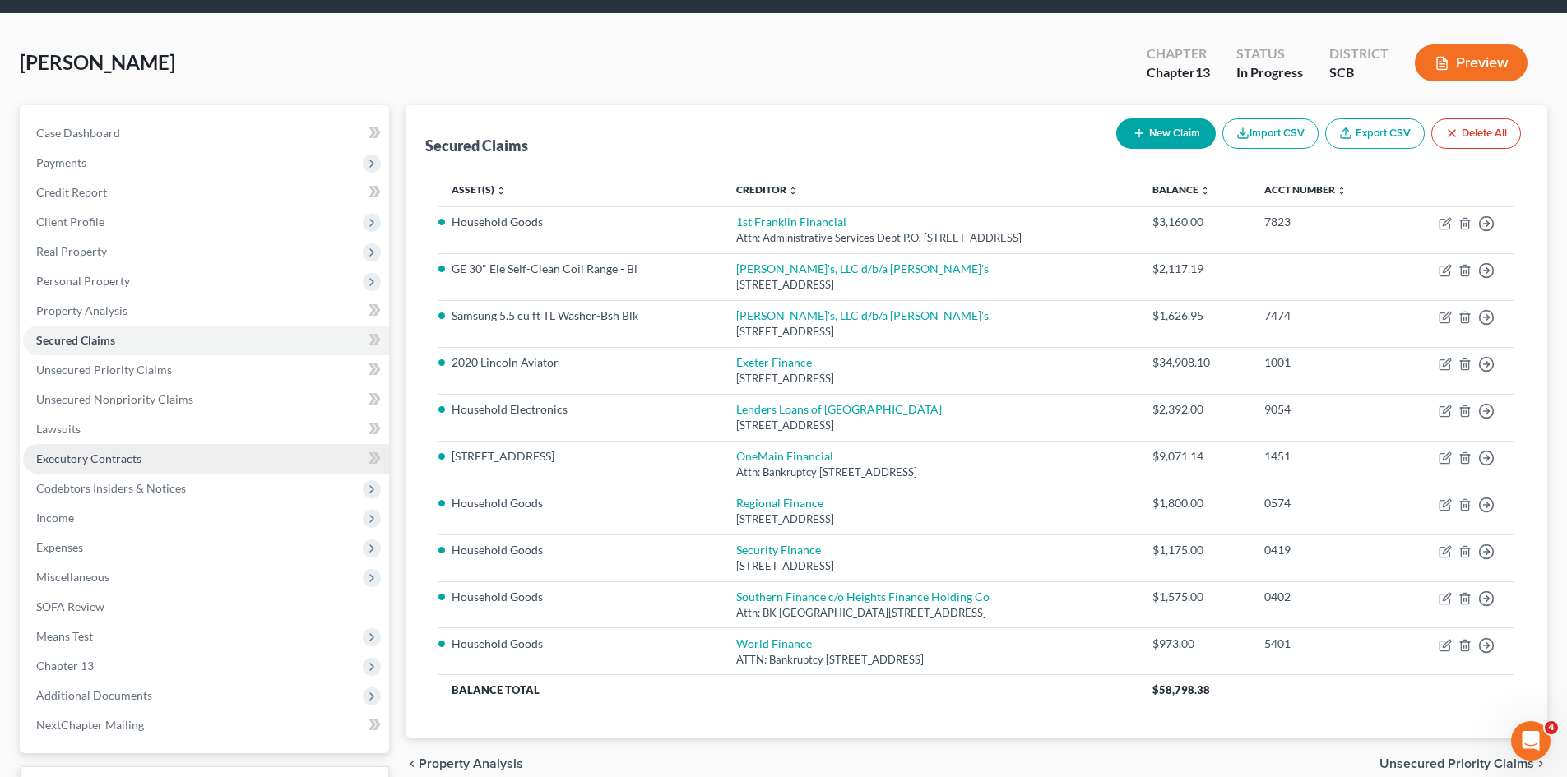
scroll to position [186, 0]
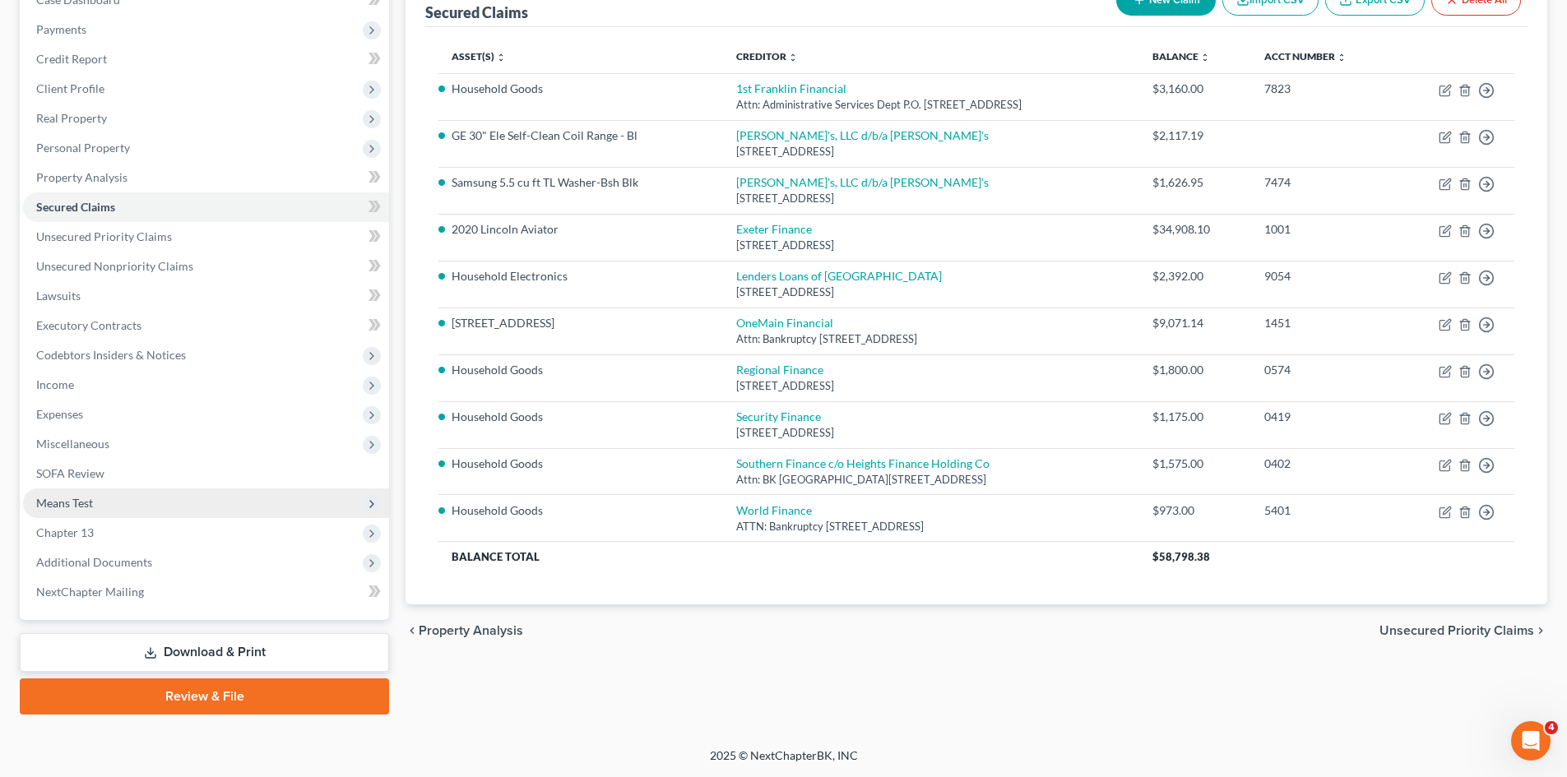
click at [90, 498] on span "Means Test" at bounding box center [64, 503] width 57 height 14
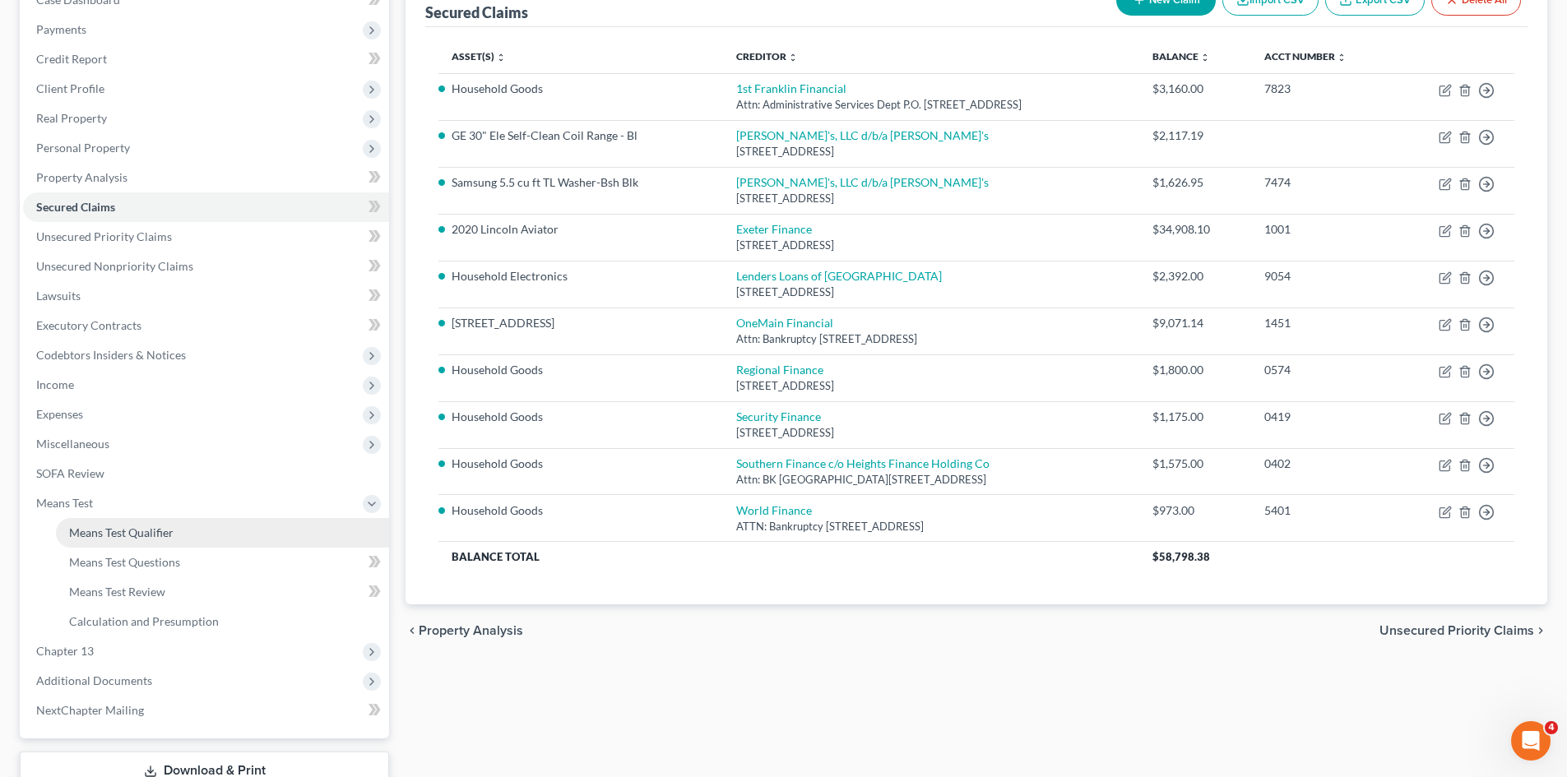
click at [148, 535] on span "Means Test Qualifier" at bounding box center [121, 533] width 104 height 14
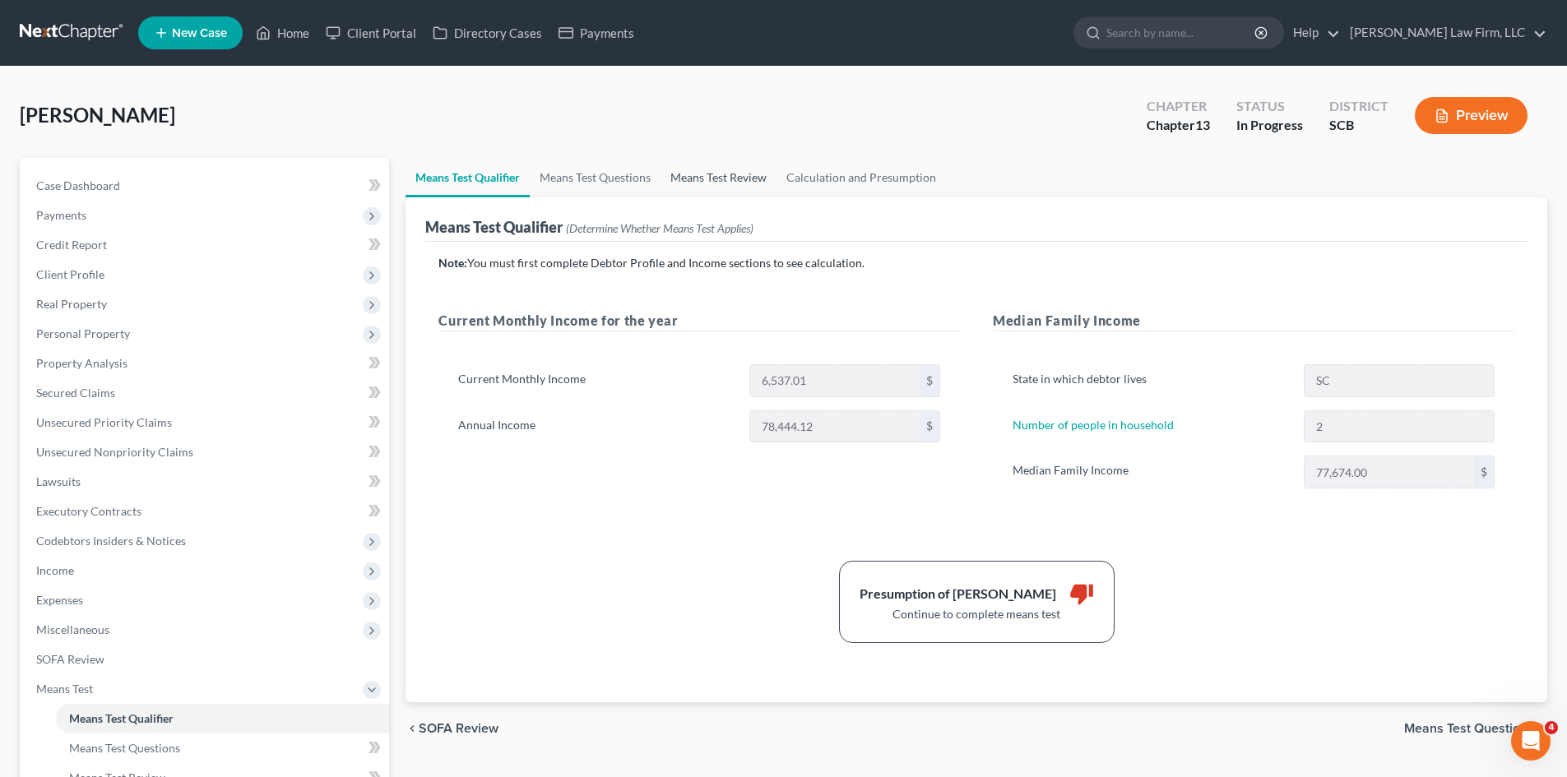
click at [741, 178] on link "Means Test Review" at bounding box center [718, 177] width 116 height 39
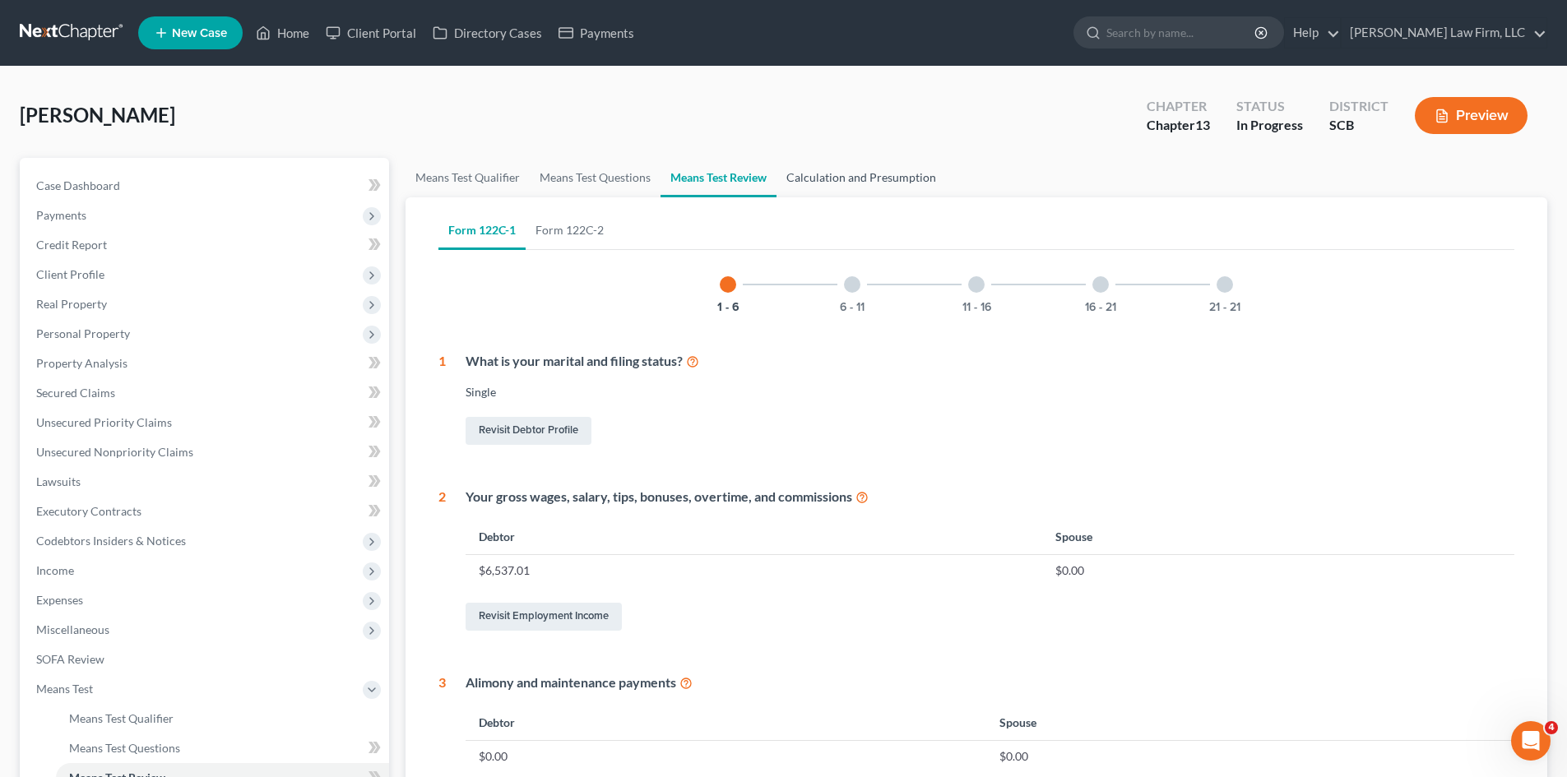
click at [830, 174] on link "Calculation and Presumption" at bounding box center [860, 177] width 169 height 39
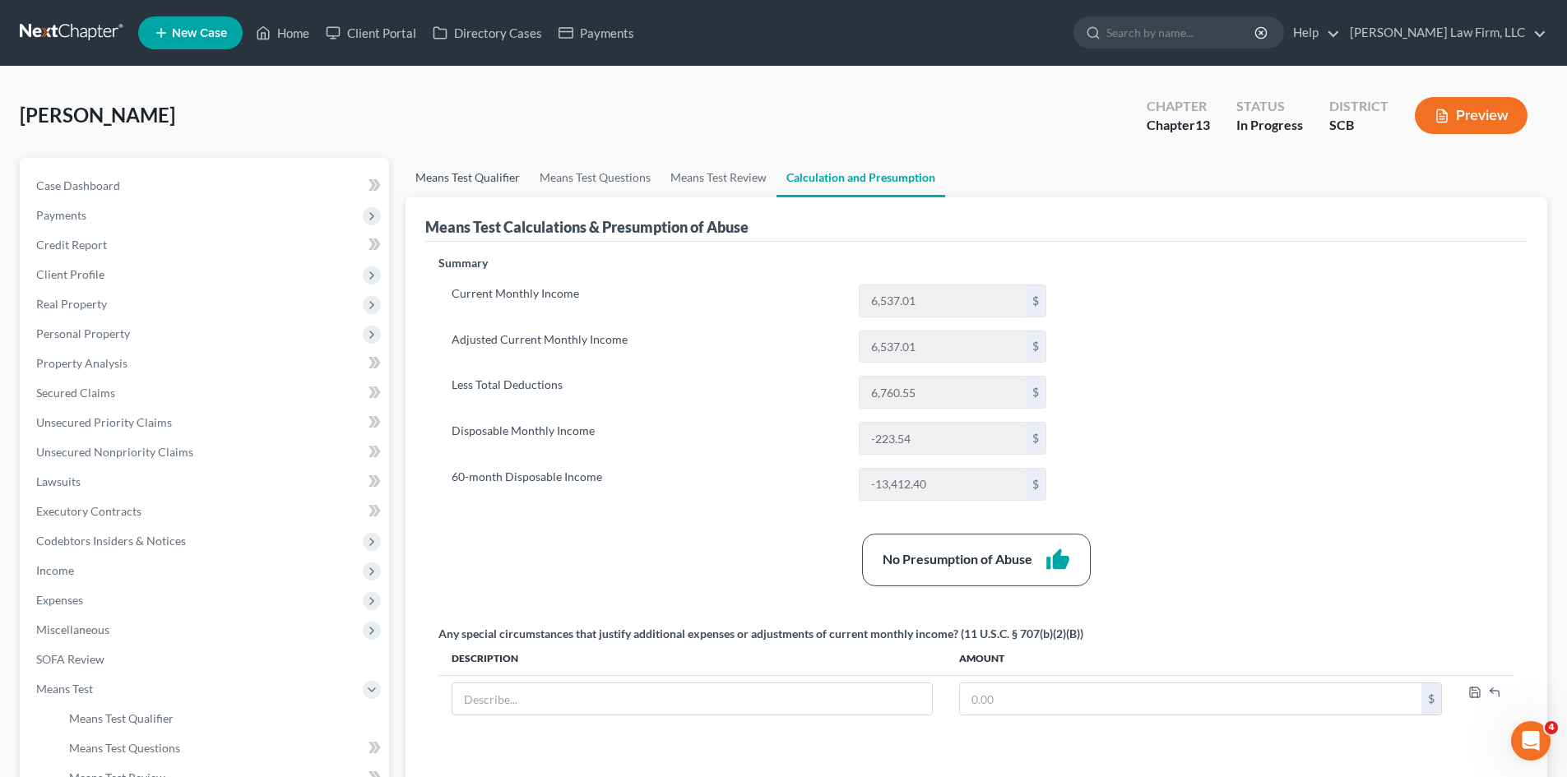
click at [438, 186] on link "Means Test Qualifier" at bounding box center [467, 177] width 124 height 39
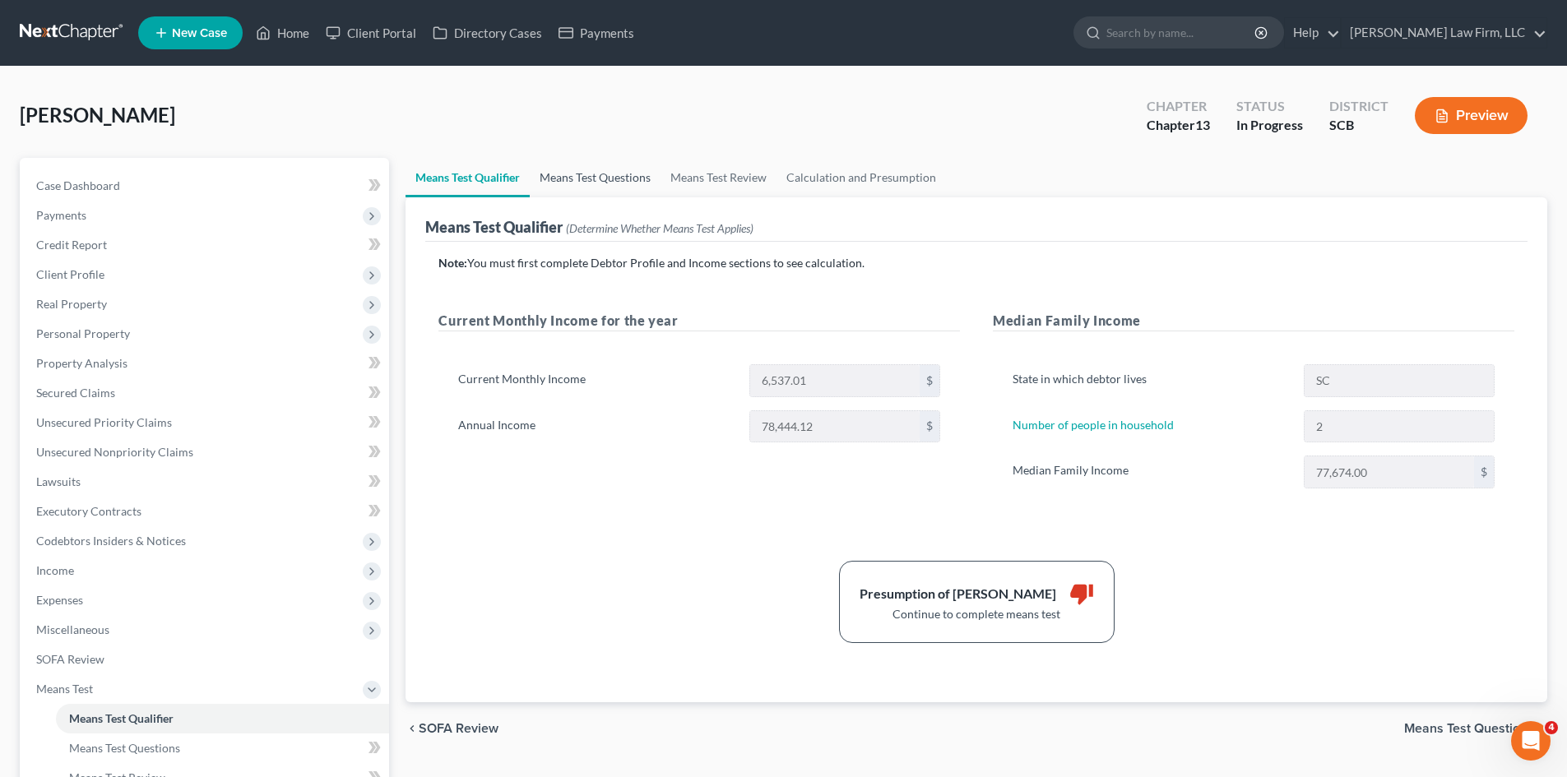
click at [566, 183] on link "Means Test Questions" at bounding box center [595, 177] width 131 height 39
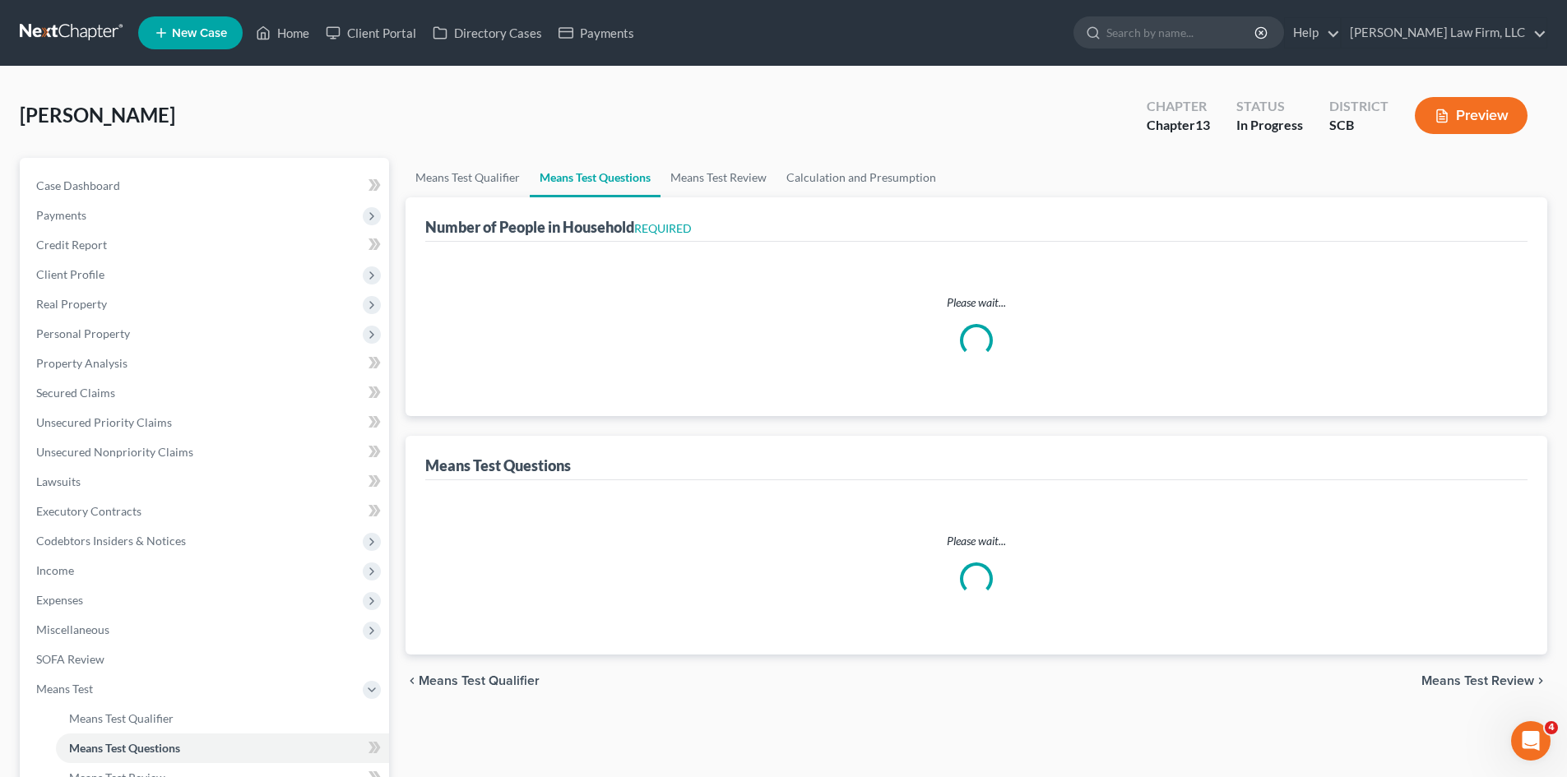
select select "1"
select select "60"
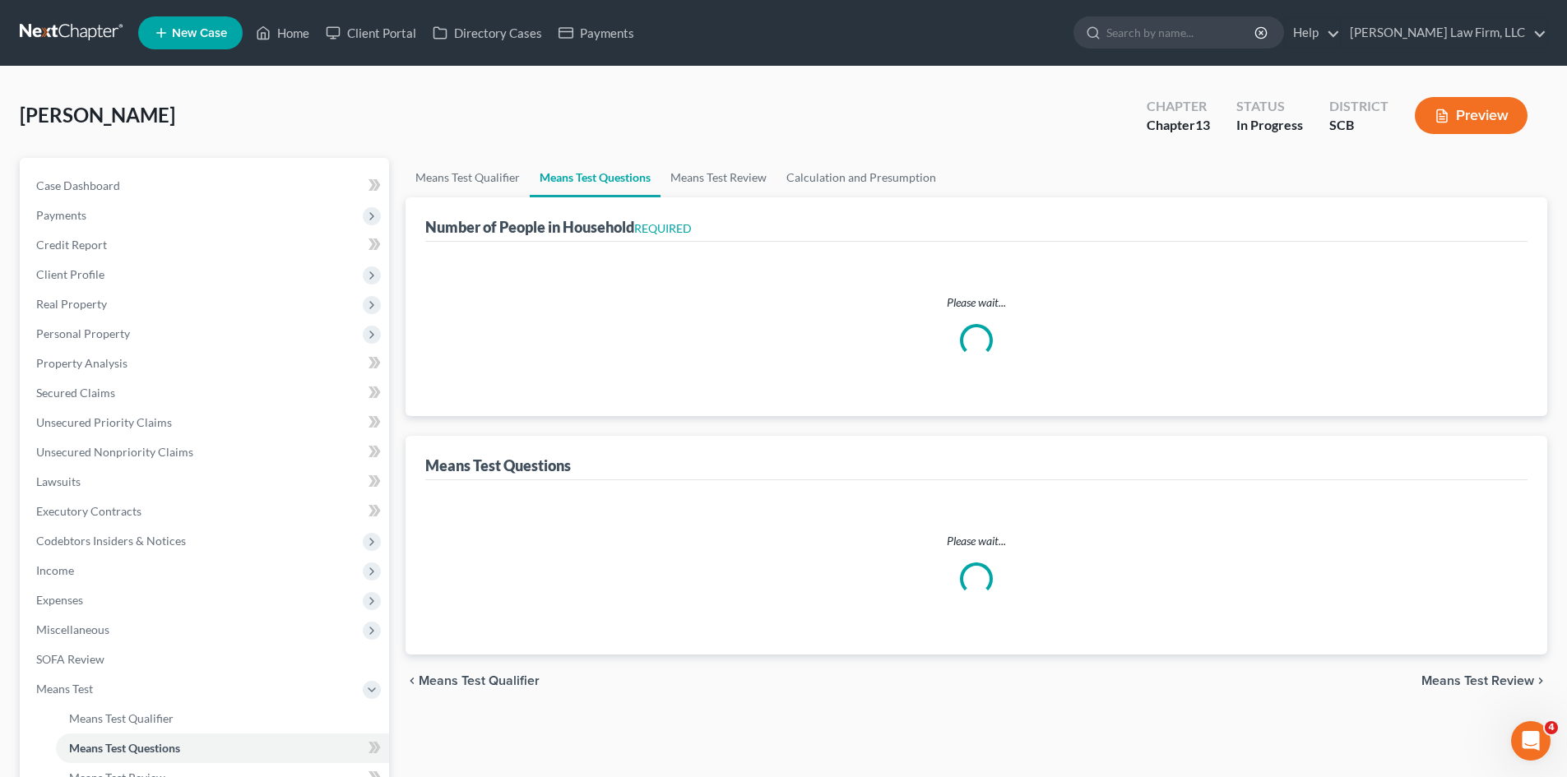
select select "60"
select select "0"
select select "60"
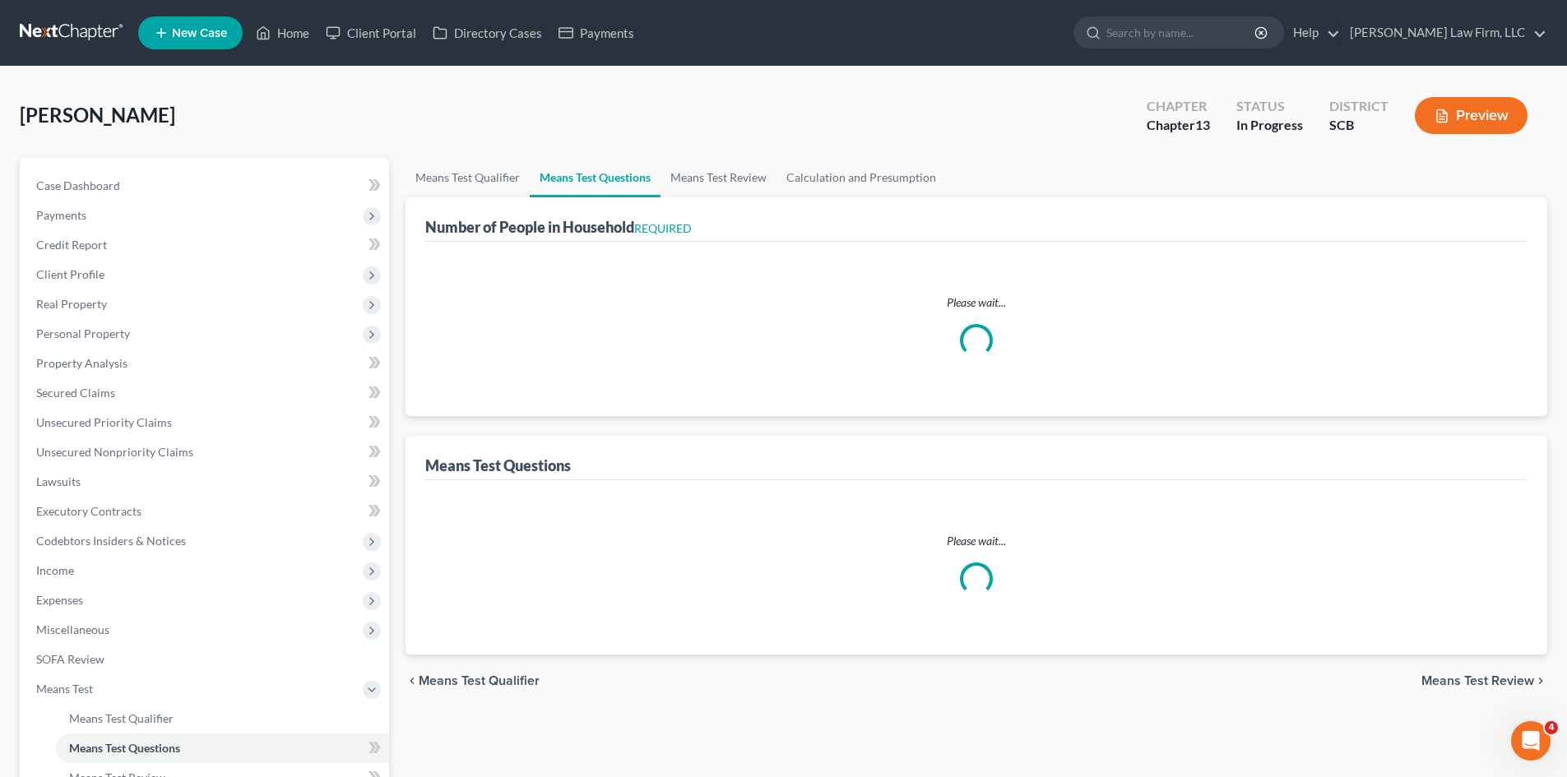
select select "60"
select select "2"
select select "1"
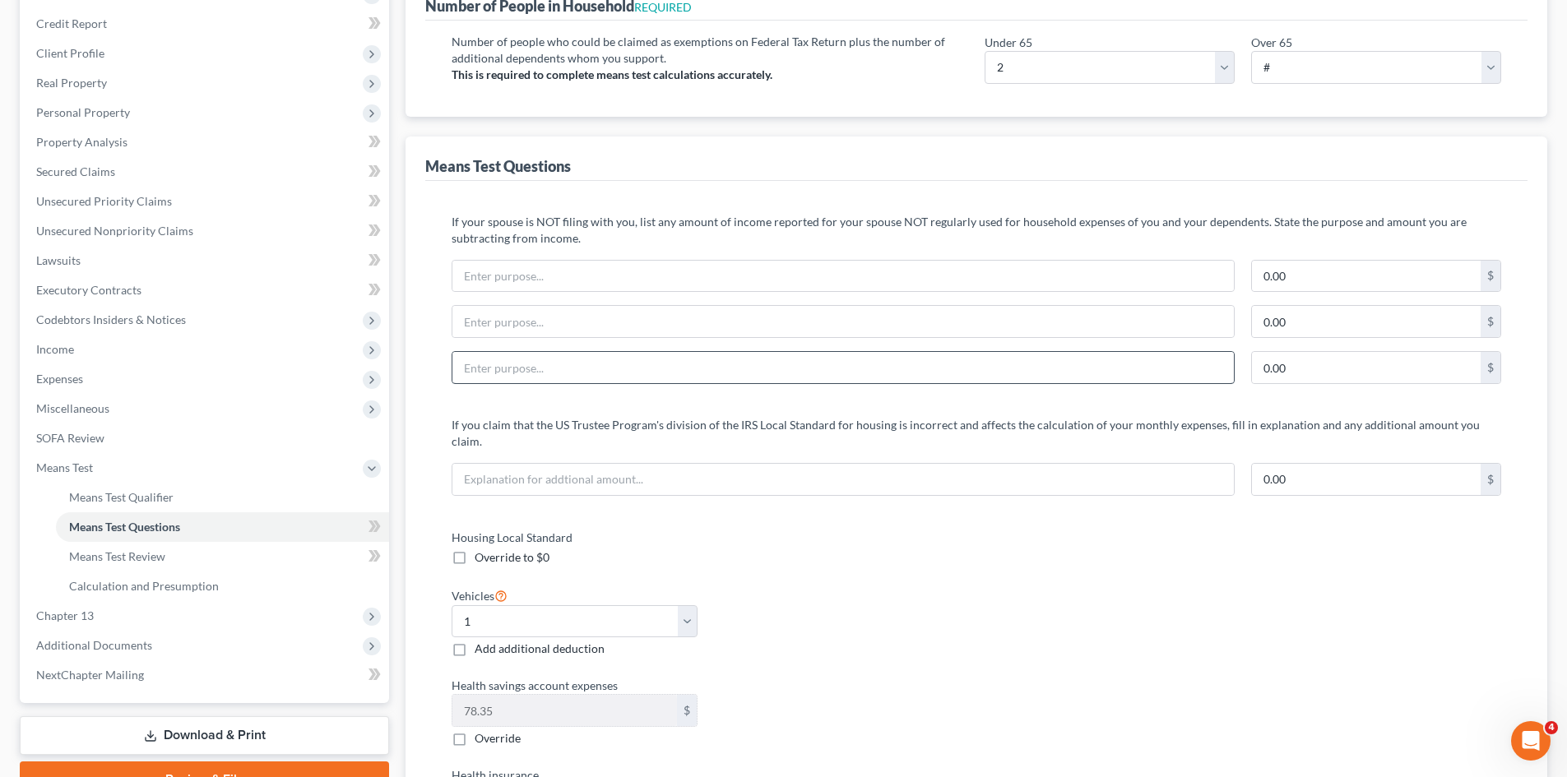
scroll to position [82, 0]
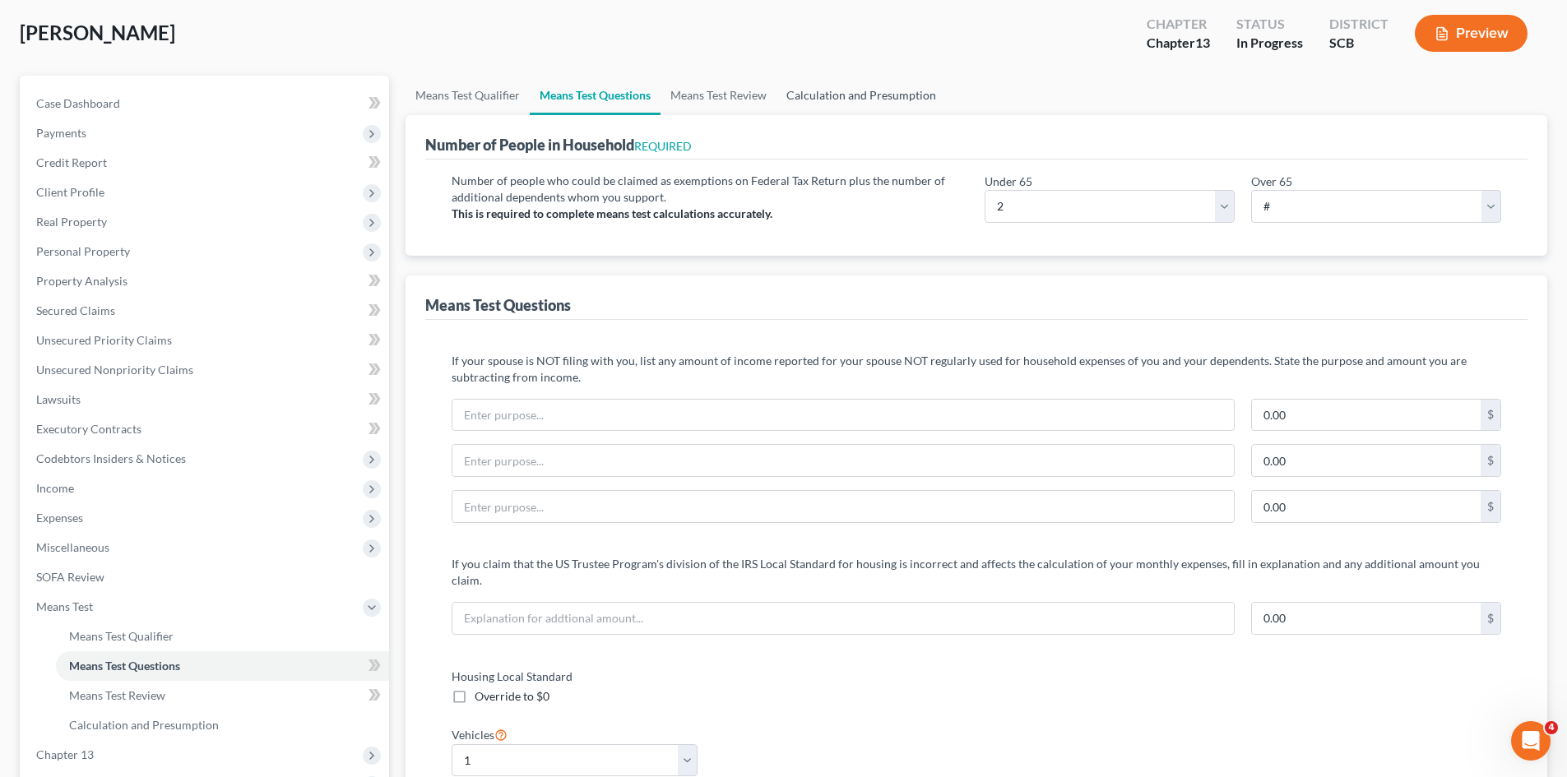
click at [865, 113] on link "Calculation and Presumption" at bounding box center [860, 95] width 169 height 39
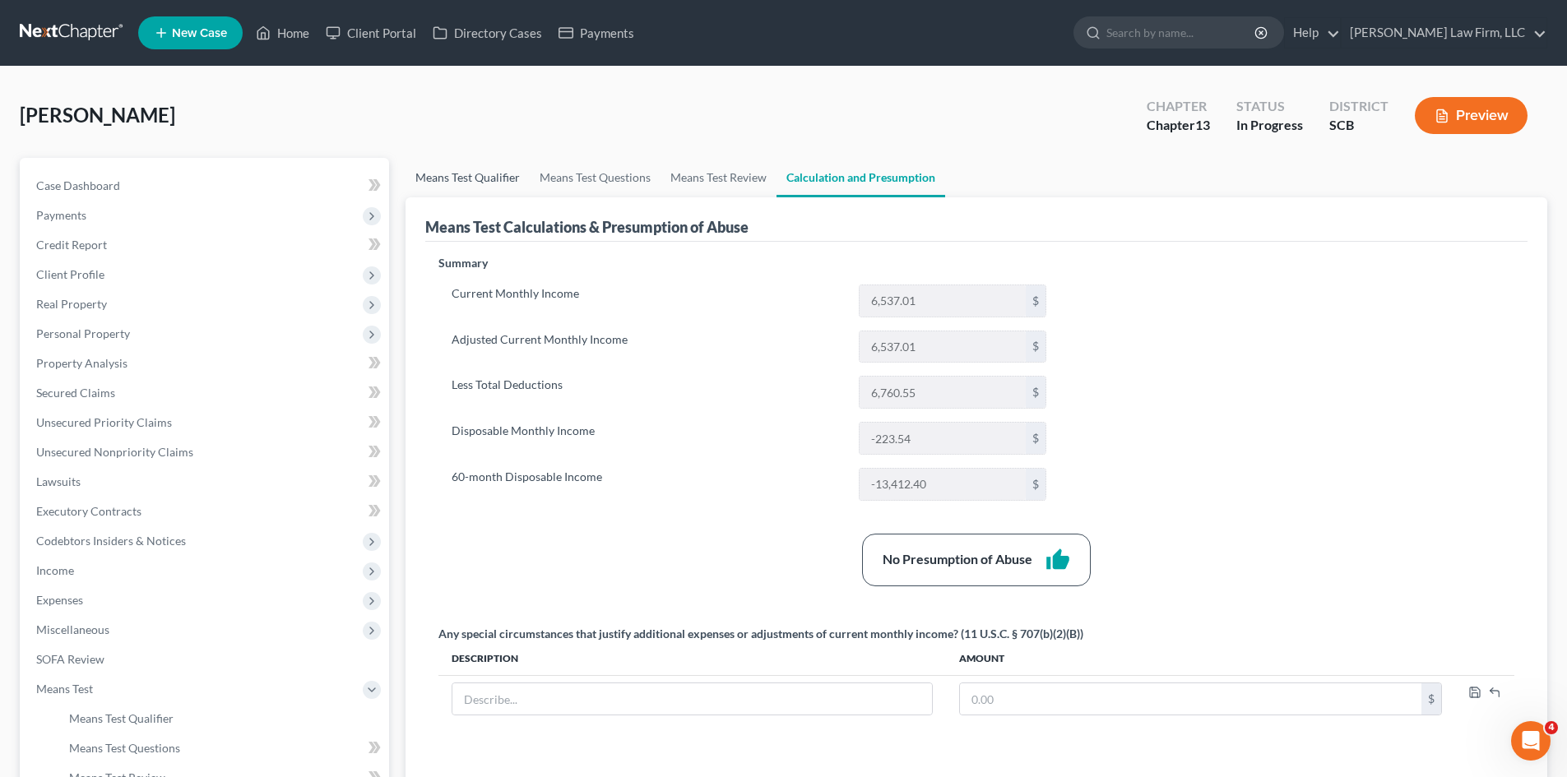
click at [487, 183] on link "Means Test Qualifier" at bounding box center [467, 177] width 124 height 39
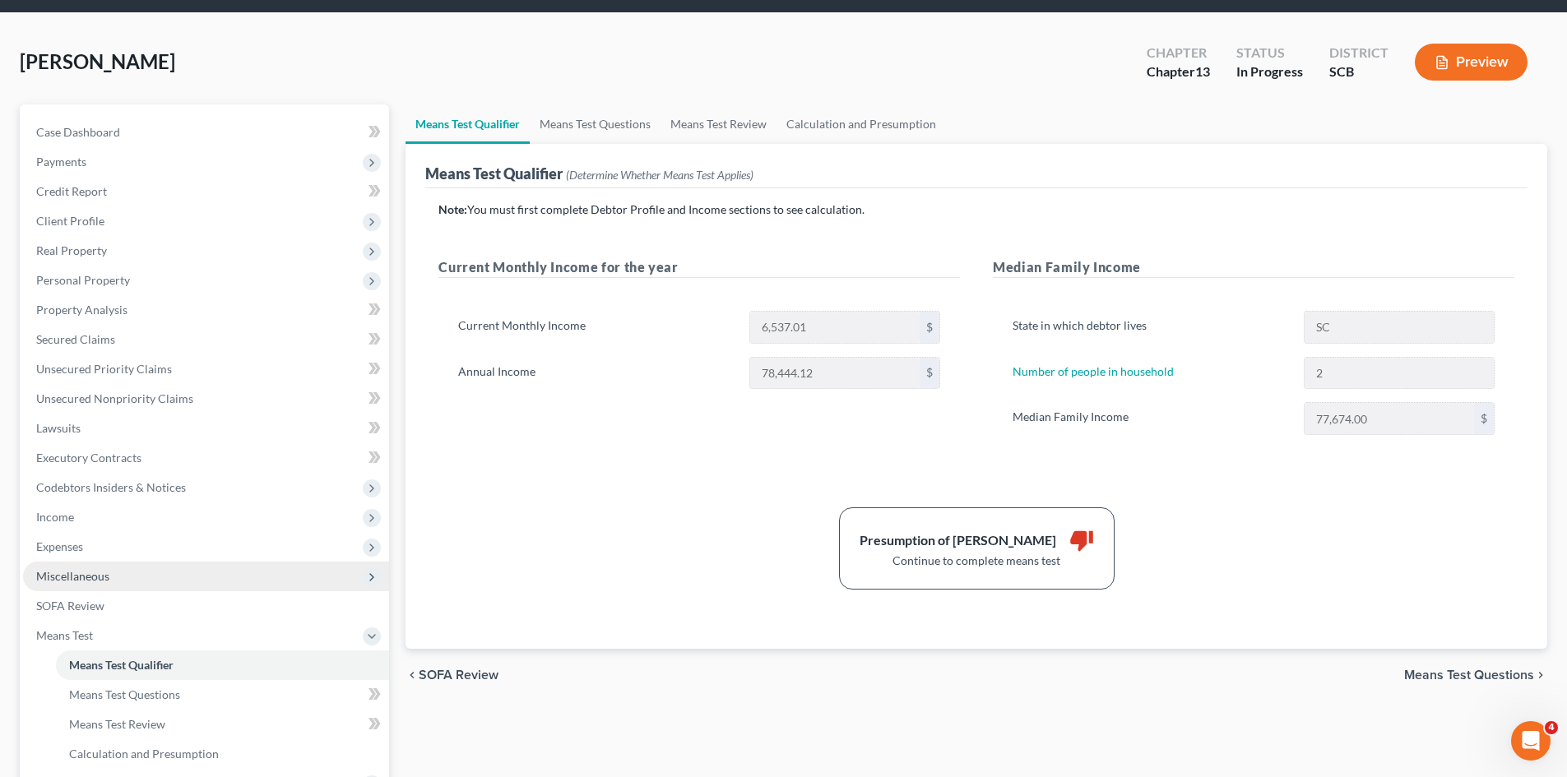
scroll to position [82, 0]
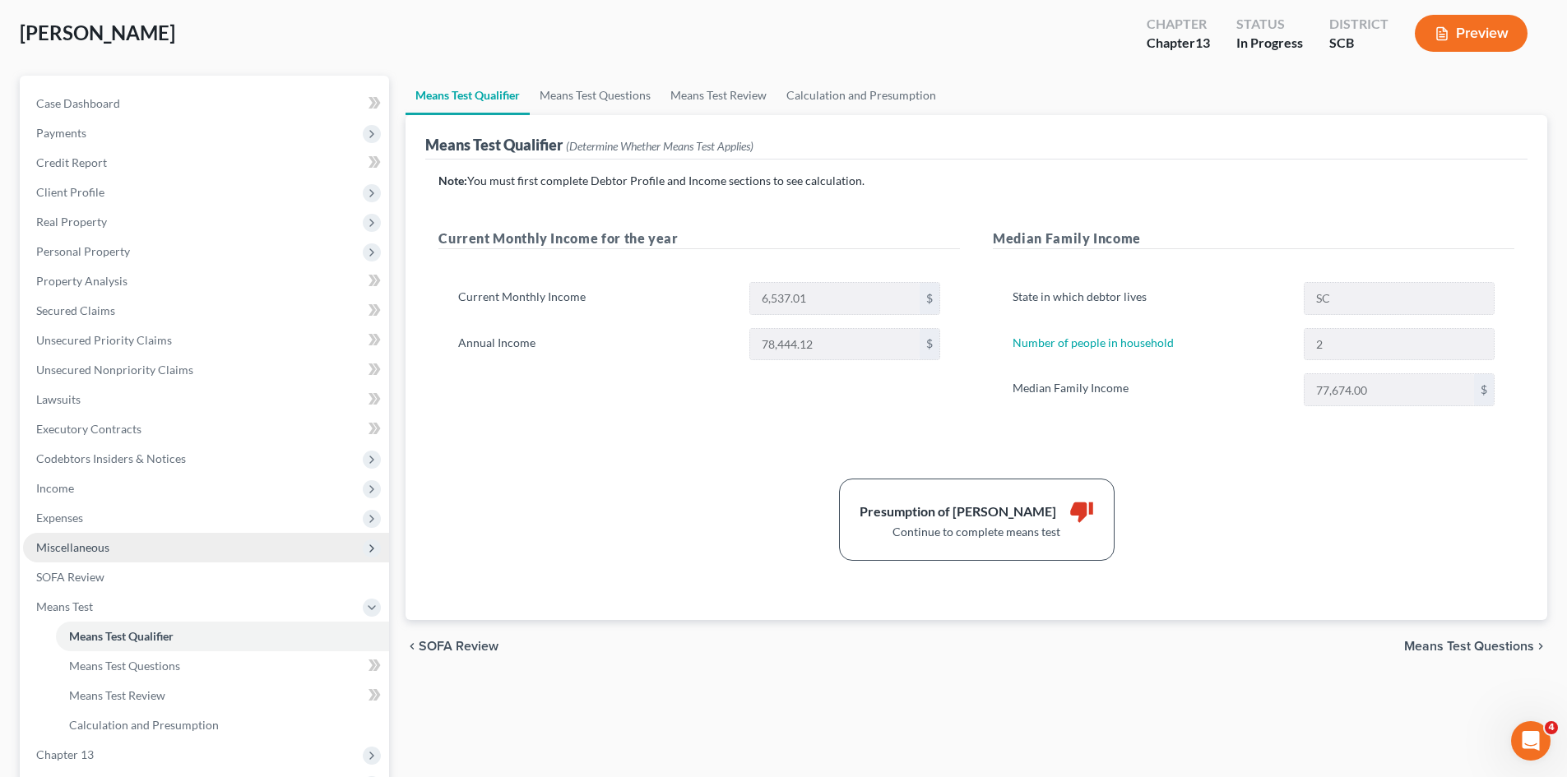
click at [86, 535] on span "Miscellaneous" at bounding box center [206, 548] width 366 height 30
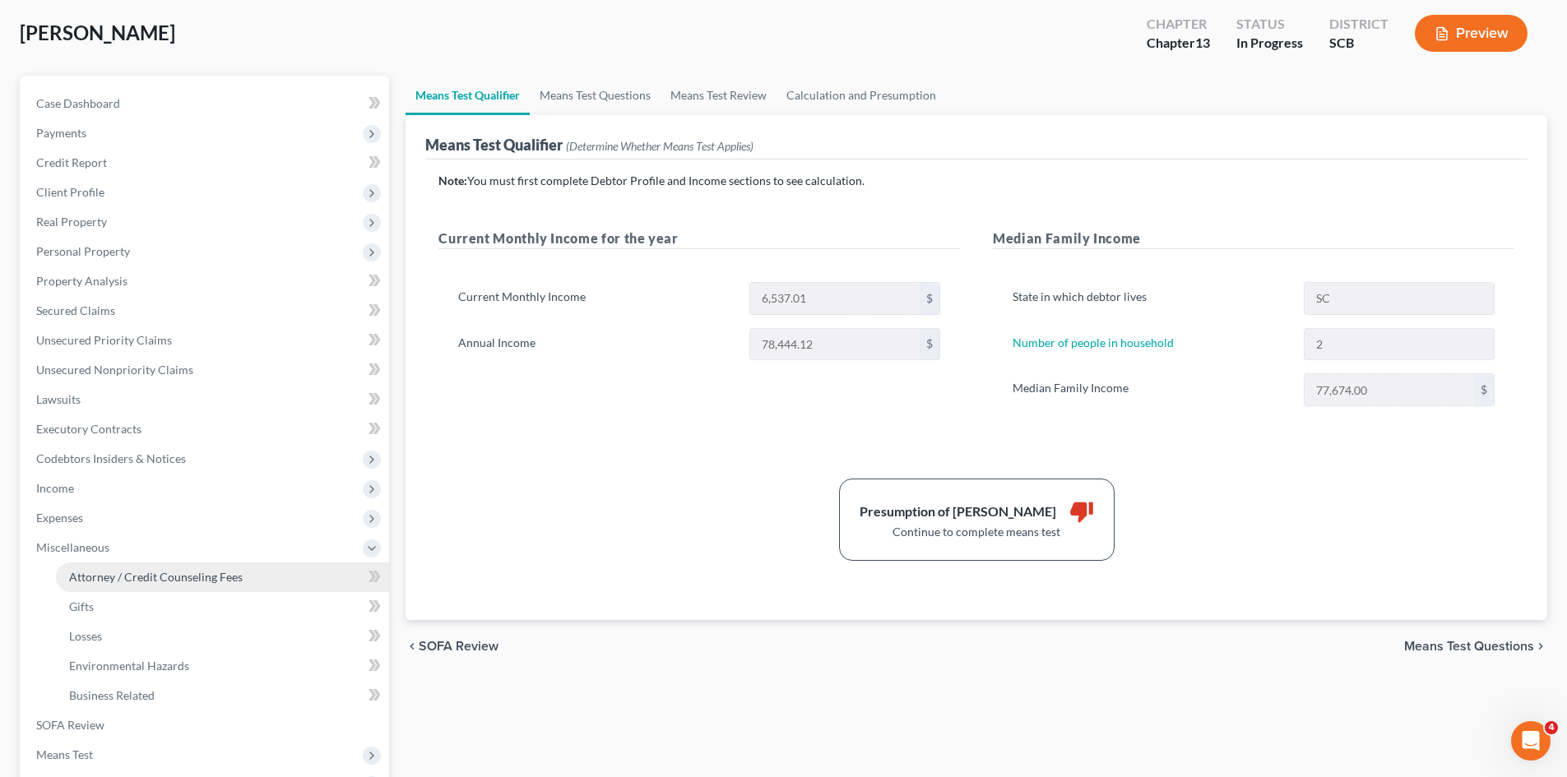
click at [92, 583] on span "Attorney / Credit Counseling Fees" at bounding box center [156, 577] width 174 height 14
select select "0"
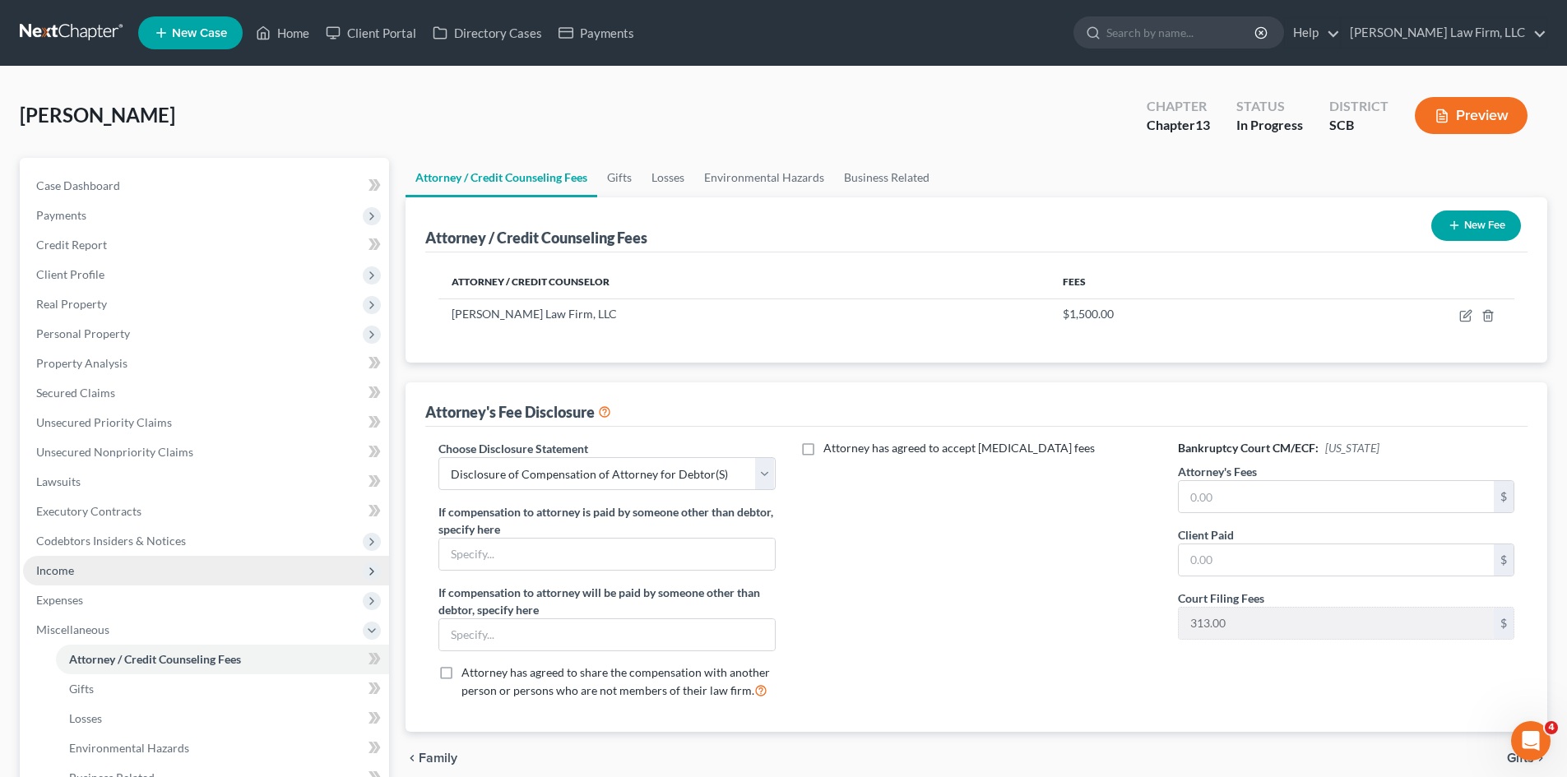
click at [72, 566] on span "Income" at bounding box center [55, 570] width 38 height 14
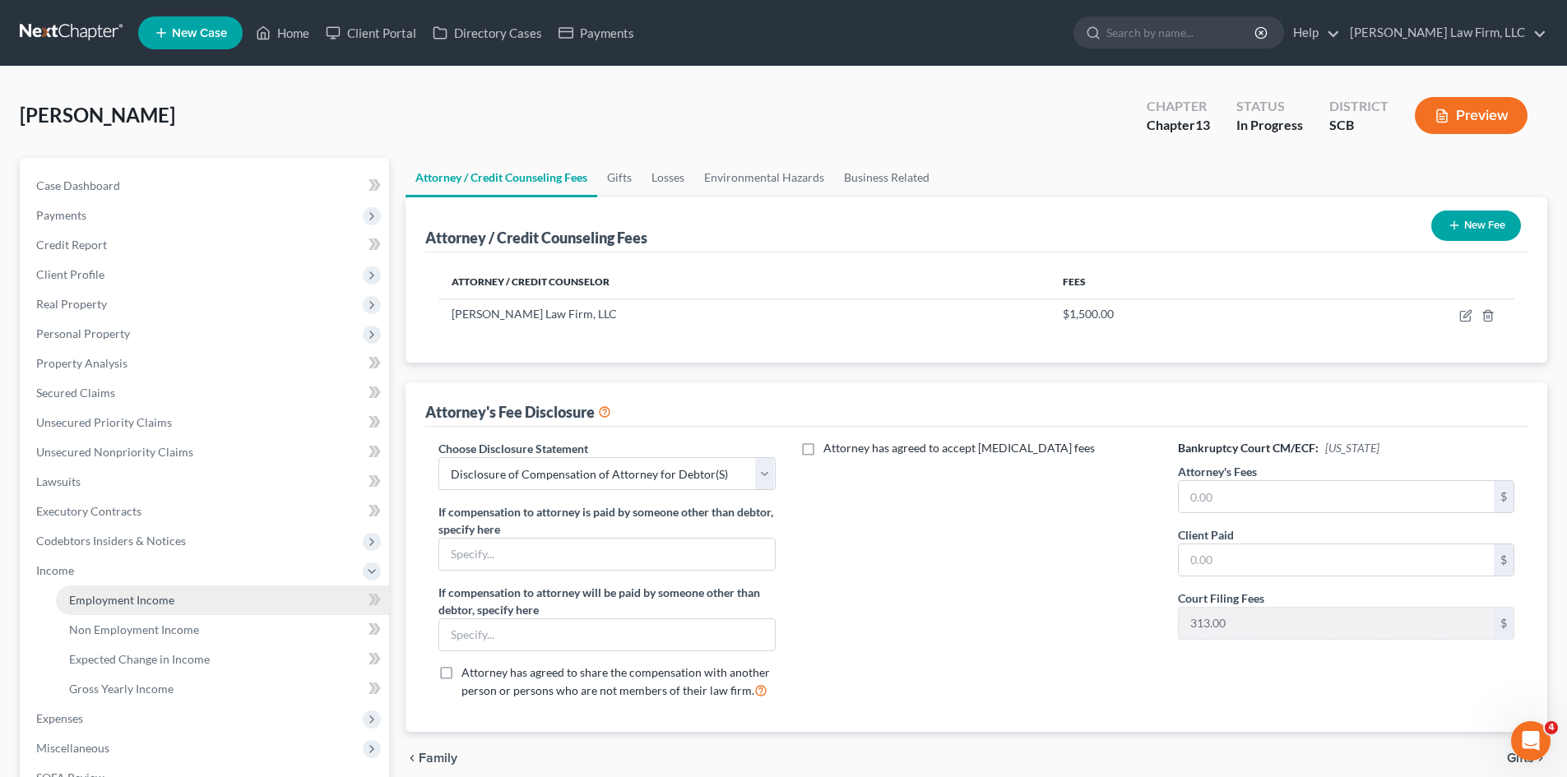
drag, startPoint x: 88, startPoint y: 606, endPoint x: 160, endPoint y: 597, distance: 72.9
click at [89, 606] on span "Employment Income" at bounding box center [121, 600] width 105 height 14
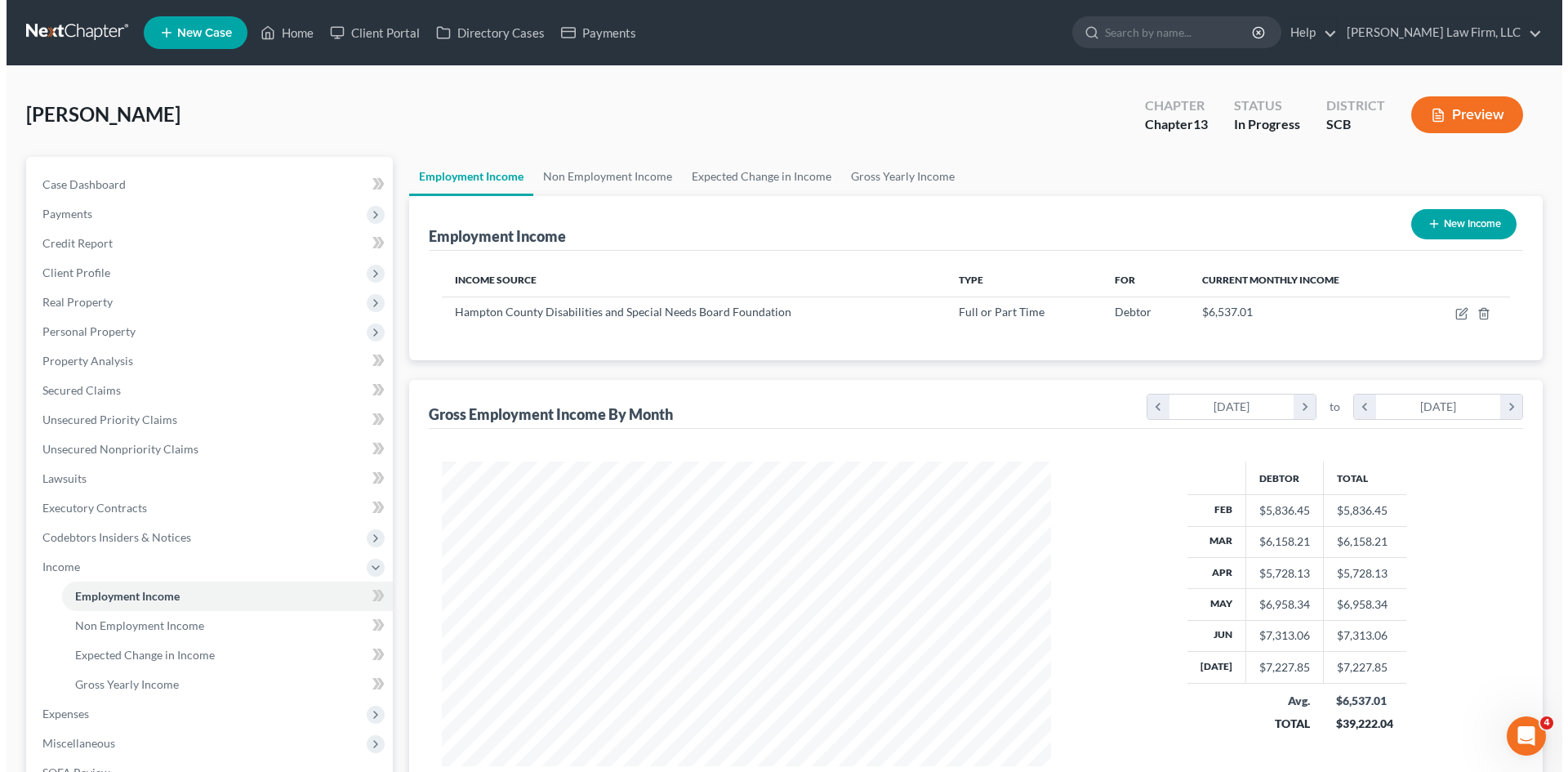
scroll to position [305, 641]
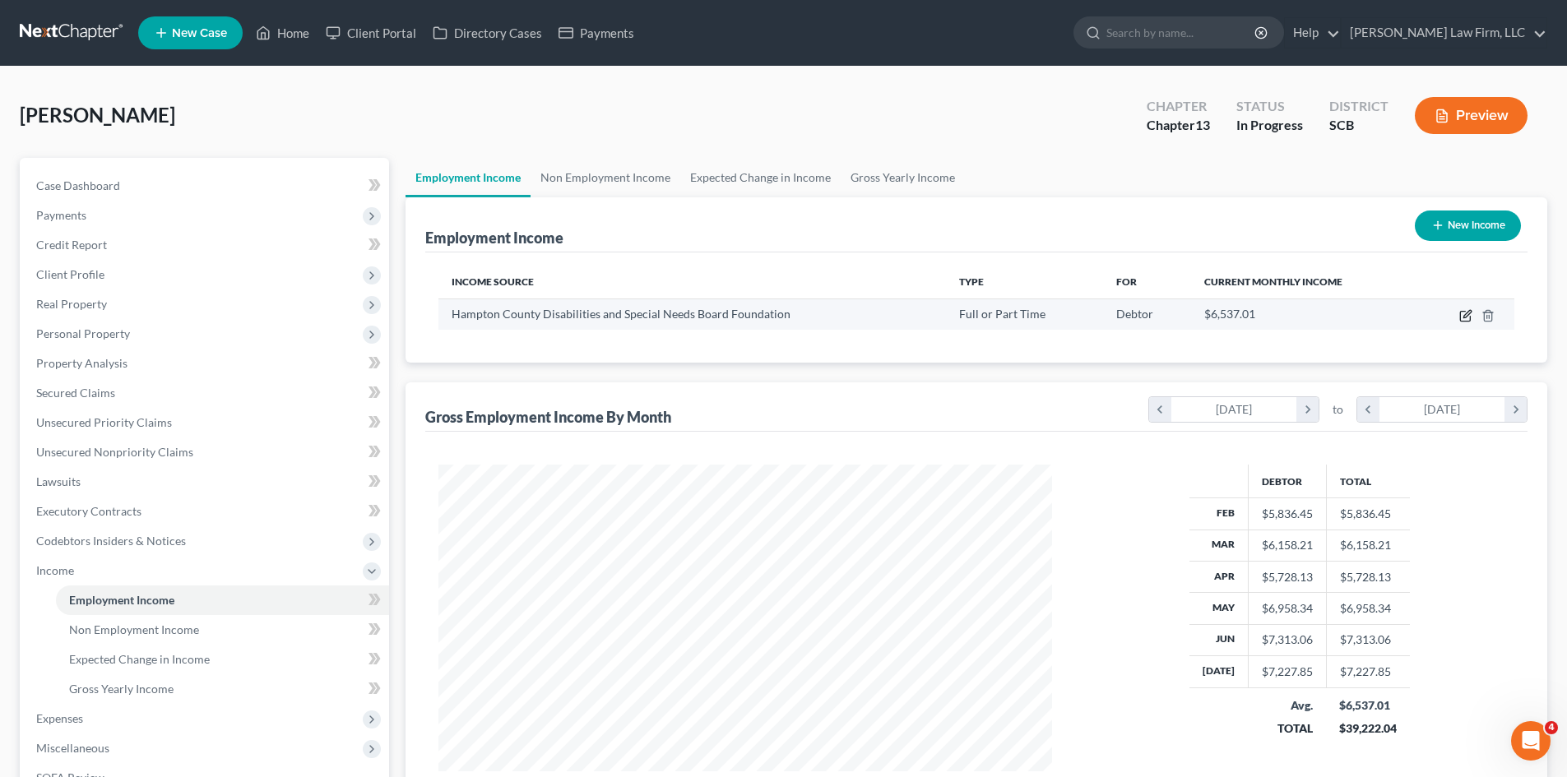
click at [1462, 317] on icon "button" at bounding box center [1465, 315] width 13 height 13
select select "0"
select select "42"
select select "1"
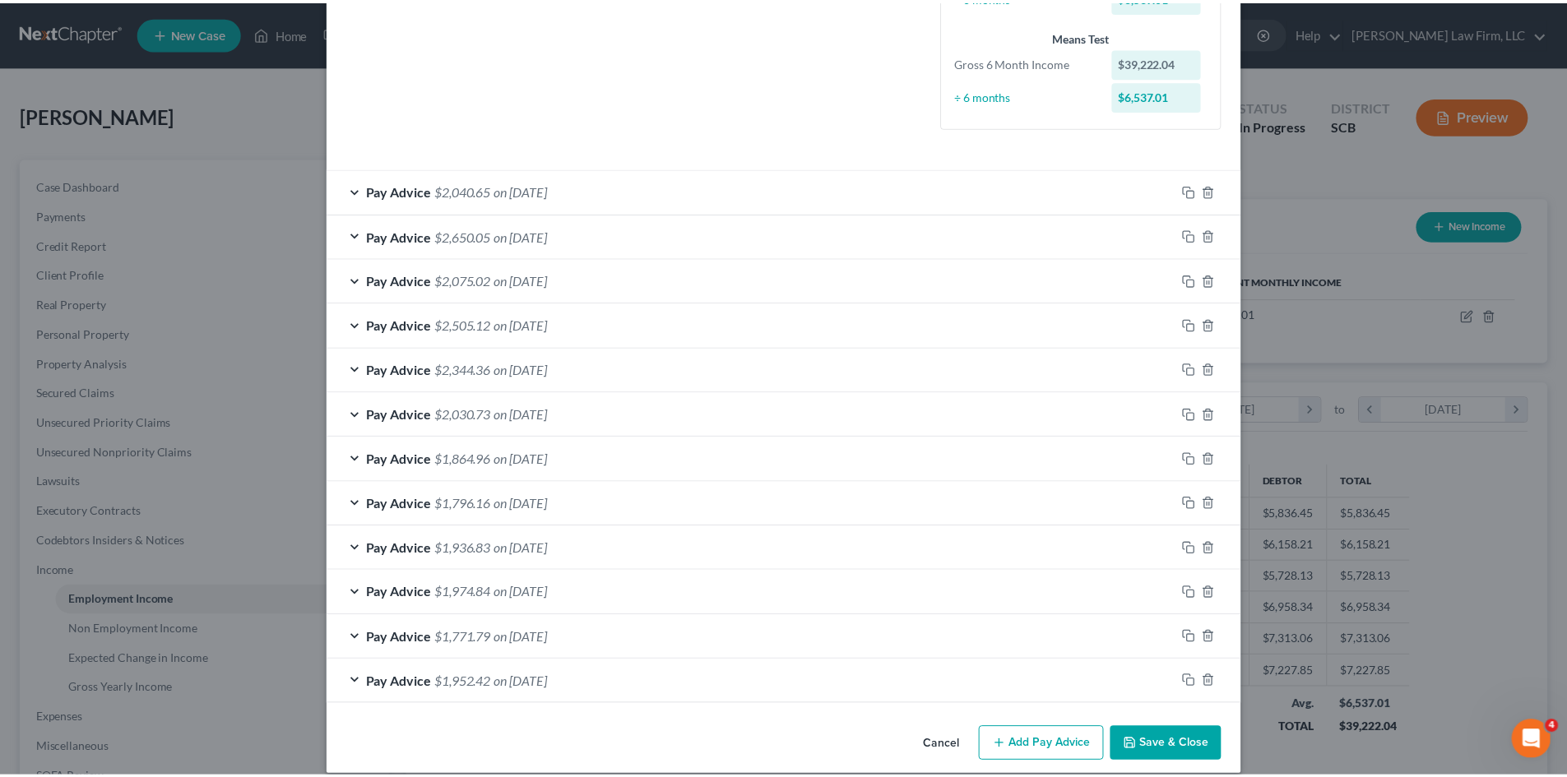
scroll to position [435, 0]
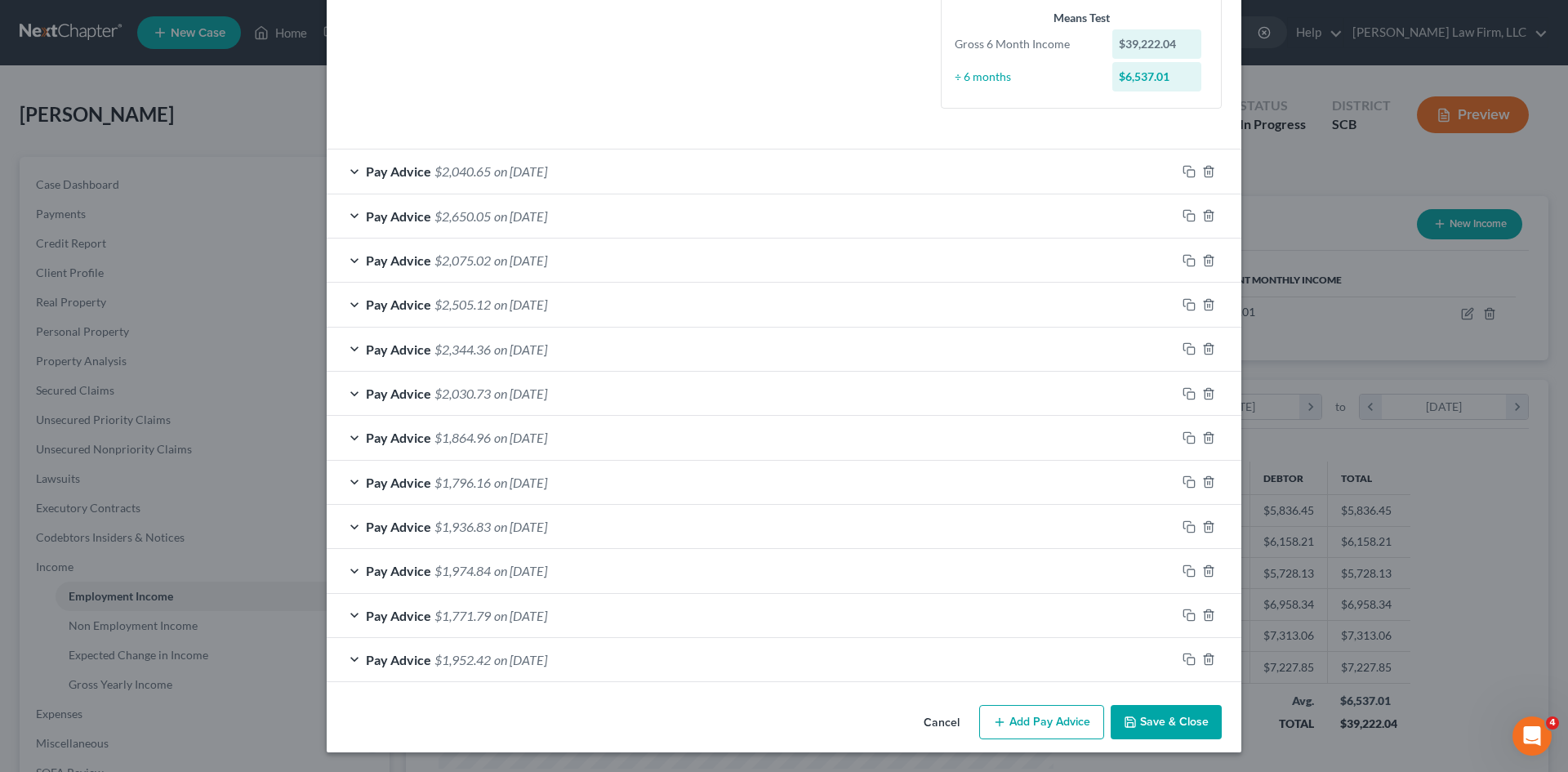
drag, startPoint x: 1162, startPoint y: 728, endPoint x: 770, endPoint y: 610, distance: 409.4
click at [1162, 729] on button "Save & Close" at bounding box center [1166, 722] width 111 height 35
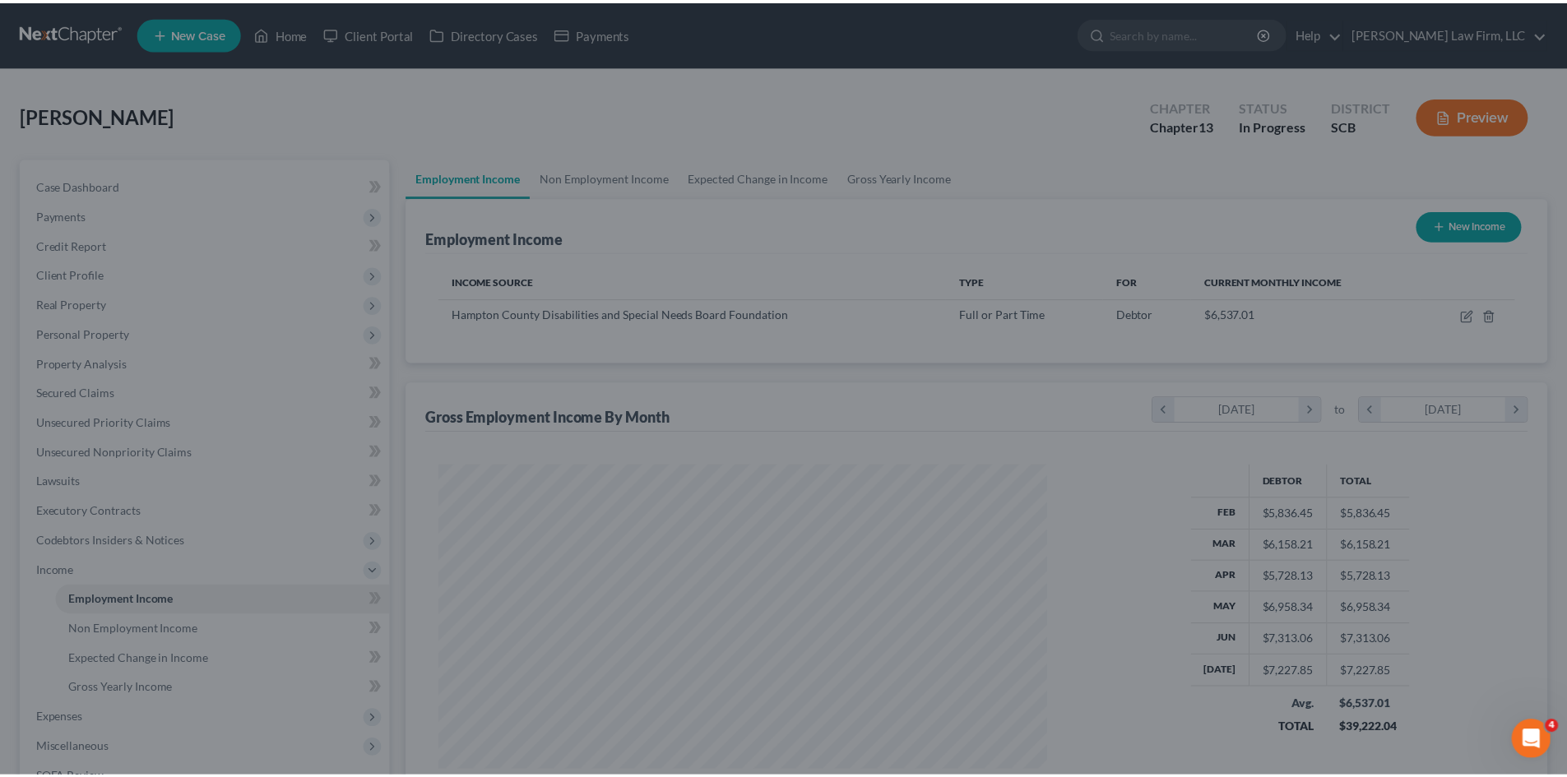
scroll to position [822110, 821770]
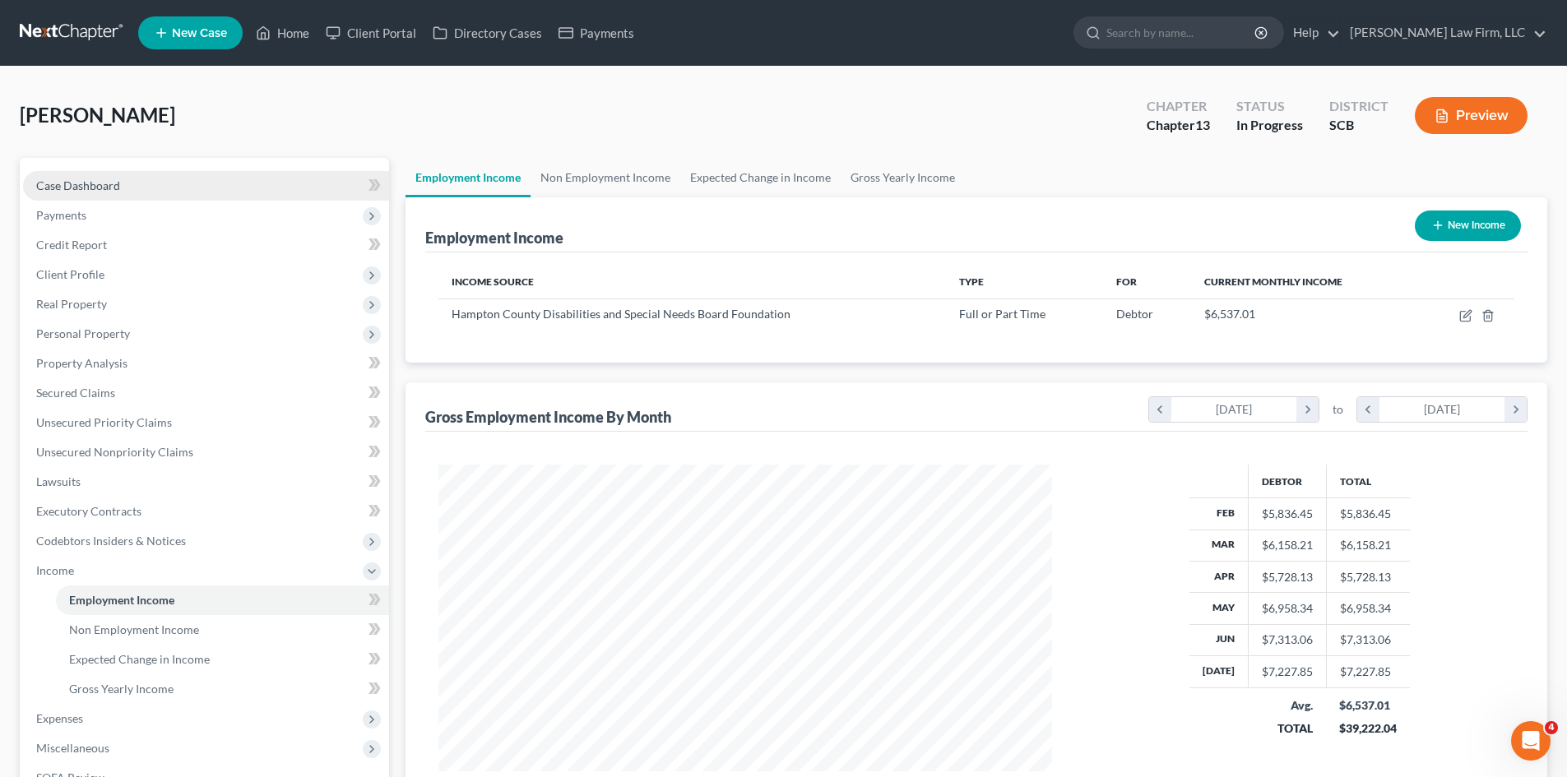
click at [90, 188] on span "Case Dashboard" at bounding box center [78, 185] width 84 height 14
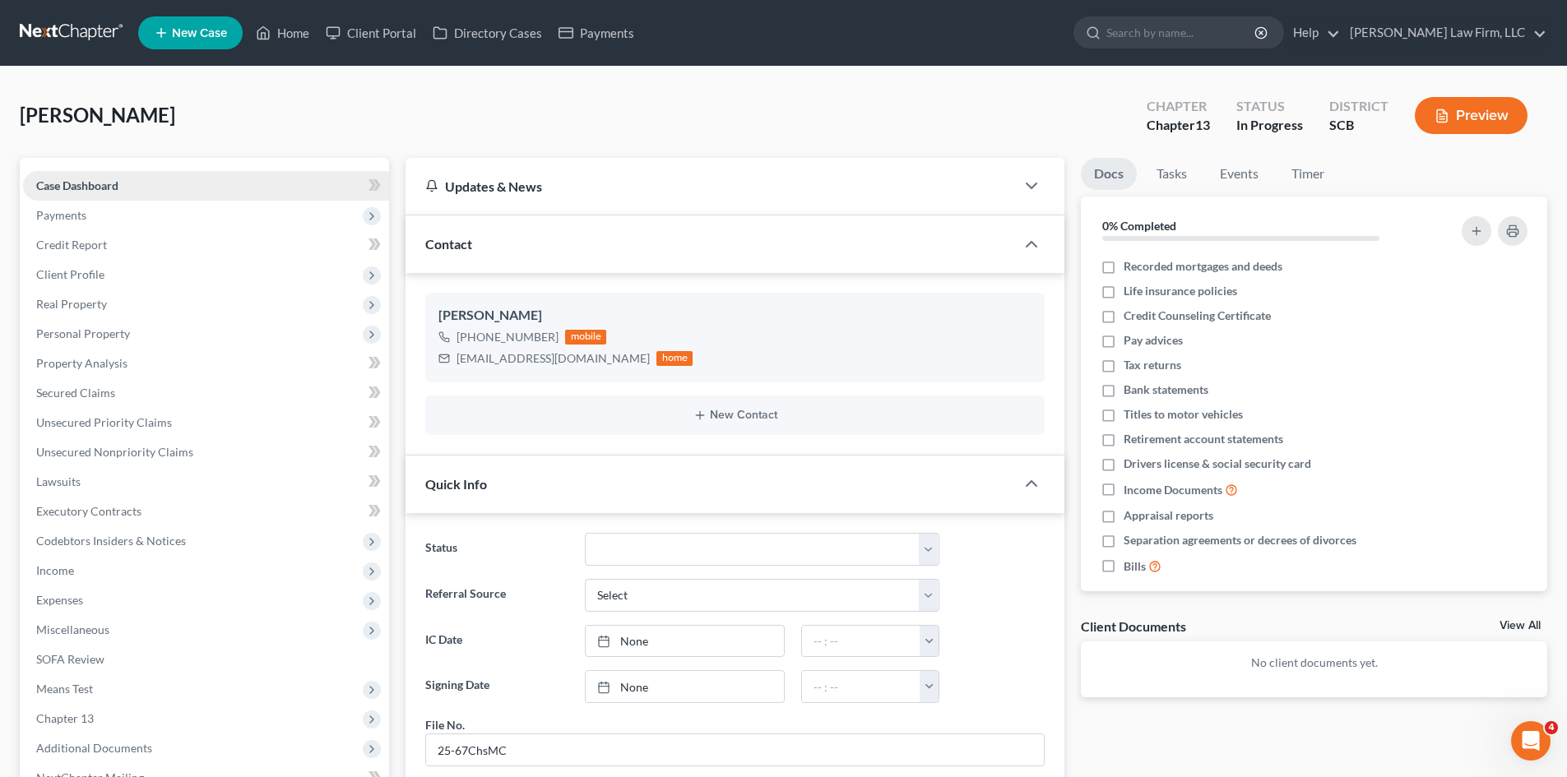
scroll to position [710, 0]
click at [311, 30] on link "Home" at bounding box center [283, 33] width 70 height 30
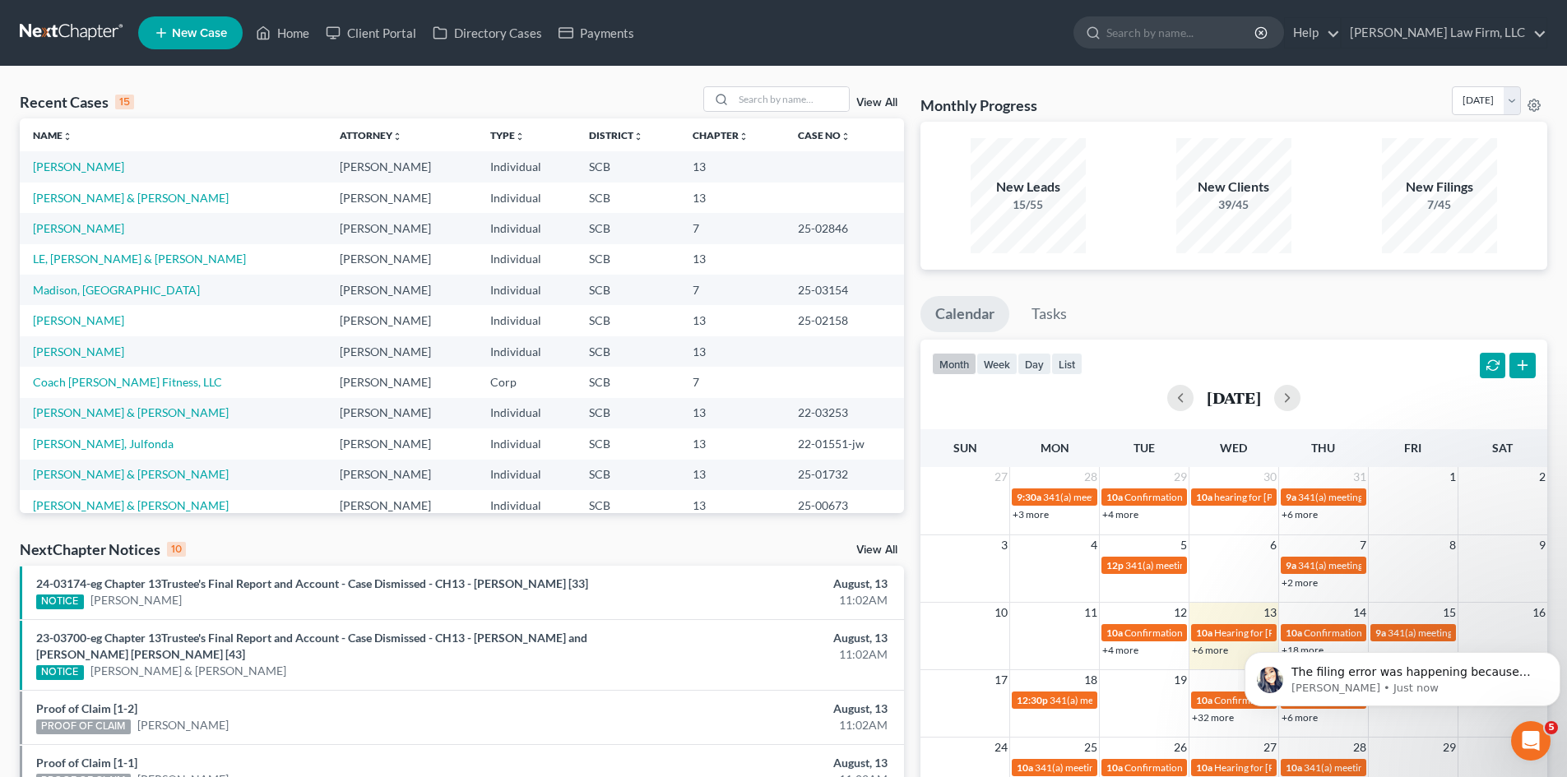
scroll to position [1304, 0]
click at [1525, 748] on icon "Open Intercom Messenger" at bounding box center [1530, 741] width 27 height 27
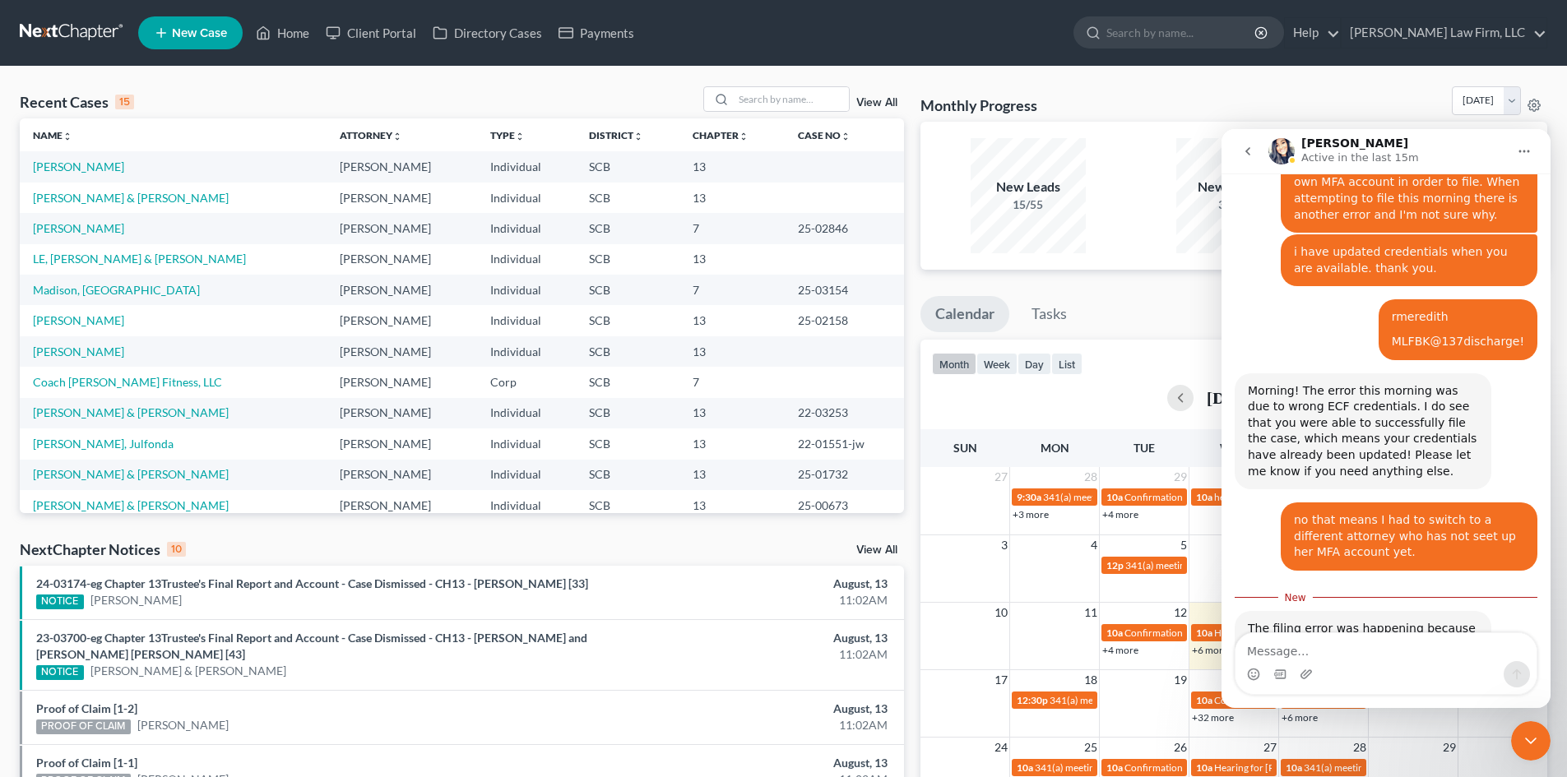
scroll to position [1331, 0]
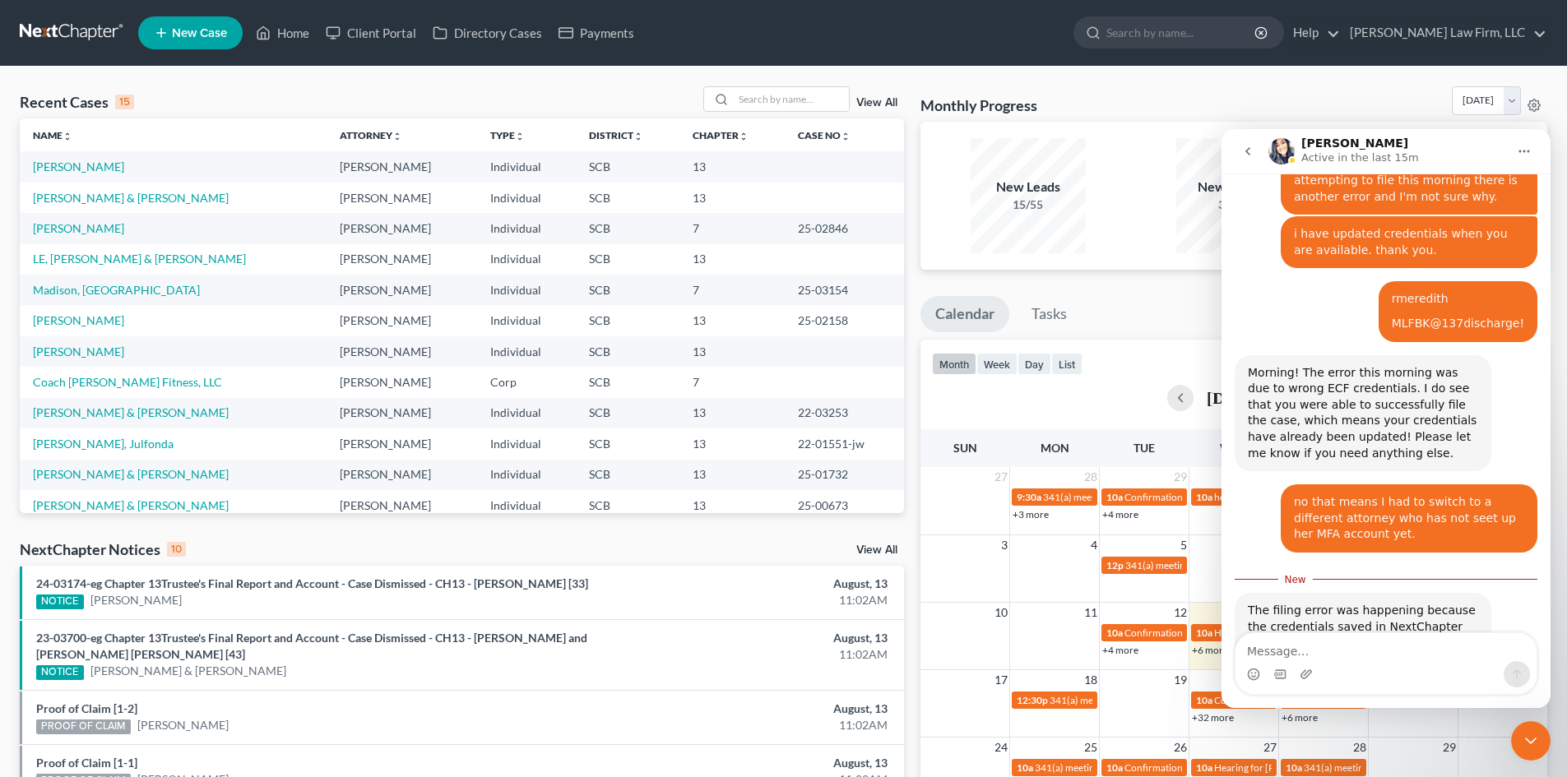
click at [1526, 735] on icon "Close Intercom Messenger" at bounding box center [1531, 741] width 20 height 20
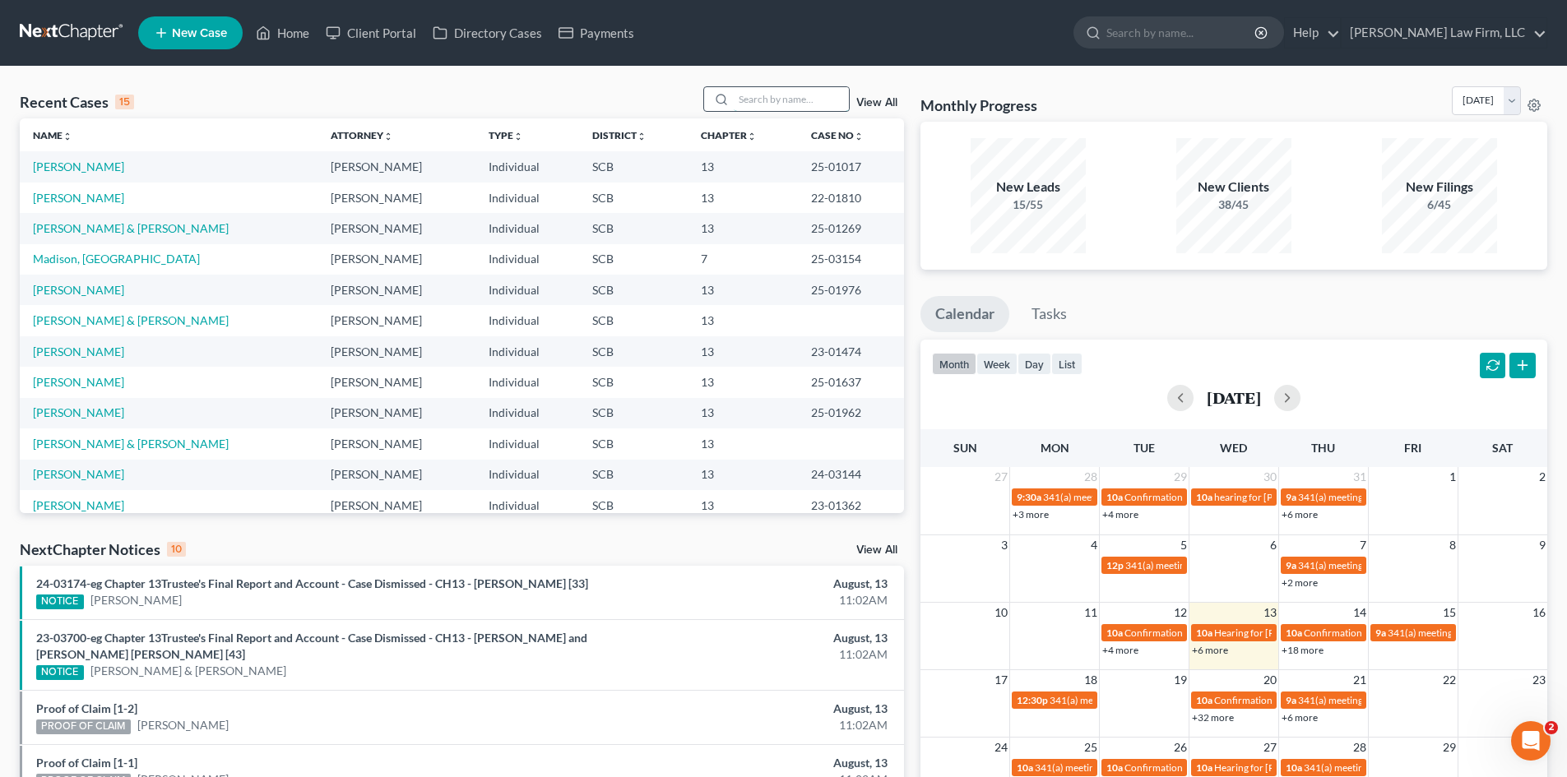
click at [760, 105] on input "search" at bounding box center [791, 99] width 115 height 24
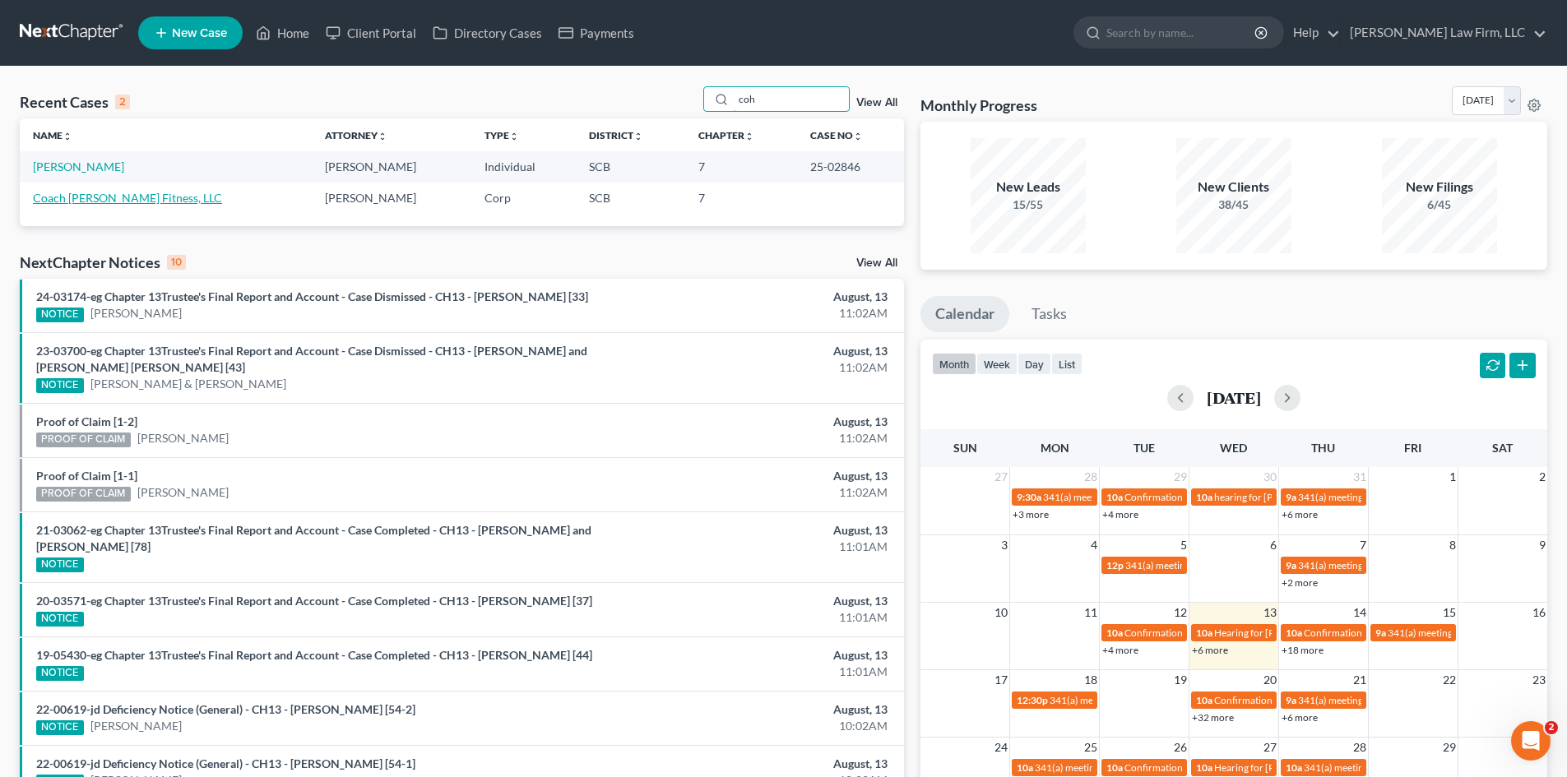
type input "coh"
click at [174, 195] on link "Coach [PERSON_NAME] Fitness, LLC" at bounding box center [127, 198] width 189 height 14
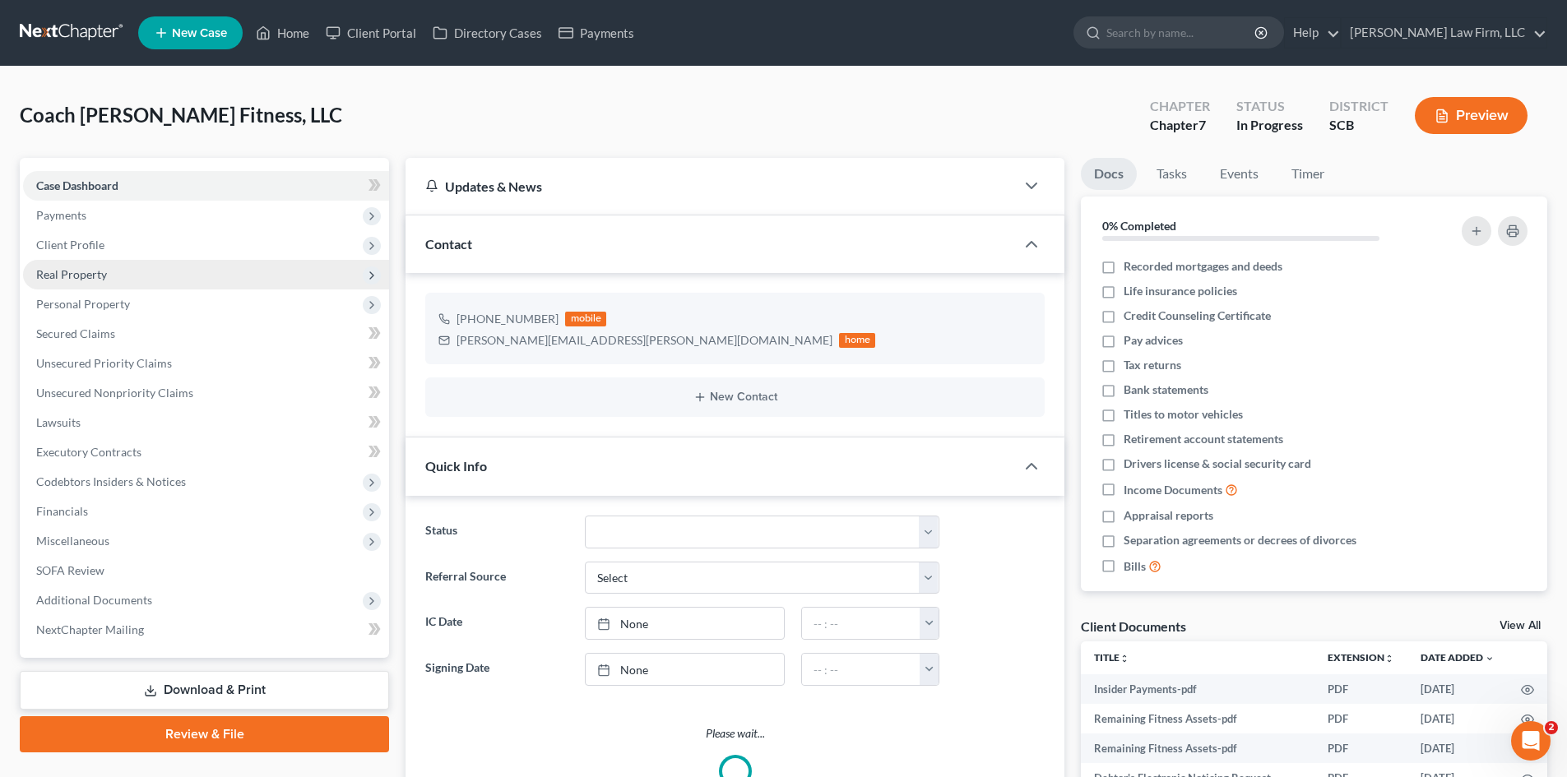
select select "0"
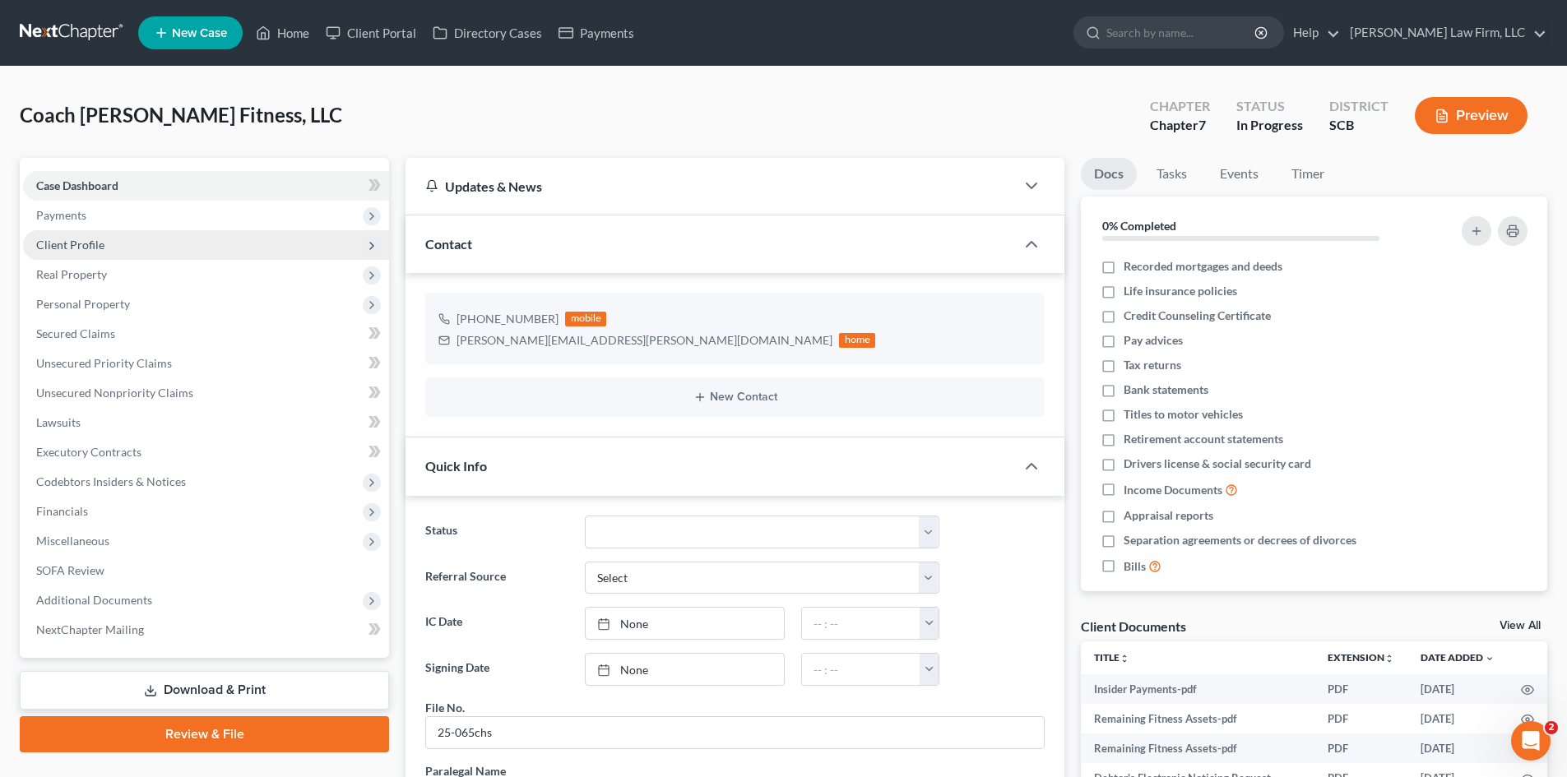
scroll to position [1431, 0]
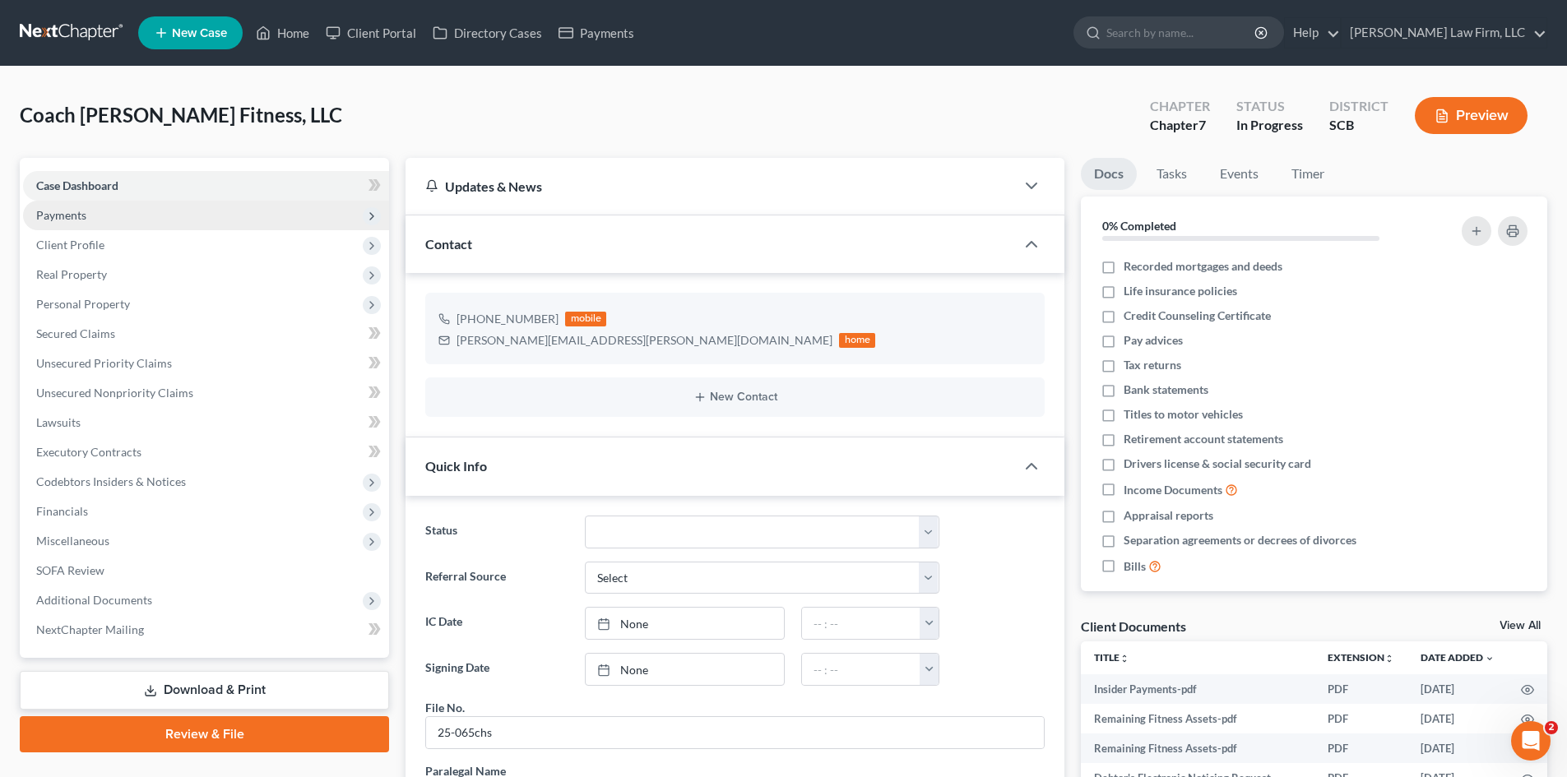
click at [108, 221] on span "Payments" at bounding box center [206, 216] width 366 height 30
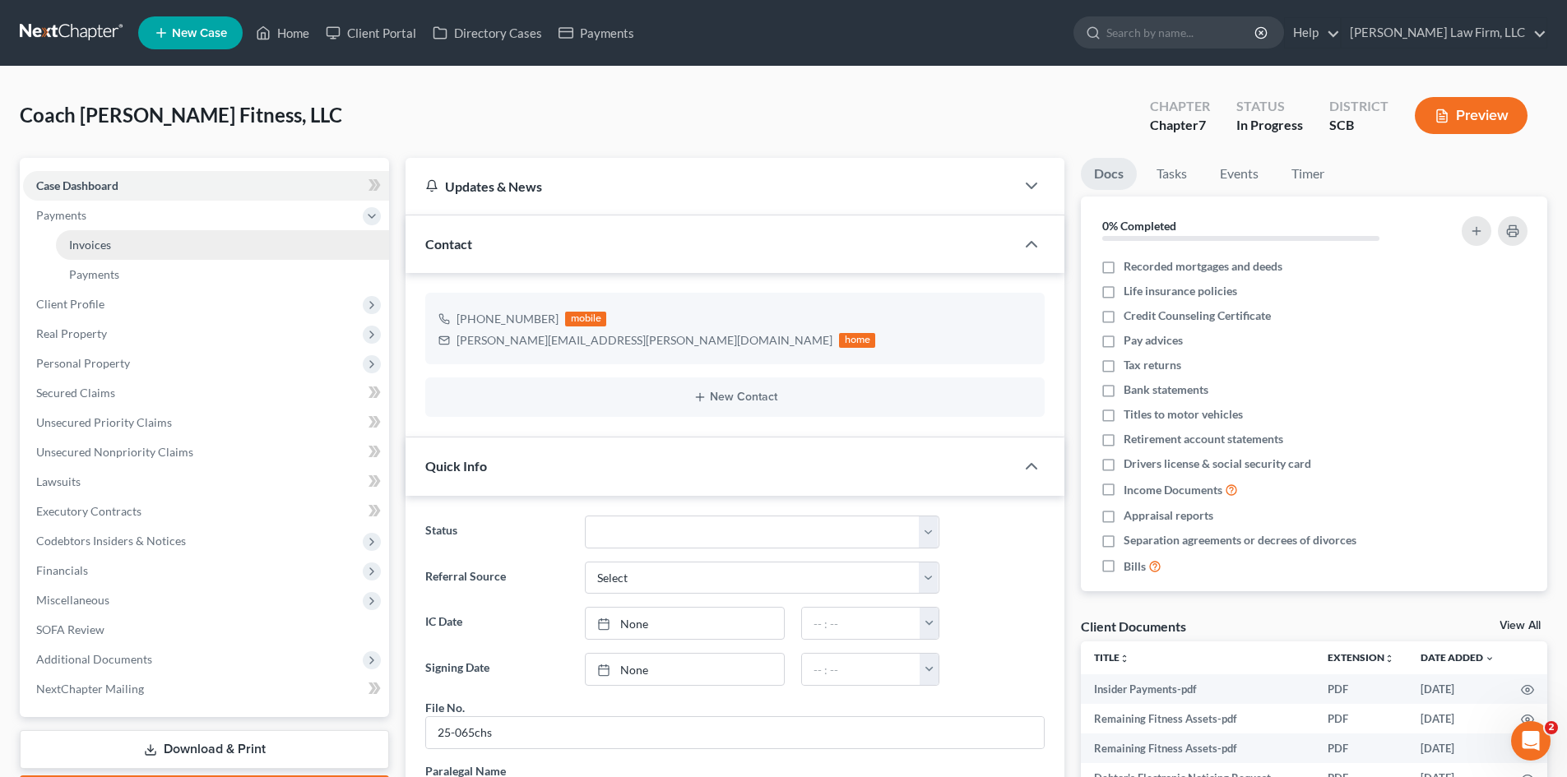
click at [113, 232] on link "Invoices" at bounding box center [222, 245] width 333 height 30
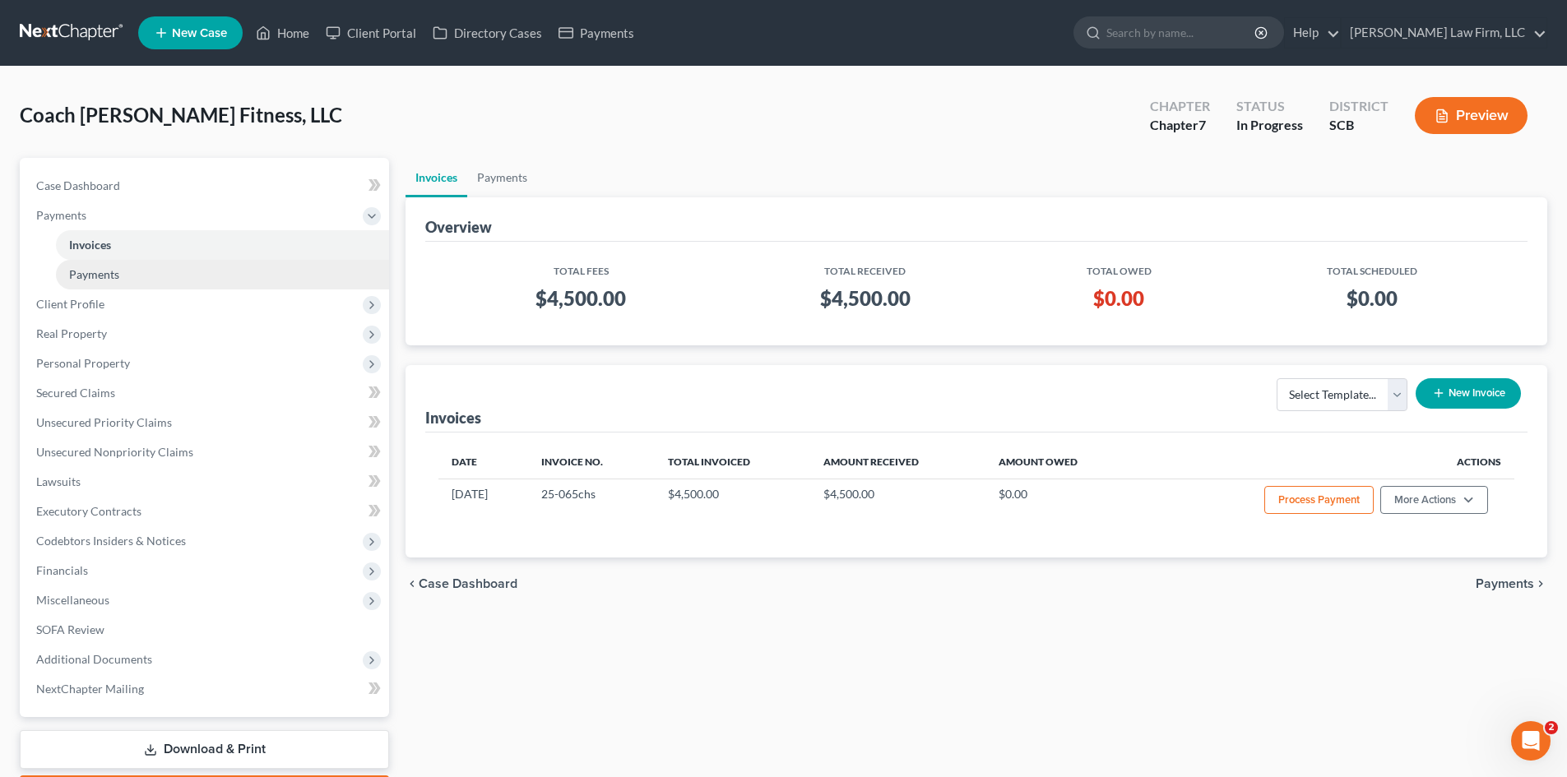
click at [104, 267] on span "Payments" at bounding box center [94, 274] width 50 height 14
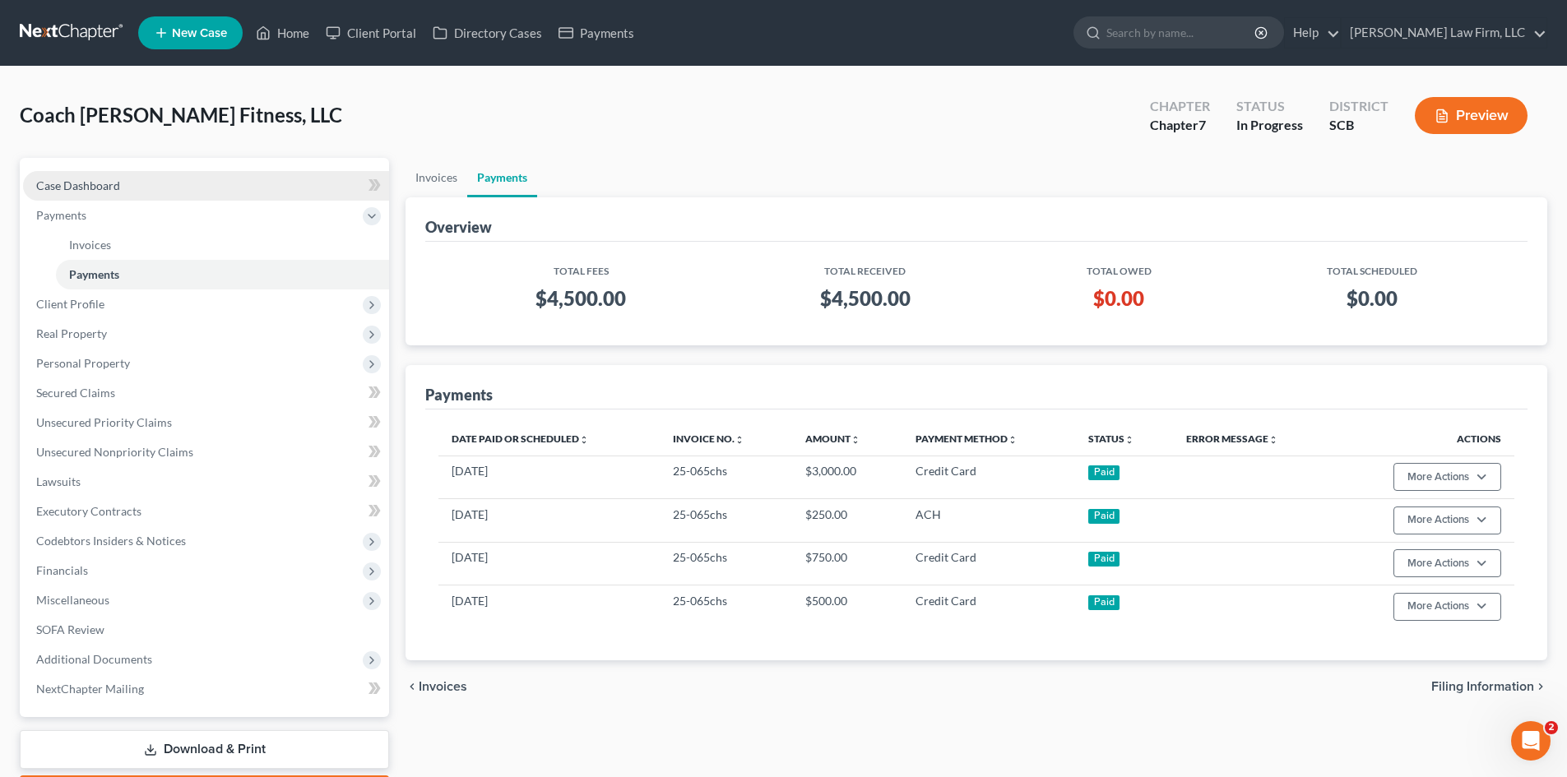
click at [84, 197] on link "Case Dashboard" at bounding box center [206, 186] width 366 height 30
select select "3"
select select "0"
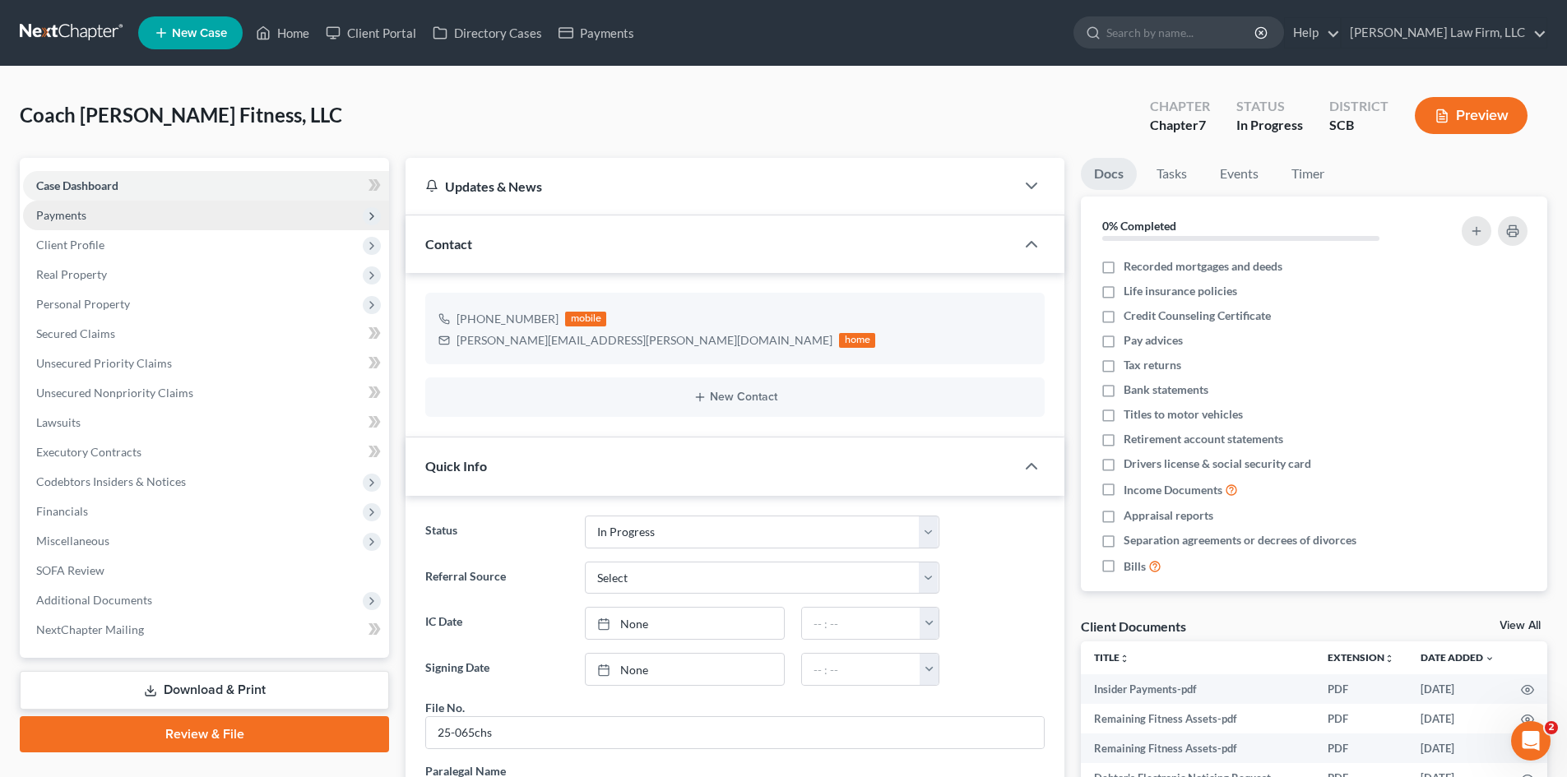
scroll to position [1649, 0]
